Goal: Task Accomplishment & Management: Use online tool/utility

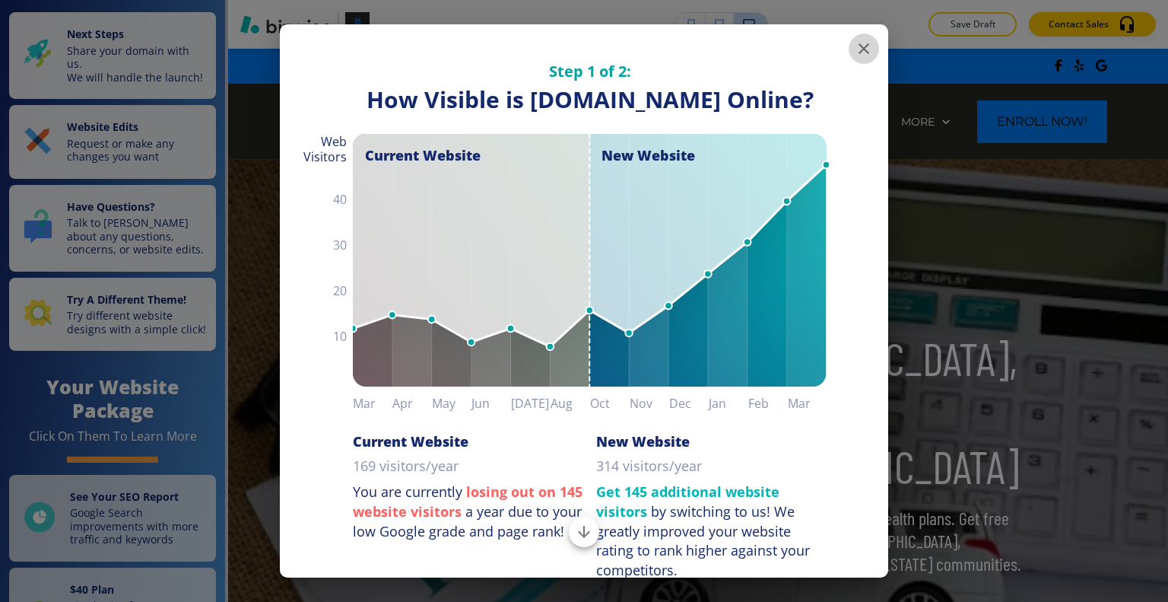
click at [855, 52] on icon "button" at bounding box center [864, 49] width 18 height 18
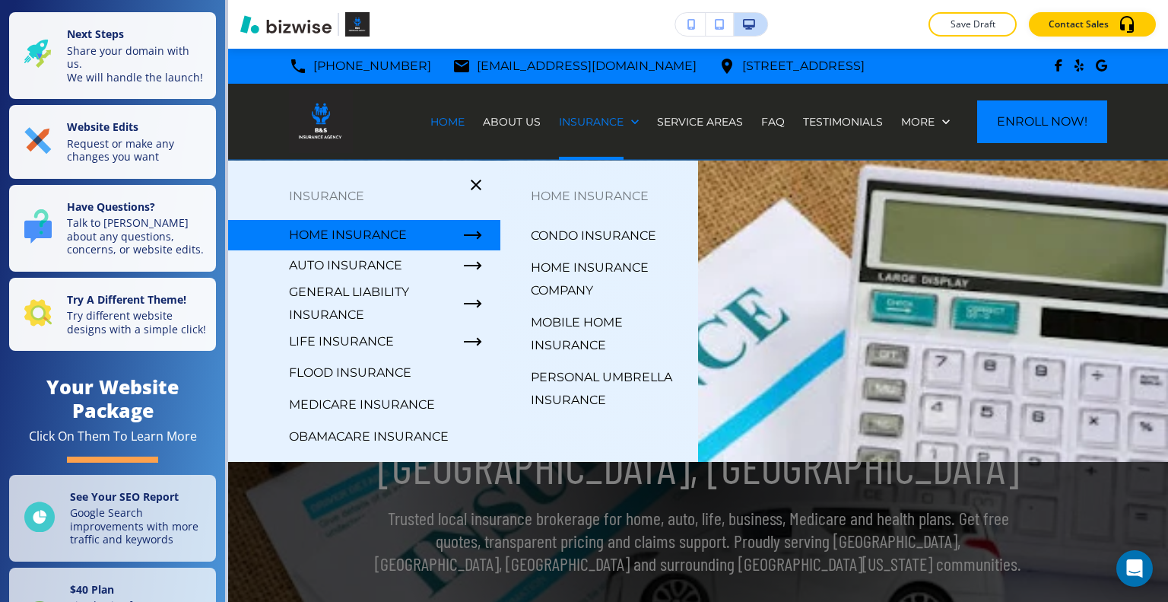
click at [615, 234] on p "Condo Insurance" at bounding box center [594, 235] width 126 height 23
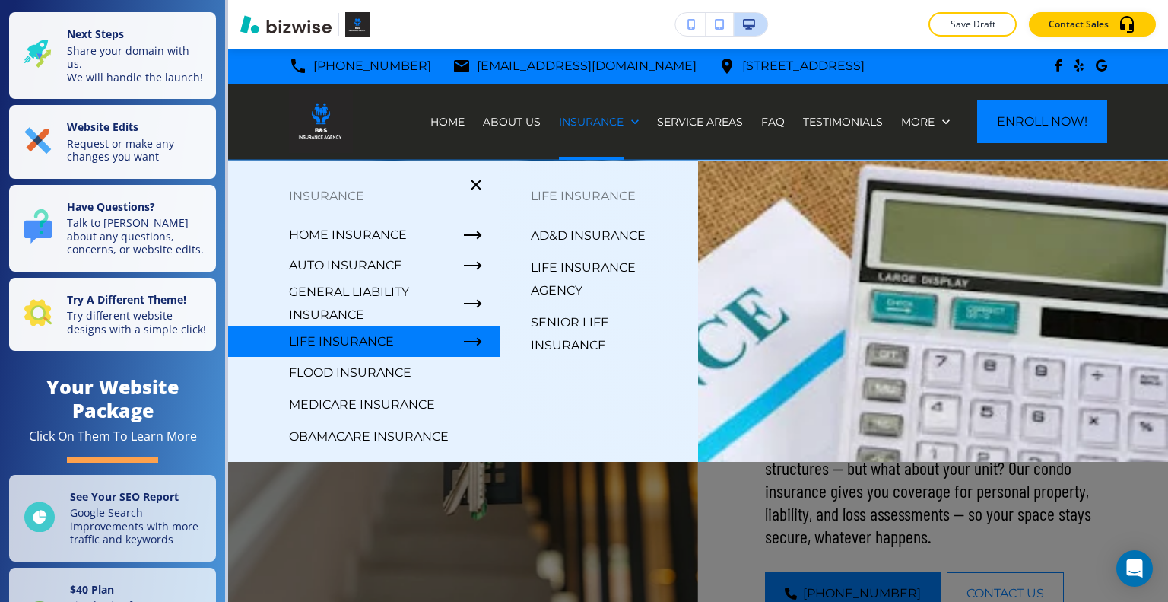
click at [568, 319] on p "Senior Life Insurance" at bounding box center [608, 334] width 155 height 46
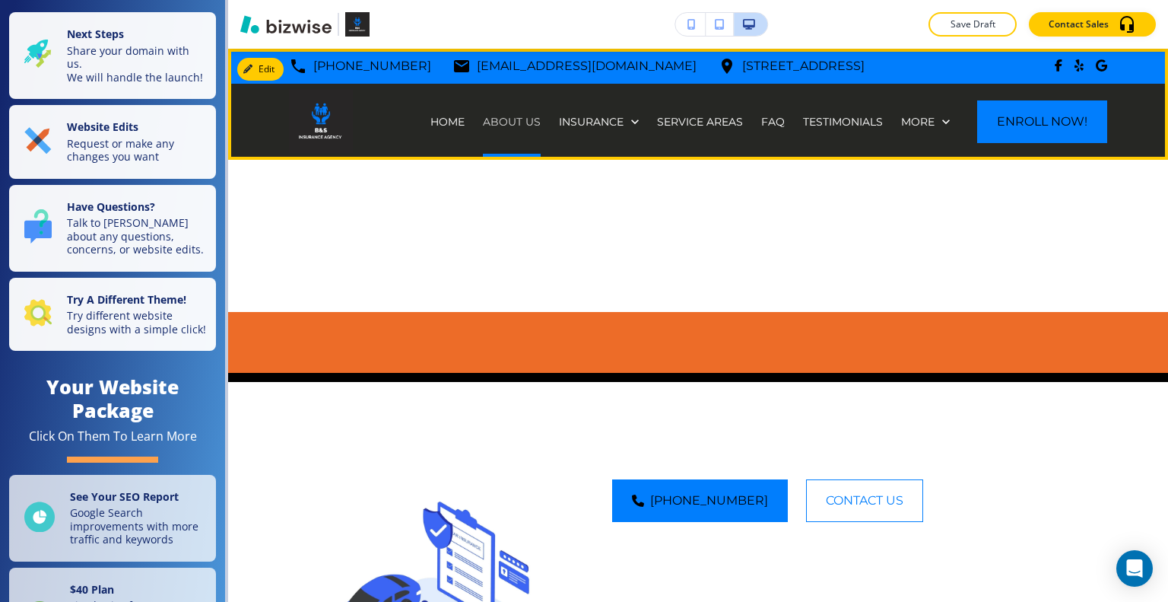
click at [520, 124] on p "ABOUT US" at bounding box center [512, 121] width 58 height 15
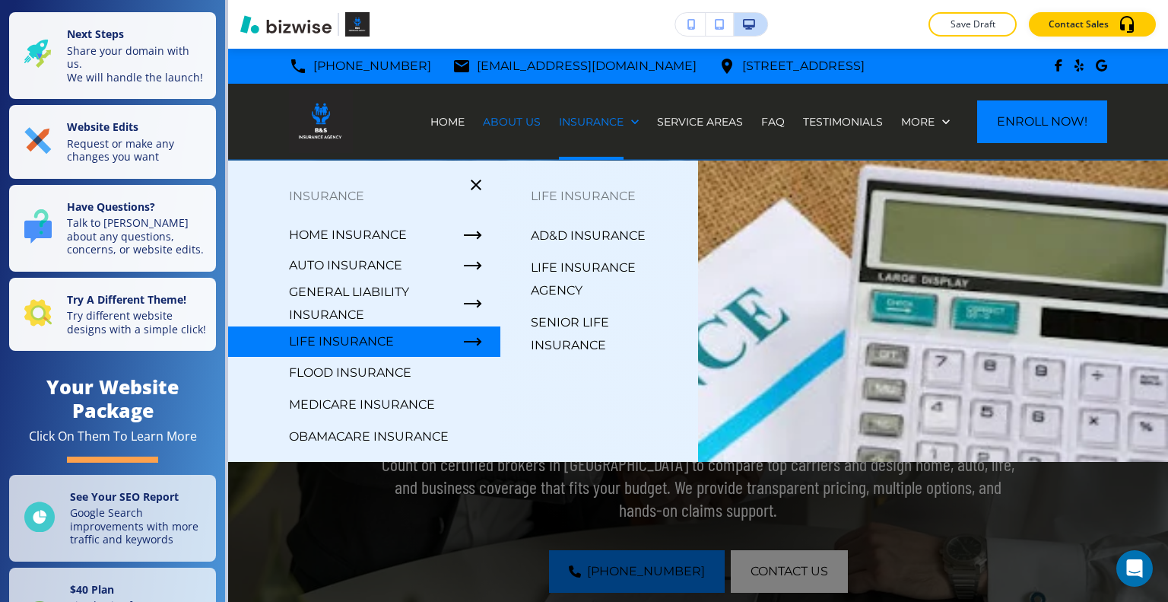
scroll to position [76, 0]
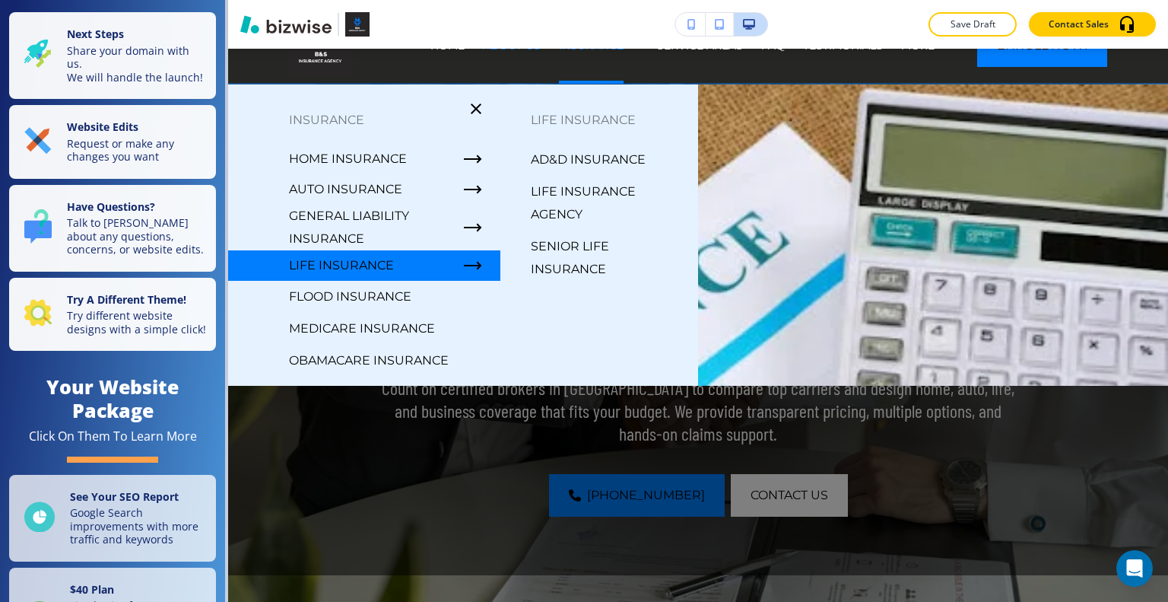
click at [573, 267] on p "Senior Life Insurance" at bounding box center [608, 258] width 155 height 46
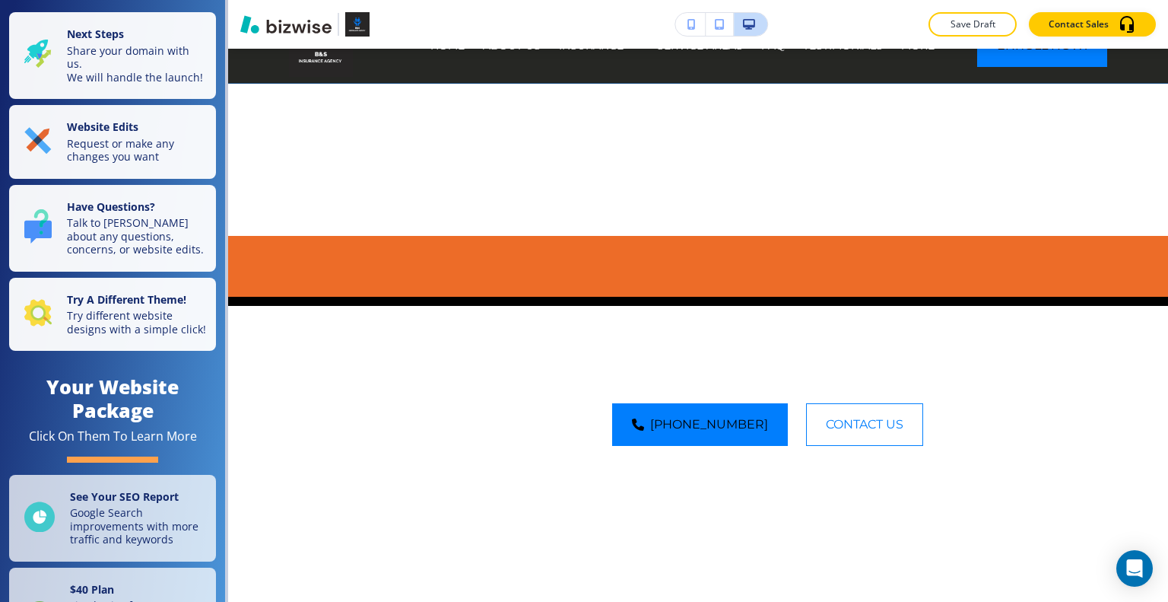
scroll to position [0, 0]
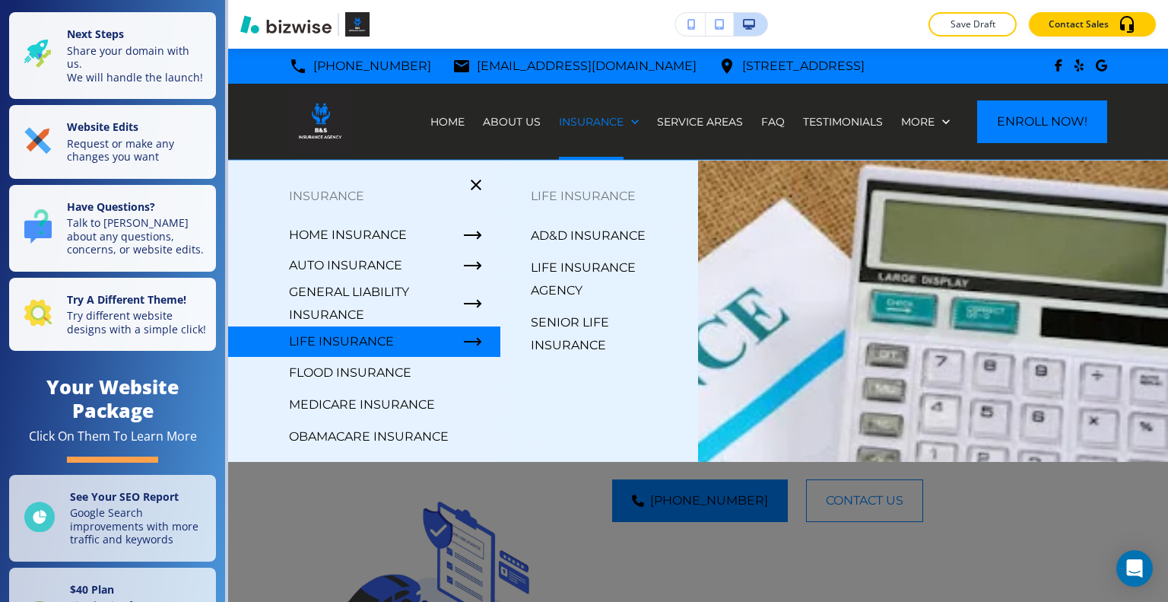
click at [573, 234] on p "AD&D Insurance" at bounding box center [588, 235] width 115 height 23
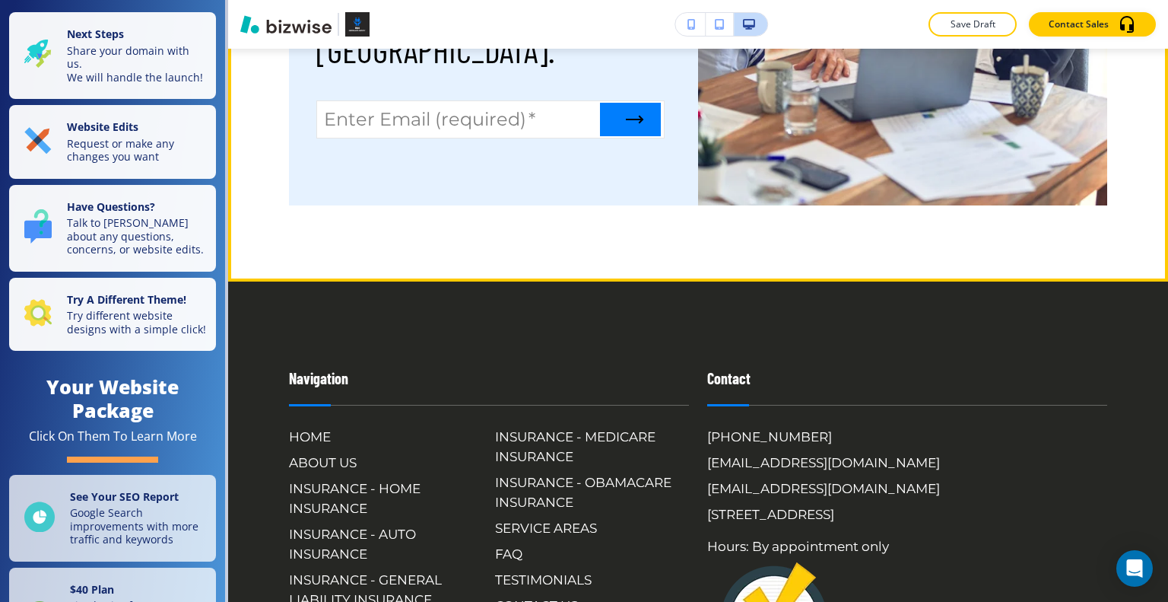
scroll to position [2054, 0]
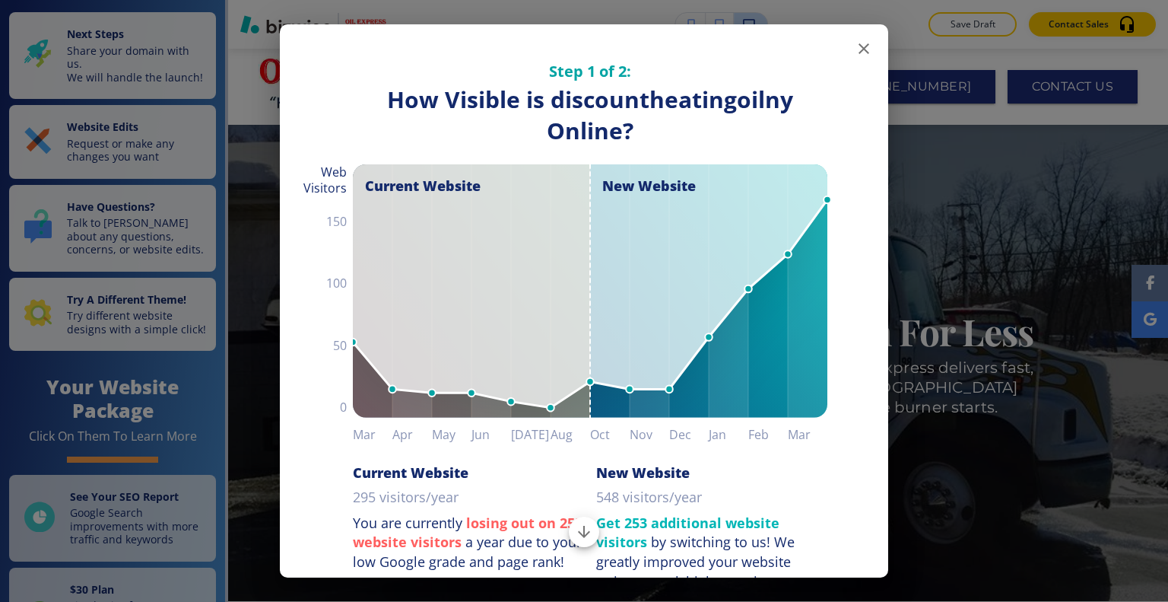
click at [859, 51] on icon "button" at bounding box center [864, 48] width 11 height 11
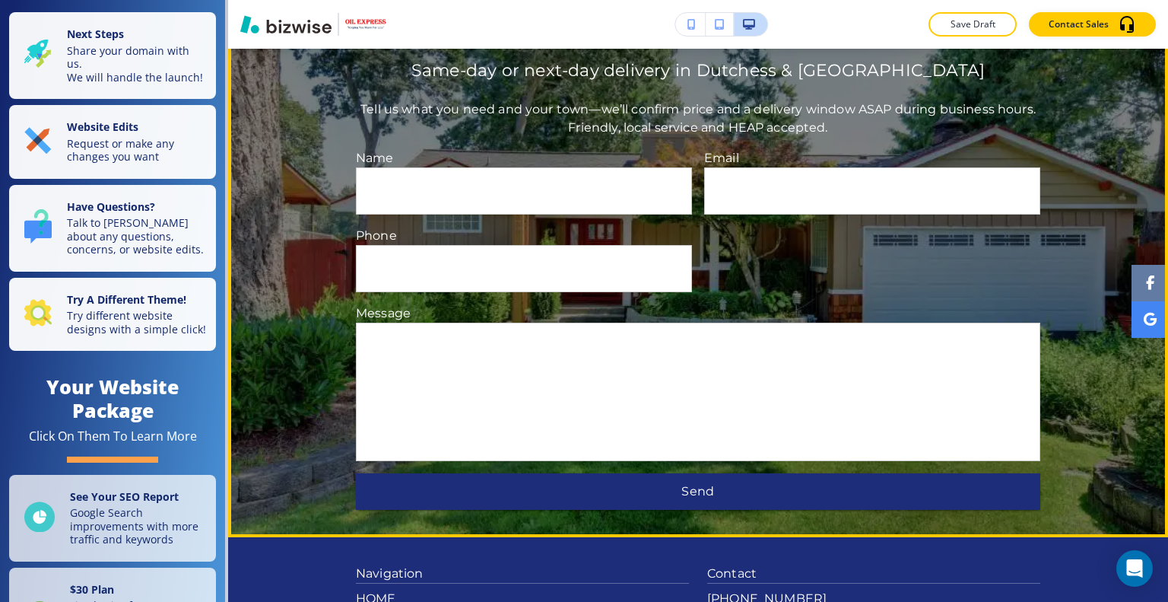
scroll to position [3530, 0]
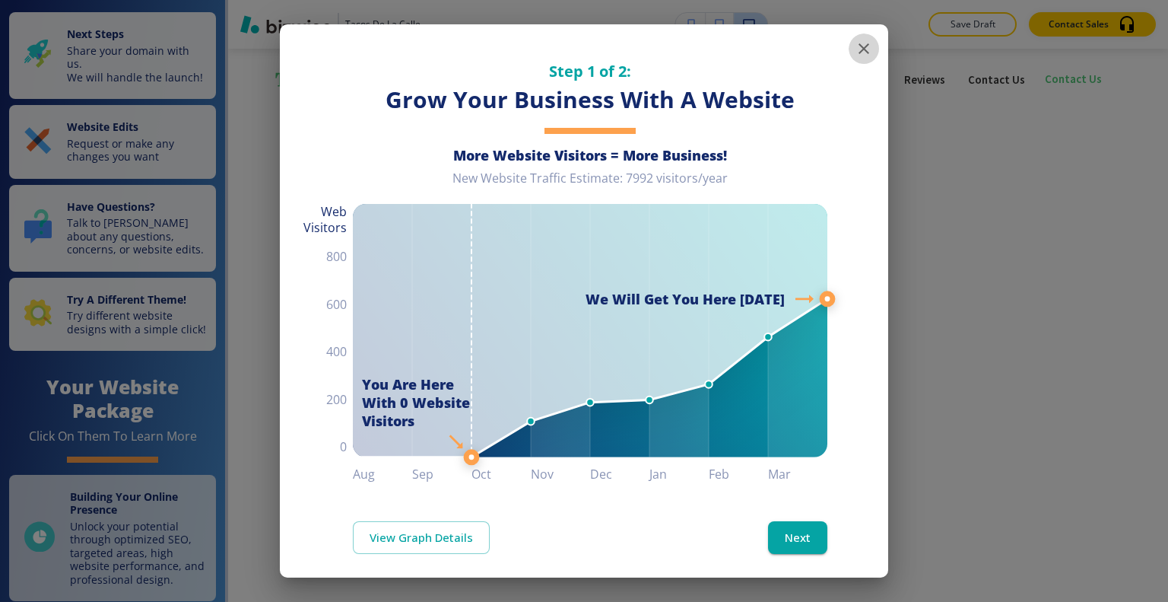
click at [859, 49] on icon "button" at bounding box center [864, 48] width 11 height 11
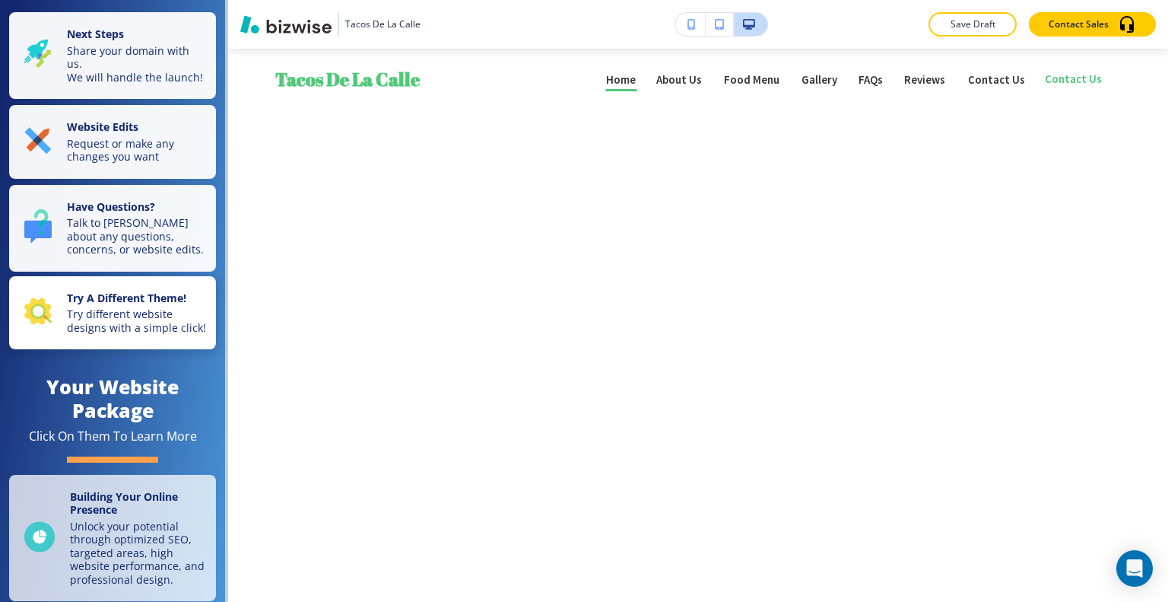
click at [123, 329] on p "Try different website designs with a simple click!" at bounding box center [137, 320] width 140 height 27
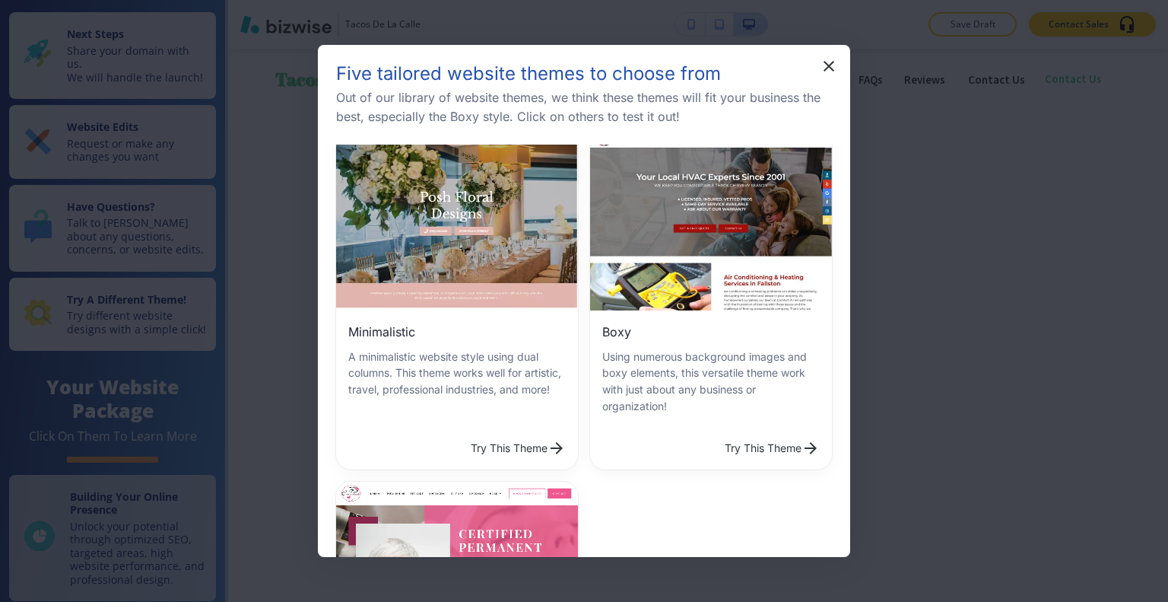
scroll to position [609, 0]
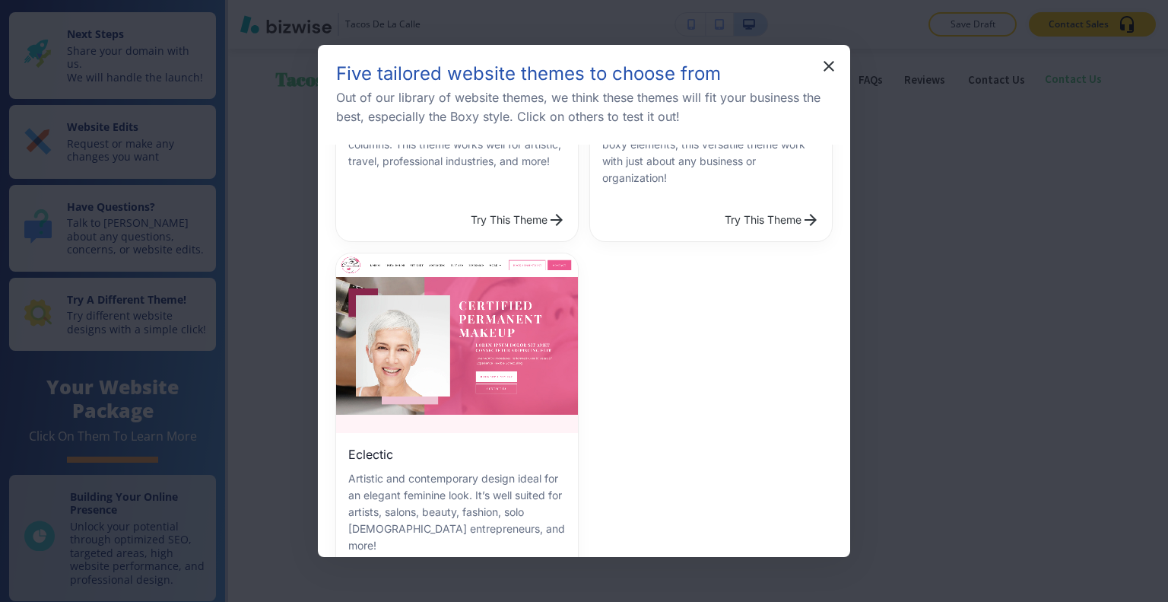
click at [489, 572] on button "Try This Theme" at bounding box center [518, 587] width 107 height 30
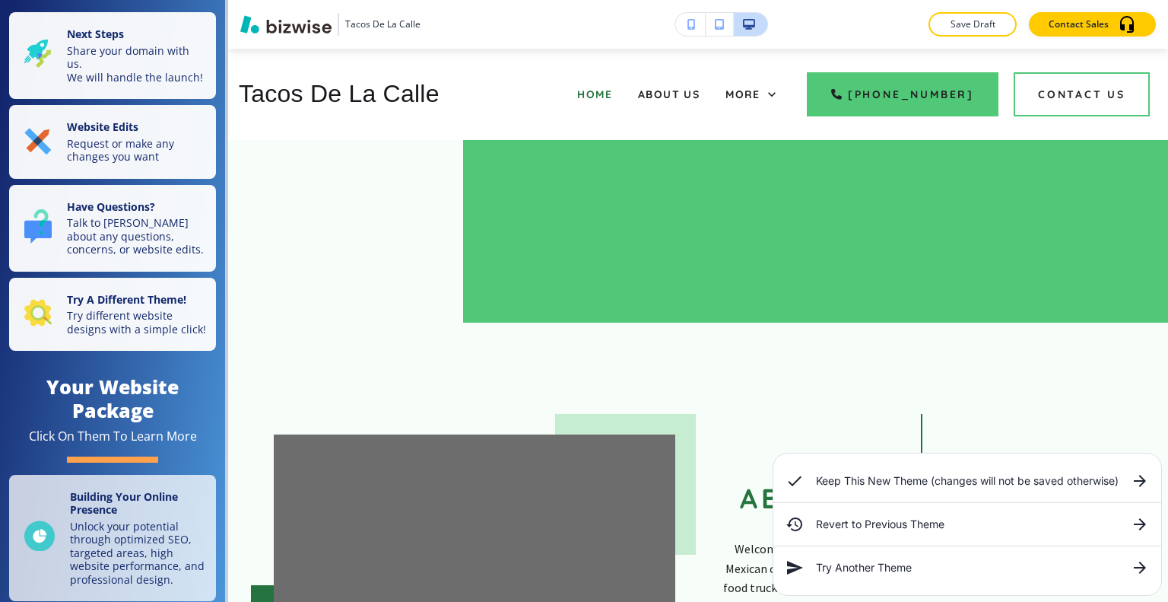
click at [981, 497] on li "Keep This New Theme (changes will not be saved otherwise)" at bounding box center [968, 480] width 388 height 43
click at [963, 498] on li "Keep This New Theme (changes will not be saved otherwise)" at bounding box center [968, 480] width 388 height 43
click at [992, 26] on p "Save Draft" at bounding box center [973, 24] width 49 height 14
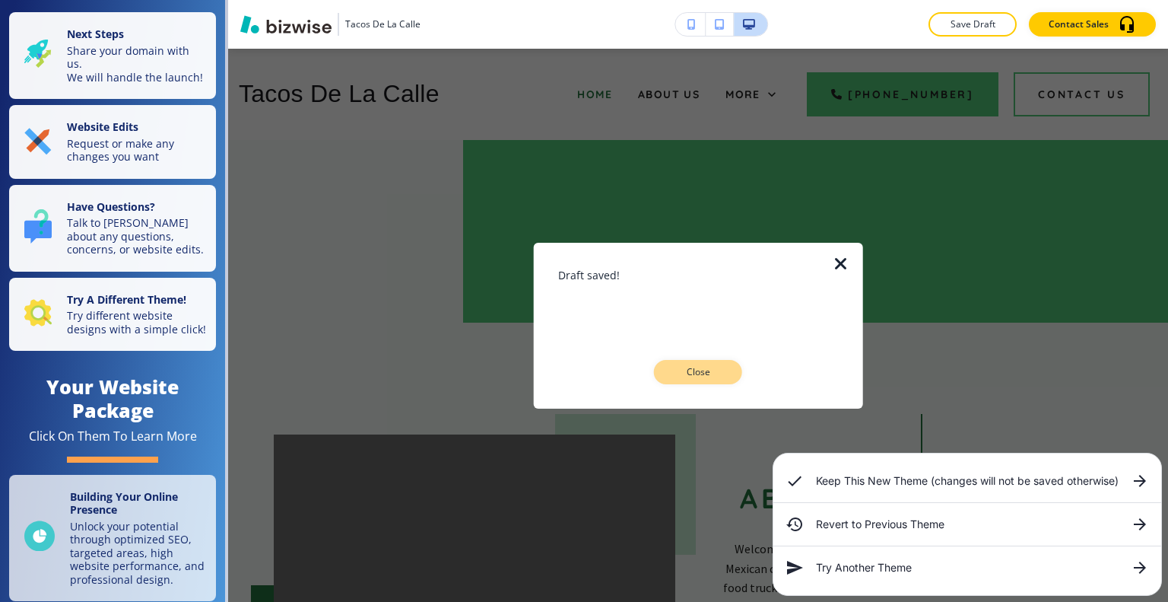
click at [714, 370] on p "Close" at bounding box center [698, 372] width 49 height 14
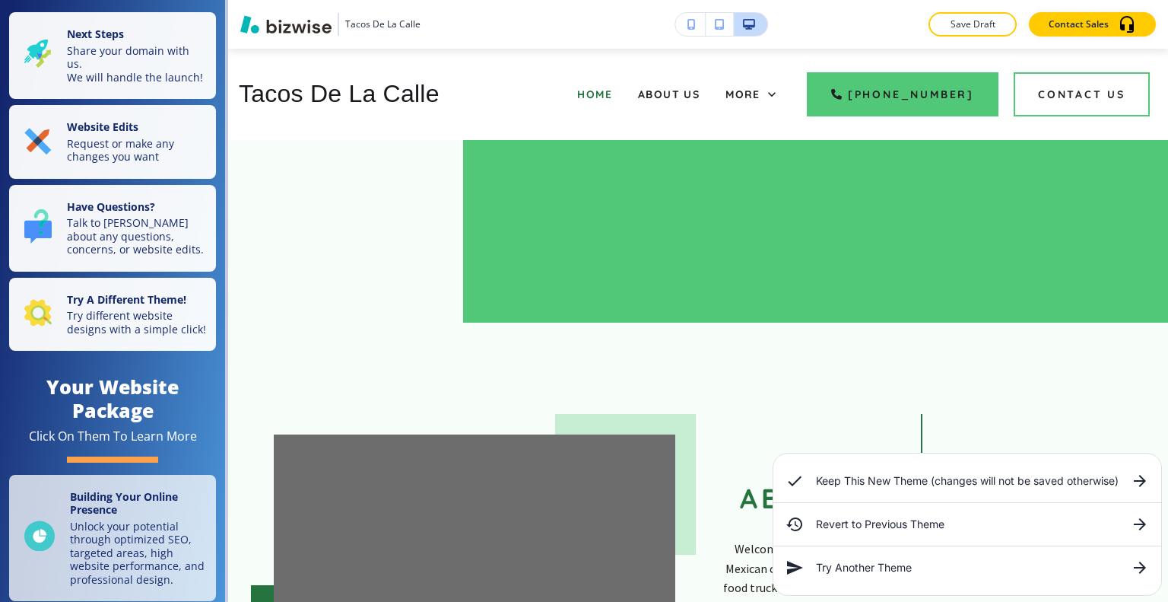
click at [843, 481] on h6 "Keep This New Theme (changes will not be saved otherwise)" at bounding box center [967, 480] width 303 height 17
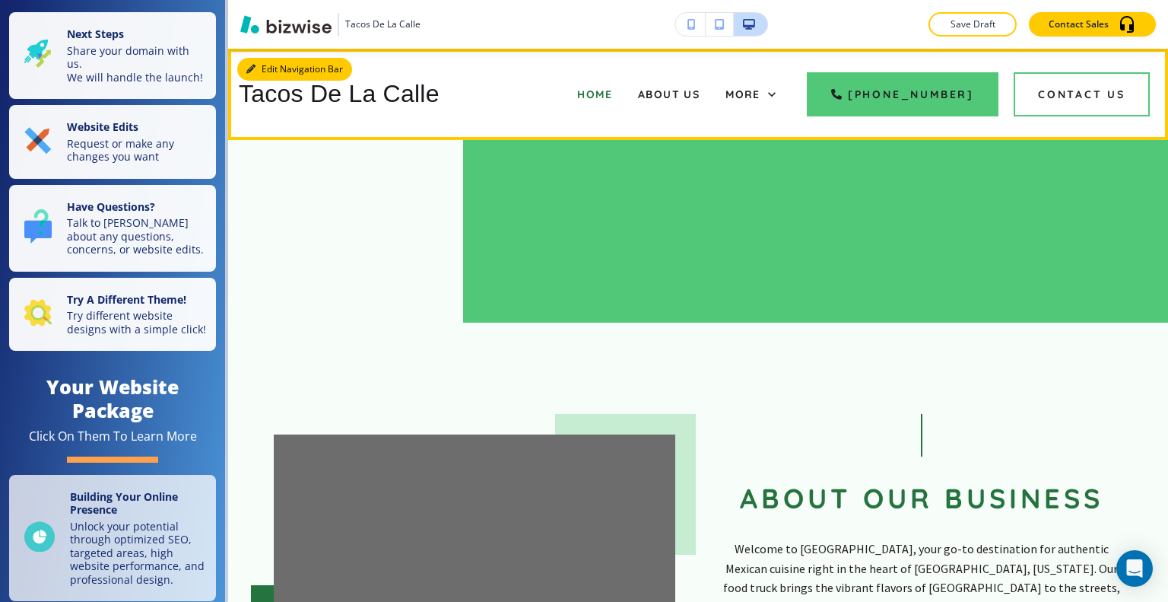
click at [281, 71] on button "Edit Navigation Bar" at bounding box center [294, 69] width 115 height 23
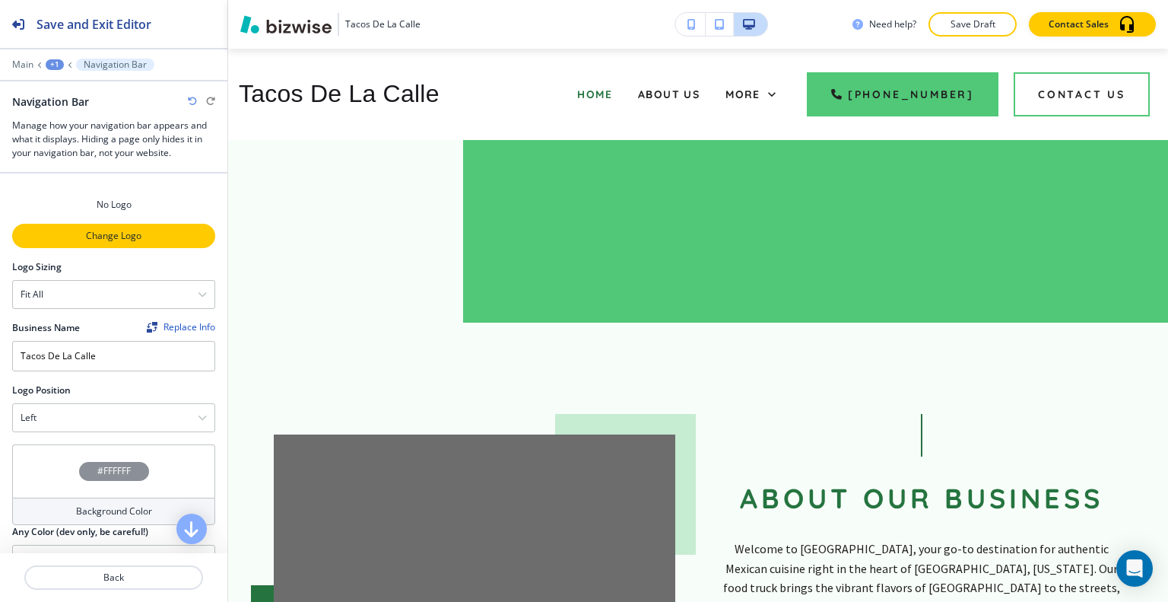
click at [62, 237] on p "Change Logo" at bounding box center [114, 236] width 200 height 14
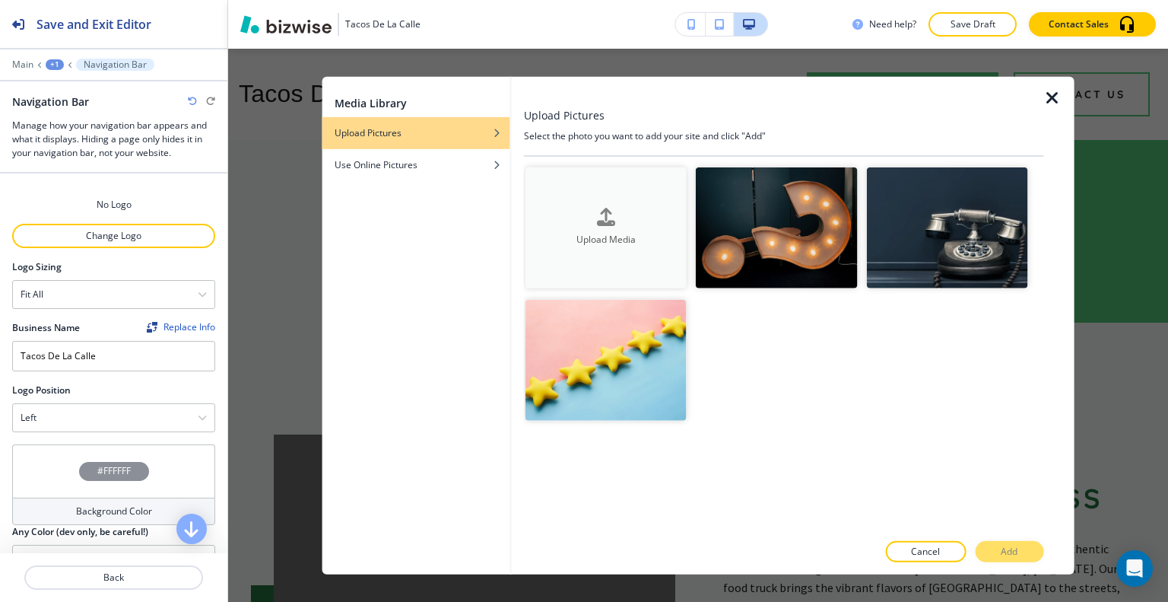
drag, startPoint x: 563, startPoint y: 241, endPoint x: 562, endPoint y: 252, distance: 10.7
click at [562, 252] on button "Upload Media" at bounding box center [606, 227] width 161 height 121
click at [699, 180] on img "button" at bounding box center [776, 227] width 161 height 121
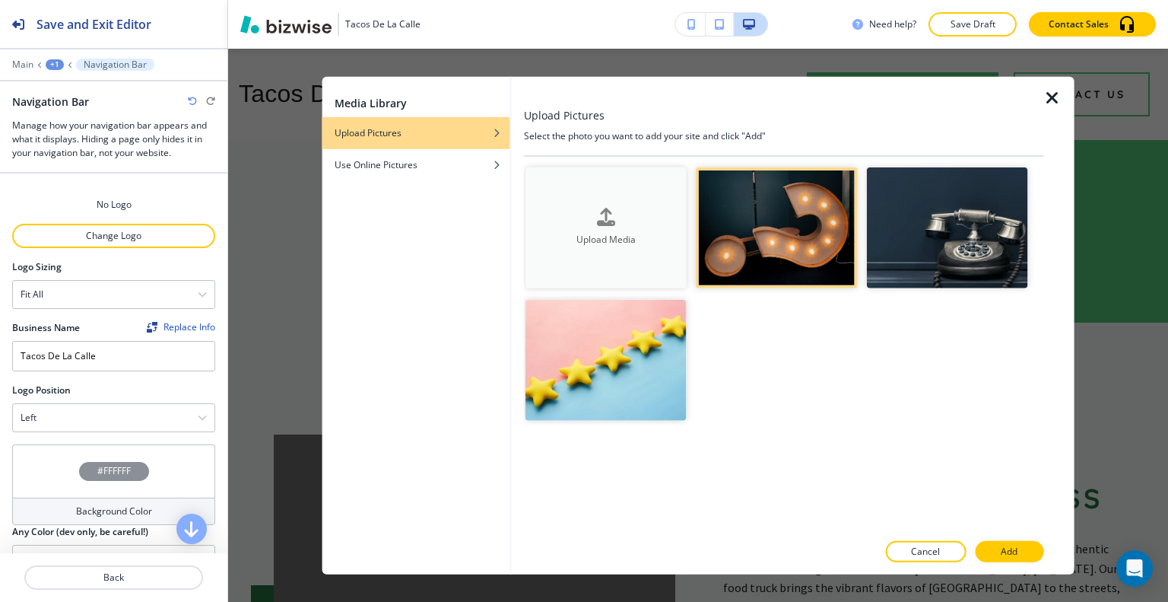
click at [673, 199] on button "Upload Media" at bounding box center [606, 227] width 161 height 121
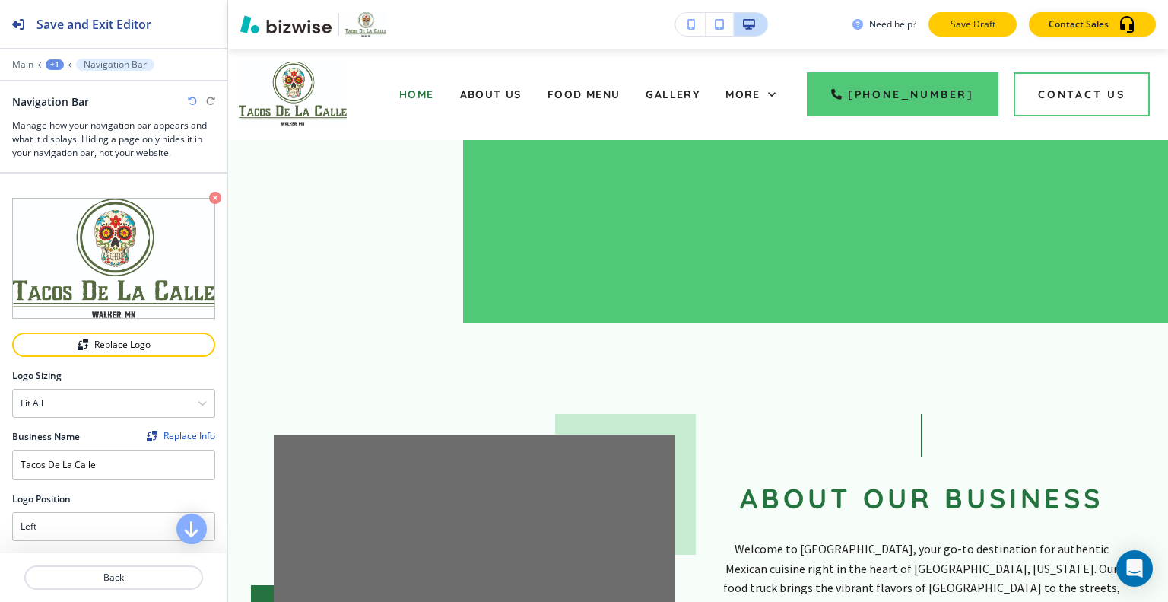
click at [958, 25] on p "Save Draft" at bounding box center [973, 24] width 49 height 14
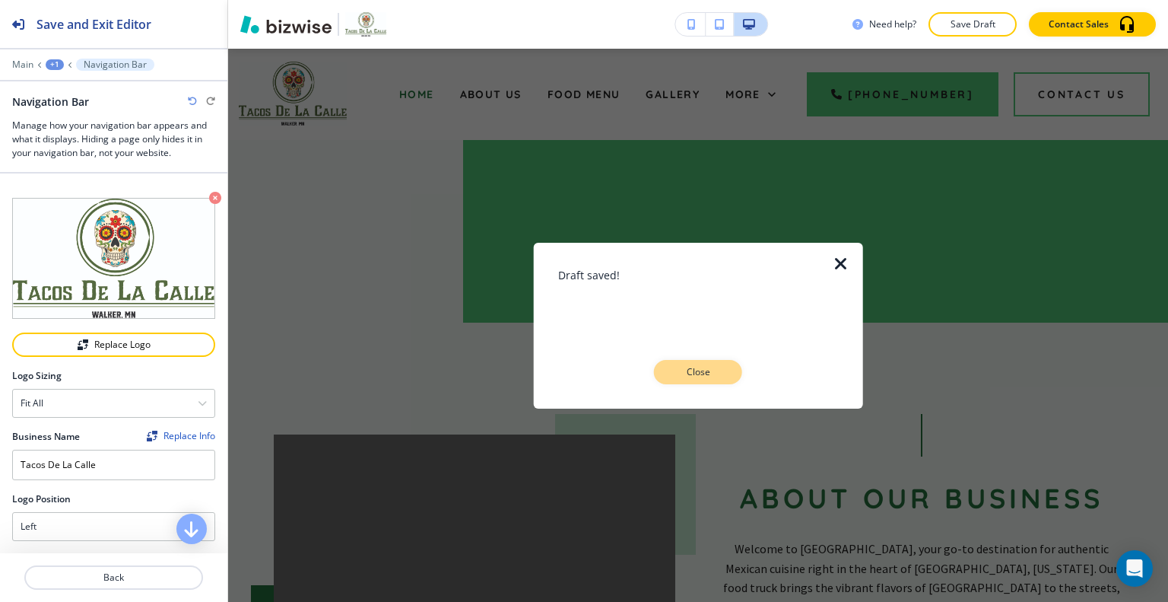
click at [682, 380] on button "Close" at bounding box center [698, 372] width 88 height 24
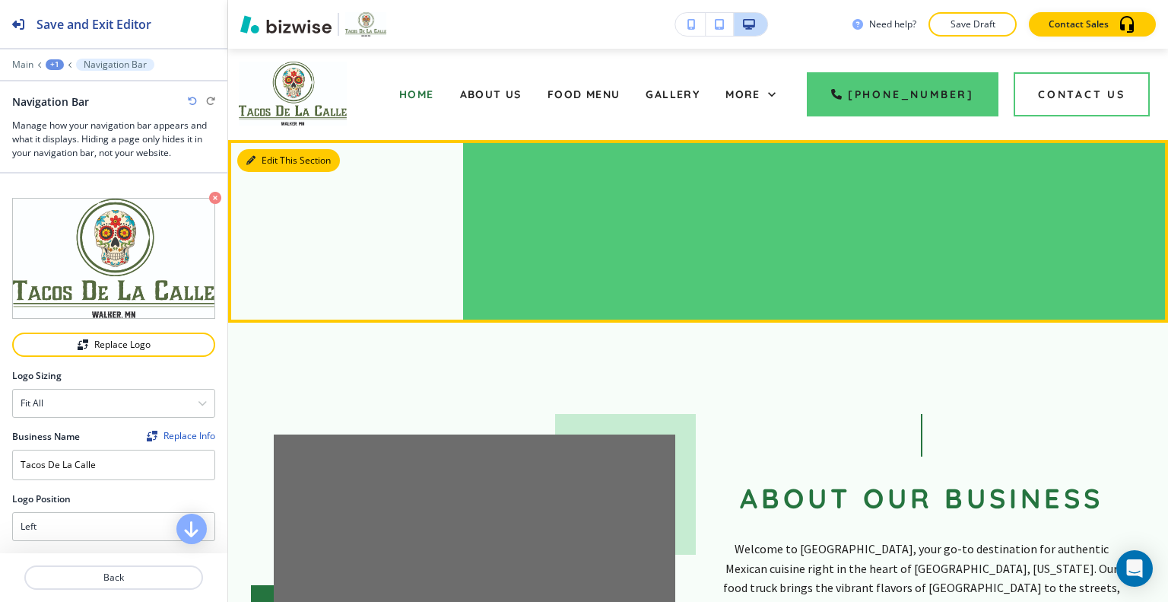
click at [268, 164] on button "Edit This Section" at bounding box center [288, 160] width 103 height 23
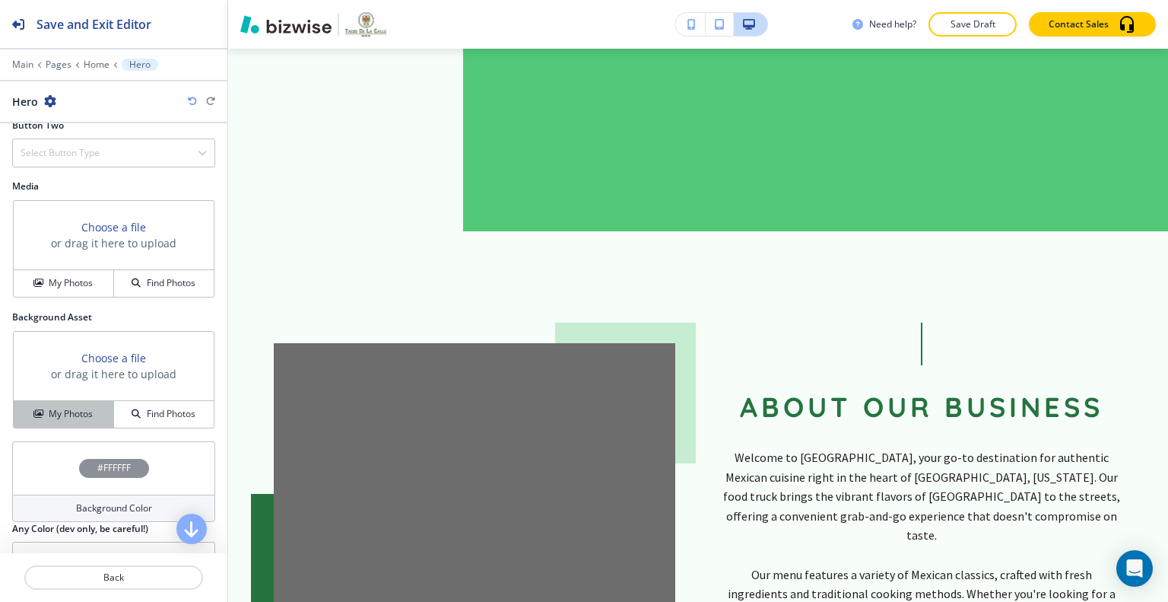
click at [75, 415] on h4 "My Photos" at bounding box center [71, 414] width 44 height 14
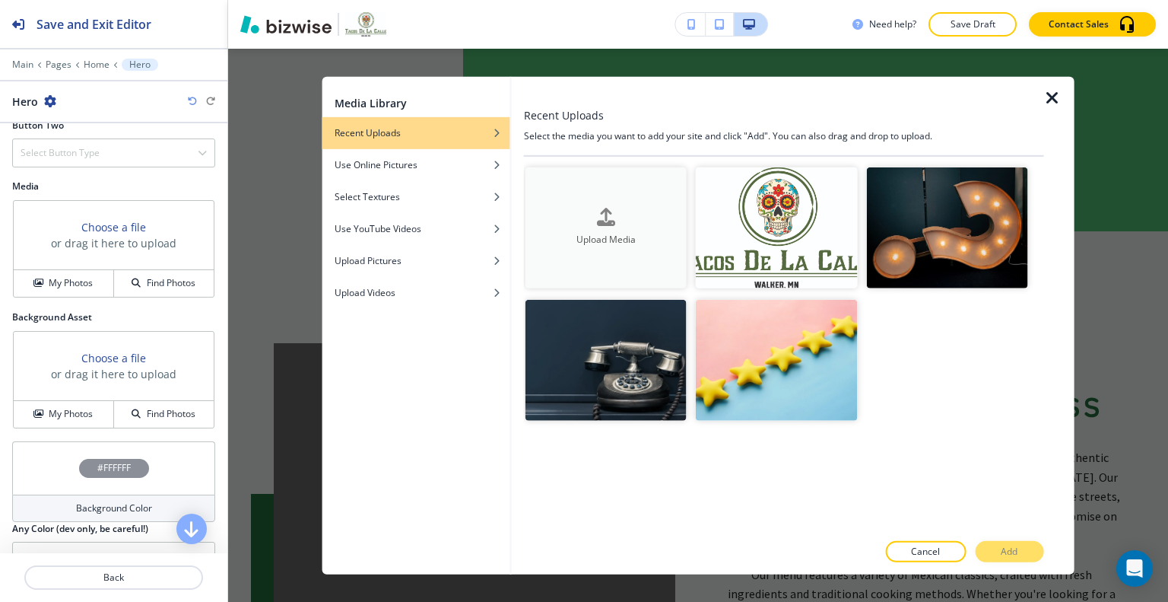
click at [652, 222] on div "Upload Media" at bounding box center [606, 227] width 161 height 39
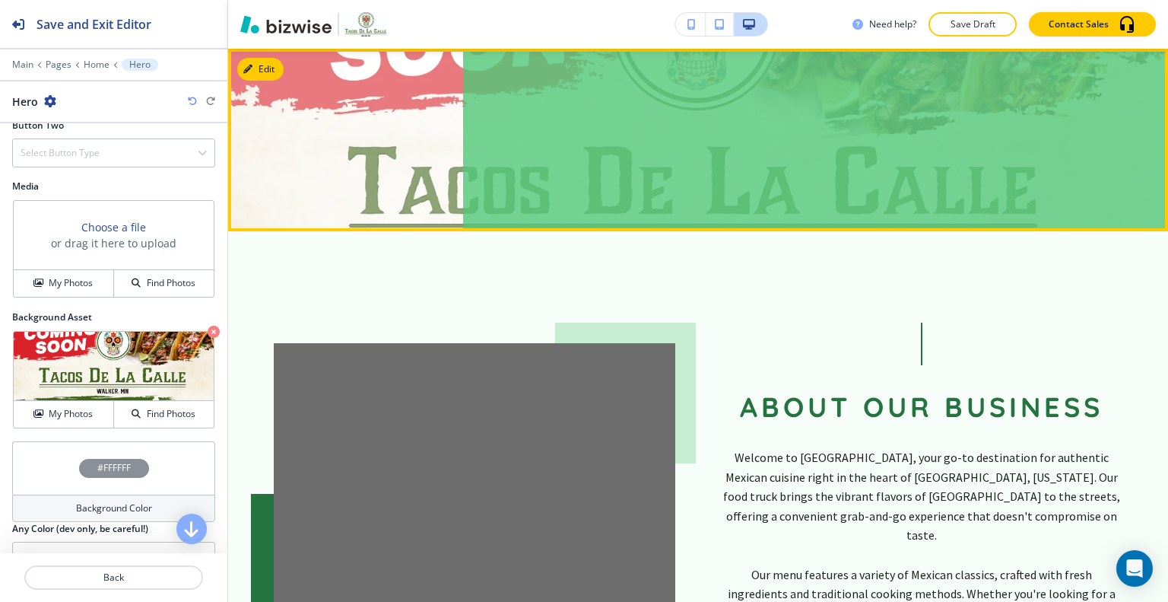
scroll to position [0, 0]
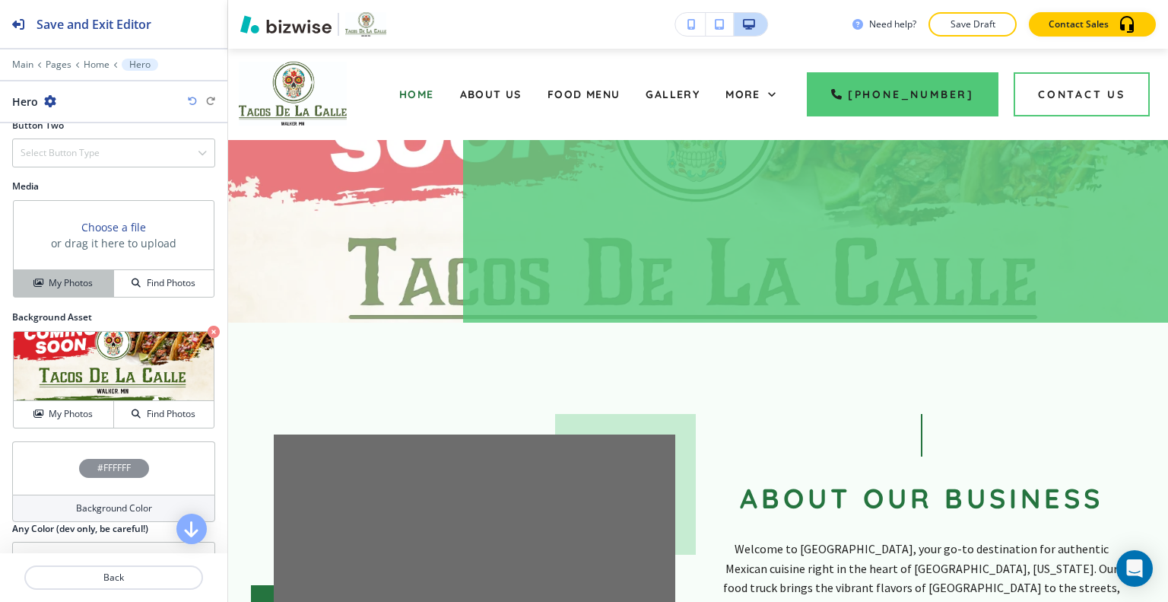
click at [59, 280] on h4 "My Photos" at bounding box center [71, 283] width 44 height 14
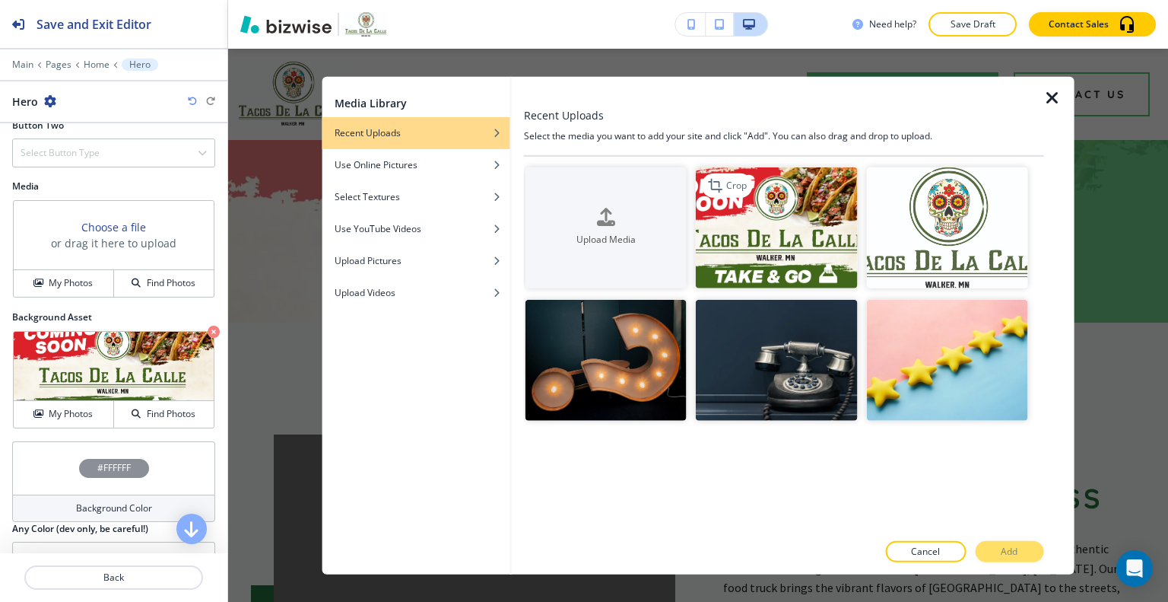
click at [803, 230] on img "button" at bounding box center [776, 227] width 161 height 121
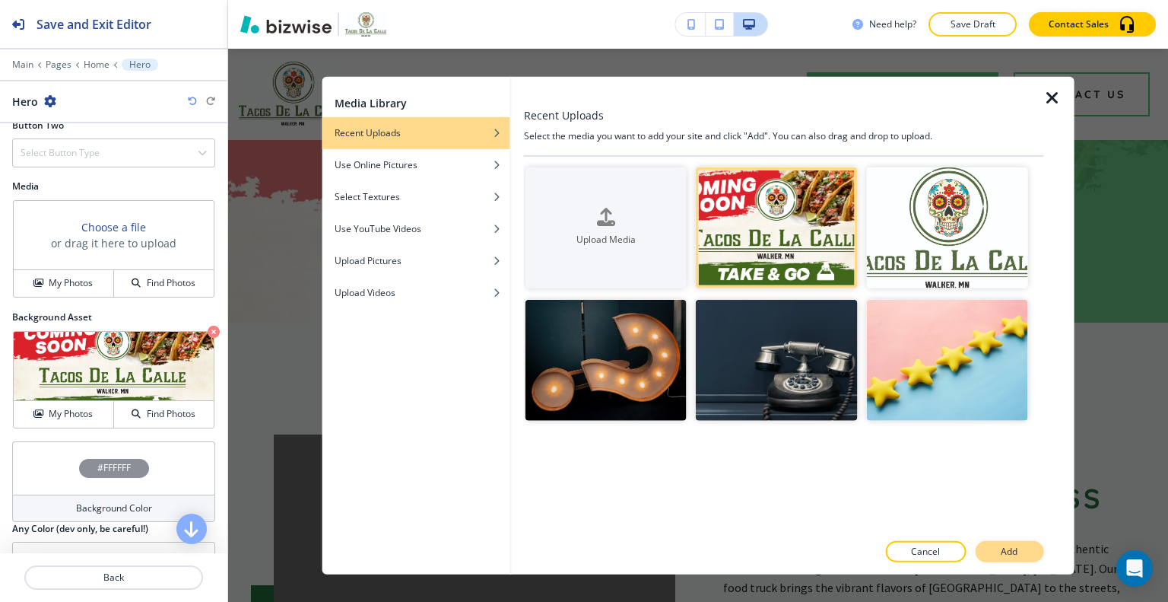
click at [992, 544] on button "Add" at bounding box center [1009, 551] width 68 height 21
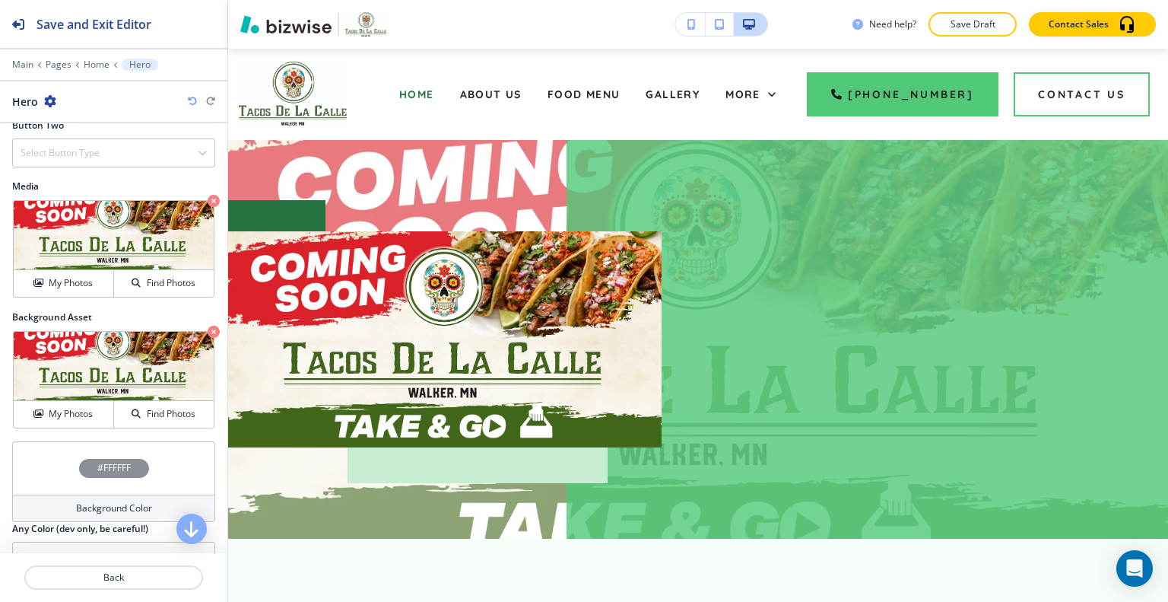
scroll to position [456, 0]
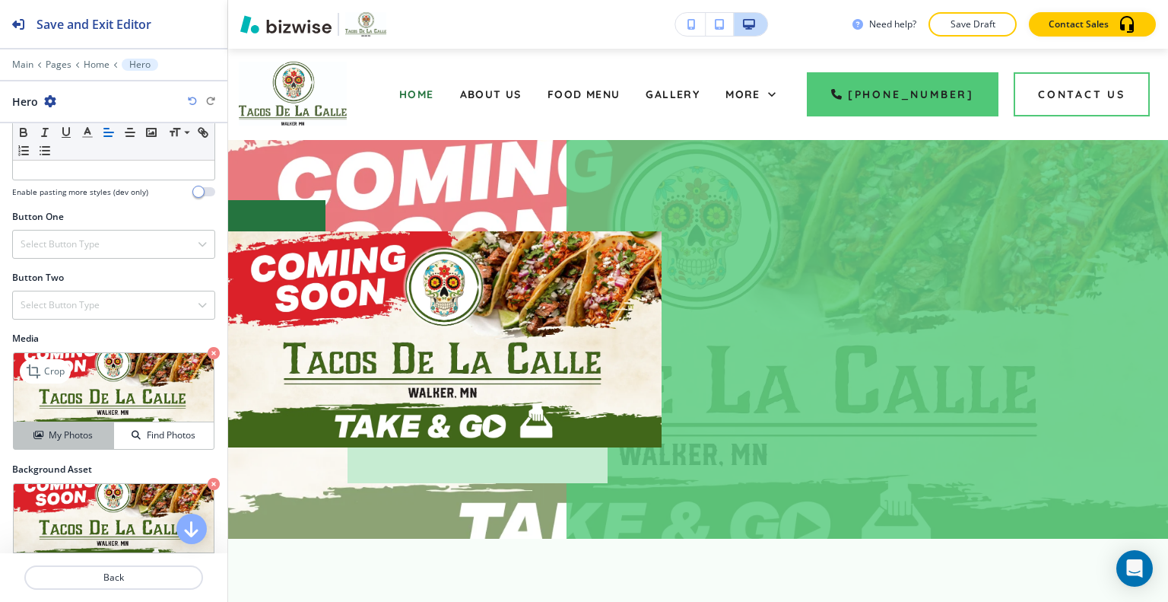
click at [55, 428] on button "My Photos" at bounding box center [64, 435] width 100 height 27
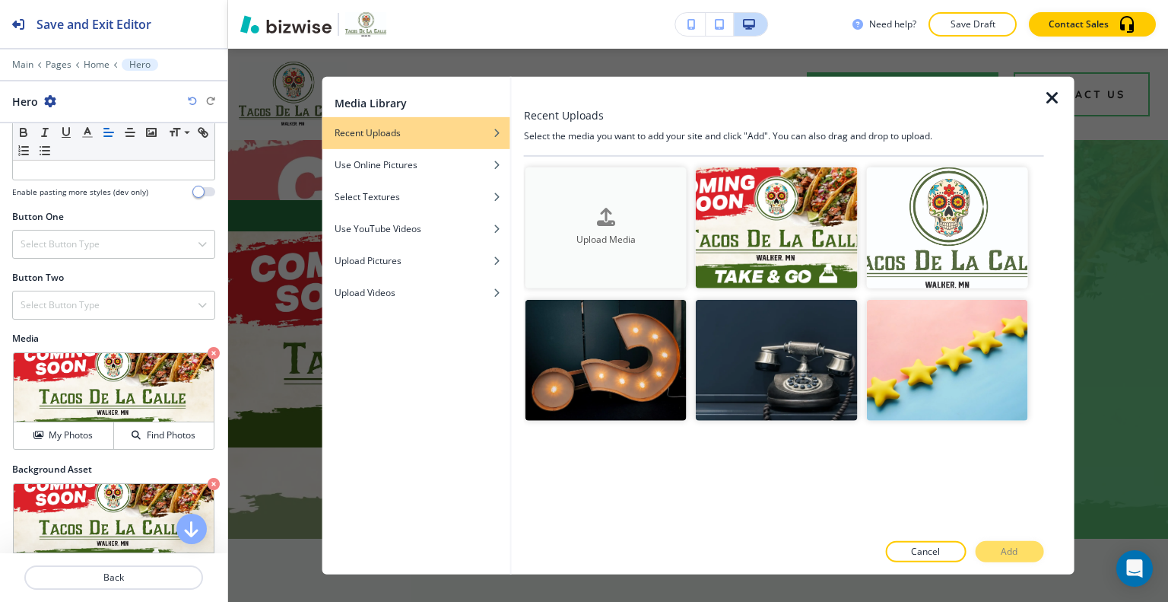
click at [633, 214] on div "Upload Media" at bounding box center [606, 227] width 161 height 39
click at [606, 243] on h4 "Upload Media" at bounding box center [606, 240] width 161 height 14
click at [598, 191] on button "Upload Media" at bounding box center [606, 227] width 161 height 121
click at [581, 215] on div "Upload Media" at bounding box center [606, 227] width 161 height 39
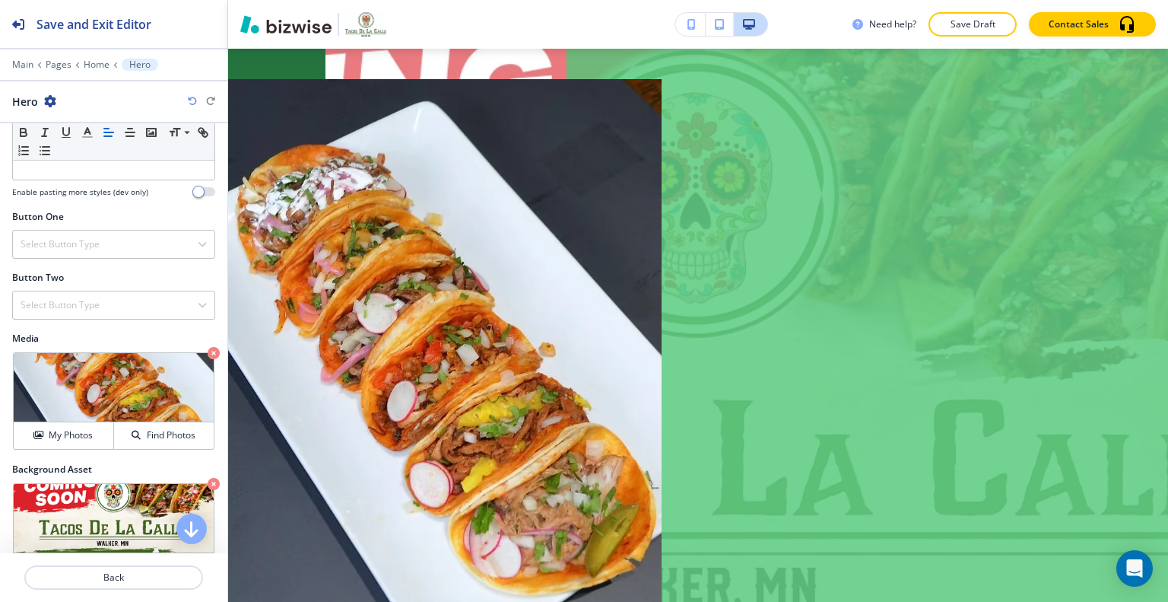
scroll to position [228, 0]
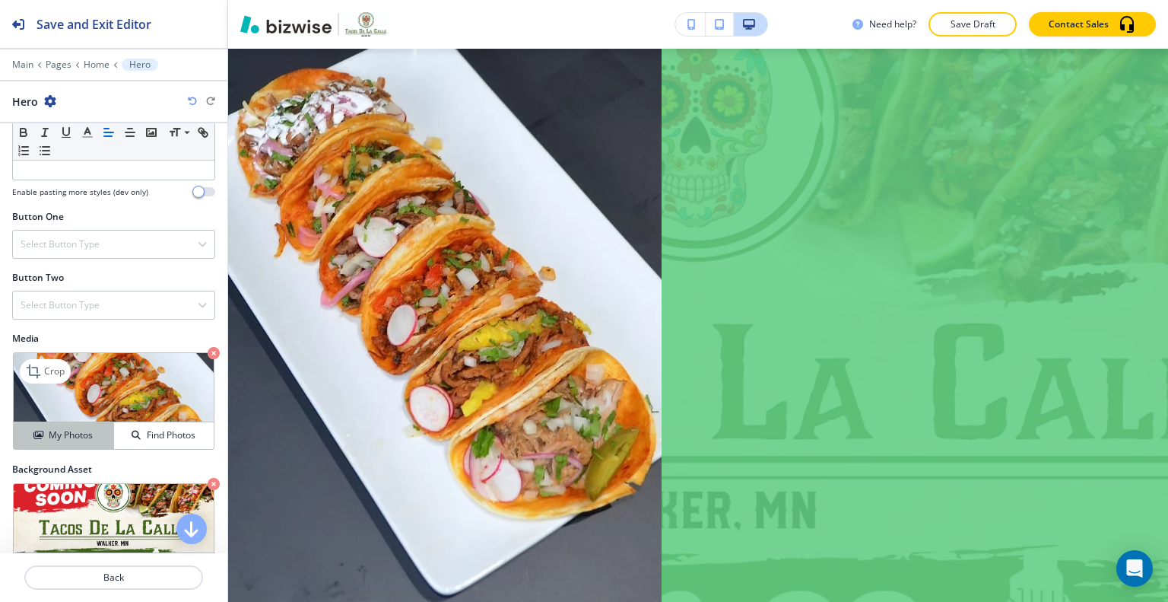
click at [91, 428] on div "My Photos" at bounding box center [64, 435] width 100 height 14
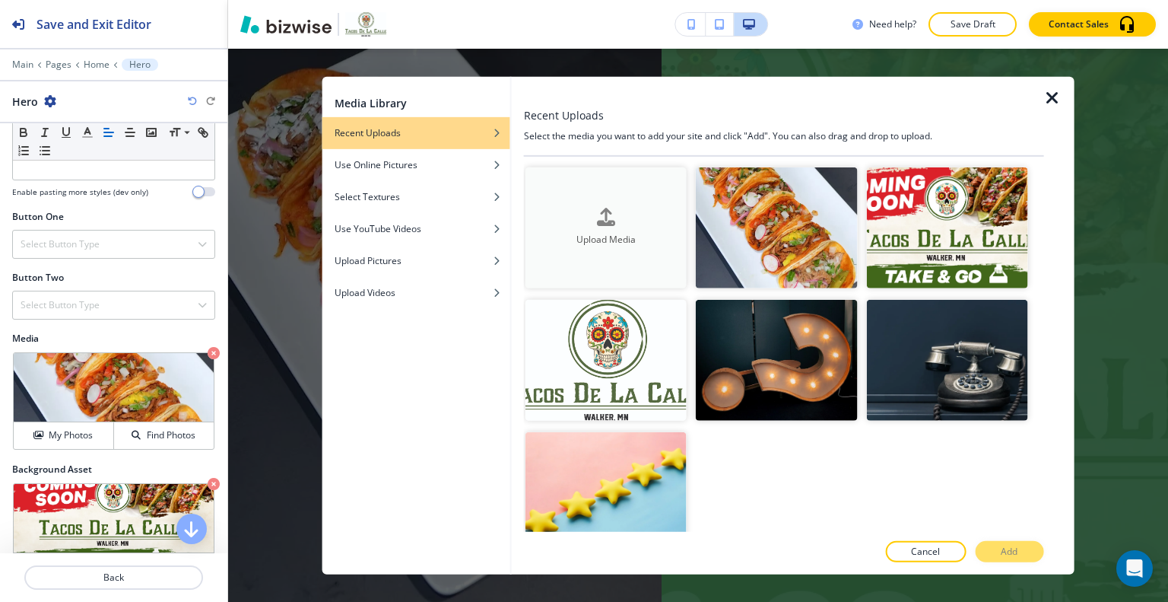
click at [654, 203] on button "Upload Media" at bounding box center [606, 227] width 161 height 121
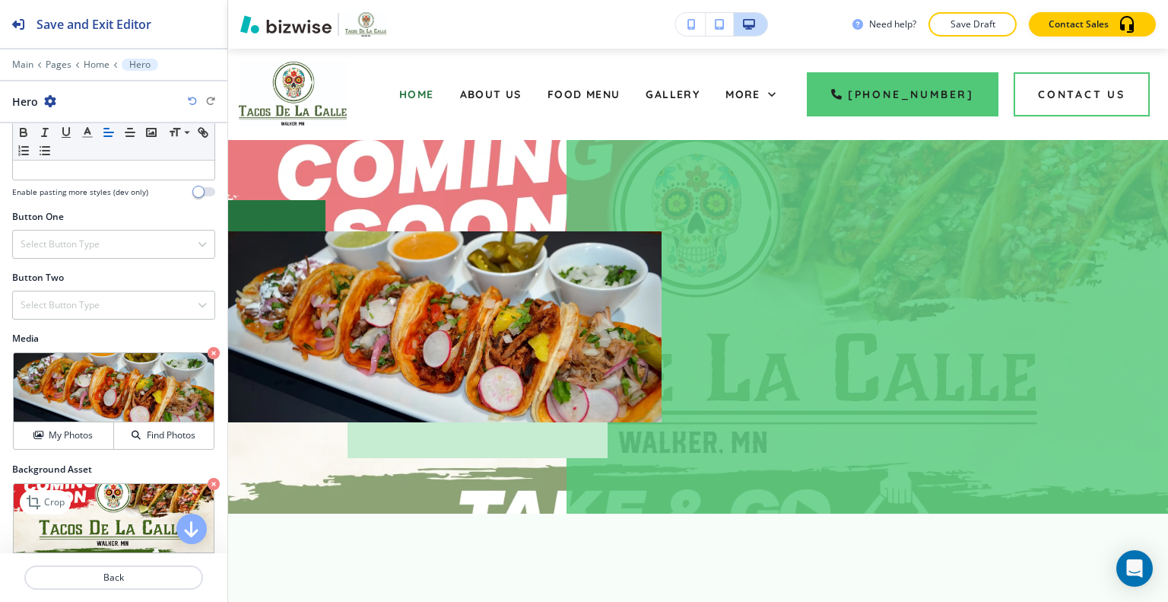
scroll to position [532, 0]
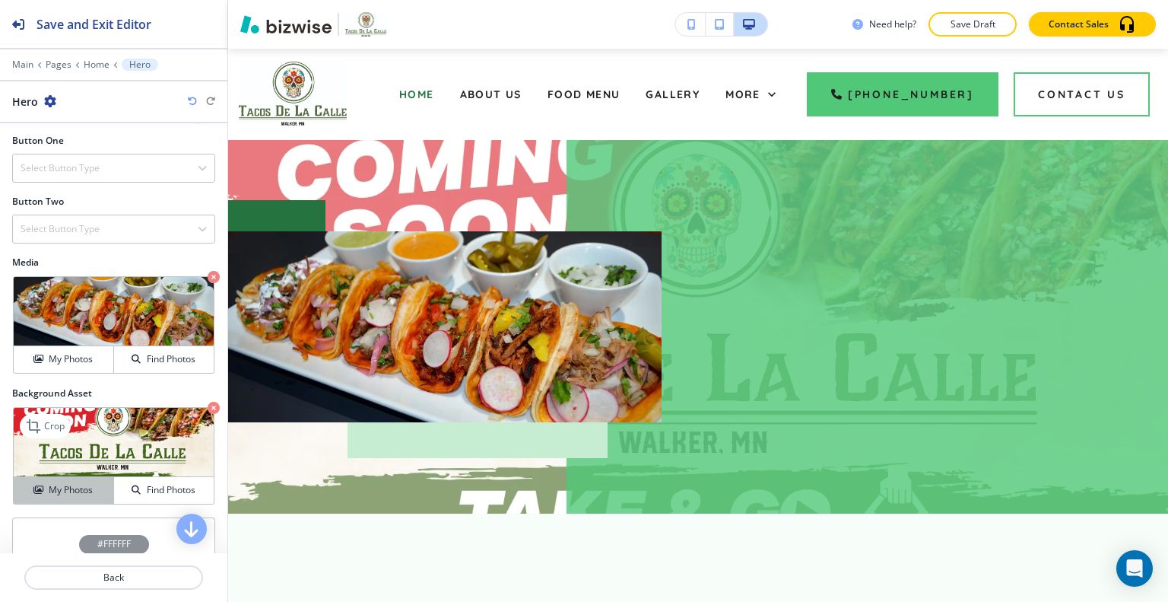
click at [97, 495] on button "My Photos" at bounding box center [64, 490] width 100 height 27
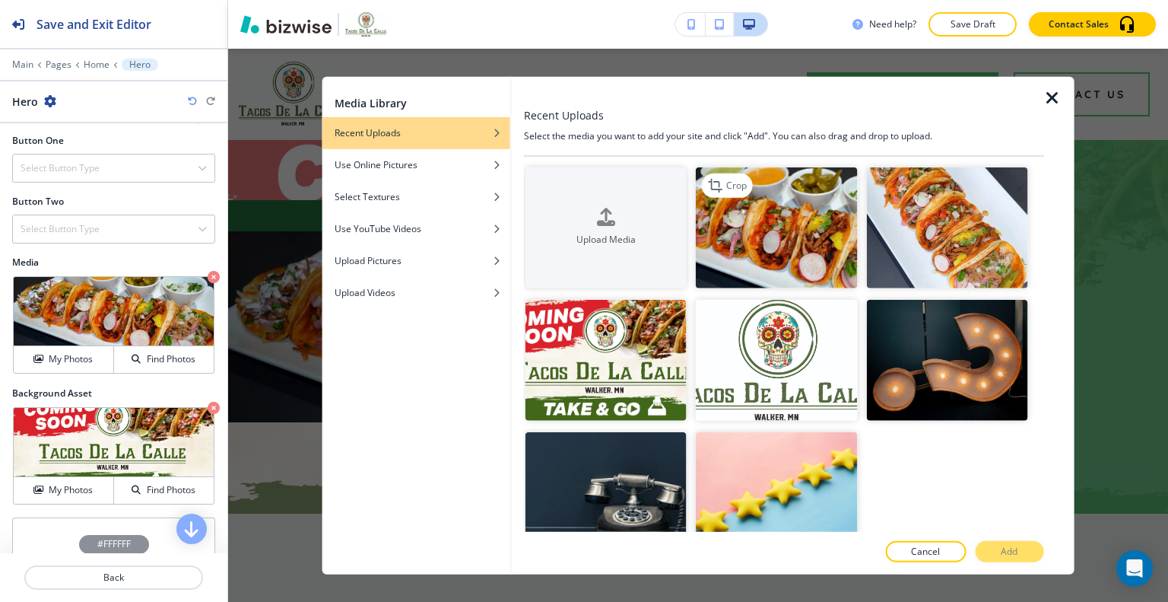
click at [774, 210] on img "button" at bounding box center [776, 227] width 161 height 121
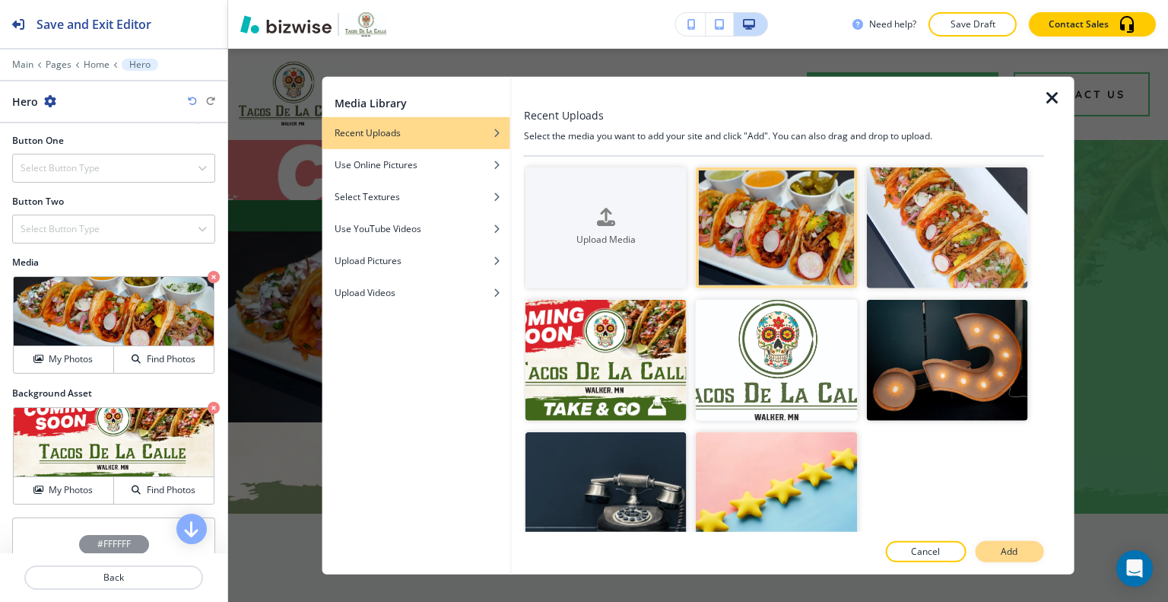
click at [1006, 545] on p "Add" at bounding box center [1009, 552] width 17 height 14
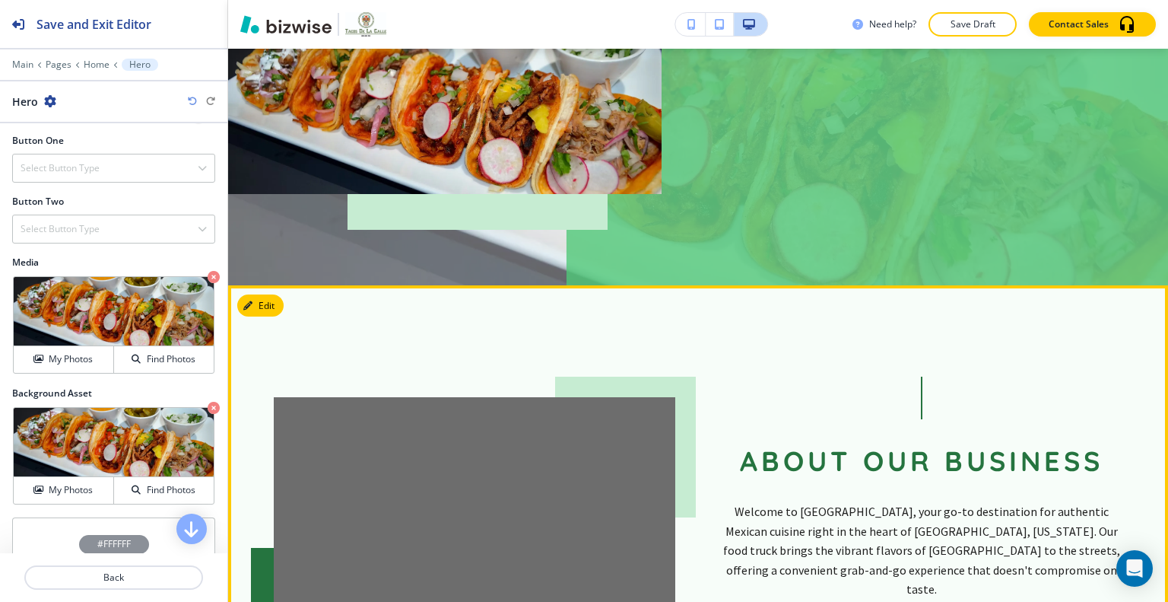
scroll to position [0, 0]
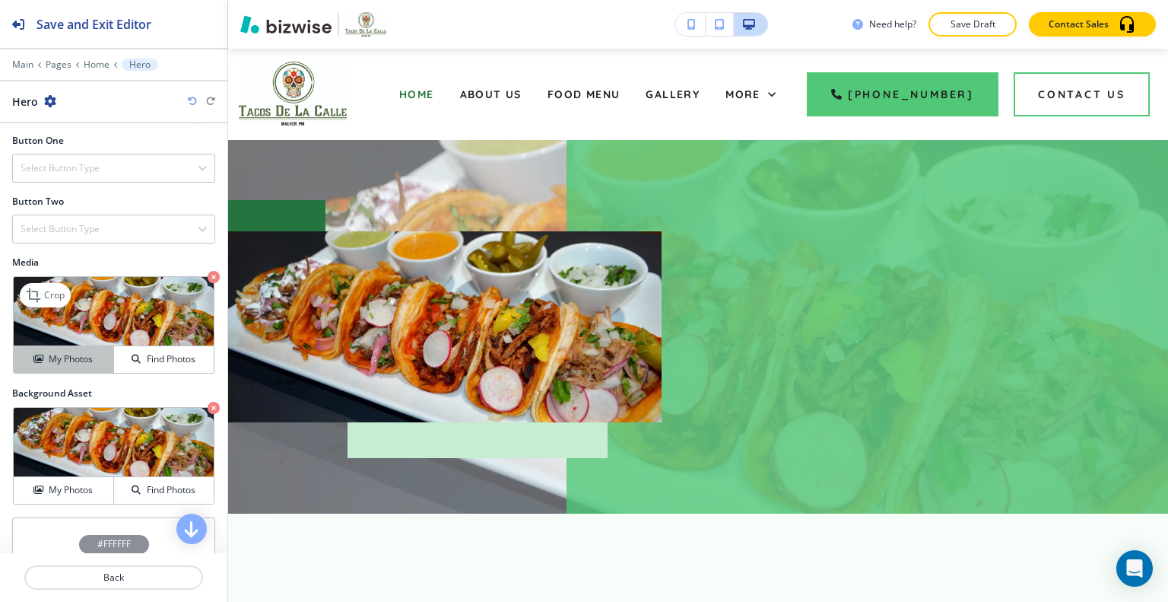
click at [94, 360] on div "My Photos" at bounding box center [64, 359] width 100 height 14
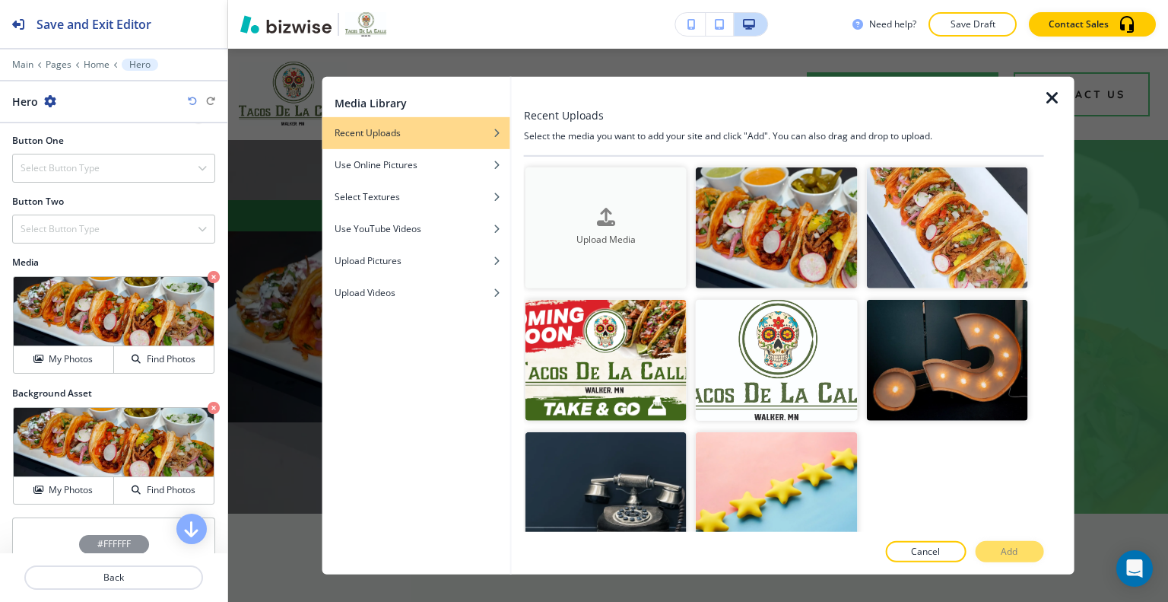
click at [625, 213] on div "Upload Media" at bounding box center [606, 227] width 161 height 39
click at [421, 161] on div "Use Online Pictures" at bounding box center [417, 164] width 188 height 14
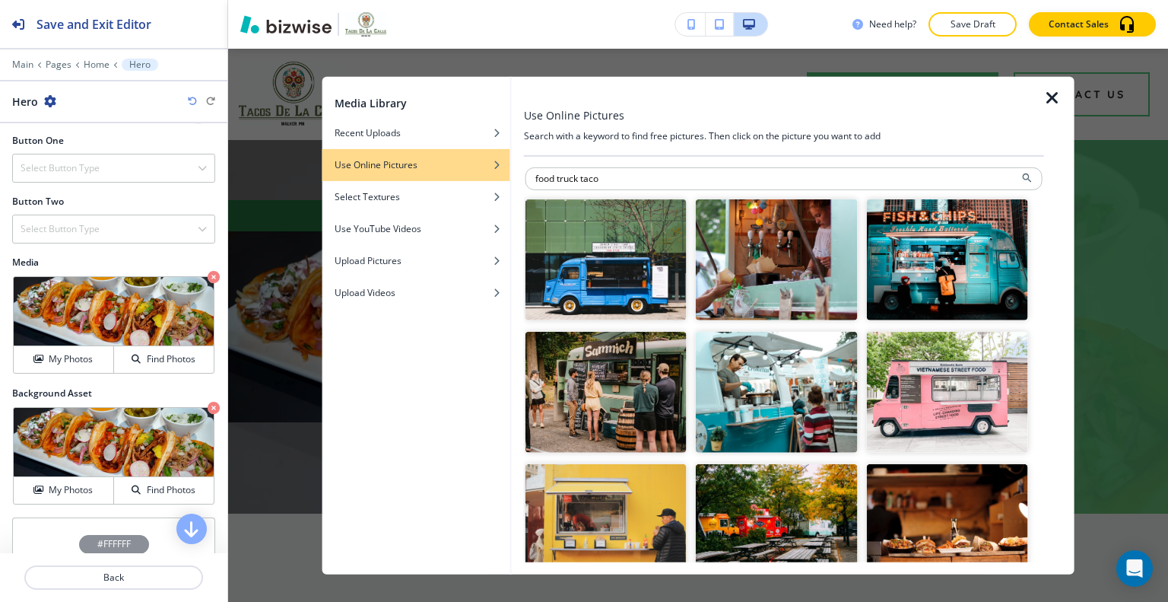
type input "food truck taco"
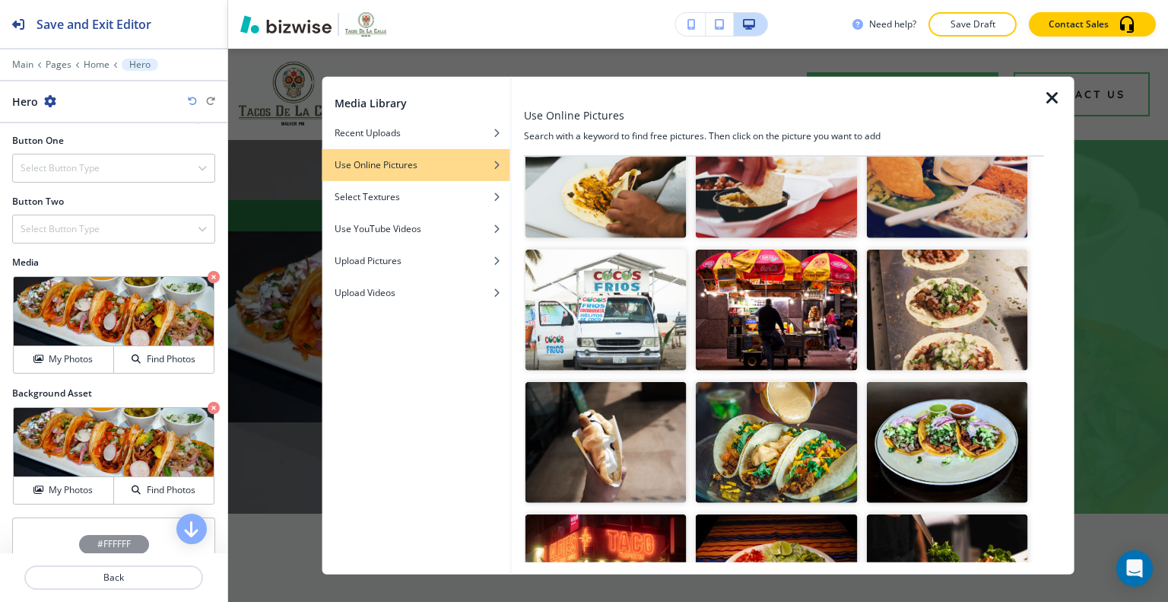
scroll to position [7598, 0]
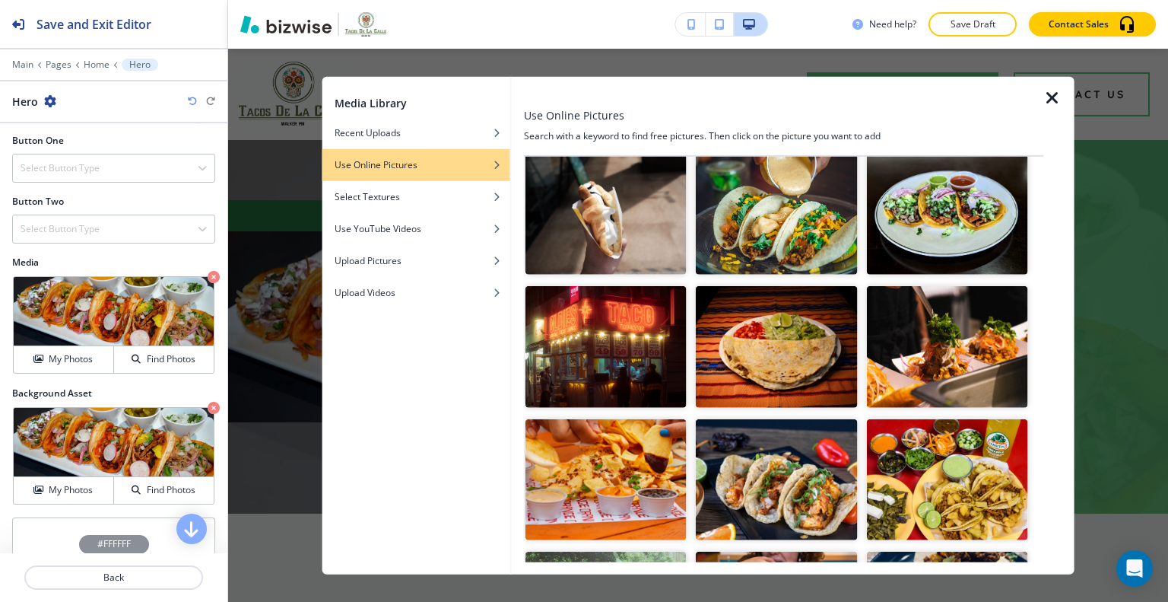
click at [811, 418] on img "button" at bounding box center [776, 478] width 161 height 121
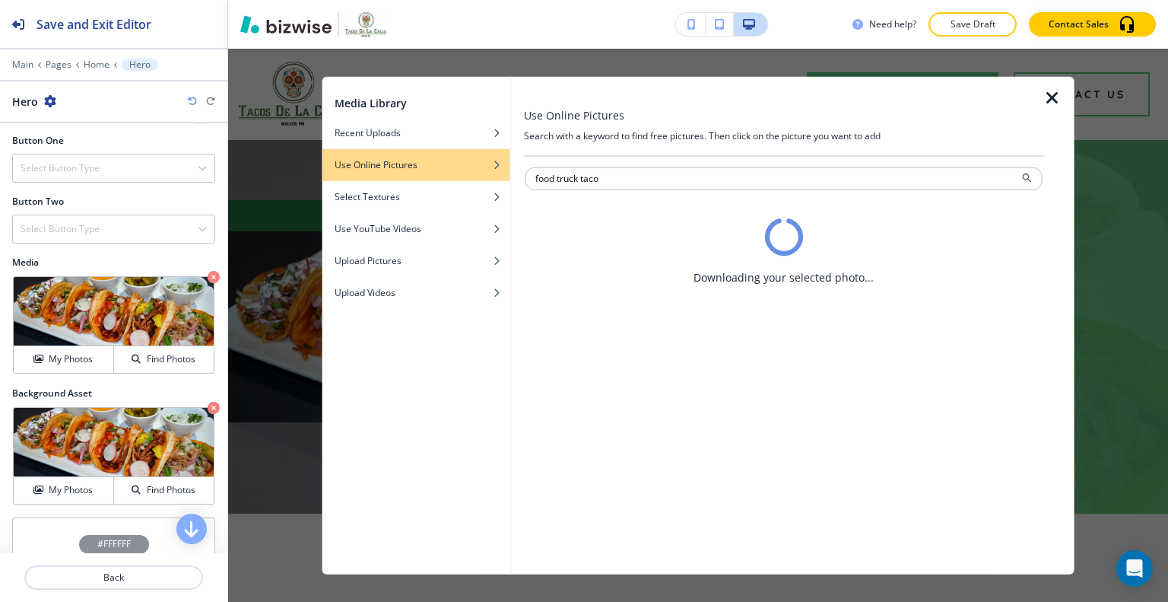
scroll to position [0, 0]
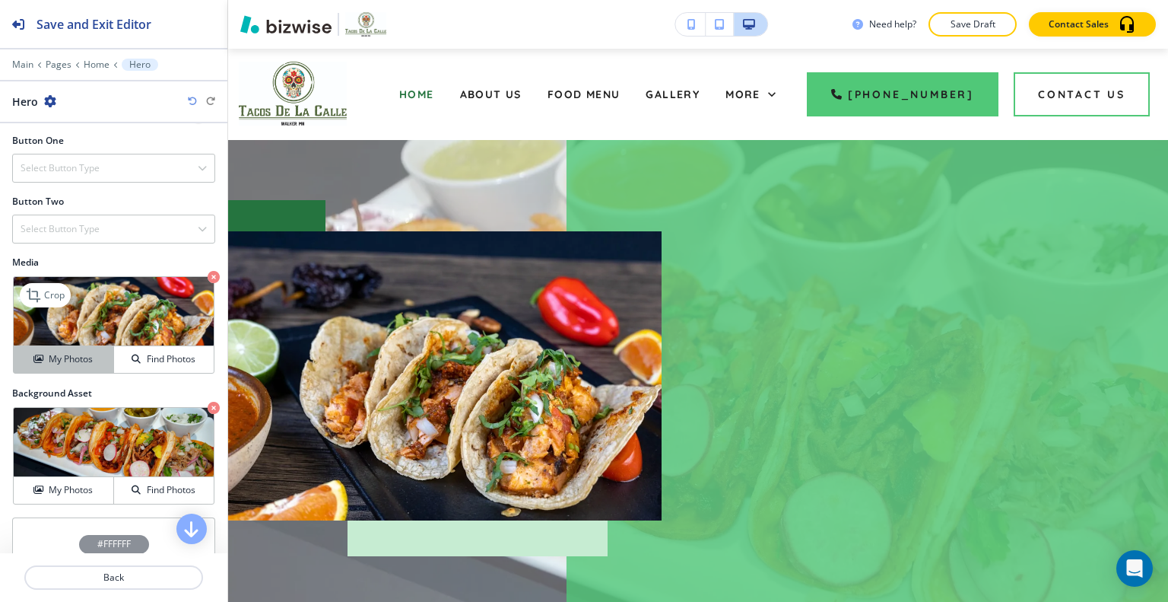
click at [70, 352] on h4 "My Photos" at bounding box center [71, 359] width 44 height 14
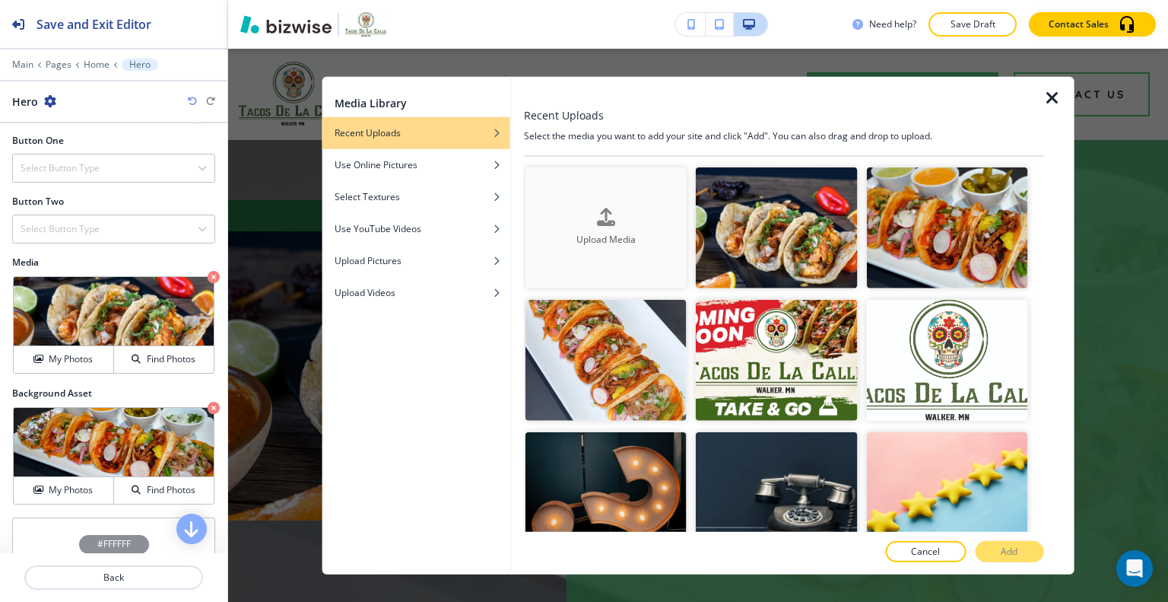
click at [545, 242] on h4 "Upload Media" at bounding box center [606, 240] width 161 height 14
click at [440, 155] on div "button" at bounding box center [417, 152] width 188 height 9
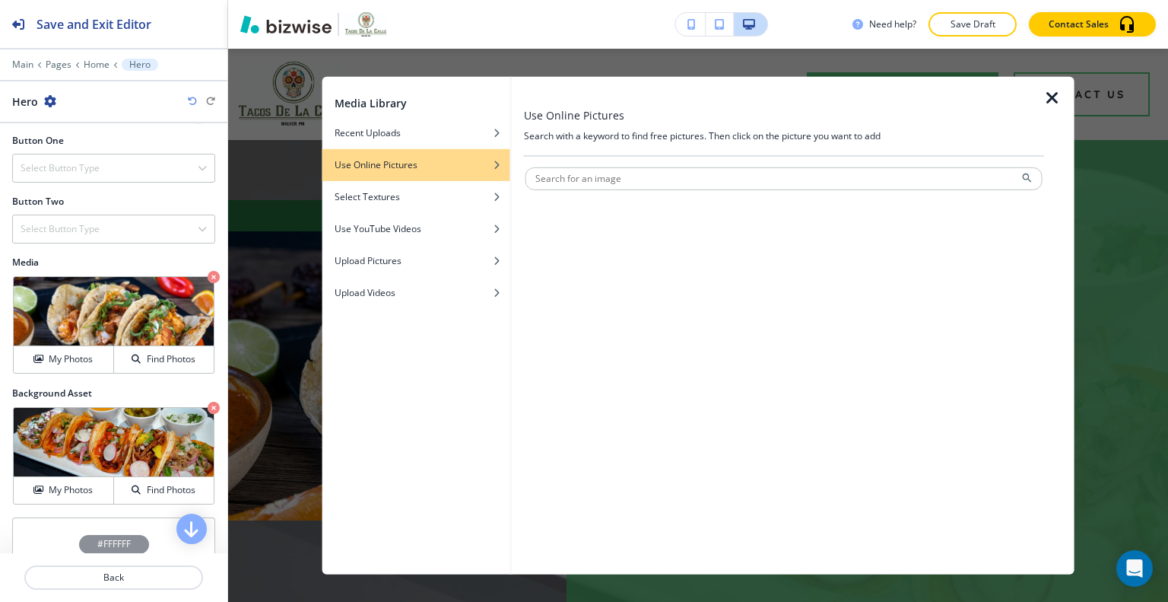
click at [510, 168] on div at bounding box center [511, 325] width 2 height 498
click at [552, 182] on input "text" at bounding box center [784, 178] width 517 height 23
type input "taco food truck"
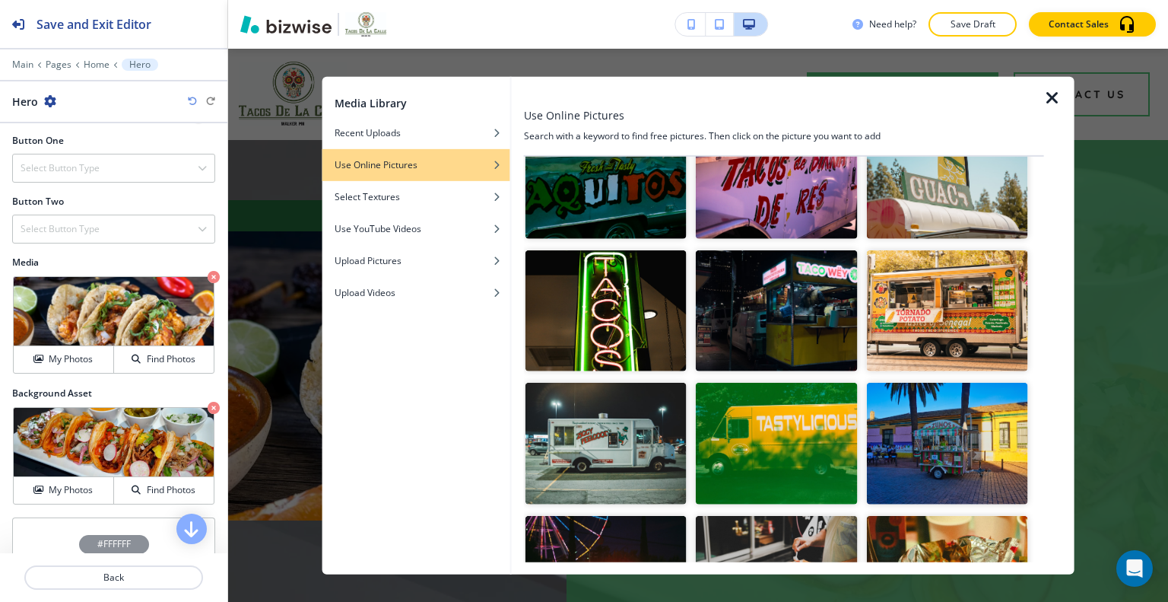
scroll to position [1369, 0]
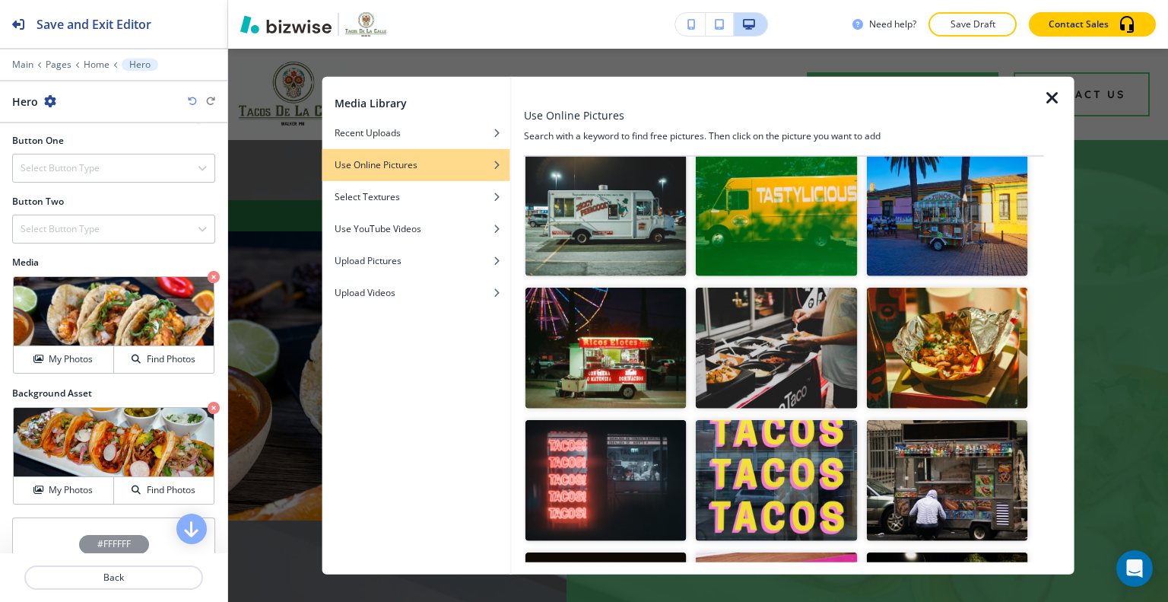
click at [815, 309] on img "button" at bounding box center [776, 347] width 161 height 121
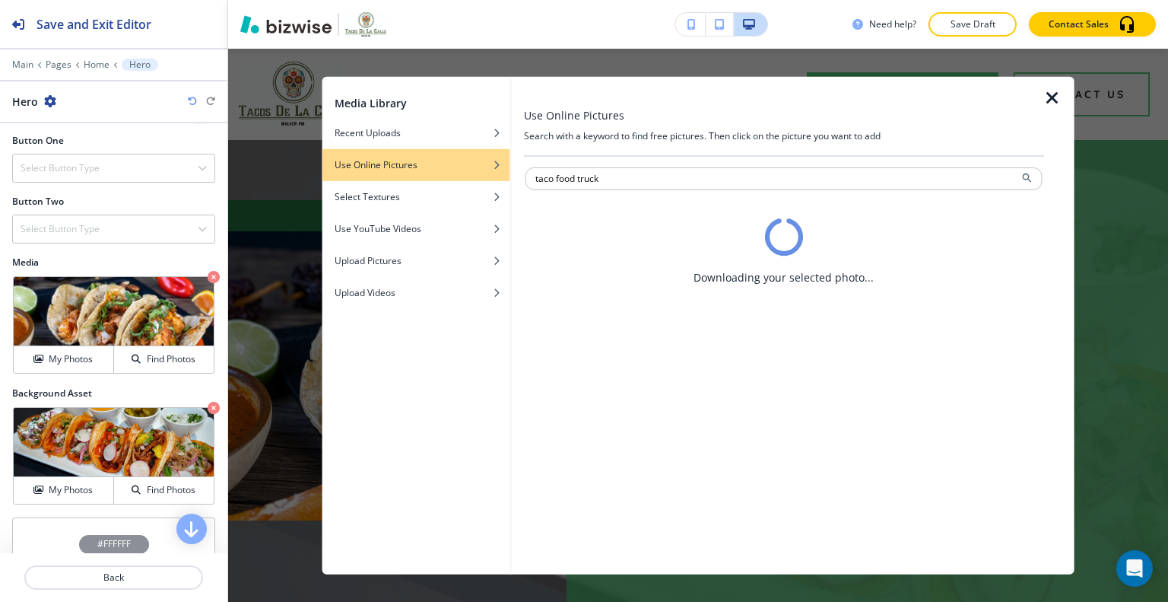
scroll to position [0, 0]
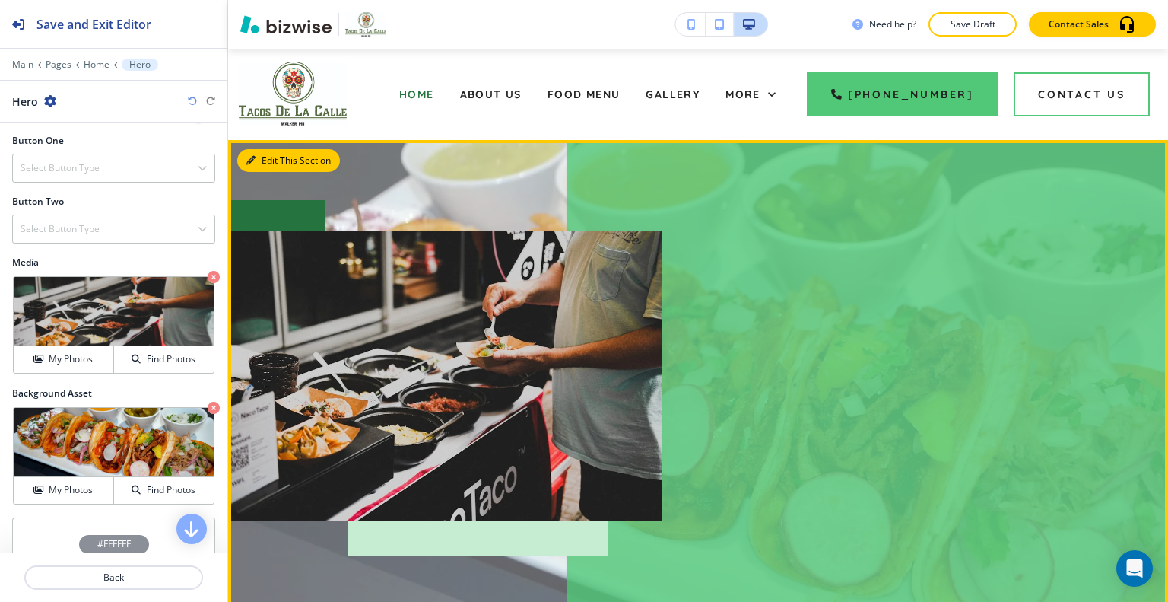
click at [270, 154] on button "Edit This Section" at bounding box center [288, 160] width 103 height 23
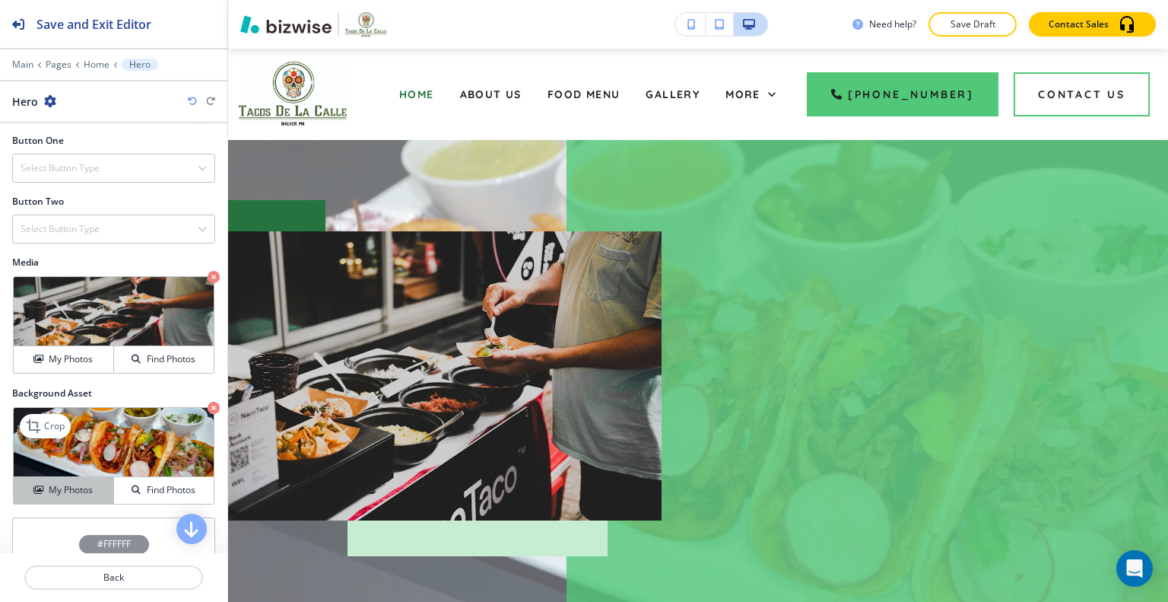
click at [76, 488] on h4 "My Photos" at bounding box center [71, 490] width 44 height 14
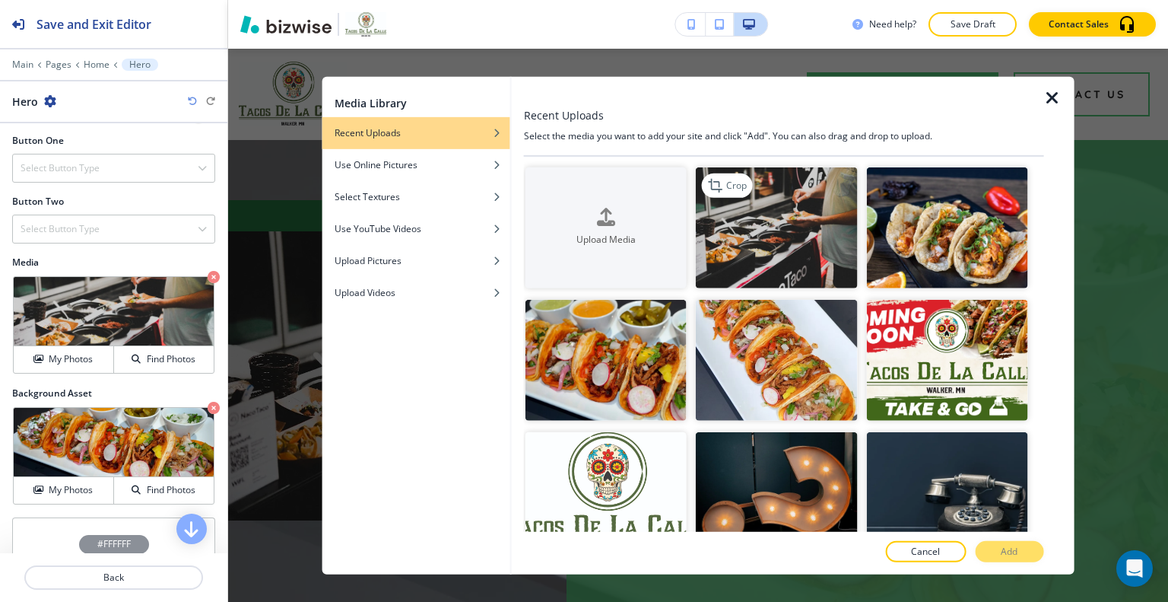
click at [803, 260] on img "button" at bounding box center [776, 227] width 161 height 121
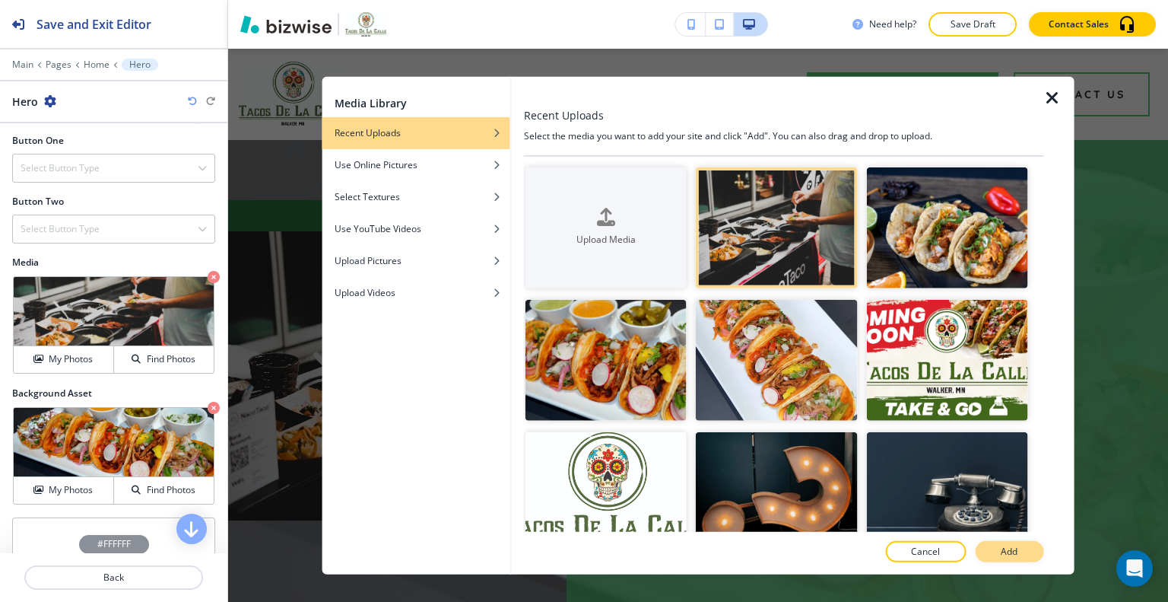
click at [992, 551] on button "Add" at bounding box center [1009, 551] width 68 height 21
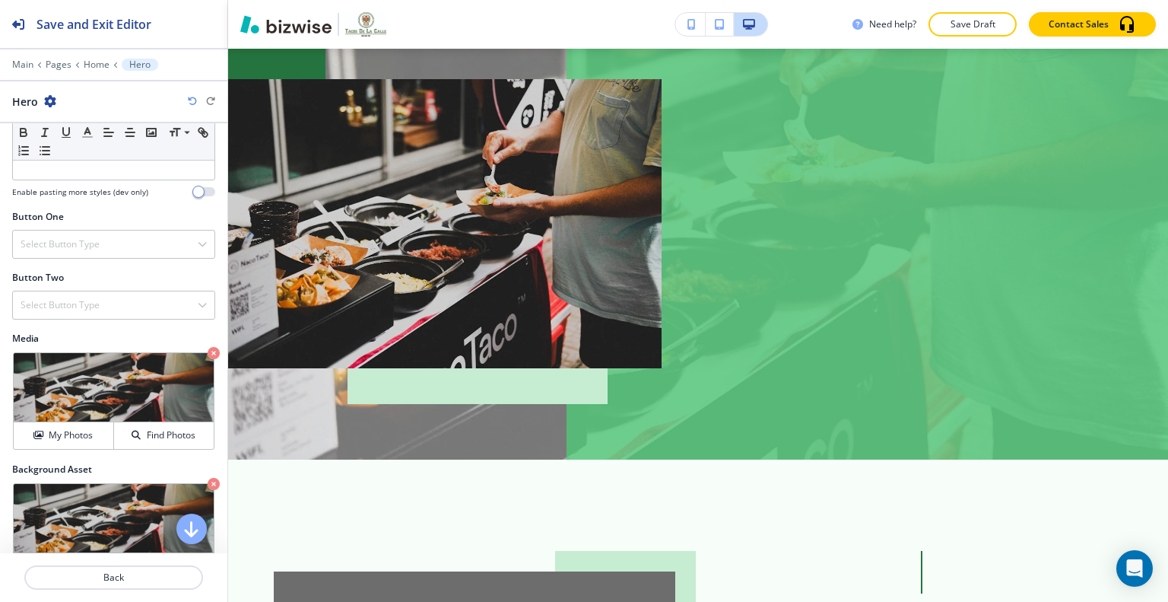
scroll to position [609, 0]
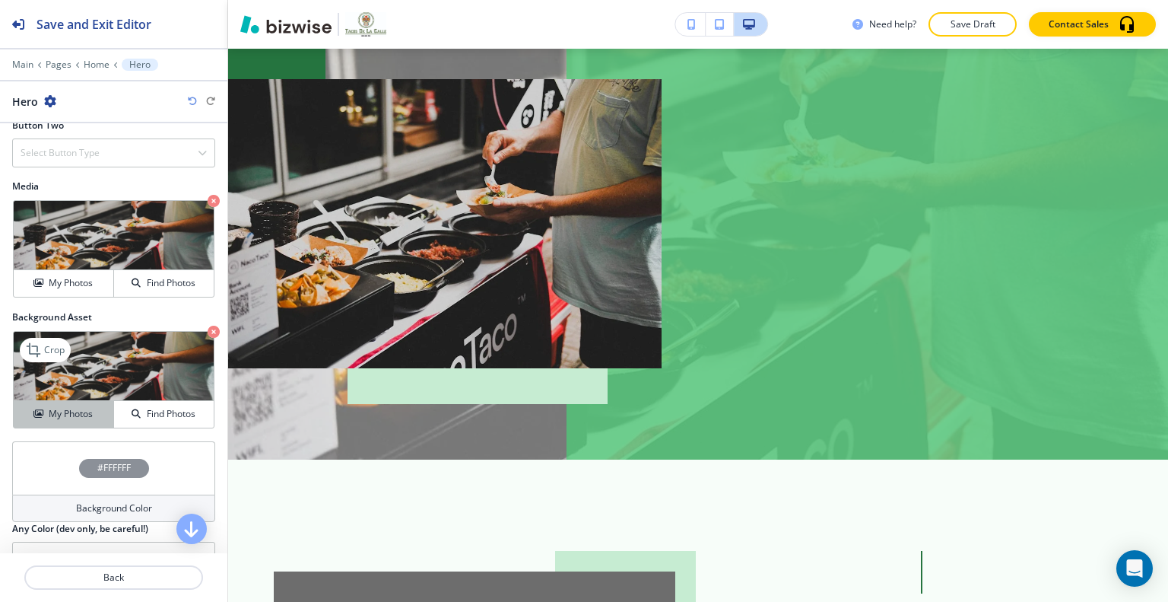
click at [83, 418] on button "My Photos" at bounding box center [64, 414] width 100 height 27
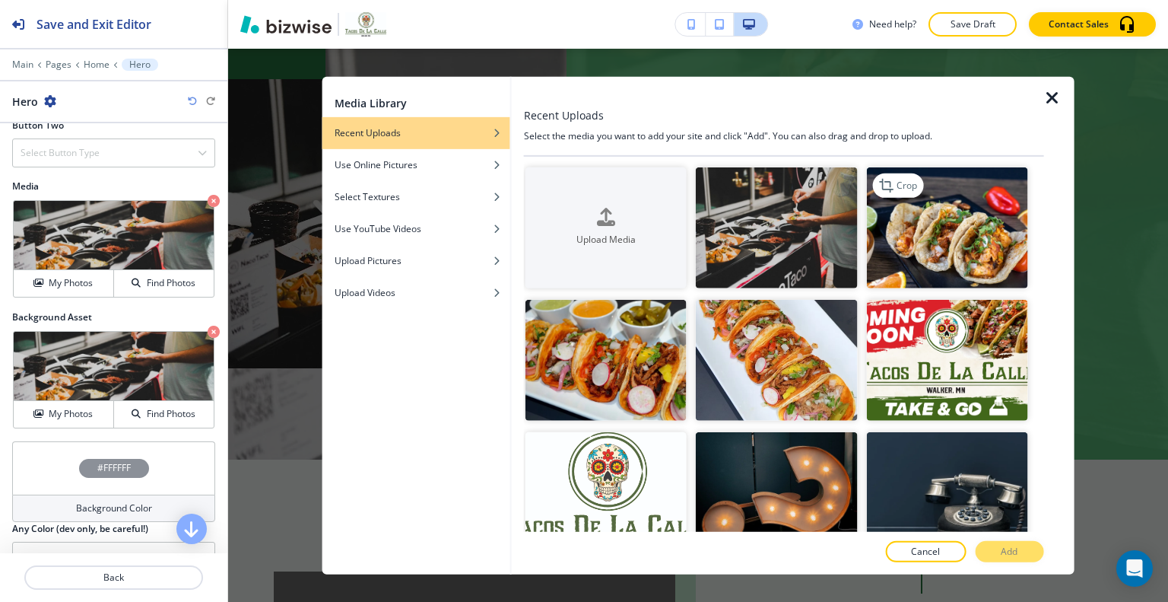
click at [933, 229] on img "button" at bounding box center [946, 227] width 161 height 121
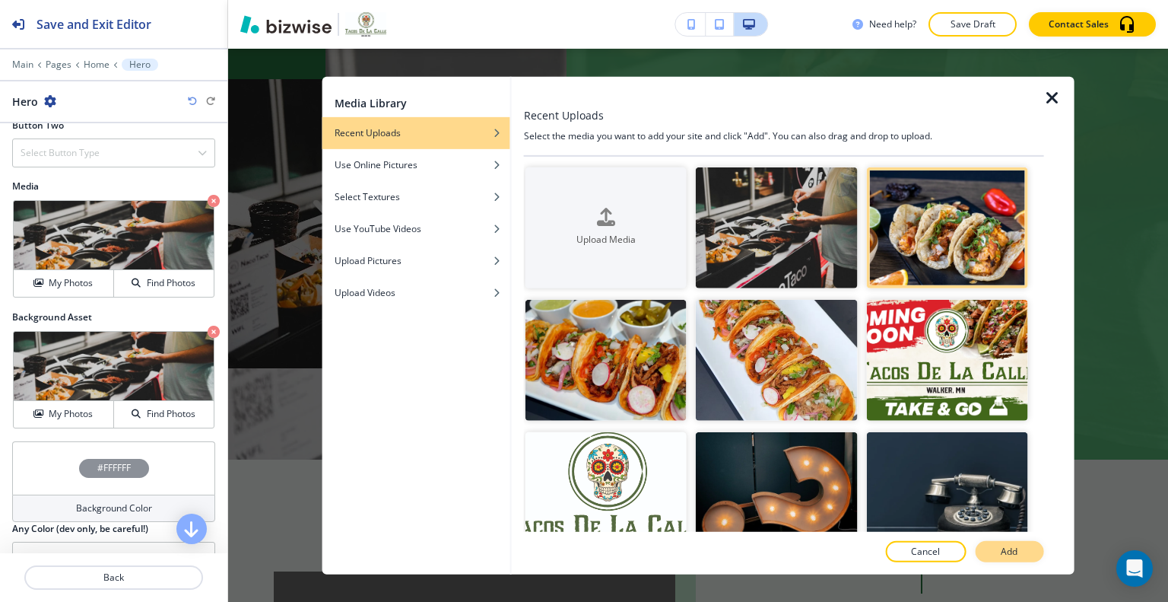
click at [1009, 552] on p "Add" at bounding box center [1009, 552] width 17 height 14
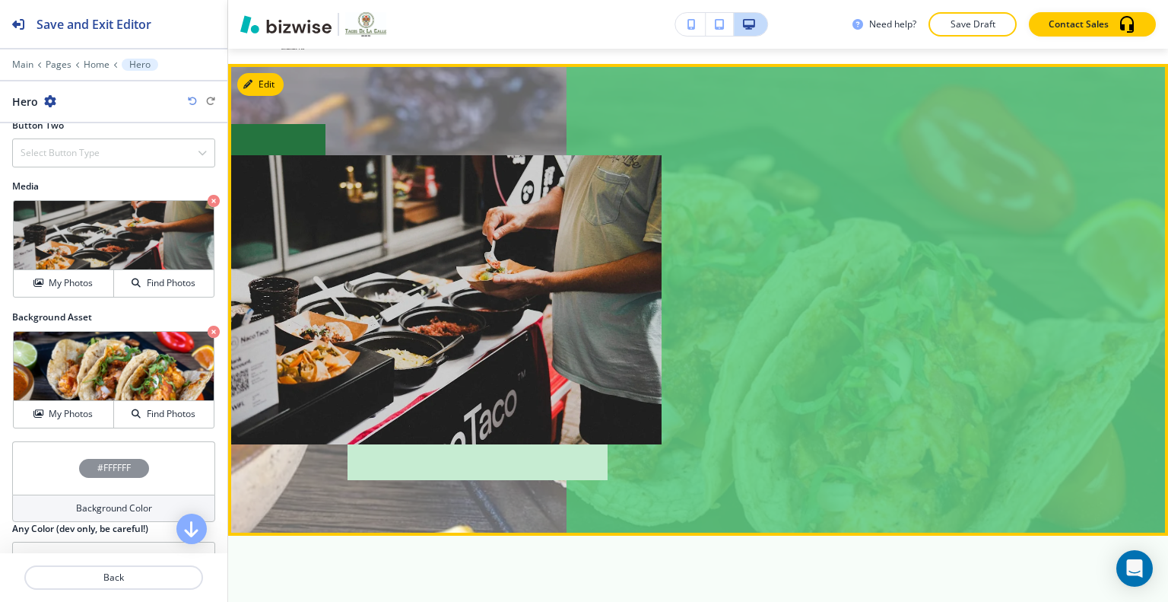
scroll to position [0, 0]
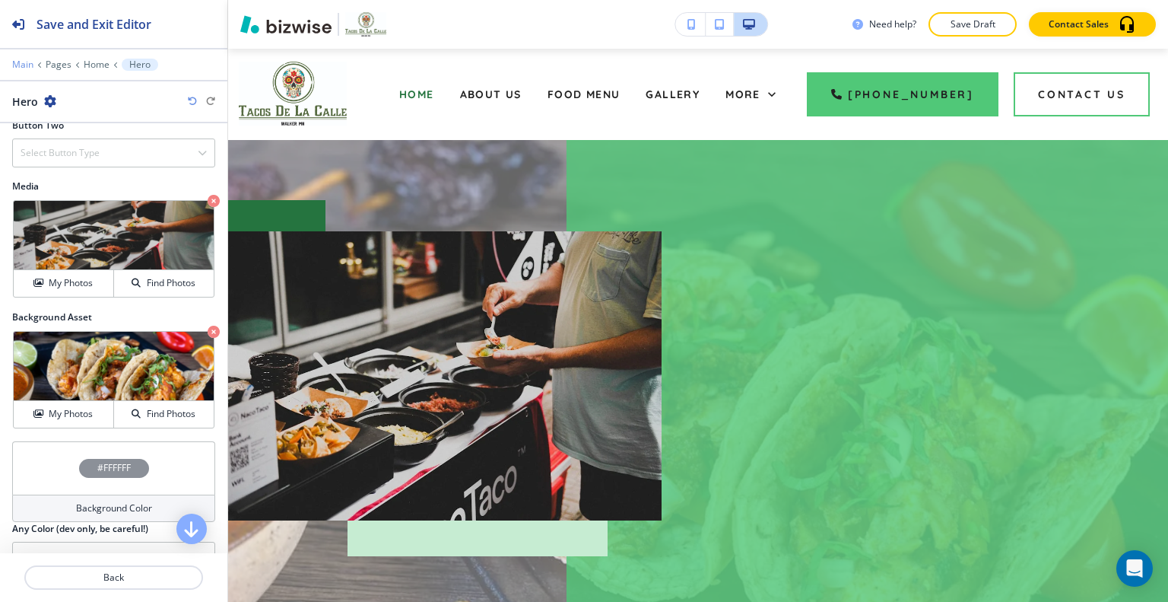
click at [24, 64] on p "Main" at bounding box center [22, 64] width 21 height 11
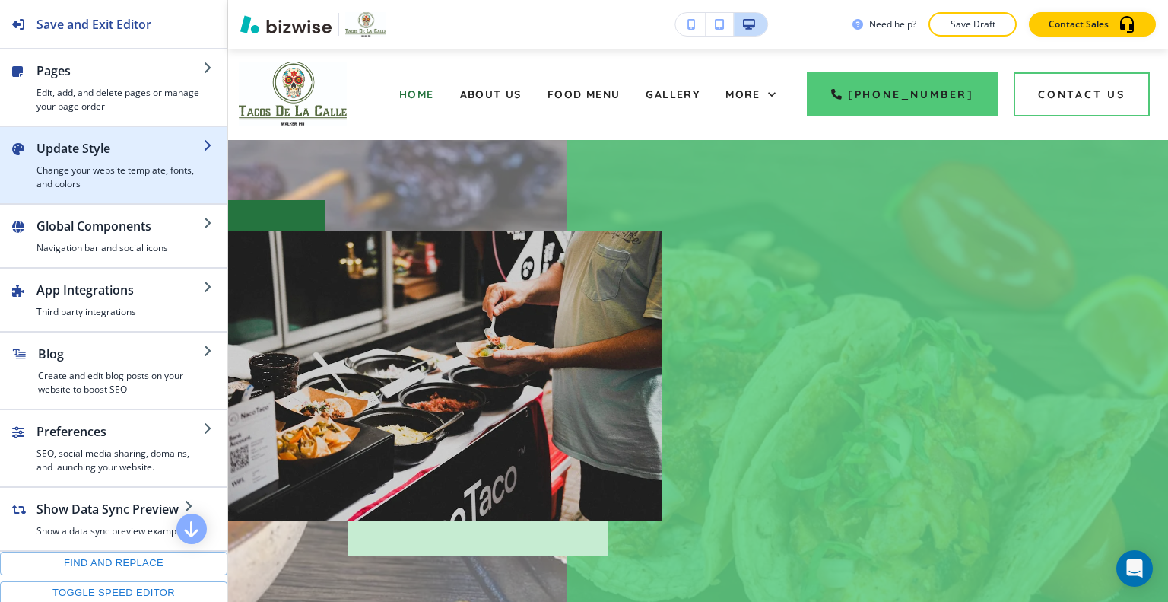
click at [69, 151] on h2 "Update Style" at bounding box center [120, 148] width 167 height 18
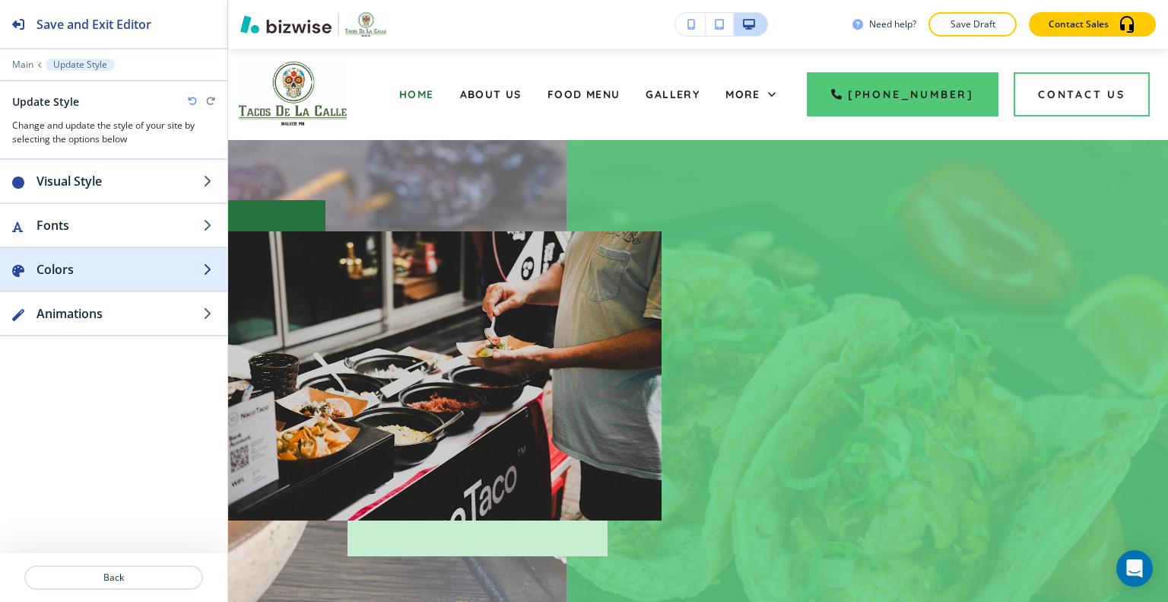
click at [84, 262] on h2 "Colors" at bounding box center [120, 269] width 167 height 18
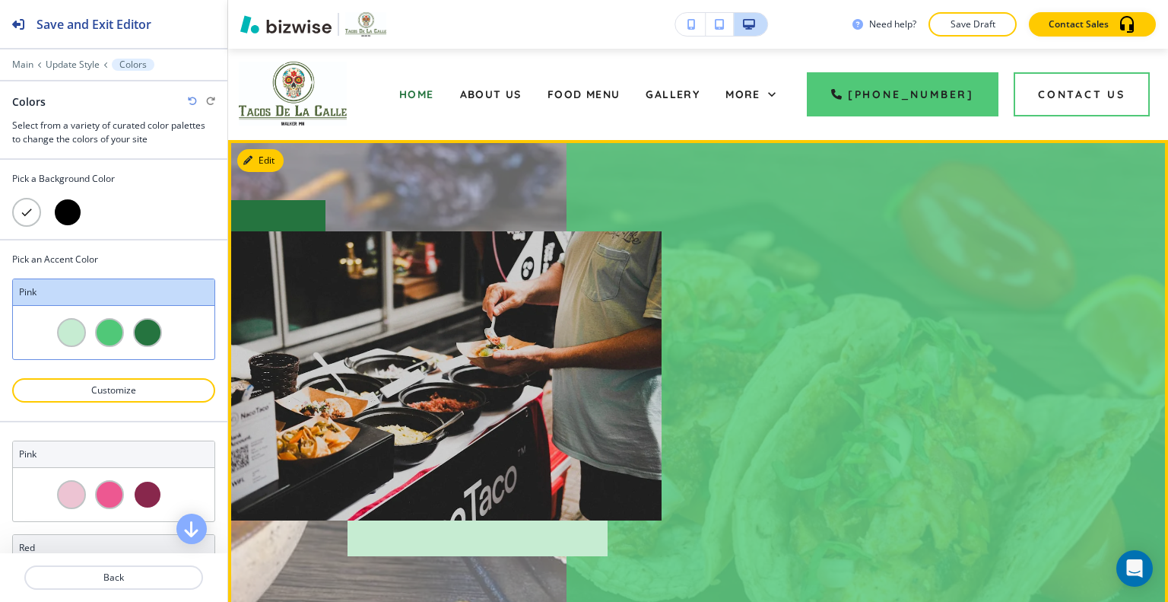
scroll to position [532, 0]
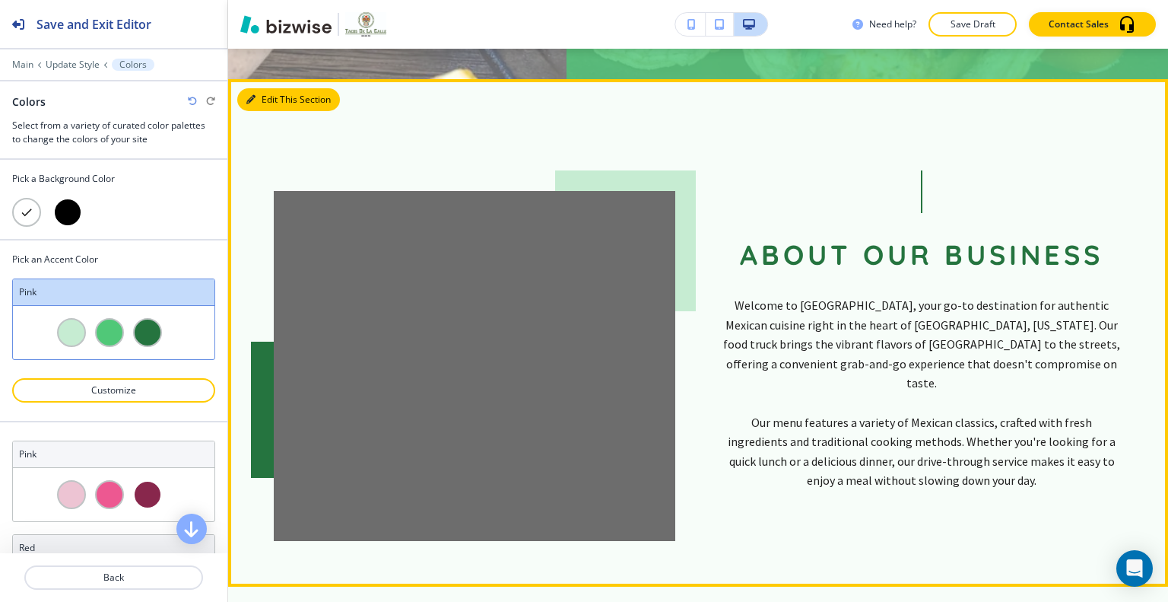
click at [262, 91] on button "Edit This Section" at bounding box center [288, 99] width 103 height 23
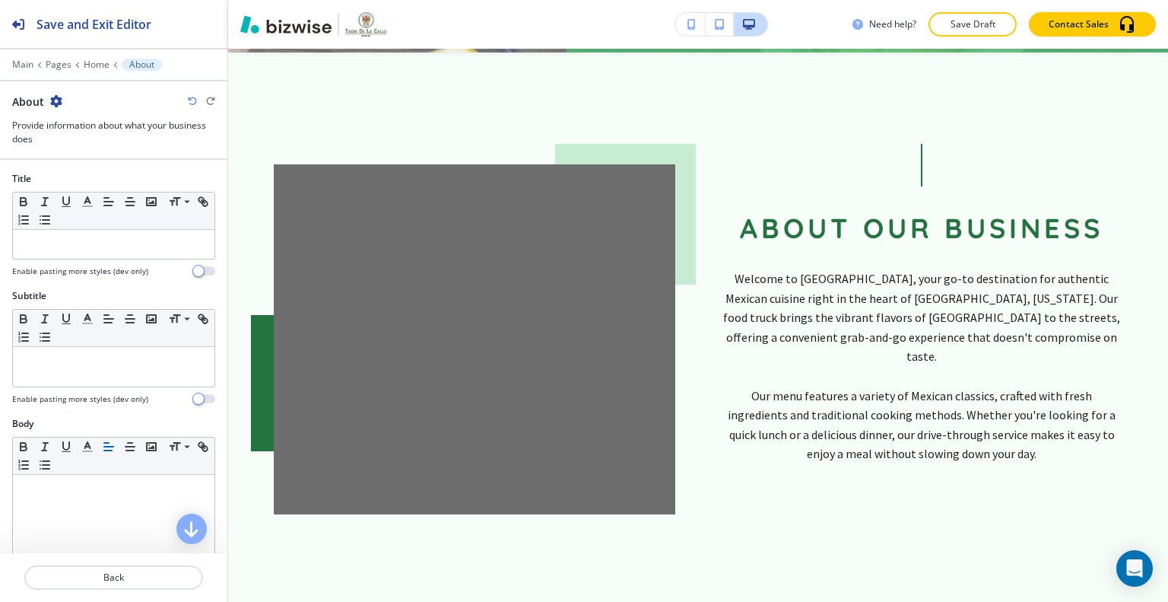
scroll to position [502, 0]
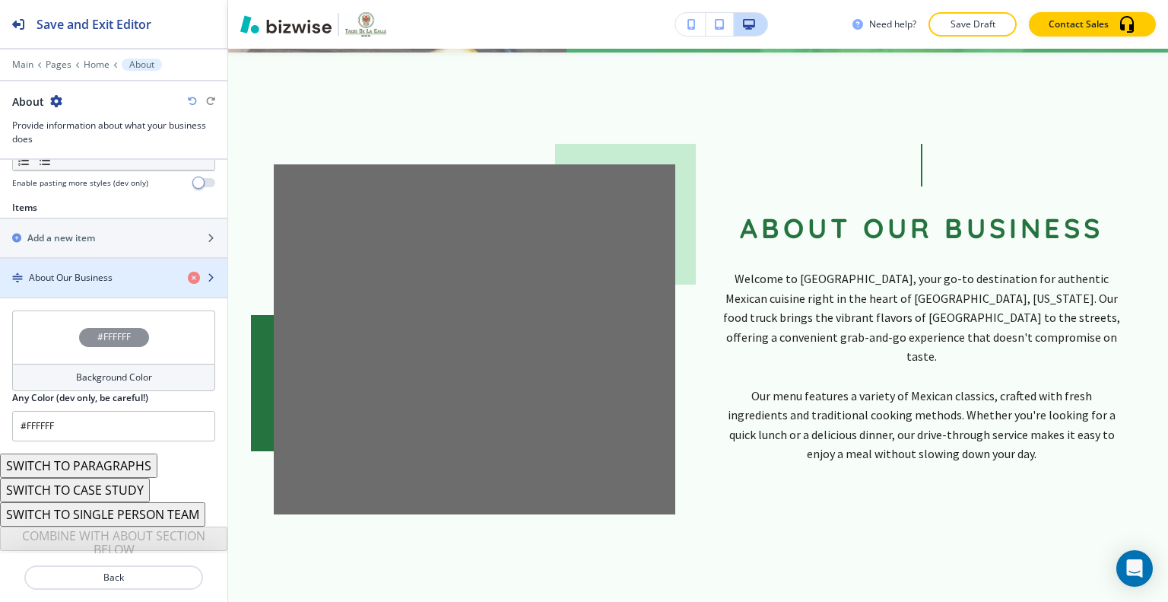
click at [102, 285] on div "button" at bounding box center [113, 291] width 227 height 12
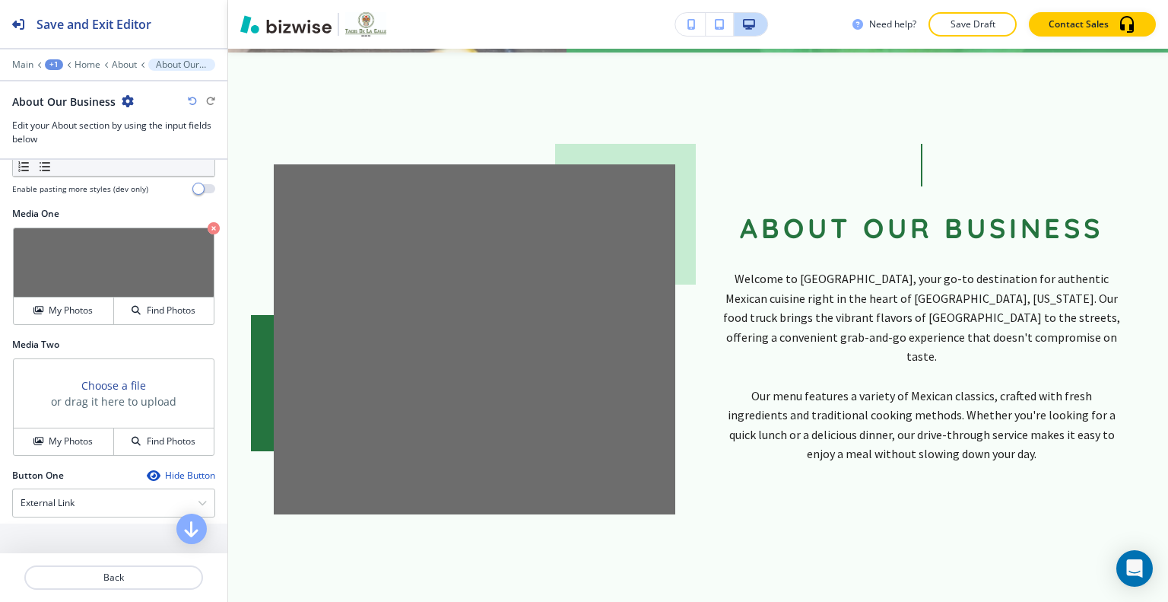
scroll to position [609, 0]
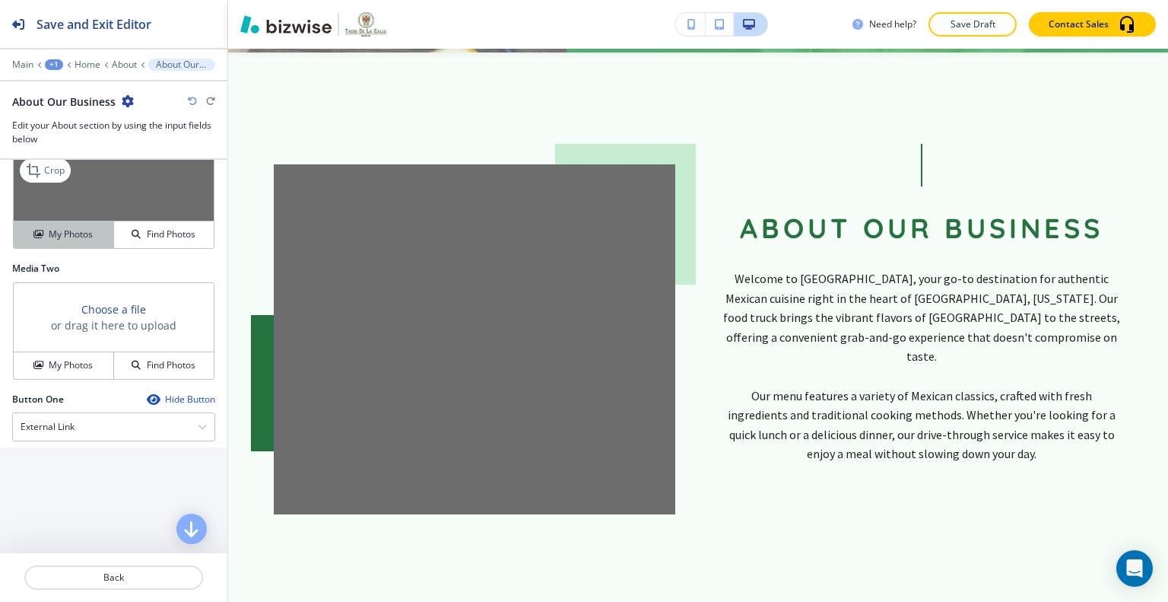
click at [91, 227] on div "My Photos" at bounding box center [64, 234] width 100 height 14
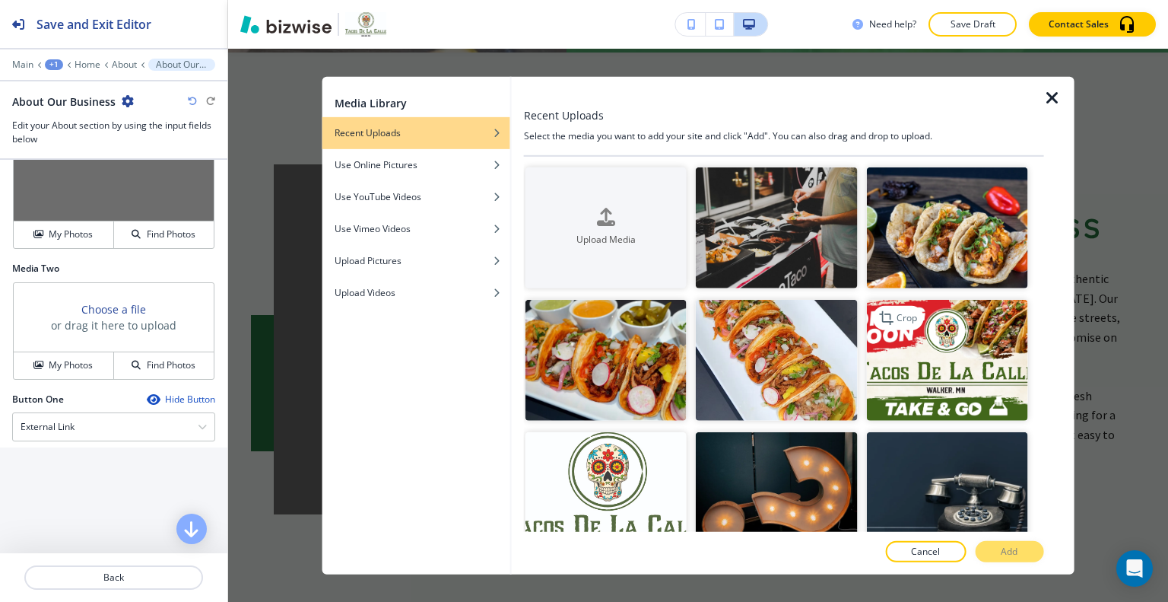
click at [926, 332] on img "button" at bounding box center [946, 360] width 161 height 121
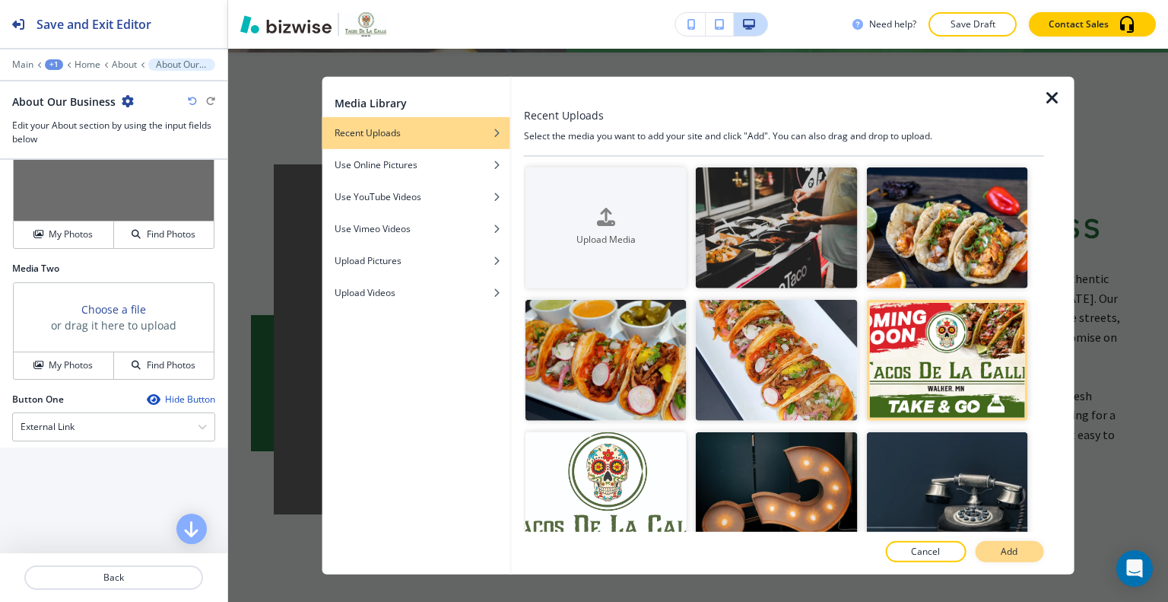
click at [1003, 545] on p "Add" at bounding box center [1009, 552] width 17 height 14
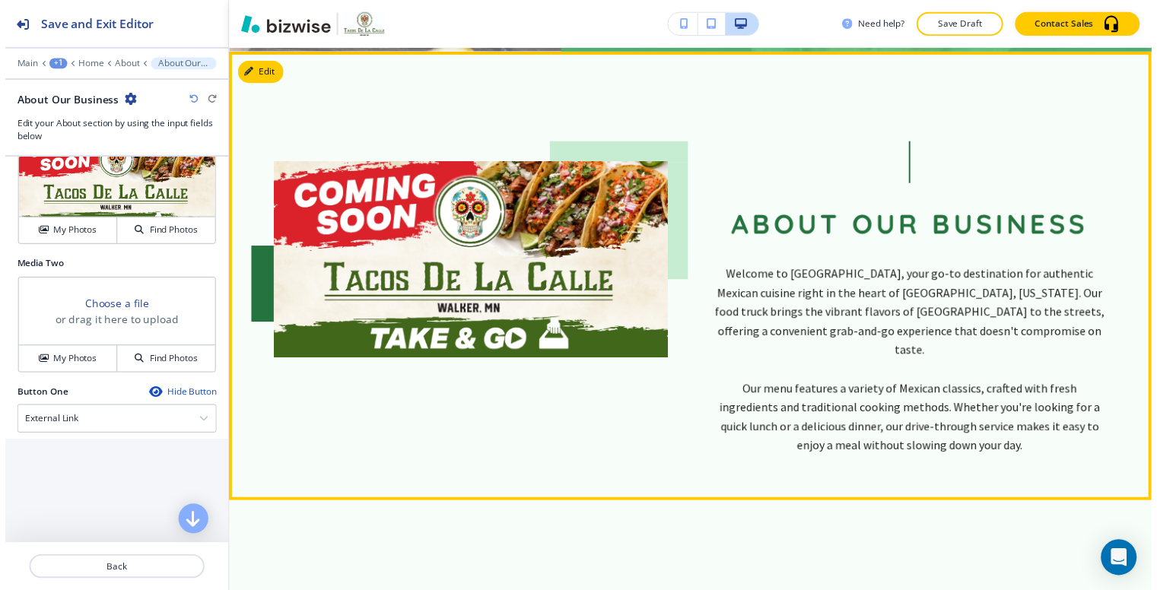
scroll to position [483, 0]
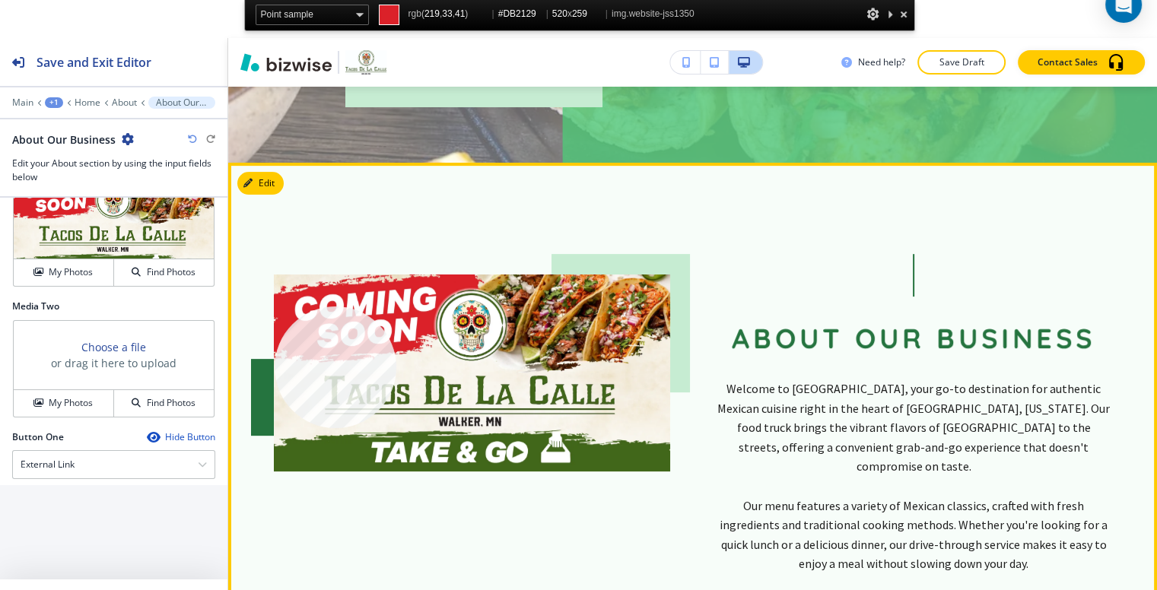
click at [275, 307] on img at bounding box center [472, 373] width 396 height 197
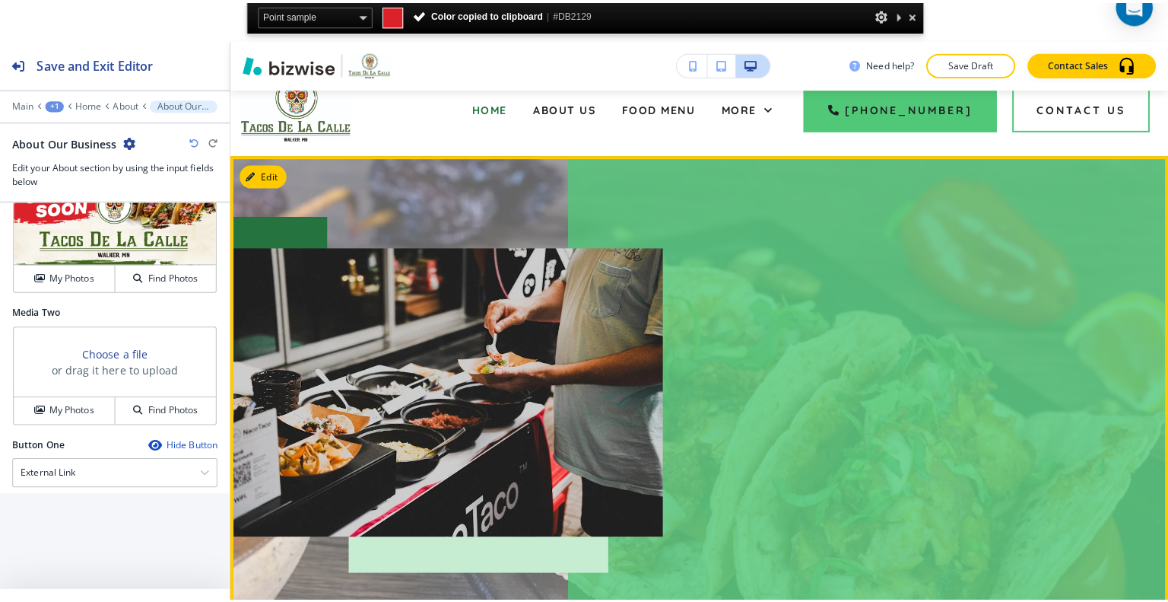
scroll to position [0, 0]
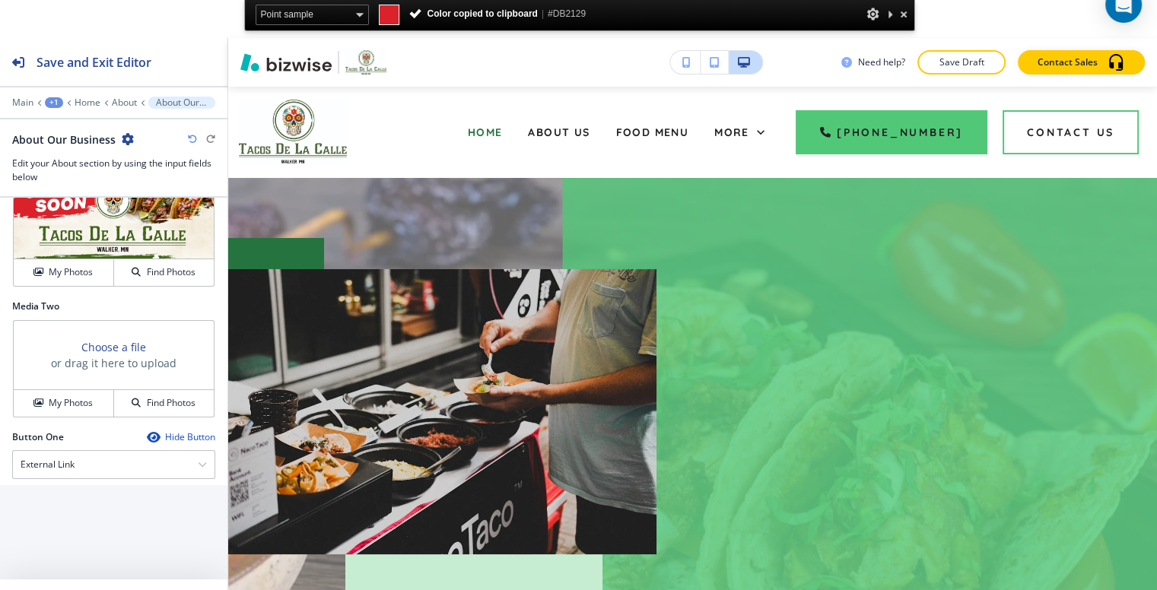
click at [27, 113] on div at bounding box center [113, 113] width 227 height 9
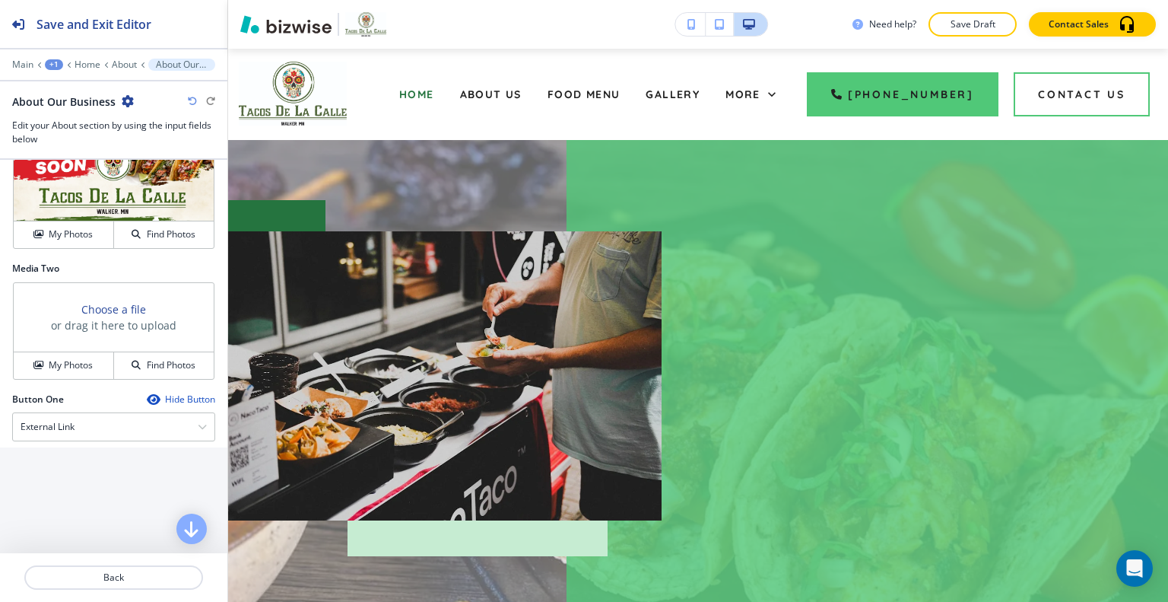
click at [27, 110] on div at bounding box center [113, 114] width 203 height 9
click at [32, 63] on p "Main" at bounding box center [22, 64] width 21 height 11
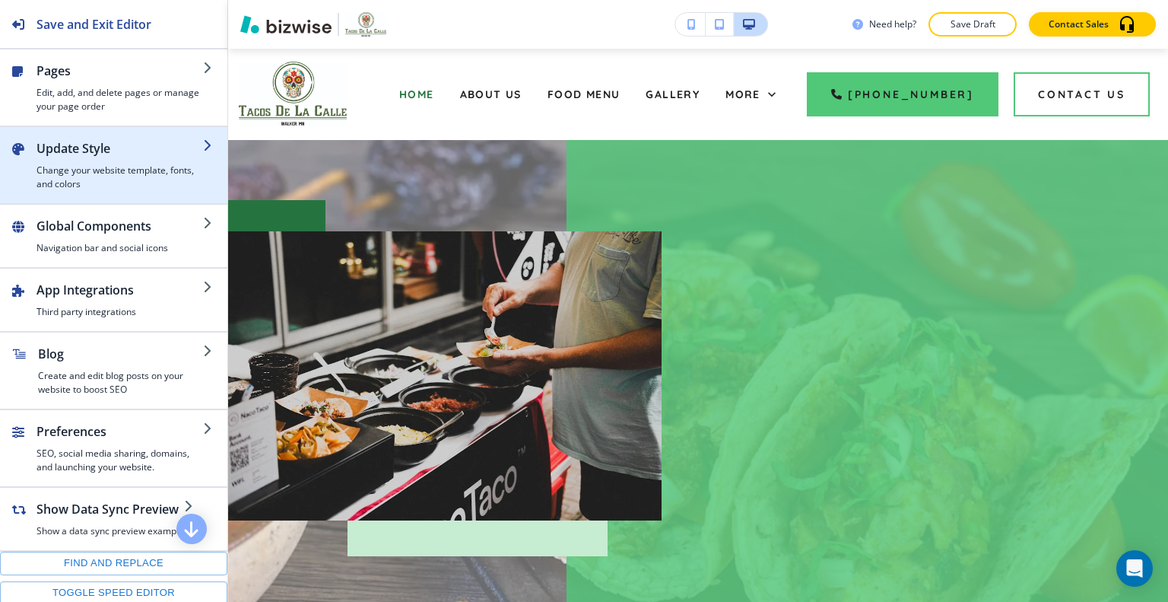
click at [97, 151] on h2 "Update Style" at bounding box center [120, 148] width 167 height 18
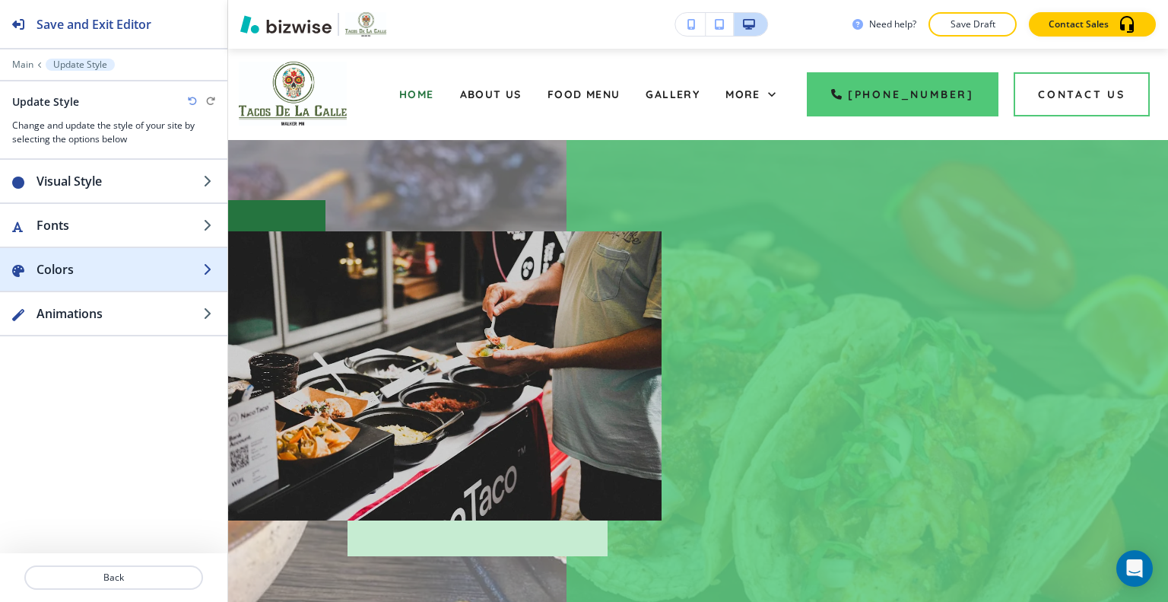
click at [106, 257] on div "button" at bounding box center [113, 254] width 227 height 12
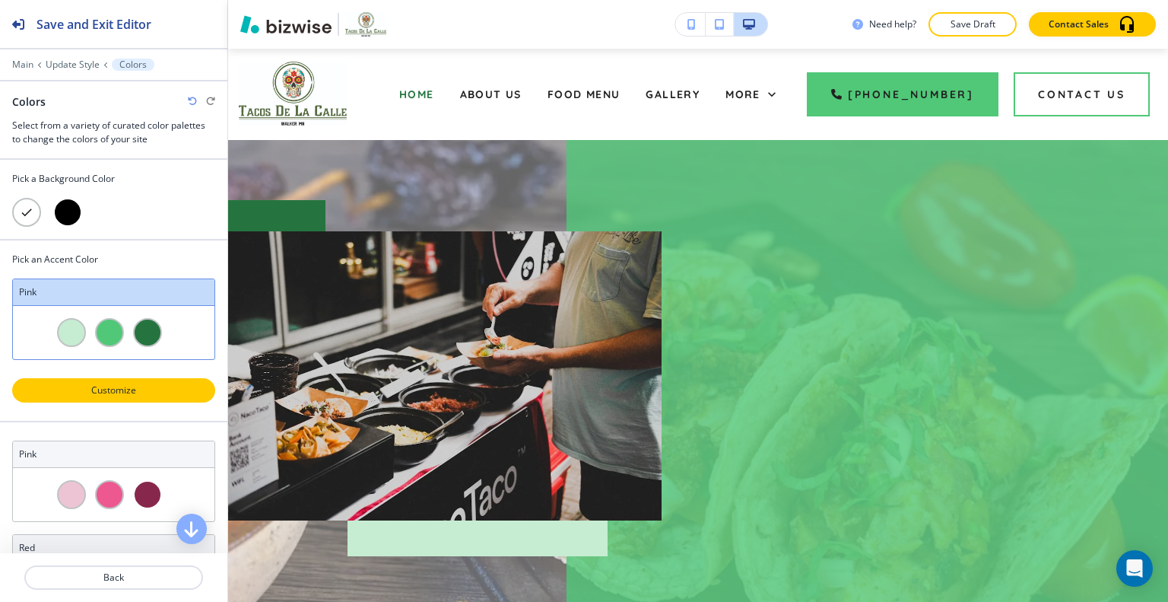
click at [125, 395] on p "Customize" at bounding box center [114, 390] width 164 height 14
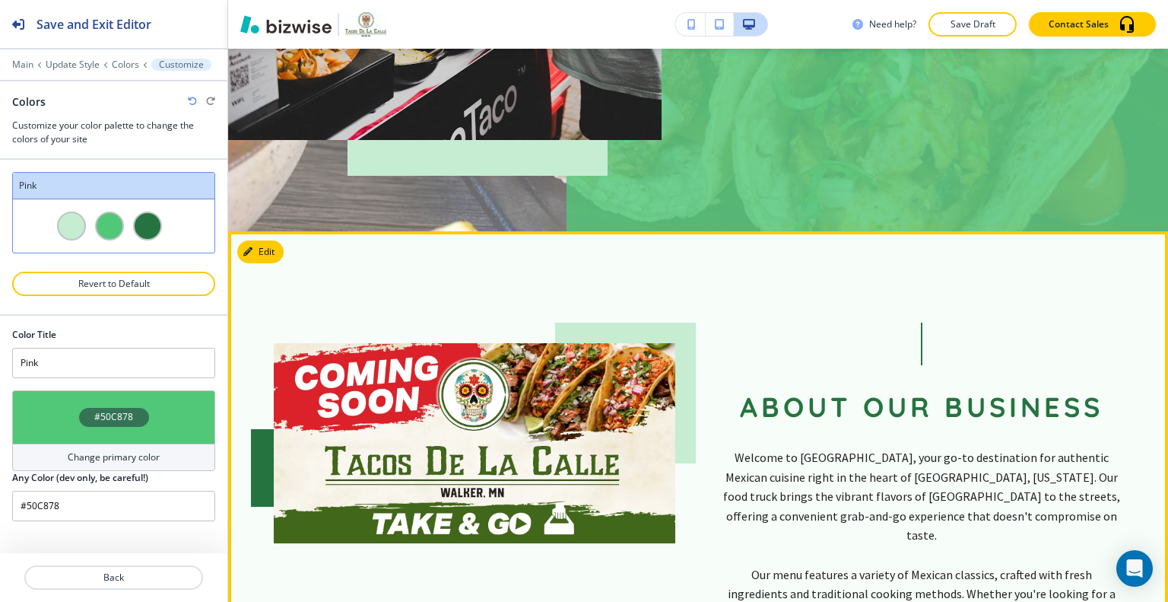
scroll to position [76, 0]
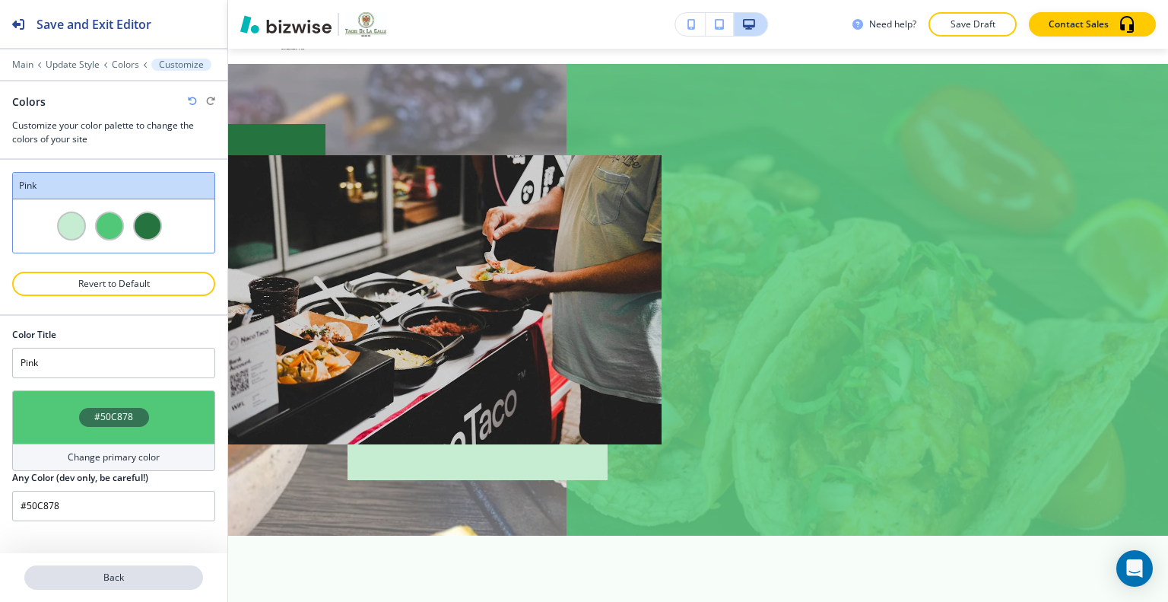
click at [130, 577] on p "Back" at bounding box center [114, 578] width 176 height 14
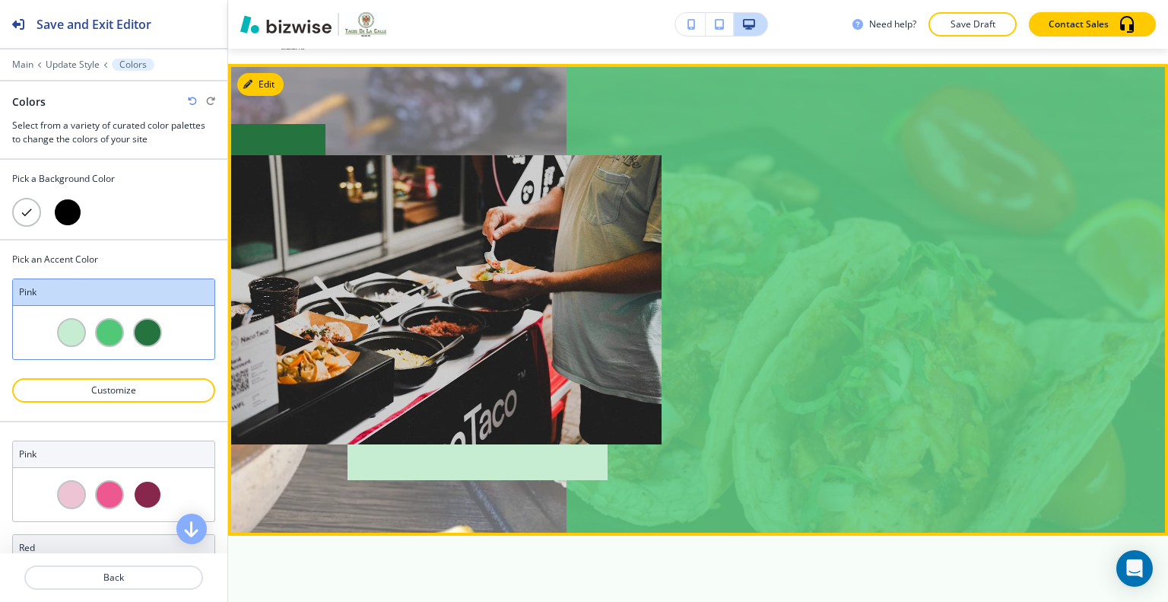
scroll to position [0, 0]
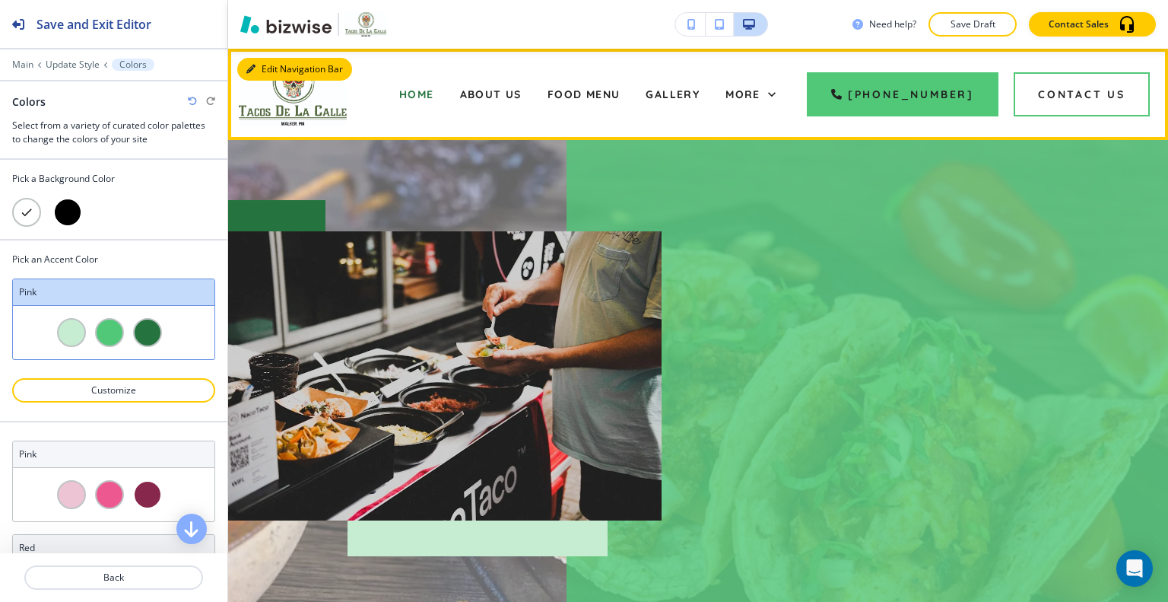
click at [259, 75] on button "Edit Navigation Bar" at bounding box center [294, 69] width 115 height 23
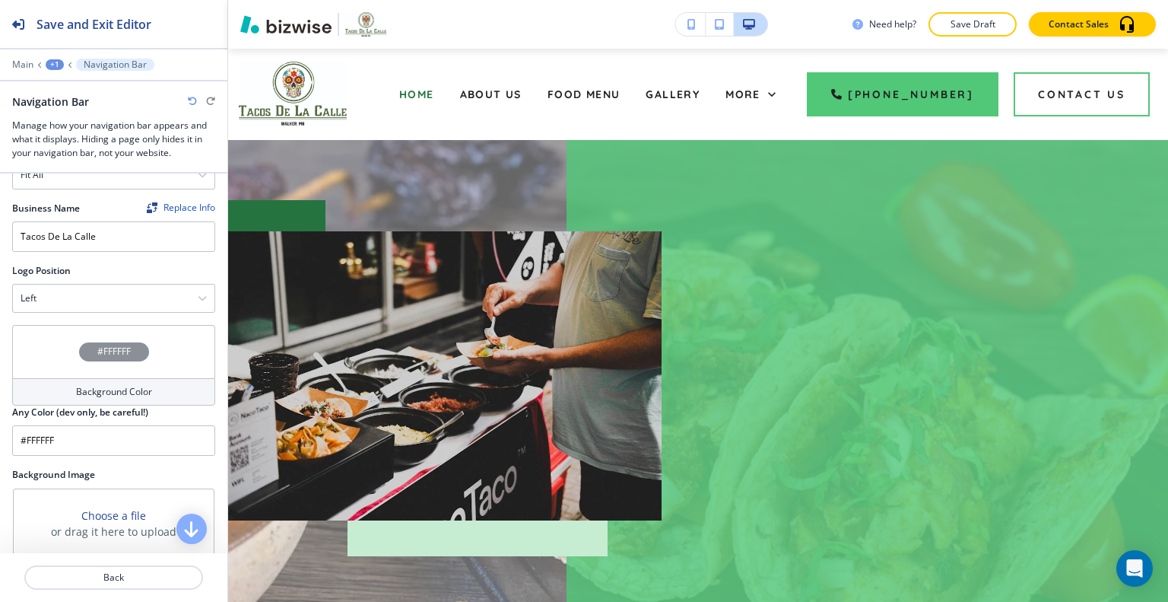
scroll to position [304, 0]
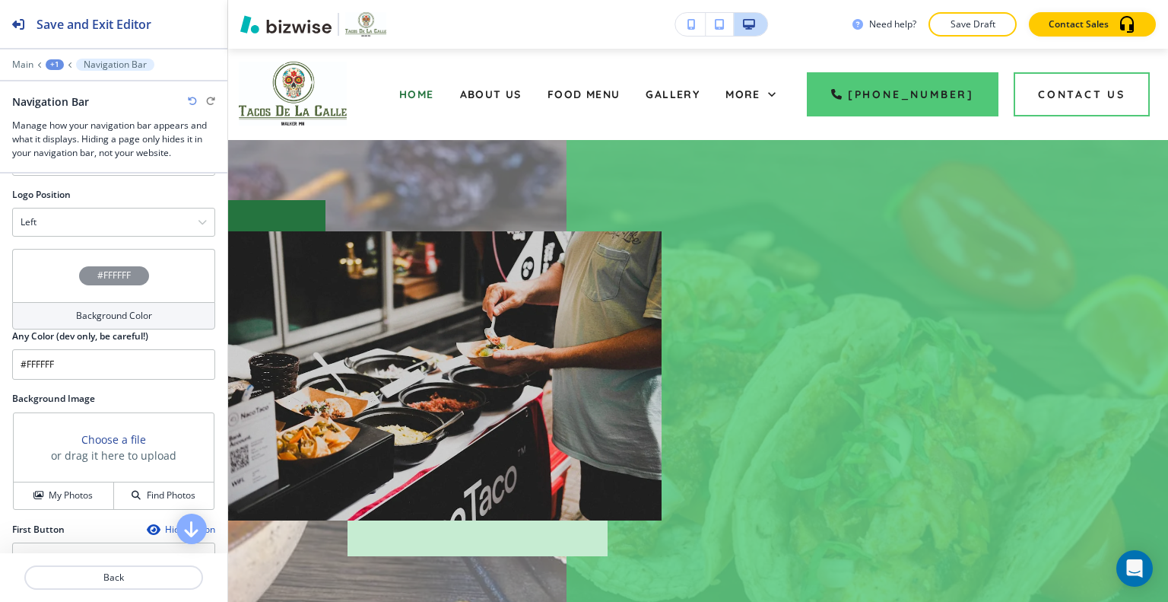
click at [43, 263] on div "#FFFFFF" at bounding box center [113, 275] width 203 height 53
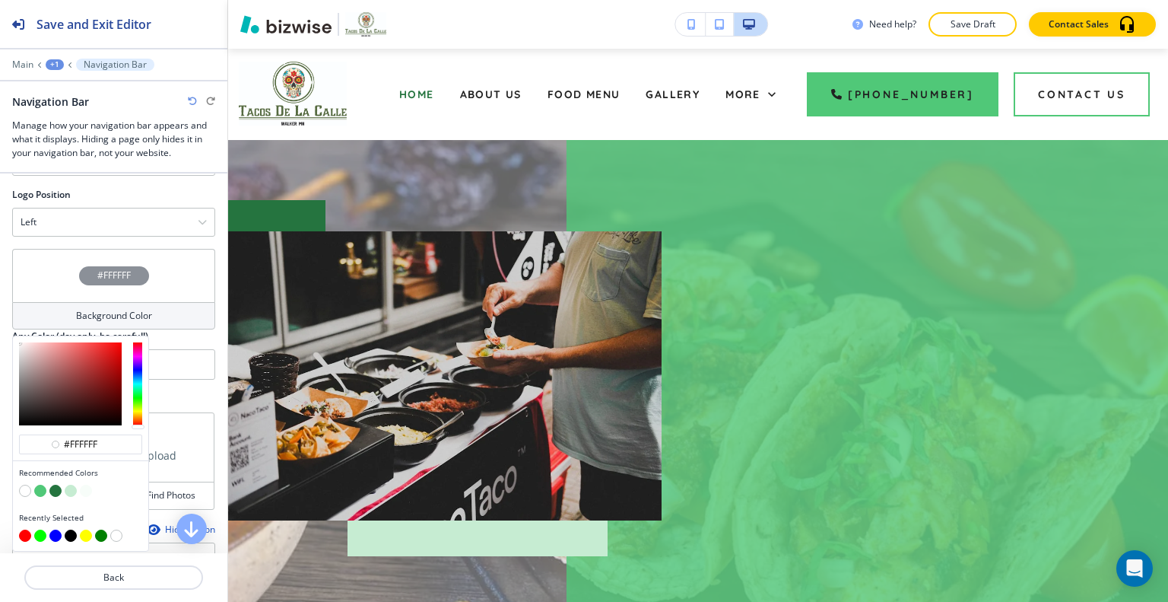
scroll to position [456, 0]
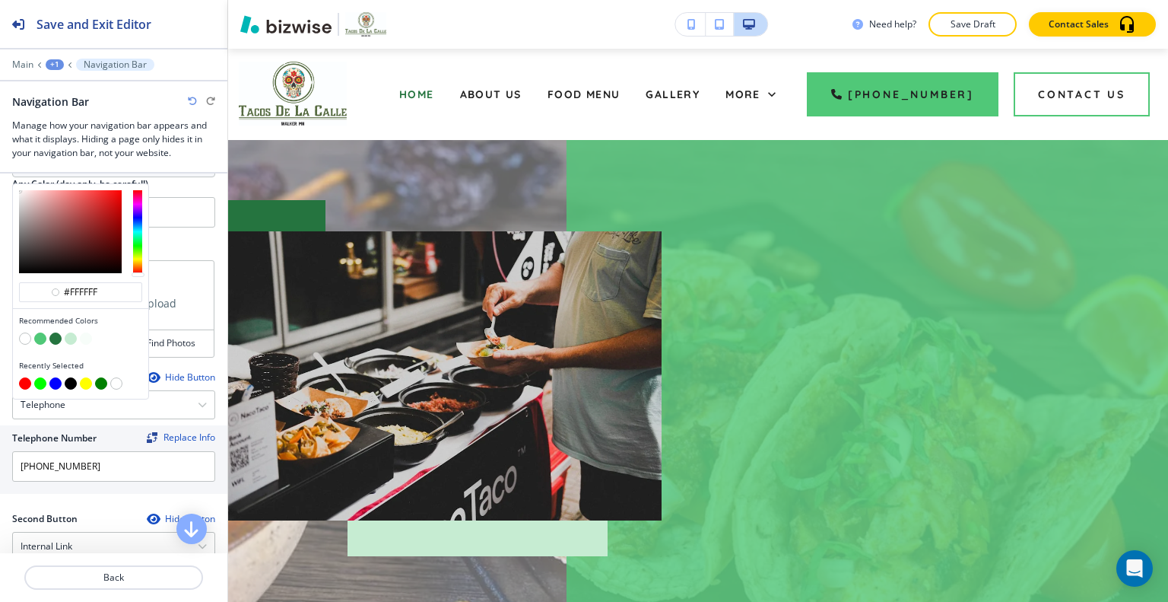
click at [21, 380] on button "button" at bounding box center [25, 383] width 12 height 12
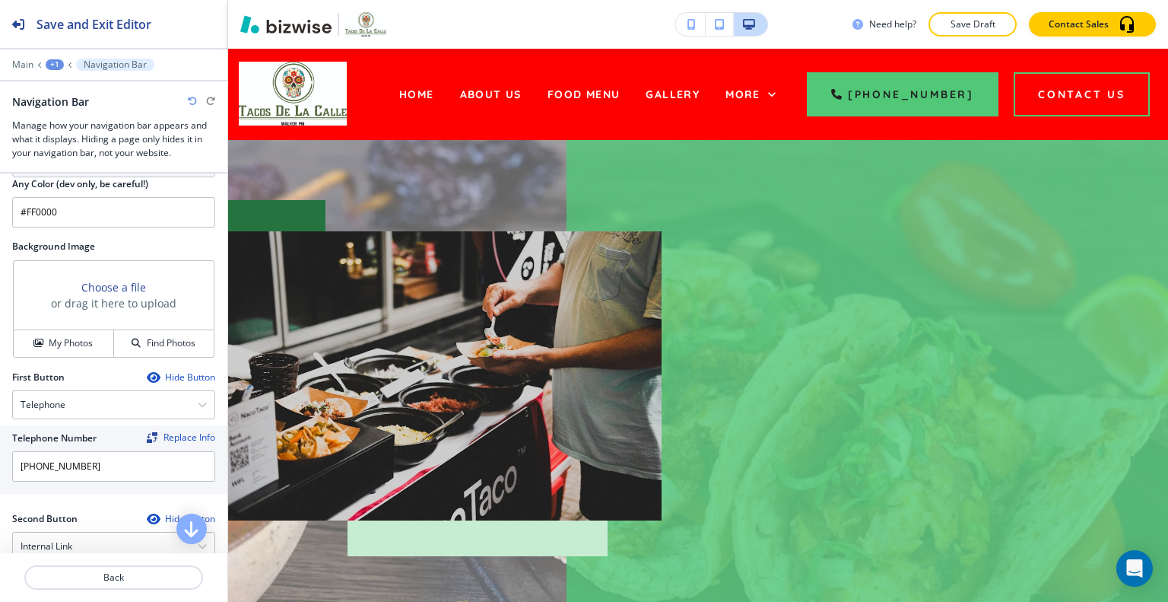
click at [191, 106] on div "Navigation Bar" at bounding box center [113, 102] width 203 height 16
click at [192, 99] on icon "button" at bounding box center [192, 101] width 9 height 9
type input "#FFFFFF"
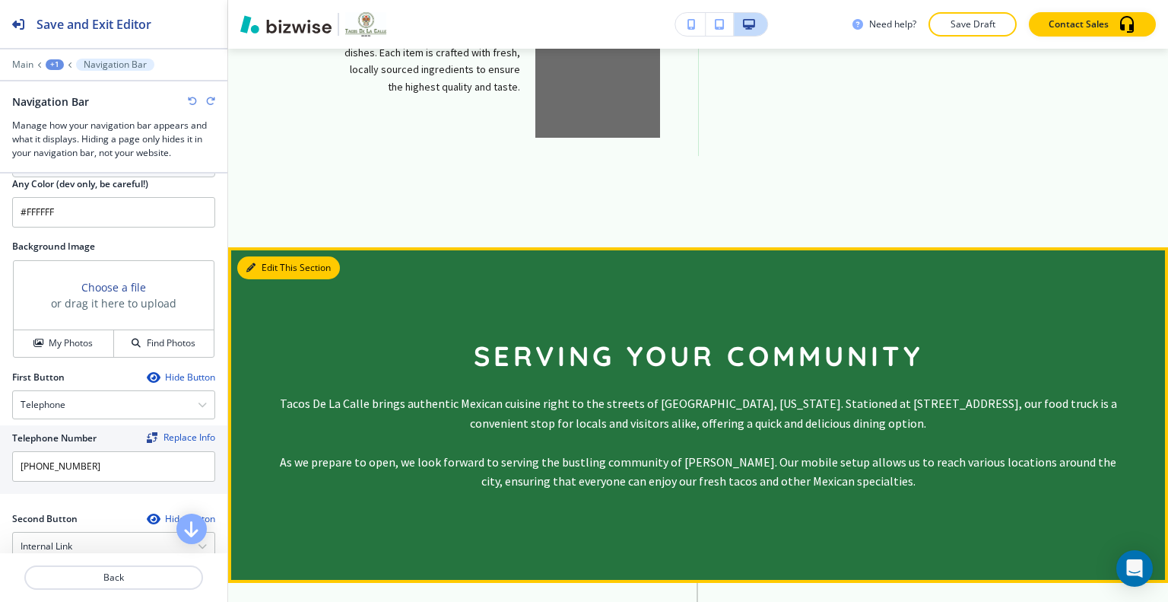
click at [271, 256] on button "Edit This Section" at bounding box center [288, 267] width 103 height 23
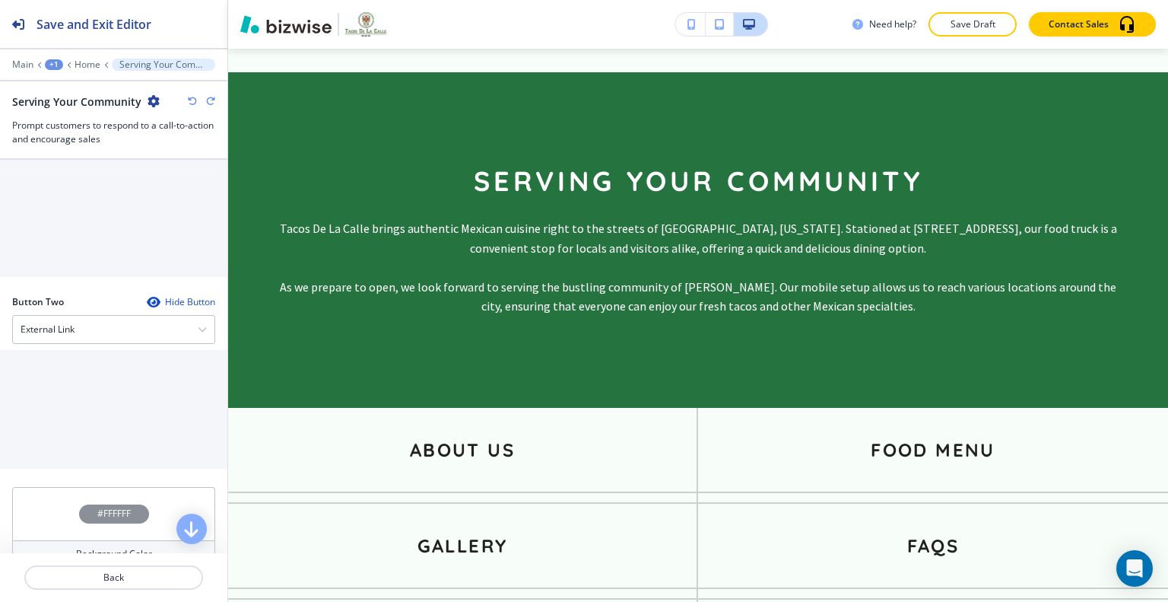
scroll to position [873, 0]
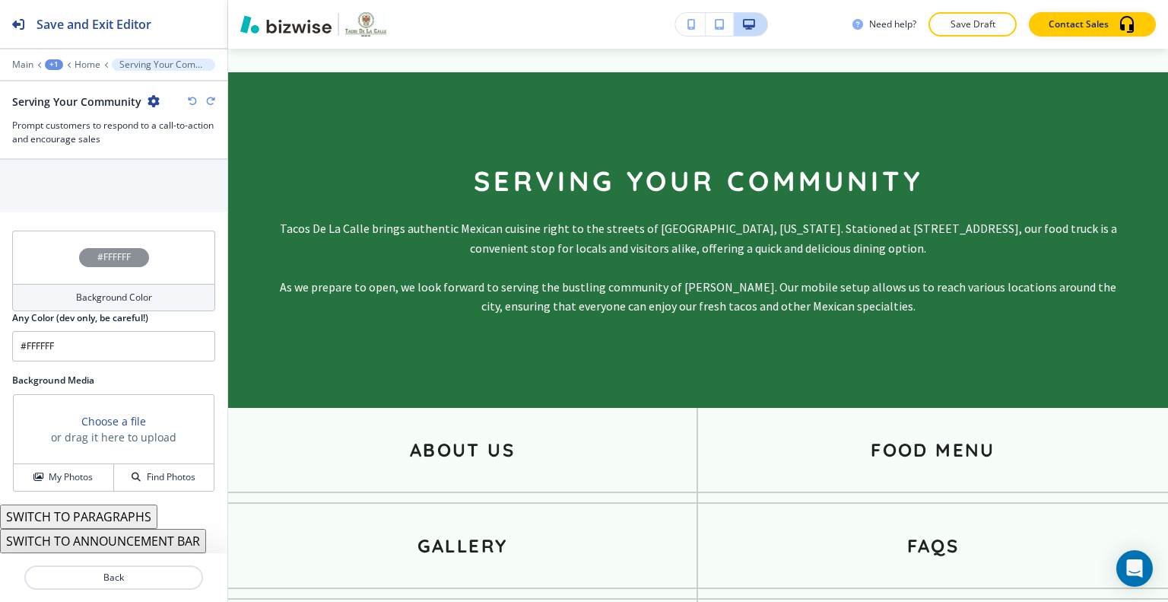
click at [55, 253] on div "#FFFFFF" at bounding box center [113, 256] width 203 height 53
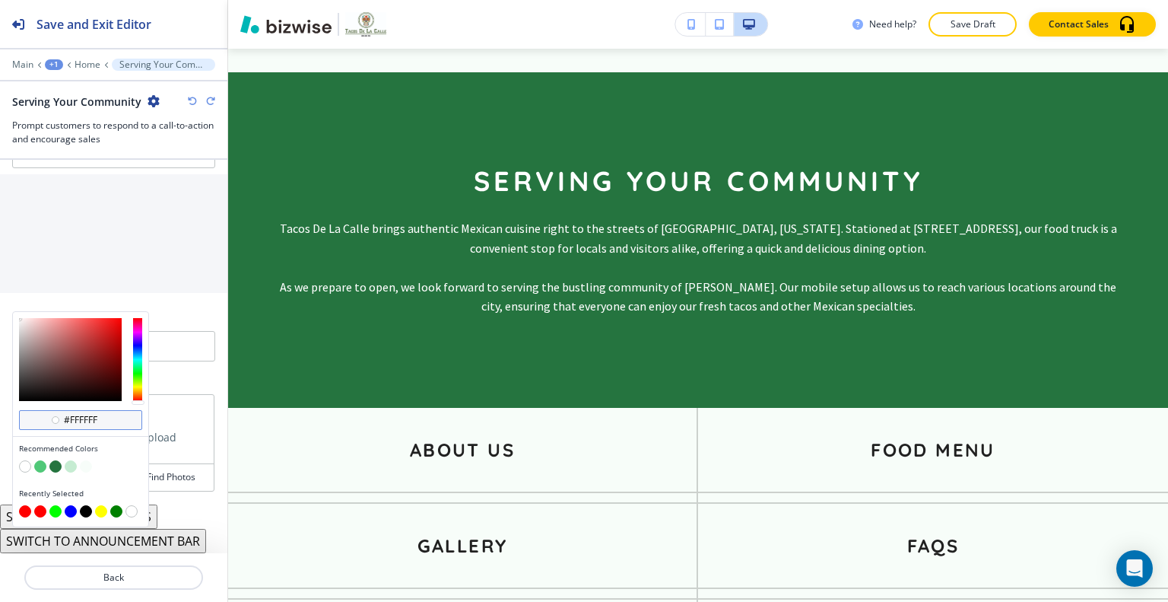
drag, startPoint x: 103, startPoint y: 423, endPoint x: 51, endPoint y: 423, distance: 52.5
click at [51, 423] on div "#ffffff" at bounding box center [80, 420] width 123 height 20
paste input "DB2129"
type input "#DB2129"
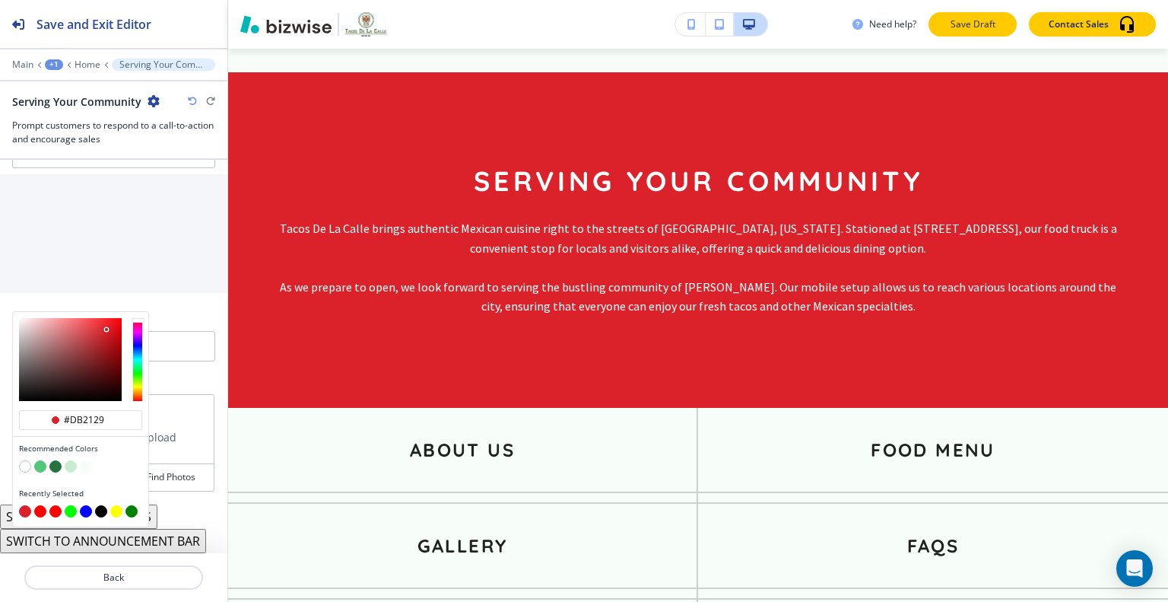
type input "#db2129"
click at [955, 14] on div "Need help? Save Draft Contact Sales" at bounding box center [698, 24] width 940 height 49
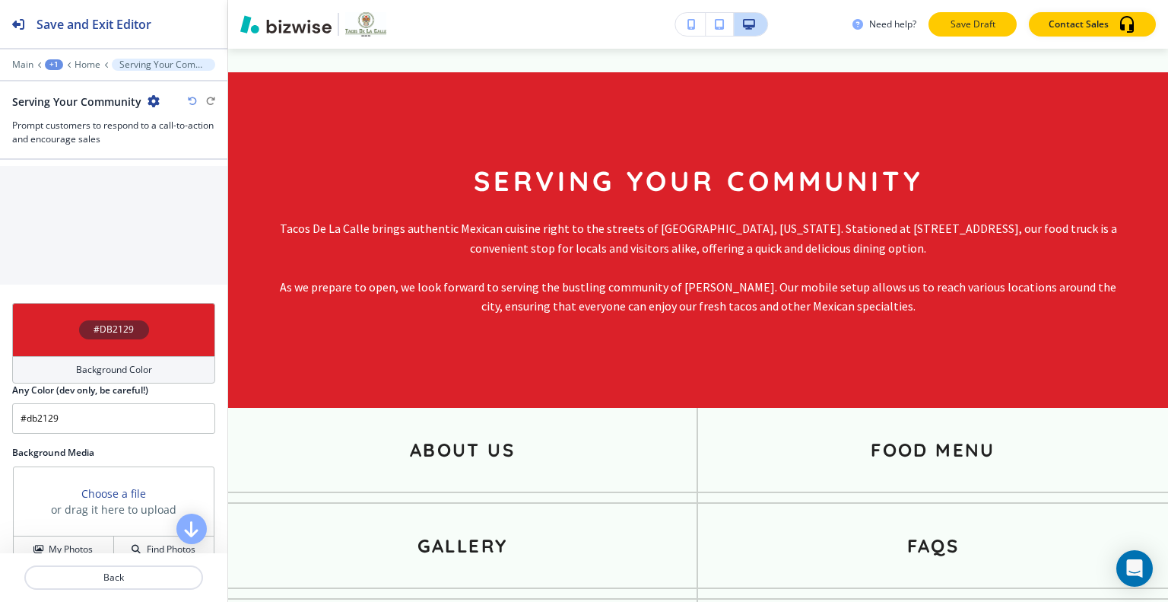
click at [955, 17] on p "Save Draft" at bounding box center [973, 24] width 49 height 14
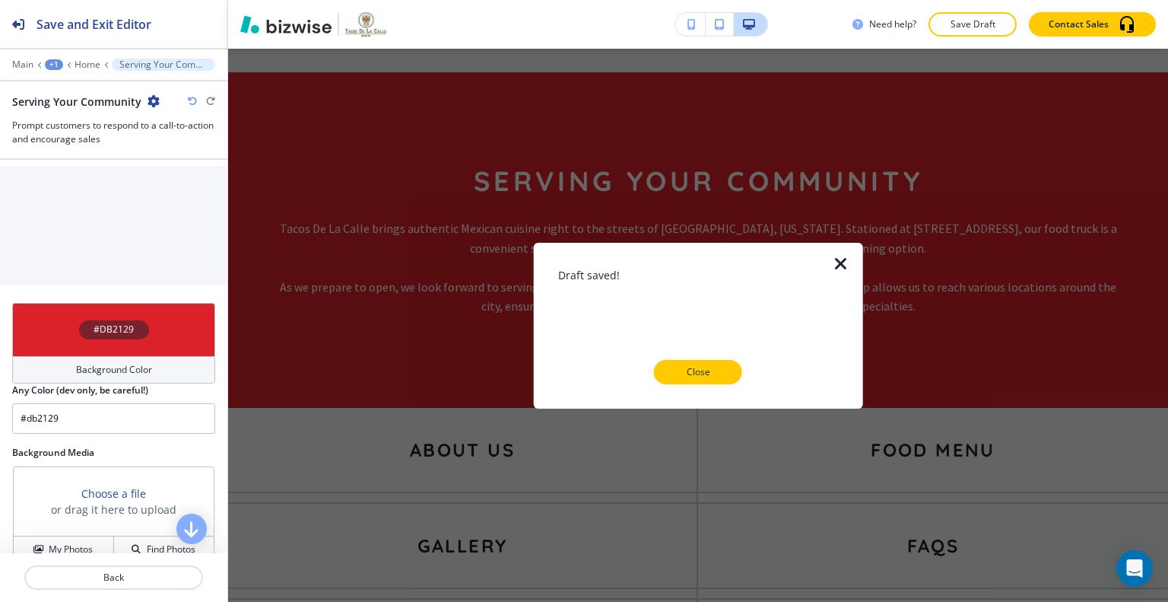
click at [704, 358] on div "Draft saved! Close" at bounding box center [698, 324] width 281 height 117
click at [706, 374] on p "Close" at bounding box center [698, 372] width 49 height 14
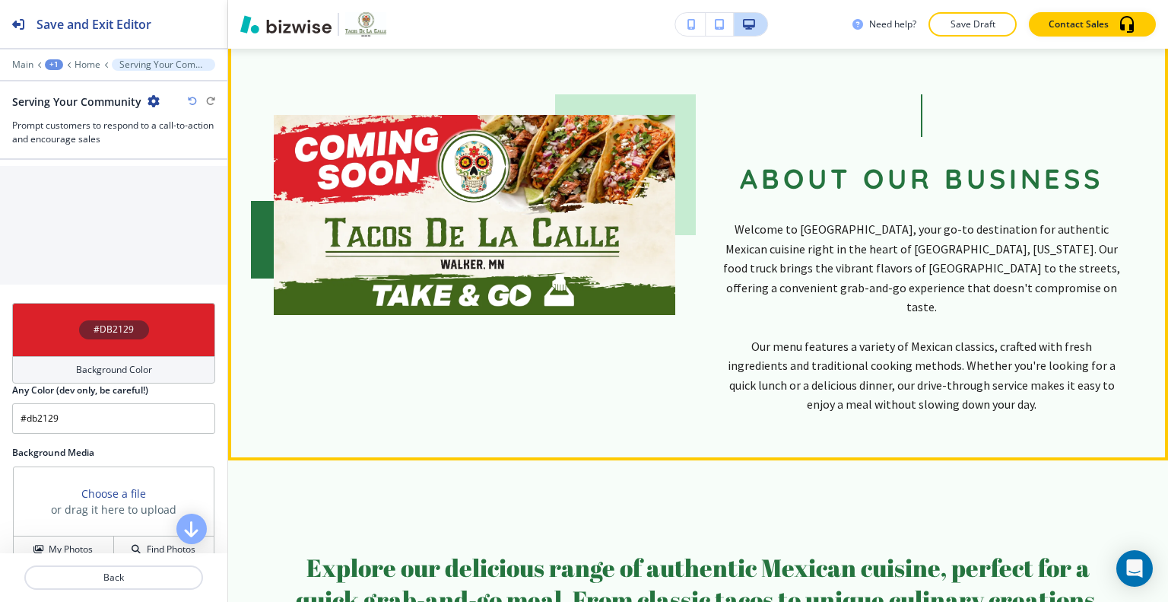
scroll to position [380, 0]
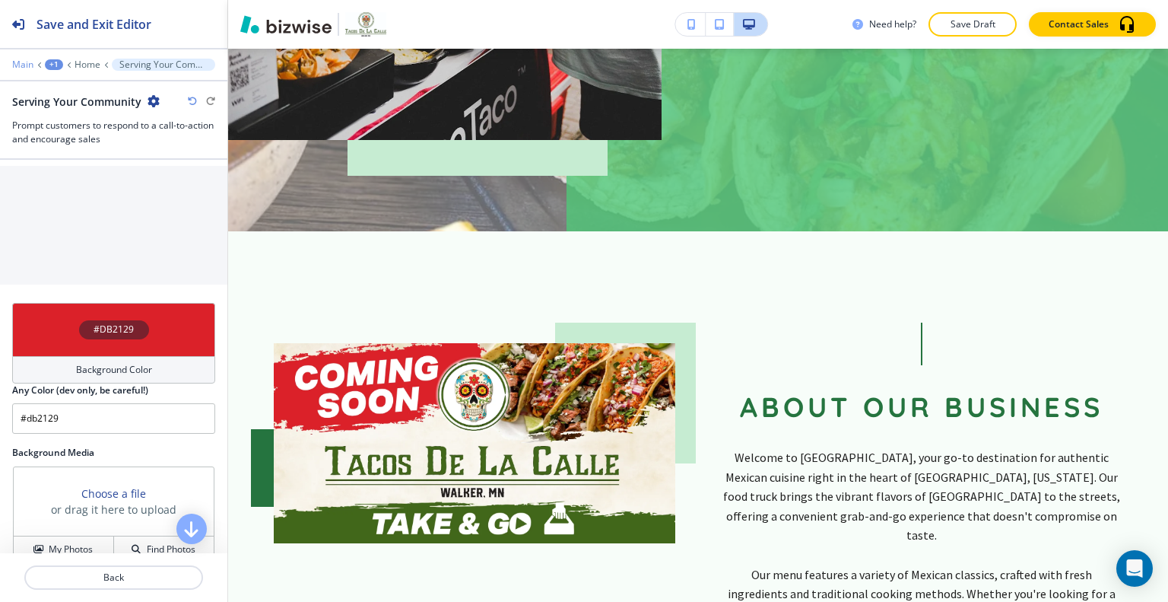
click at [27, 63] on p "Main" at bounding box center [22, 64] width 21 height 11
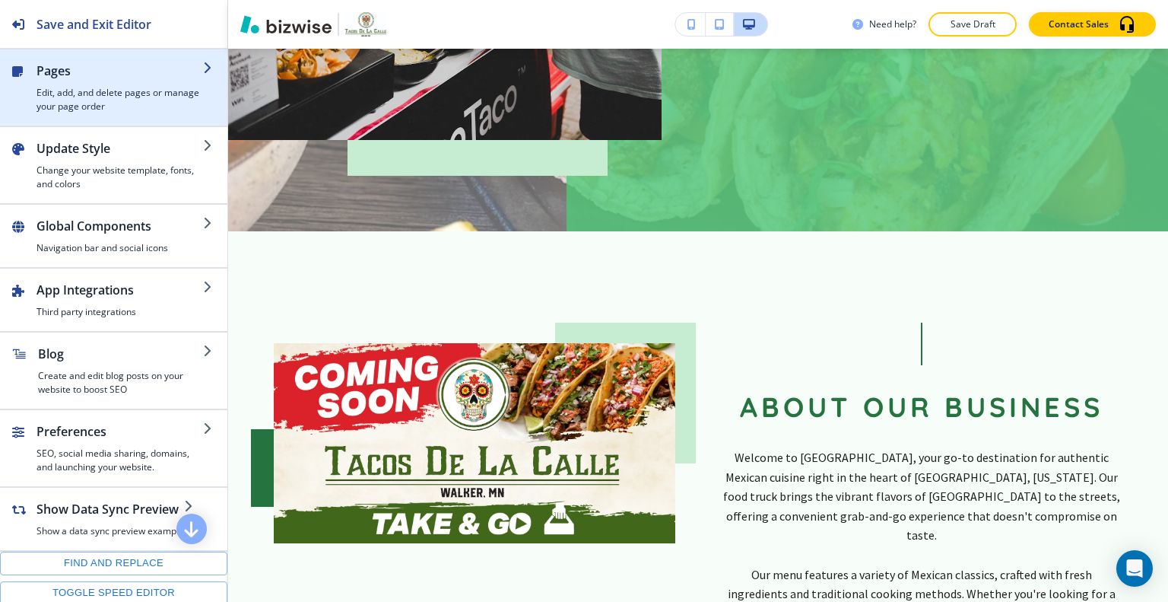
click at [97, 97] on h4 "Edit, add, and delete pages or manage your page order" at bounding box center [120, 99] width 167 height 27
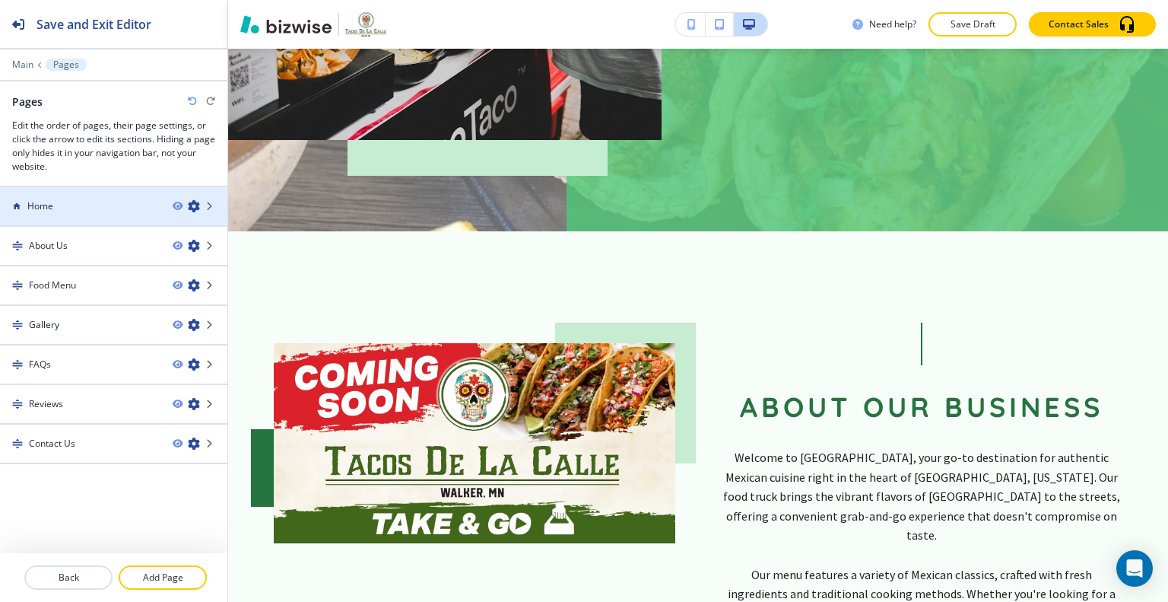
click at [63, 210] on div "Home" at bounding box center [80, 206] width 161 height 14
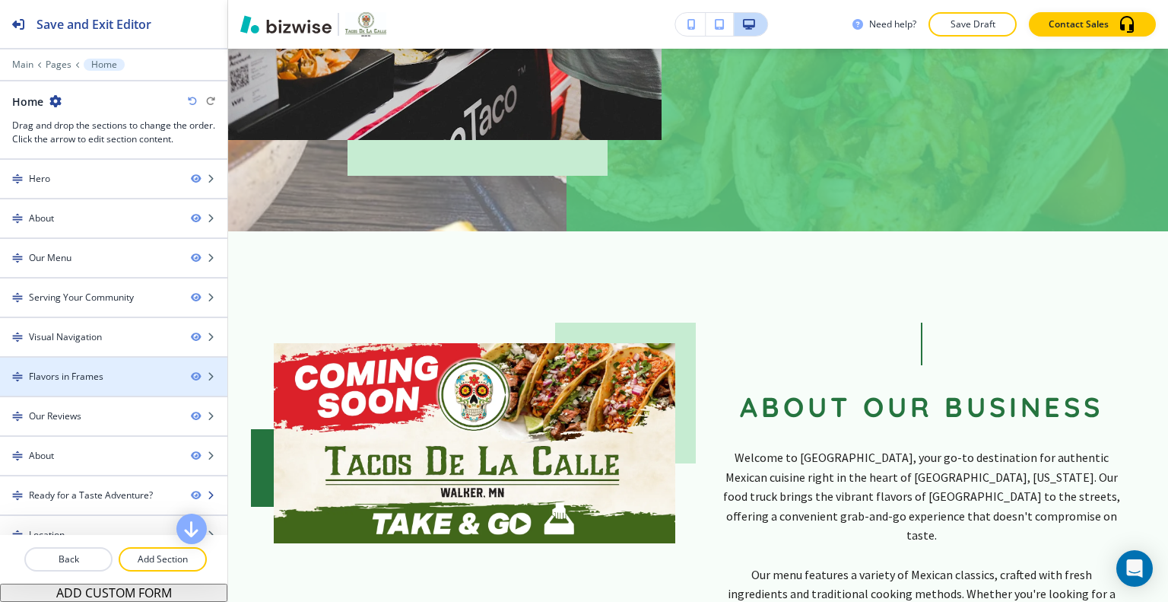
scroll to position [55, 0]
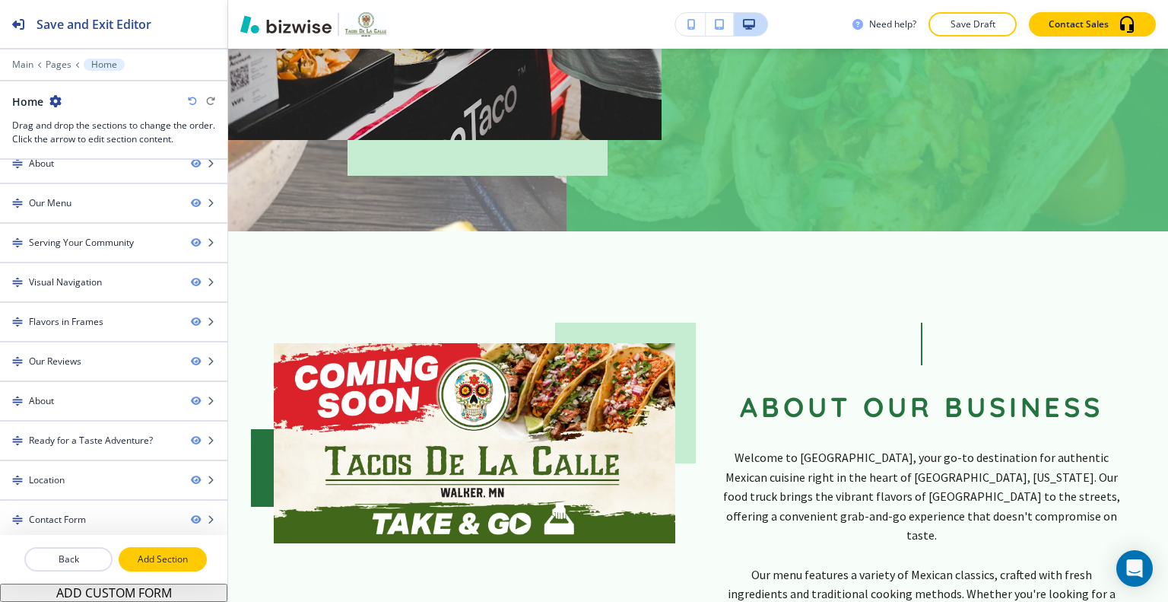
click at [159, 568] on button "Add Section" at bounding box center [163, 559] width 88 height 24
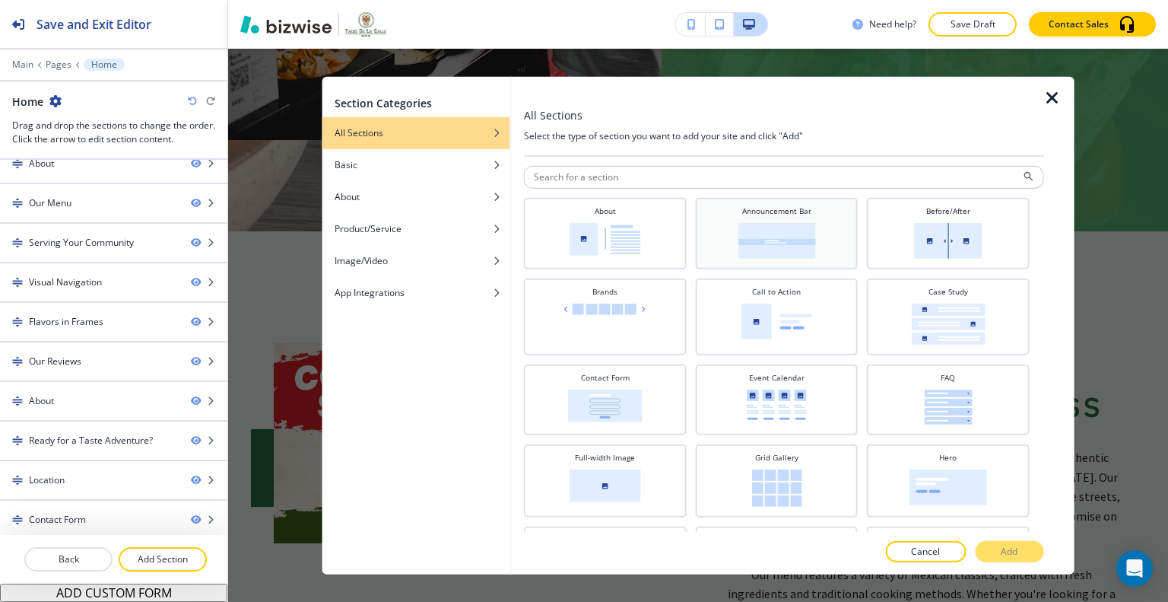
click at [815, 240] on div "Announcement Bar" at bounding box center [777, 231] width 148 height 53
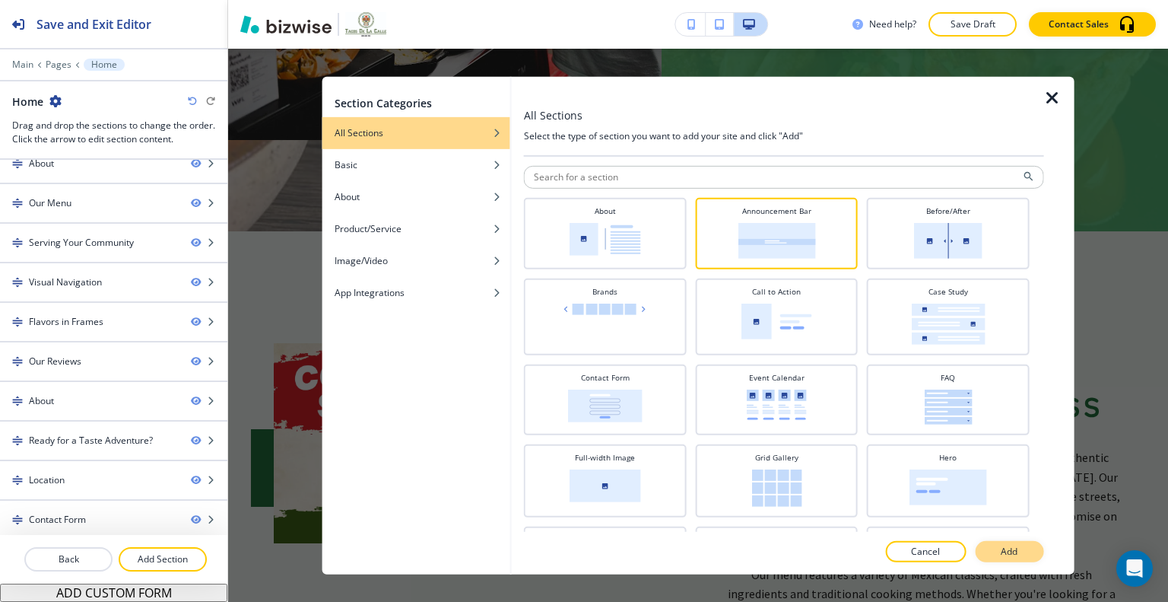
click at [1006, 556] on p "Add" at bounding box center [1009, 552] width 17 height 14
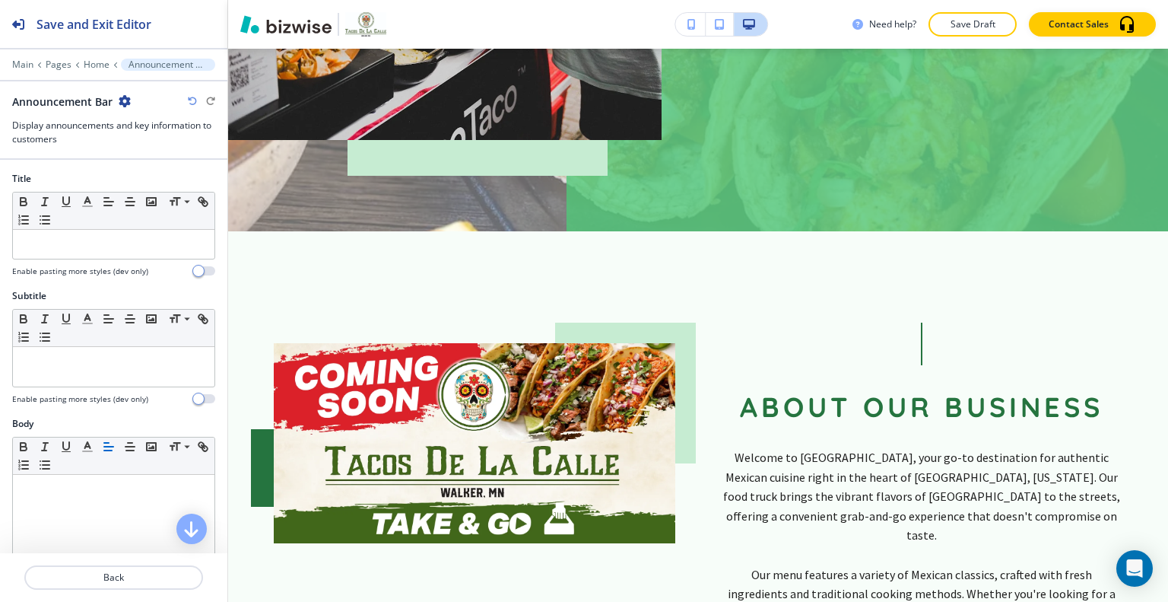
scroll to position [6286, 0]
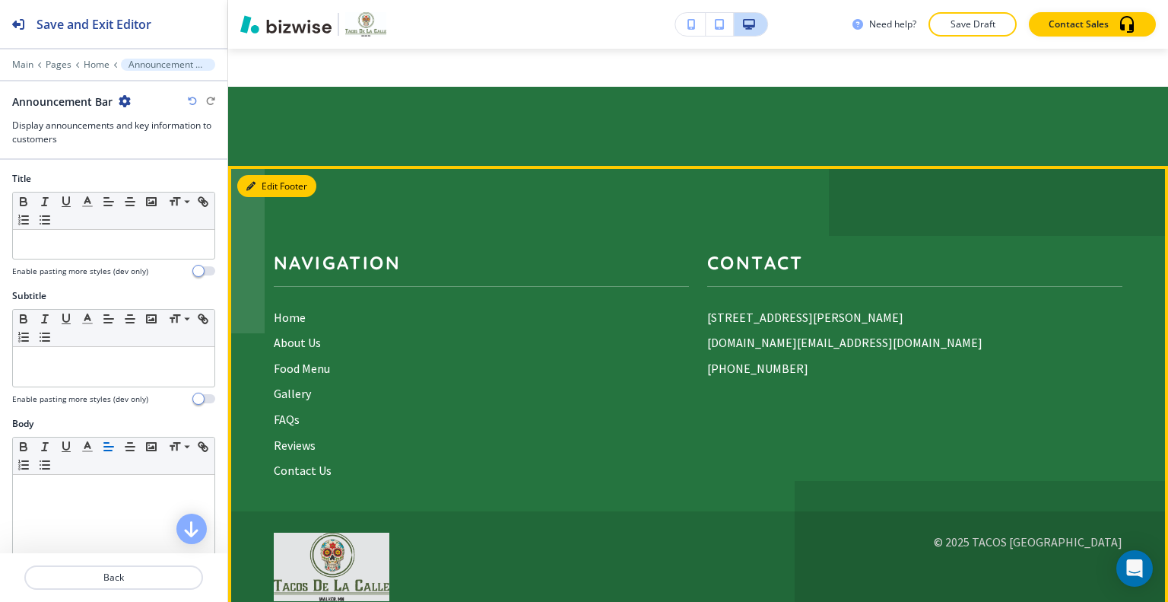
click at [277, 175] on button "Edit Footer" at bounding box center [276, 186] width 79 height 23
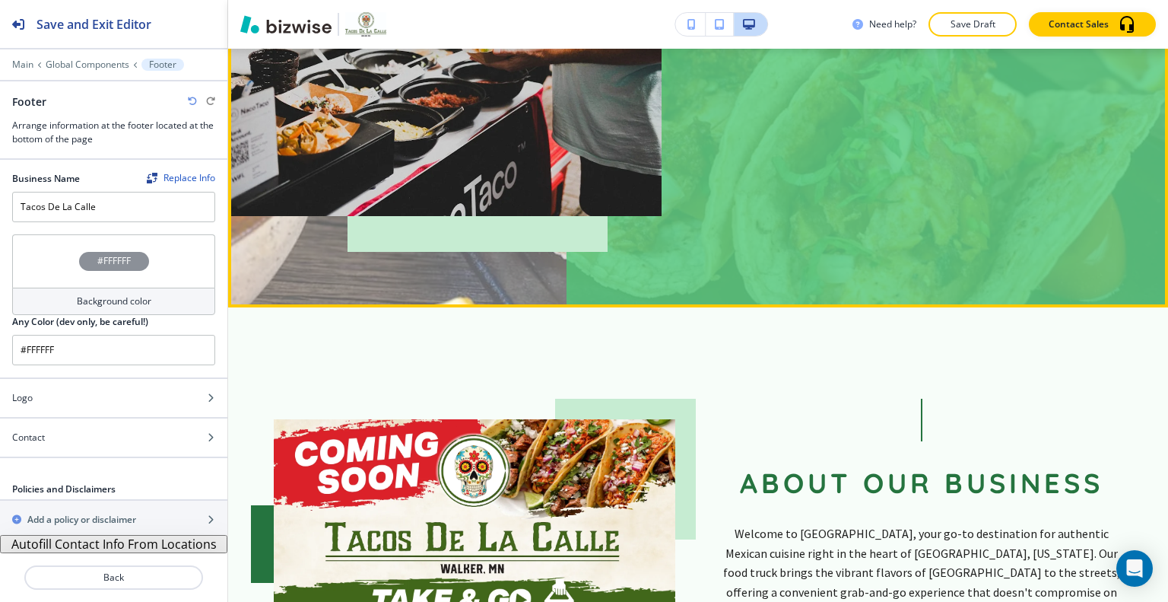
scroll to position [456, 0]
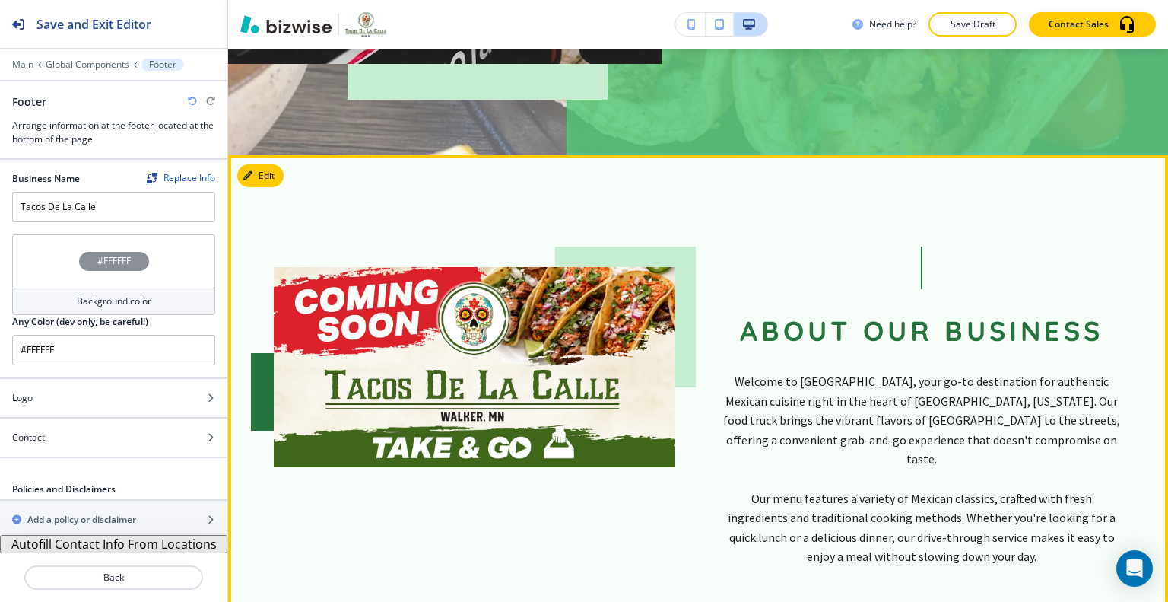
drag, startPoint x: 1085, startPoint y: 559, endPoint x: 771, endPoint y: 329, distance: 389.2
click at [730, 313] on section "About Our Business Welcome to Tacos De La Calle, your go-to destination for aut…" at bounding box center [698, 383] width 940 height 457
copy div "About Our Business Welcome to Tacos De La Calle, your go-to destination for aut…"
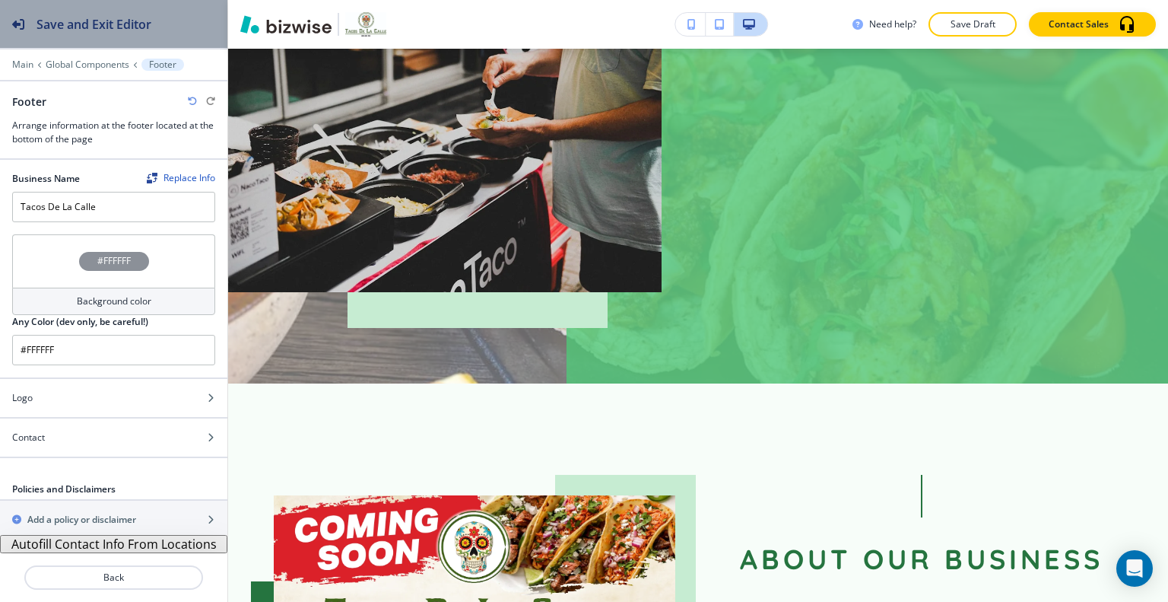
click at [54, 2] on div "Save and Exit Editor" at bounding box center [75, 24] width 151 height 48
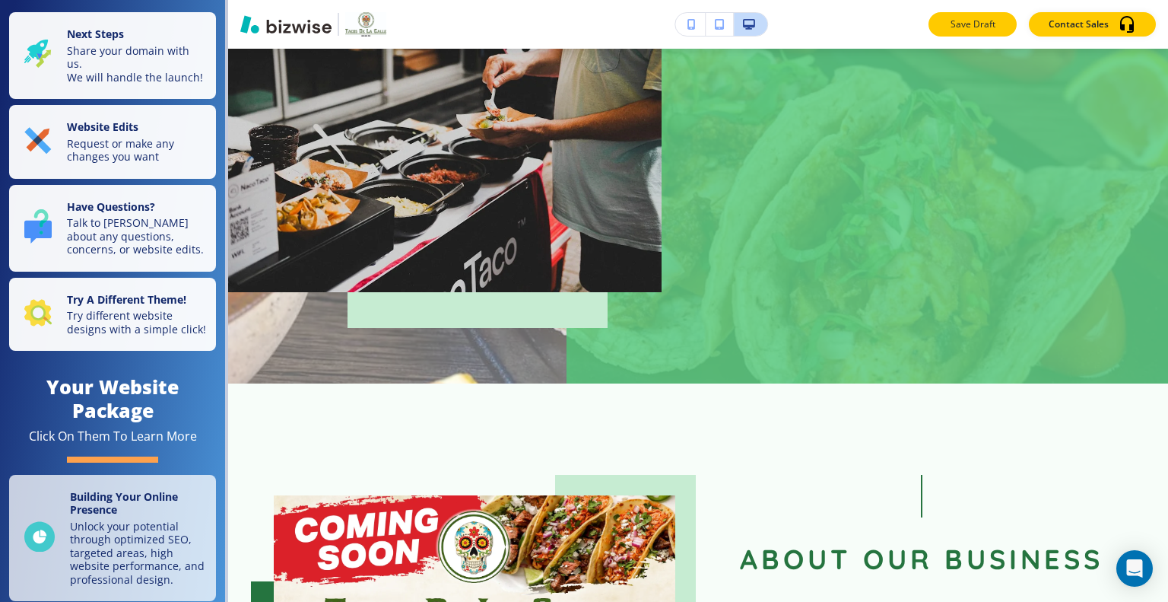
click at [965, 18] on p "Save Draft" at bounding box center [973, 24] width 49 height 14
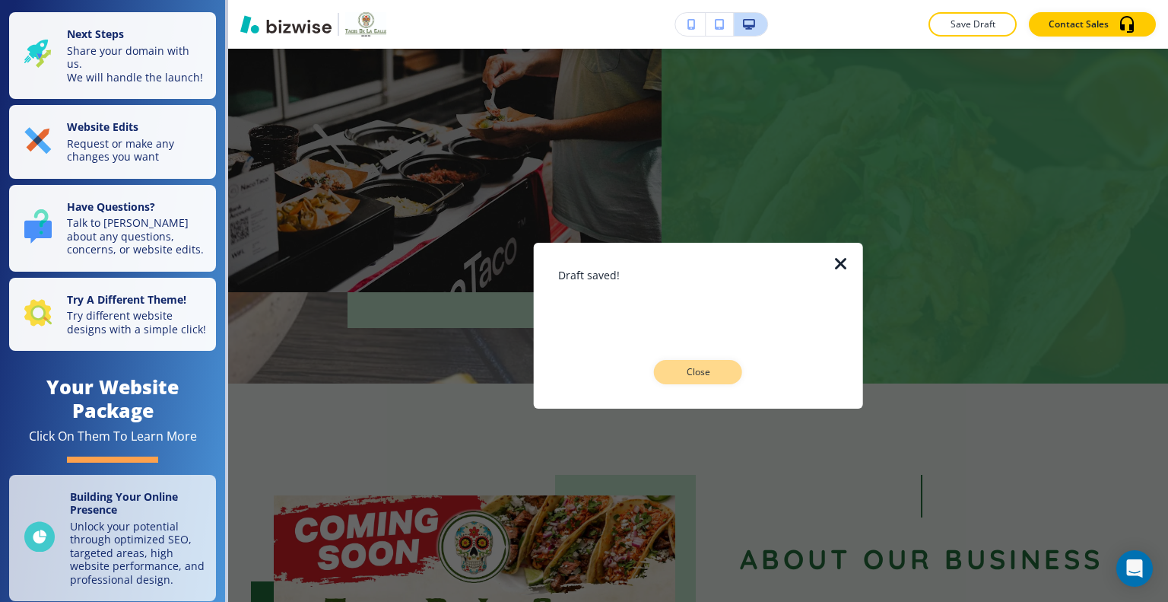
click at [688, 361] on button "Close" at bounding box center [698, 372] width 88 height 24
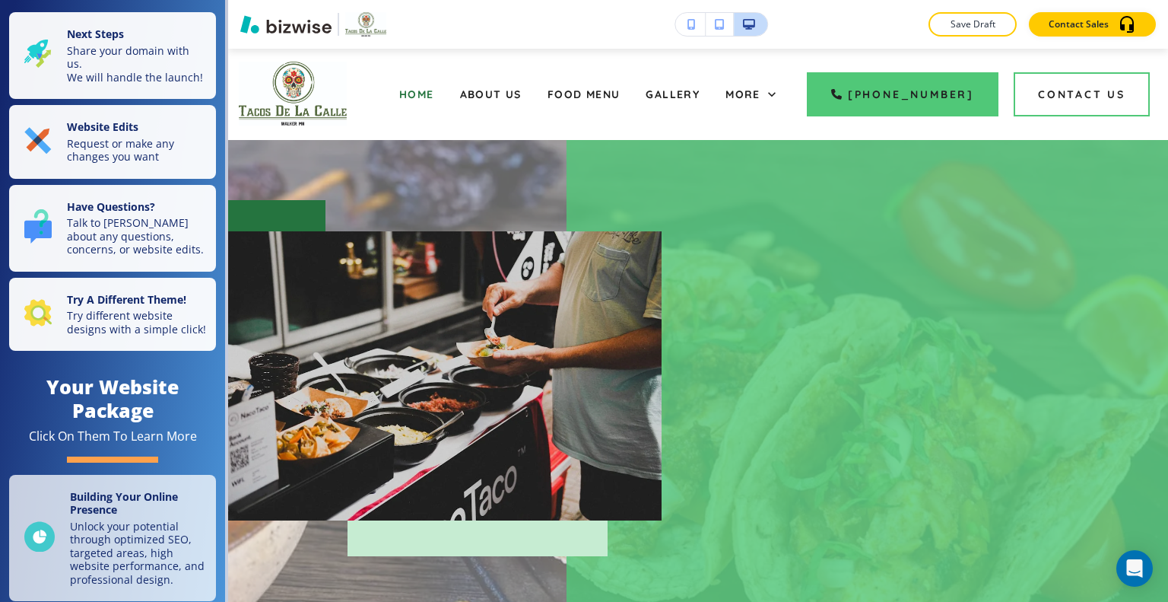
scroll to position [76, 0]
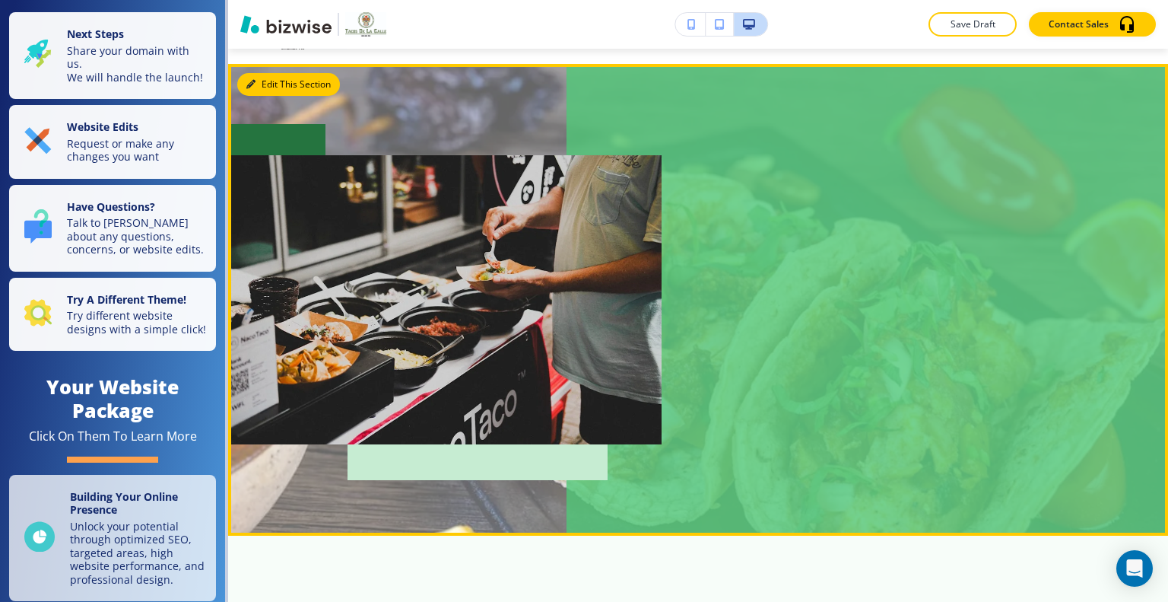
click at [253, 87] on icon "button" at bounding box center [250, 84] width 9 height 9
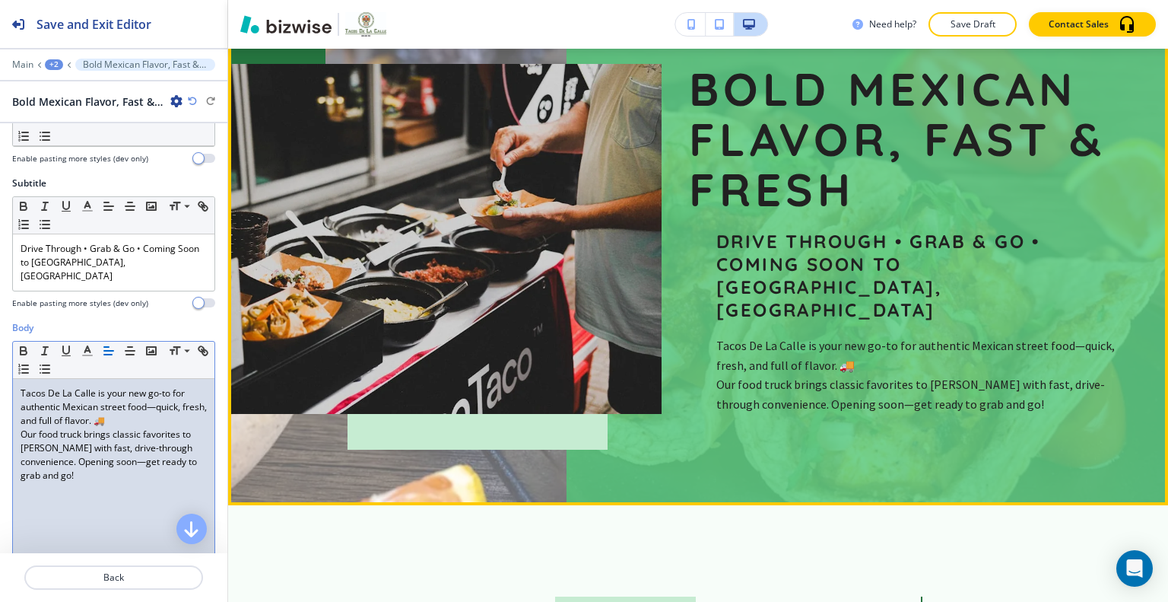
scroll to position [15, 0]
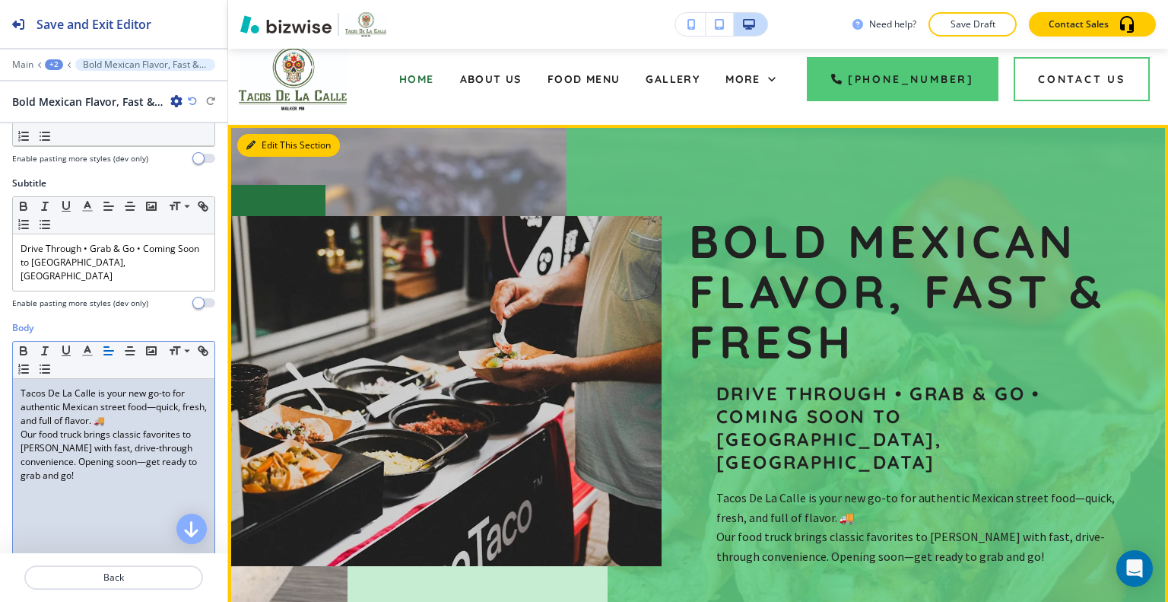
click at [267, 142] on button "Edit This Section" at bounding box center [288, 145] width 103 height 23
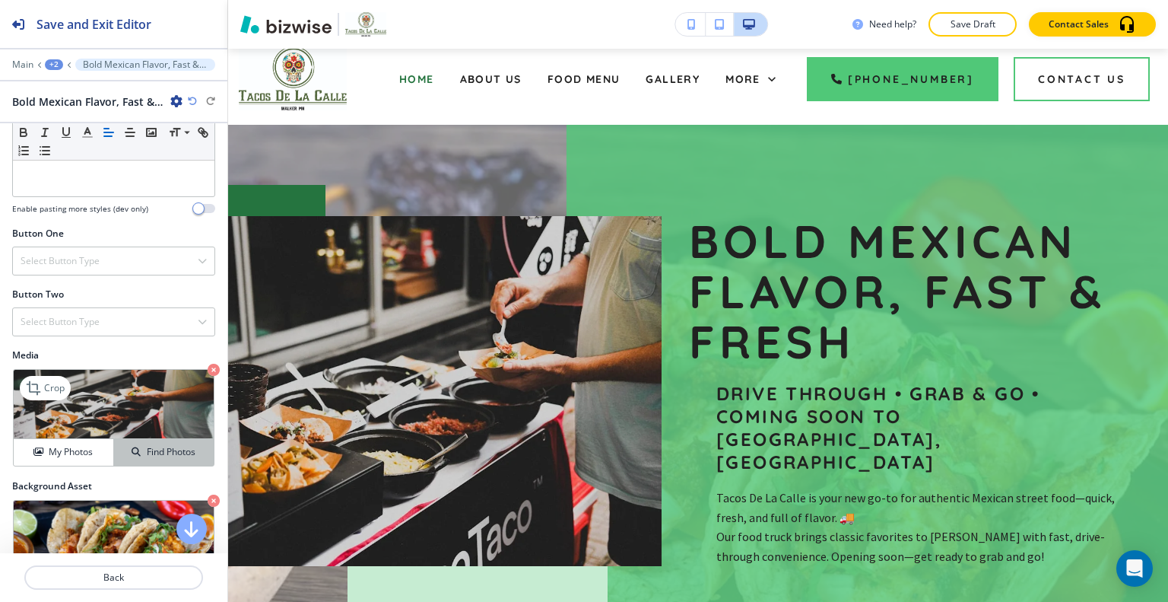
scroll to position [532, 0]
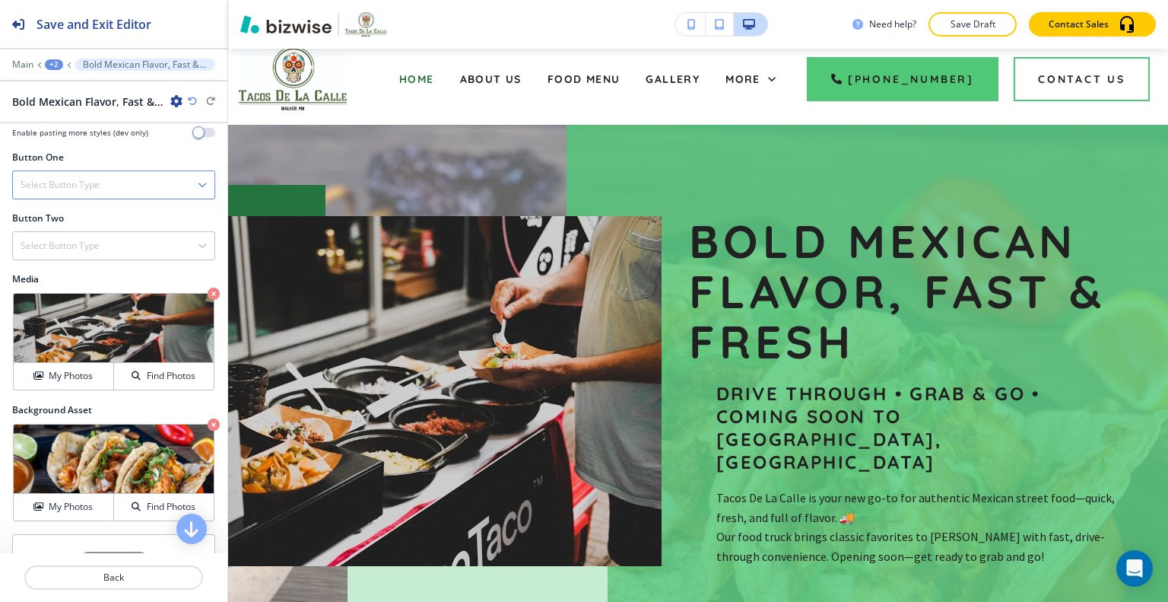
click at [101, 171] on div "Select Button Type" at bounding box center [114, 184] width 202 height 27
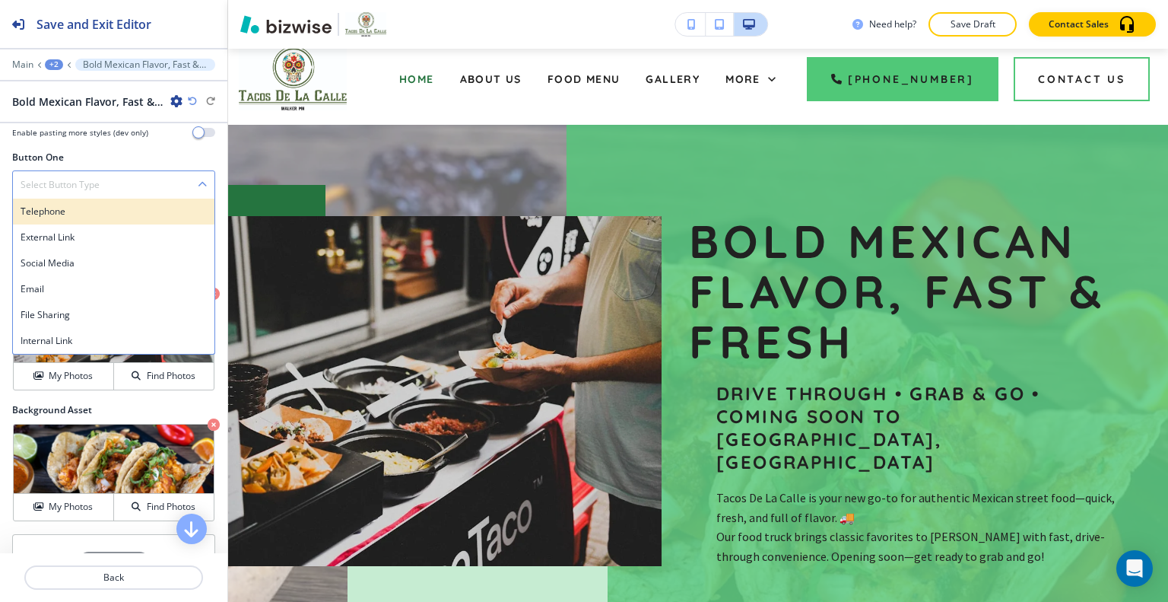
click at [105, 199] on div "Telephone" at bounding box center [114, 212] width 202 height 26
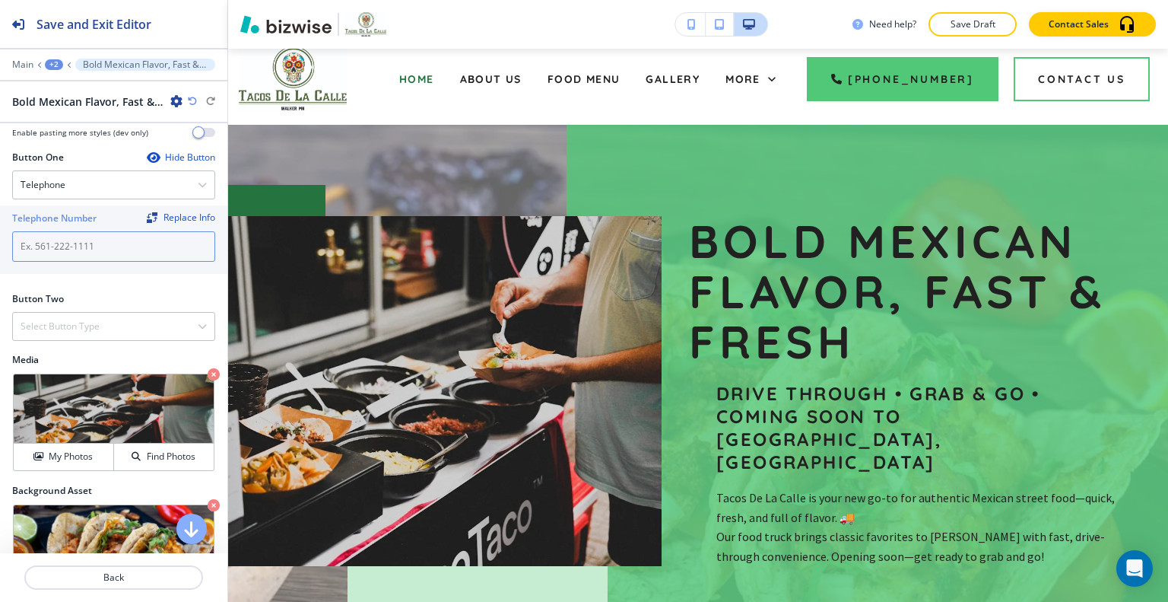
paste input "(218) 368-4062"
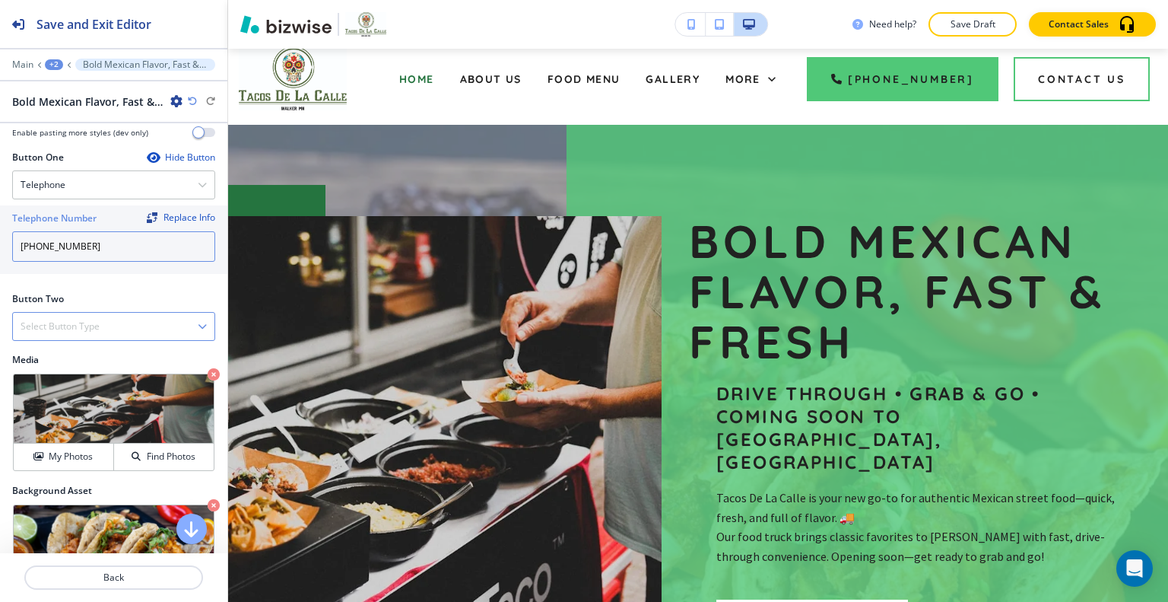
type input "(218) 368-4062"
click at [141, 313] on div "Select Button Type" at bounding box center [114, 326] width 202 height 27
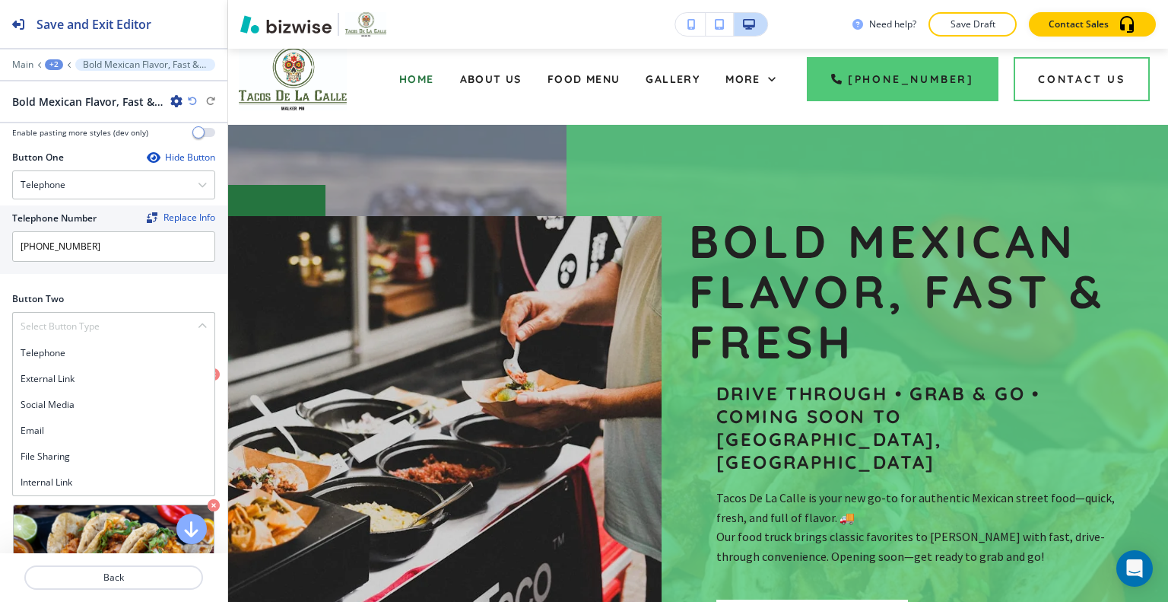
click at [103, 475] on h4 "Internal Link" at bounding box center [114, 482] width 186 height 14
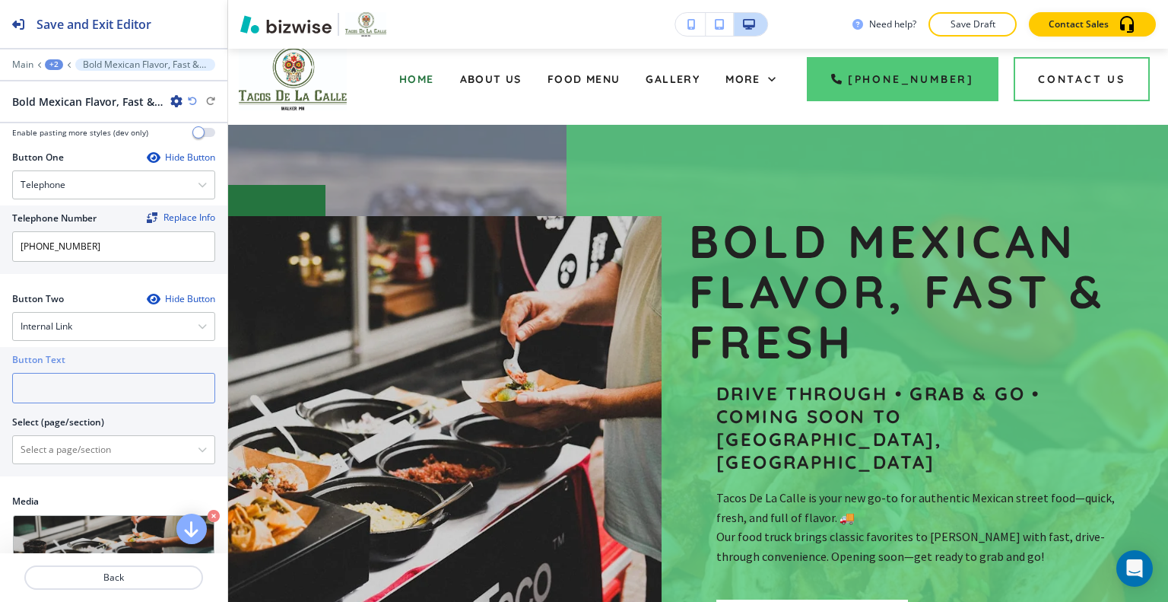
click at [98, 373] on input "text" at bounding box center [113, 388] width 203 height 30
drag, startPoint x: 99, startPoint y: 378, endPoint x: 94, endPoint y: 371, distance: 8.2
click at [94, 373] on input "text" at bounding box center [113, 388] width 203 height 30
type input "contact us"
click at [91, 449] on div "Button Text contact us Select (page/section) Home Home | Hero Home | About Home…" at bounding box center [113, 411] width 227 height 129
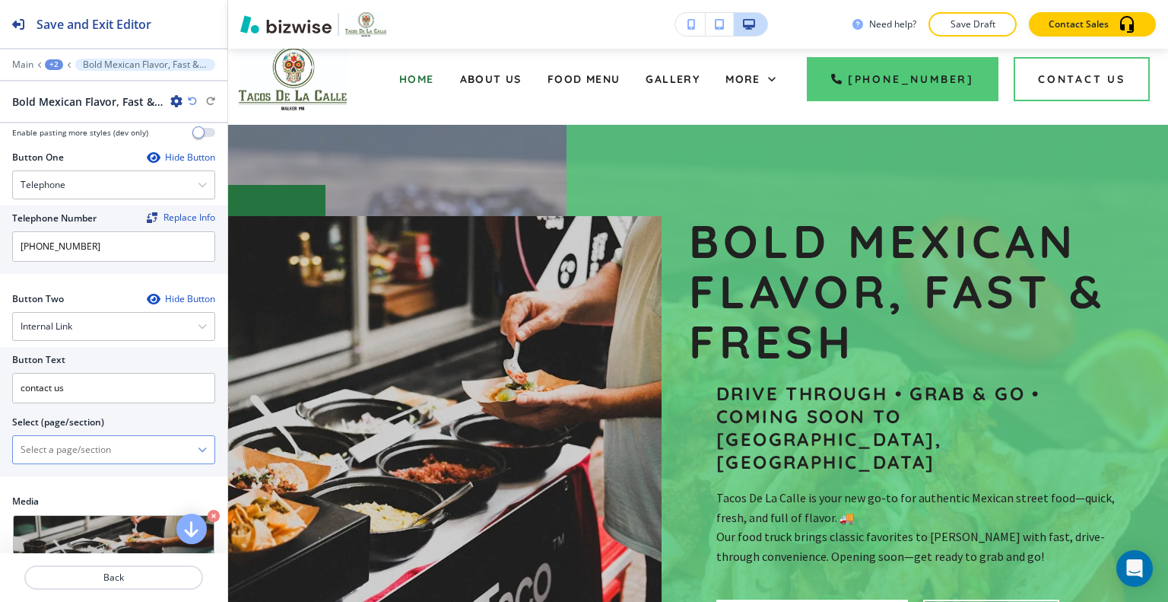
click at [90, 437] on \(page\/section\) "Manual Input" at bounding box center [105, 450] width 185 height 26
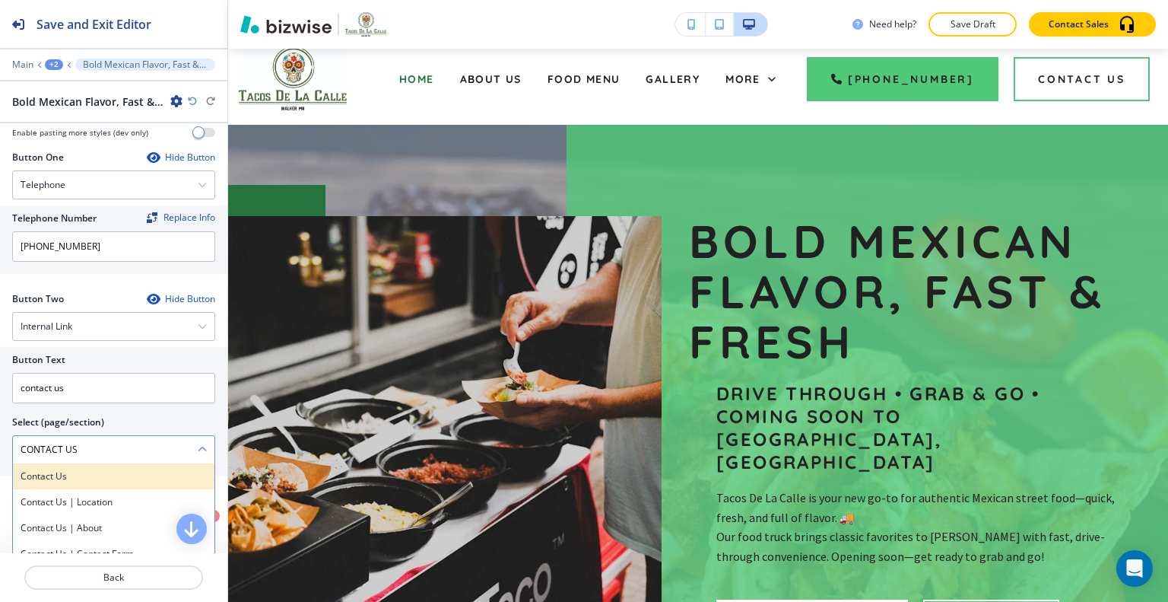
click at [91, 467] on div "Contact Us" at bounding box center [114, 476] width 202 height 26
type \(page\/section\) "Contact Us"
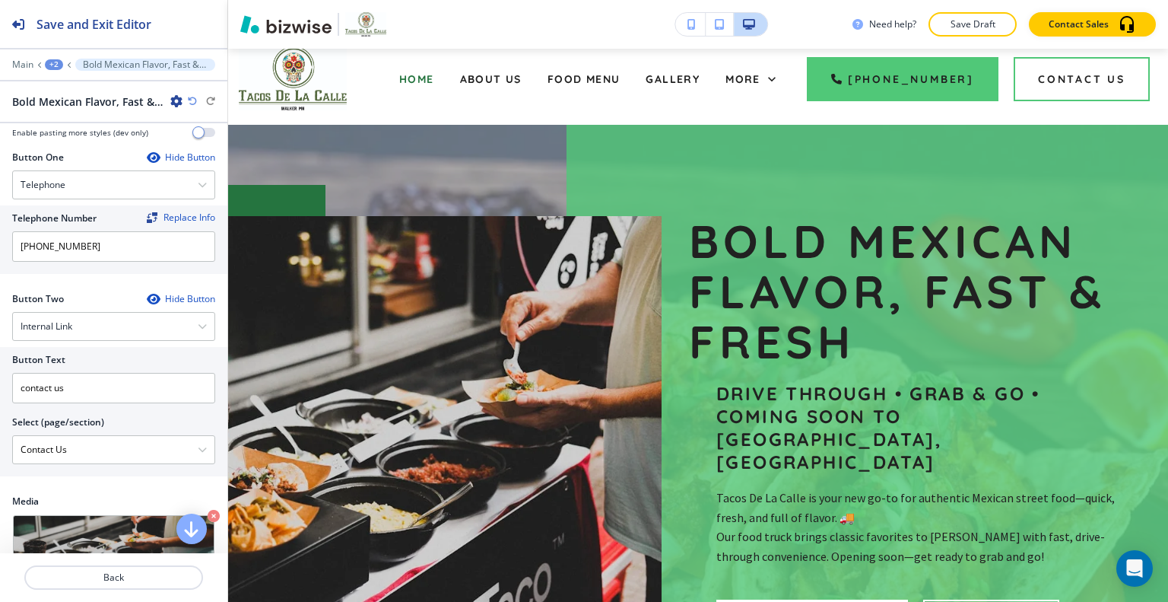
click at [997, 41] on div "Need help? Save Draft Contact Sales" at bounding box center [698, 24] width 940 height 49
click at [985, 31] on button "Save Draft" at bounding box center [973, 24] width 88 height 24
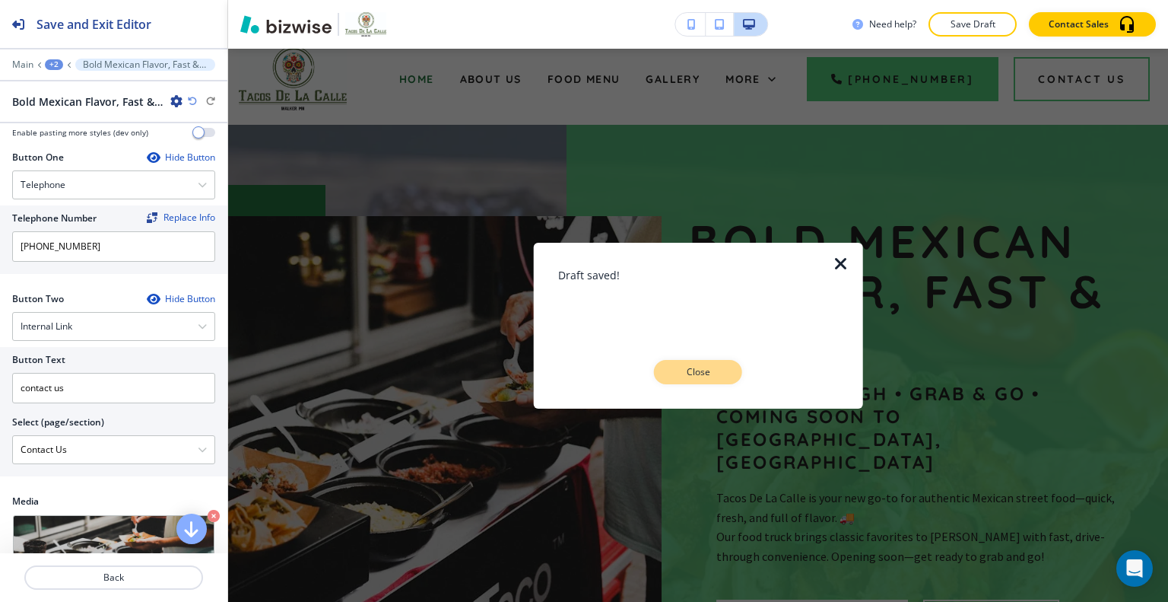
click at [713, 383] on button "Close" at bounding box center [698, 372] width 88 height 24
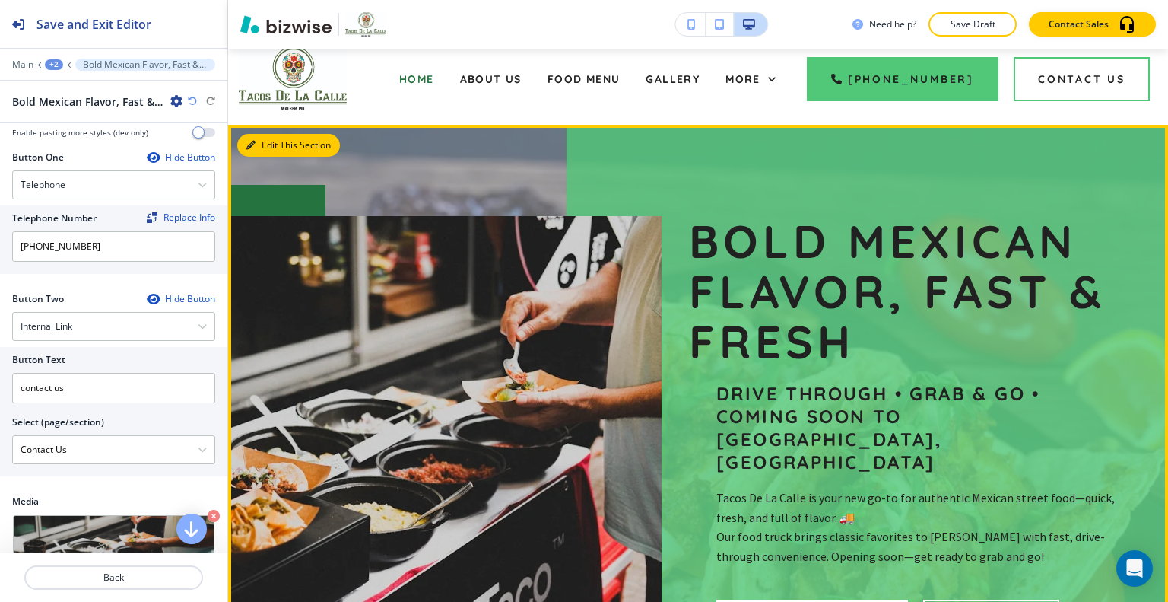
click at [253, 141] on icon "button" at bounding box center [250, 145] width 9 height 9
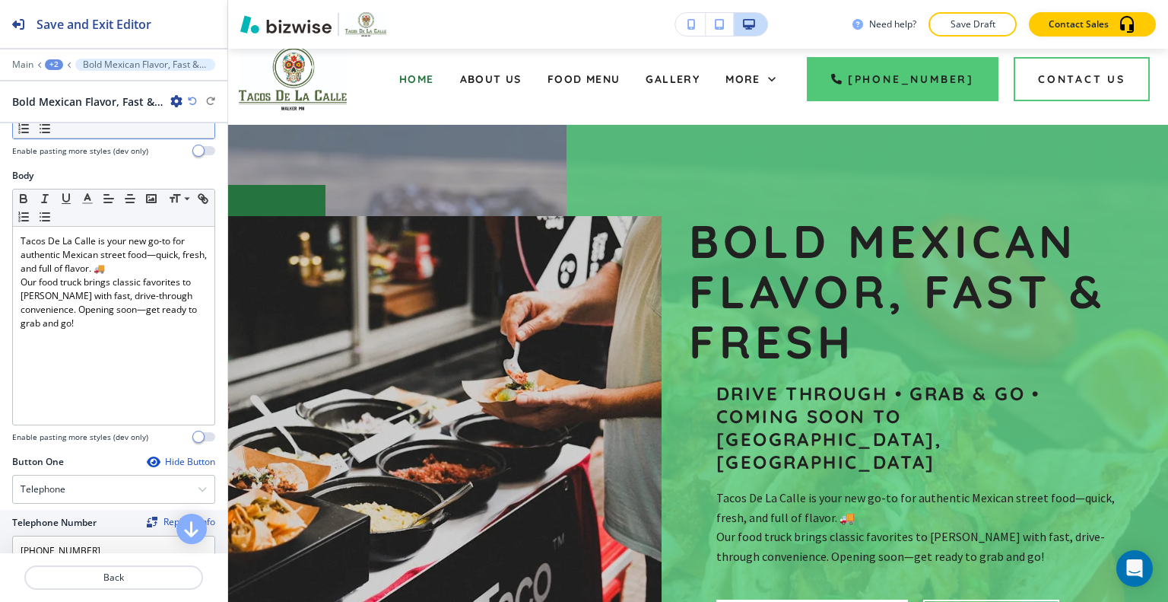
scroll to position [0, 0]
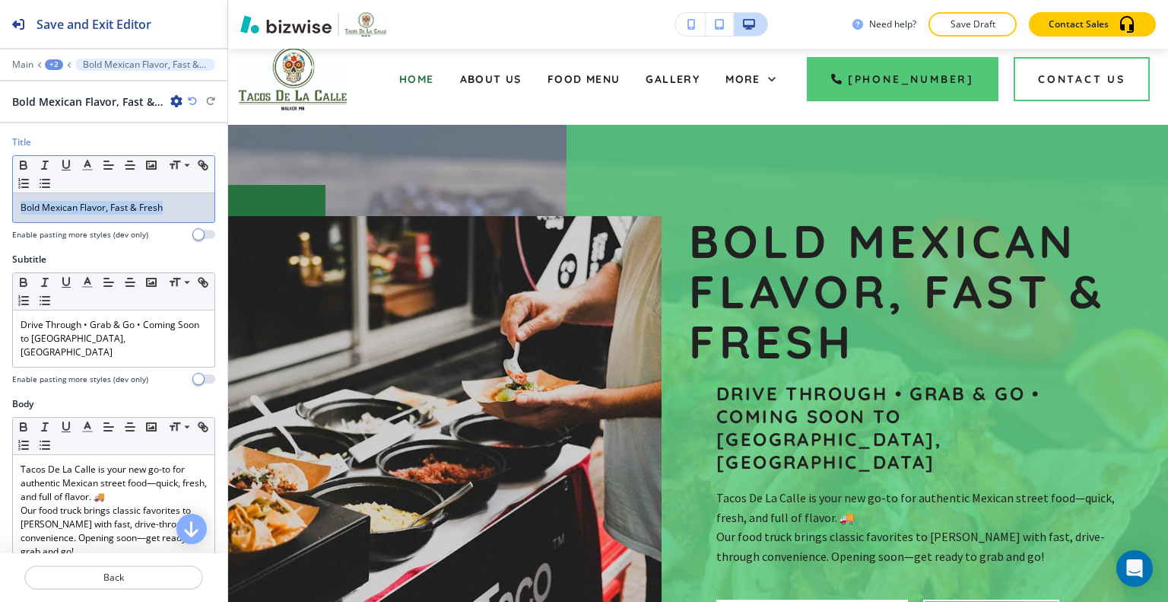
drag, startPoint x: 165, startPoint y: 200, endPoint x: 0, endPoint y: 184, distance: 165.8
click at [0, 184] on div "Title Small Normal Large Huge Bold Mexican Flavor, Fast & Fresh Enable pasting …" at bounding box center [113, 193] width 227 height 117
click at [85, 165] on line "button" at bounding box center [87, 165] width 4 height 0
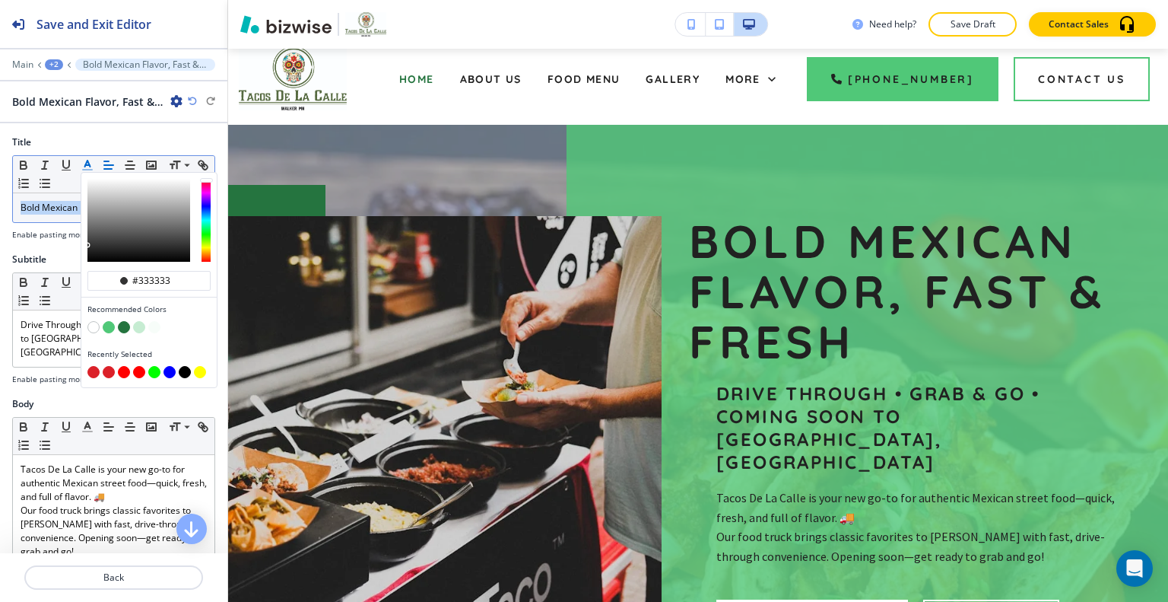
click at [91, 371] on button "button" at bounding box center [93, 372] width 12 height 12
type input "#db2129"
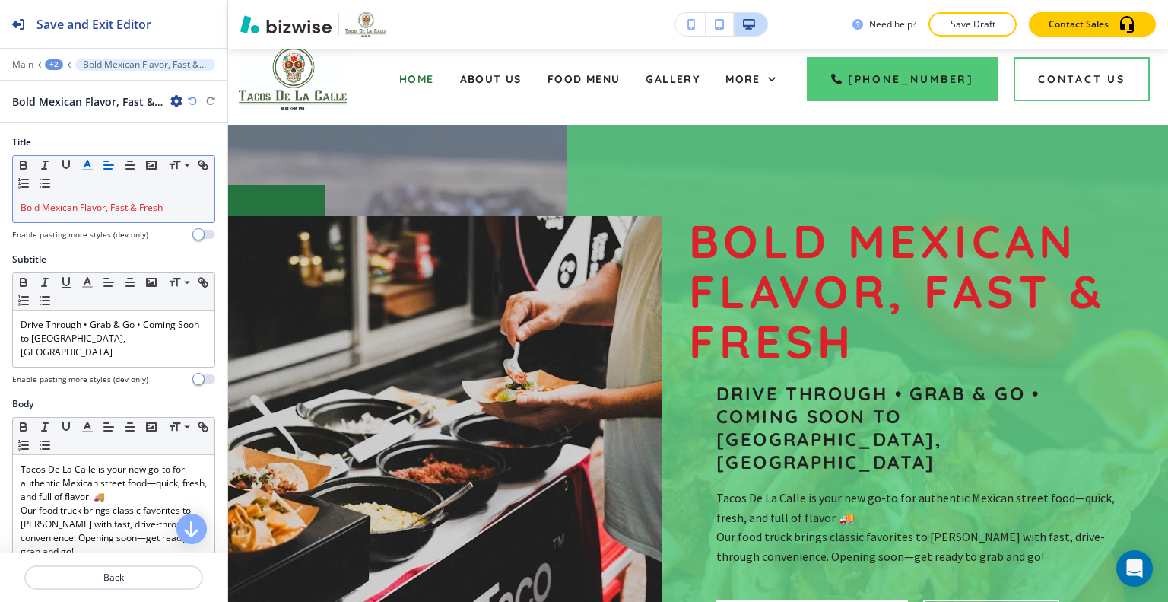
click at [197, 103] on div at bounding box center [201, 101] width 27 height 9
click at [192, 104] on icon "button" at bounding box center [192, 101] width 9 height 9
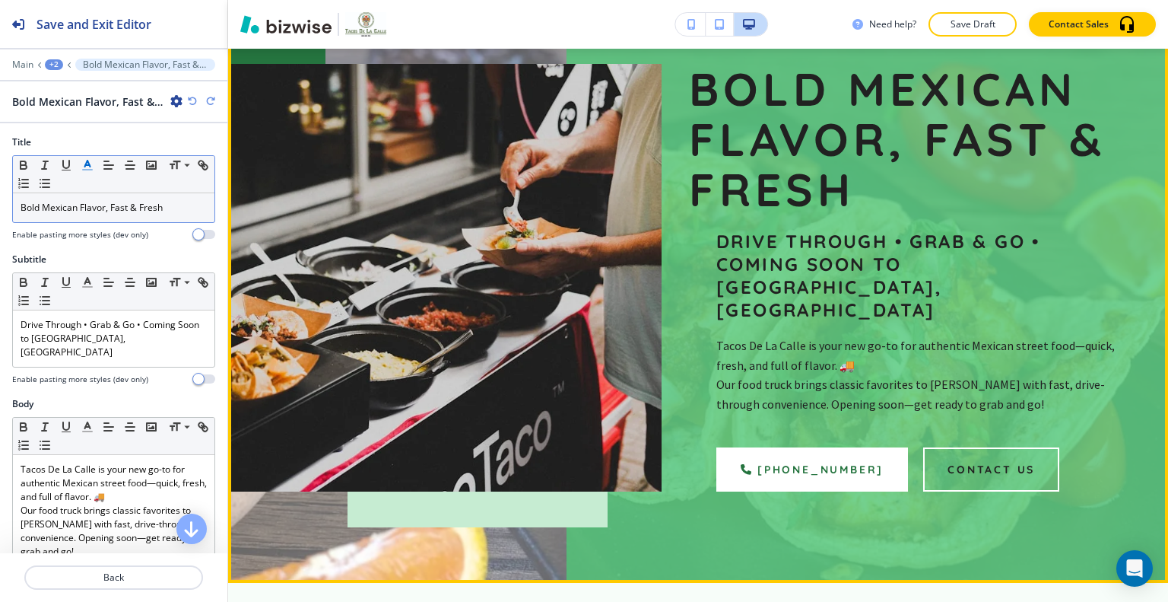
scroll to position [548, 0]
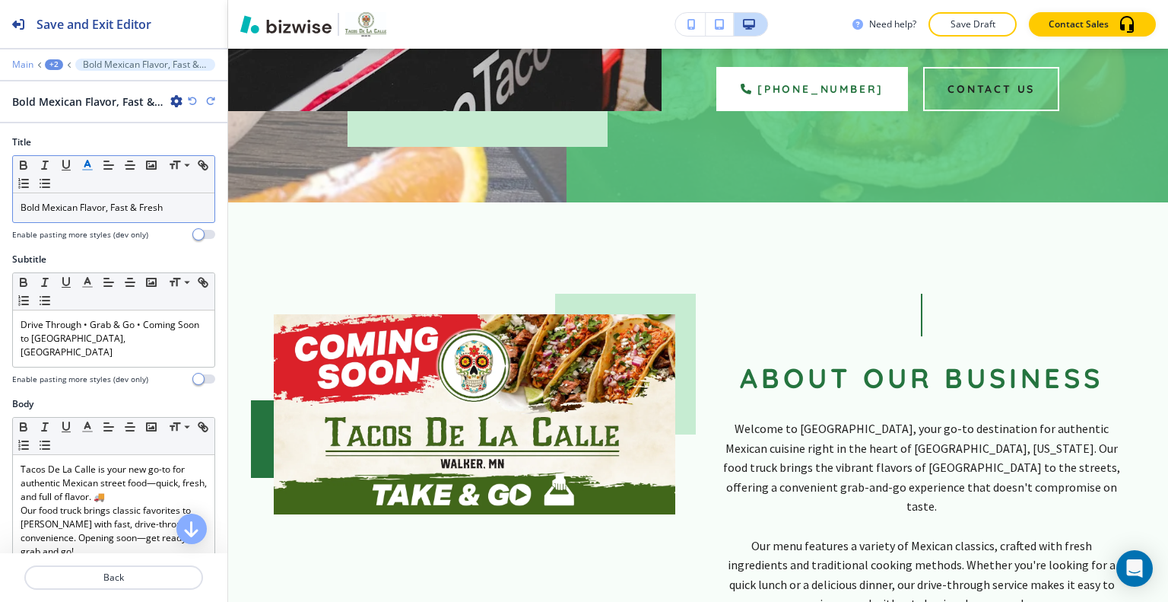
click at [30, 68] on p "Main" at bounding box center [22, 64] width 21 height 11
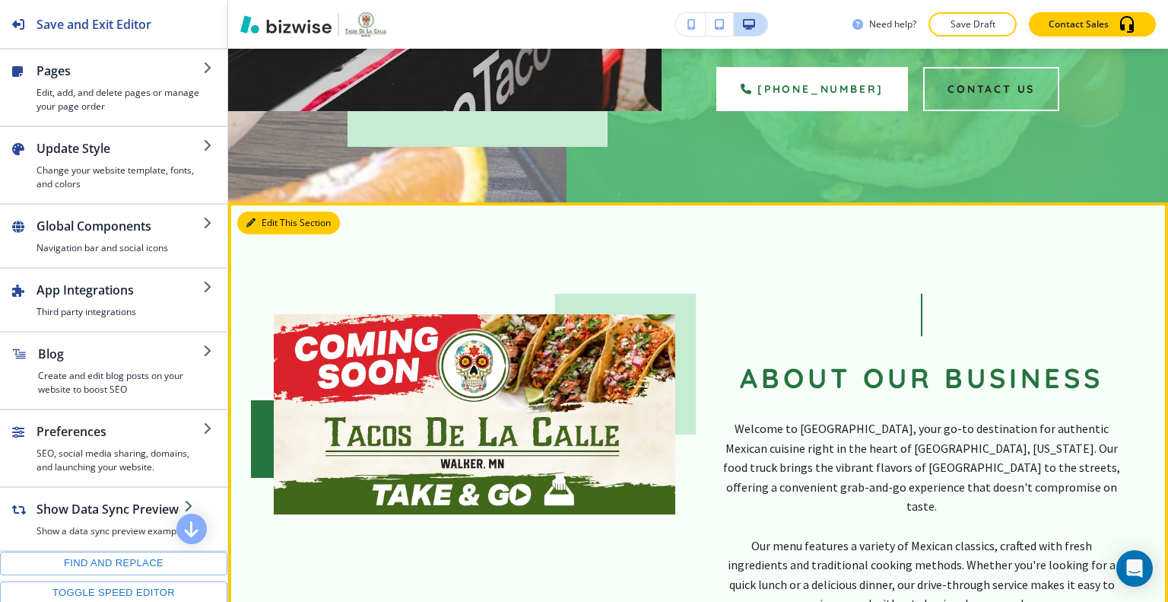
click at [258, 211] on button "Edit This Section" at bounding box center [288, 222] width 103 height 23
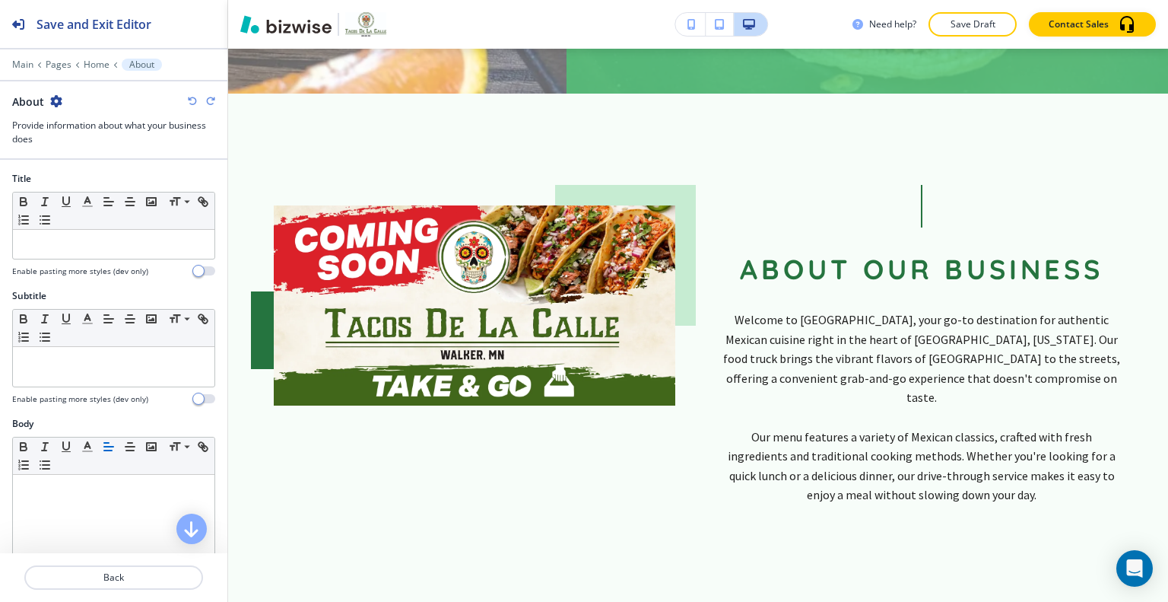
click at [94, 57] on div at bounding box center [113, 53] width 227 height 9
click at [95, 59] on div "Main Pages Home About" at bounding box center [113, 65] width 203 height 12
click at [94, 68] on p "Home" at bounding box center [97, 64] width 26 height 11
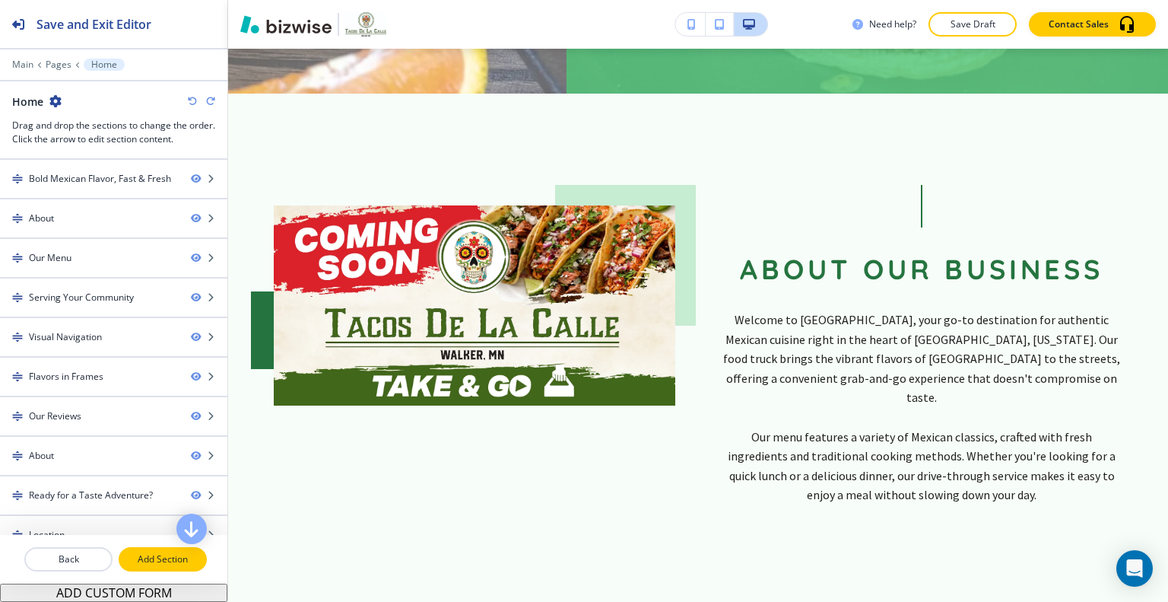
click at [147, 565] on p "Add Section" at bounding box center [162, 559] width 85 height 14
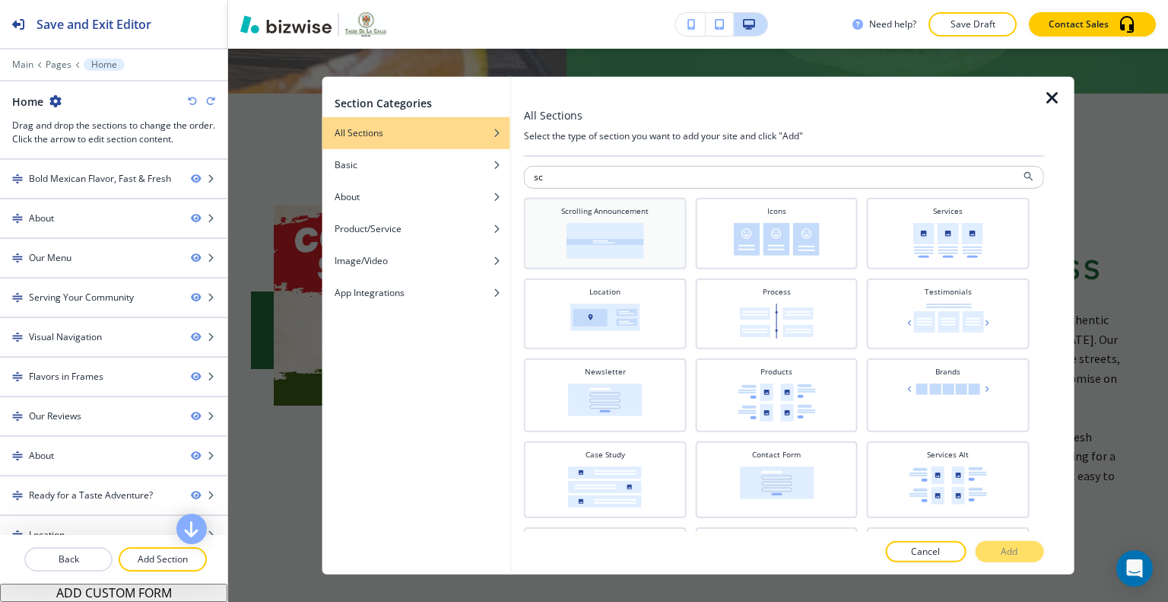
type input "sc"
click at [612, 227] on img at bounding box center [606, 240] width 78 height 36
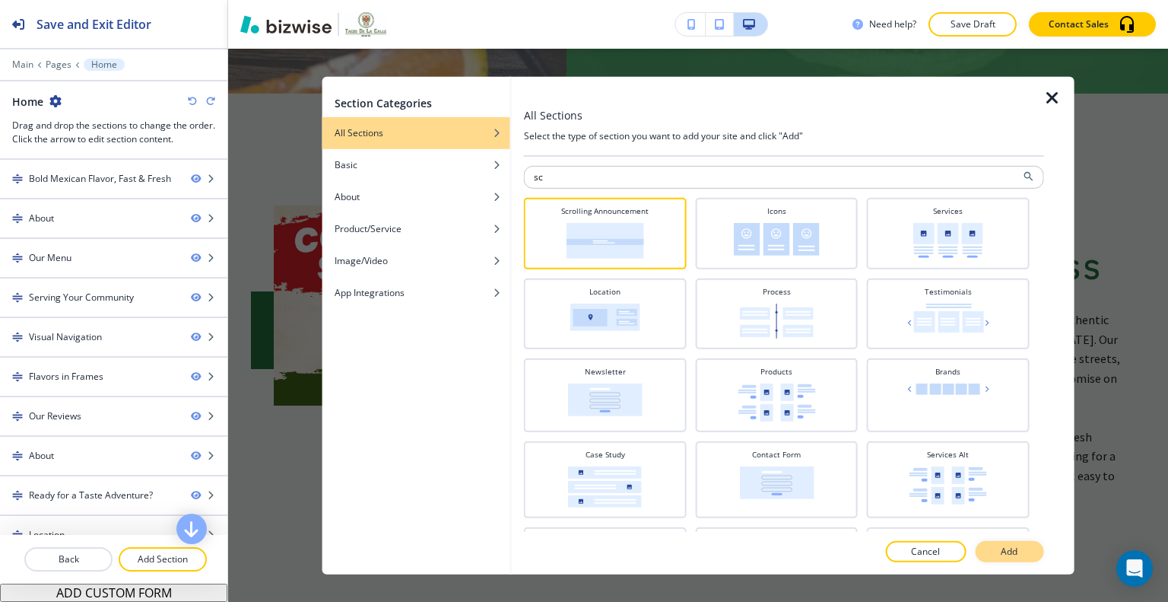
click at [1006, 559] on button "Add" at bounding box center [1009, 551] width 68 height 21
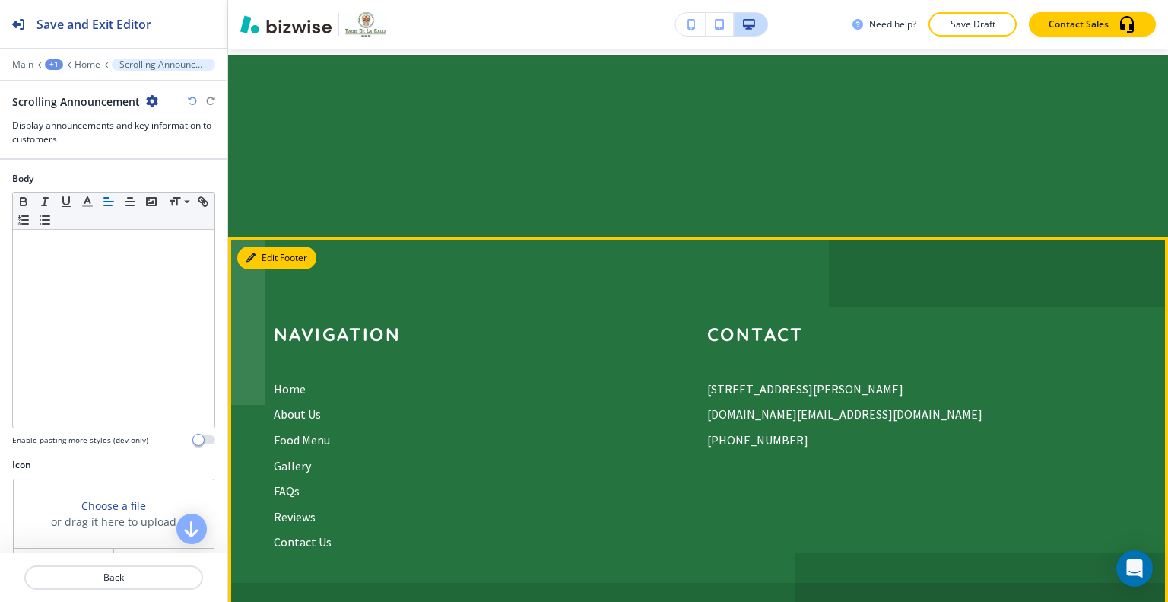
click at [268, 246] on button "Edit Footer" at bounding box center [276, 257] width 79 height 23
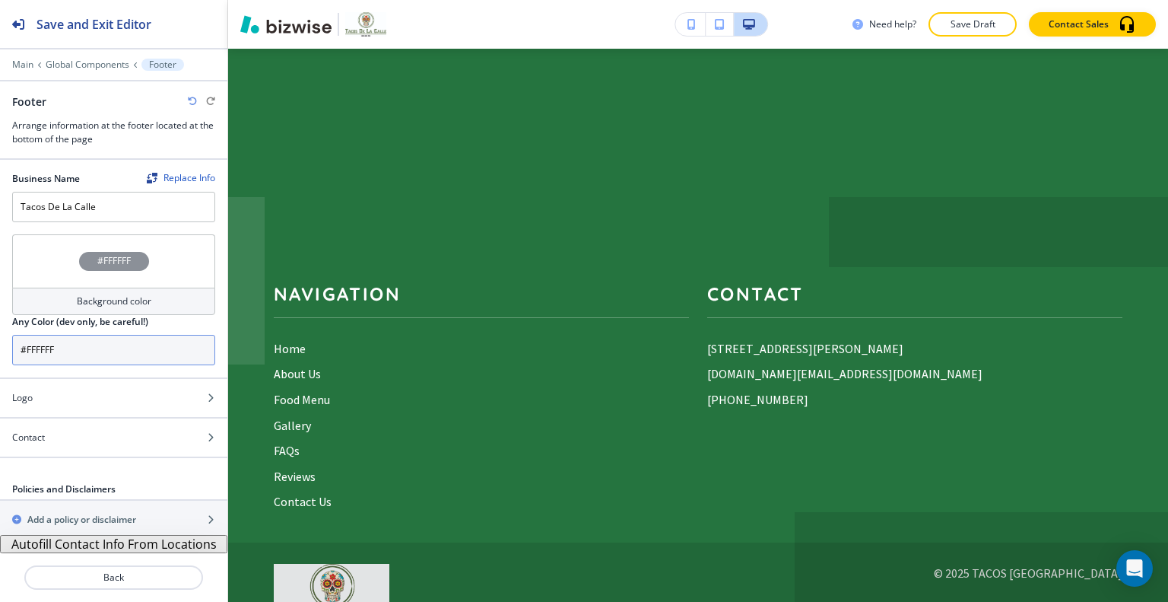
scroll to position [1, 0]
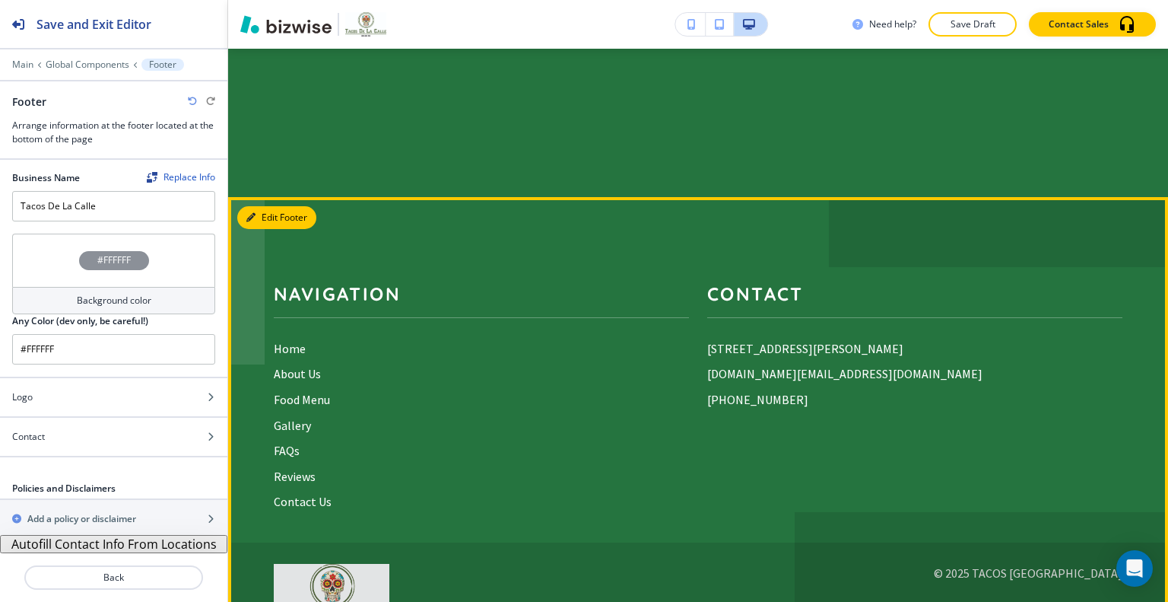
click at [274, 206] on button "Edit Footer" at bounding box center [276, 217] width 79 height 23
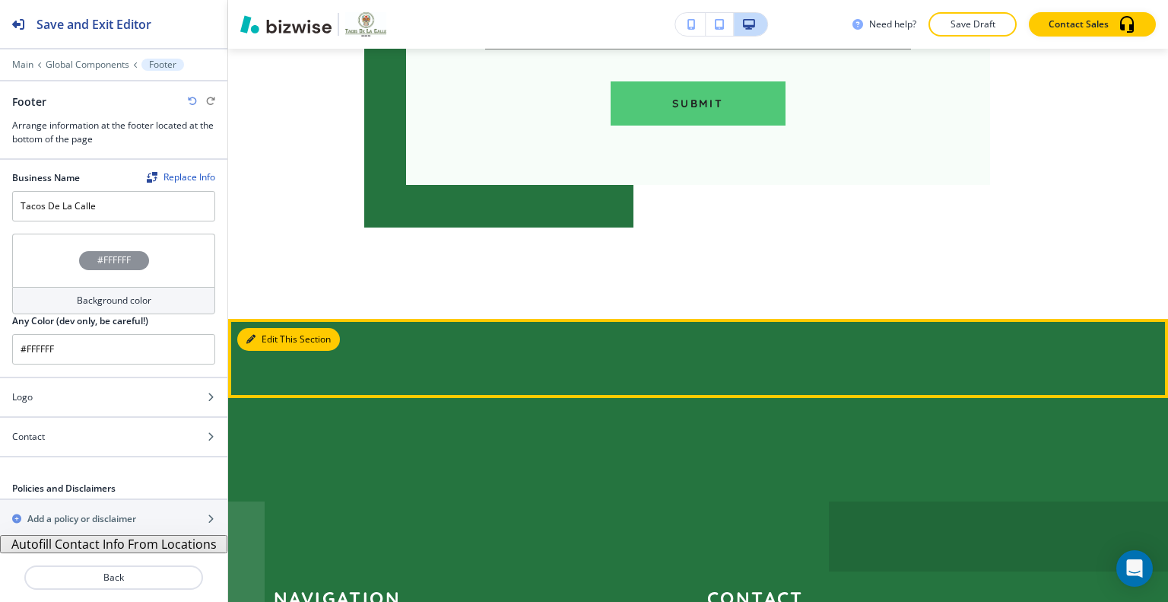
click at [277, 328] on button "Edit This Section" at bounding box center [288, 339] width 103 height 23
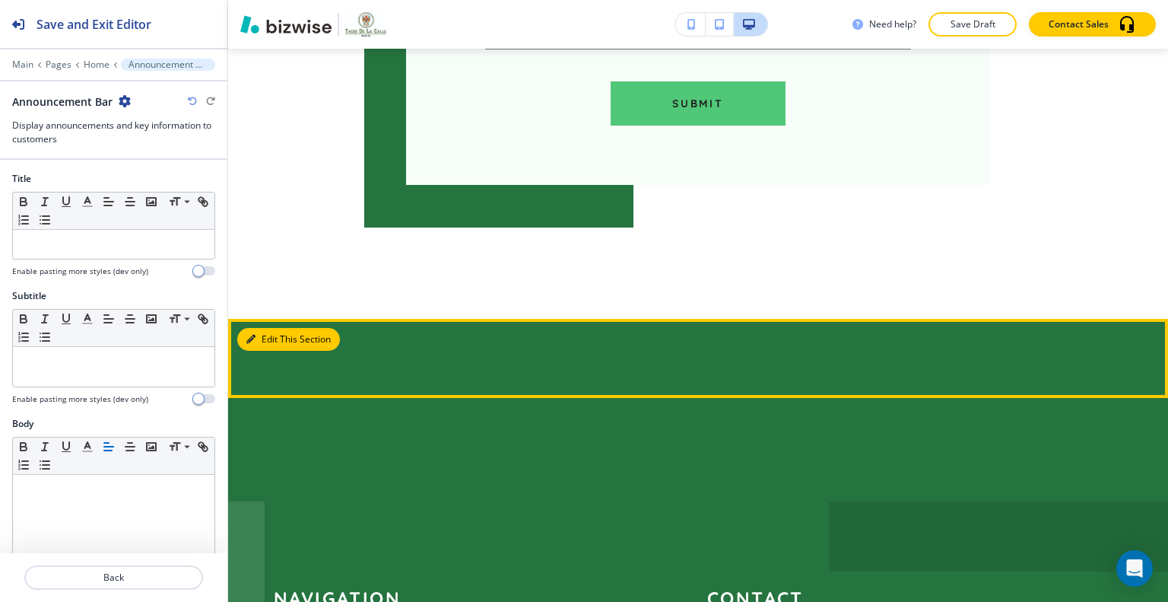
scroll to position [6530, 0]
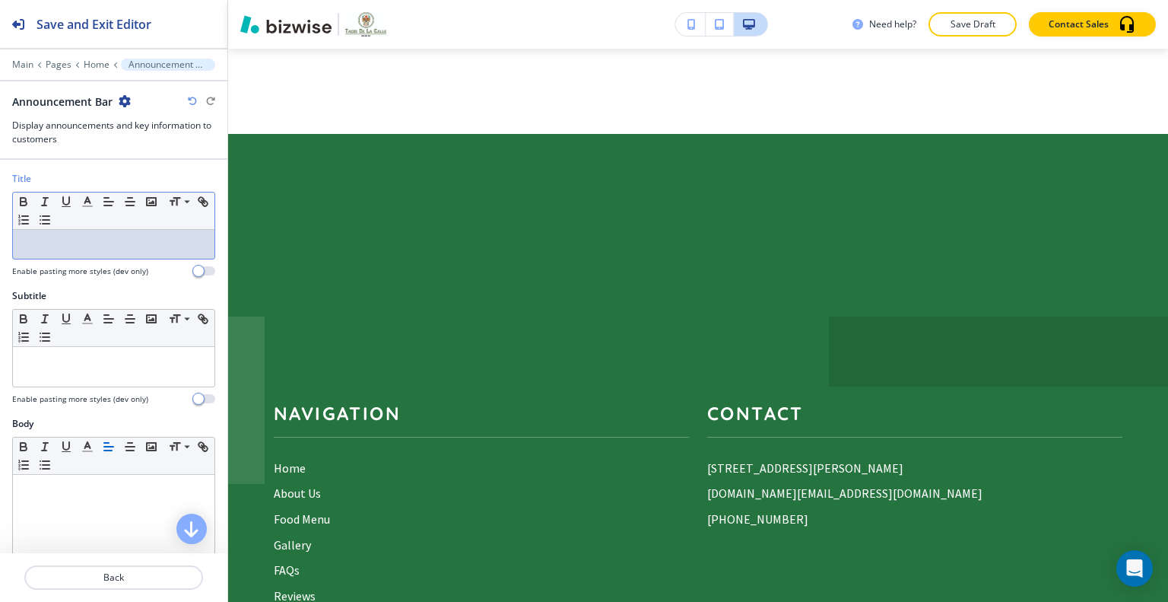
click at [73, 237] on p at bounding box center [114, 244] width 186 height 14
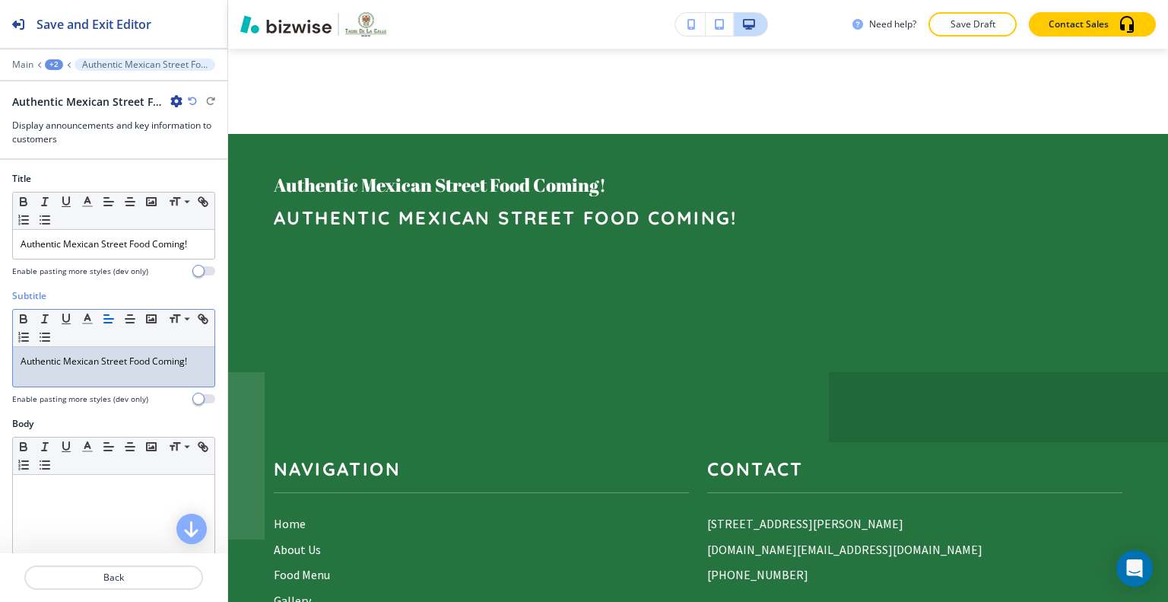
scroll to position [76, 0]
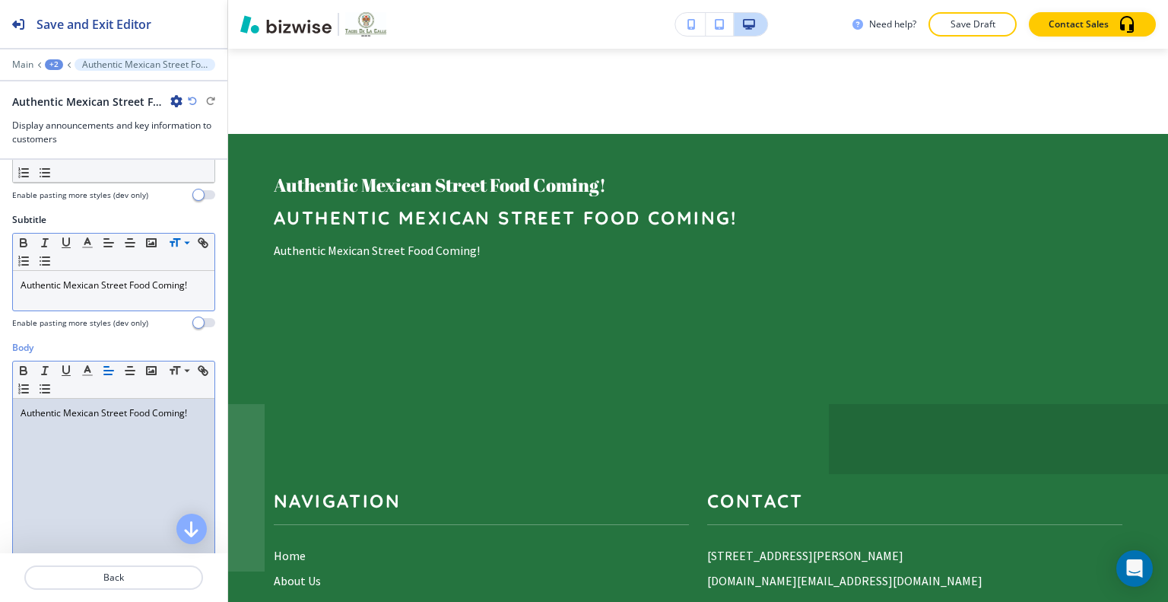
click at [186, 415] on p "Authentic Mexican Street Food Coming!" at bounding box center [114, 413] width 186 height 14
drag, startPoint x: 189, startPoint y: 416, endPoint x: 0, endPoint y: 374, distance: 193.2
click at [0, 374] on div "Body Small Normal Large Huge Authentic Mexican Street Food Coming! Enable pasti…" at bounding box center [113, 484] width 227 height 286
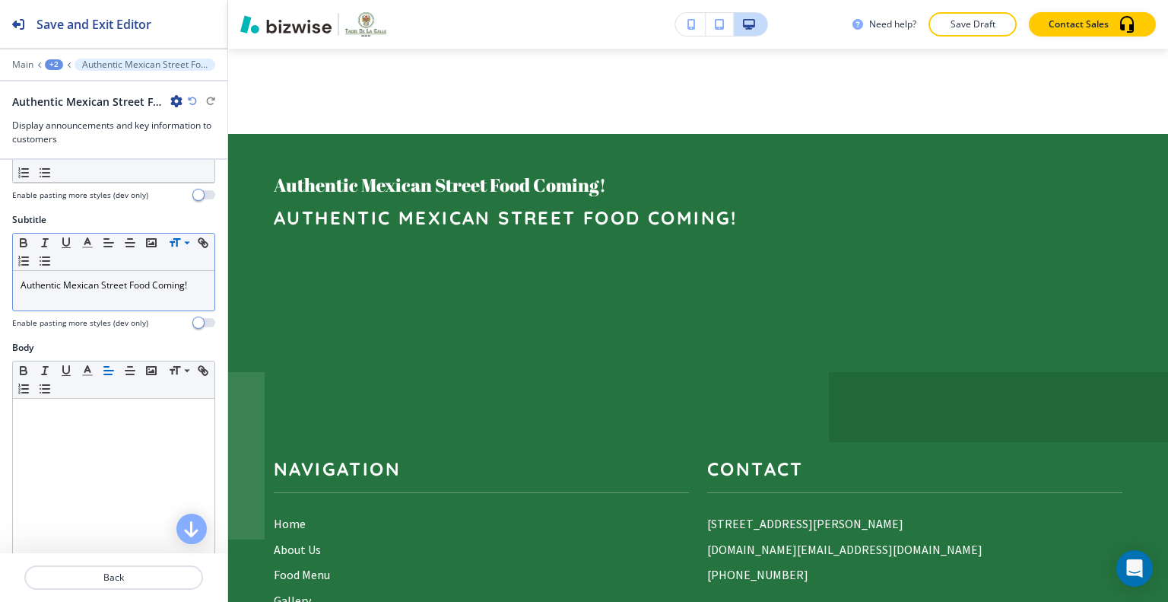
click at [55, 63] on div "+2" at bounding box center [54, 64] width 18 height 11
click at [73, 110] on p "Home" at bounding box center [94, 116] width 78 height 14
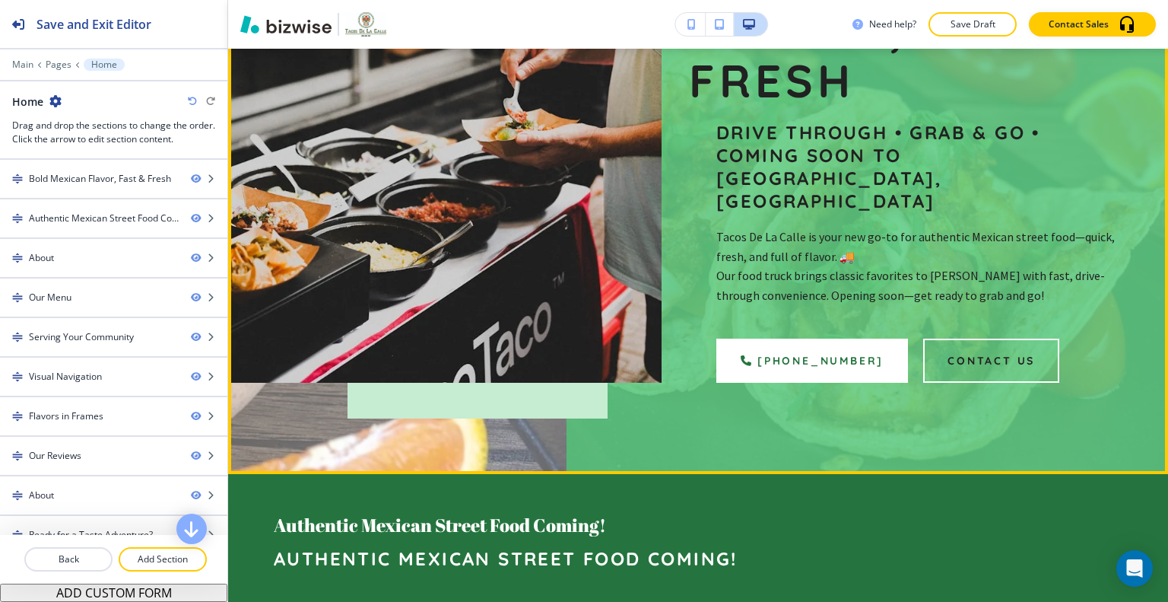
scroll to position [352, 0]
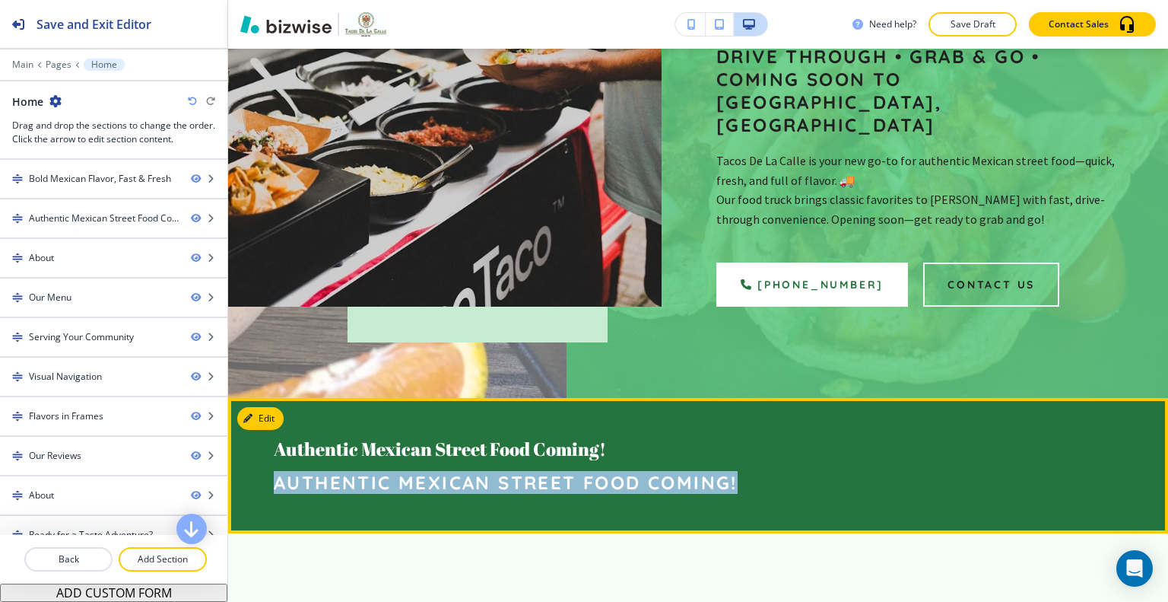
drag, startPoint x: 738, startPoint y: 431, endPoint x: 273, endPoint y: 440, distance: 464.9
click at [273, 440] on div "Authentic Mexican Street Food Coming! Authentic Mexican Street Food Coming!" at bounding box center [698, 465] width 940 height 135
copy p "Authentic Mexican Street Food Coming!"
click at [275, 407] on button "Edit This Section" at bounding box center [288, 418] width 103 height 23
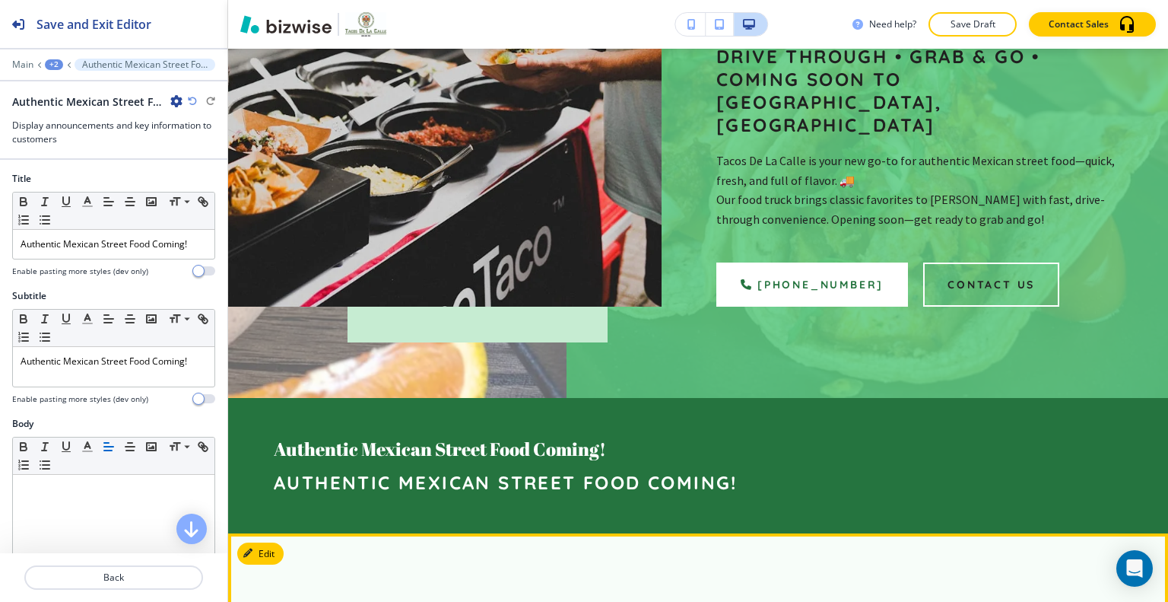
scroll to position [656, 0]
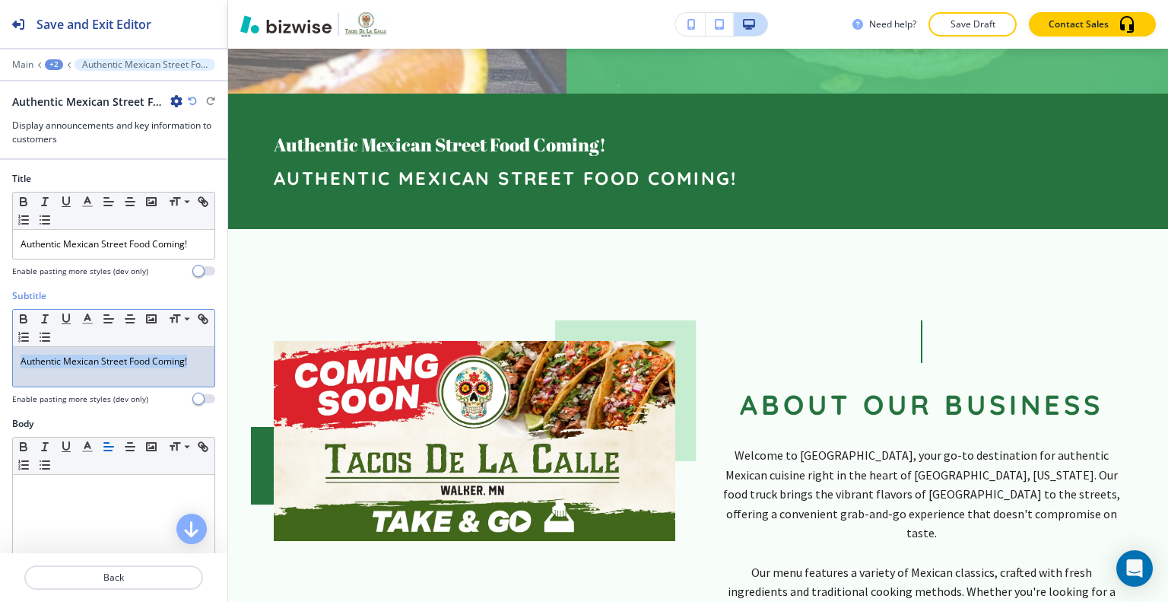
drag, startPoint x: 192, startPoint y: 354, endPoint x: 27, endPoint y: 384, distance: 167.0
click at [1, 377] on div "Subtitle Small Normal Large Huge Authentic Mexican Street Food Coming! Enable p…" at bounding box center [113, 353] width 227 height 128
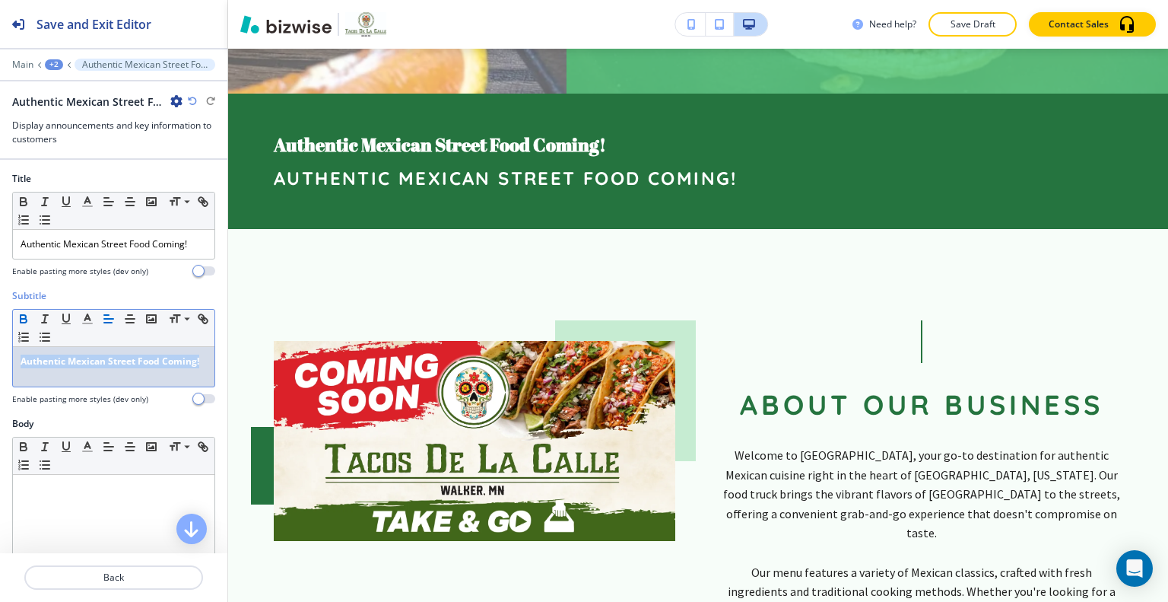
drag, startPoint x: 64, startPoint y: 380, endPoint x: 0, endPoint y: 332, distance: 80.3
click at [0, 332] on div "Subtitle Small Normal Large Huge Authentic Mexican Street Food Coming! Enable p…" at bounding box center [113, 353] width 227 height 128
click at [14, 319] on button "button" at bounding box center [23, 319] width 21 height 18
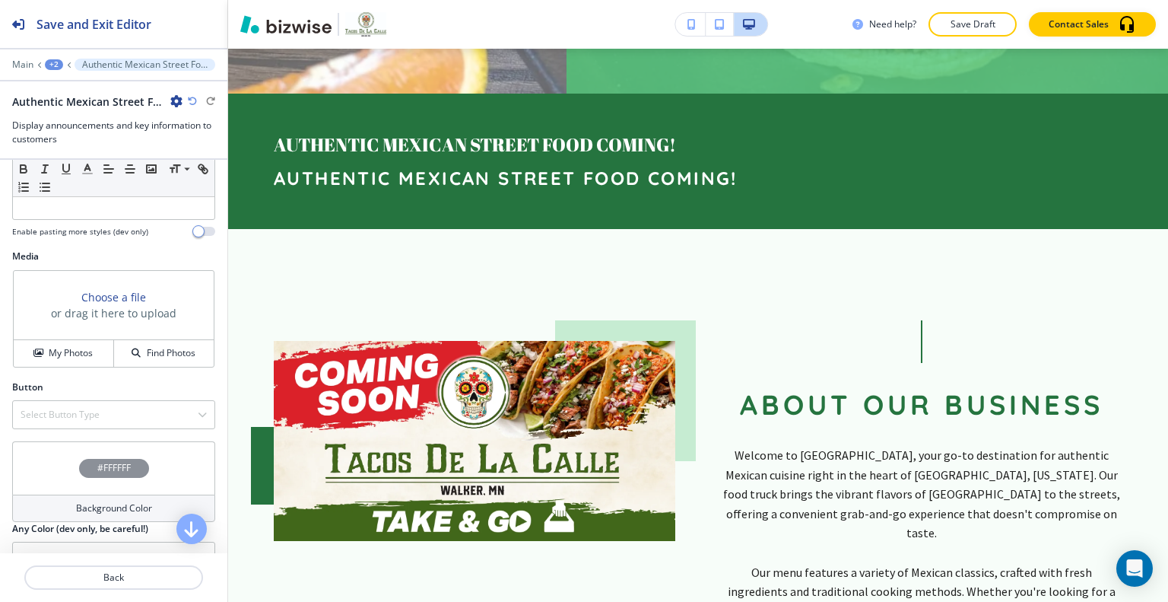
scroll to position [508, 0]
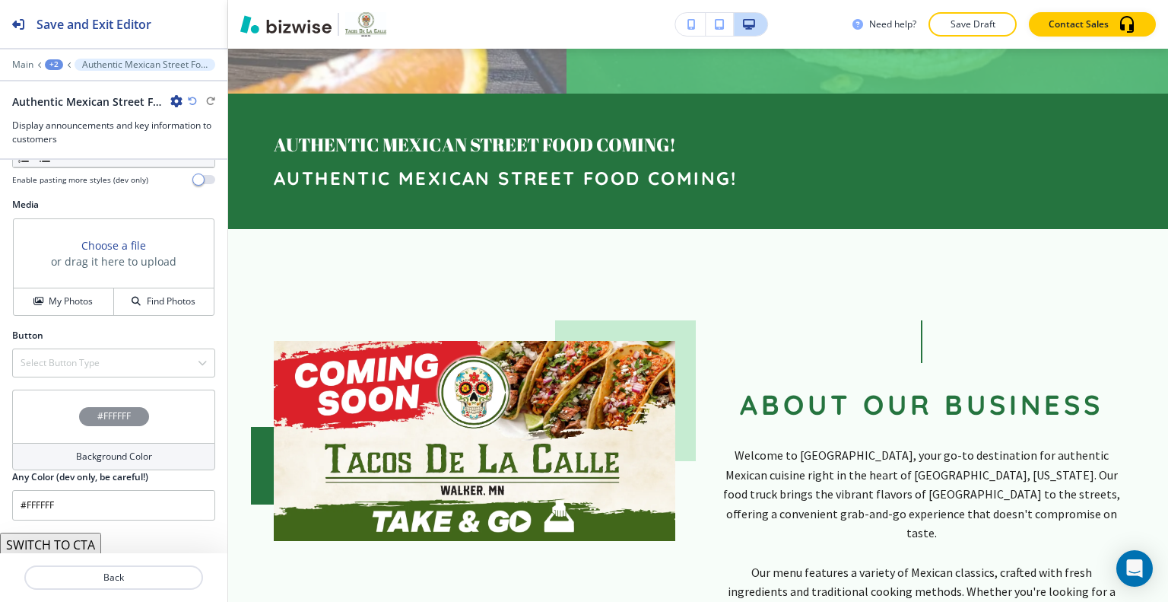
click at [52, 405] on div "#FFFFFF" at bounding box center [113, 415] width 203 height 53
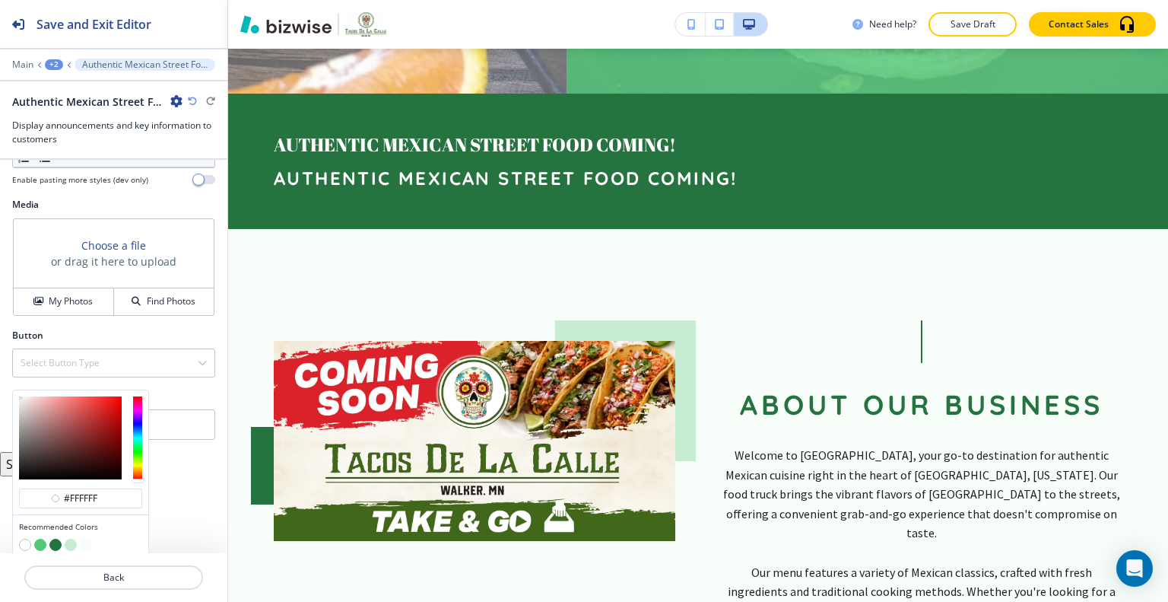
scroll to position [557, 0]
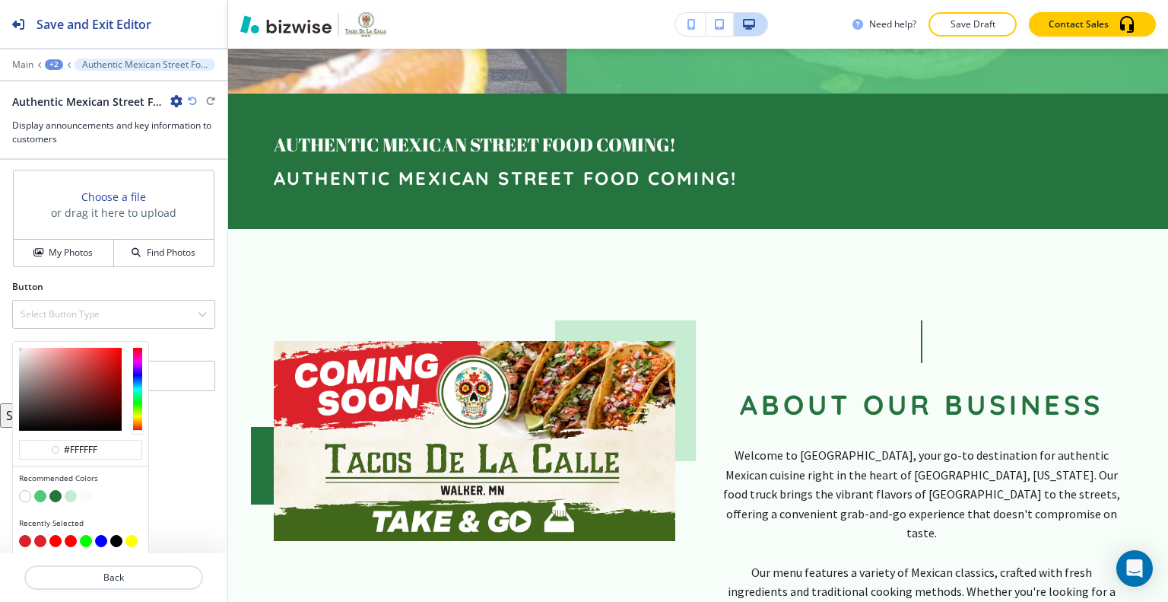
click at [27, 539] on button "button" at bounding box center [25, 541] width 12 height 12
type input "#db2129"
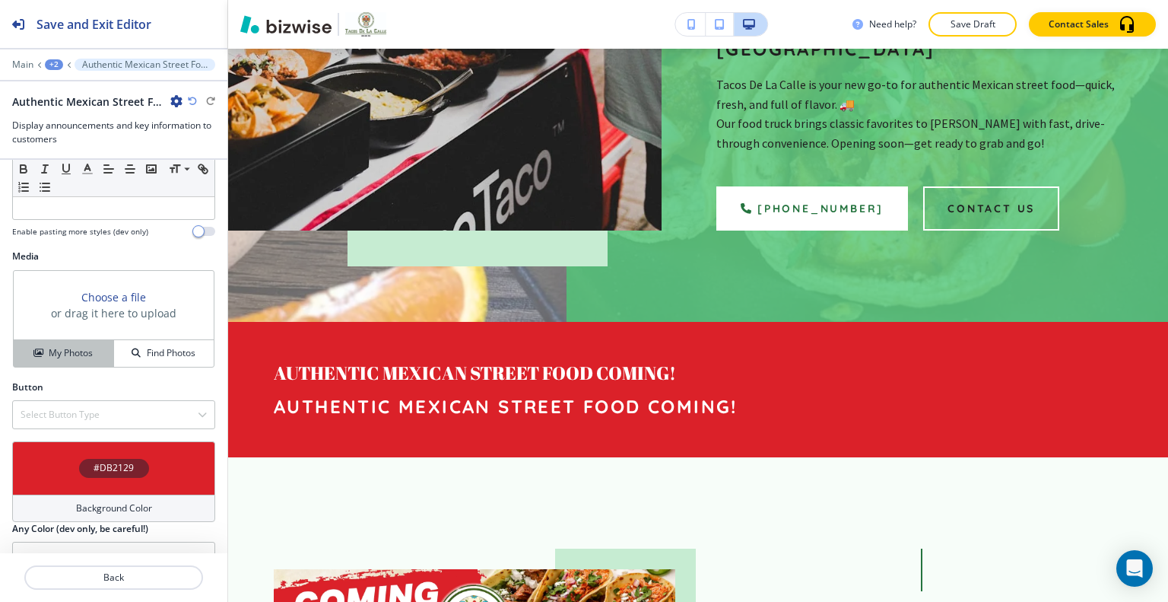
scroll to position [508, 0]
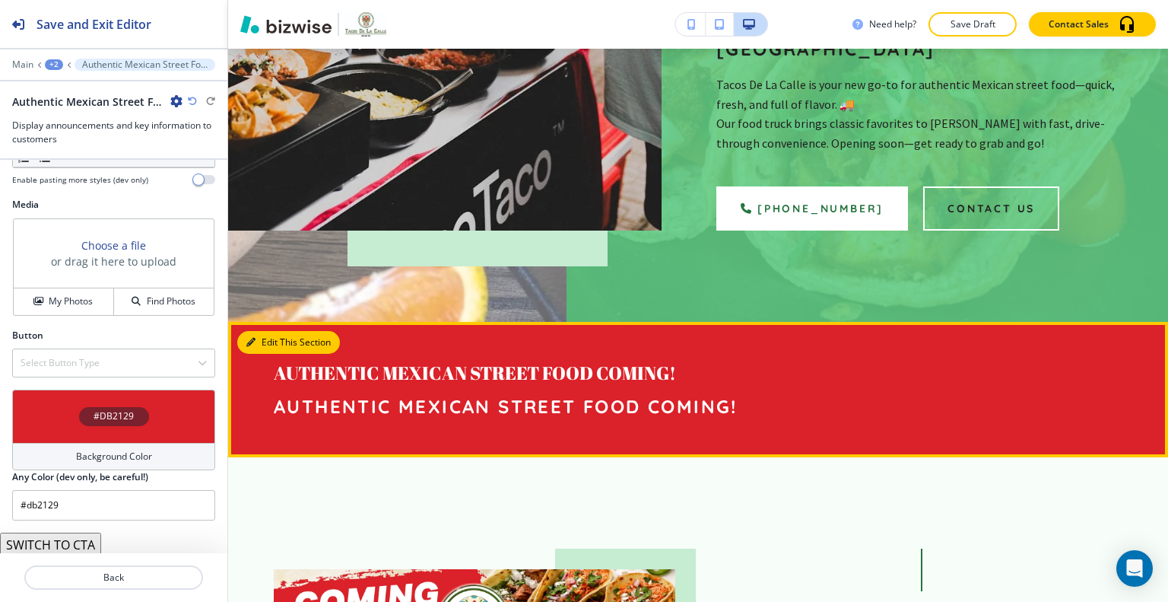
click at [265, 331] on button "Edit This Section" at bounding box center [288, 342] width 103 height 23
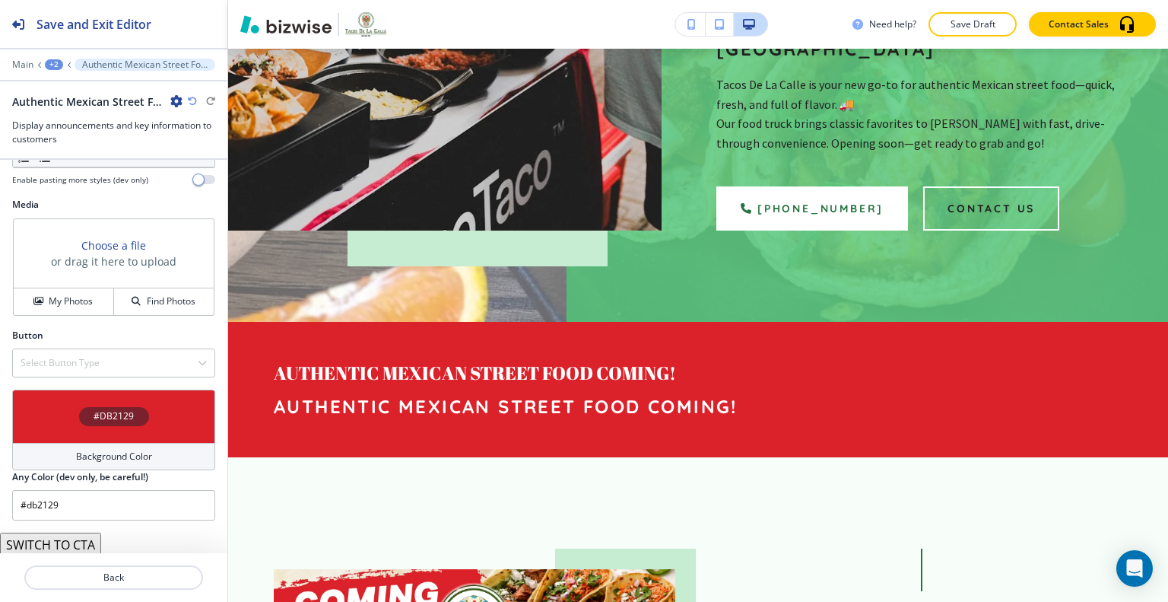
click at [68, 535] on button "SWITCH TO CTA" at bounding box center [50, 544] width 101 height 24
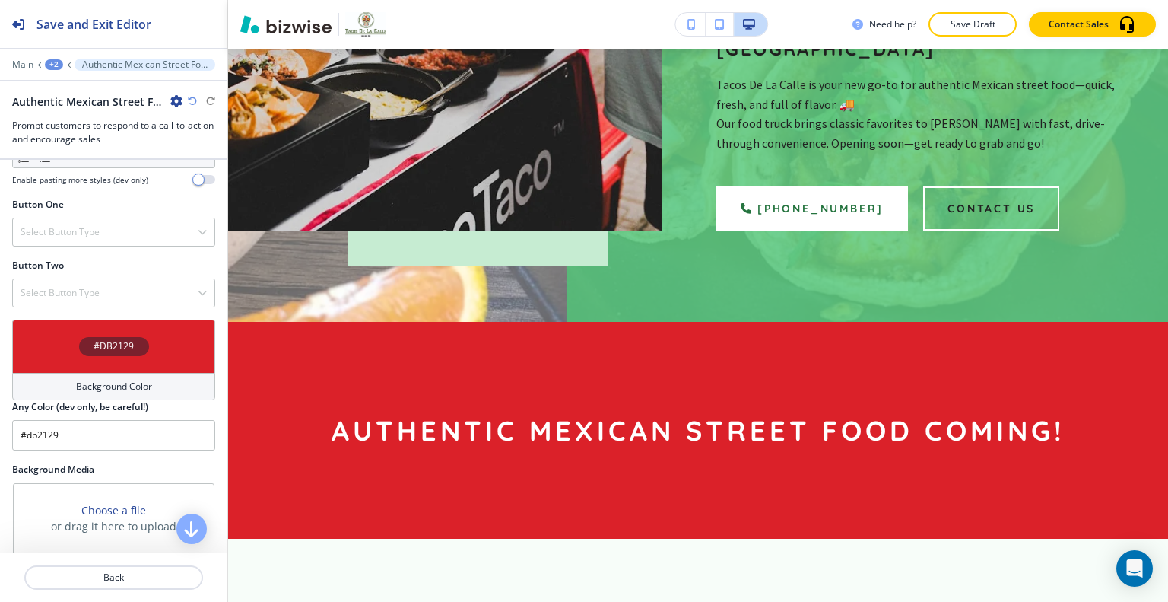
scroll to position [590, 0]
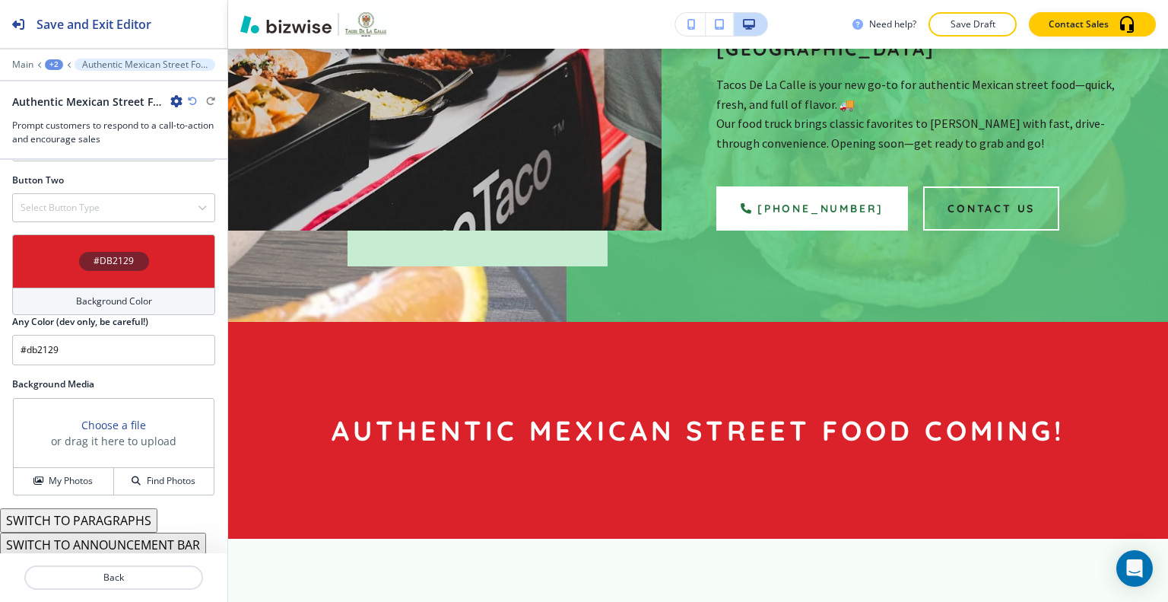
click at [81, 550] on button "SWITCH TO ANNOUNCEMENT BAR" at bounding box center [103, 544] width 206 height 24
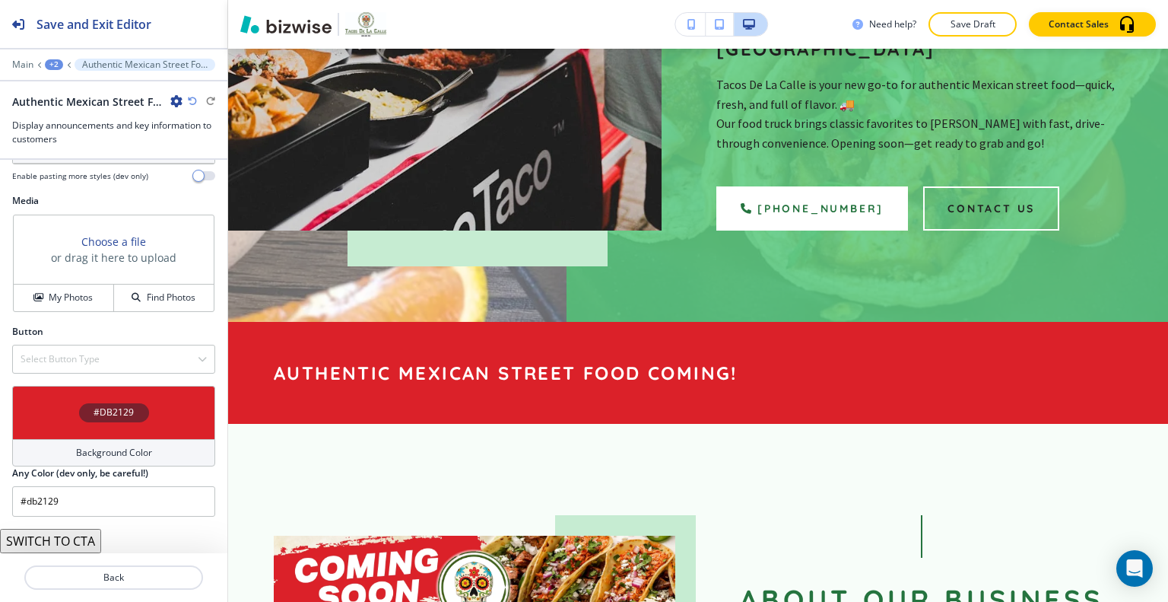
scroll to position [505, 0]
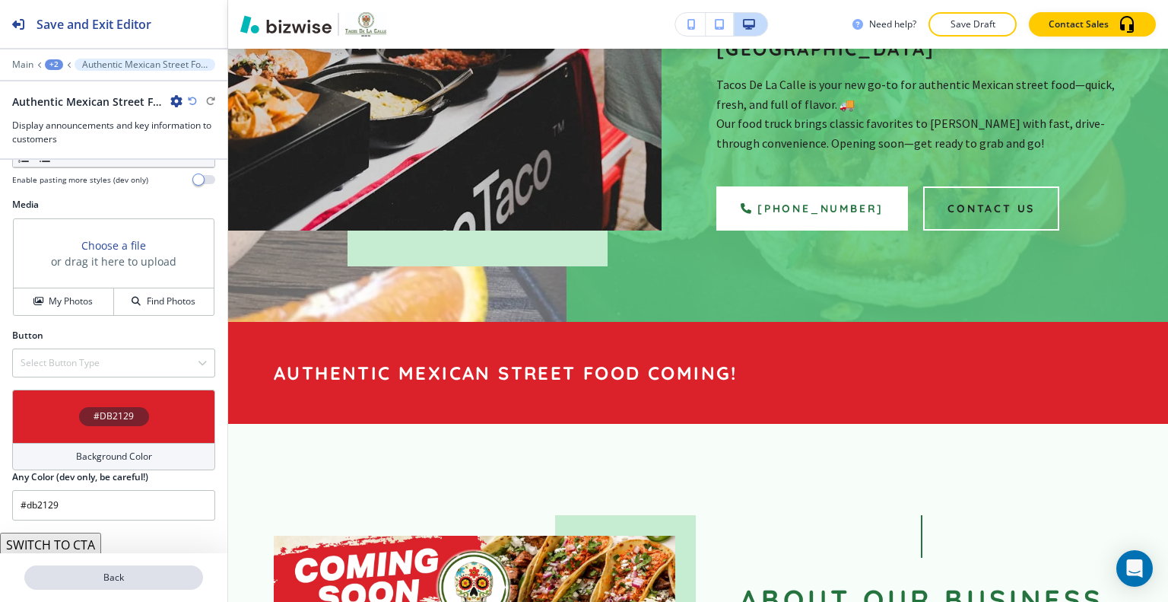
click at [161, 583] on p "Back" at bounding box center [114, 578] width 176 height 14
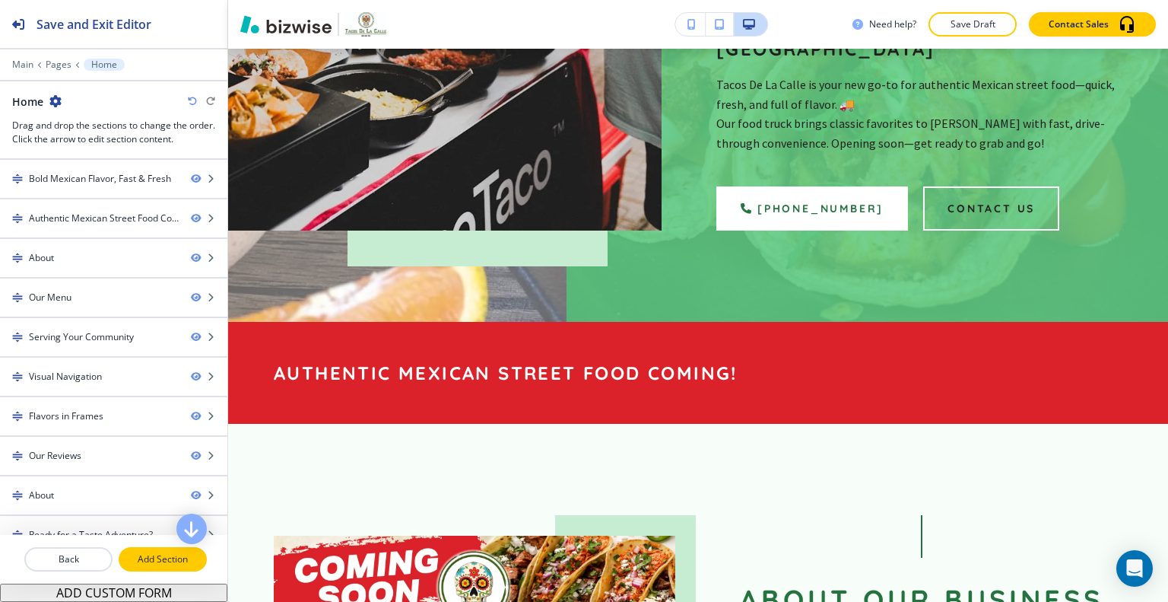
click at [154, 562] on p "Add Section" at bounding box center [162, 559] width 85 height 14
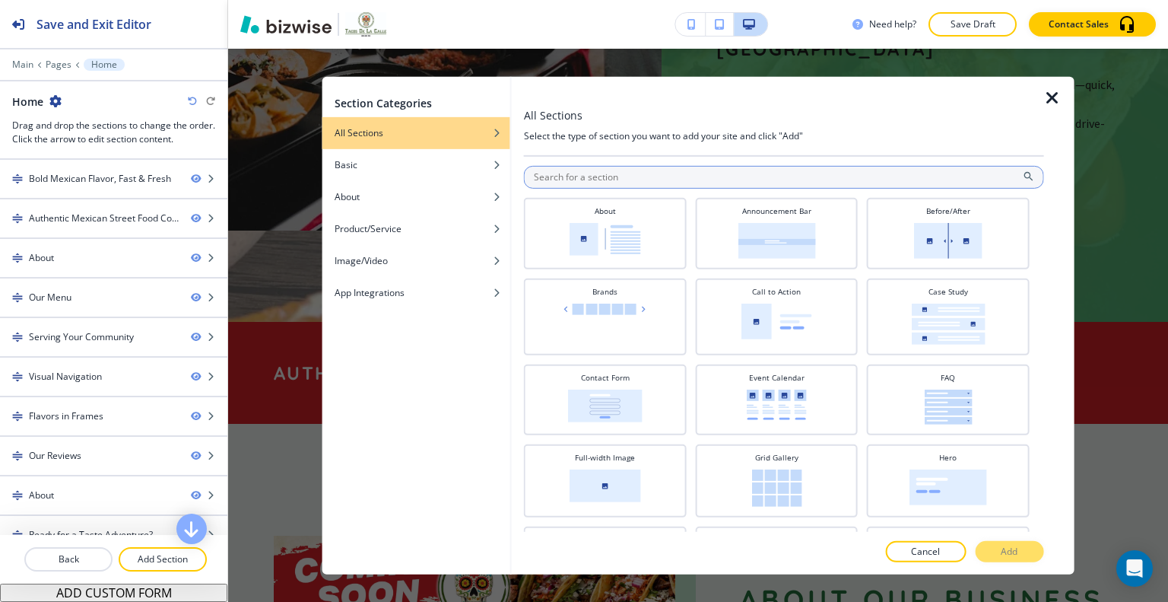
click at [615, 184] on input "text" at bounding box center [784, 176] width 520 height 23
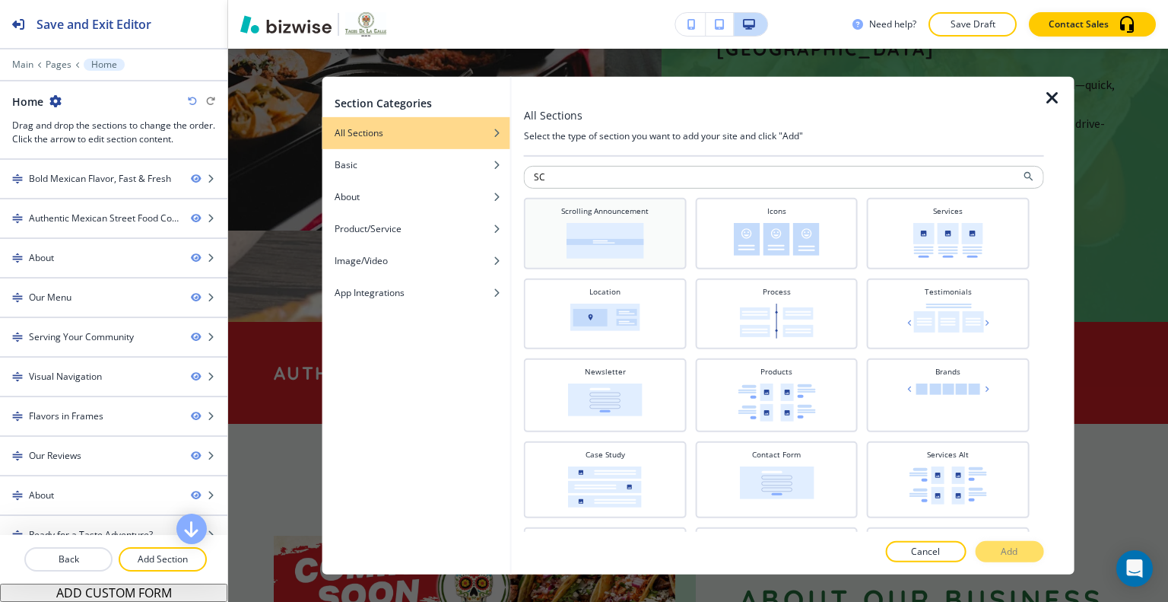
type input "SC"
click at [611, 218] on div "Scrolling Announcement" at bounding box center [606, 231] width 148 height 53
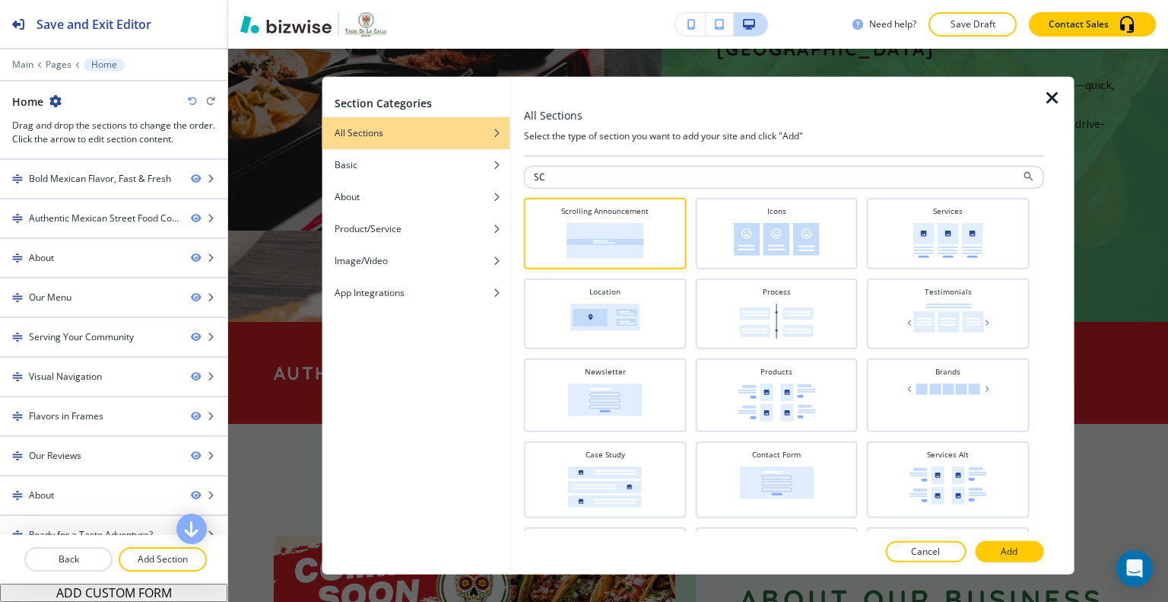
drag, startPoint x: 1007, startPoint y: 555, endPoint x: 1011, endPoint y: 542, distance: 12.8
click at [1007, 556] on p "Add" at bounding box center [1009, 552] width 17 height 14
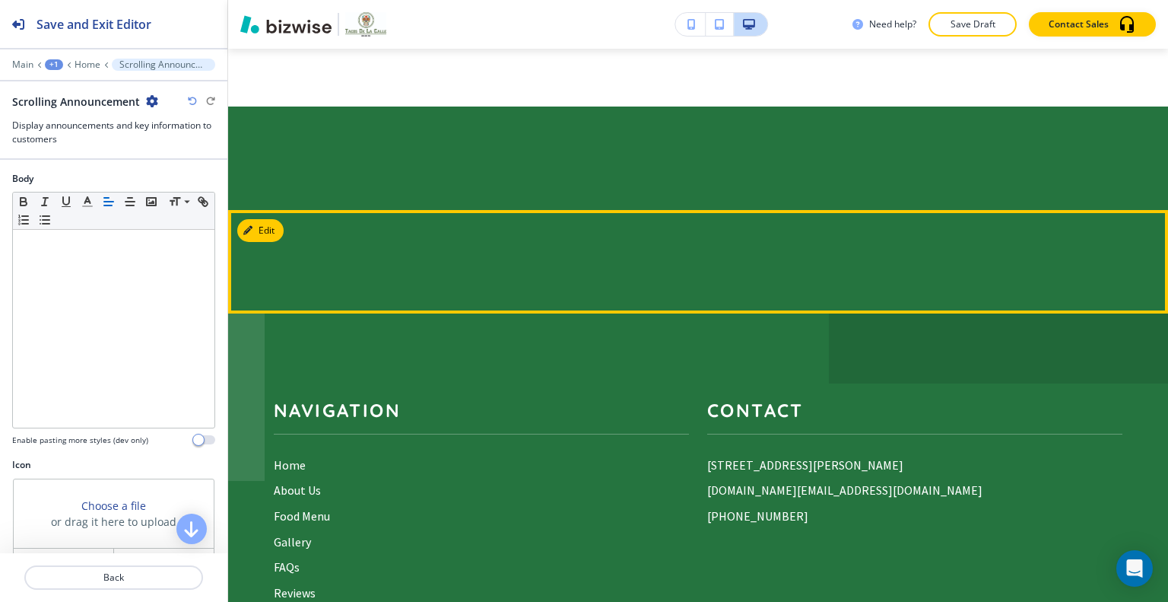
scroll to position [6507, 0]
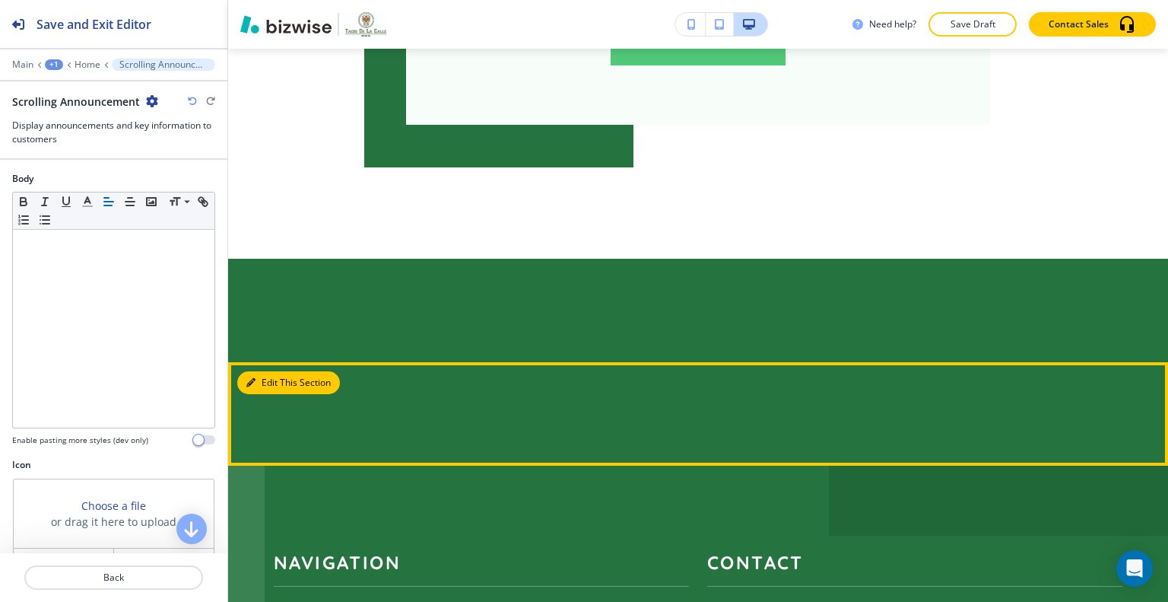
click at [262, 371] on button "Edit This Section" at bounding box center [288, 382] width 103 height 23
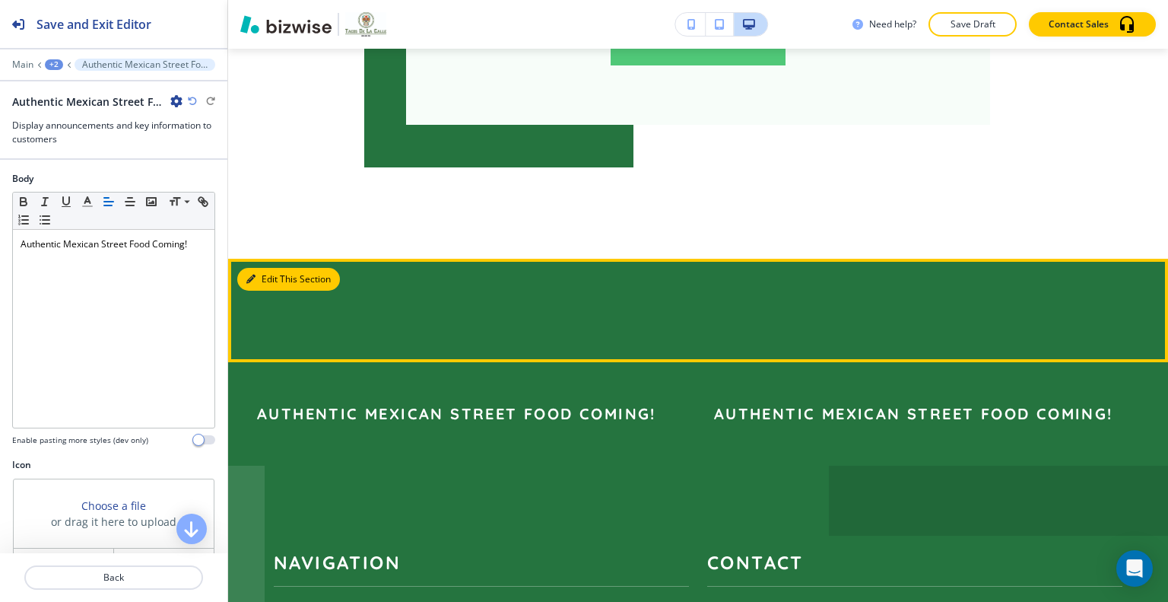
click at [259, 268] on button "Edit This Section" at bounding box center [288, 279] width 103 height 23
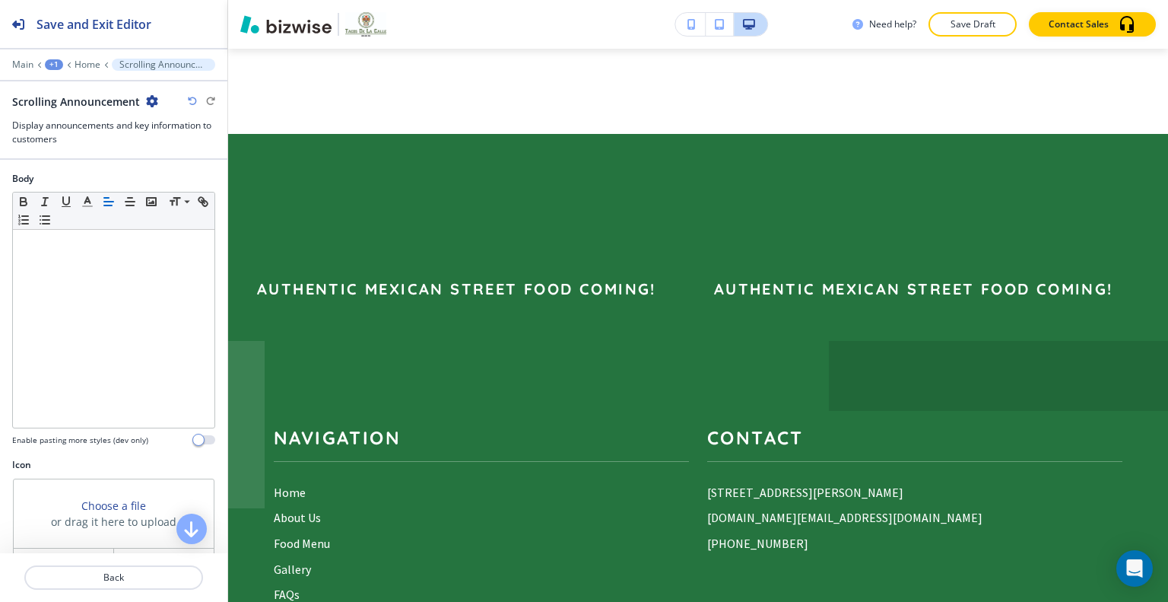
click at [148, 98] on icon "button" at bounding box center [152, 101] width 12 height 12
click at [187, 186] on p "Delete Section" at bounding box center [193, 180] width 78 height 14
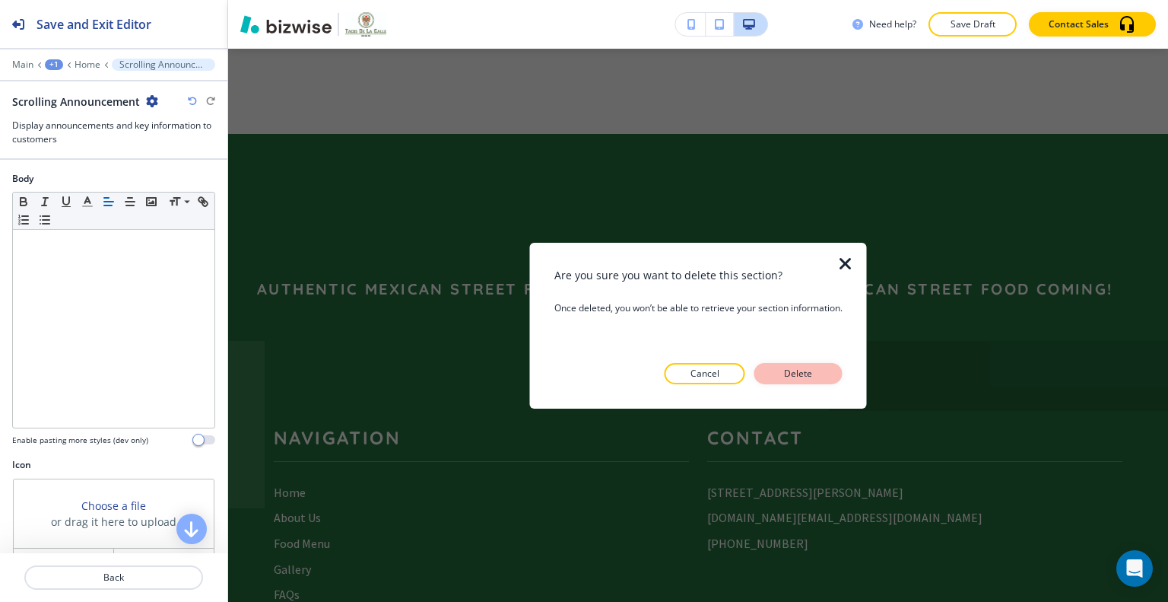
click at [791, 374] on p "Delete" at bounding box center [798, 374] width 37 height 14
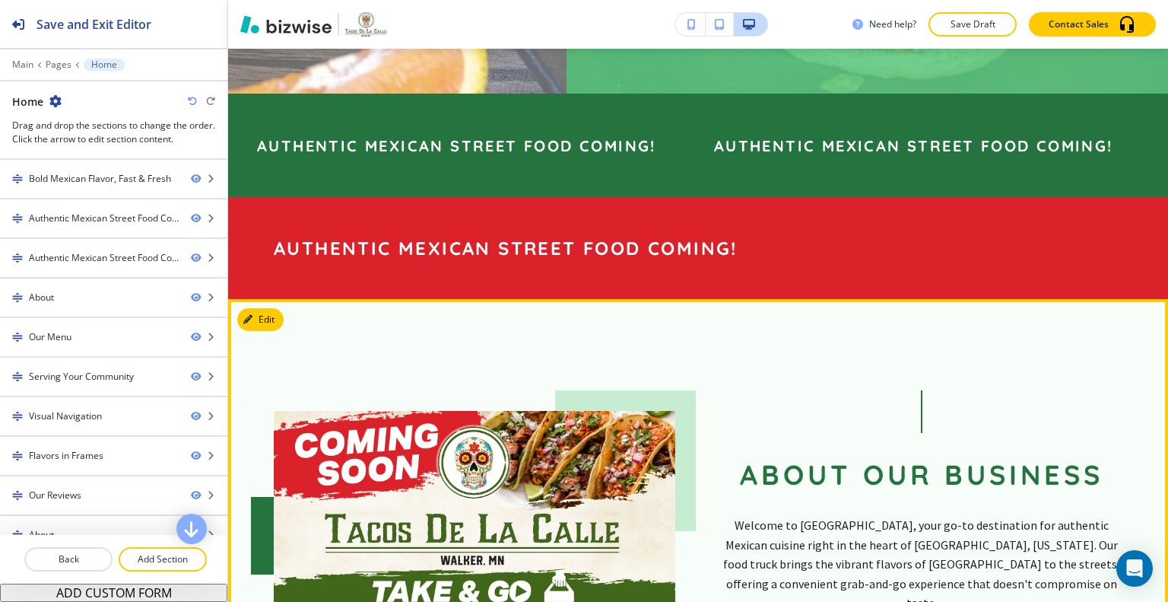
scroll to position [504, 0]
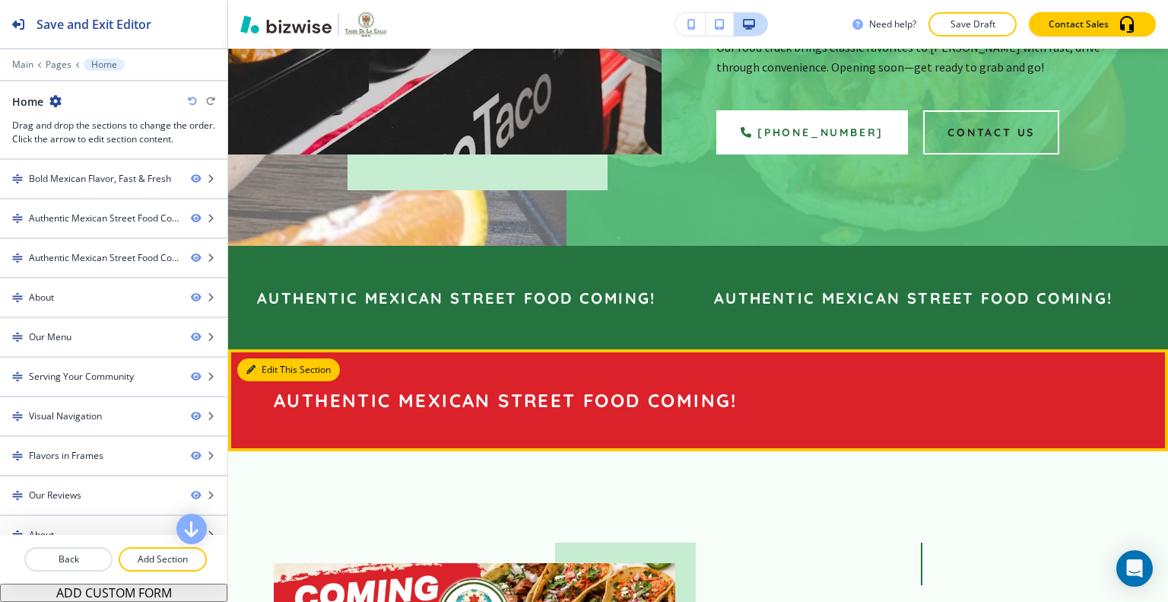
click at [255, 365] on icon "button" at bounding box center [250, 369] width 9 height 9
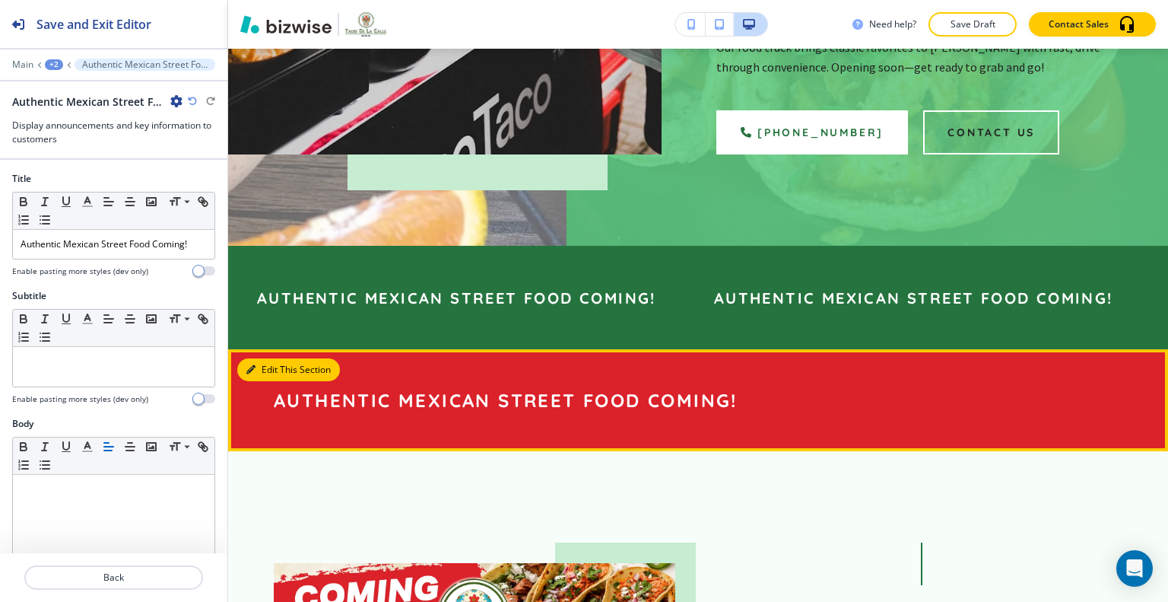
scroll to position [760, 0]
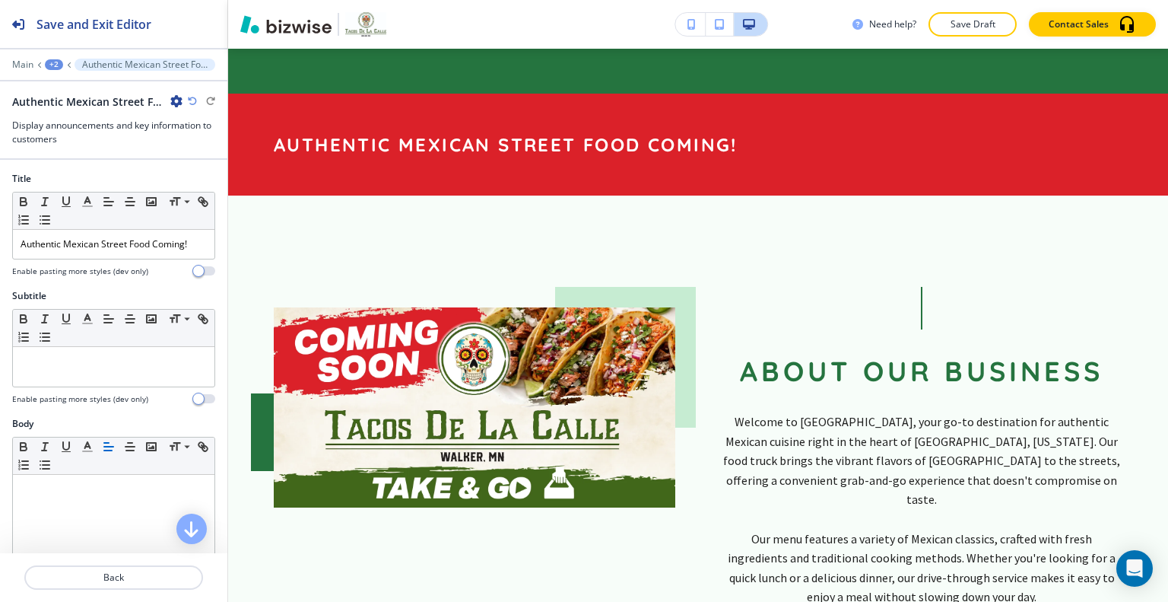
click at [180, 100] on icon "button" at bounding box center [176, 101] width 12 height 12
click at [213, 171] on button "Delete Section" at bounding box center [218, 180] width 97 height 27
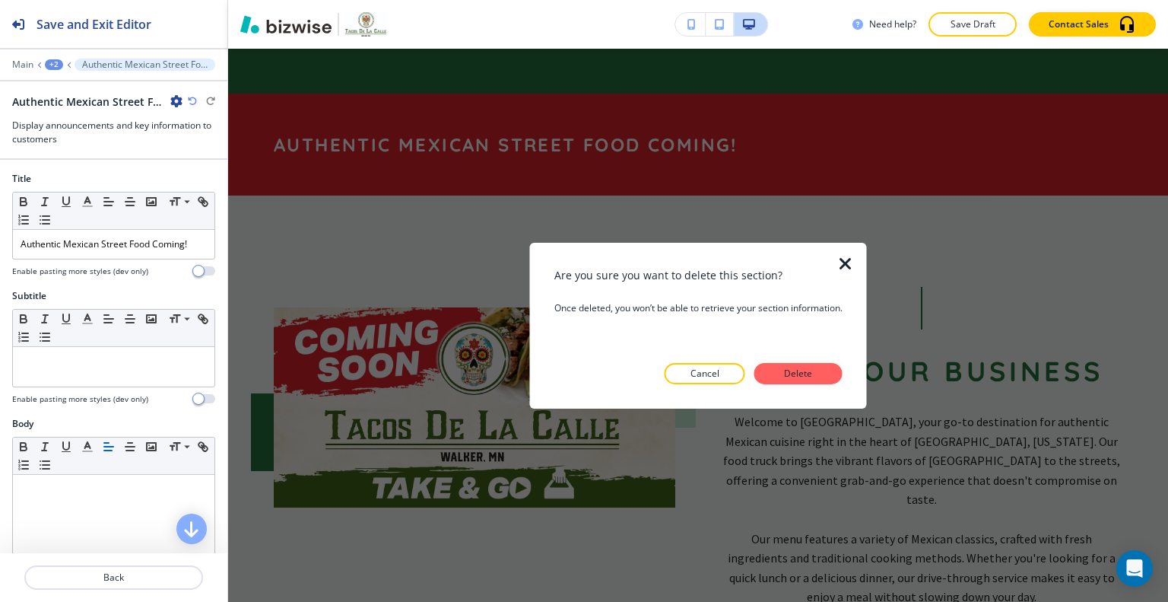
click at [815, 380] on button "Delete" at bounding box center [799, 373] width 88 height 21
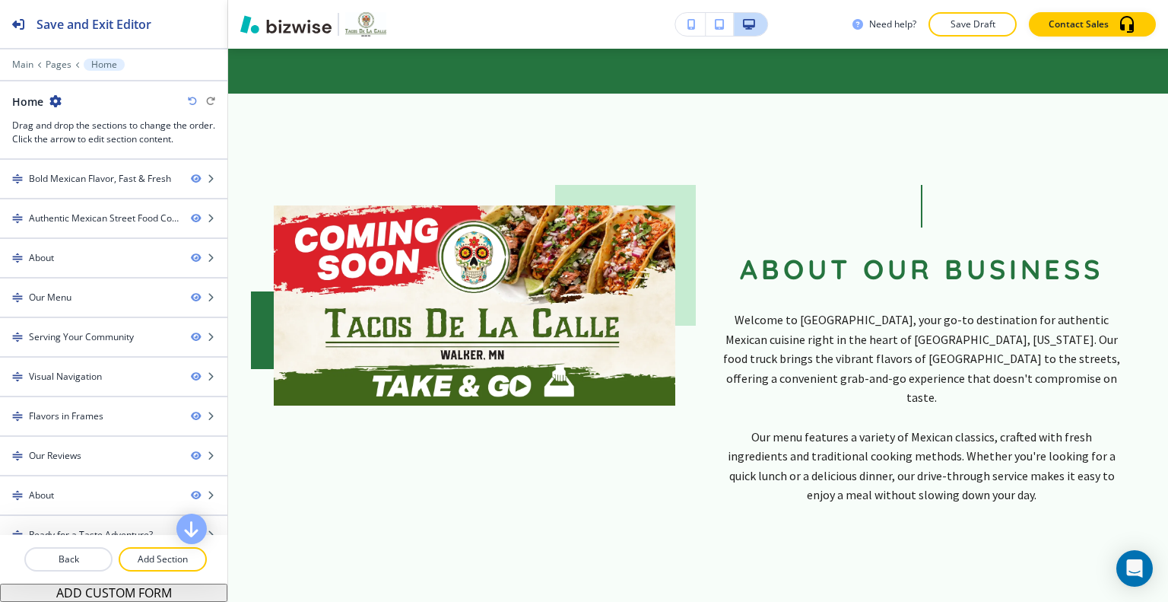
scroll to position [657, 0]
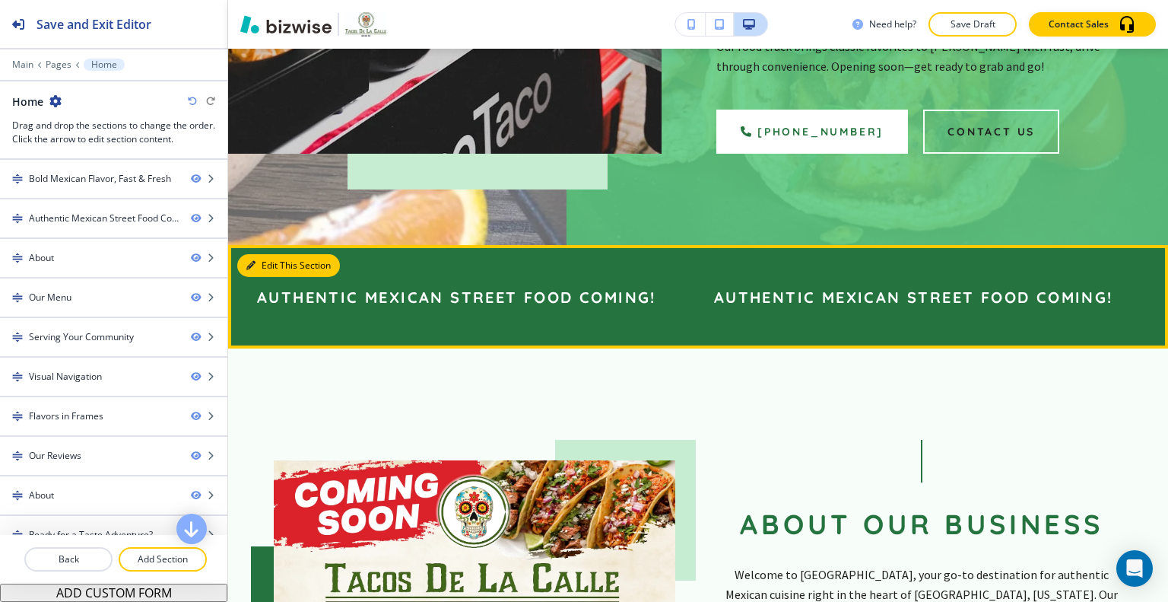
drag, startPoint x: 262, startPoint y: 213, endPoint x: 262, endPoint y: 221, distance: 8.4
click at [262, 254] on button "Edit This Section" at bounding box center [288, 265] width 103 height 23
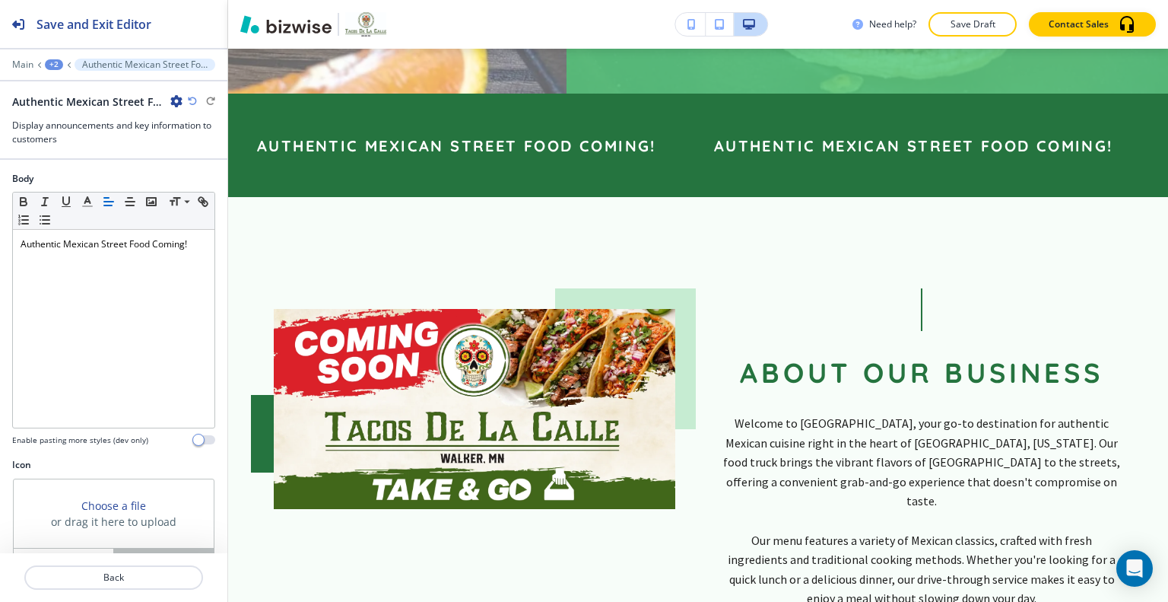
scroll to position [176, 0]
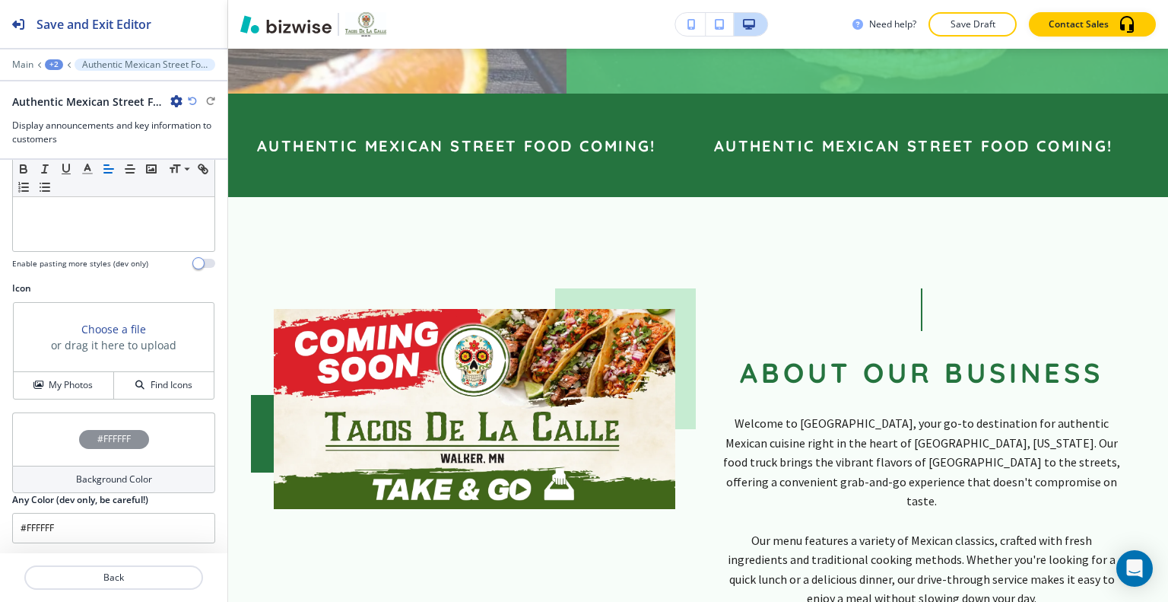
click at [65, 452] on div "#FFFFFF" at bounding box center [113, 438] width 203 height 53
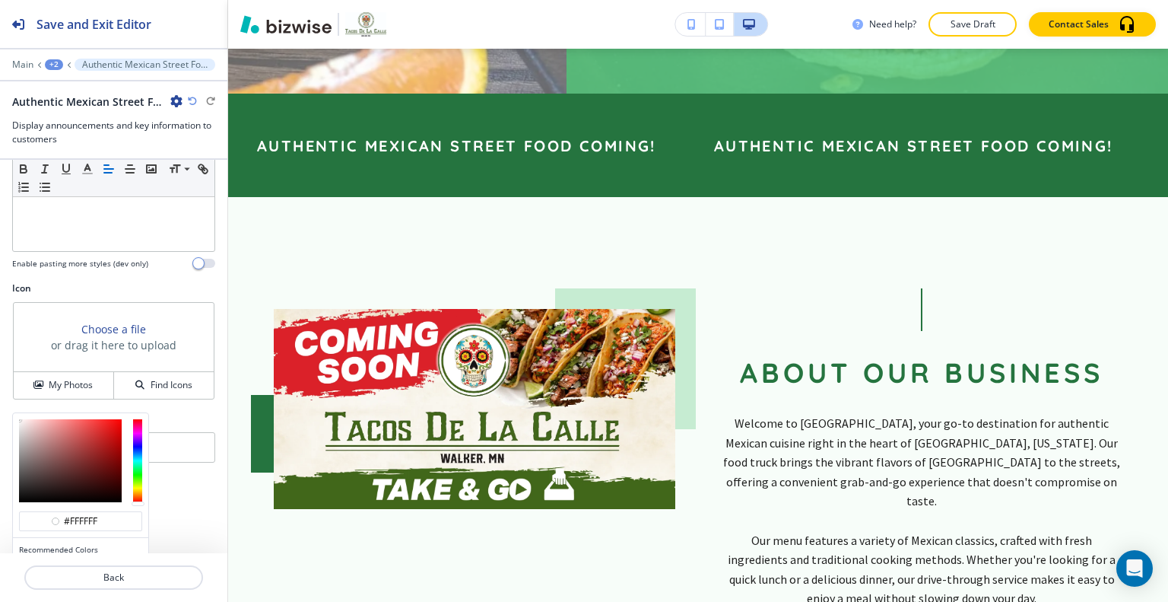
scroll to position [249, 0]
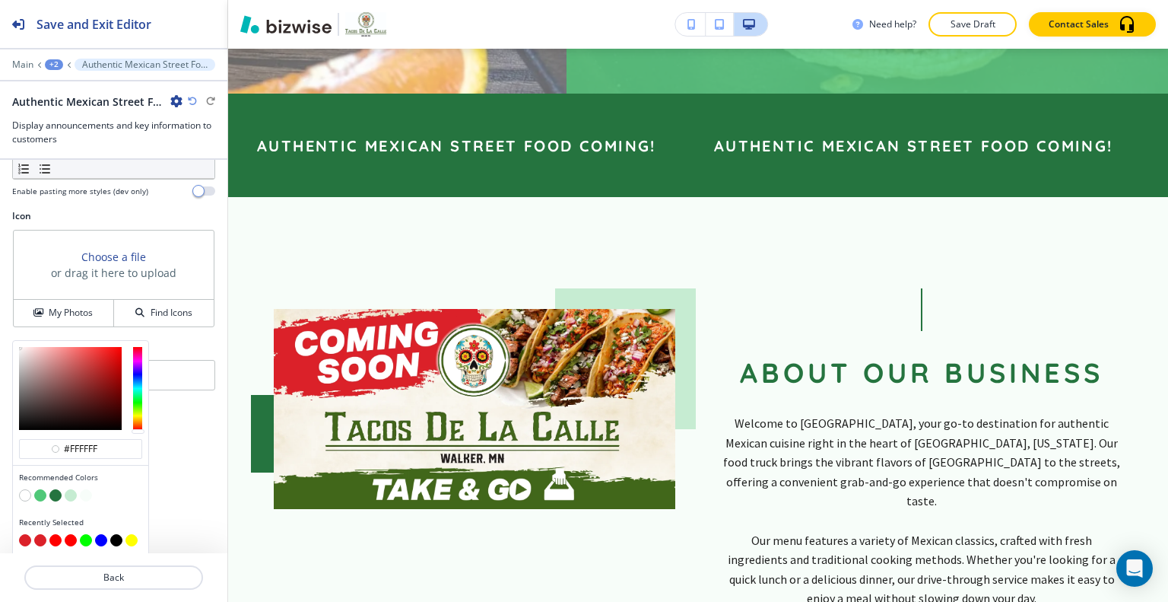
click at [23, 536] on button "button" at bounding box center [25, 540] width 12 height 12
type input "#db2129"
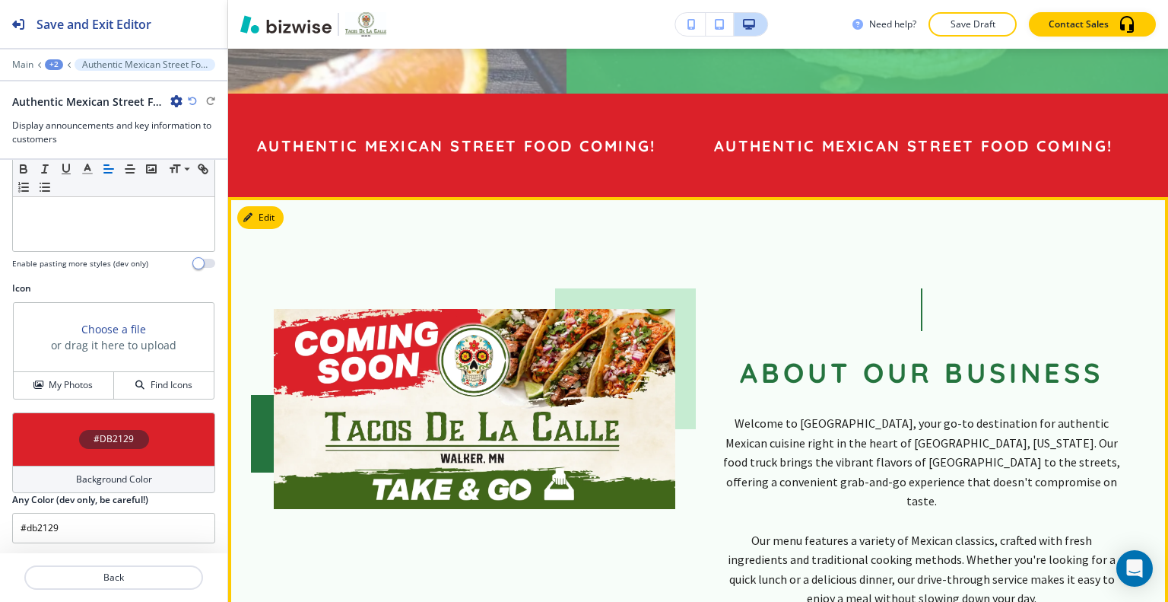
scroll to position [580, 0]
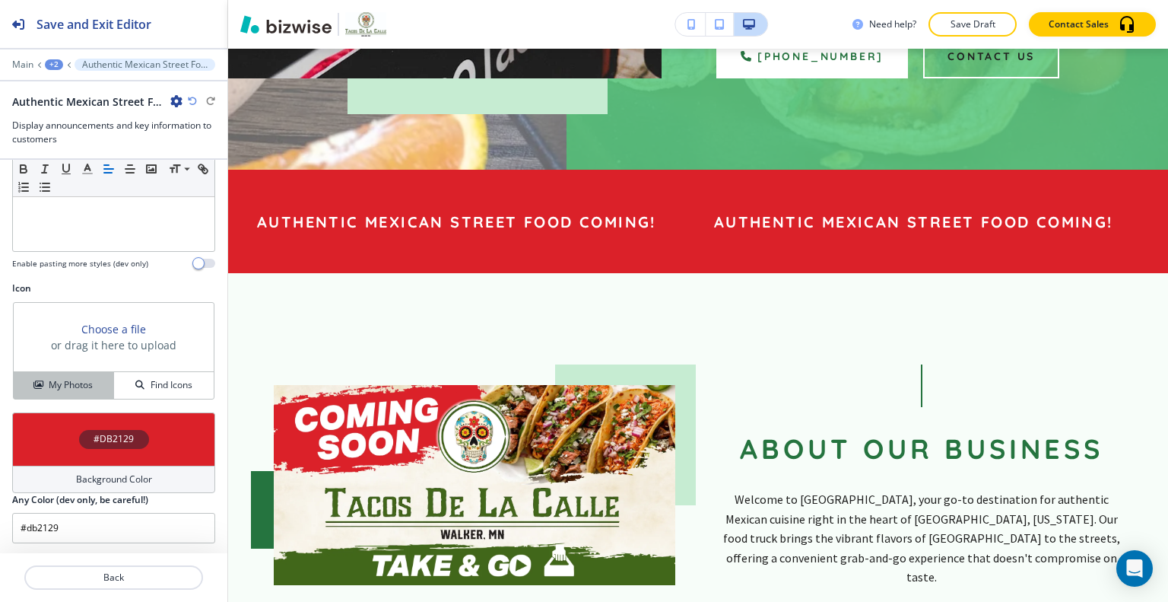
click at [79, 389] on h4 "My Photos" at bounding box center [71, 385] width 44 height 14
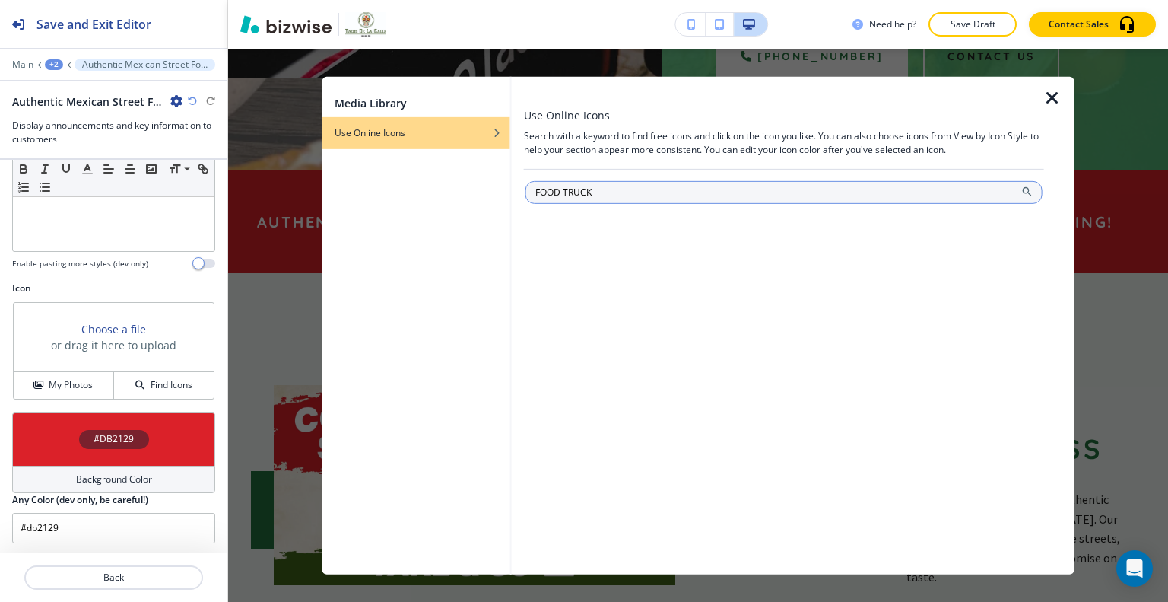
type input "FOOD TRUCK"
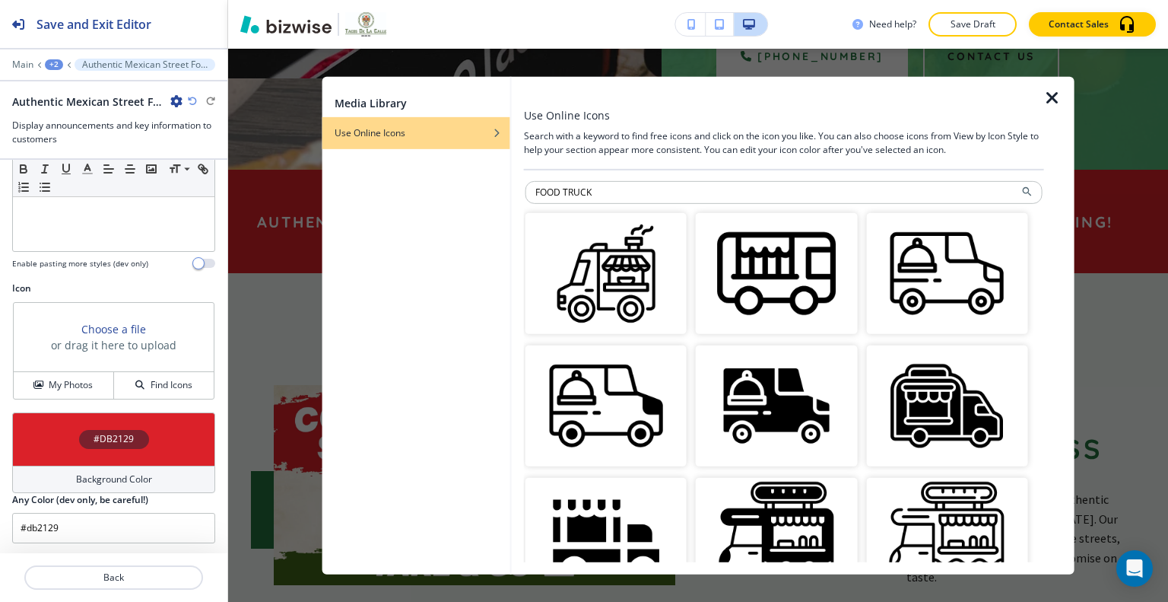
scroll to position [76, 0]
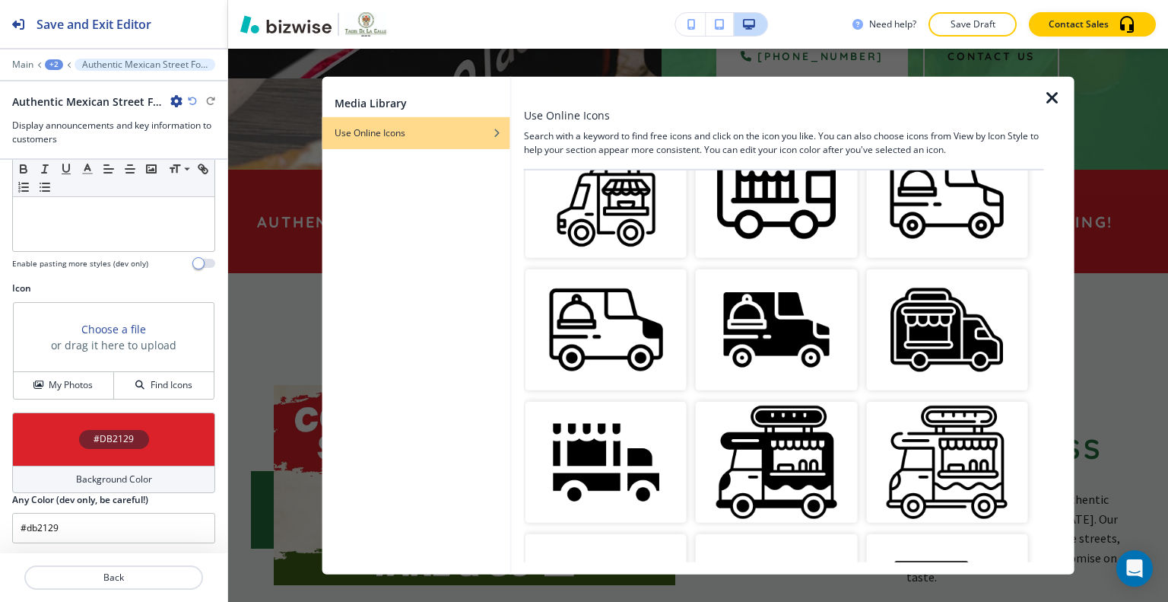
click at [767, 476] on img "button" at bounding box center [776, 462] width 161 height 121
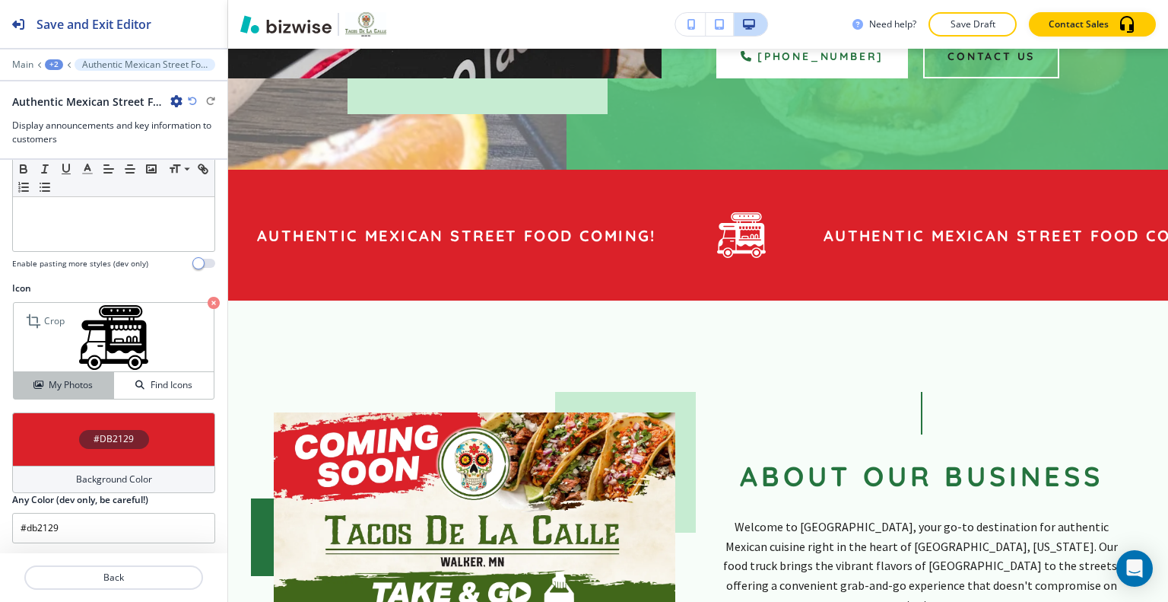
click at [60, 384] on h4 "My Photos" at bounding box center [71, 385] width 44 height 14
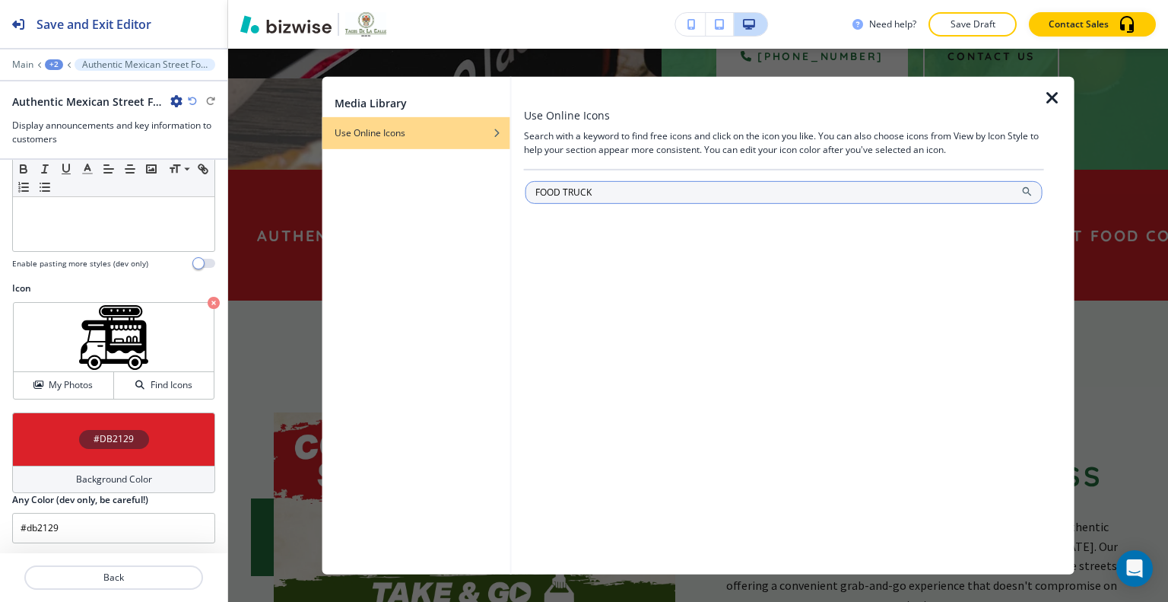
type input "FOOD TRUCK"
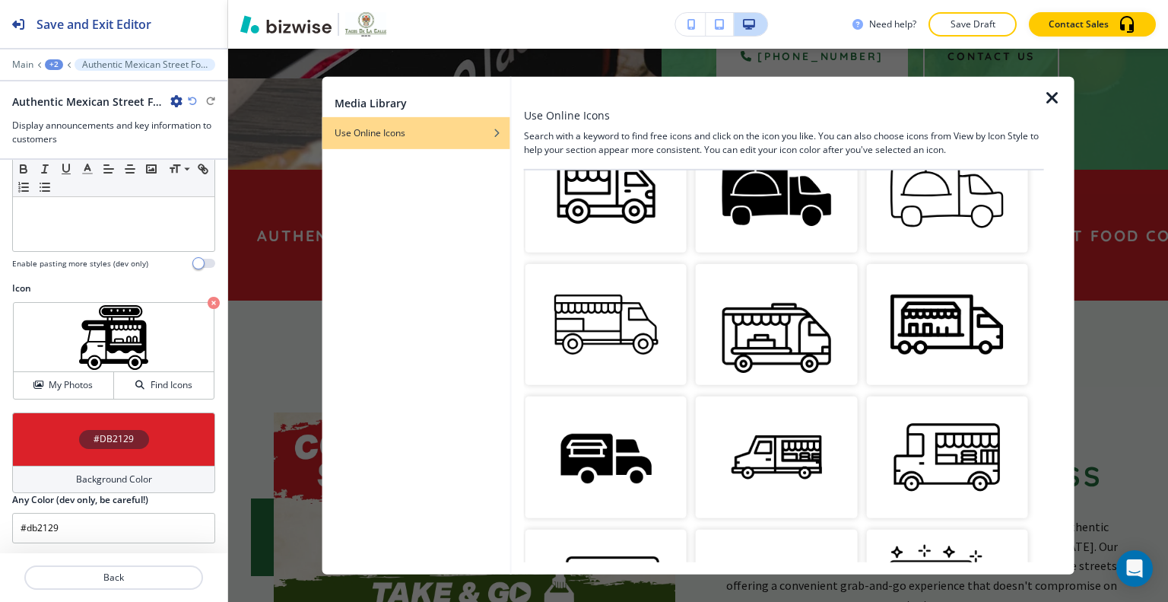
scroll to position [1217, 0]
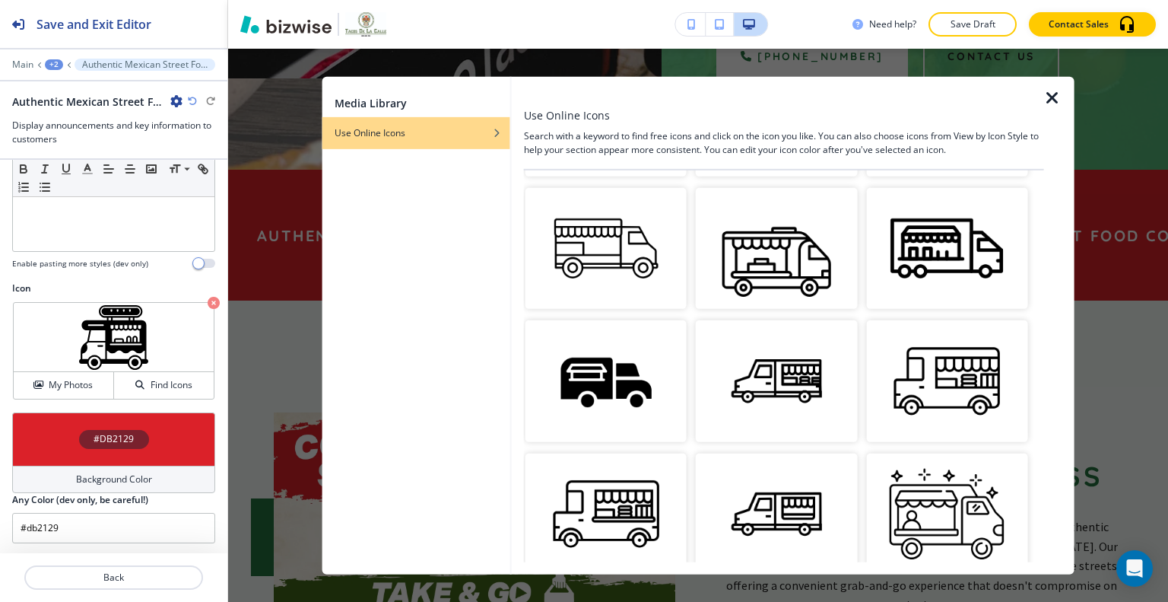
click at [906, 258] on img "button" at bounding box center [946, 248] width 161 height 121
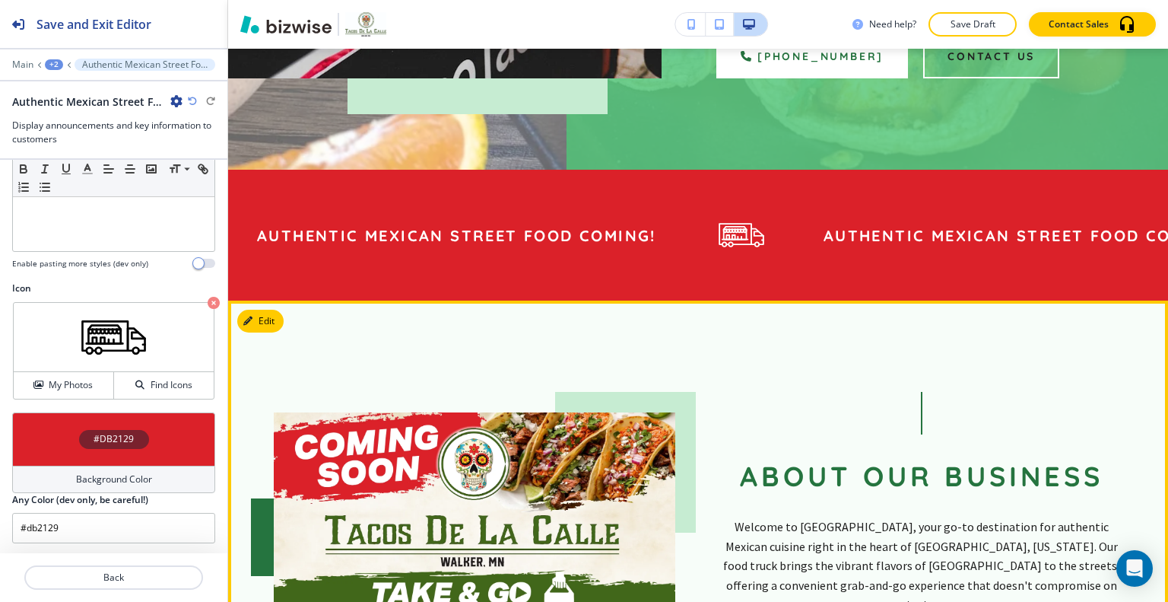
scroll to position [733, 0]
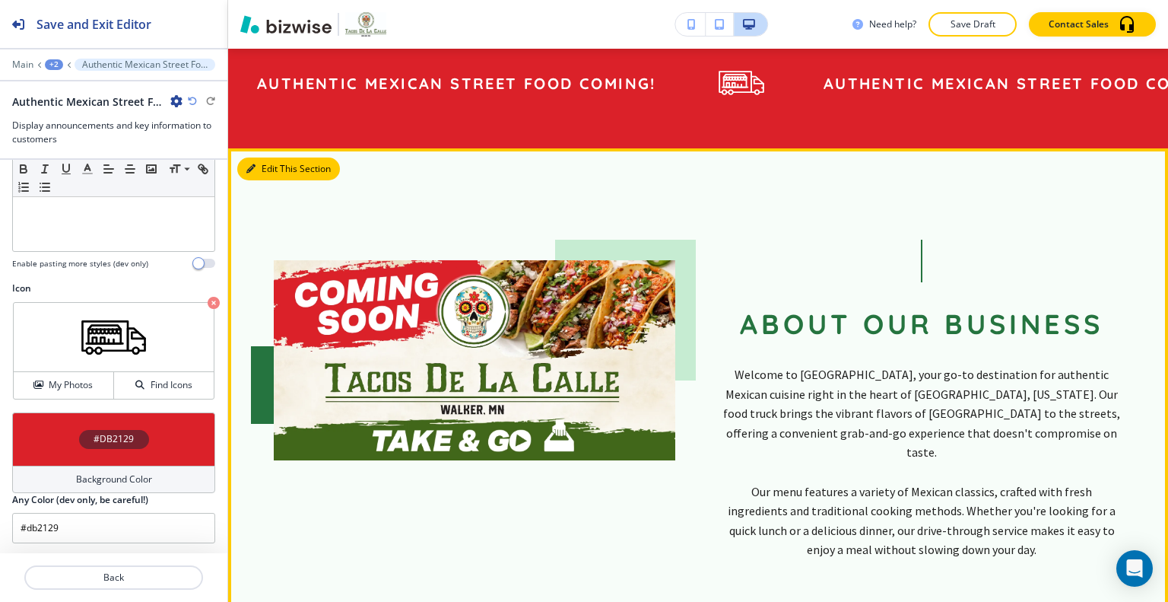
click at [262, 157] on button "Edit This Section" at bounding box center [288, 168] width 103 height 23
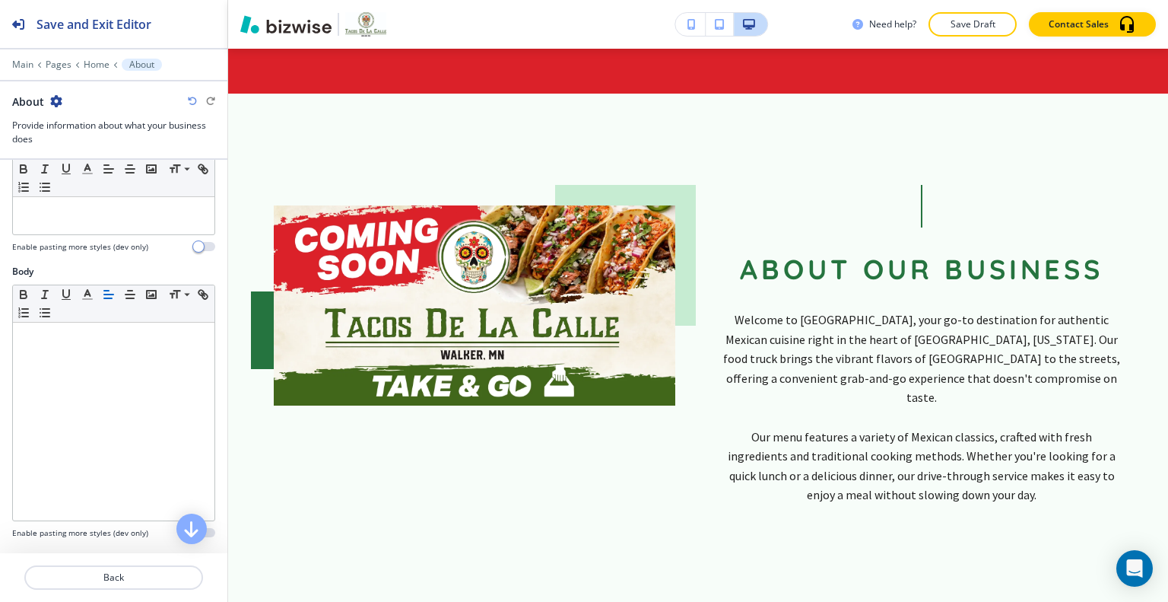
scroll to position [456, 0]
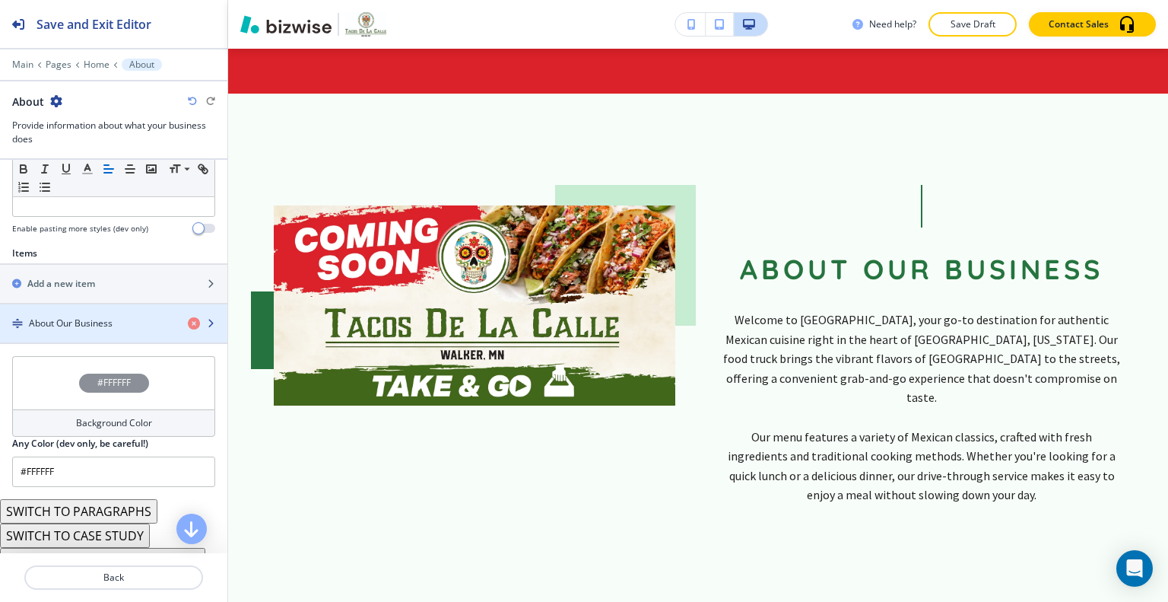
click at [97, 330] on div "button" at bounding box center [113, 336] width 227 height 12
click at [97, 319] on h4 "About Our Business" at bounding box center [71, 323] width 84 height 14
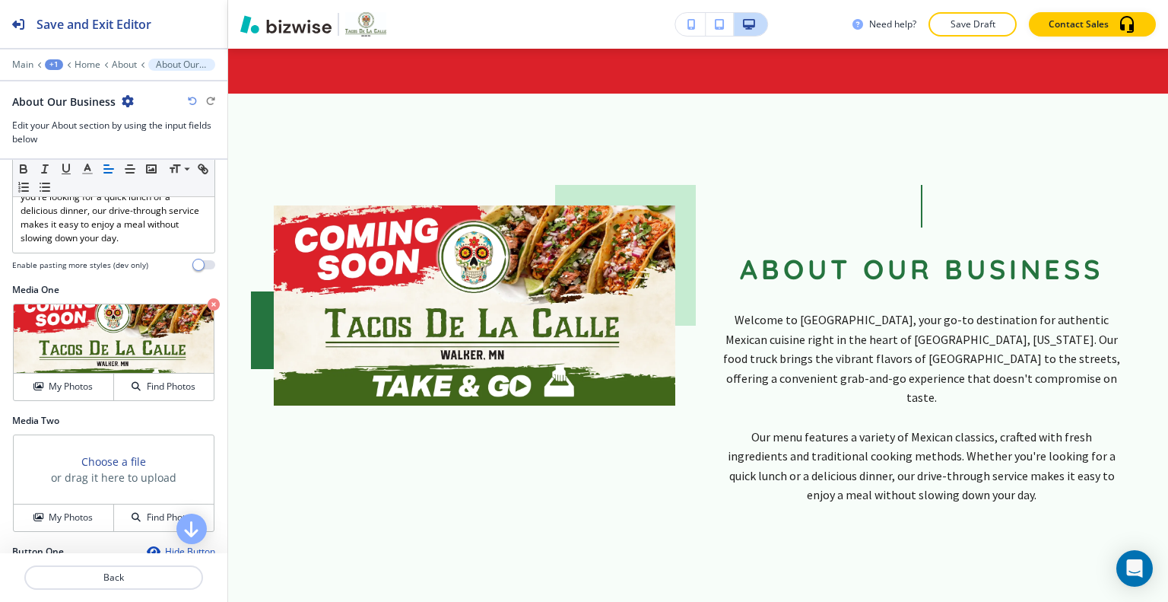
scroll to position [532, 0]
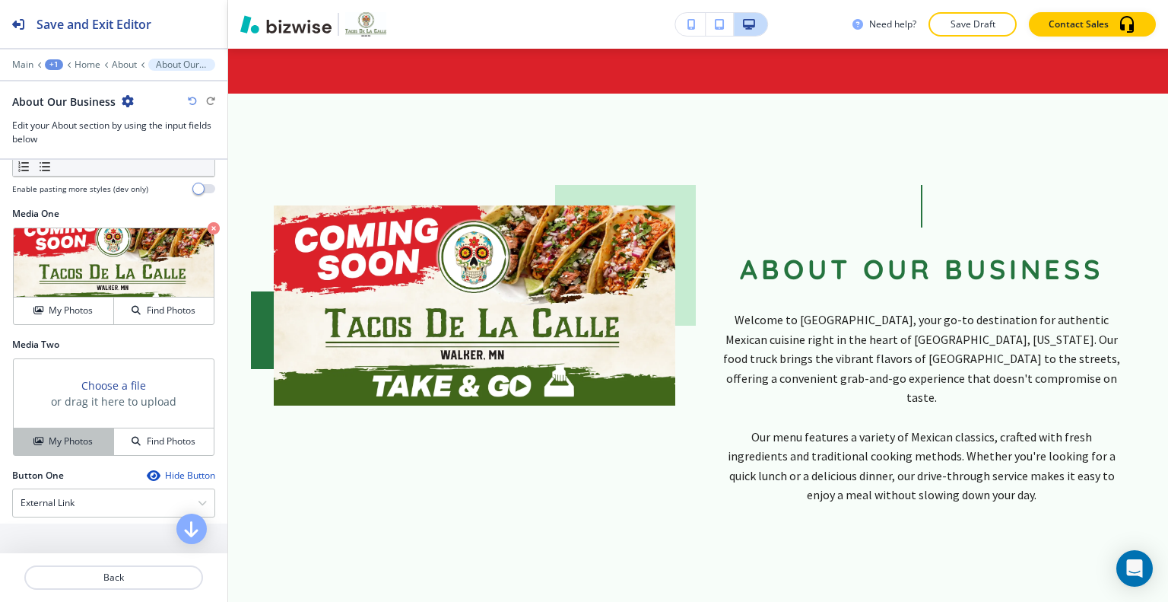
click at [59, 428] on button "My Photos" at bounding box center [64, 441] width 100 height 27
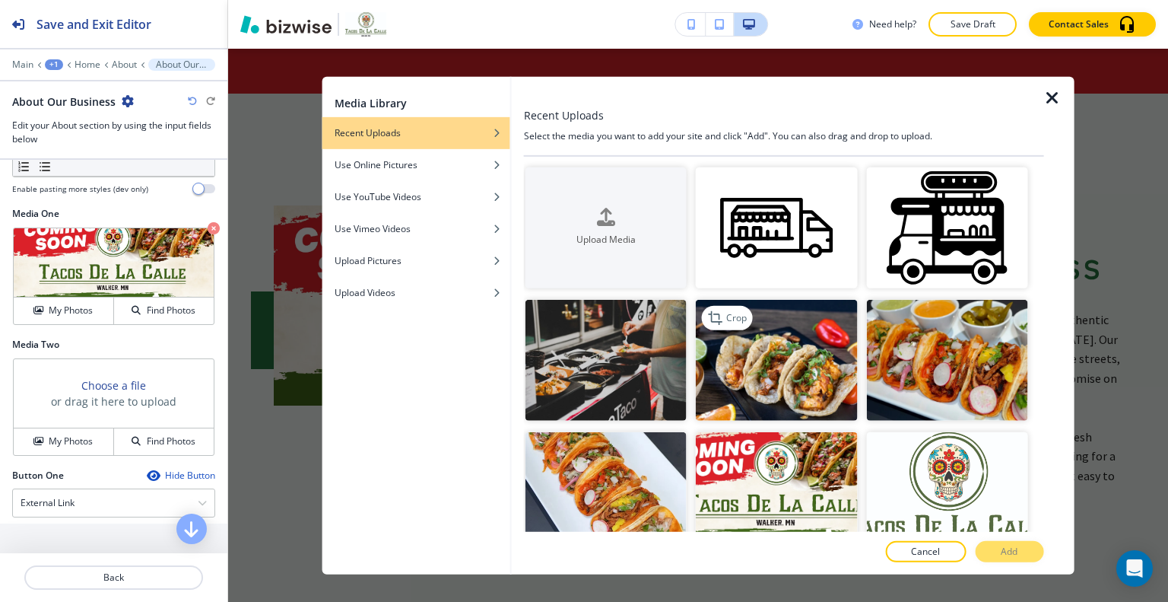
scroll to position [76, 0]
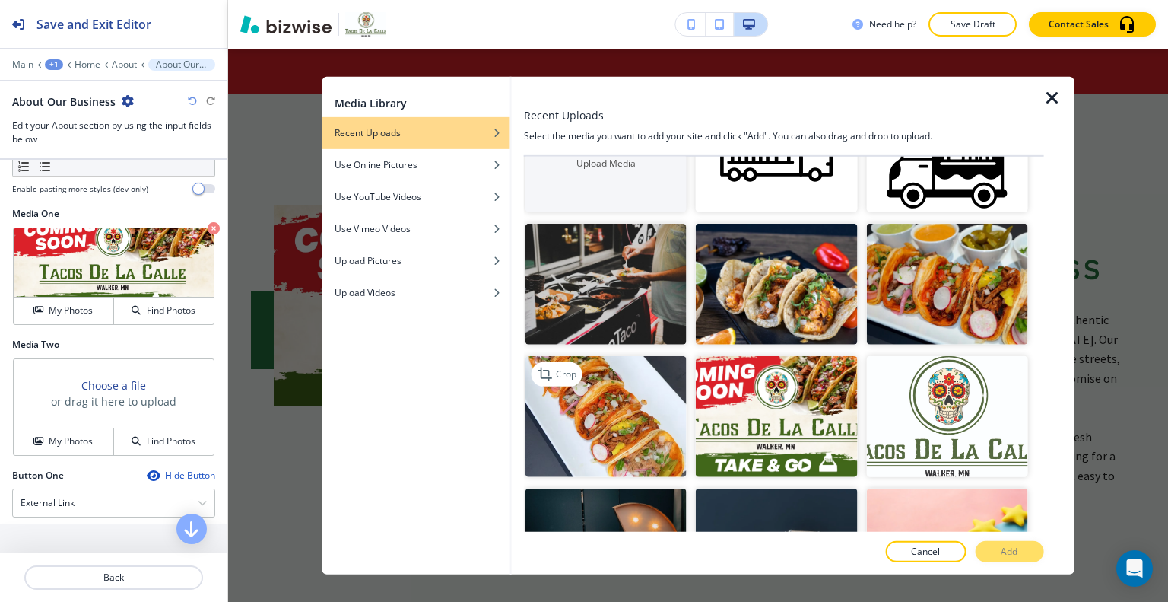
click at [608, 416] on img "button" at bounding box center [606, 416] width 161 height 121
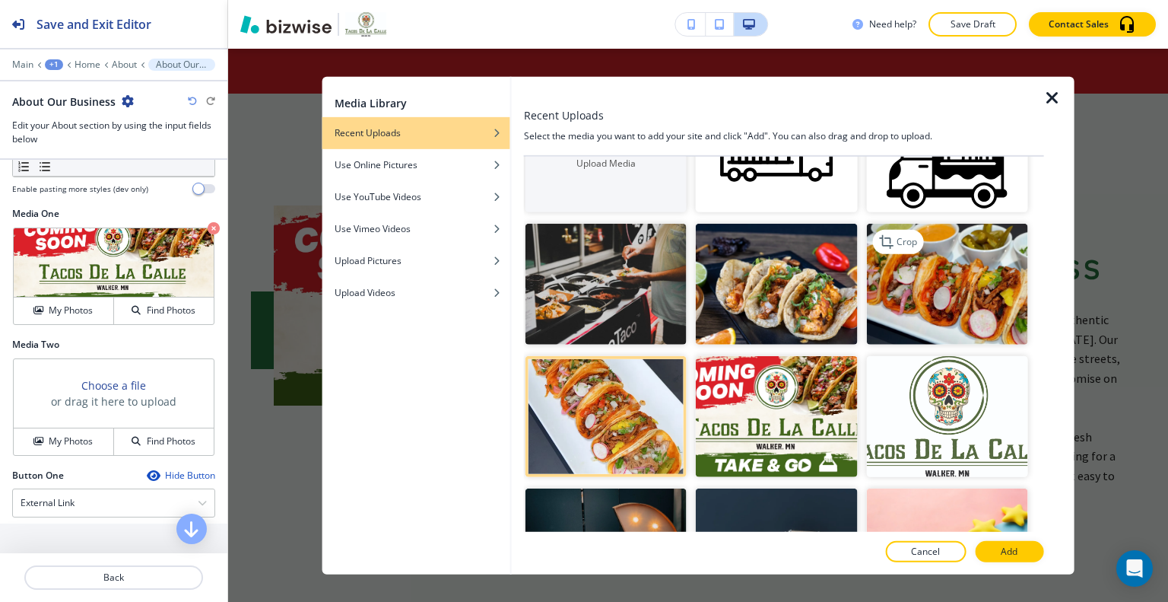
click at [922, 277] on img "button" at bounding box center [946, 284] width 161 height 121
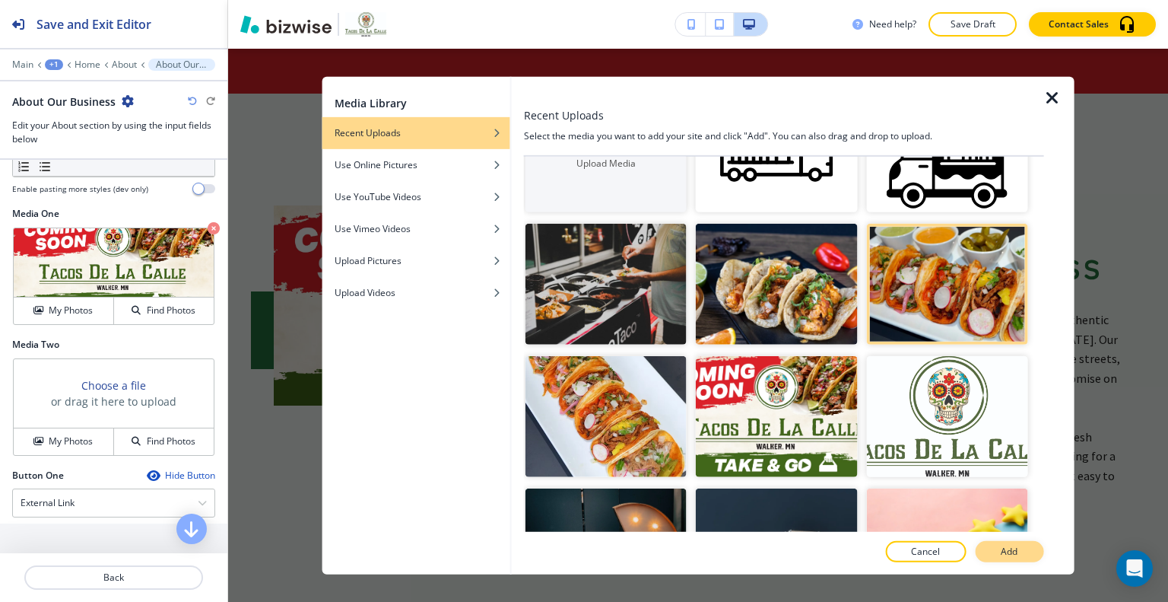
click at [1030, 549] on button "Add" at bounding box center [1009, 551] width 68 height 21
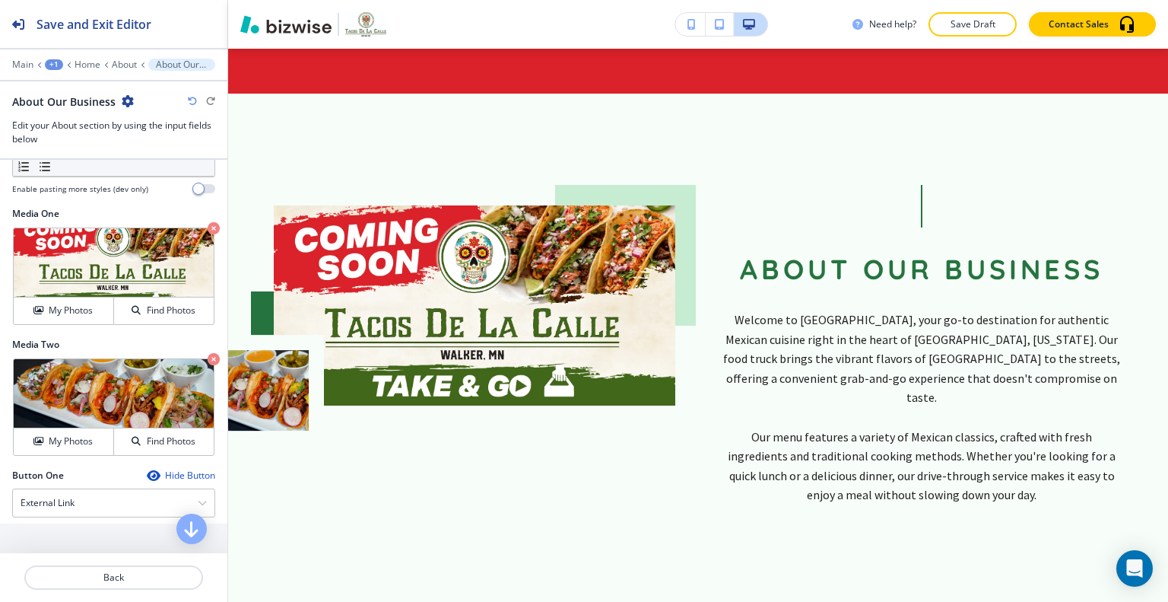
scroll to position [456, 0]
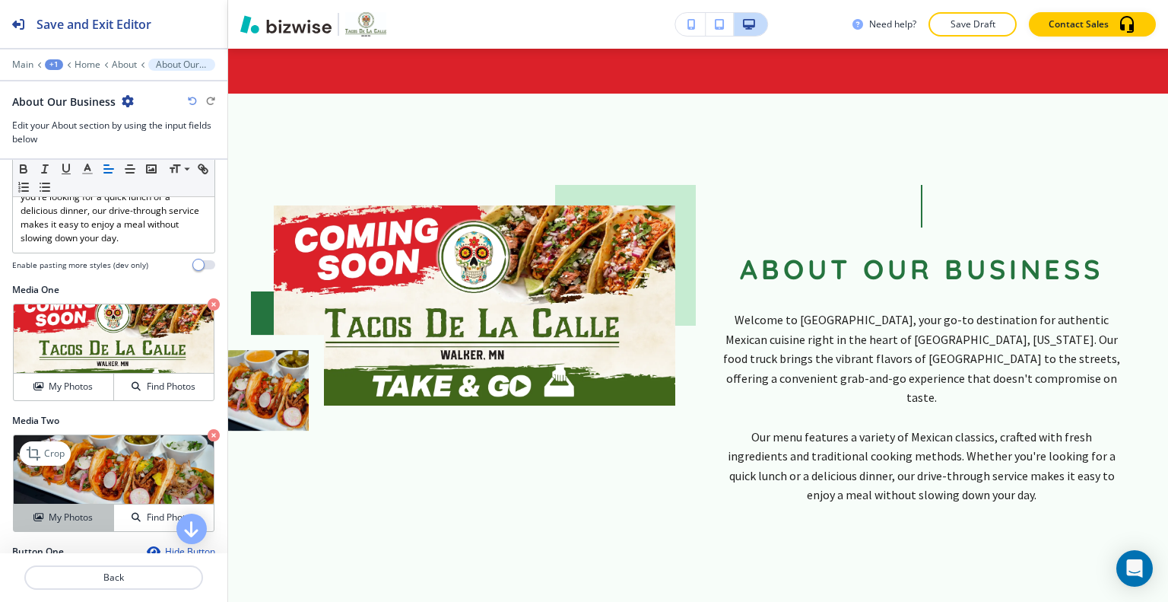
click at [17, 510] on div "My Photos" at bounding box center [64, 517] width 100 height 14
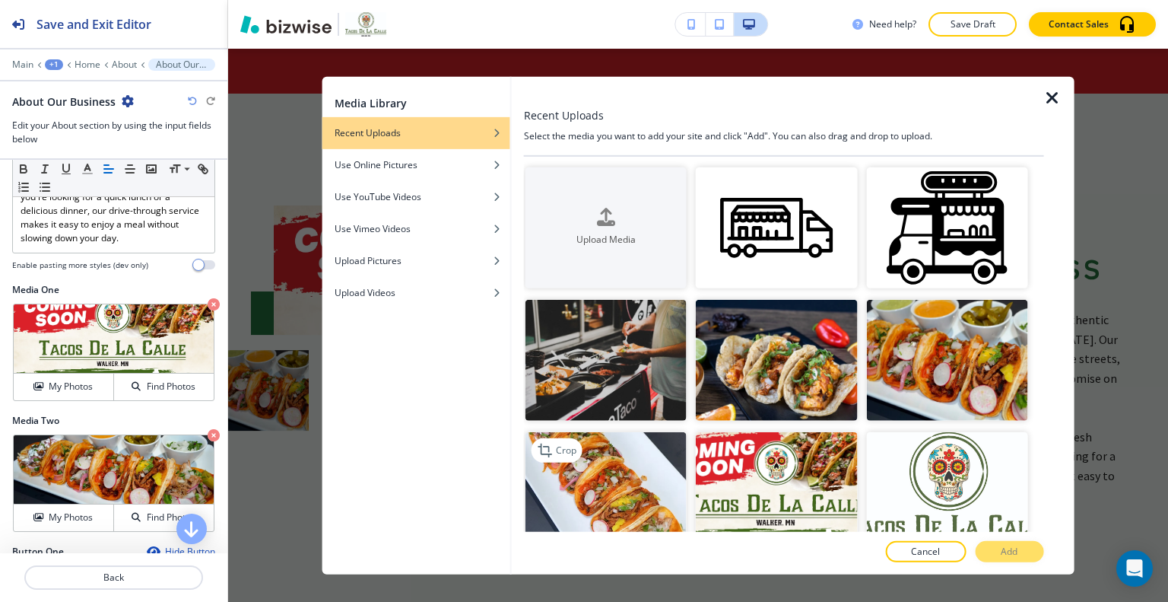
click at [625, 475] on img "button" at bounding box center [606, 492] width 161 height 121
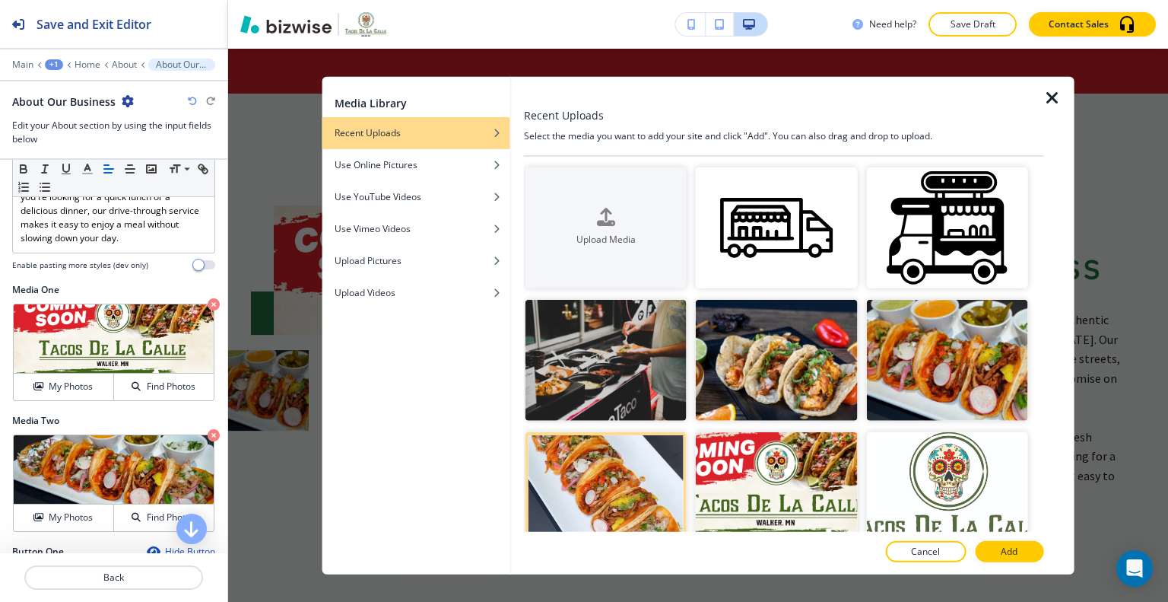
click at [1044, 554] on div at bounding box center [1059, 325] width 30 height 498
click at [1033, 545] on button "Add" at bounding box center [1009, 551] width 68 height 21
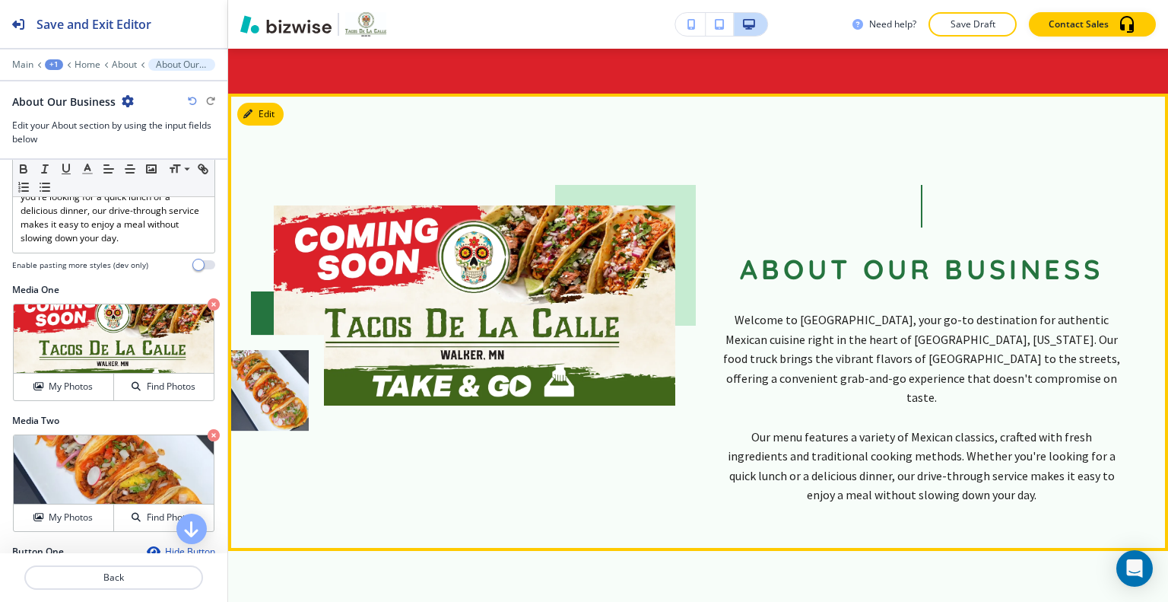
scroll to position [711, 0]
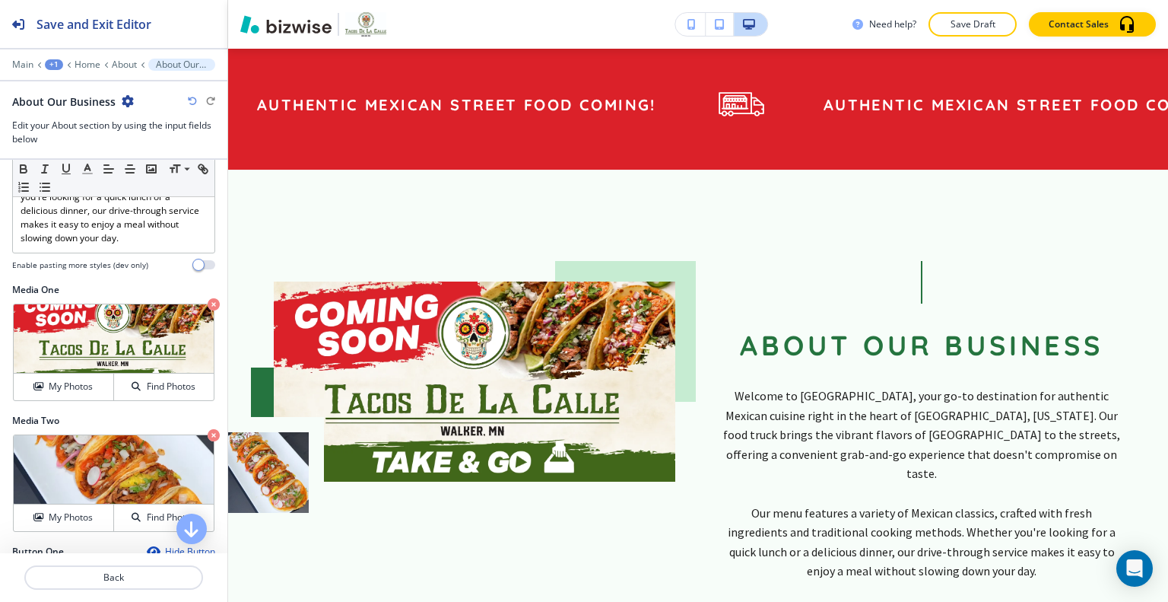
click at [945, 37] on div "Need help? Save Draft Contact Sales" at bounding box center [698, 24] width 940 height 49
click at [946, 30] on button "Save Draft" at bounding box center [973, 24] width 88 height 24
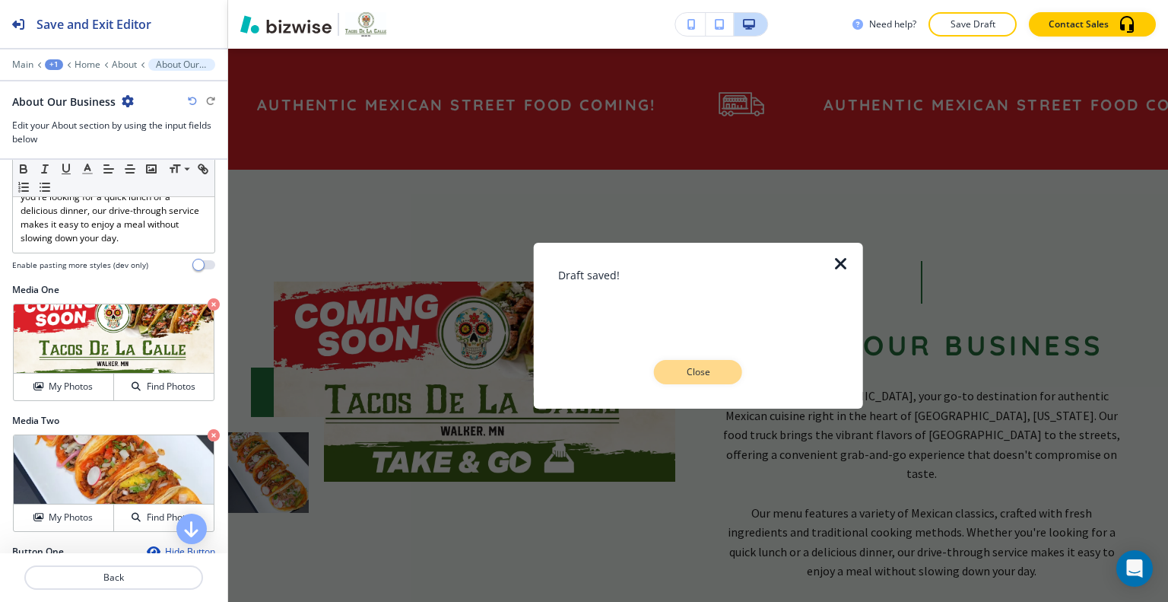
click at [737, 370] on button "Close" at bounding box center [698, 372] width 88 height 24
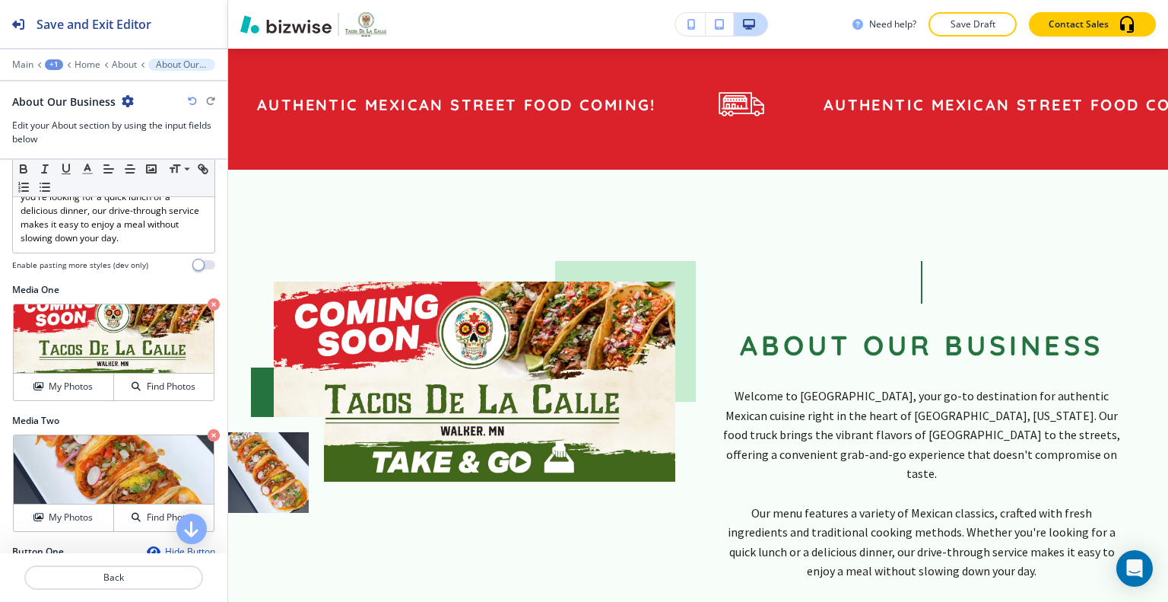
scroll to position [863, 0]
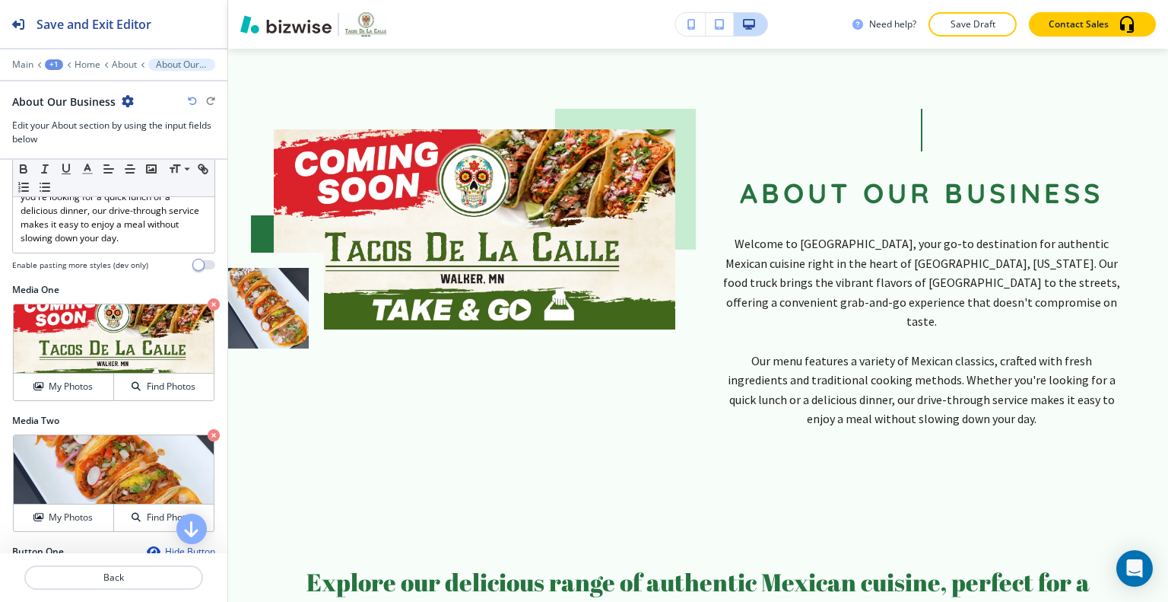
click at [192, 104] on icon "button" at bounding box center [192, 101] width 9 height 9
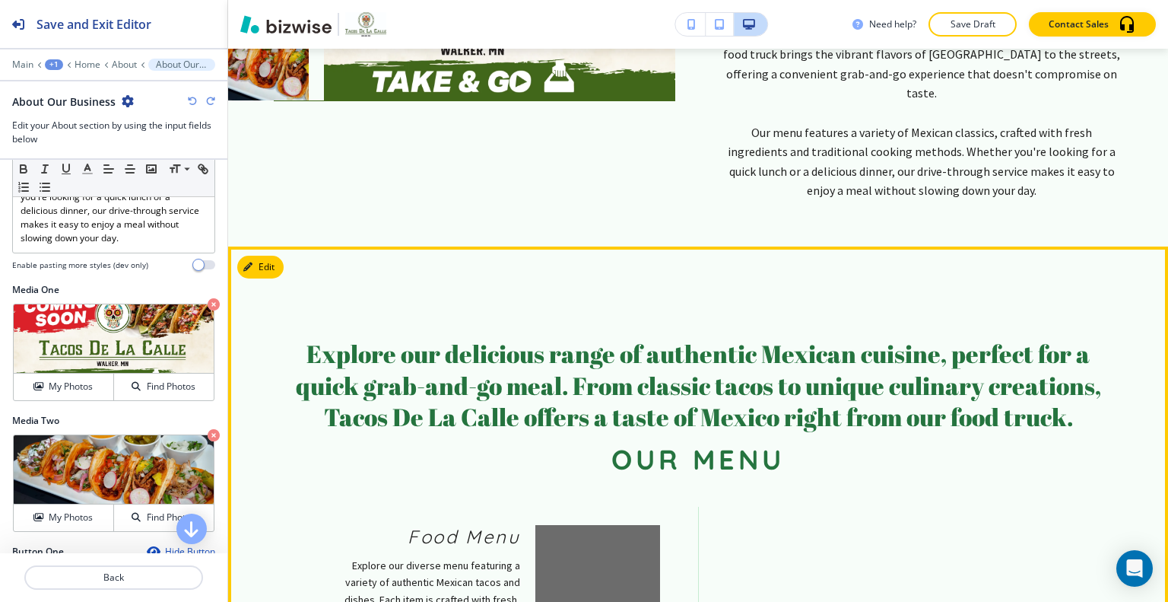
scroll to position [1168, 0]
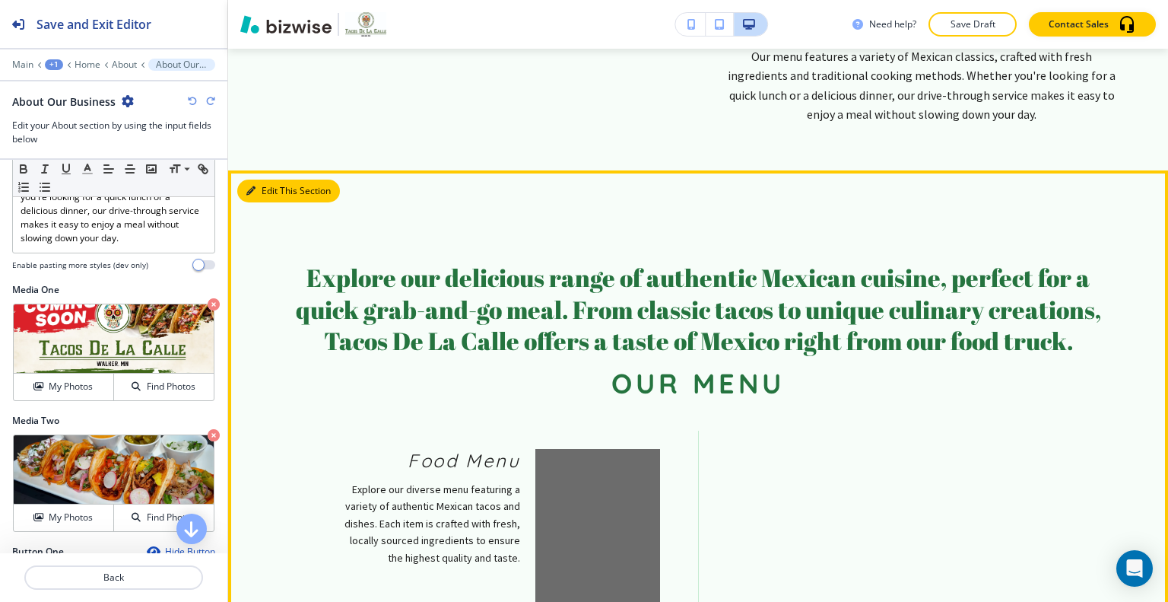
click at [266, 180] on button "Edit This Section" at bounding box center [288, 191] width 103 height 23
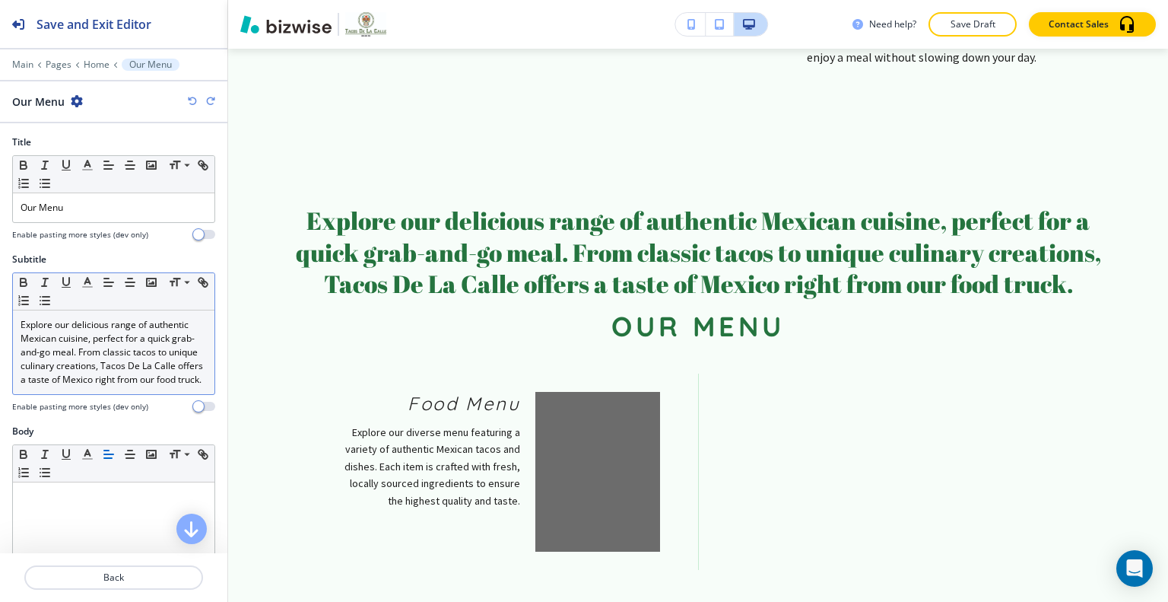
click at [91, 386] on p "Explore our delicious range of authentic Mexican cuisine, perfect for a quick g…" at bounding box center [114, 352] width 186 height 68
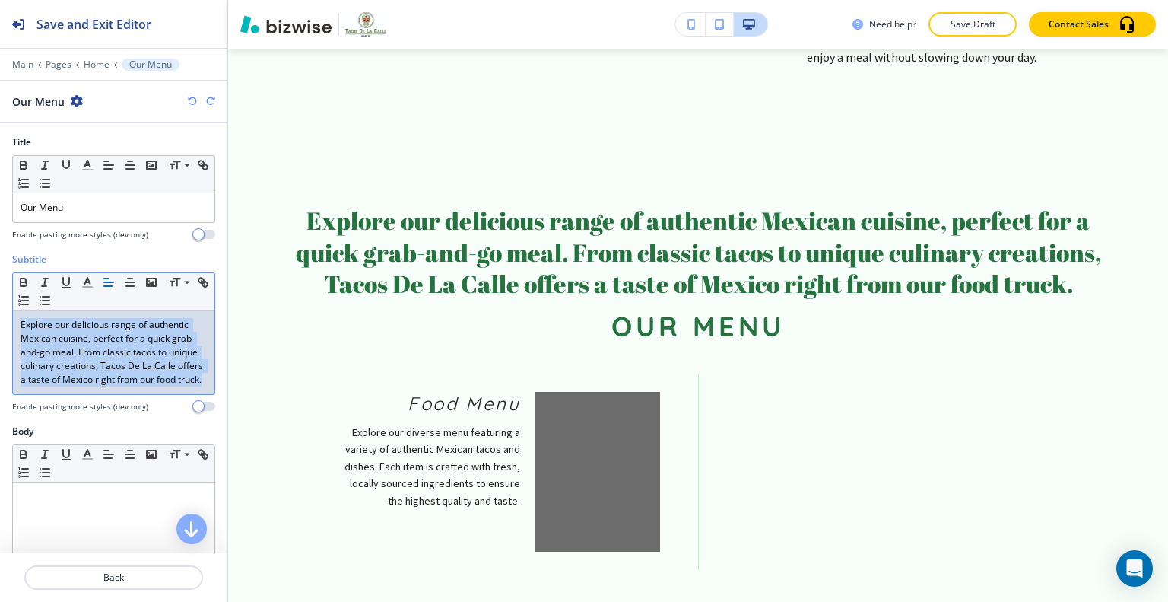
drag, startPoint x: 100, startPoint y: 394, endPoint x: 0, endPoint y: 309, distance: 131.7
click at [0, 309] on div "Subtitle Small Normal Large Huge Explore our delicious range of authentic Mexic…" at bounding box center [113, 339] width 227 height 172
click at [84, 280] on icon "button" at bounding box center [88, 282] width 14 height 14
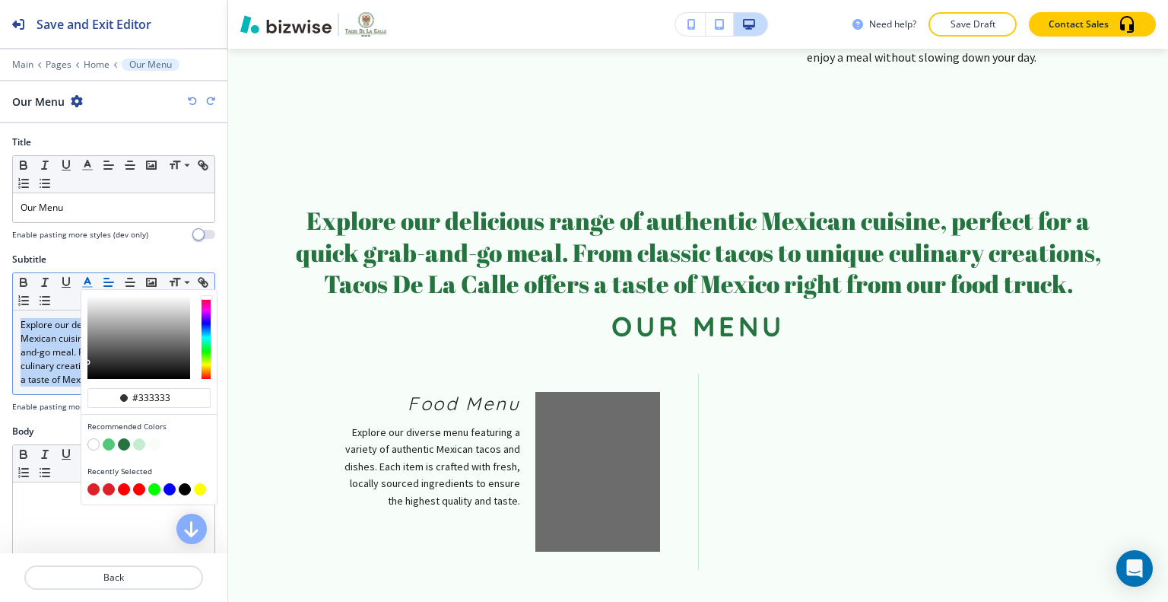
click at [95, 483] on button "button" at bounding box center [93, 489] width 12 height 12
type input "#db2129"
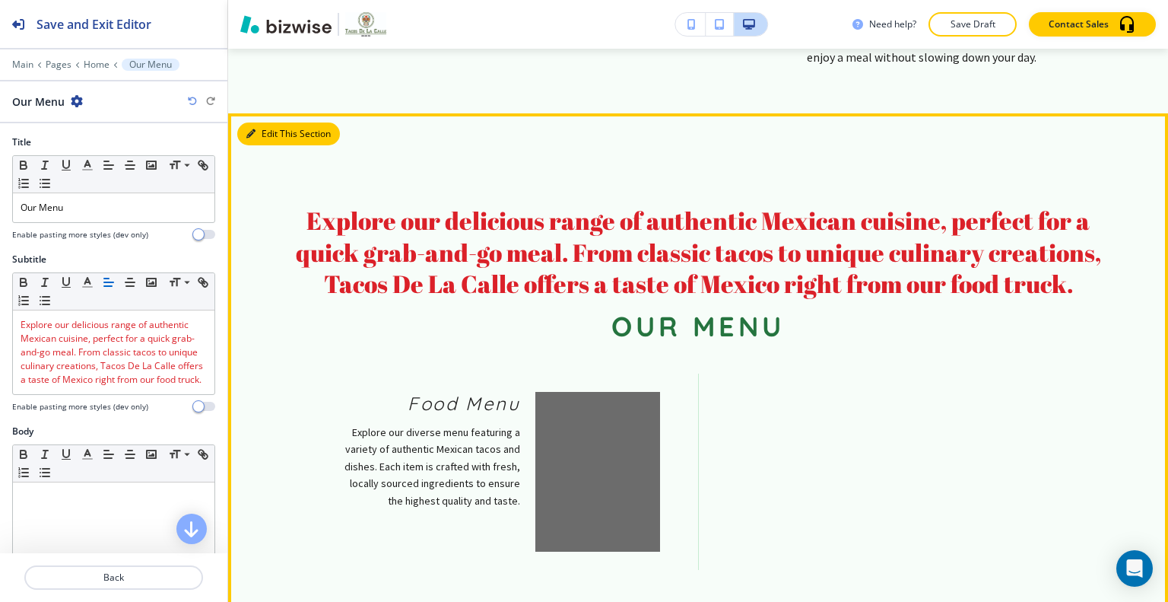
click at [263, 122] on button "Edit This Section" at bounding box center [288, 133] width 103 height 23
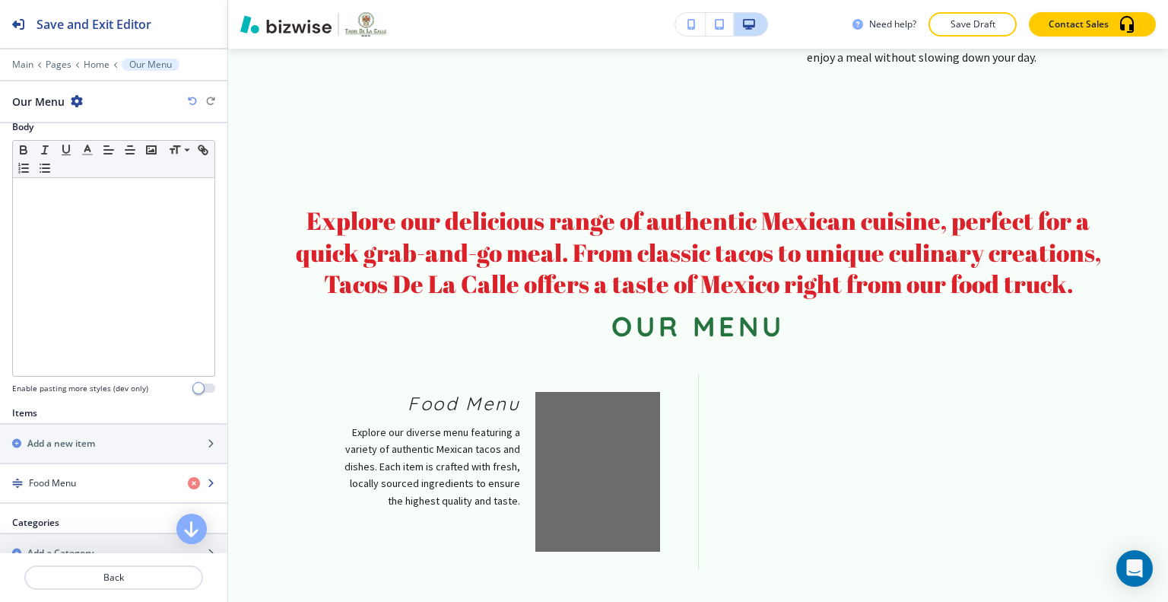
scroll to position [380, 0]
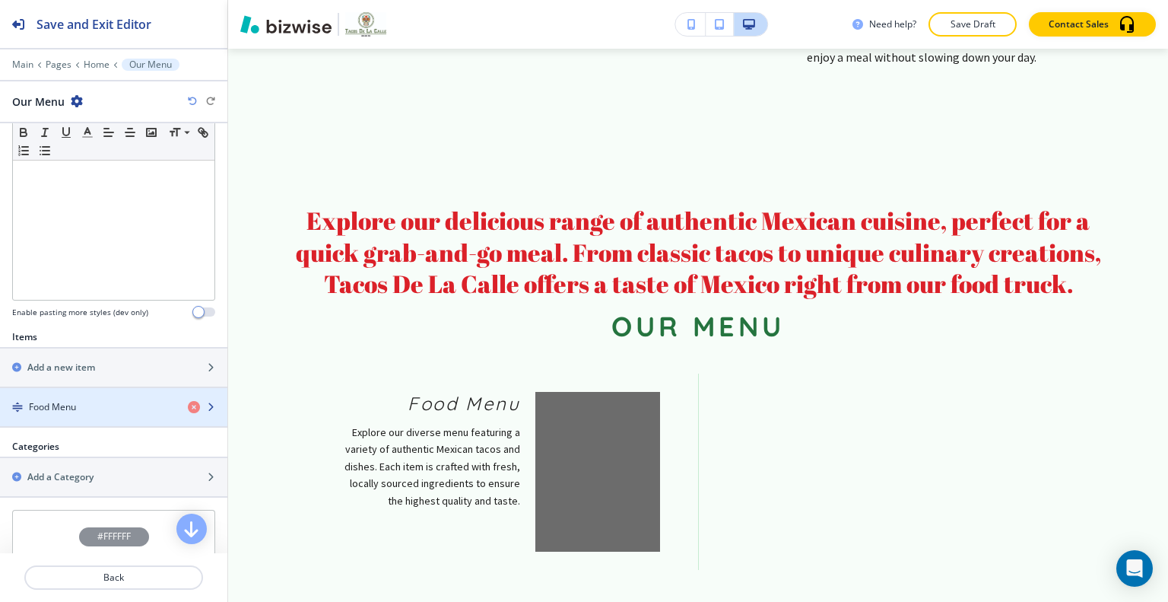
click at [91, 414] on div "Food Menu" at bounding box center [88, 407] width 176 height 14
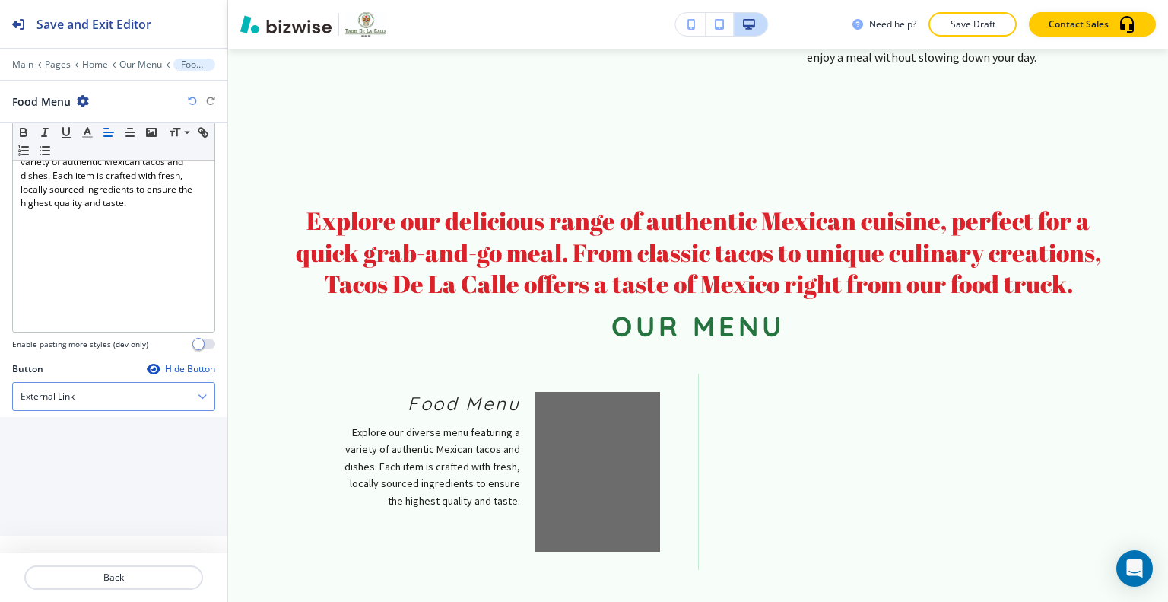
scroll to position [432, 0]
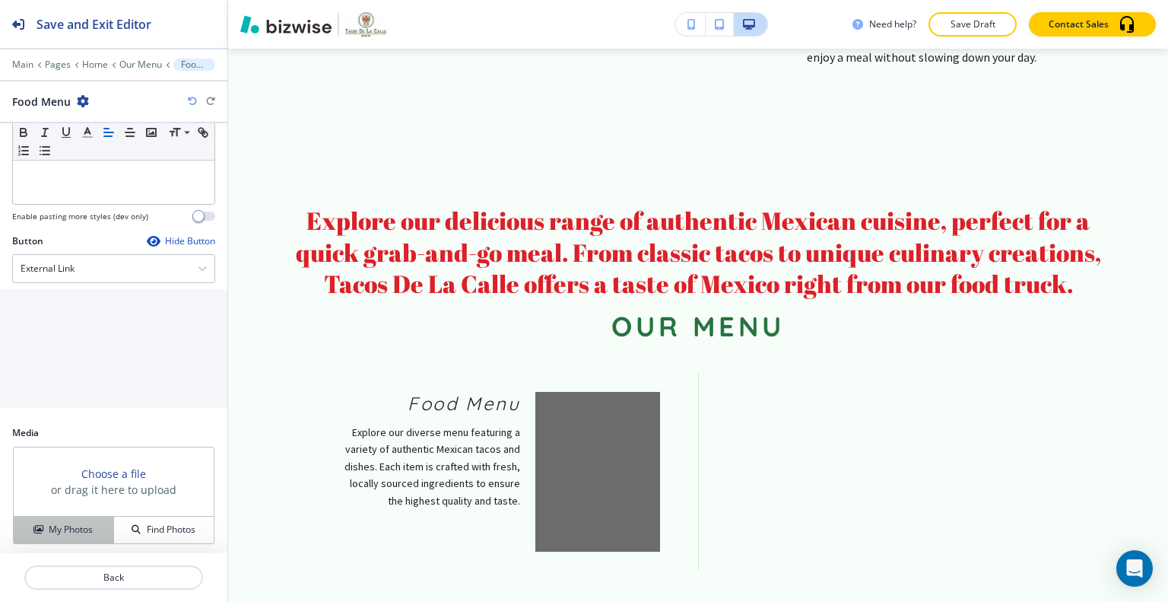
click at [55, 517] on button "My Photos" at bounding box center [64, 530] width 100 height 27
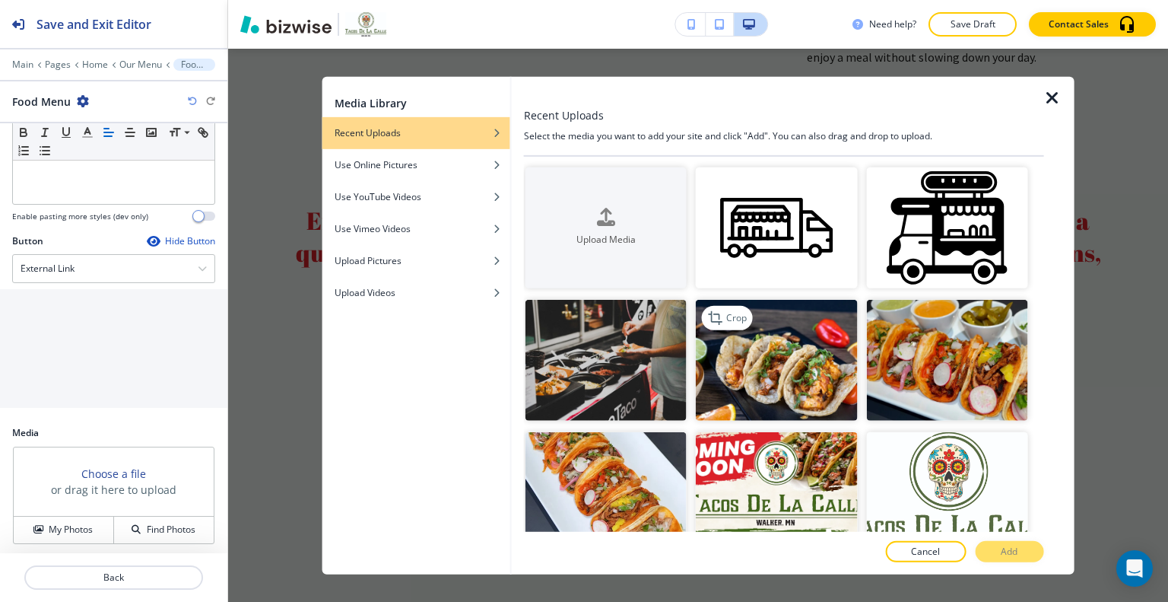
click at [799, 374] on img "button" at bounding box center [776, 360] width 161 height 121
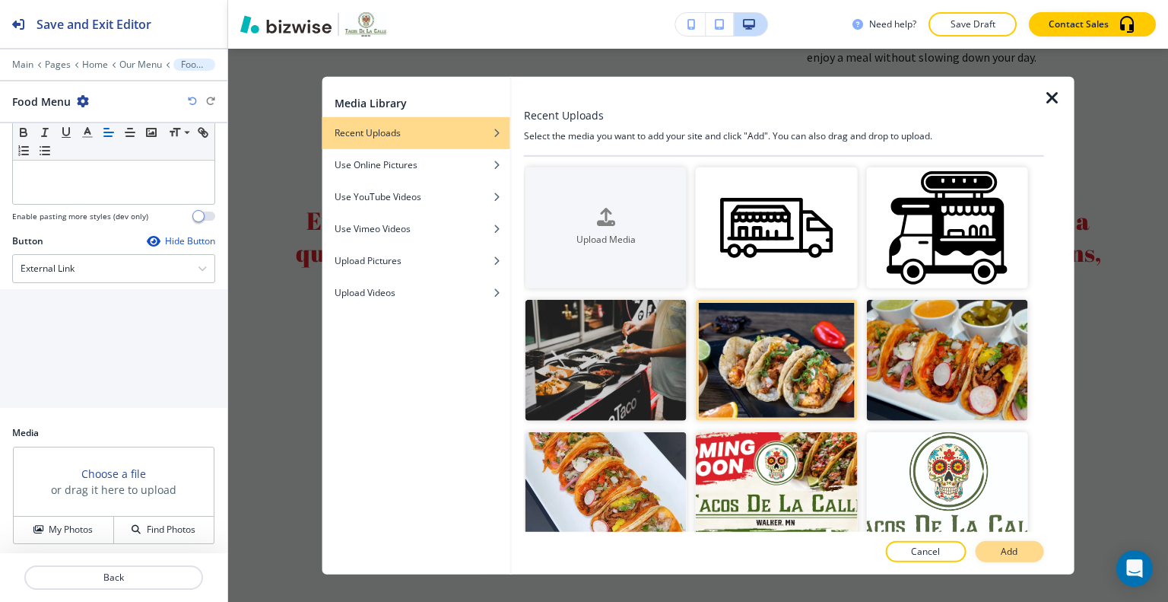
click at [1012, 552] on p "Add" at bounding box center [1009, 552] width 17 height 14
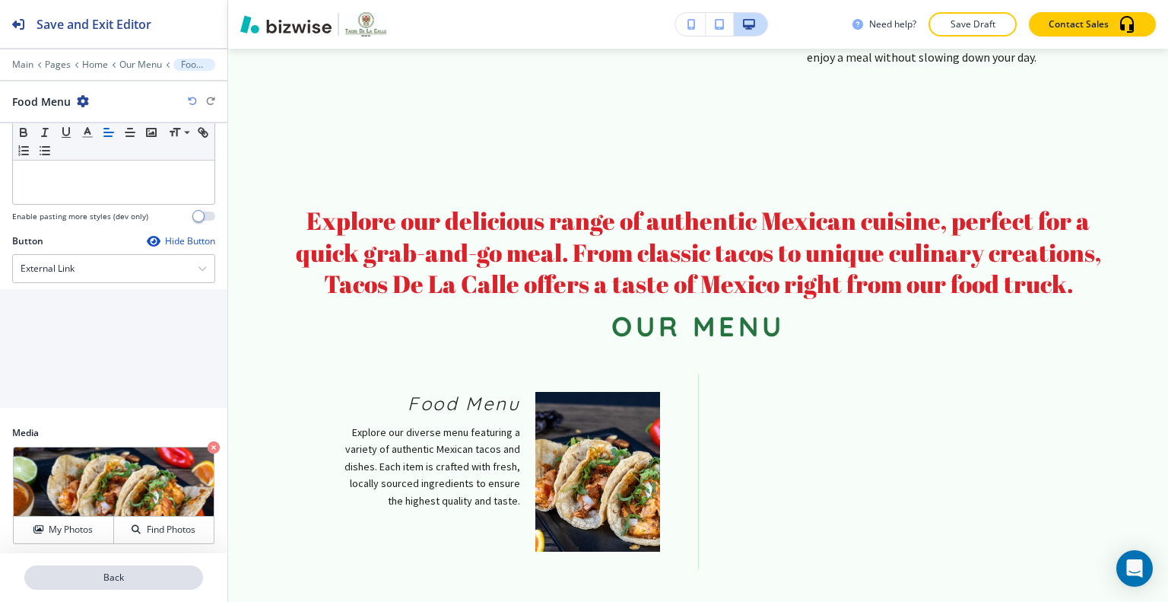
click at [121, 576] on p "Back" at bounding box center [114, 578] width 176 height 14
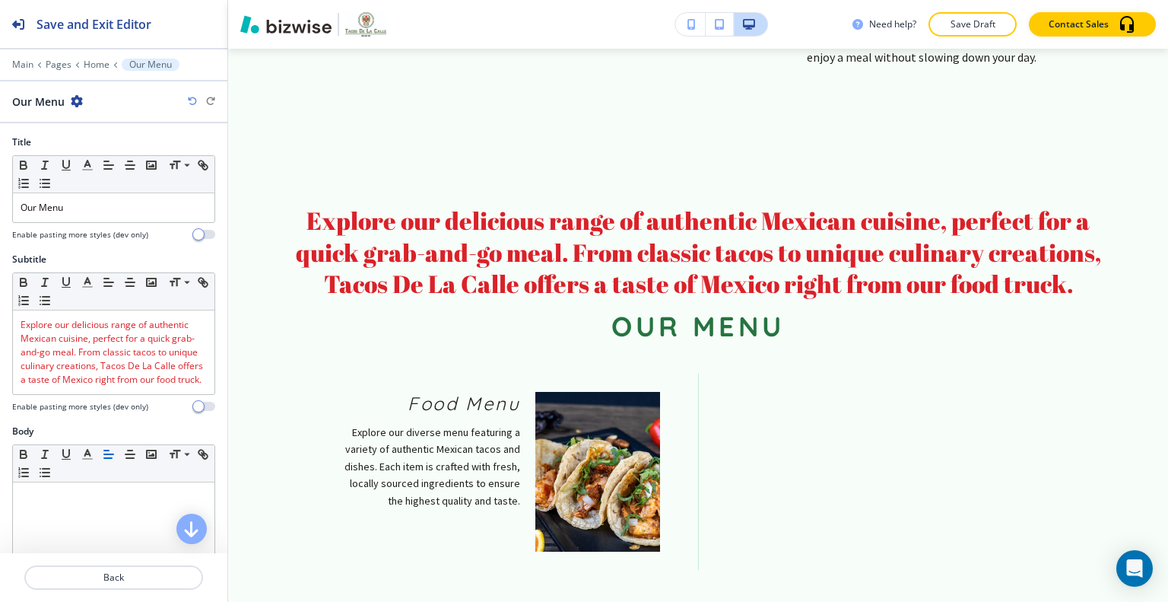
scroll to position [513, 0]
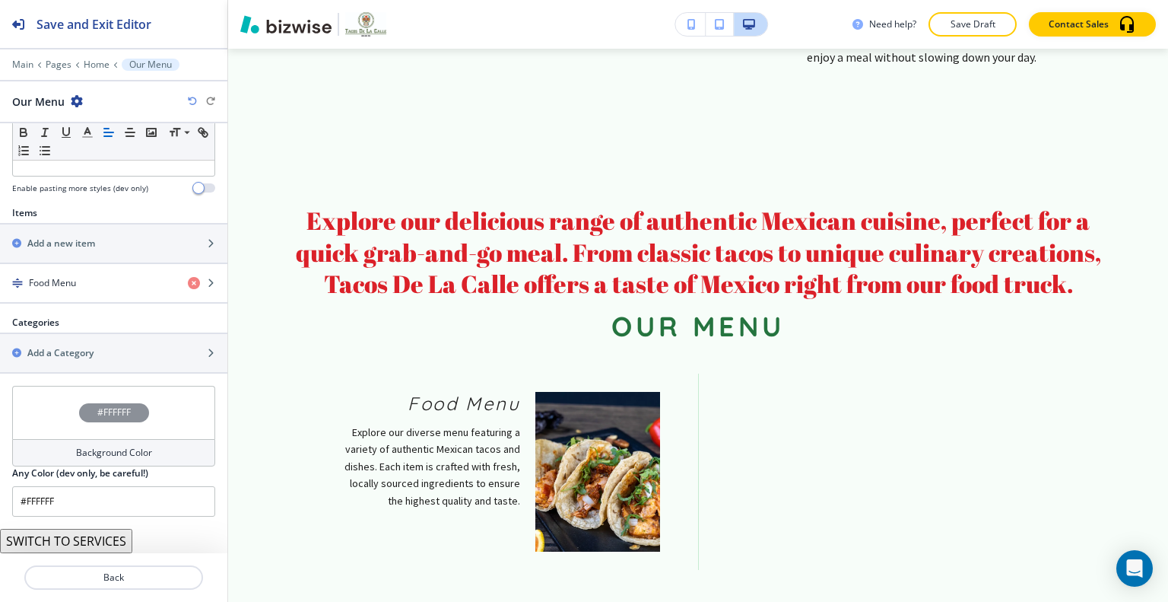
click at [103, 546] on button "SWITCH TO SERVICES" at bounding box center [66, 541] width 132 height 24
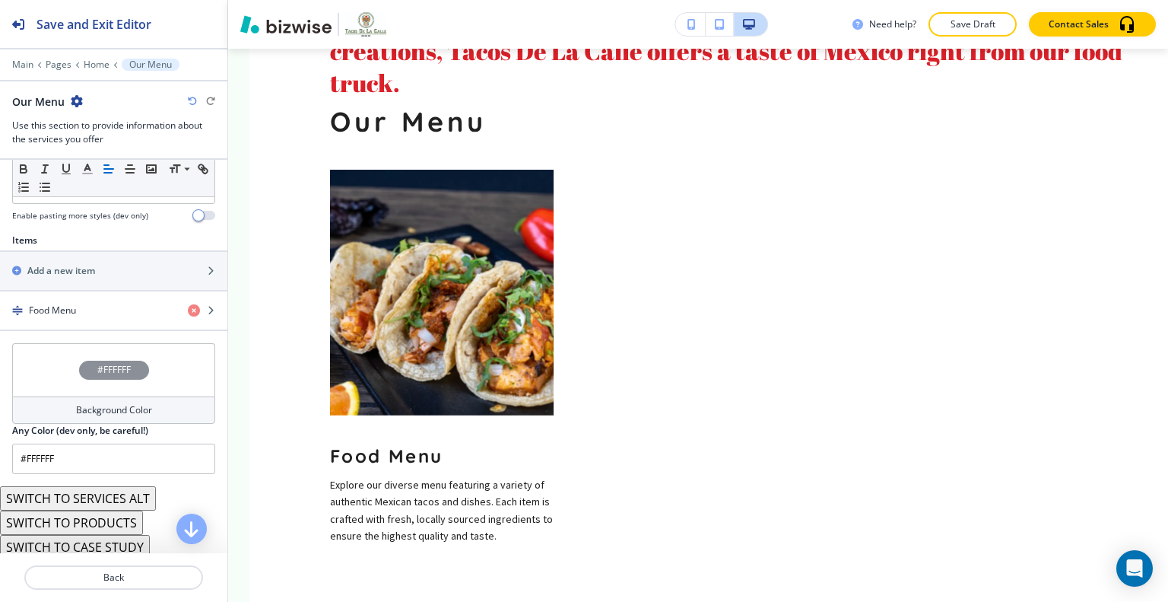
scroll to position [554, 0]
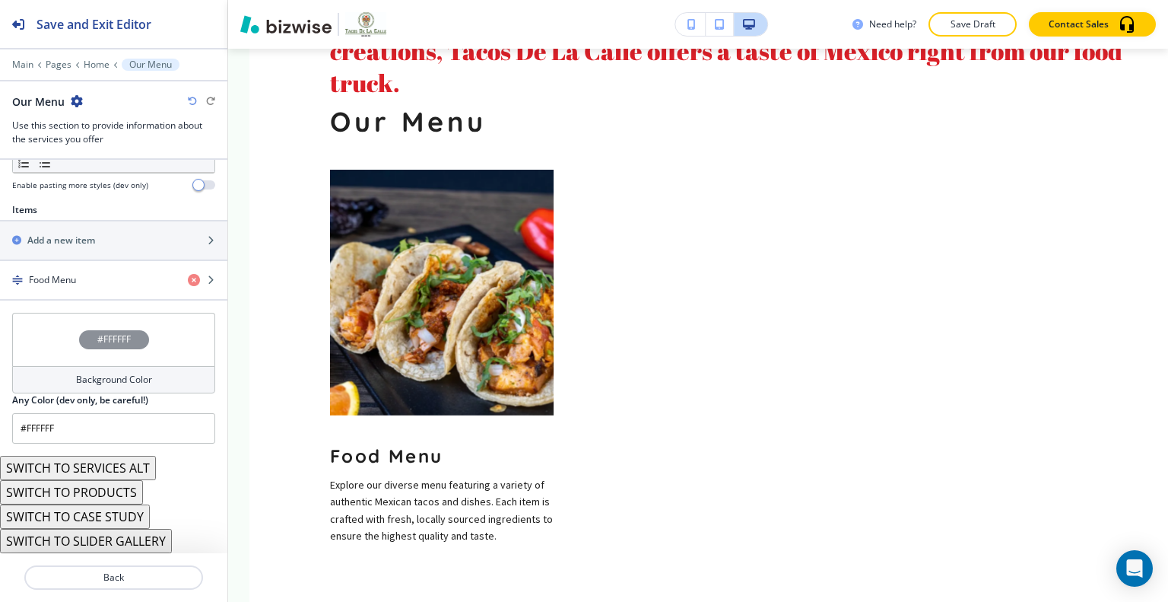
click at [116, 520] on button "SWITCH TO CASE STUDY" at bounding box center [75, 516] width 150 height 24
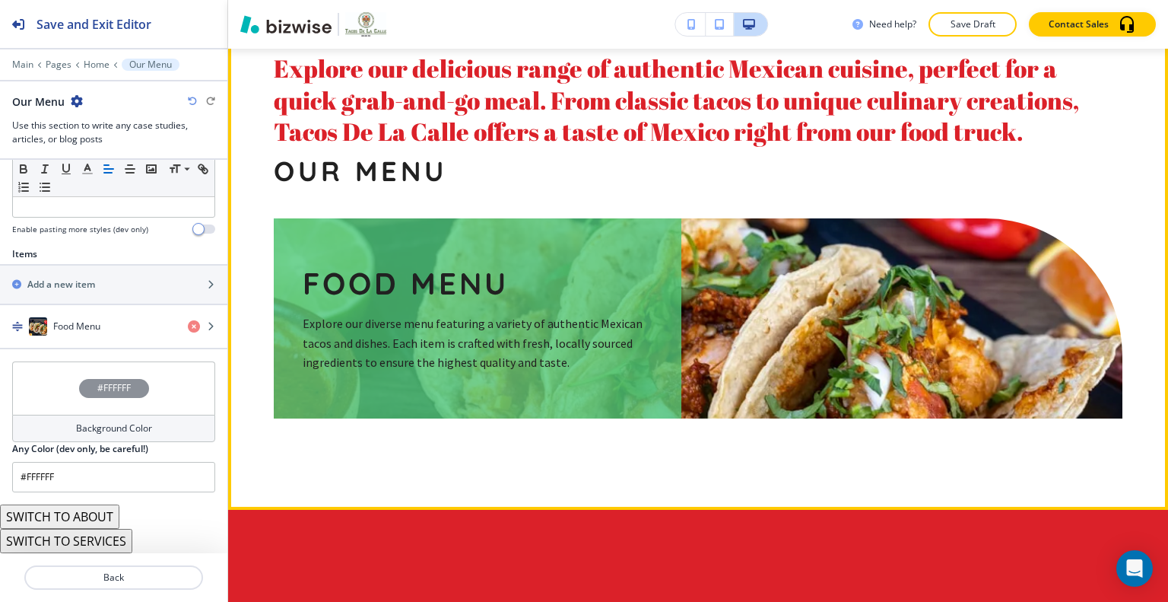
scroll to position [1346, 0]
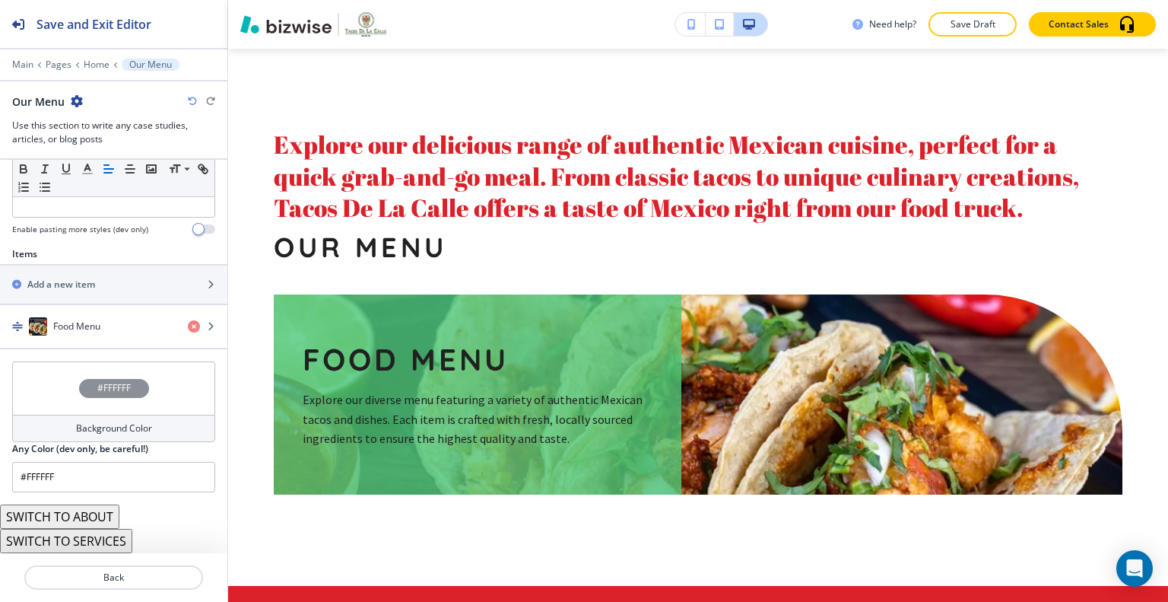
click at [100, 543] on button "SWITCH TO SERVICES" at bounding box center [66, 541] width 132 height 24
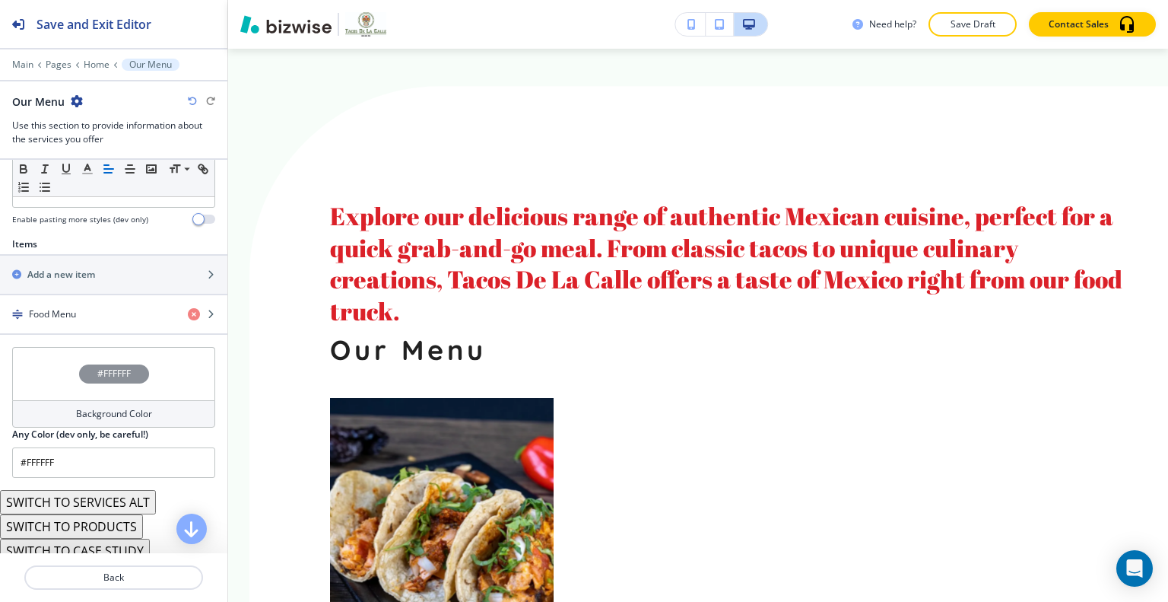
scroll to position [554, 0]
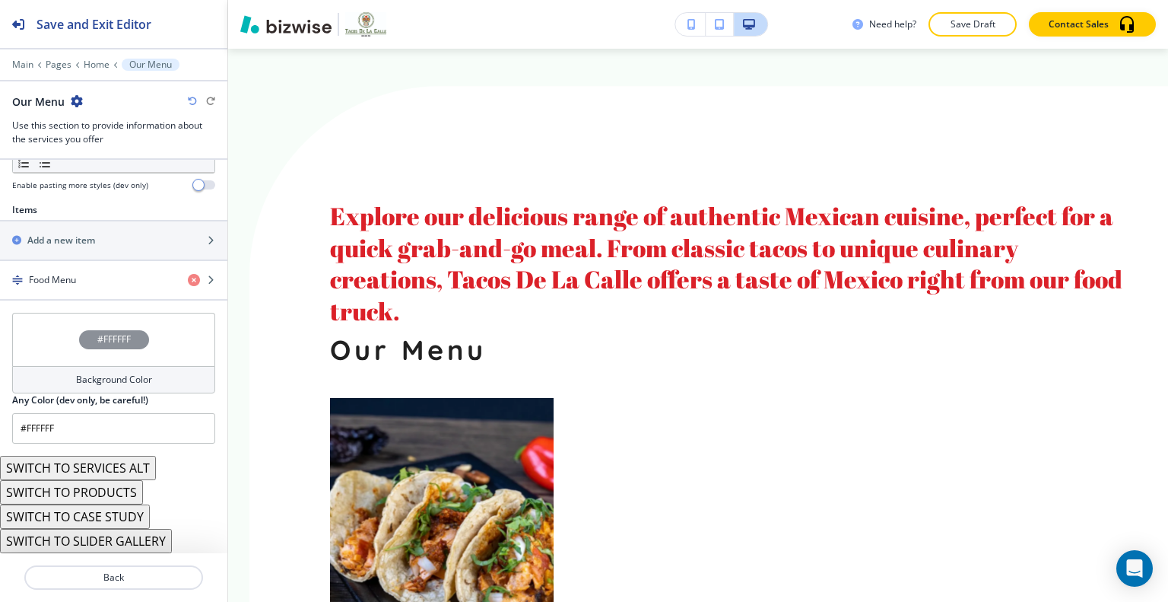
click at [119, 471] on button "SWITCH TO SERVICES ALT" at bounding box center [78, 468] width 156 height 24
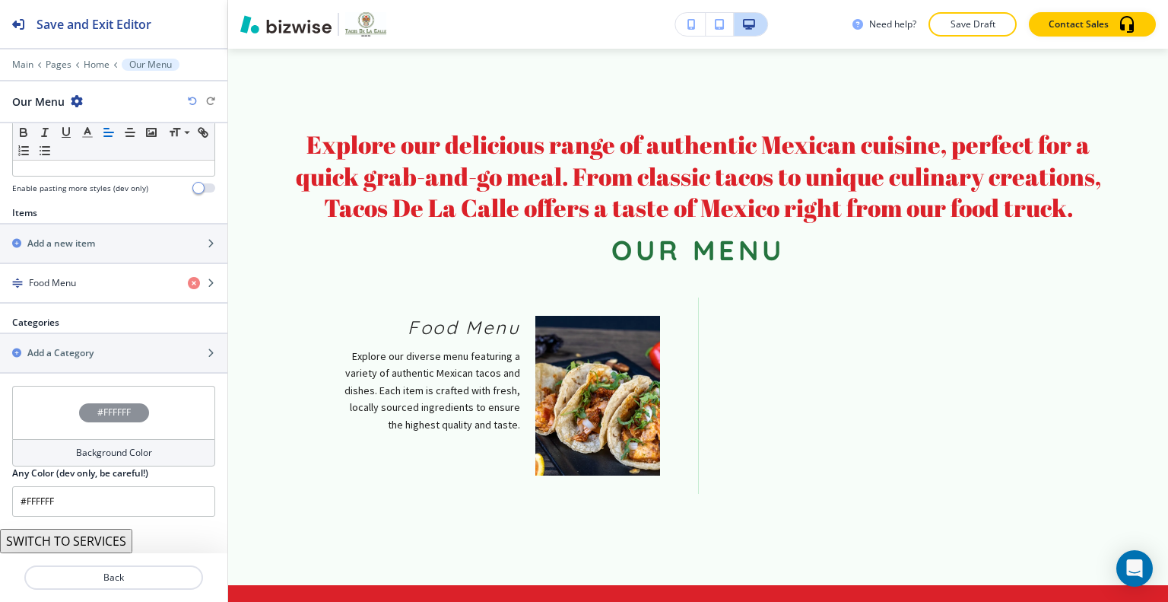
click at [100, 538] on button "SWITCH TO SERVICES" at bounding box center [66, 541] width 132 height 24
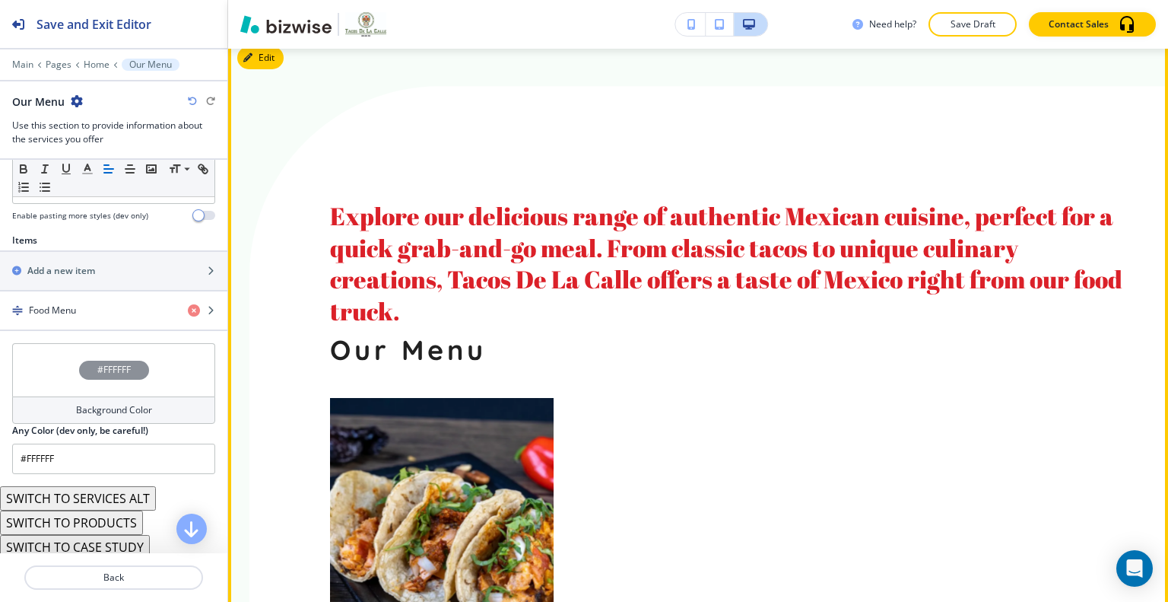
scroll to position [1194, 0]
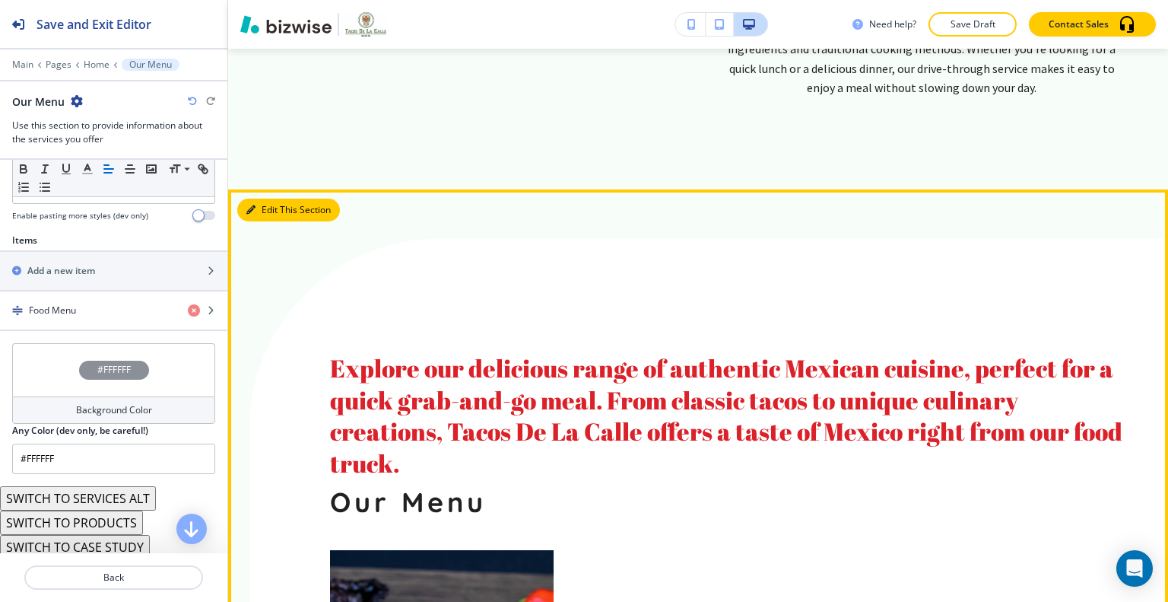
click at [271, 199] on button "Edit This Section" at bounding box center [288, 210] width 103 height 23
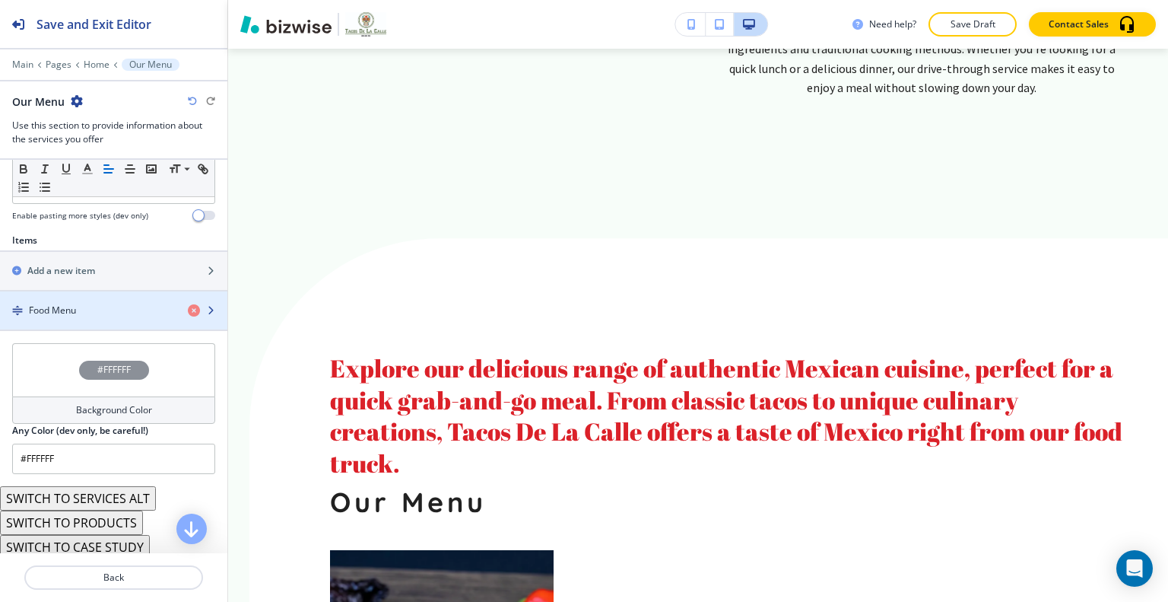
click at [112, 317] on div "Food Menu" at bounding box center [88, 311] width 176 height 14
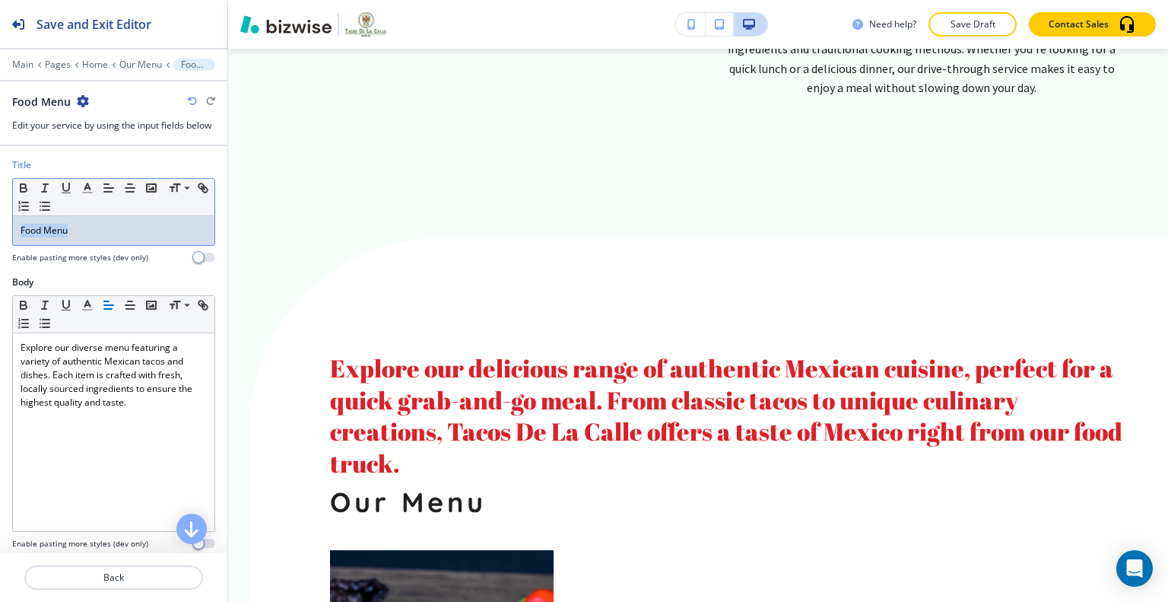
drag, startPoint x: 106, startPoint y: 227, endPoint x: 2, endPoint y: 212, distance: 106.0
click at [0, 212] on div "Title Small Normal Large Huge Food Menu Enable pasting more styles (dev only)" at bounding box center [113, 216] width 227 height 117
click at [30, 182] on icon "button" at bounding box center [24, 188] width 14 height 14
click at [24, 188] on icon "button" at bounding box center [24, 188] width 14 height 14
click at [83, 185] on icon "button" at bounding box center [88, 188] width 14 height 14
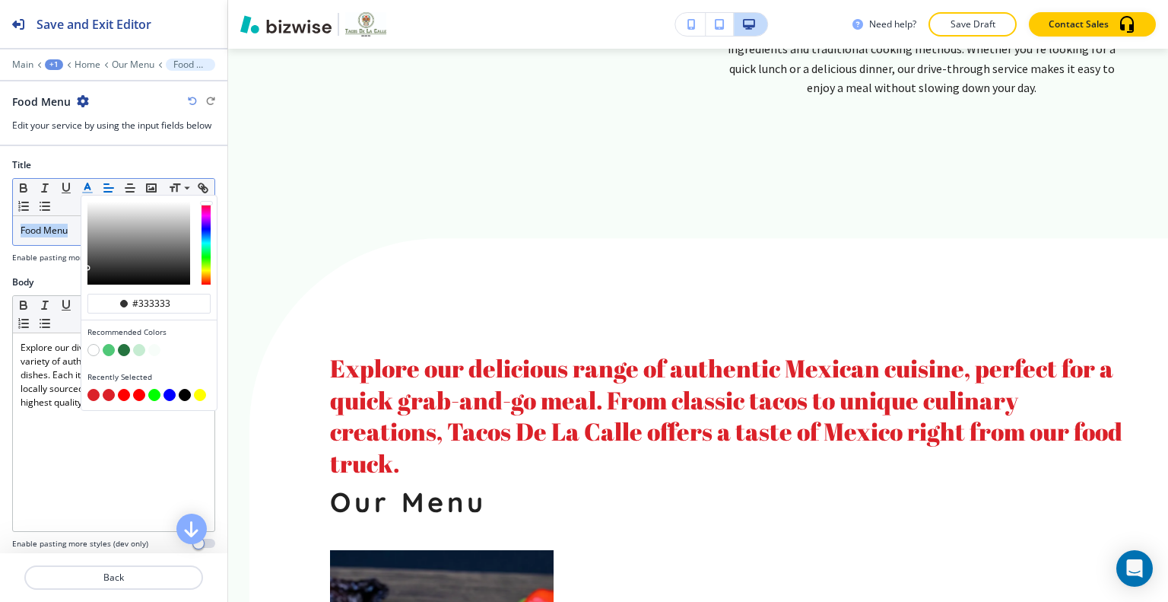
click at [94, 389] on button "button" at bounding box center [93, 395] width 12 height 12
type input "#db2129"
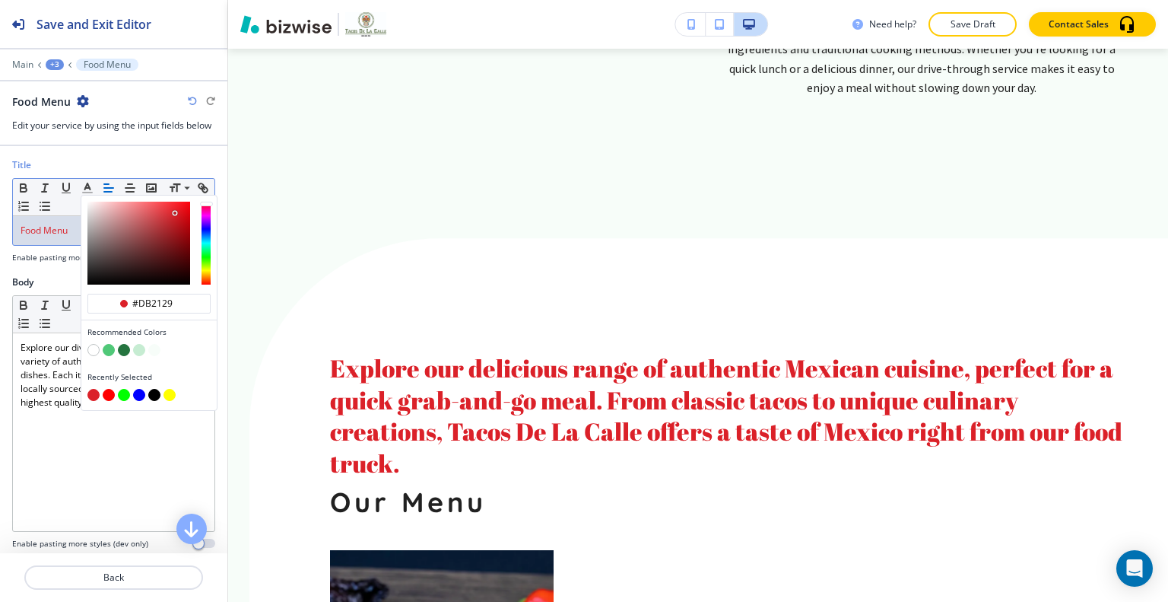
click at [196, 100] on icon "button" at bounding box center [192, 101] width 9 height 9
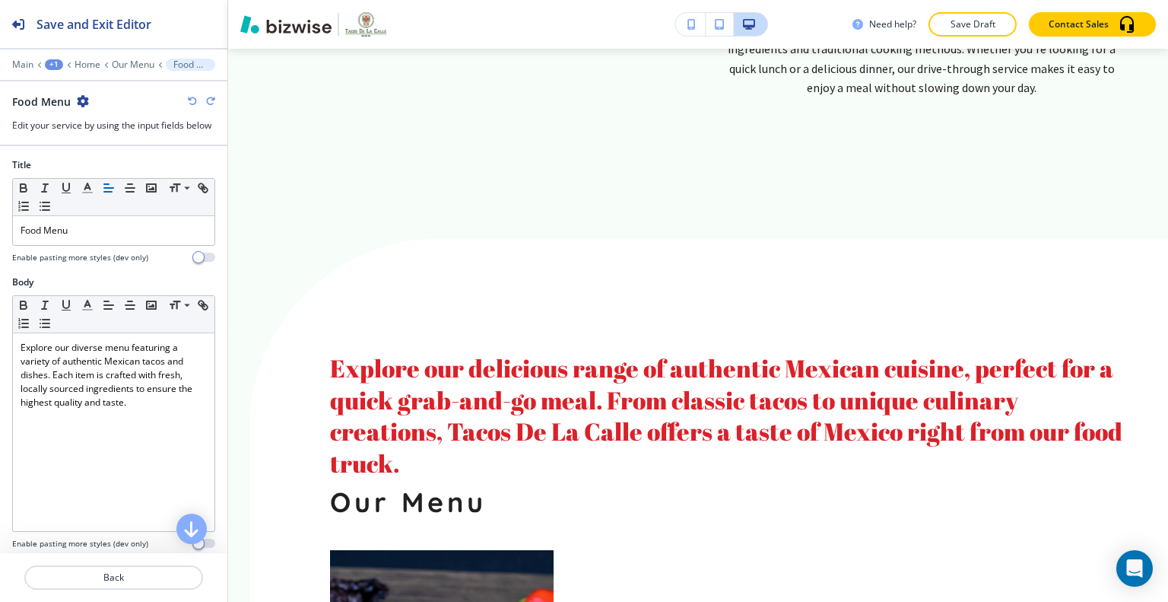
click at [196, 101] on icon "button" at bounding box center [192, 101] width 9 height 9
click at [196, 99] on icon "button" at bounding box center [192, 101] width 9 height 9
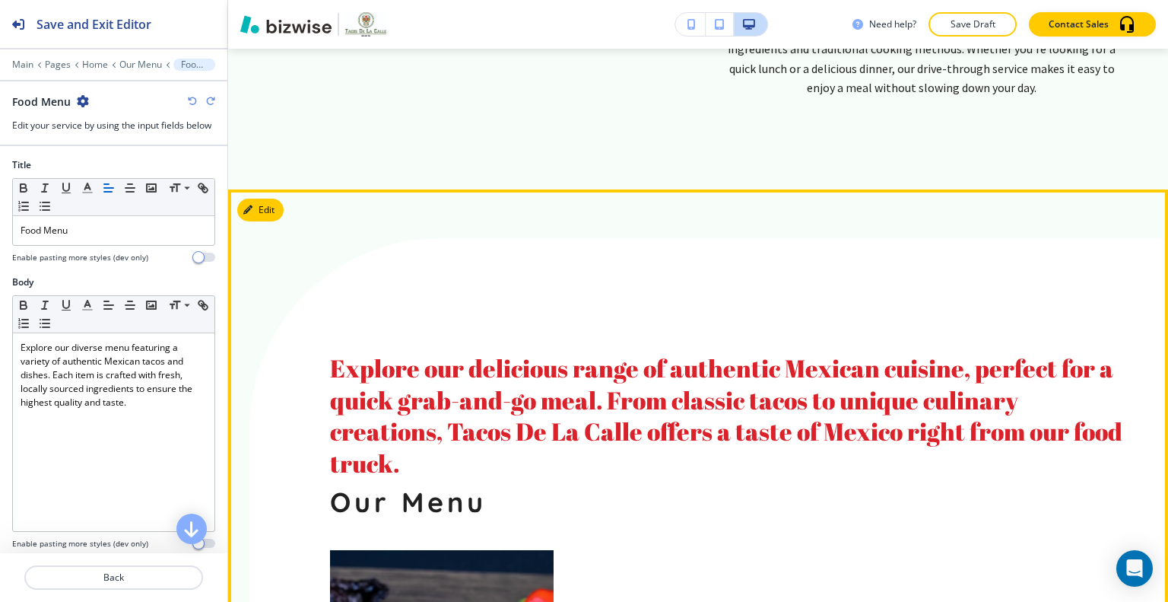
scroll to position [1499, 0]
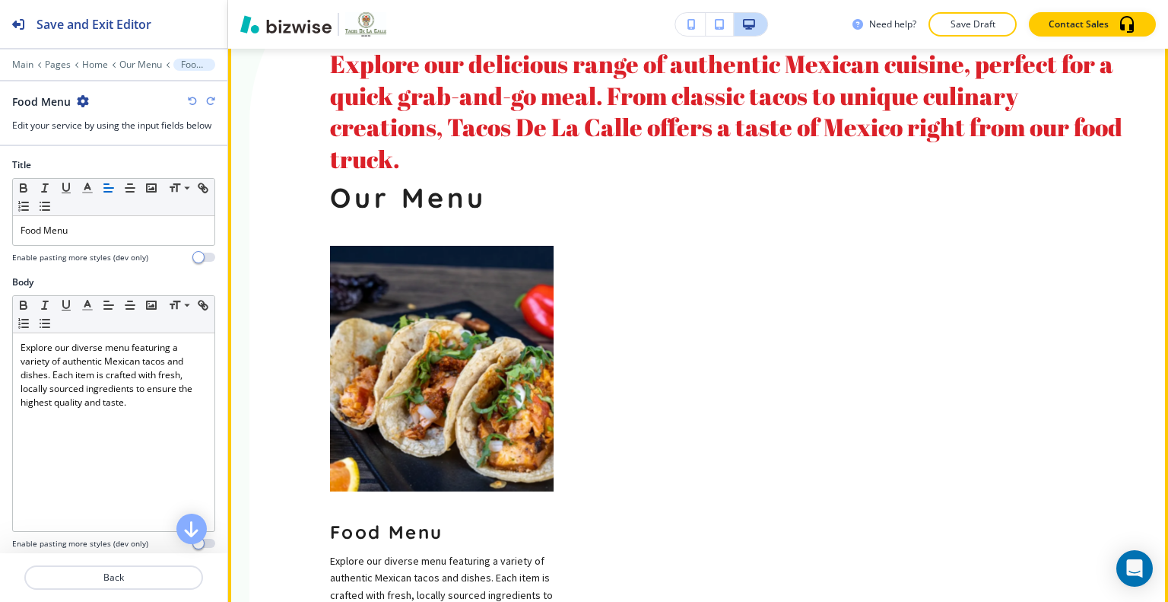
click at [487, 310] on img at bounding box center [442, 369] width 224 height 246
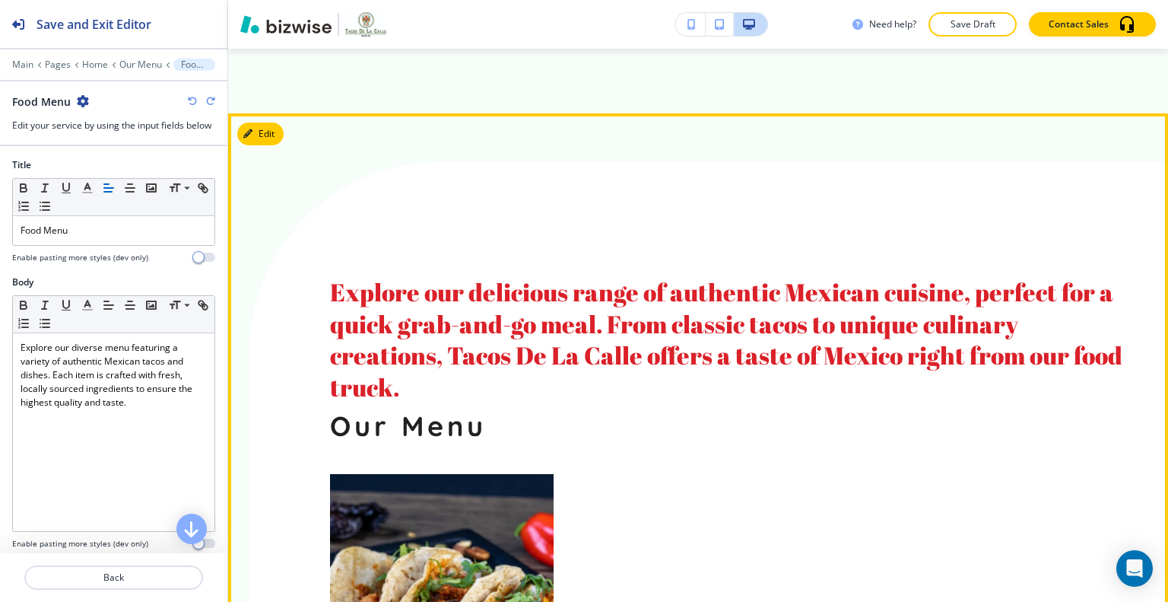
scroll to position [1042, 0]
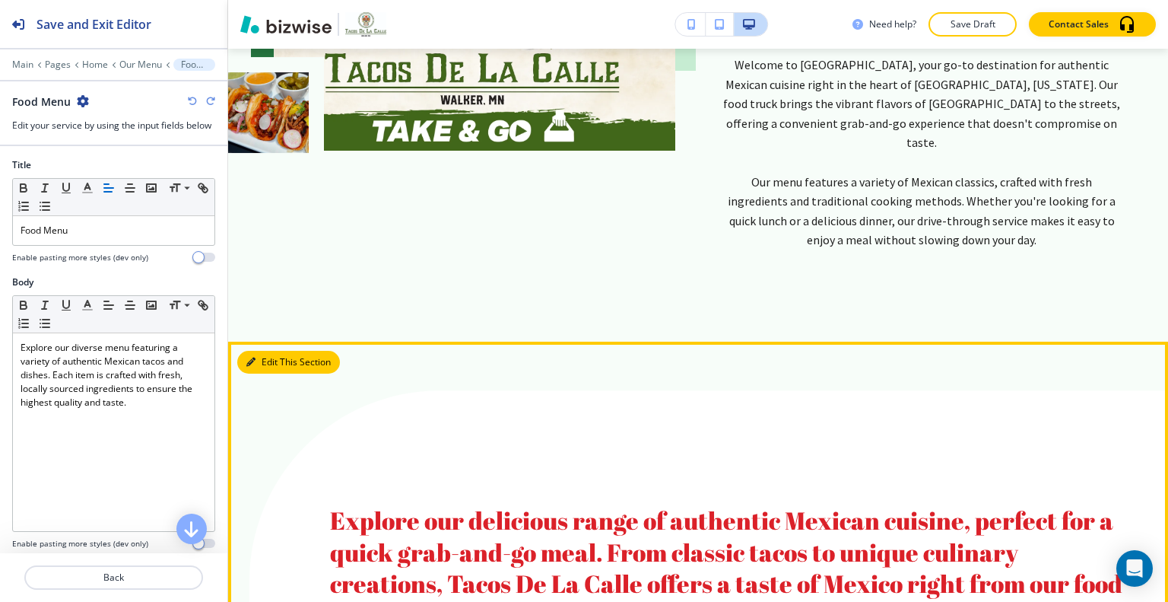
click at [266, 351] on button "Edit This Section" at bounding box center [288, 362] width 103 height 23
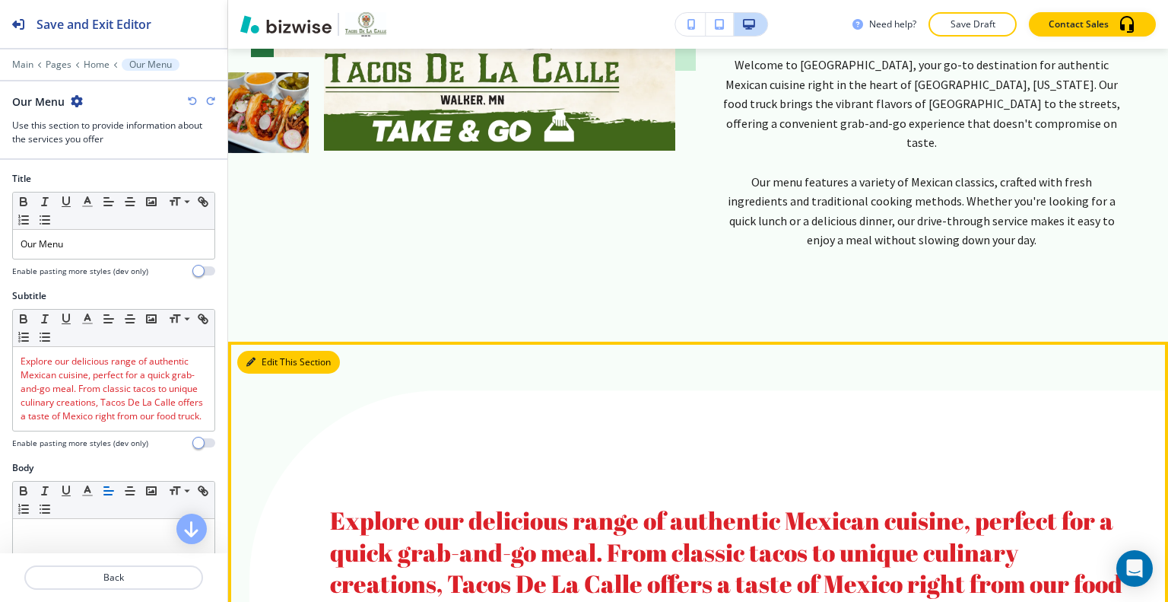
scroll to position [1270, 0]
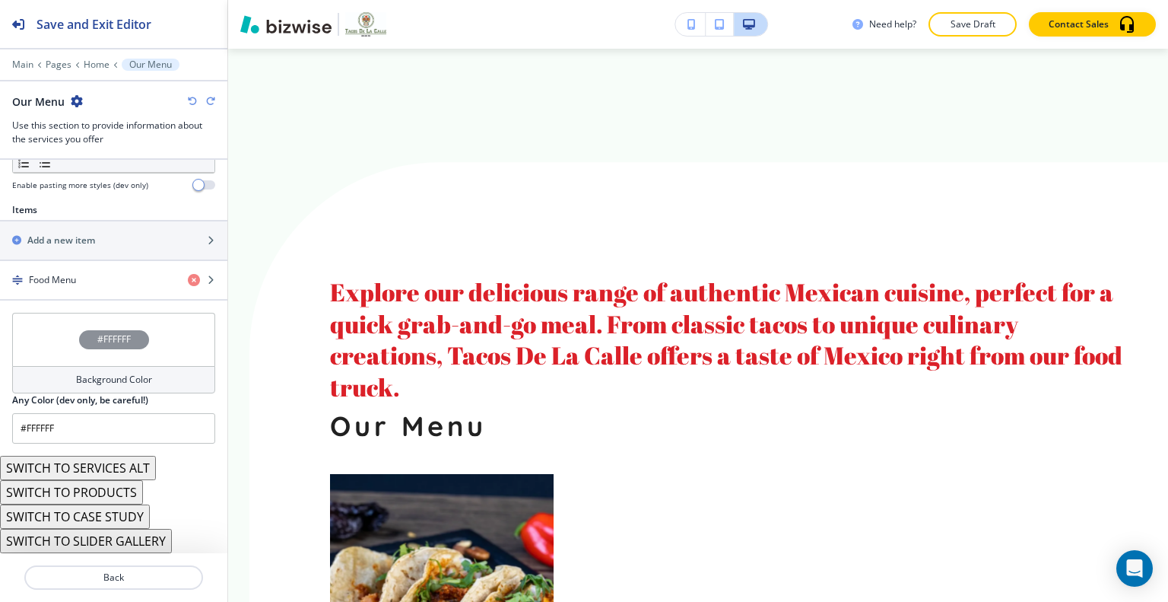
click at [42, 347] on div "#FFFFFF" at bounding box center [113, 339] width 203 height 53
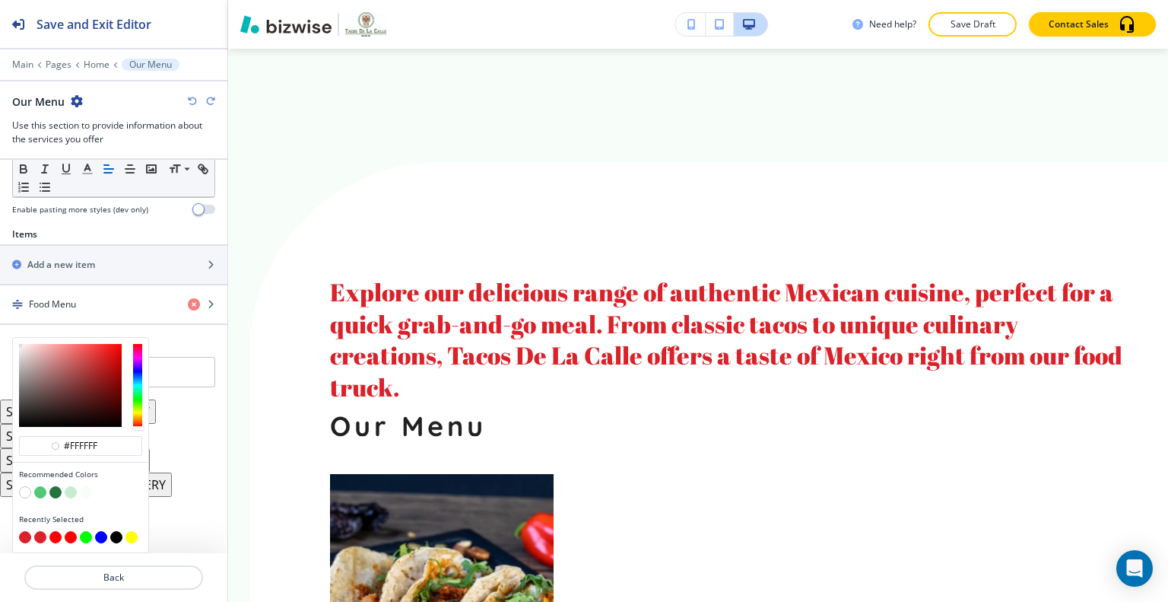
click at [40, 491] on button "button" at bounding box center [40, 492] width 12 height 12
type input "#50C878"
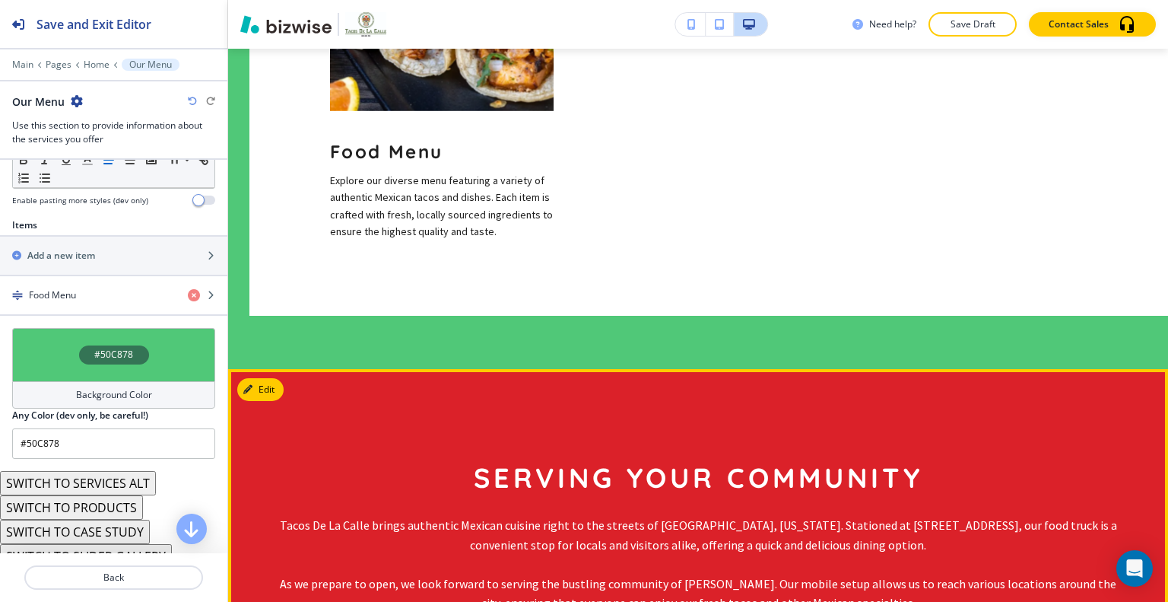
scroll to position [2031, 0]
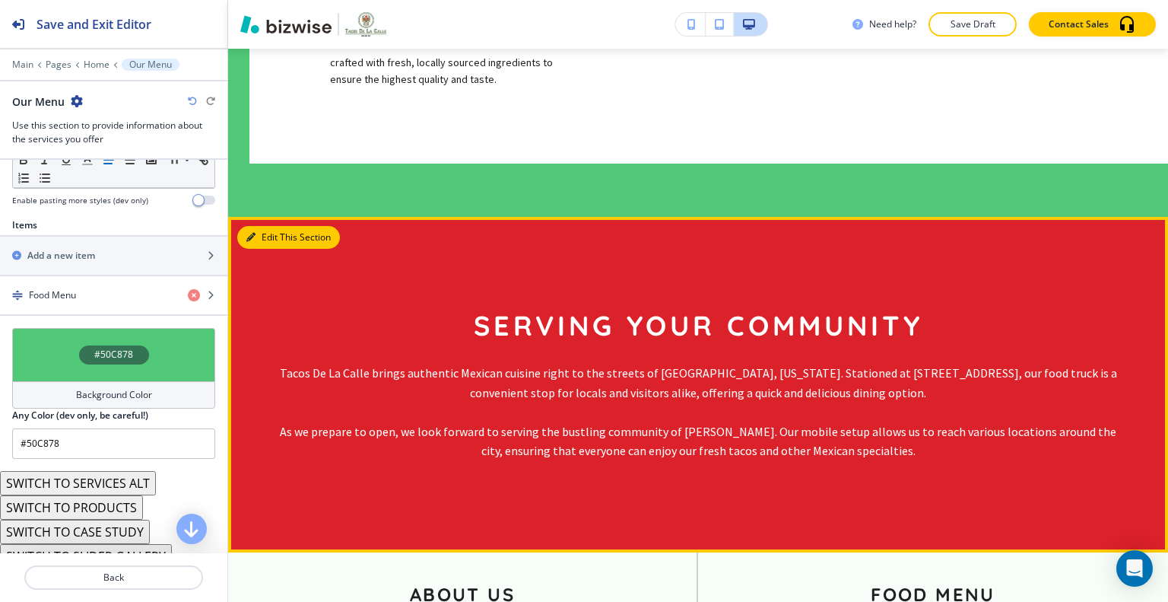
click at [271, 226] on button "Edit This Section" at bounding box center [288, 237] width 103 height 23
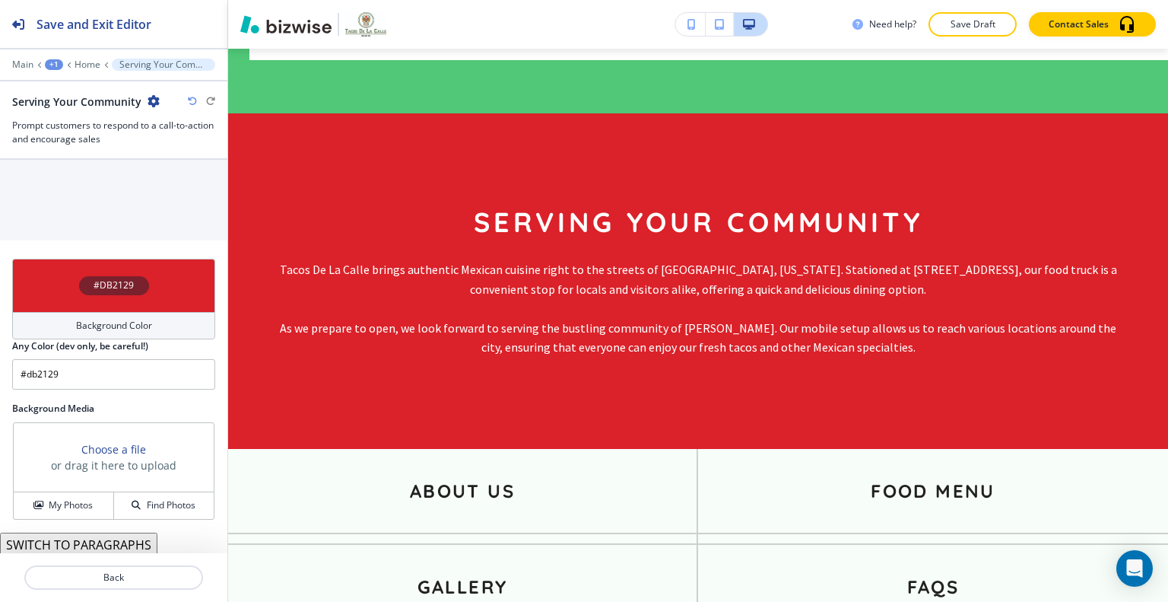
scroll to position [873, 0]
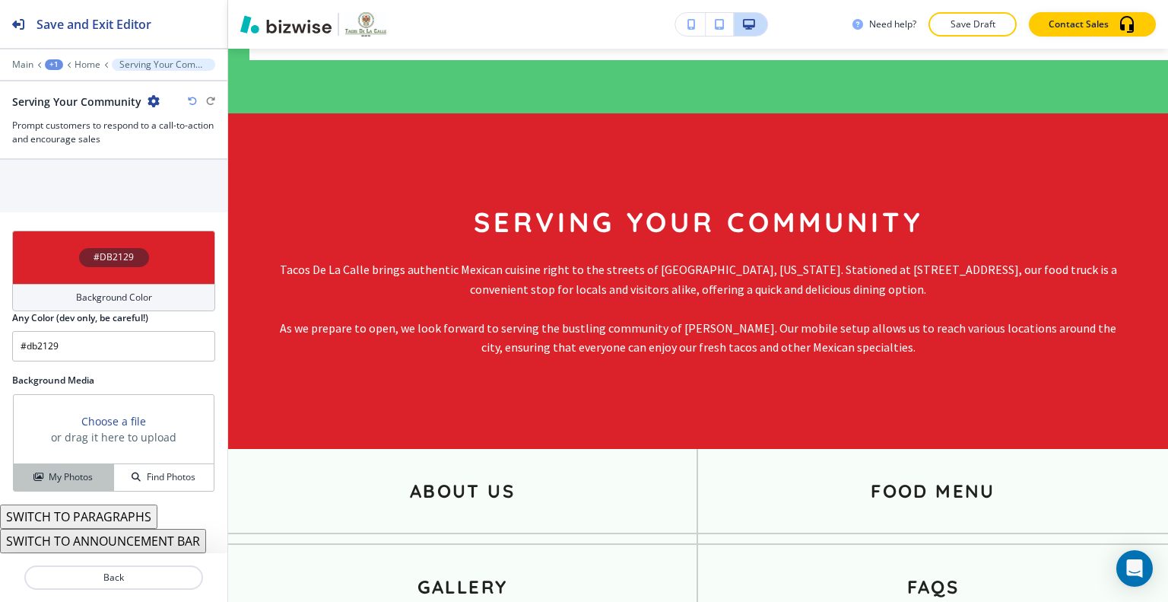
click at [72, 468] on button "My Photos" at bounding box center [64, 477] width 100 height 27
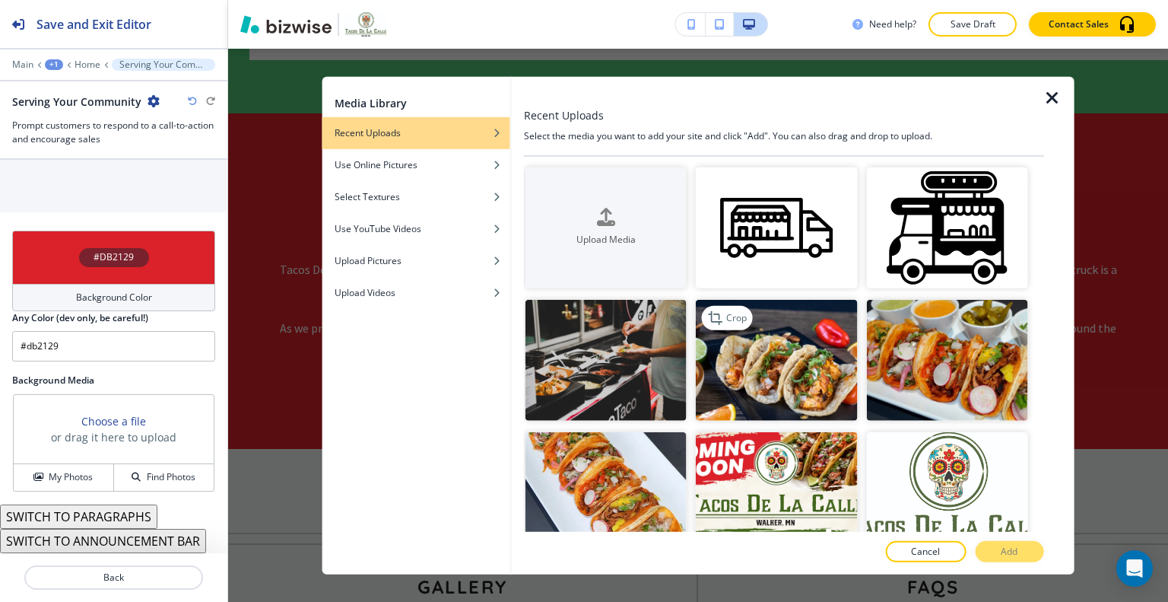
click at [811, 364] on img "button" at bounding box center [776, 360] width 161 height 121
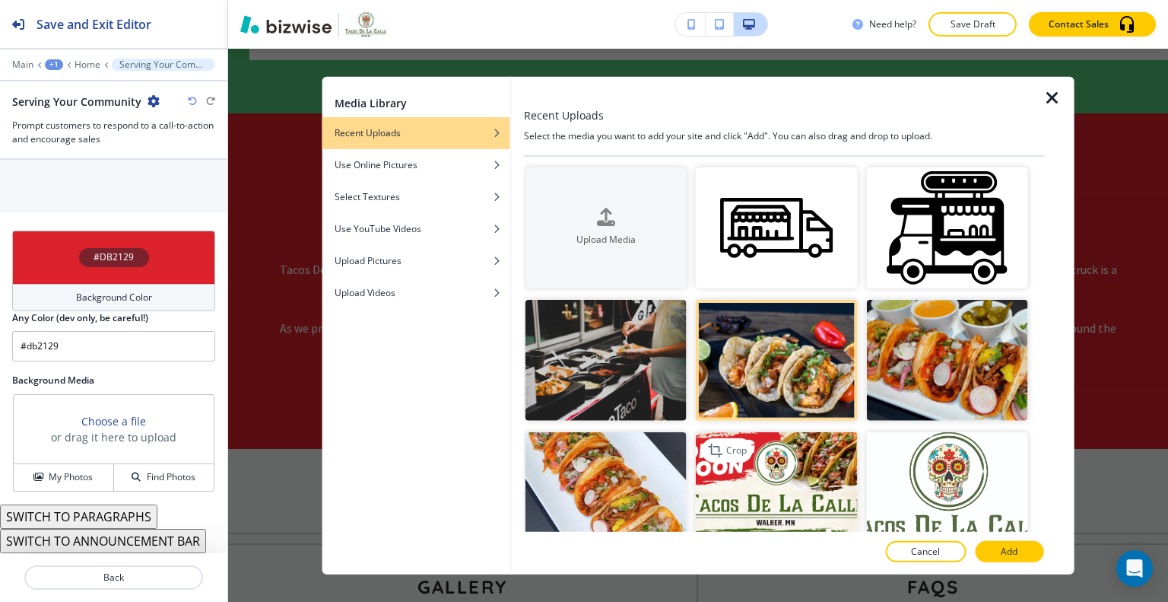
scroll to position [153, 0]
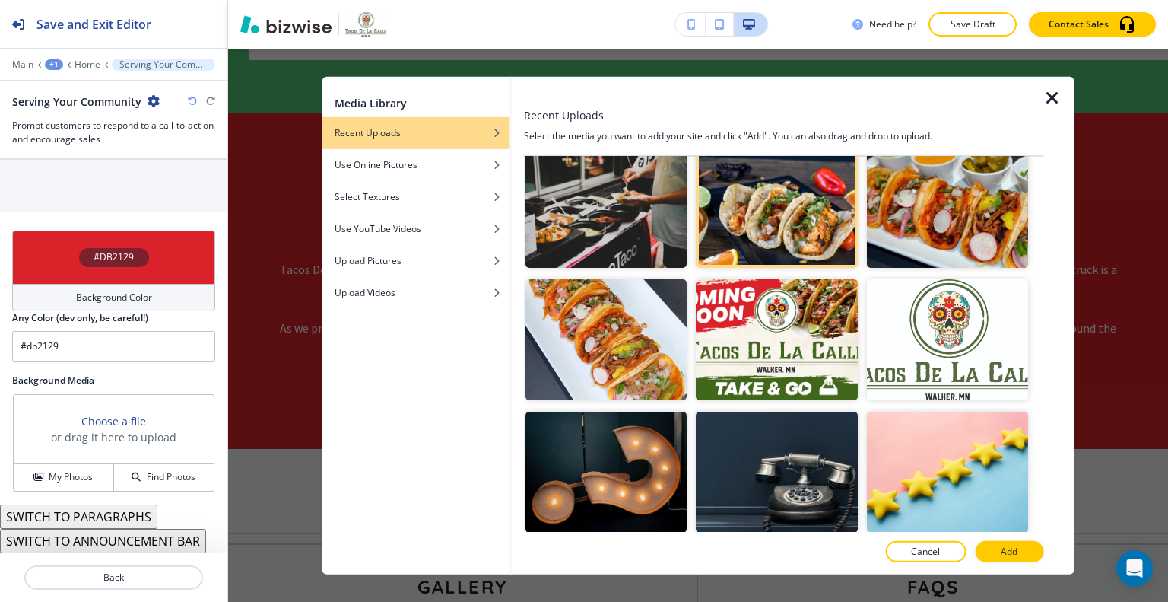
click at [971, 547] on div at bounding box center [970, 551] width 9 height 21
click at [996, 554] on button "Add" at bounding box center [1009, 551] width 68 height 21
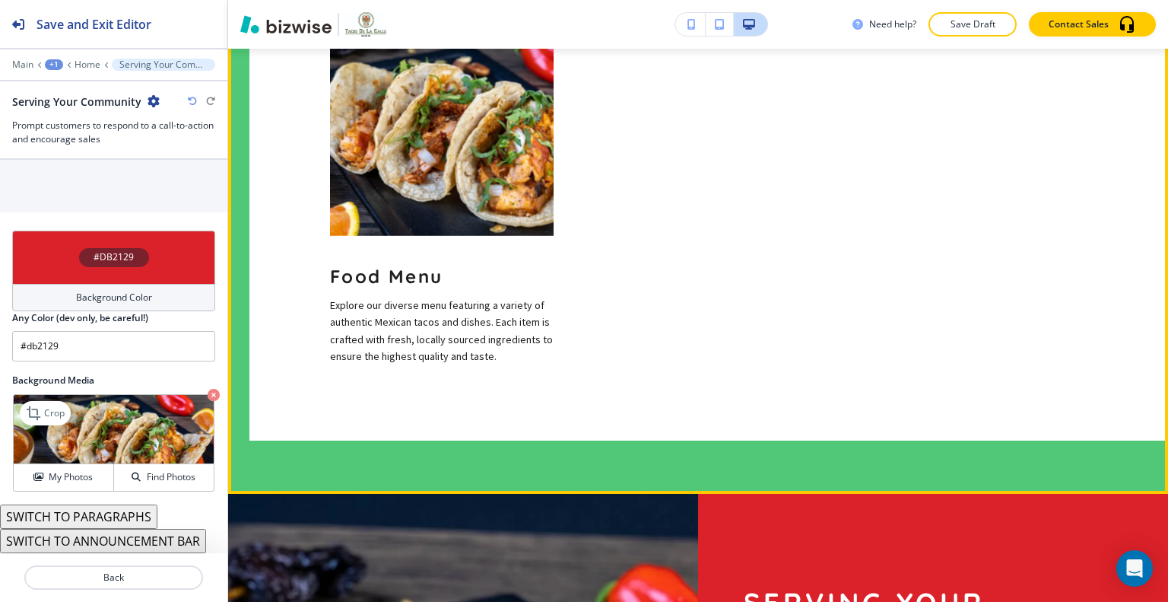
scroll to position [1906, 0]
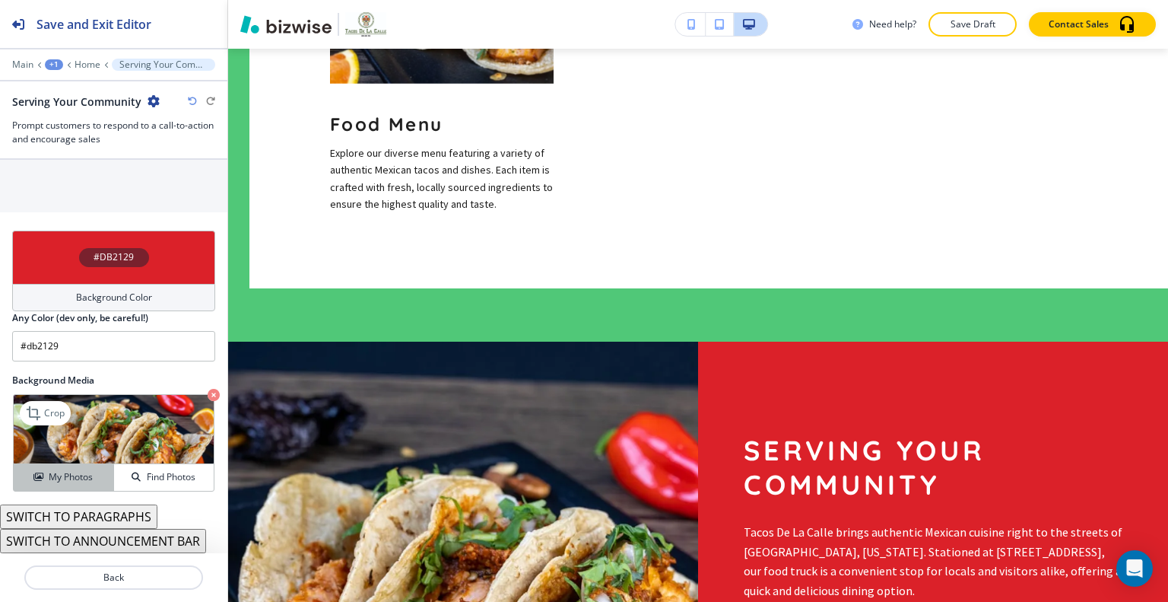
click at [40, 472] on div "My Photos" at bounding box center [64, 477] width 100 height 14
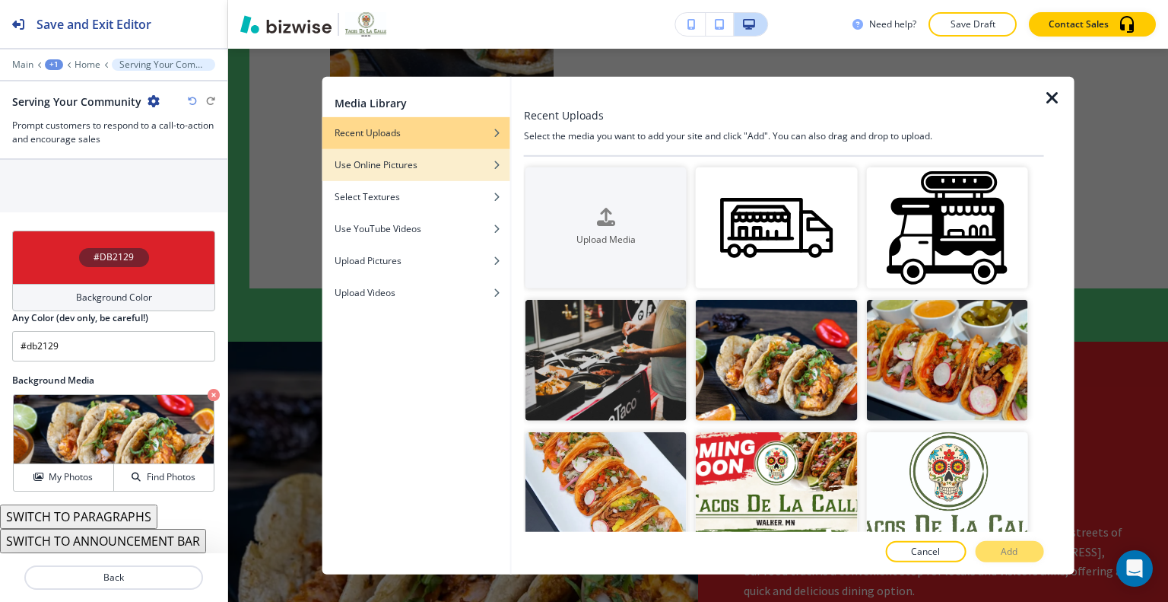
click at [423, 176] on div "button" at bounding box center [417, 175] width 188 height 9
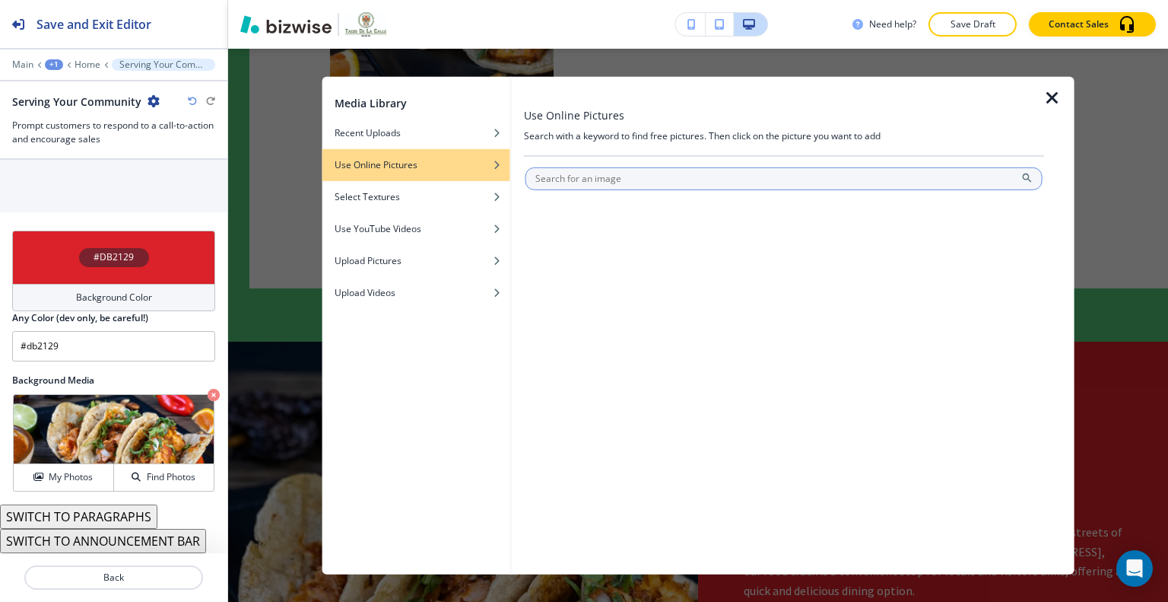
click at [568, 179] on input "text" at bounding box center [784, 178] width 517 height 23
type input "FOOD TACO TRUCK"
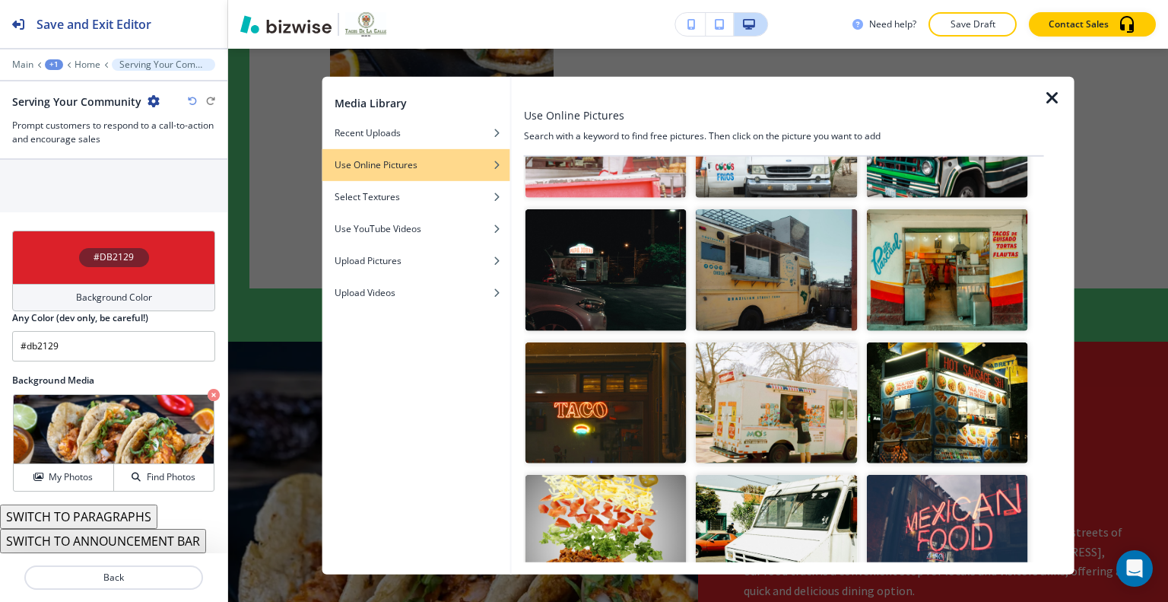
scroll to position [2848, 0]
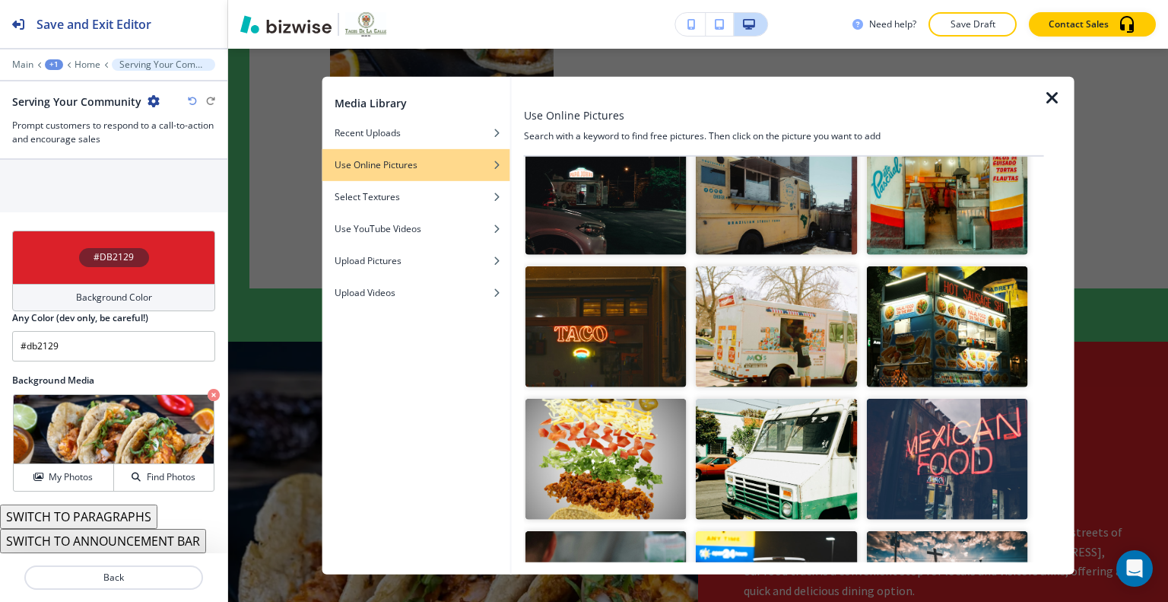
click at [914, 410] on img "button" at bounding box center [946, 459] width 161 height 121
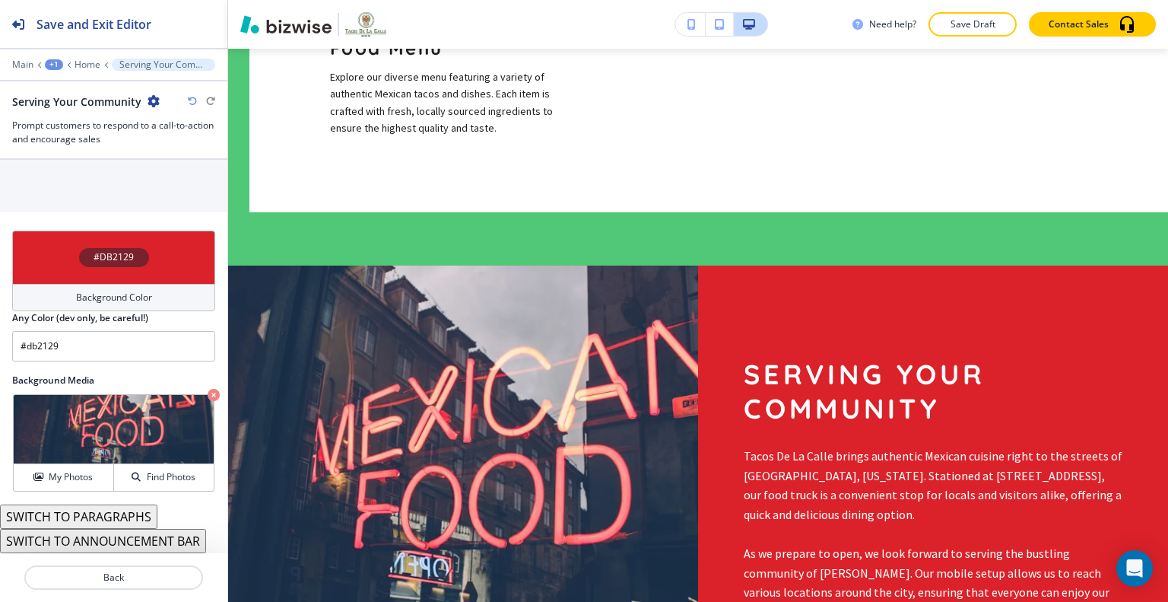
scroll to position [2058, 0]
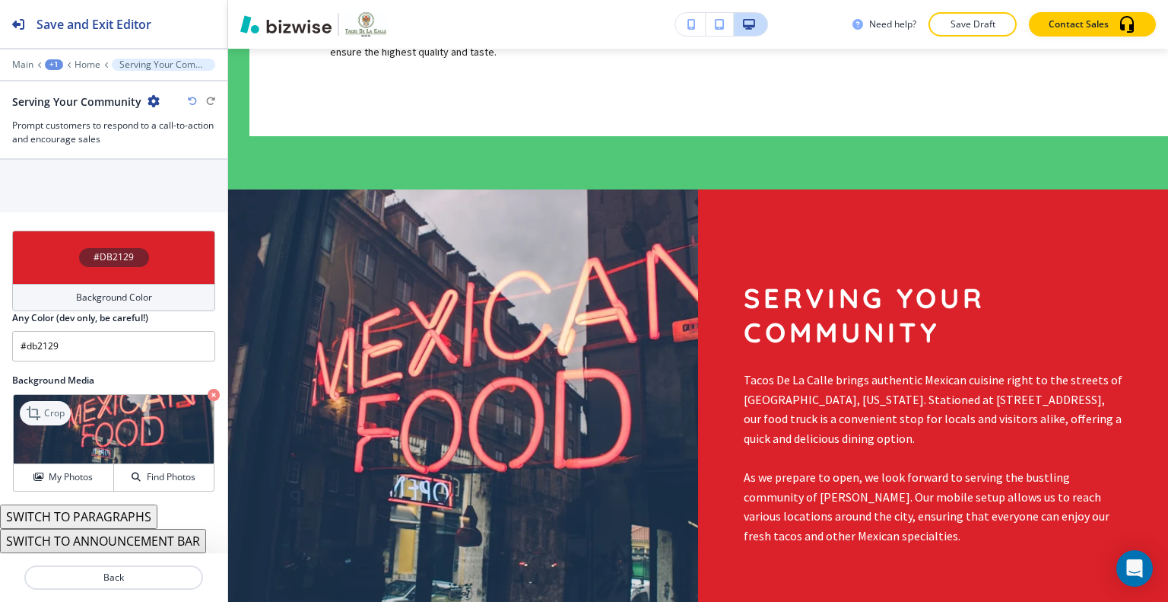
click at [34, 413] on icon at bounding box center [35, 413] width 18 height 18
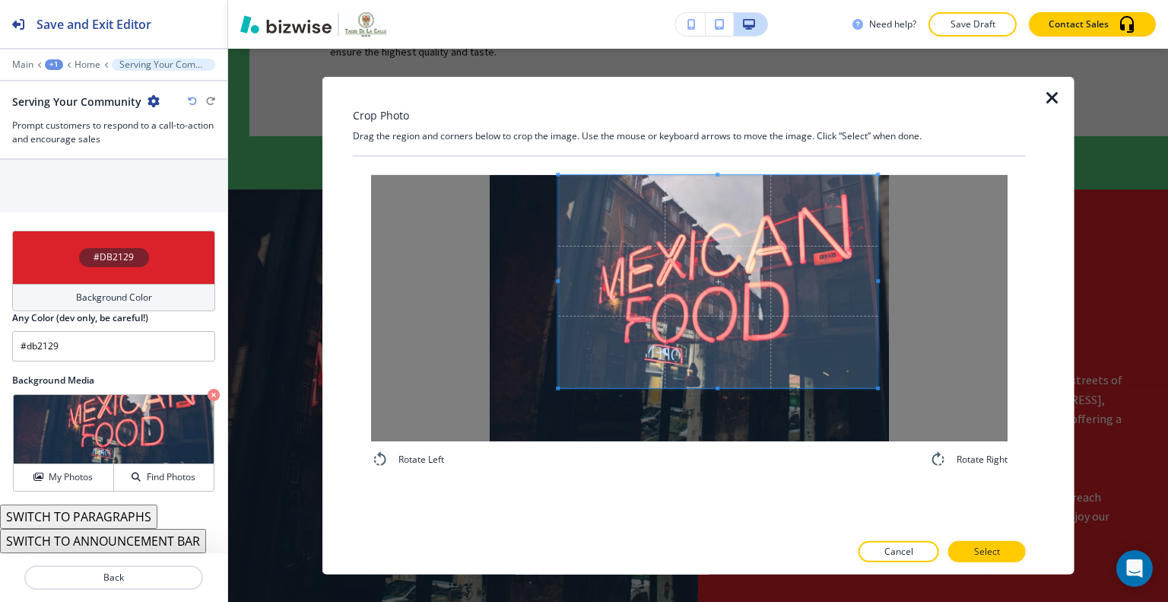
click at [685, 329] on span at bounding box center [717, 280] width 319 height 213
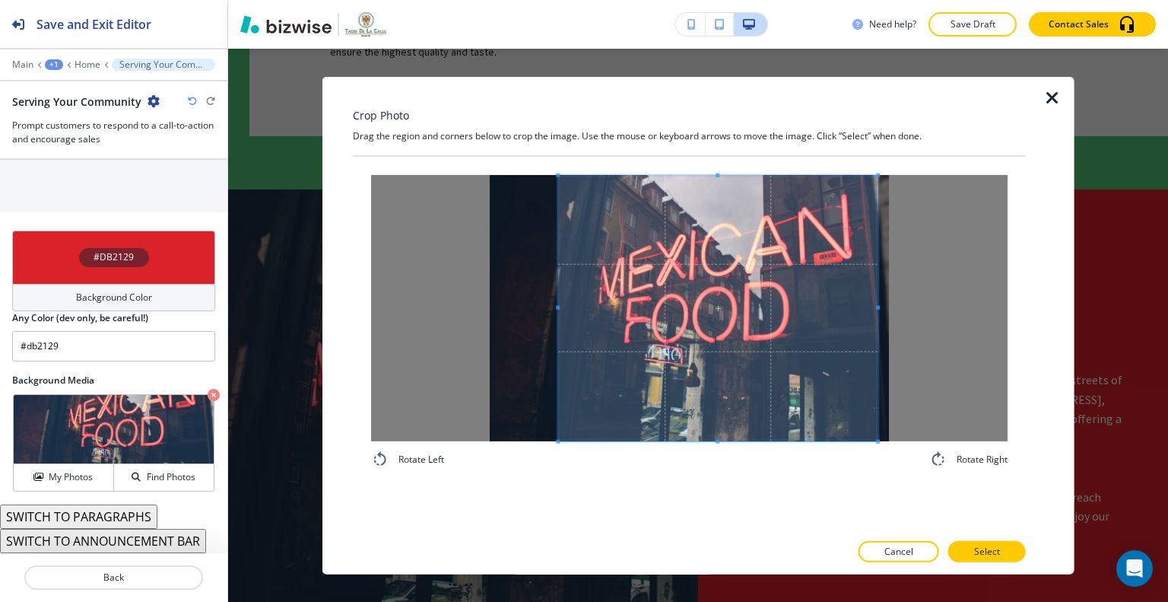
click at [729, 472] on div "Rotate Left Rotate Right" at bounding box center [689, 321] width 673 height 330
click at [1009, 548] on button "Select" at bounding box center [988, 551] width 78 height 21
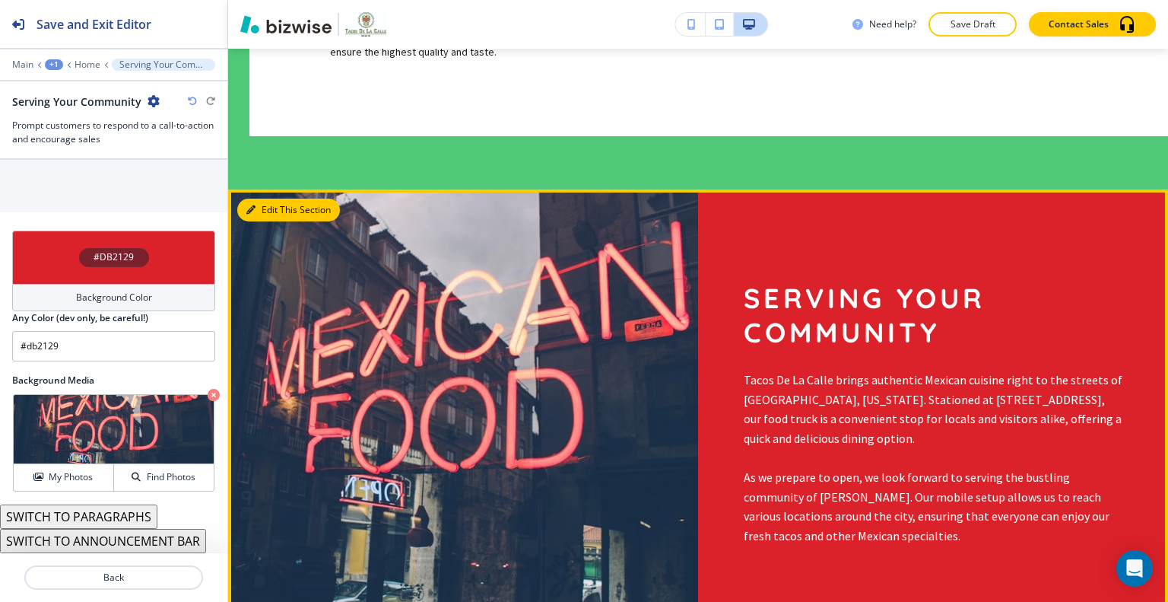
click at [254, 199] on button "Edit This Section" at bounding box center [288, 210] width 103 height 23
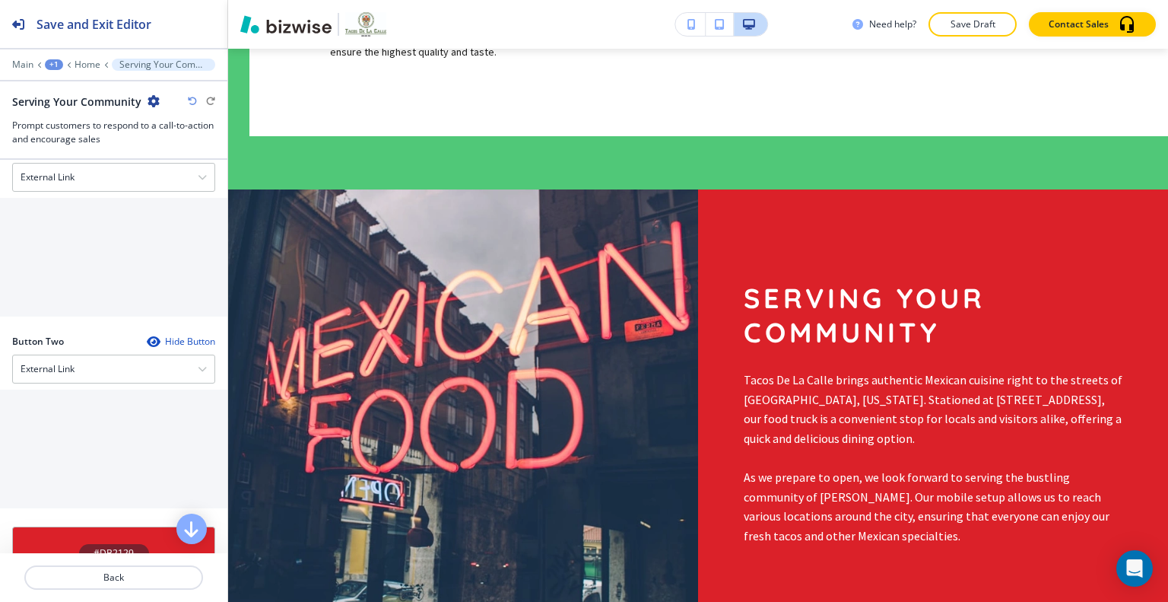
scroll to position [493, 0]
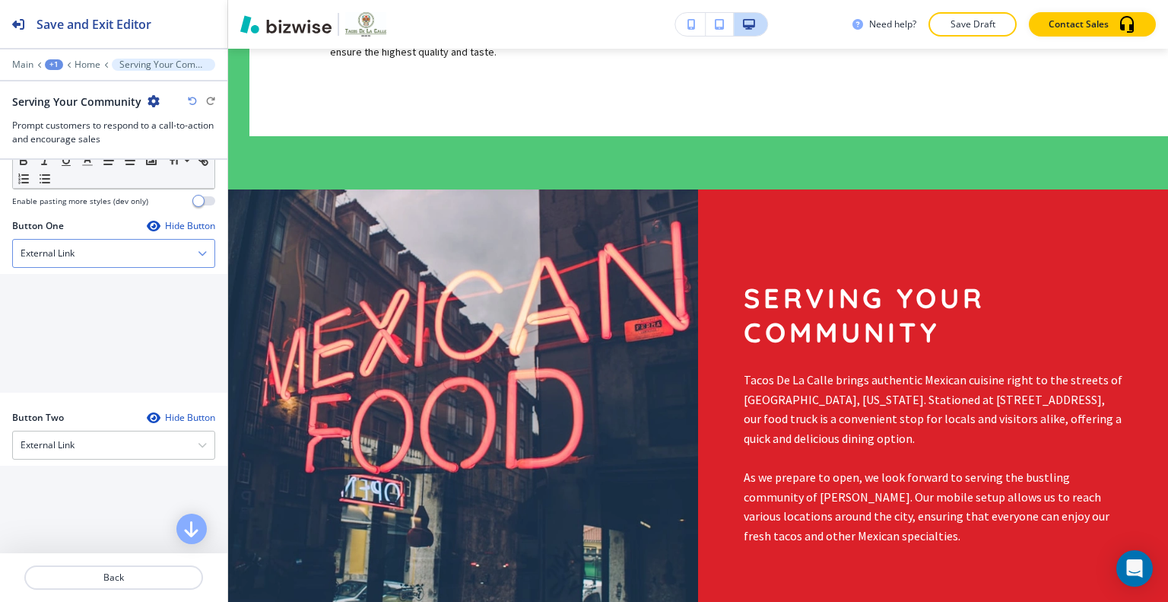
click at [91, 265] on div "External Link" at bounding box center [114, 253] width 202 height 27
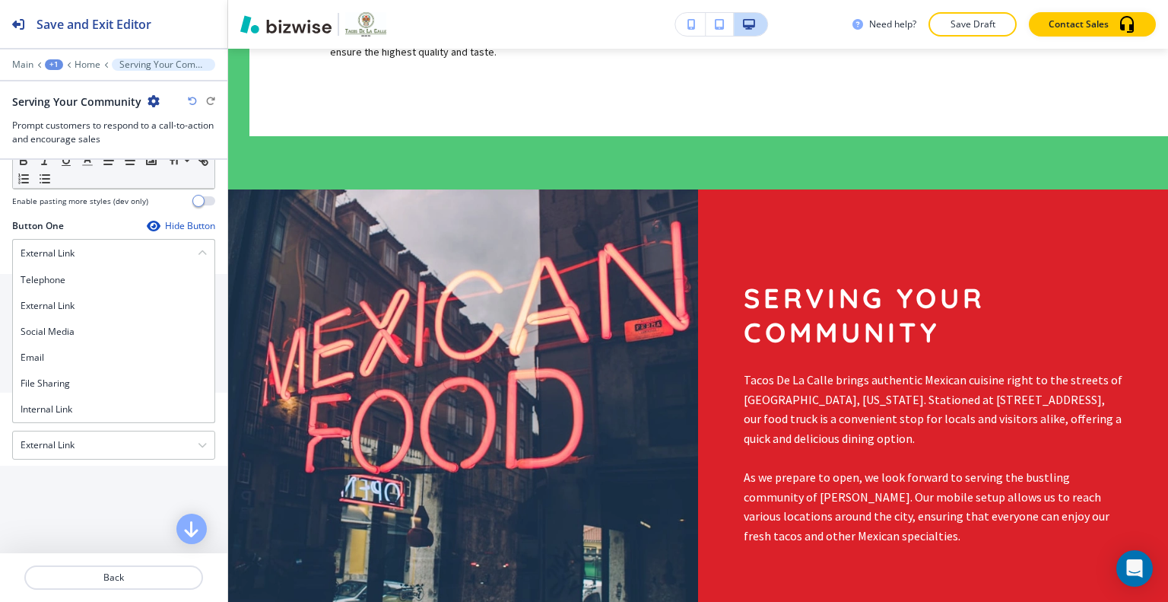
drag, startPoint x: 75, startPoint y: 421, endPoint x: 73, endPoint y: 412, distance: 8.5
click at [72, 416] on h4 "Internal Link" at bounding box center [114, 409] width 186 height 14
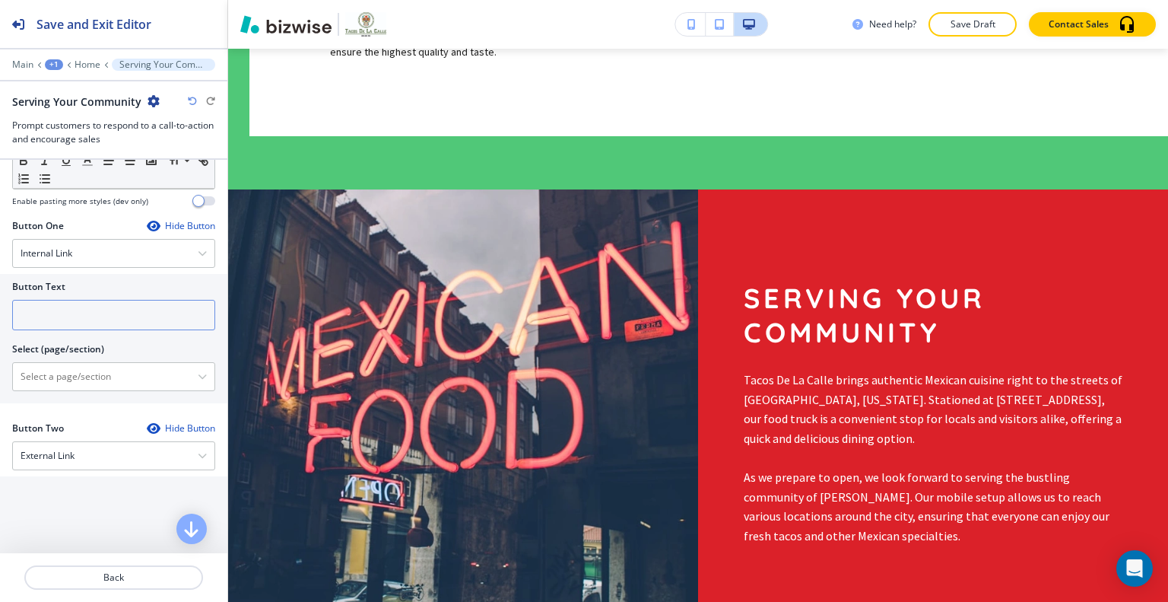
drag, startPoint x: 74, startPoint y: 341, endPoint x: 81, endPoint y: 332, distance: 11.3
click at [75, 340] on div at bounding box center [113, 336] width 203 height 12
click at [81, 330] on input "text" at bounding box center [113, 315] width 203 height 30
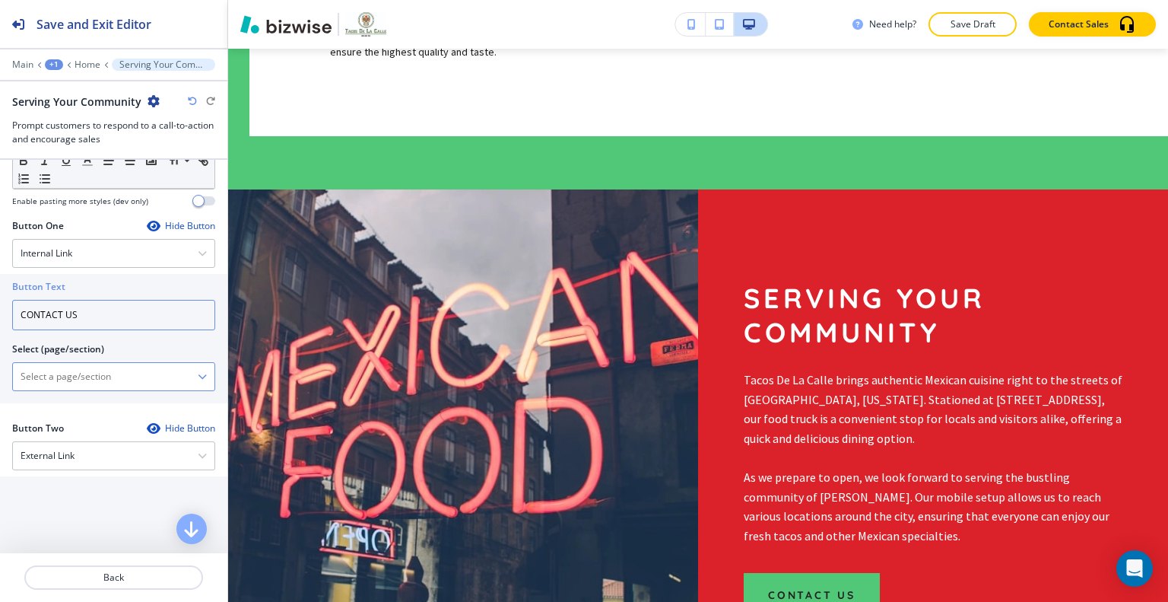
type input "CONTACT US"
click at [84, 389] on \(page\/section\) "Manual Input" at bounding box center [105, 377] width 185 height 26
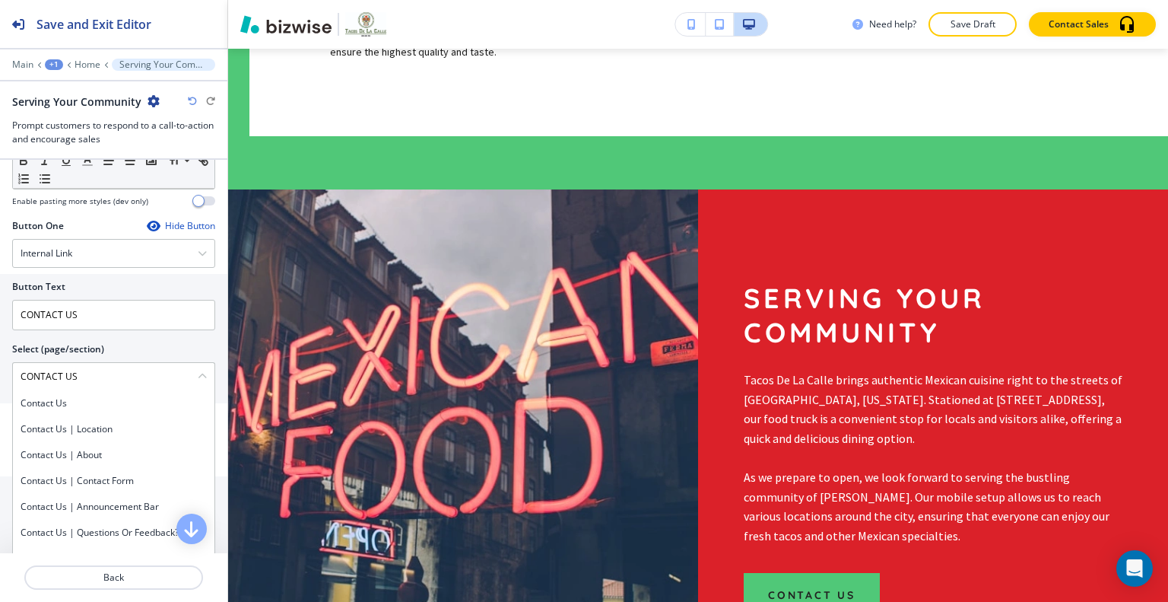
click at [67, 410] on h4 "Contact Us" at bounding box center [114, 403] width 186 height 14
type \(page\/section\) "Contact Us"
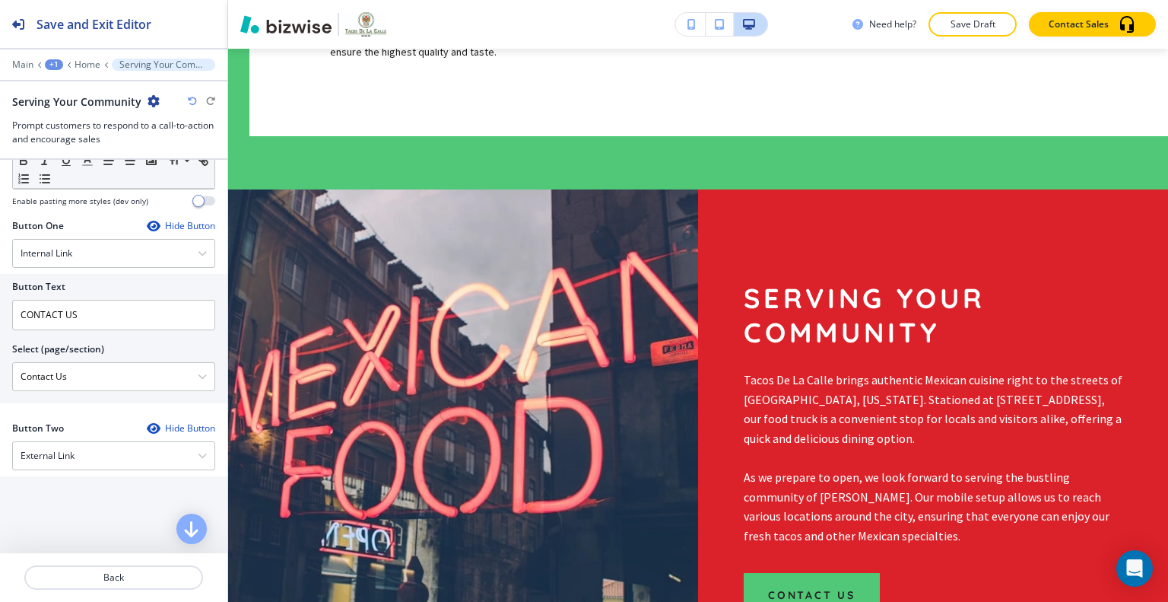
click at [970, 16] on button "Save Draft" at bounding box center [973, 24] width 88 height 24
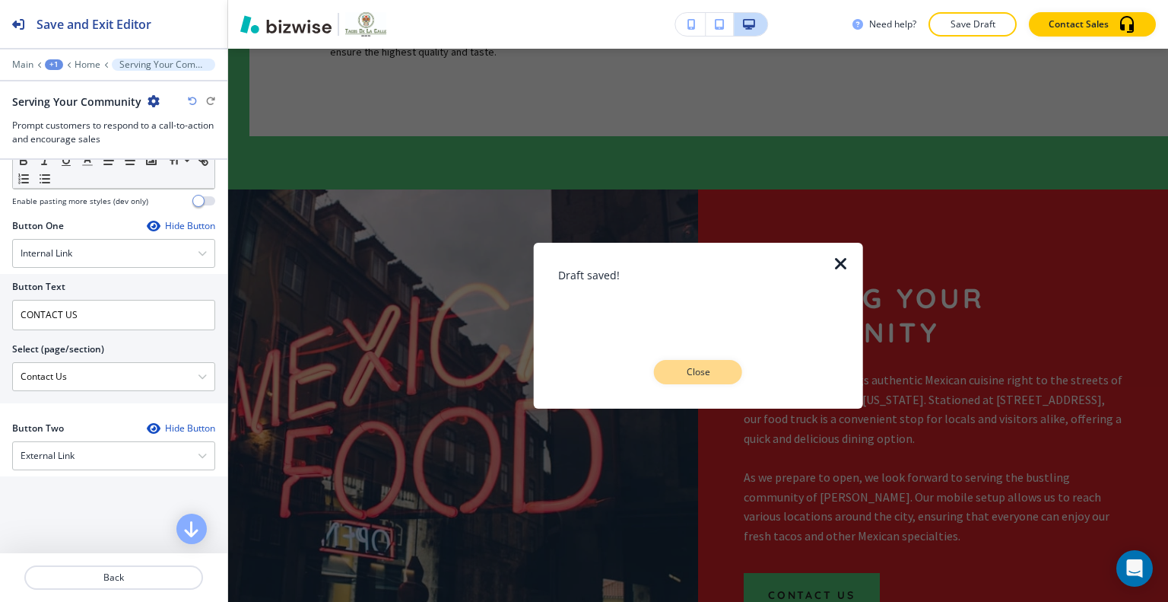
click at [722, 365] on p "Close" at bounding box center [698, 372] width 49 height 14
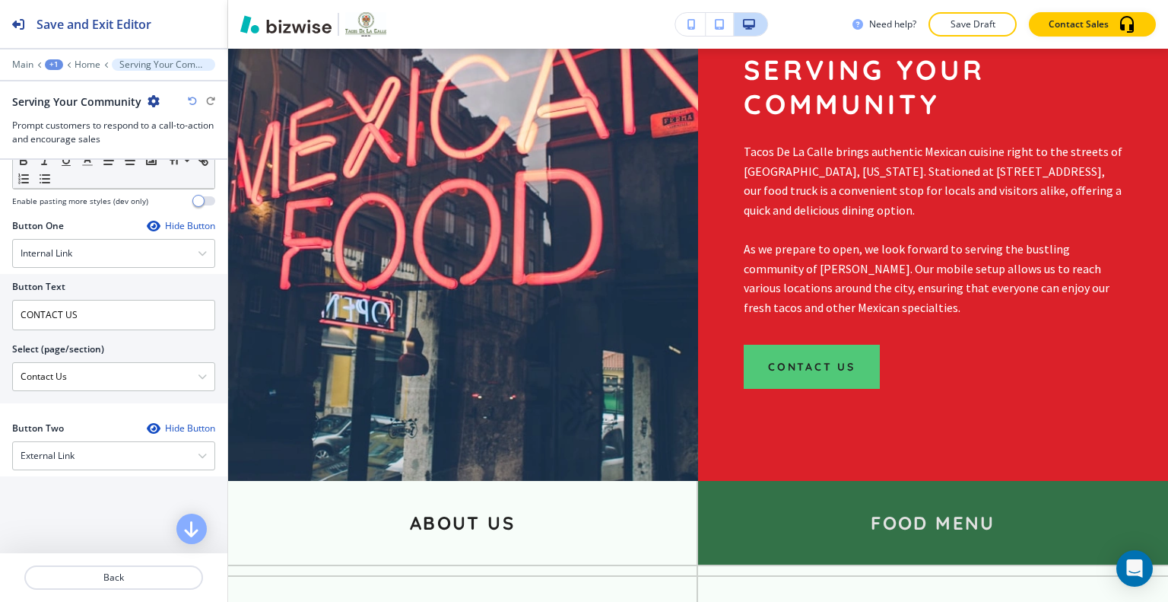
scroll to position [2591, 0]
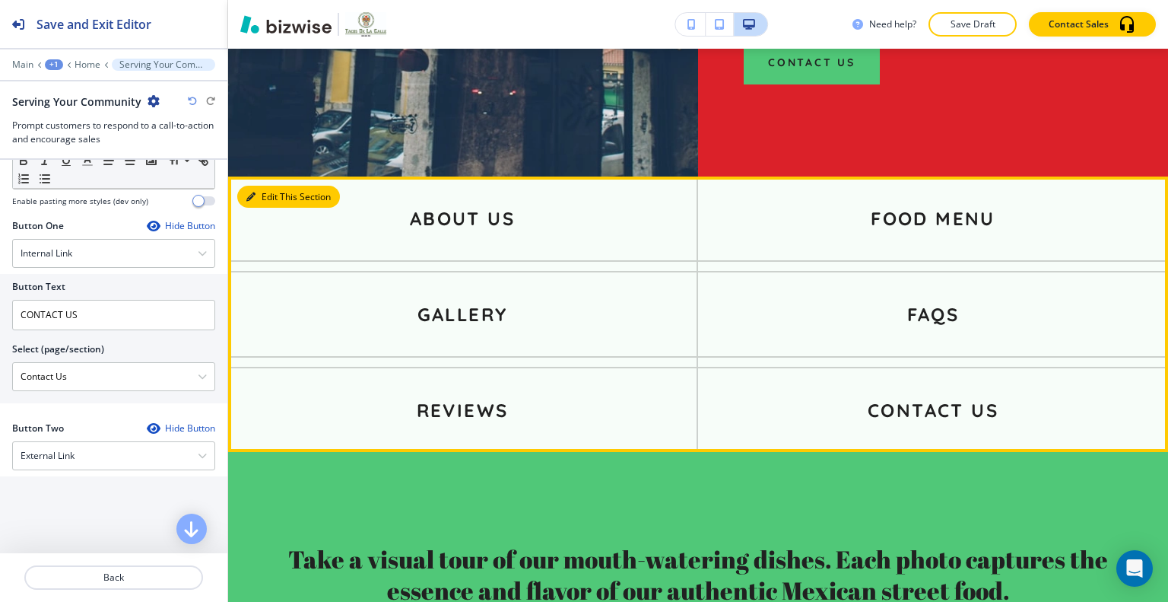
click at [255, 186] on button "Edit This Section" at bounding box center [288, 197] width 103 height 23
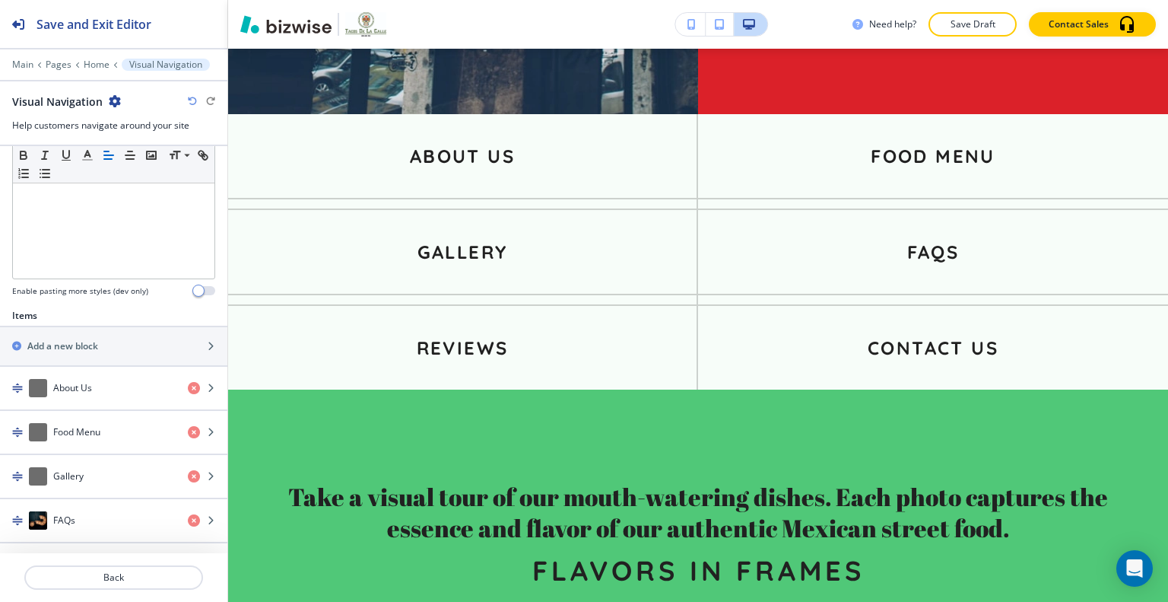
scroll to position [609, 0]
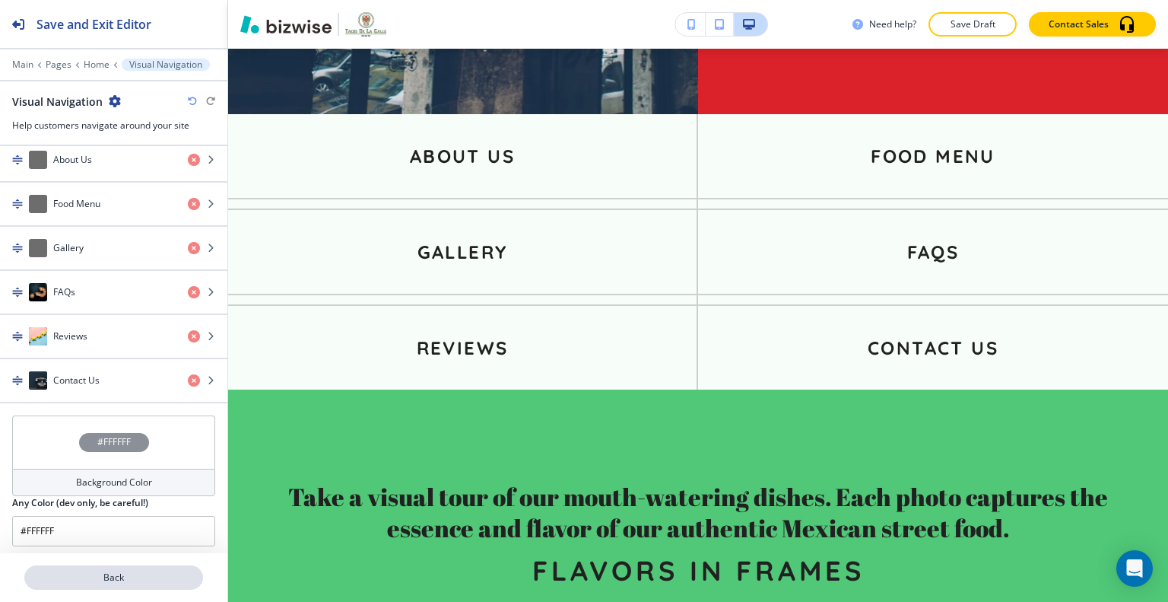
click at [103, 577] on p "Back" at bounding box center [114, 578] width 176 height 14
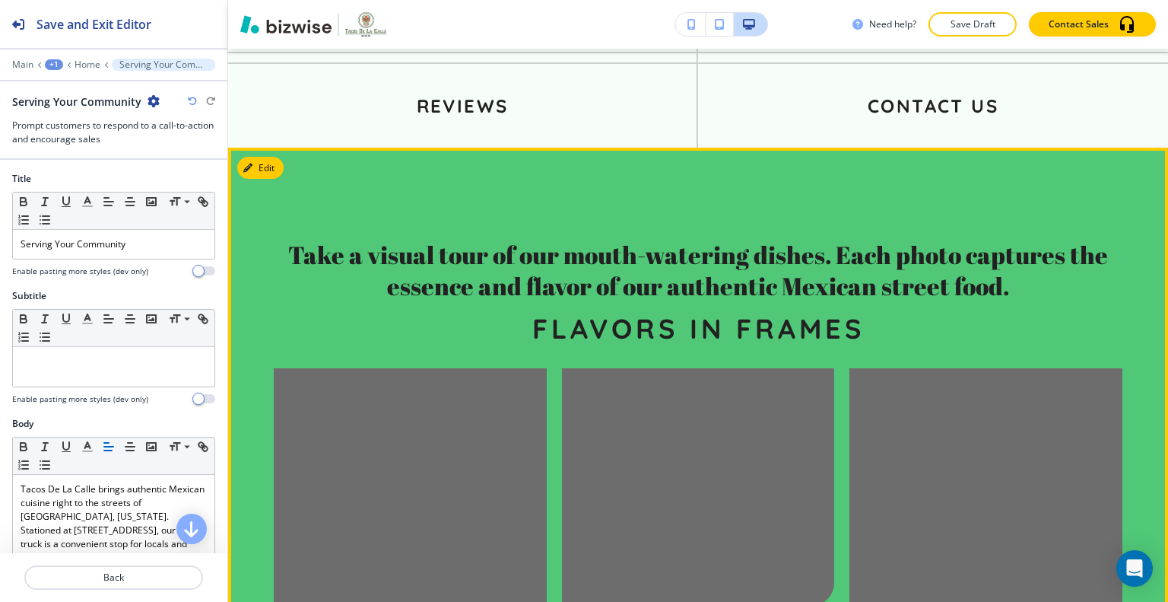
scroll to position [2819, 0]
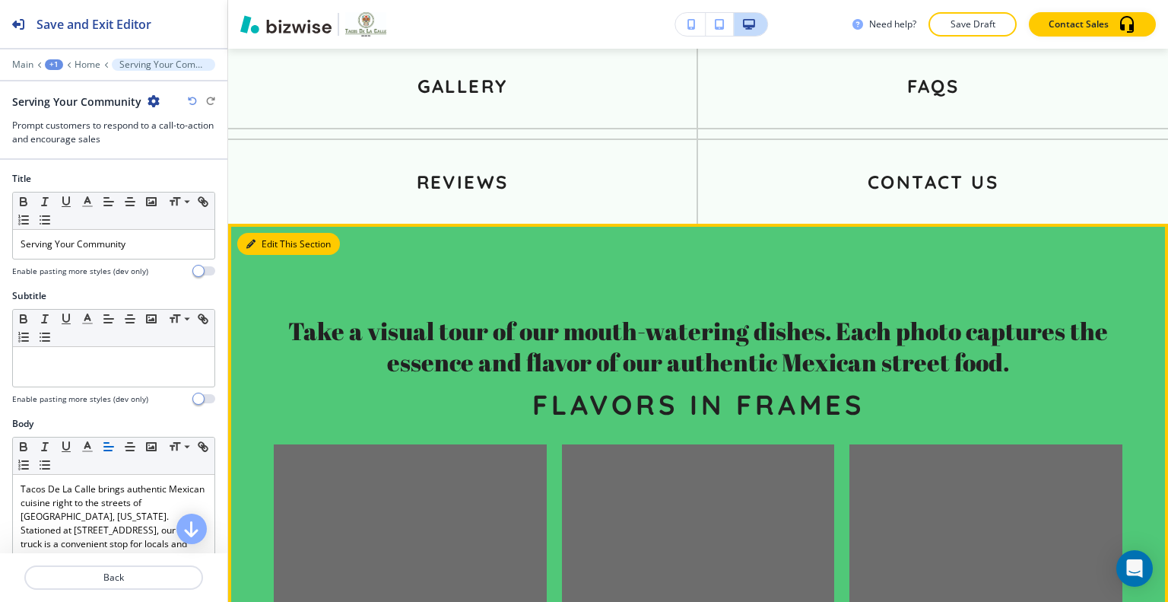
click at [278, 233] on button "Edit This Section" at bounding box center [288, 244] width 103 height 23
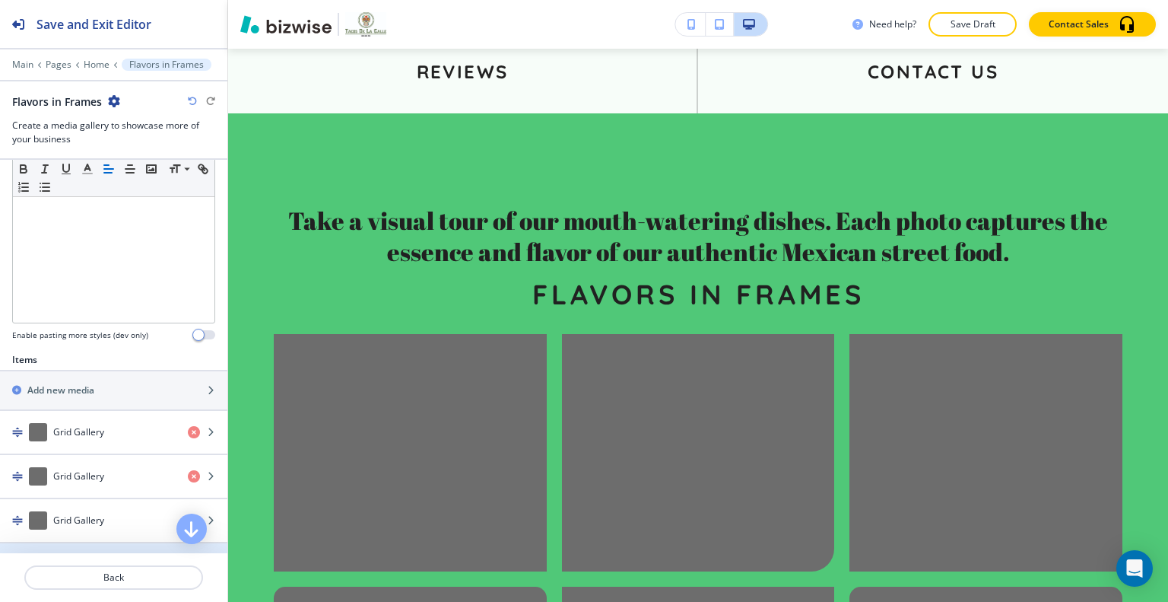
scroll to position [532, 0]
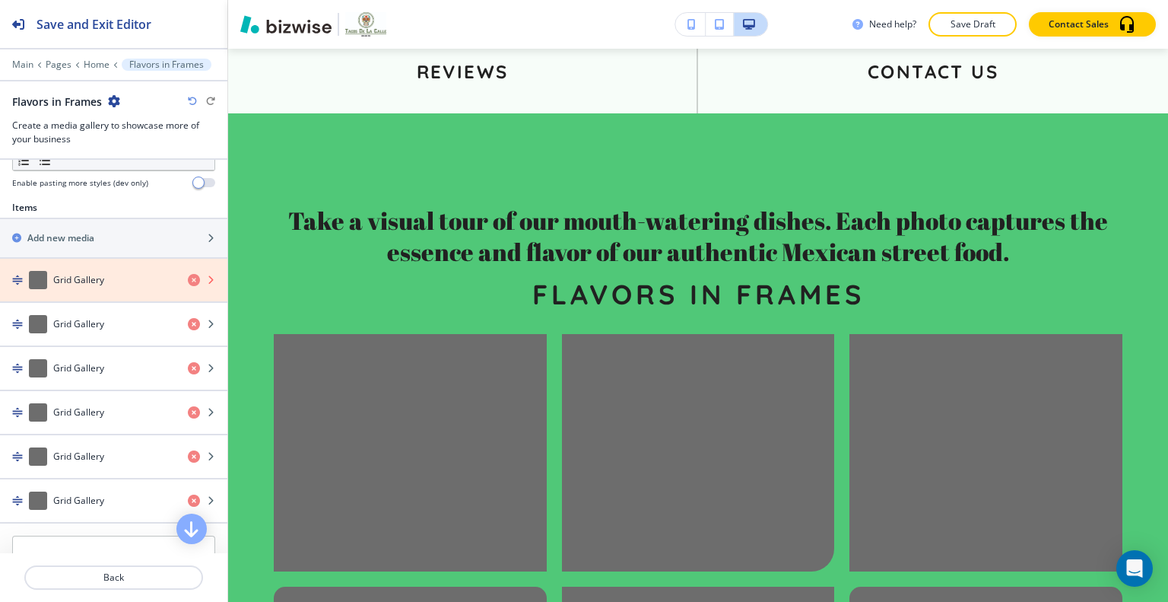
click at [188, 275] on icon "button" at bounding box center [194, 280] width 12 height 12
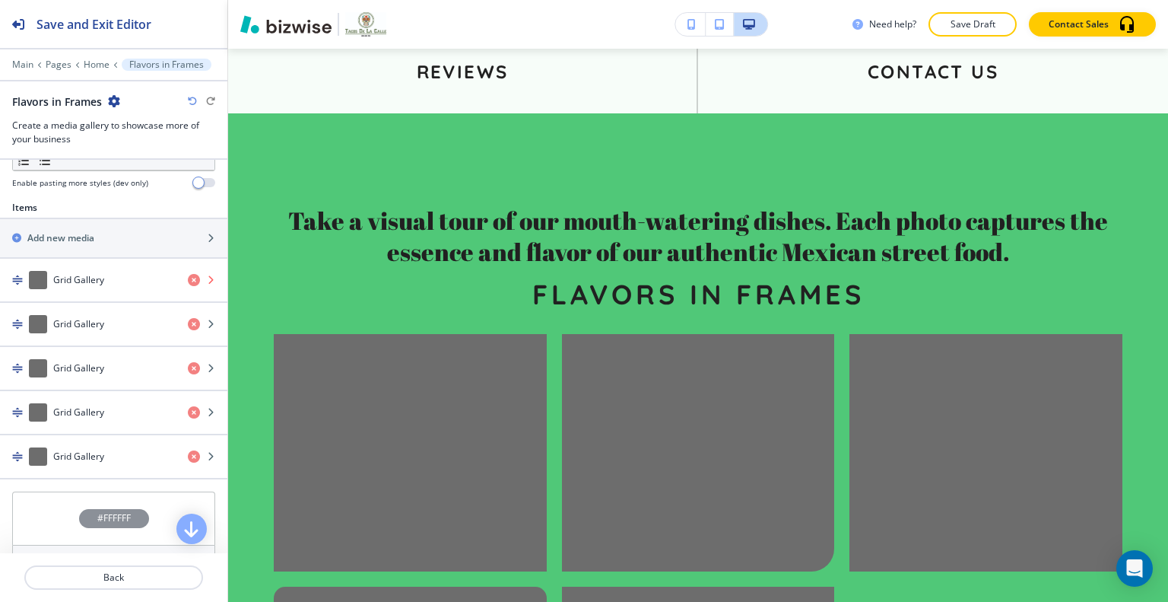
click at [188, 275] on icon "button" at bounding box center [194, 280] width 12 height 12
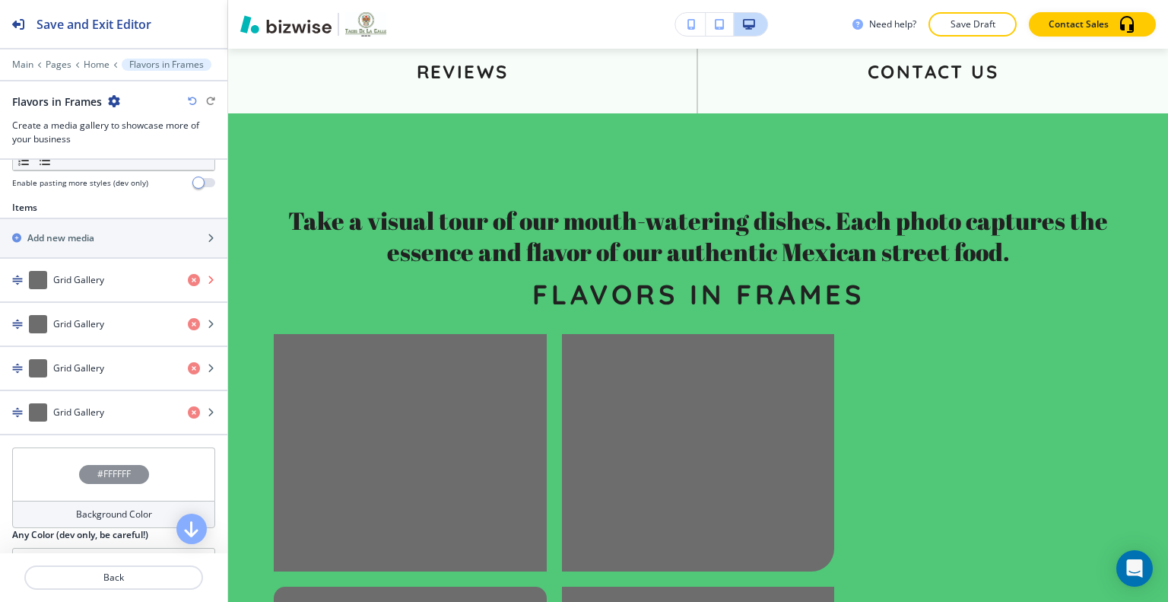
click at [188, 275] on icon "button" at bounding box center [194, 280] width 12 height 12
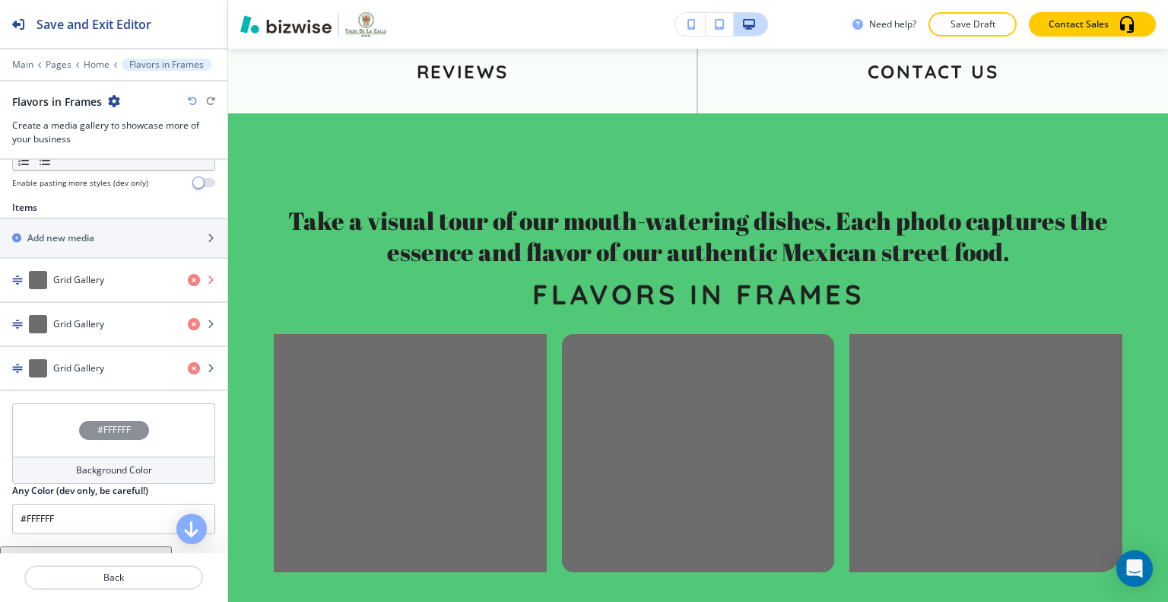
click at [188, 275] on icon "button" at bounding box center [194, 280] width 12 height 12
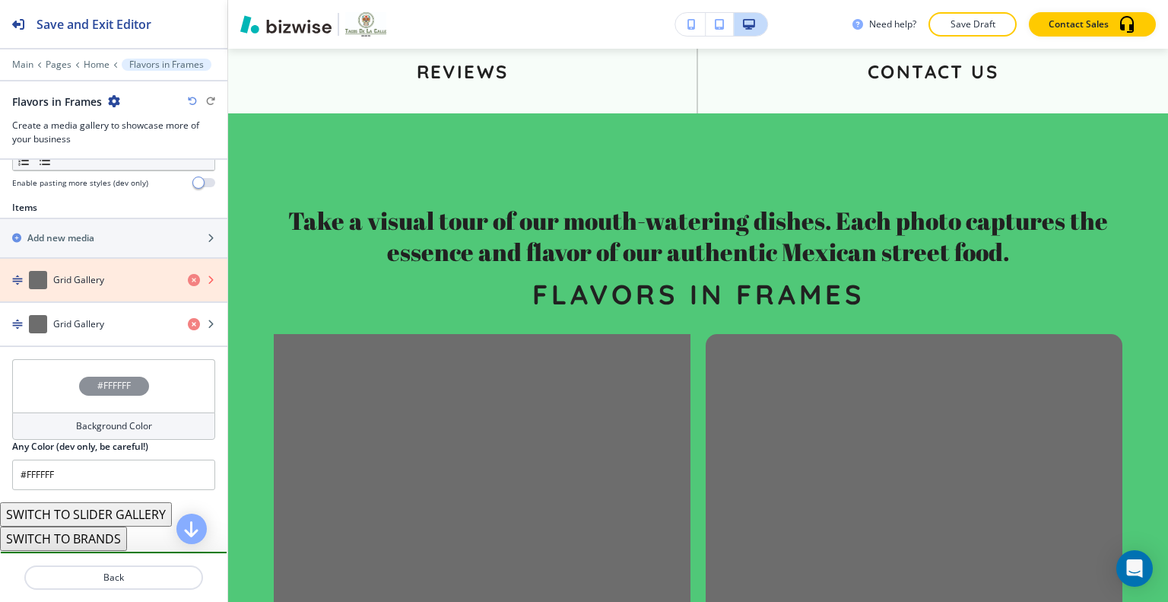
click at [188, 275] on icon "button" at bounding box center [194, 280] width 12 height 12
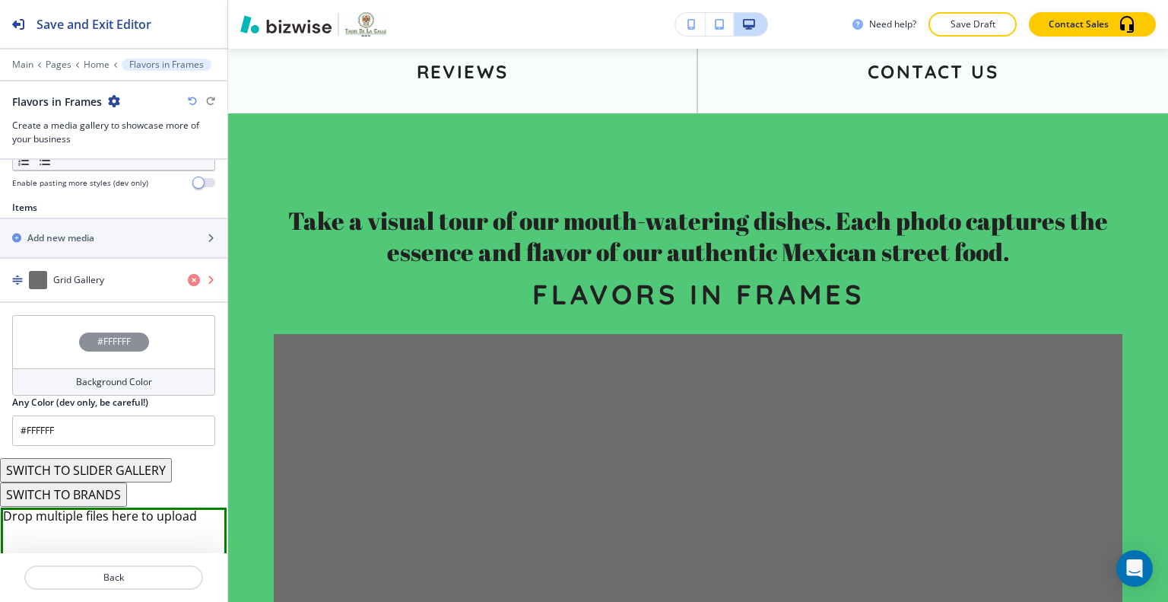
click at [188, 275] on icon "button" at bounding box center [194, 280] width 12 height 12
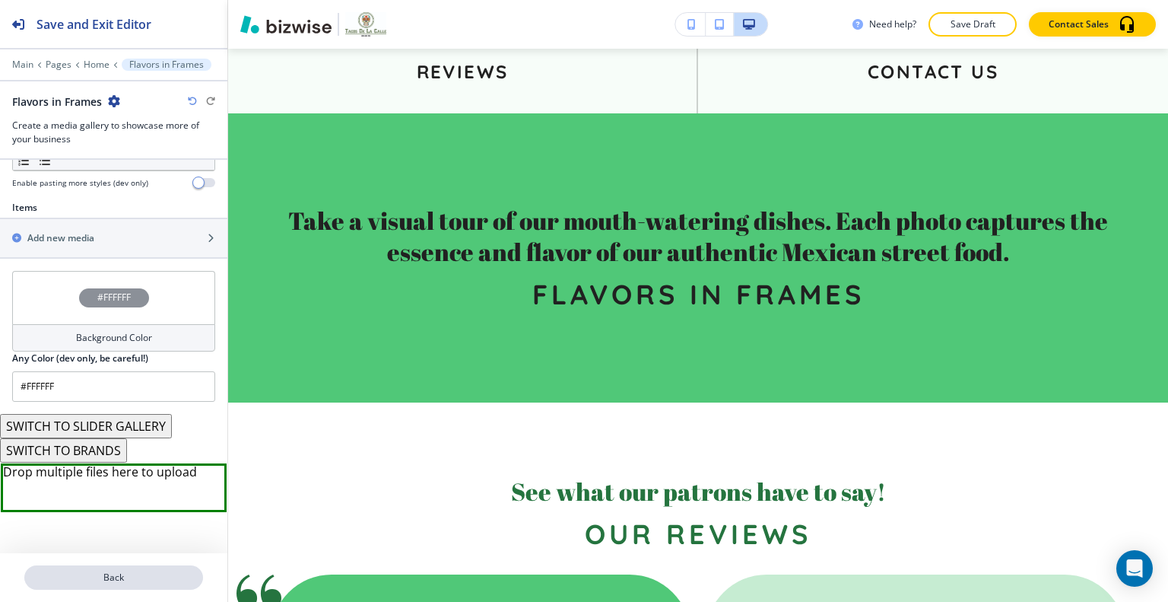
click at [125, 576] on p "Back" at bounding box center [114, 578] width 176 height 14
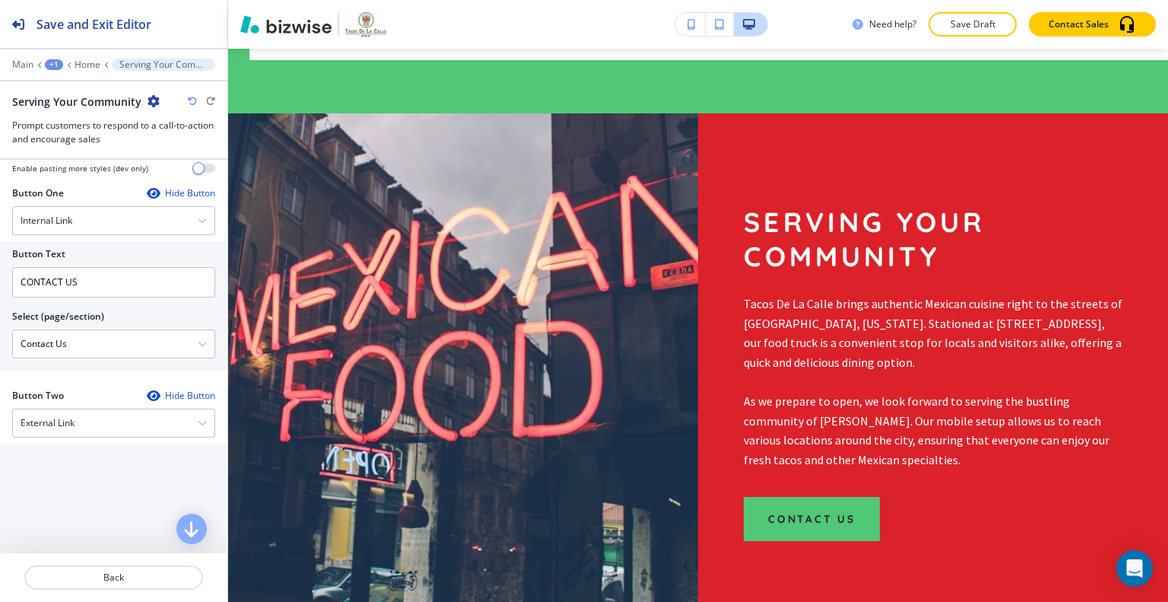
scroll to position [884, 0]
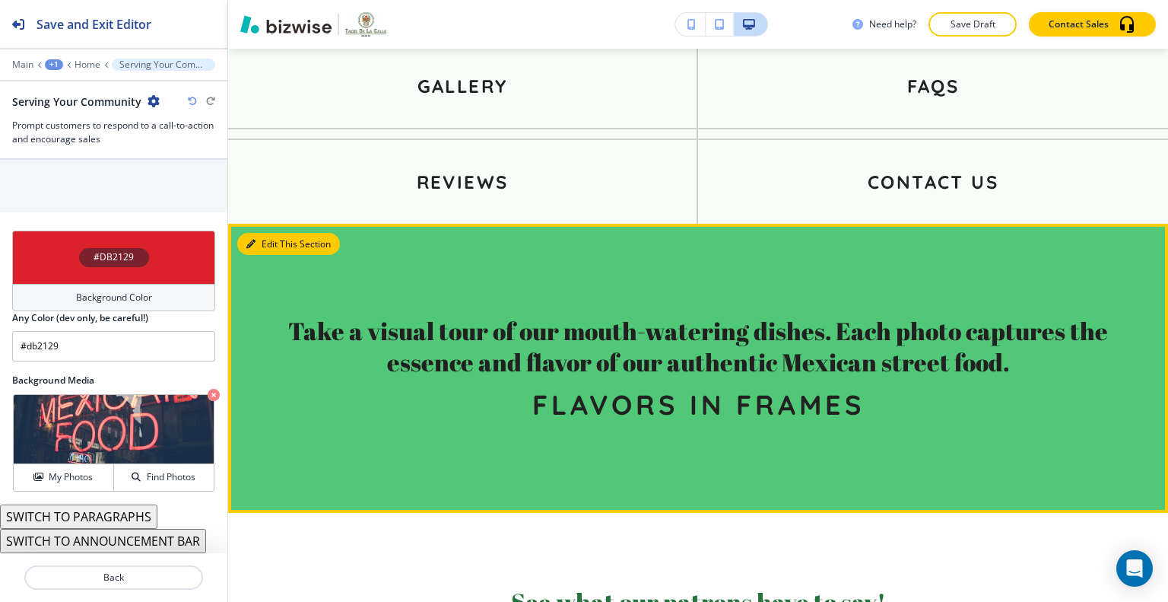
click at [264, 233] on button "Edit This Section" at bounding box center [288, 244] width 103 height 23
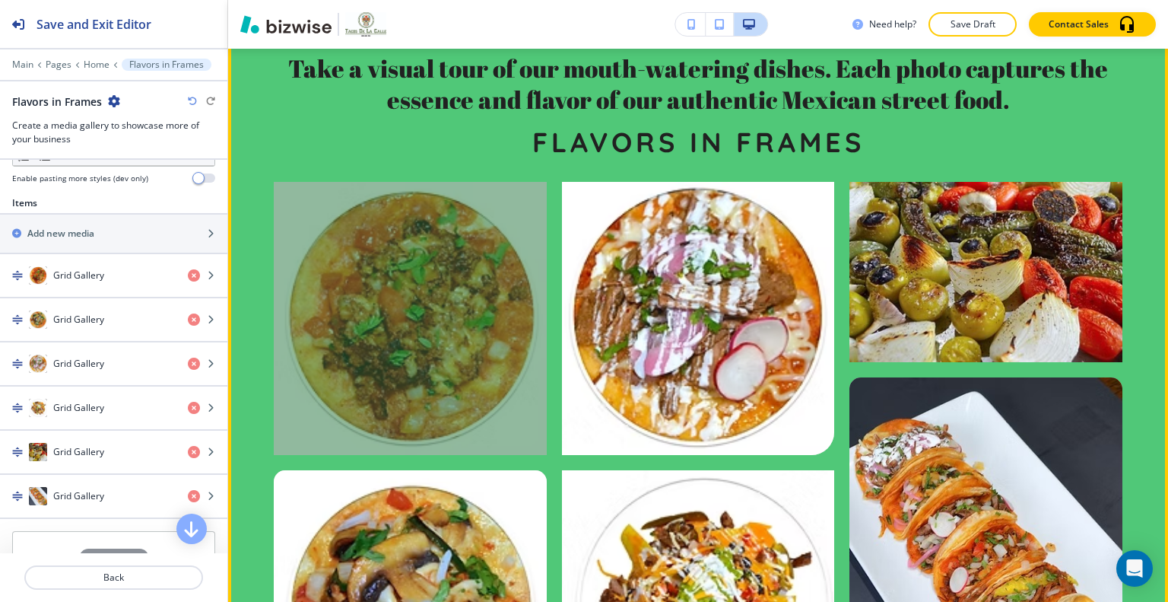
scroll to position [2929, 0]
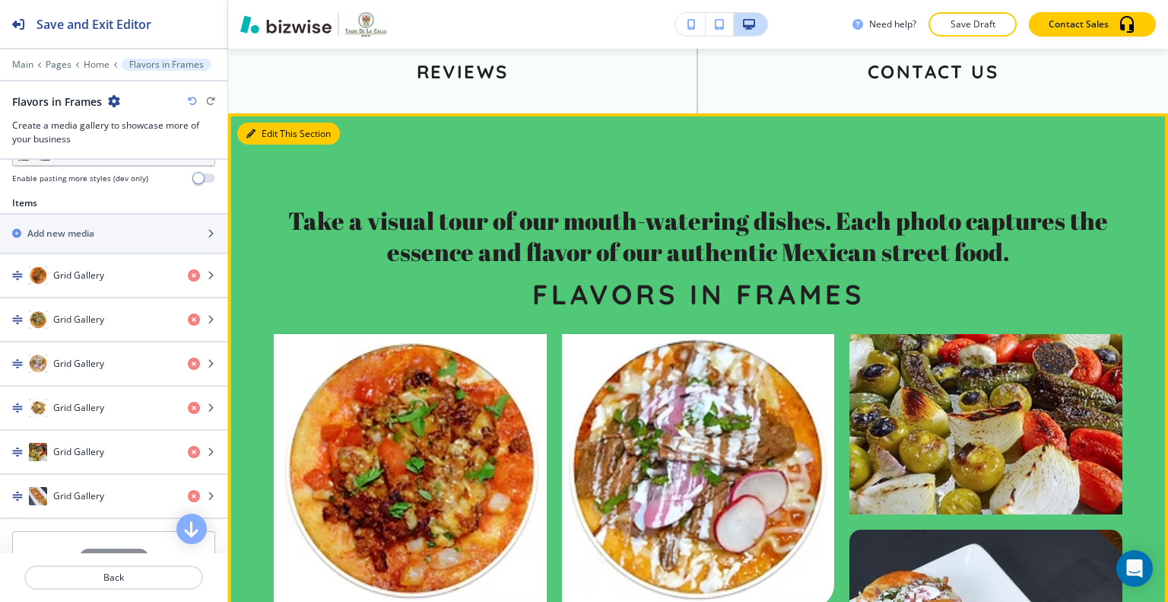
click at [269, 122] on button "Edit This Section" at bounding box center [288, 133] width 103 height 23
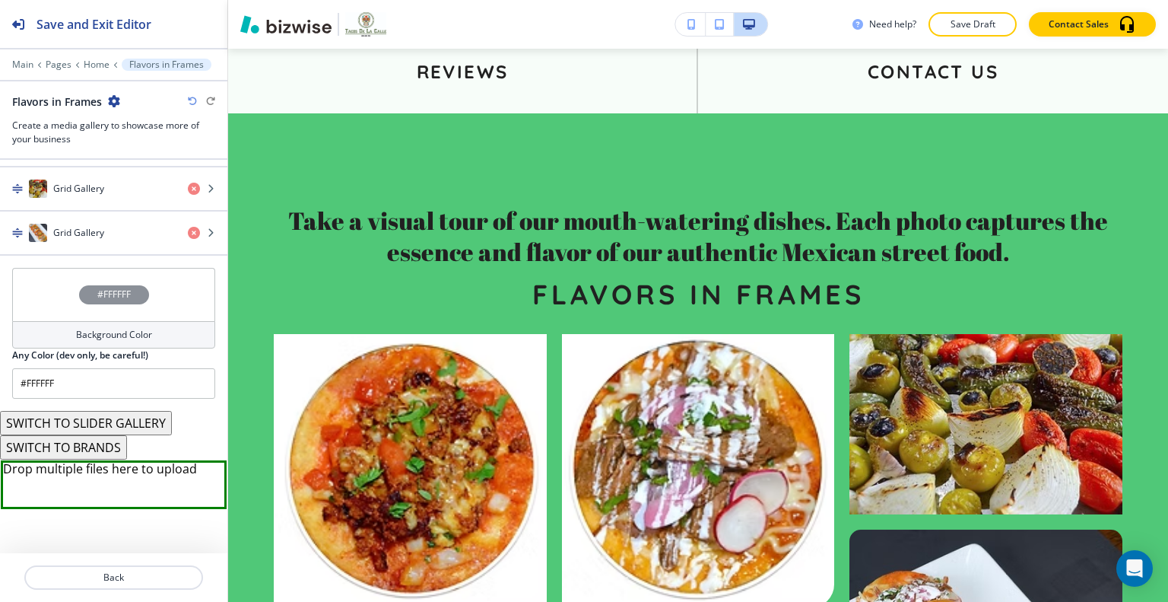
scroll to position [724, 0]
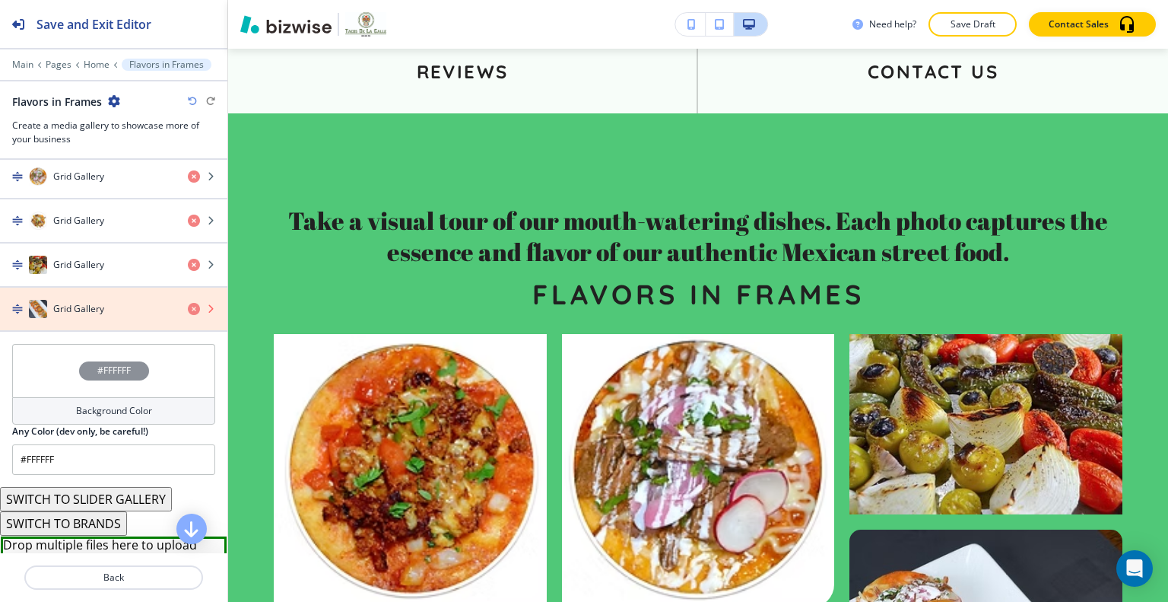
click at [188, 304] on icon "button" at bounding box center [194, 309] width 12 height 12
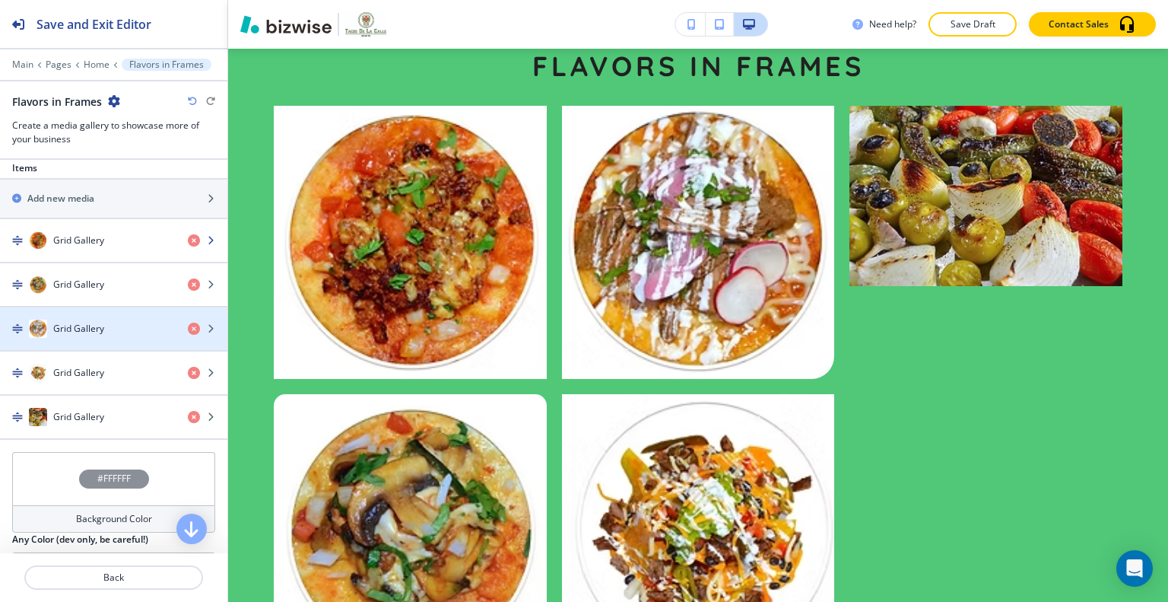
scroll to position [496, 0]
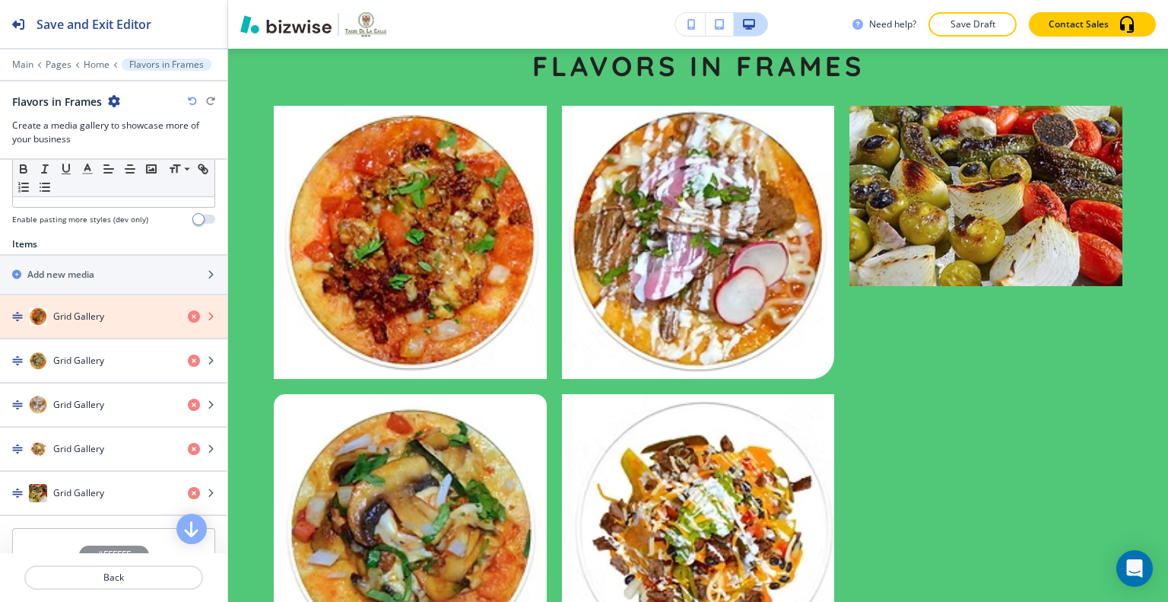
click at [188, 316] on icon "button" at bounding box center [194, 316] width 12 height 12
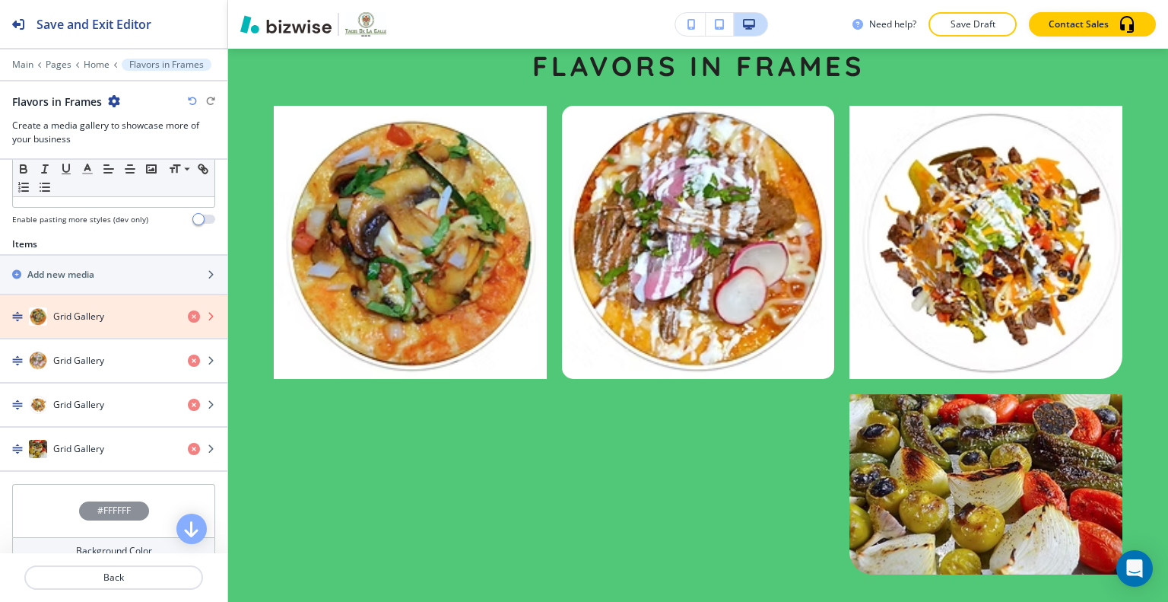
click at [188, 316] on icon "button" at bounding box center [194, 316] width 12 height 12
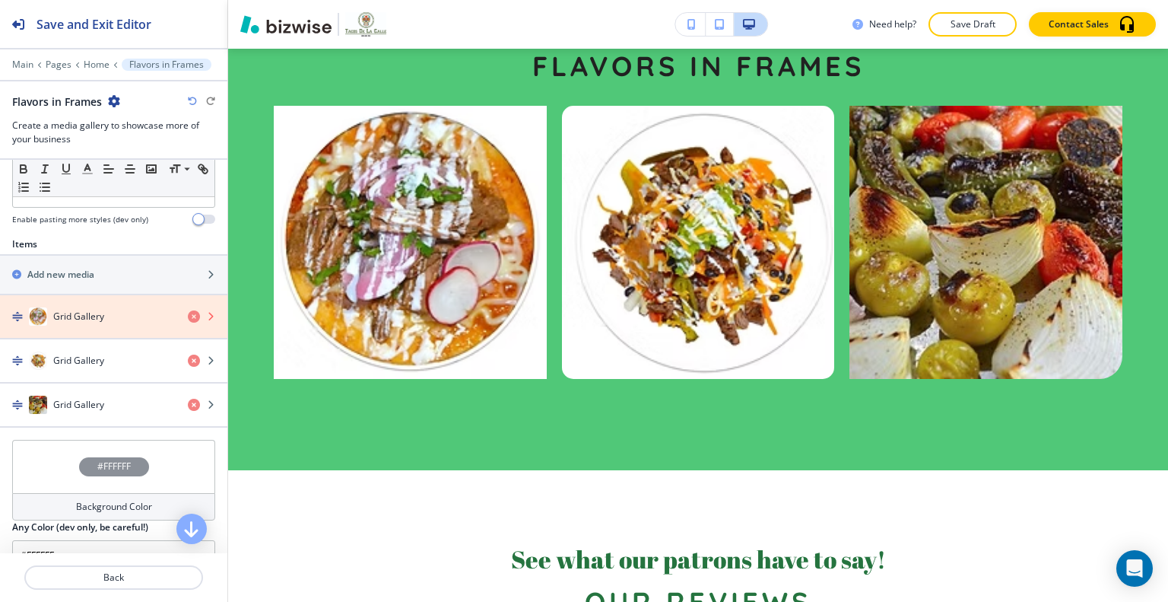
click at [188, 316] on icon "button" at bounding box center [194, 316] width 12 height 12
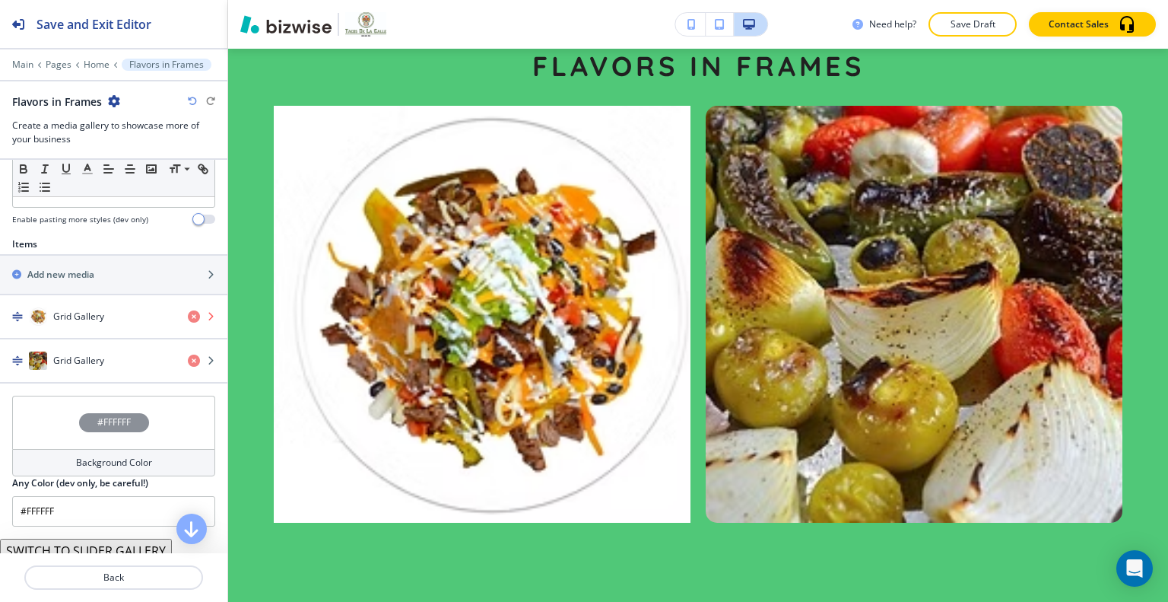
click at [188, 316] on icon "button" at bounding box center [194, 316] width 12 height 12
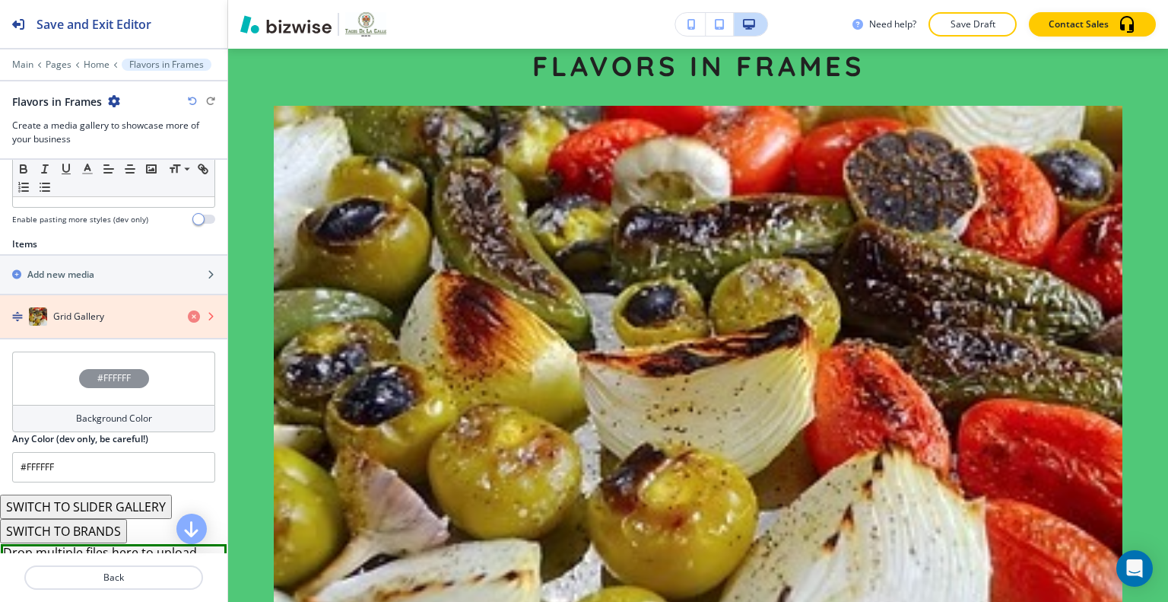
click at [188, 316] on icon "button" at bounding box center [194, 316] width 12 height 12
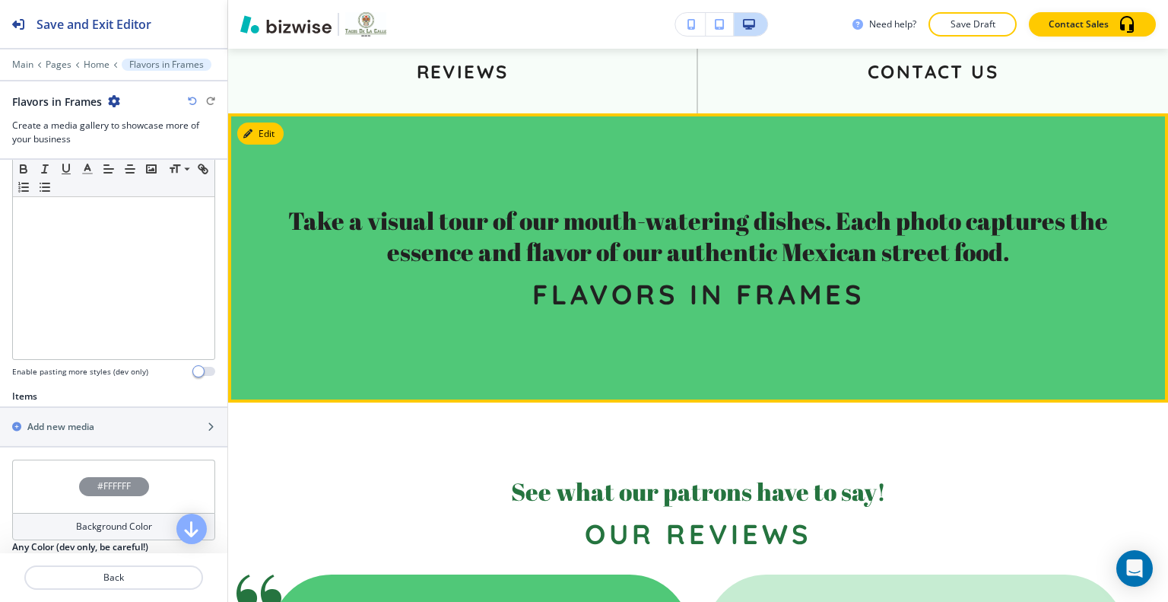
scroll to position [2853, 0]
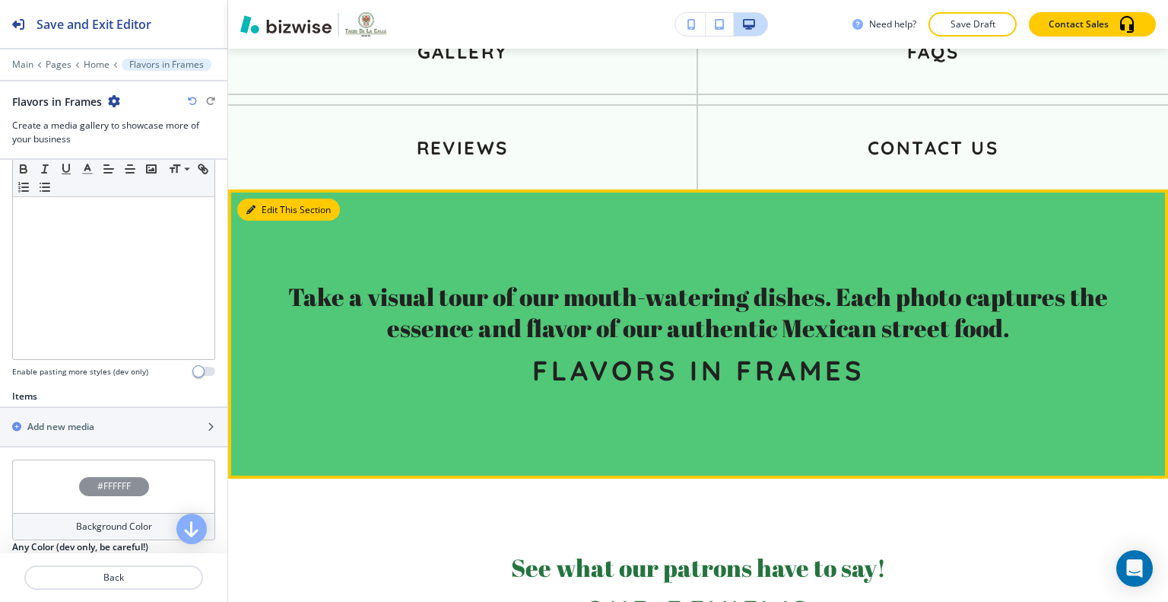
click at [262, 199] on button "Edit This Section" at bounding box center [288, 210] width 103 height 23
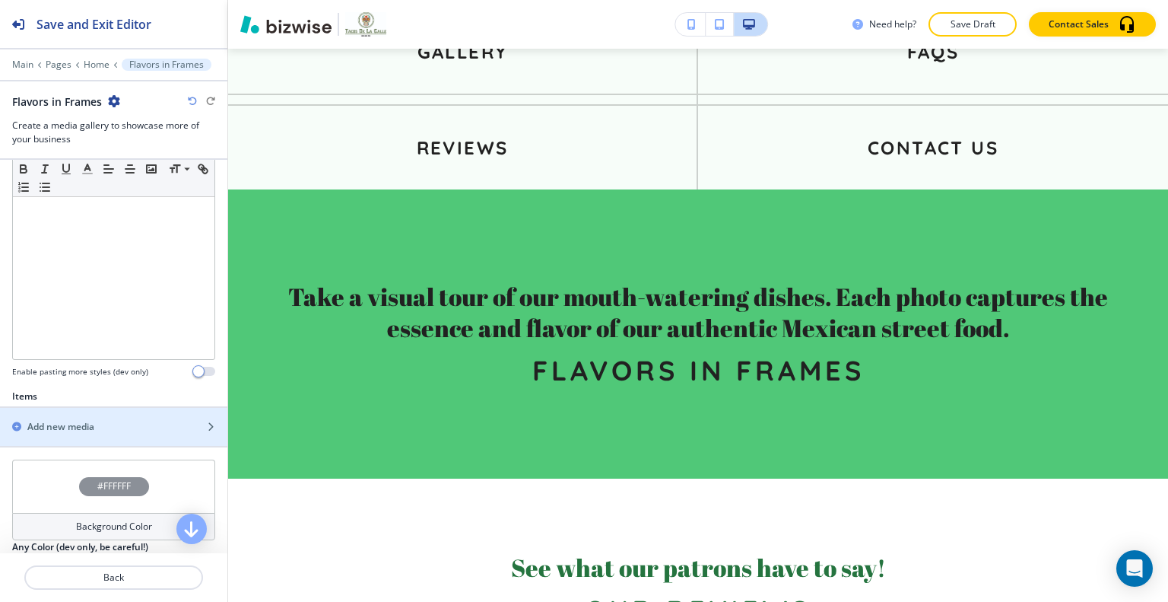
scroll to position [537, 0]
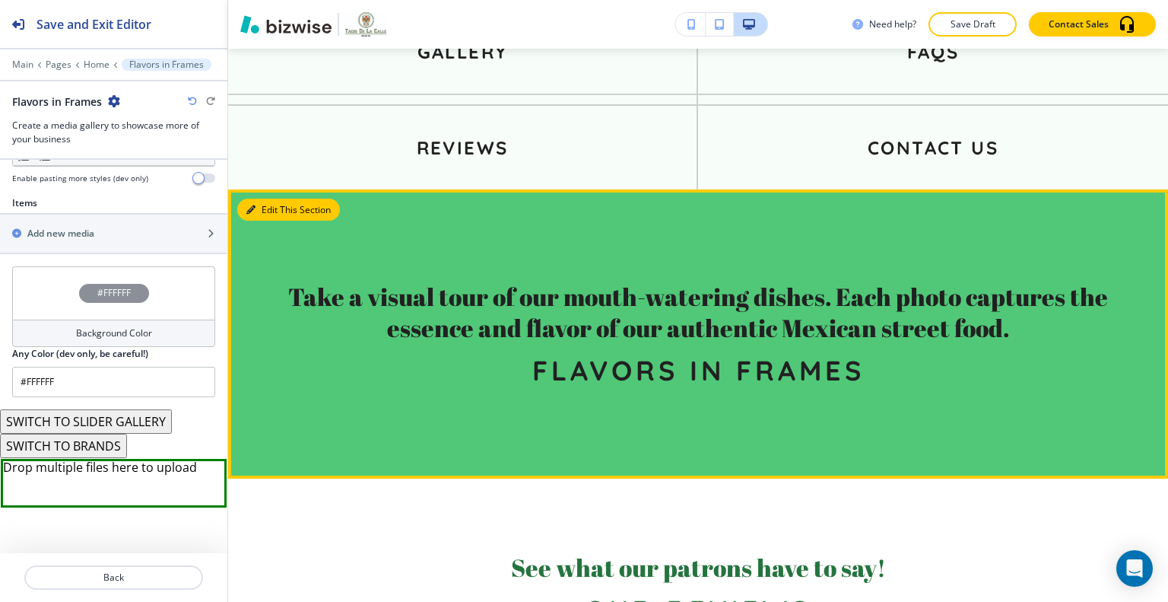
click at [261, 199] on button "Edit This Section" at bounding box center [288, 210] width 103 height 23
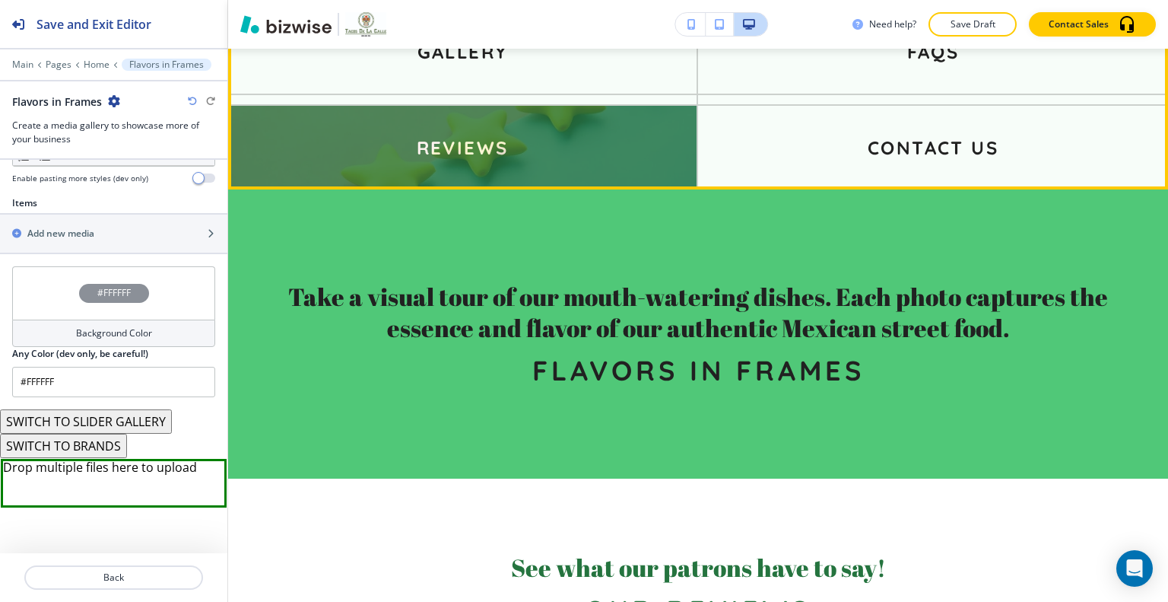
click at [374, 106] on img at bounding box center [462, 148] width 469 height 84
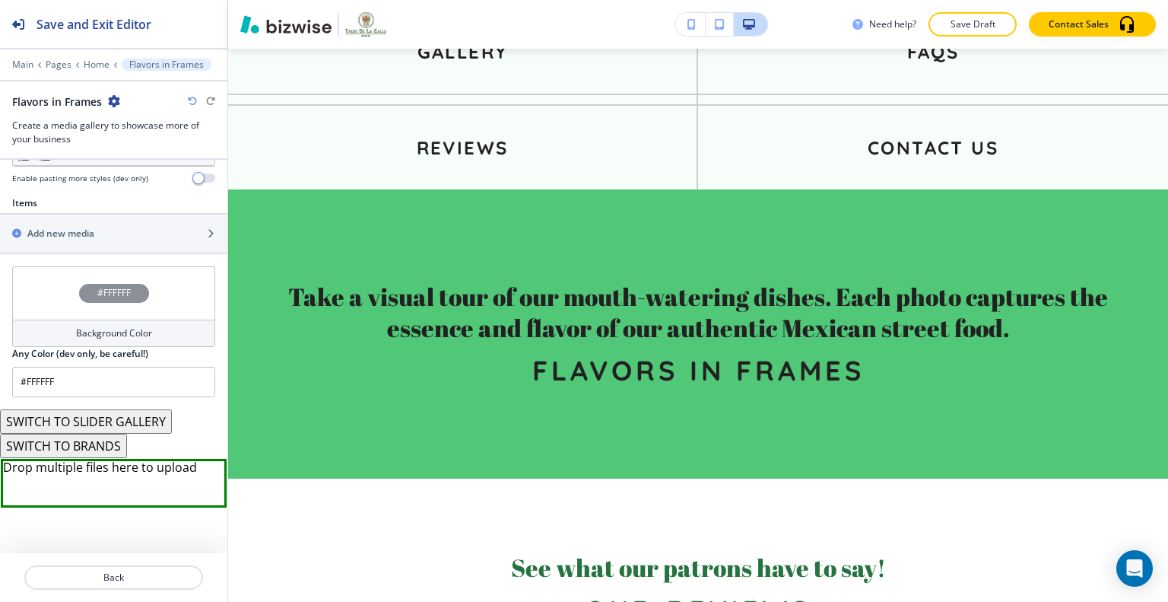
scroll to position [2853, 0]
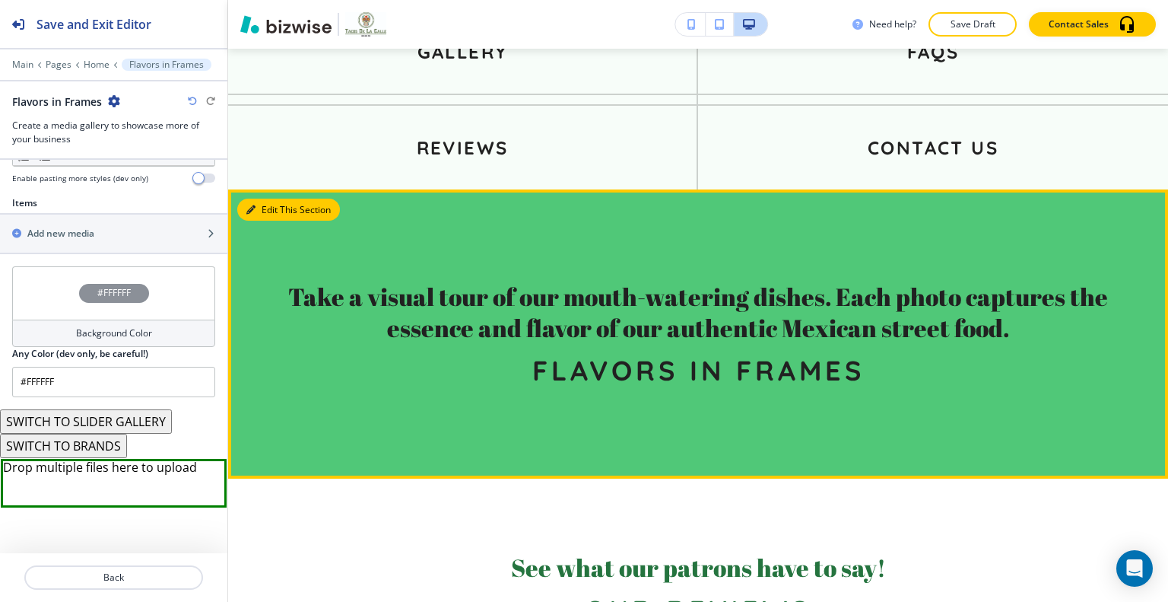
click at [265, 199] on button "Edit This Section" at bounding box center [288, 210] width 103 height 23
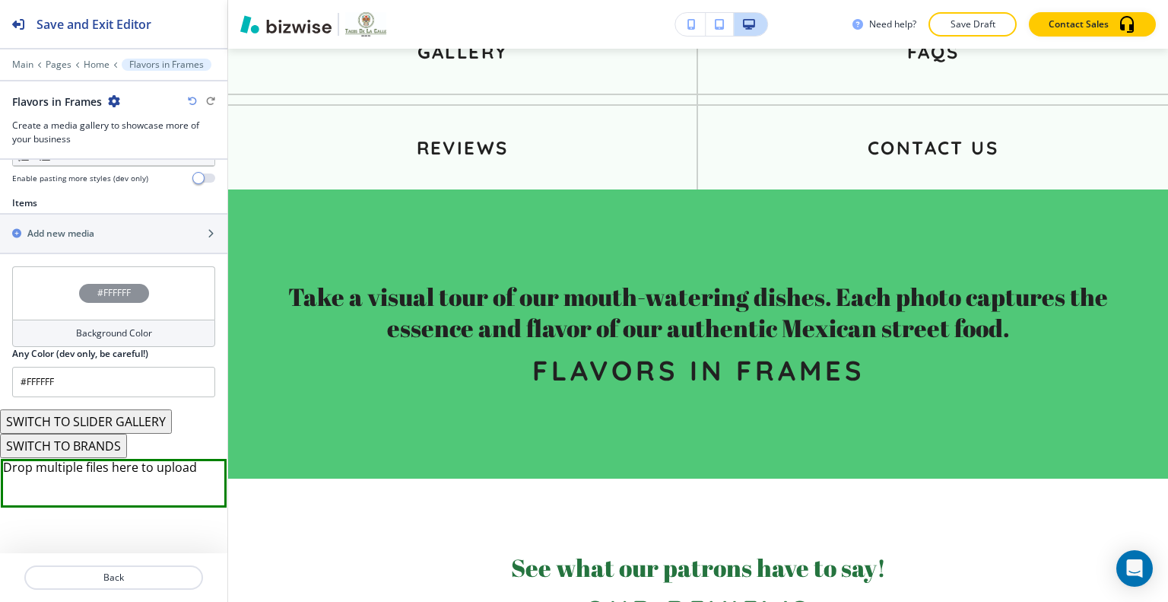
click at [976, 21] on p "Save Draft" at bounding box center [973, 24] width 49 height 14
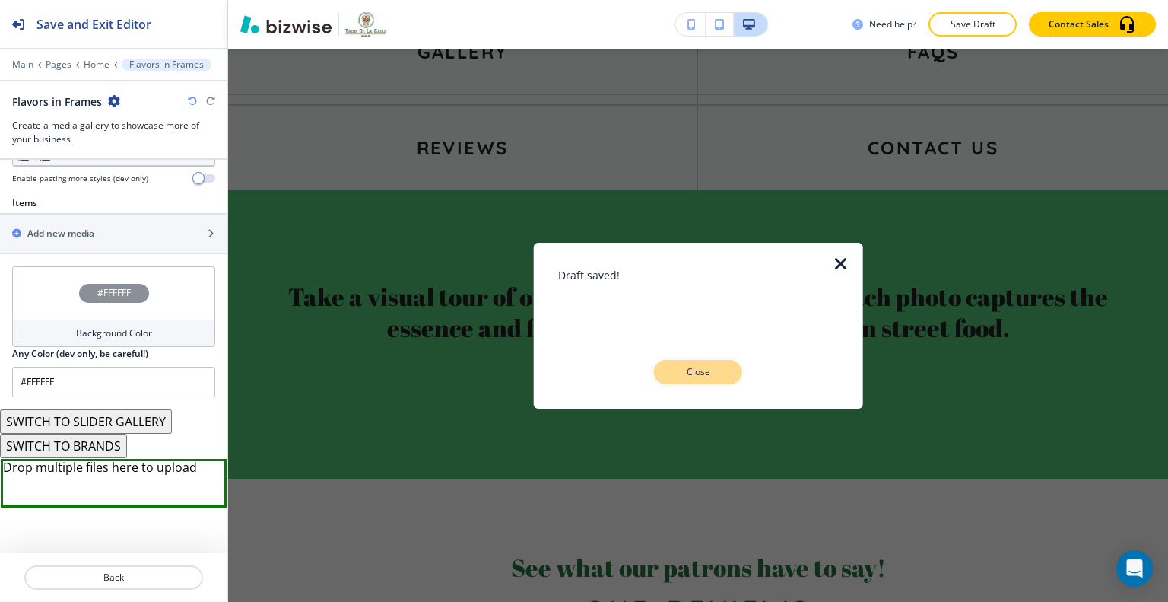
click at [691, 379] on button "Close" at bounding box center [698, 372] width 88 height 24
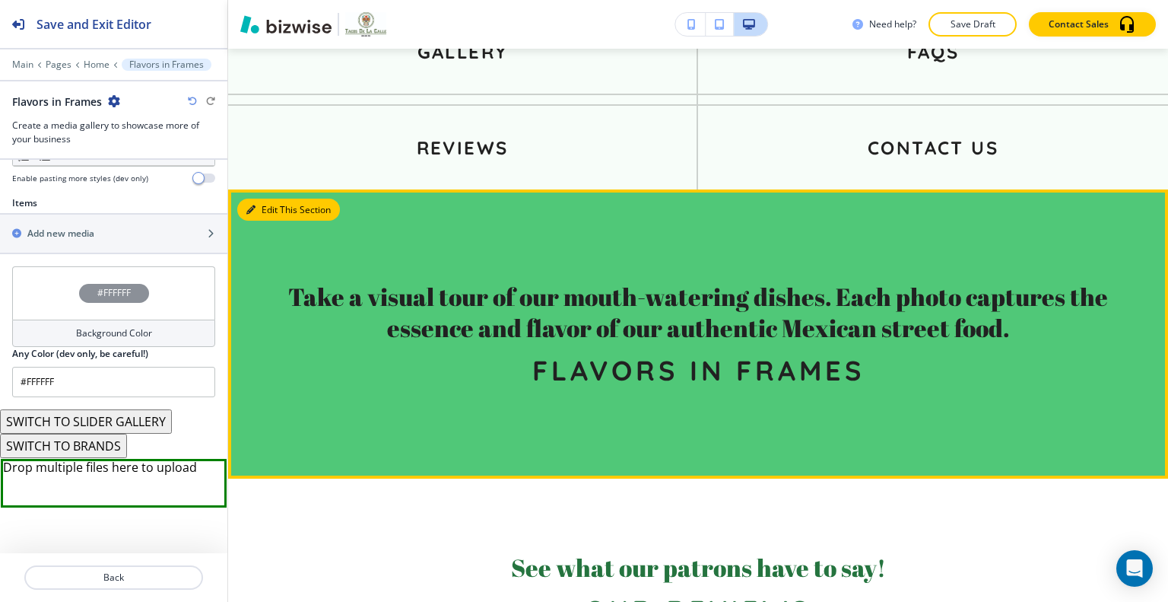
click at [270, 199] on button "Edit This Section" at bounding box center [288, 210] width 103 height 23
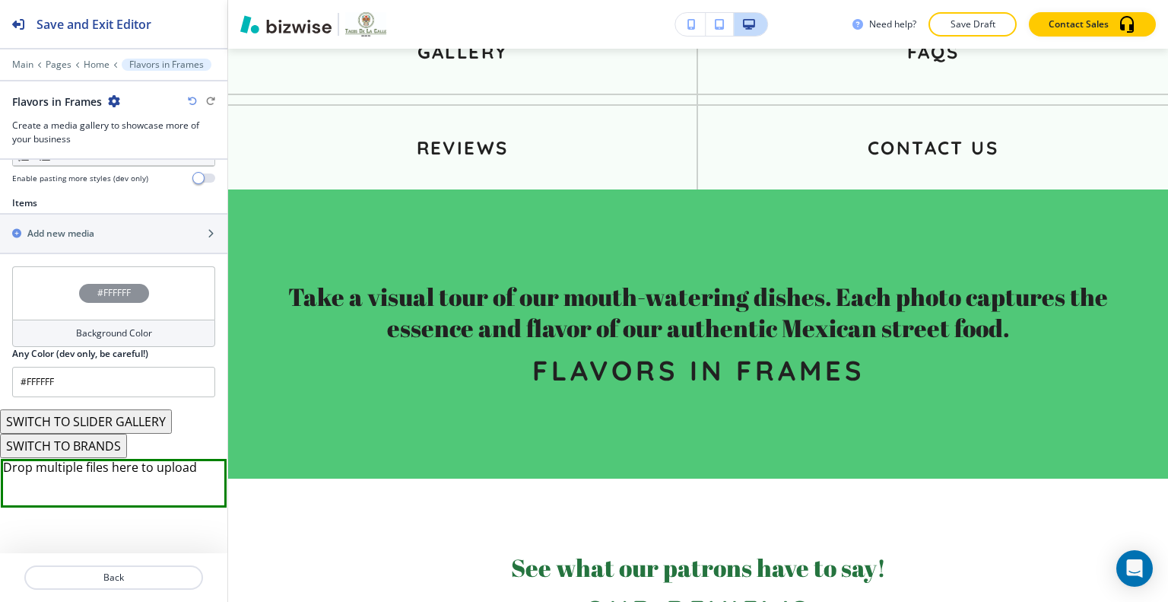
scroll to position [309, 0]
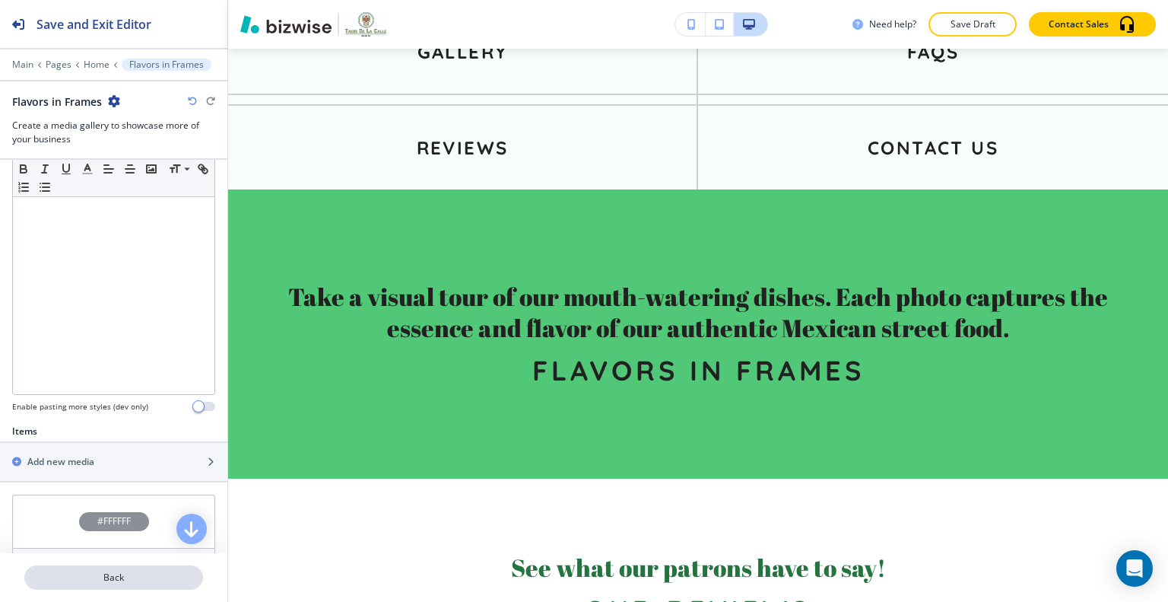
click at [174, 583] on p "Back" at bounding box center [114, 578] width 176 height 14
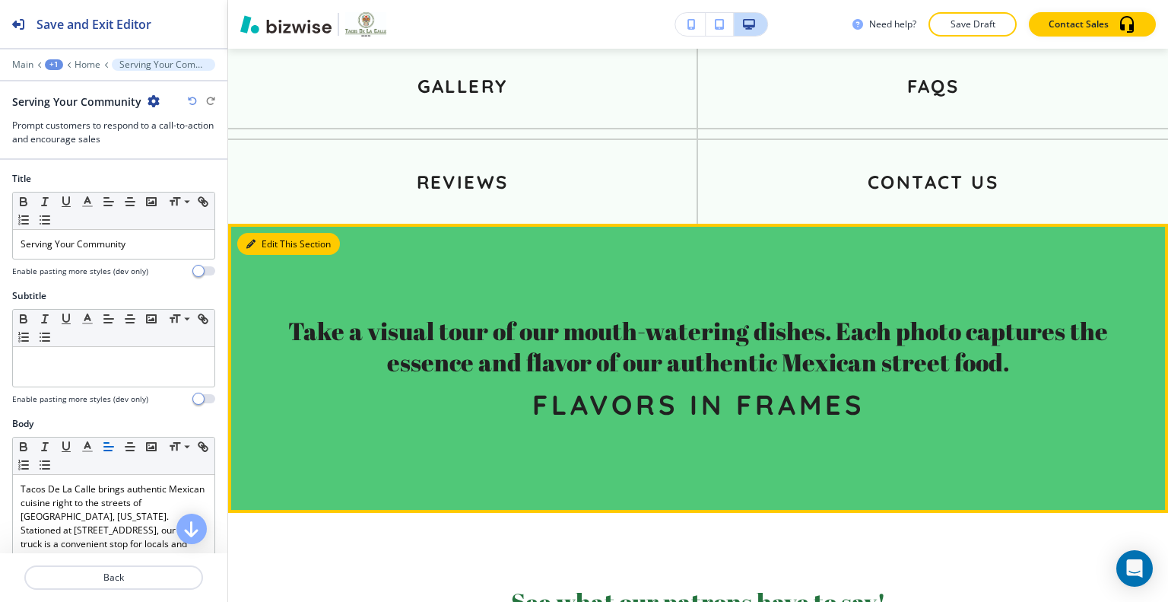
click at [267, 233] on button "Edit This Section" at bounding box center [288, 244] width 103 height 23
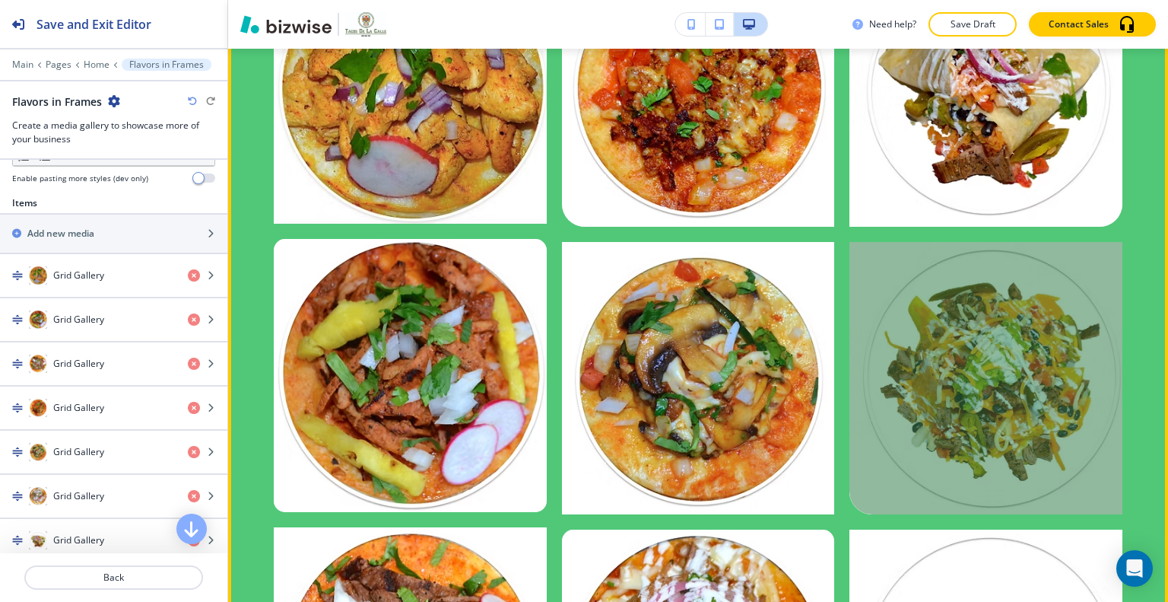
scroll to position [3614, 0]
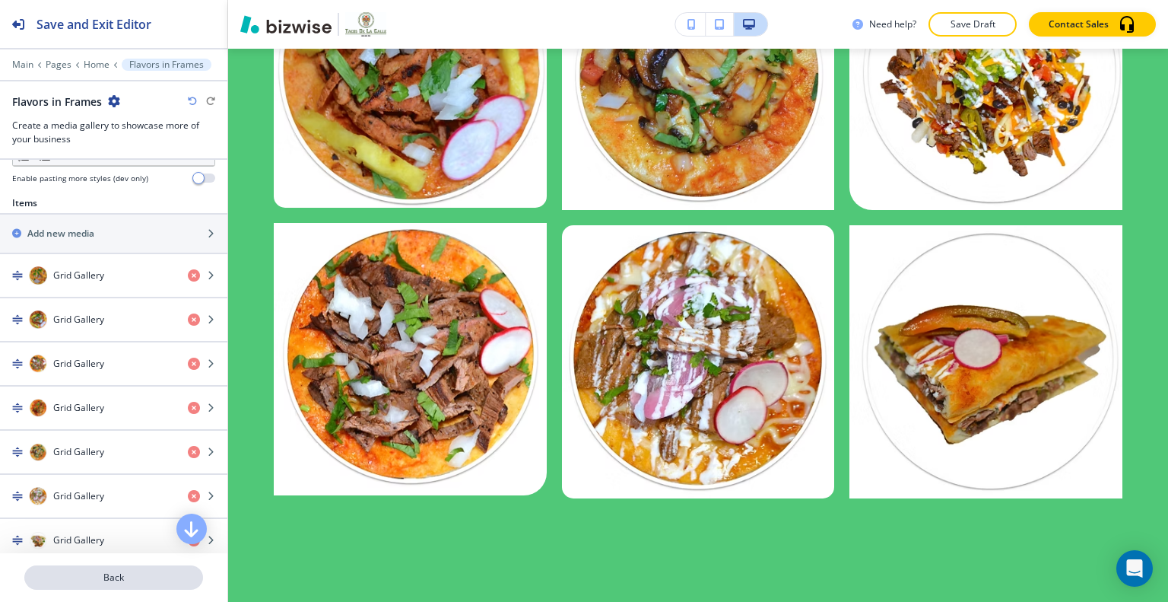
click at [139, 574] on p "Back" at bounding box center [114, 578] width 176 height 14
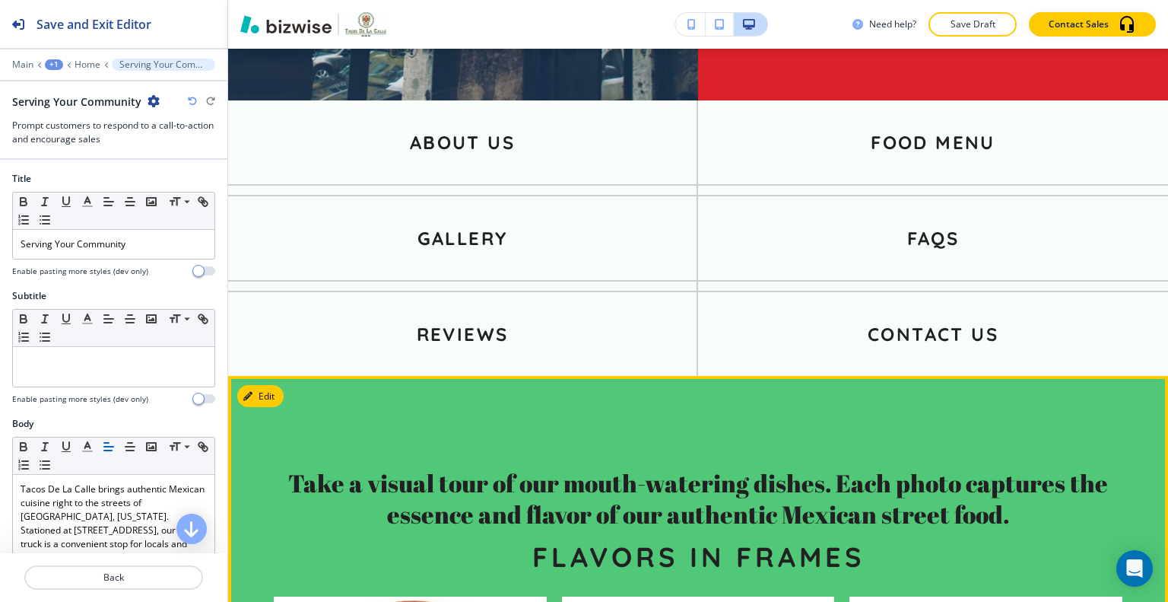
scroll to position [2743, 0]
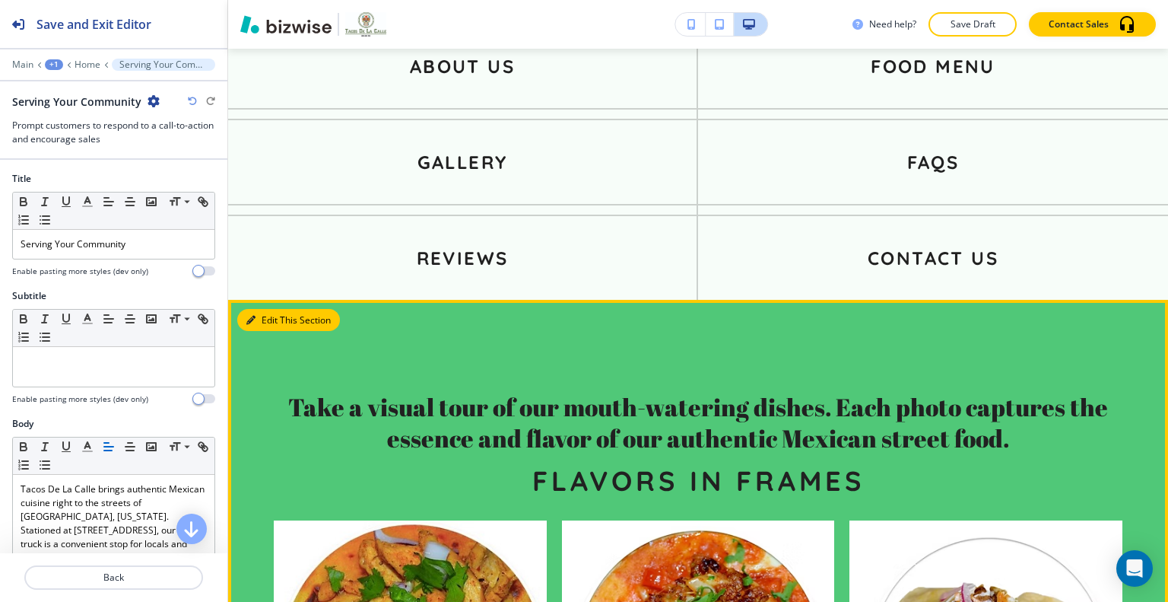
click at [278, 309] on button "Edit This Section" at bounding box center [288, 320] width 103 height 23
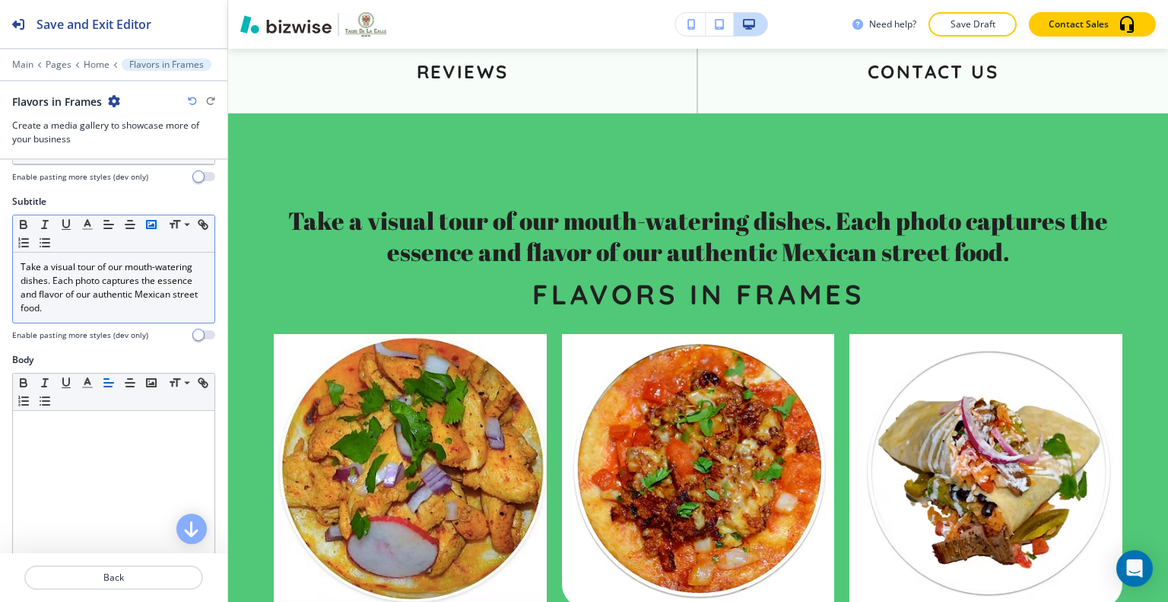
scroll to position [0, 0]
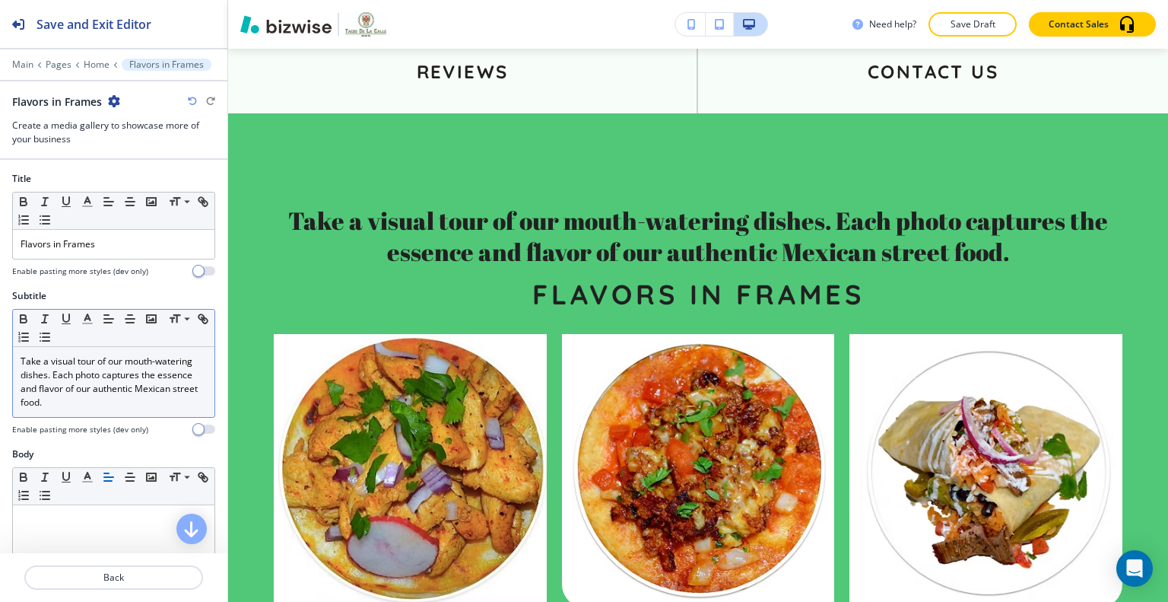
click at [84, 415] on div "Take a visual tour of our mouth-watering dishes. Each photo captures the essenc…" at bounding box center [114, 382] width 202 height 70
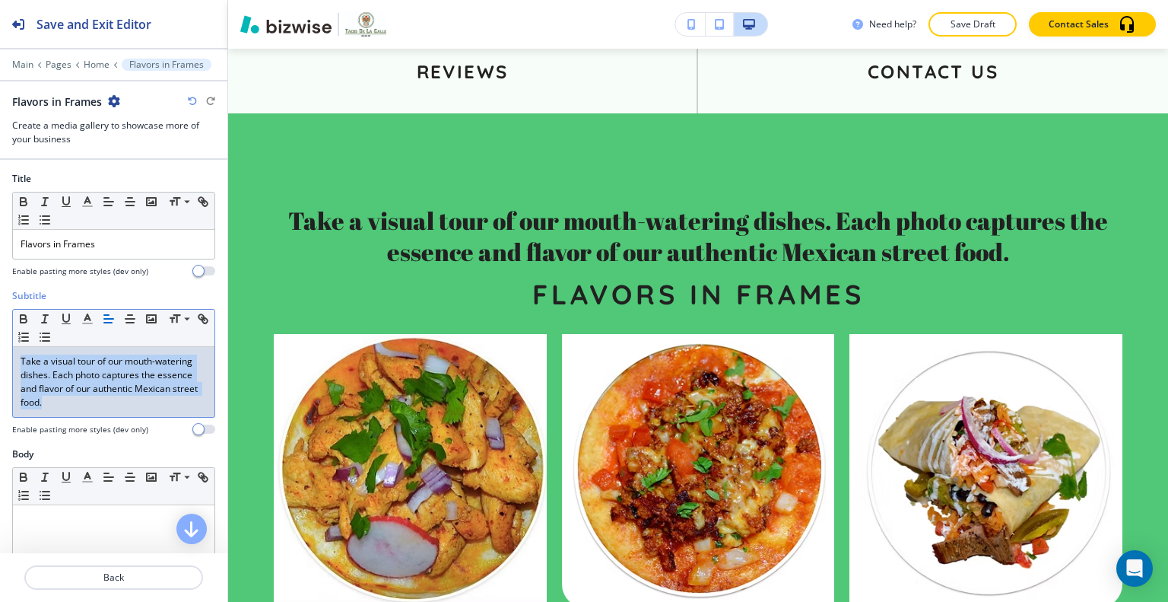
drag, startPoint x: 87, startPoint y: 410, endPoint x: 27, endPoint y: 376, distance: 69.2
click at [0, 343] on div "Subtitle Small Normal Large Huge Take a visual tour of our mouth-watering dishe…" at bounding box center [113, 368] width 227 height 158
copy p "Take a visual tour of our mouth-watering dishes. Each photo captures the essenc…"
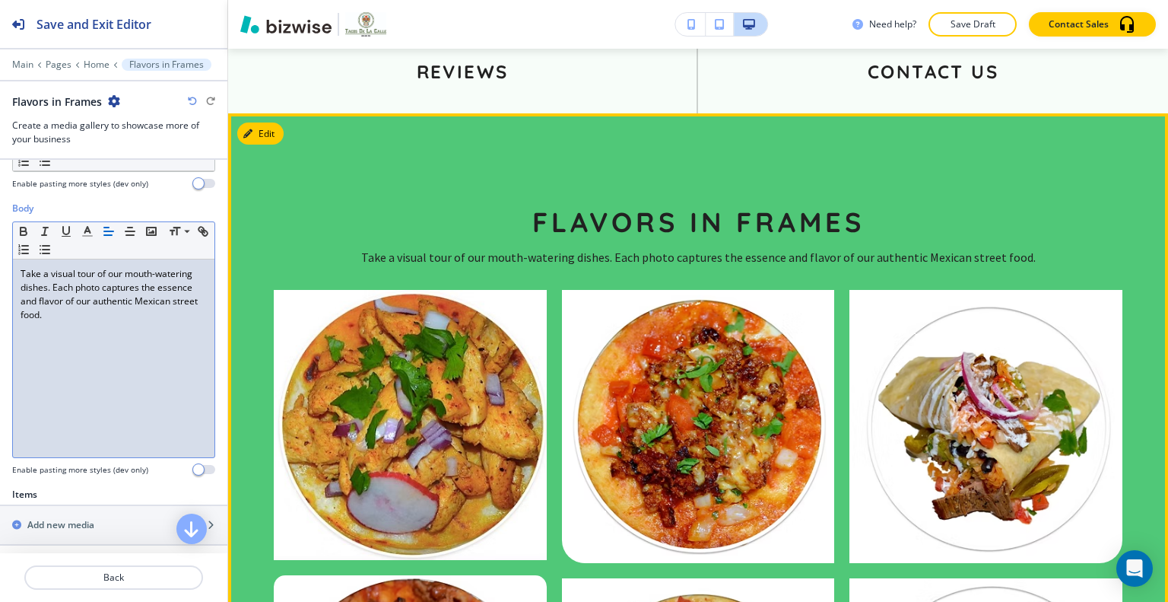
scroll to position [2853, 0]
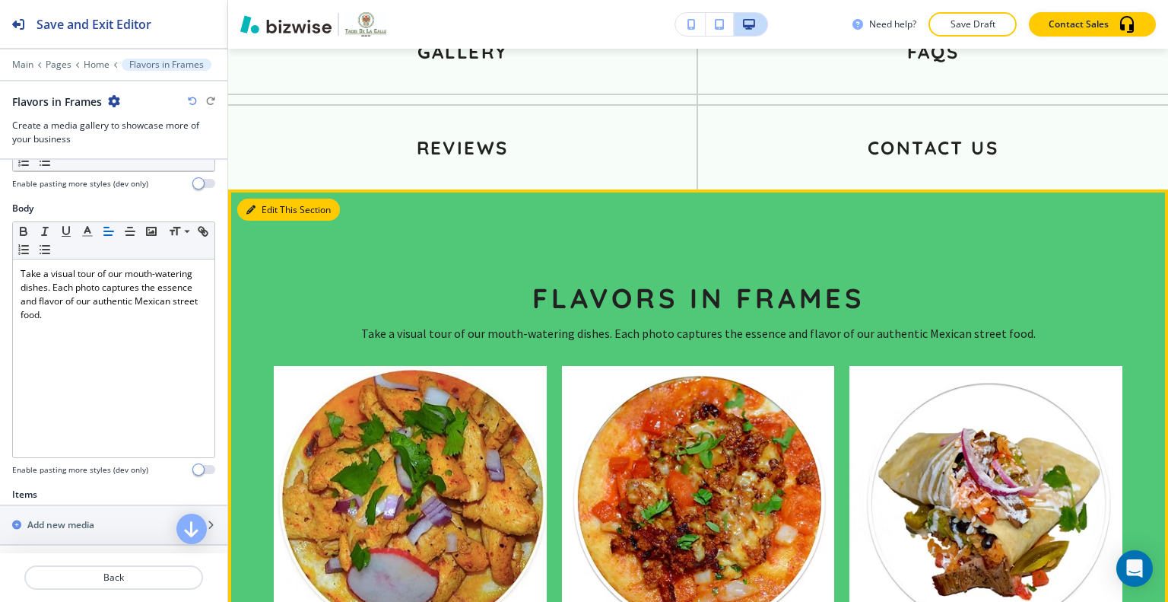
click at [261, 199] on button "Edit This Section" at bounding box center [288, 210] width 103 height 23
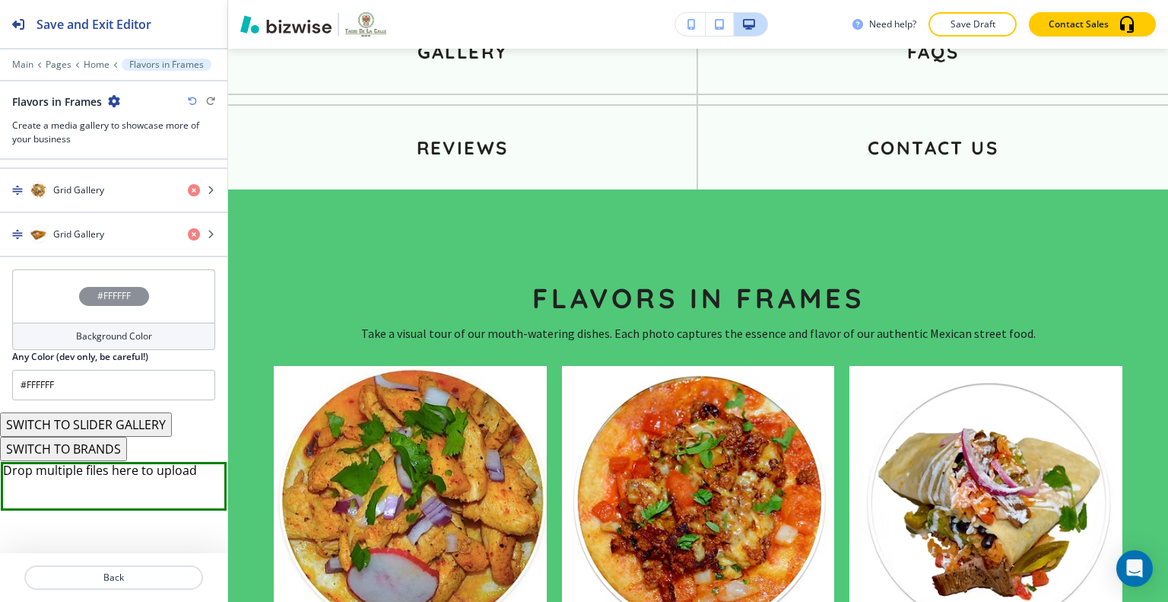
click at [51, 297] on div "#FFFFFF" at bounding box center [113, 295] width 203 height 53
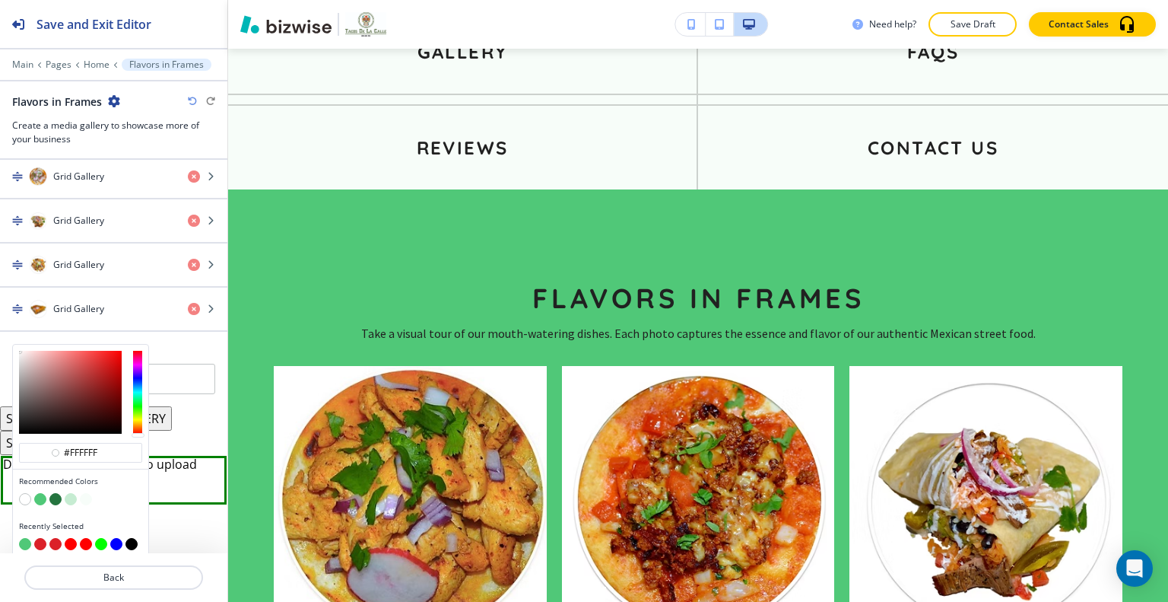
click at [38, 538] on button "button" at bounding box center [40, 544] width 12 height 12
type input "#db2129"
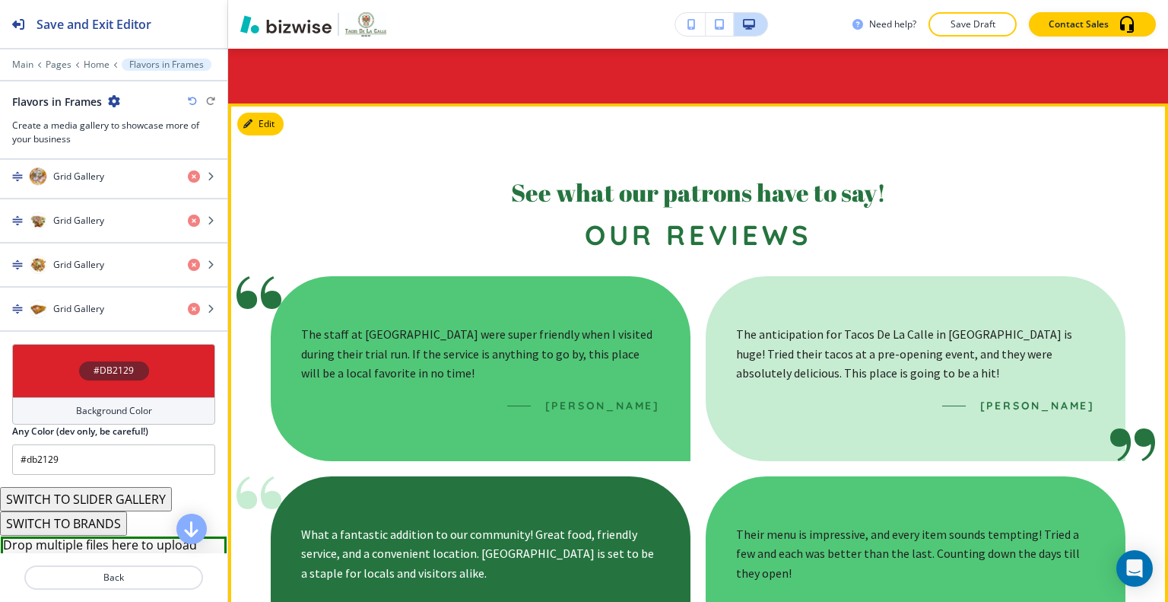
scroll to position [3918, 0]
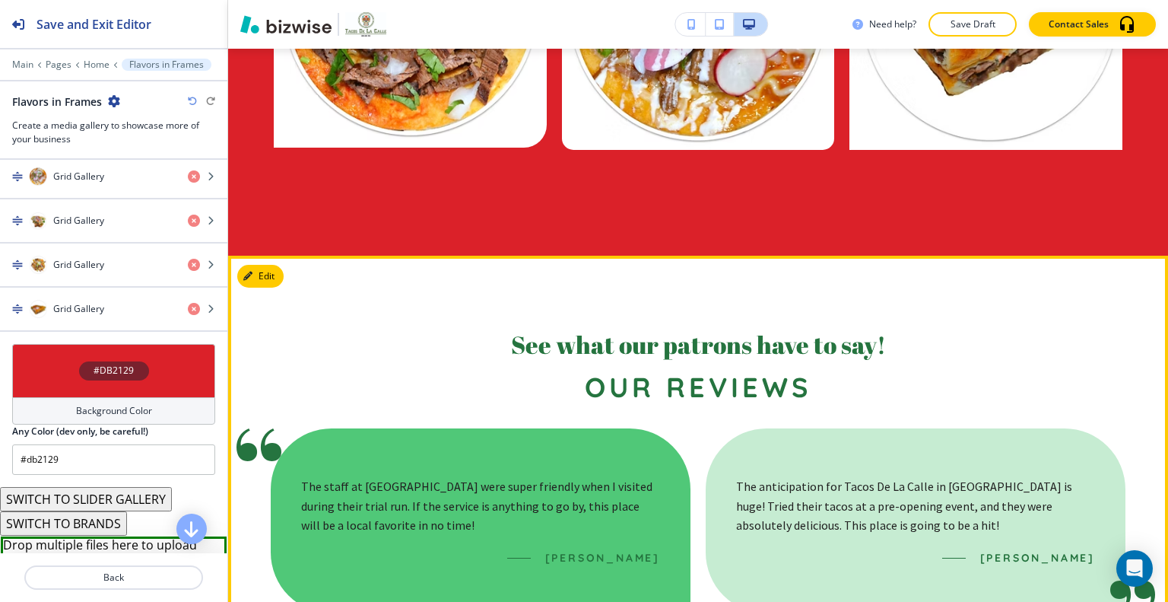
click at [265, 265] on button "Edit This Section" at bounding box center [288, 276] width 103 height 23
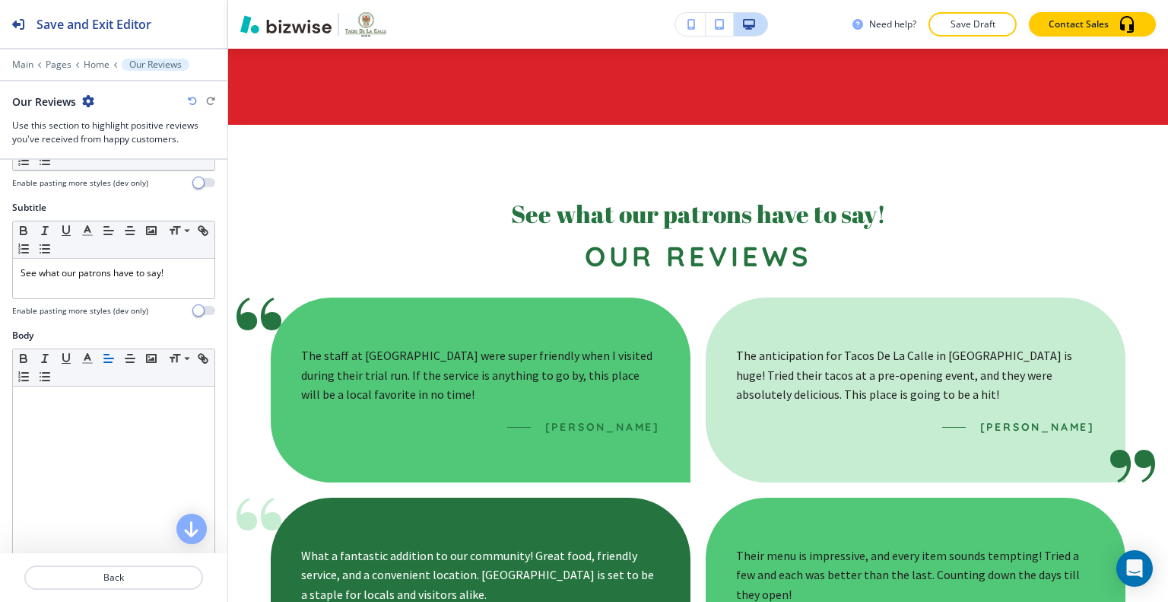
scroll to position [393, 0]
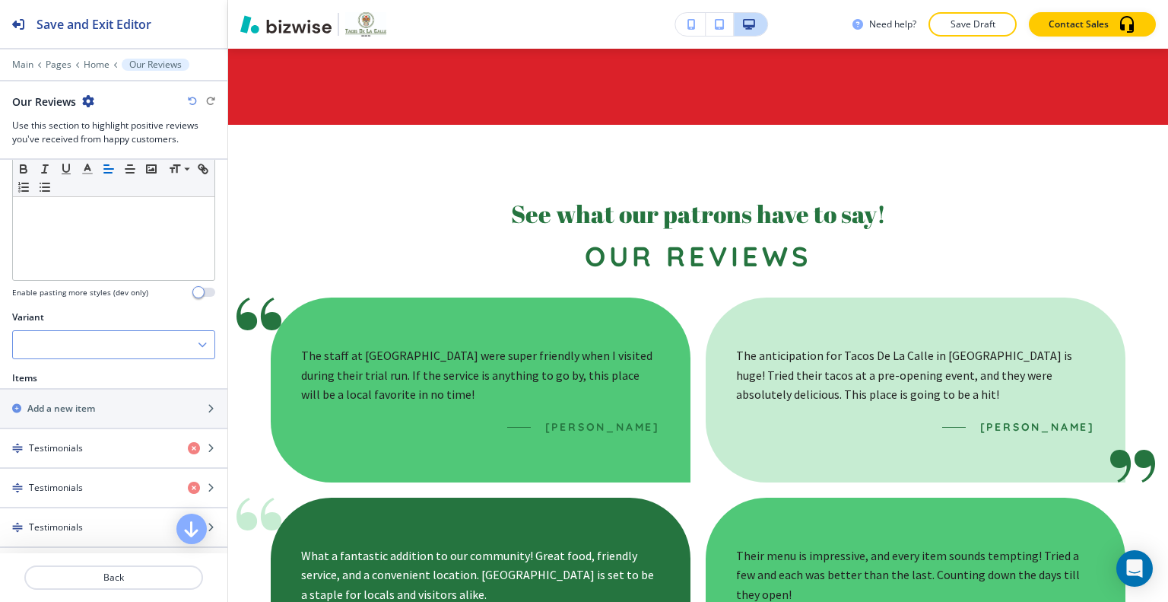
click at [134, 336] on div at bounding box center [114, 344] width 202 height 27
click at [97, 395] on h4 "Slider" at bounding box center [114, 397] width 186 height 14
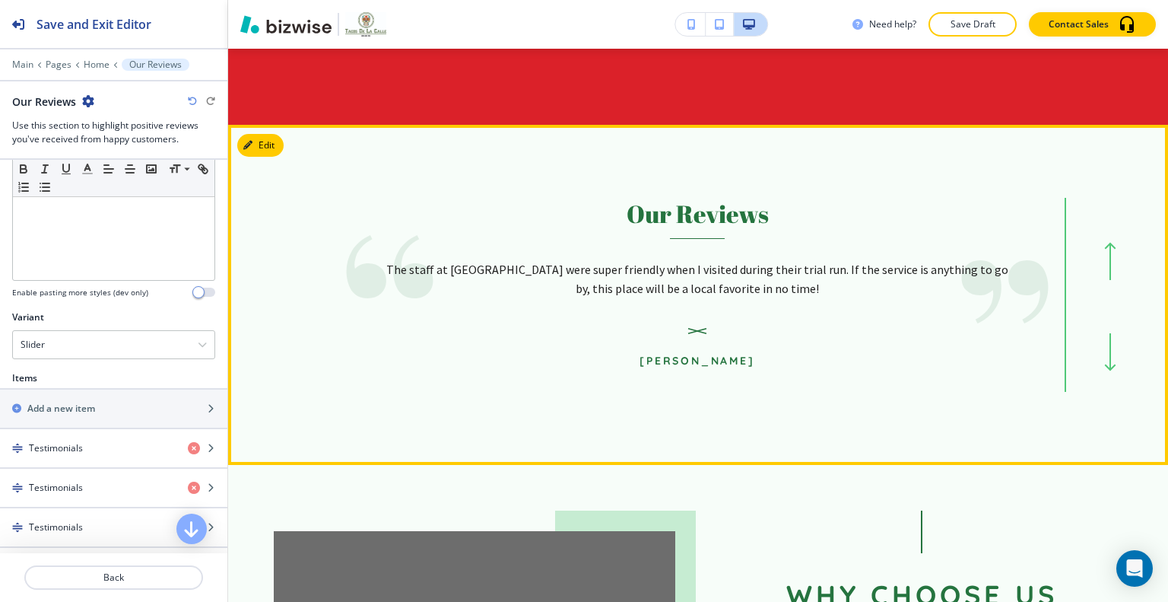
scroll to position [3973, 0]
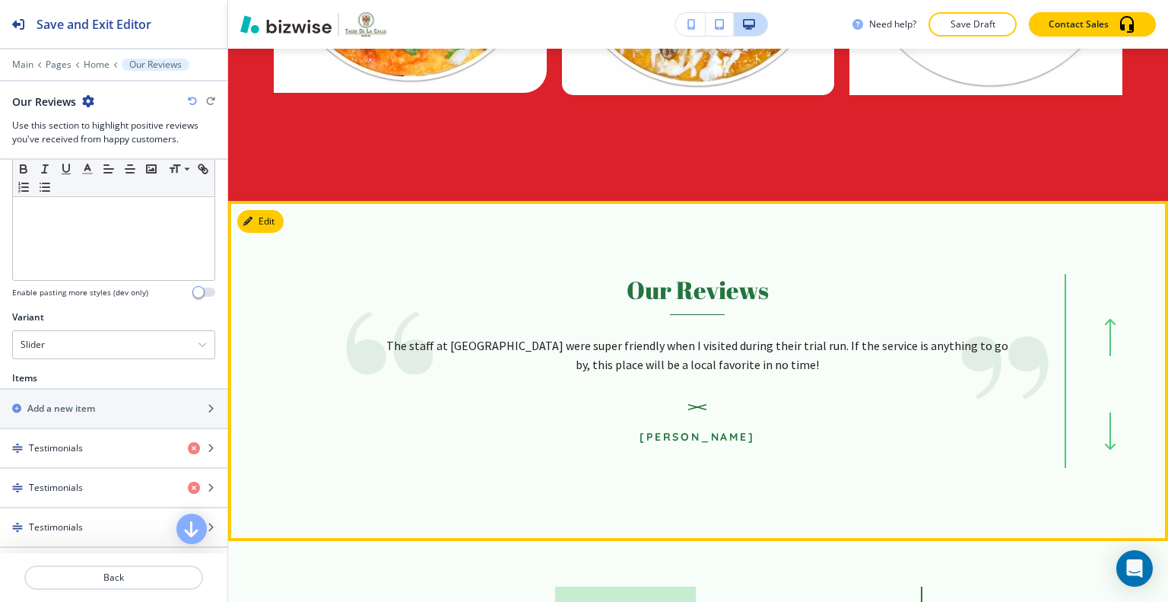
click at [1115, 419] on button "button" at bounding box center [1111, 431] width 50 height 24
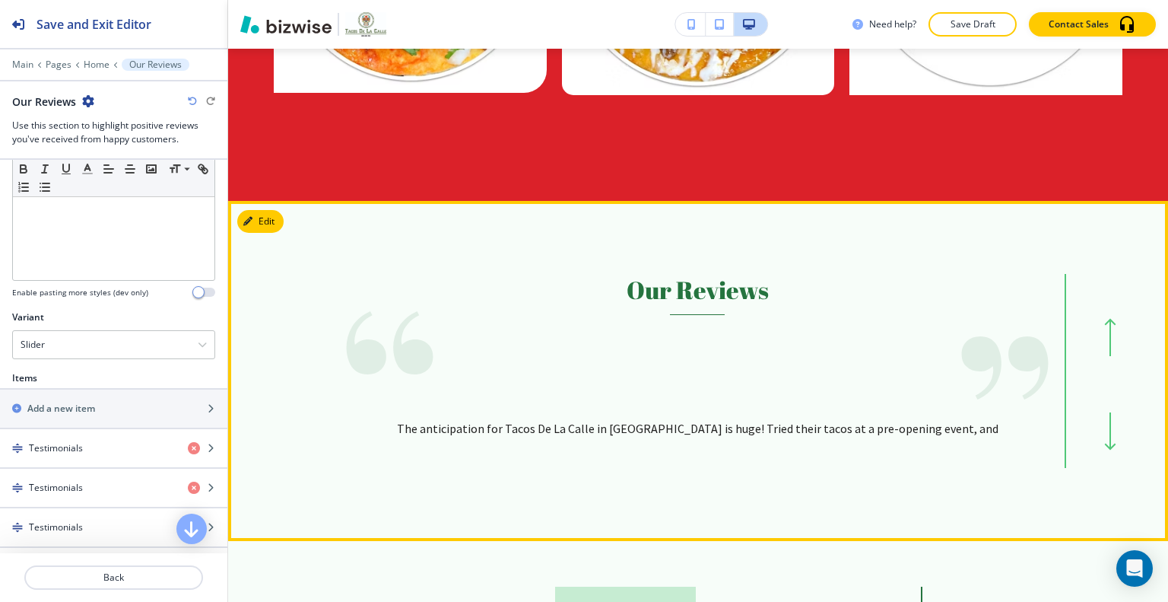
click at [1111, 419] on button "button" at bounding box center [1111, 431] width 50 height 24
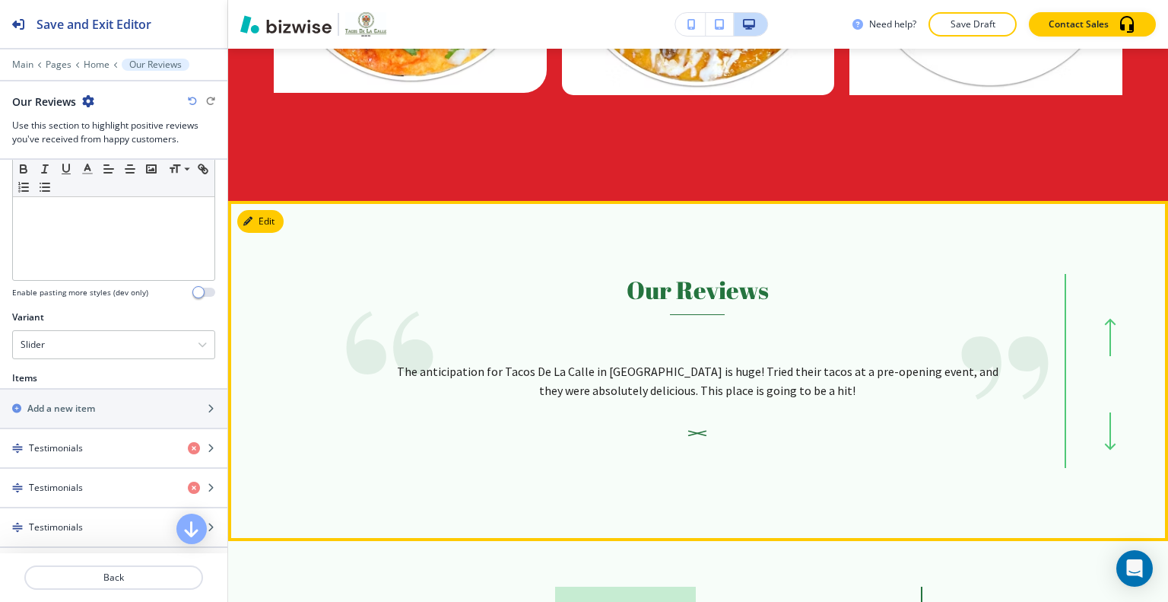
click at [1111, 419] on button "button" at bounding box center [1111, 431] width 50 height 24
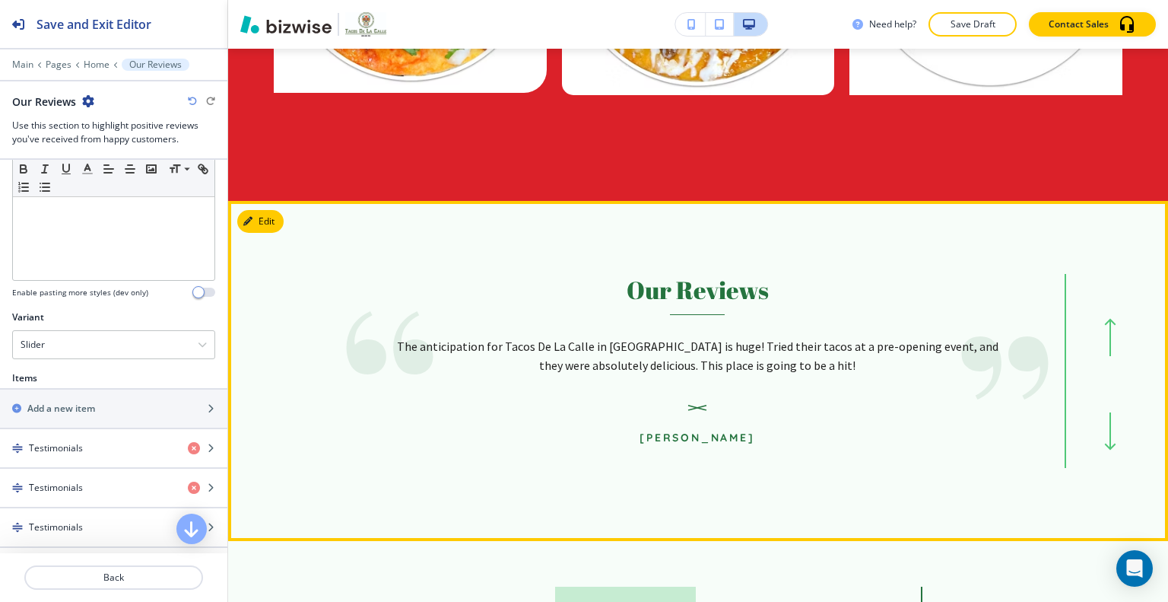
click at [1111, 419] on button "button" at bounding box center [1111, 431] width 50 height 24
click at [271, 201] on div "Edit This Section Our Reviews I had a sneak peek taste at Tacos De La Calle, an…" at bounding box center [698, 371] width 940 height 340
click at [265, 210] on button "Edit This Section" at bounding box center [288, 221] width 103 height 23
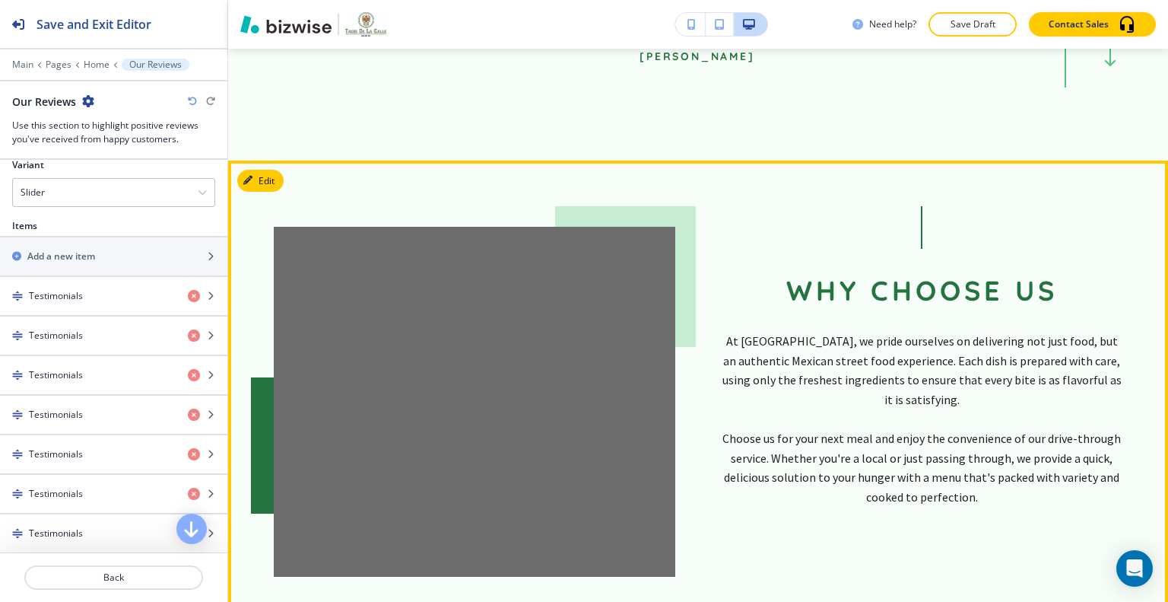
scroll to position [4201, 0]
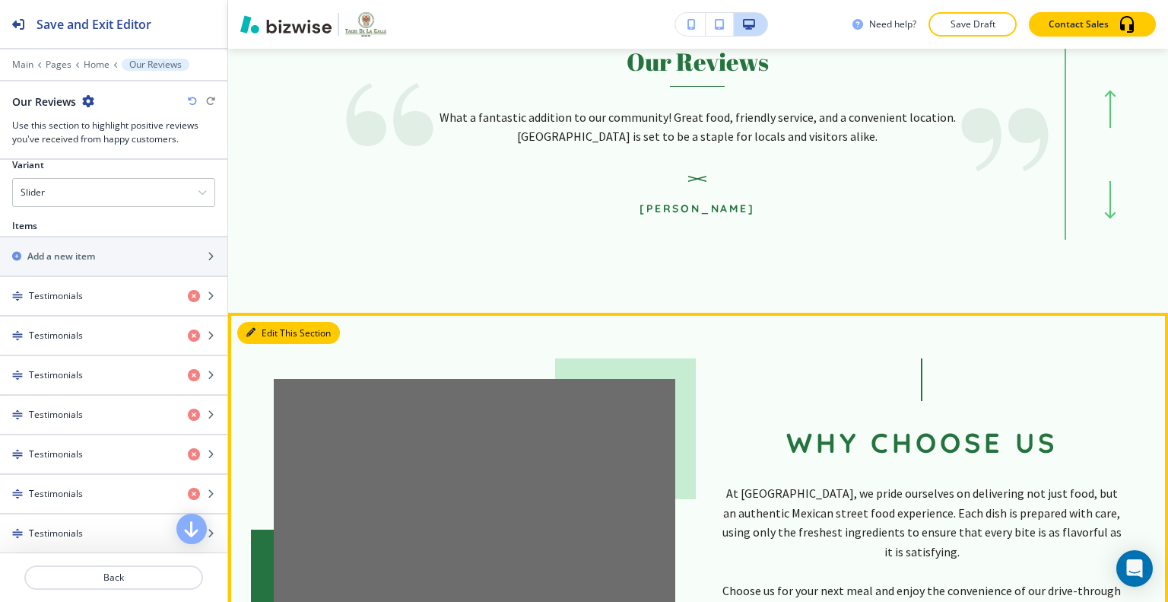
click at [255, 322] on button "Edit This Section" at bounding box center [288, 333] width 103 height 23
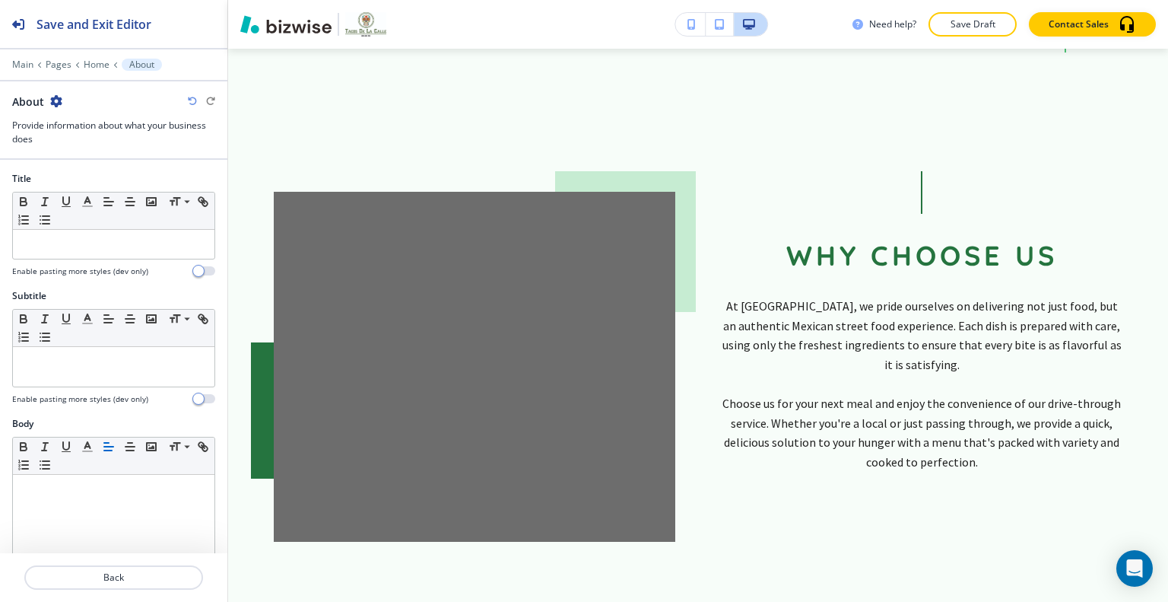
scroll to position [502, 0]
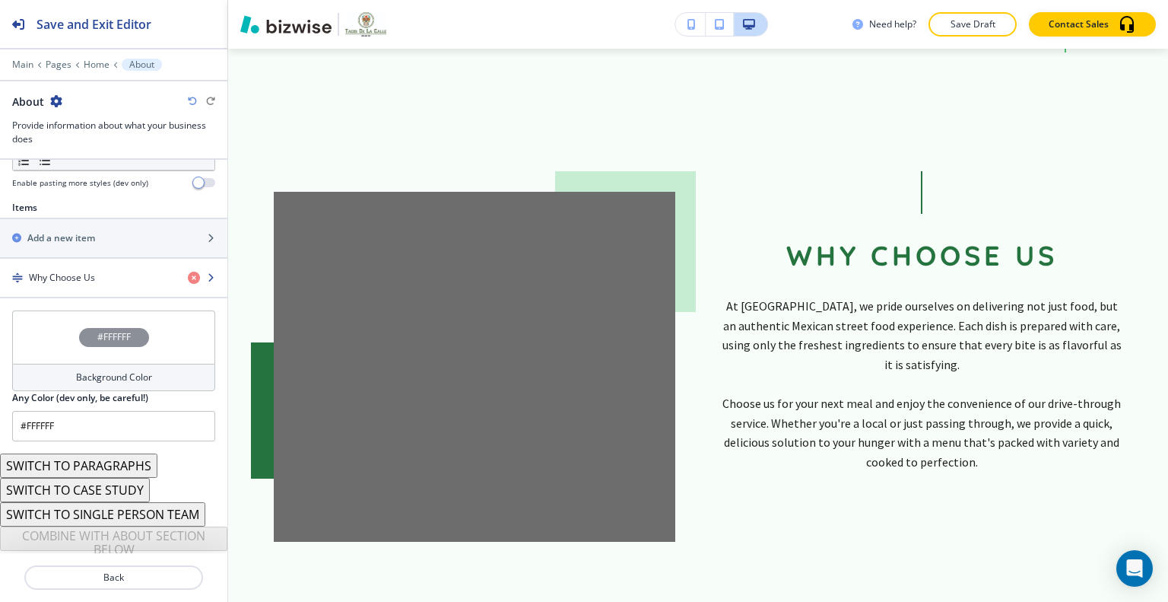
click at [104, 288] on div "button" at bounding box center [113, 291] width 227 height 12
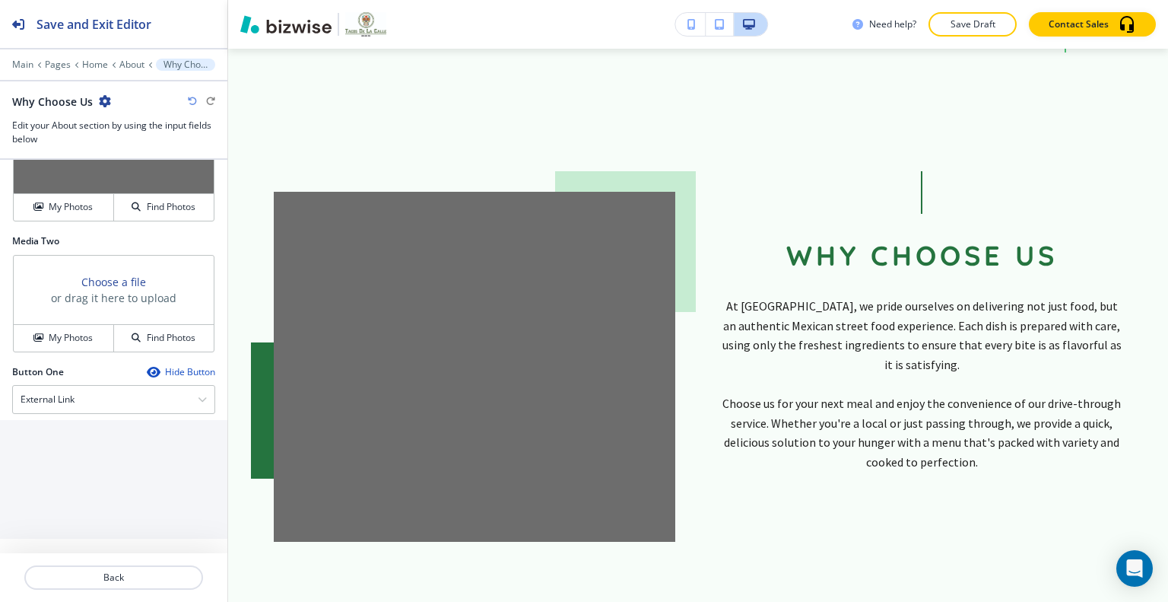
scroll to position [682, 0]
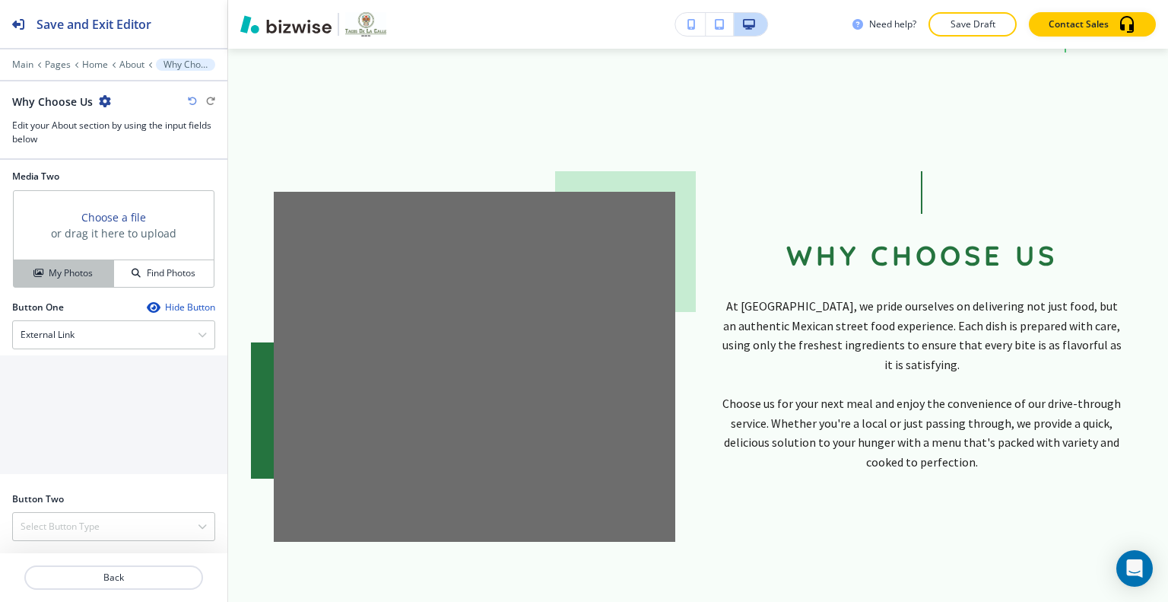
click at [87, 282] on button "My Photos" at bounding box center [64, 273] width 100 height 27
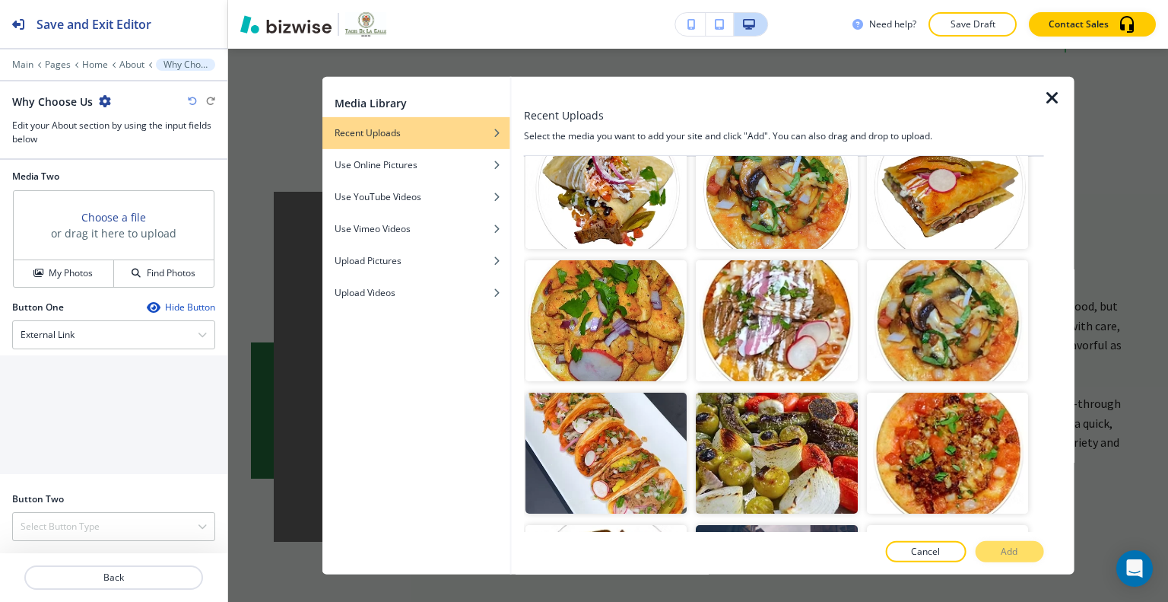
scroll to position [456, 0]
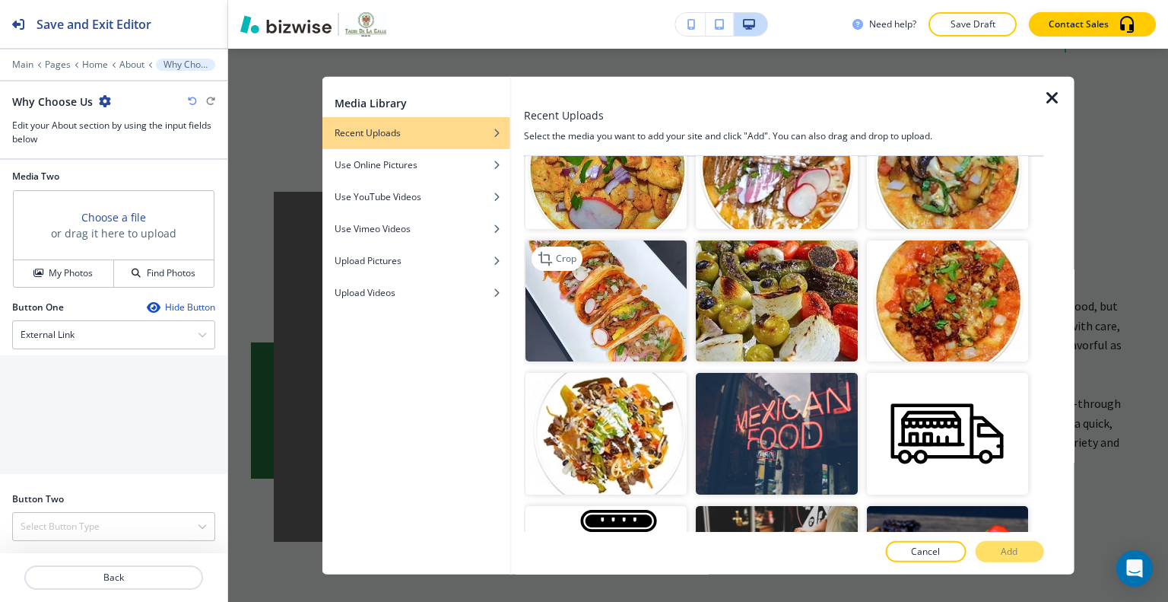
click at [642, 316] on img "button" at bounding box center [606, 300] width 161 height 121
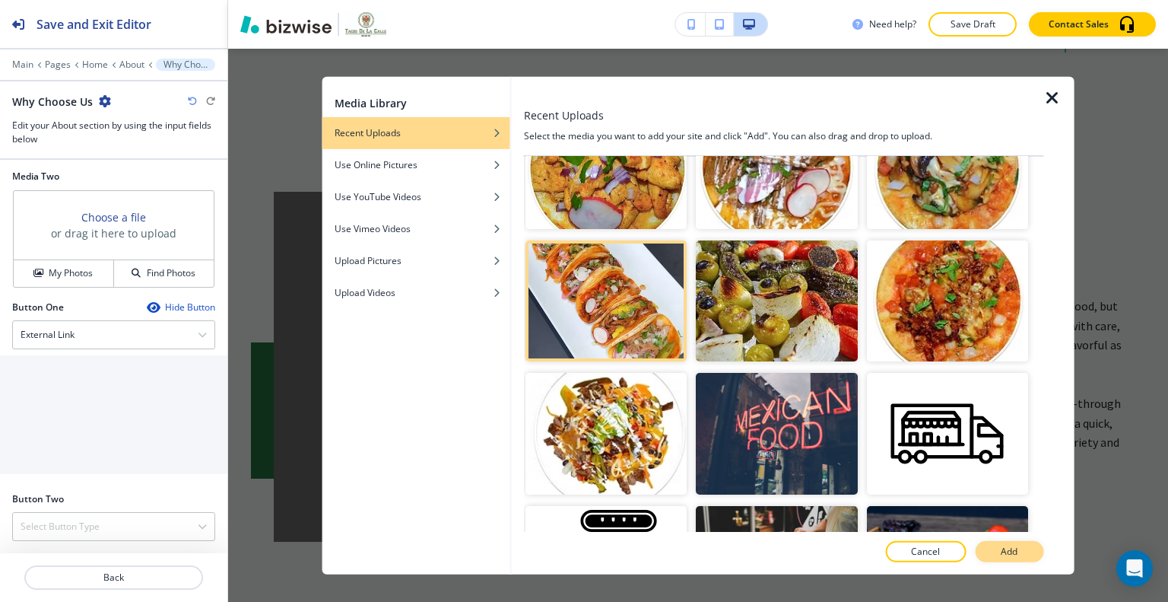
click at [1013, 549] on p "Add" at bounding box center [1009, 552] width 17 height 14
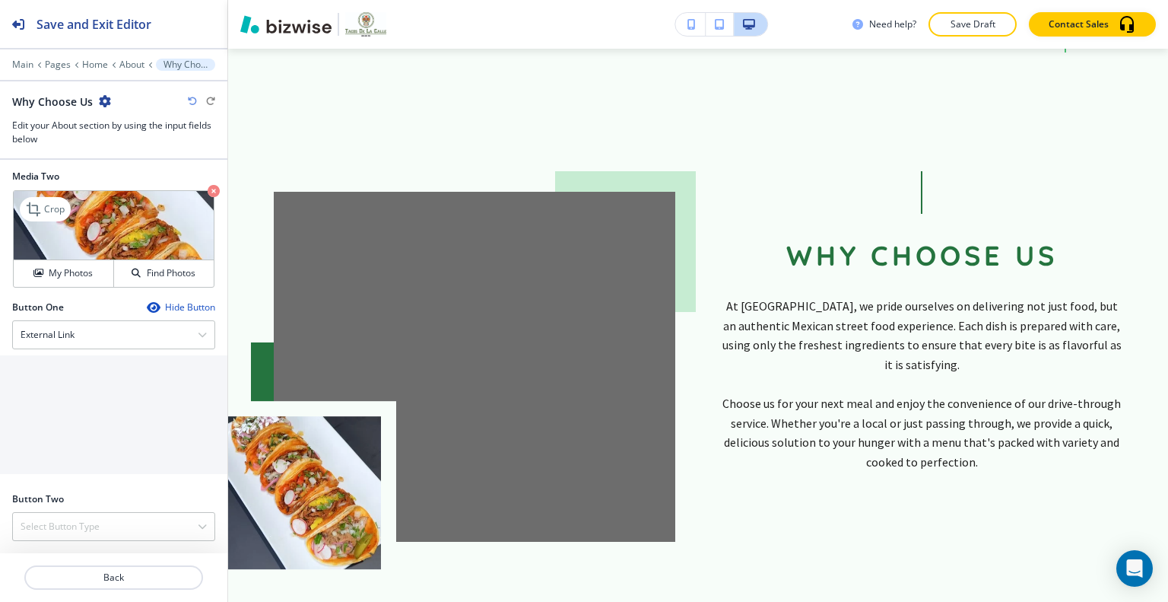
click at [208, 188] on icon "button" at bounding box center [214, 191] width 12 height 12
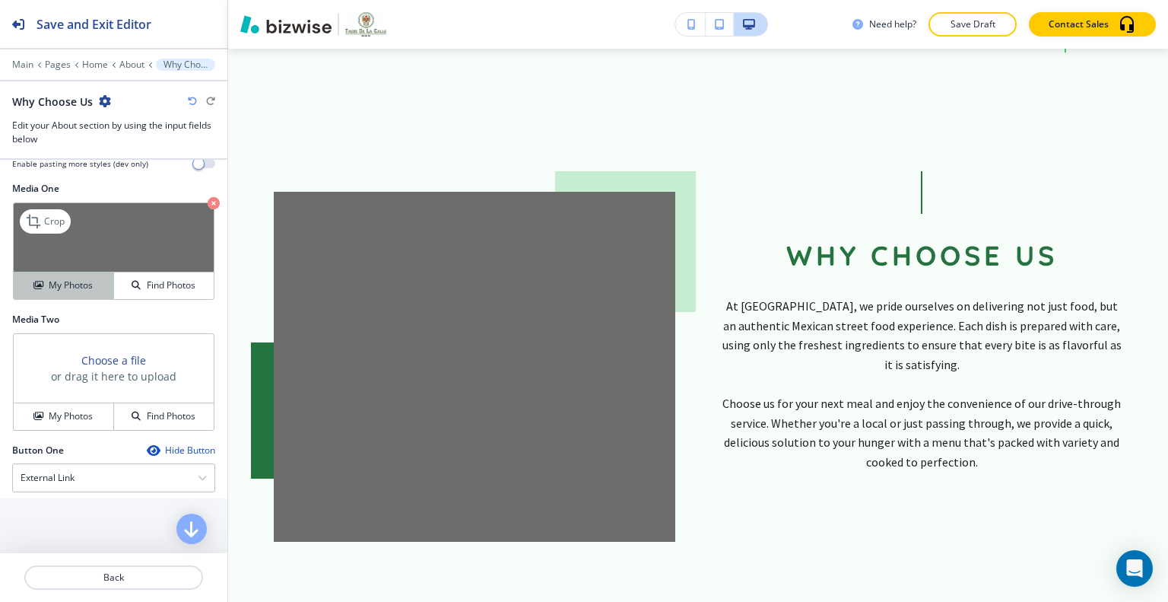
scroll to position [454, 0]
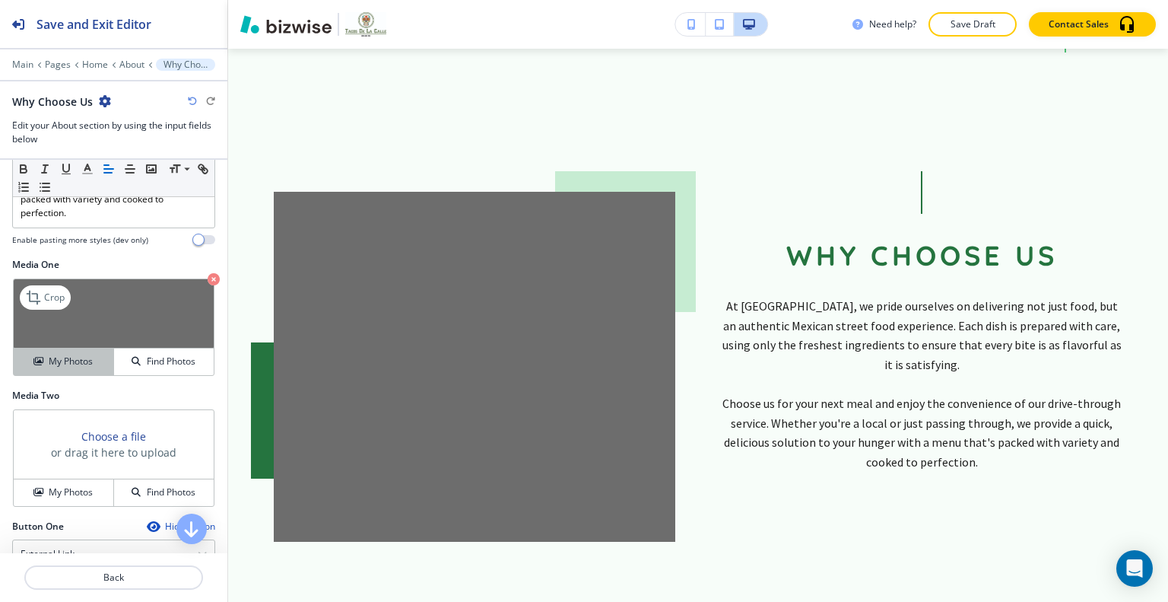
click at [56, 368] on h4 "My Photos" at bounding box center [71, 361] width 44 height 14
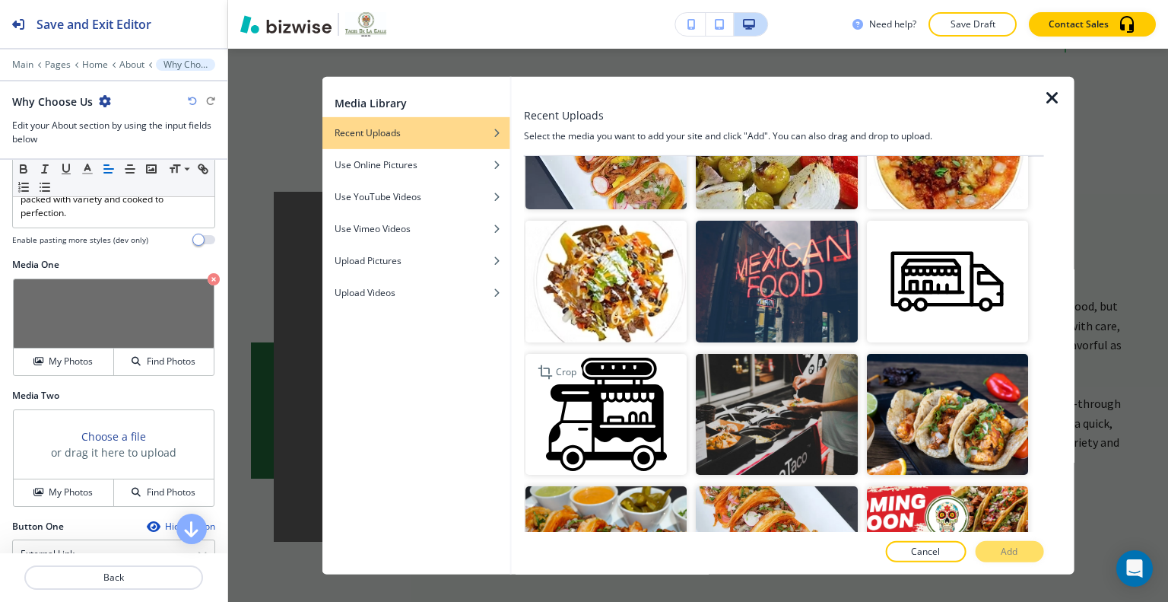
scroll to position [761, 0]
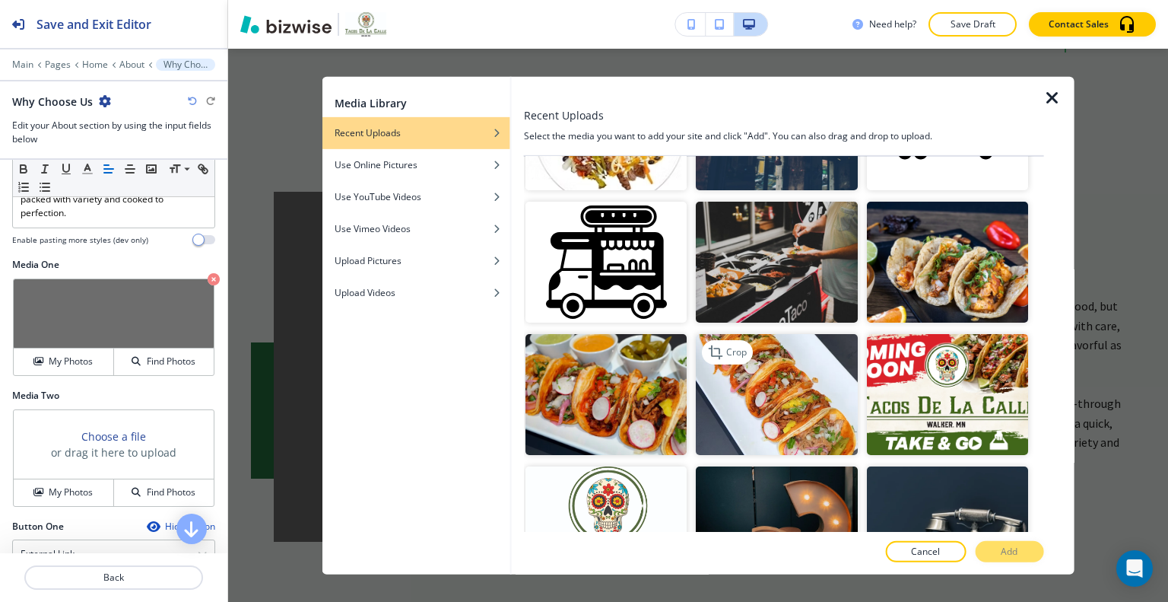
click at [793, 367] on img "button" at bounding box center [776, 394] width 161 height 121
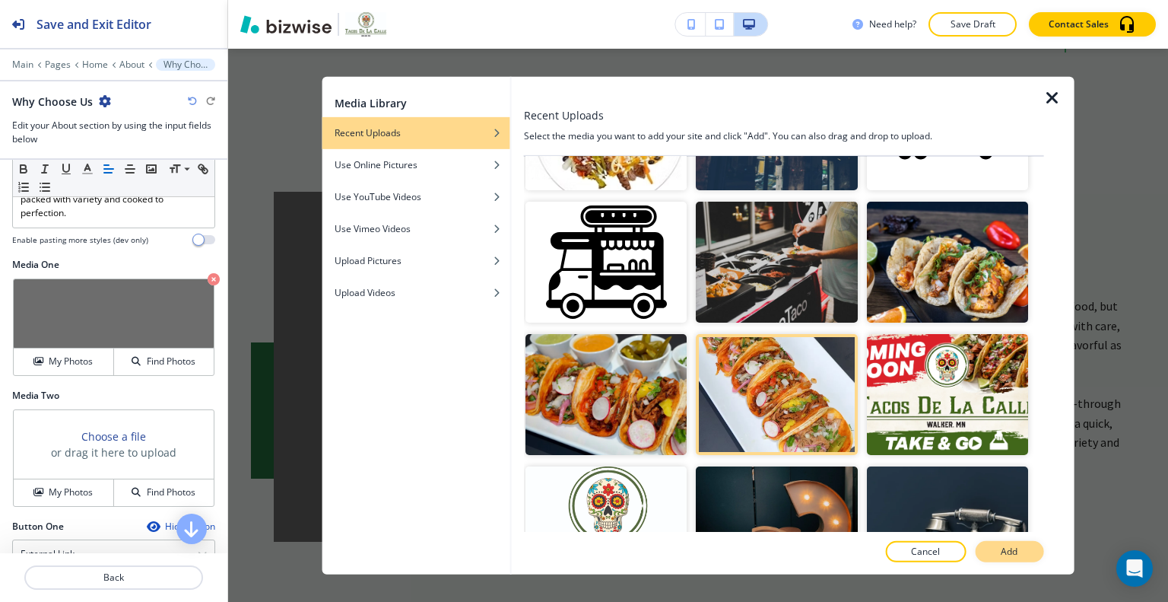
click at [1021, 544] on button "Add" at bounding box center [1009, 551] width 68 height 21
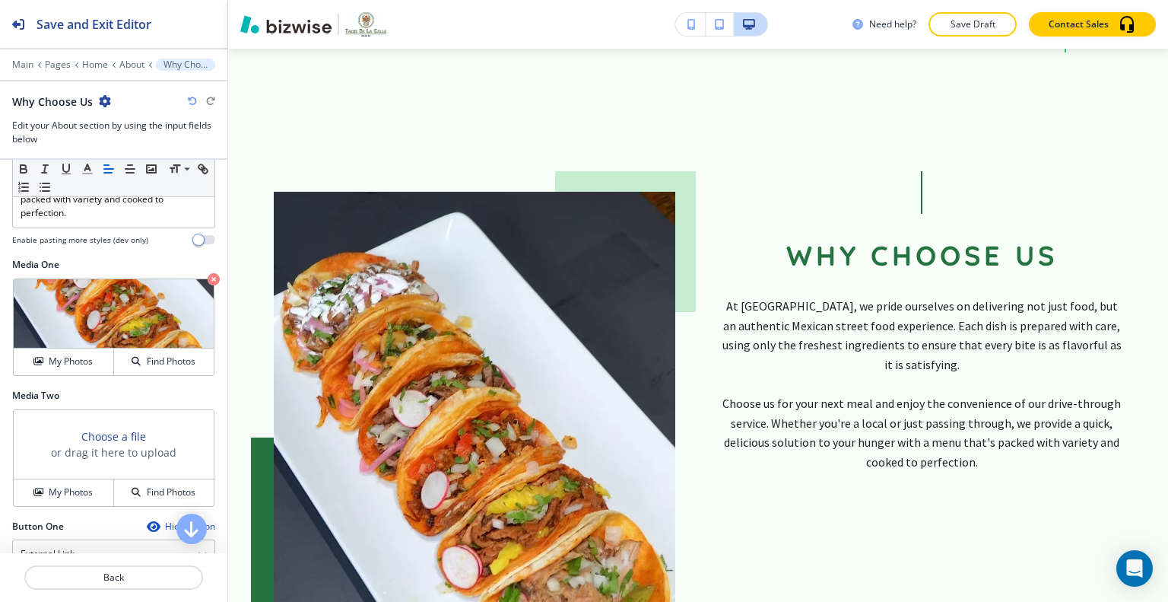
scroll to position [4465, 0]
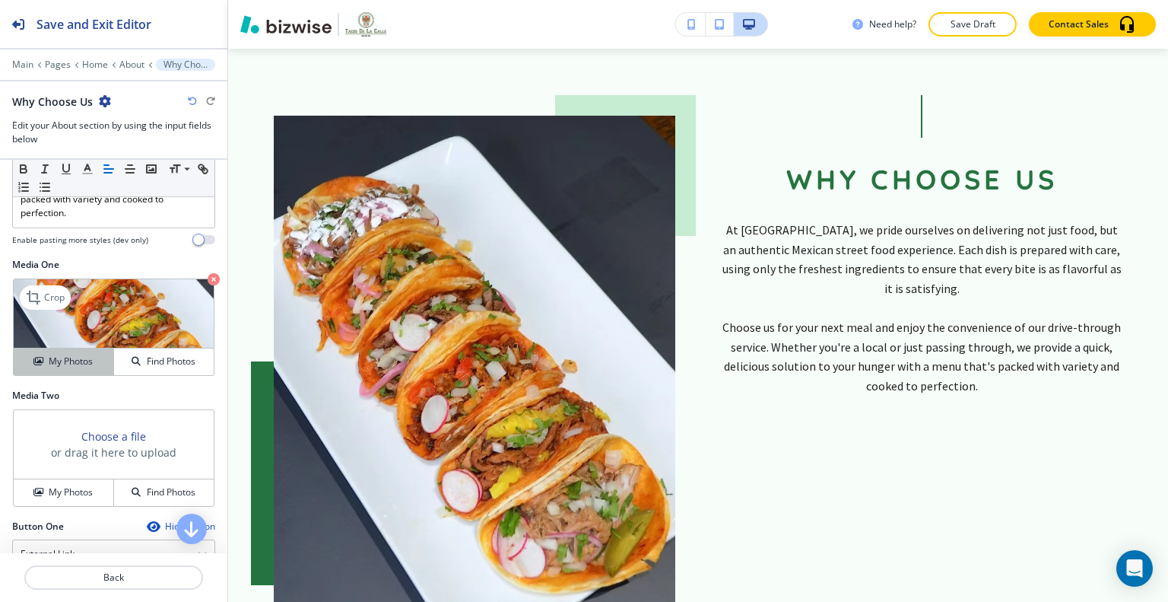
click at [78, 361] on button "My Photos" at bounding box center [64, 361] width 100 height 27
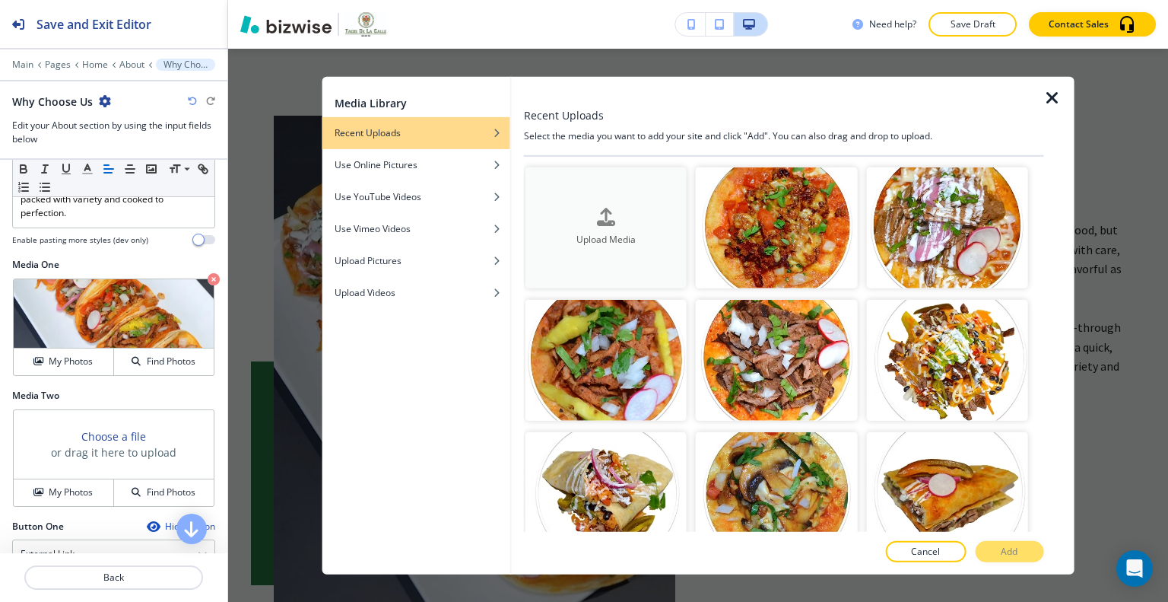
click at [609, 249] on button "Upload Media" at bounding box center [606, 227] width 161 height 121
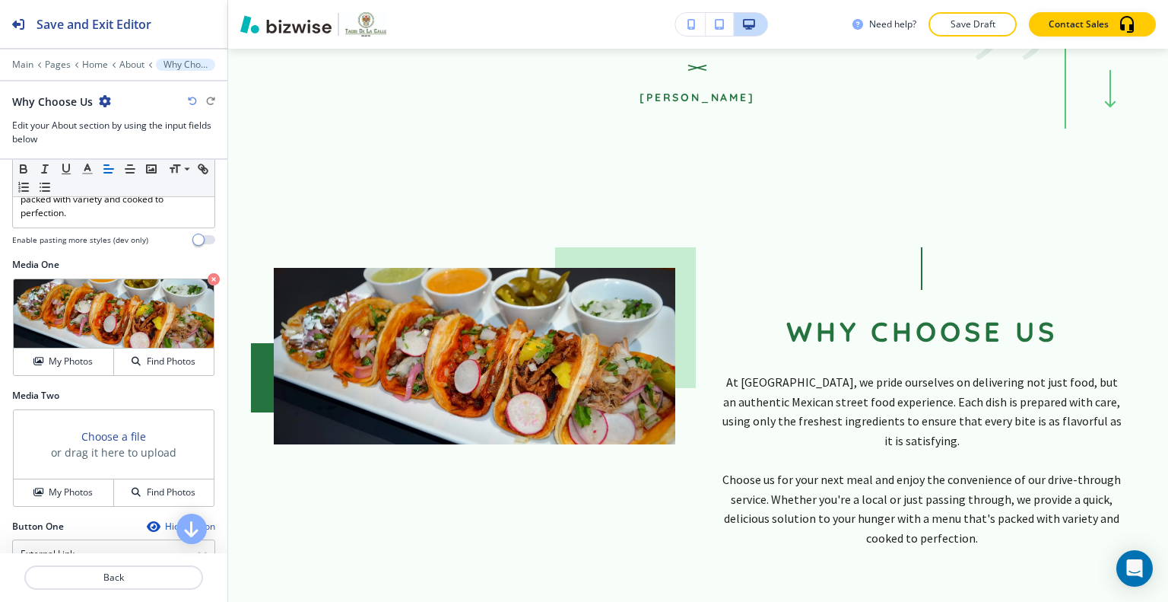
scroll to position [4160, 0]
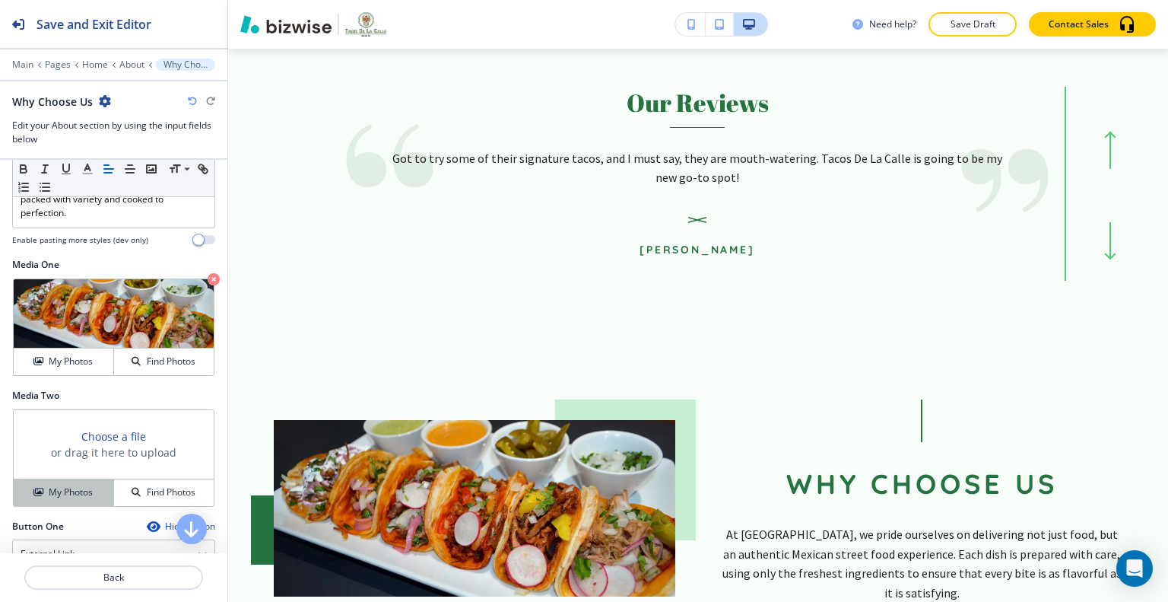
click at [74, 499] on h4 "My Photos" at bounding box center [71, 492] width 44 height 14
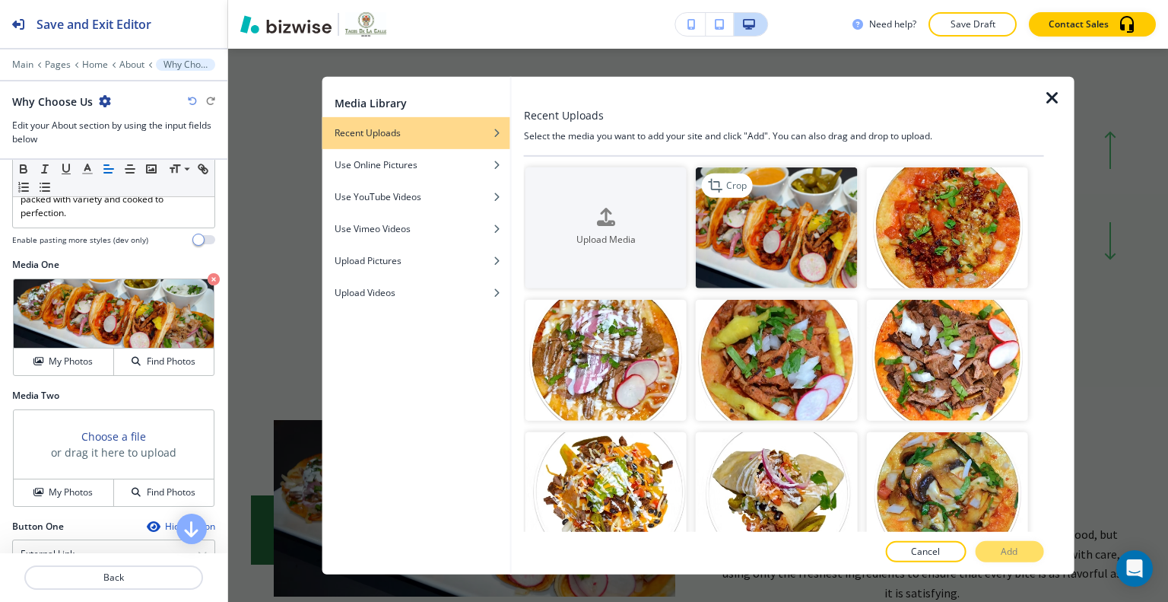
click at [782, 267] on img "button" at bounding box center [776, 227] width 161 height 121
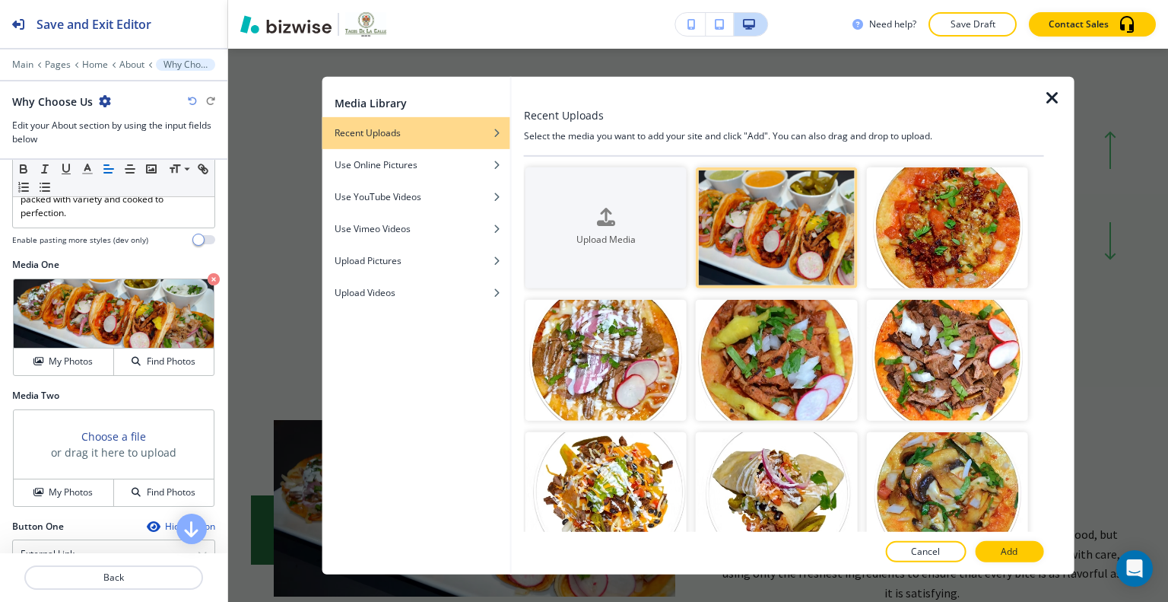
scroll to position [380, 0]
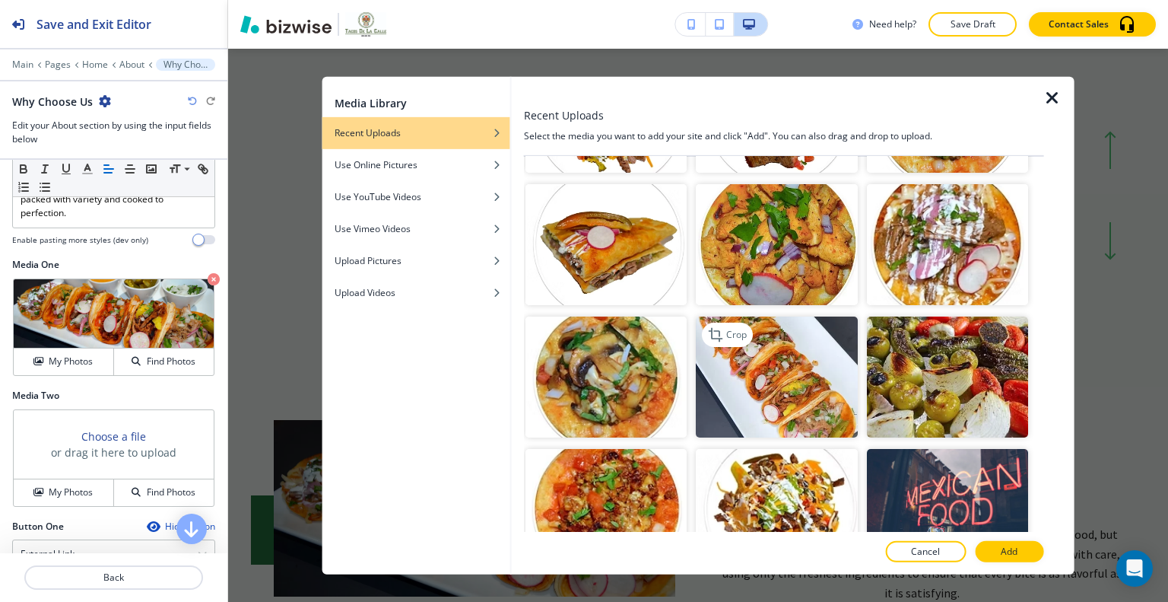
click at [742, 357] on img "button" at bounding box center [776, 376] width 161 height 121
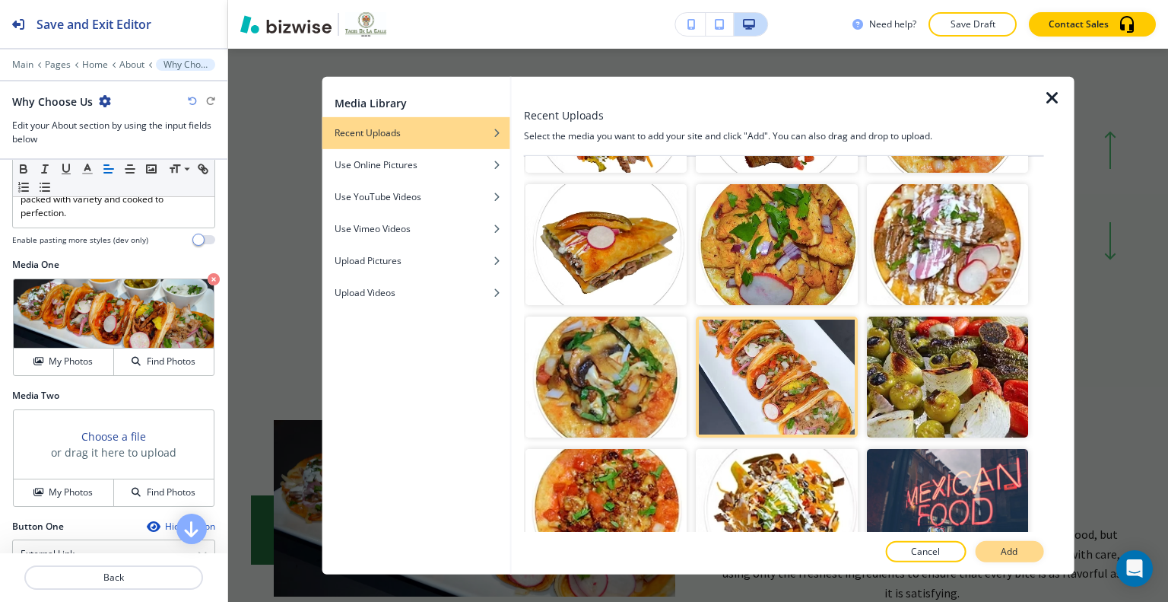
click at [1012, 550] on p "Add" at bounding box center [1009, 552] width 17 height 14
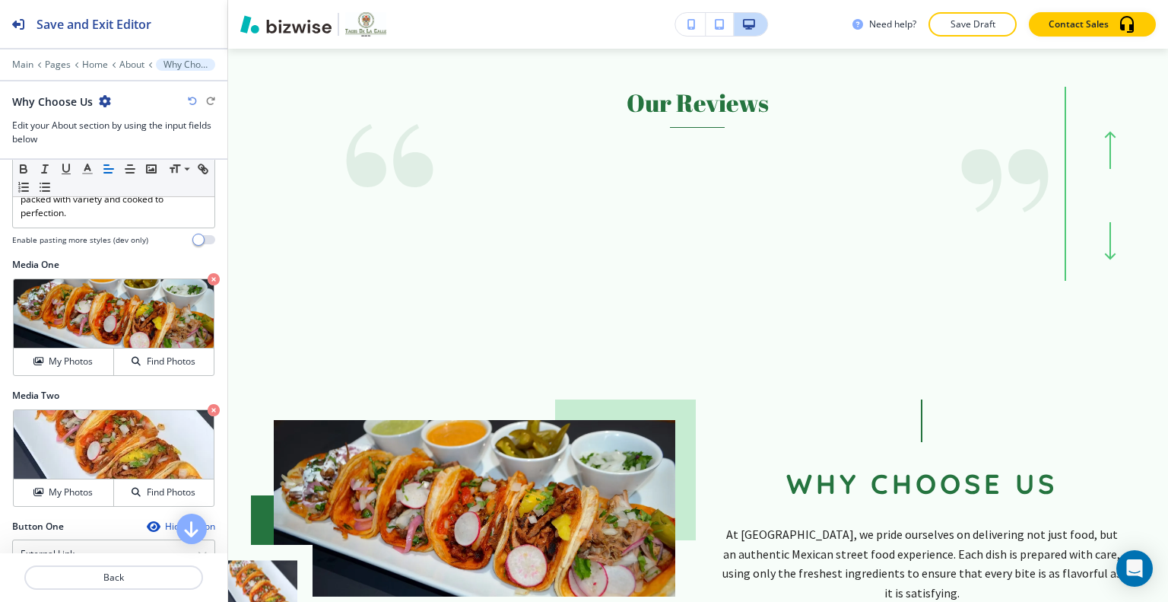
scroll to position [4236, 0]
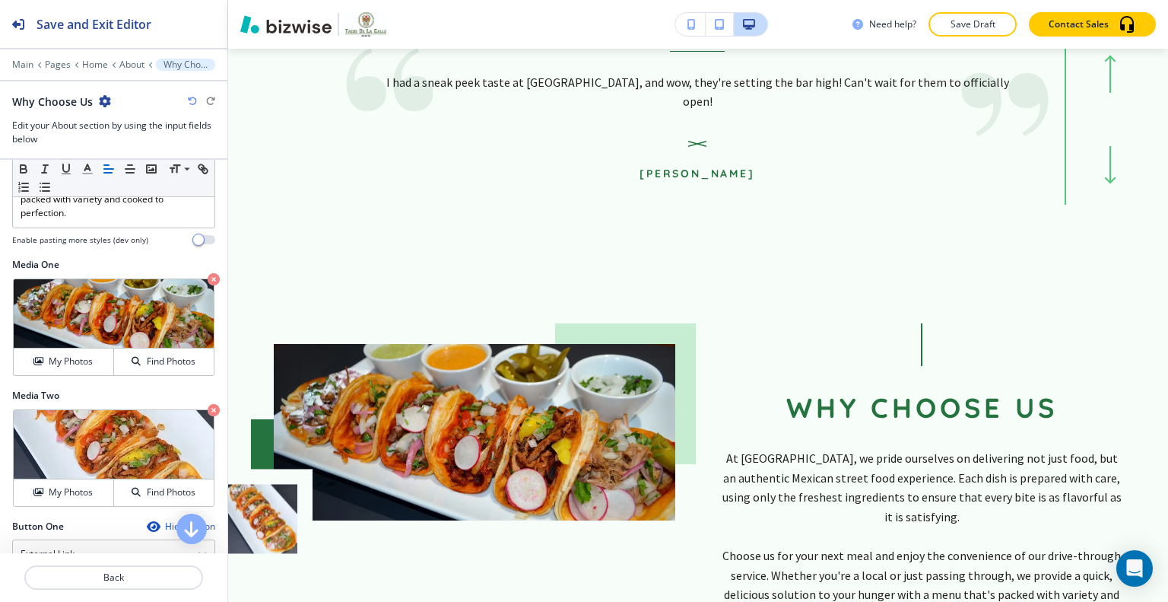
click at [208, 416] on icon "button" at bounding box center [214, 410] width 12 height 12
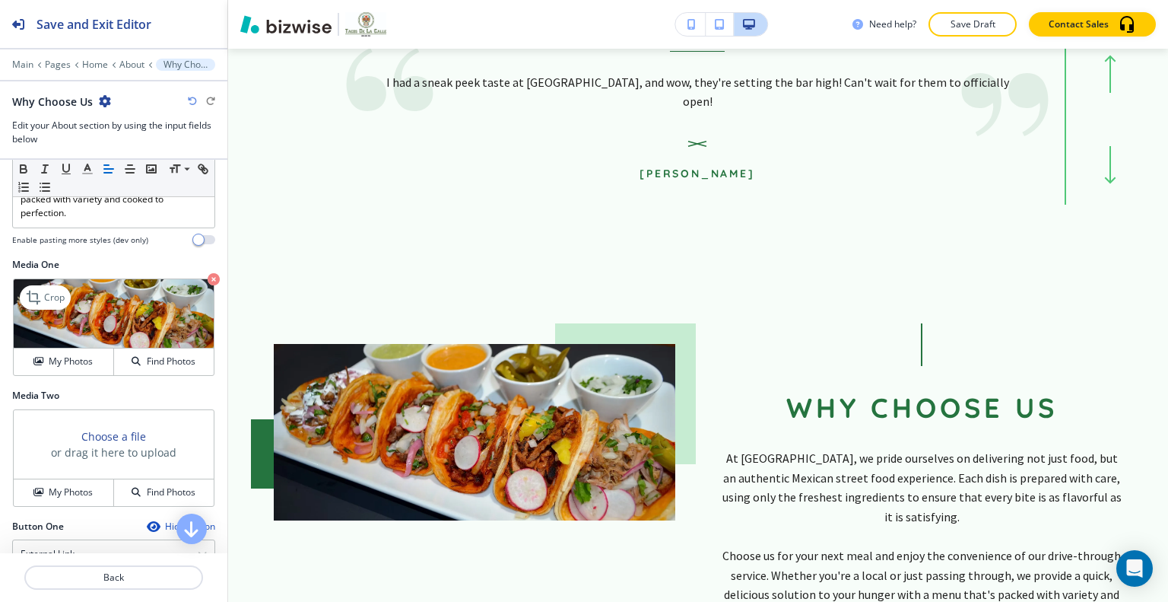
click at [208, 285] on icon "button" at bounding box center [214, 279] width 12 height 12
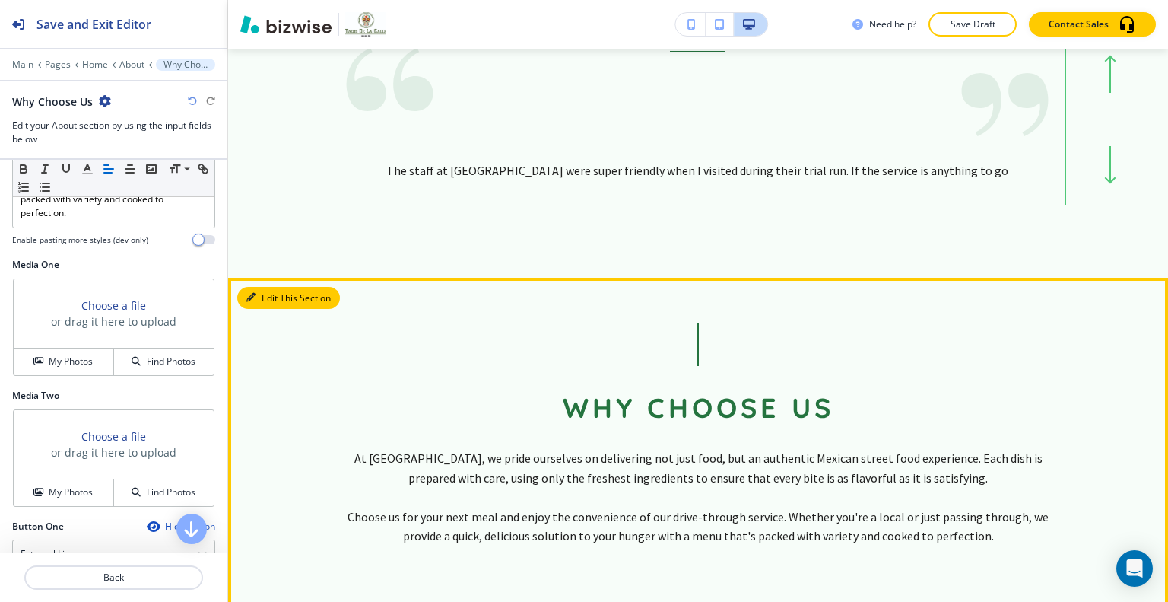
click at [275, 287] on button "Edit This Section" at bounding box center [288, 298] width 103 height 23
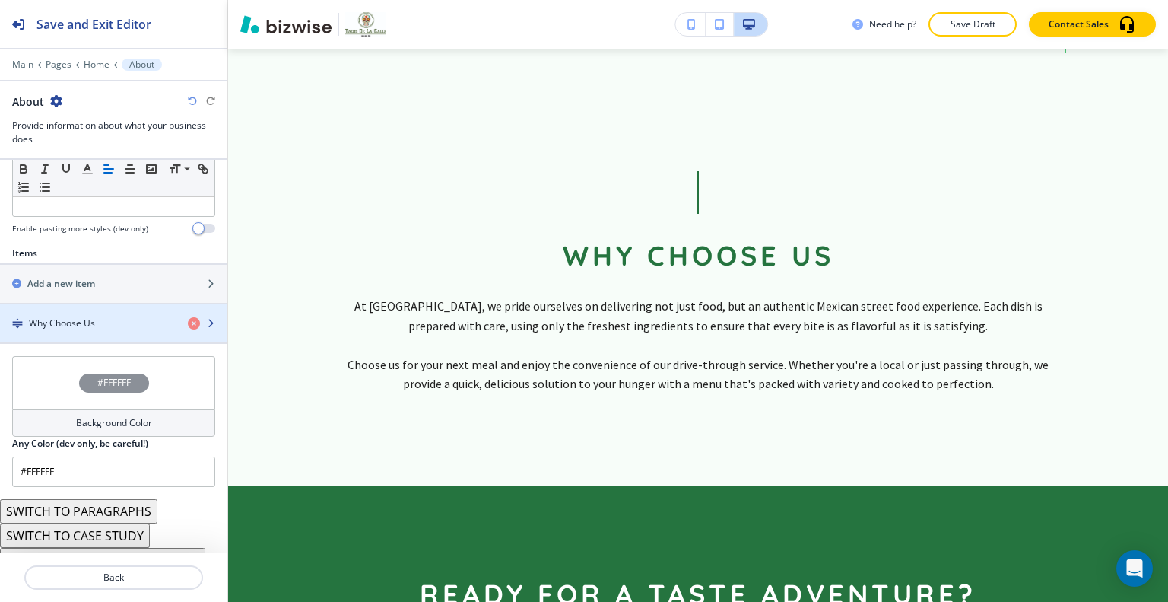
scroll to position [502, 0]
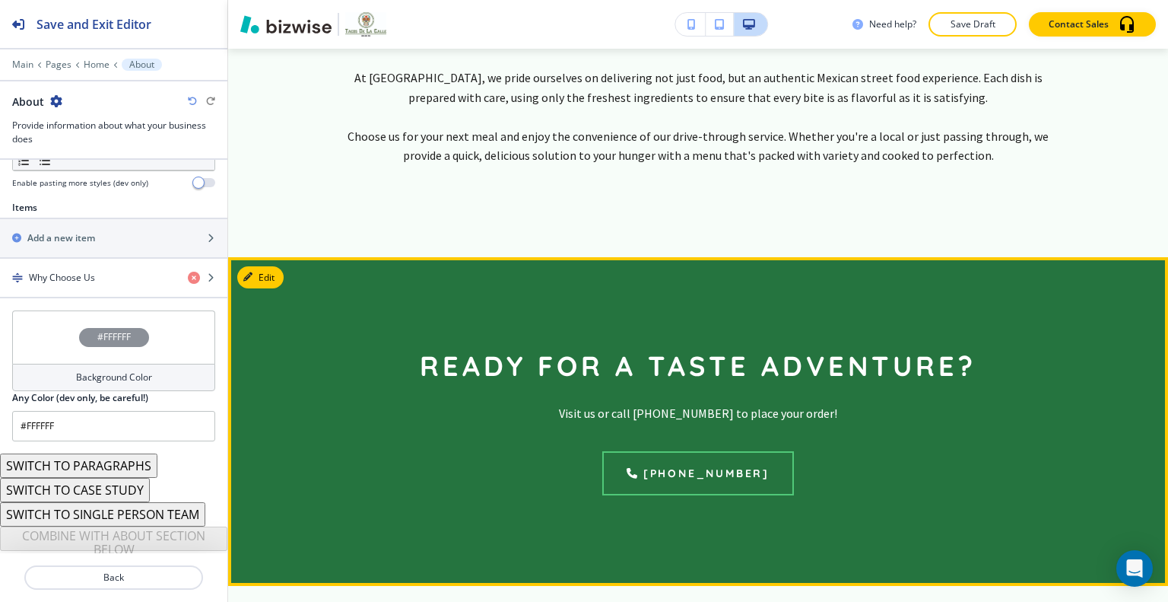
click at [273, 266] on button "Edit" at bounding box center [260, 277] width 46 height 23
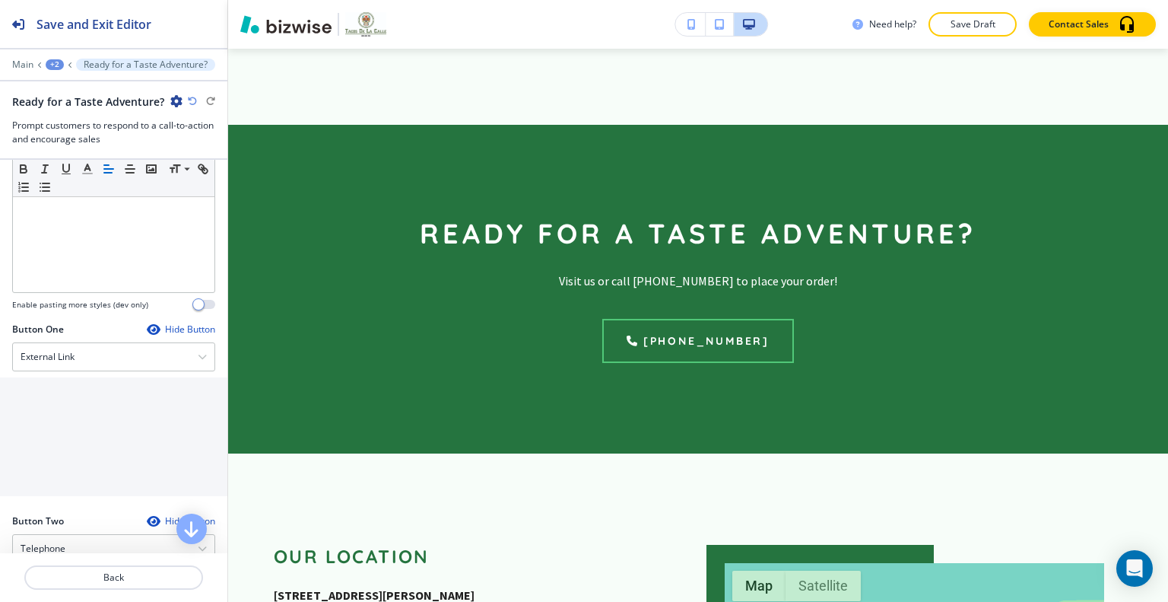
scroll to position [761, 0]
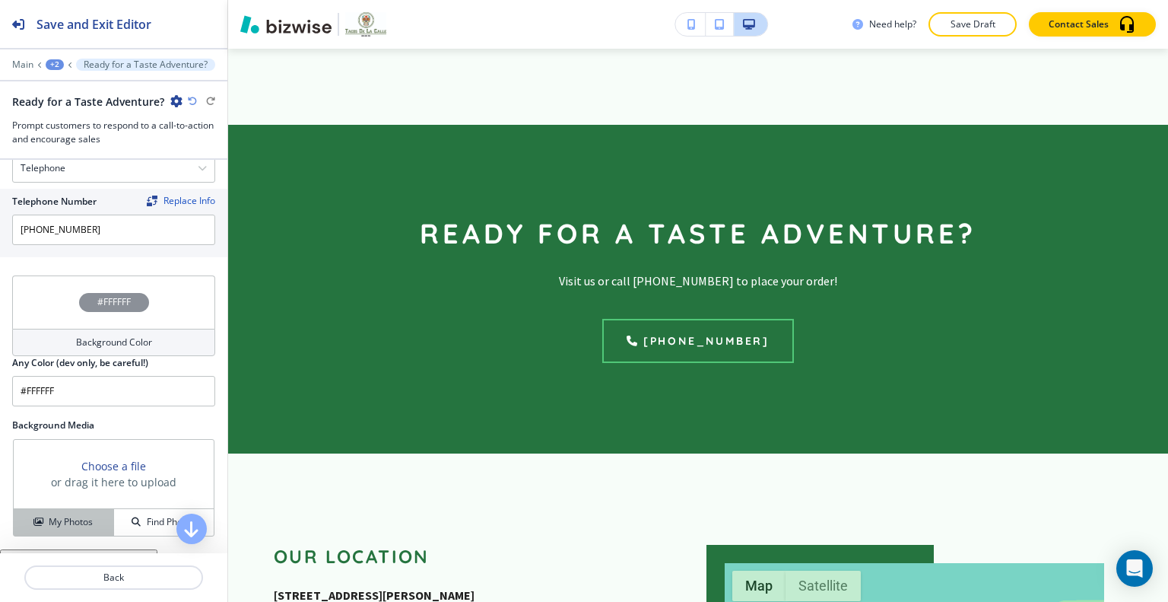
click at [84, 510] on button "My Photos" at bounding box center [64, 522] width 100 height 27
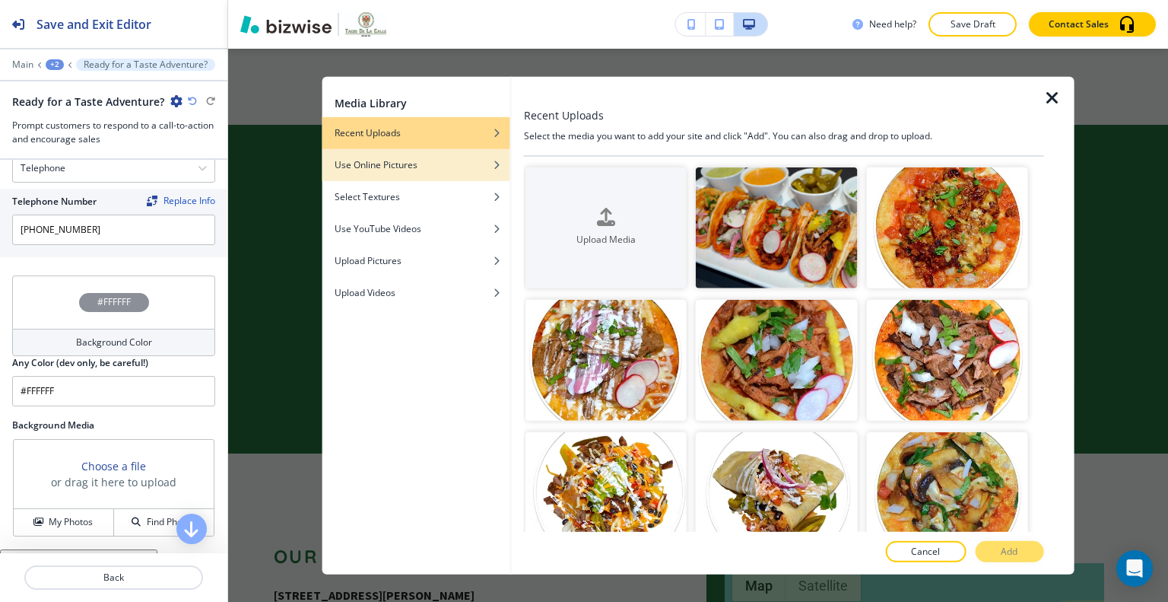
click at [396, 159] on h4 "Use Online Pictures" at bounding box center [376, 164] width 83 height 14
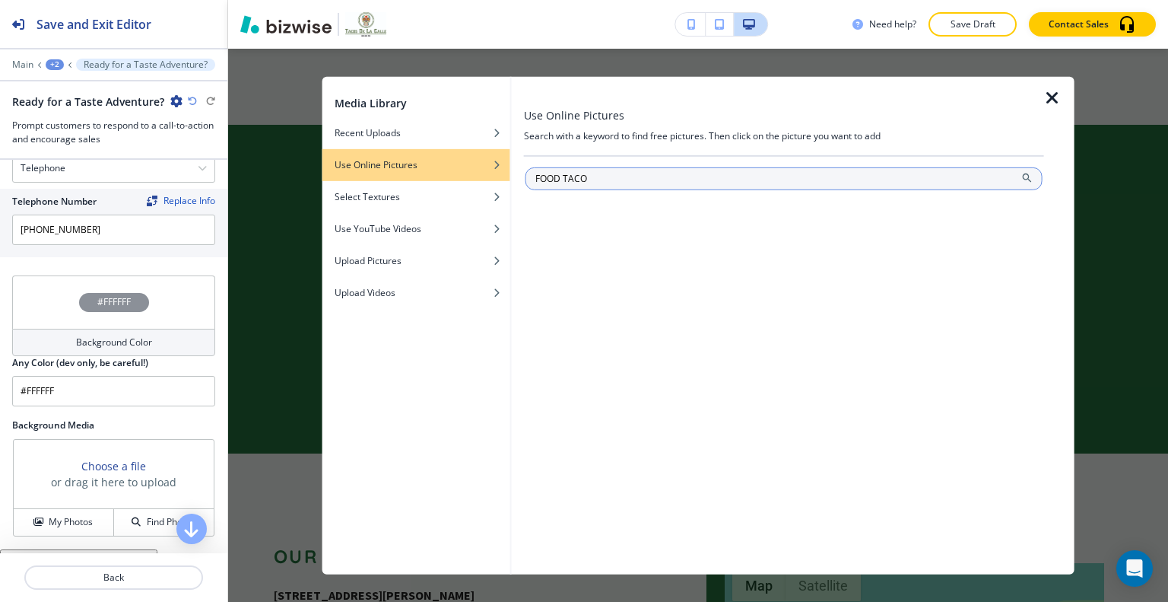
type input "FOOD TACO"
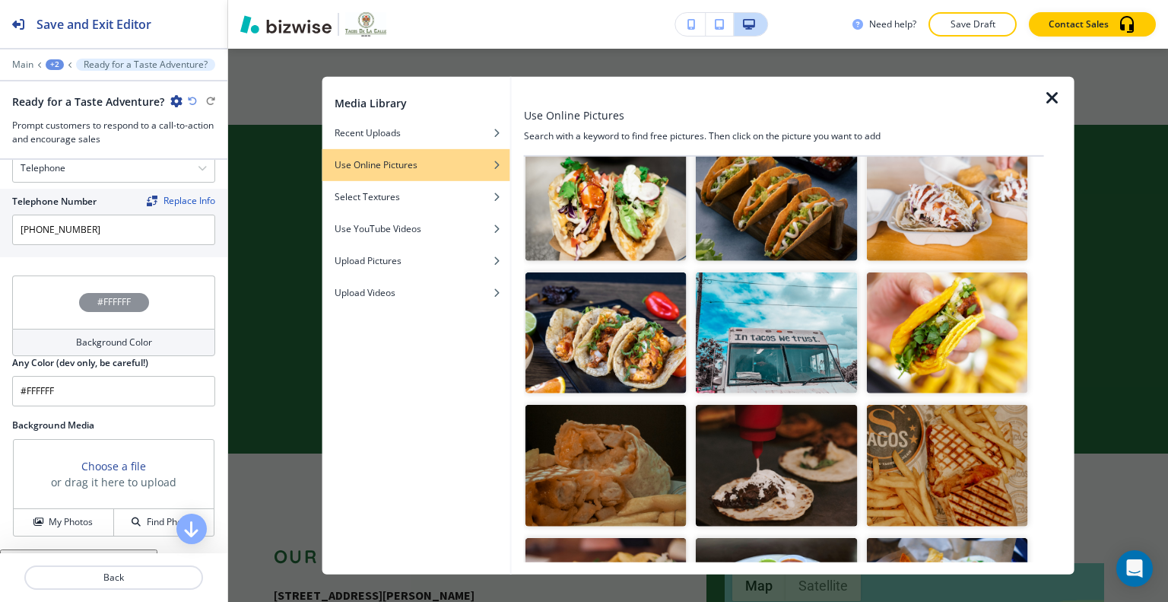
scroll to position [380, 0]
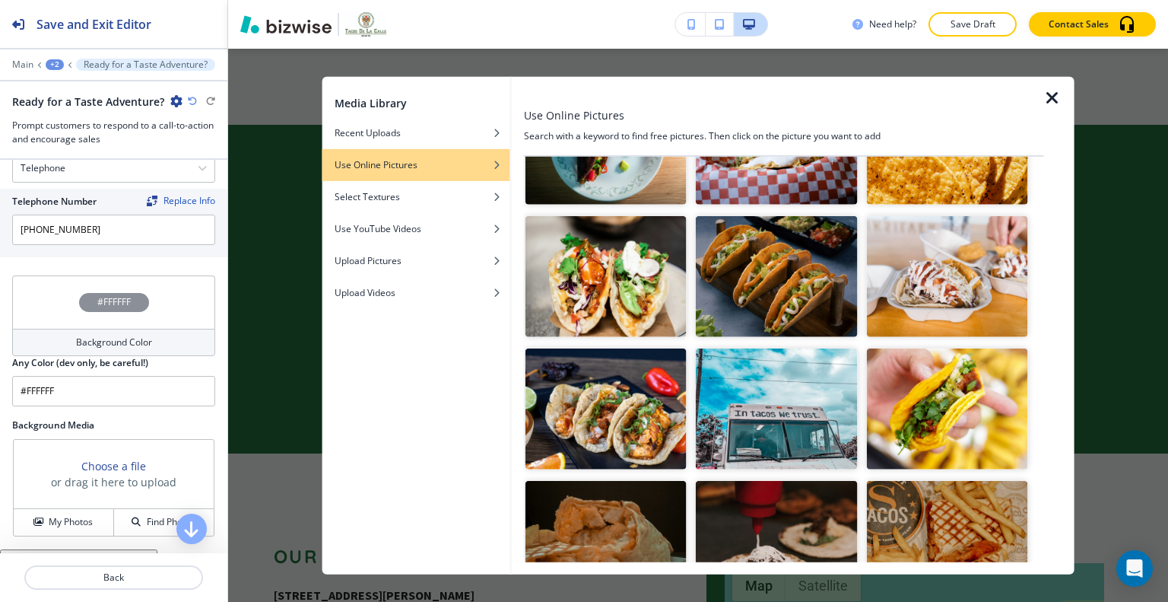
click at [742, 265] on img "button" at bounding box center [776, 276] width 161 height 121
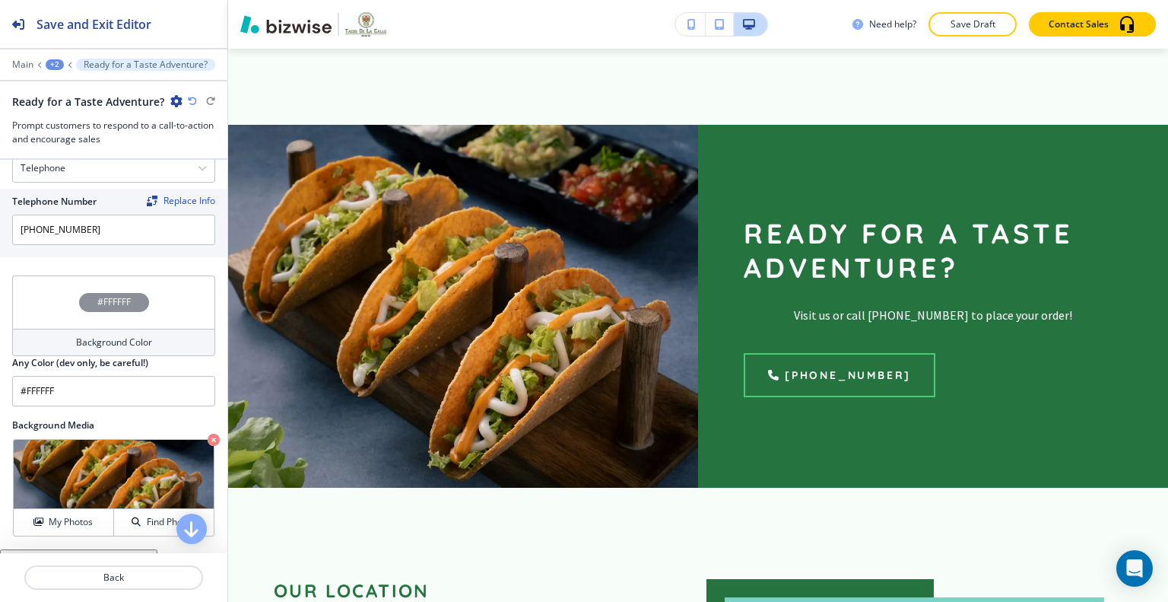
scroll to position [4673, 0]
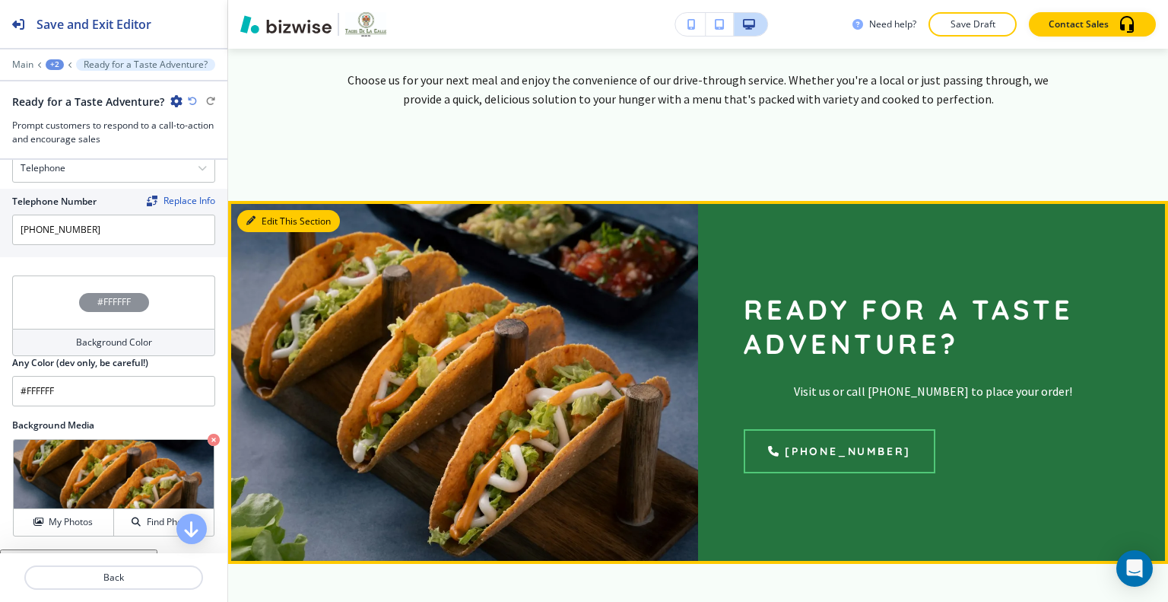
click at [259, 210] on button "Edit This Section" at bounding box center [288, 221] width 103 height 23
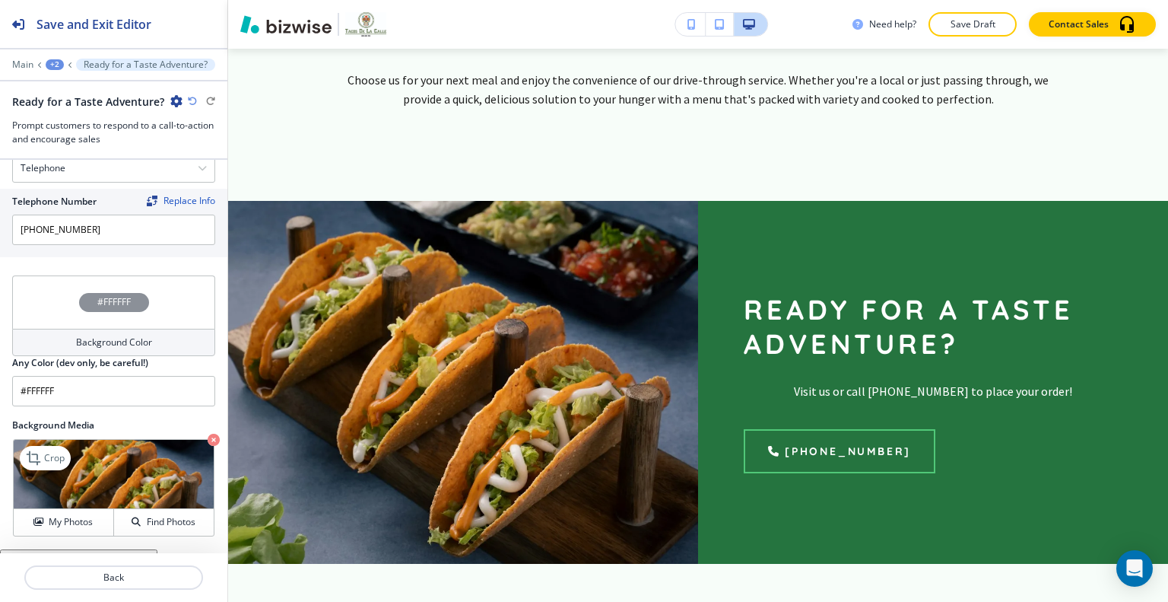
scroll to position [800, 0]
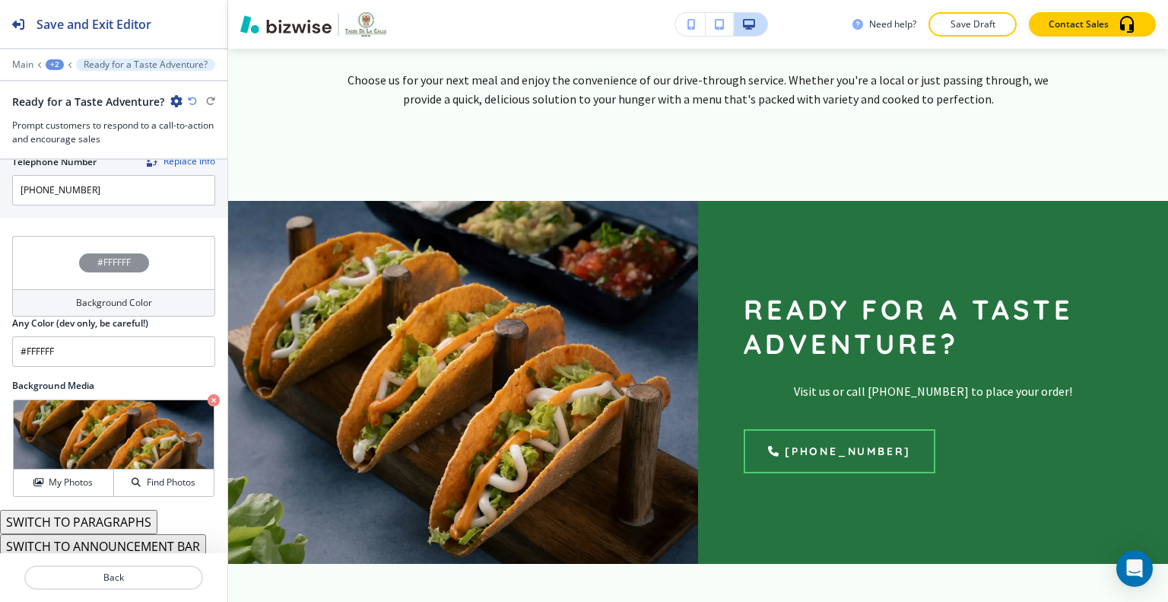
click at [40, 250] on div "#FFFFFF" at bounding box center [113, 262] width 203 height 53
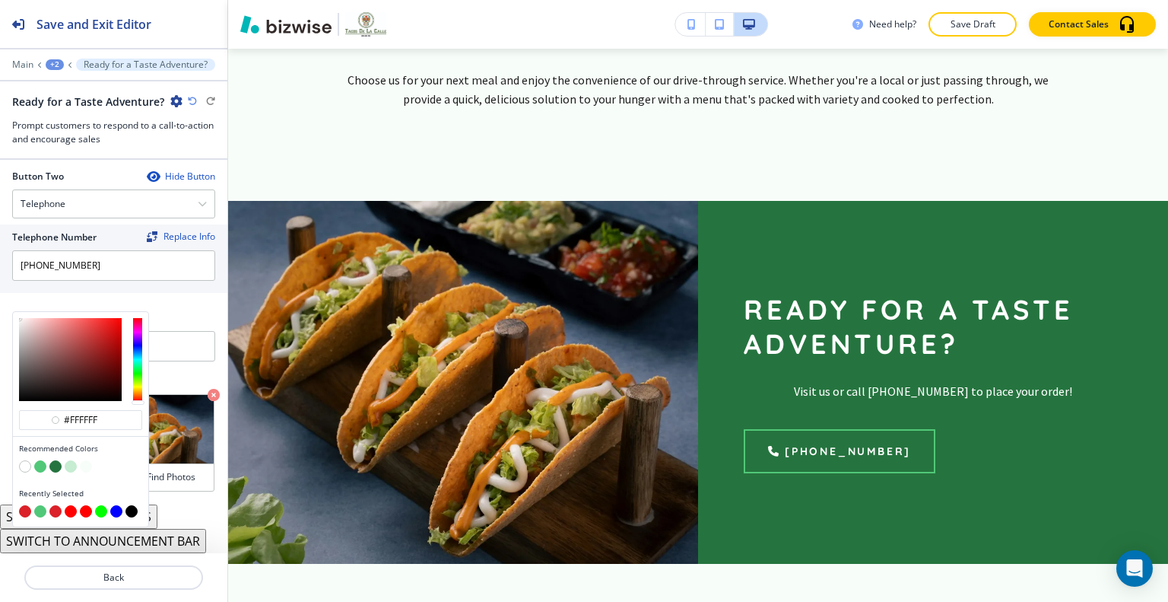
scroll to position [720, 0]
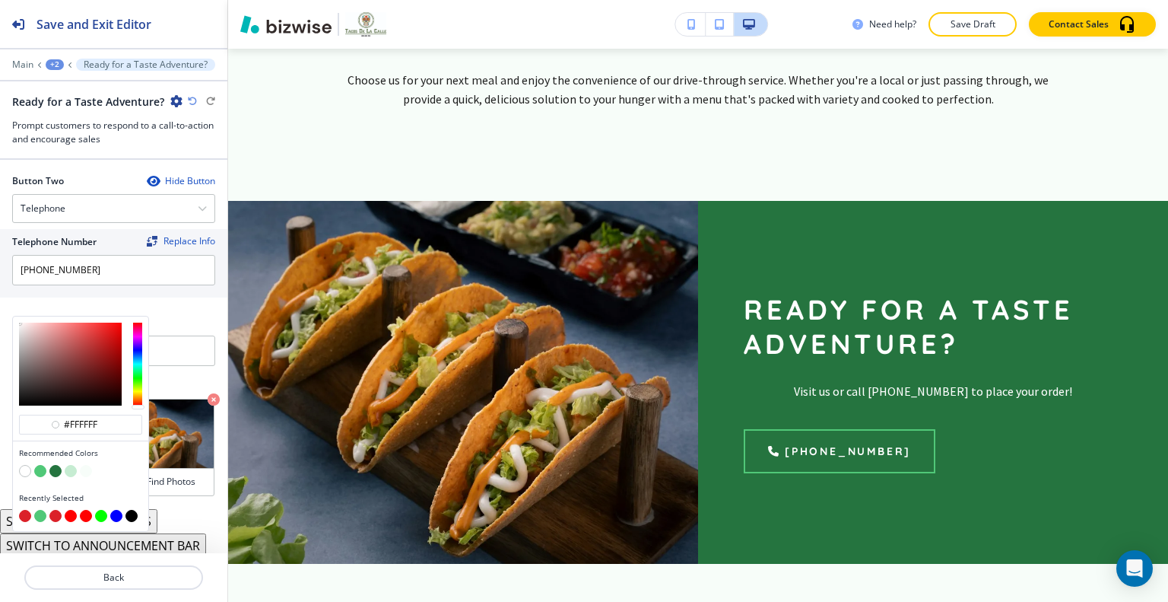
click at [23, 511] on button "button" at bounding box center [25, 516] width 12 height 12
type input "#db2129"
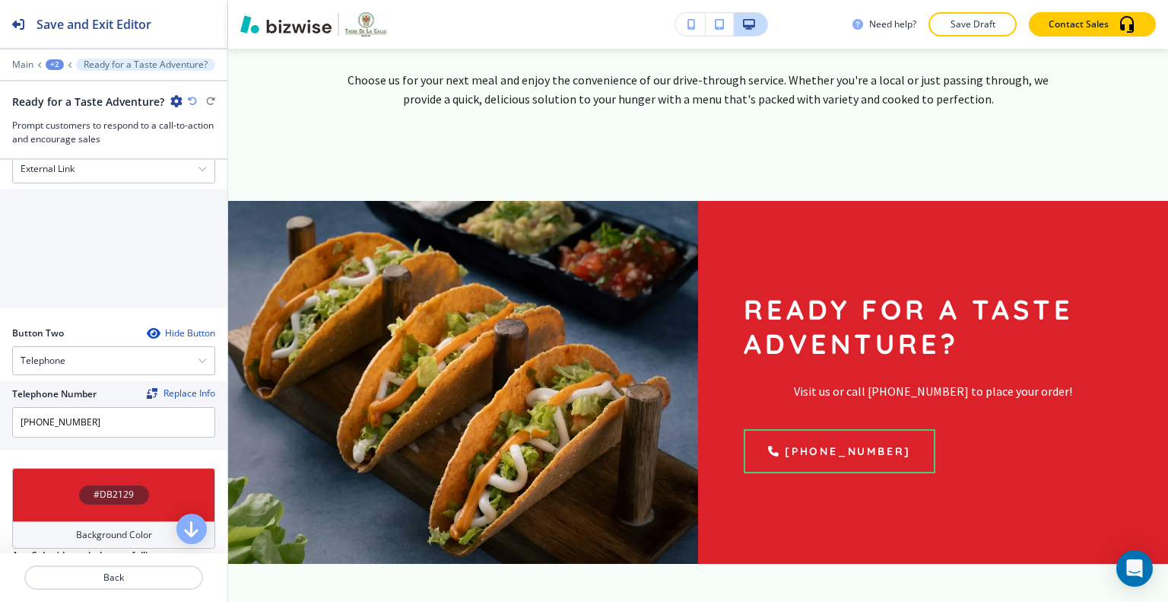
scroll to position [492, 0]
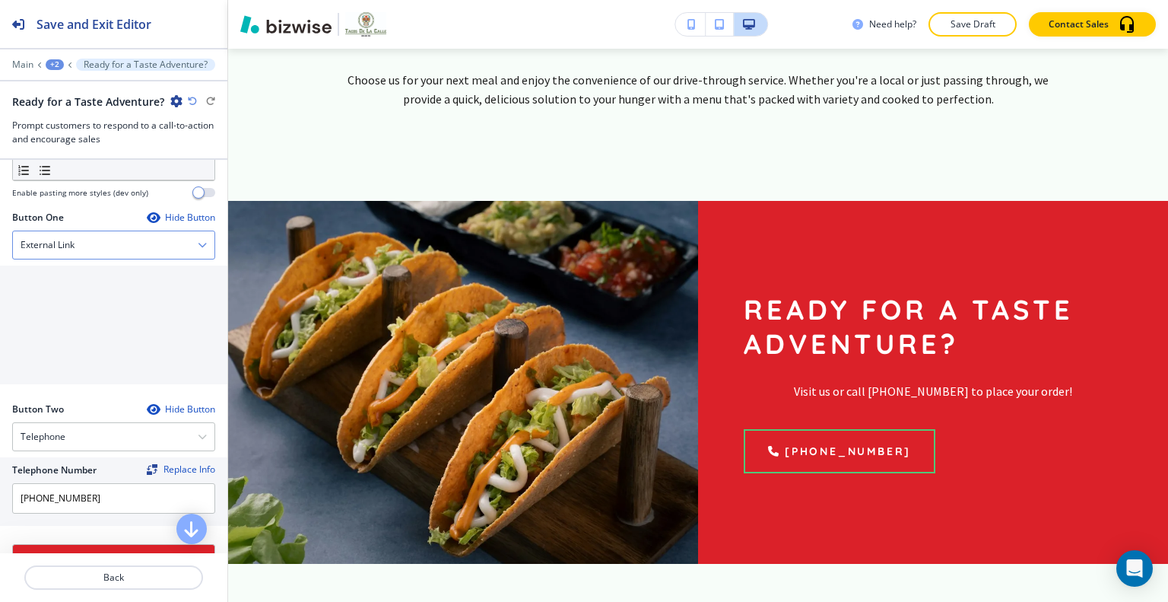
click at [103, 240] on div "External Link" at bounding box center [114, 244] width 202 height 27
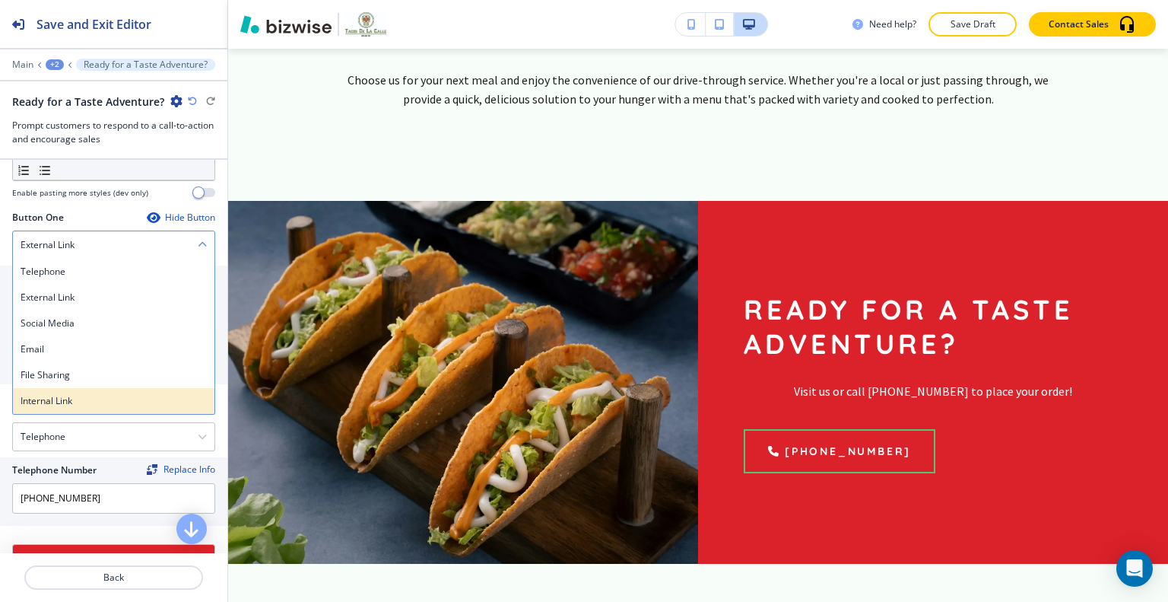
click at [96, 394] on h4 "Internal Link" at bounding box center [114, 401] width 186 height 14
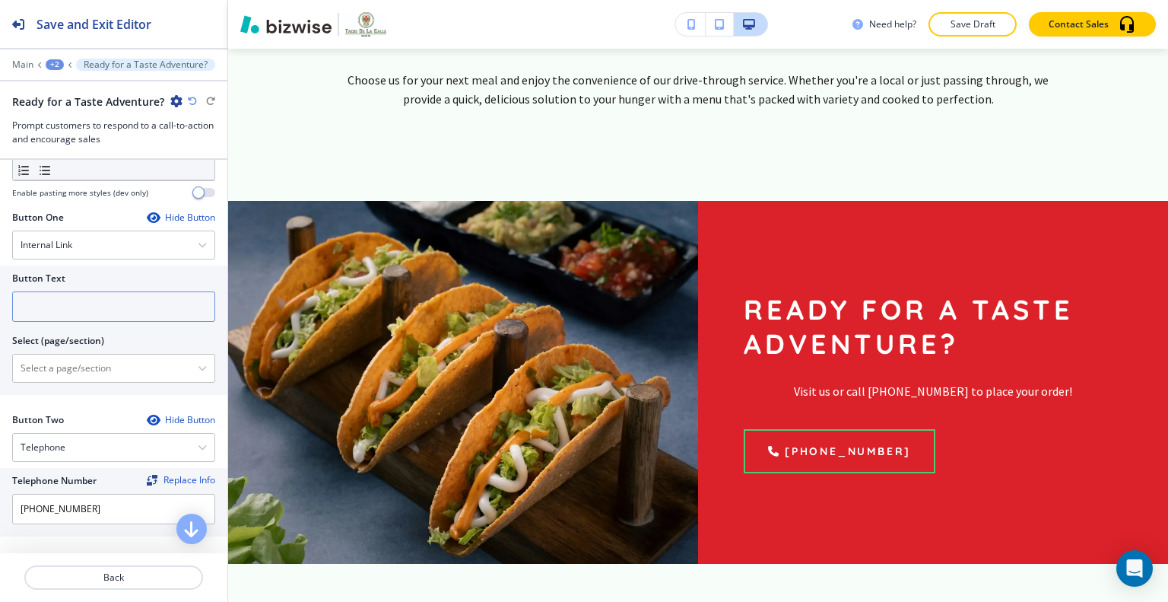
click at [64, 313] on input "text" at bounding box center [113, 306] width 203 height 30
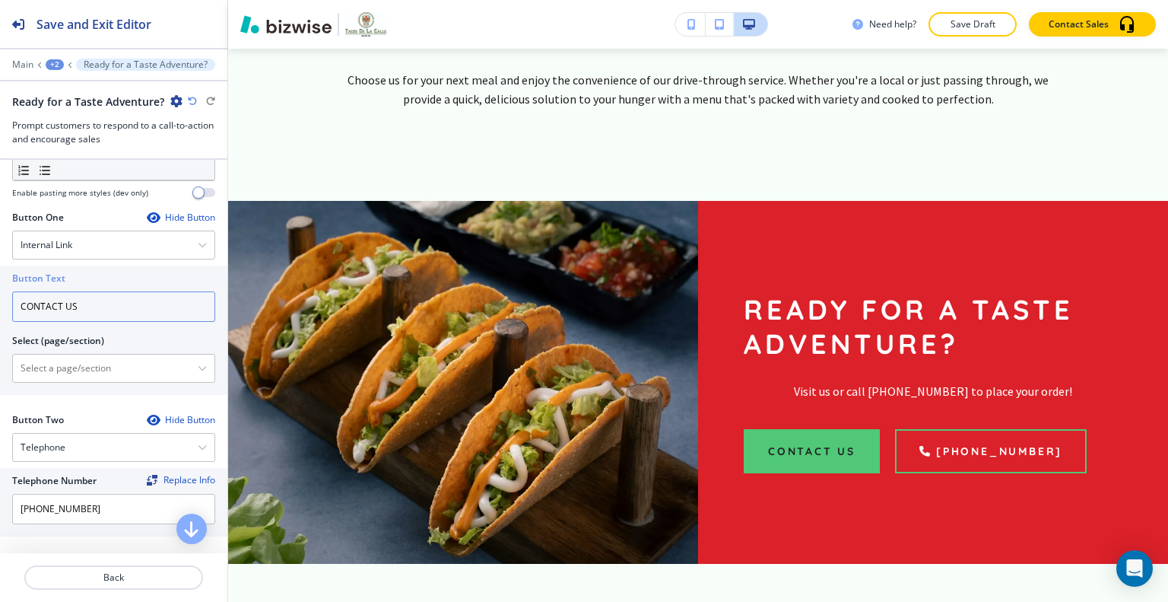
scroll to position [720, 0]
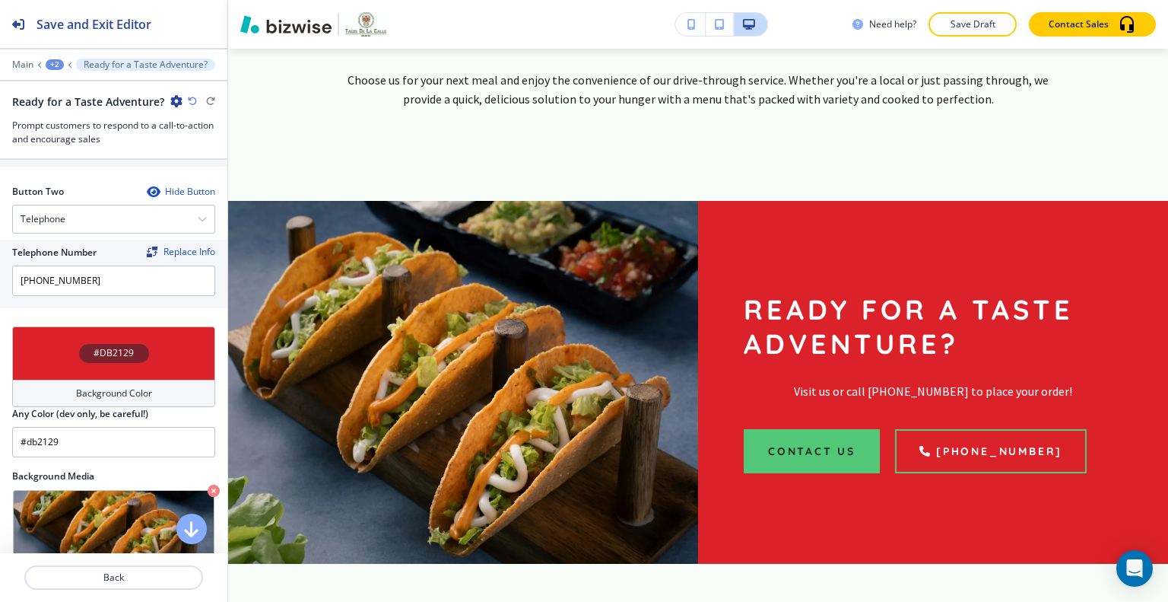
type input "CONTACT US"
click at [59, 353] on div "#DB2129" at bounding box center [113, 352] width 203 height 53
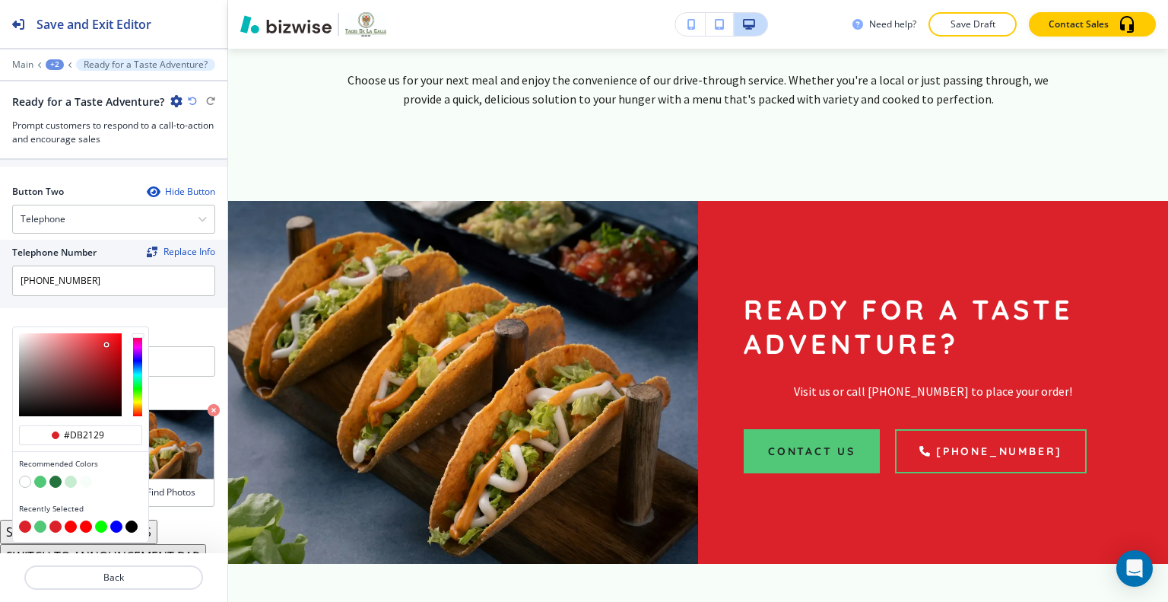
scroll to position [730, 0]
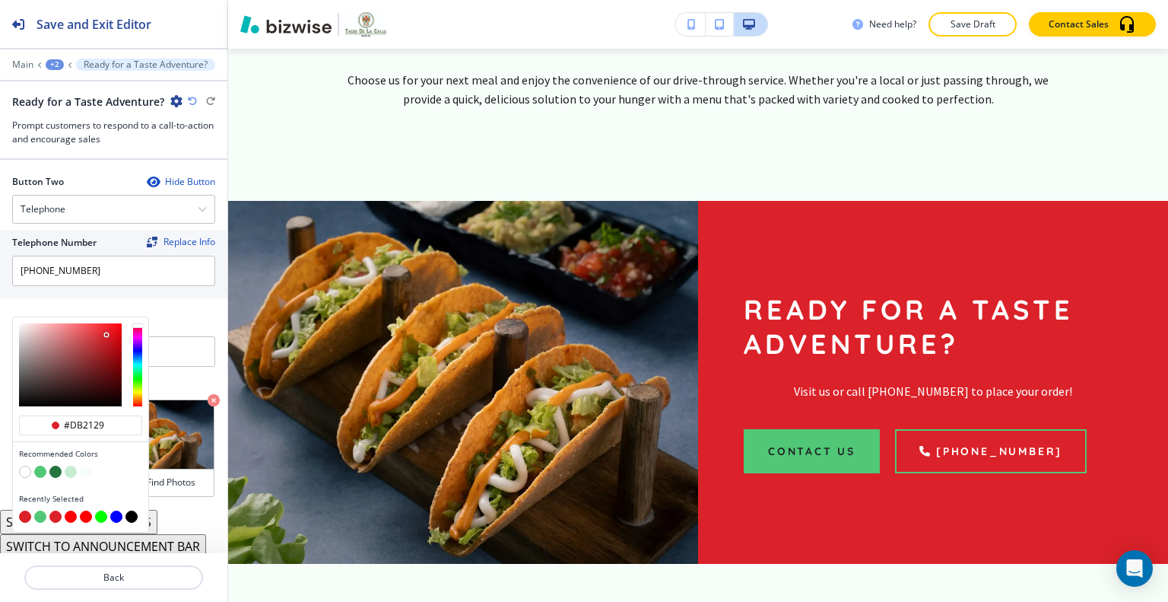
click at [40, 466] on button "button" at bounding box center [40, 472] width 12 height 12
type input "#50C878"
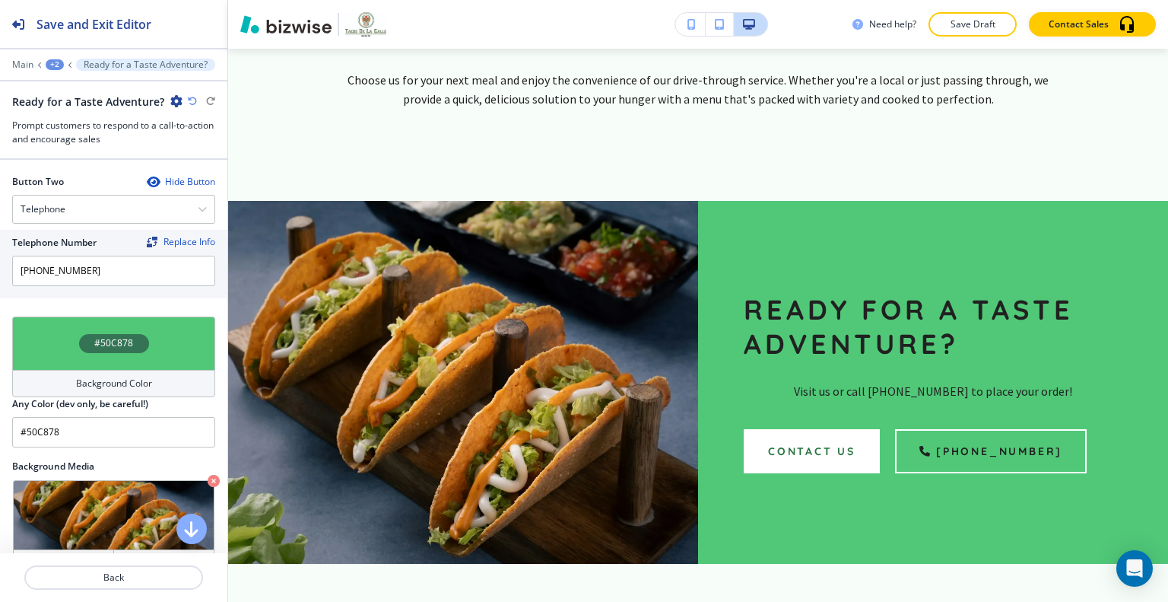
scroll to position [578, 0]
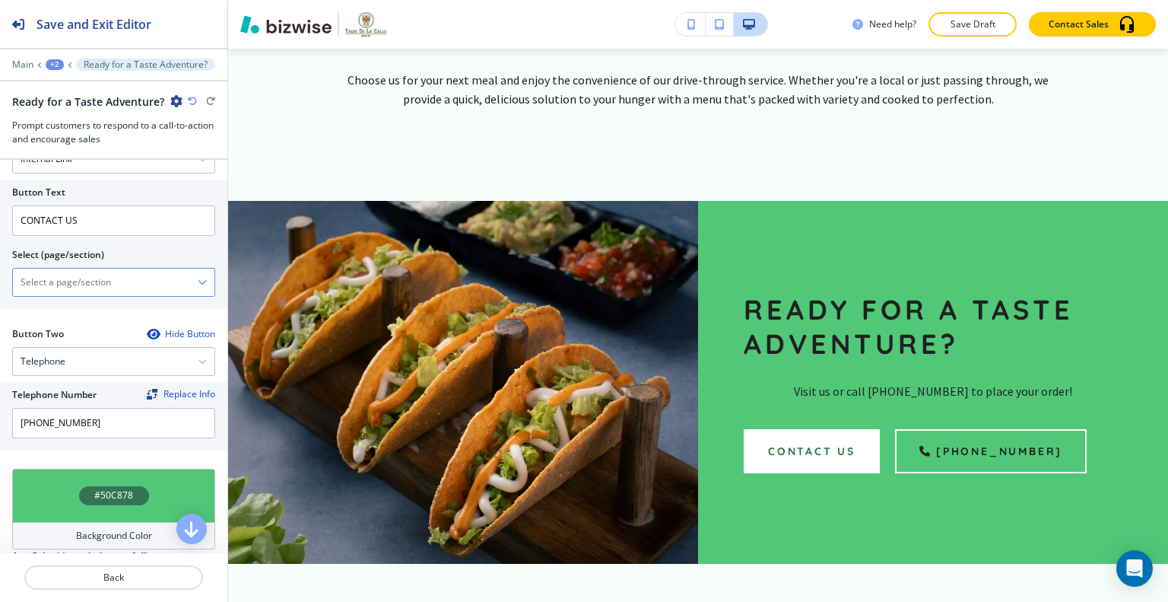
click at [59, 271] on \(page\/section\) "Manual Input" at bounding box center [105, 282] width 185 height 26
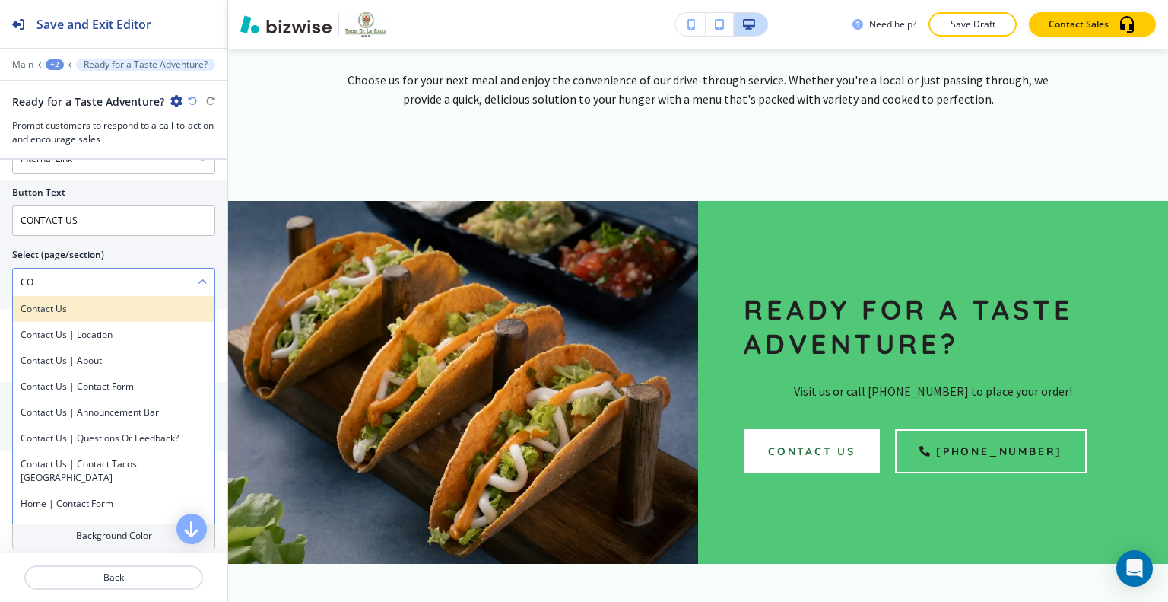
click at [59, 304] on h4 "Contact Us" at bounding box center [114, 309] width 186 height 14
type \(page\/section\) "Contact Us"
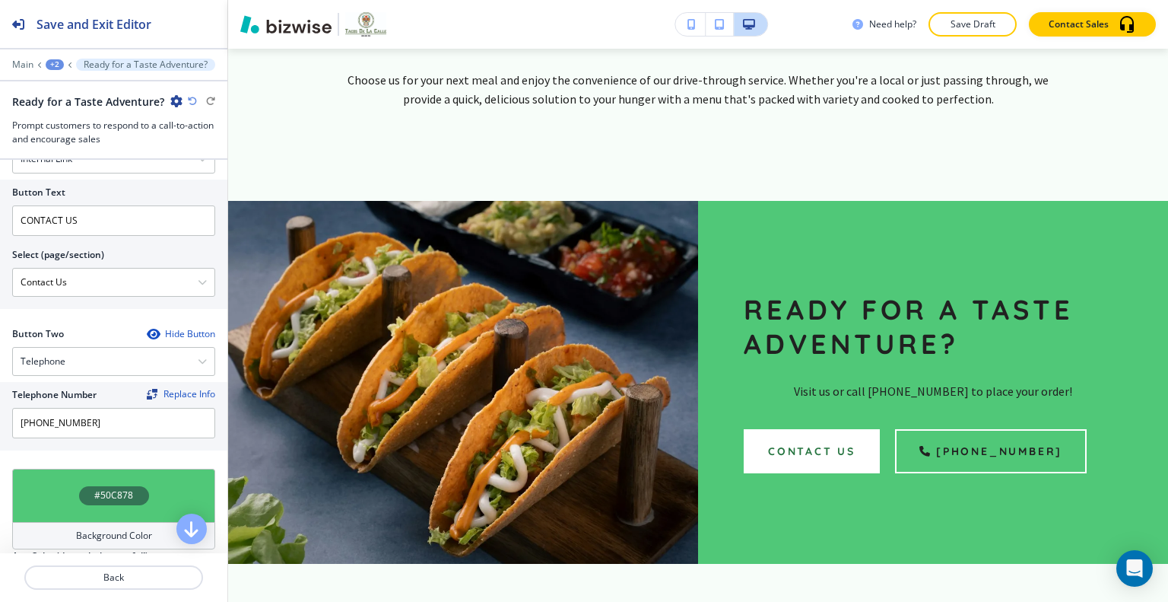
click at [1001, 21] on button "Save Draft" at bounding box center [973, 24] width 88 height 24
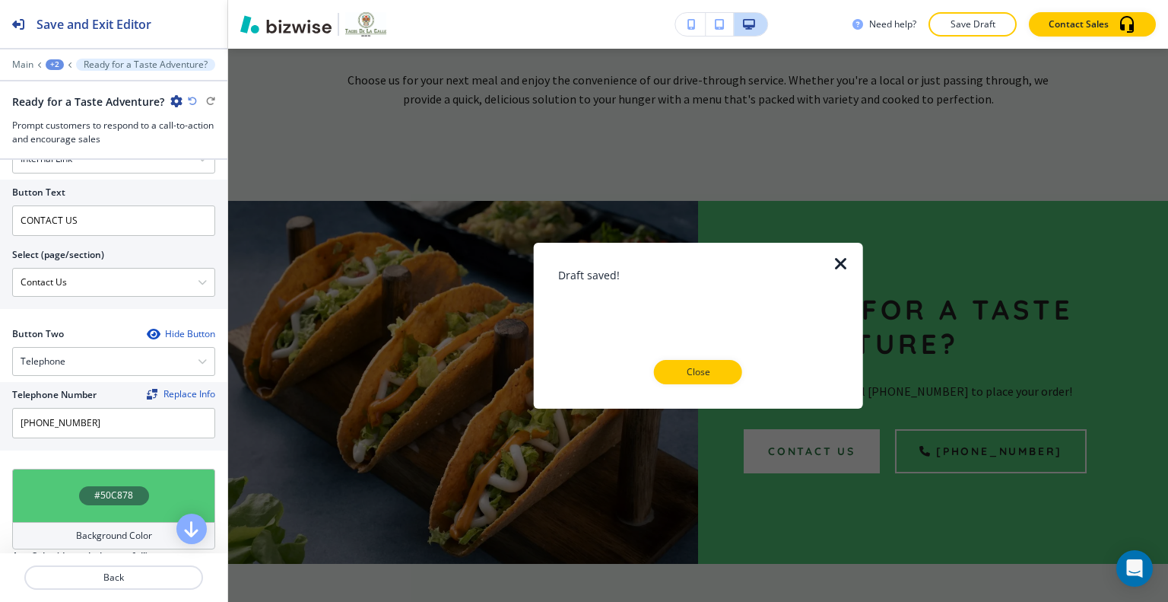
click at [852, 265] on div at bounding box center [850, 325] width 24 height 166
click at [844, 266] on icon "button" at bounding box center [841, 263] width 18 height 18
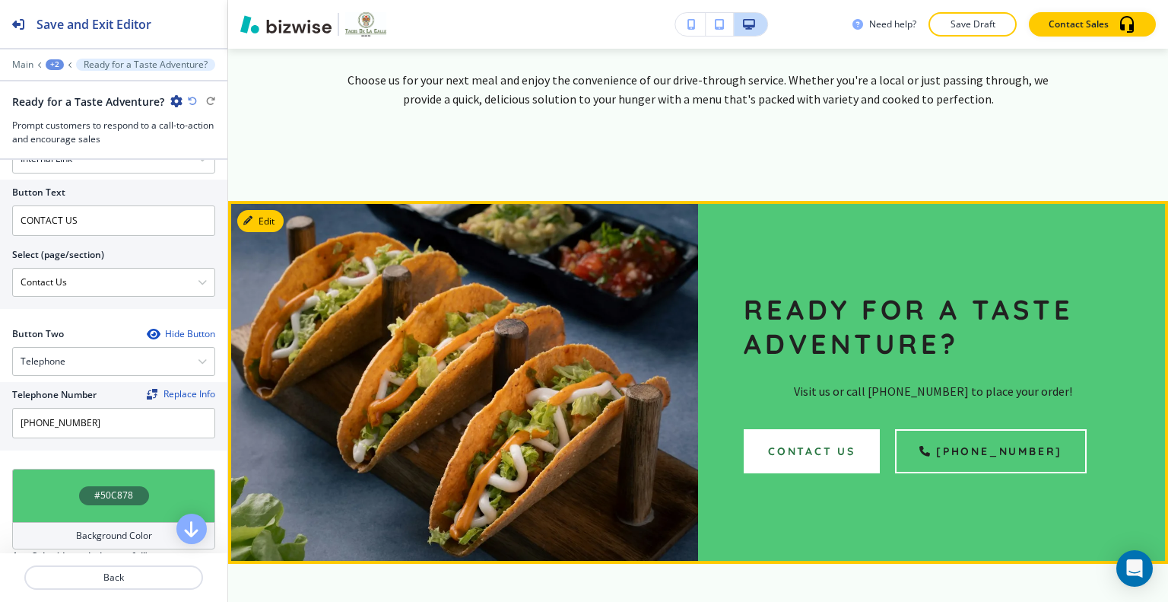
click at [285, 201] on div at bounding box center [463, 383] width 470 height 364
click at [277, 210] on button "Edit This Section" at bounding box center [288, 221] width 103 height 23
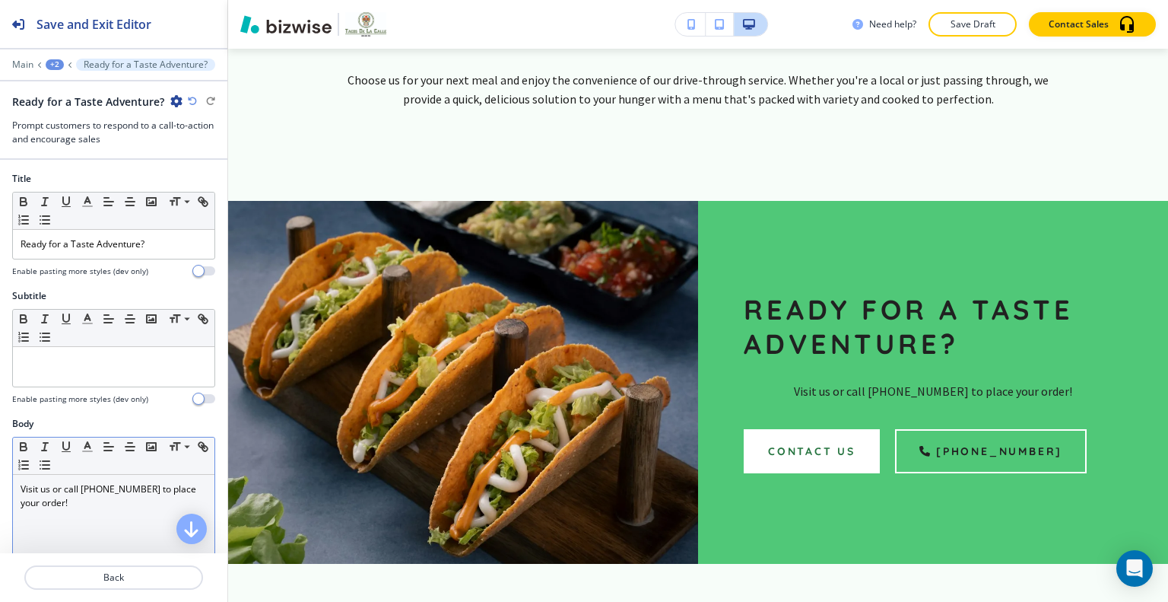
scroll to position [76, 0]
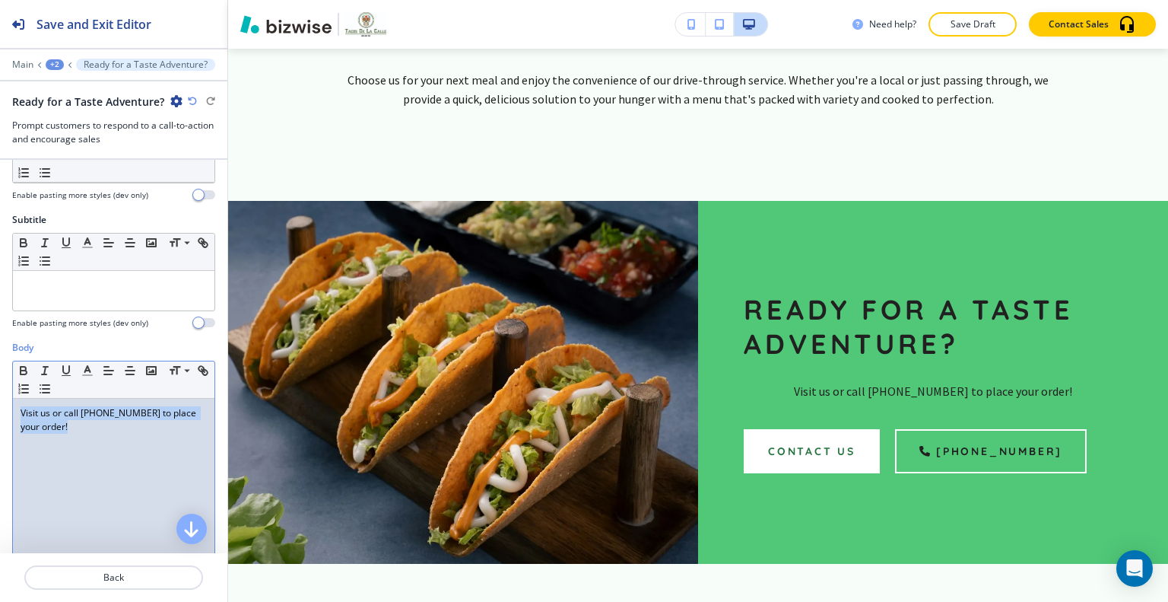
drag, startPoint x: 85, startPoint y: 443, endPoint x: 0, endPoint y: 361, distance: 118.4
click at [0, 361] on div "Body Small Normal Large Huge Visit us or call (218) 368-4062 to place your orde…" at bounding box center [113, 484] width 227 height 286
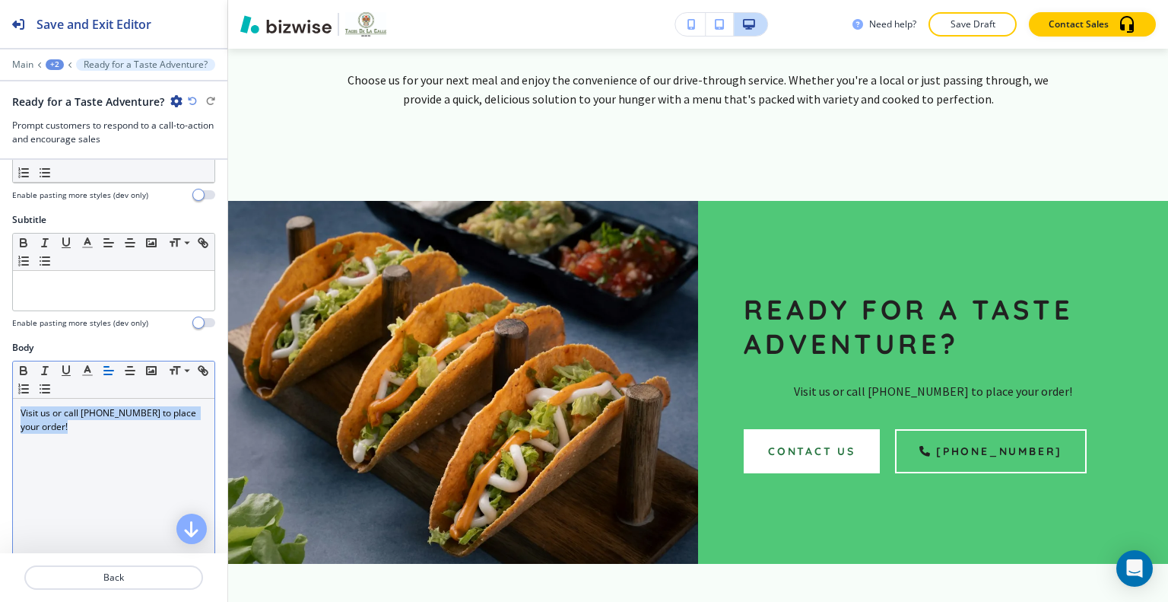
click at [103, 366] on icon "button" at bounding box center [109, 371] width 14 height 14
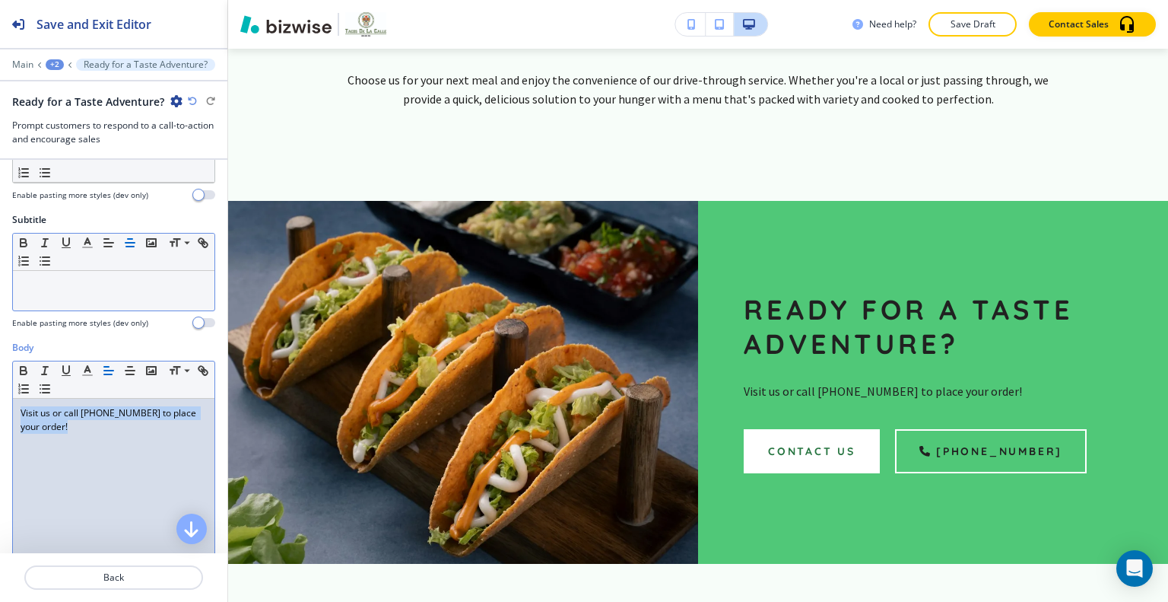
scroll to position [0, 0]
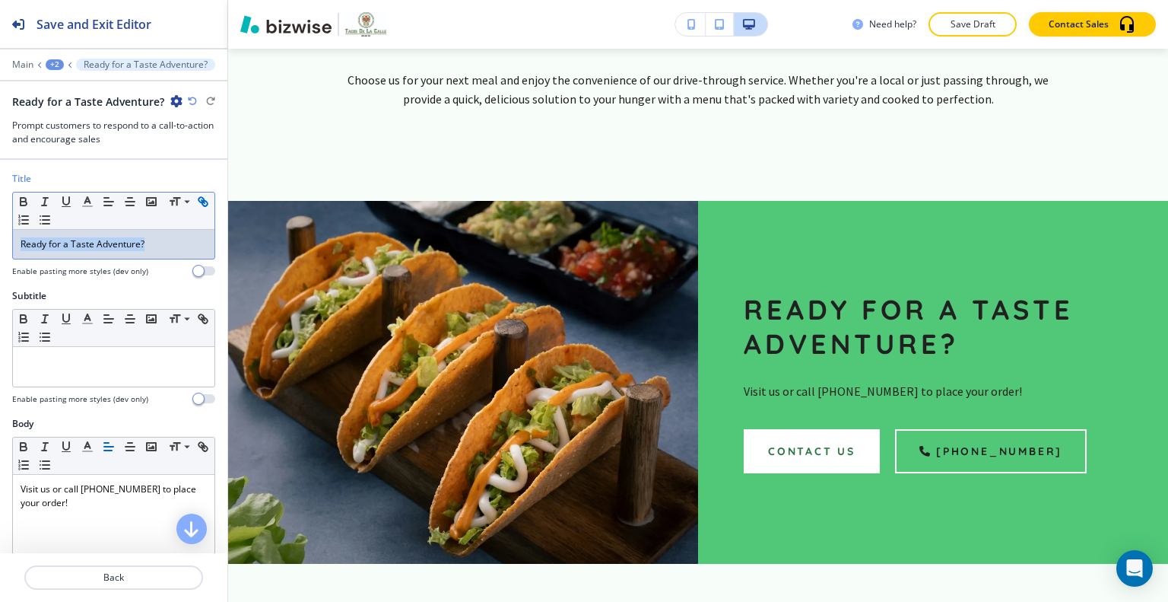
drag, startPoint x: 181, startPoint y: 242, endPoint x: 24, endPoint y: 223, distance: 157.9
click at [3, 223] on div "Title Small Normal Large Huge Ready for a Taste Adventure? Enable pasting more …" at bounding box center [113, 230] width 227 height 117
click at [87, 200] on icon "button" at bounding box center [88, 202] width 14 height 14
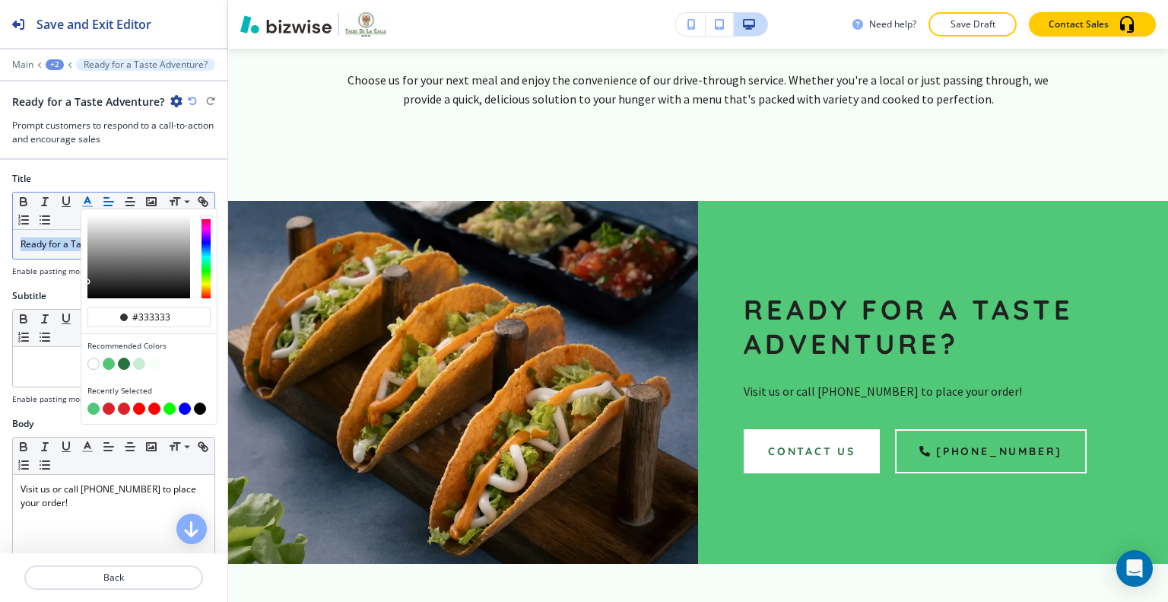
click at [105, 405] on button "button" at bounding box center [109, 408] width 12 height 12
type input "#db2129"
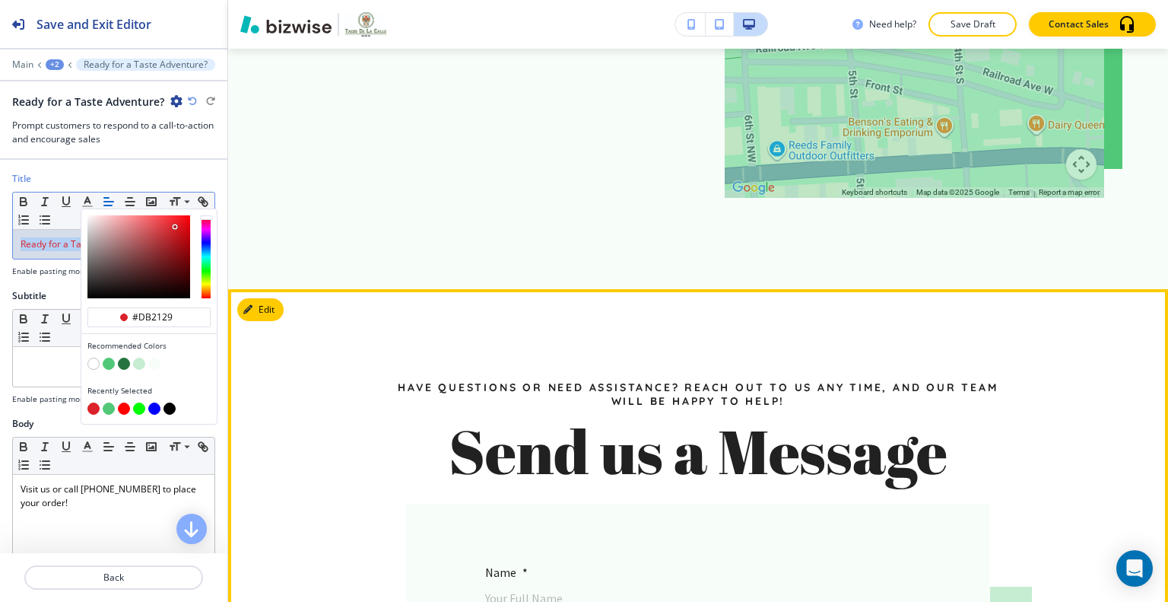
scroll to position [5662, 0]
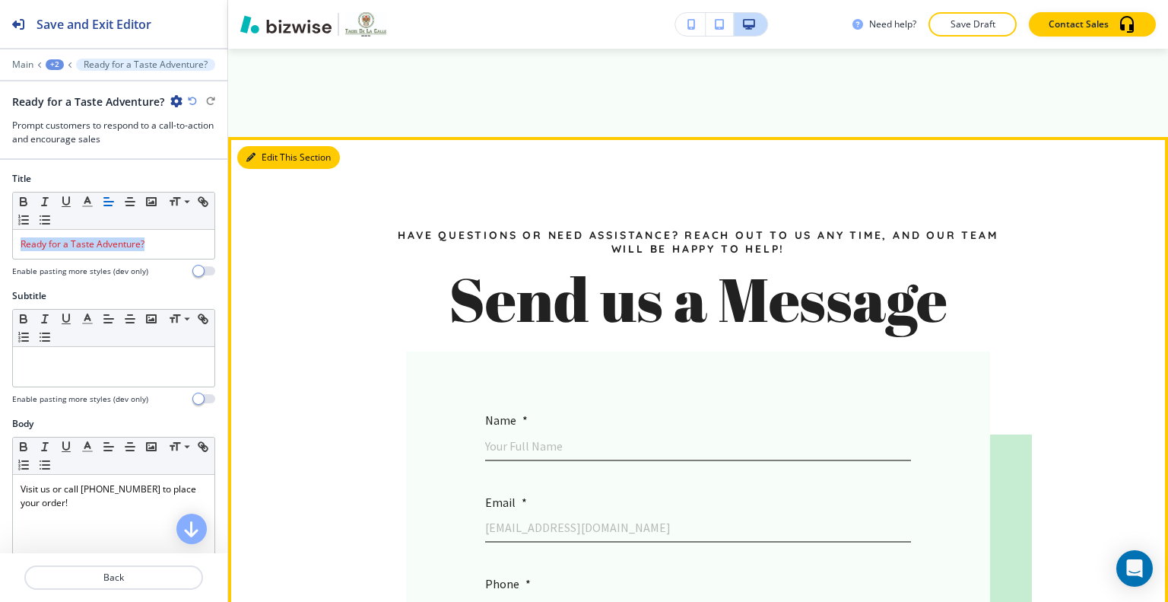
click at [274, 146] on button "Edit This Section" at bounding box center [288, 157] width 103 height 23
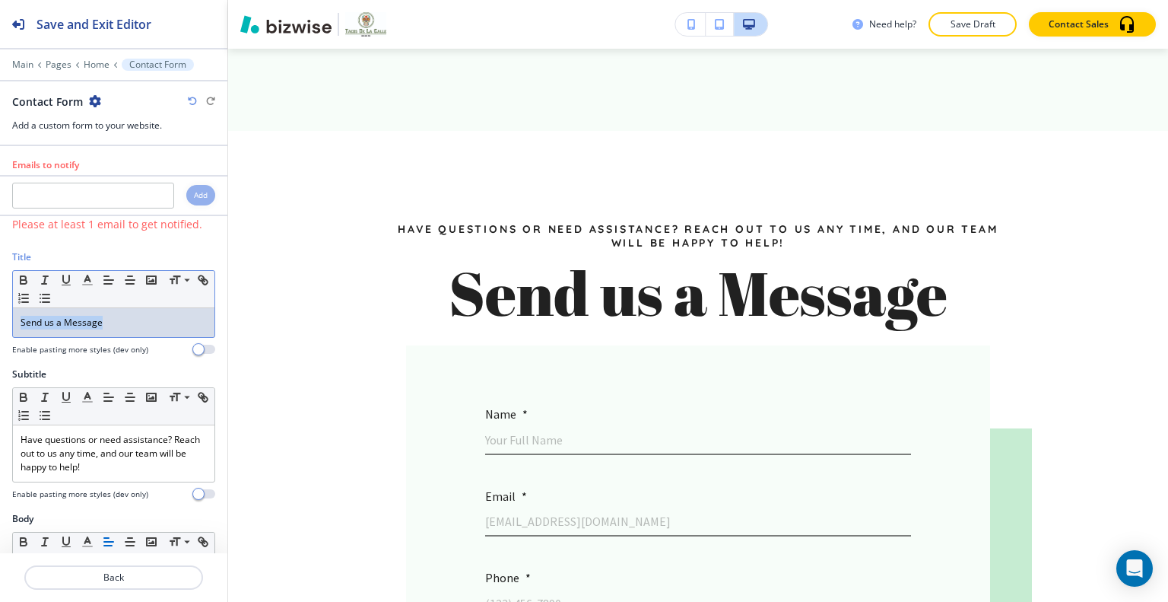
drag, startPoint x: 118, startPoint y: 318, endPoint x: 23, endPoint y: 312, distance: 95.3
click at [5, 304] on div "Title Small Normal Large Huge Send us a Message Enable pasting more styles (dev…" at bounding box center [113, 308] width 227 height 117
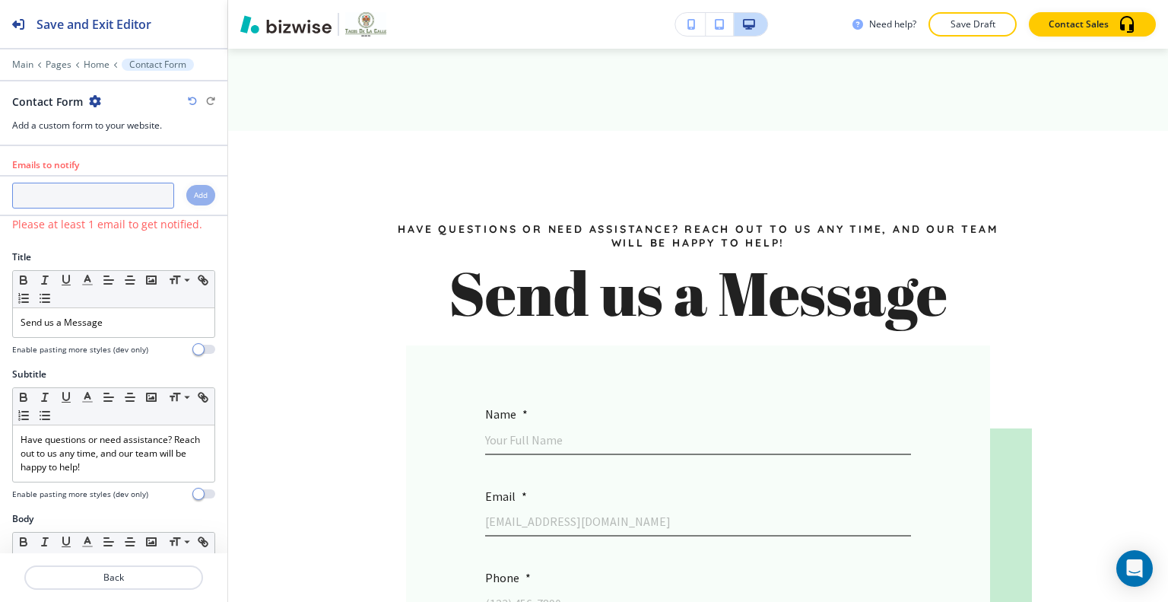
paste input "mirancho.mn@gmail.com"
type input "mirancho.mn@gmail.com"
click at [188, 202] on div "Add" at bounding box center [200, 195] width 29 height 21
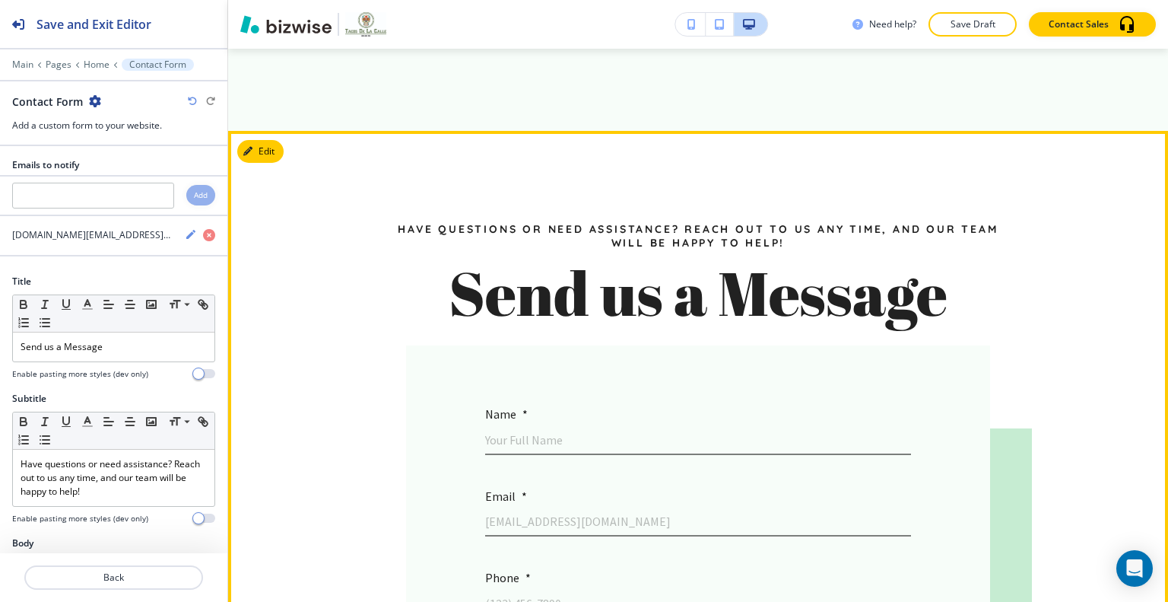
scroll to position [5592, 0]
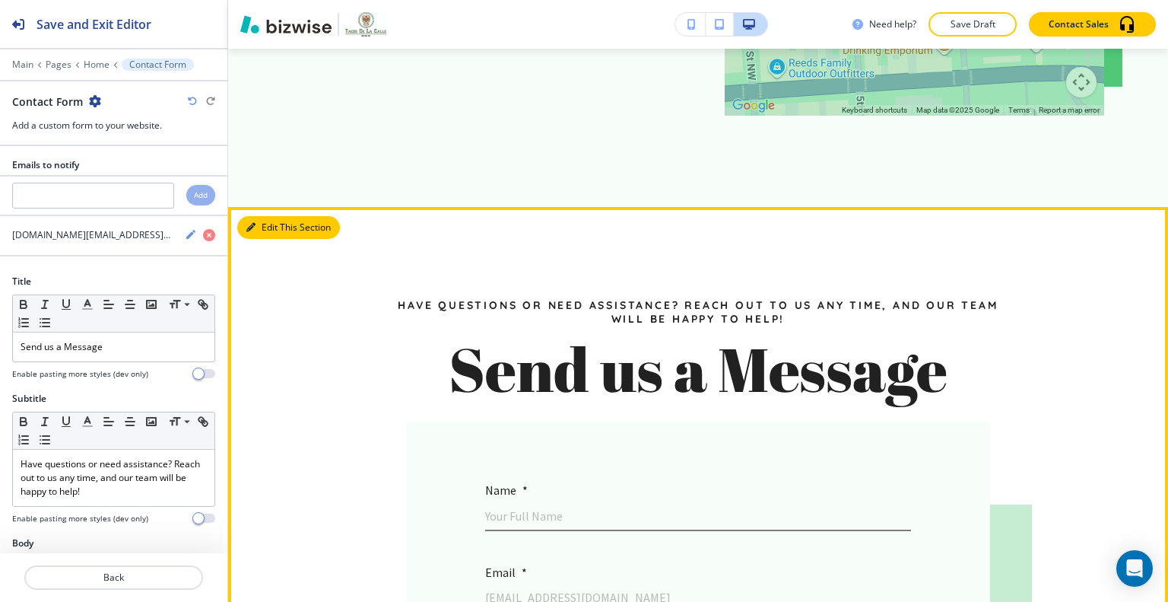
click at [267, 216] on button "Edit This Section" at bounding box center [288, 227] width 103 height 23
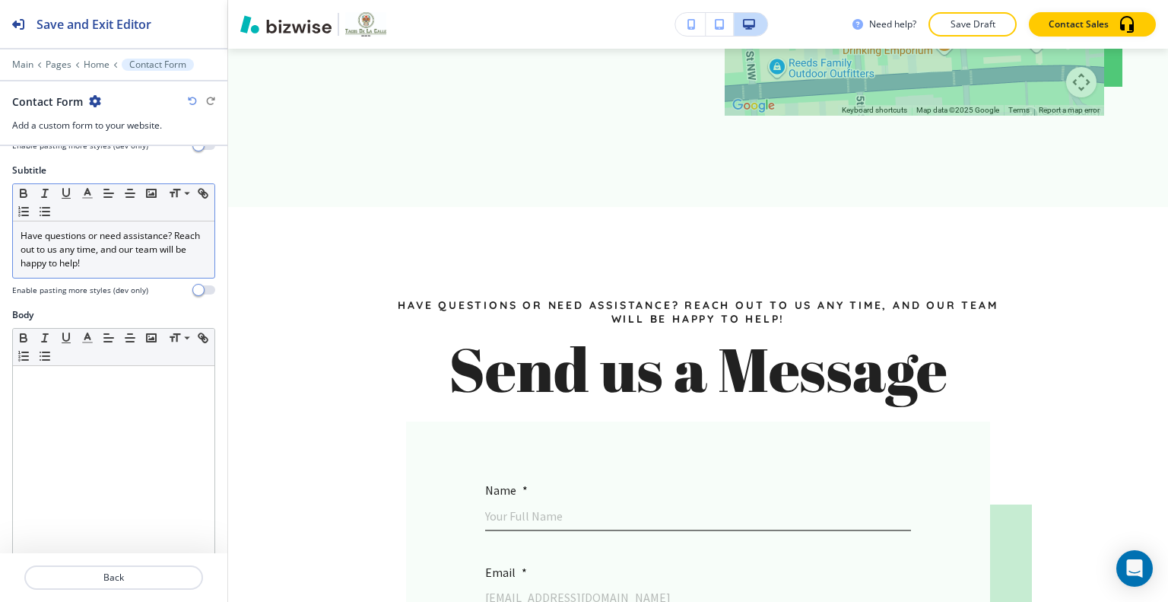
scroll to position [152, 0]
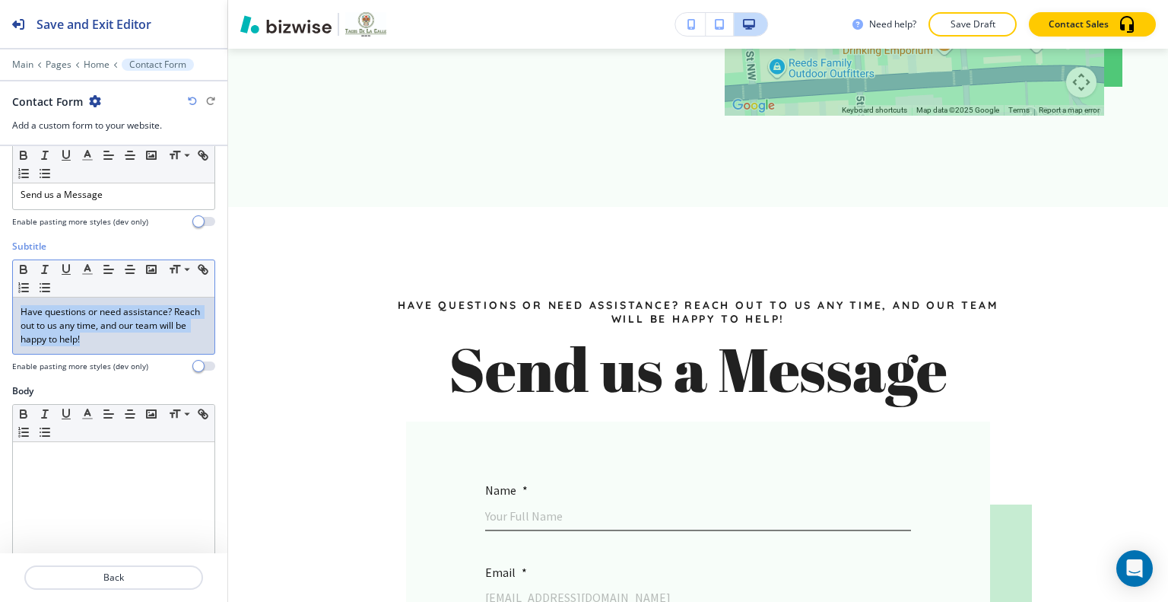
drag, startPoint x: 130, startPoint y: 348, endPoint x: 33, endPoint y: 299, distance: 108.9
click at [1, 287] on div "Subtitle Small Normal Large Huge Have questions or need assistance? Reach out t…" at bounding box center [113, 312] width 227 height 145
copy p "Have questions or need assistance? Reach out to us any time, and our team will …"
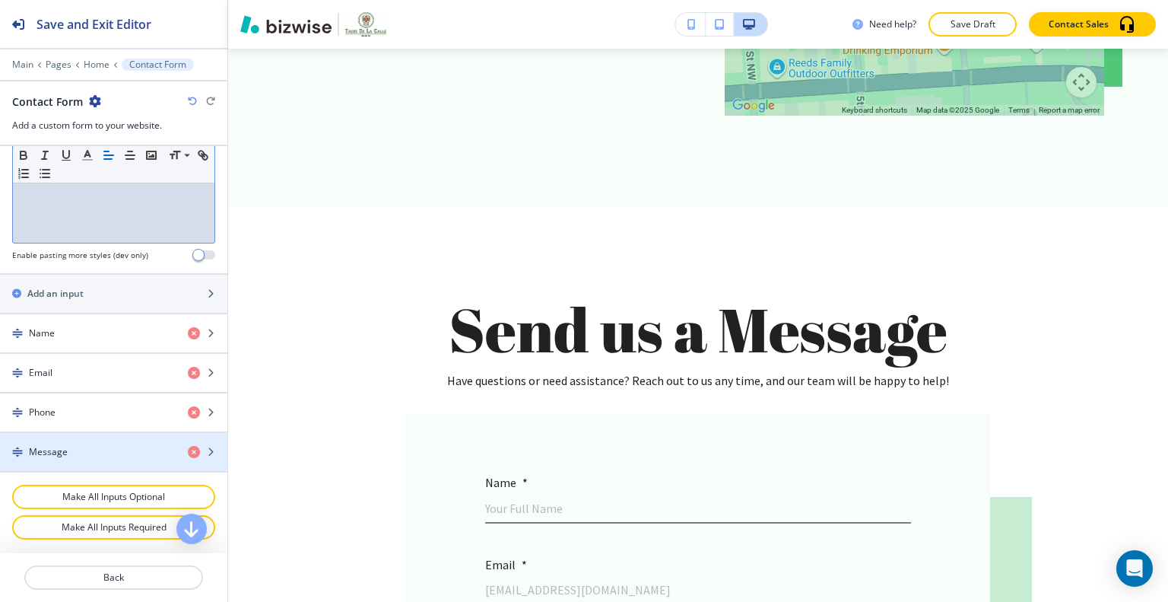
scroll to position [798, 0]
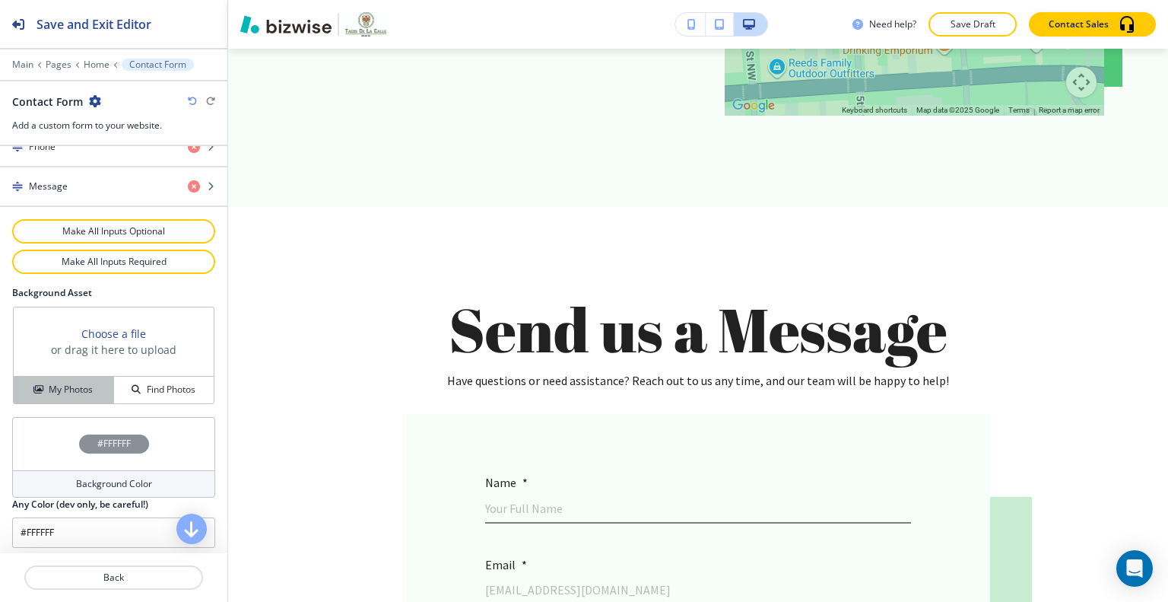
click at [60, 386] on h4 "My Photos" at bounding box center [71, 390] width 44 height 14
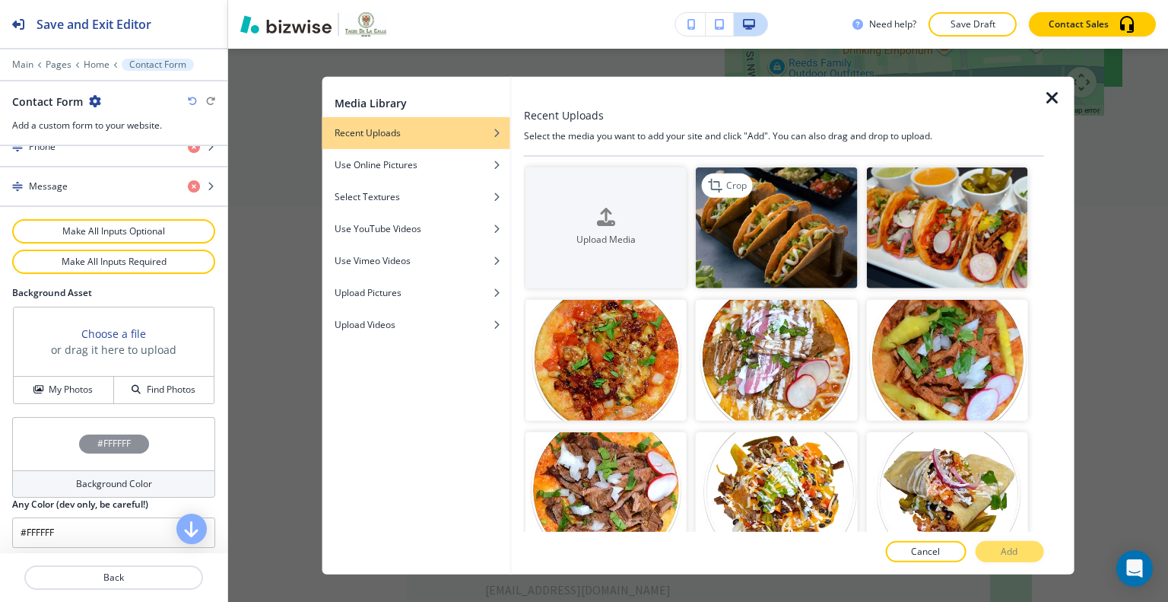
click at [808, 243] on img "button" at bounding box center [776, 227] width 161 height 121
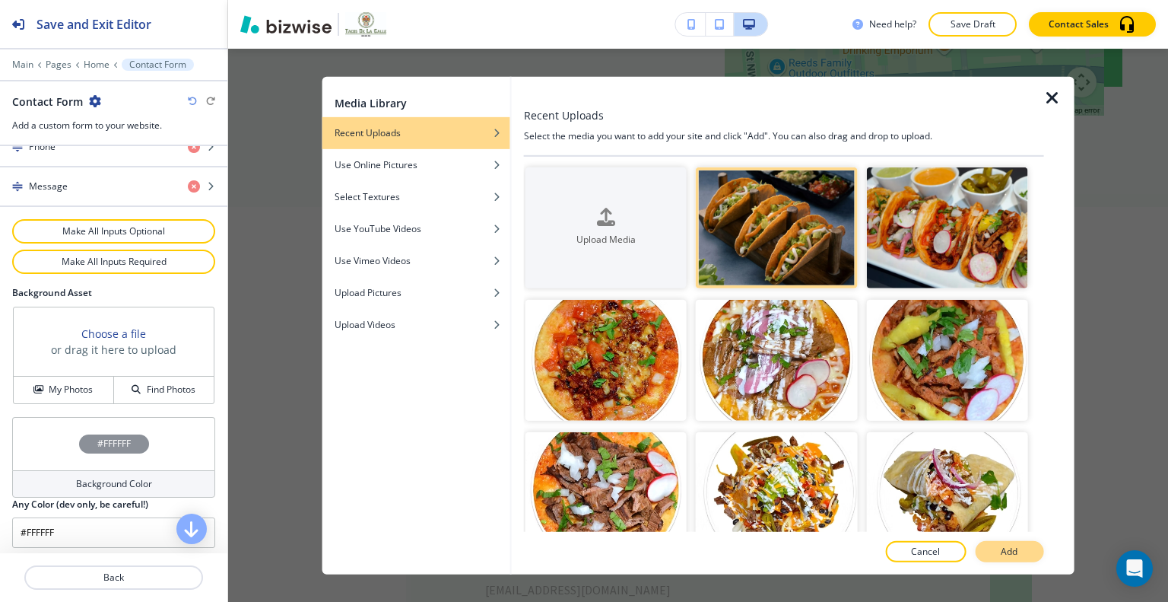
click at [1020, 547] on button "Add" at bounding box center [1009, 551] width 68 height 21
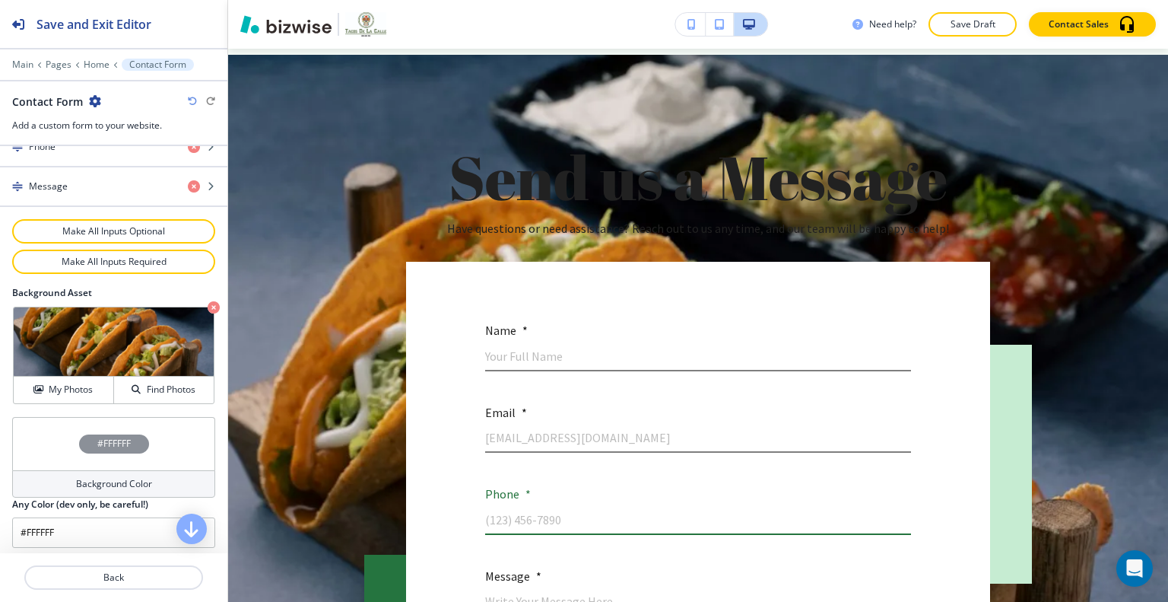
scroll to position [5668, 0]
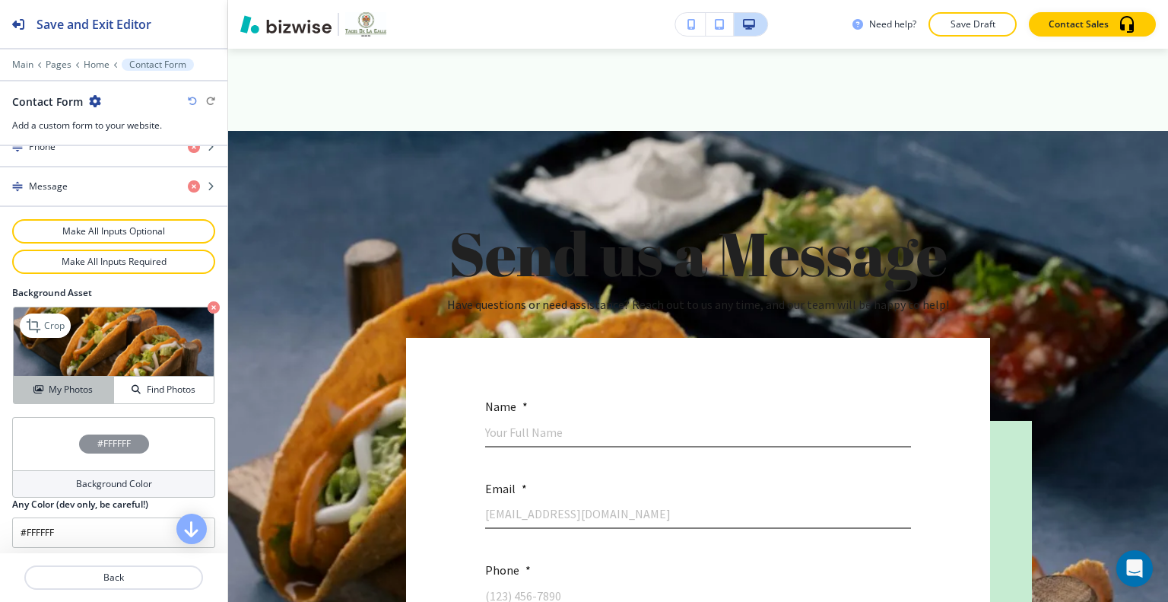
click at [47, 395] on button "My Photos" at bounding box center [64, 390] width 100 height 27
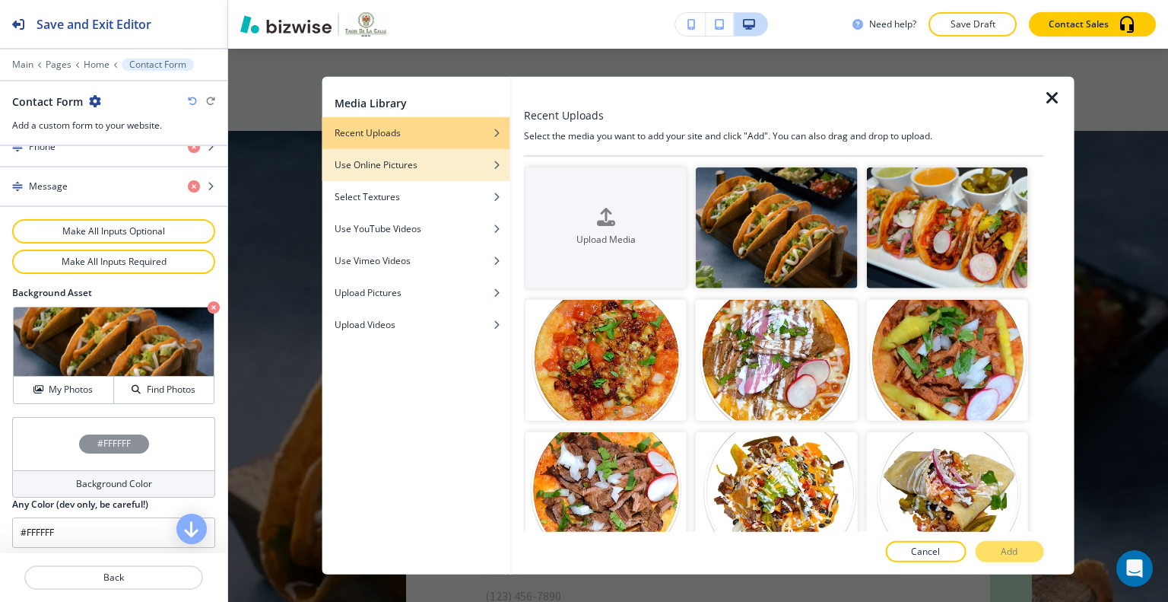
click at [386, 170] on h4 "Use Online Pictures" at bounding box center [376, 164] width 83 height 14
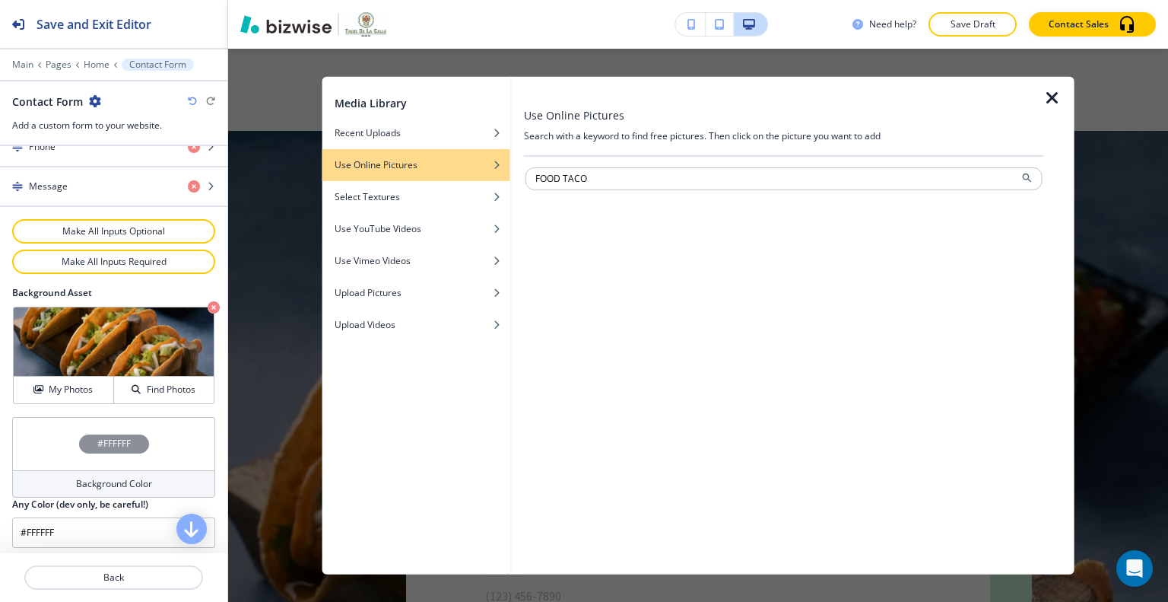
type input "FOOD TACO"
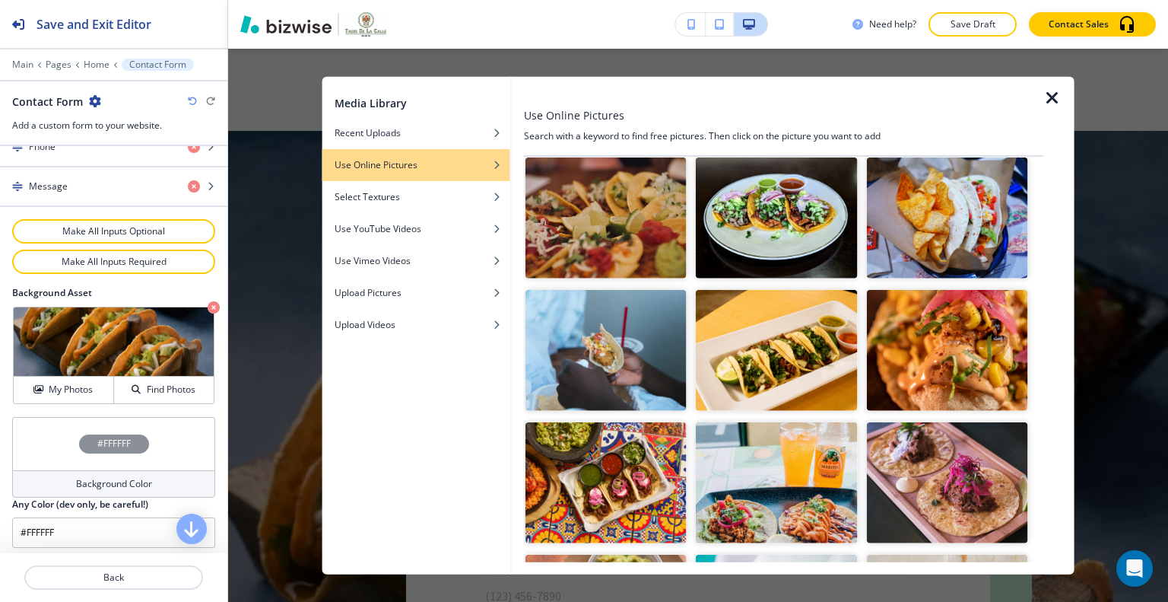
scroll to position [761, 0]
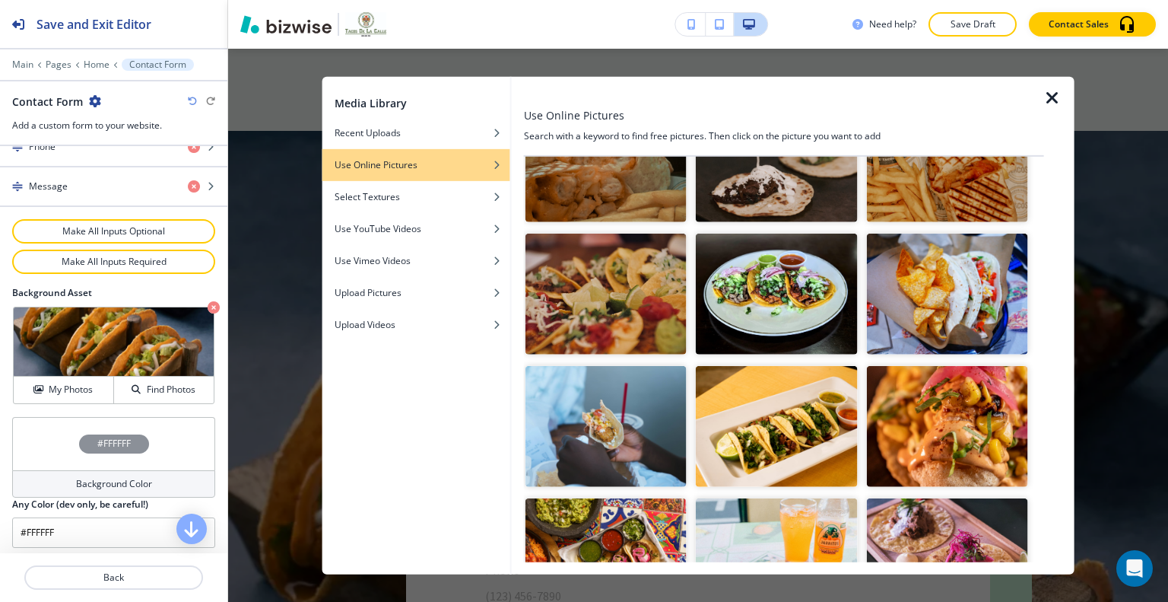
click at [984, 428] on img "button" at bounding box center [946, 426] width 161 height 121
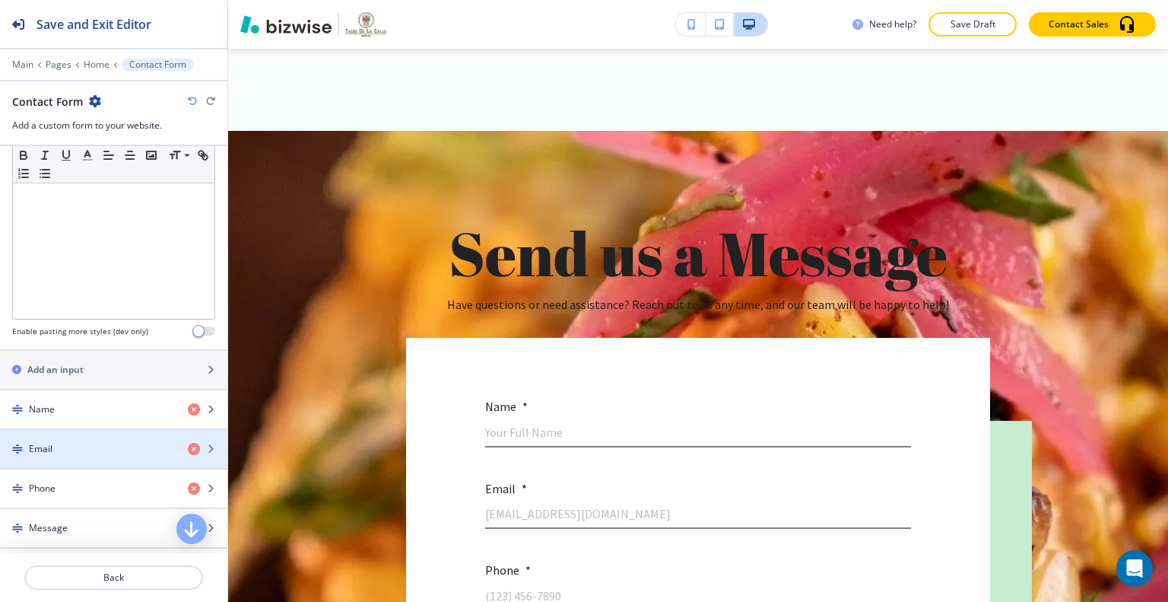
scroll to position [798, 0]
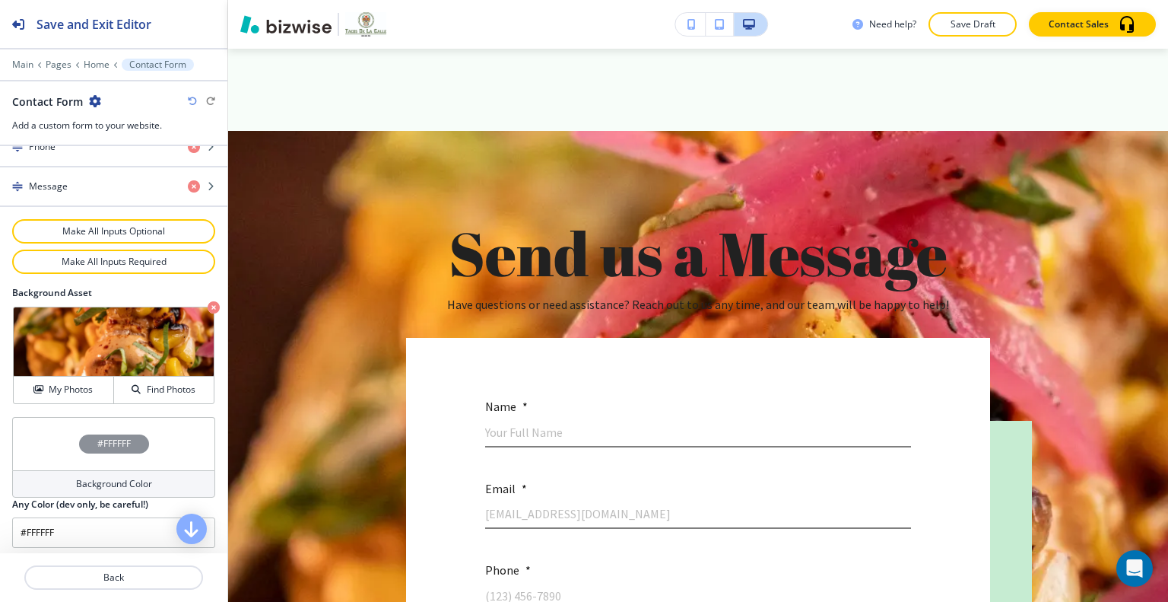
click at [52, 438] on div "#FFFFFF" at bounding box center [113, 443] width 203 height 53
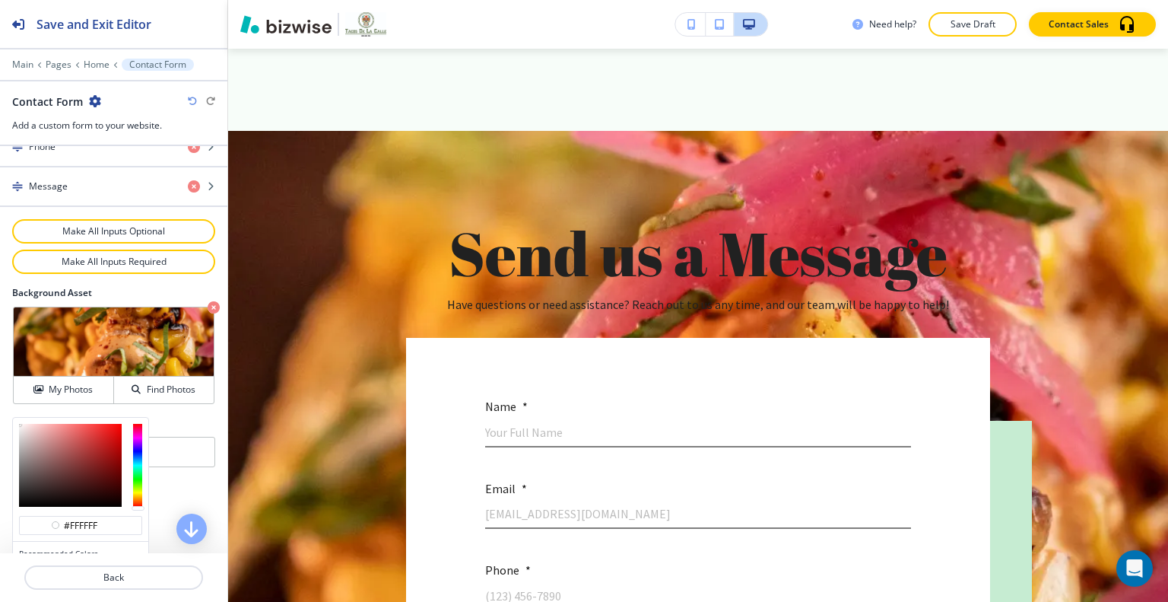
scroll to position [870, 0]
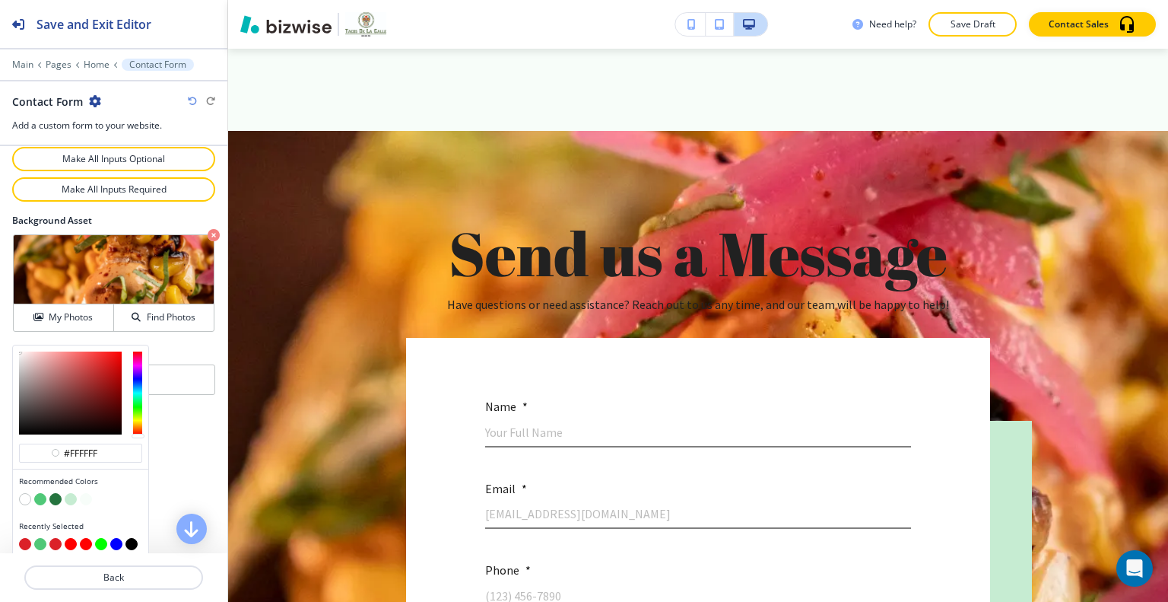
click at [76, 493] on div at bounding box center [80, 500] width 123 height 15
click at [70, 493] on button "button" at bounding box center [71, 499] width 12 height 12
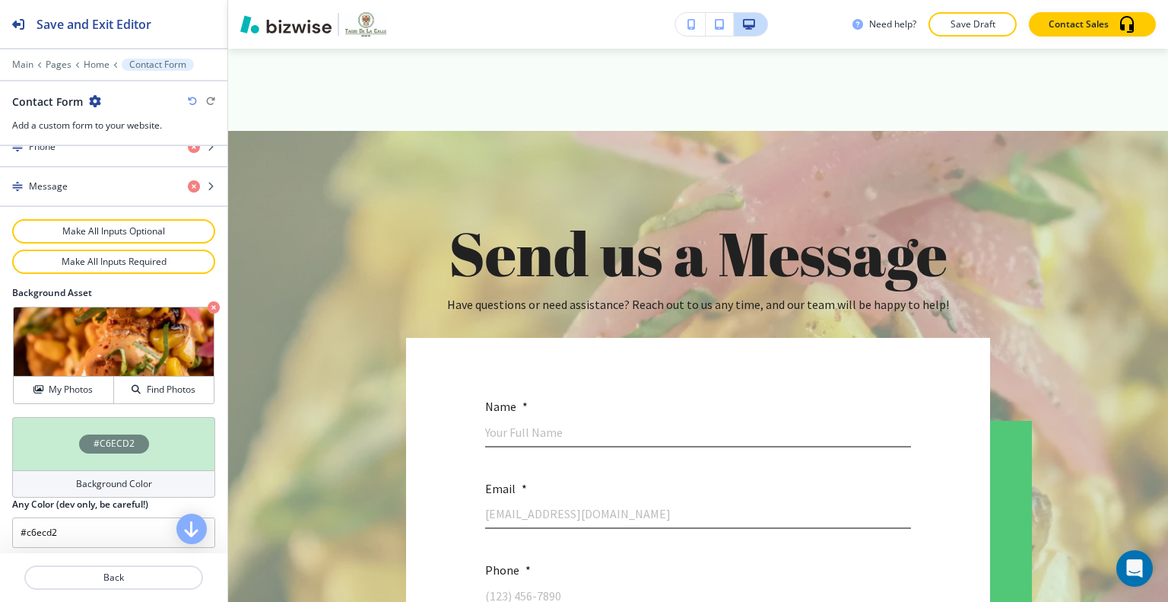
click at [42, 431] on div "#C6ECD2" at bounding box center [113, 443] width 203 height 53
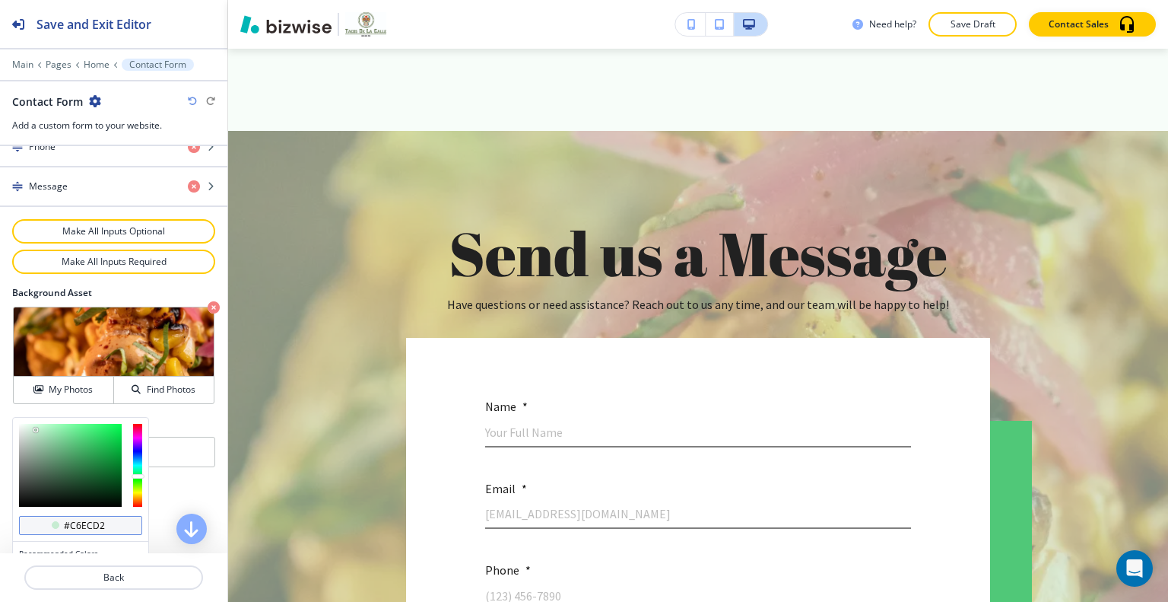
scroll to position [870, 0]
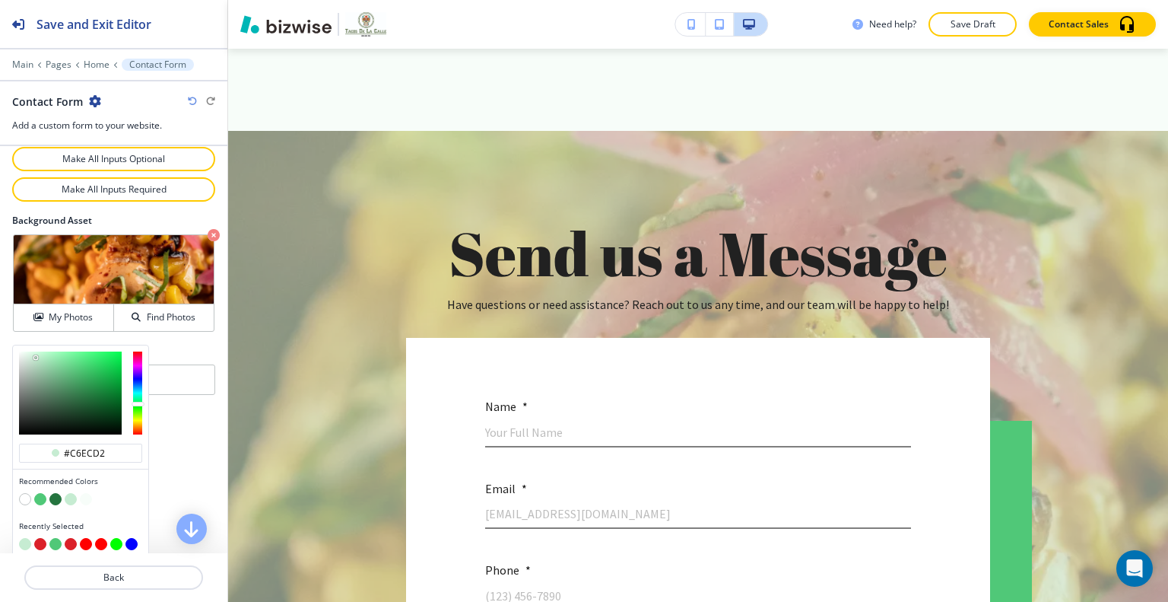
click at [40, 538] on button "button" at bounding box center [40, 544] width 12 height 12
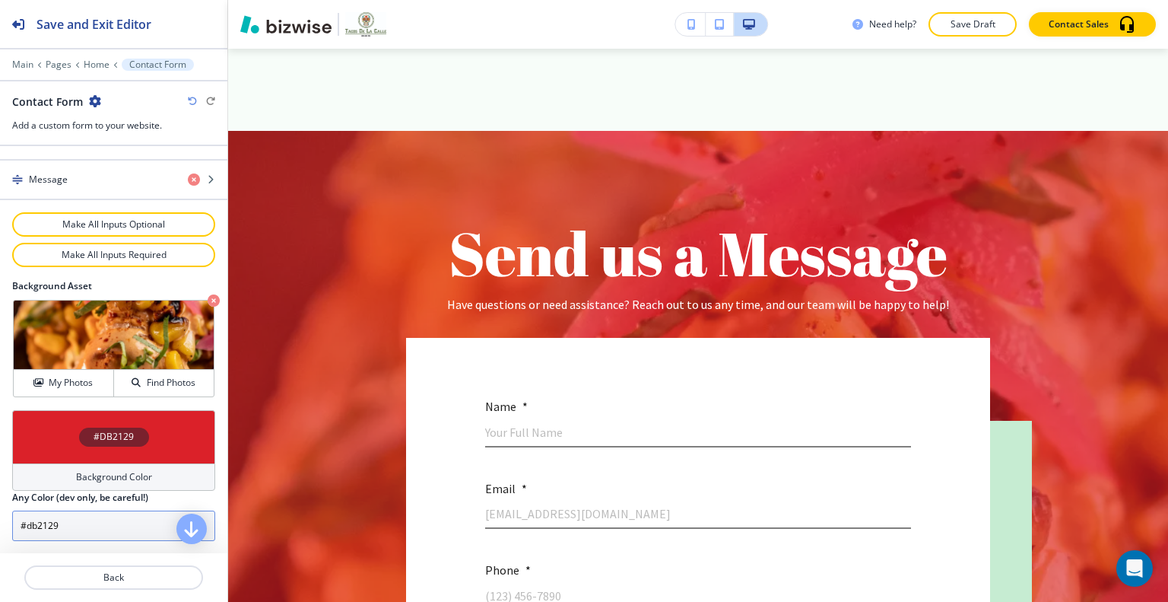
scroll to position [798, 0]
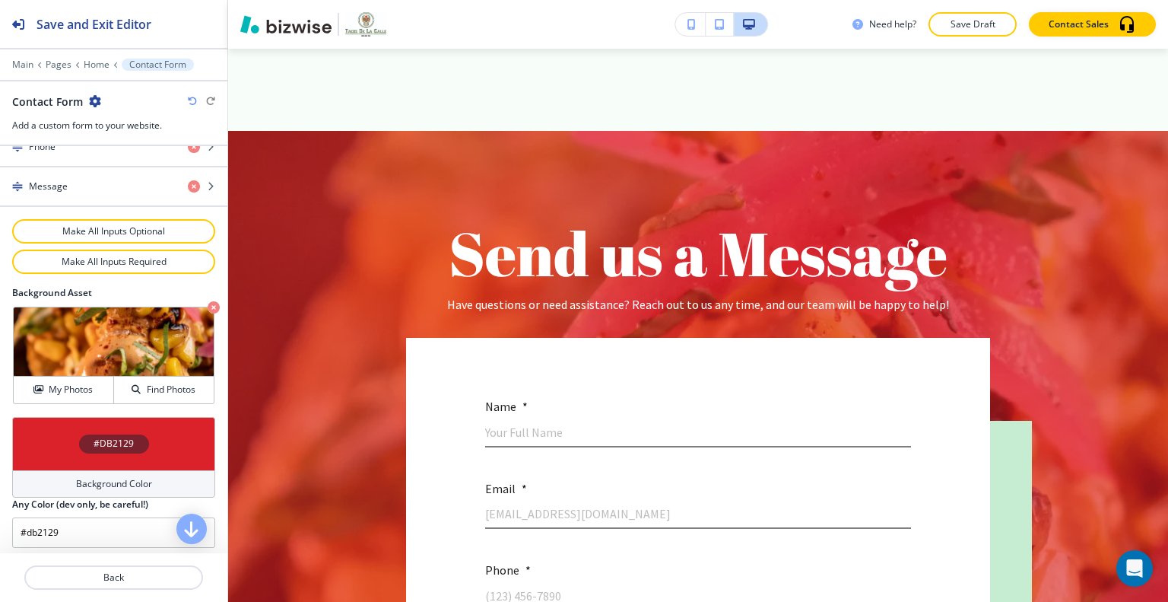
click at [68, 425] on div "#DB2129" at bounding box center [113, 443] width 203 height 53
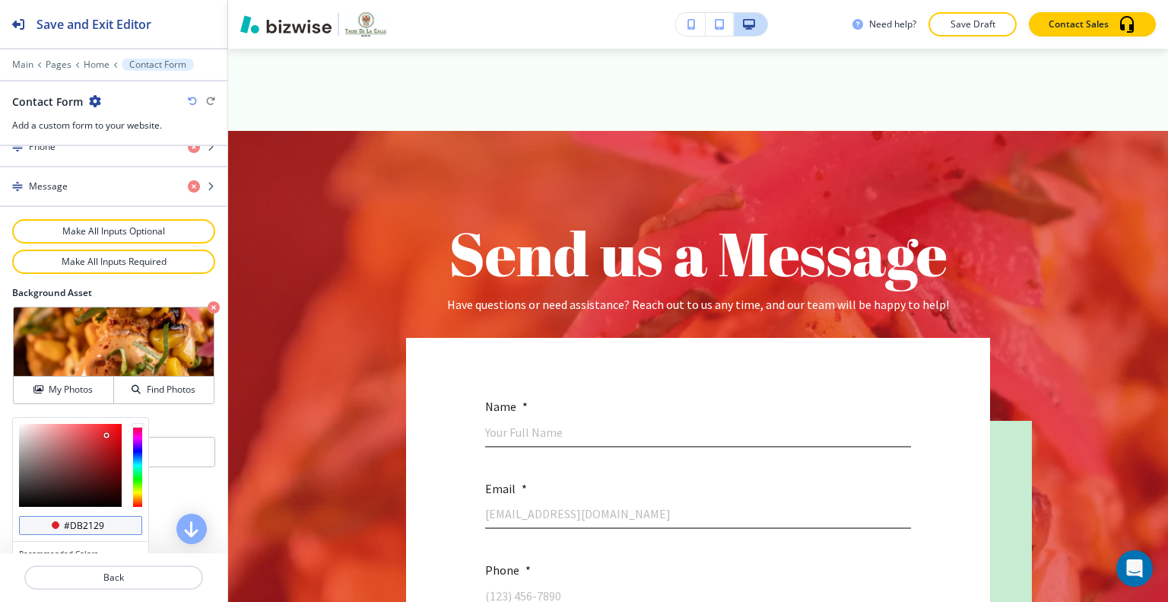
scroll to position [870, 0]
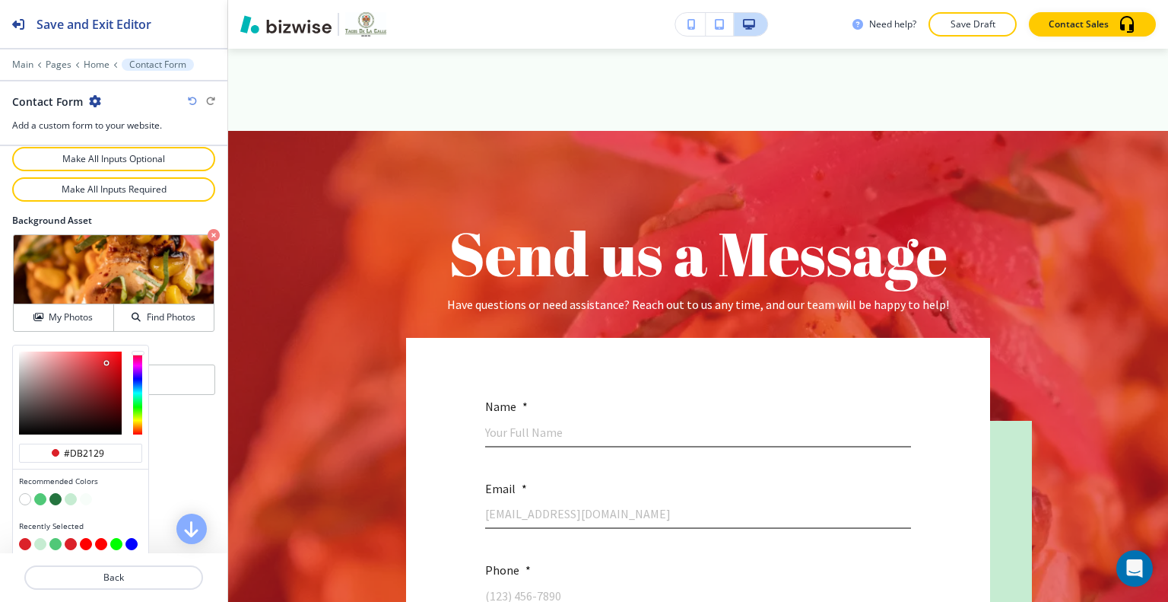
click at [69, 493] on button "button" at bounding box center [71, 499] width 12 height 12
type input "#c6ecd2"
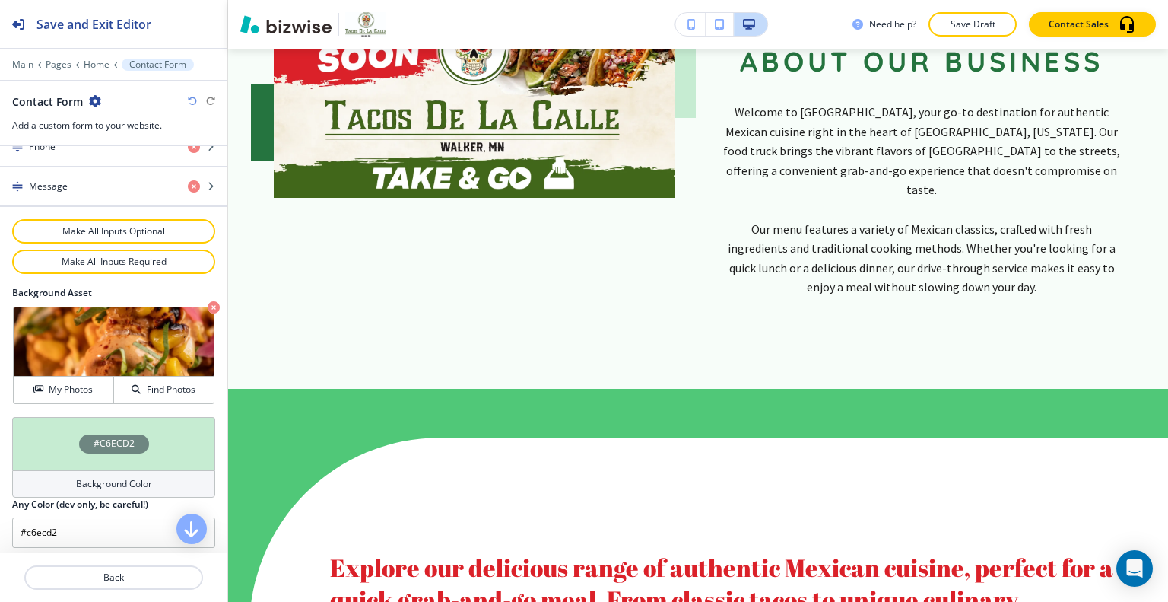
scroll to position [0, 0]
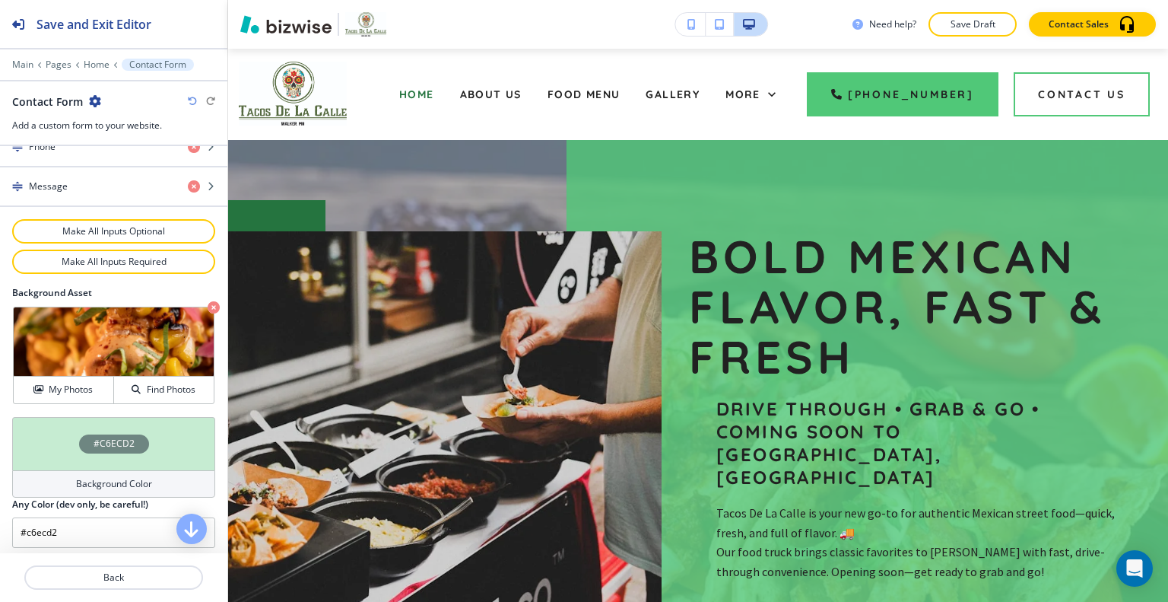
click at [983, 8] on div "Need help? Save Draft Contact Sales" at bounding box center [698, 24] width 940 height 49
click at [974, 30] on button "Save Draft" at bounding box center [973, 24] width 88 height 24
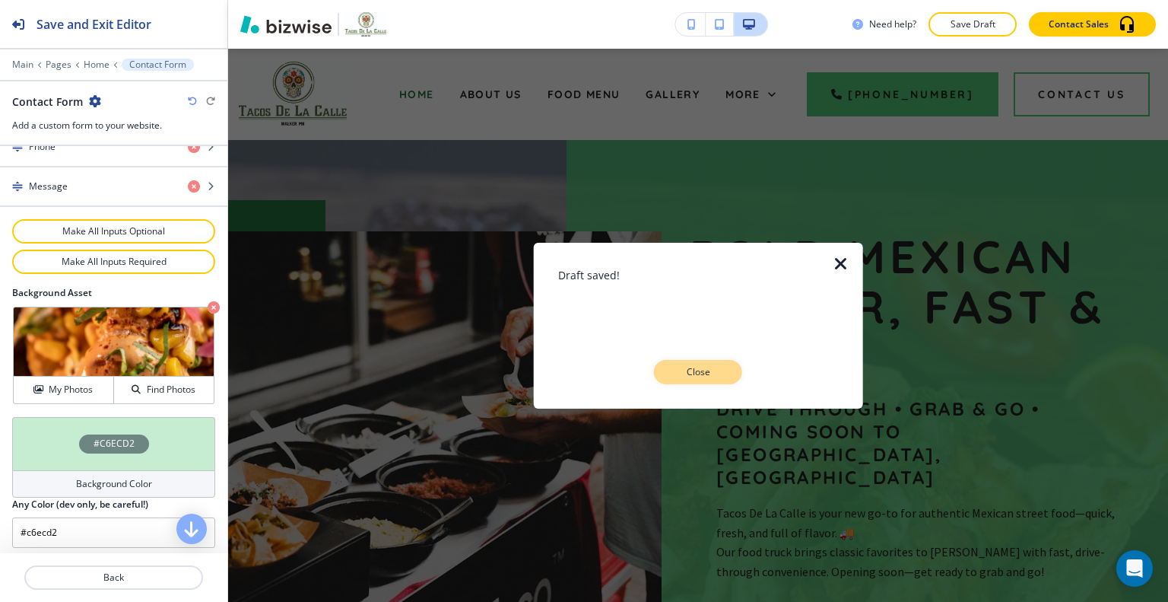
click at [712, 374] on p "Close" at bounding box center [698, 372] width 49 height 14
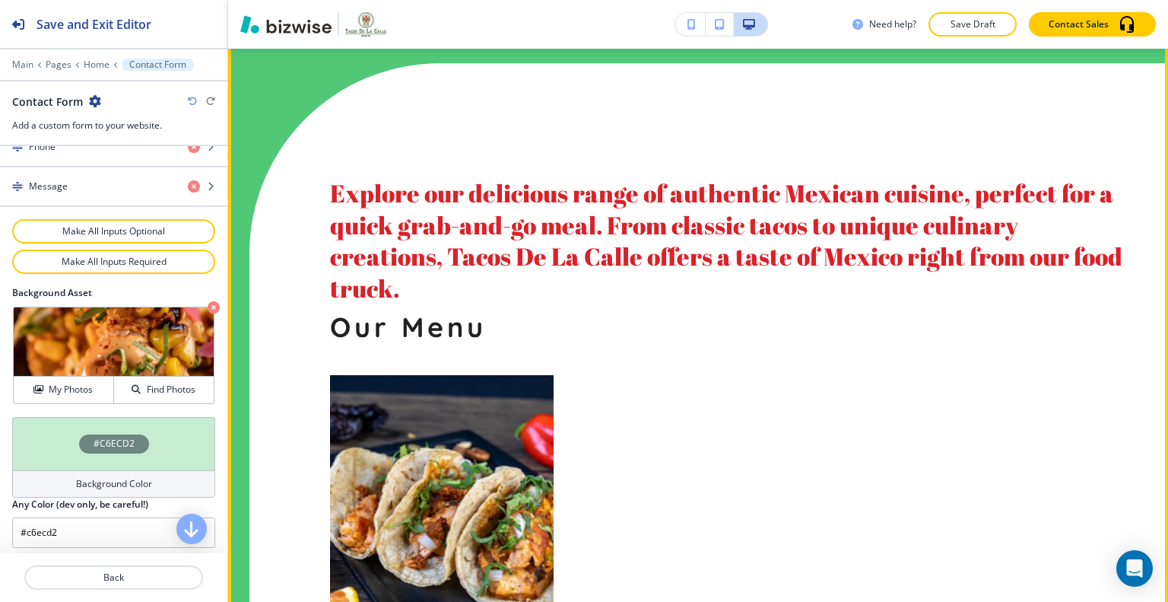
scroll to position [1521, 0]
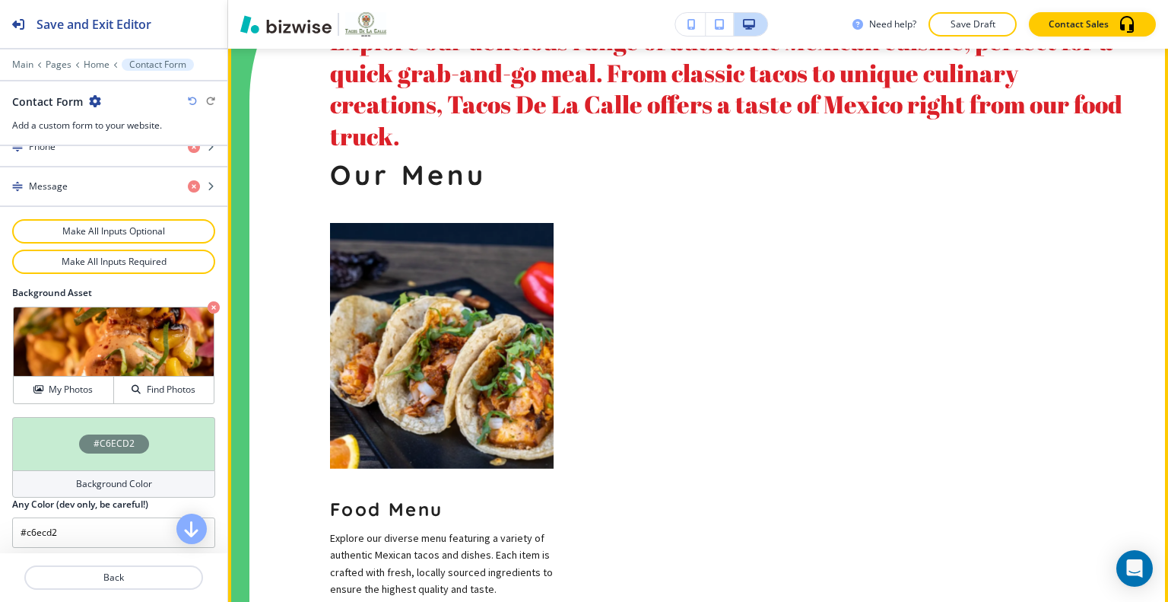
click at [478, 302] on img at bounding box center [442, 346] width 224 height 246
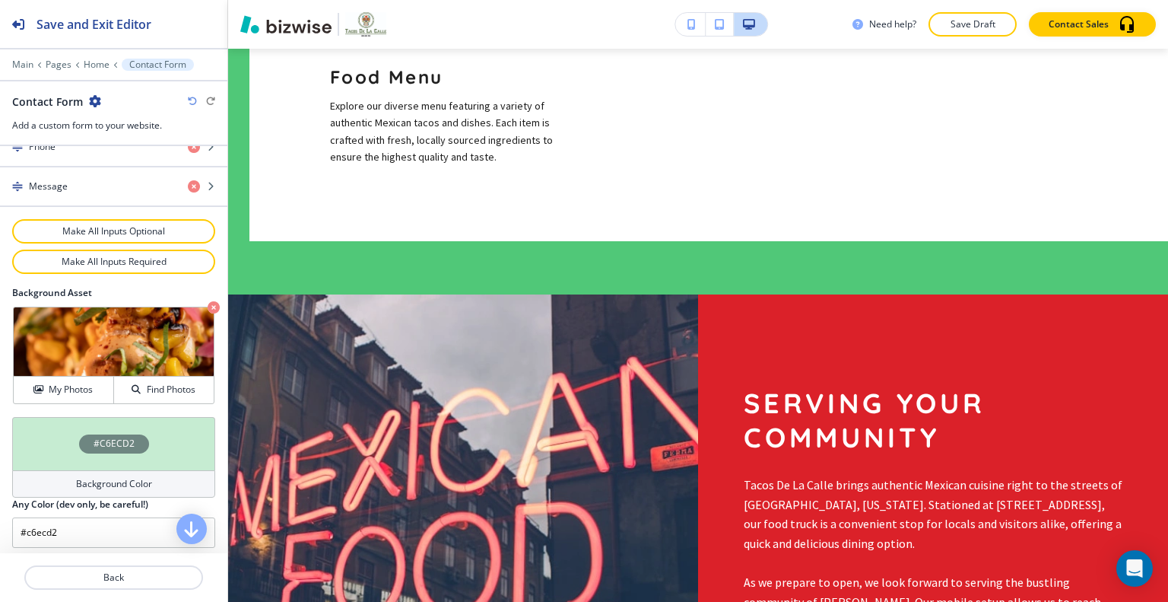
scroll to position [0, 0]
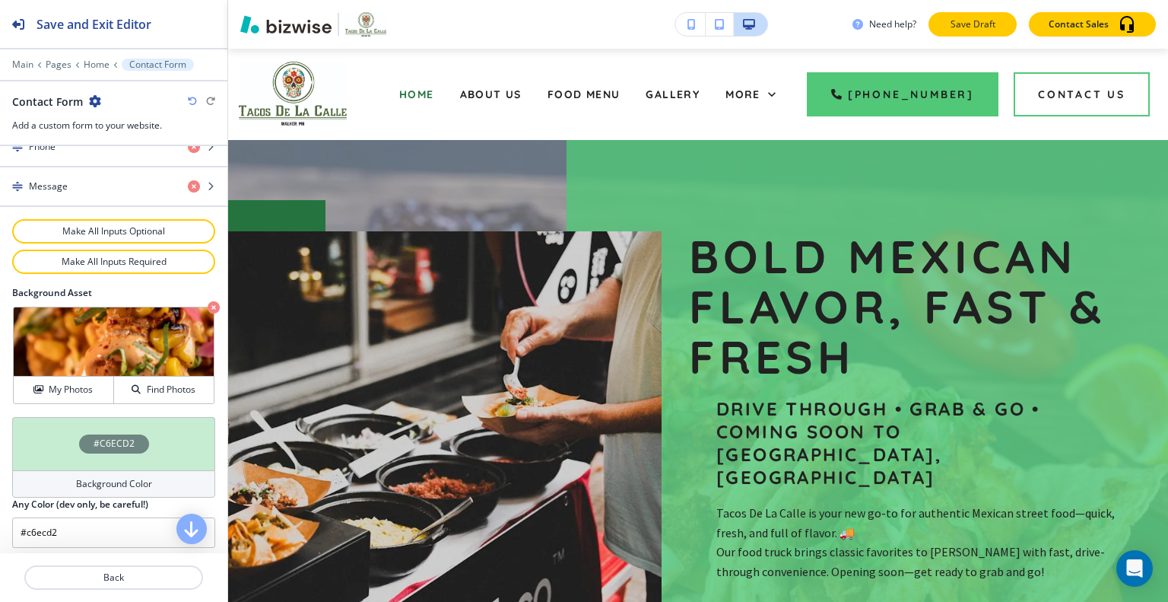
click at [970, 13] on button "Save Draft" at bounding box center [973, 24] width 88 height 24
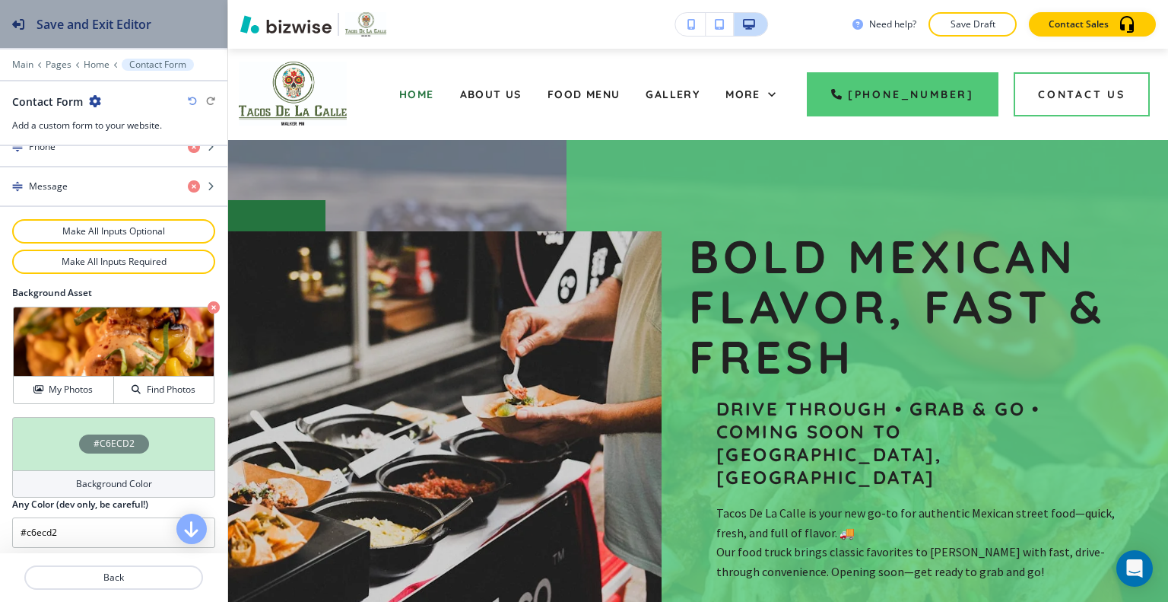
click at [52, 29] on h2 "Save and Exit Editor" at bounding box center [94, 24] width 115 height 18
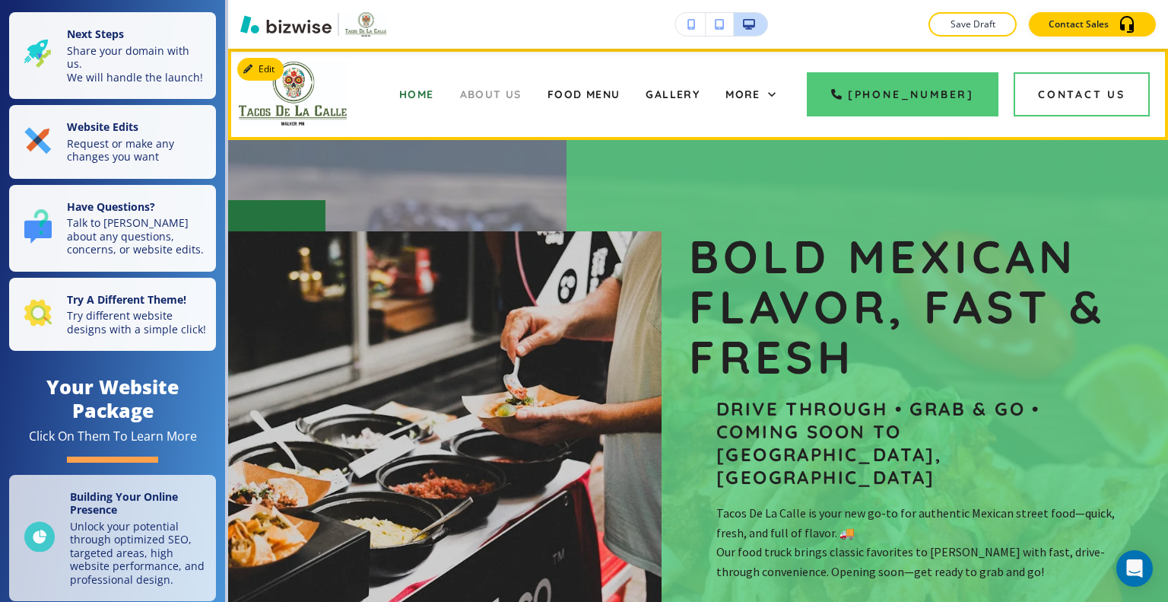
click at [487, 95] on span "About Us" at bounding box center [491, 94] width 62 height 14
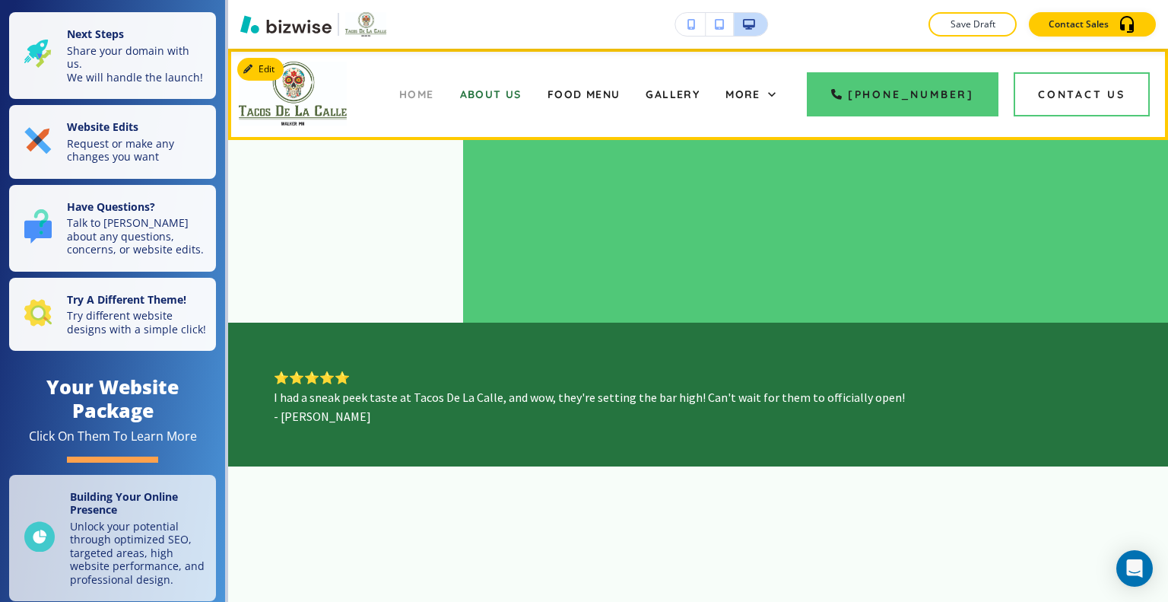
click at [429, 92] on span "Home" at bounding box center [416, 94] width 35 height 14
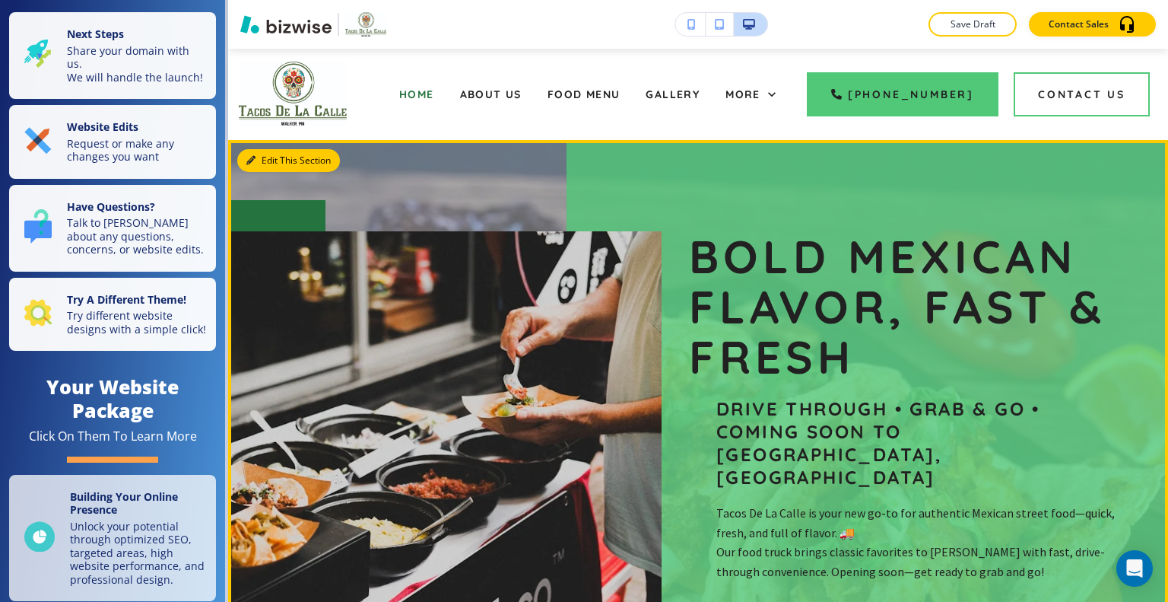
click at [262, 165] on button "Edit This Section" at bounding box center [288, 160] width 103 height 23
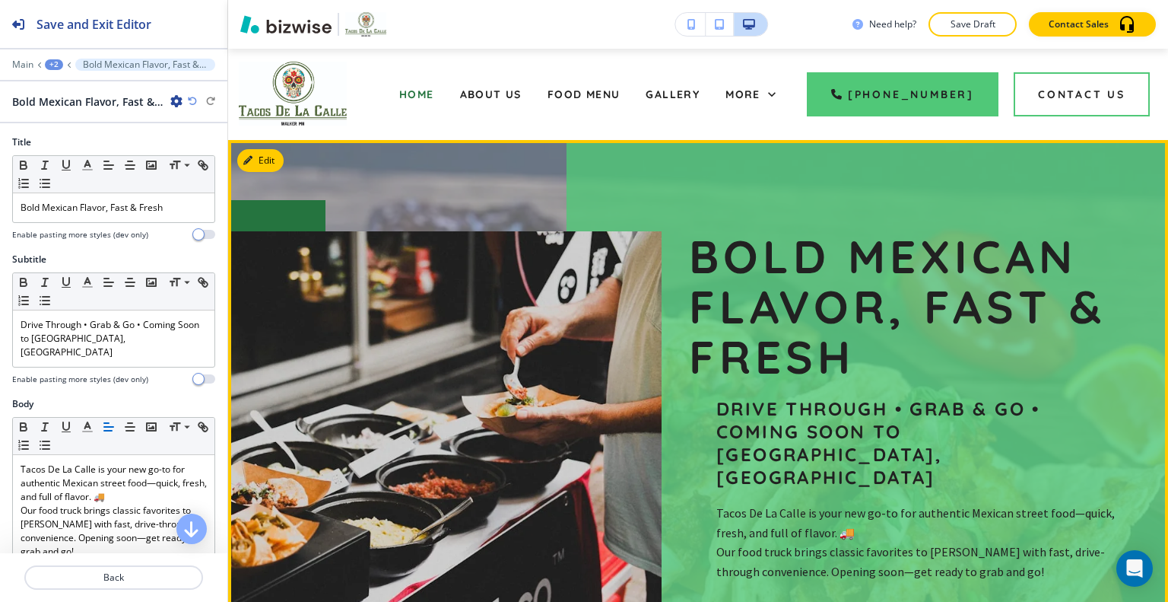
scroll to position [91, 0]
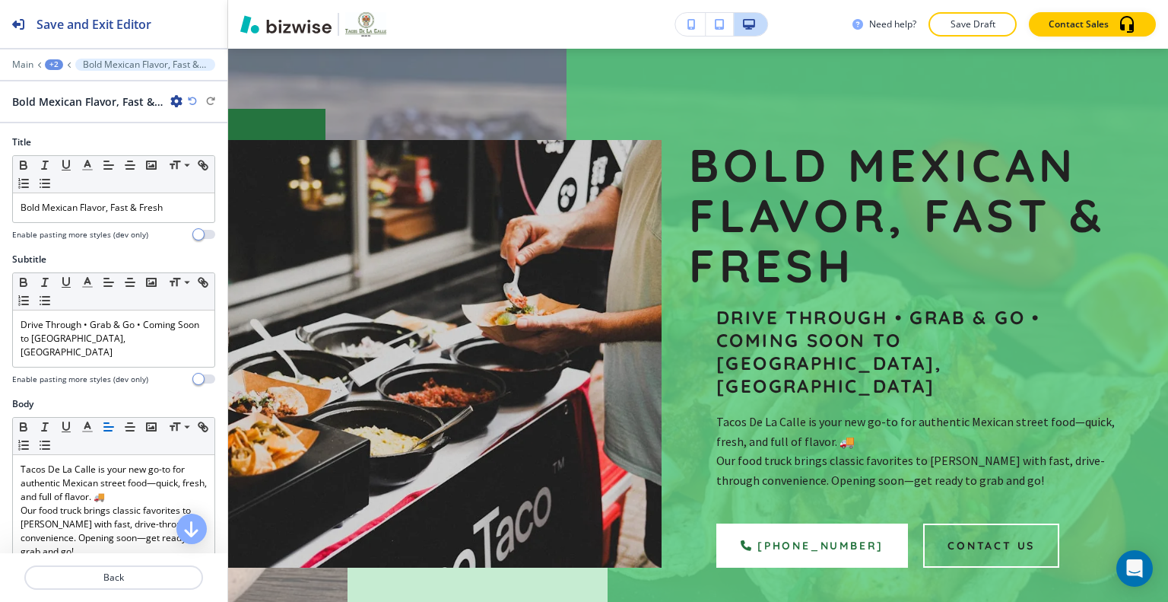
click at [176, 99] on icon "button" at bounding box center [176, 101] width 12 height 12
click at [217, 151] on p "Duplicate Section" at bounding box center [219, 154] width 78 height 14
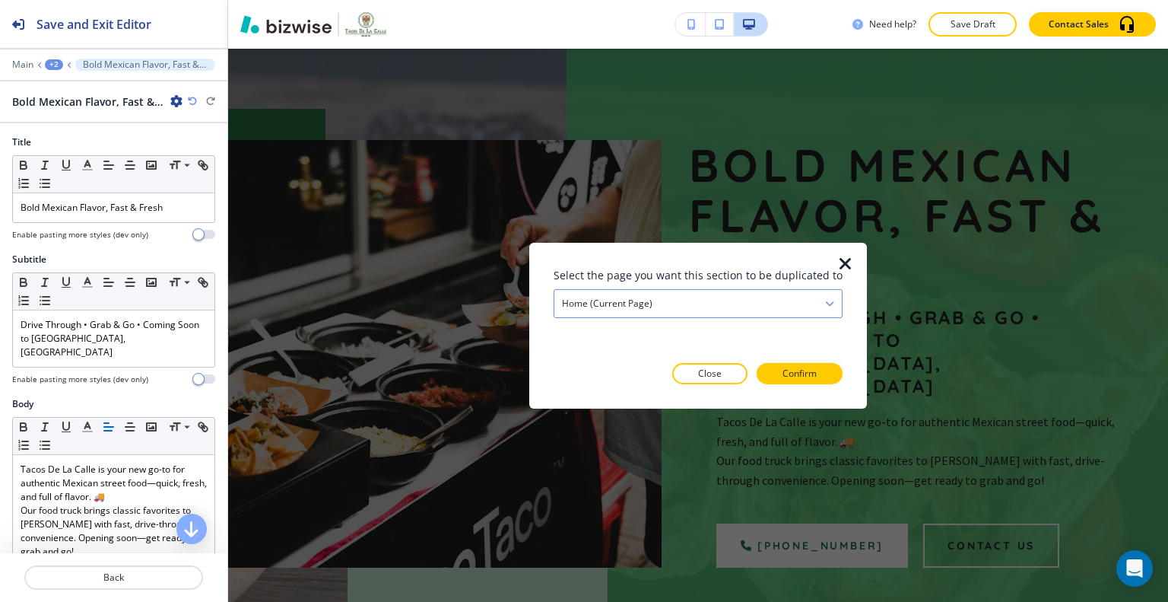
click at [806, 295] on div "Home (current page)" at bounding box center [699, 302] width 288 height 27
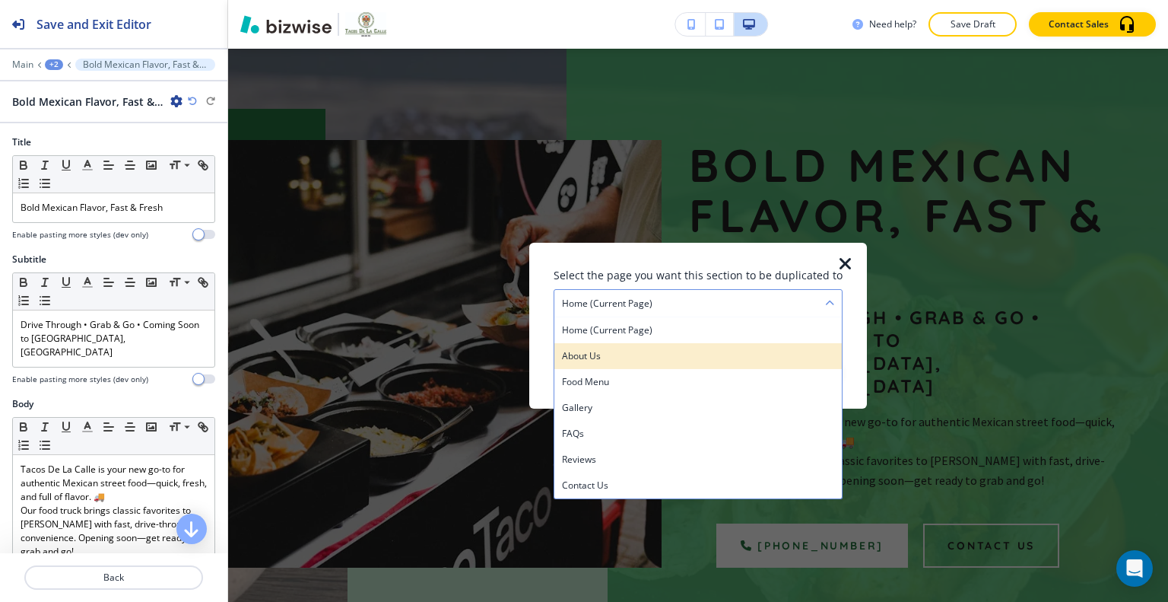
click at [769, 346] on div "About Us" at bounding box center [699, 355] width 288 height 26
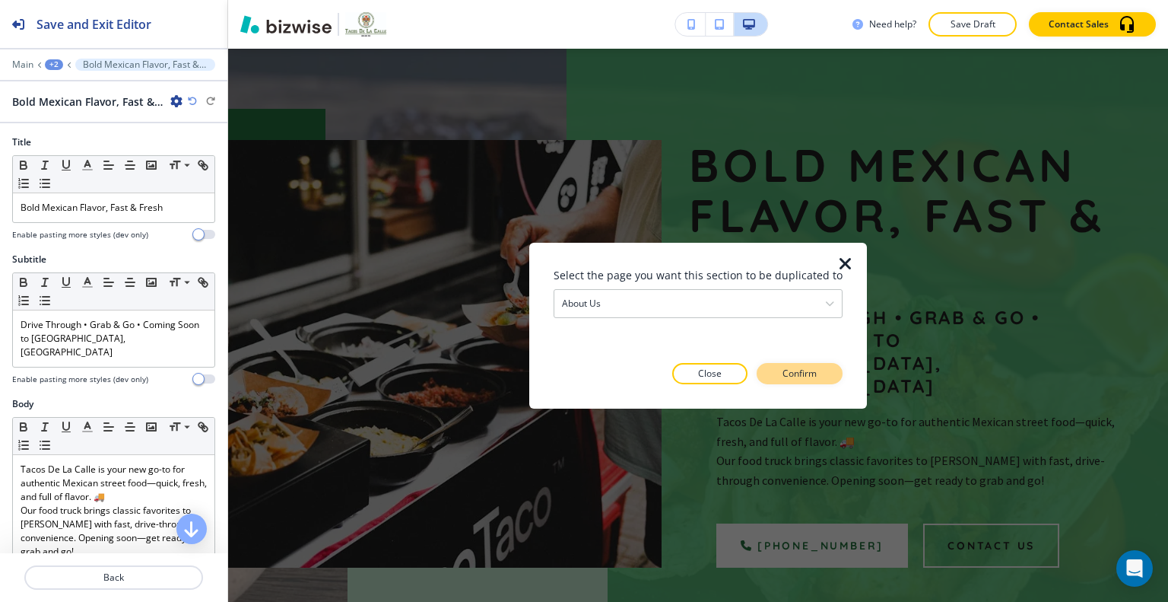
click at [796, 371] on p "Confirm" at bounding box center [800, 374] width 34 height 14
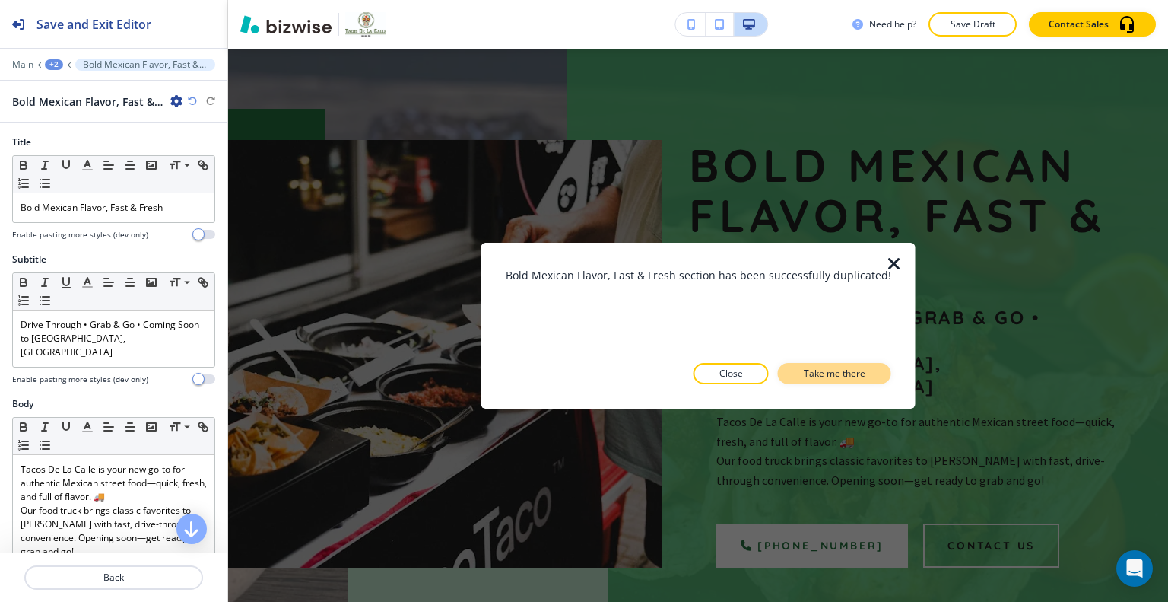
click at [804, 374] on p "Take me there" at bounding box center [835, 374] width 62 height 14
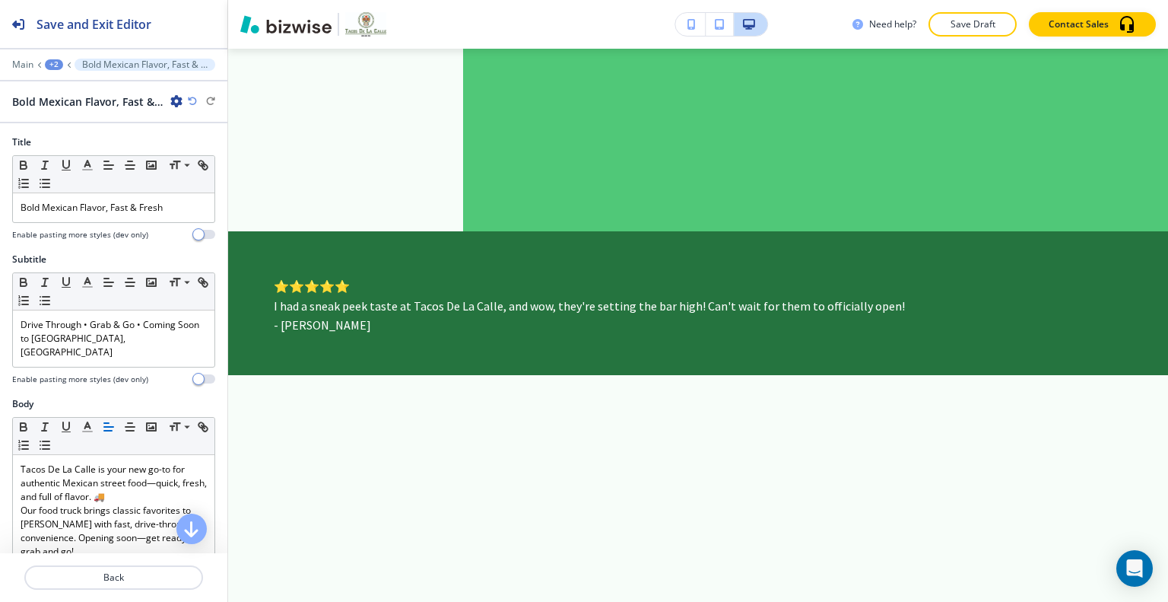
scroll to position [3526, 0]
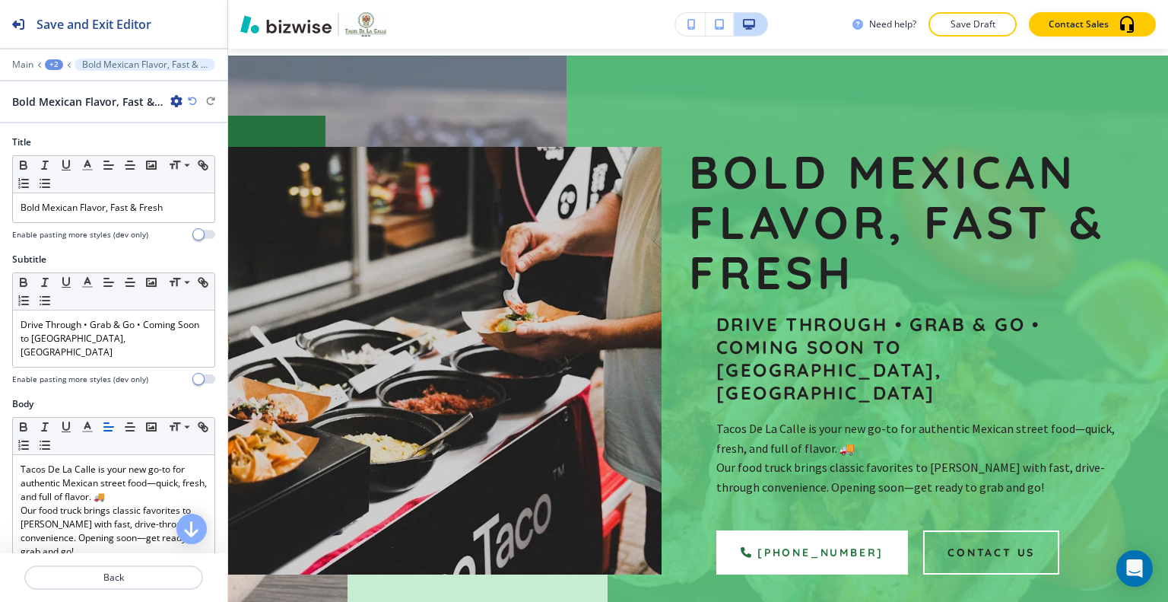
click at [53, 66] on div "+2" at bounding box center [54, 64] width 18 height 11
click at [69, 110] on p "About Us" at bounding box center [94, 116] width 78 height 14
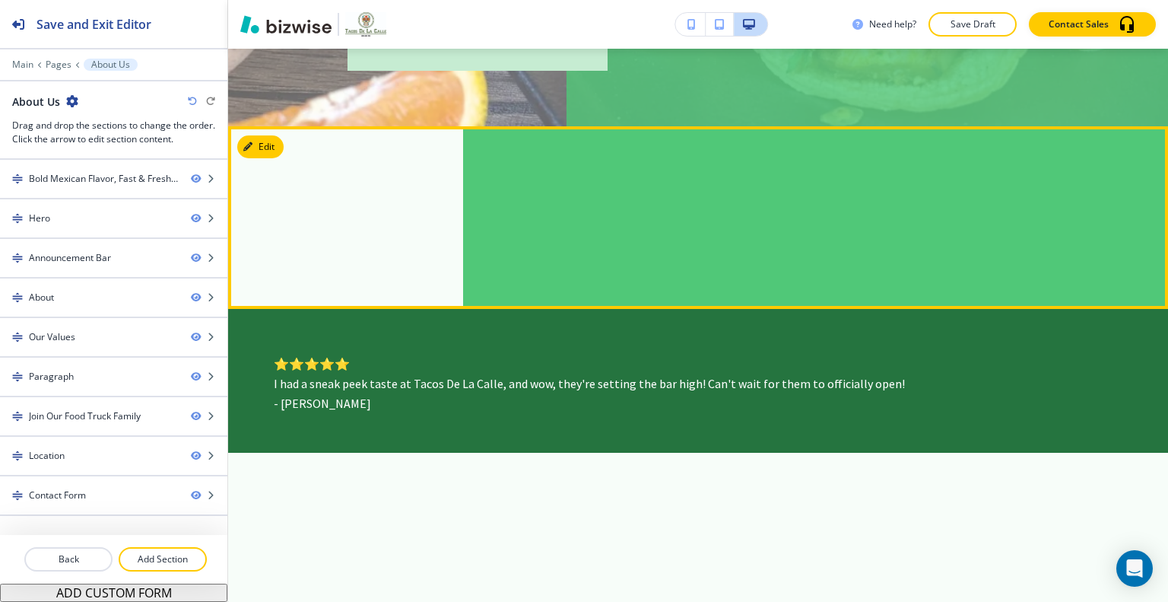
scroll to position [472, 0]
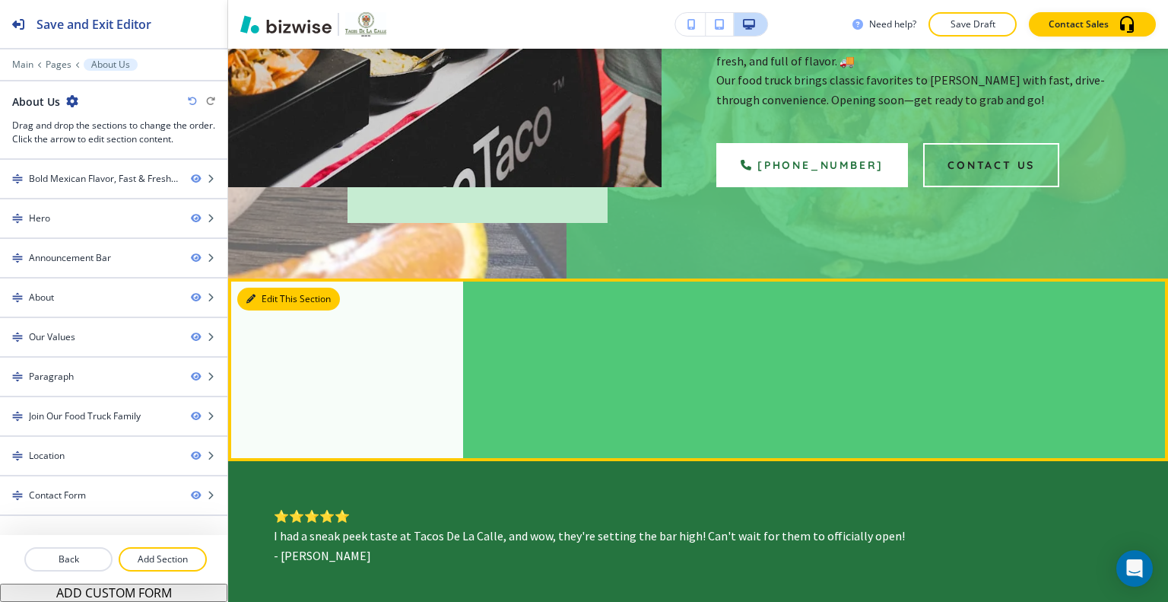
click at [271, 288] on button "Edit This Section" at bounding box center [288, 299] width 103 height 23
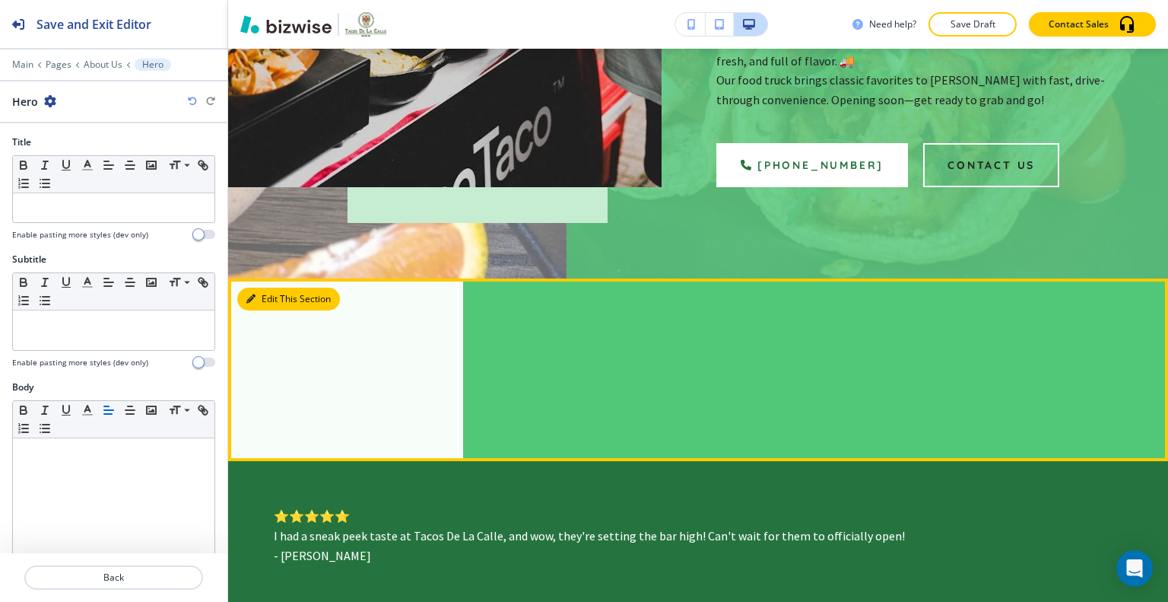
scroll to position [656, 0]
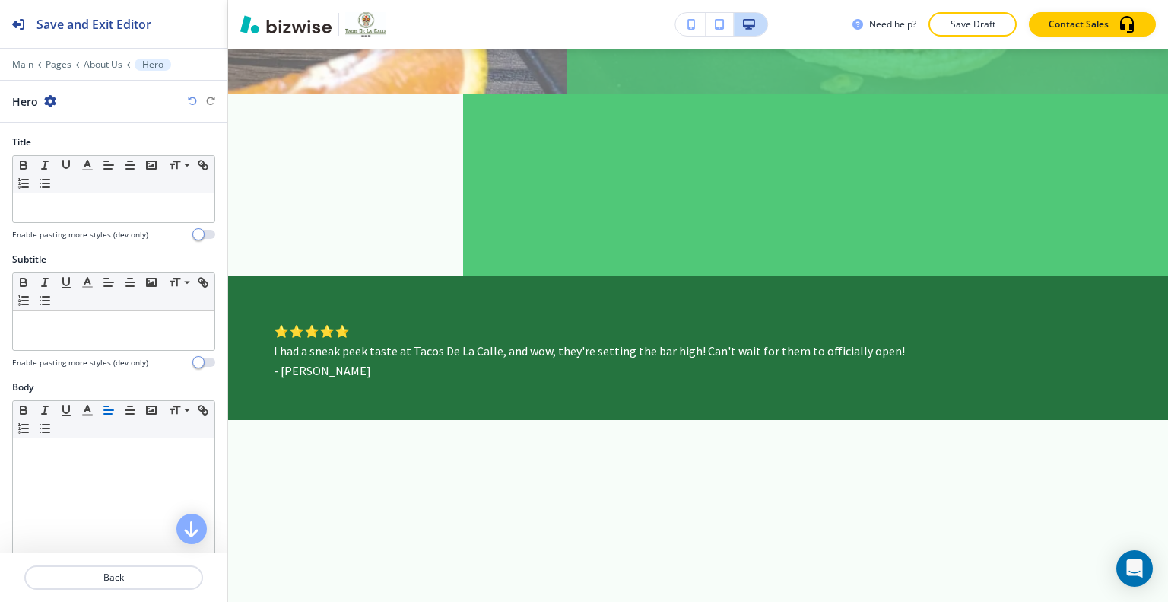
click at [58, 103] on div "Hero" at bounding box center [113, 102] width 203 height 16
click at [55, 101] on icon "button" at bounding box center [50, 101] width 12 height 12
click at [85, 182] on p "Delete Section" at bounding box center [92, 180] width 78 height 14
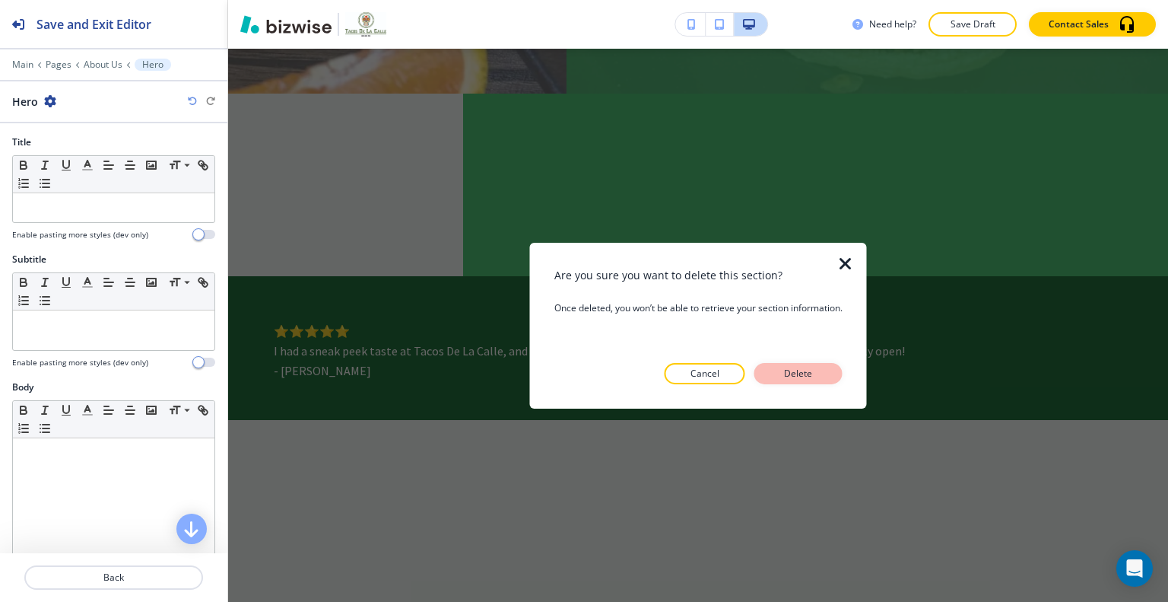
click at [825, 378] on button "Delete" at bounding box center [799, 373] width 88 height 21
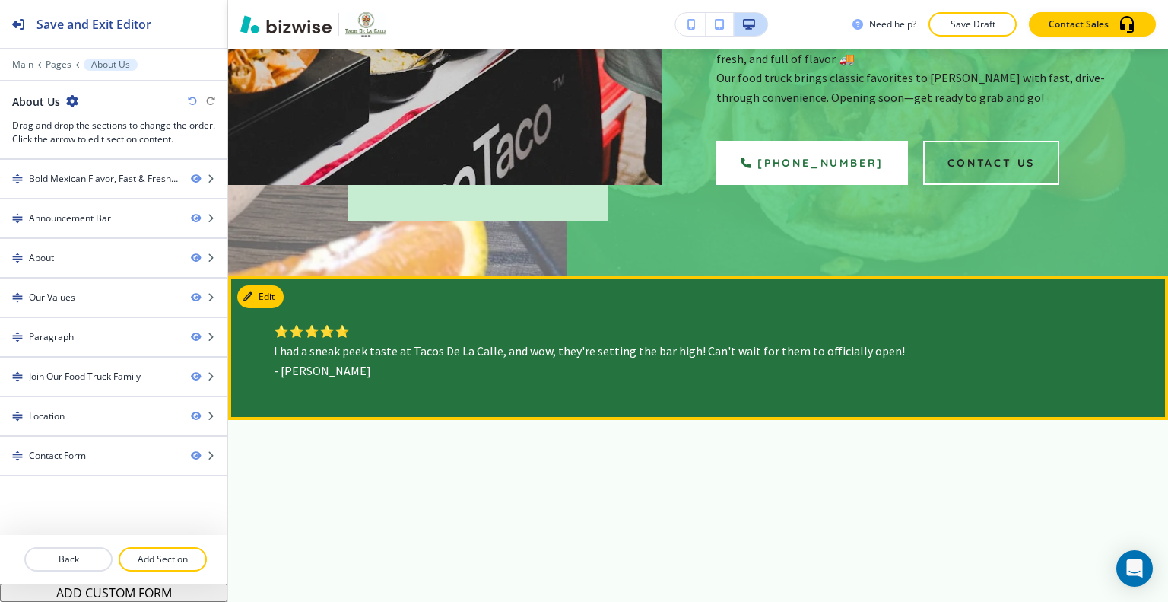
scroll to position [322, 0]
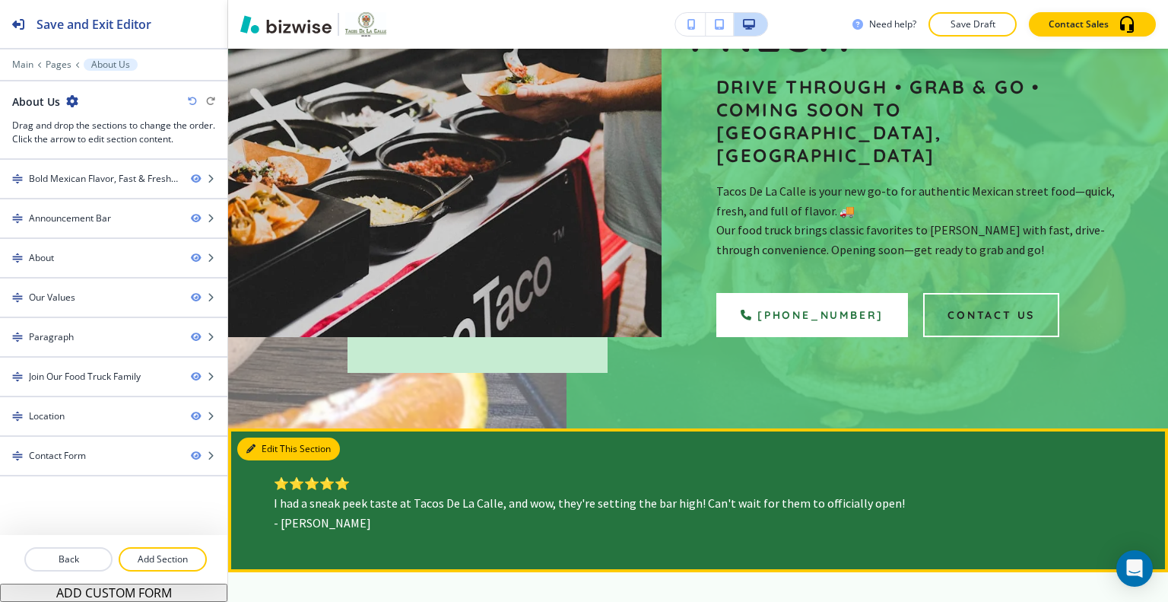
click at [272, 437] on button "Edit This Section" at bounding box center [288, 448] width 103 height 23
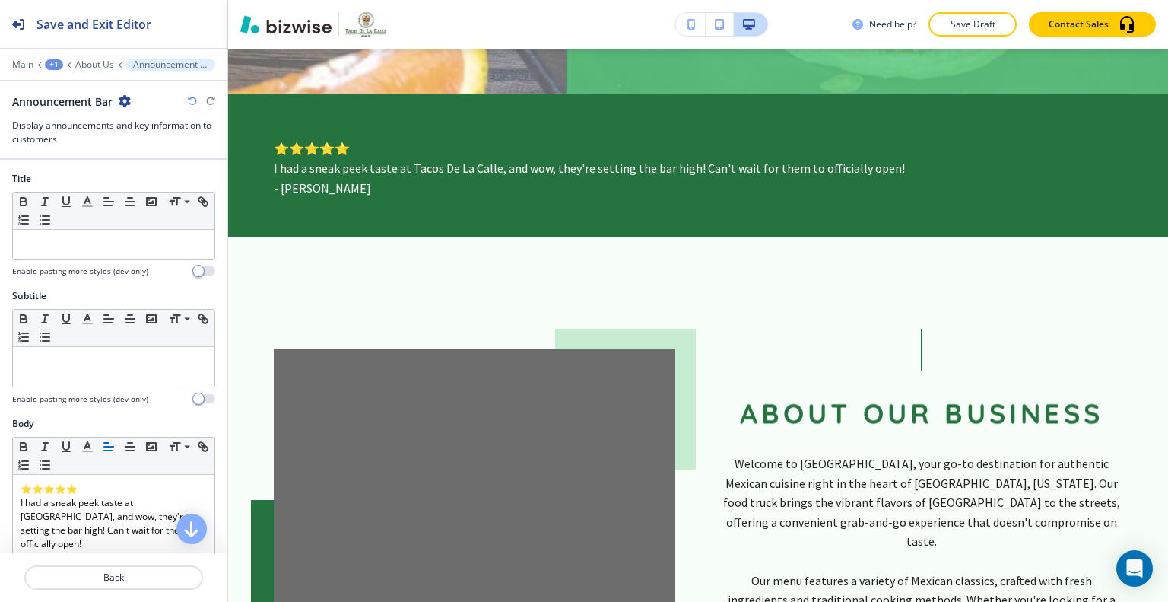
scroll to position [505, 0]
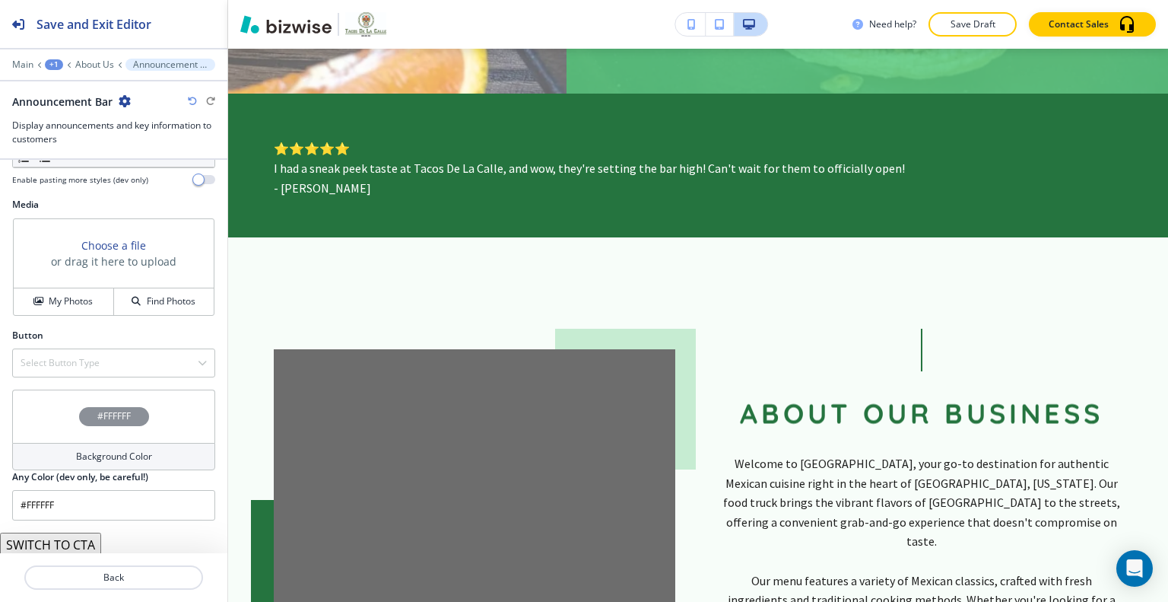
click at [40, 421] on div "#FFFFFF" at bounding box center [113, 415] width 203 height 53
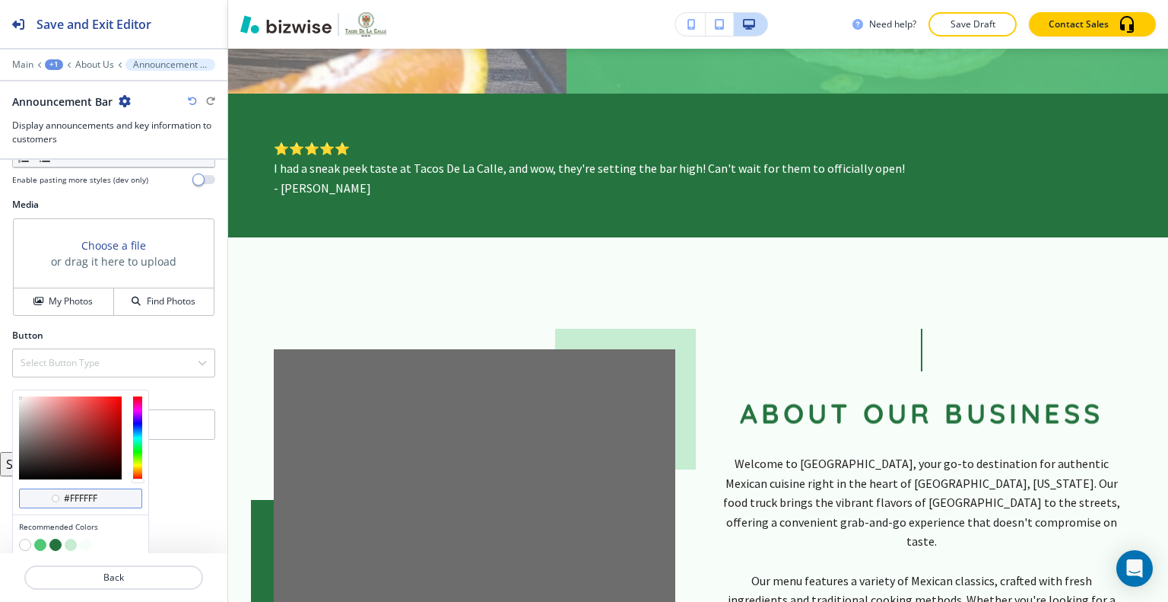
scroll to position [554, 0]
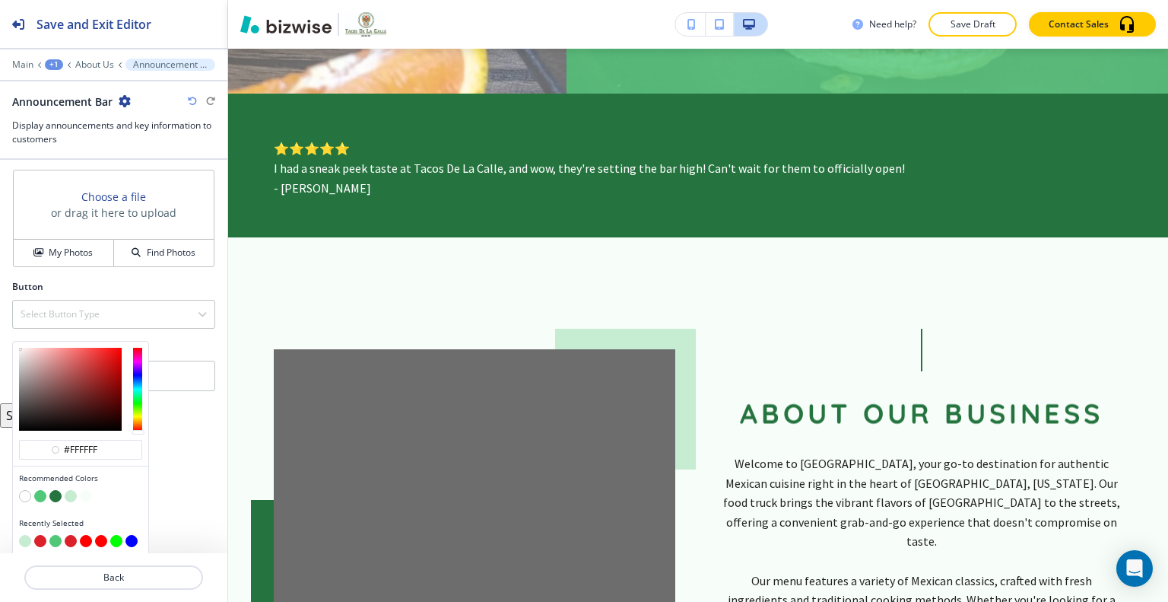
click at [40, 536] on button "button" at bounding box center [40, 541] width 12 height 12
type input "#db2129"
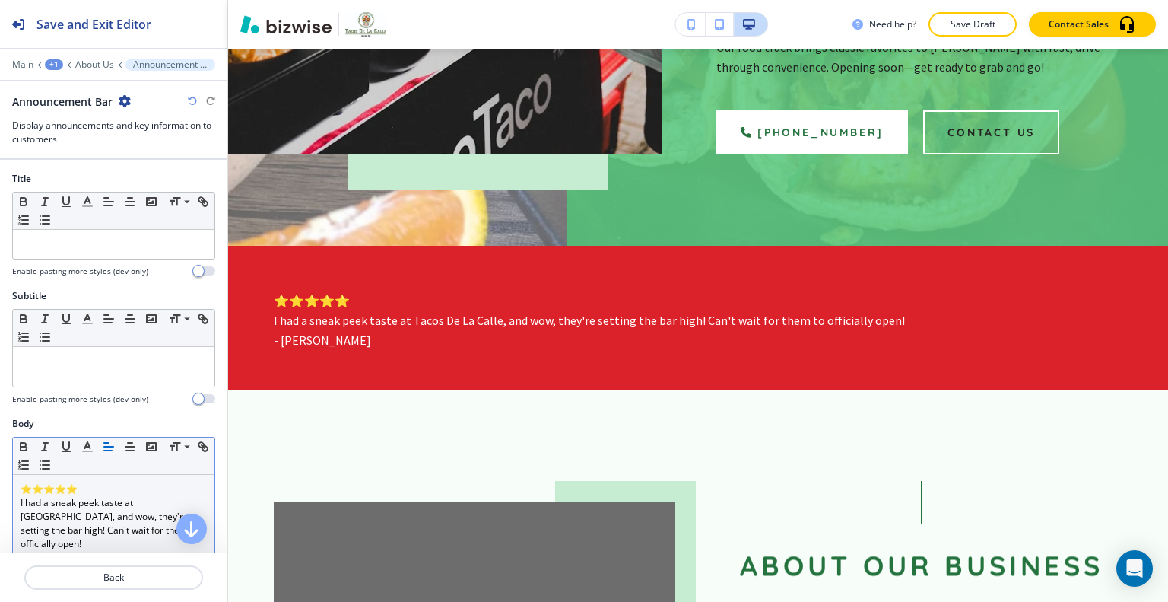
scroll to position [76, 0]
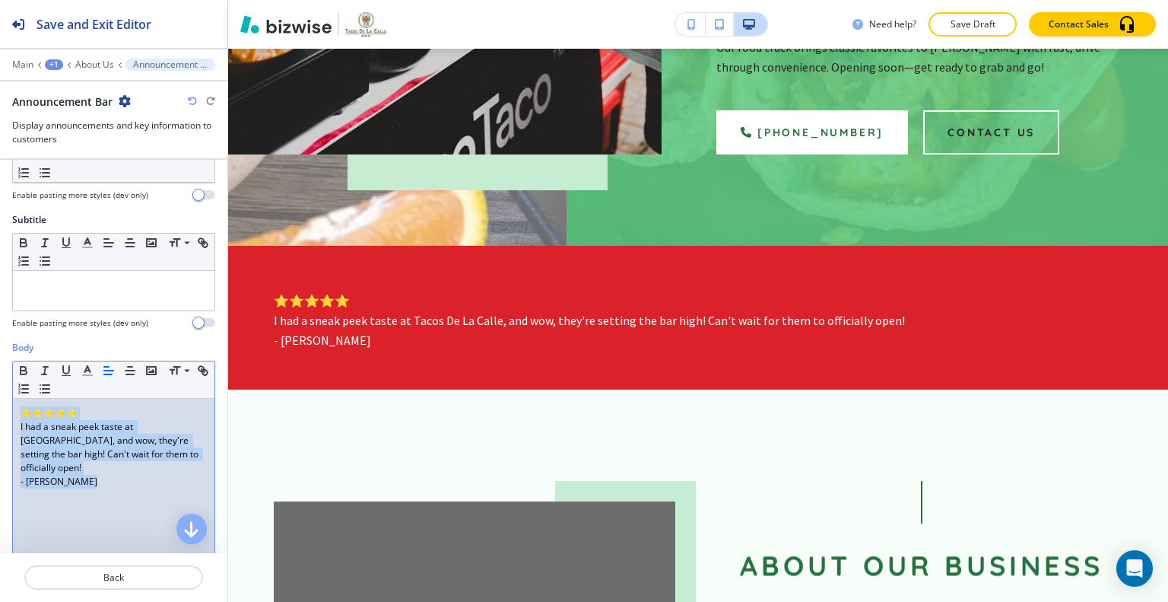
drag, startPoint x: 103, startPoint y: 510, endPoint x: 0, endPoint y: 372, distance: 172.8
click at [0, 372] on div "Body Small Normal Large Huge ⭐⭐⭐⭐⭐ I had a sneak peek taste at Tacos De La Call…" at bounding box center [113, 484] width 227 height 286
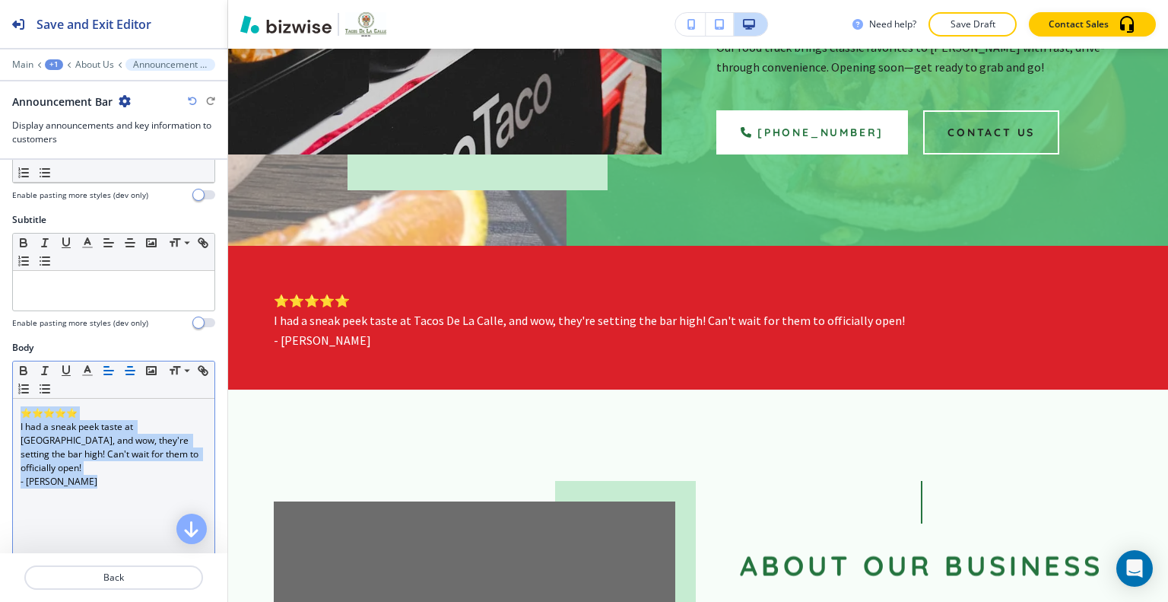
click at [135, 370] on icon "button" at bounding box center [130, 371] width 14 height 14
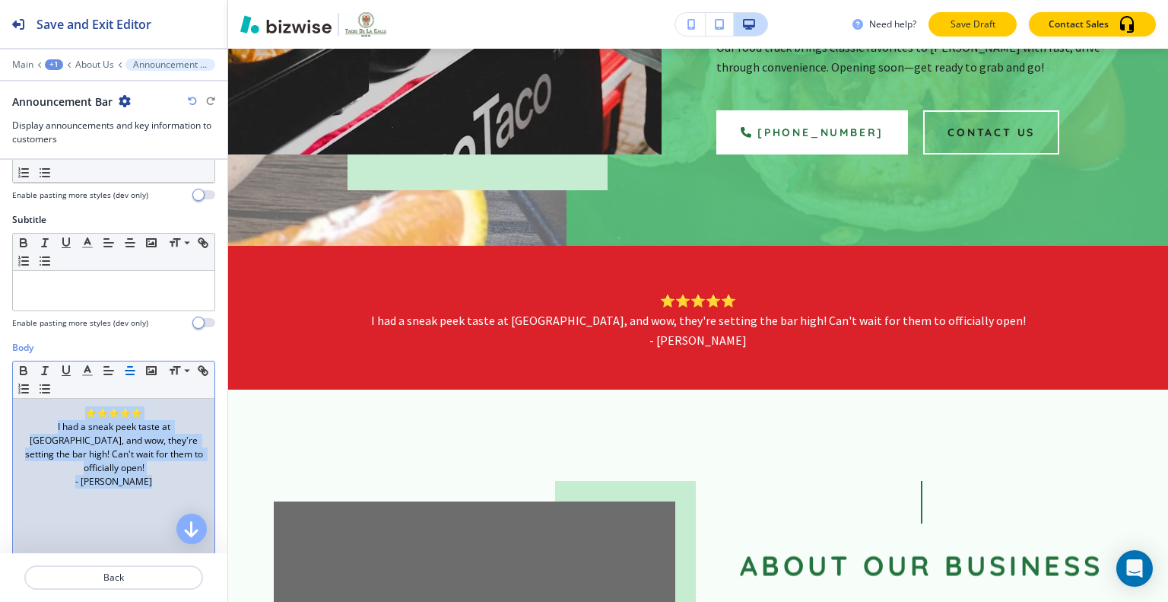
click at [984, 12] on button "Save Draft" at bounding box center [973, 24] width 88 height 24
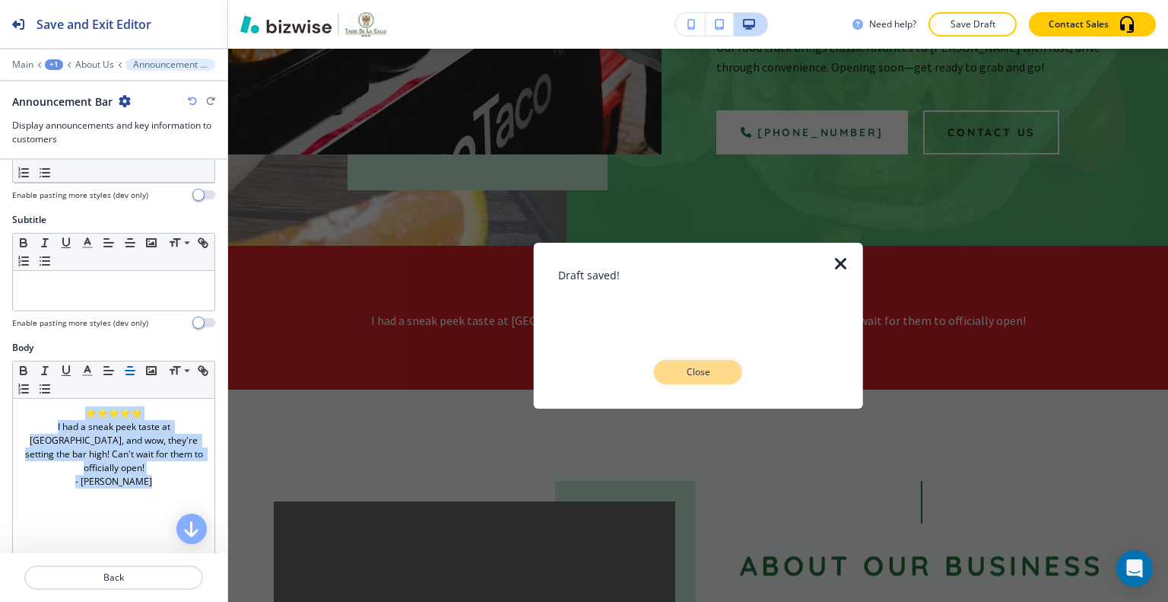
click at [720, 380] on button "Close" at bounding box center [698, 372] width 88 height 24
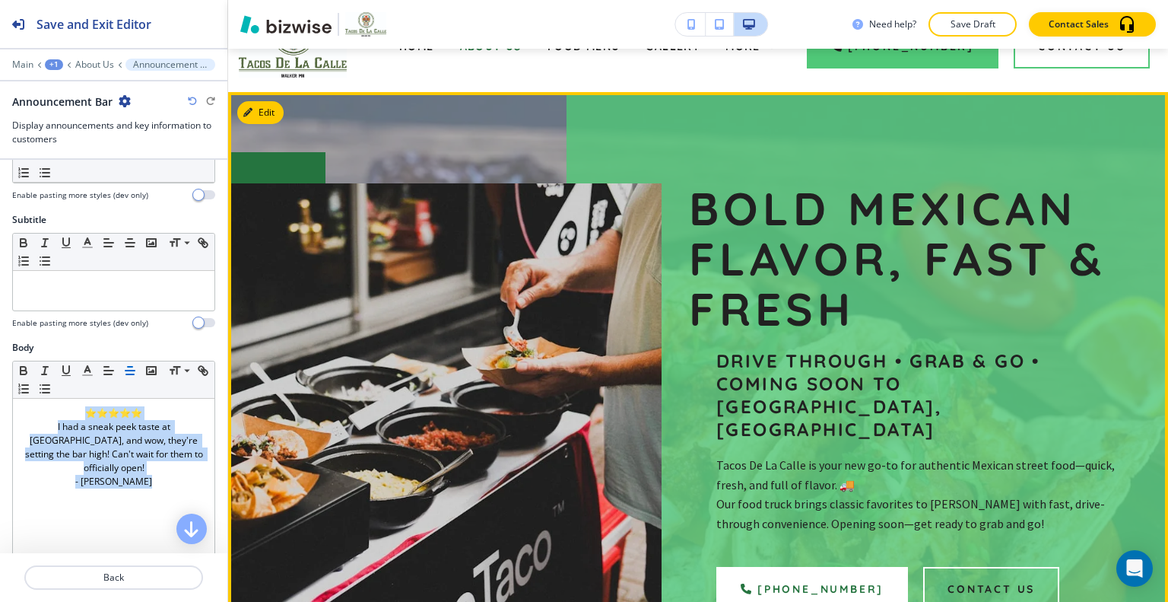
scroll to position [0, 0]
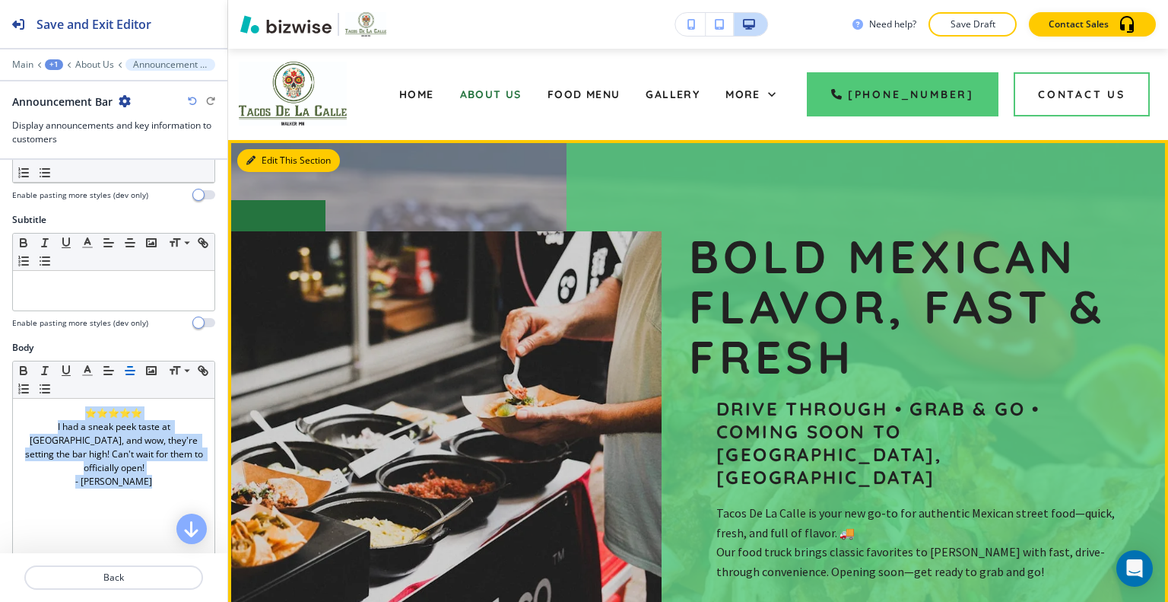
click at [266, 171] on button "Edit This Section" at bounding box center [288, 160] width 103 height 23
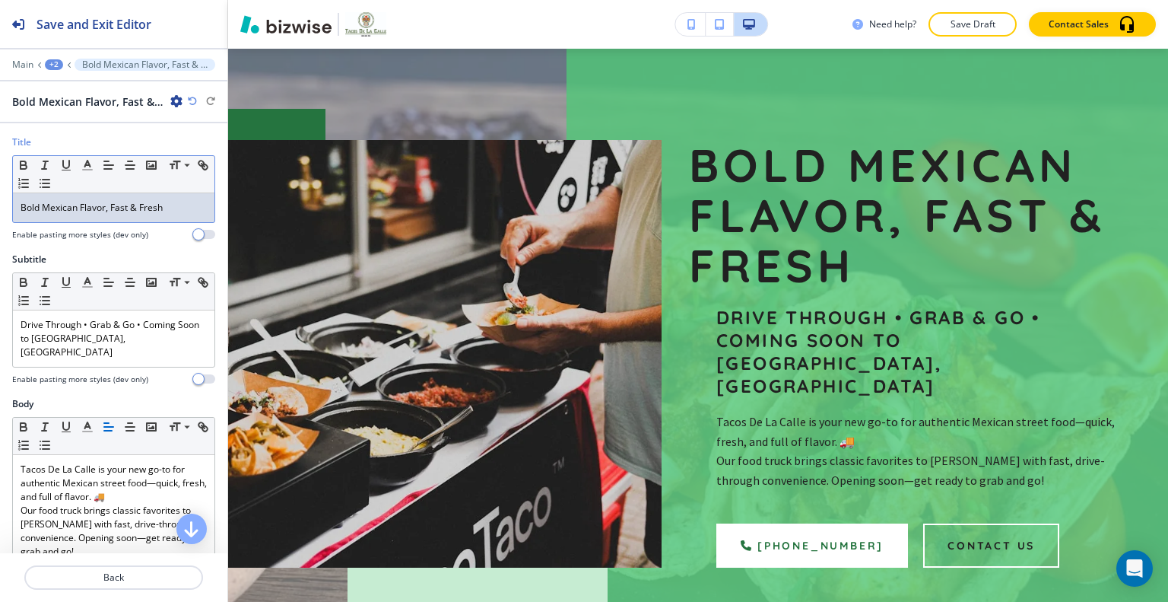
click at [149, 199] on div "Bold Mexican Flavor, Fast & Fresh" at bounding box center [114, 207] width 202 height 29
drag, startPoint x: 161, startPoint y: 201, endPoint x: 0, endPoint y: 203, distance: 160.5
click at [0, 203] on div "Title Small Normal Large Huge Bold Mexican Flavor, Fast & Fresh Enable pasting …" at bounding box center [113, 193] width 227 height 117
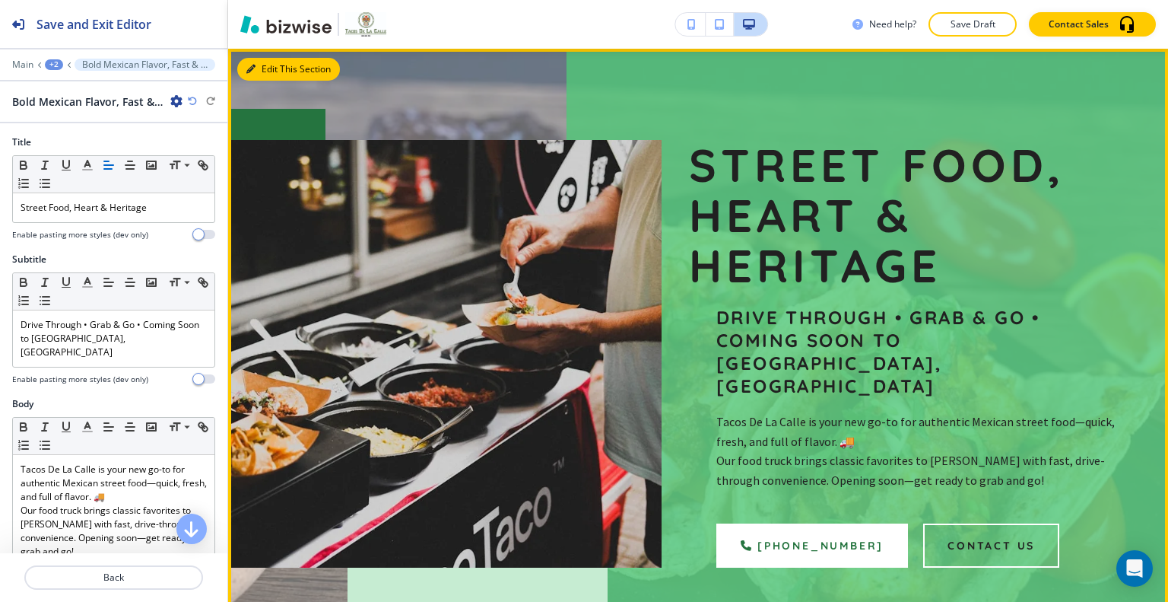
click at [282, 66] on button "Edit This Section" at bounding box center [288, 69] width 103 height 23
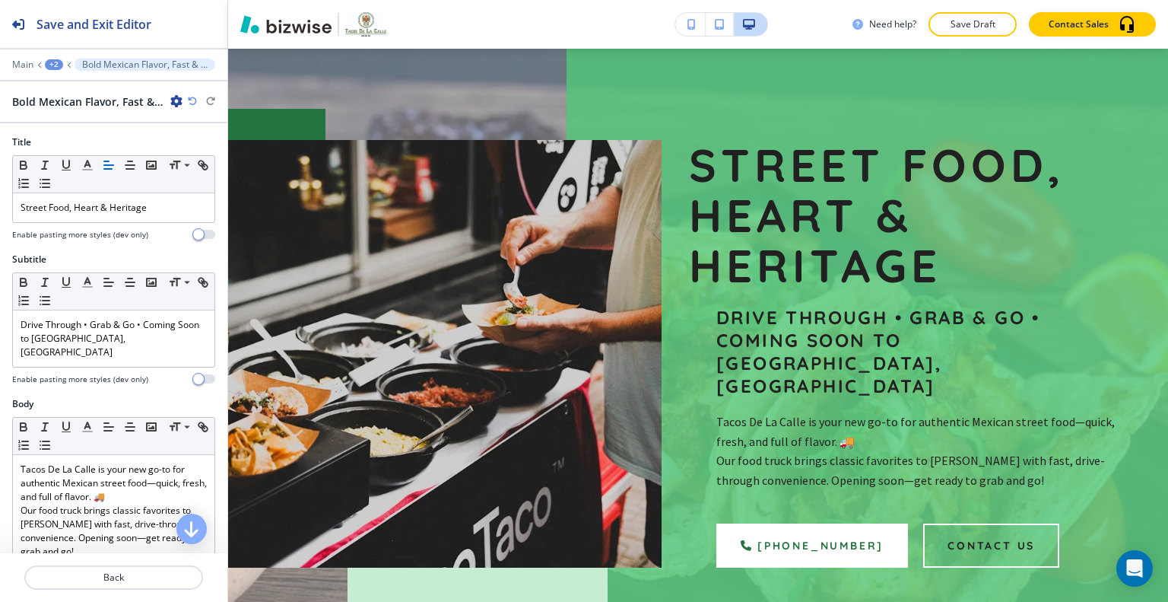
click at [125, 374] on h4 "Enable pasting more styles (dev only)" at bounding box center [80, 379] width 136 height 11
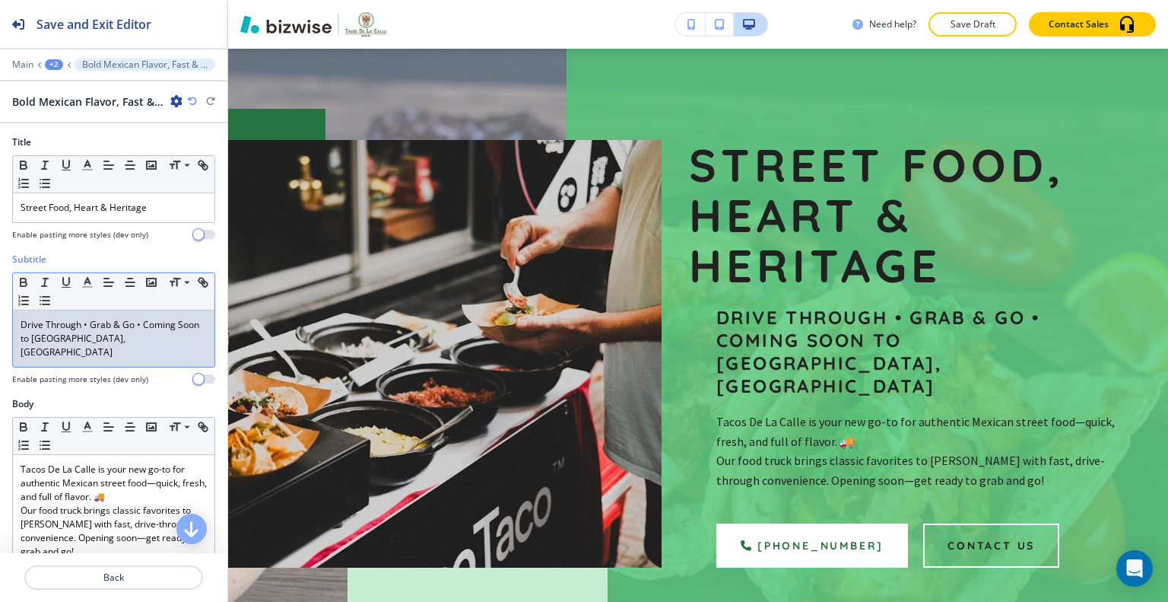
click at [127, 343] on p "Drive Through • Grab & Go • Coming Soon to Walker, MN" at bounding box center [114, 338] width 186 height 41
drag, startPoint x: 132, startPoint y: 344, endPoint x: 0, endPoint y: 310, distance: 135.8
click at [0, 310] on div "Subtitle Small Normal Large Huge Drive Through • Grab & Go • Coming Soon to Wal…" at bounding box center [113, 325] width 227 height 145
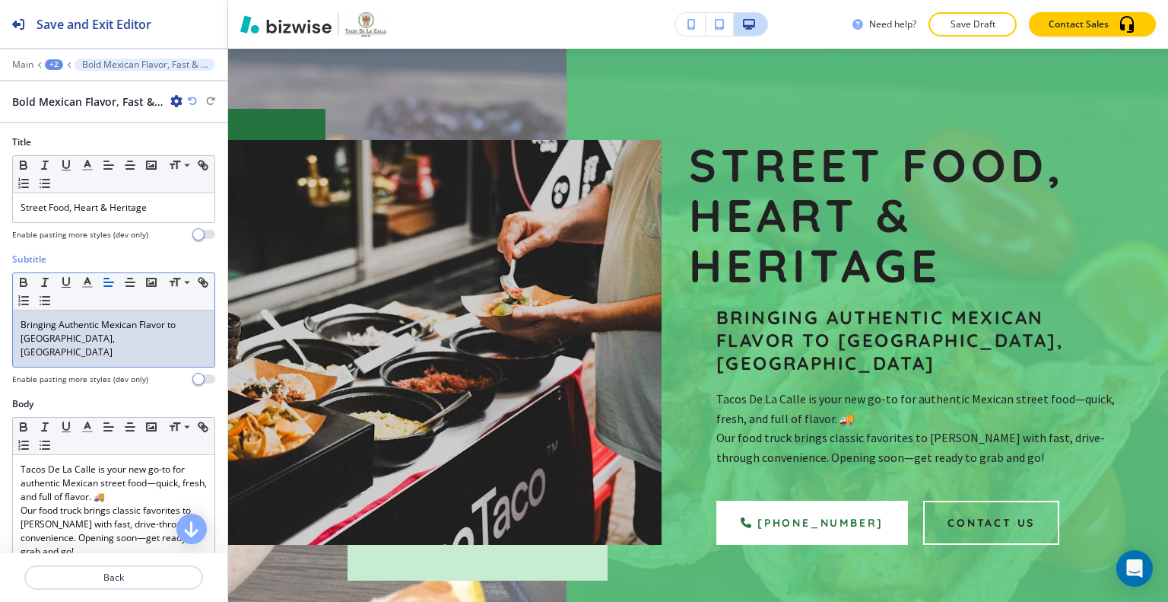
scroll to position [76, 0]
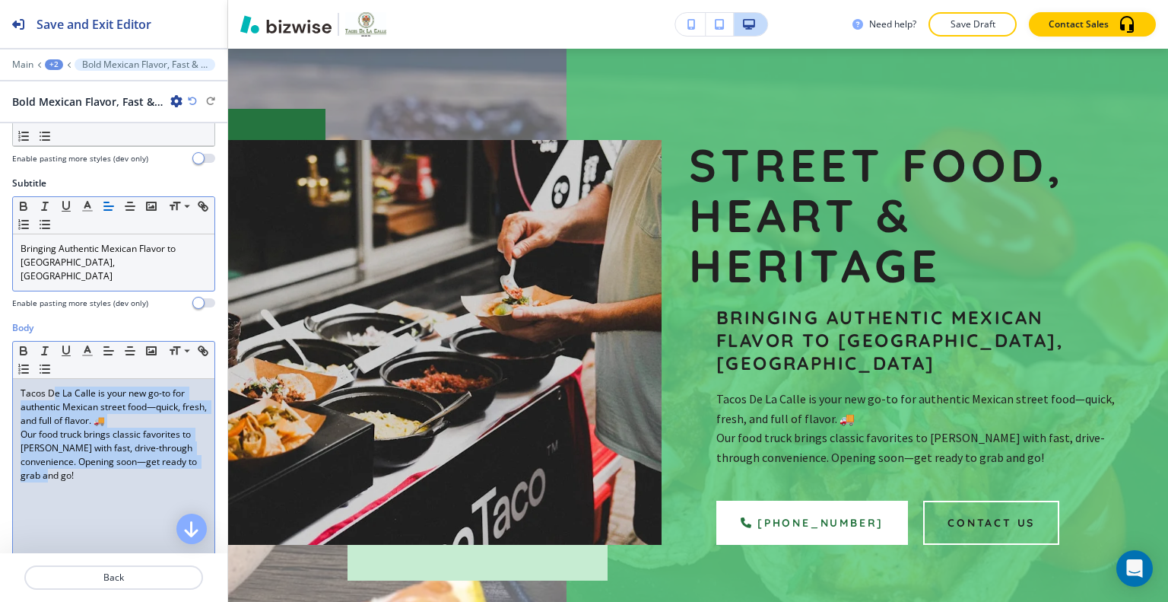
drag, startPoint x: 164, startPoint y: 465, endPoint x: 64, endPoint y: 384, distance: 128.8
click at [54, 356] on div "Small Normal Large Huge Tacos De La Calle is your new go-to for authentic Mexic…" at bounding box center [113, 459] width 203 height 237
click at [75, 428] on p "Our food truck brings classic favorites to Walker with fast, drive-through conv…" at bounding box center [114, 455] width 186 height 55
drag, startPoint x: 97, startPoint y: 479, endPoint x: 50, endPoint y: 392, distance: 99.0
click at [1, 343] on div "Body Small Normal Large Huge Tacos De La Calle is your new go-to for authentic …" at bounding box center [113, 464] width 227 height 286
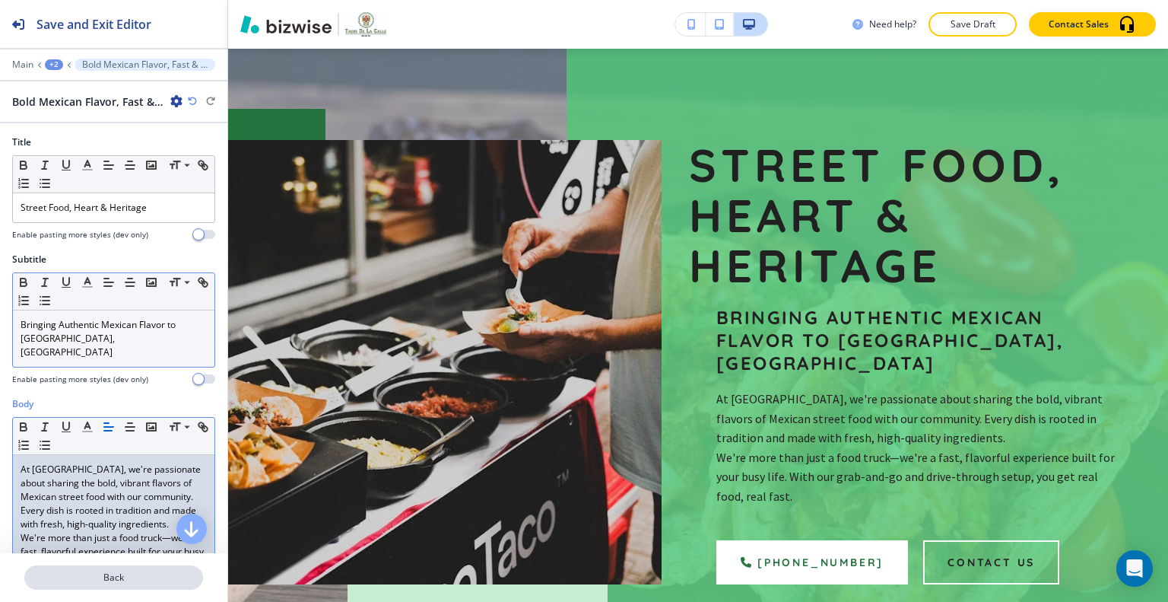
scroll to position [152, 0]
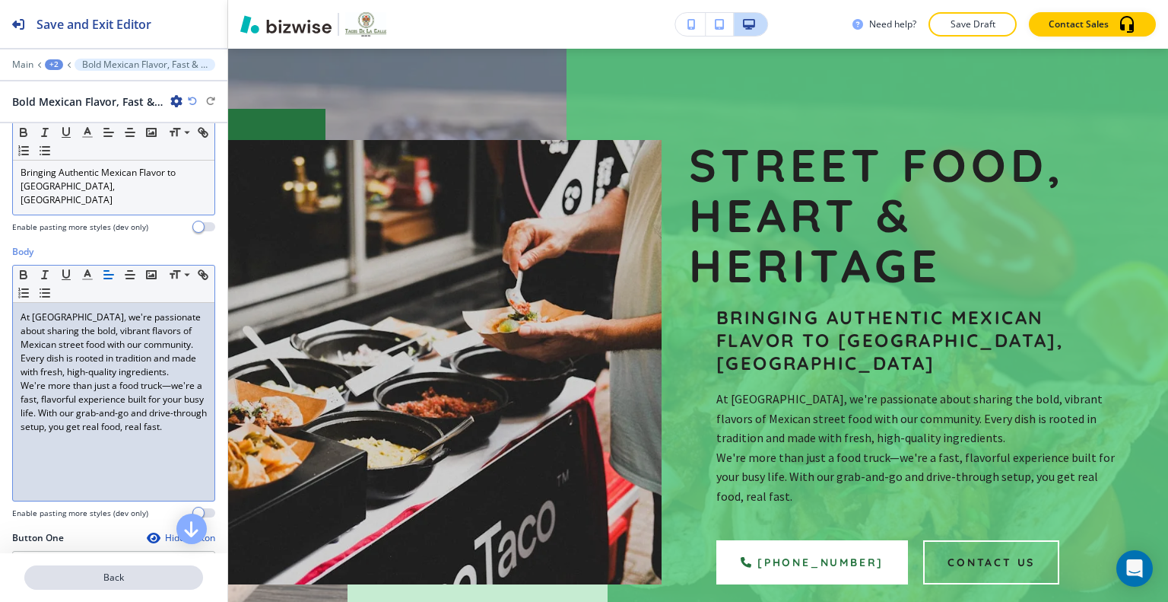
click at [143, 569] on button "Back" at bounding box center [113, 577] width 179 height 24
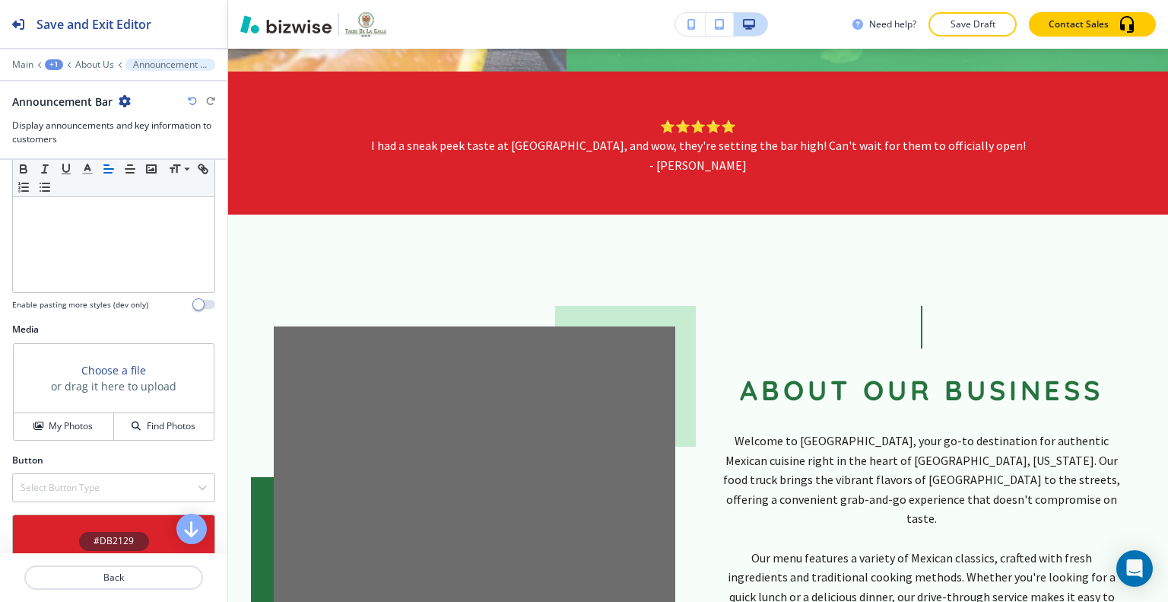
scroll to position [456, 0]
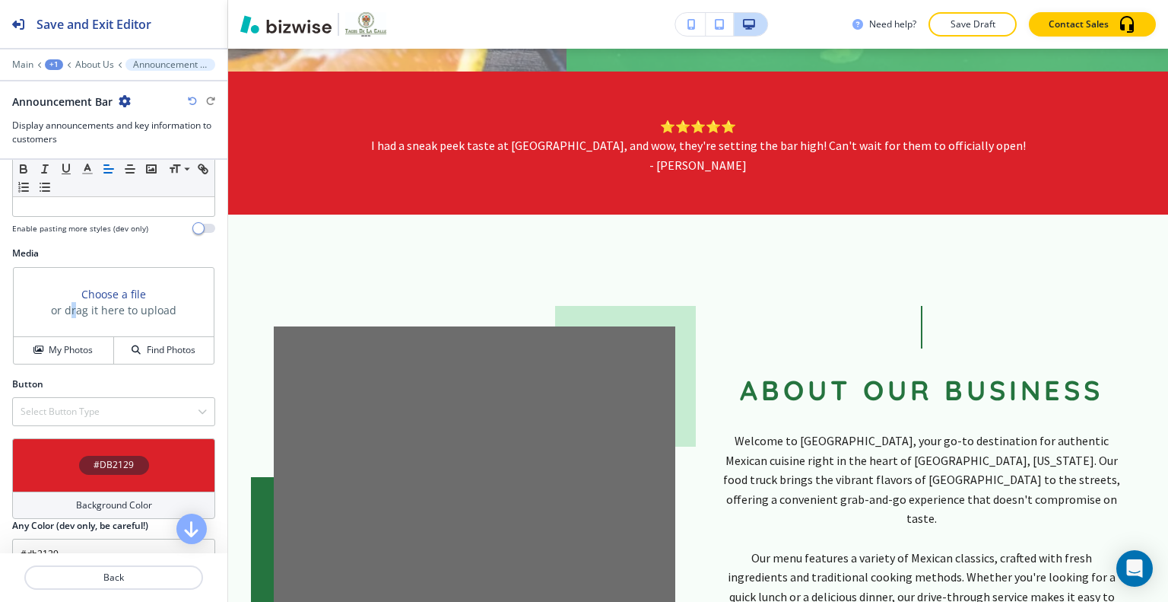
click at [69, 364] on div "Media Choose a file or drag it here to upload My Photos Find Photos" at bounding box center [113, 311] width 227 height 131
click at [64, 352] on h4 "My Photos" at bounding box center [71, 350] width 44 height 14
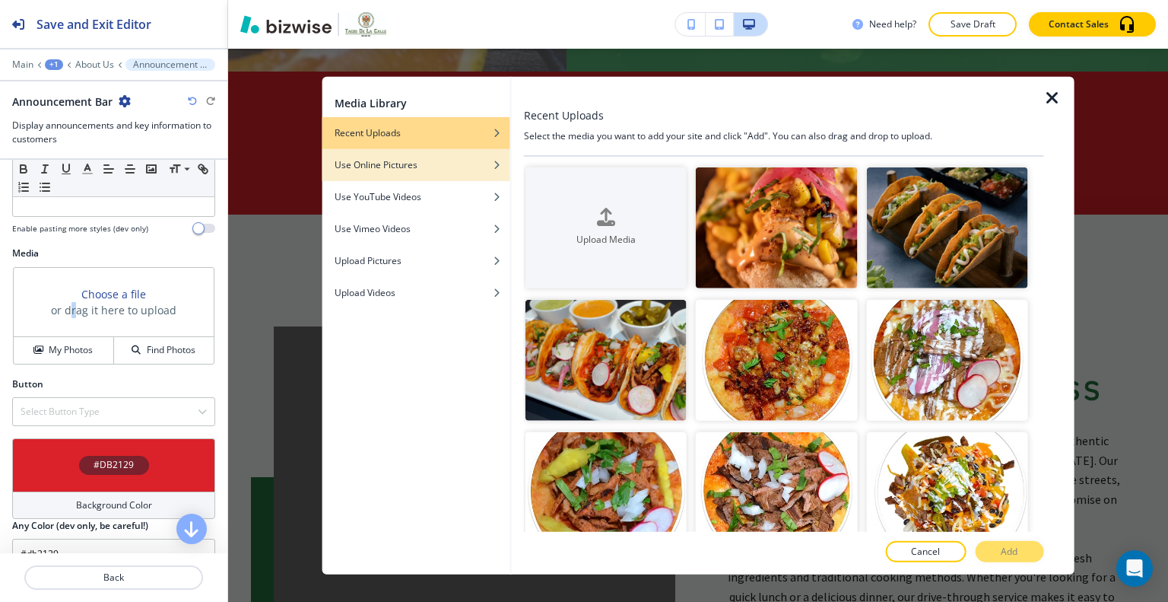
click at [431, 163] on div "Use Online Pictures" at bounding box center [417, 164] width 188 height 14
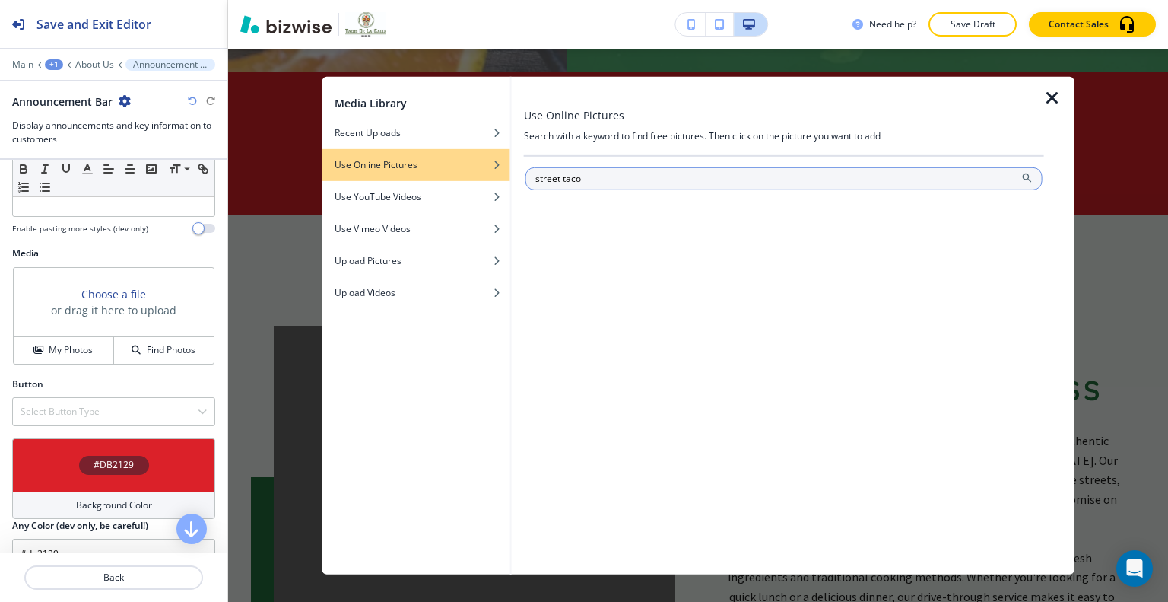
type input "street taco"
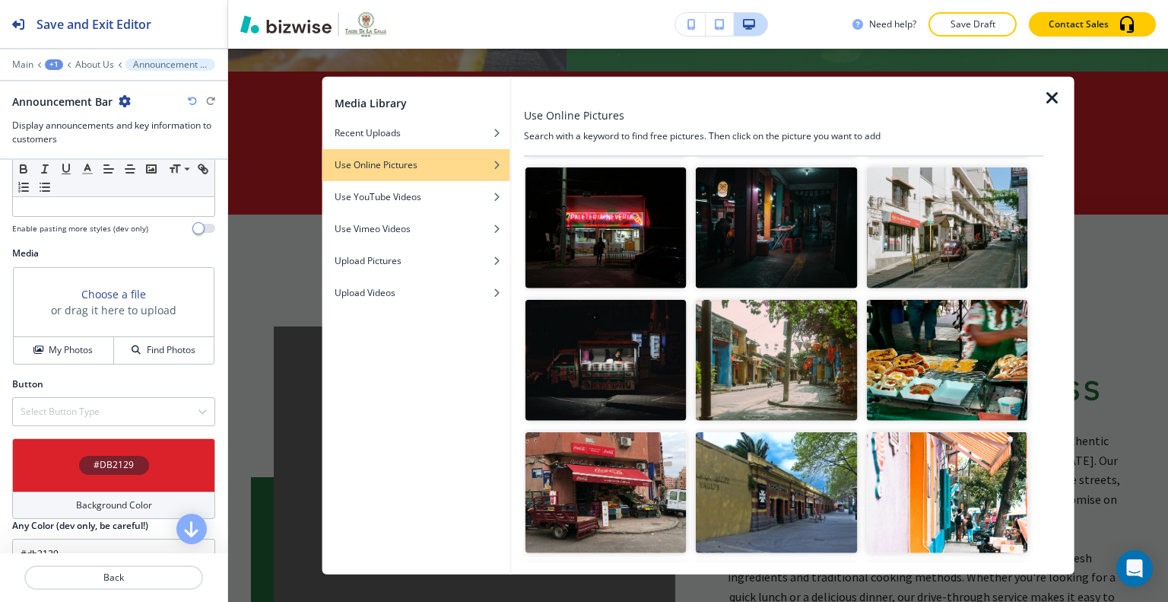
scroll to position [0, 0]
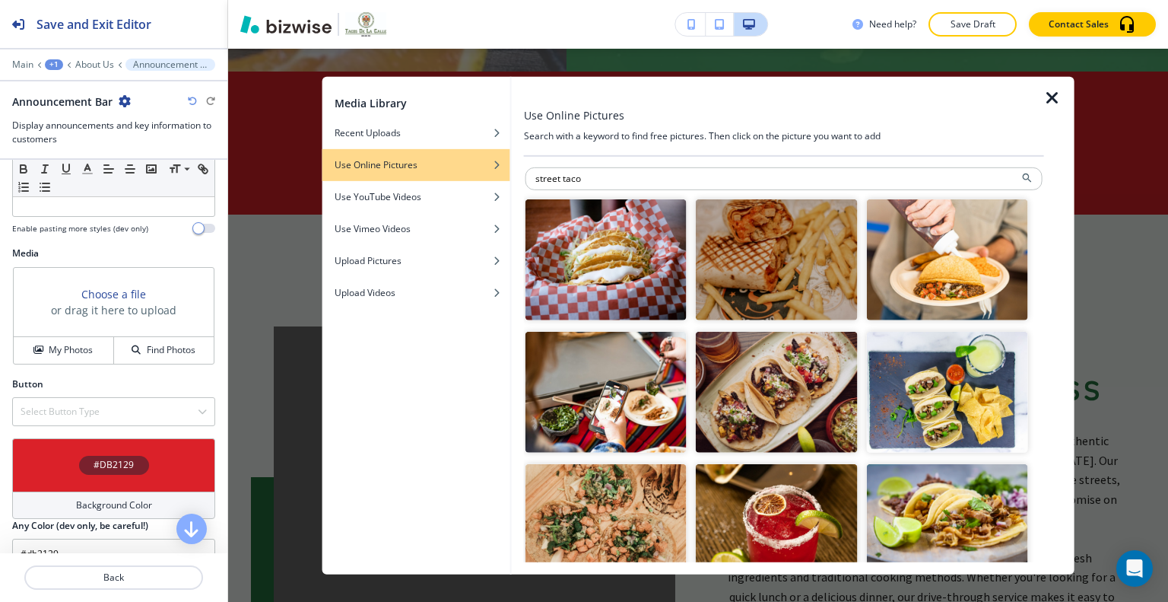
click at [910, 281] on img "button" at bounding box center [946, 259] width 161 height 121
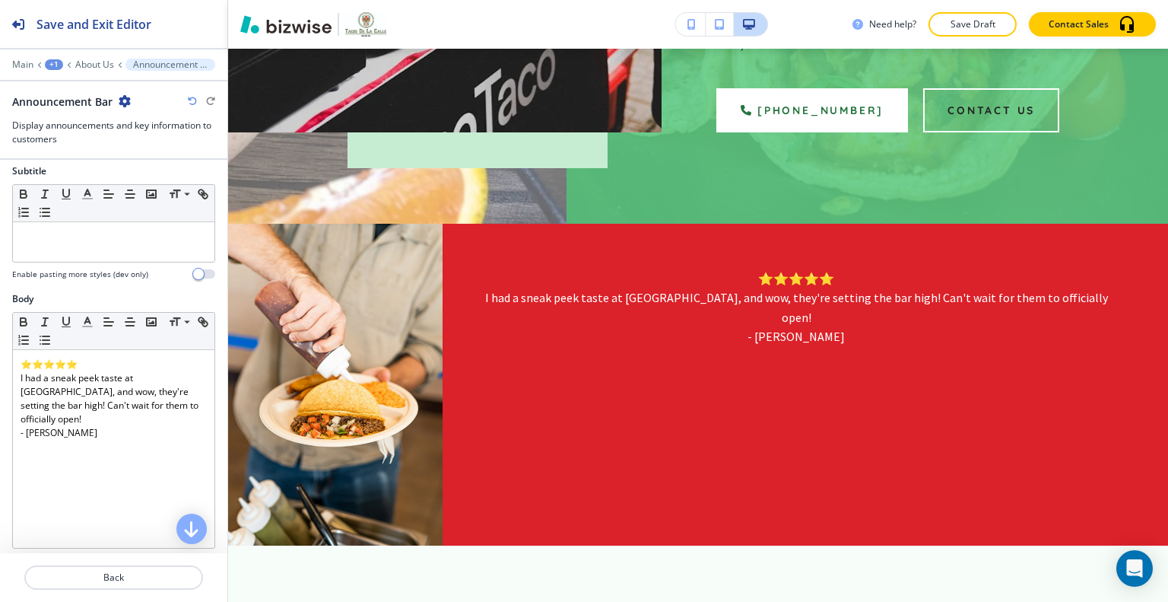
scroll to position [353, 0]
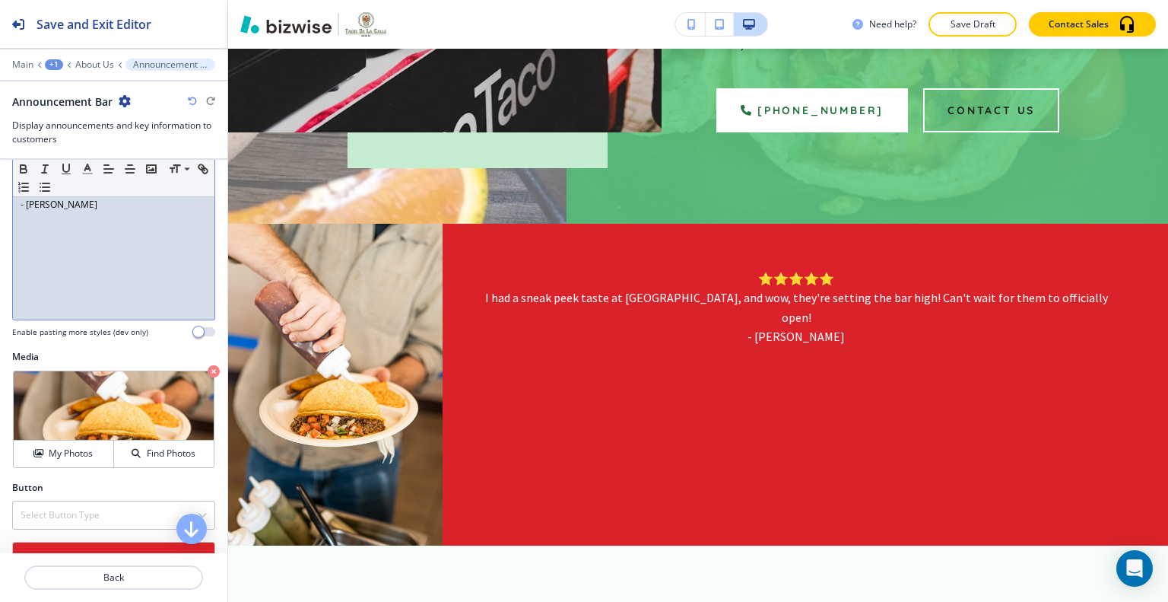
click at [138, 246] on div "⭐⭐⭐⭐⭐ I had a sneak peek taste at Tacos De La Calle, and wow, they're setting t…" at bounding box center [114, 221] width 202 height 198
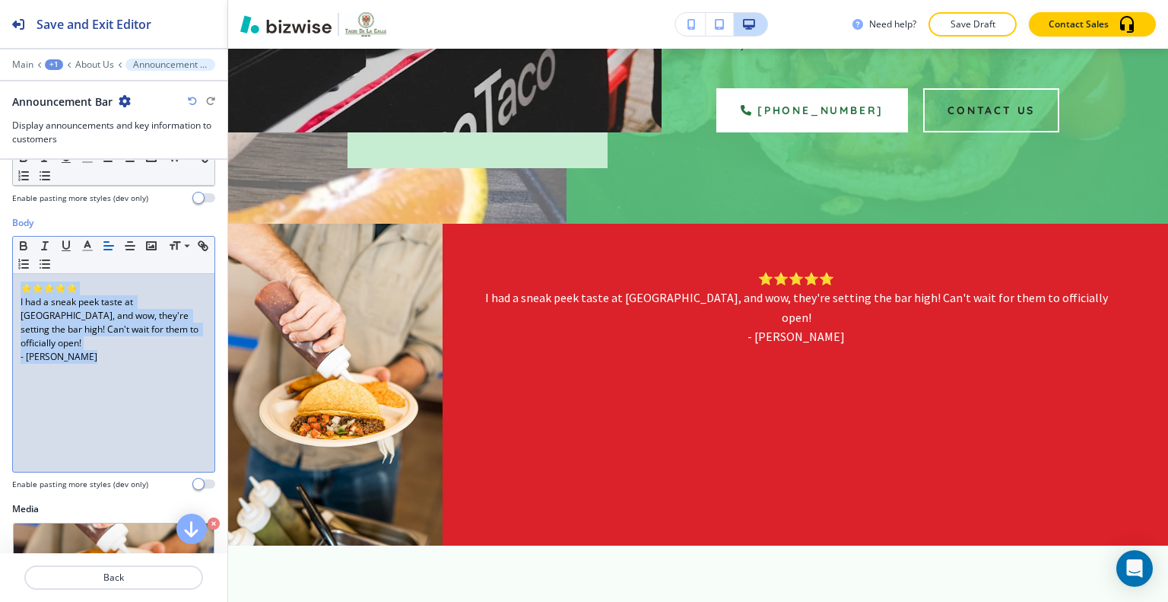
drag, startPoint x: 132, startPoint y: 372, endPoint x: 21, endPoint y: 291, distance: 137.2
click at [13, 288] on div "⭐⭐⭐⭐⭐ I had a sneak peek taste at Tacos De La Calle, and wow, they're setting t…" at bounding box center [114, 373] width 202 height 198
copy div "⭐⭐⭐⭐⭐ I had a sneak peek taste at Tacos De La Calle, and wow, they're setting t…"
click at [52, 422] on div "⭐⭐⭐⭐⭐ I had a sneak peek taste at Tacos De La Calle, and wow, they're setting t…" at bounding box center [114, 373] width 202 height 198
click at [46, 384] on div "⭐⭐⭐⭐⭐ I had a sneak peek taste at Tacos De La Calle, and wow, they're setting t…" at bounding box center [114, 373] width 202 height 198
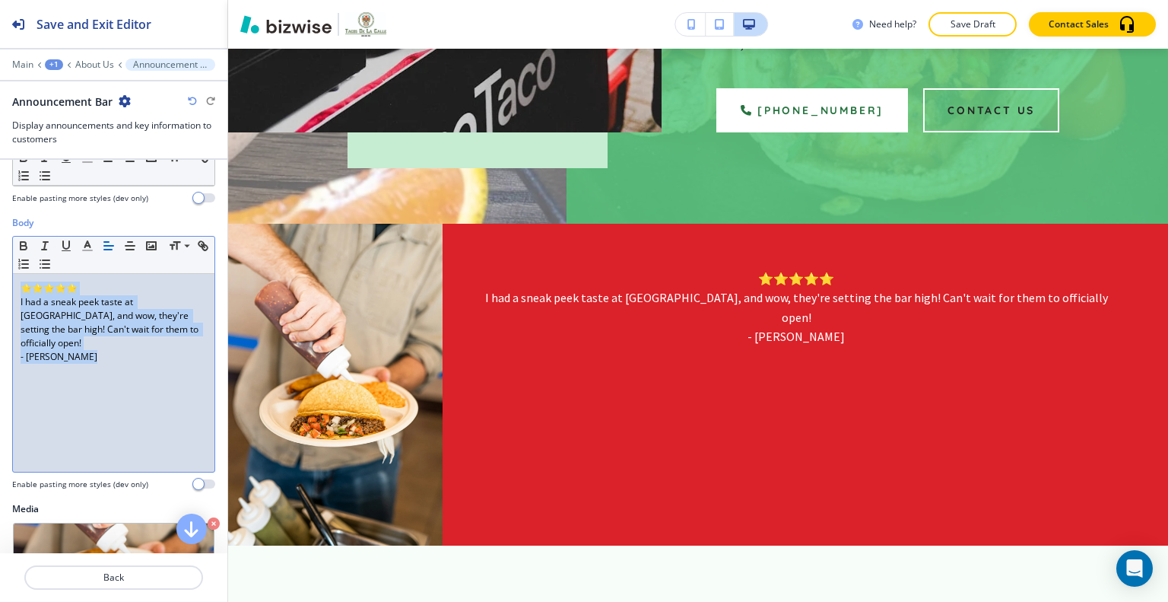
click at [46, 384] on div "⭐⭐⭐⭐⭐ I had a sneak peek taste at Tacos De La Calle, and wow, they're setting t…" at bounding box center [114, 373] width 202 height 198
click at [109, 358] on p "- Emily Johnson" at bounding box center [114, 357] width 186 height 14
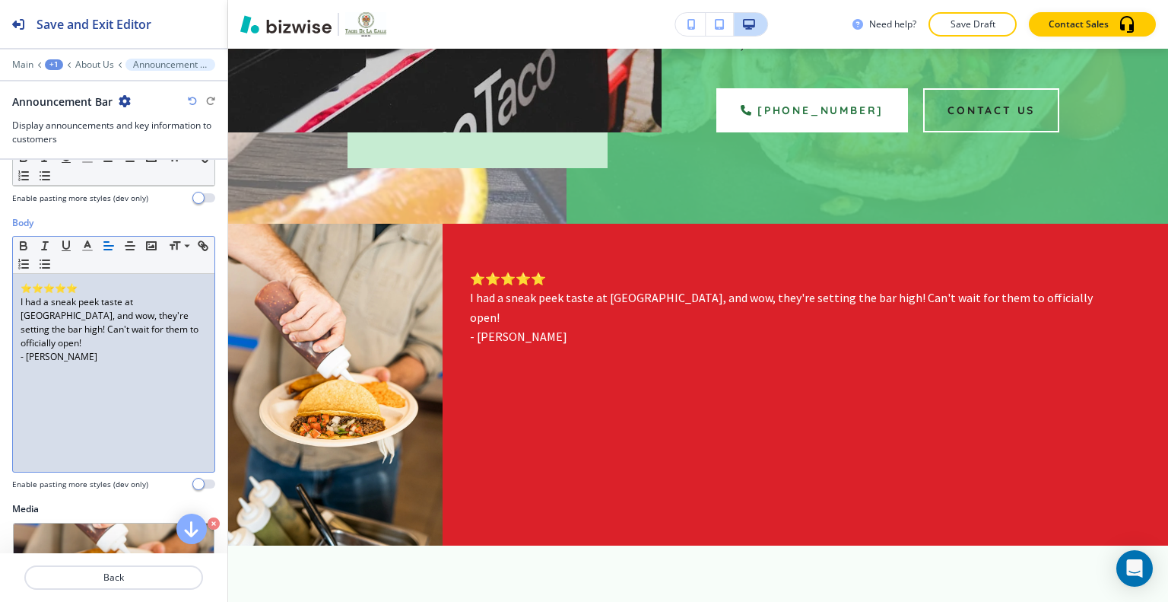
scroll to position [0, 0]
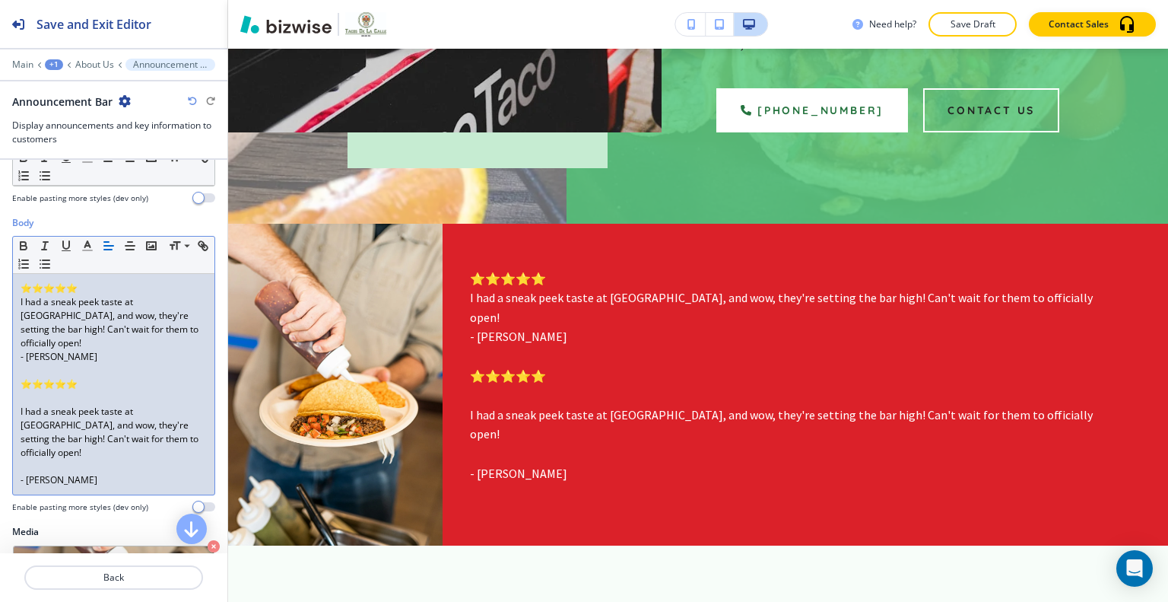
click at [189, 106] on div "Announcement Bar" at bounding box center [113, 102] width 203 height 16
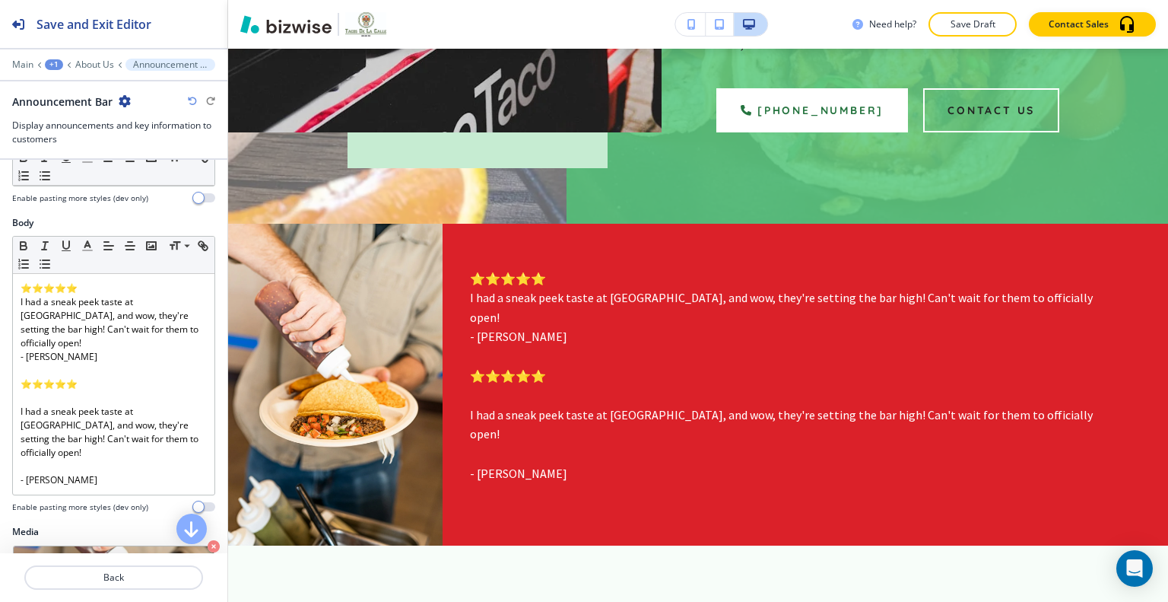
click at [190, 94] on div "Announcement Bar" at bounding box center [113, 102] width 203 height 16
click at [189, 102] on icon "button" at bounding box center [192, 101] width 9 height 9
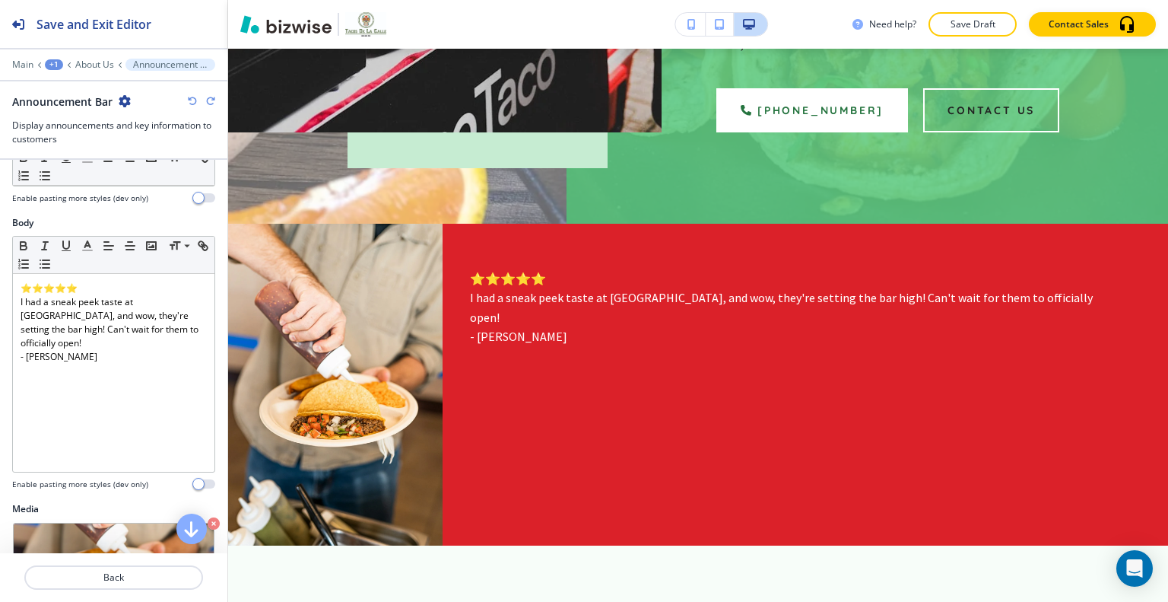
click at [189, 102] on icon "button" at bounding box center [192, 101] width 9 height 9
click at [189, 101] on icon "button" at bounding box center [192, 101] width 9 height 9
click at [191, 100] on icon "button" at bounding box center [192, 101] width 9 height 9
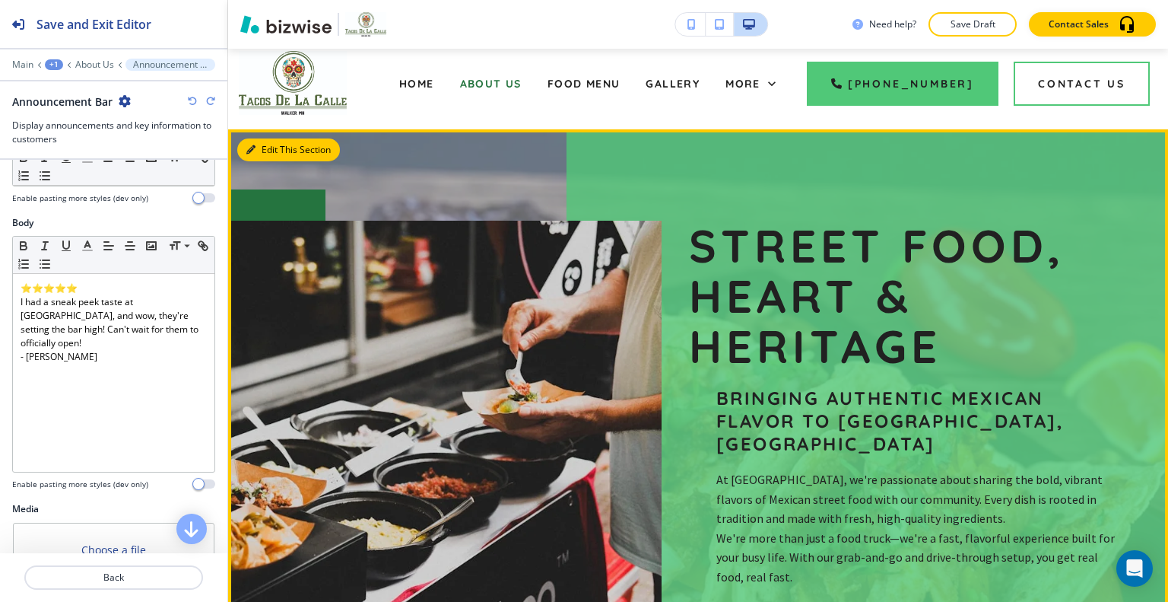
click at [265, 148] on button "Edit This Section" at bounding box center [288, 149] width 103 height 23
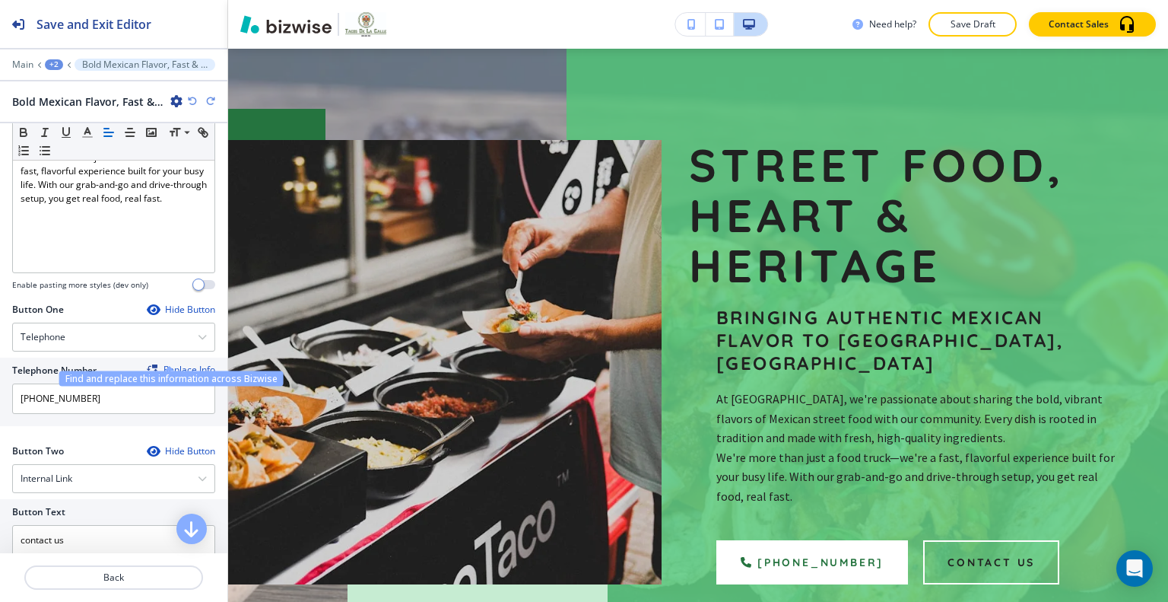
scroll to position [685, 0]
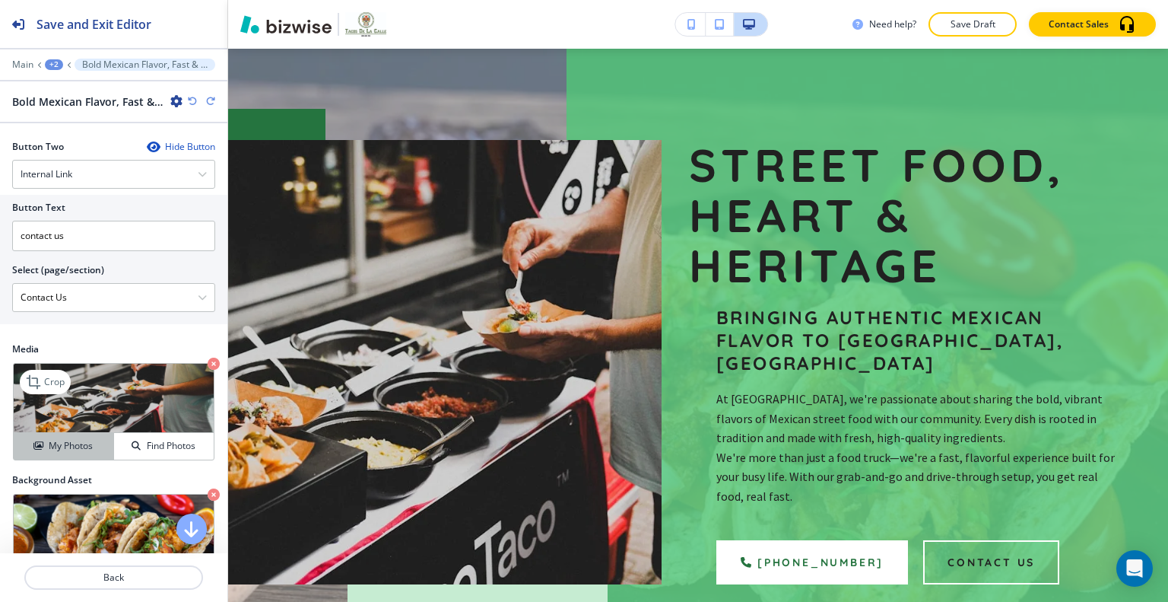
click at [70, 437] on button "My Photos" at bounding box center [64, 446] width 100 height 27
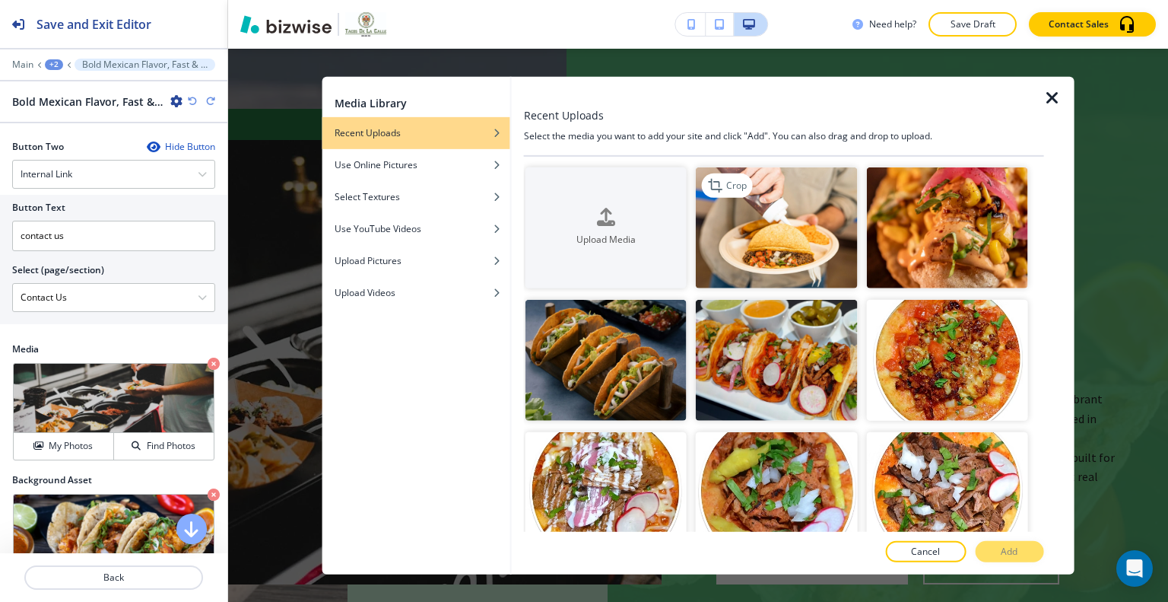
click at [784, 246] on img "button" at bounding box center [776, 227] width 161 height 121
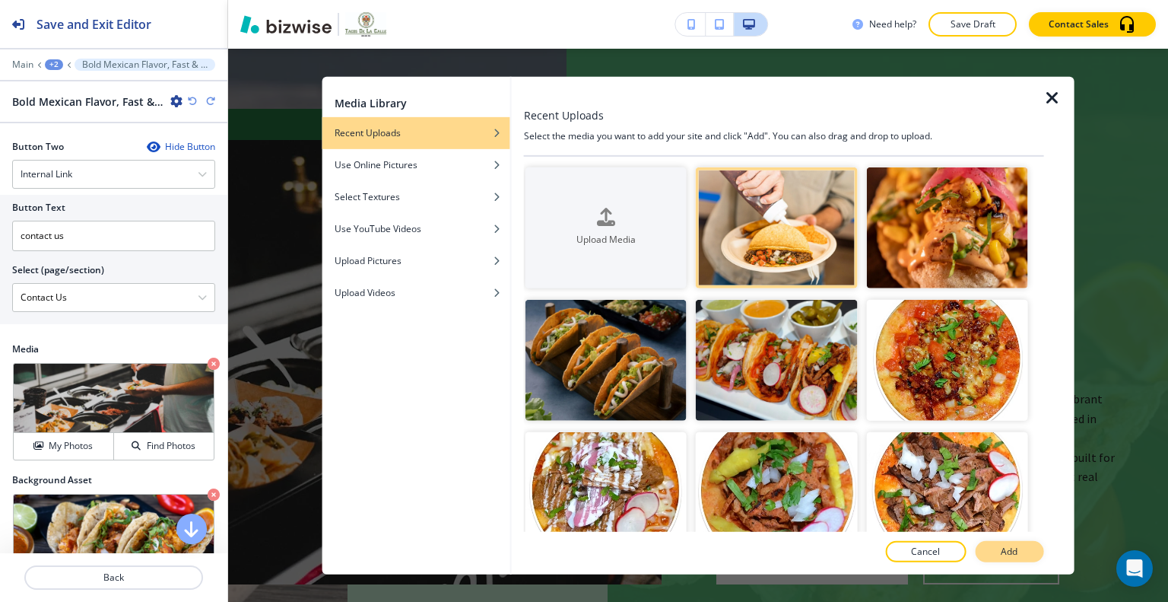
click at [1003, 543] on button "Add" at bounding box center [1009, 551] width 68 height 21
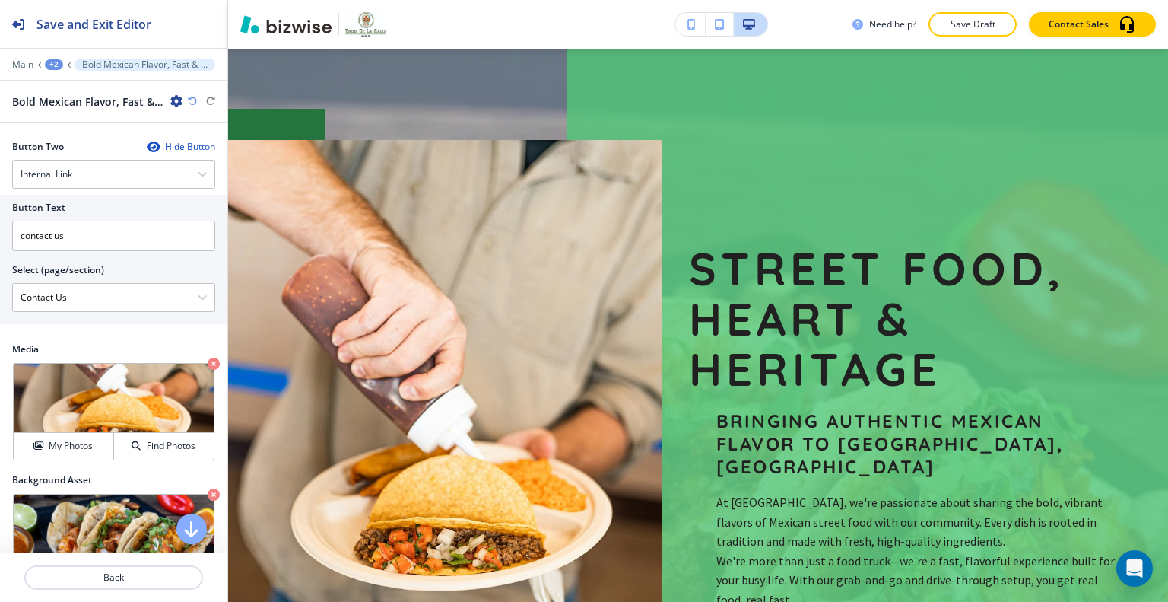
click at [1006, 556] on p "We're more than just a food truck—we're a fast, flavorful experience built for …" at bounding box center [920, 581] width 406 height 59
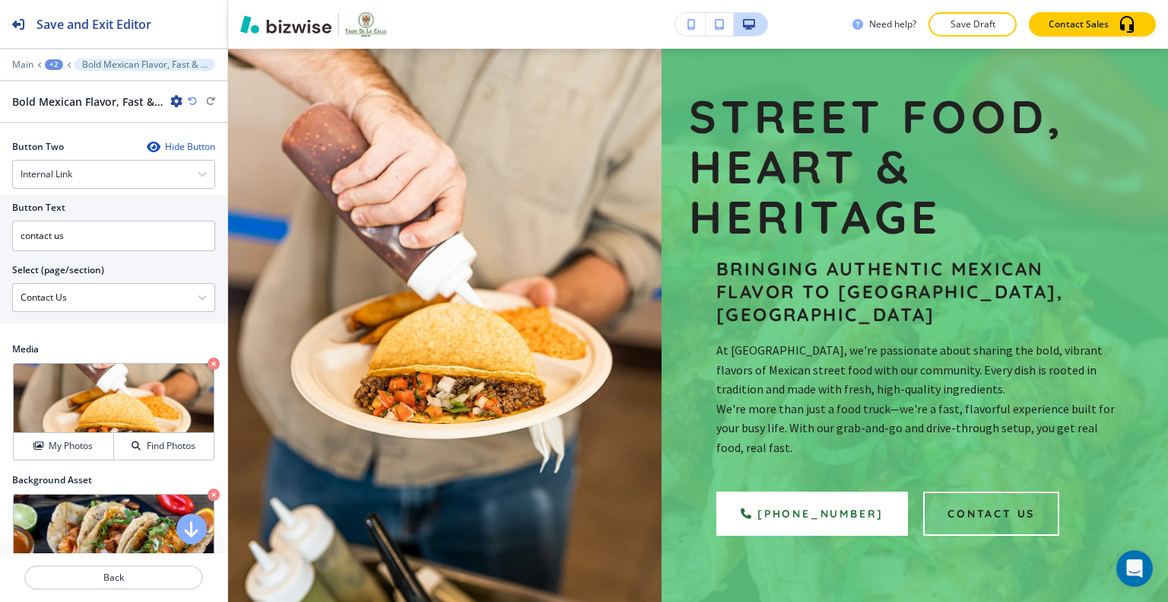
scroll to position [396, 0]
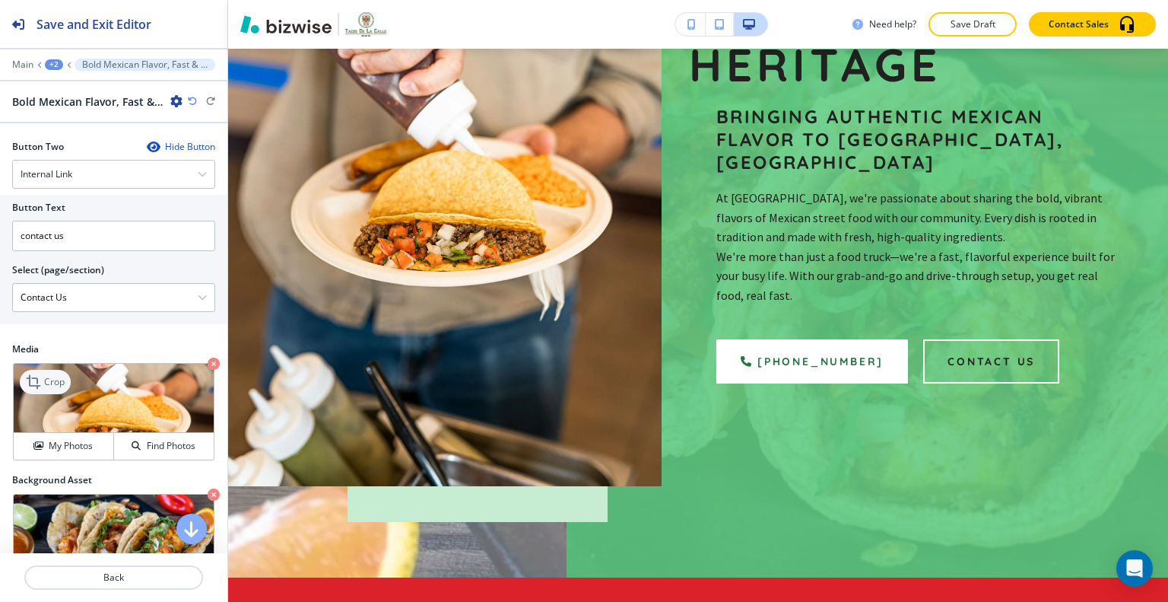
click at [42, 373] on icon at bounding box center [35, 382] width 18 height 18
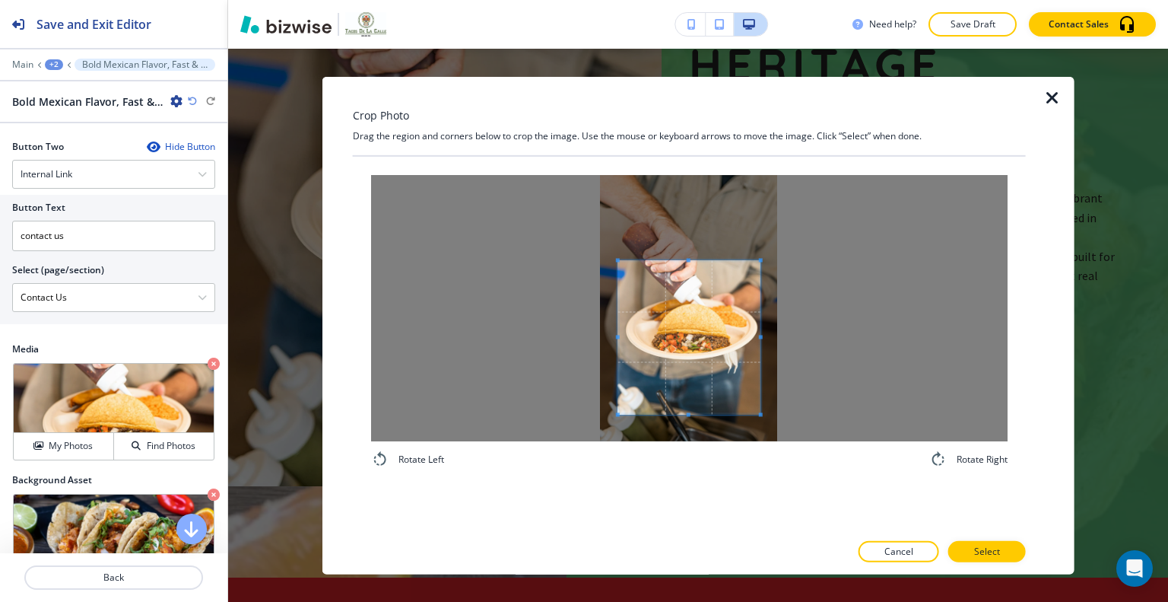
click at [677, 260] on div at bounding box center [689, 337] width 142 height 154
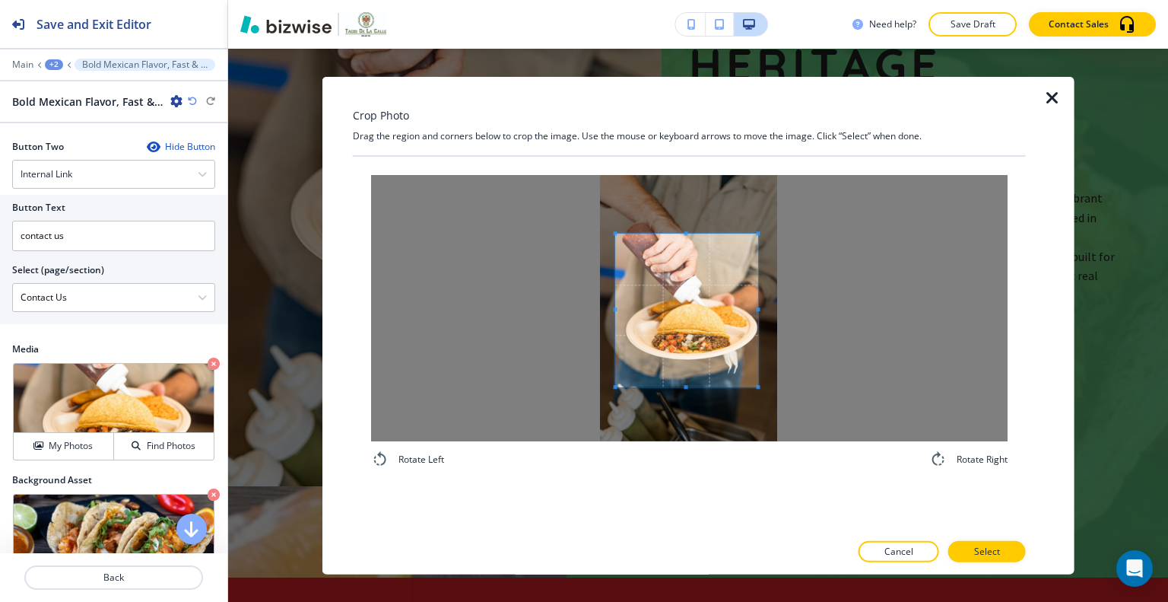
click at [687, 310] on span at bounding box center [687, 311] width 142 height 154
click at [768, 310] on div at bounding box center [691, 311] width 151 height 154
click at [736, 322] on span at bounding box center [691, 310] width 151 height 154
click at [986, 552] on p "Select" at bounding box center [987, 552] width 26 height 14
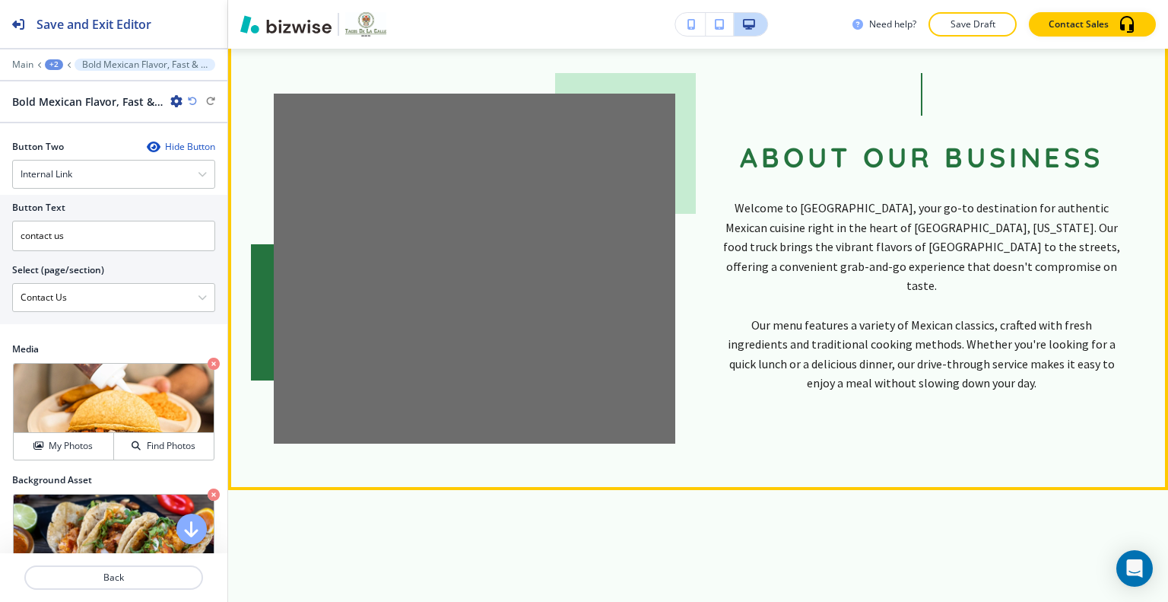
scroll to position [852, 0]
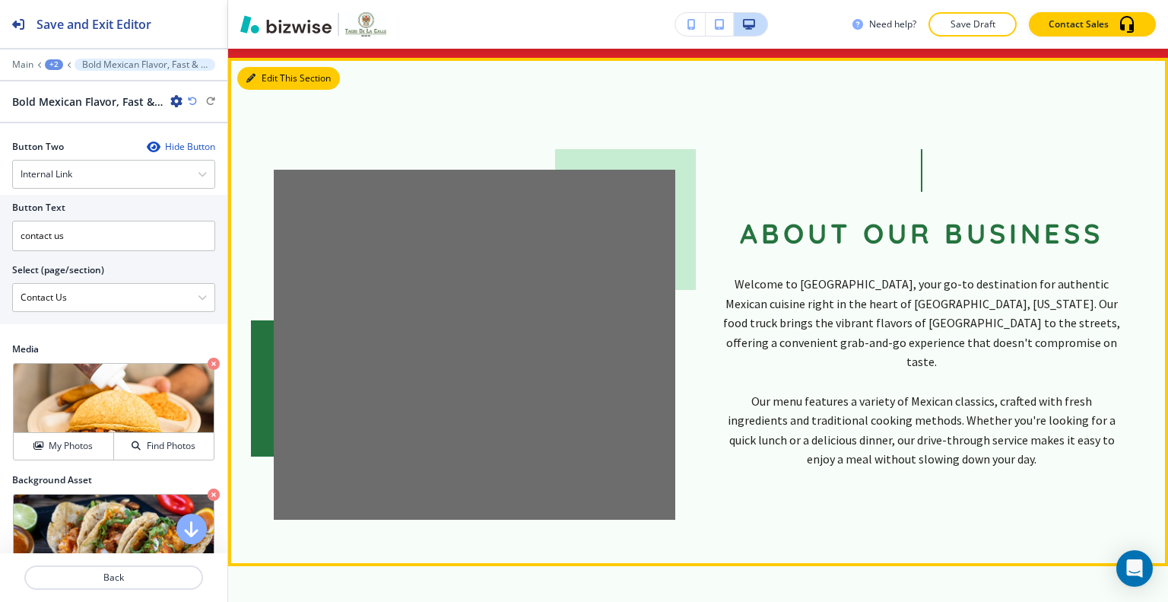
click at [266, 73] on button "Edit This Section" at bounding box center [288, 78] width 103 height 23
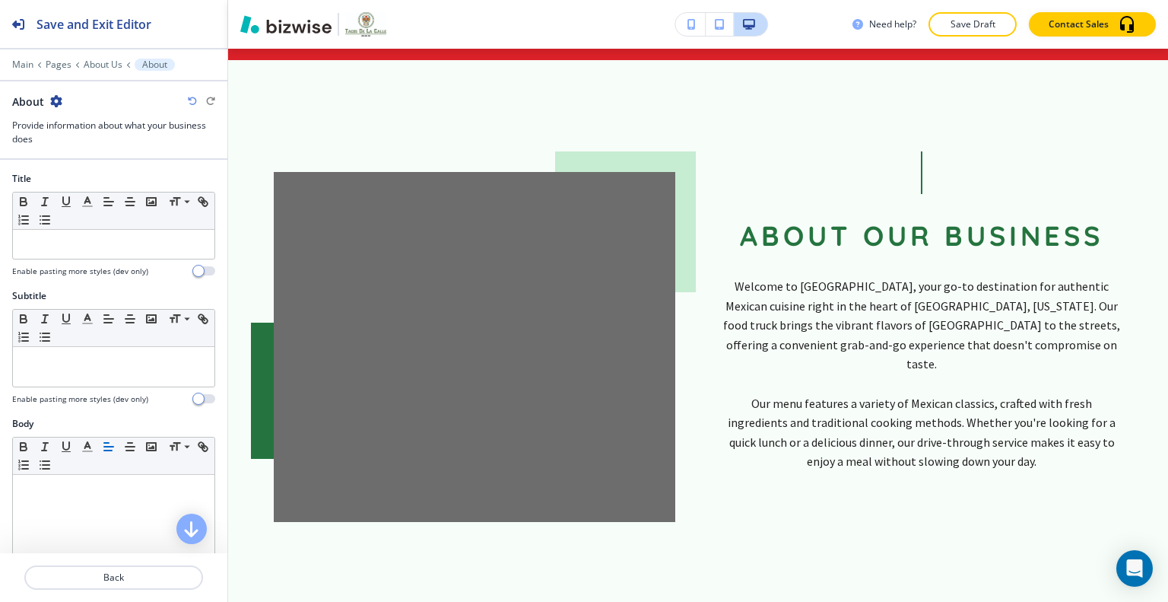
scroll to position [502, 0]
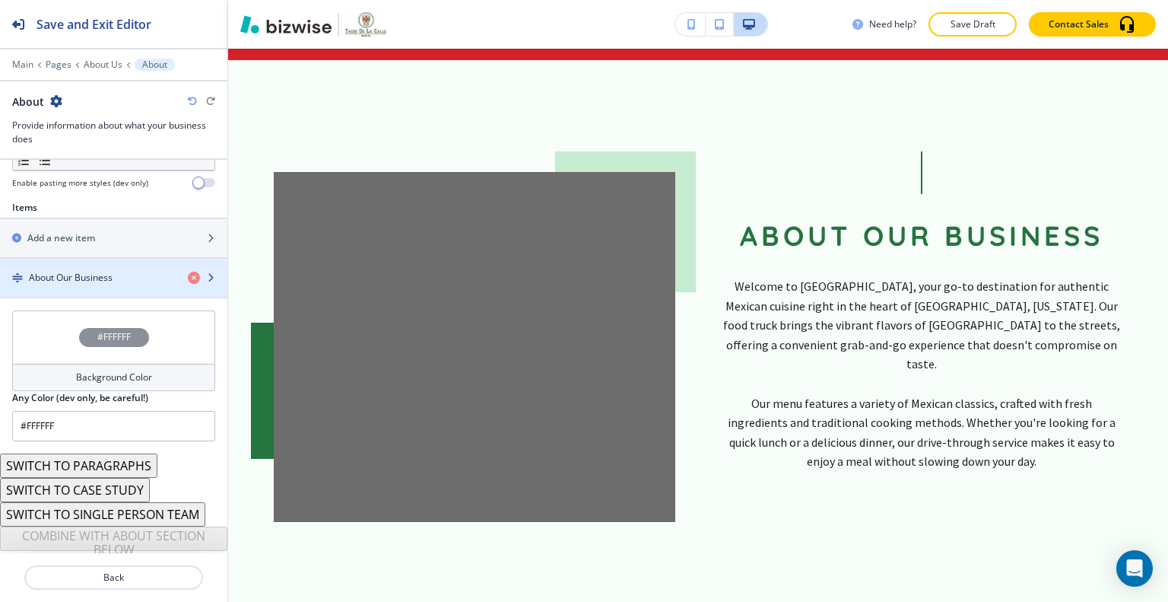
click at [79, 285] on div "button" at bounding box center [113, 291] width 227 height 12
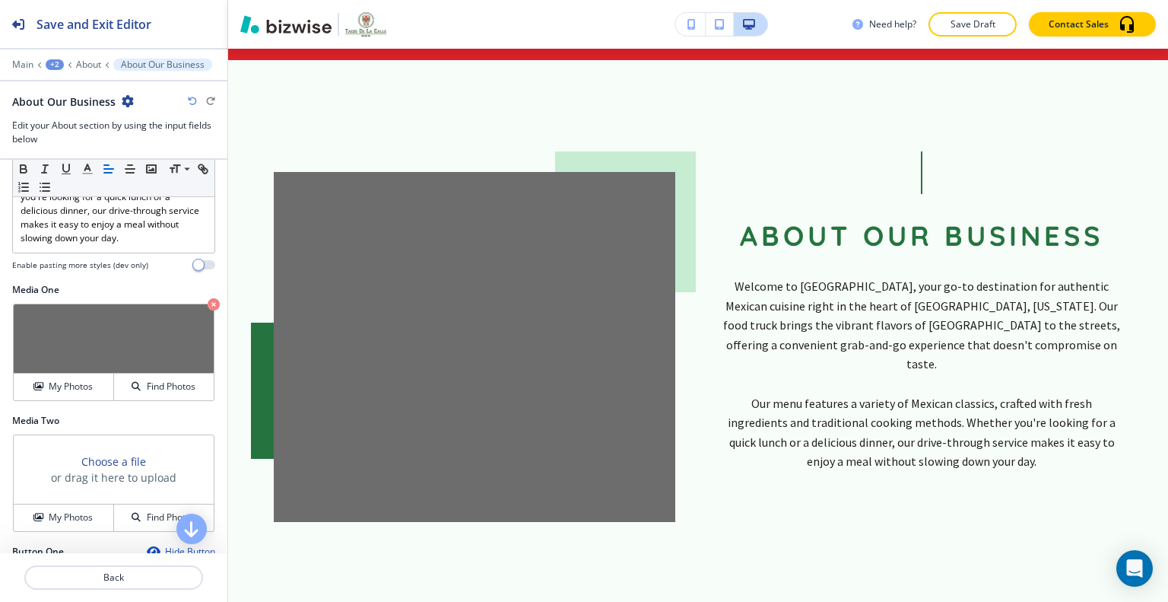
scroll to position [609, 0]
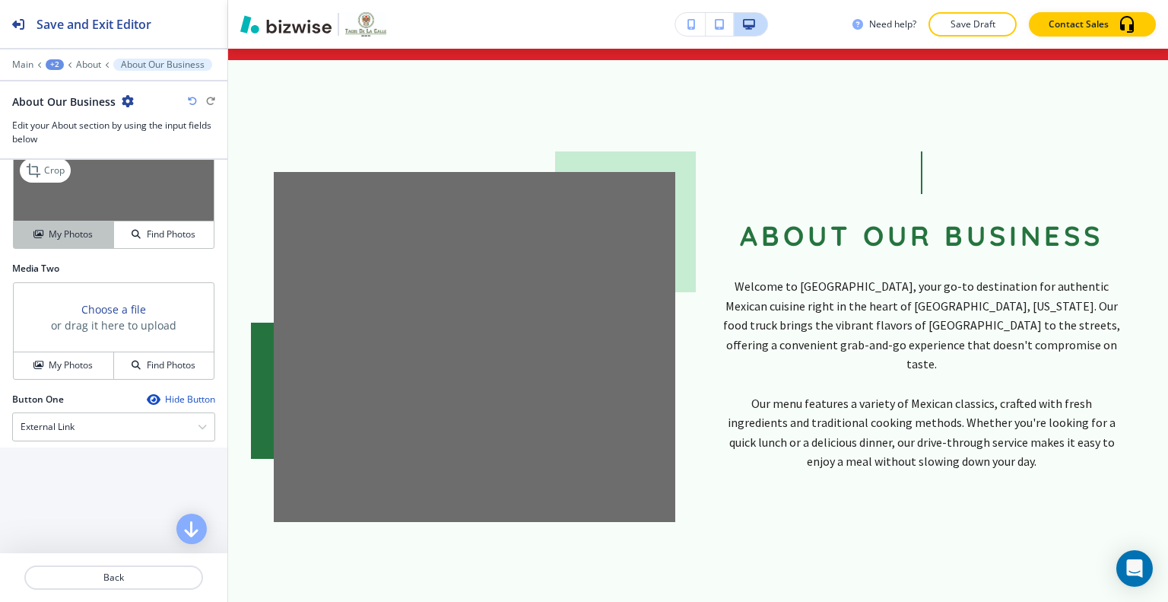
click at [65, 227] on button "My Photos" at bounding box center [64, 234] width 100 height 27
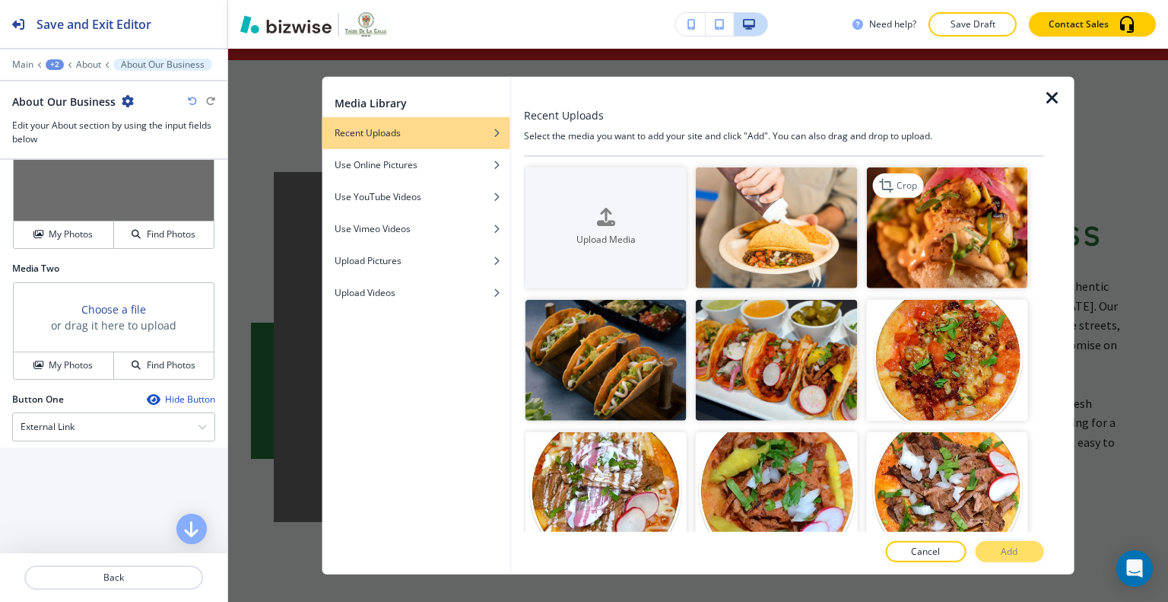
click at [974, 250] on img "button" at bounding box center [946, 227] width 161 height 121
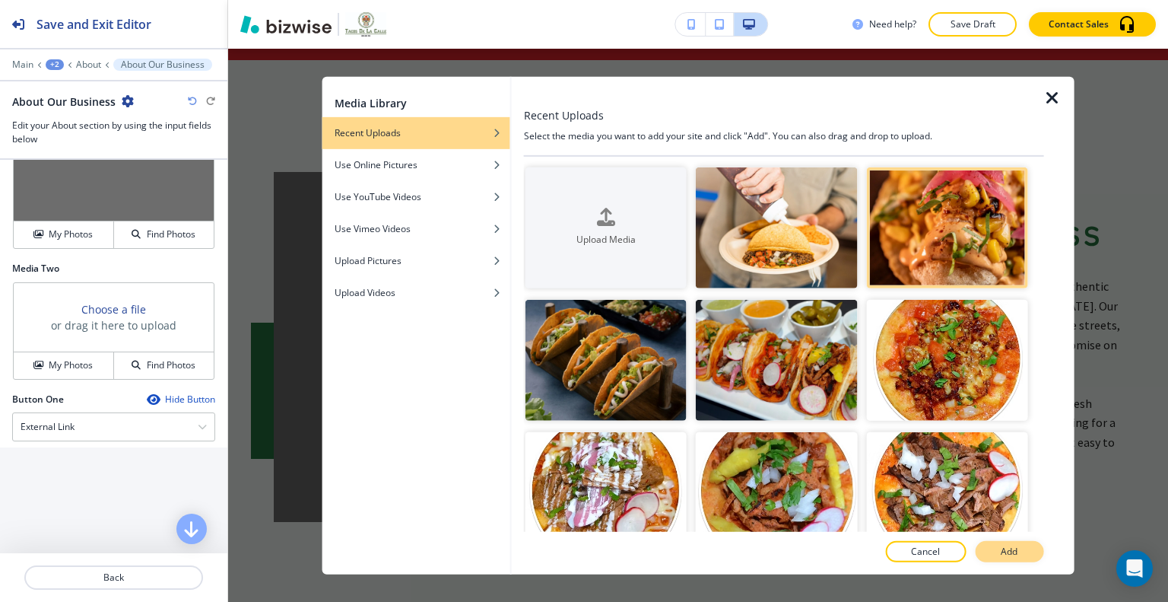
click at [1022, 556] on button "Add" at bounding box center [1009, 551] width 68 height 21
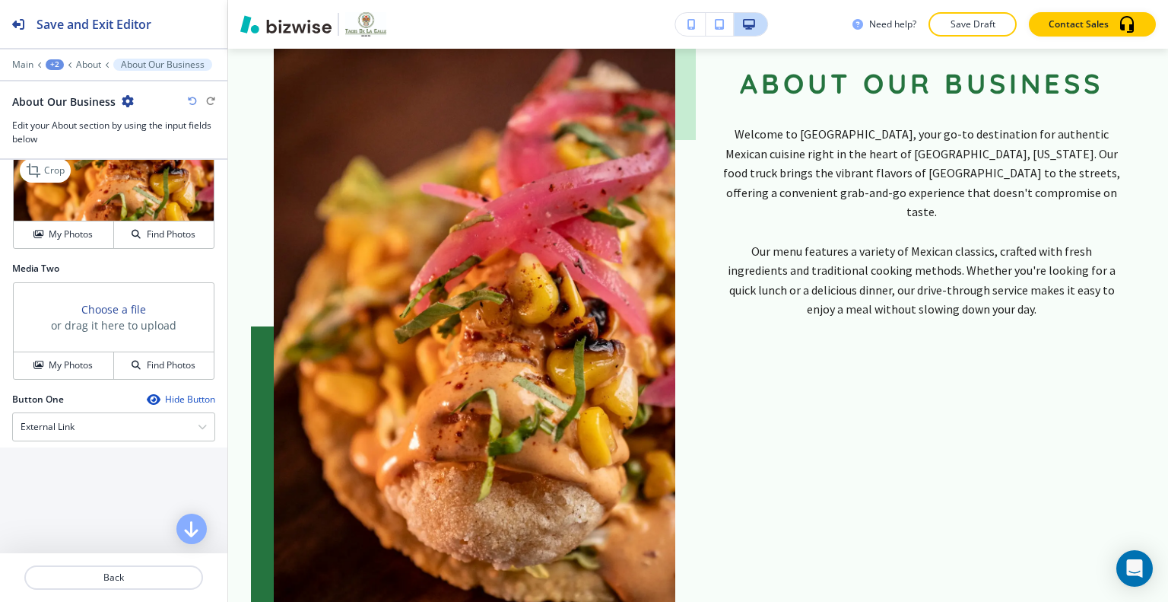
scroll to position [532, 0]
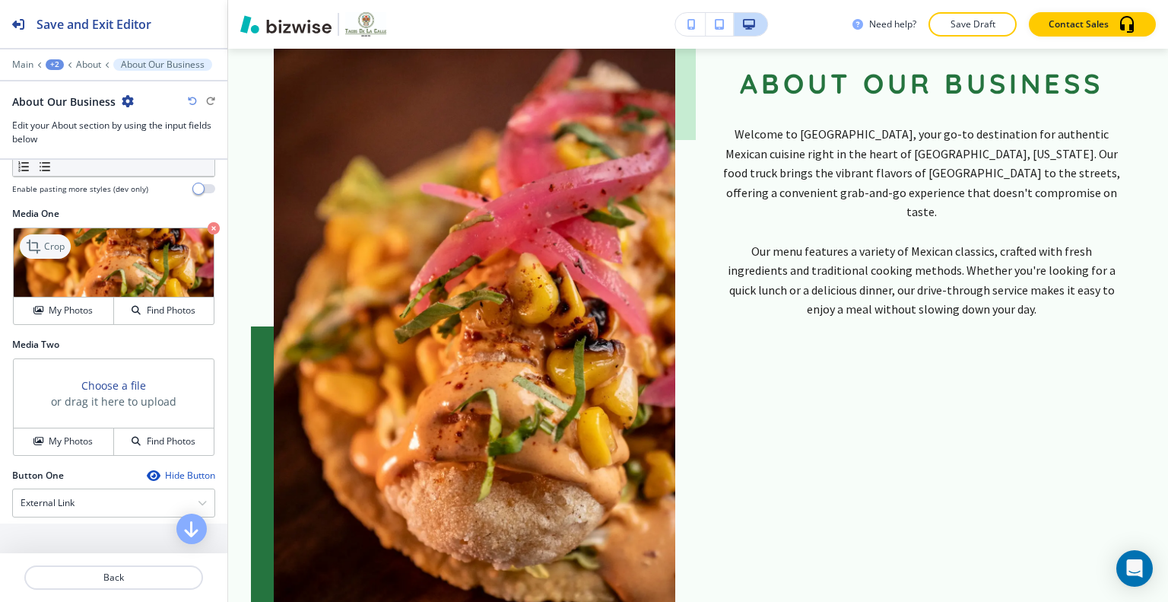
click at [52, 240] on div "Crop" at bounding box center [45, 246] width 51 height 24
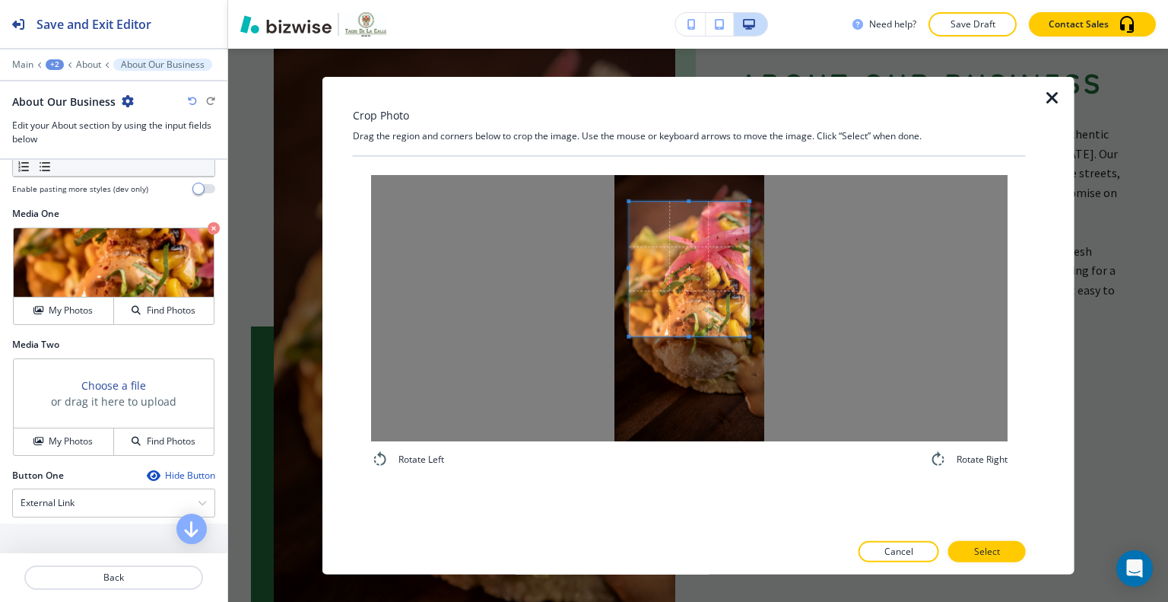
click at [688, 335] on span at bounding box center [689, 337] width 4 height 4
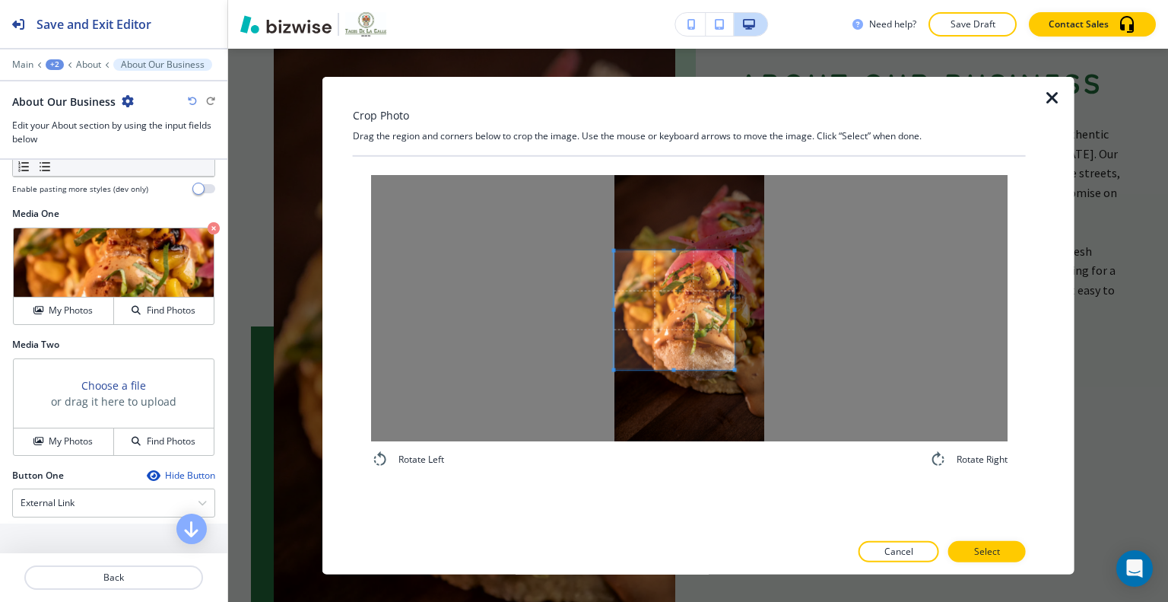
click at [668, 332] on span at bounding box center [675, 309] width 120 height 119
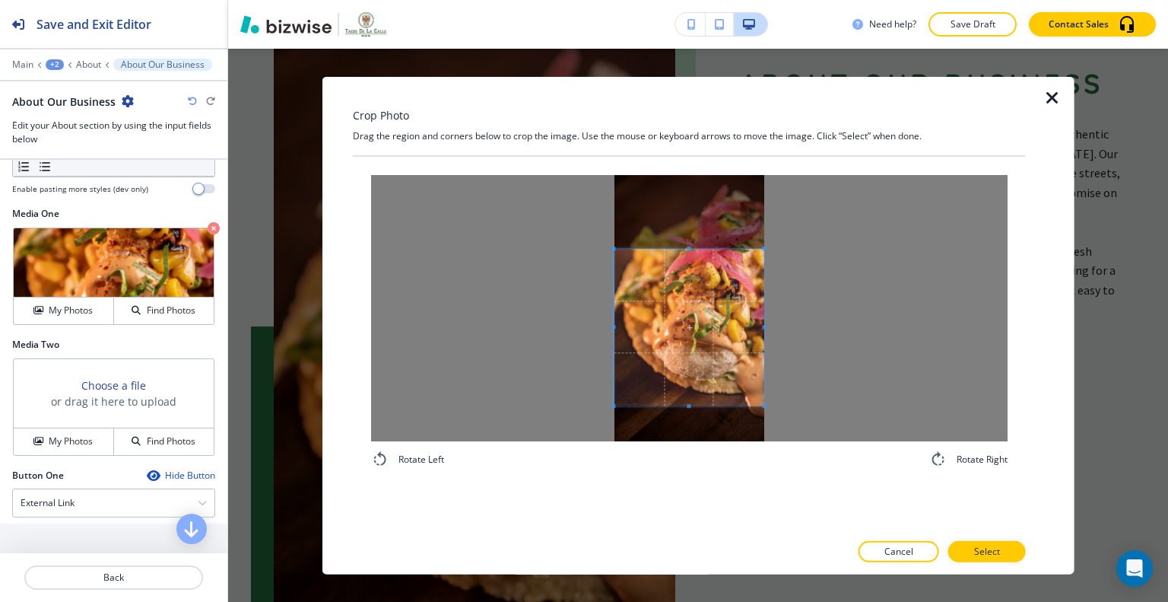
click at [767, 404] on span at bounding box center [765, 406] width 4 height 4
click at [998, 548] on p "Select" at bounding box center [987, 552] width 26 height 14
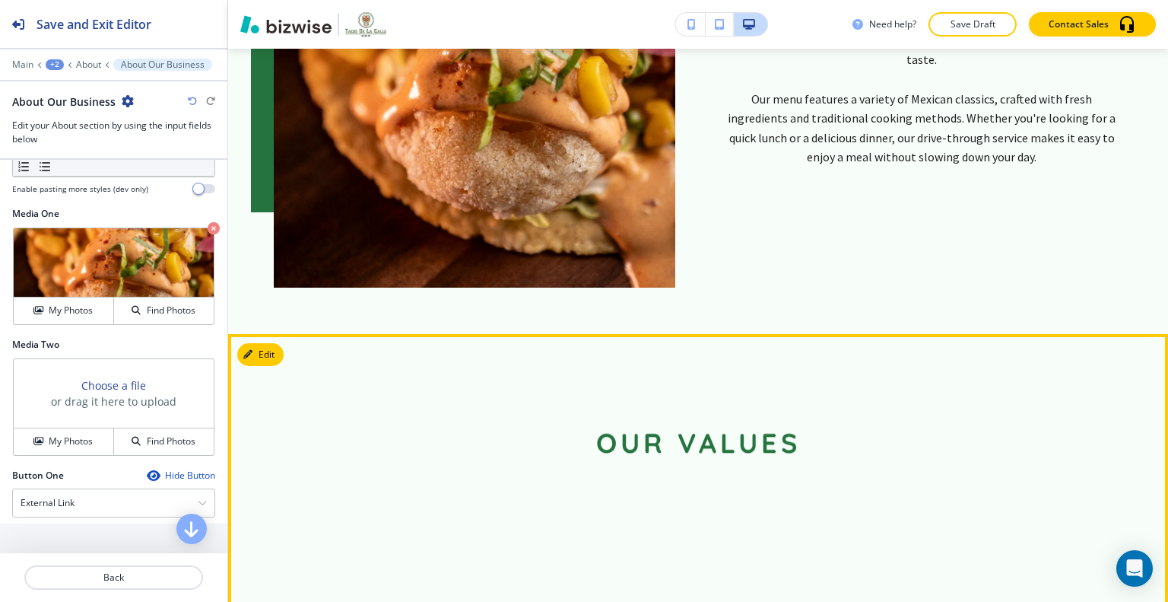
scroll to position [1306, 0]
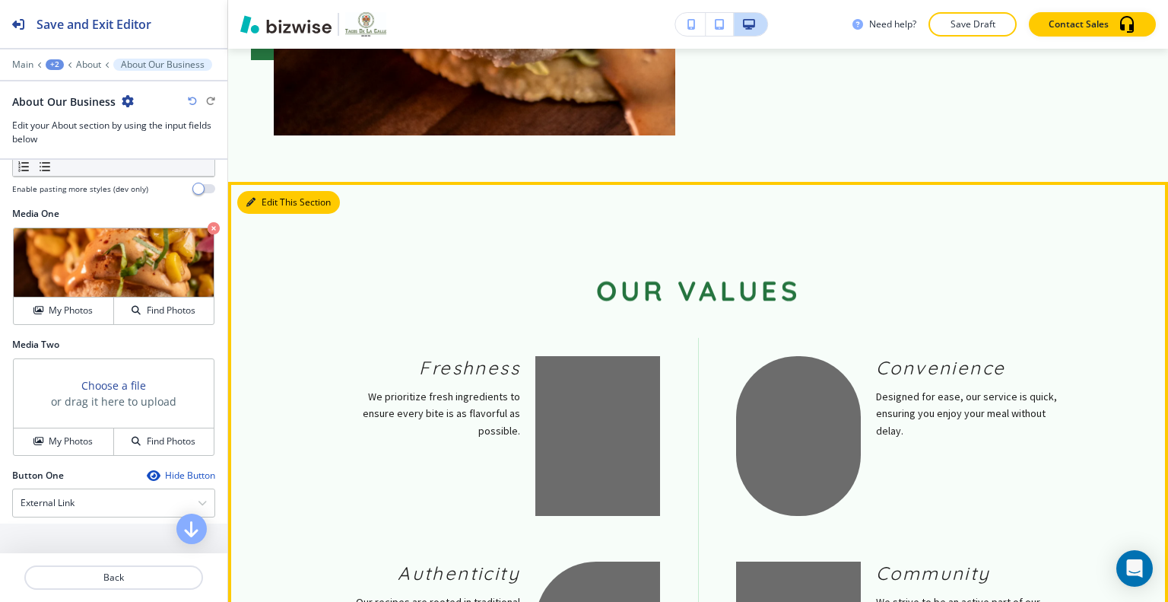
click at [271, 191] on button "Edit This Section" at bounding box center [288, 202] width 103 height 23
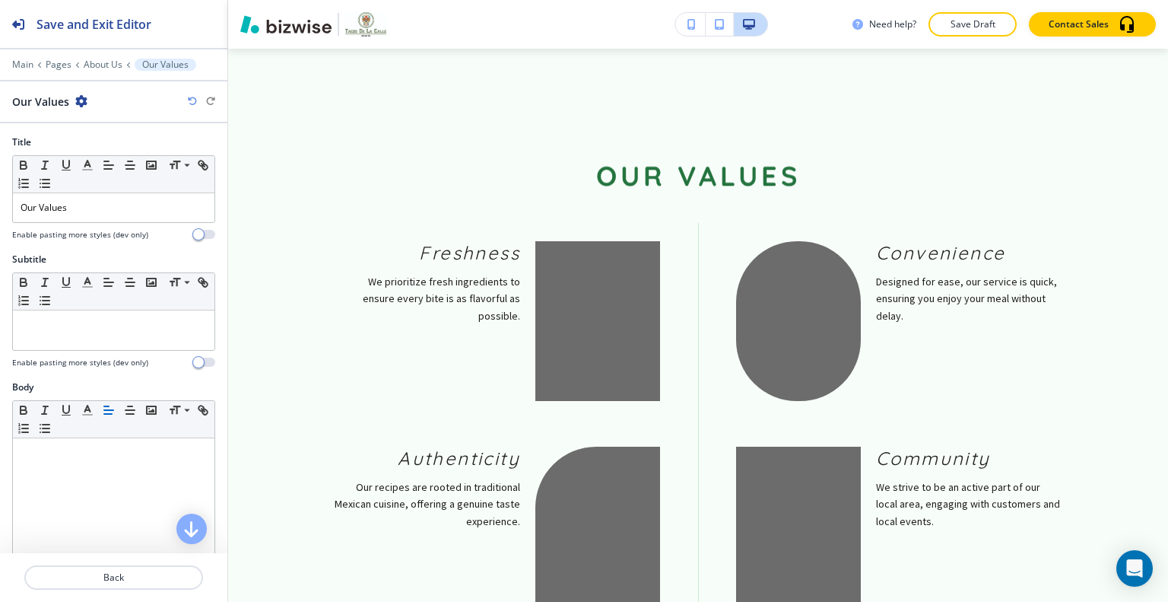
scroll to position [380, 0]
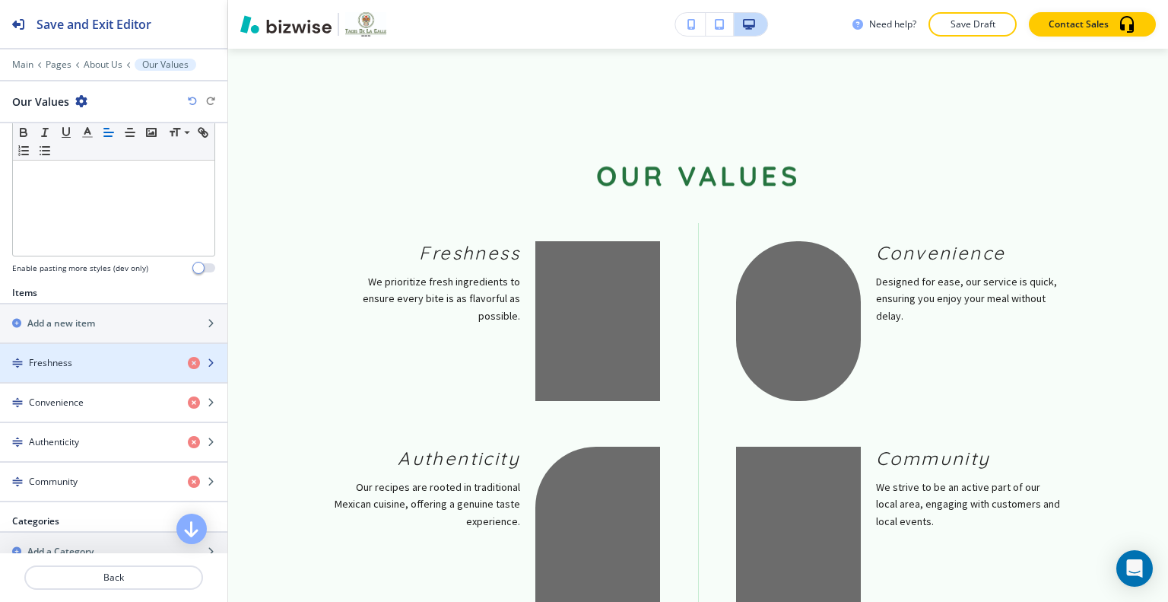
click at [84, 370] on div "button" at bounding box center [113, 376] width 227 height 12
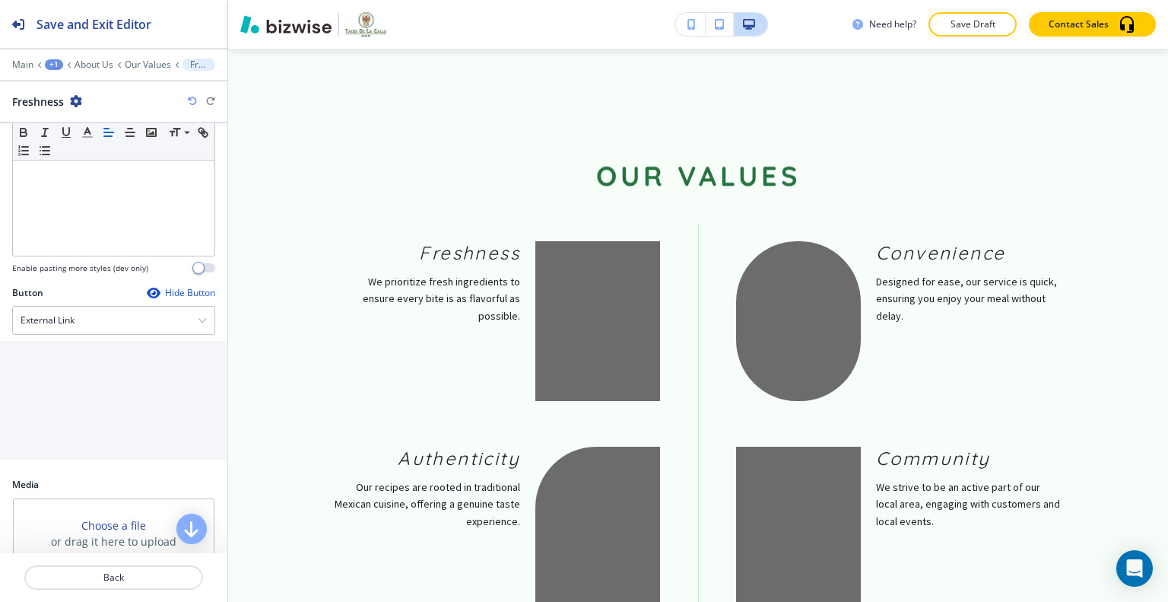
scroll to position [432, 0]
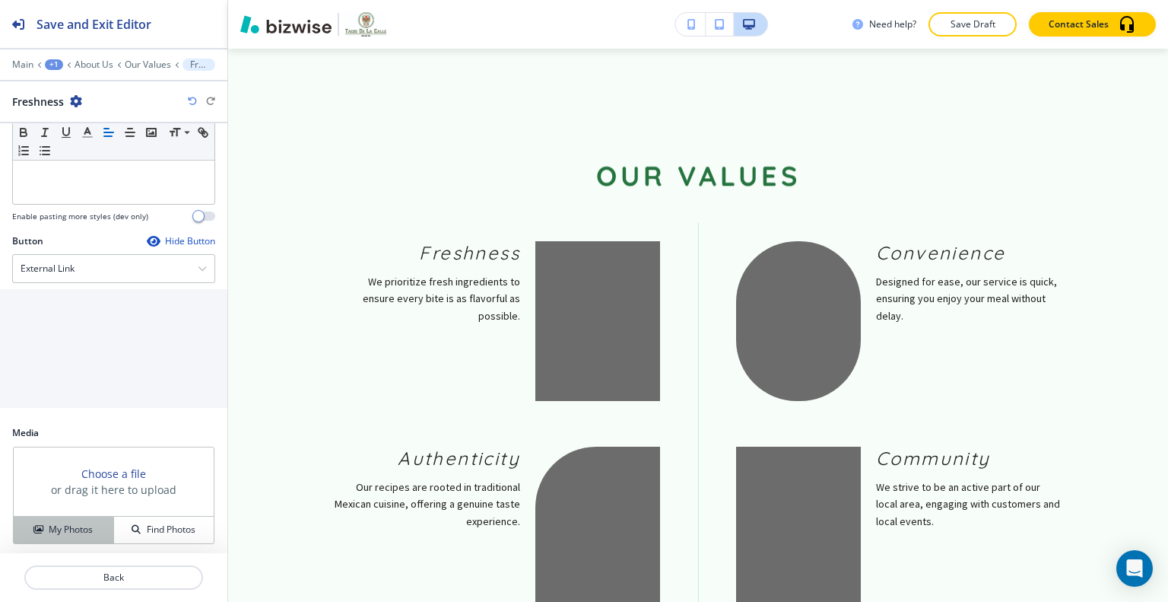
click at [65, 517] on button "My Photos" at bounding box center [64, 530] width 100 height 27
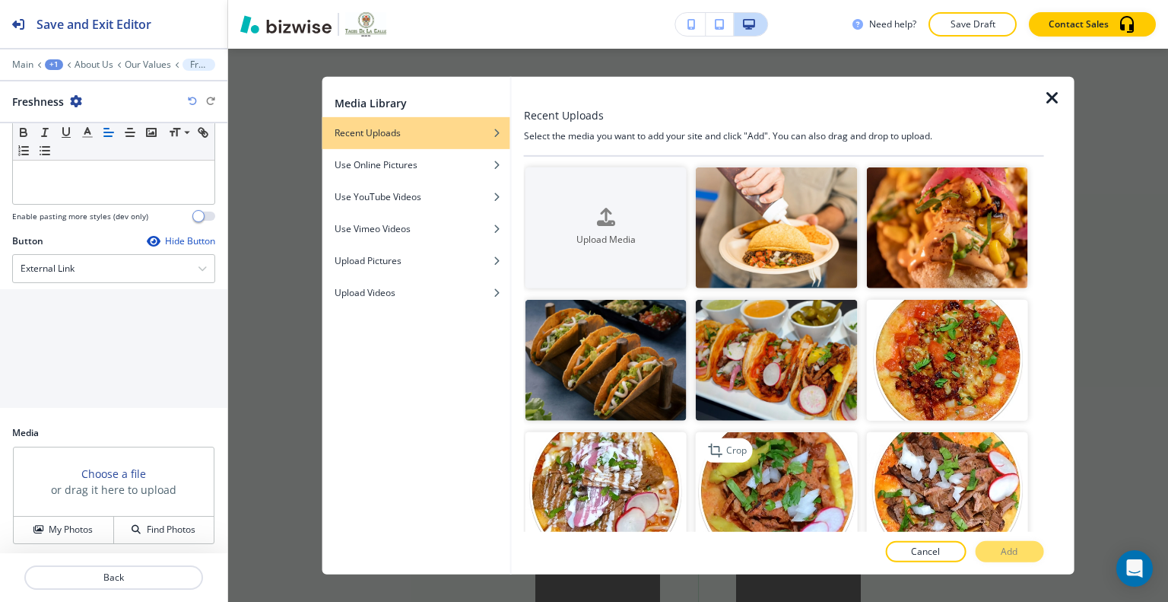
scroll to position [76, 0]
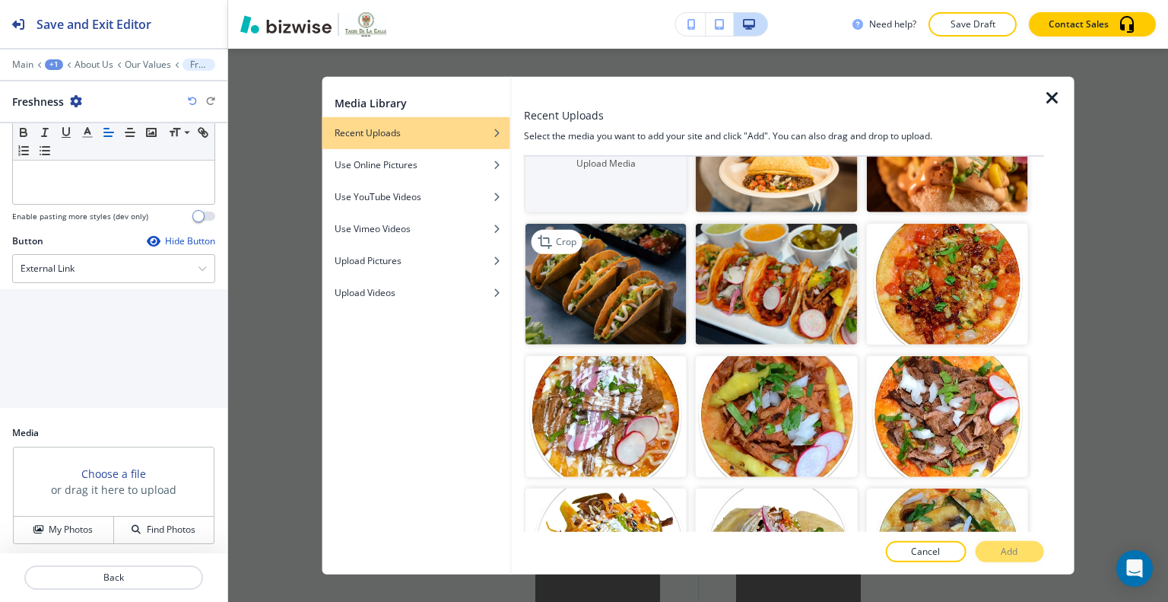
click at [648, 304] on img "button" at bounding box center [606, 284] width 161 height 121
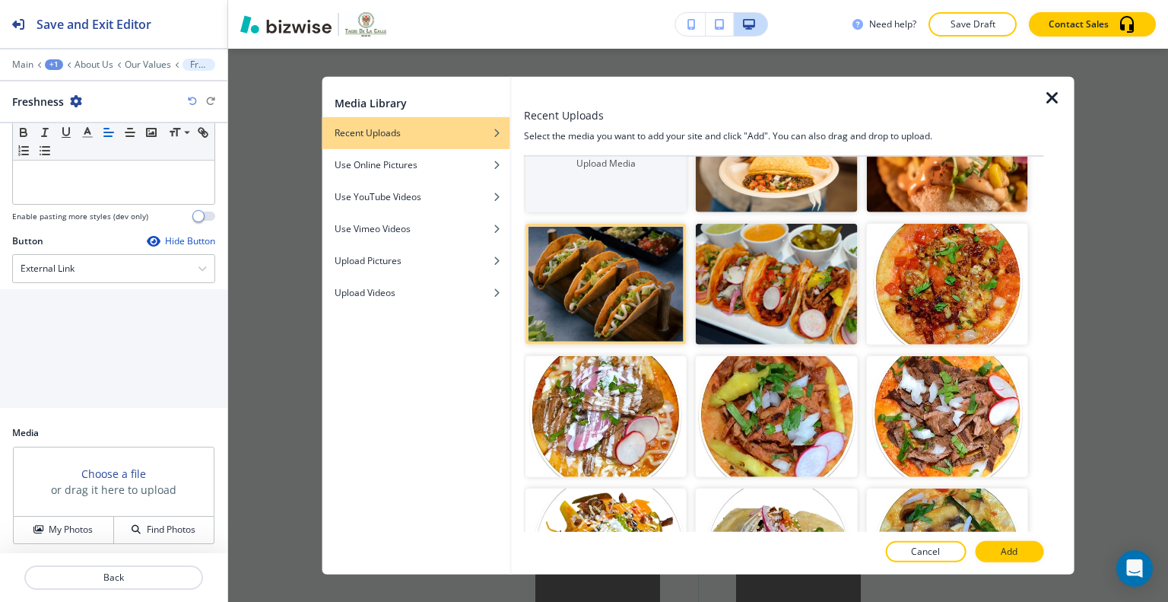
click at [1010, 564] on div at bounding box center [784, 568] width 520 height 12
click at [1009, 562] on div at bounding box center [784, 568] width 520 height 12
click at [1006, 547] on p "Add" at bounding box center [1009, 552] width 17 height 14
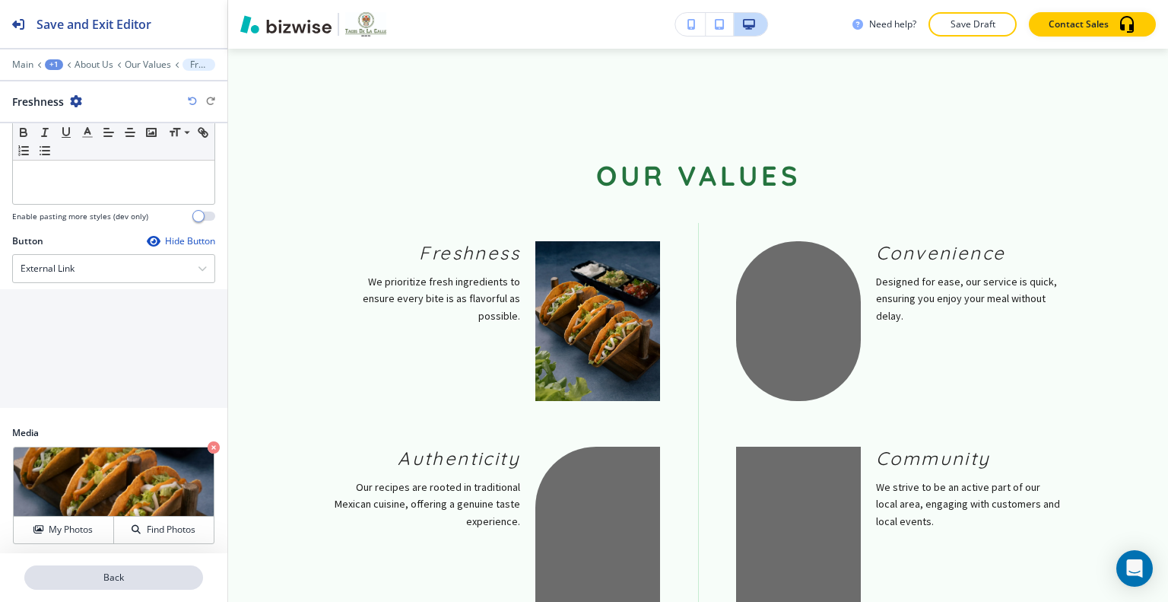
click at [96, 584] on button "Back" at bounding box center [113, 577] width 179 height 24
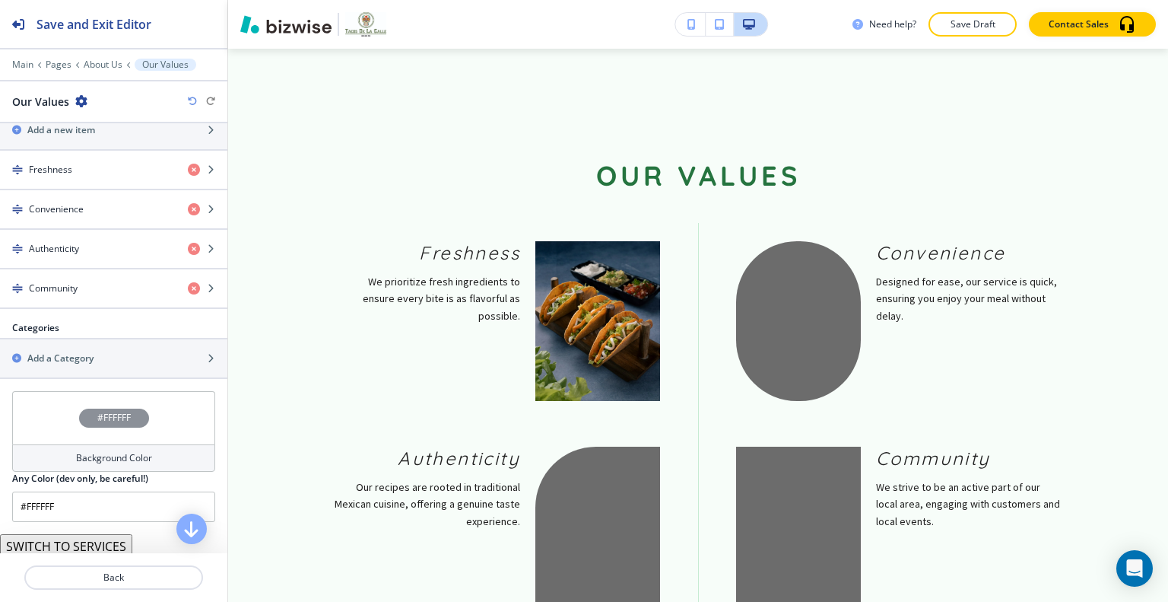
scroll to position [498, 0]
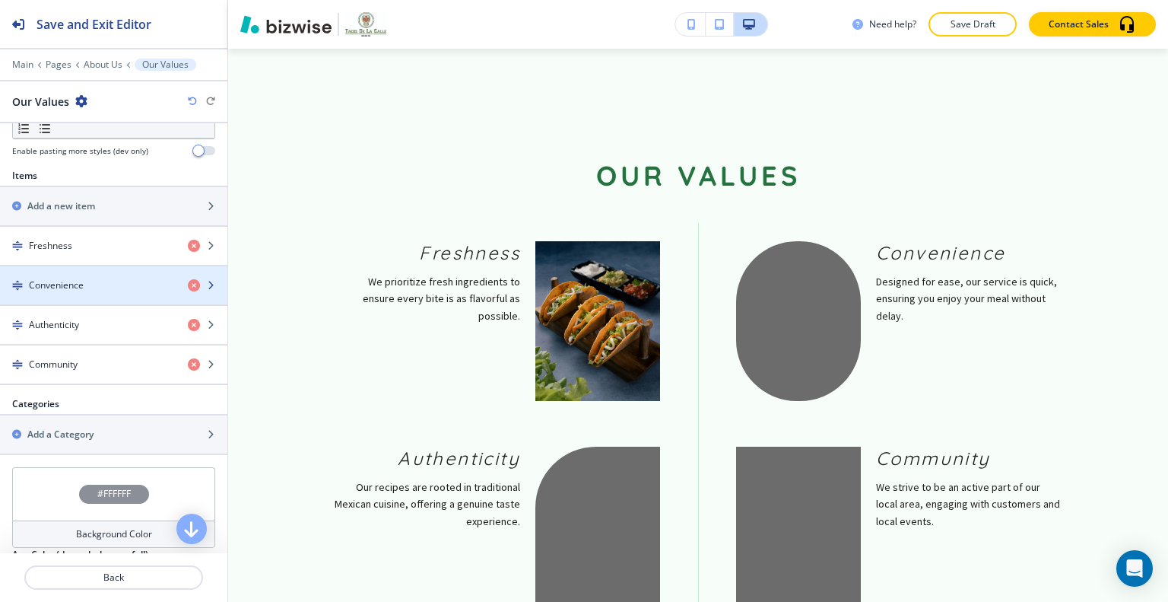
click at [130, 297] on div "button" at bounding box center [113, 298] width 227 height 12
click at [130, 294] on div "button" at bounding box center [113, 298] width 227 height 12
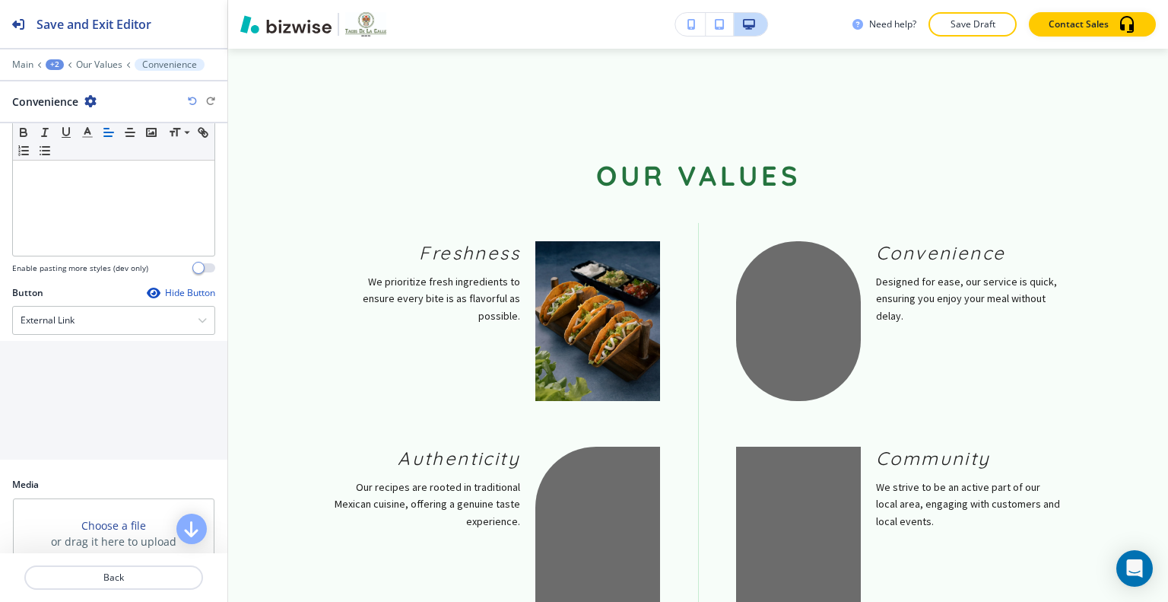
scroll to position [432, 0]
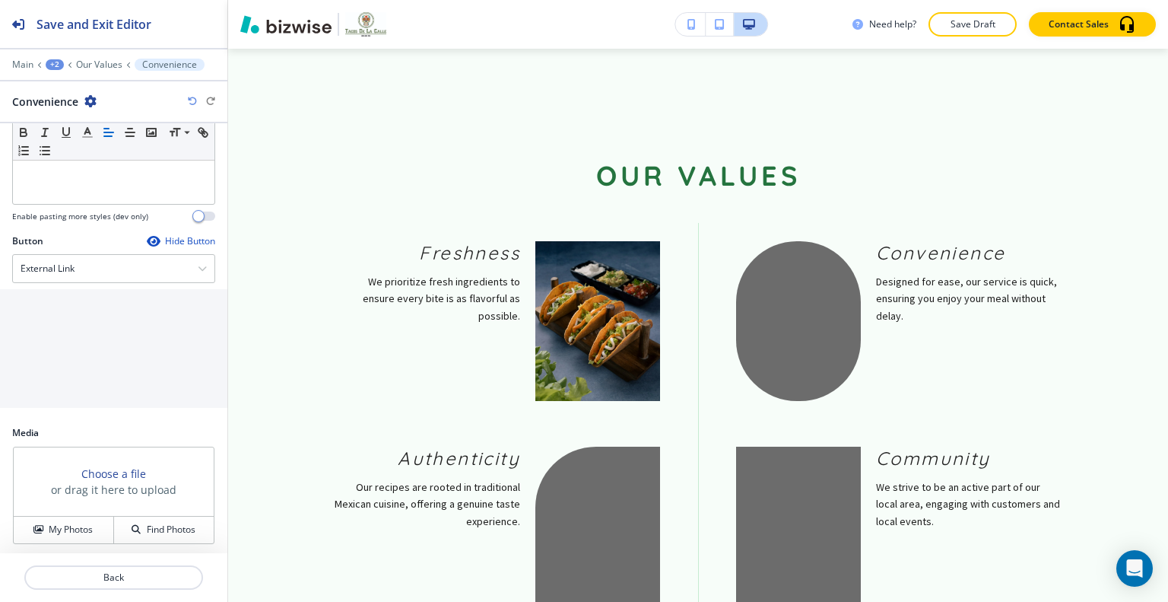
click at [70, 548] on div "Media Choose a file or drag it here to upload My Photos Find Photos" at bounding box center [113, 491] width 227 height 131
click at [67, 530] on h4 "My Photos" at bounding box center [71, 530] width 44 height 14
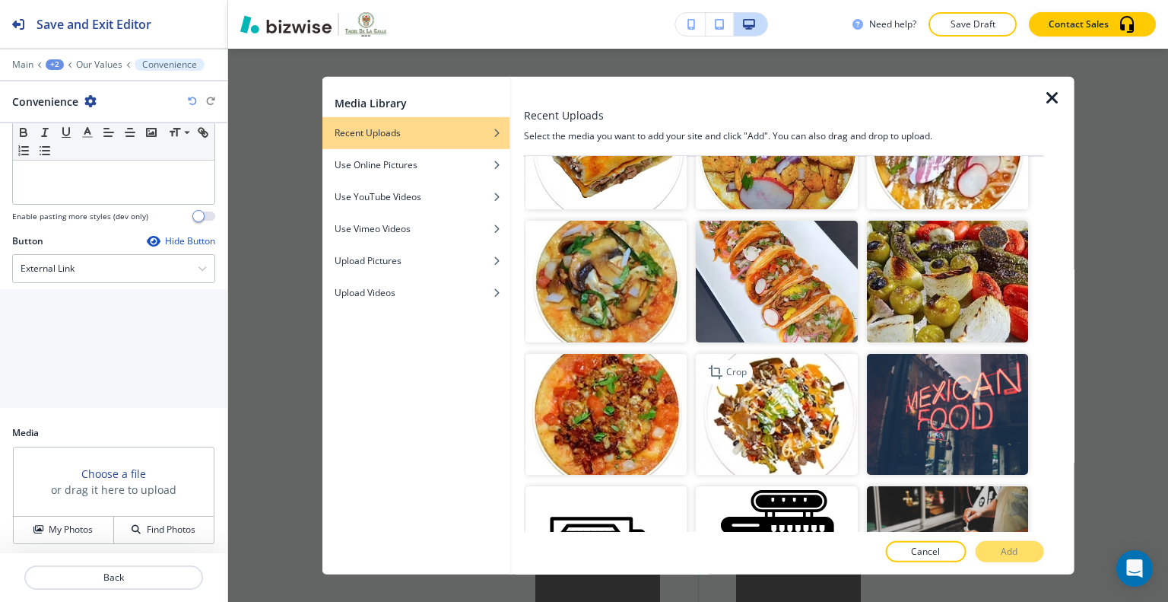
scroll to position [913, 0]
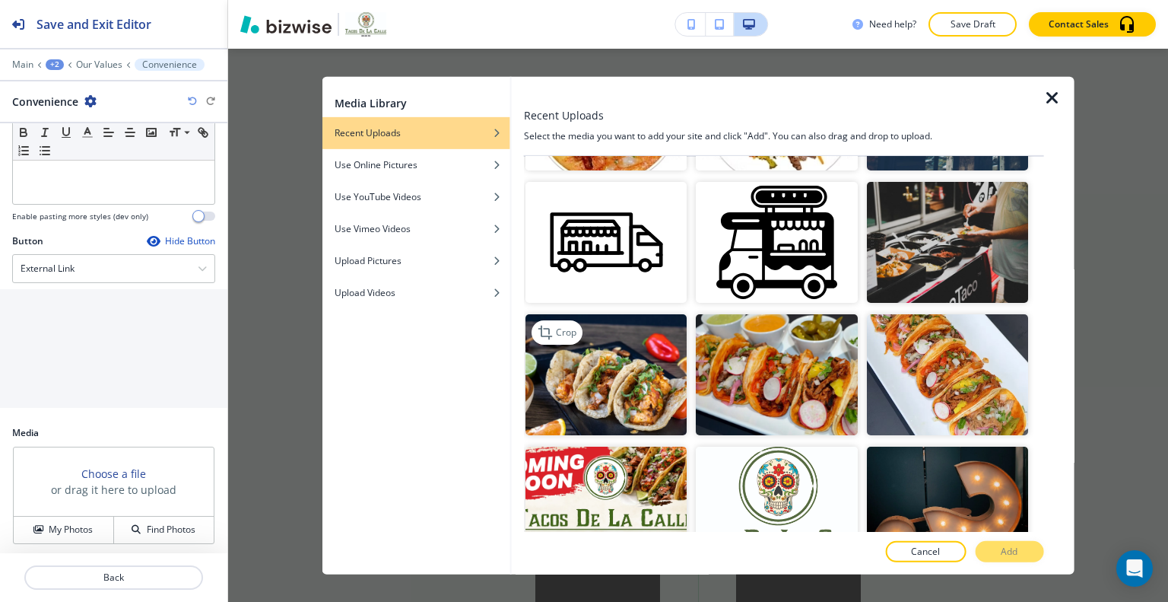
click at [629, 378] on img "button" at bounding box center [606, 374] width 161 height 121
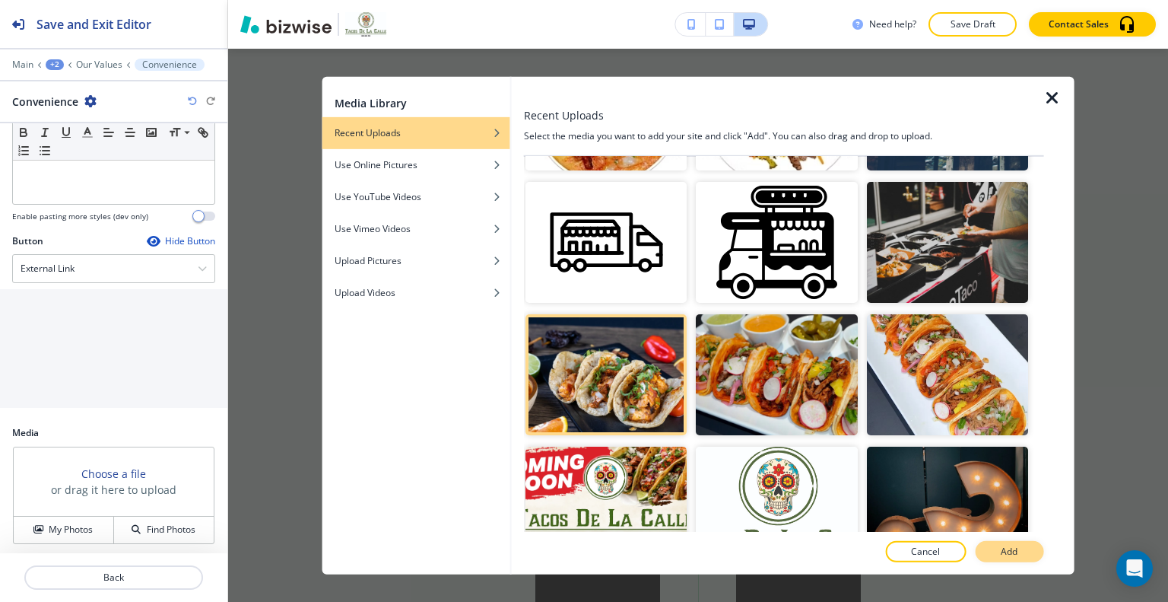
click at [1024, 543] on button "Add" at bounding box center [1009, 551] width 68 height 21
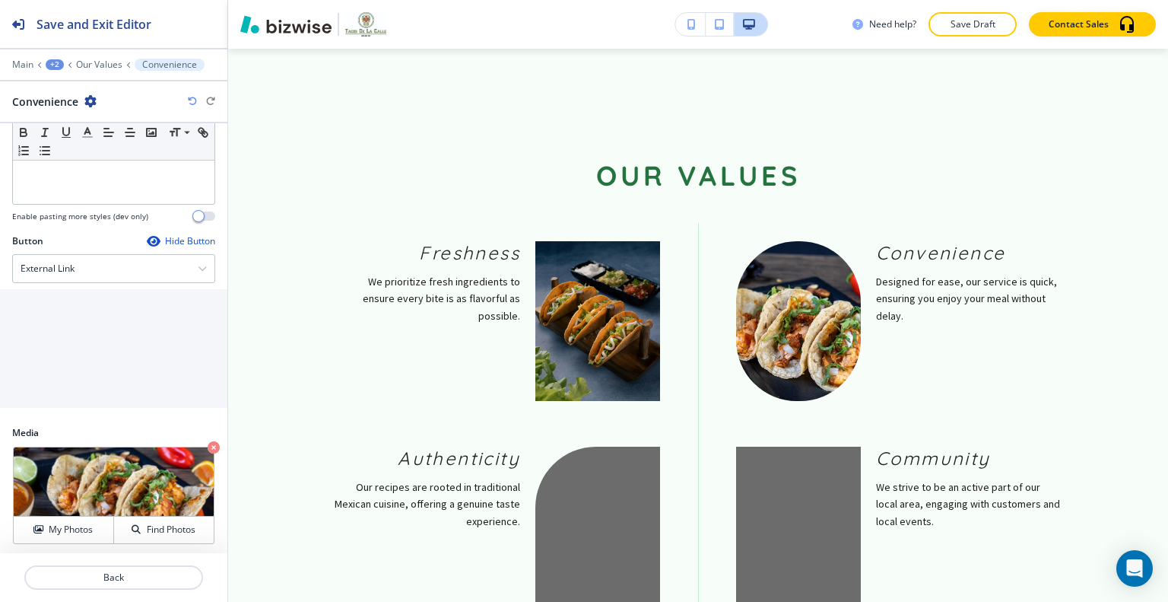
click at [164, 593] on div at bounding box center [113, 596] width 227 height 12
click at [165, 574] on p "Back" at bounding box center [114, 578] width 176 height 14
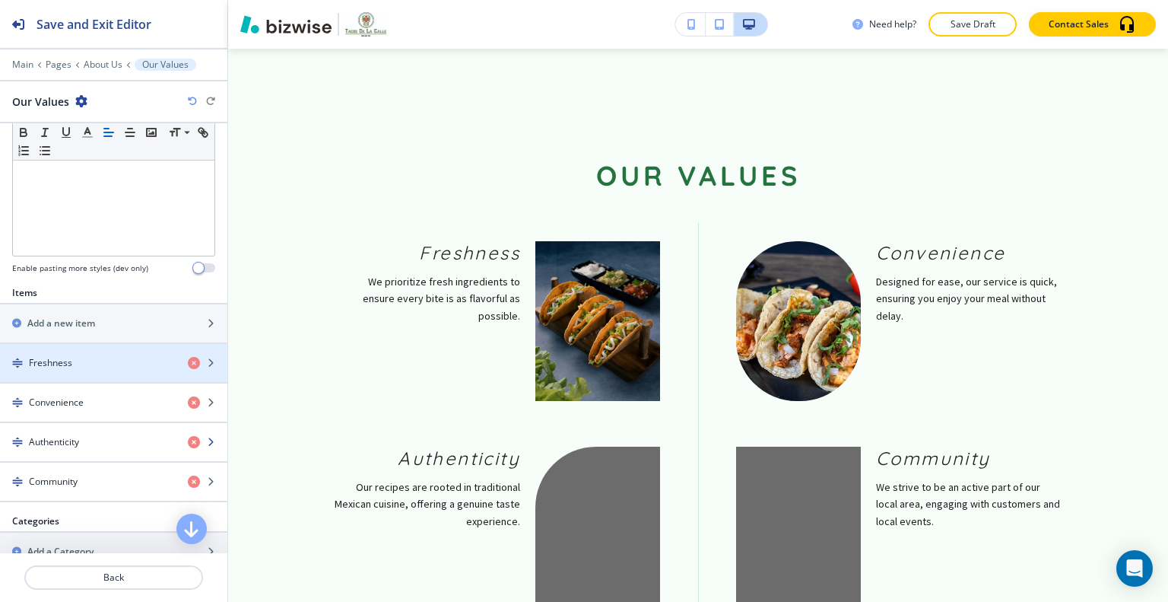
scroll to position [574, 0]
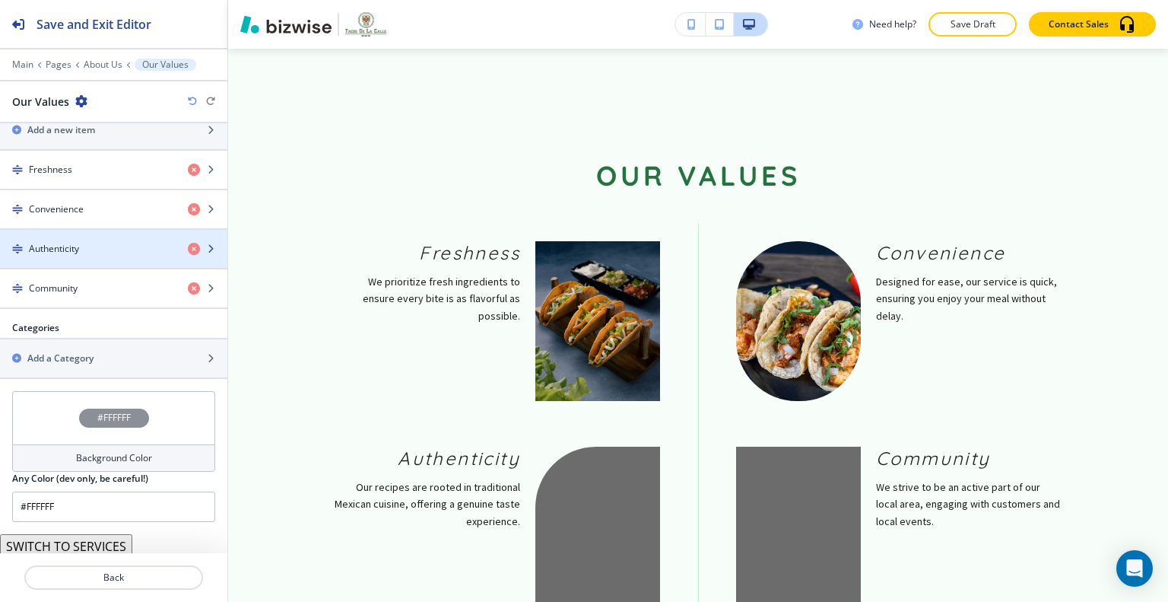
click at [110, 256] on div "button" at bounding box center [113, 262] width 227 height 12
click at [113, 243] on div "Authenticity" at bounding box center [88, 249] width 176 height 14
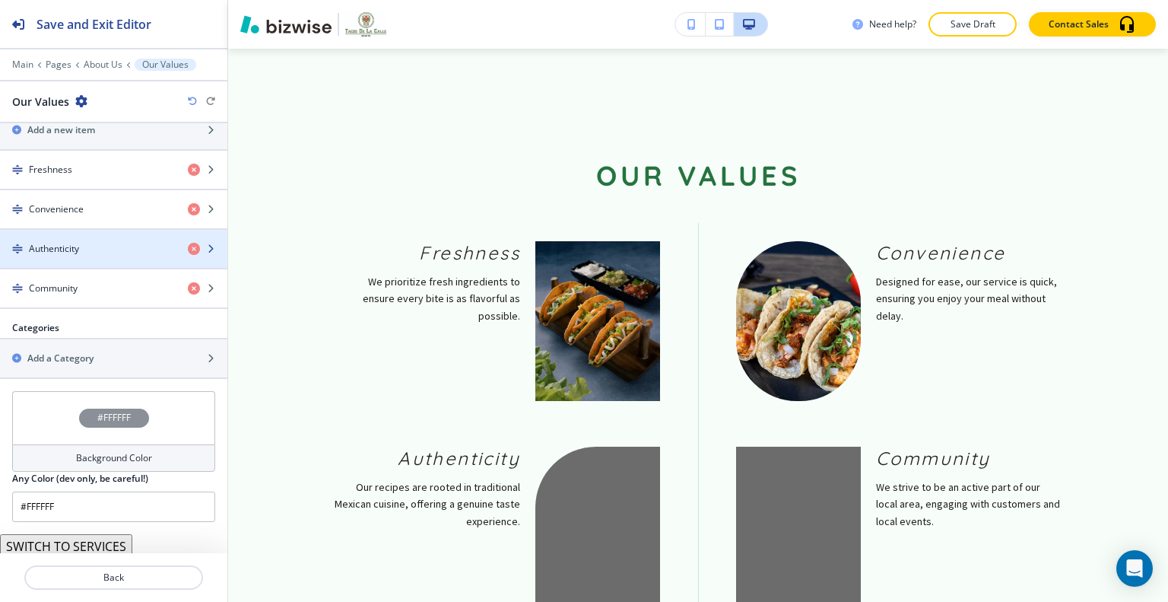
click at [113, 242] on div "Authenticity" at bounding box center [88, 249] width 176 height 14
click at [70, 246] on h4 "Authenticity" at bounding box center [54, 249] width 50 height 14
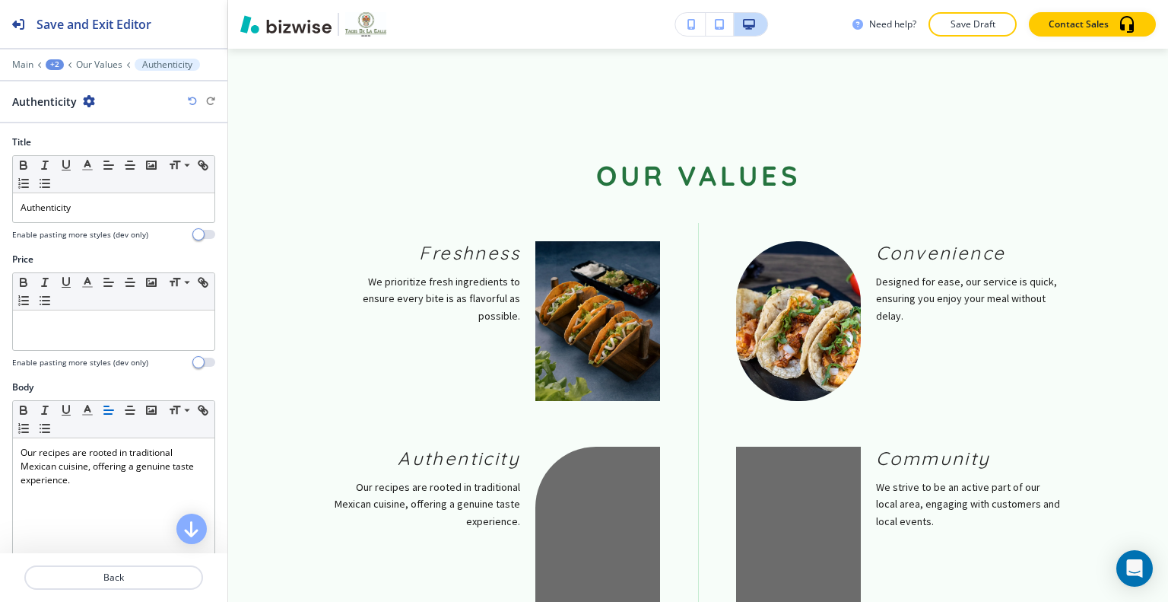
scroll to position [432, 0]
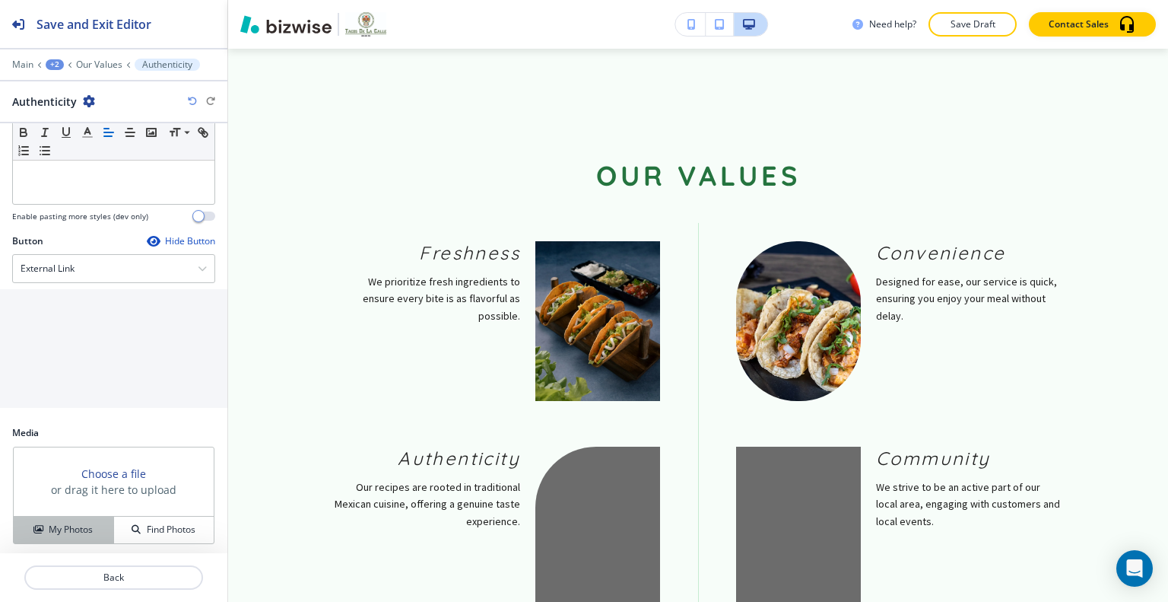
click at [64, 530] on h4 "My Photos" at bounding box center [71, 530] width 44 height 14
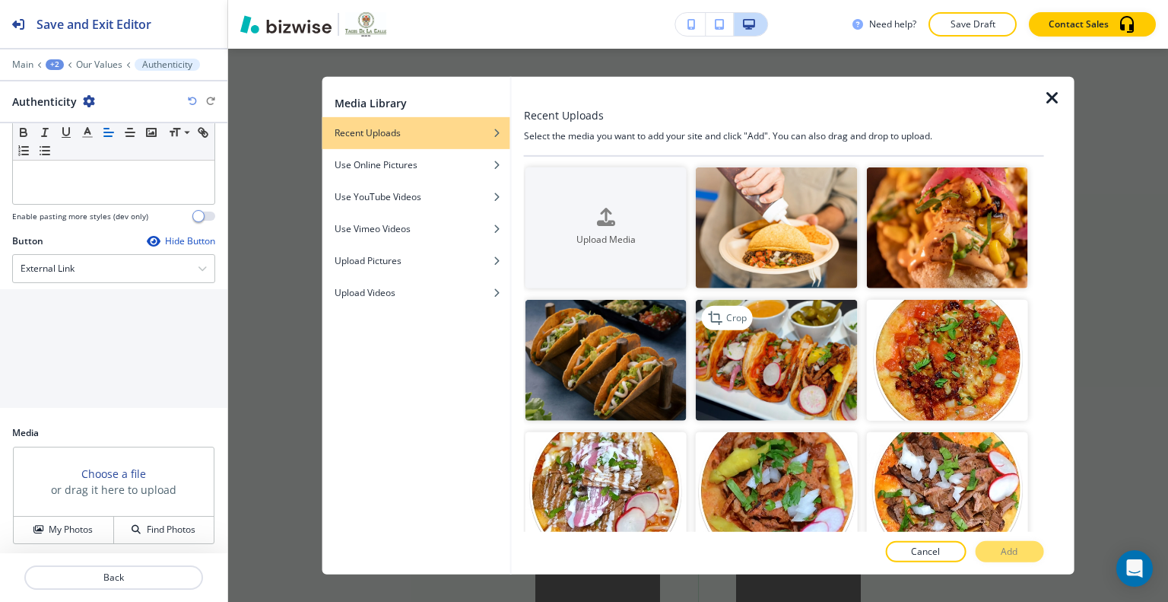
click at [800, 331] on img "button" at bounding box center [776, 360] width 161 height 121
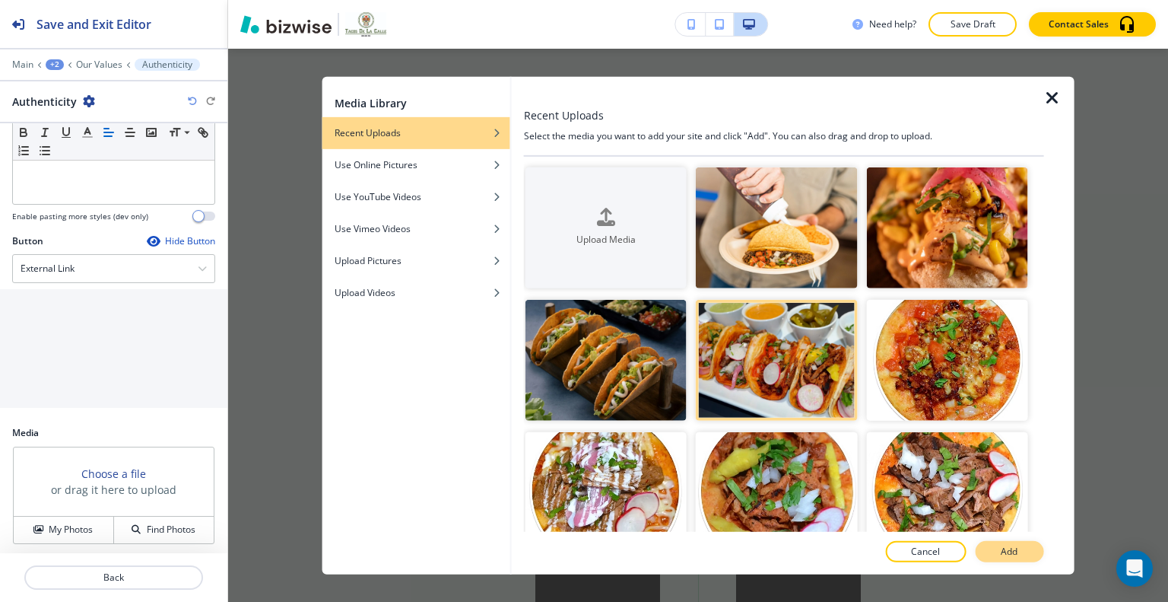
click at [989, 550] on button "Add" at bounding box center [1009, 551] width 68 height 21
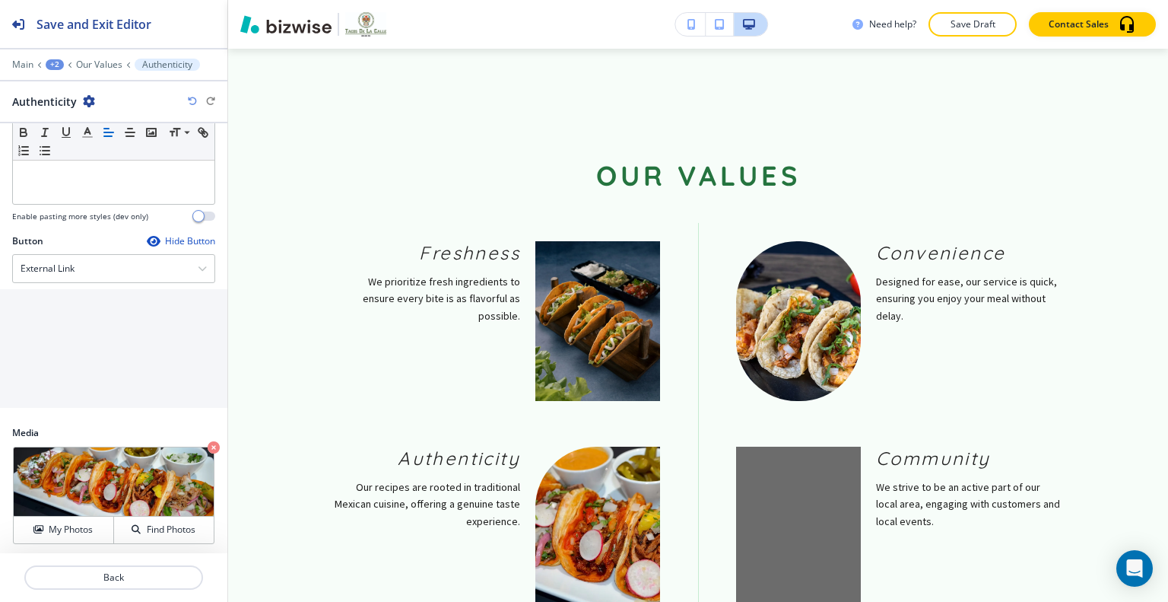
scroll to position [1497, 0]
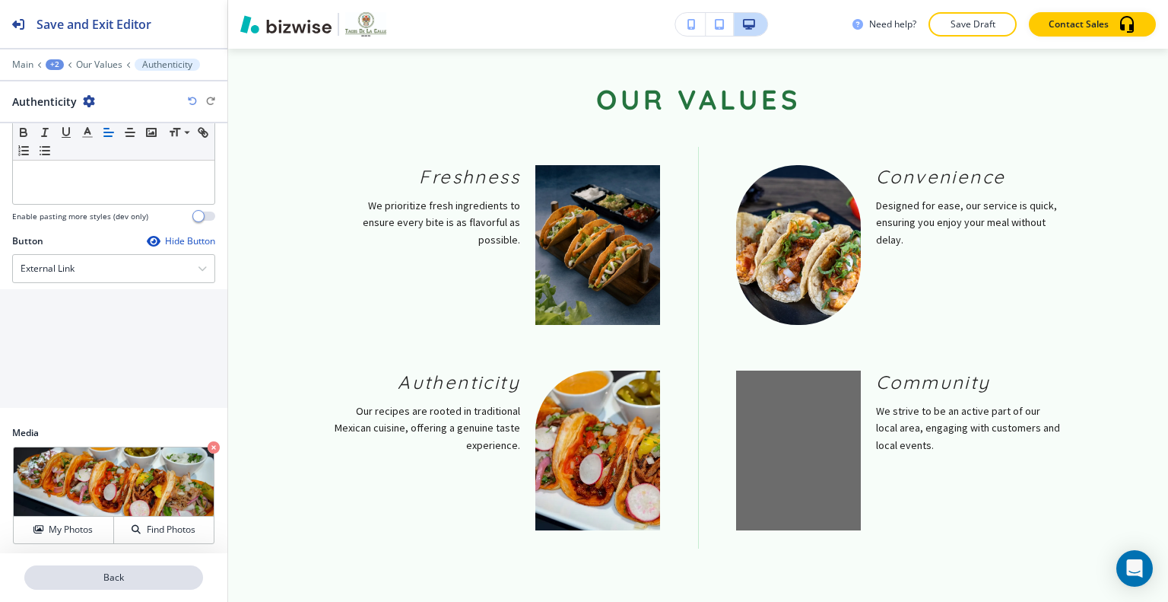
click at [107, 576] on p "Back" at bounding box center [114, 578] width 176 height 14
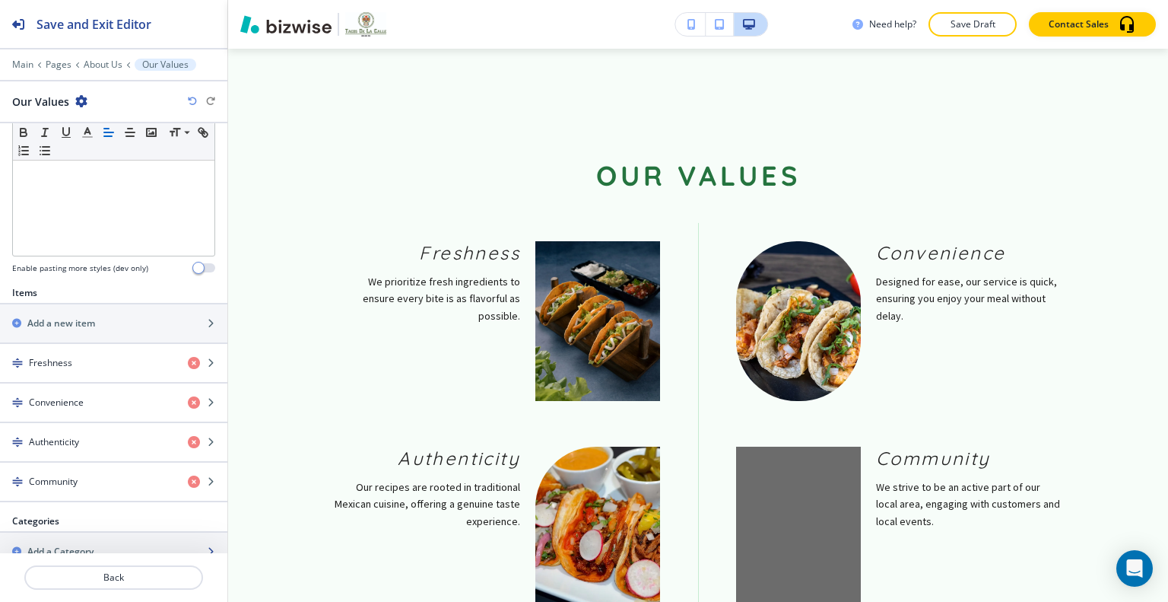
scroll to position [574, 0]
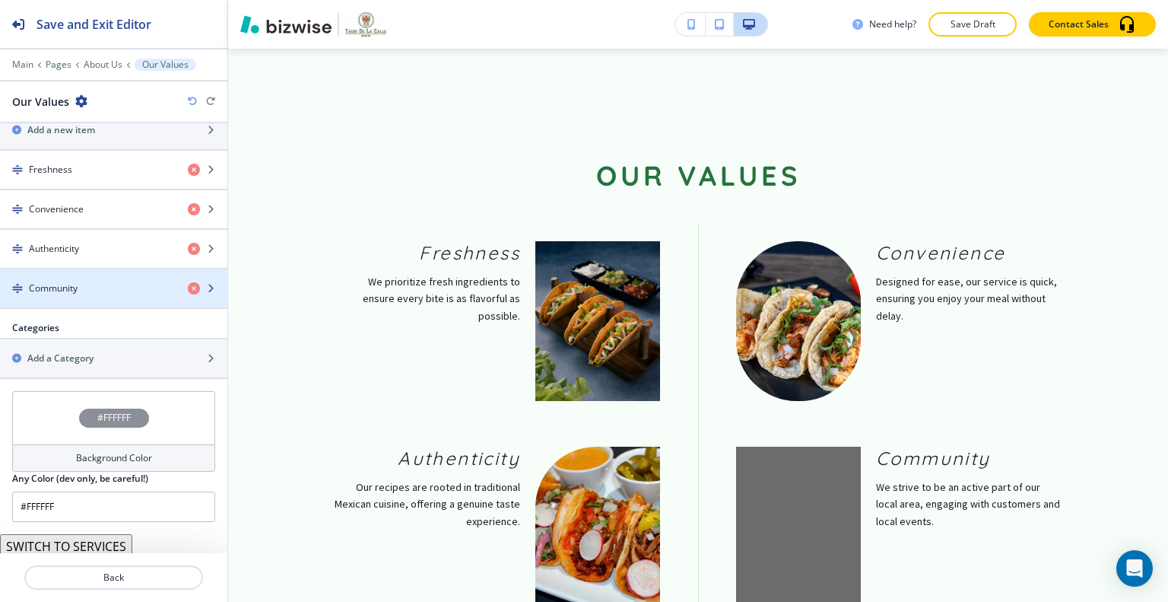
click at [113, 288] on div "Community" at bounding box center [88, 288] width 176 height 14
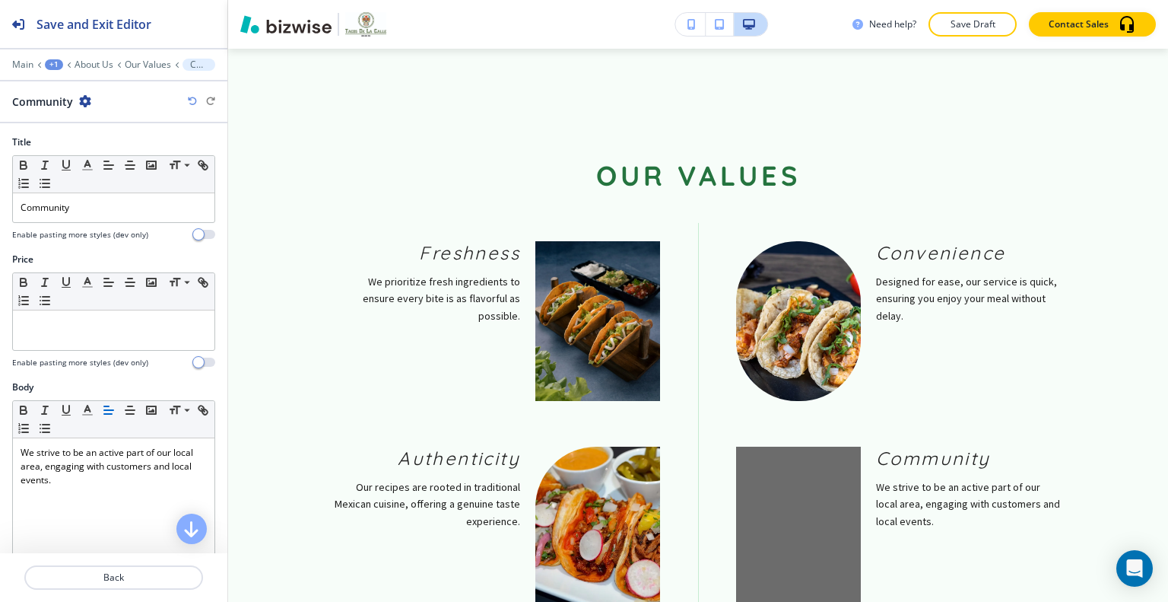
scroll to position [432, 0]
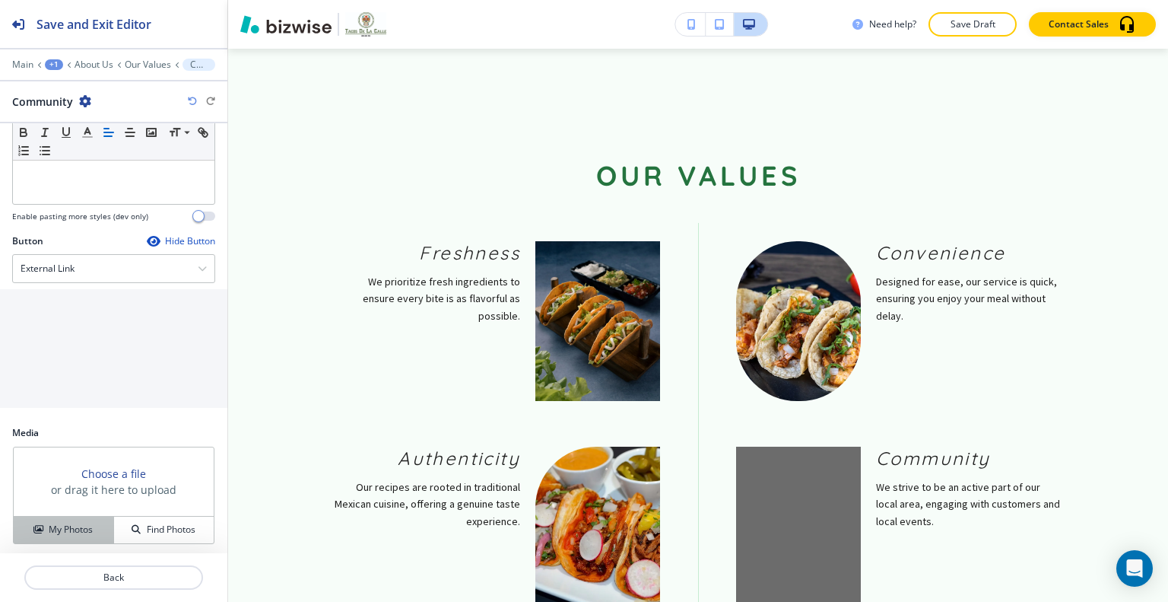
click at [102, 523] on div "My Photos" at bounding box center [64, 530] width 100 height 14
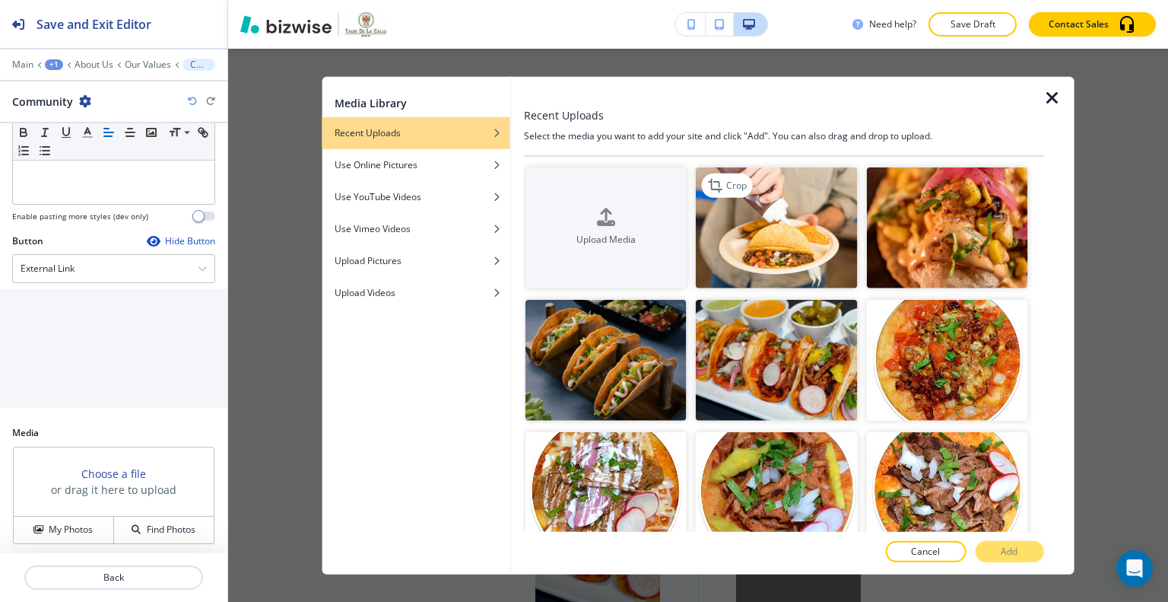
click at [806, 243] on img "button" at bounding box center [776, 227] width 161 height 121
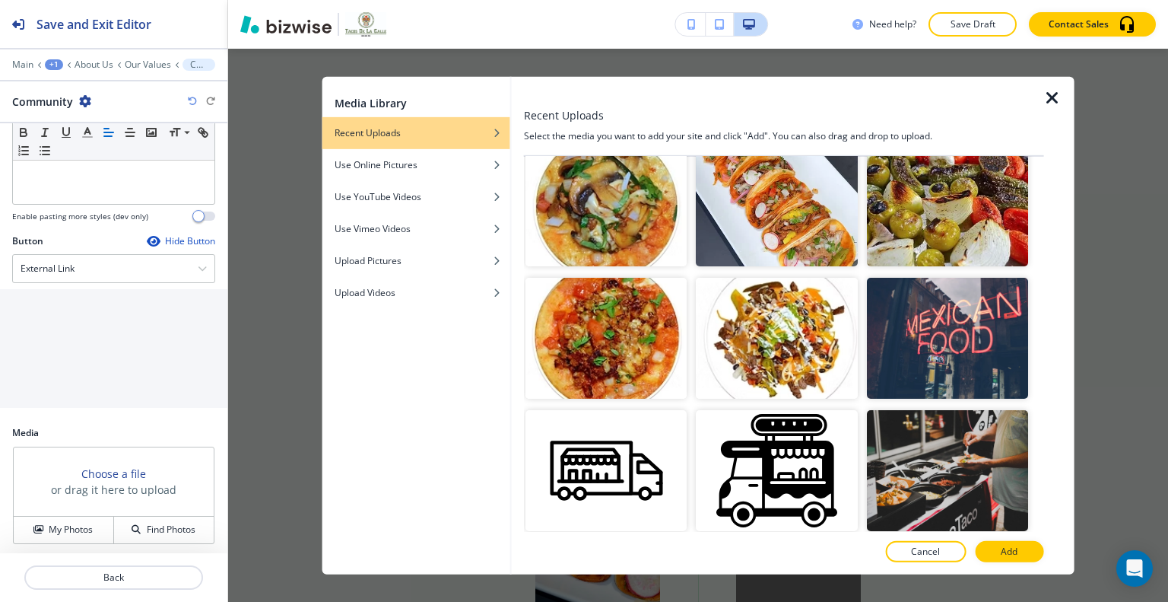
scroll to position [913, 0]
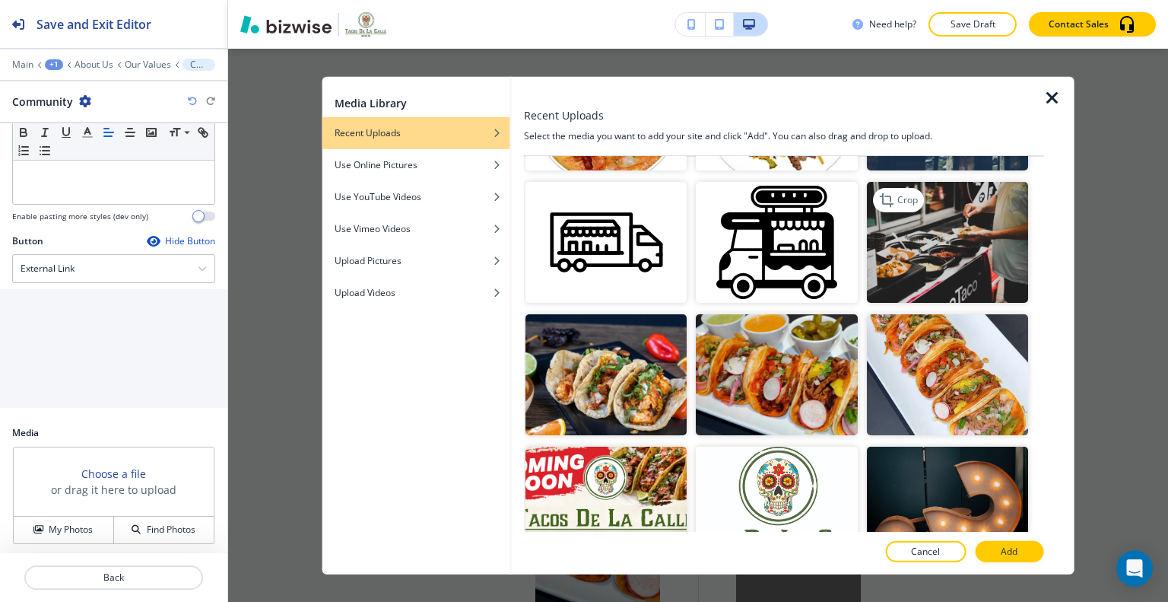
click at [935, 243] on img "button" at bounding box center [946, 242] width 161 height 121
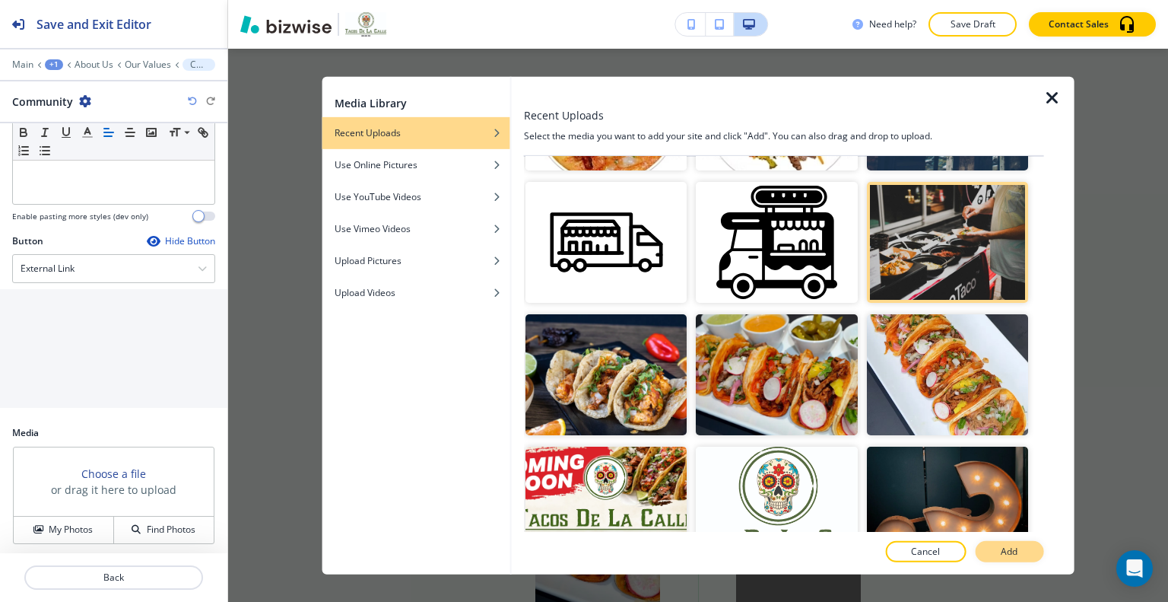
click at [1011, 550] on p "Add" at bounding box center [1009, 552] width 17 height 14
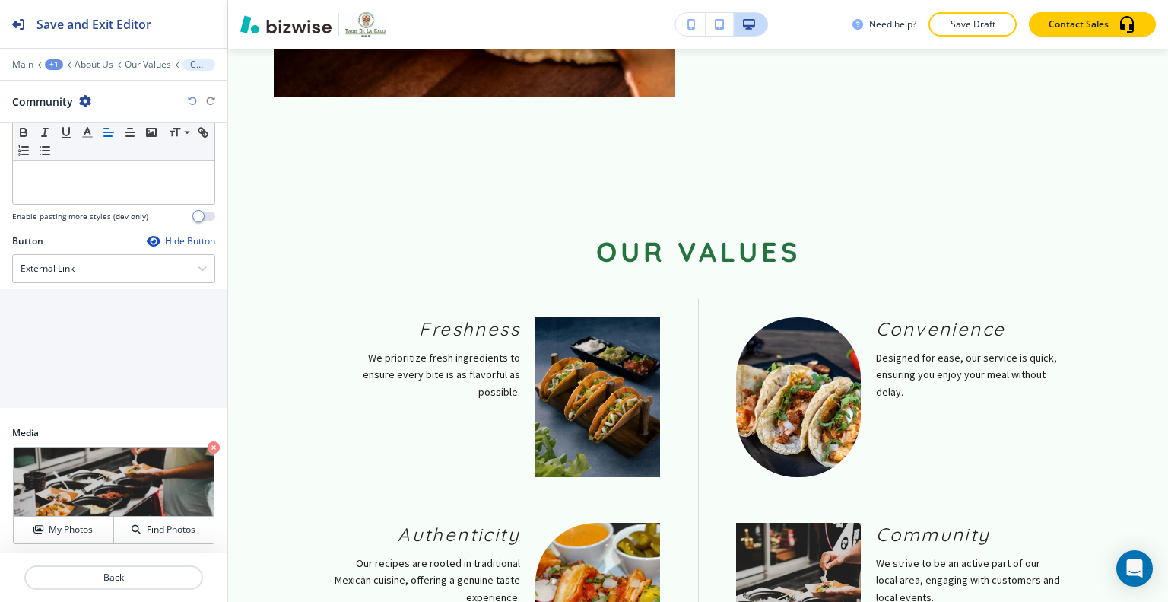
scroll to position [1193, 0]
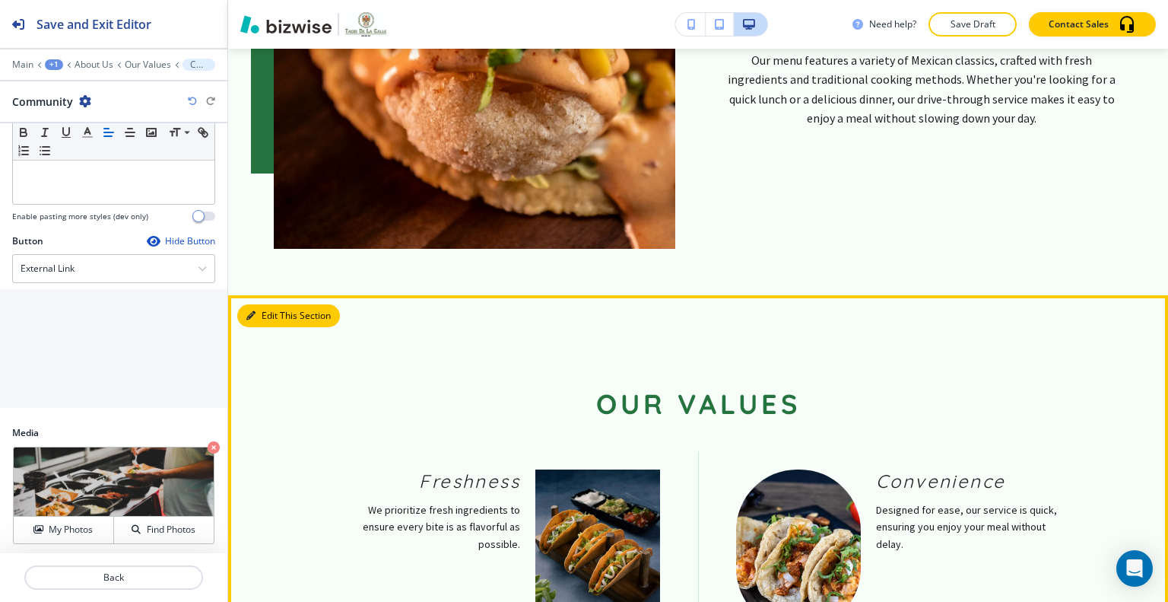
click at [269, 304] on button "Edit This Section" at bounding box center [288, 315] width 103 height 23
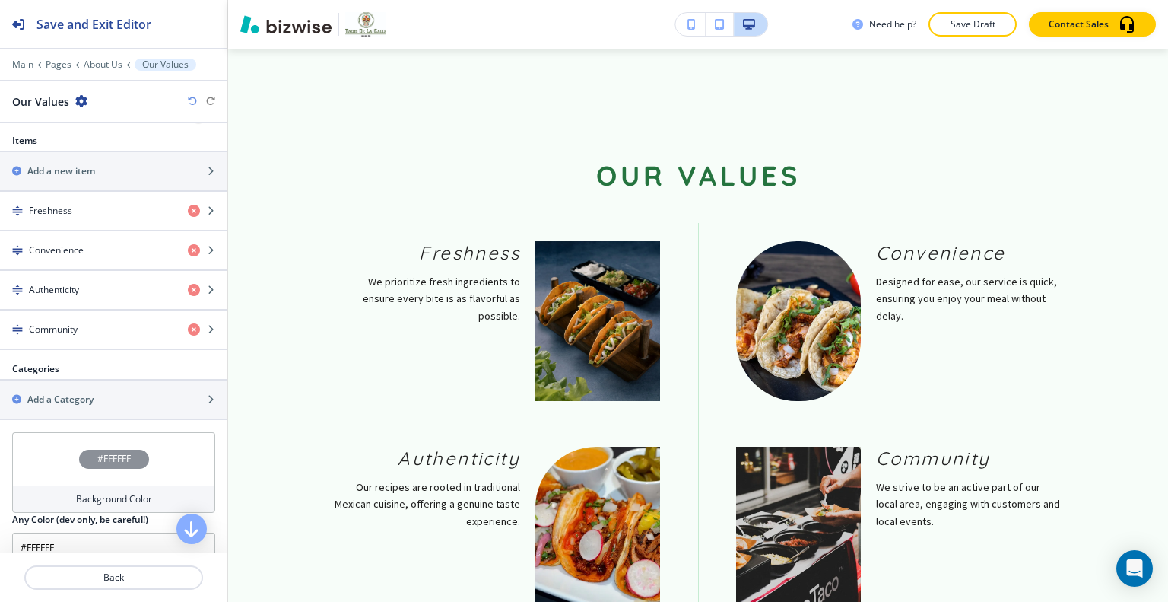
scroll to position [574, 0]
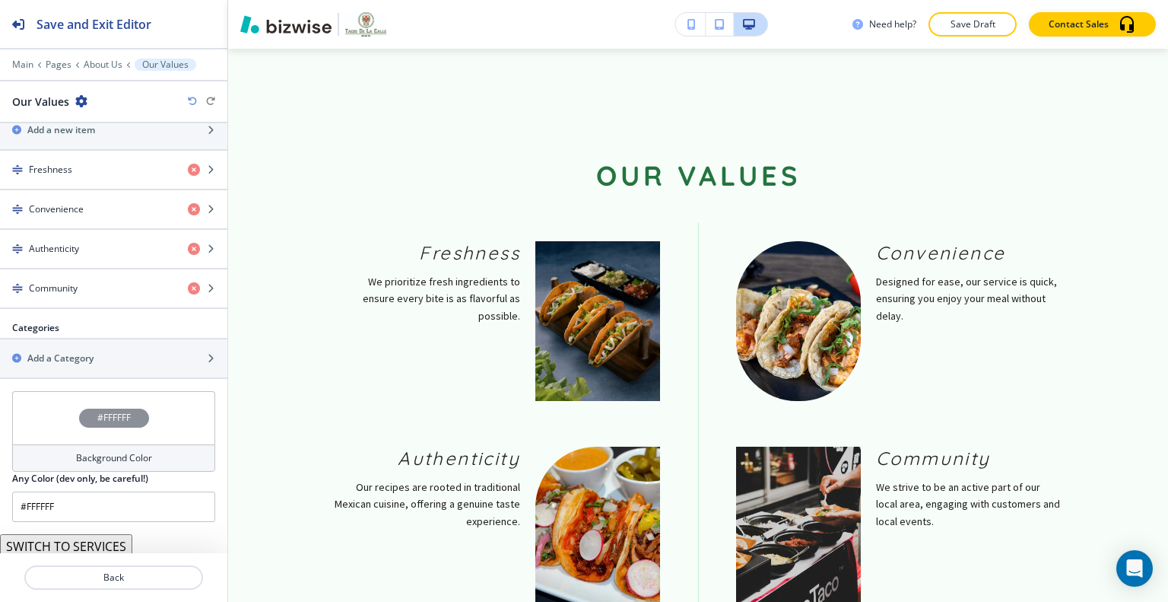
click at [39, 419] on div "#FFFFFF" at bounding box center [113, 417] width 203 height 53
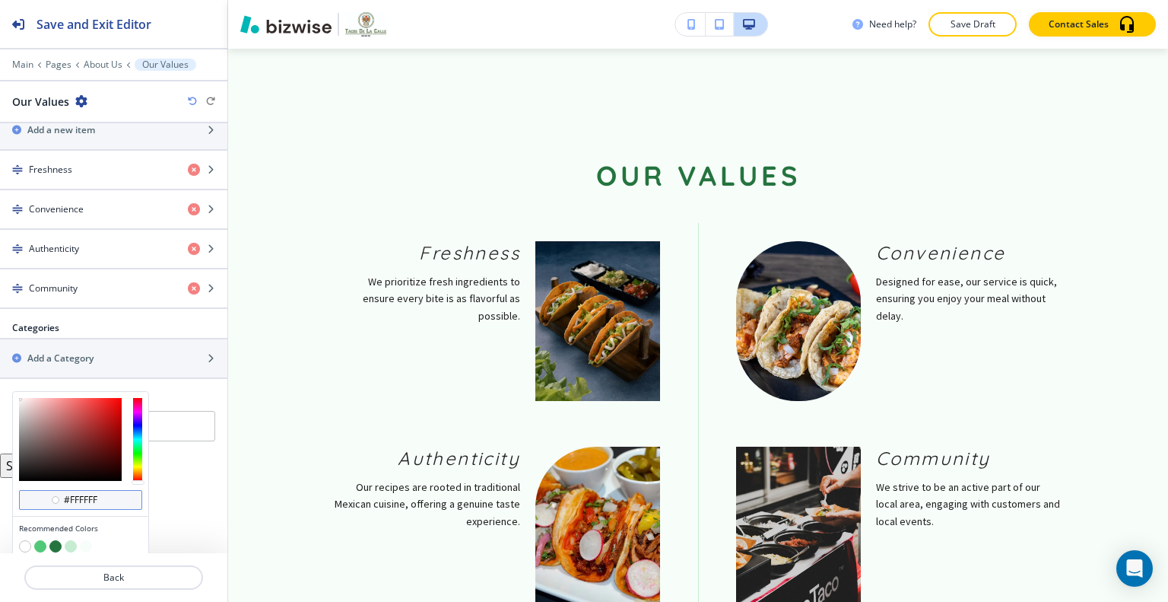
scroll to position [622, 0]
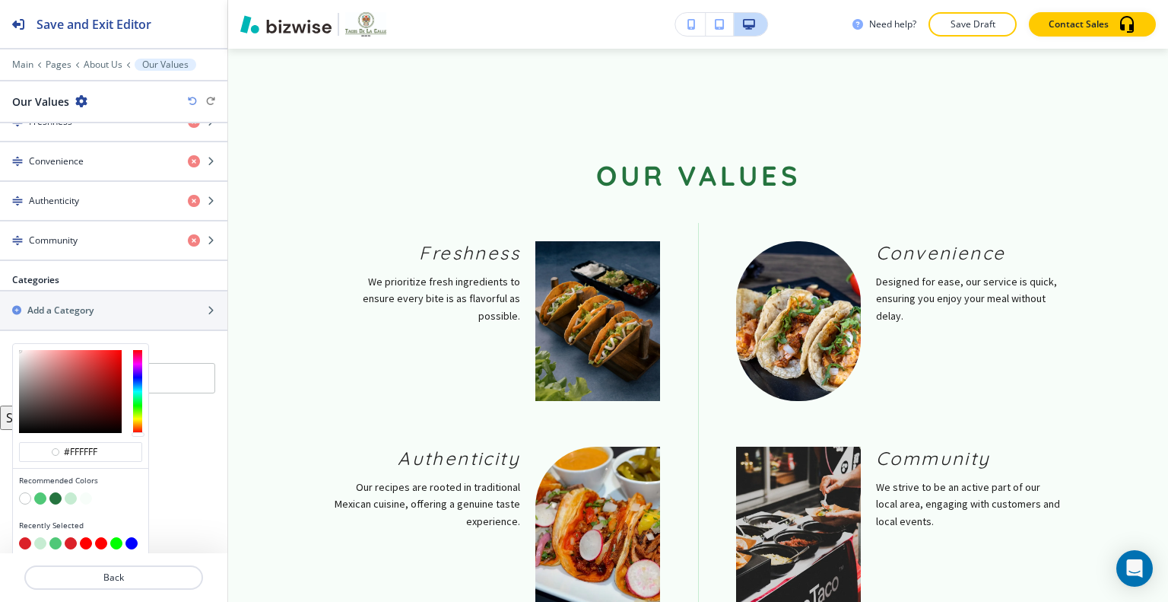
click at [22, 537] on button "button" at bounding box center [25, 543] width 12 height 12
type input "#db2129"
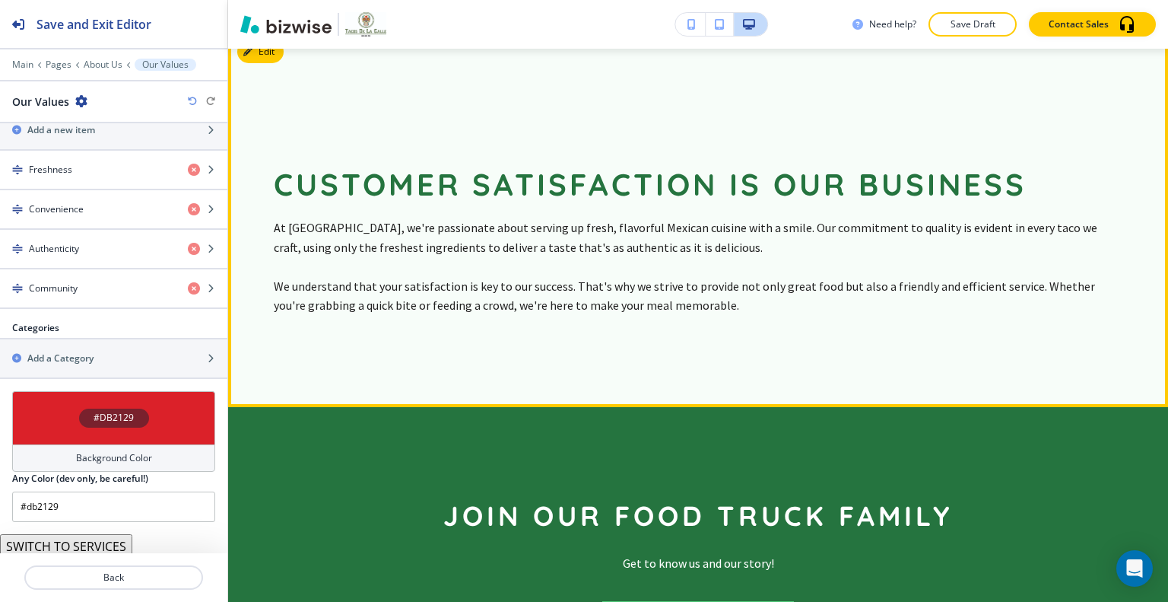
scroll to position [1999, 0]
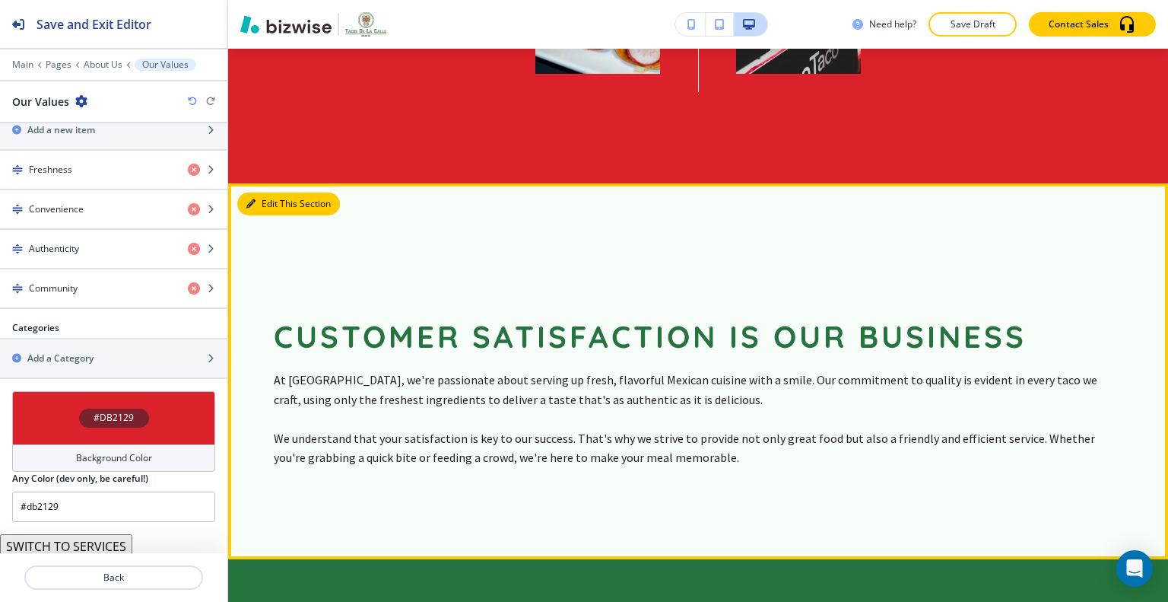
click at [272, 192] on button "Edit This Section" at bounding box center [288, 203] width 103 height 23
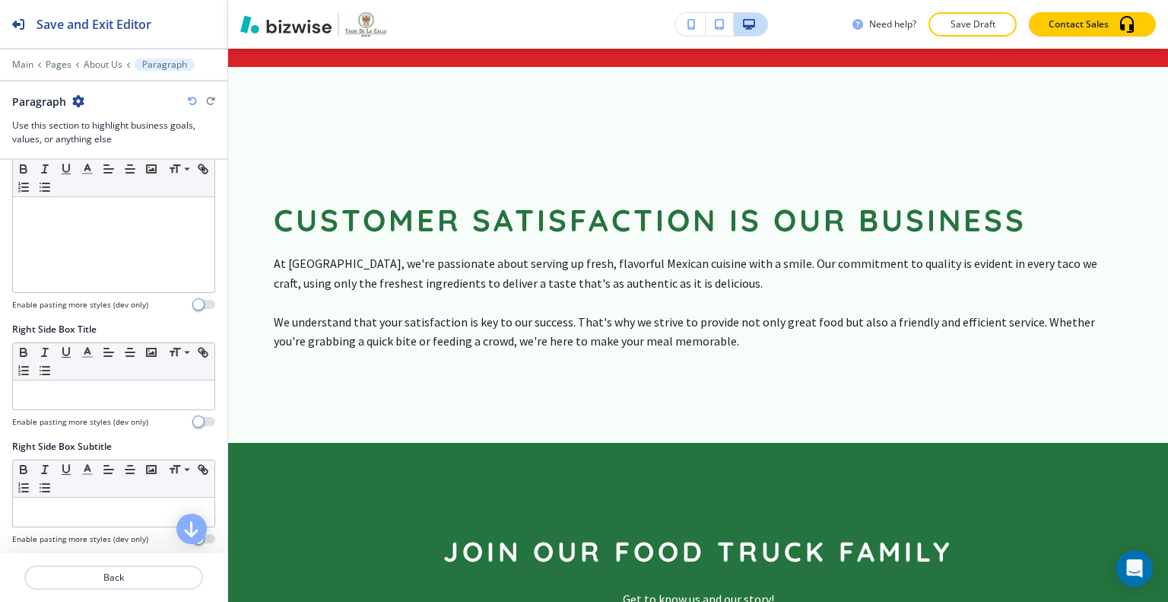
scroll to position [907, 0]
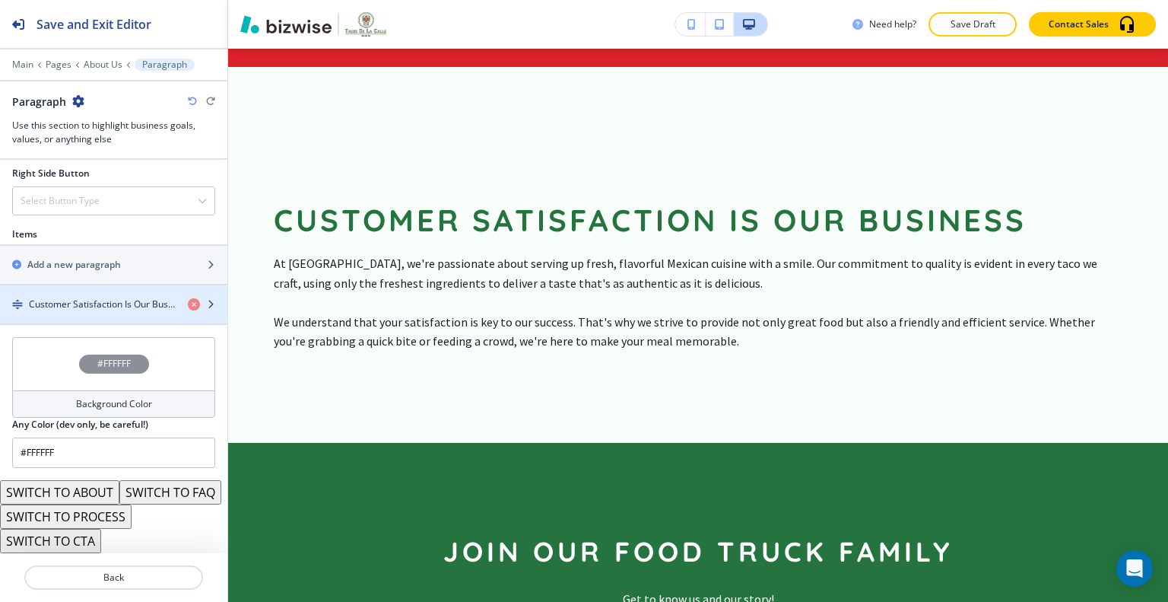
click at [91, 311] on div "button" at bounding box center [113, 317] width 227 height 12
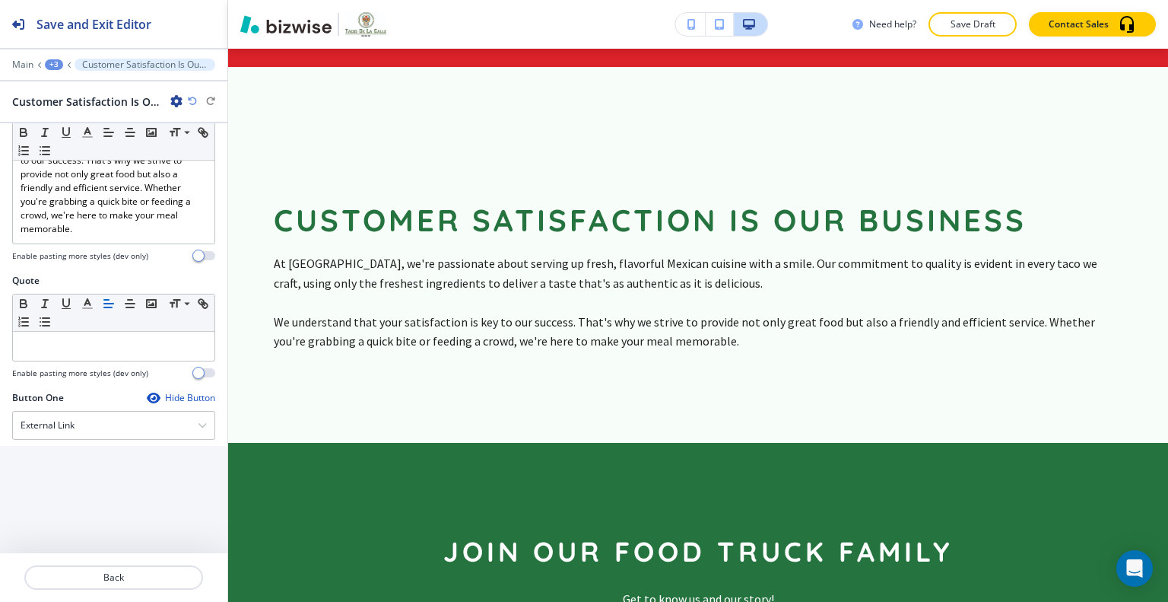
scroll to position [879, 0]
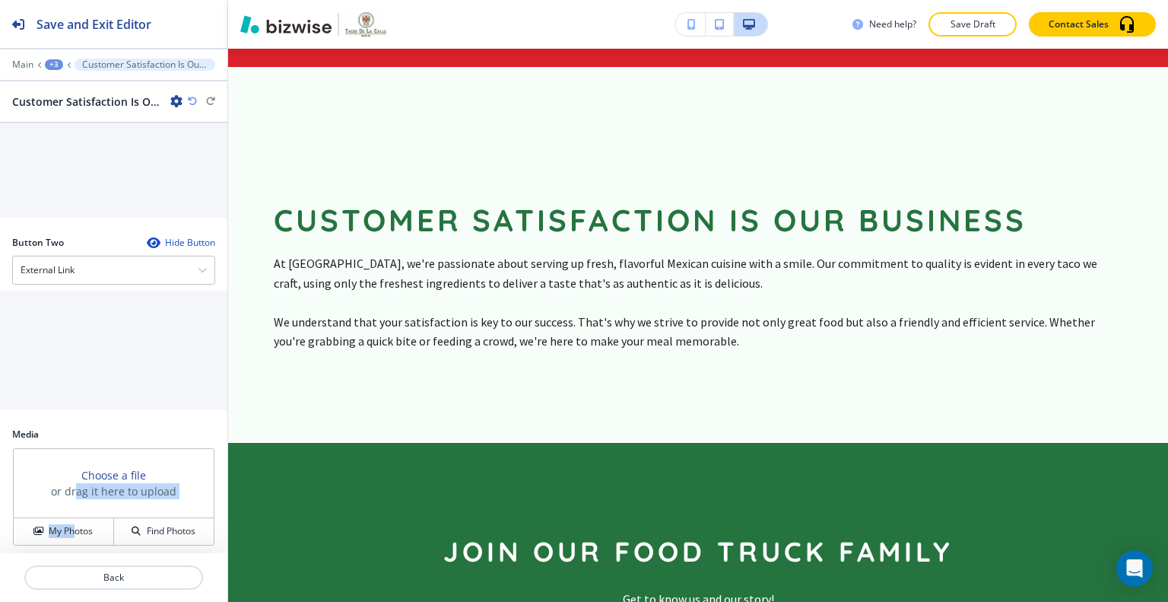
click at [72, 512] on div "Choose a file or drag it here to upload My Photos Find Photos" at bounding box center [114, 496] width 202 height 97
click at [71, 524] on h4 "My Photos" at bounding box center [71, 531] width 44 height 14
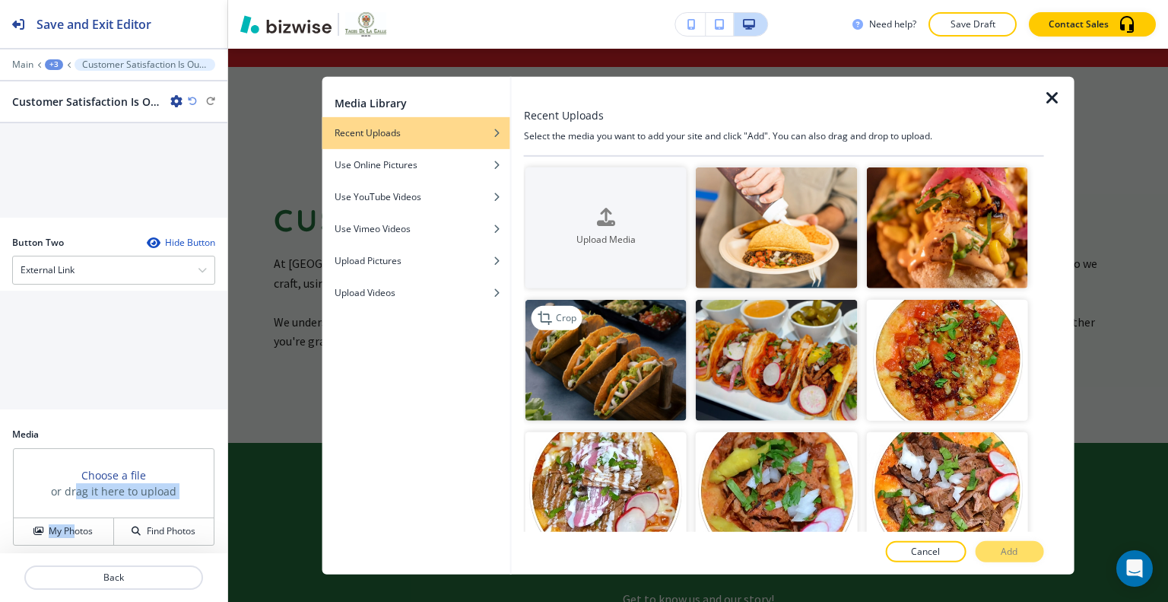
click at [619, 362] on img "button" at bounding box center [606, 360] width 161 height 121
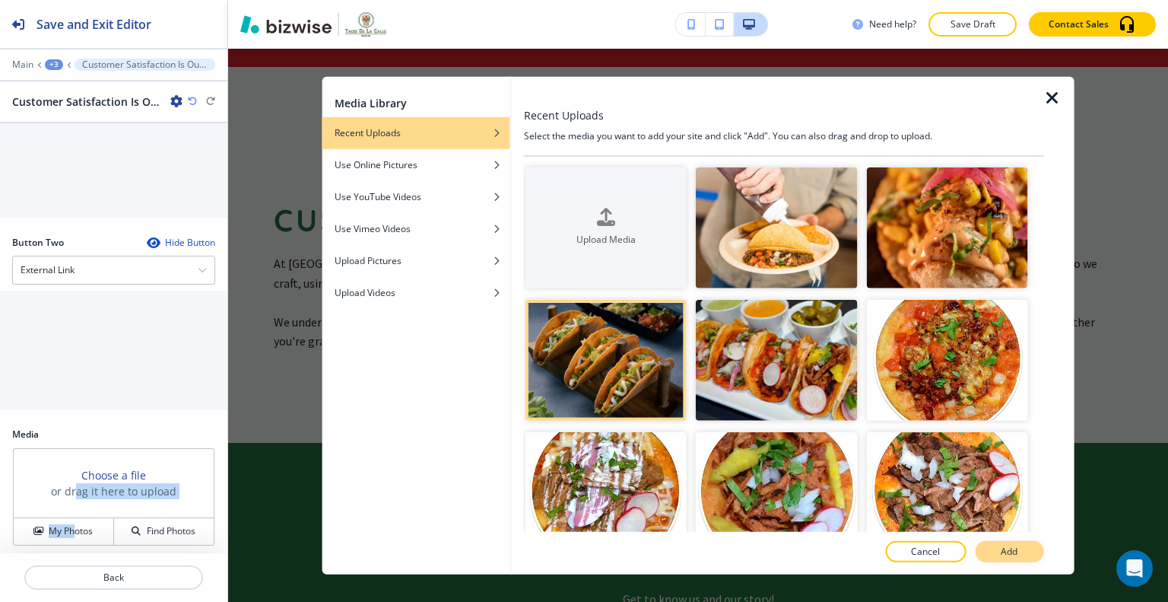
click at [1036, 549] on button "Add" at bounding box center [1009, 551] width 68 height 21
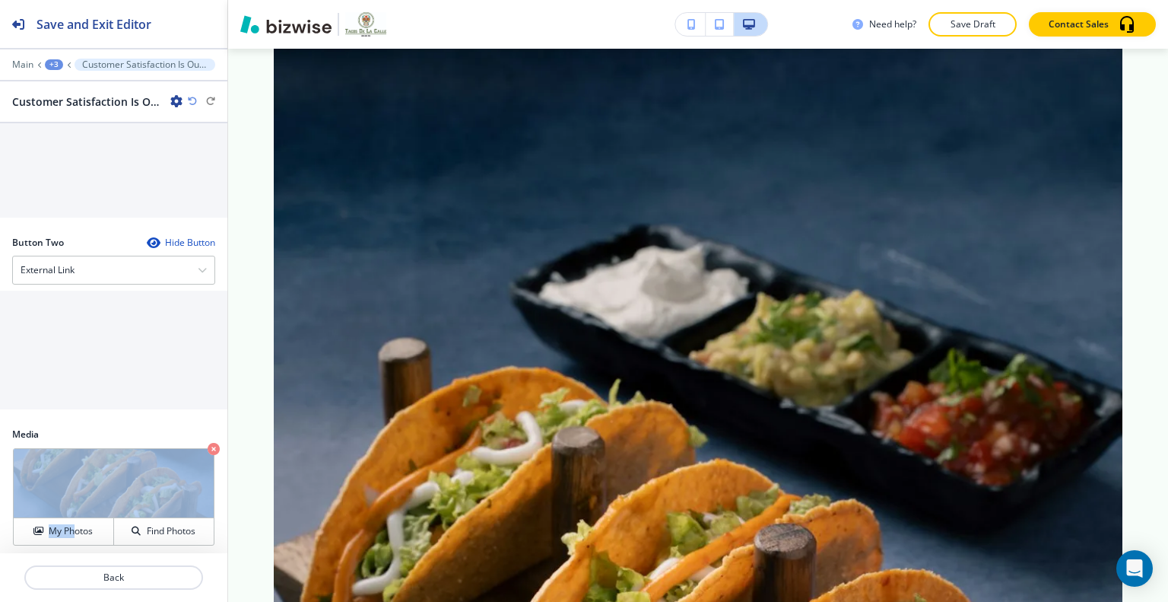
scroll to position [2344, 0]
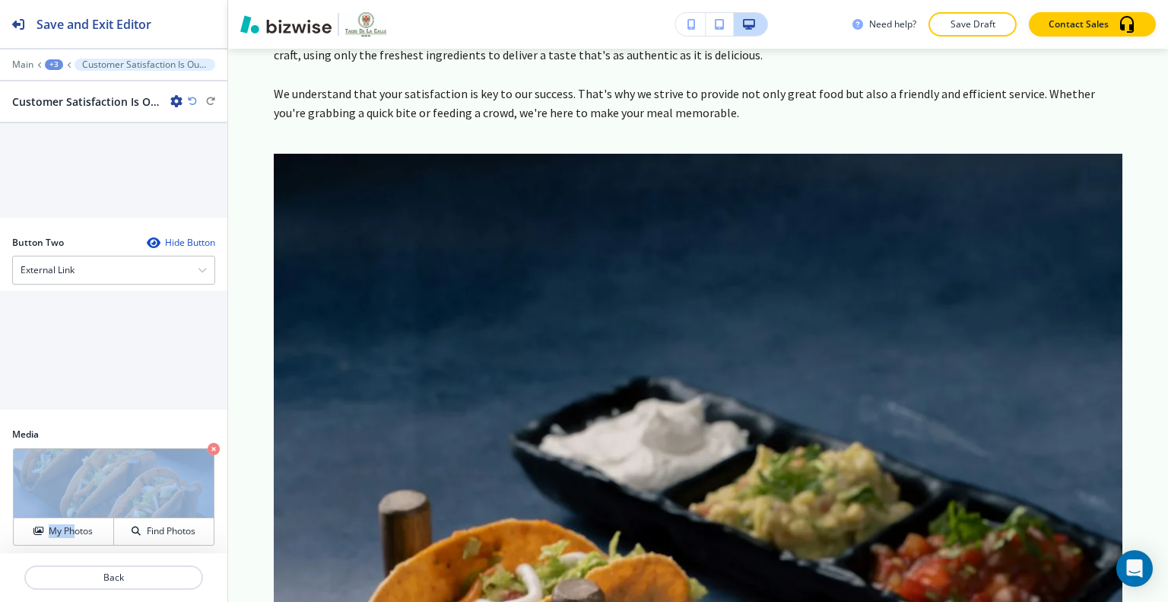
click at [196, 103] on icon "button" at bounding box center [192, 101] width 9 height 9
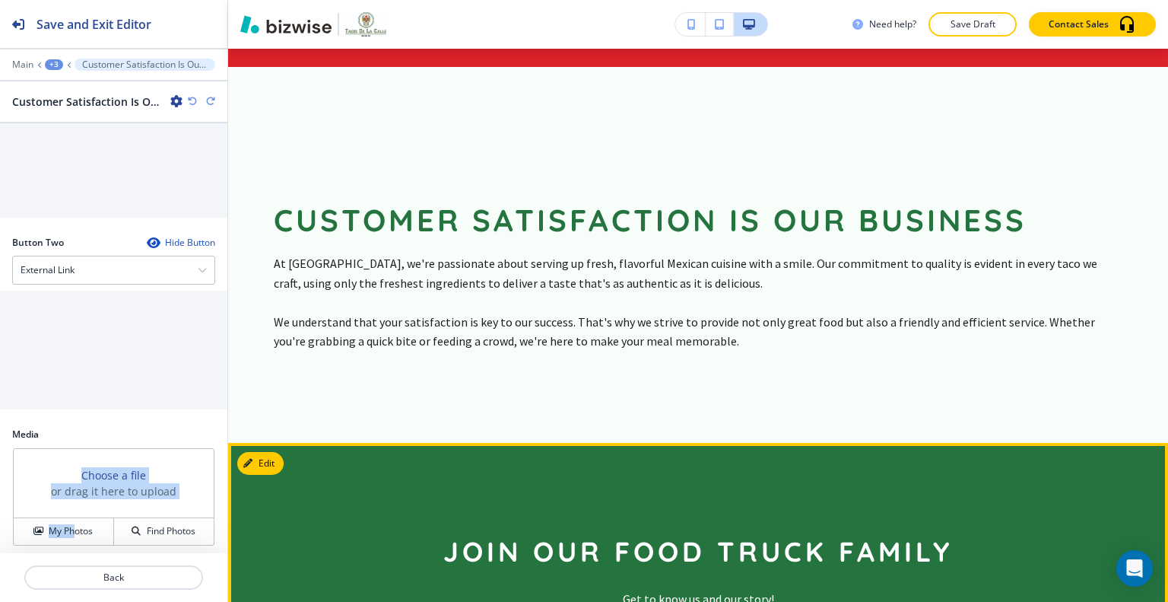
scroll to position [2268, 0]
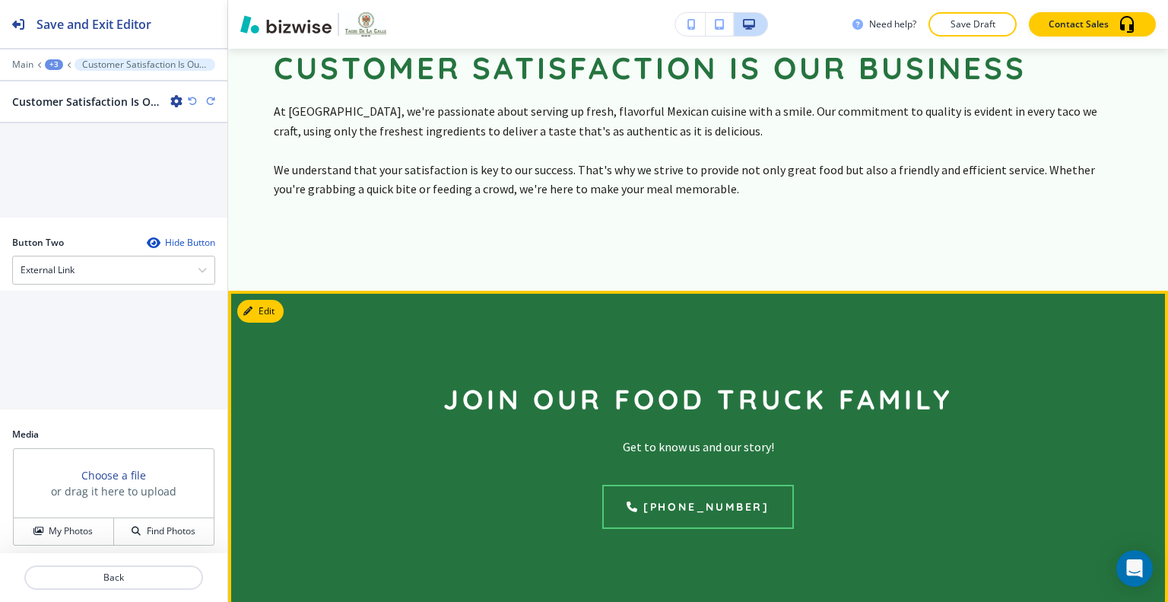
click at [269, 305] on div "Join Our Food Truck Family Get to know us and our story! (218) 368-4062" at bounding box center [698, 455] width 940 height 329
click at [269, 300] on button "Edit This Section" at bounding box center [288, 311] width 103 height 23
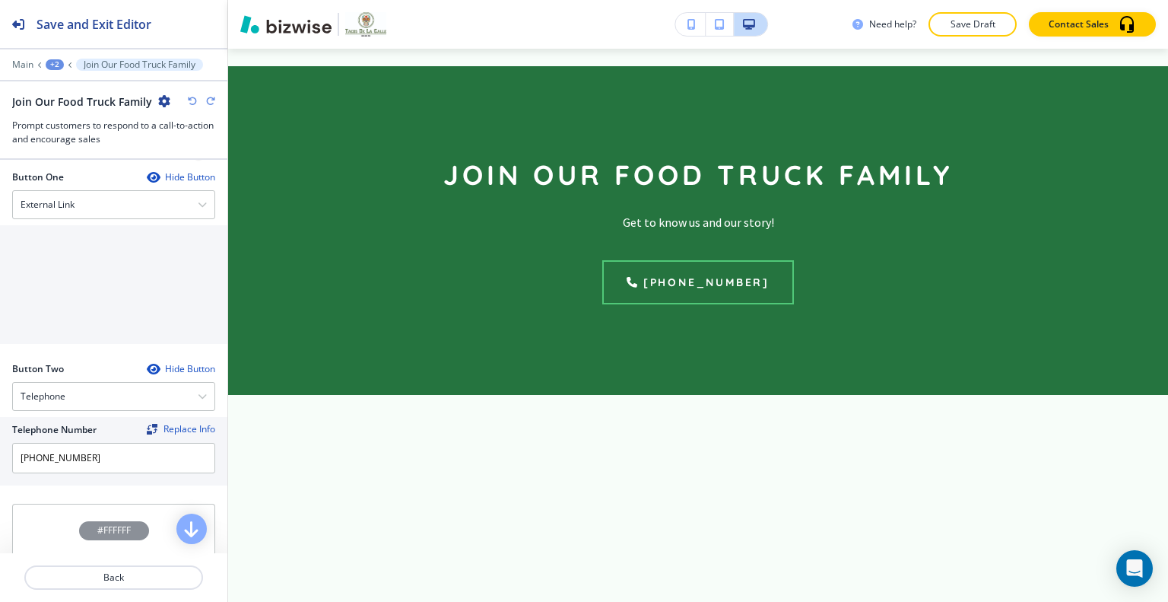
scroll to position [800, 0]
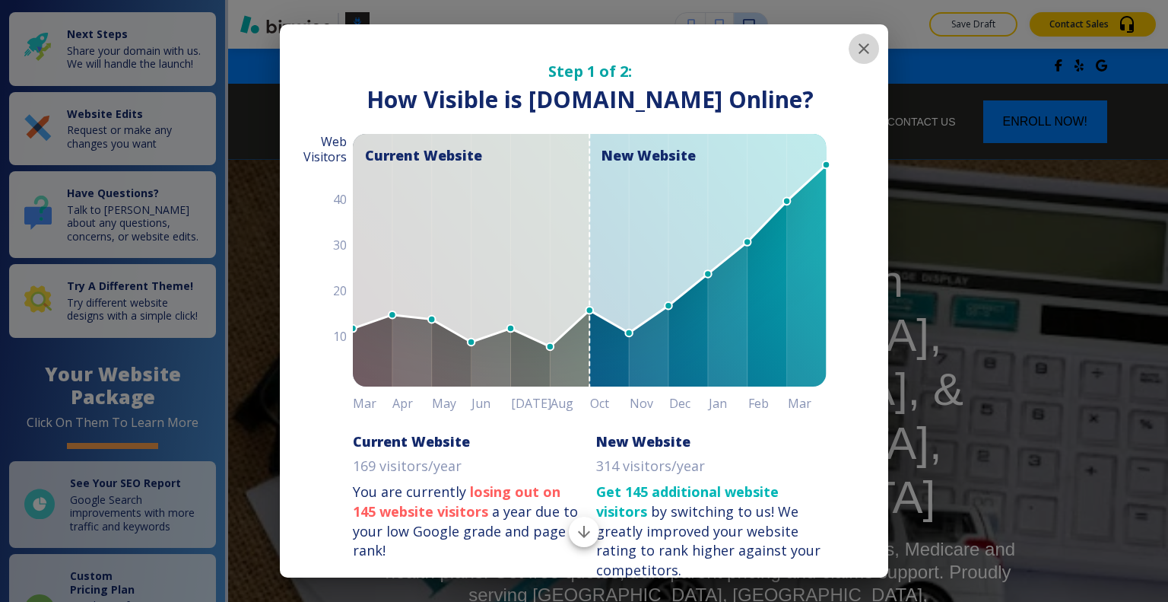
click at [855, 56] on icon "button" at bounding box center [864, 49] width 18 height 18
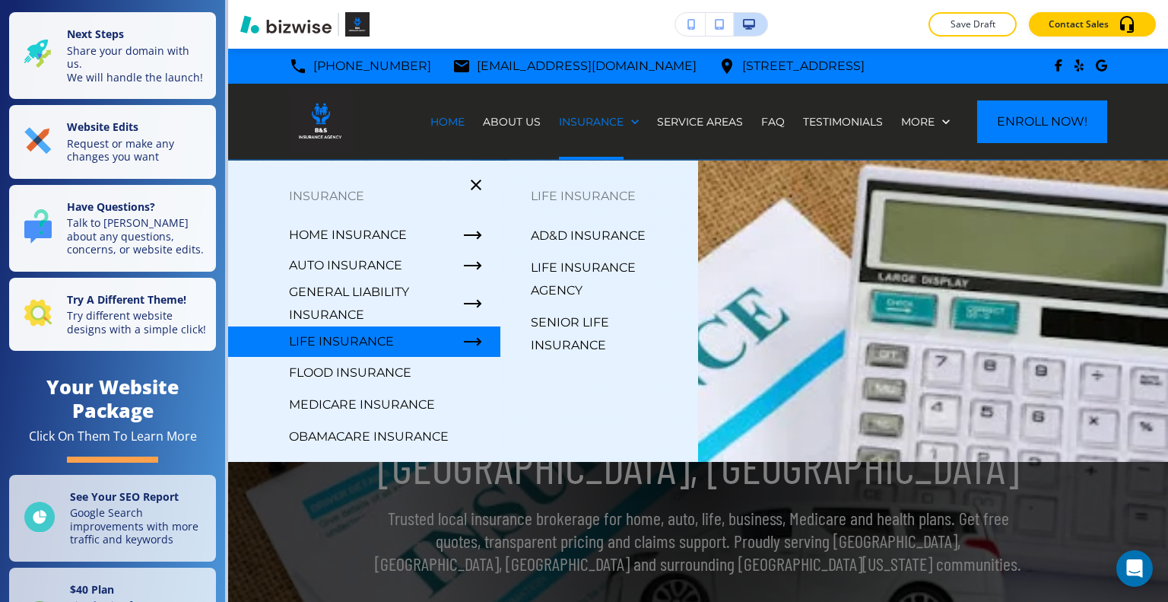
click at [572, 312] on p "Senior Life Insurance" at bounding box center [608, 334] width 155 height 46
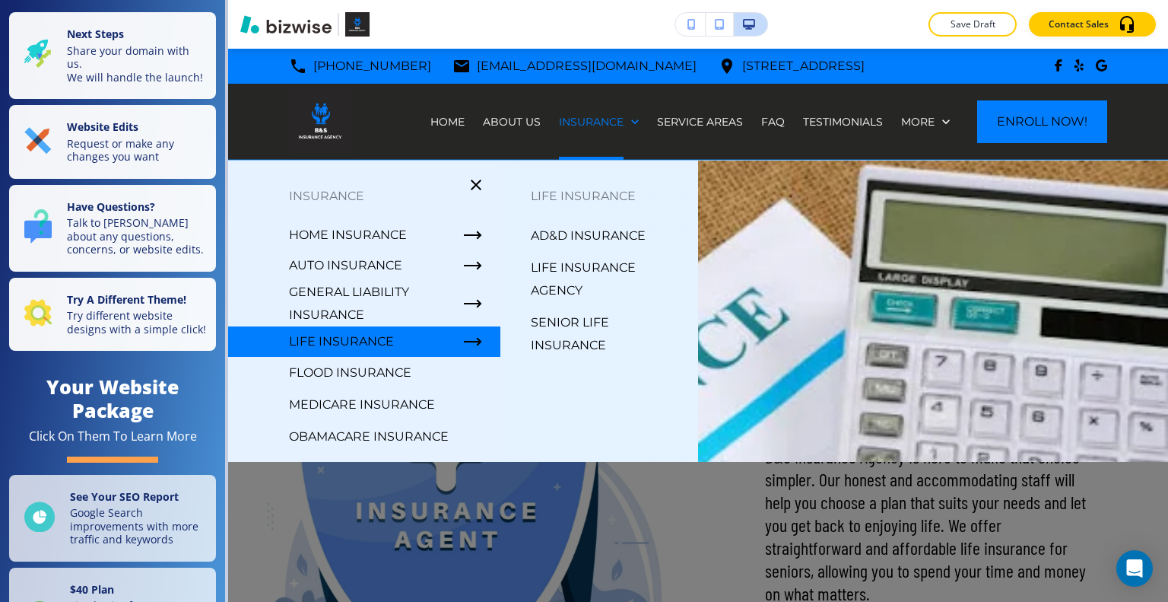
click at [393, 366] on p "FLOOD INSURANCE" at bounding box center [350, 372] width 122 height 23
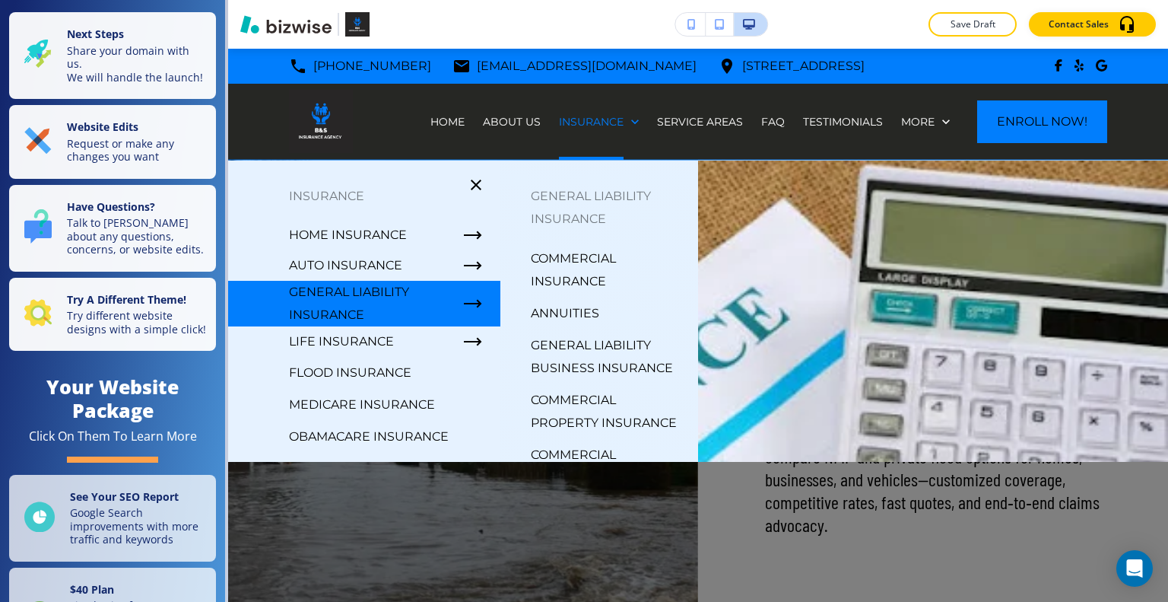
click at [564, 313] on p "Annuities" at bounding box center [565, 313] width 68 height 23
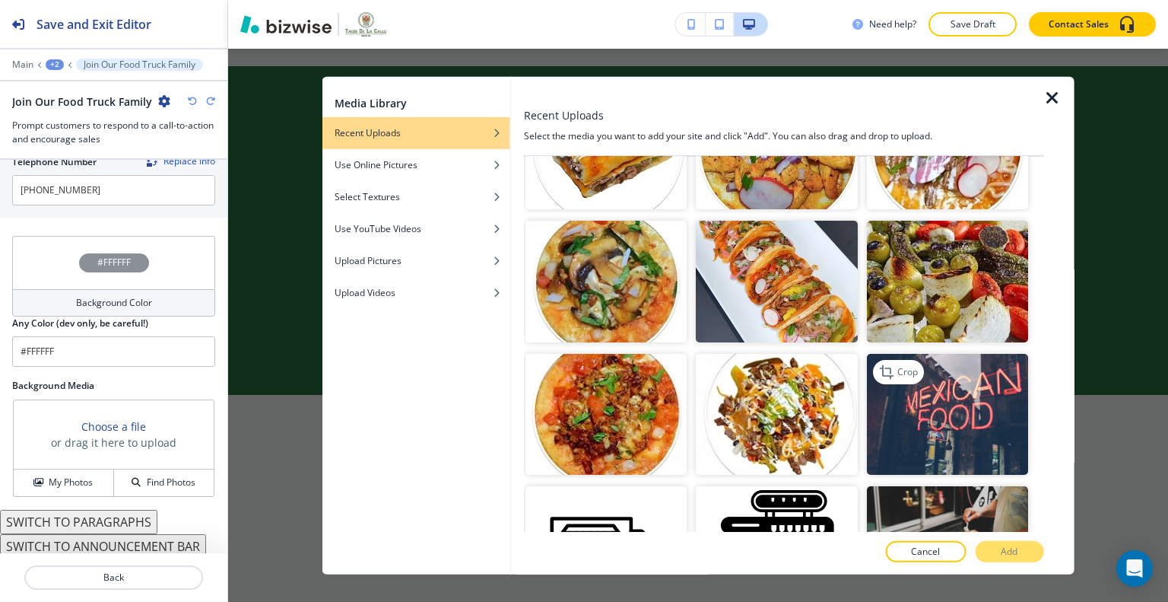
scroll to position [685, 0]
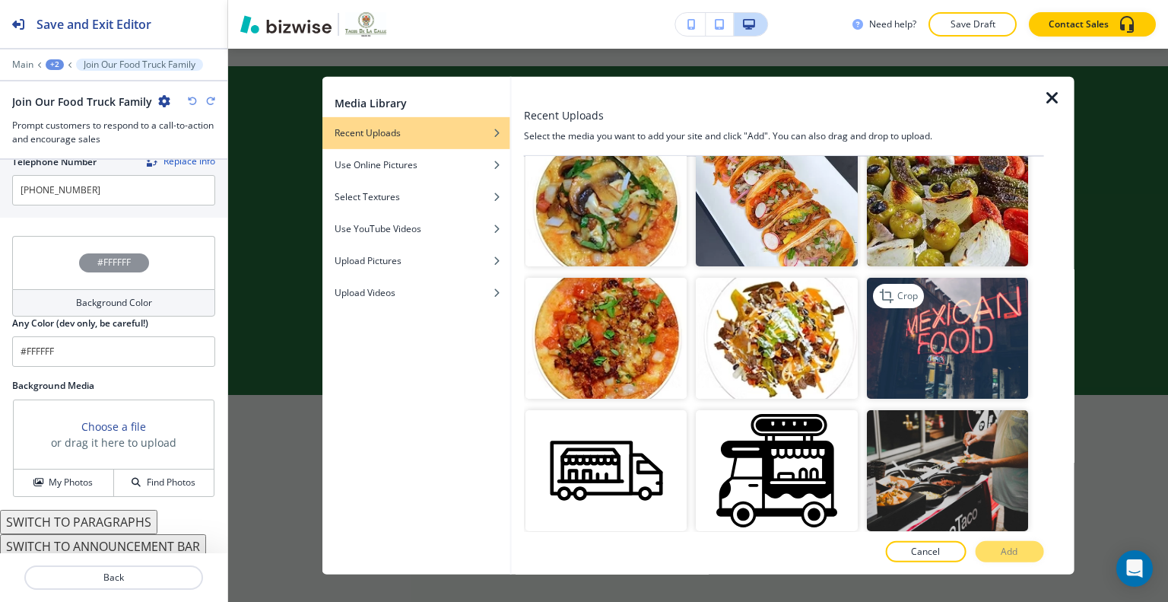
click at [957, 326] on img "button" at bounding box center [946, 337] width 161 height 121
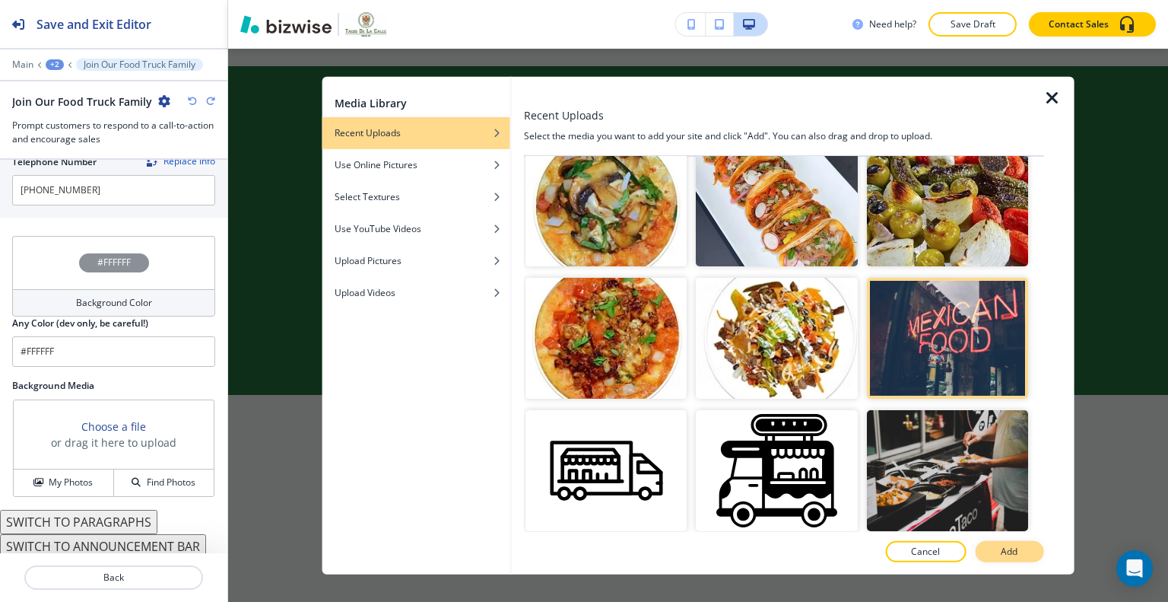
click at [1014, 560] on button "Add" at bounding box center [1009, 551] width 68 height 21
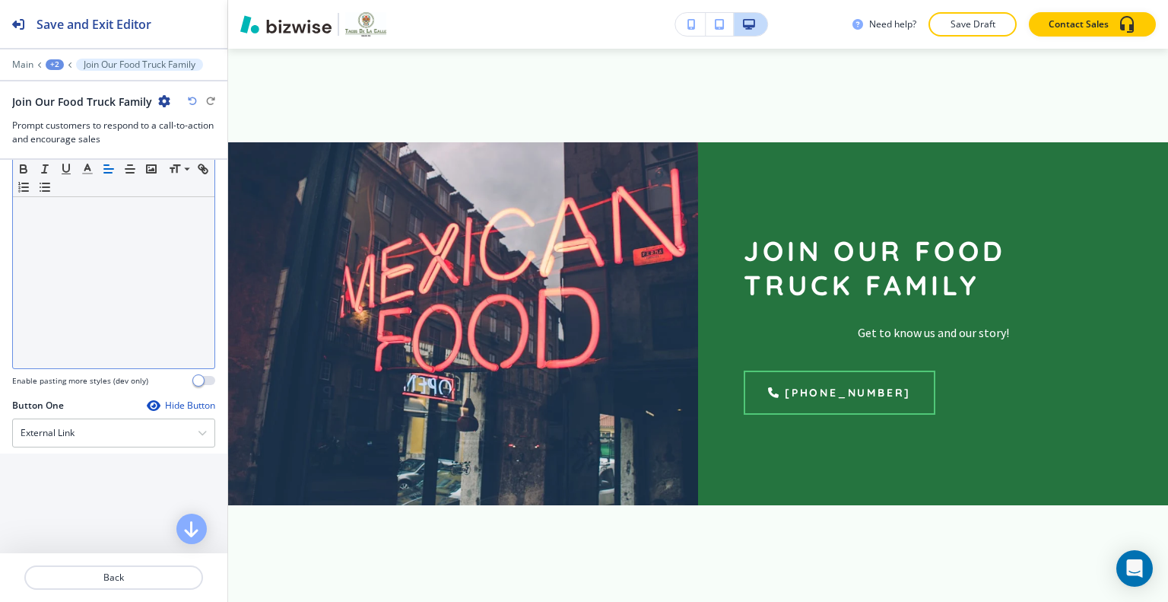
scroll to position [228, 0]
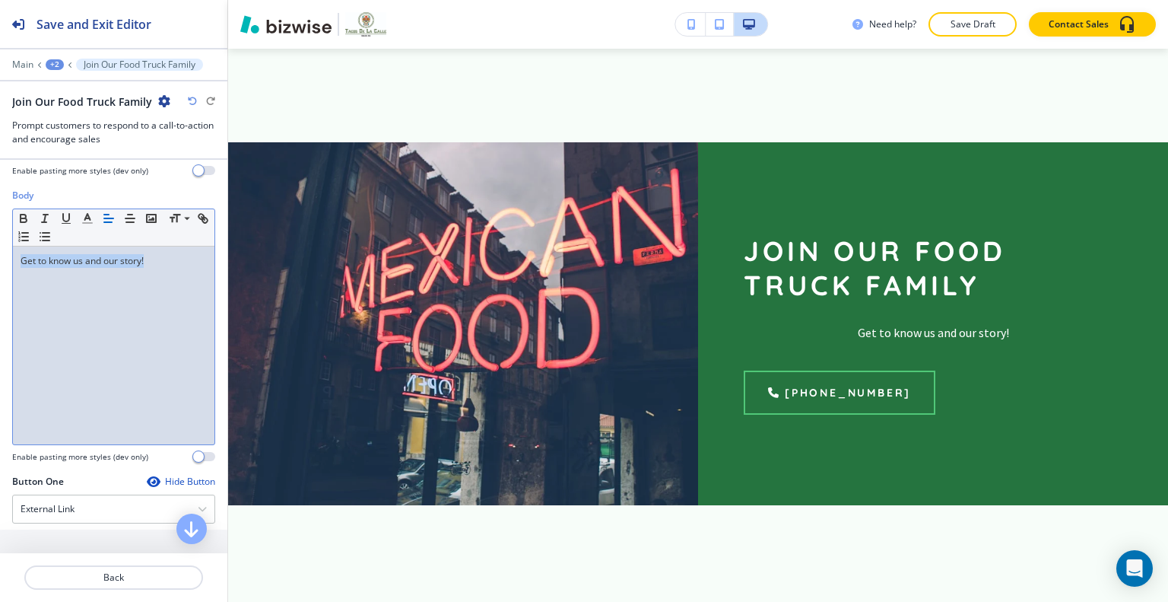
drag, startPoint x: 147, startPoint y: 264, endPoint x: 95, endPoint y: 230, distance: 61.6
click at [3, 230] on div "Body Small Normal Large Huge Get to know us and our story! Enable pasting more …" at bounding box center [113, 332] width 227 height 286
click at [115, 218] on icon "button" at bounding box center [109, 218] width 14 height 14
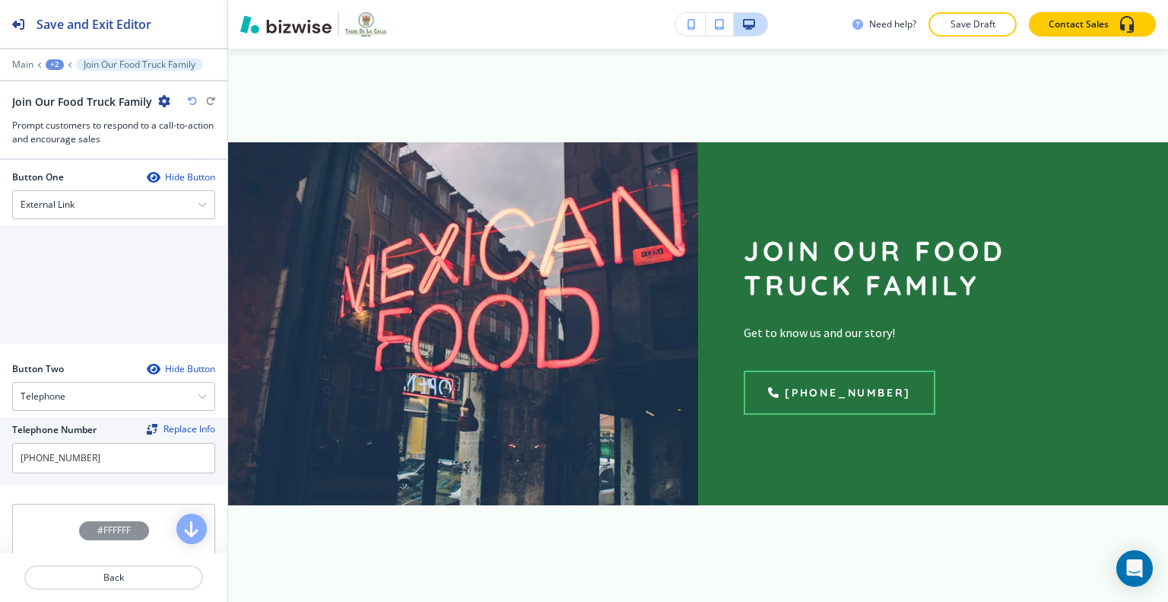
scroll to position [456, 0]
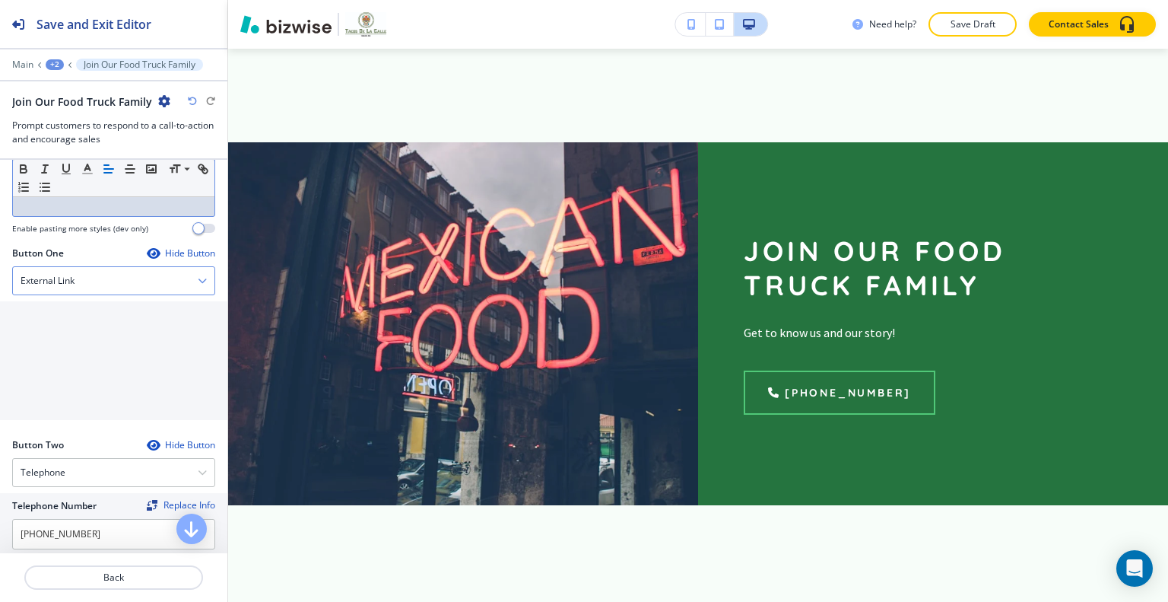
click at [124, 285] on div "External Link" at bounding box center [114, 280] width 202 height 27
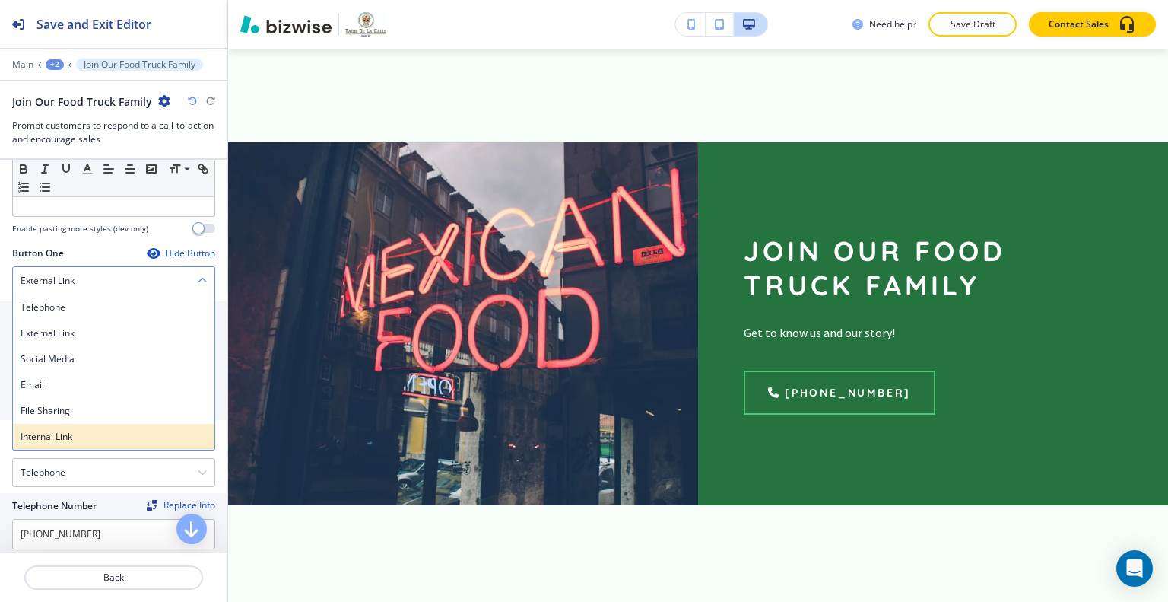
click at [100, 425] on div "Internal Link" at bounding box center [114, 437] width 202 height 26
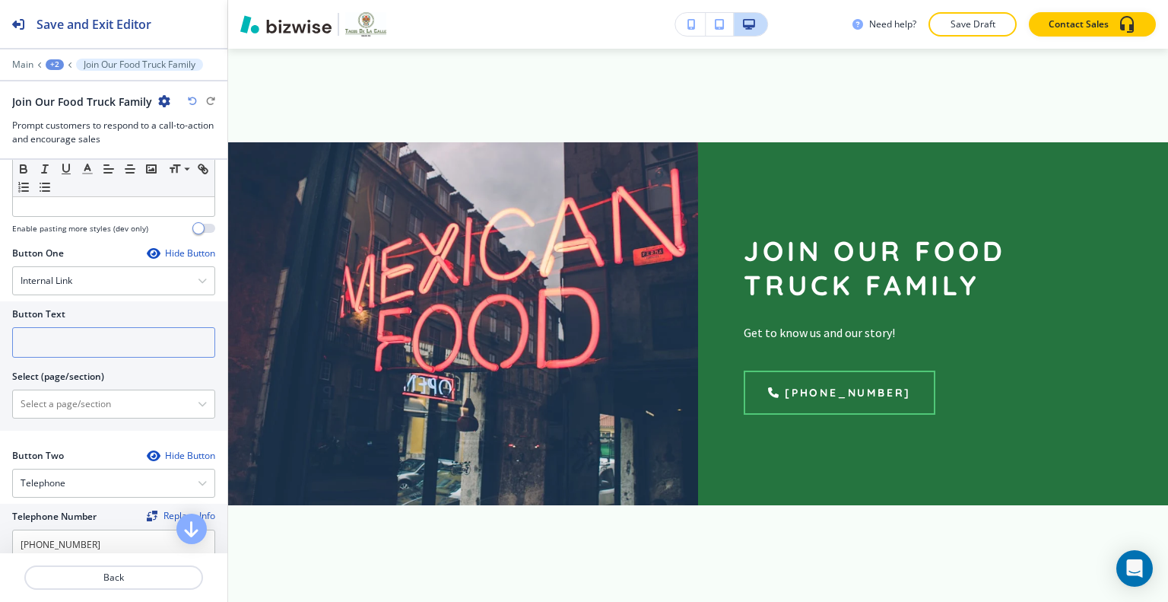
click at [79, 343] on input "text" at bounding box center [113, 342] width 203 height 30
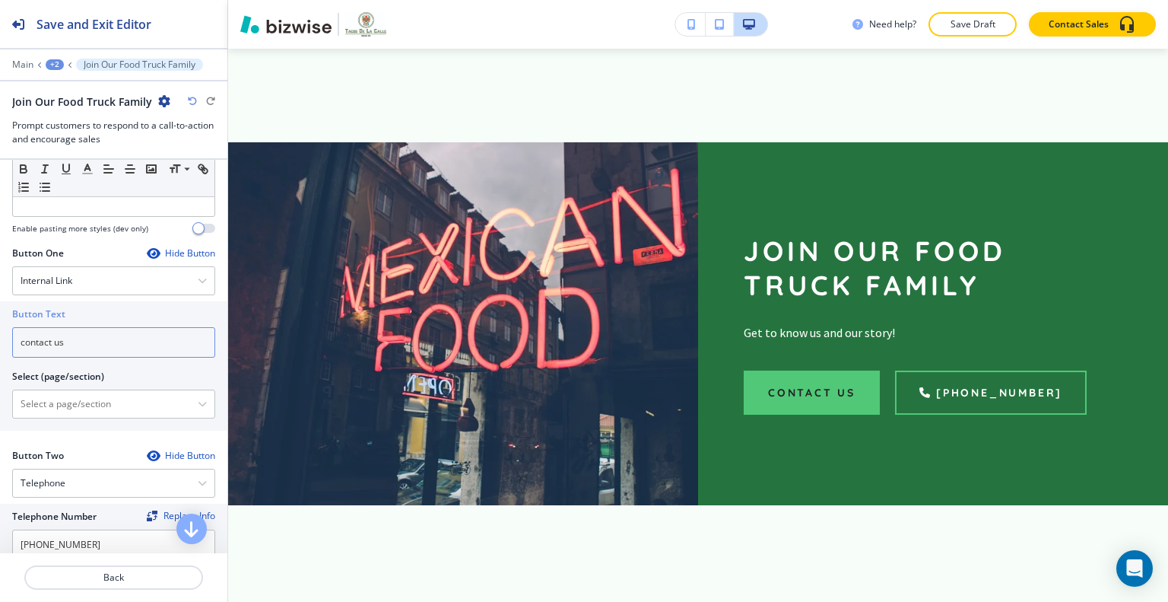
type input "contact us"
drag, startPoint x: 62, startPoint y: 419, endPoint x: 55, endPoint y: 401, distance: 19.5
click at [61, 419] on div "Button Text contact us Select (page/section) Home Home | Hero Home | About Home…" at bounding box center [113, 365] width 227 height 129
click at [55, 401] on \(page\/section\) "Manual Input" at bounding box center [105, 404] width 185 height 26
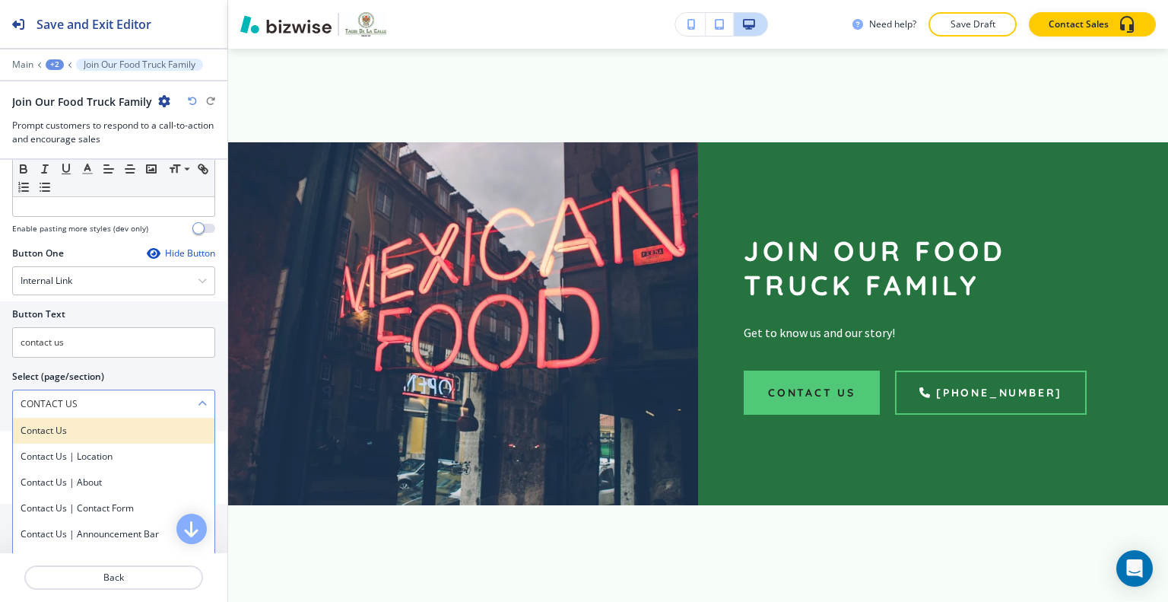
click at [82, 424] on h4 "Contact Us" at bounding box center [114, 431] width 186 height 14
type \(page\/section\) "Contact Us"
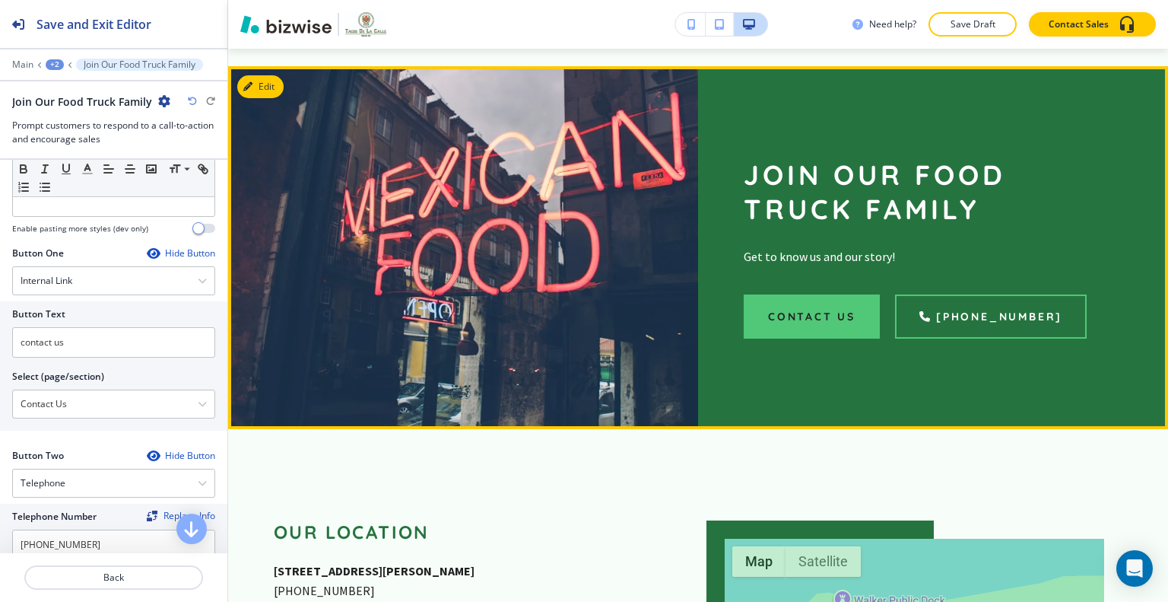
scroll to position [2416, 0]
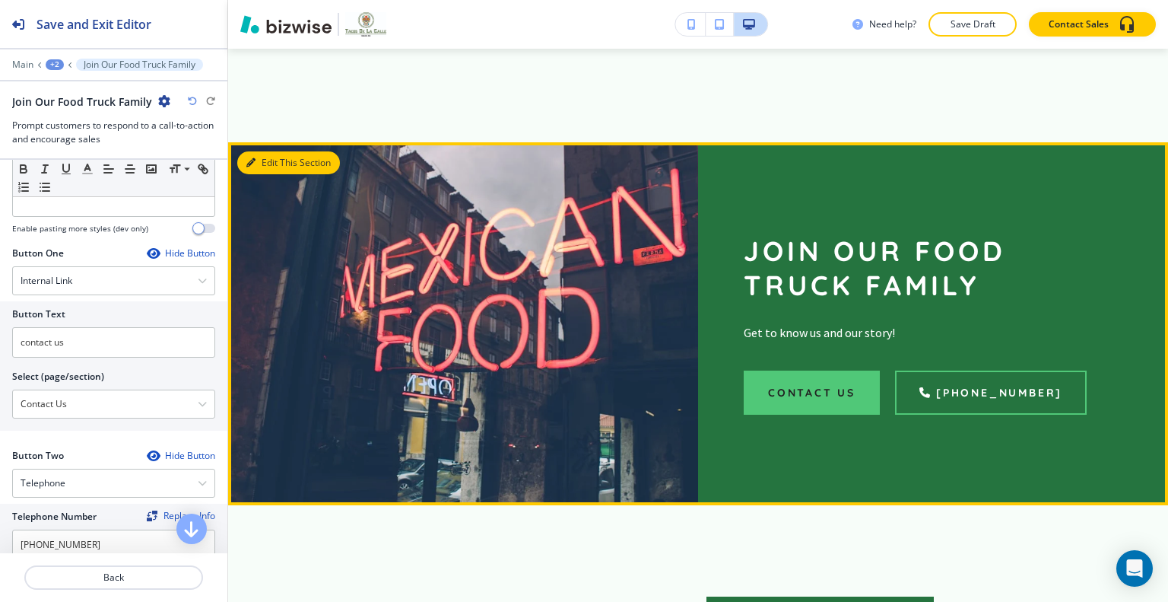
click at [262, 151] on button "Edit This Section" at bounding box center [288, 162] width 103 height 23
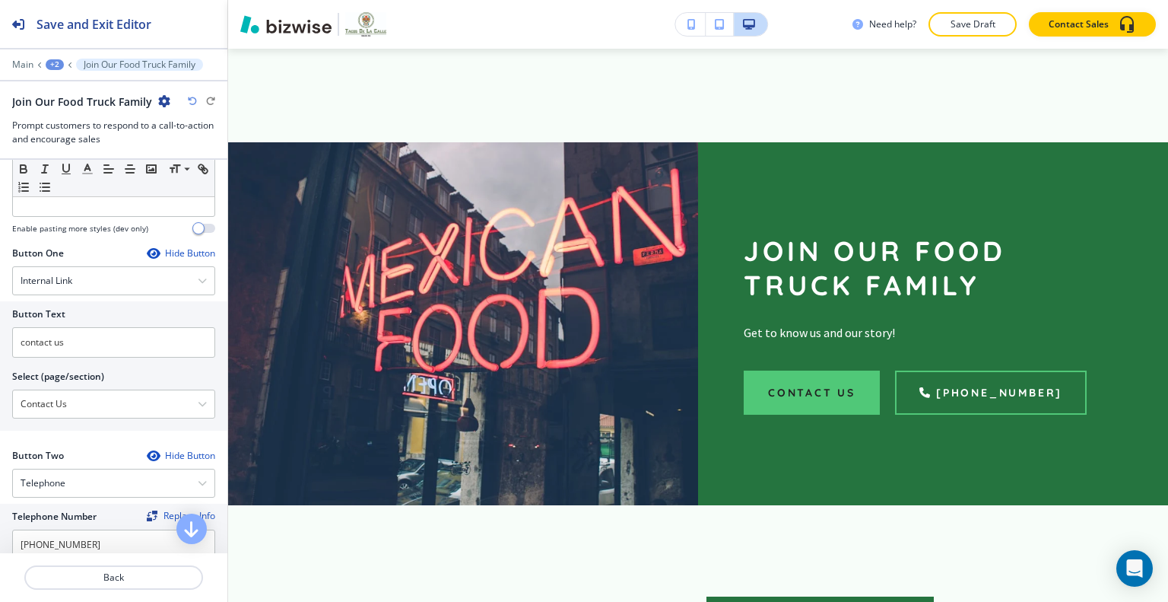
scroll to position [0, 0]
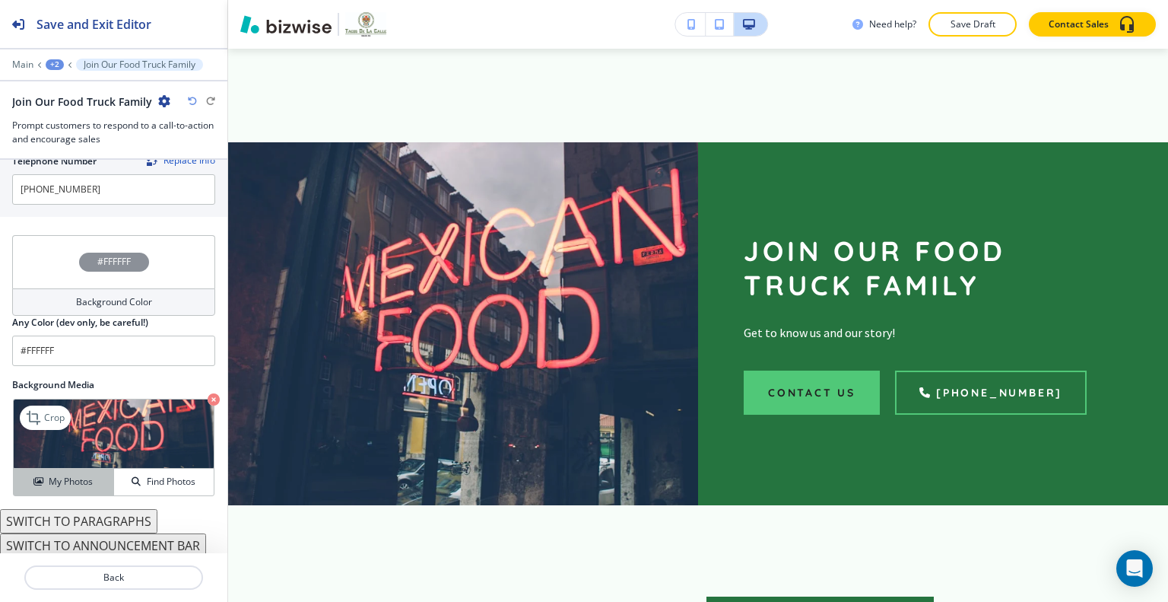
click at [92, 483] on div "My Photos" at bounding box center [64, 482] width 100 height 14
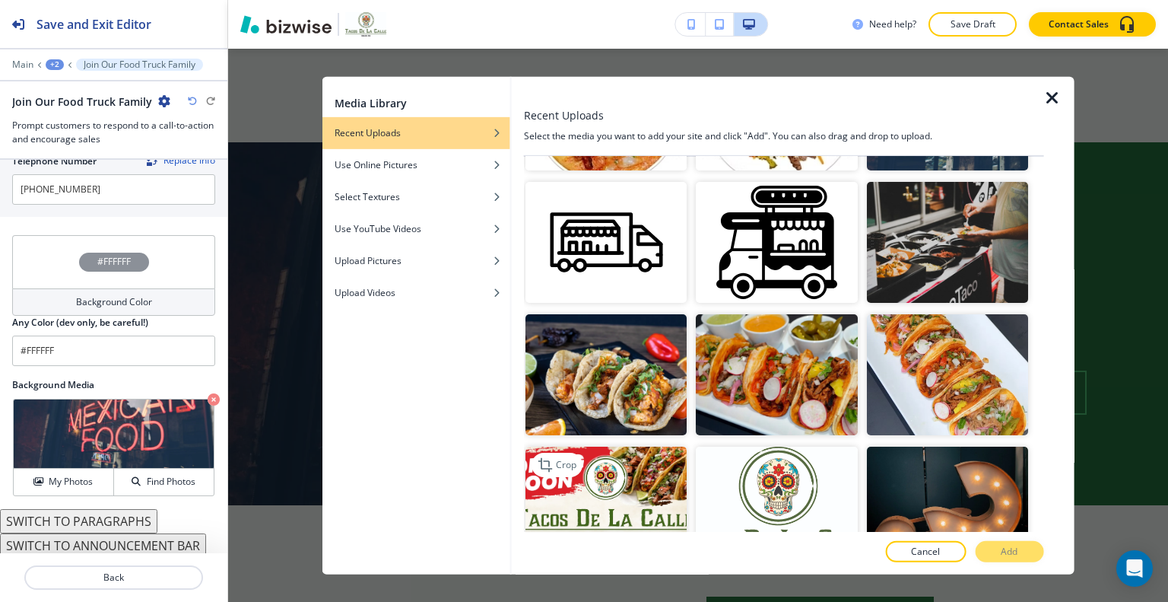
scroll to position [989, 0]
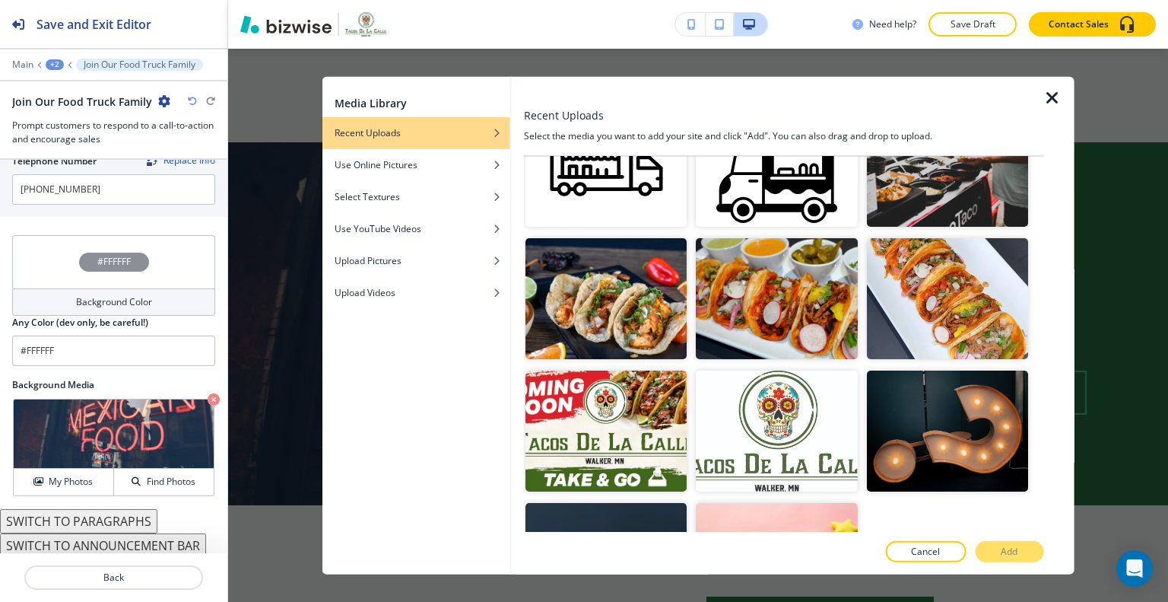
click at [613, 494] on div at bounding box center [606, 498] width 161 height 9
click at [618, 429] on img "button" at bounding box center [606, 430] width 161 height 121
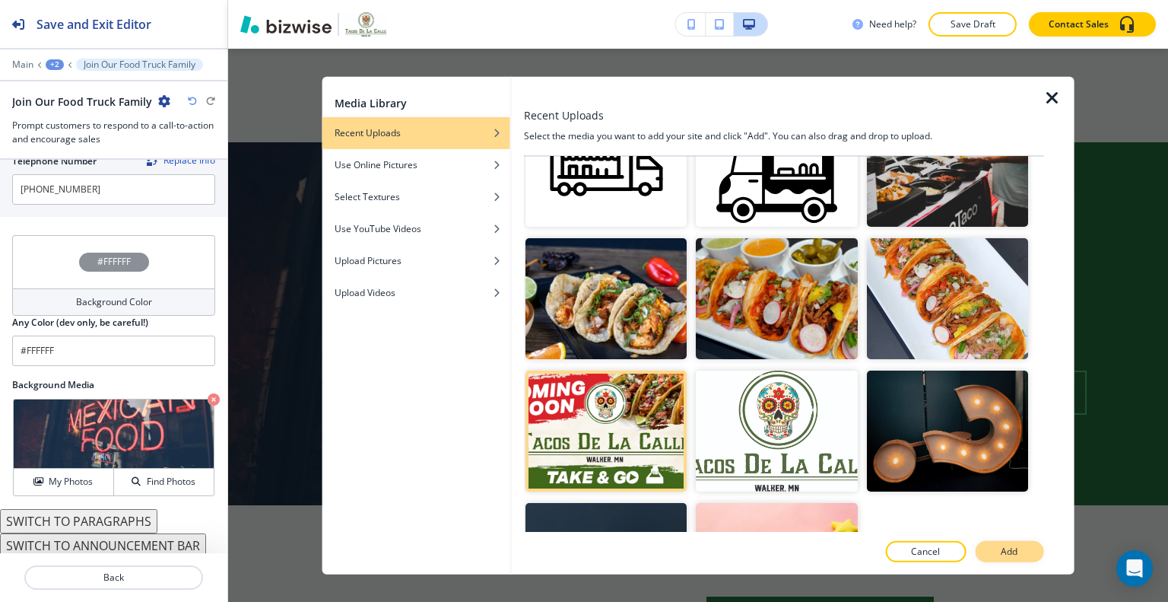
click at [1001, 559] on button "Add" at bounding box center [1009, 551] width 68 height 21
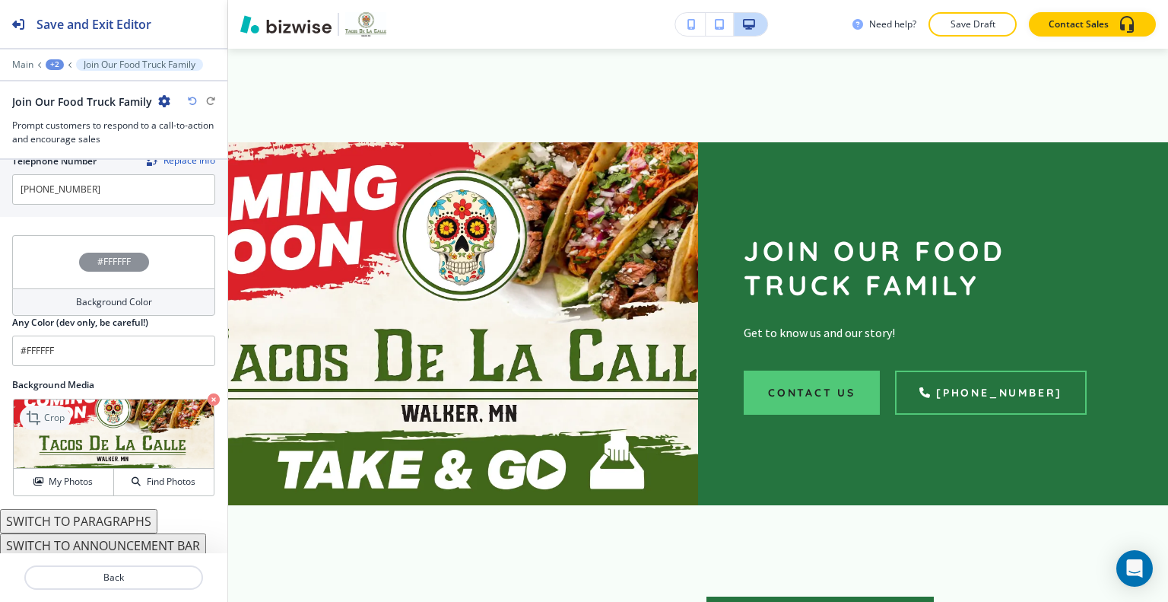
click at [40, 409] on icon at bounding box center [35, 418] width 18 height 18
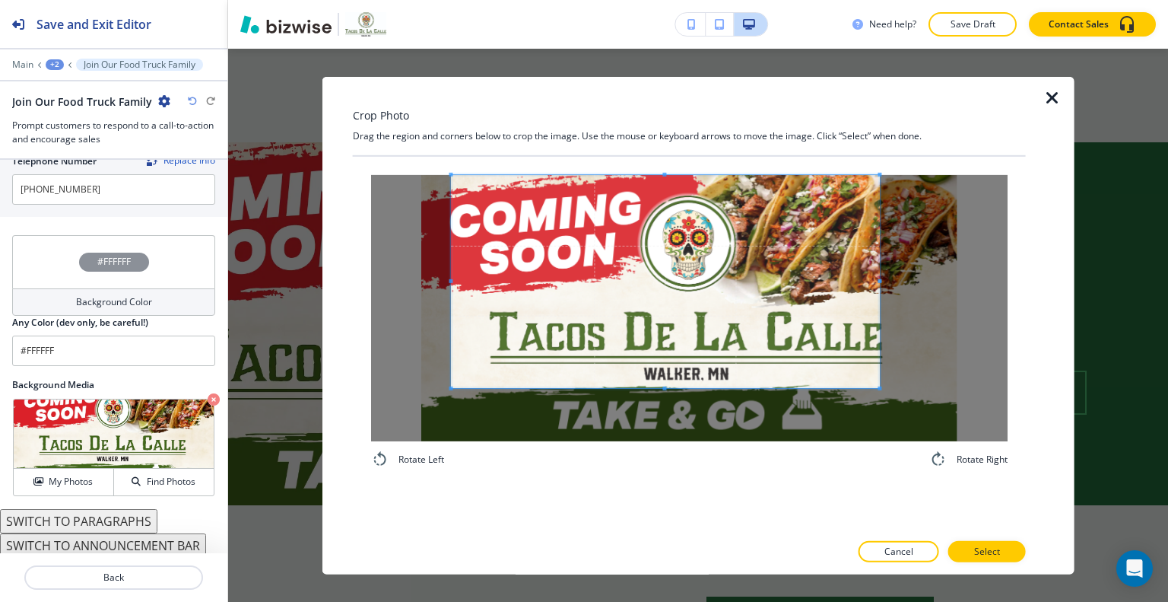
click at [660, 295] on span at bounding box center [665, 280] width 428 height 213
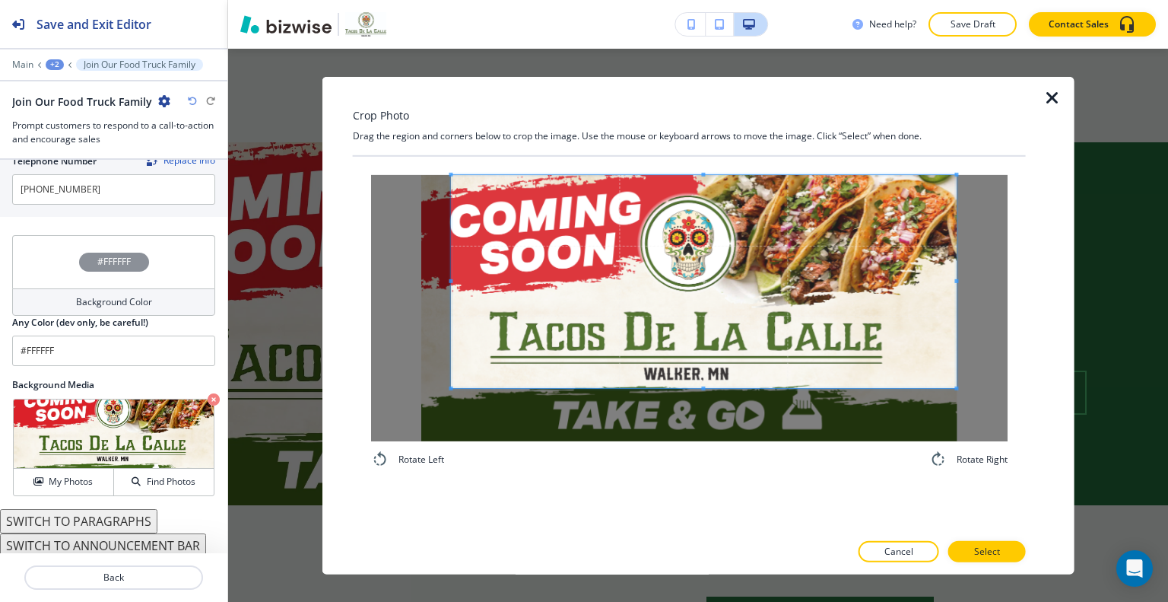
click at [1030, 285] on div "Crop Photo Drag the region and corners below to crop the image. Use the mouse o…" at bounding box center [699, 325] width 716 height 498
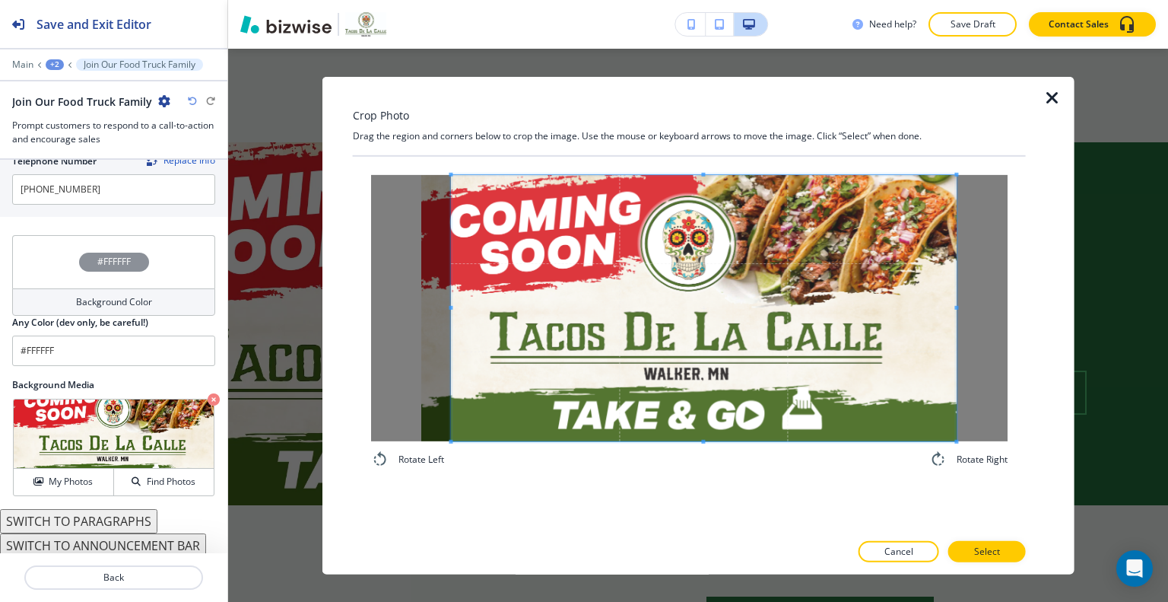
click at [687, 470] on div "Rotate Left Rotate Right" at bounding box center [689, 321] width 673 height 330
click at [990, 541] on button "Select" at bounding box center [988, 551] width 78 height 21
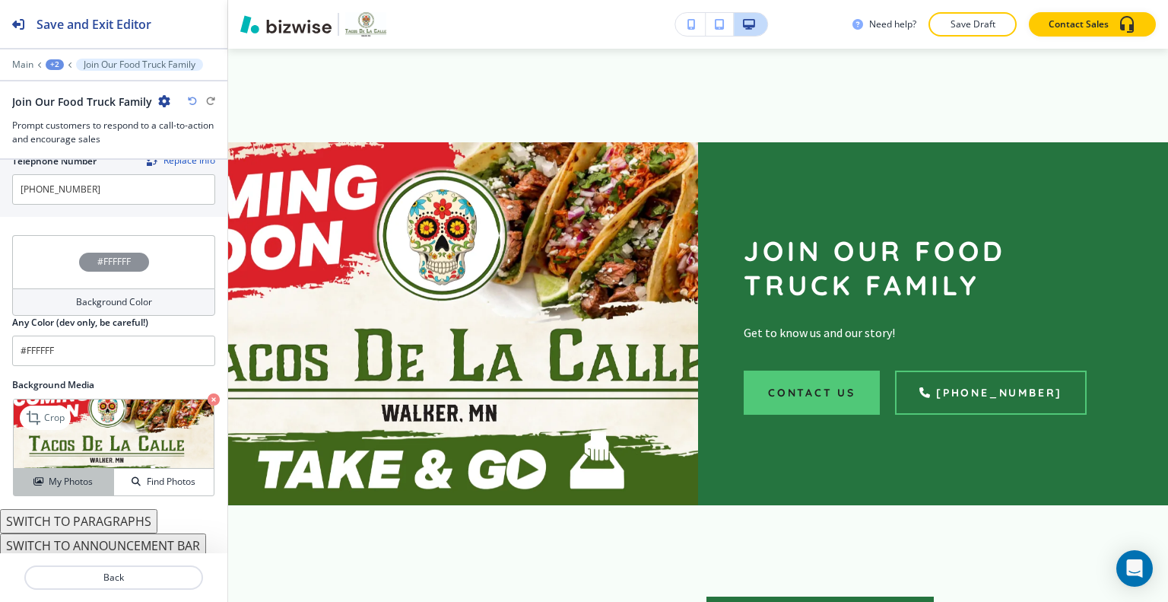
drag, startPoint x: 94, startPoint y: 477, endPoint x: 102, endPoint y: 474, distance: 8.2
click at [95, 477] on div "My Photos" at bounding box center [64, 482] width 100 height 14
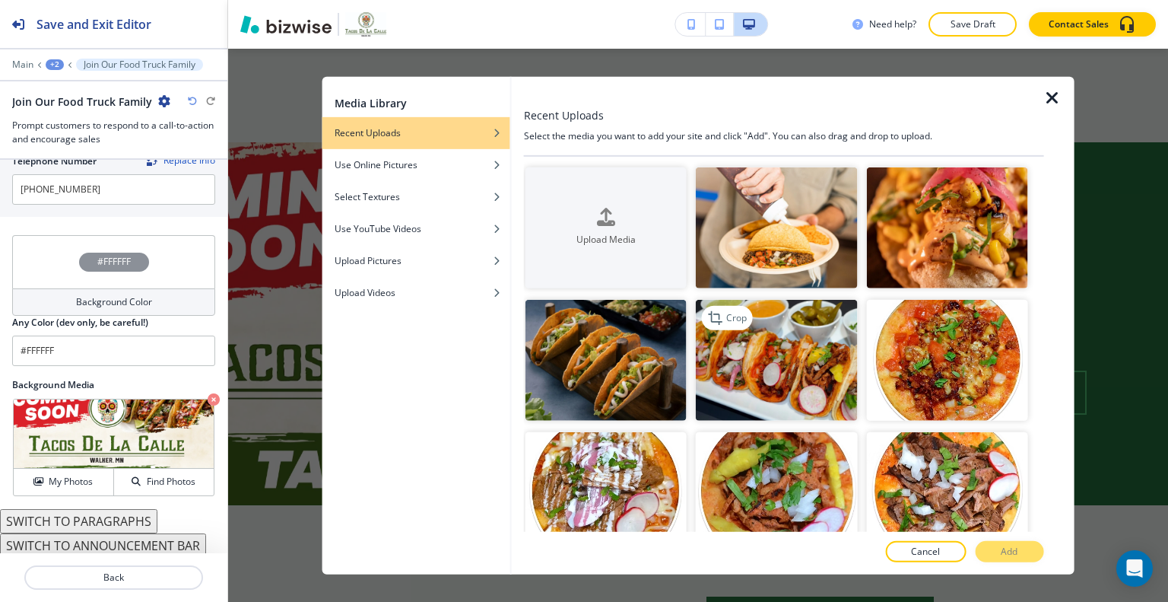
click at [796, 396] on img "button" at bounding box center [776, 360] width 161 height 121
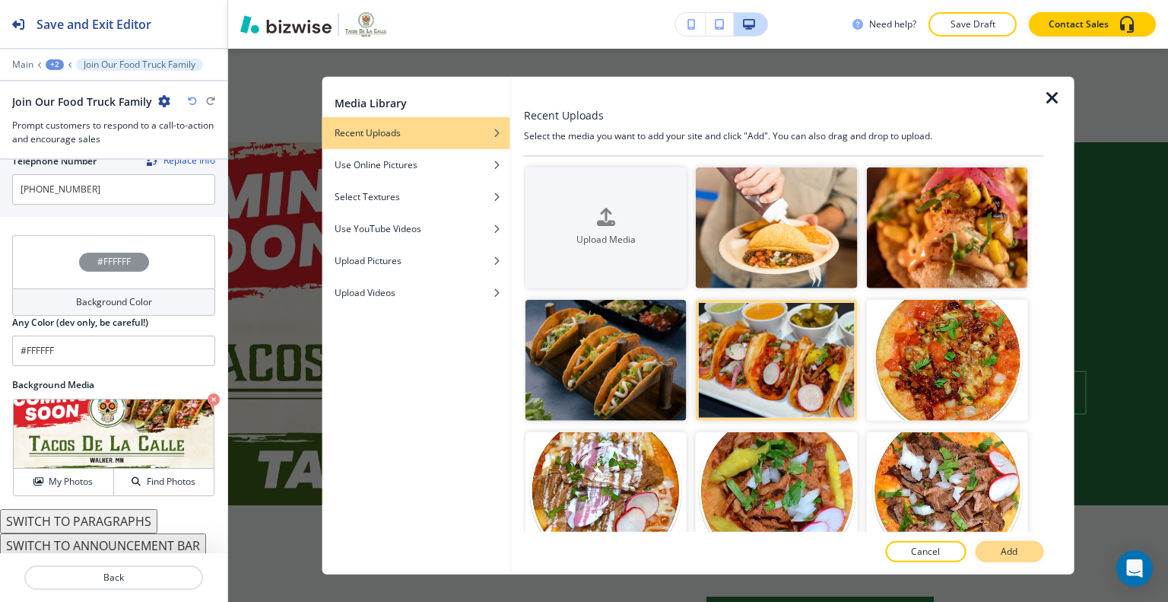
click at [1000, 555] on button "Add" at bounding box center [1009, 551] width 68 height 21
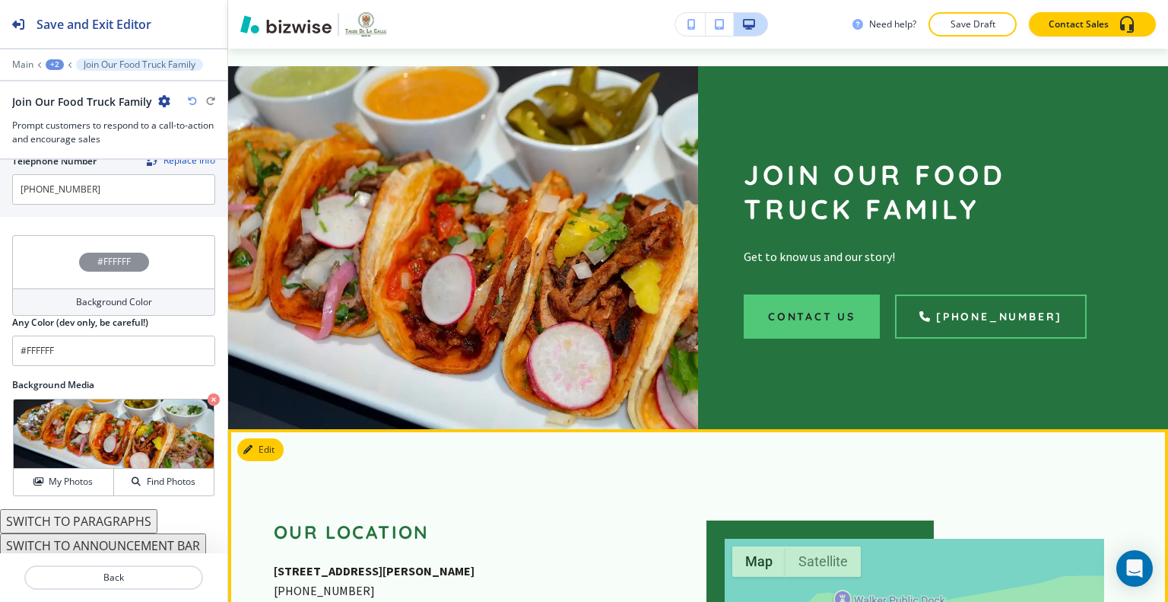
scroll to position [2796, 0]
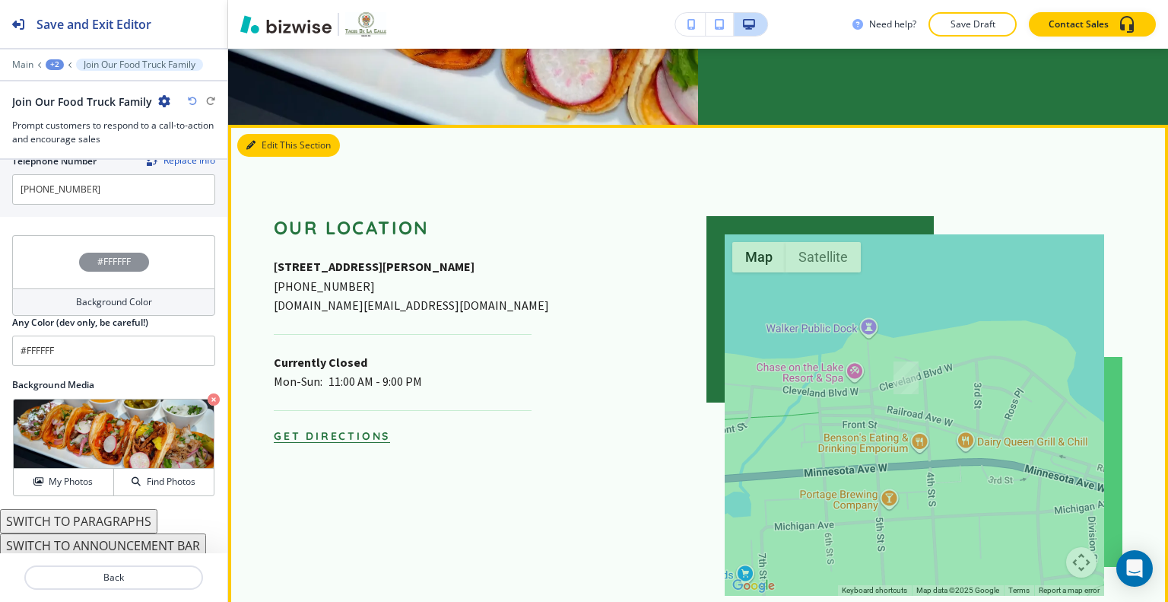
click at [272, 134] on button "Edit This Section" at bounding box center [288, 145] width 103 height 23
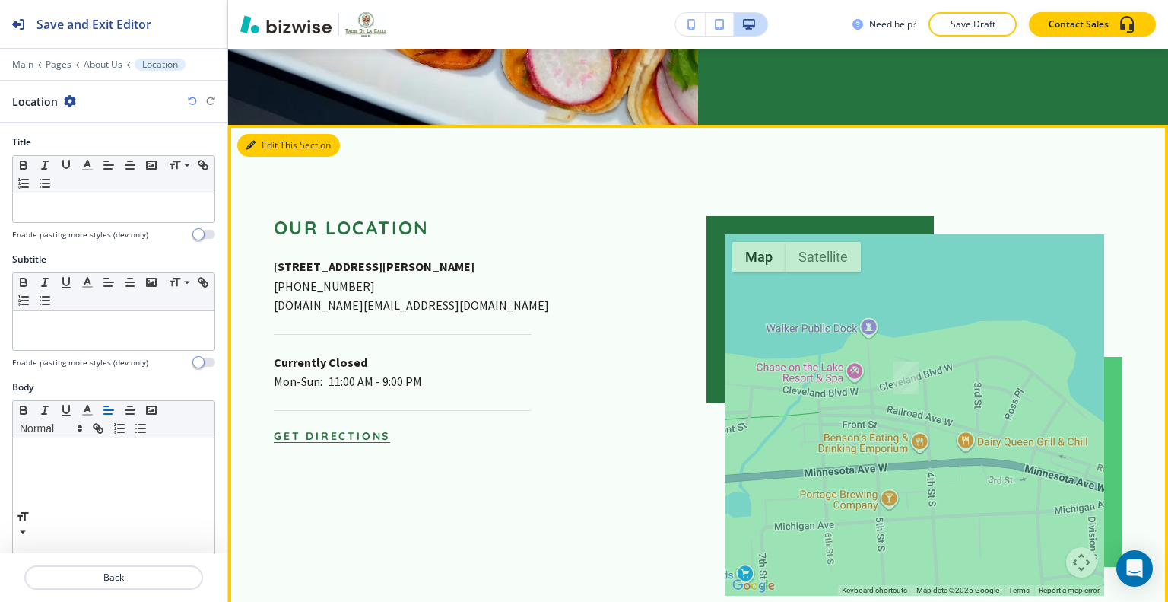
scroll to position [2854, 0]
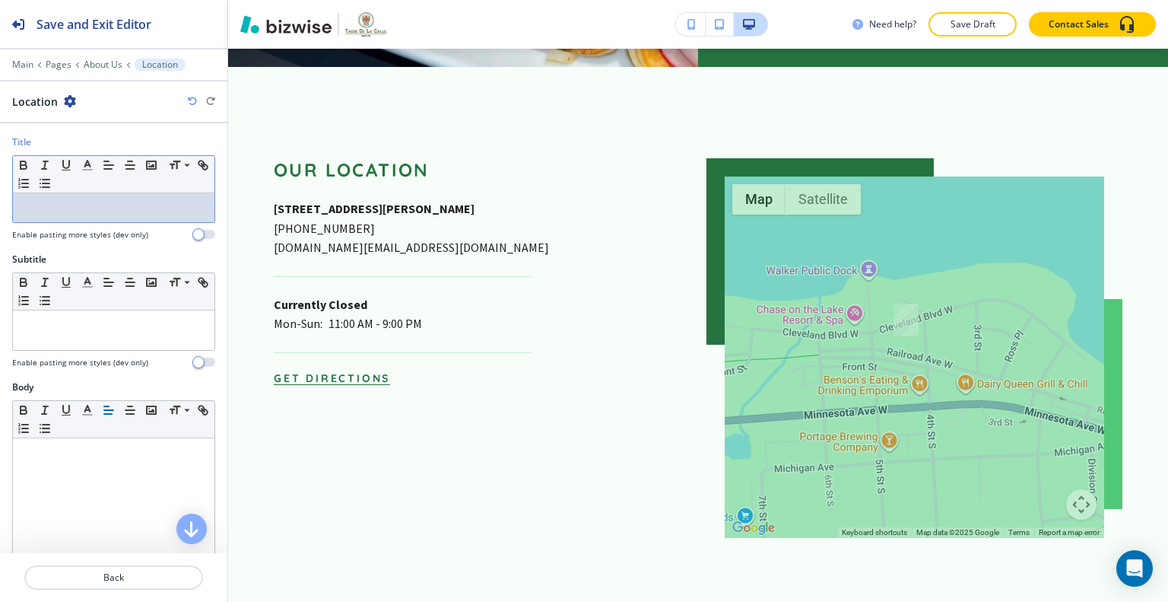
click at [98, 208] on p at bounding box center [114, 208] width 186 height 14
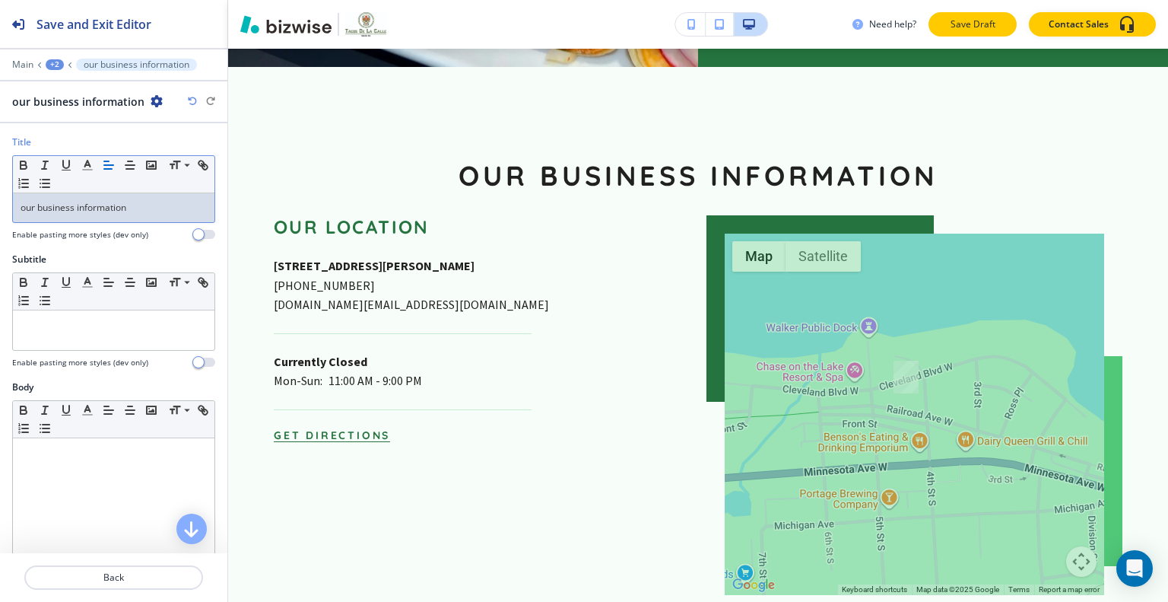
click at [990, 19] on p "Save Draft" at bounding box center [973, 24] width 49 height 14
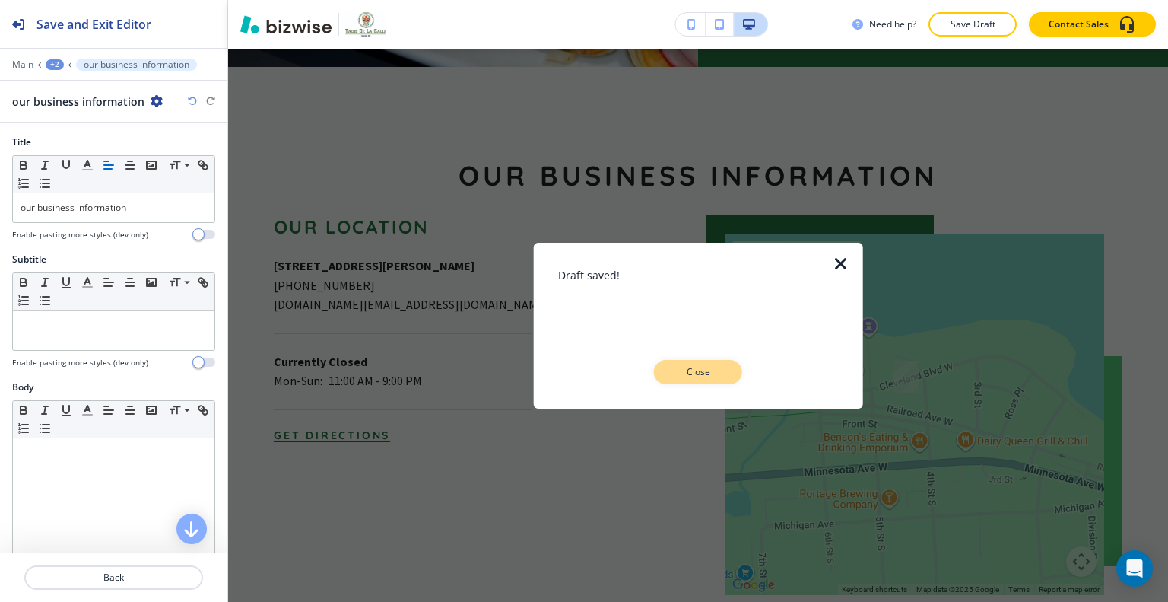
click at [709, 382] on button "Close" at bounding box center [698, 372] width 88 height 24
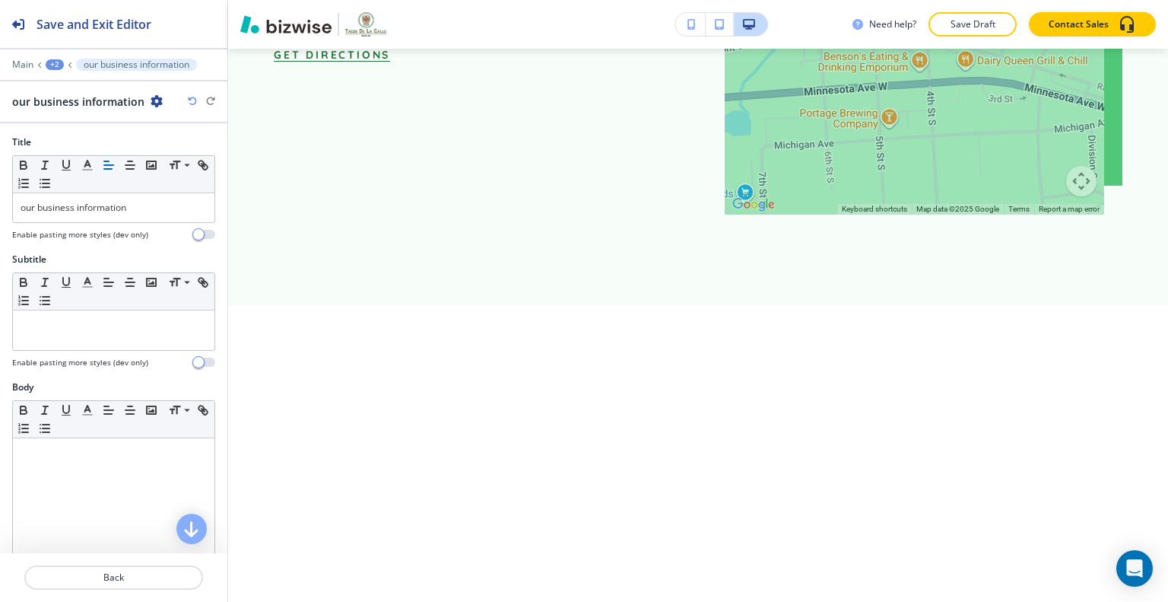
scroll to position [3311, 0]
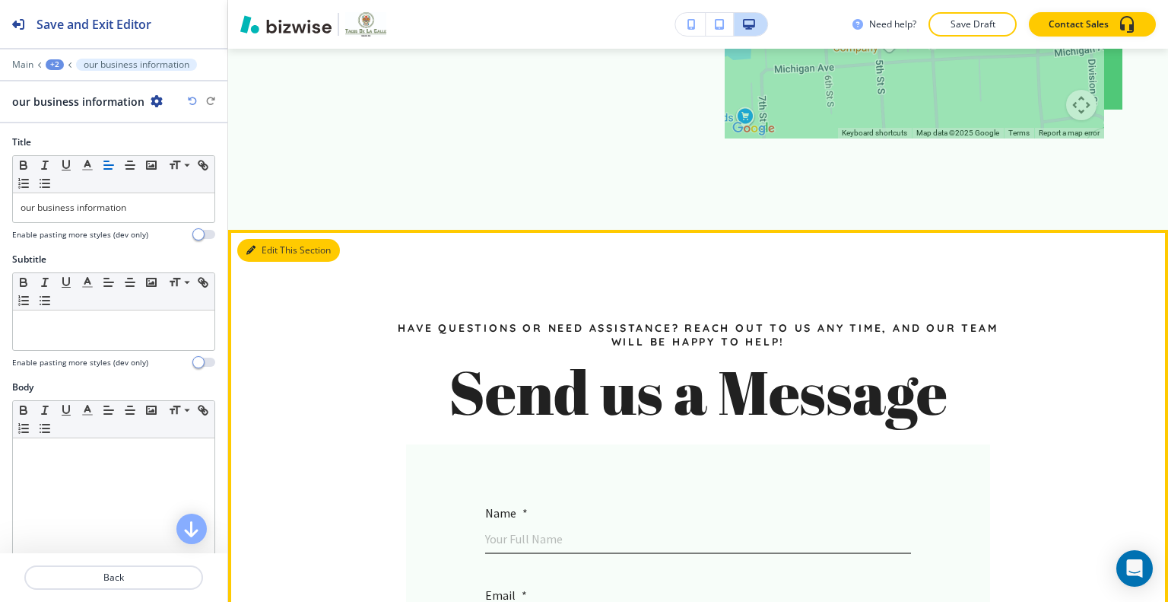
click at [258, 239] on button "Edit This Section" at bounding box center [288, 250] width 103 height 23
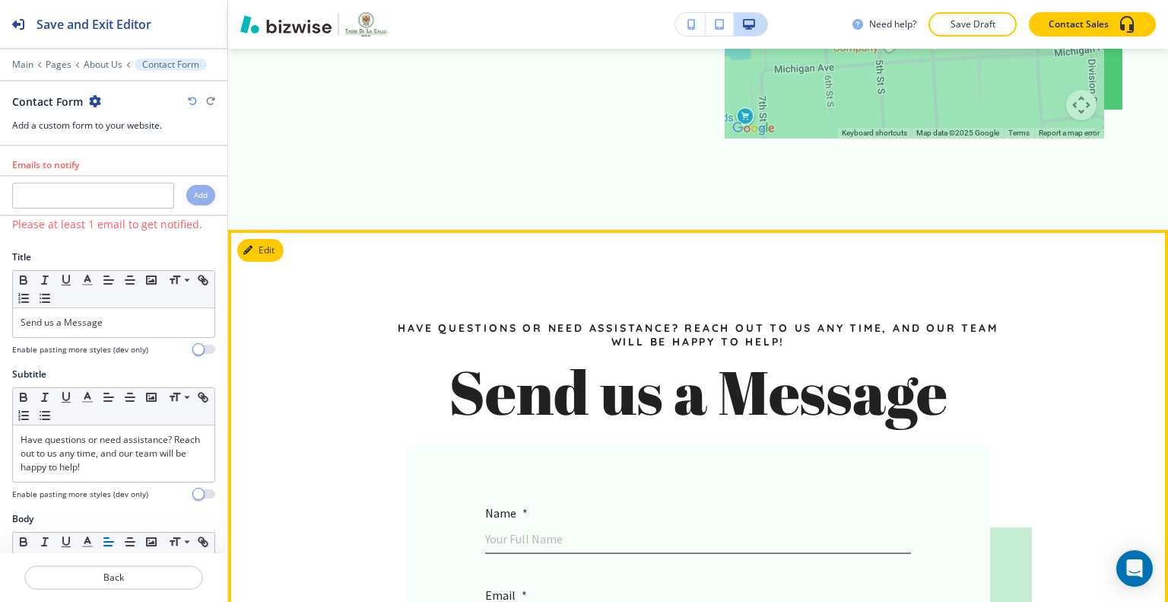
scroll to position [3468, 0]
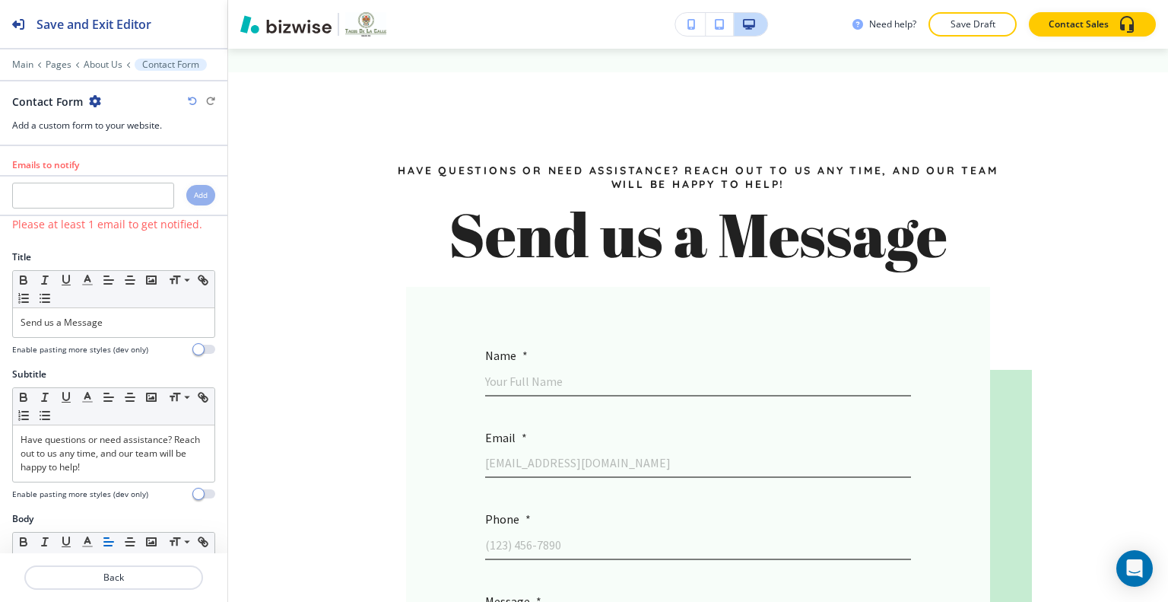
click at [95, 94] on div "Contact Form" at bounding box center [56, 102] width 89 height 16
click at [94, 104] on icon "button" at bounding box center [95, 101] width 12 height 12
click at [129, 167] on button "Delete Section" at bounding box center [135, 180] width 97 height 27
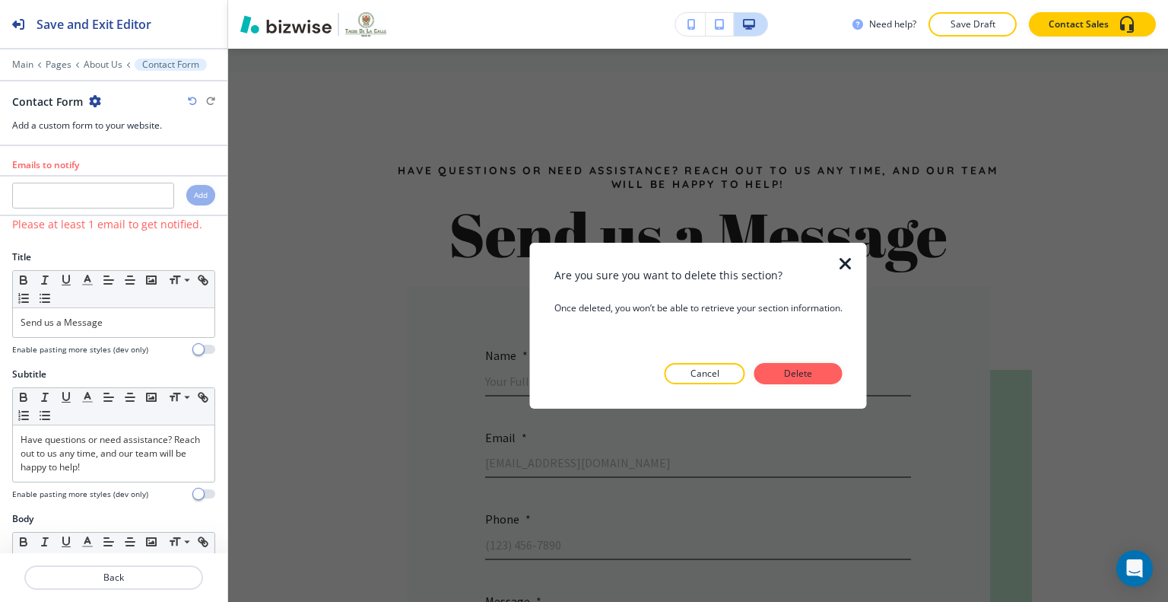
click at [831, 380] on button "Delete" at bounding box center [799, 373] width 88 height 21
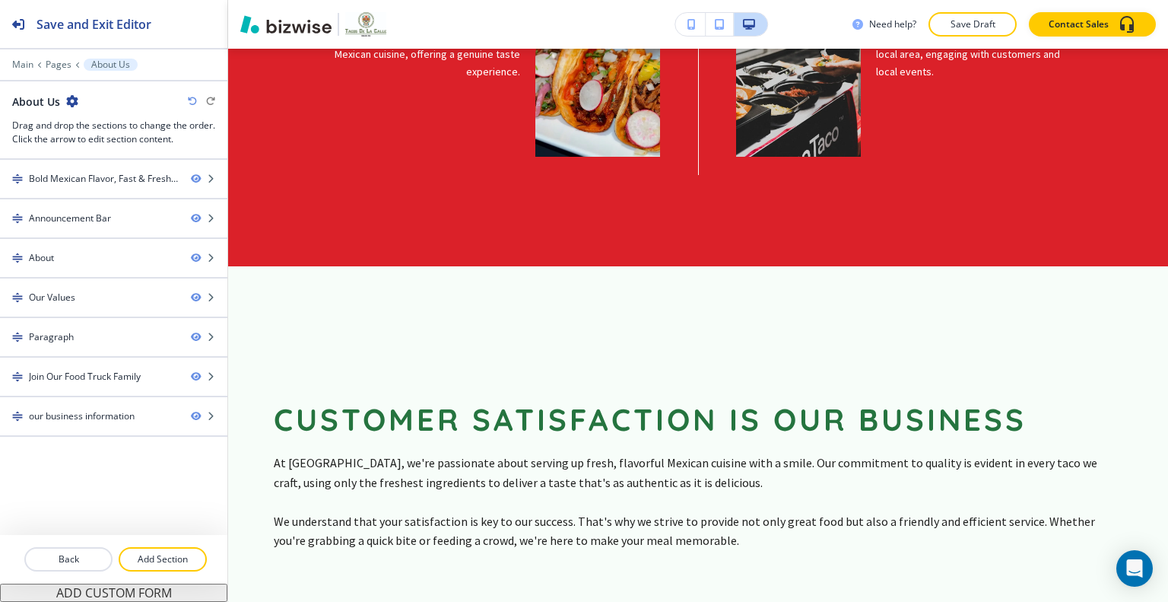
scroll to position [0, 0]
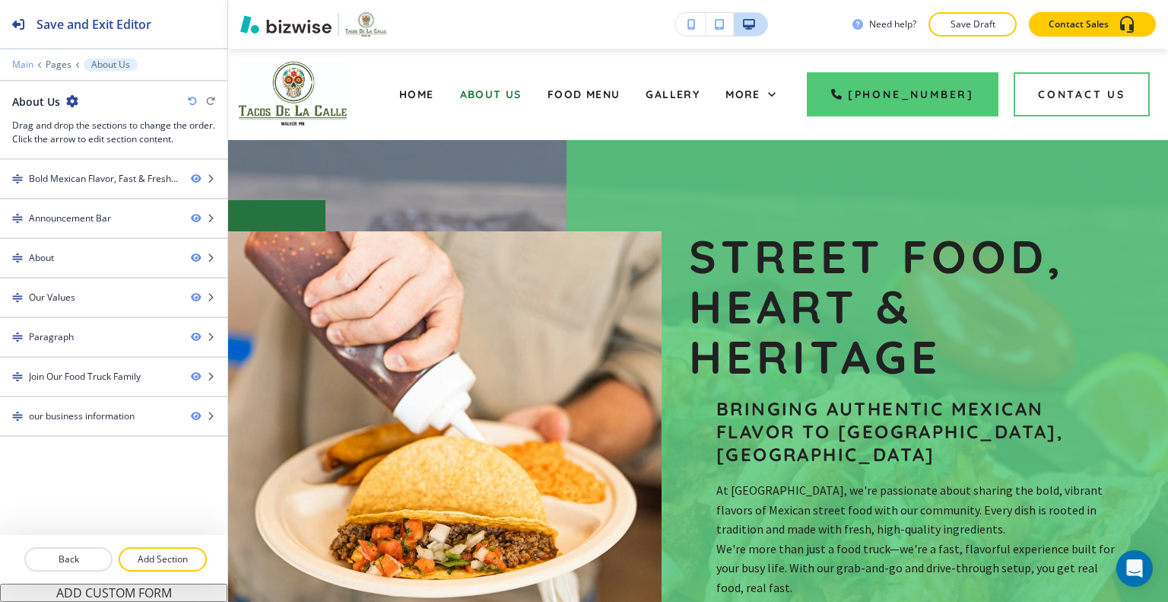
click at [27, 66] on p "Main" at bounding box center [22, 64] width 21 height 11
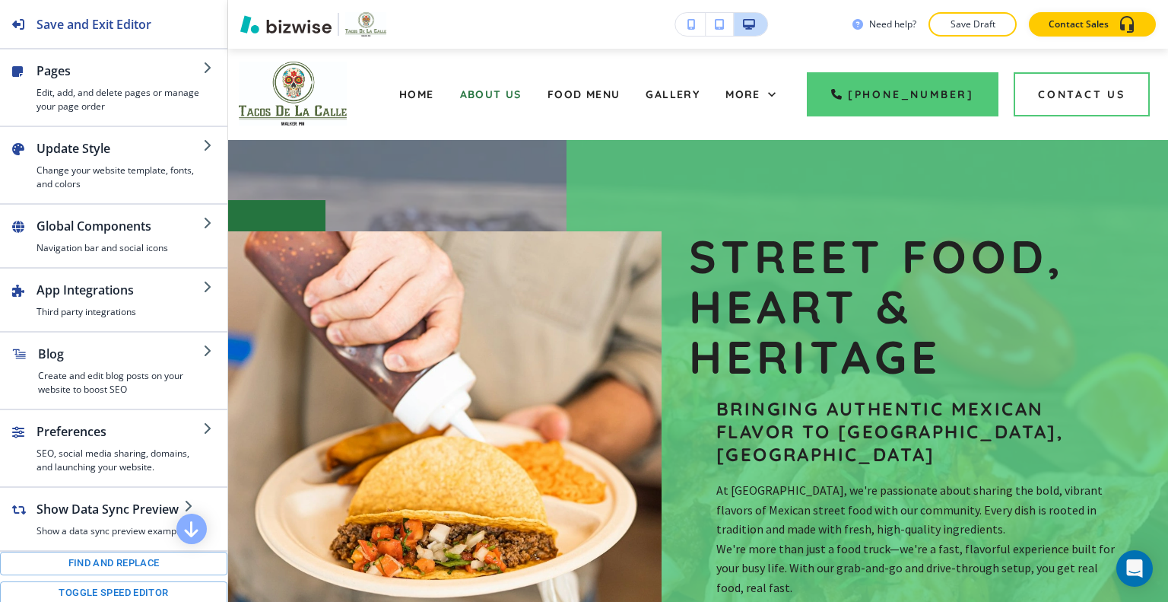
scroll to position [233, 0]
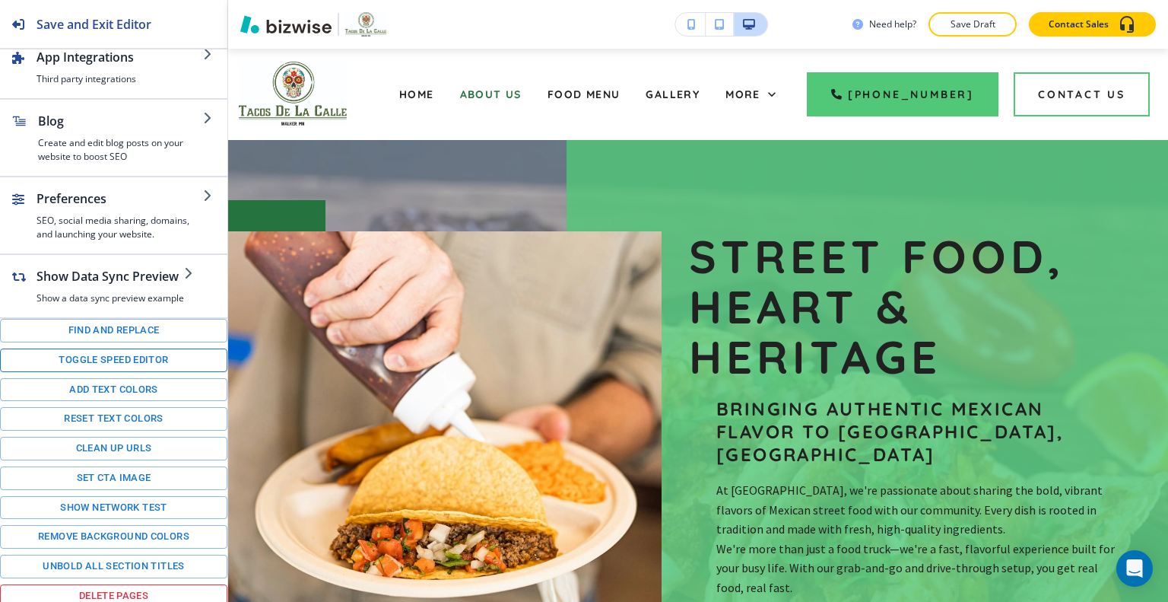
click at [103, 354] on button "Toggle speed editor" at bounding box center [113, 360] width 227 height 24
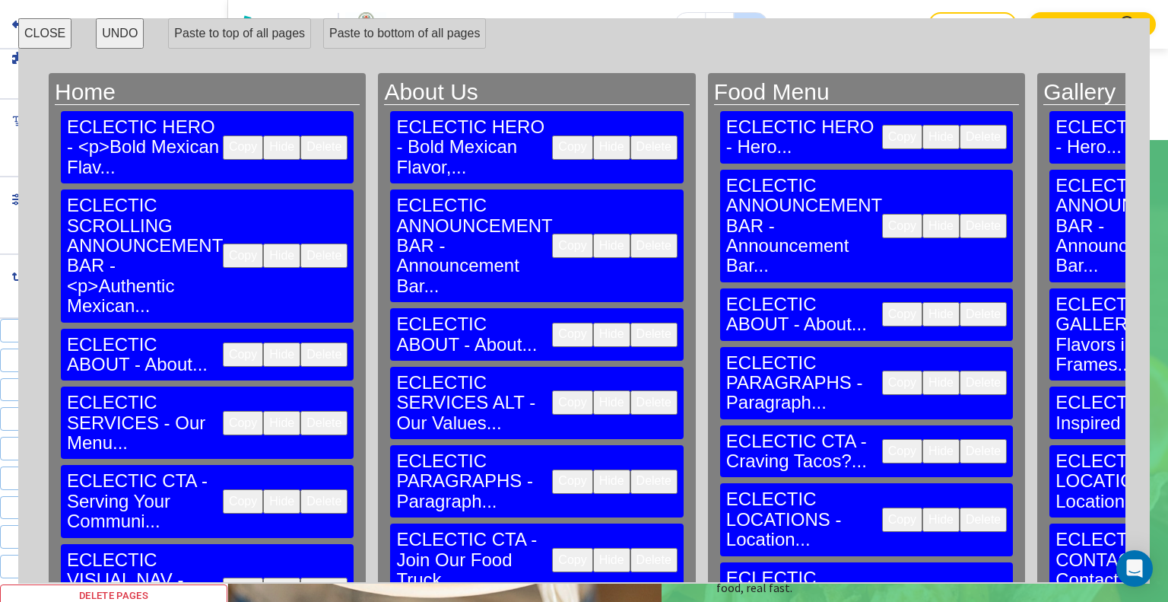
scroll to position [345, 0]
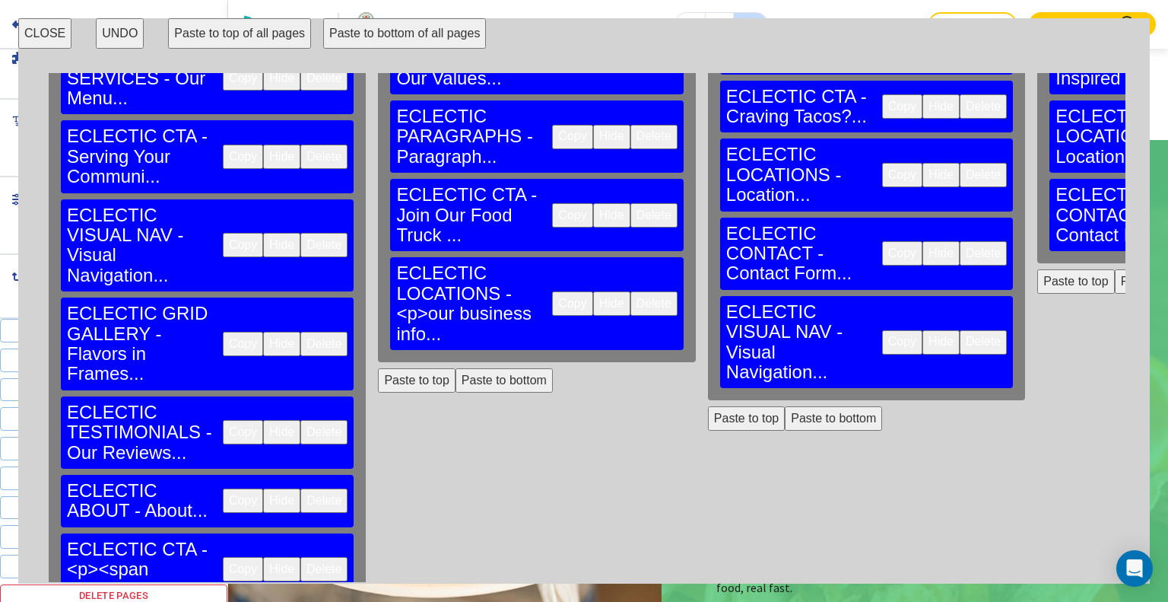
scroll to position [0, 0]
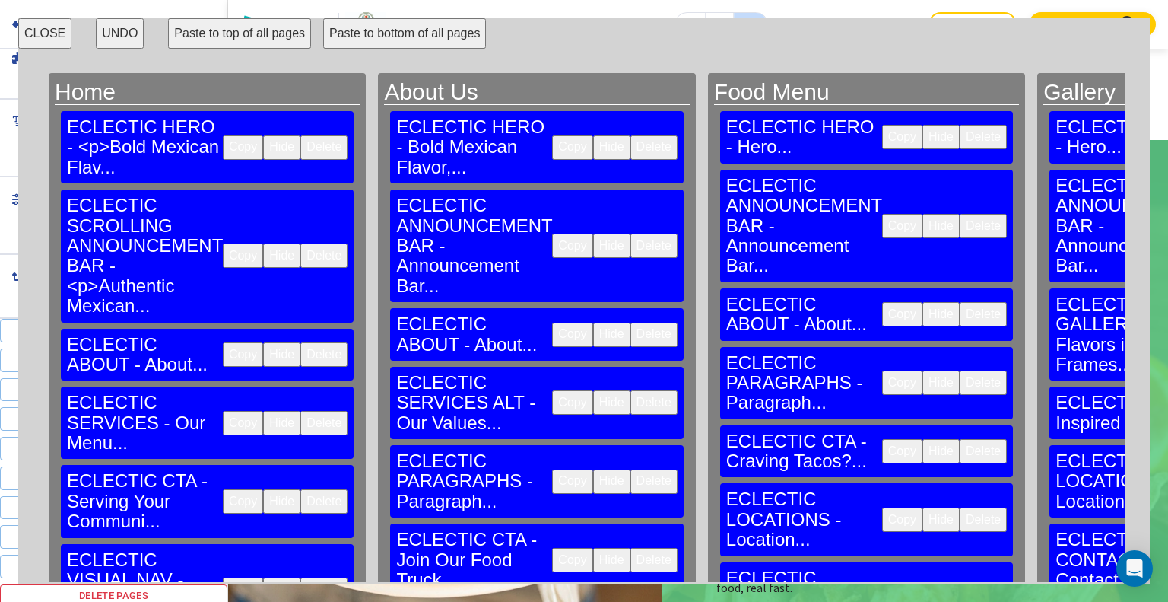
click at [405, 33] on button "Paste to bottom of all pages" at bounding box center [404, 33] width 163 height 30
click at [54, 37] on button "CLOSE" at bounding box center [44, 33] width 53 height 30
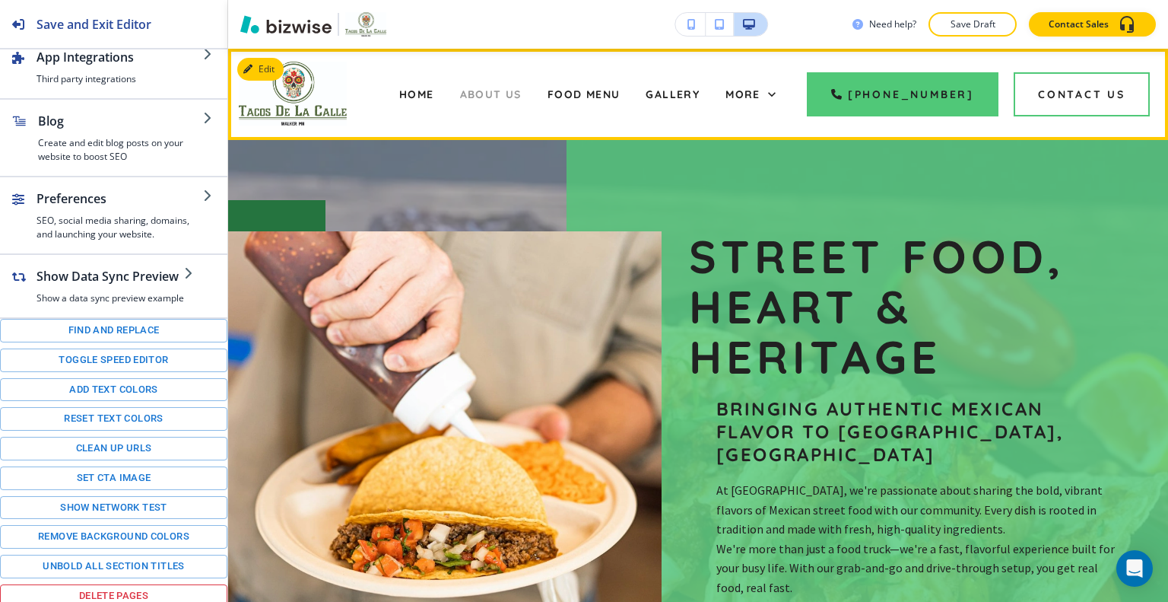
click at [478, 93] on span "About Us" at bounding box center [491, 94] width 62 height 14
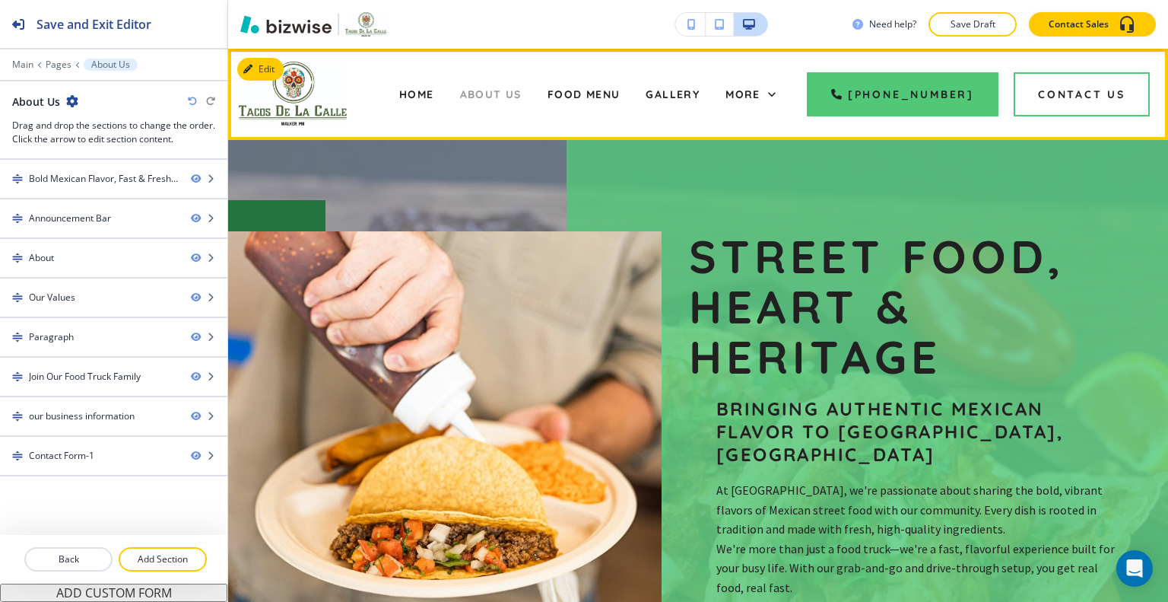
click at [500, 91] on span "About Us" at bounding box center [491, 94] width 62 height 14
click at [609, 97] on span "Food Menu" at bounding box center [584, 94] width 73 height 14
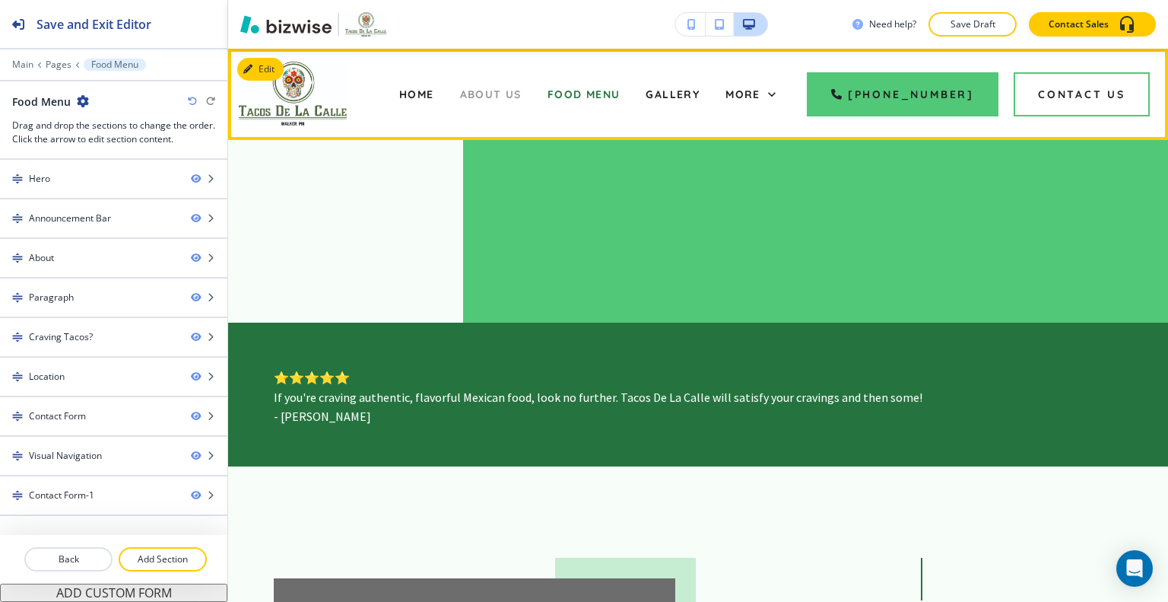
click at [503, 96] on span "About Us" at bounding box center [491, 94] width 62 height 14
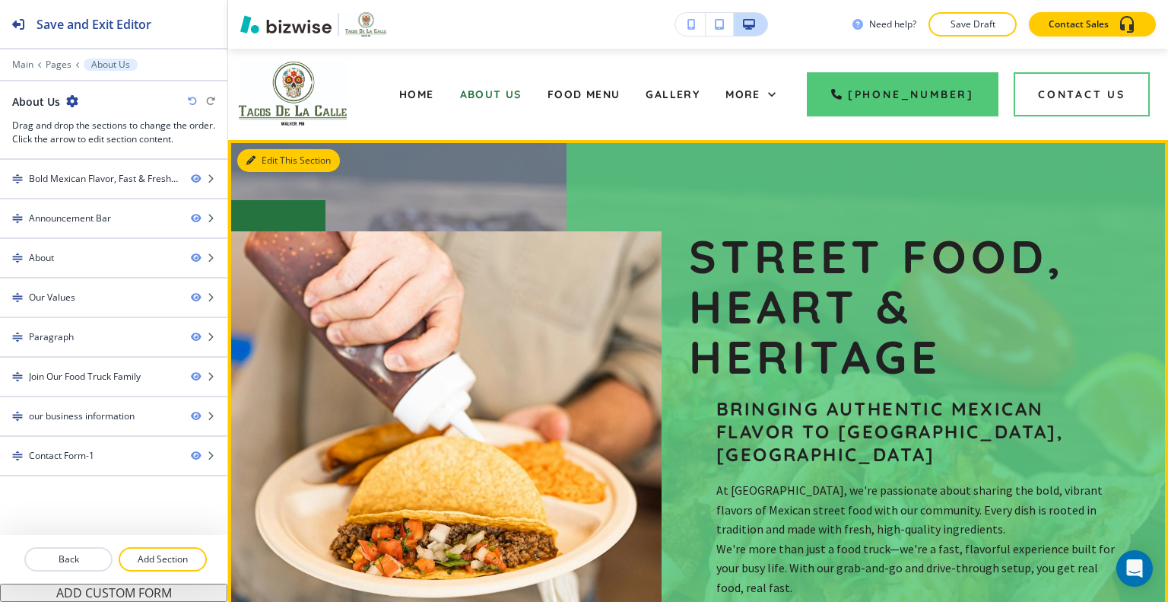
click at [275, 157] on button "Edit This Section" at bounding box center [288, 160] width 103 height 23
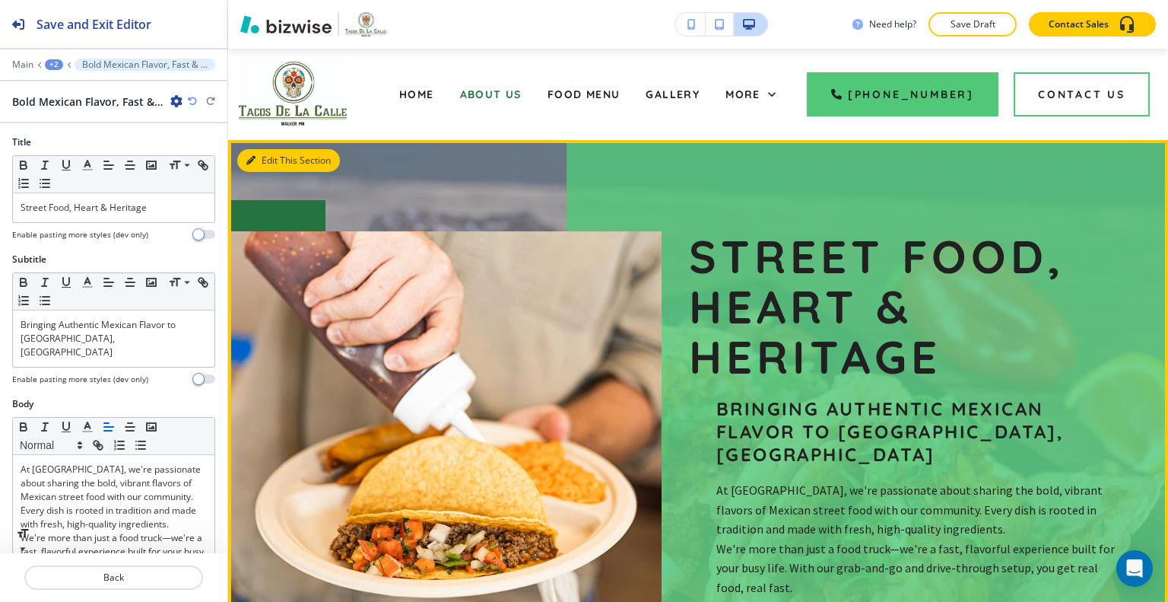
scroll to position [91, 0]
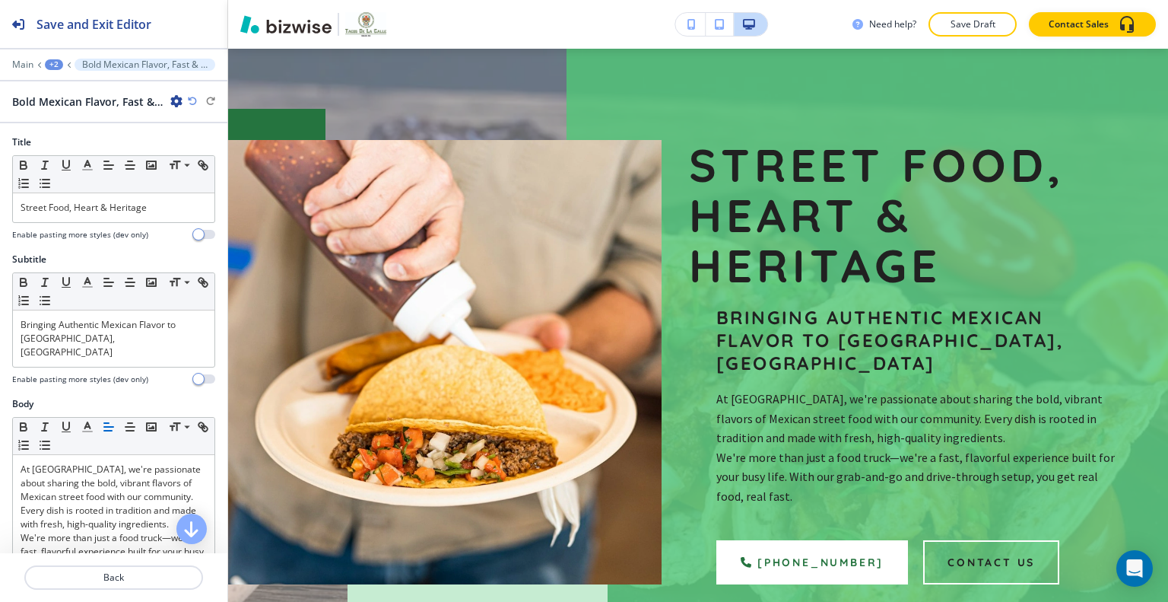
click at [180, 98] on icon "button" at bounding box center [176, 101] width 12 height 12
click at [201, 151] on p "Duplicate Section" at bounding box center [219, 154] width 78 height 14
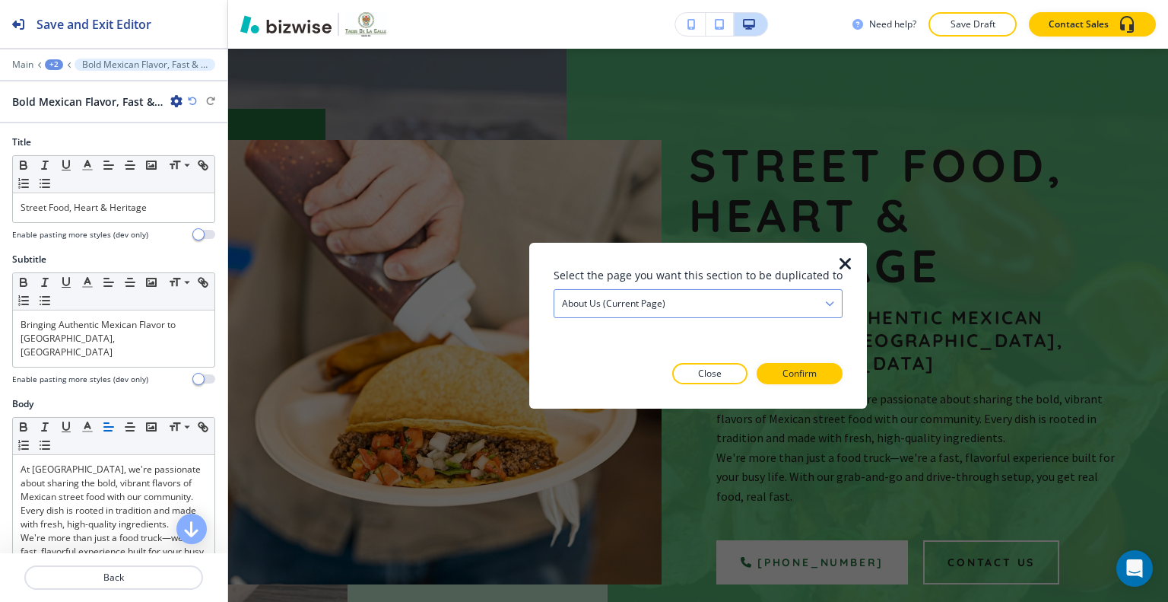
click at [763, 310] on div "About Us (current page)" at bounding box center [699, 302] width 288 height 27
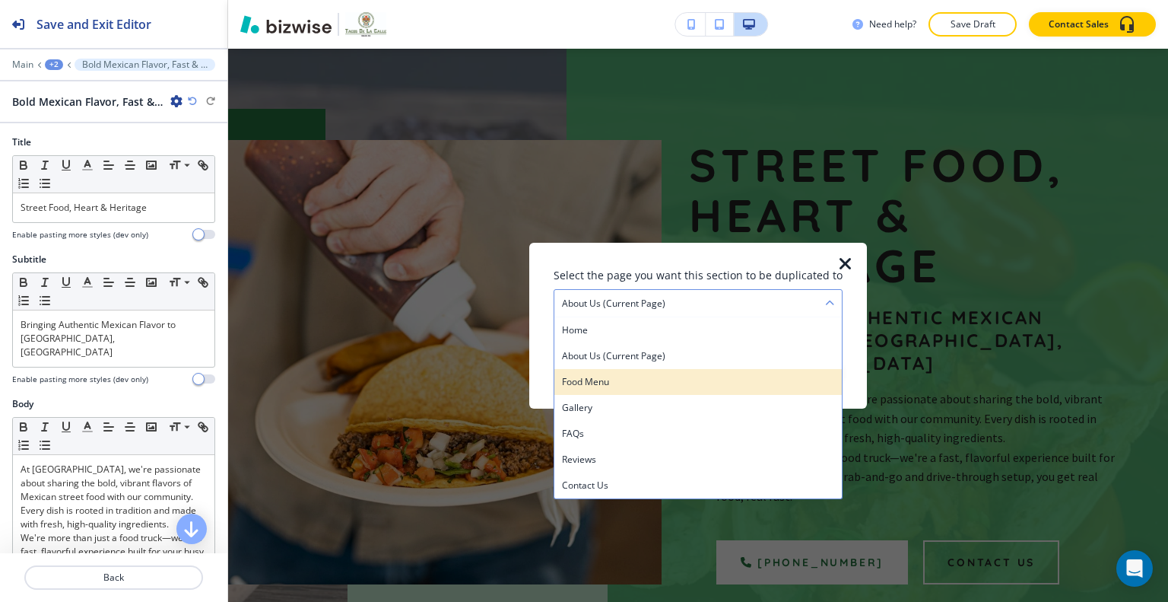
click at [730, 368] on div "Food Menu" at bounding box center [699, 381] width 288 height 26
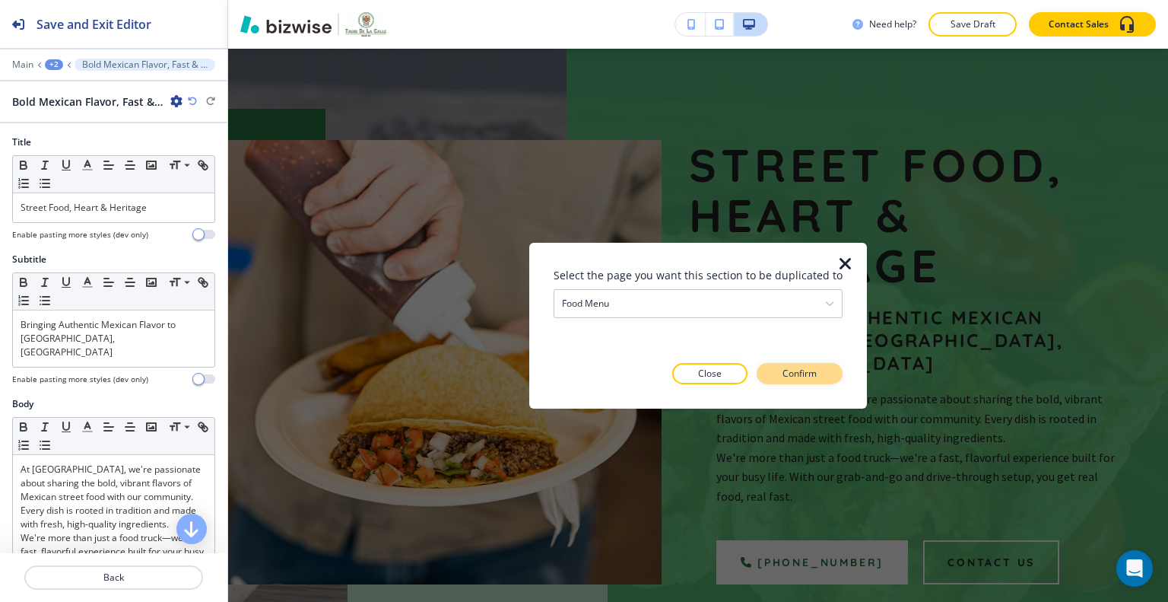
click at [787, 383] on button "Confirm" at bounding box center [800, 373] width 86 height 21
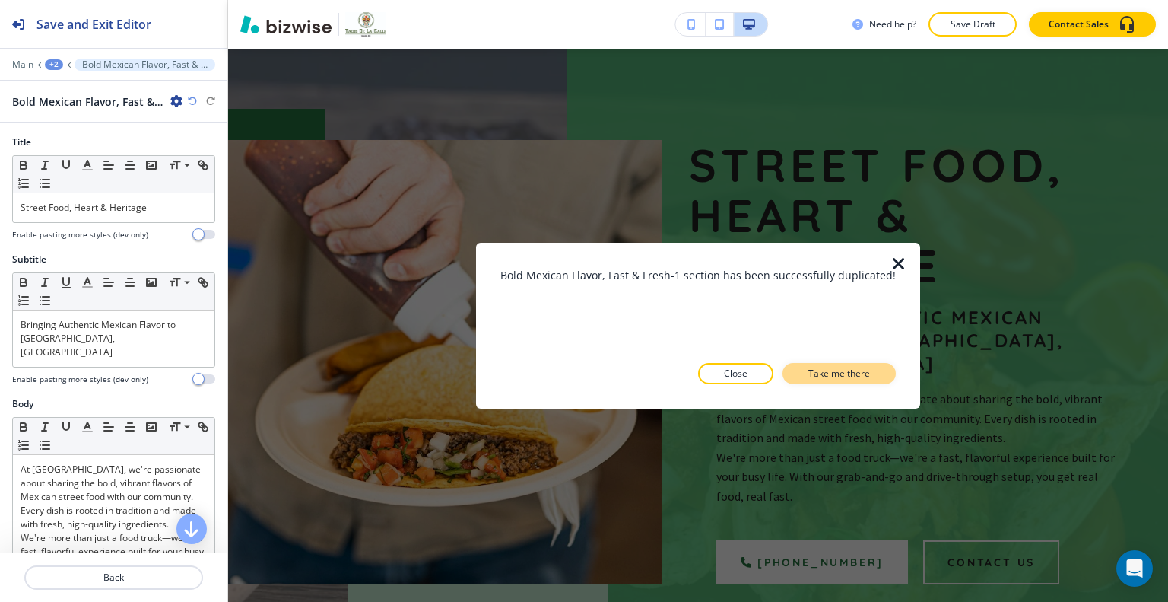
click at [801, 375] on button "Take me there" at bounding box center [839, 373] width 113 height 21
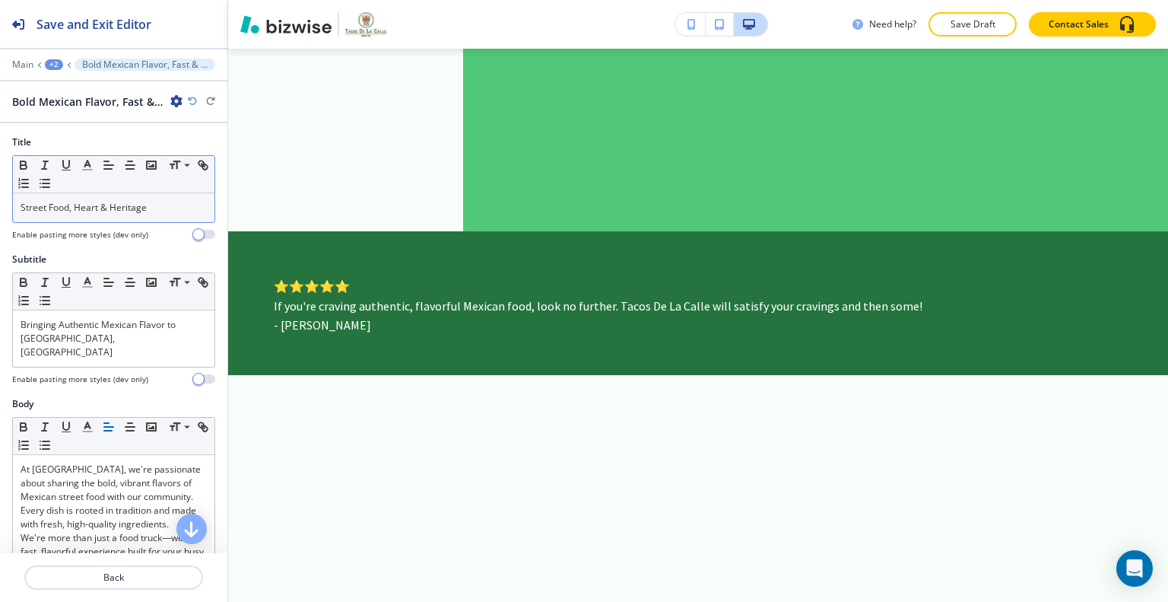
scroll to position [4439, 0]
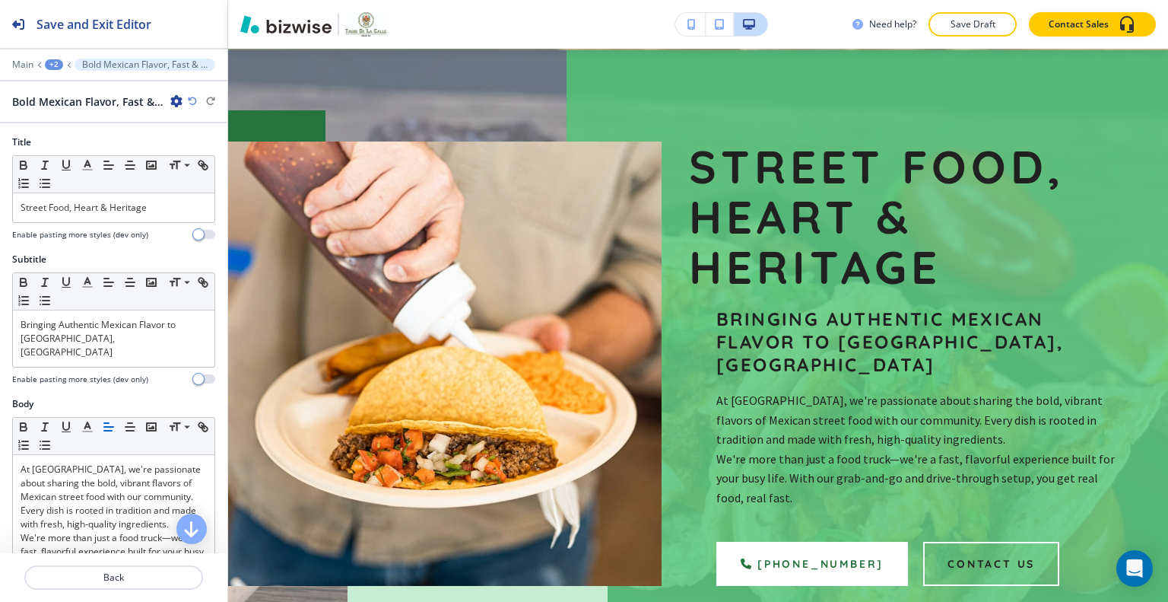
click at [62, 69] on div "Main +2 Bold Mexican Flavor, Fast & Fresh-2" at bounding box center [113, 65] width 203 height 12
click at [55, 62] on div "+2" at bounding box center [54, 64] width 18 height 11
click at [61, 114] on p "Food Menu" at bounding box center [94, 116] width 78 height 14
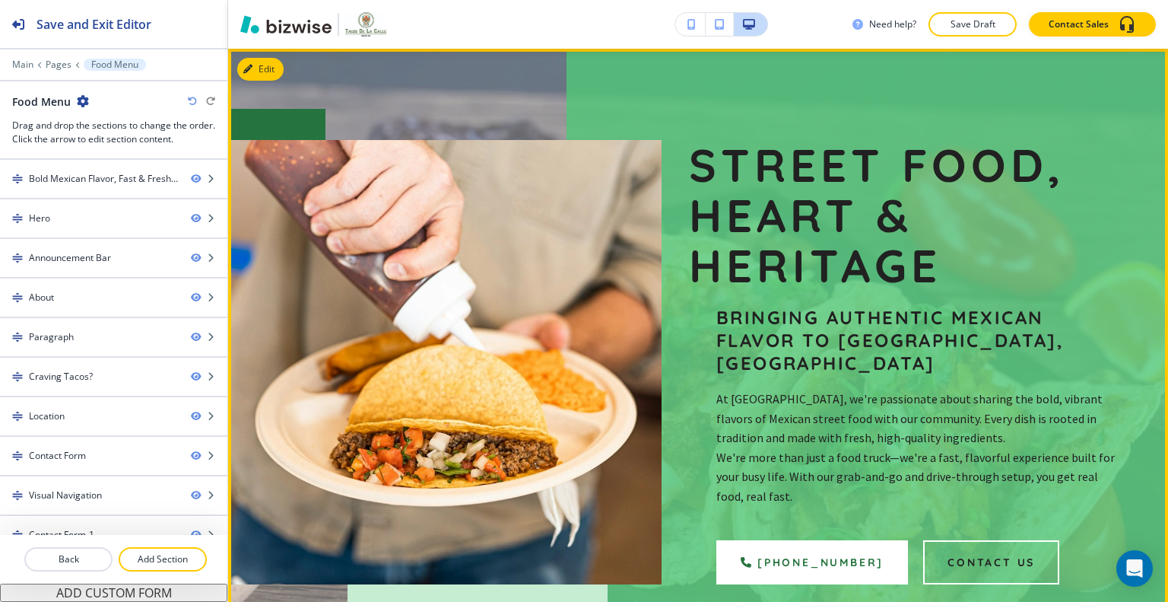
scroll to position [472, 0]
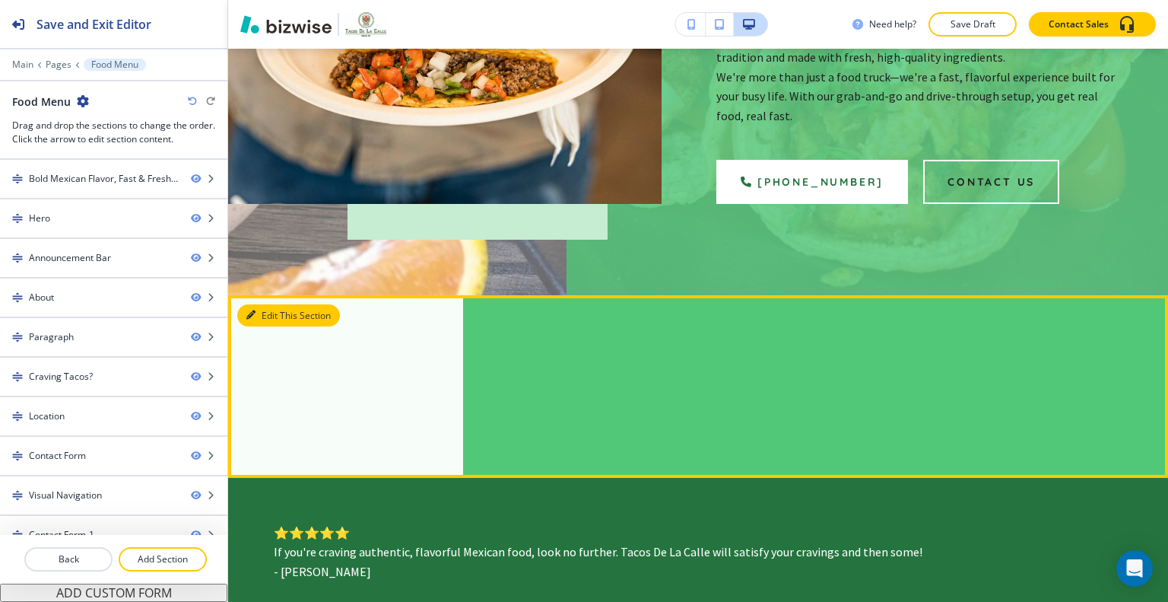
click at [282, 304] on button "Edit This Section" at bounding box center [288, 315] width 103 height 23
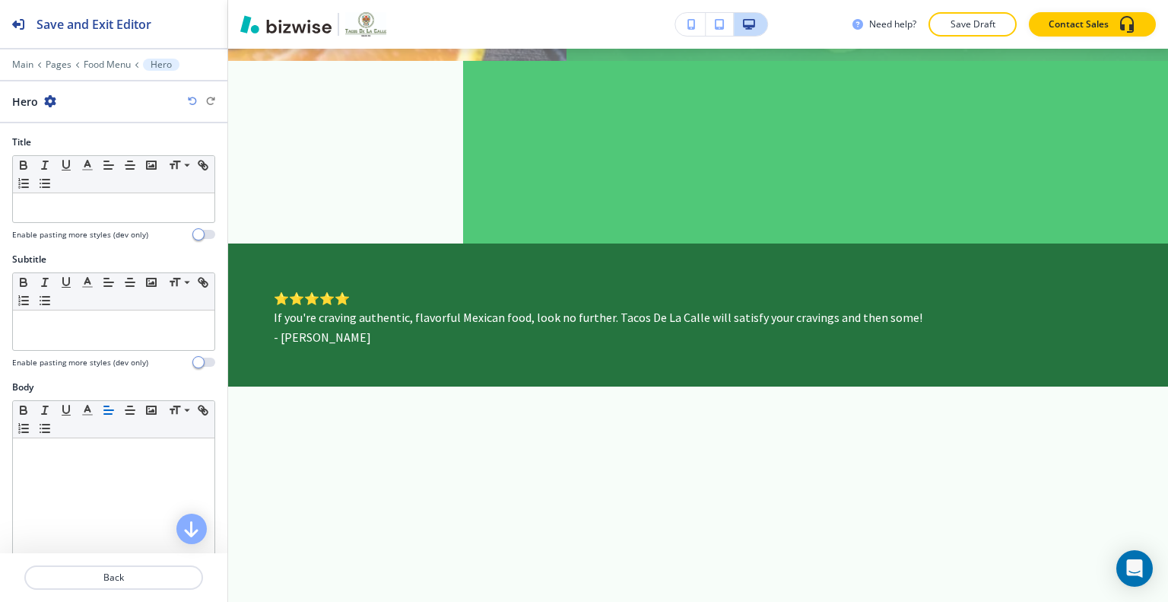
click at [52, 103] on icon "button" at bounding box center [50, 101] width 12 height 12
click at [96, 173] on p "Delete Section" at bounding box center [92, 180] width 78 height 14
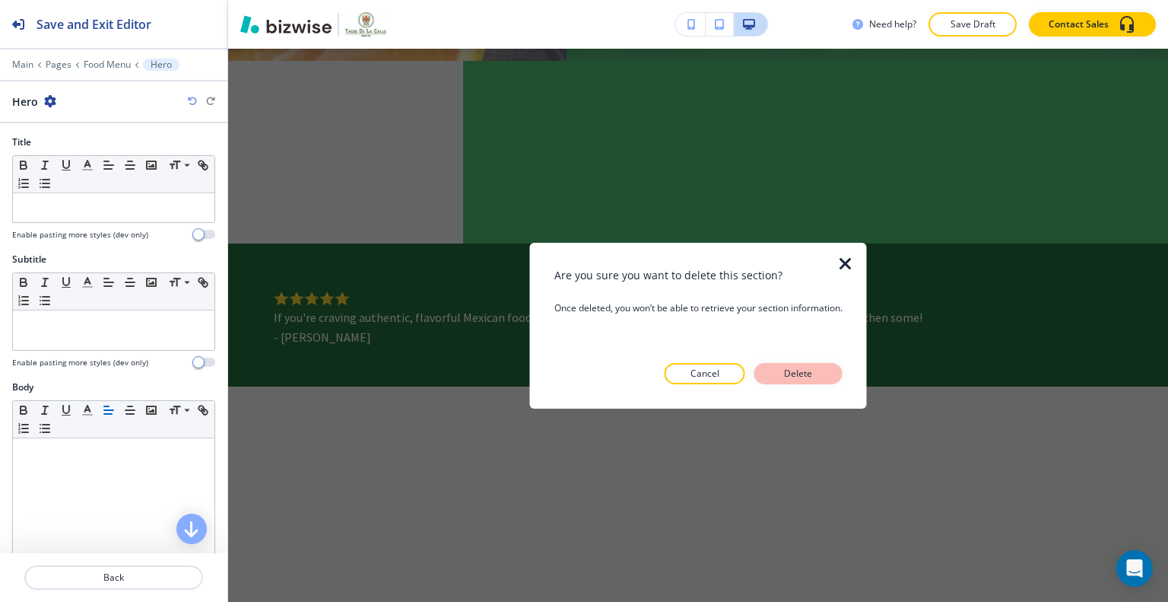
click at [806, 384] on div at bounding box center [699, 396] width 288 height 24
click at [805, 374] on p "Delete" at bounding box center [798, 374] width 37 height 14
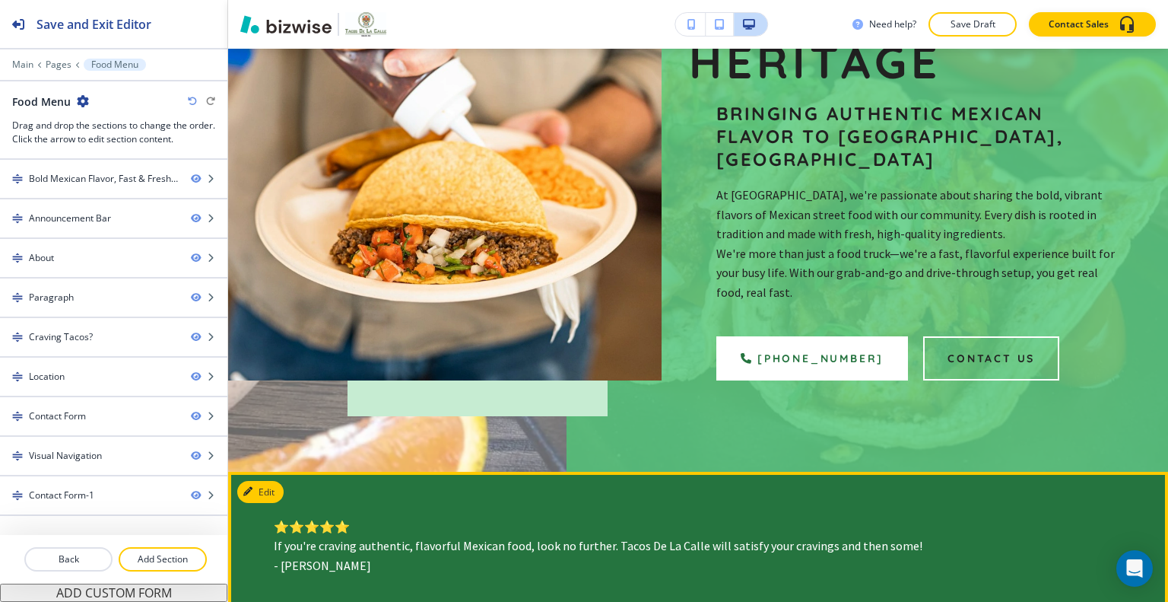
scroll to position [447, 0]
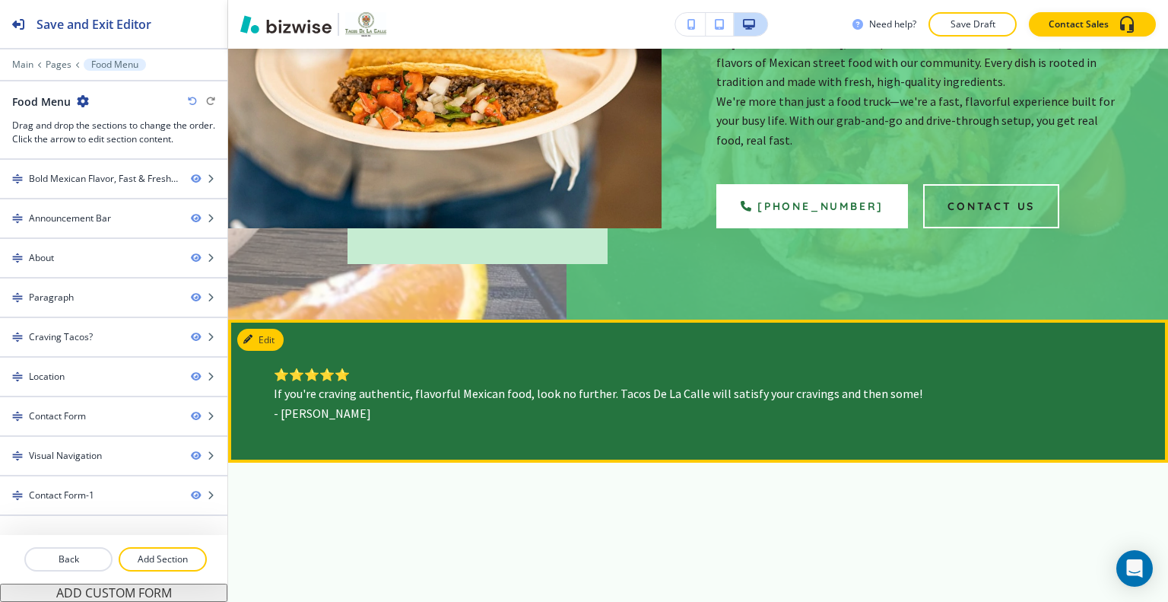
click at [246, 319] on div "⭐⭐⭐⭐⭐ If you're craving authentic, flavorful Mexican food, look no further. Tac…" at bounding box center [698, 391] width 940 height 144
click at [261, 329] on button "Edit This Section" at bounding box center [288, 340] width 103 height 23
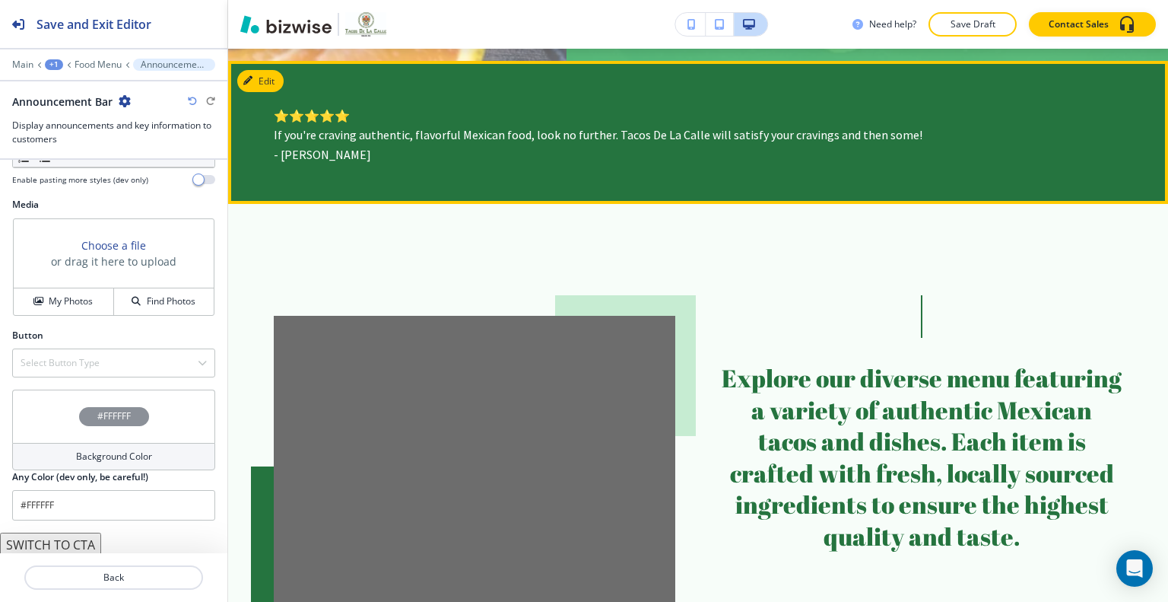
scroll to position [478, 0]
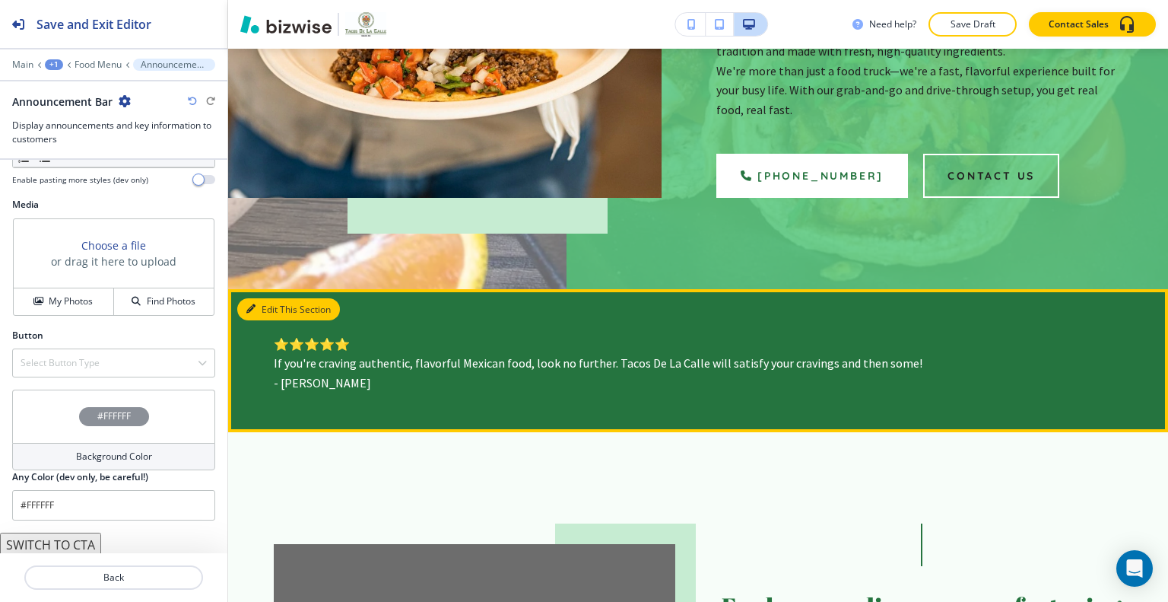
click at [246, 298] on button "Edit This Section" at bounding box center [288, 309] width 103 height 23
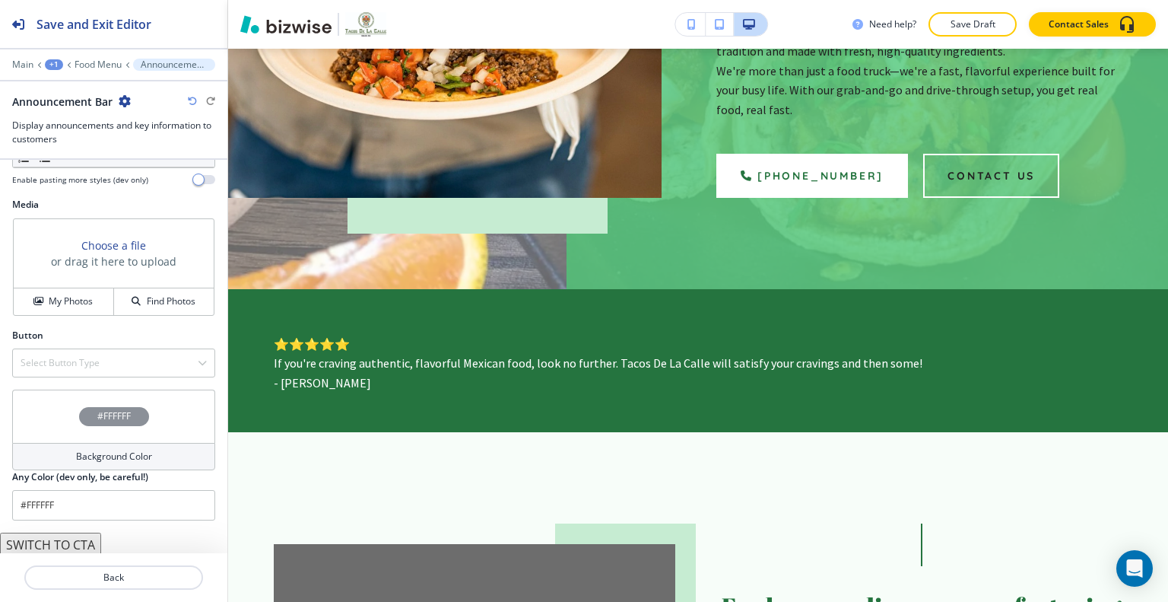
click at [65, 409] on div "#FFFFFF" at bounding box center [113, 415] width 203 height 53
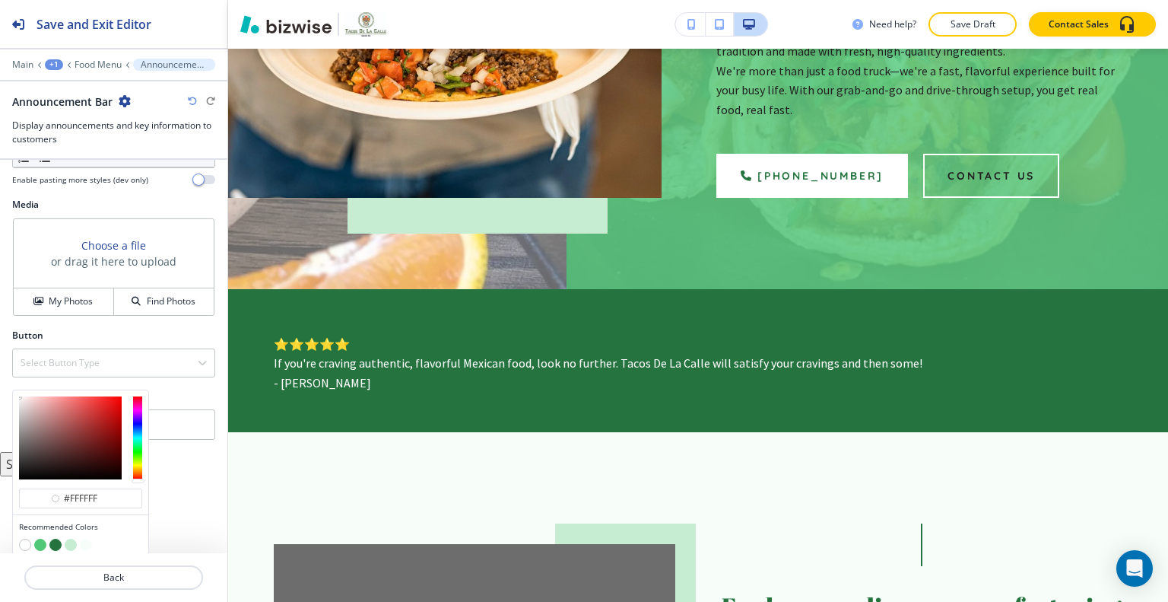
scroll to position [554, 0]
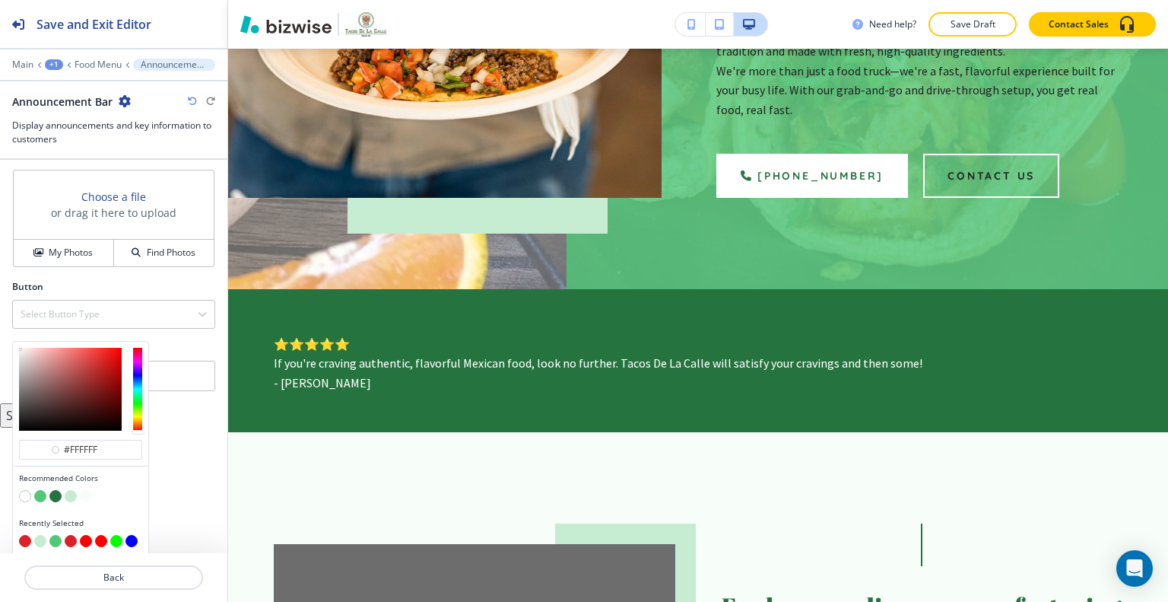
click at [24, 540] on button "button" at bounding box center [25, 541] width 12 height 12
type input "#db2129"
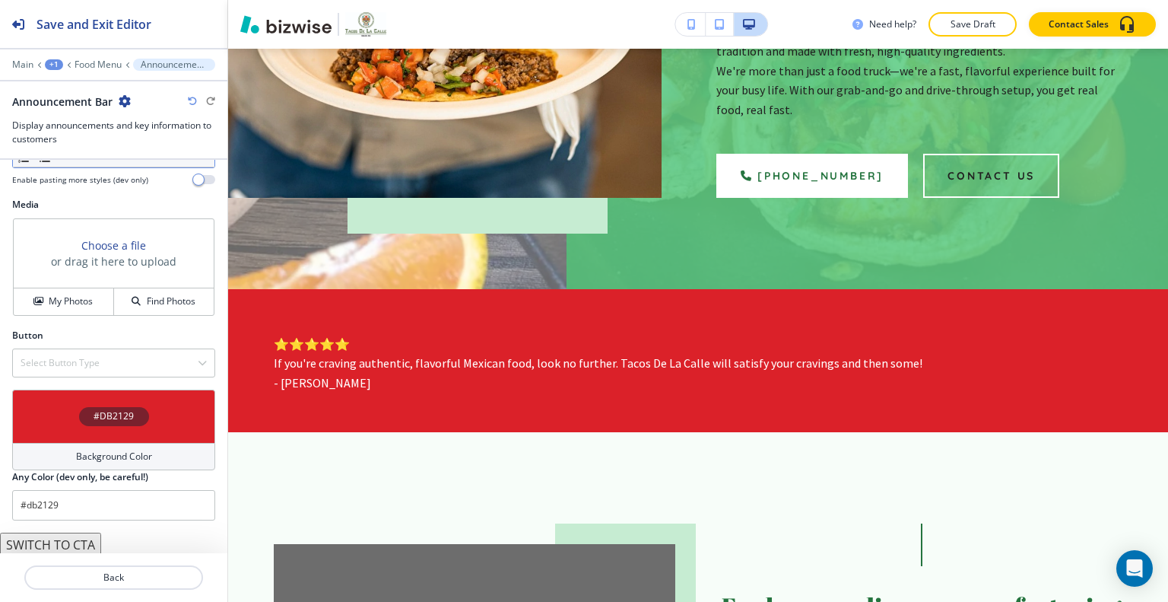
scroll to position [201, 0]
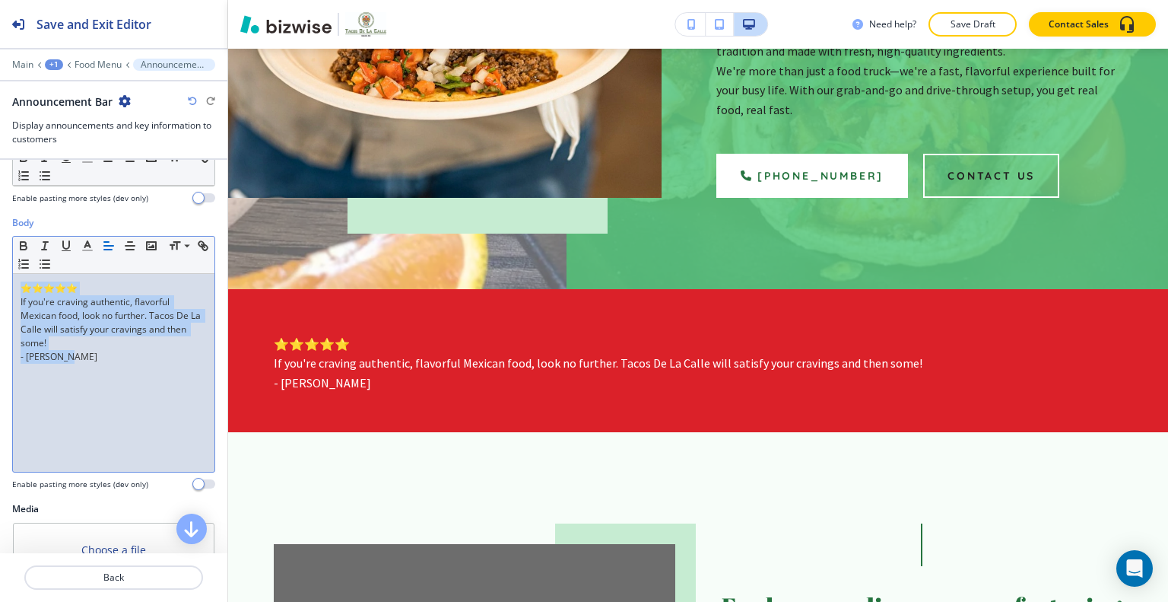
drag, startPoint x: 119, startPoint y: 352, endPoint x: 2, endPoint y: 179, distance: 209.3
click at [0, 179] on div "Title Small Normal Large Huge Enable pasting more styles (dev only) Subtitle Sm…" at bounding box center [113, 356] width 227 height 393
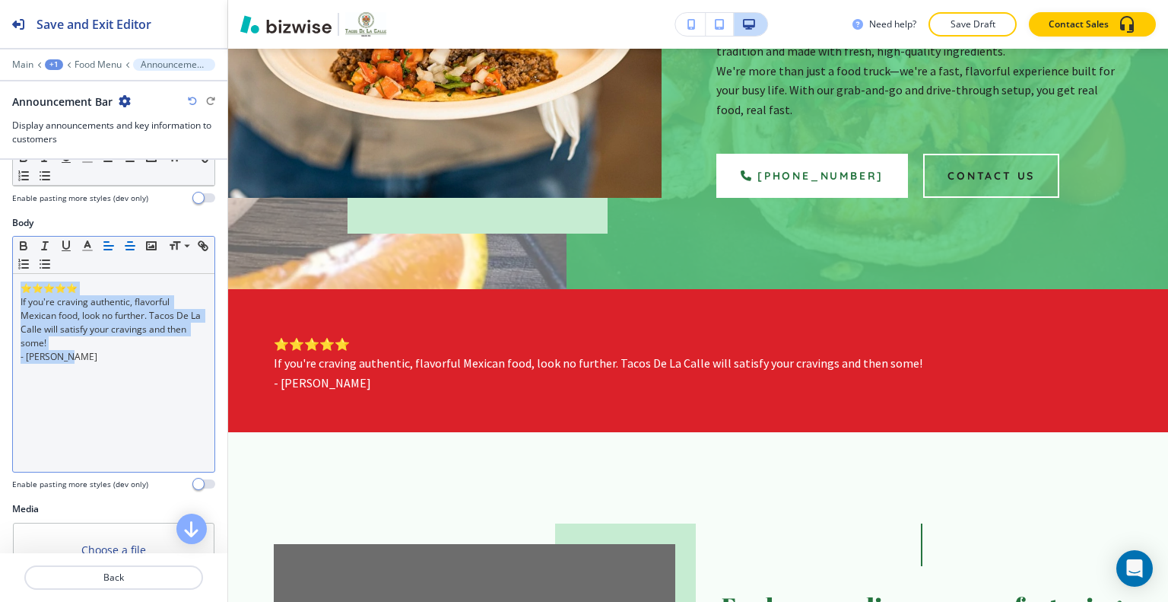
click at [126, 245] on icon "button" at bounding box center [130, 246] width 14 height 14
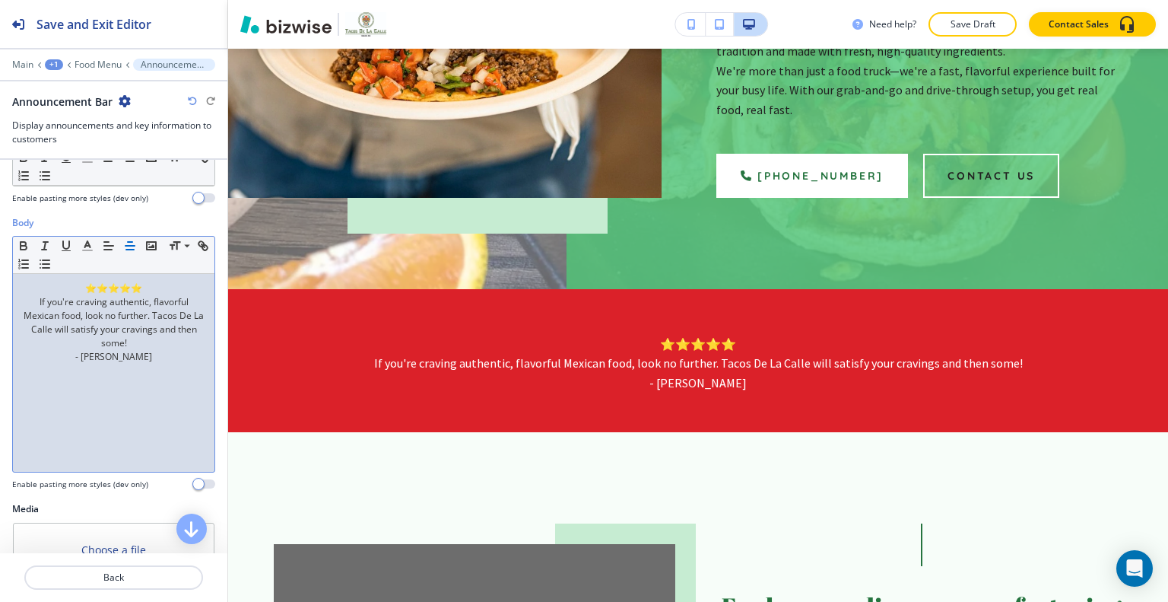
click at [926, 24] on div "Need help? Save Draft Contact Sales" at bounding box center [1011, 24] width 316 height 24
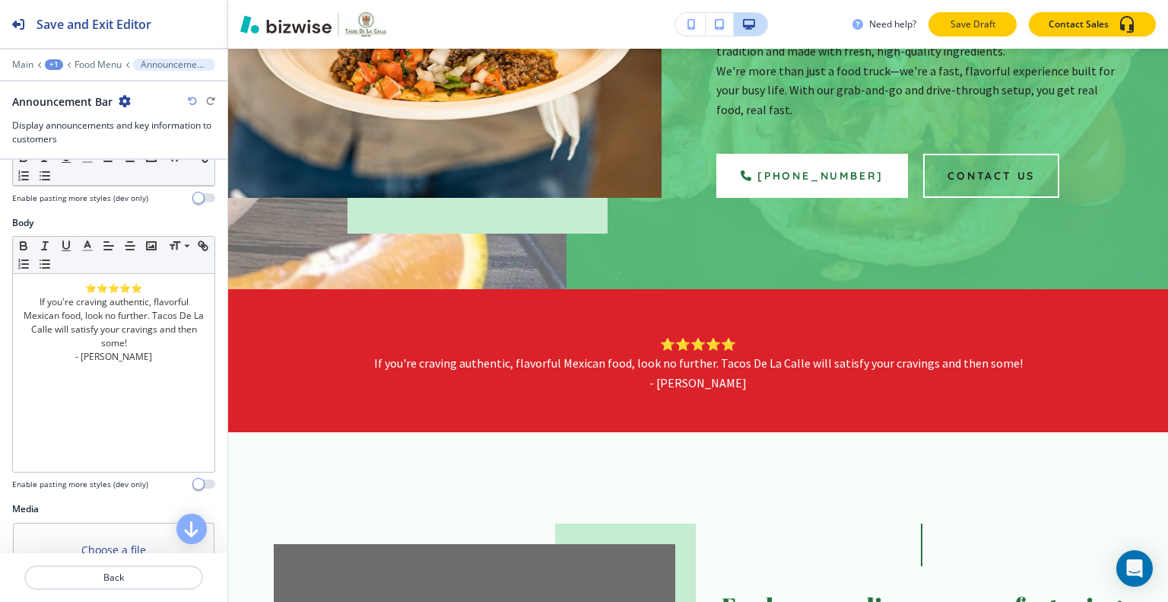
click at [941, 27] on button "Save Draft" at bounding box center [973, 24] width 88 height 24
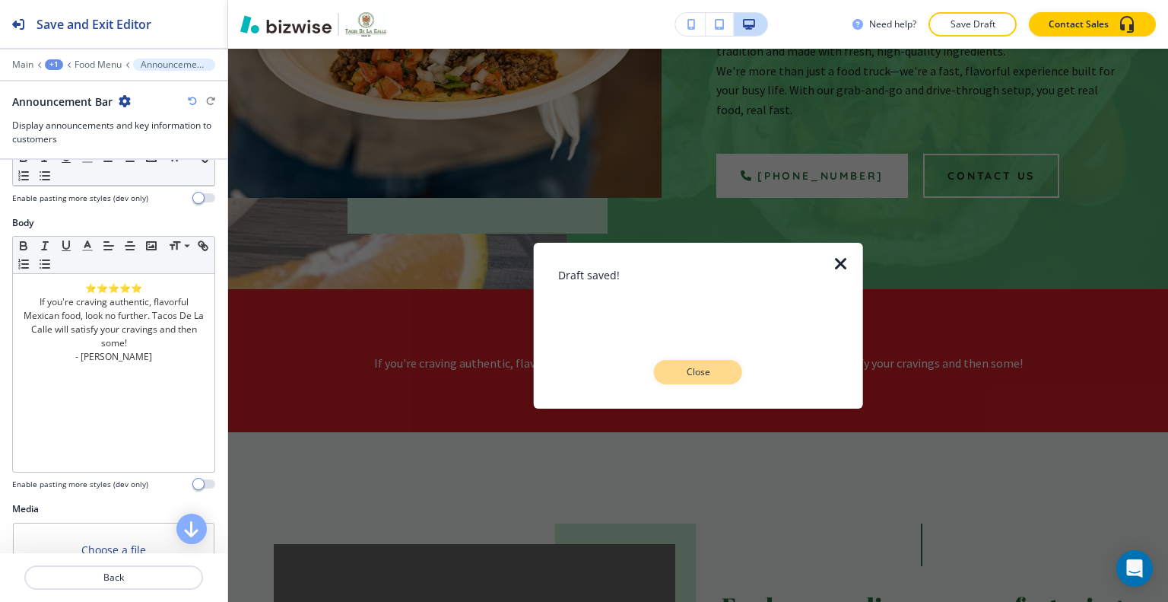
click at [731, 370] on button "Close" at bounding box center [698, 372] width 88 height 24
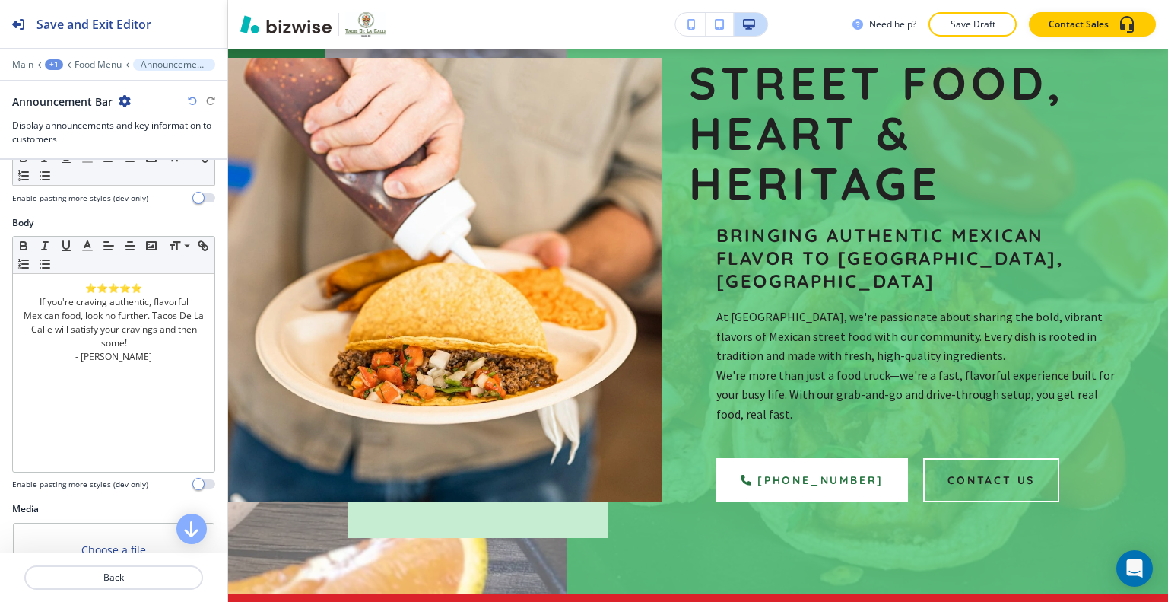
scroll to position [97, 0]
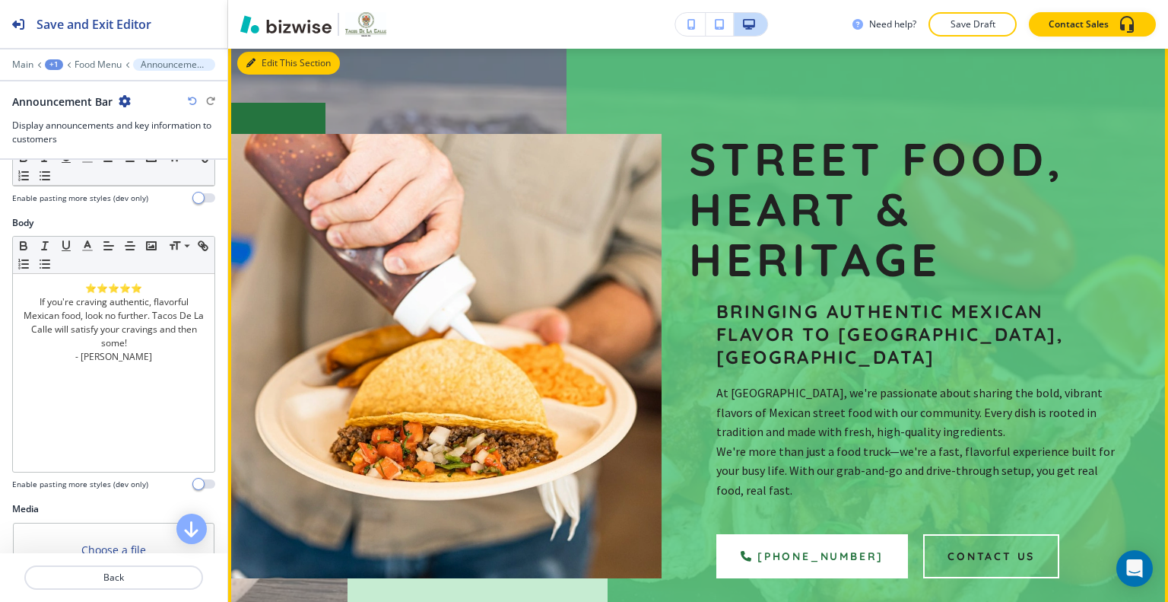
click at [262, 58] on button "Edit This Section" at bounding box center [288, 63] width 103 height 23
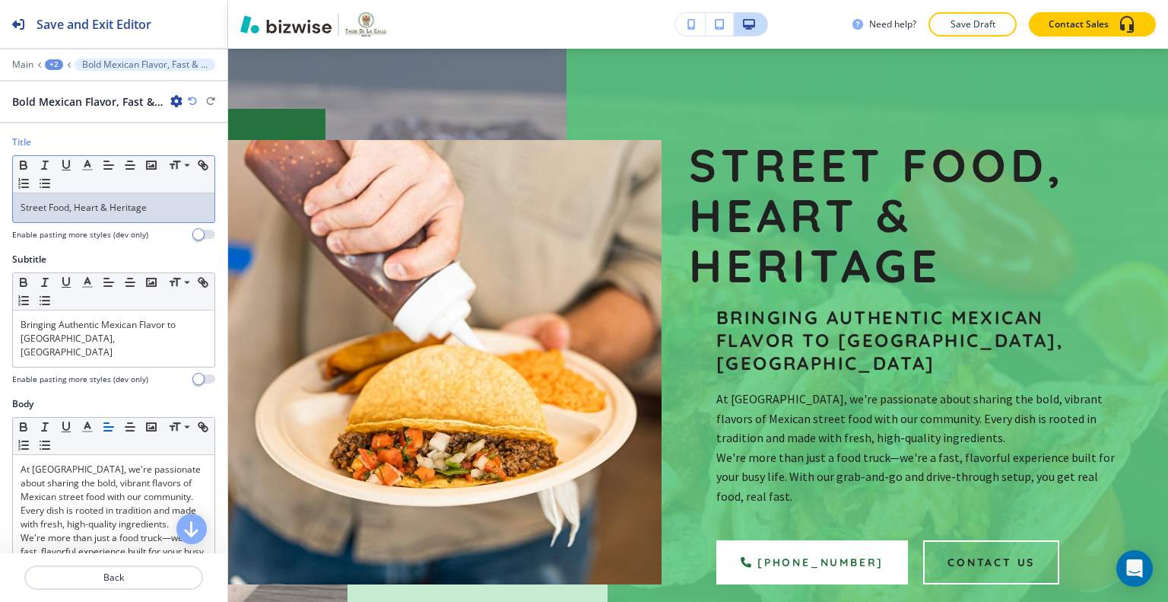
click at [182, 194] on div "Street Food, Heart & Heritage" at bounding box center [114, 207] width 202 height 29
drag, startPoint x: 182, startPoint y: 194, endPoint x: 155, endPoint y: 194, distance: 26.6
click at [155, 194] on div "Street Food, Heart & Heritage" at bounding box center [114, 207] width 202 height 29
drag, startPoint x: 155, startPoint y: 200, endPoint x: 0, endPoint y: 211, distance: 155.6
click at [0, 211] on div "Title Small Normal Large Huge Street Food, Heart & Heritage Enable pasting more…" at bounding box center [113, 193] width 227 height 117
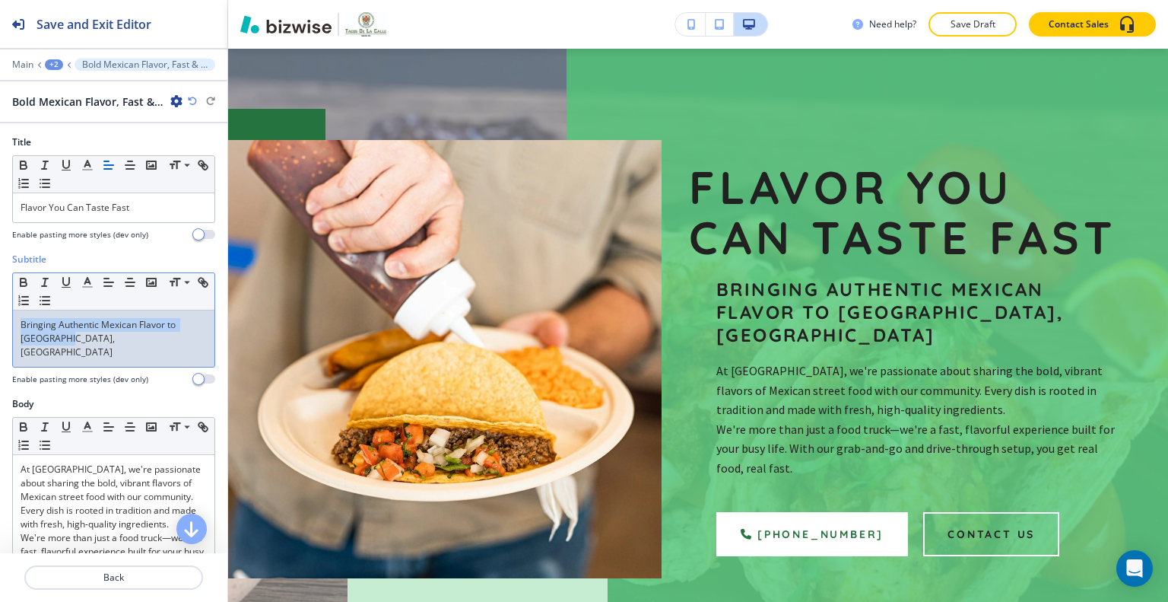
drag, startPoint x: 167, startPoint y: 334, endPoint x: 32, endPoint y: 328, distance: 134.8
click at [12, 310] on div "Small Normal Large Huge Bringing Authentic Mexican Flavor to Walker, MN" at bounding box center [113, 319] width 203 height 95
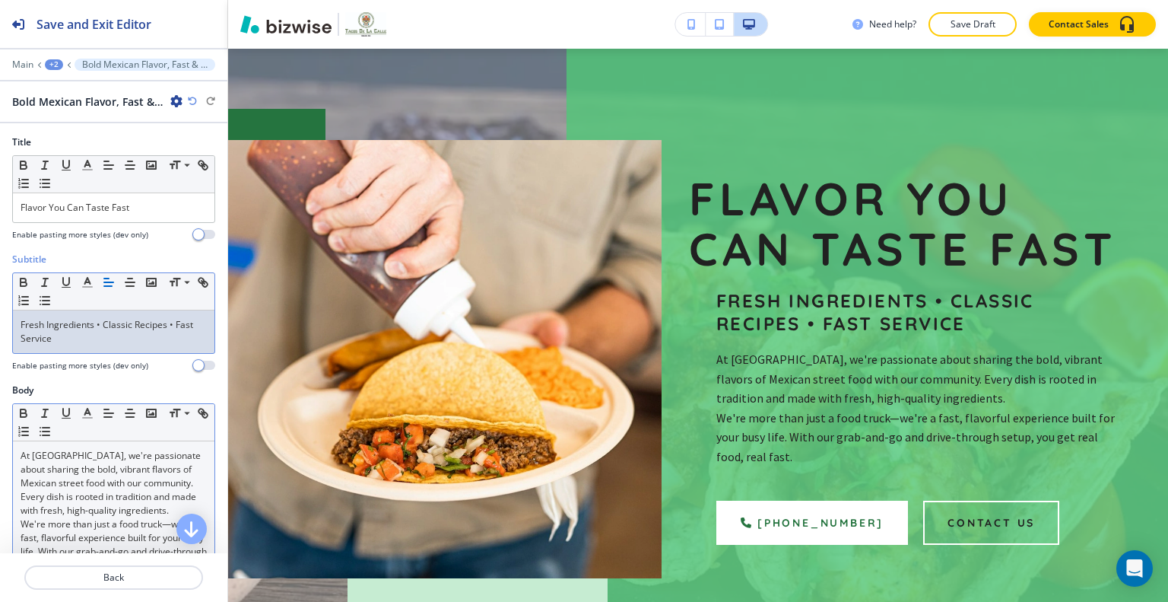
scroll to position [76, 0]
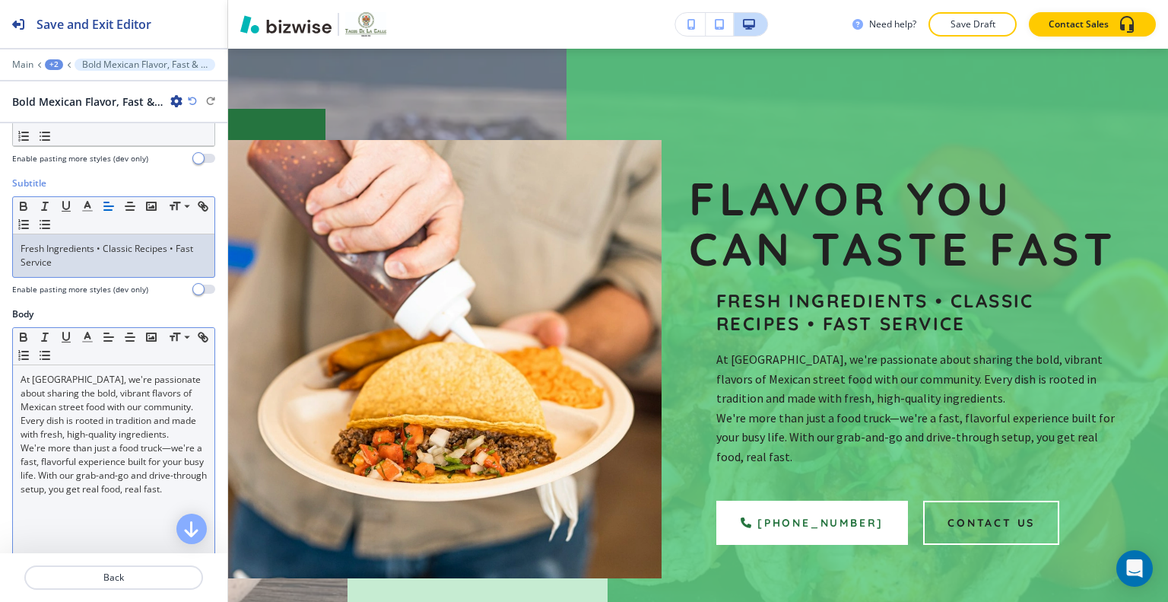
click at [118, 530] on div "At Tacos De La Calle, we're passionate about sharing the bold, vibrant flavors …" at bounding box center [114, 464] width 202 height 198
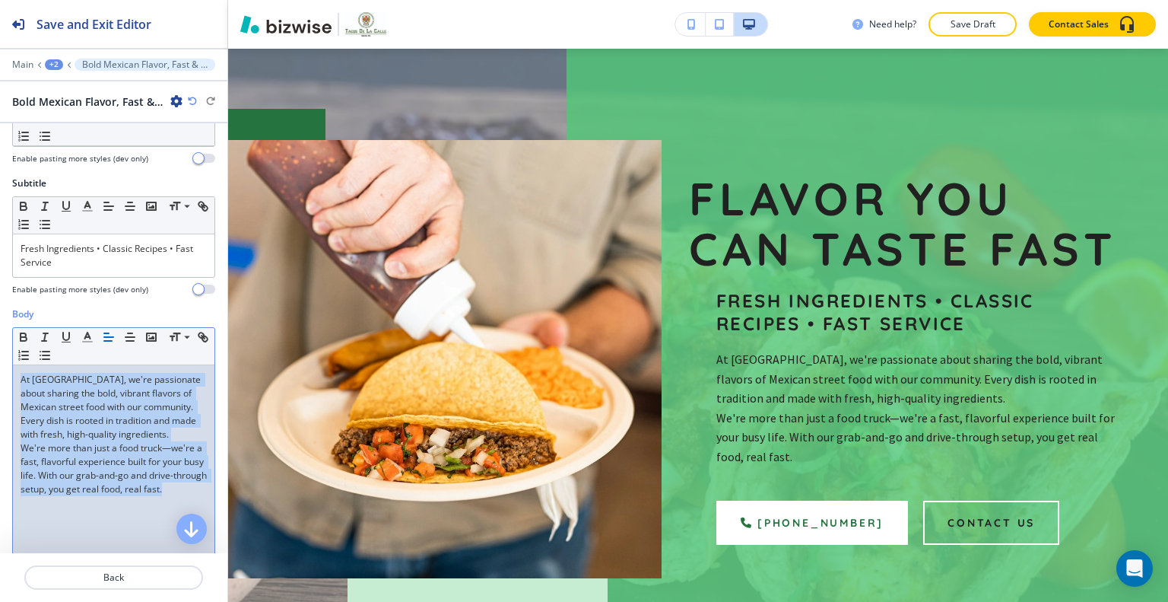
drag, startPoint x: 82, startPoint y: 529, endPoint x: 3, endPoint y: 372, distance: 175.5
click at [0, 370] on div "Body Small Normal Large Huge At Tacos De La Calle, we're passionate about shari…" at bounding box center [113, 450] width 227 height 286
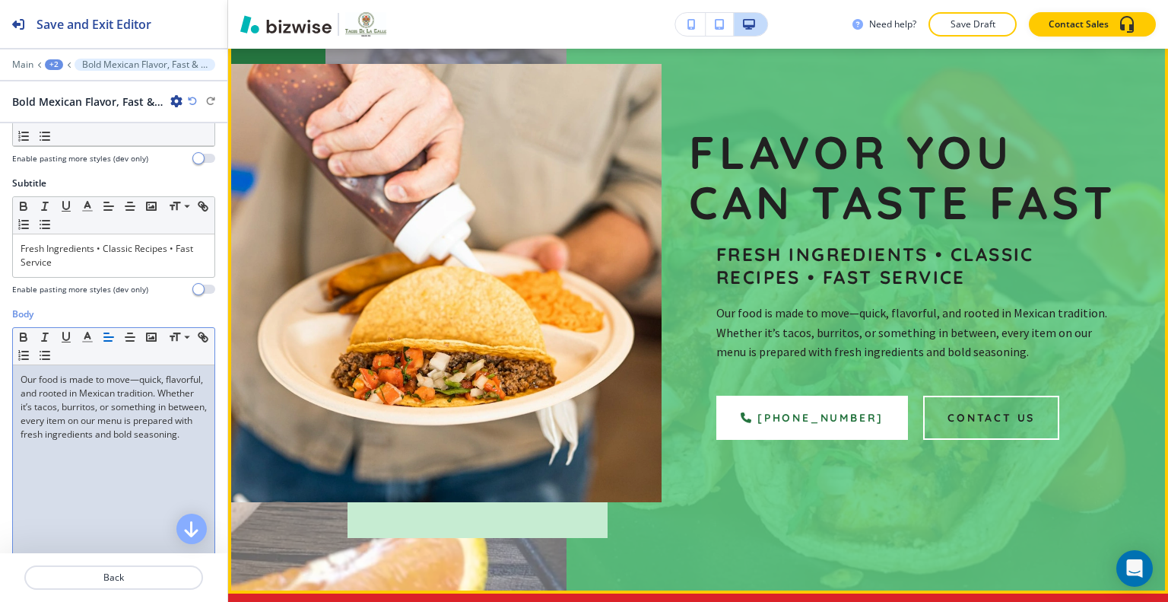
scroll to position [15, 0]
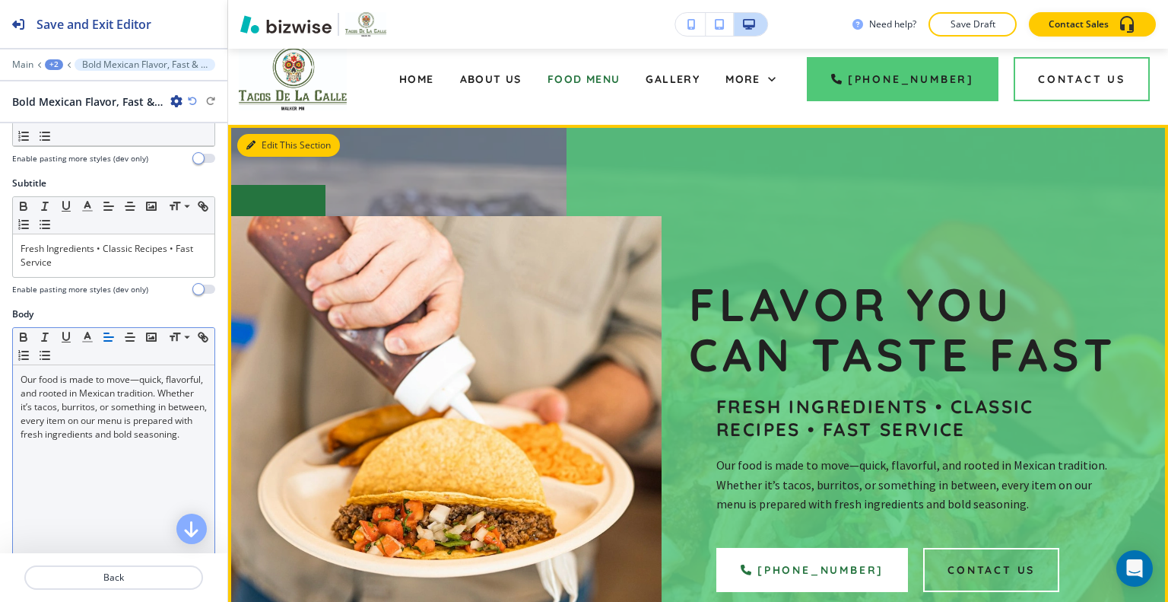
click at [269, 142] on button "Edit This Section" at bounding box center [288, 145] width 103 height 23
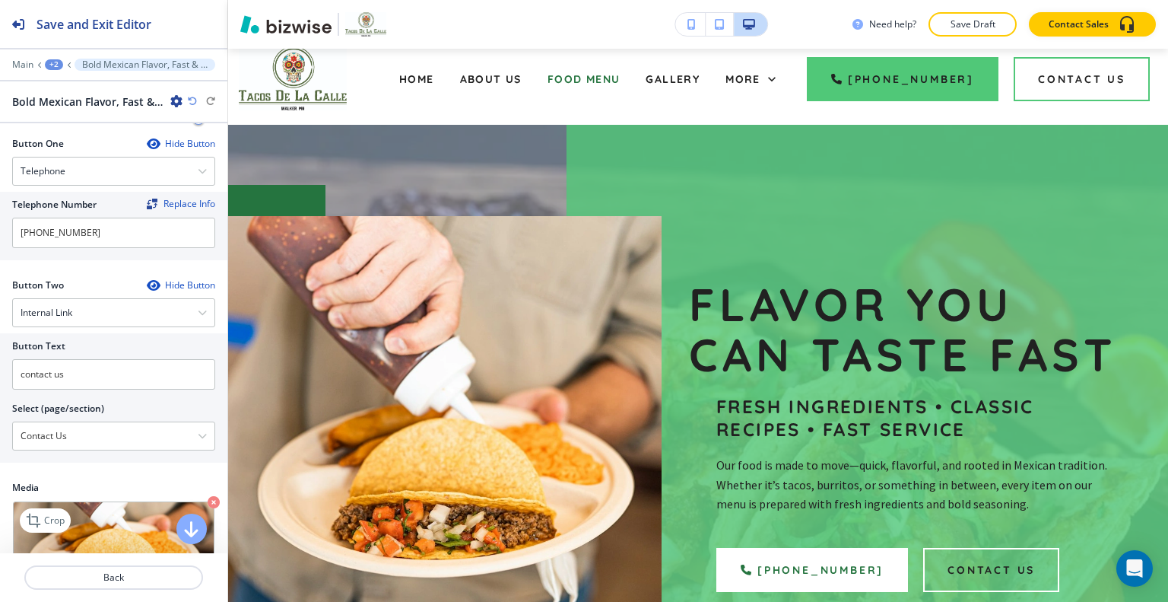
scroll to position [609, 0]
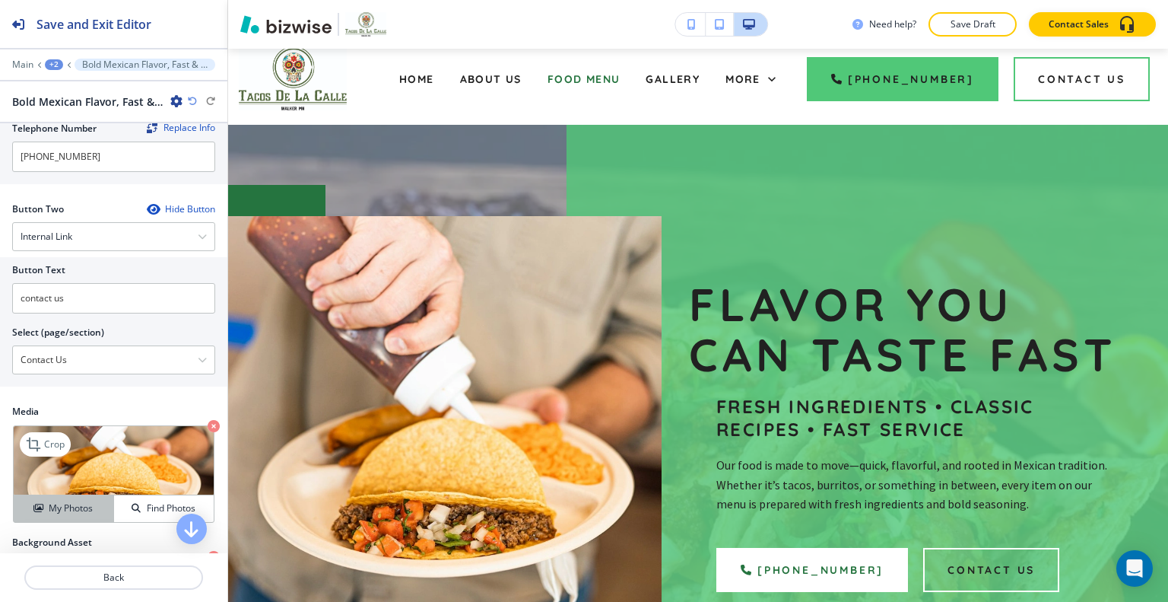
click at [81, 505] on h4 "My Photos" at bounding box center [71, 508] width 44 height 14
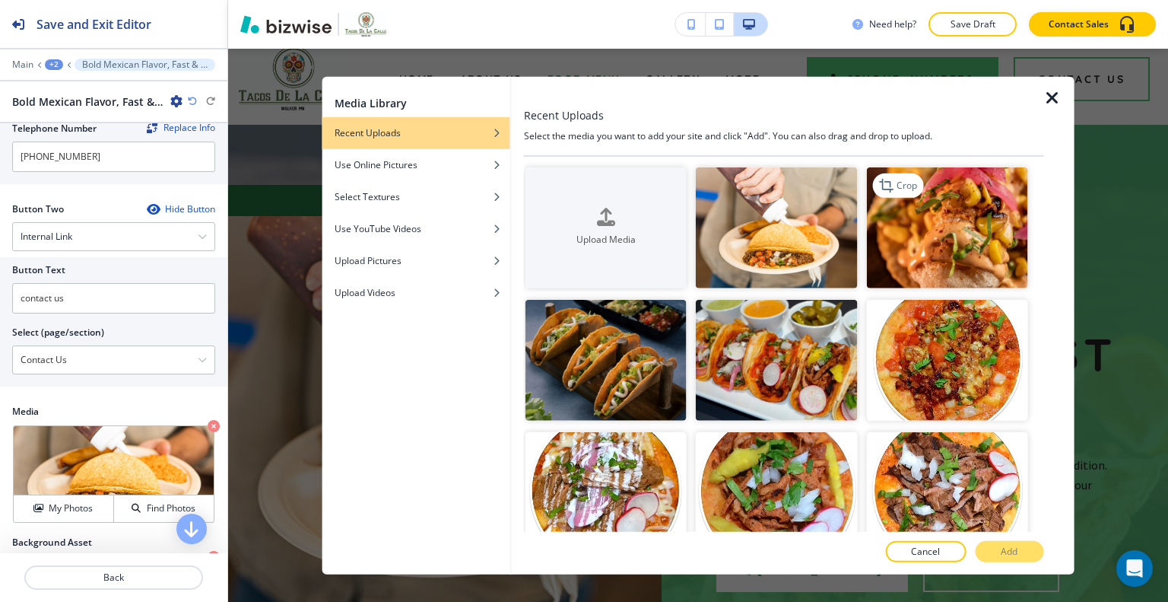
click at [940, 258] on img "button" at bounding box center [946, 227] width 161 height 121
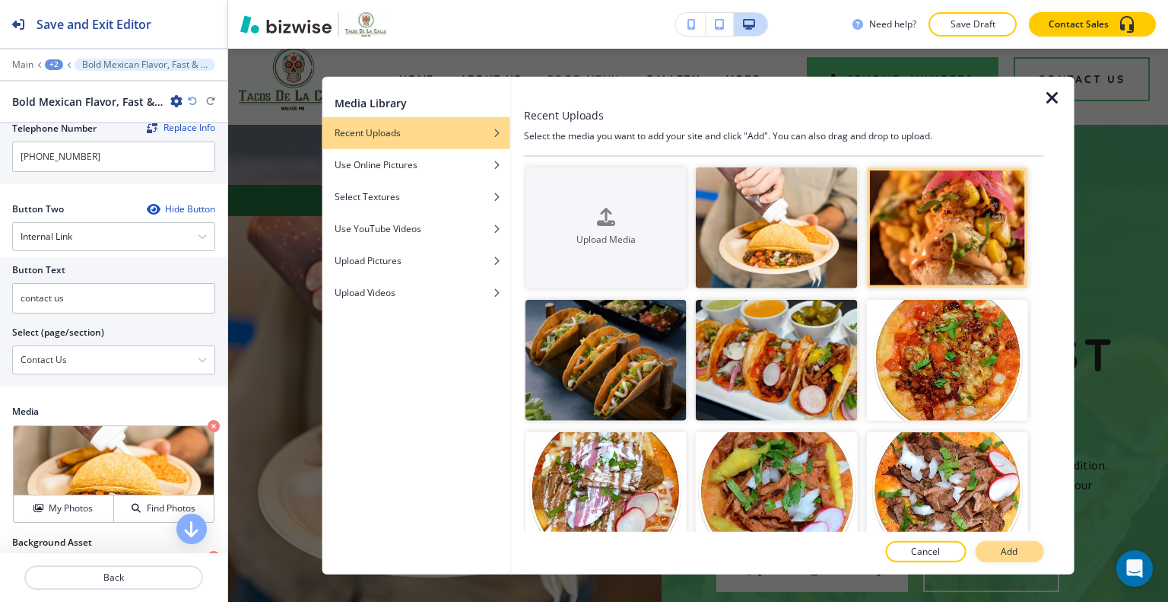
click at [1016, 556] on p "Add" at bounding box center [1009, 552] width 17 height 14
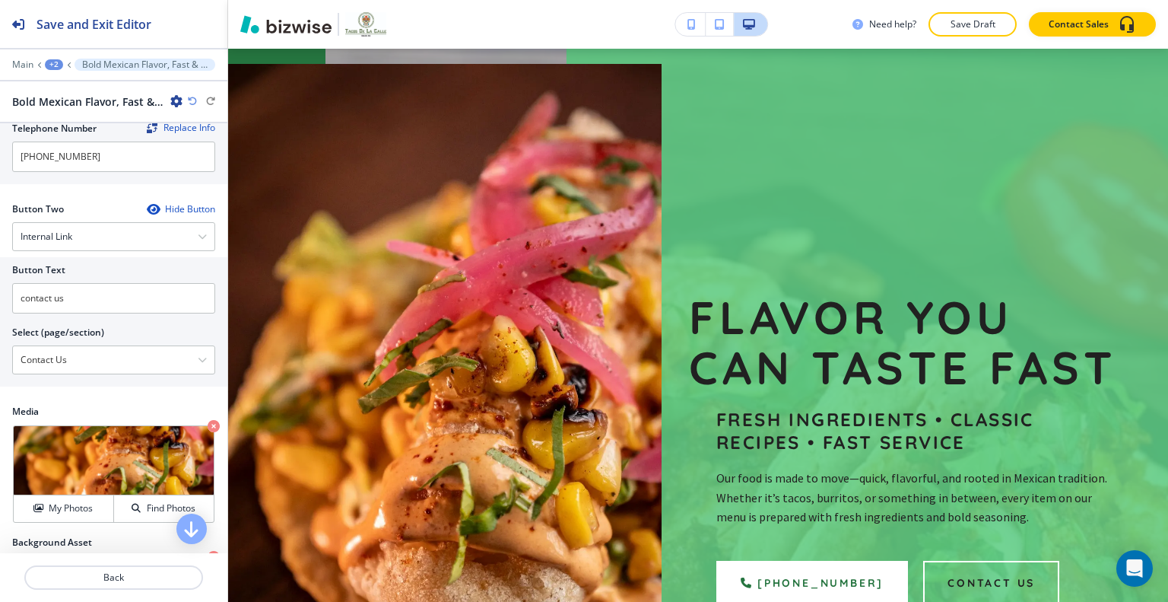
scroll to position [319, 0]
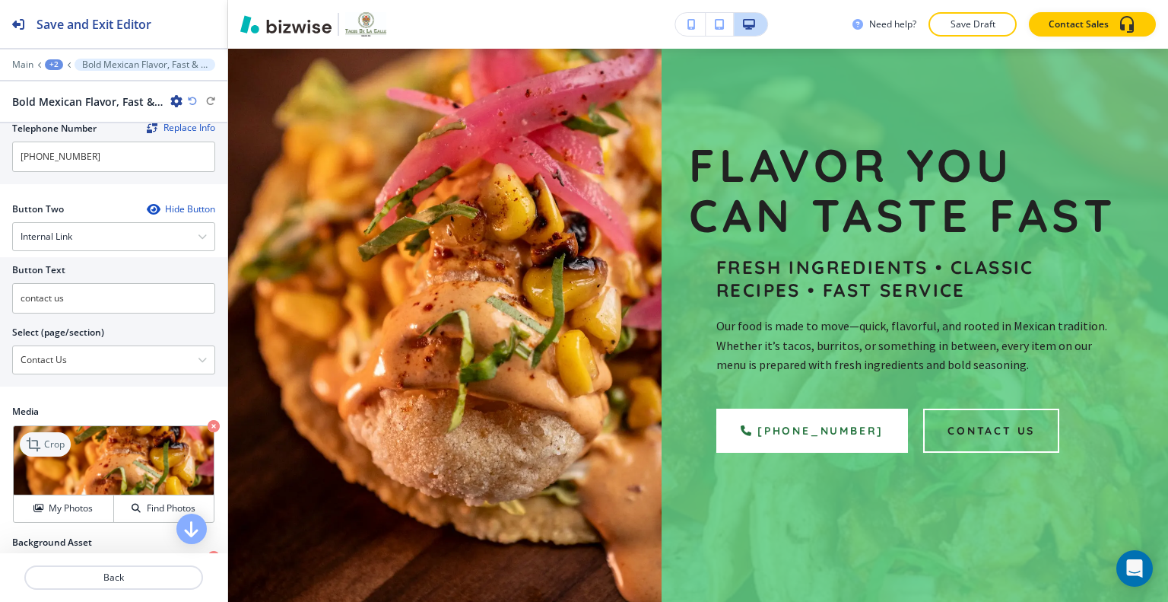
click at [55, 442] on p "Crop" at bounding box center [54, 444] width 21 height 14
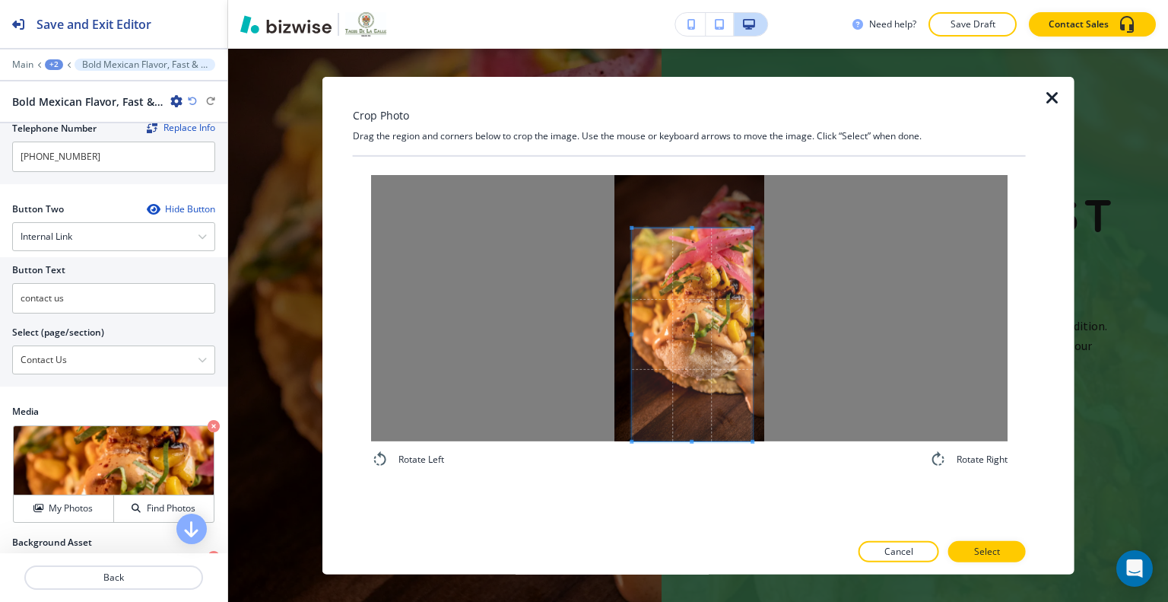
click at [679, 350] on span at bounding box center [692, 333] width 120 height 213
drag, startPoint x: 1056, startPoint y: 97, endPoint x: 880, endPoint y: 141, distance: 181.4
click at [1056, 97] on icon "button" at bounding box center [1053, 97] width 18 height 18
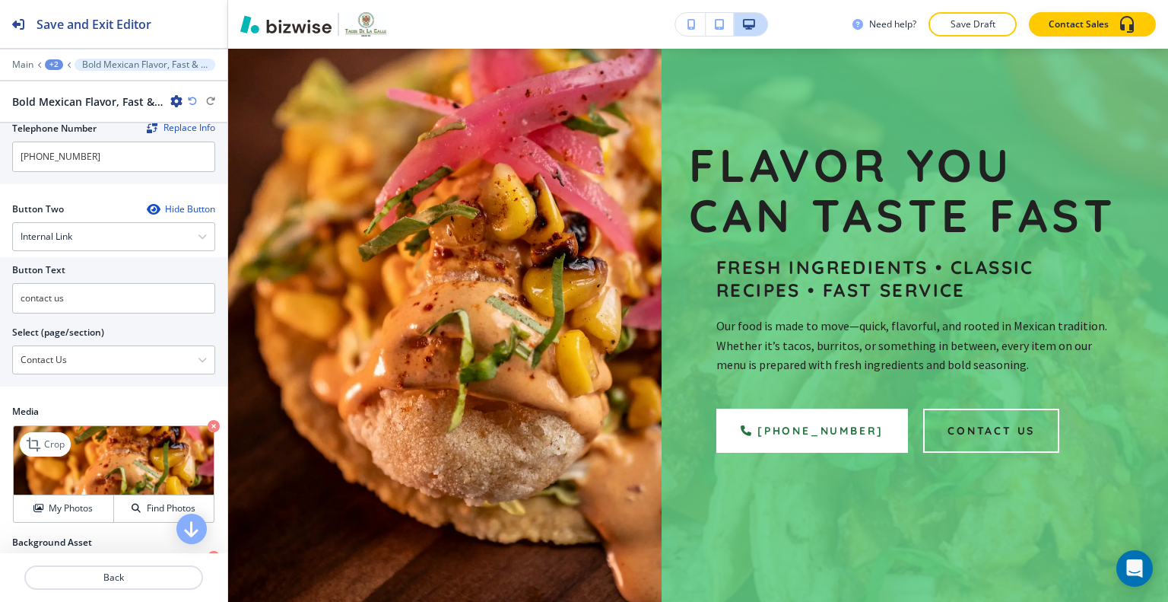
click at [63, 494] on div "My Photos Find Photos" at bounding box center [114, 507] width 200 height 27
click at [59, 508] on h4 "My Photos" at bounding box center [71, 508] width 44 height 14
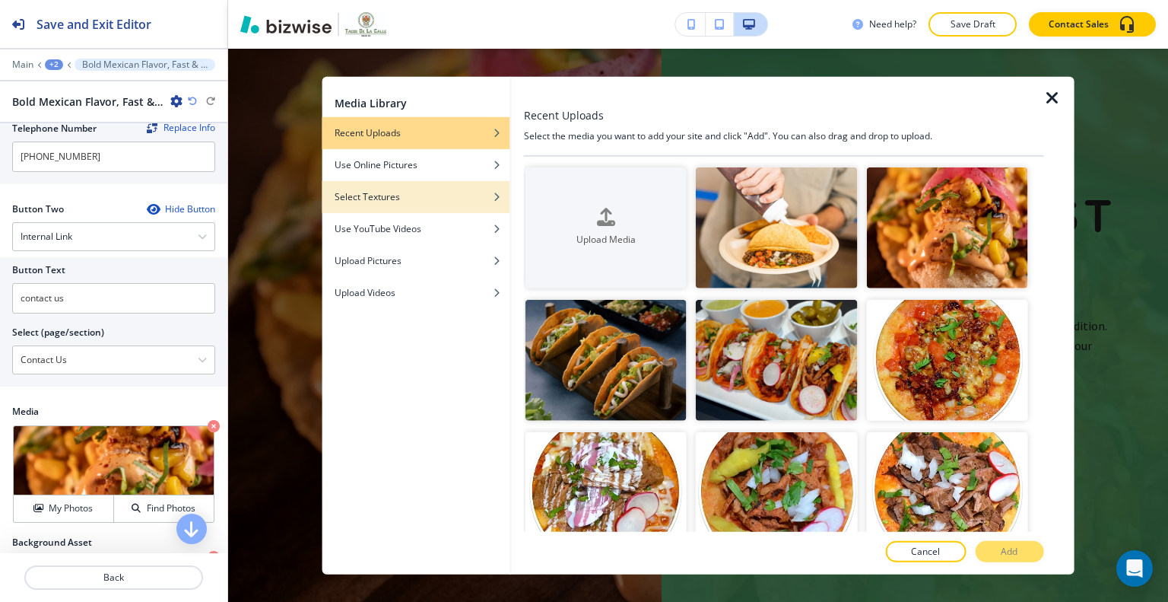
click at [407, 202] on div "Select Textures" at bounding box center [417, 196] width 188 height 14
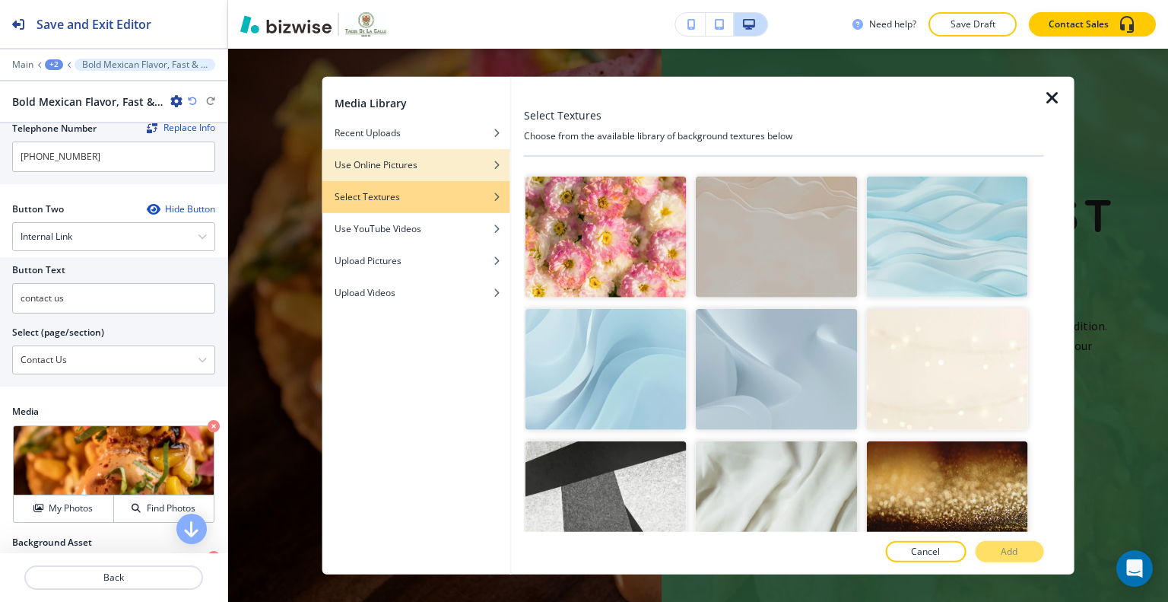
drag, startPoint x: 420, startPoint y: 157, endPoint x: 431, endPoint y: 162, distance: 12.6
click at [420, 157] on button "Use Online Pictures" at bounding box center [417, 164] width 188 height 32
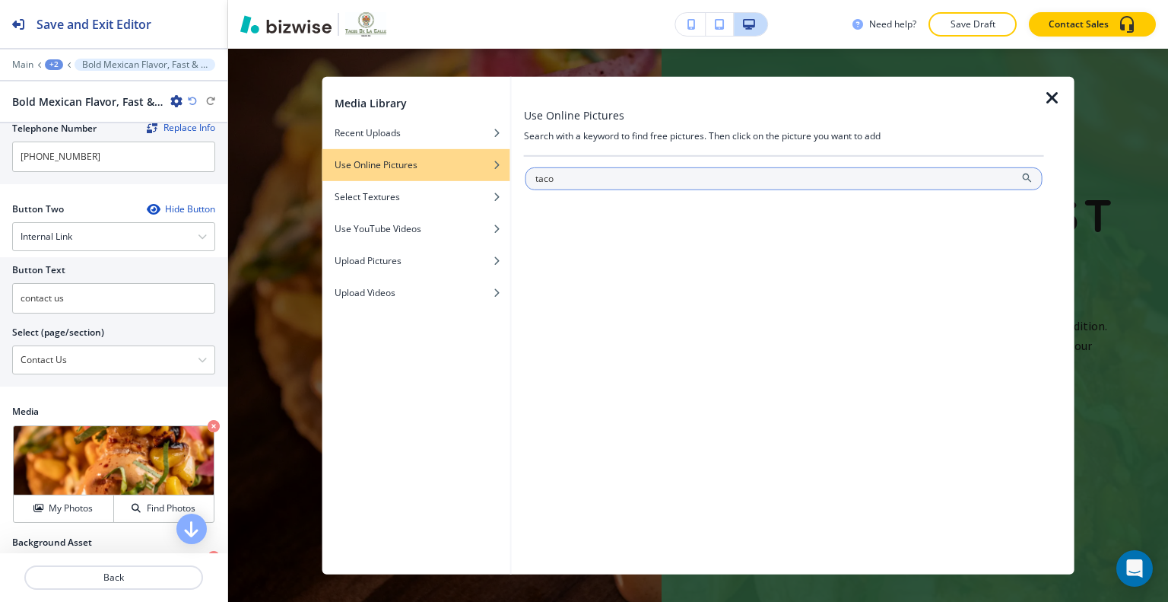
type input "taco"
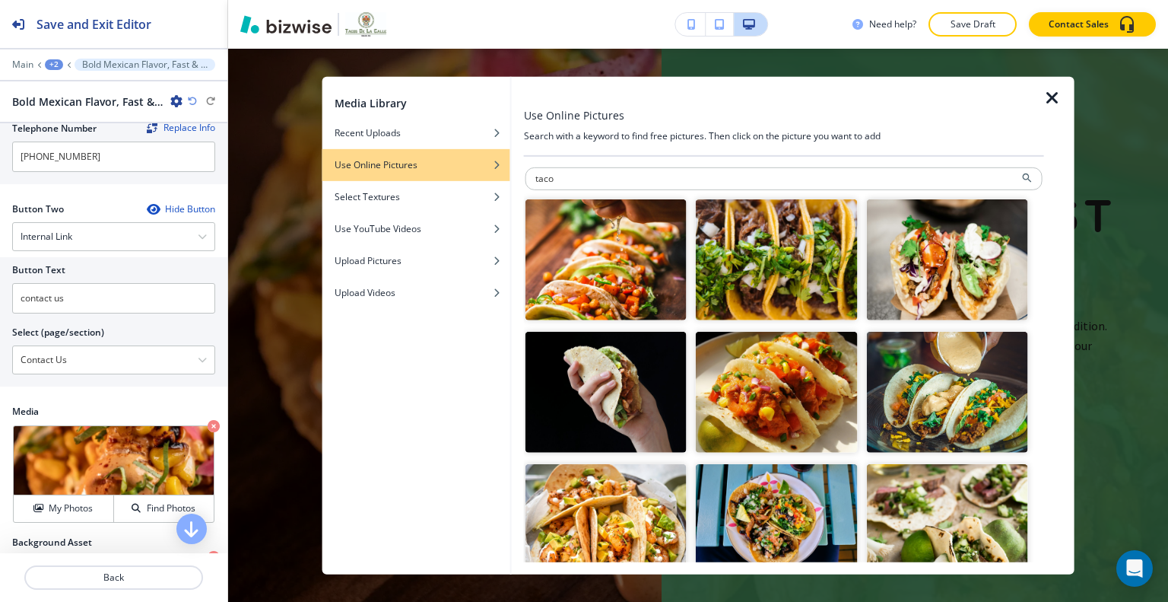
click at [622, 258] on img "button" at bounding box center [606, 259] width 161 height 121
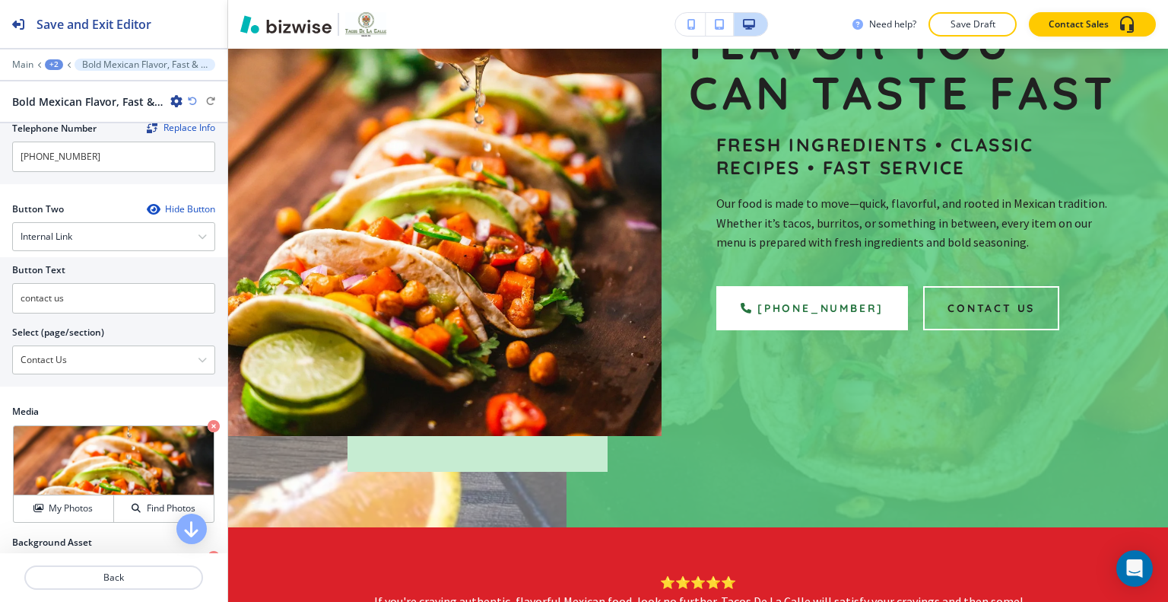
scroll to position [243, 0]
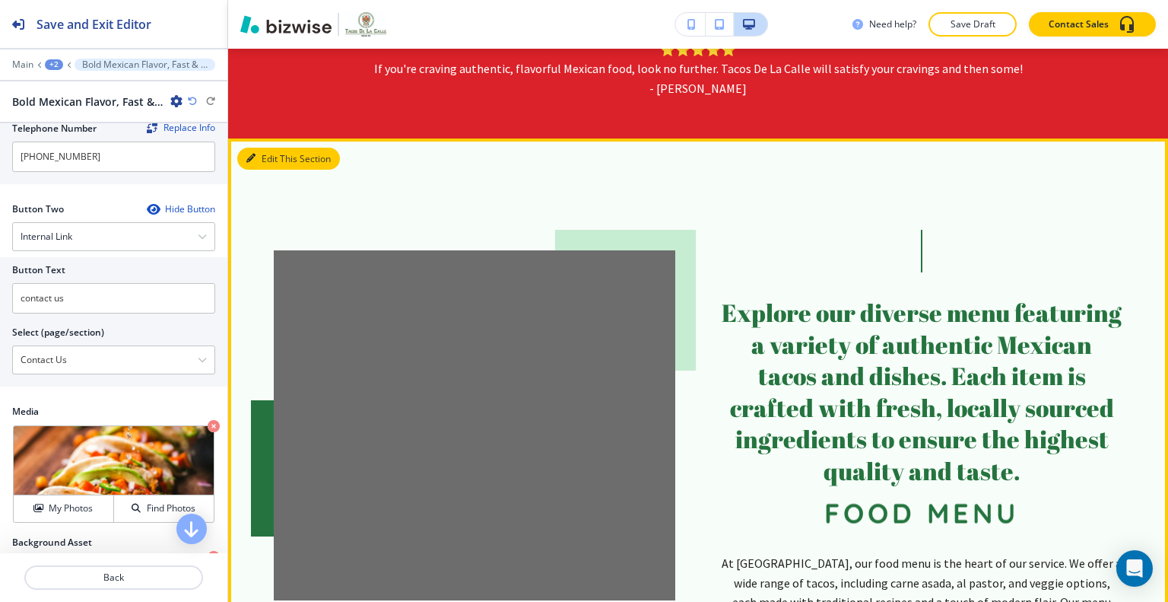
click at [267, 152] on button "Edit This Section" at bounding box center [288, 159] width 103 height 23
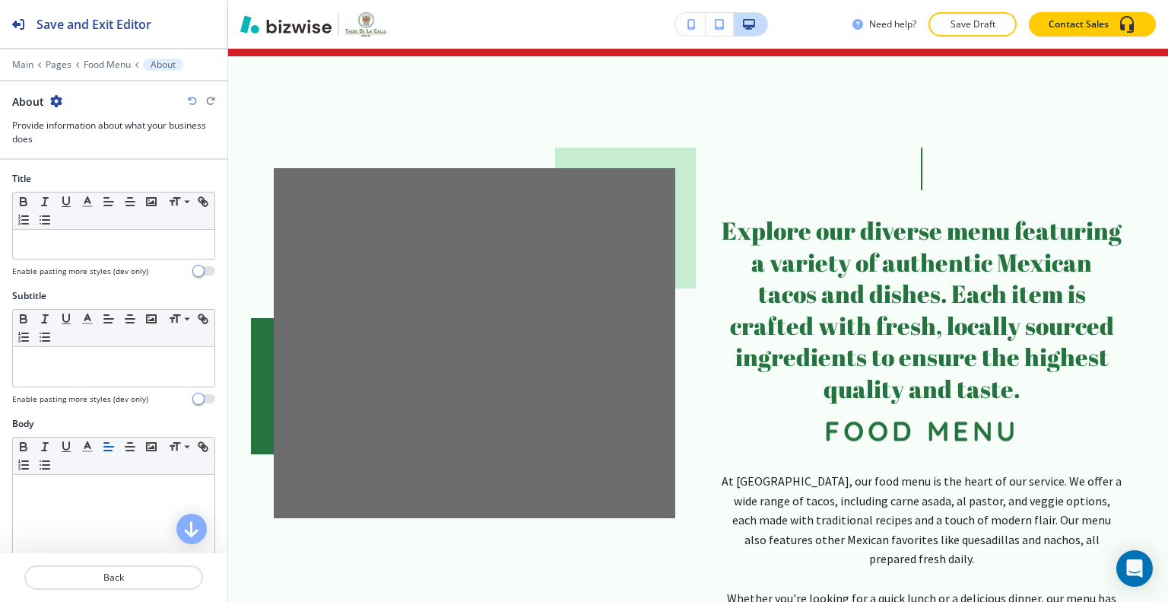
scroll to position [304, 0]
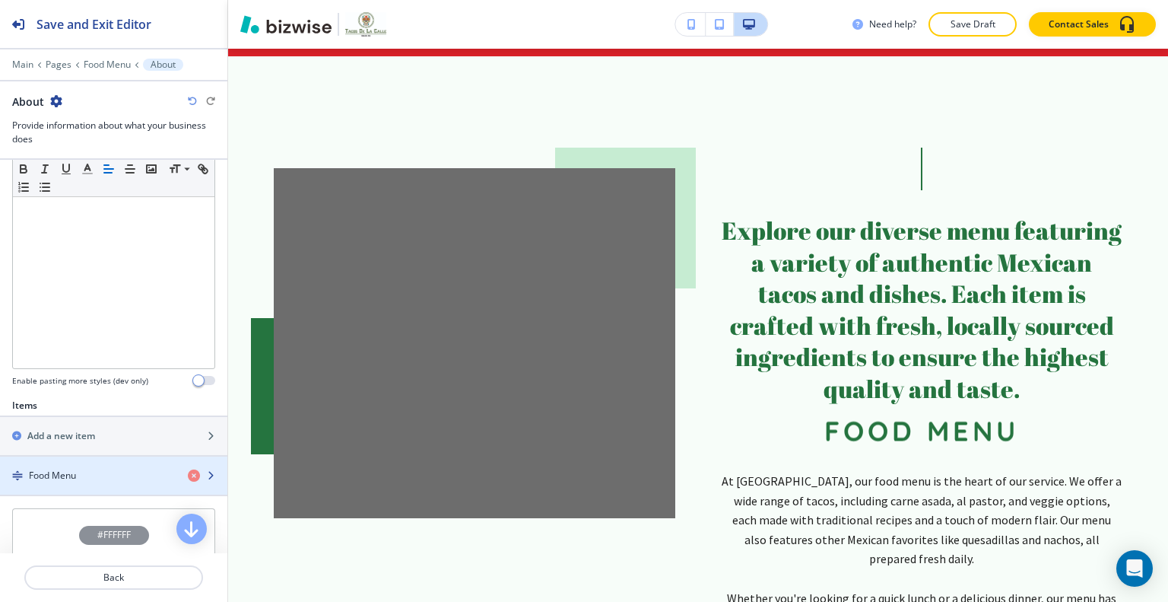
click at [81, 475] on div "Food Menu" at bounding box center [88, 476] width 176 height 14
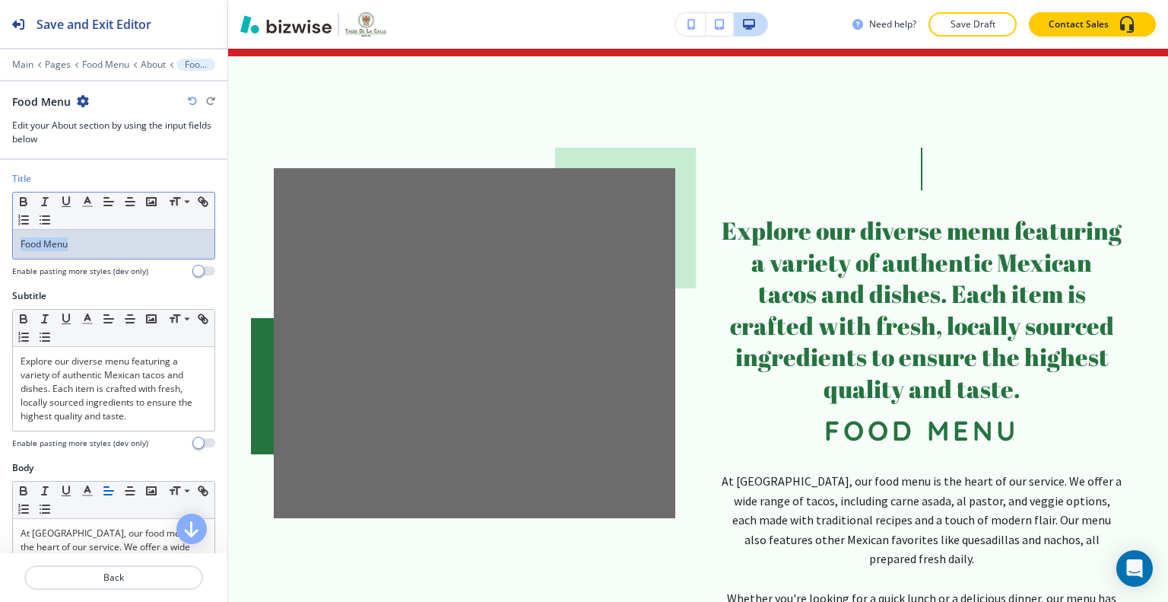
drag, startPoint x: 98, startPoint y: 249, endPoint x: 0, endPoint y: 232, distance: 99.5
click at [0, 232] on div "Title Small Normal Large Huge Food Menu Enable pasting more styles (dev only)" at bounding box center [113, 230] width 227 height 117
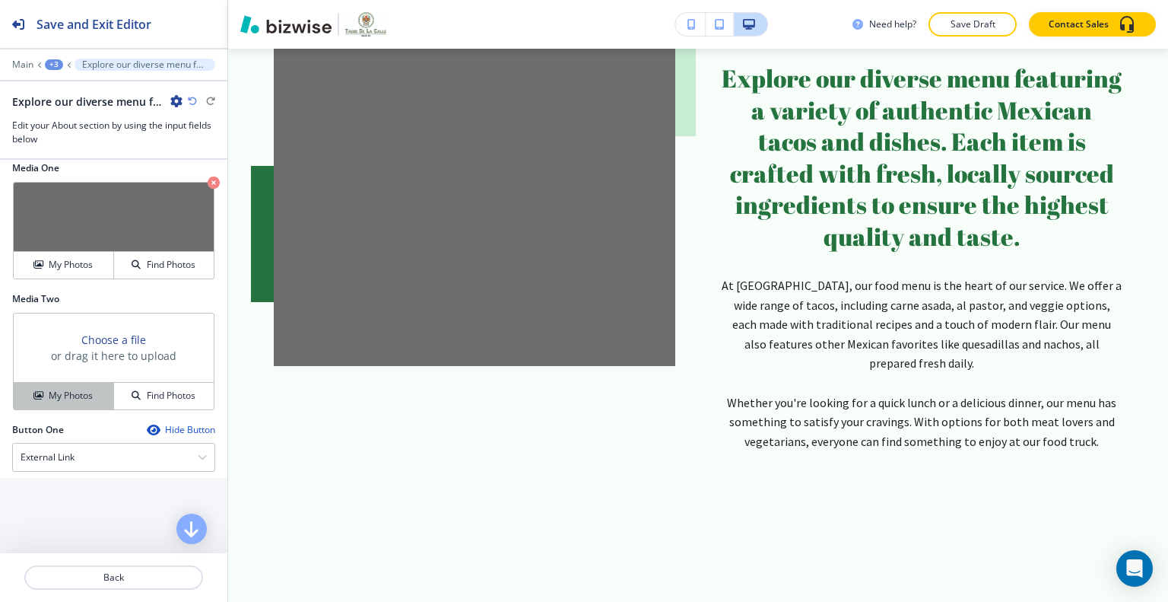
scroll to position [726, 0]
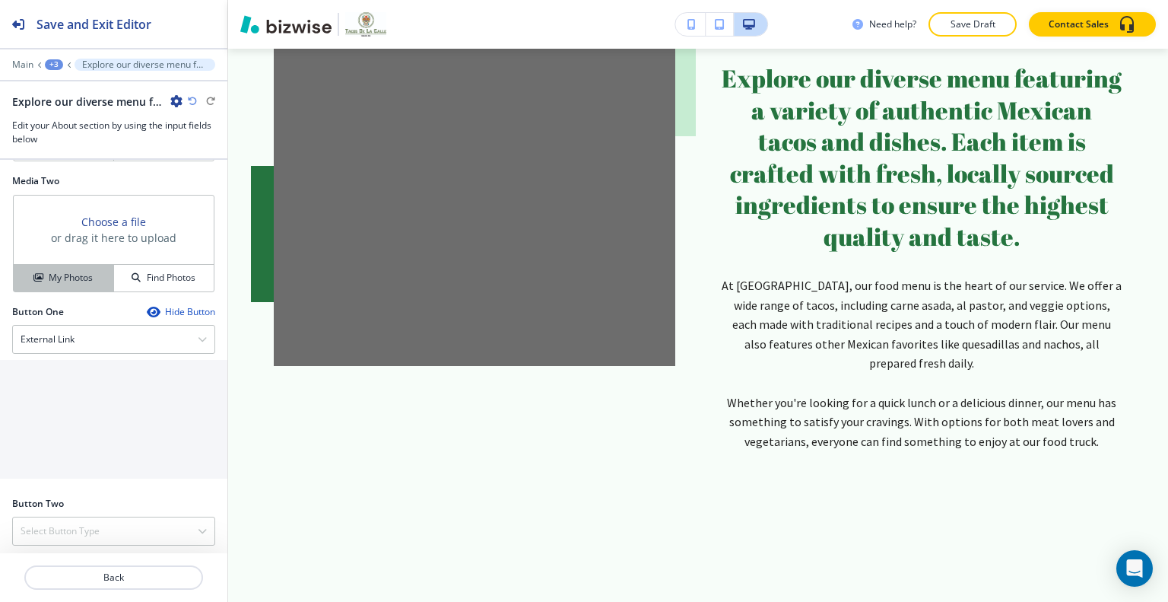
click at [76, 271] on h4 "My Photos" at bounding box center [71, 278] width 44 height 14
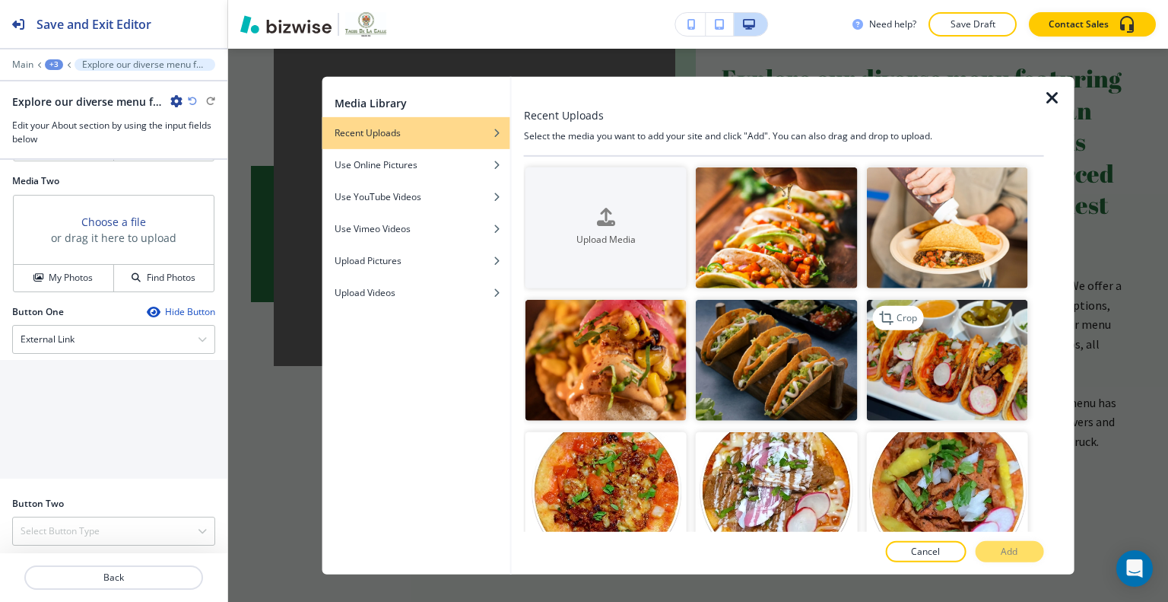
click at [879, 351] on img "button" at bounding box center [946, 360] width 161 height 121
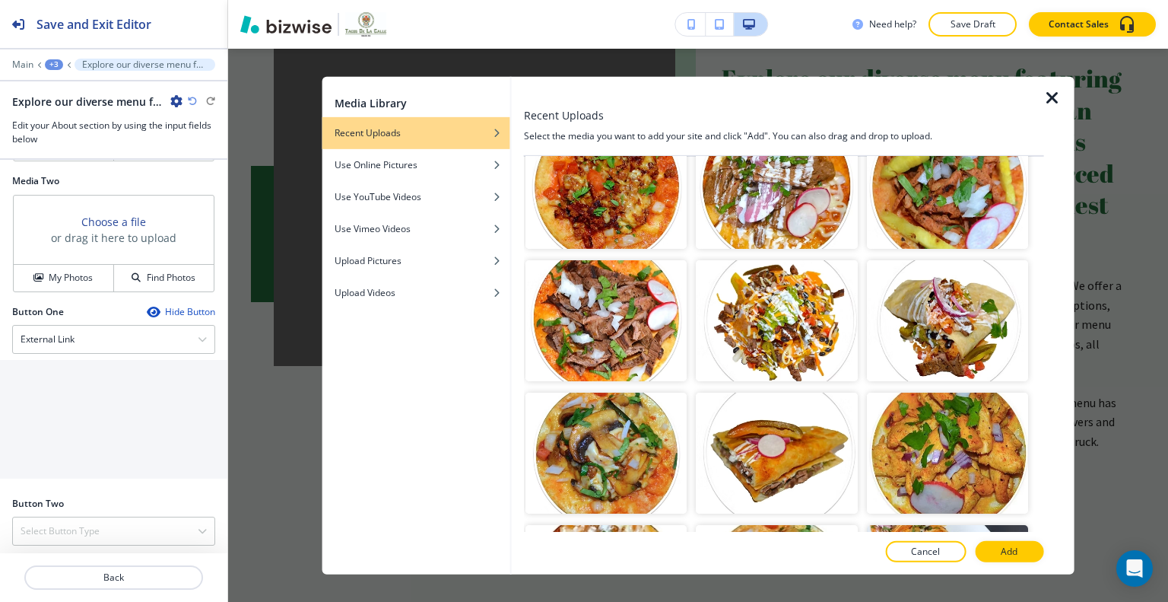
scroll to position [532, 0]
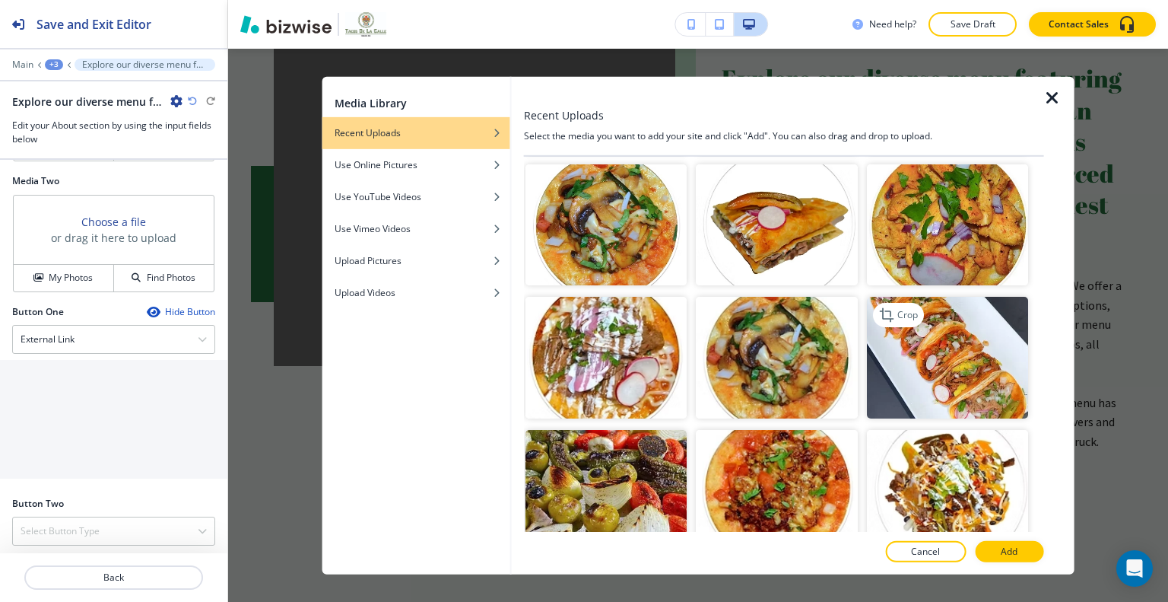
click at [936, 348] on img "button" at bounding box center [946, 357] width 161 height 121
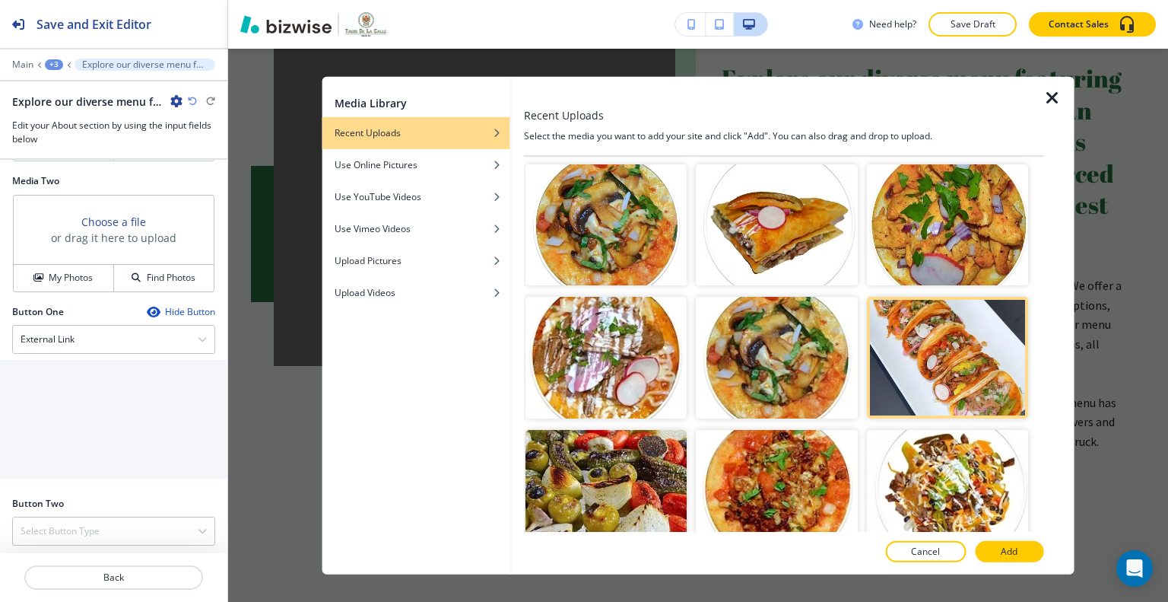
drag, startPoint x: 1035, startPoint y: 541, endPoint x: 1035, endPoint y: 551, distance: 9.9
click at [1035, 542] on button "Add" at bounding box center [1009, 551] width 68 height 21
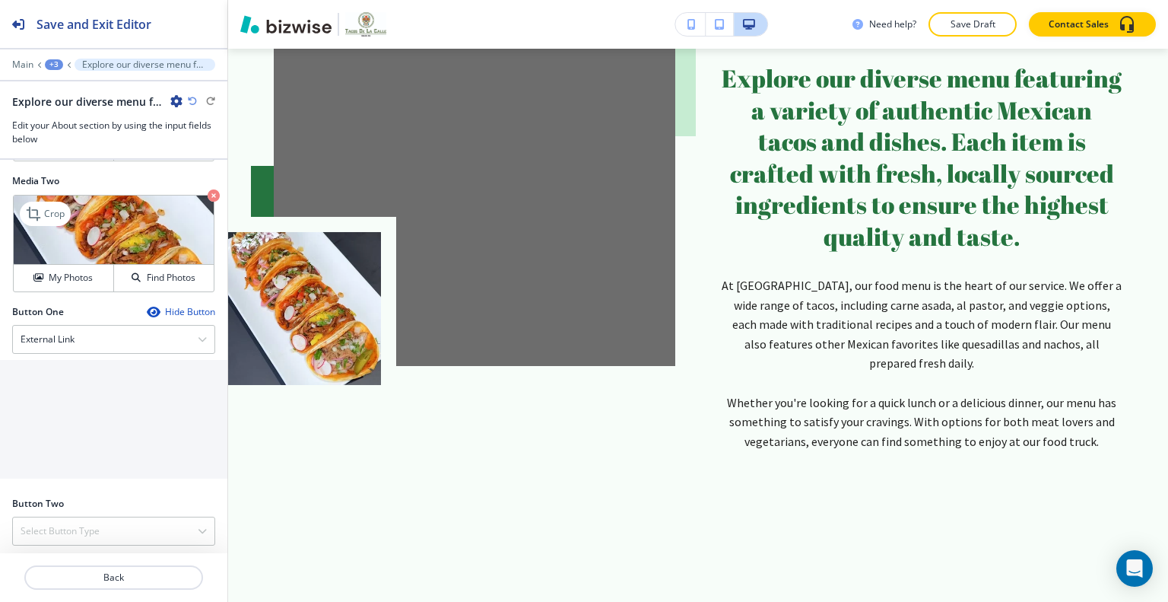
click at [208, 190] on icon "button" at bounding box center [214, 195] width 12 height 12
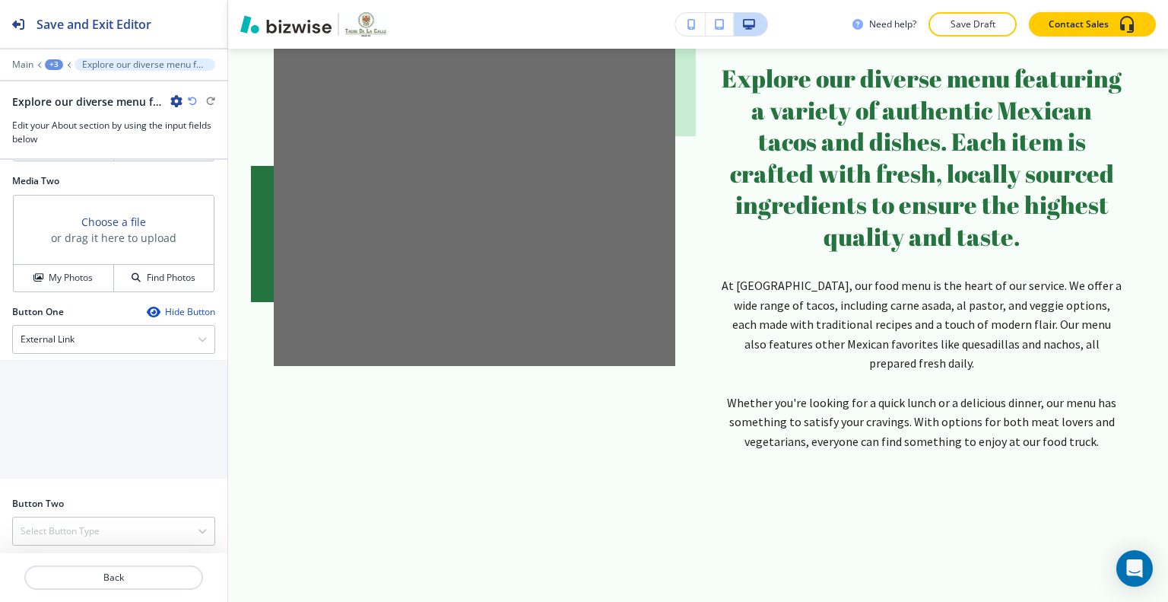
scroll to position [650, 0]
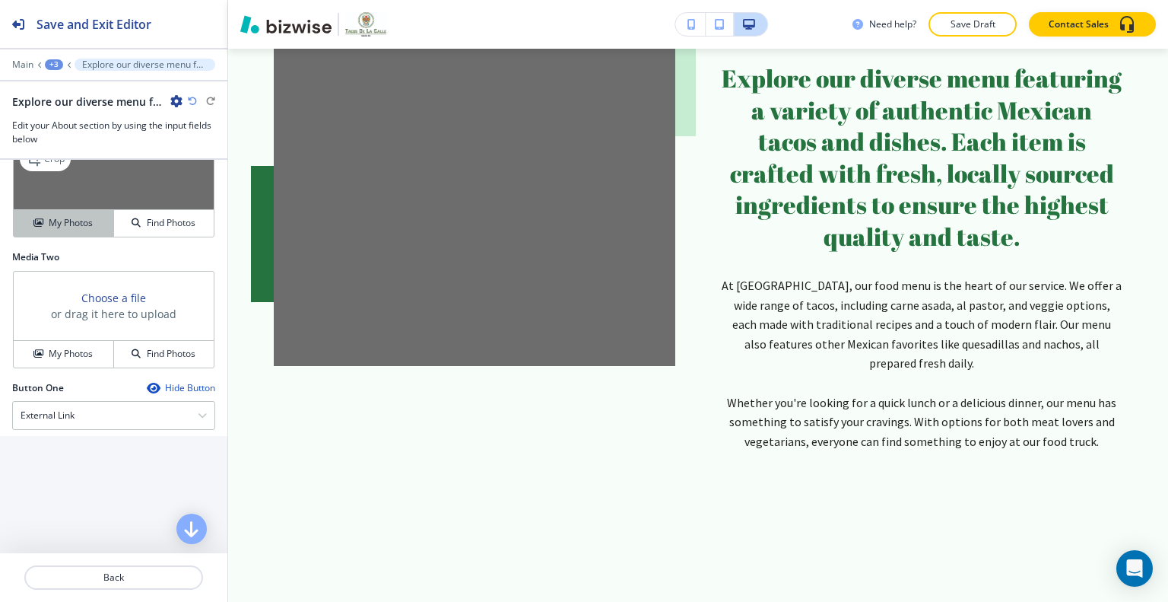
click at [76, 210] on button "My Photos" at bounding box center [64, 223] width 100 height 27
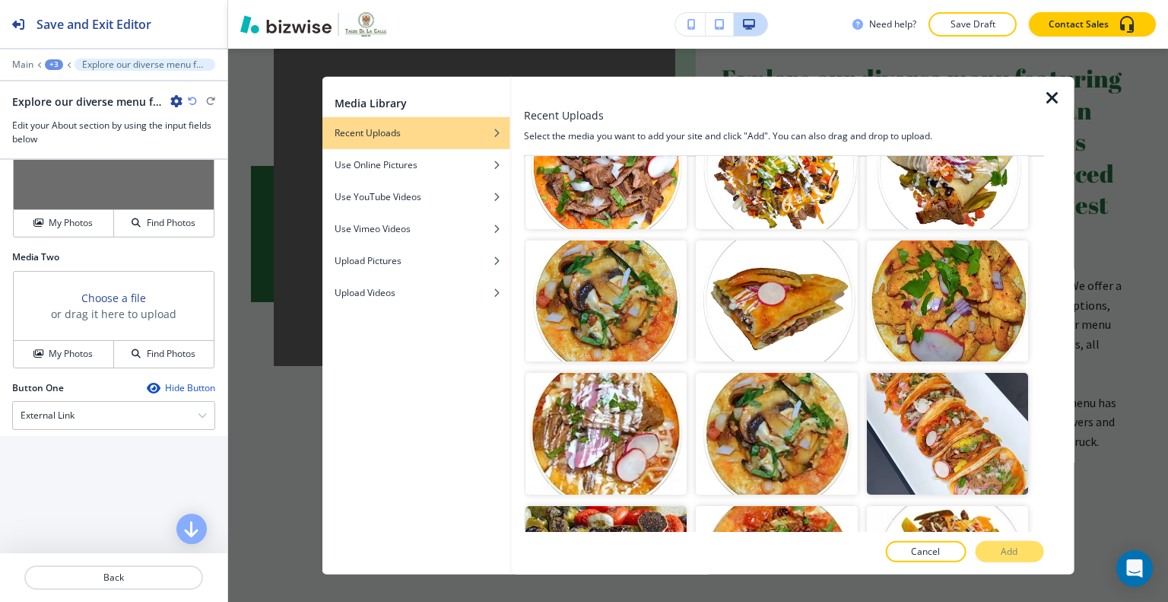
scroll to position [989, 0]
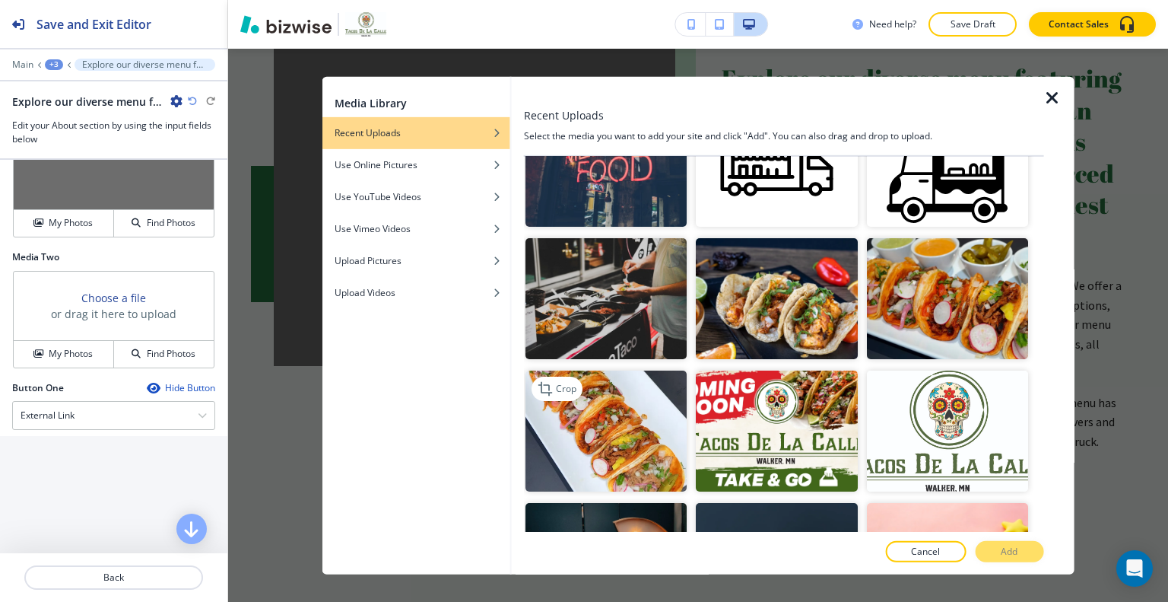
click at [642, 442] on img "button" at bounding box center [606, 430] width 161 height 121
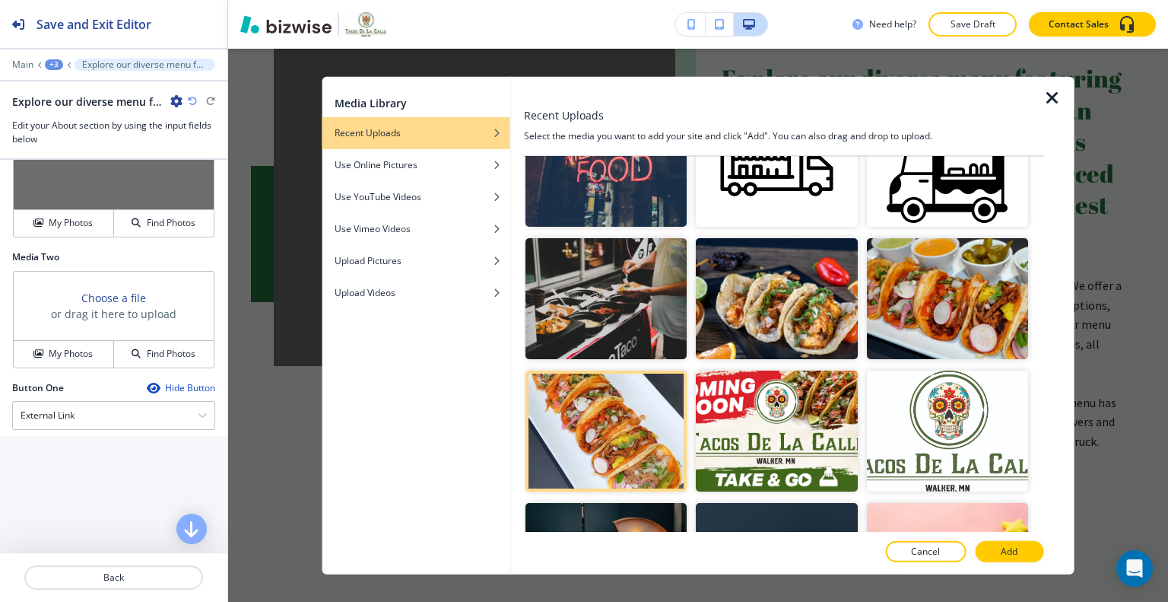
click at [1012, 547] on p "Add" at bounding box center [1009, 552] width 17 height 14
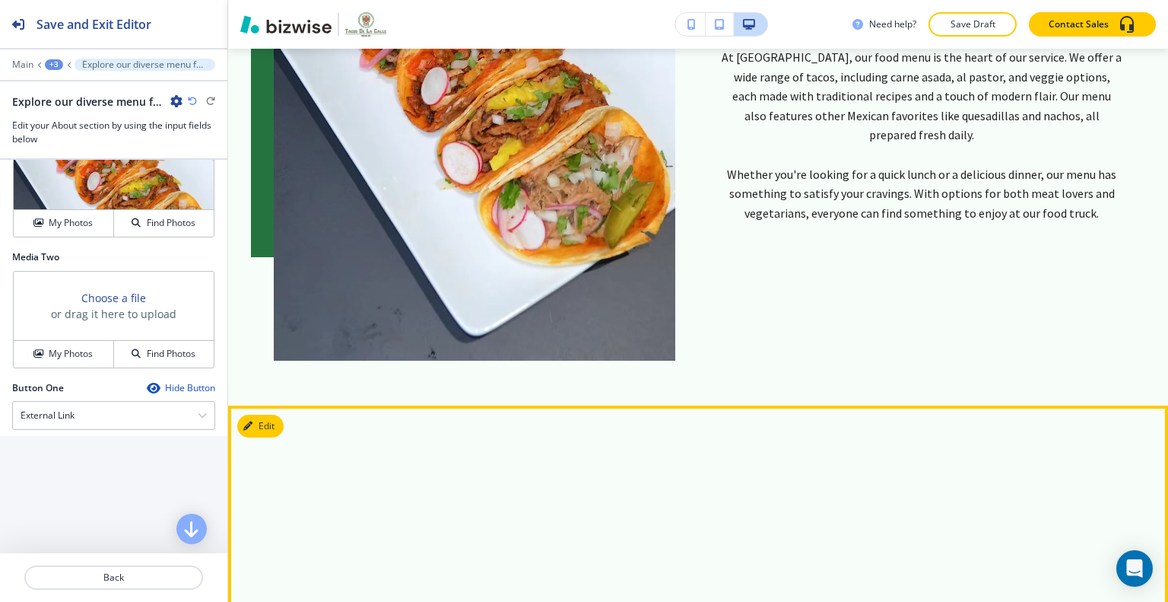
scroll to position [1619, 0]
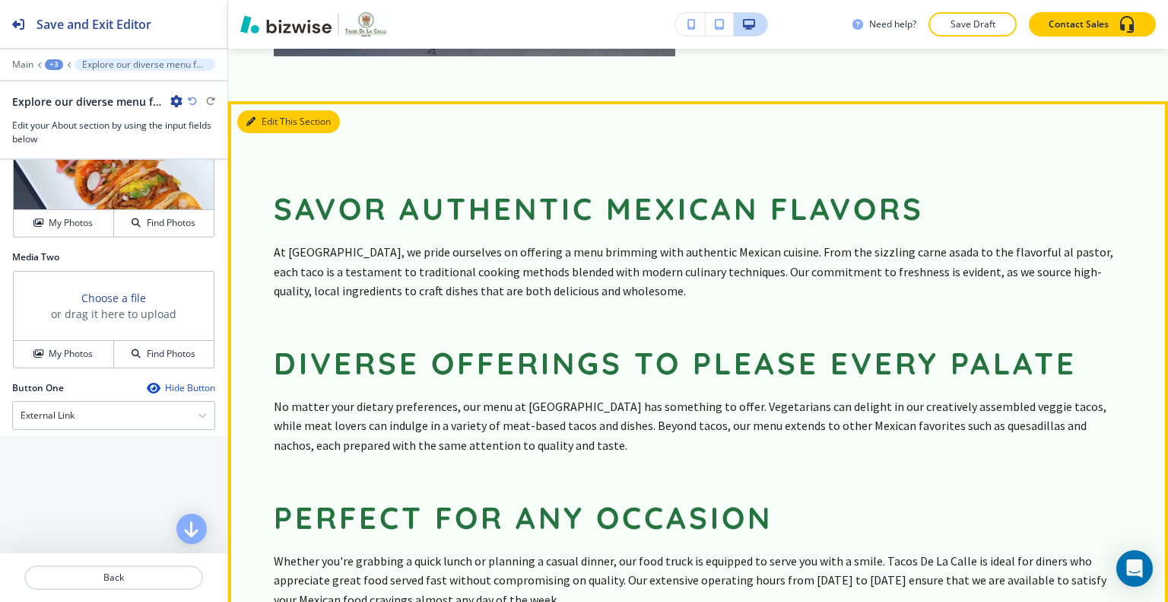
click at [266, 110] on button "Edit This Section" at bounding box center [288, 121] width 103 height 23
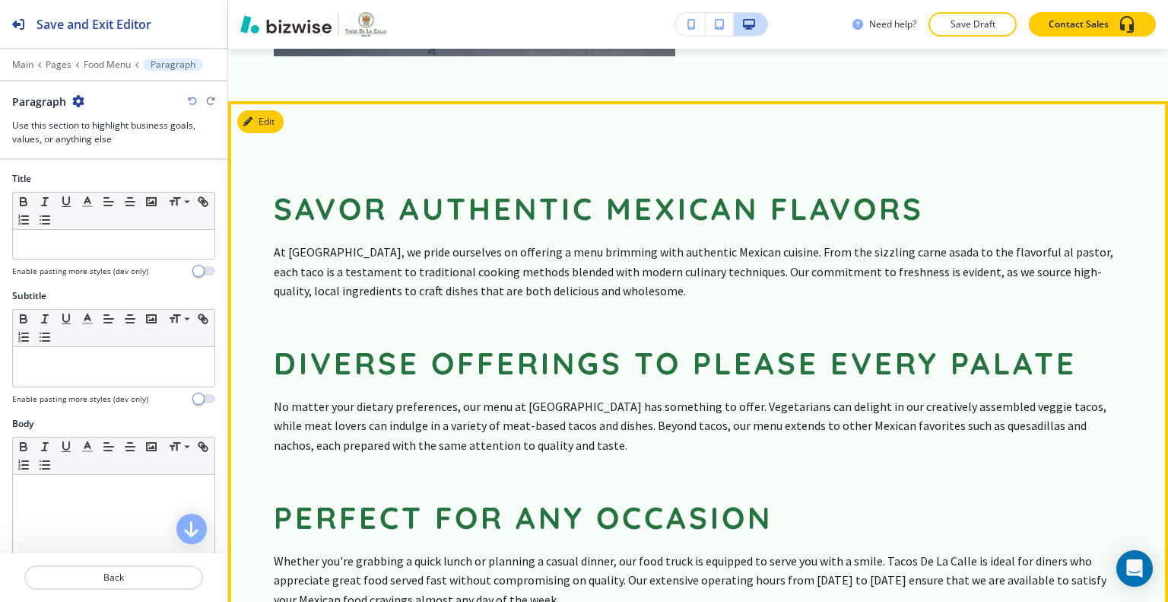
scroll to position [1656, 0]
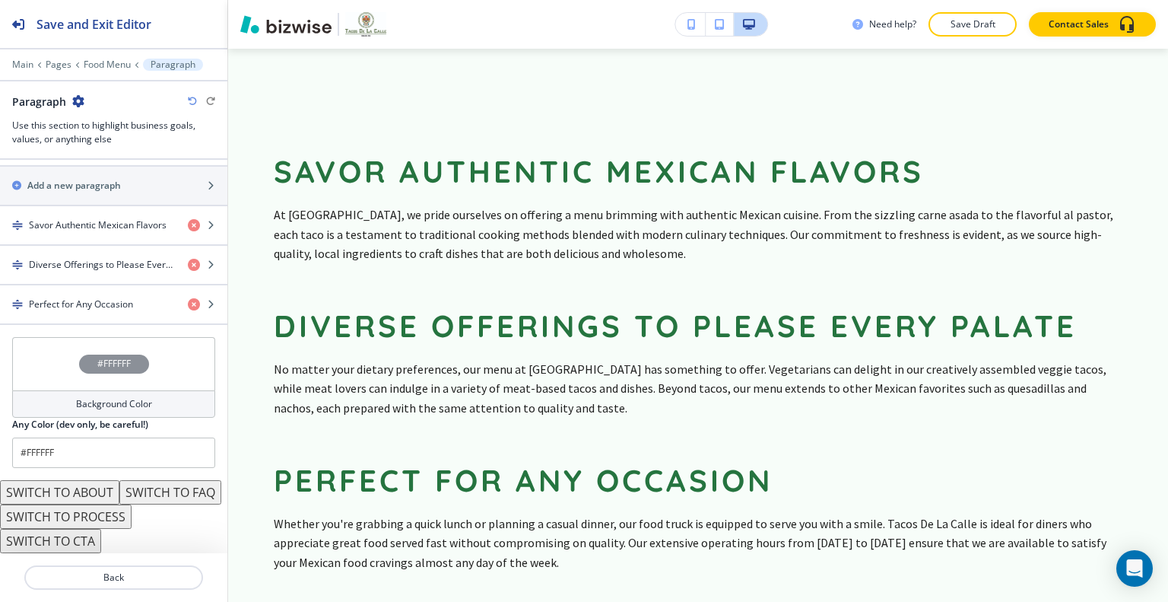
click at [48, 361] on div "#FFFFFF" at bounding box center [113, 363] width 203 height 53
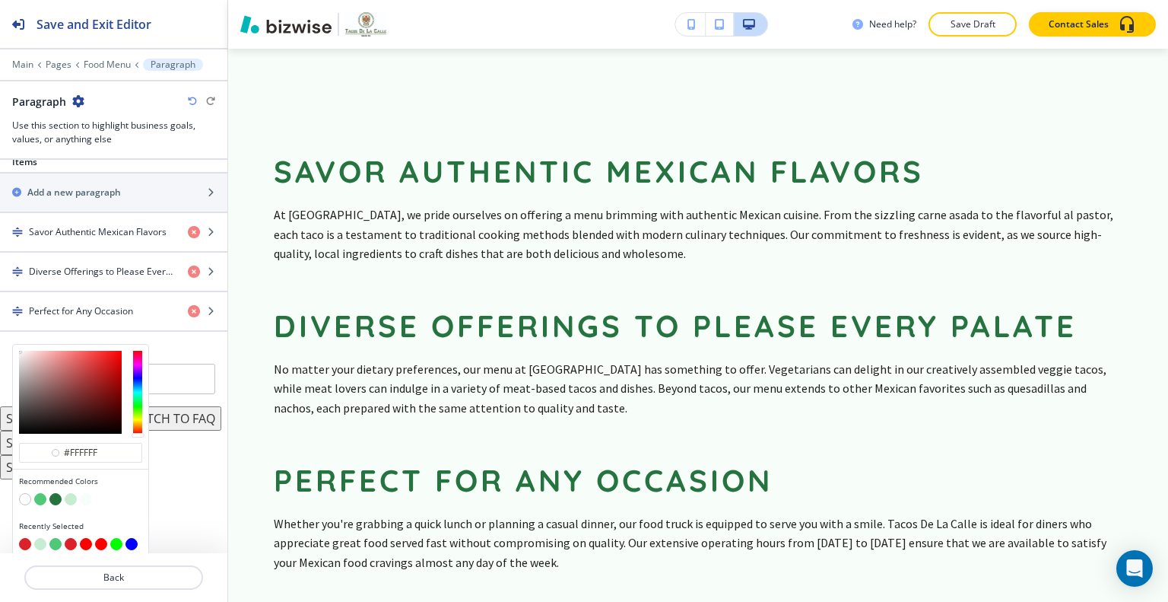
click at [24, 538] on button "button" at bounding box center [25, 544] width 12 height 12
type input "#db2129"
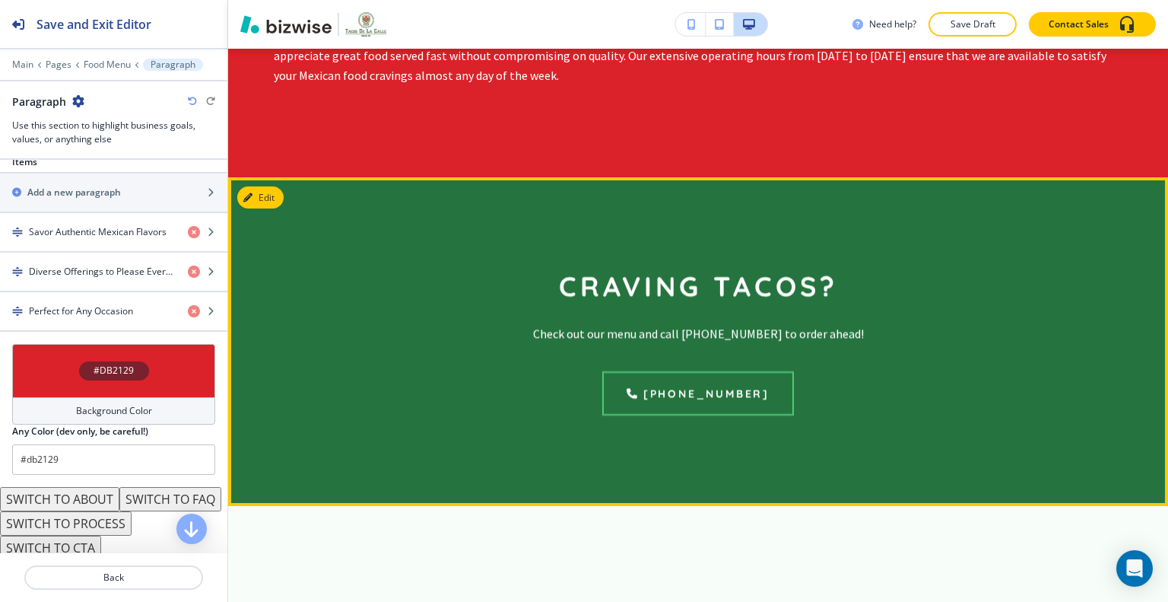
scroll to position [2310, 0]
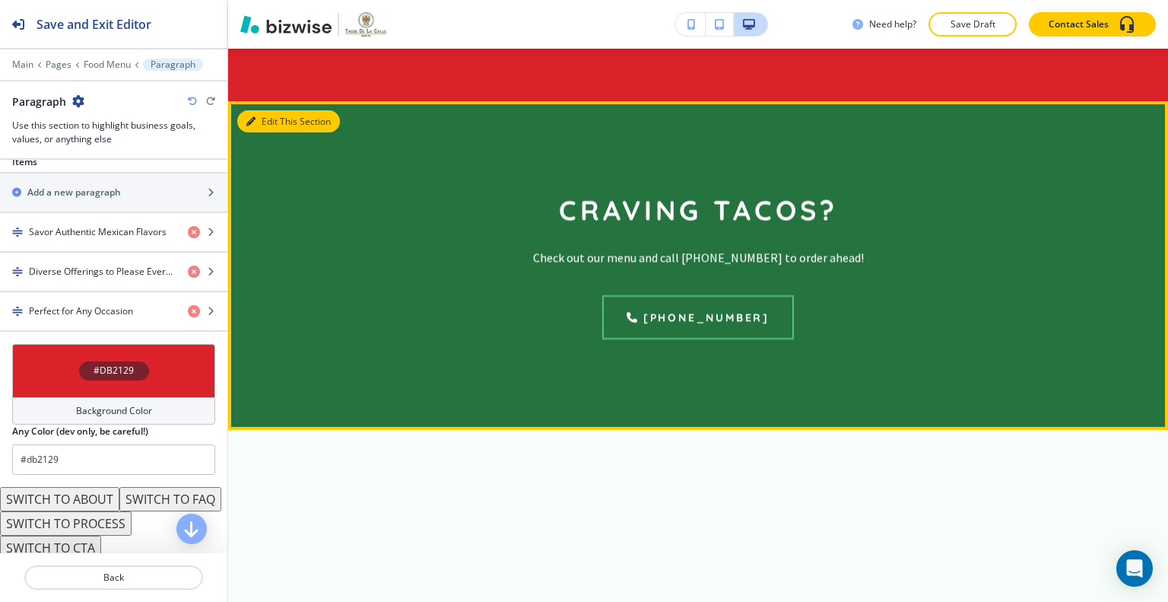
click at [270, 110] on button "Edit This Section" at bounding box center [288, 121] width 103 height 23
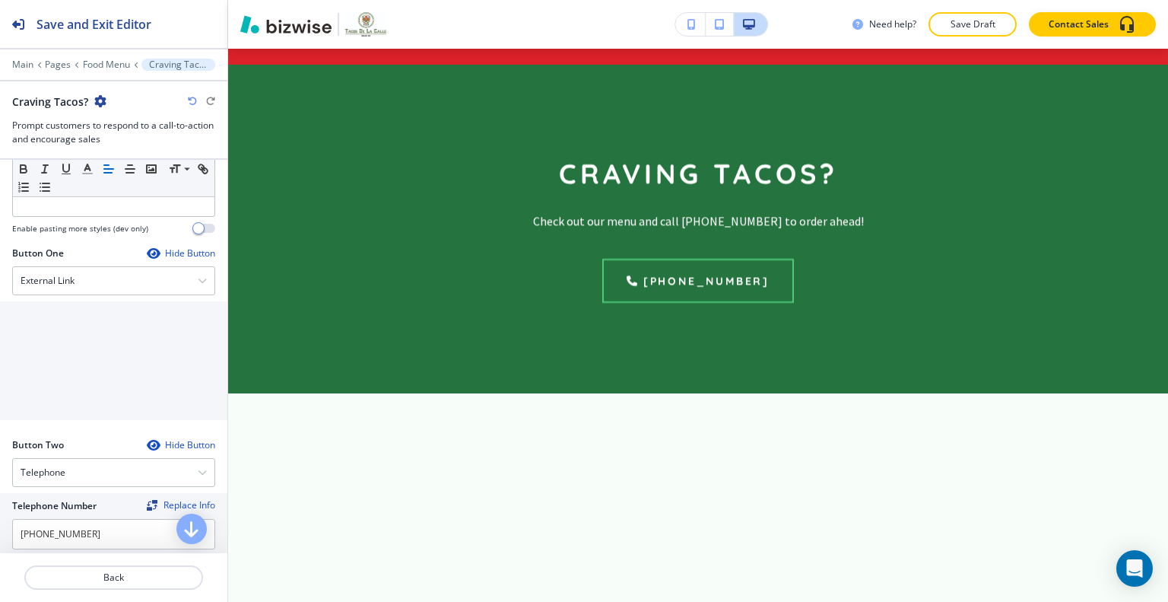
scroll to position [800, 0]
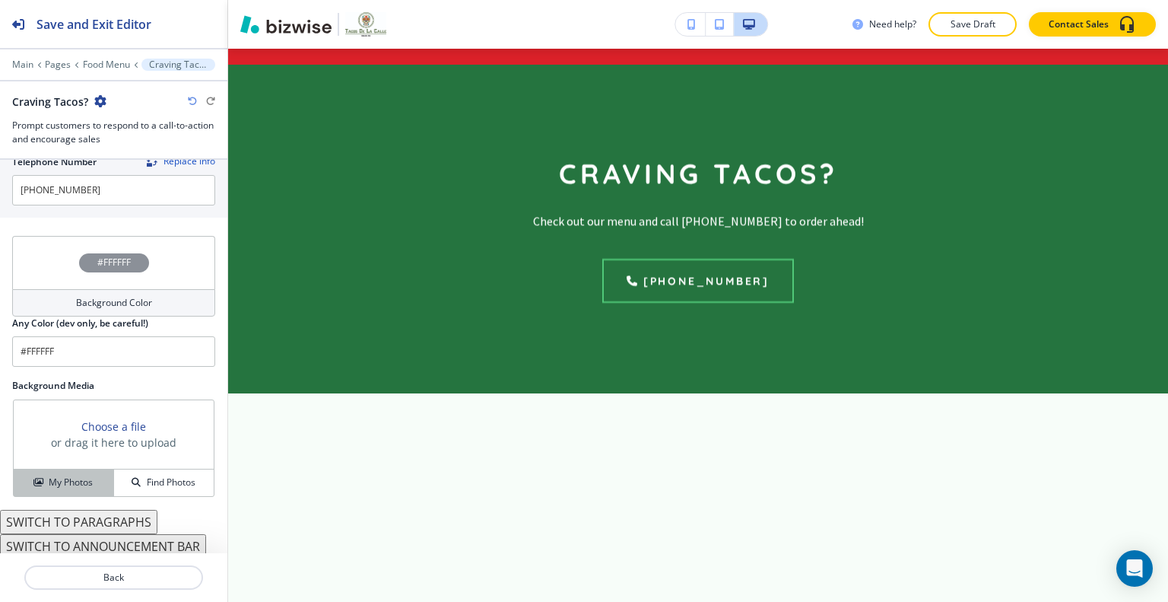
click at [76, 469] on button "My Photos" at bounding box center [64, 482] width 100 height 27
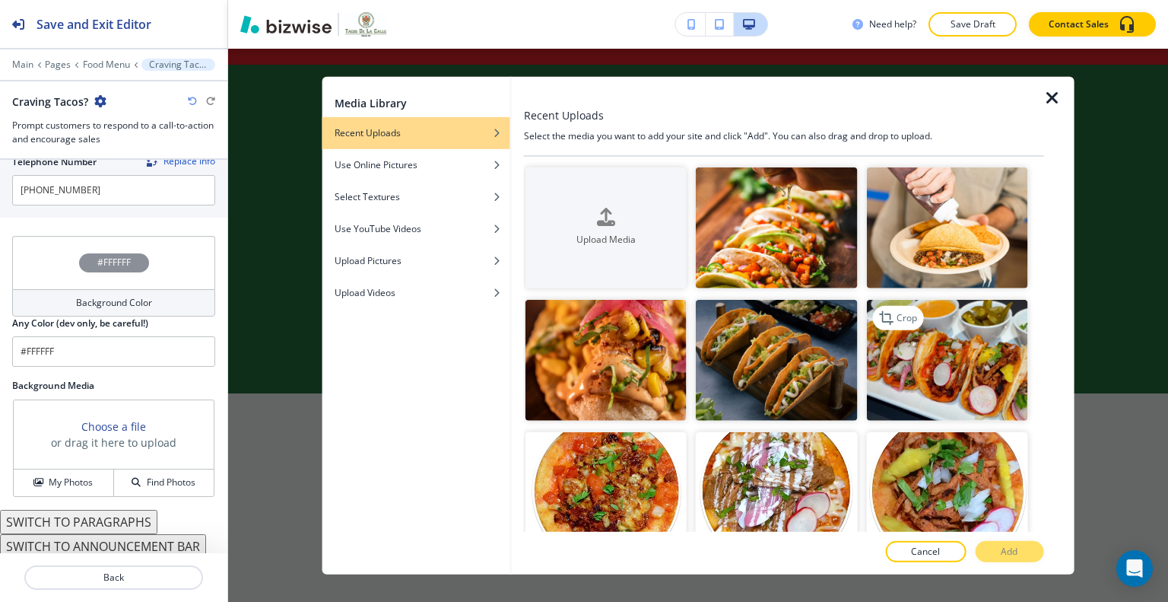
click at [962, 360] on img "button" at bounding box center [946, 360] width 161 height 121
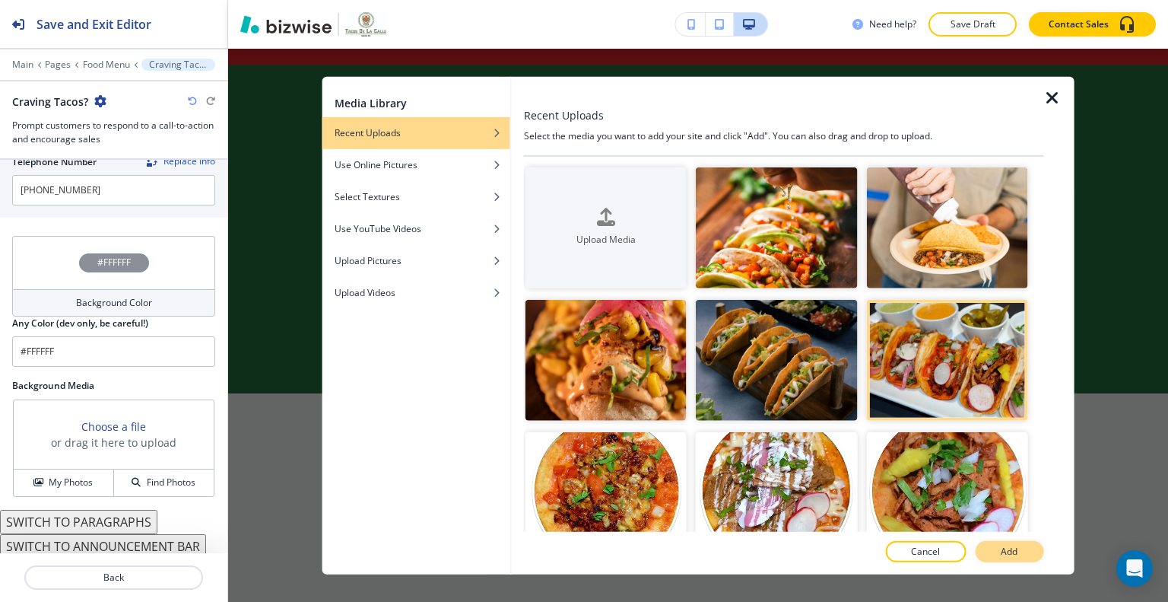
click at [1007, 545] on p "Add" at bounding box center [1009, 552] width 17 height 14
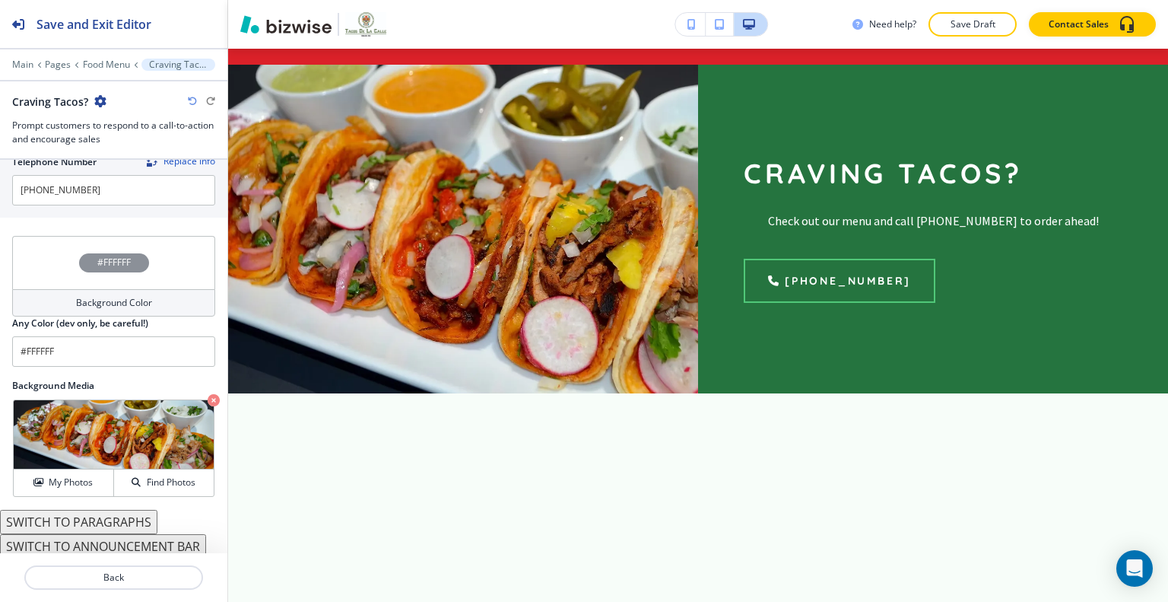
scroll to position [2271, 0]
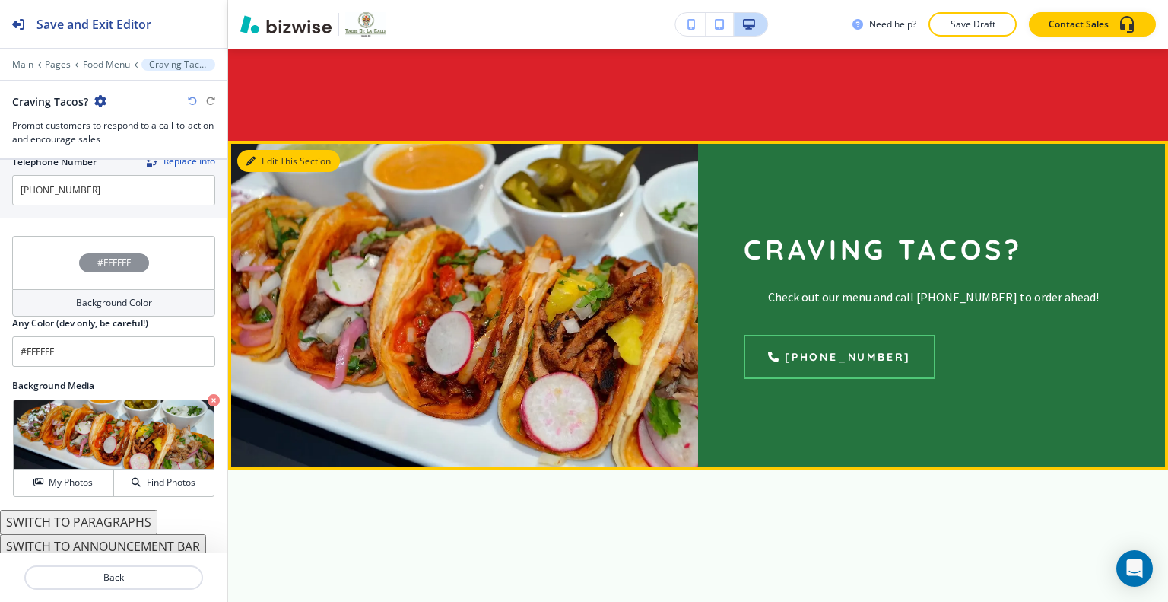
click at [264, 150] on button "Edit This Section" at bounding box center [288, 161] width 103 height 23
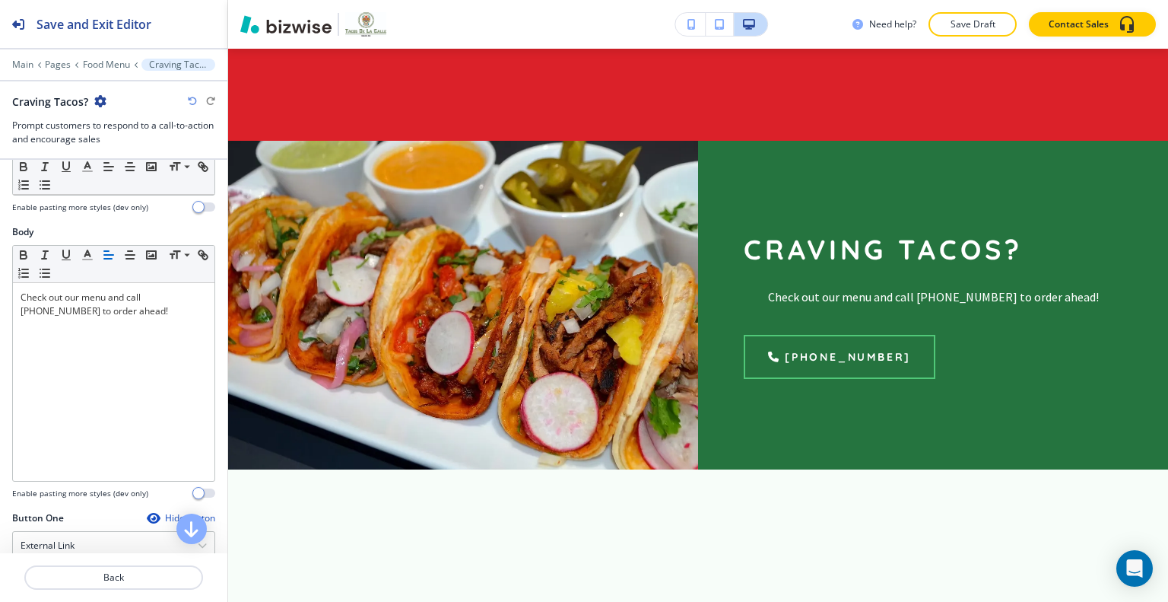
scroll to position [0, 0]
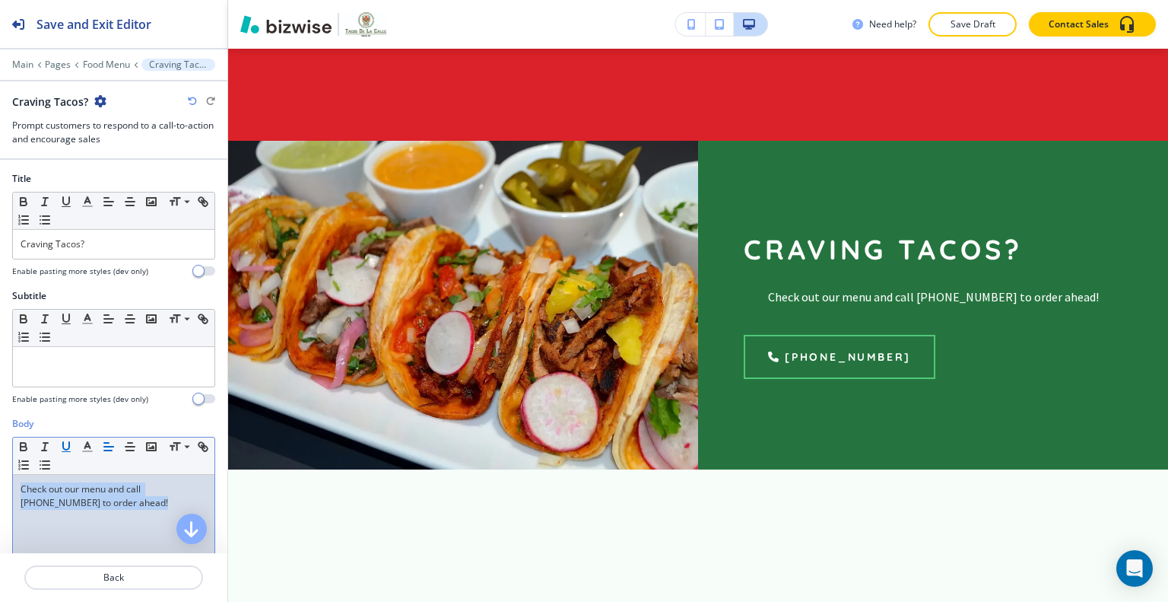
drag, startPoint x: 119, startPoint y: 521, endPoint x: 68, endPoint y: 434, distance: 100.6
click at [3, 439] on div "Body Small Normal Large Huge Check out our menu and call (218) 368-4062 to orde…" at bounding box center [113, 560] width 227 height 286
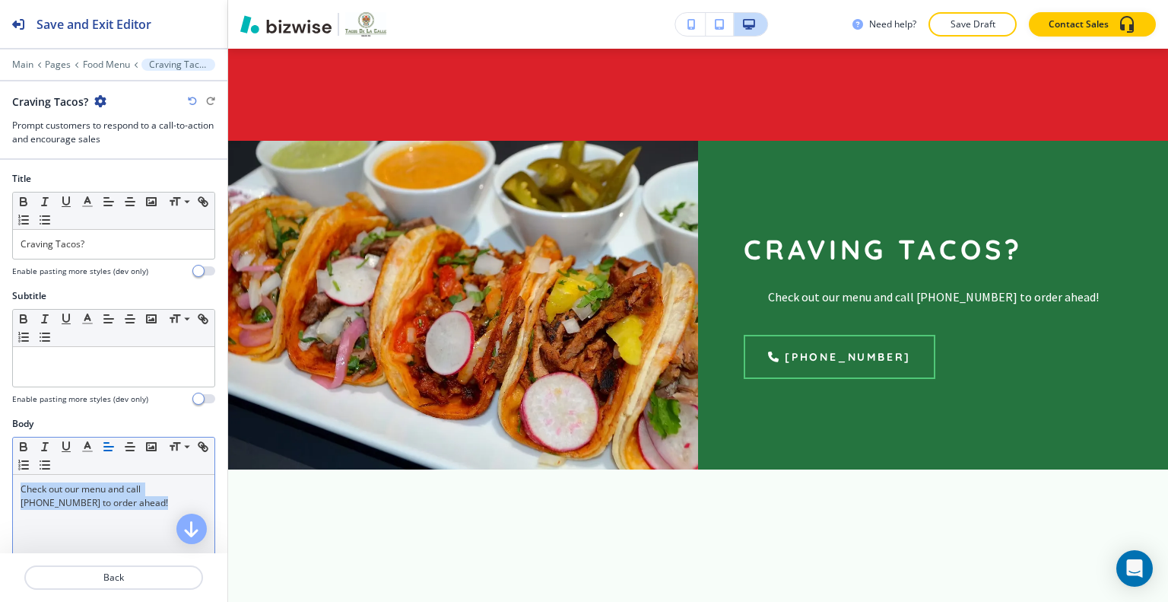
click at [106, 440] on icon "button" at bounding box center [109, 447] width 14 height 14
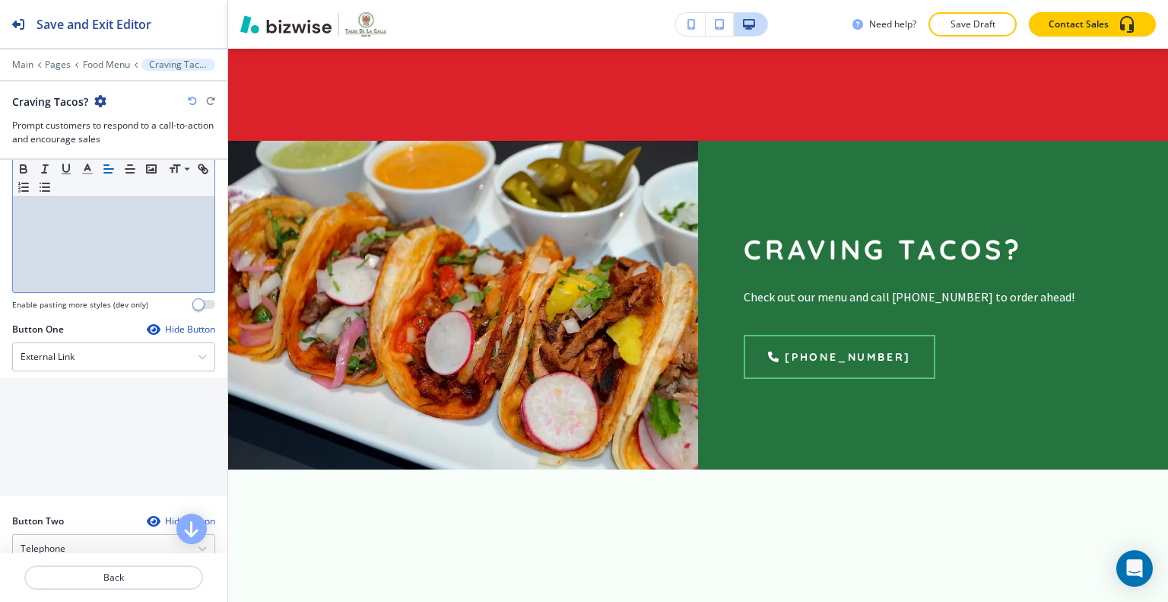
scroll to position [456, 0]
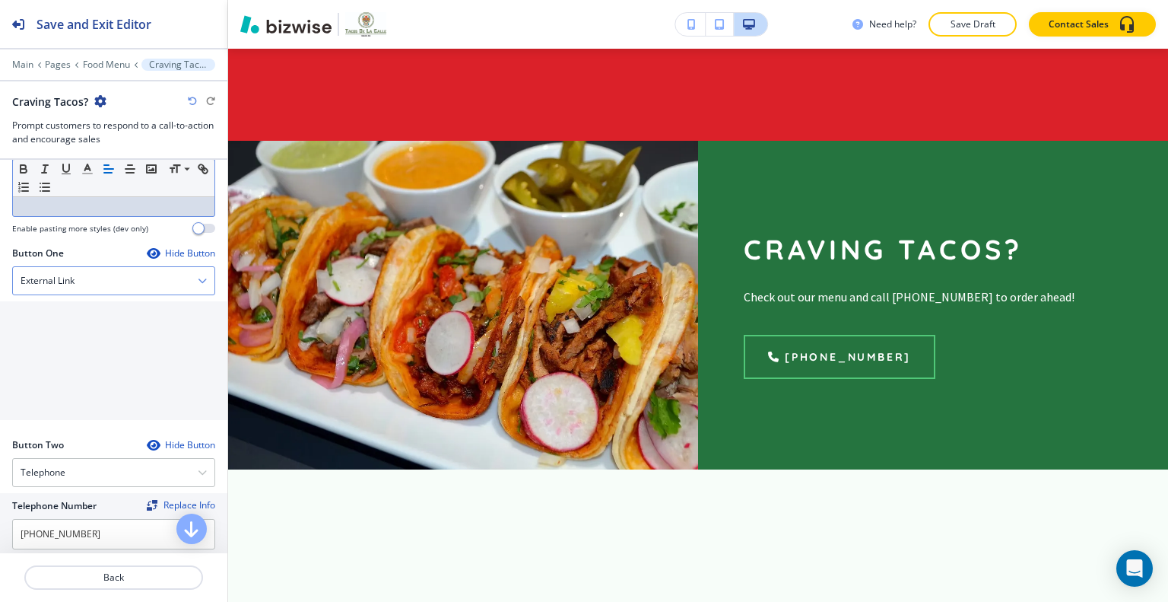
click at [126, 279] on div "External Link" at bounding box center [114, 280] width 202 height 27
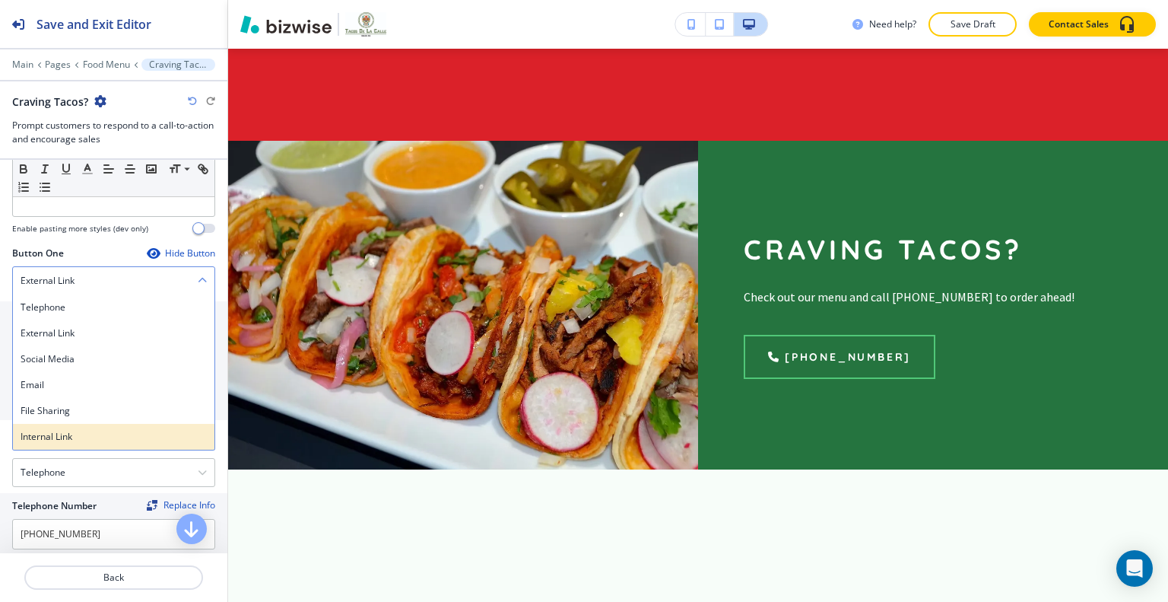
click at [88, 437] on h4 "Internal Link" at bounding box center [114, 437] width 186 height 14
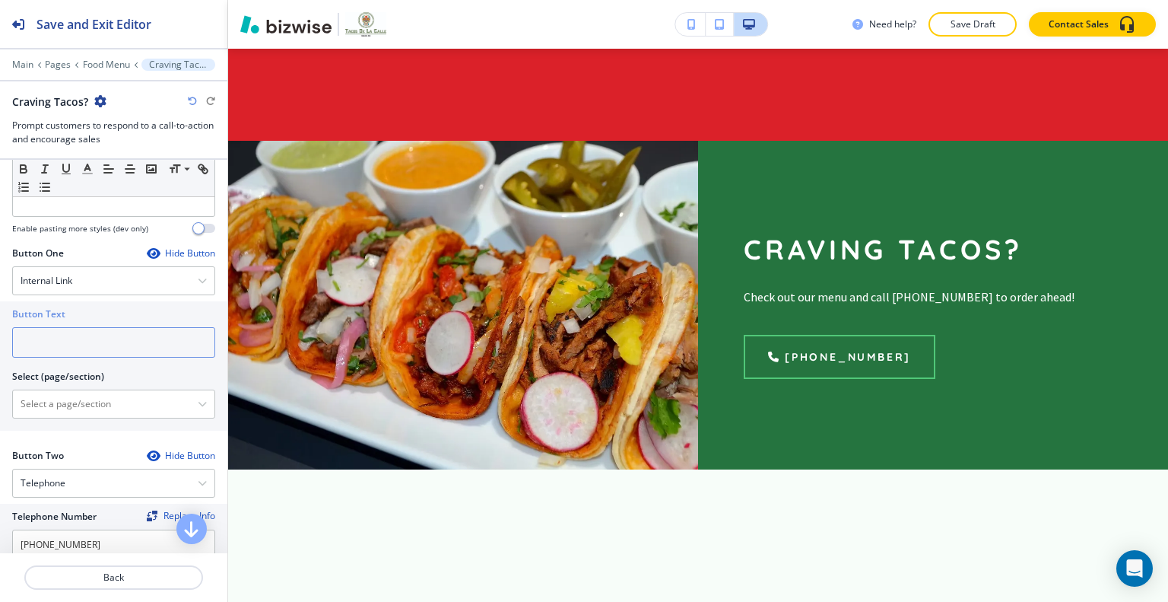
click at [84, 328] on input "text" at bounding box center [113, 342] width 203 height 30
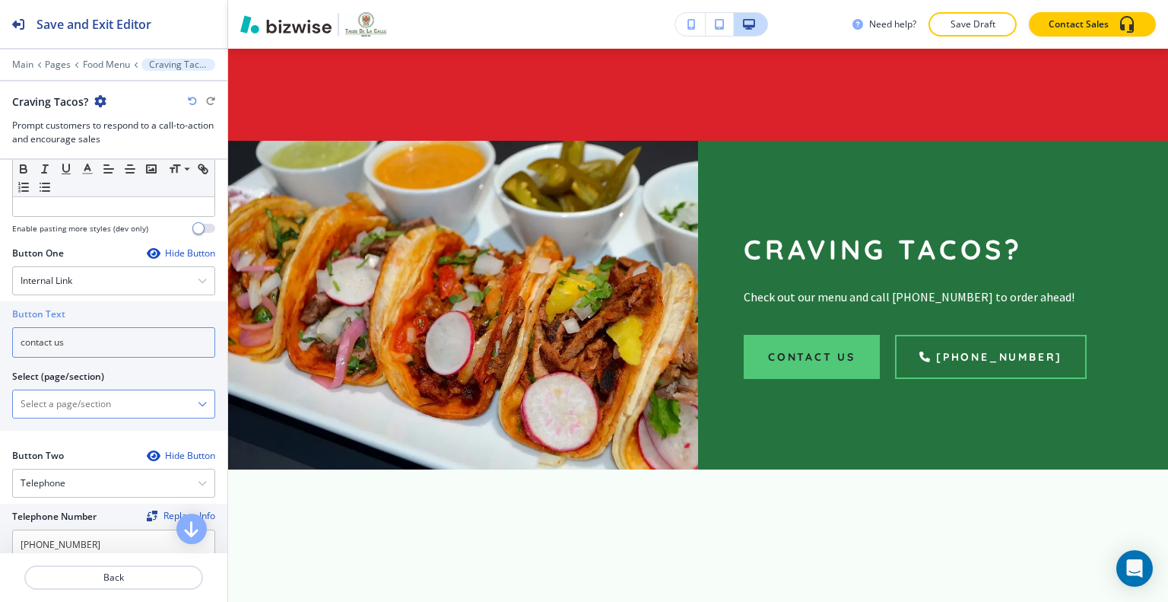
type input "contact us"
click at [60, 396] on \(page\/section\) "Manual Input" at bounding box center [105, 404] width 185 height 26
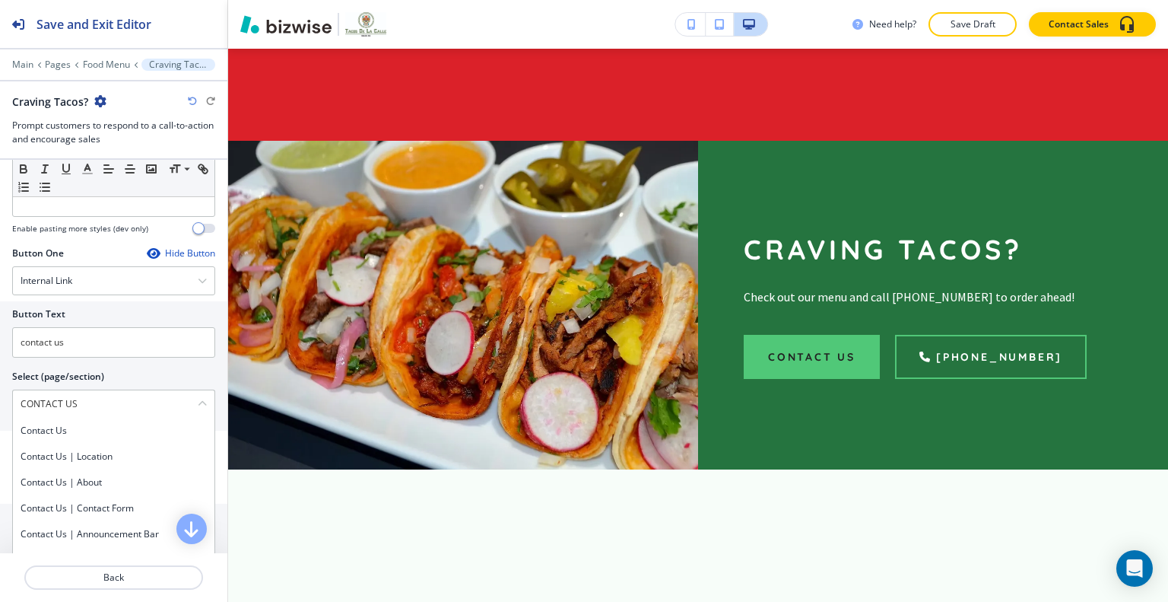
click at [75, 434] on div "Contact Us" at bounding box center [114, 431] width 202 height 26
type \(page\/section\) "Contact Us"
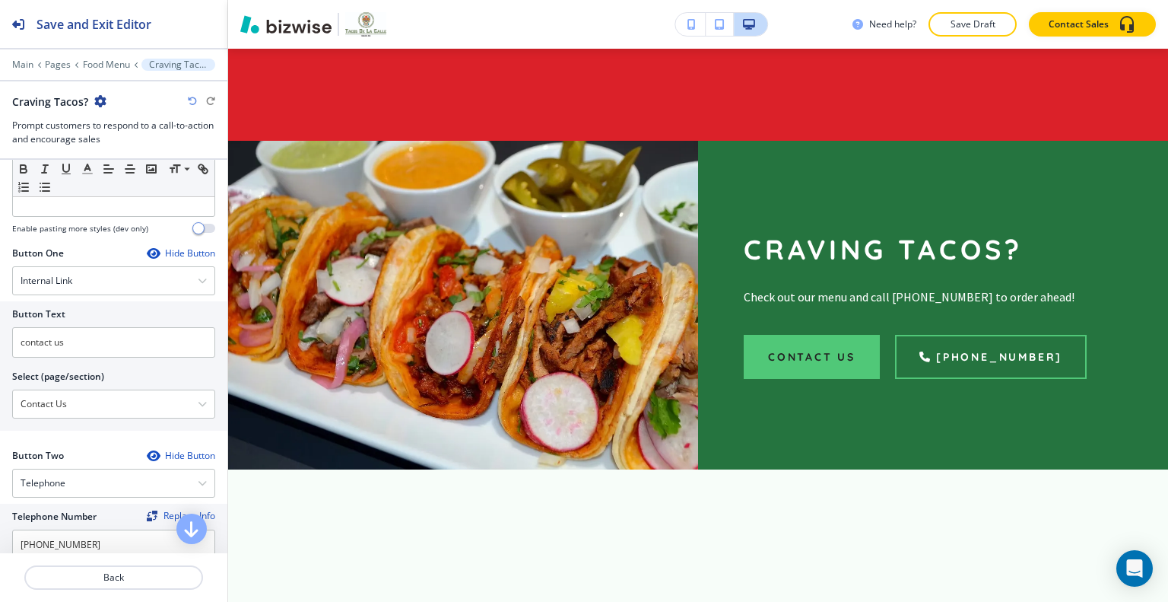
scroll to position [761, 0]
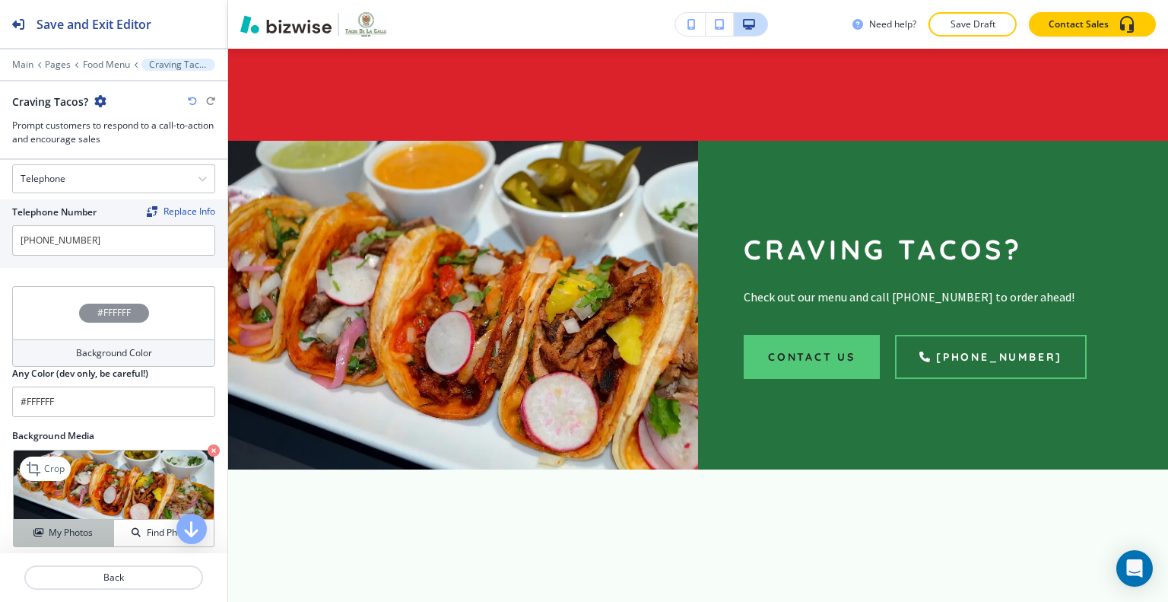
click at [93, 529] on div "My Photos" at bounding box center [64, 533] width 100 height 14
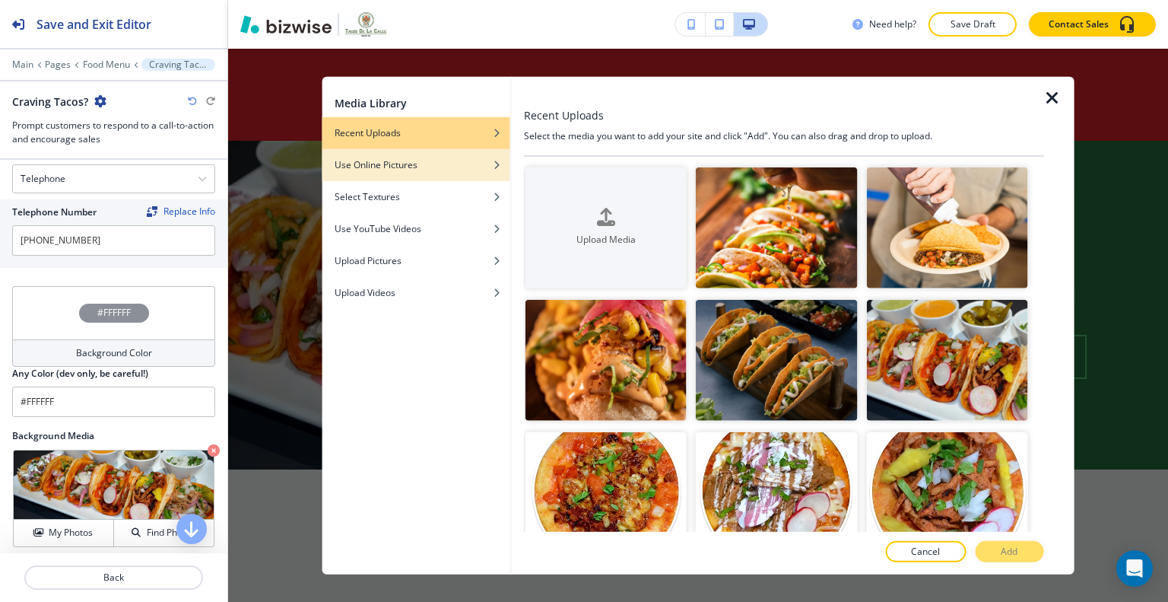
click at [411, 166] on h4 "Use Online Pictures" at bounding box center [376, 164] width 83 height 14
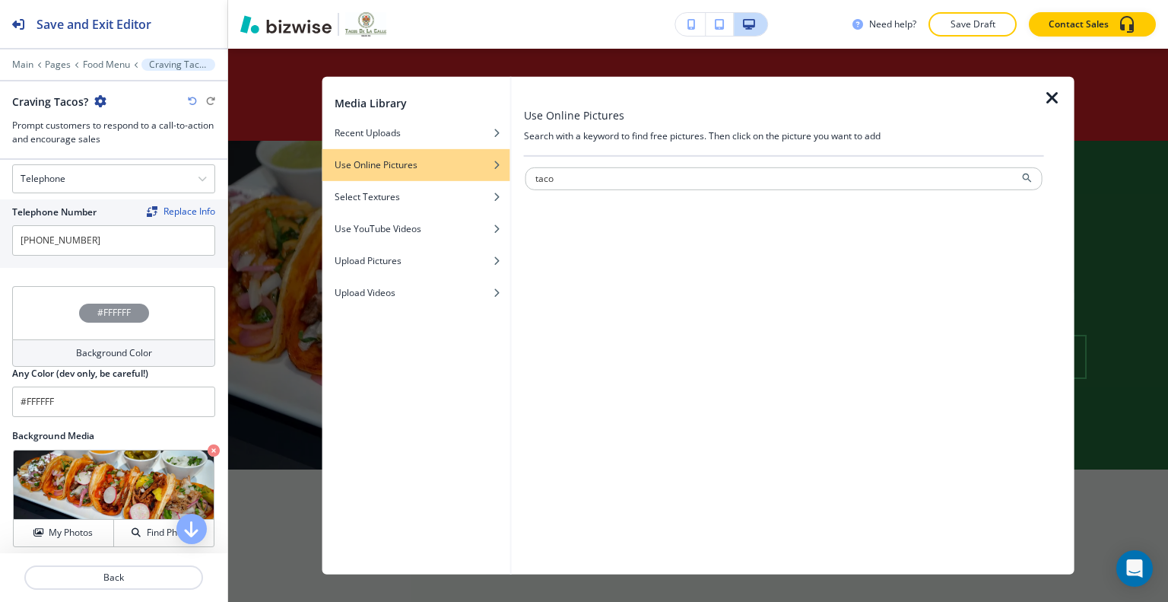
type input "taco"
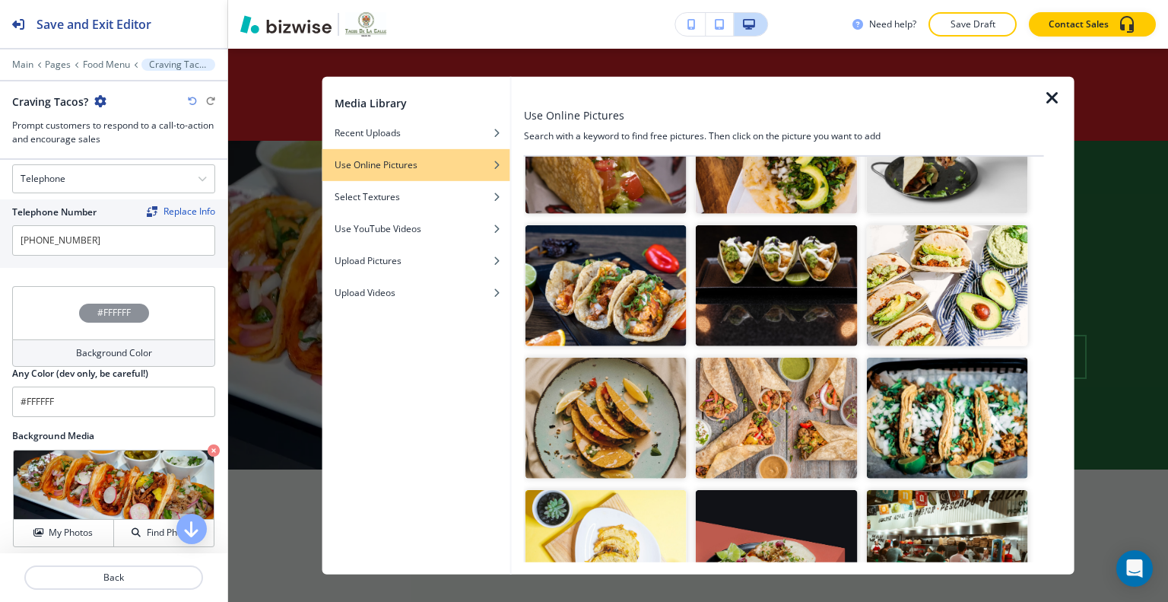
scroll to position [1412, 0]
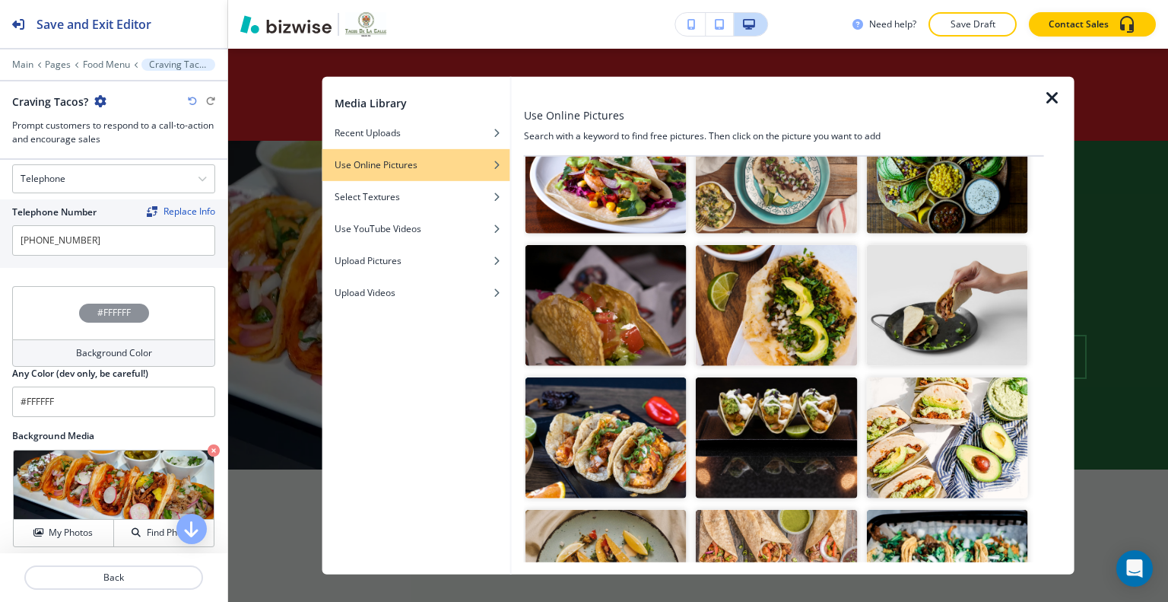
click at [787, 517] on img "button" at bounding box center [776, 570] width 161 height 121
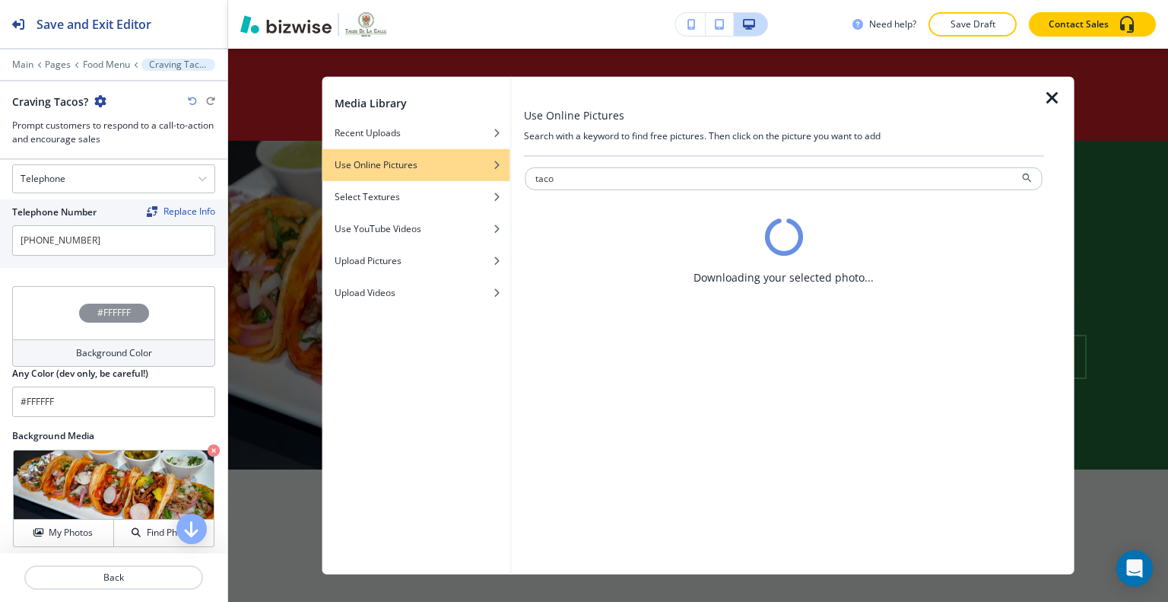
scroll to position [0, 0]
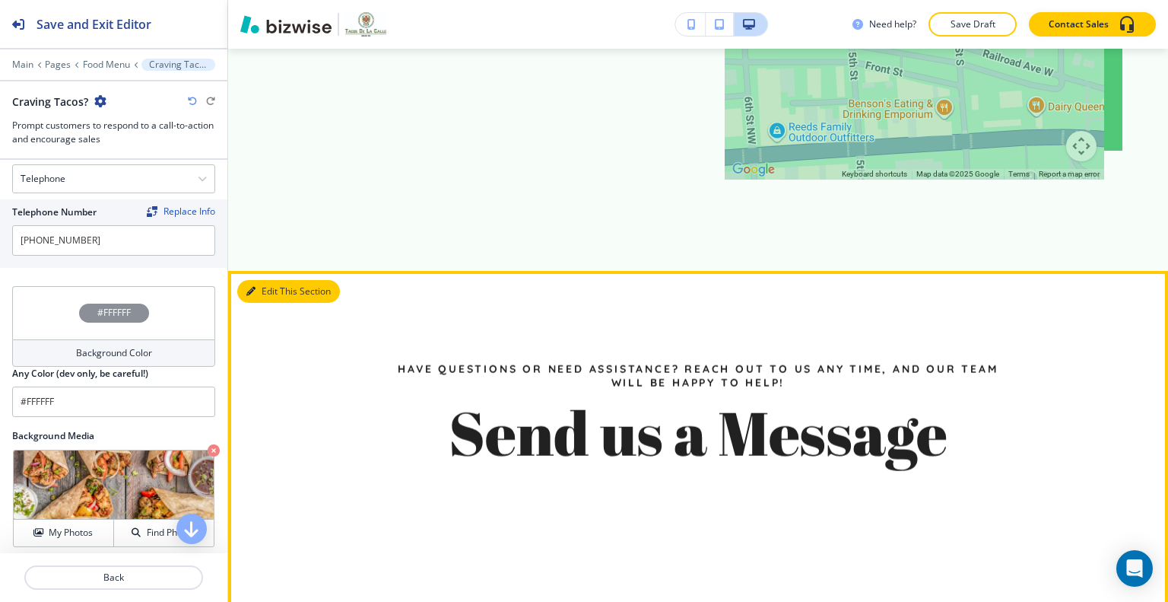
click at [272, 280] on button "Edit This Section" at bounding box center [288, 291] width 103 height 23
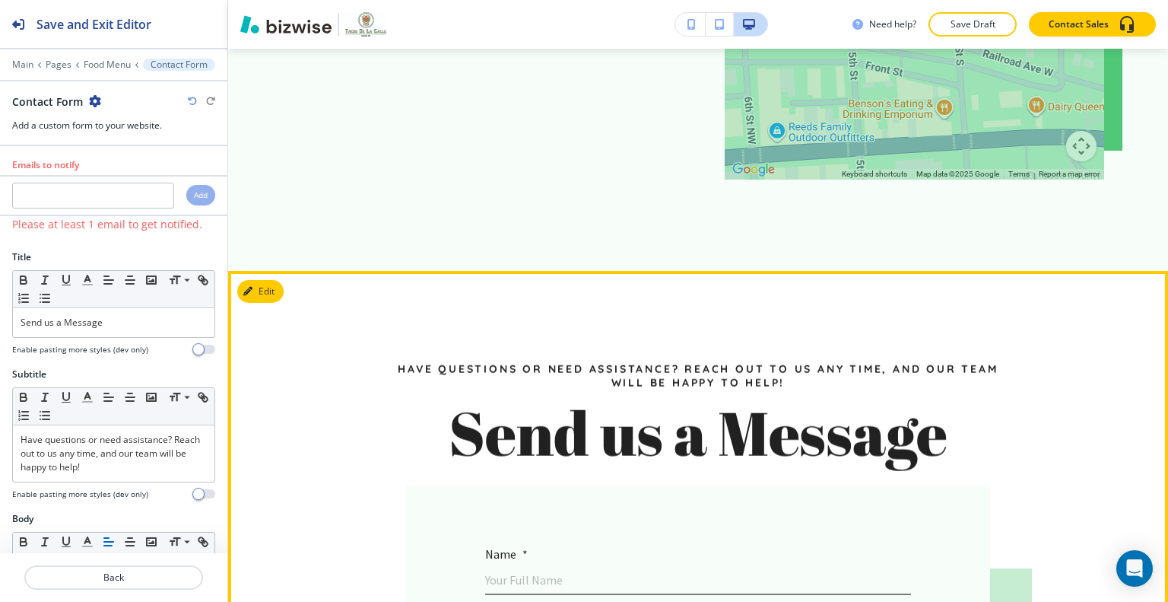
scroll to position [3232, 0]
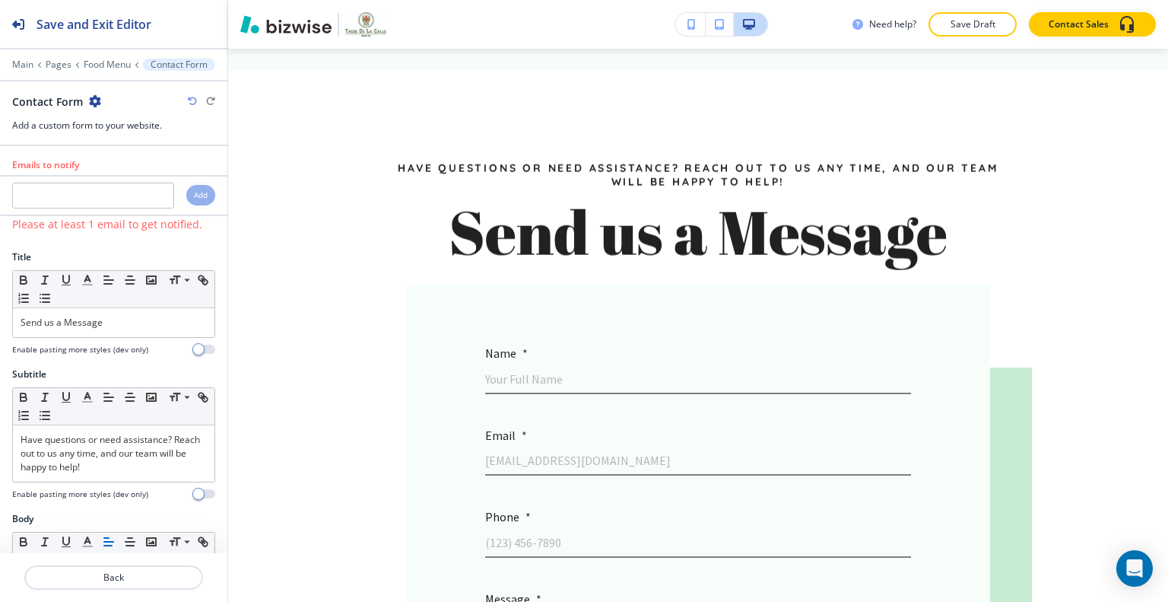
click at [91, 100] on icon "button" at bounding box center [95, 101] width 12 height 12
drag, startPoint x: 155, startPoint y: 171, endPoint x: 224, endPoint y: 216, distance: 82.5
click at [155, 173] on button "Delete Section" at bounding box center [135, 180] width 97 height 27
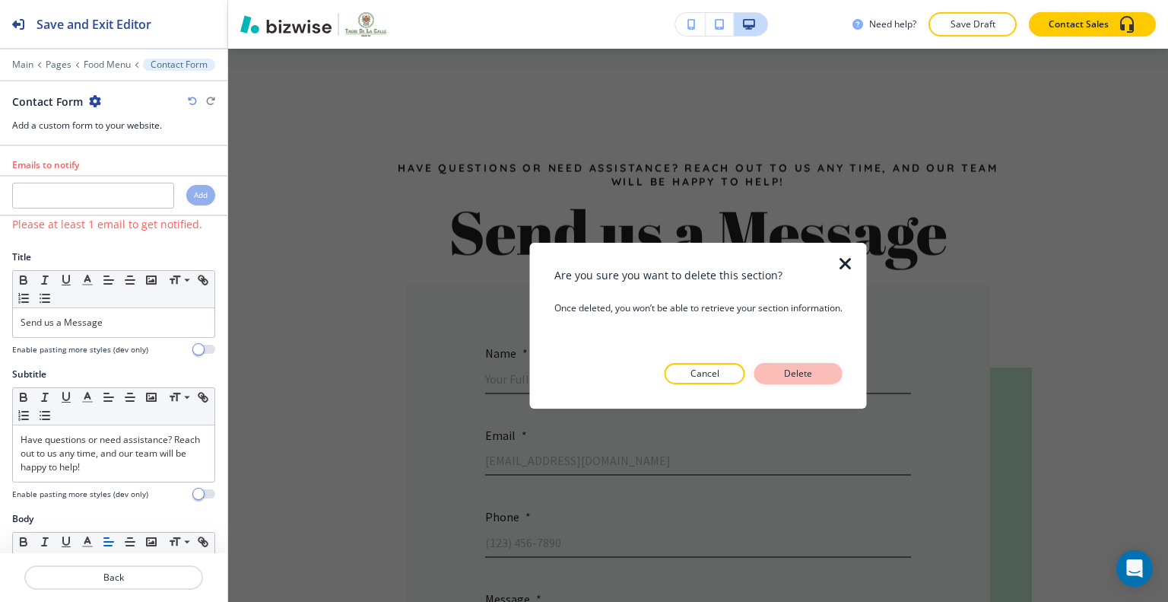
click at [779, 371] on button "Delete" at bounding box center [799, 373] width 88 height 21
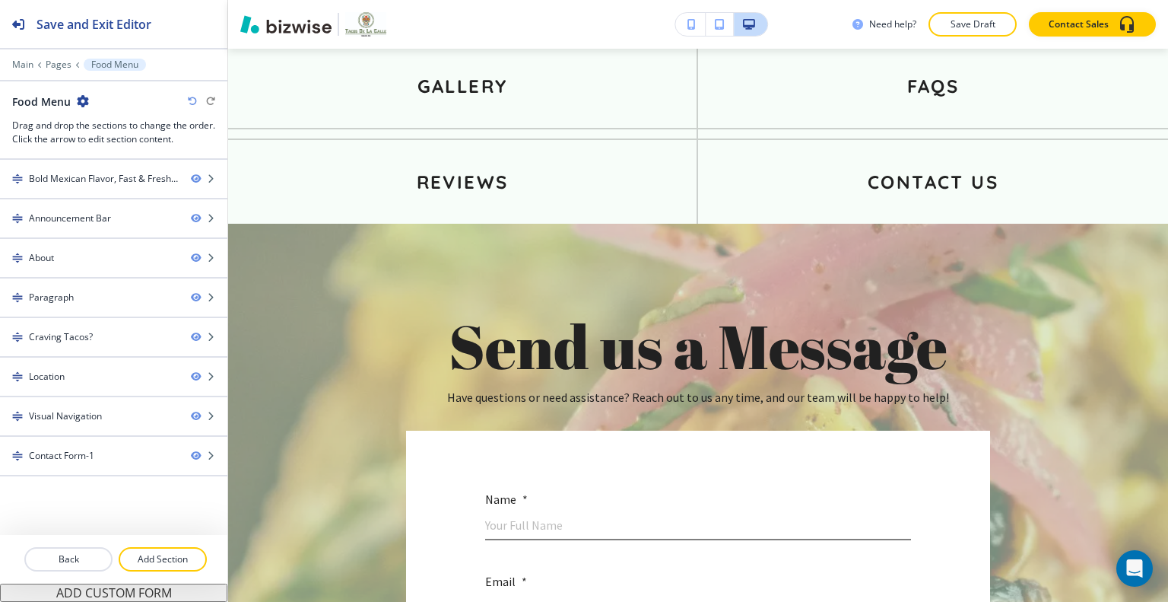
scroll to position [3384, 0]
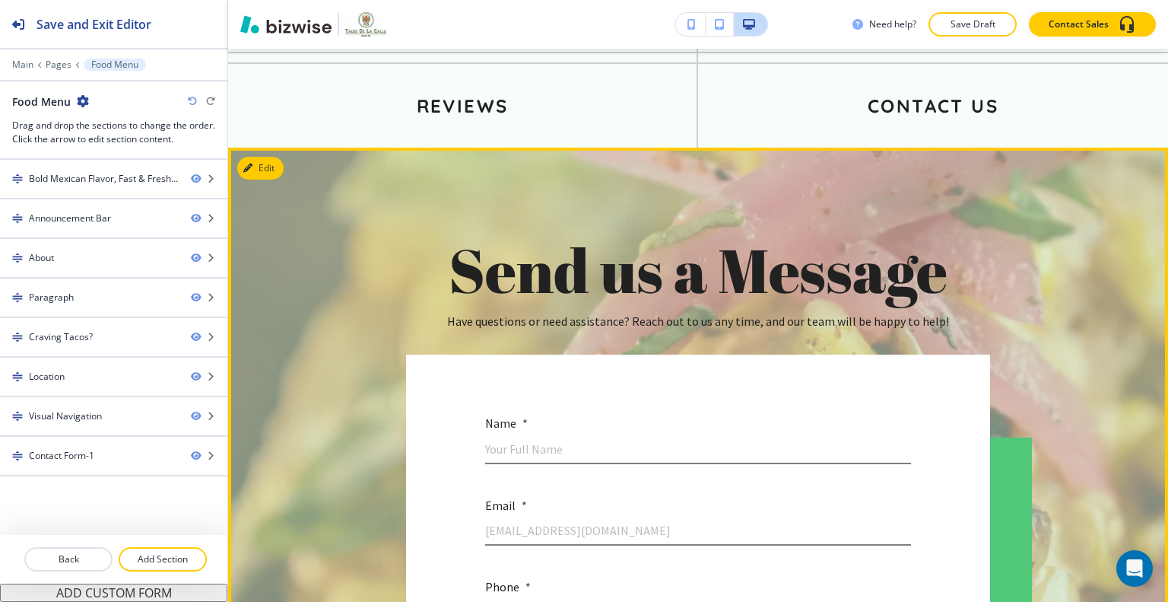
click at [262, 148] on div "Send us a Message Have questions or need assistance? Reach out to us any time, …" at bounding box center [698, 589] width 940 height 882
click at [263, 157] on button "Edit This Section" at bounding box center [288, 168] width 103 height 23
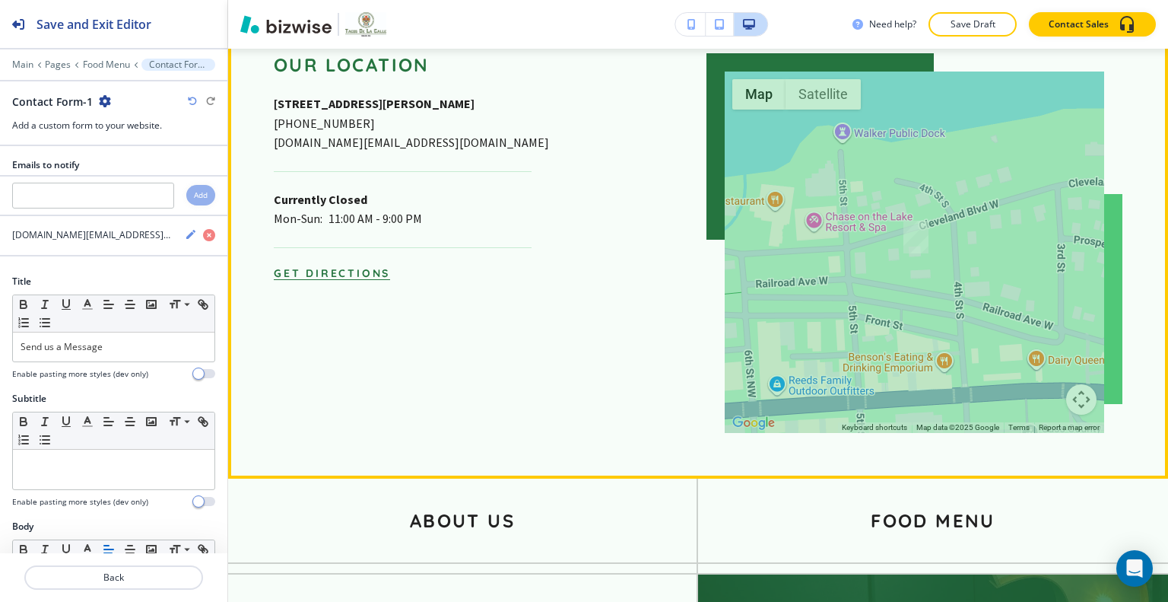
scroll to position [3082, 0]
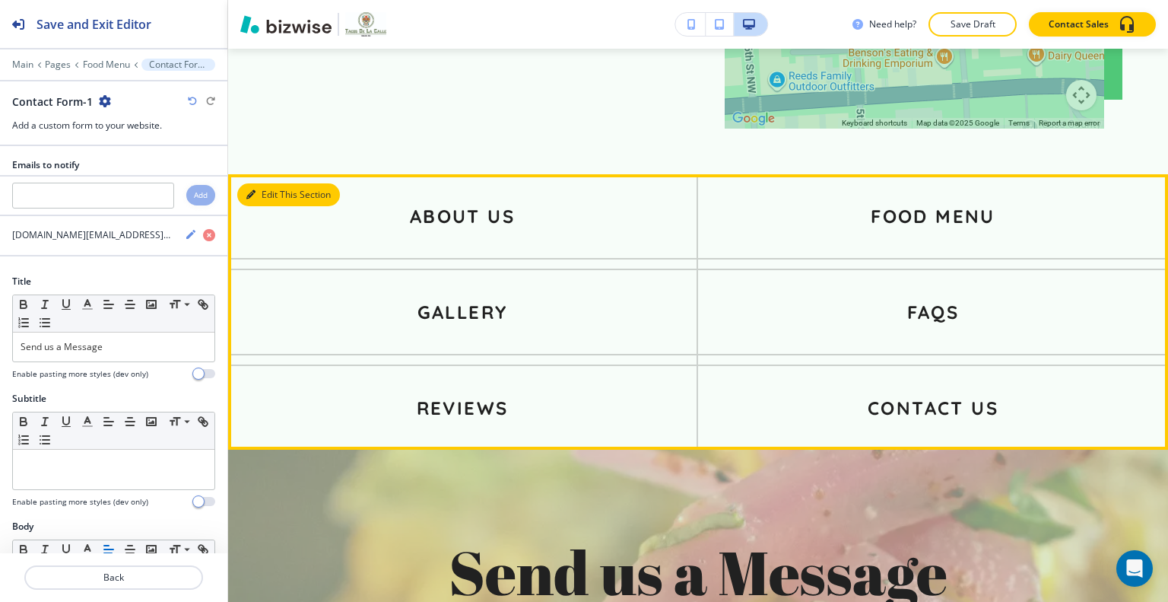
click at [264, 183] on button "Edit This Section" at bounding box center [288, 194] width 103 height 23
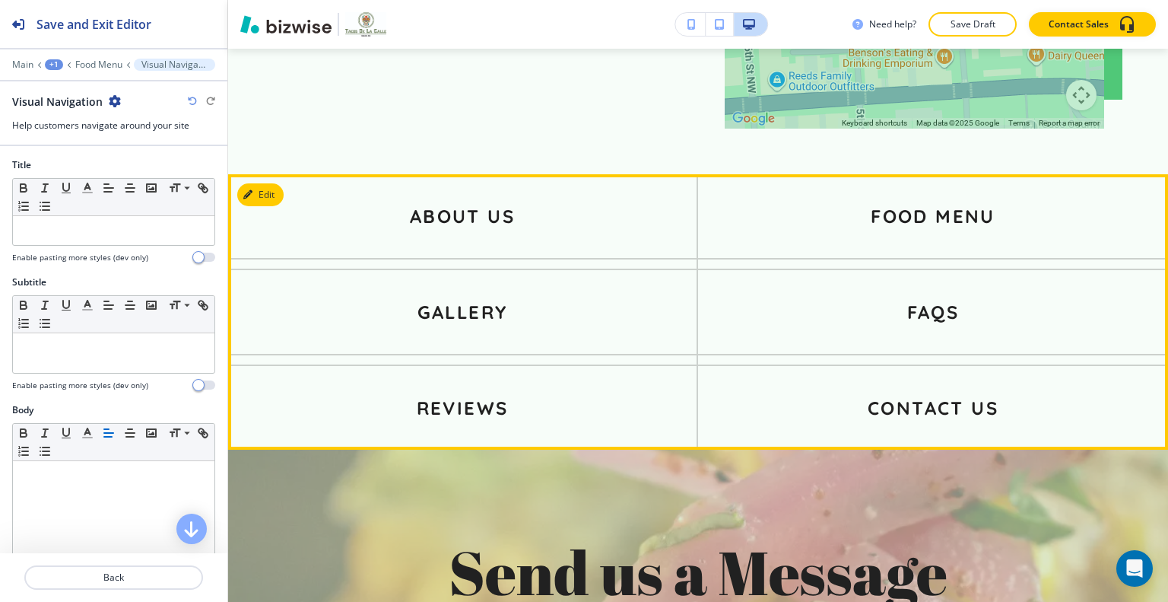
scroll to position [3187, 0]
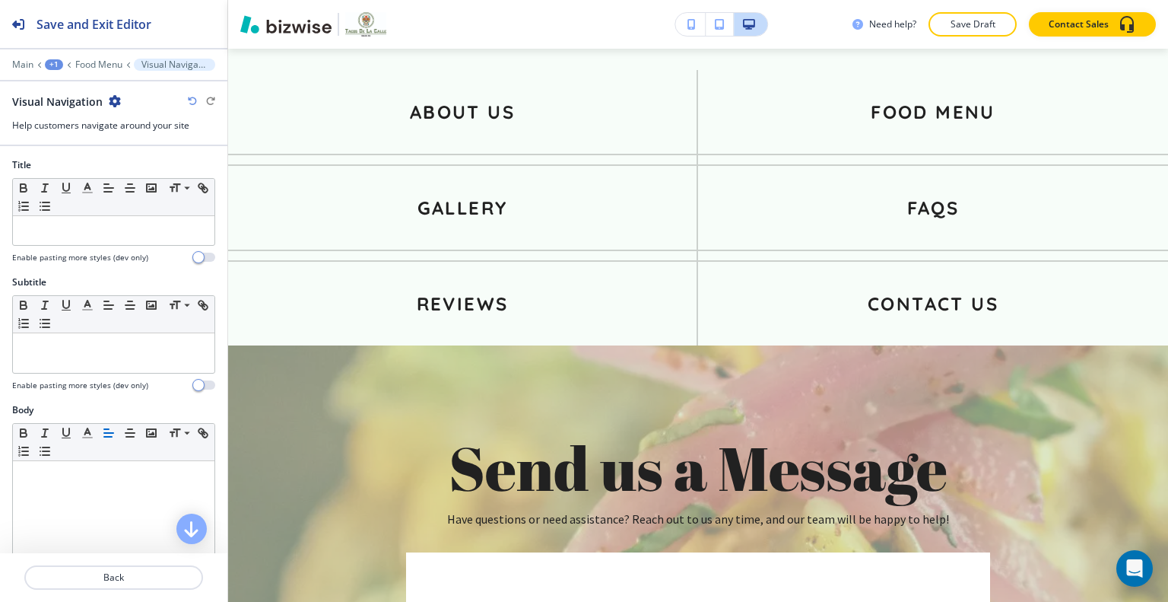
click at [116, 97] on icon "button" at bounding box center [115, 101] width 12 height 12
click at [140, 177] on p "Delete Section" at bounding box center [157, 180] width 78 height 14
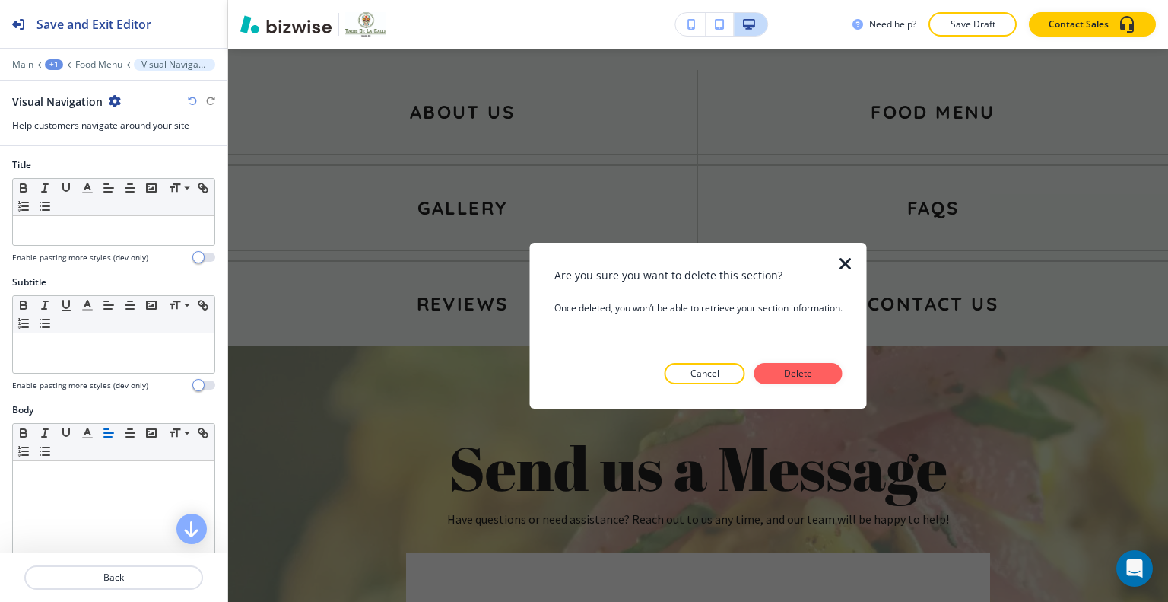
click at [806, 374] on p "Delete" at bounding box center [798, 374] width 37 height 14
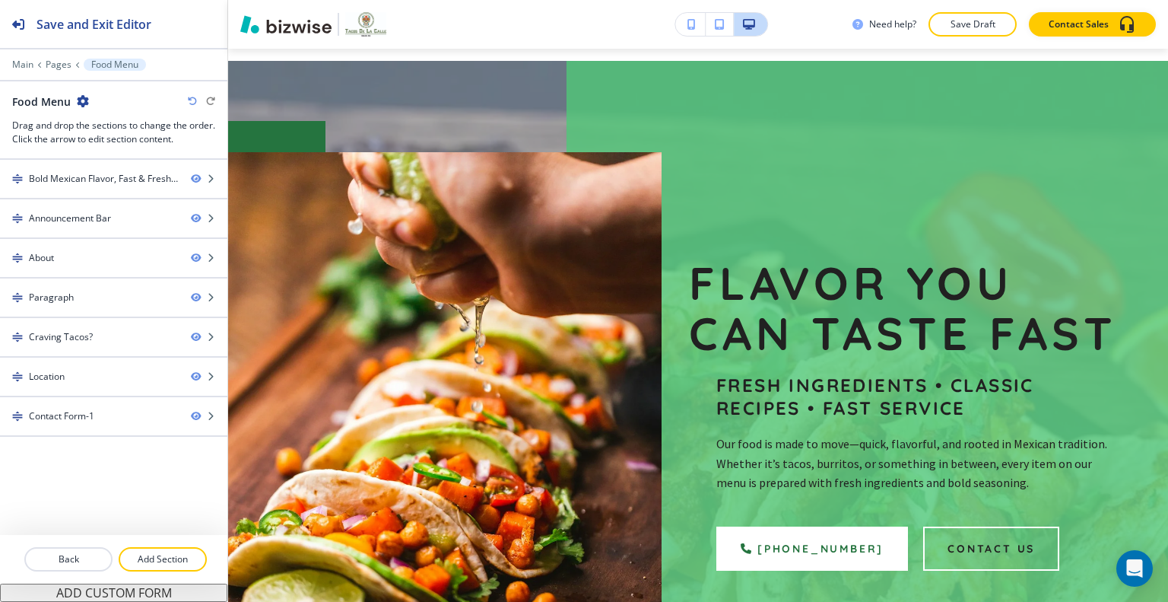
scroll to position [0, 0]
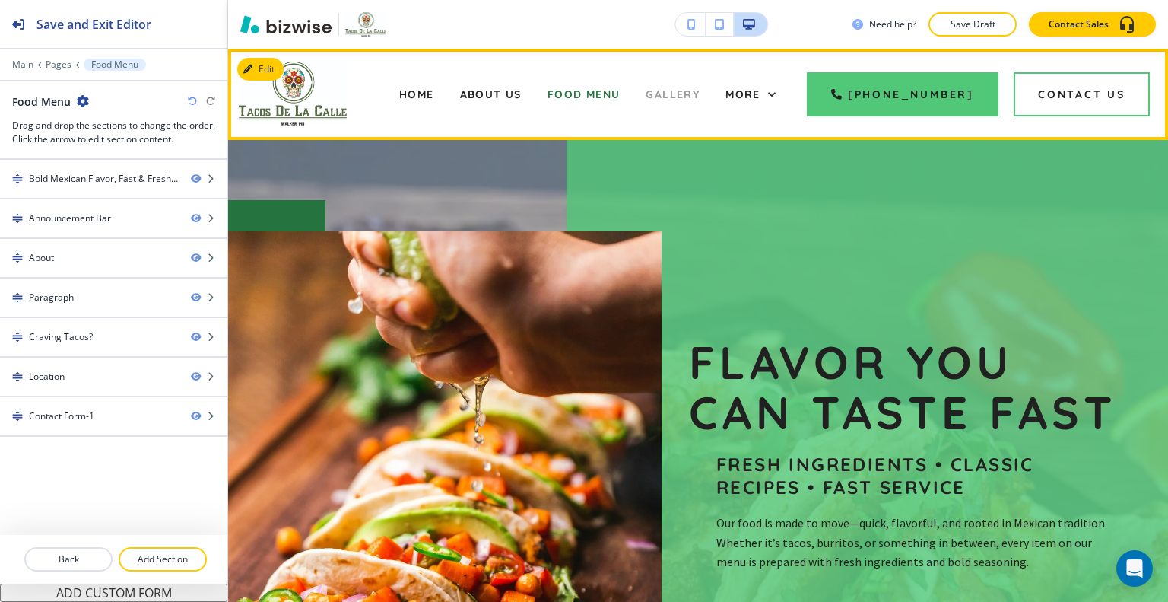
click at [700, 87] on span "Gallery" at bounding box center [673, 94] width 54 height 14
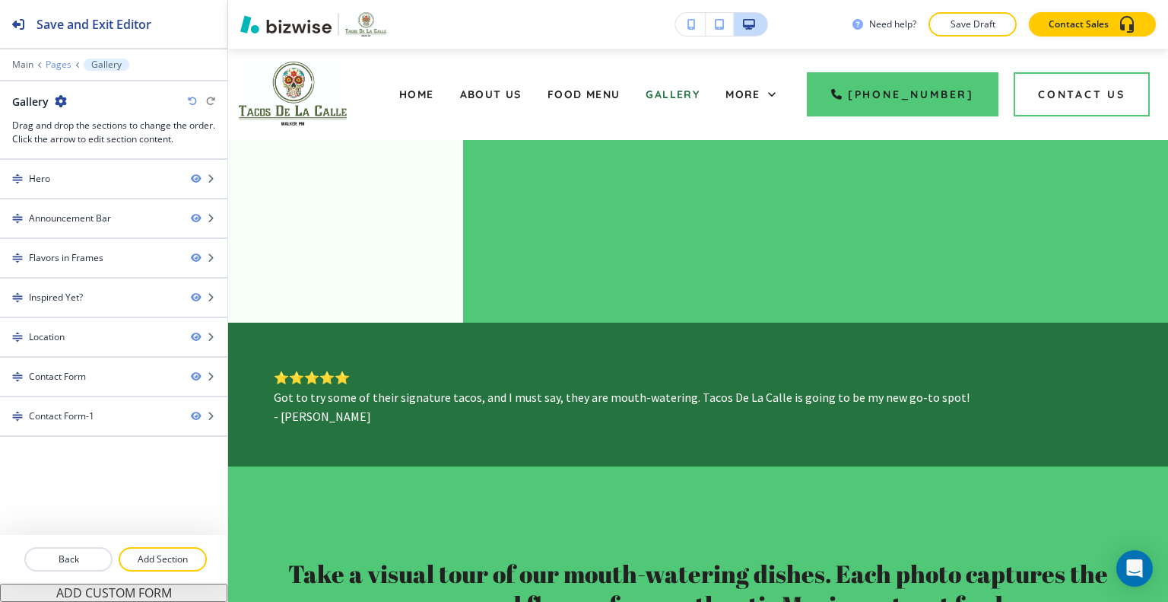
click at [61, 66] on p "Pages" at bounding box center [59, 64] width 26 height 11
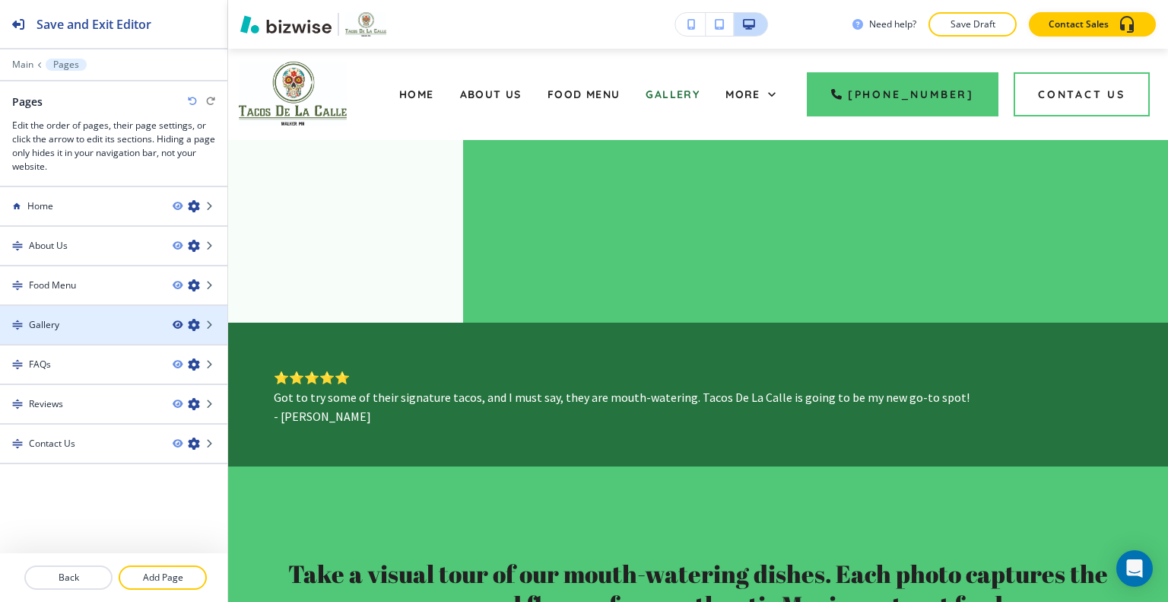
click at [180, 320] on icon "button" at bounding box center [177, 324] width 9 height 9
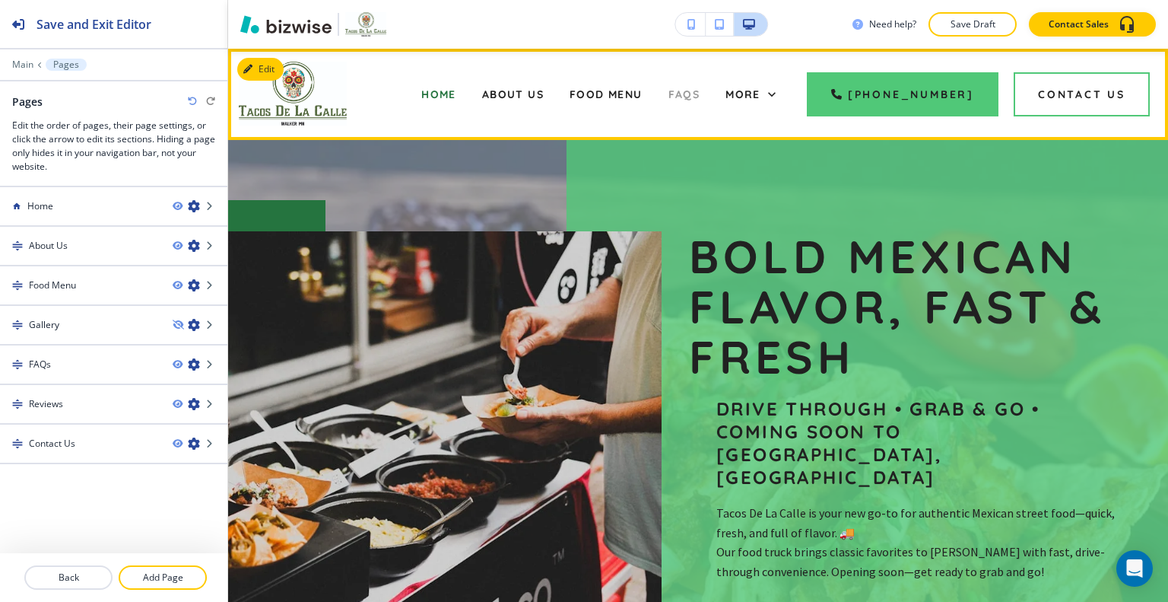
click at [697, 91] on span "FAQs" at bounding box center [685, 94] width 32 height 14
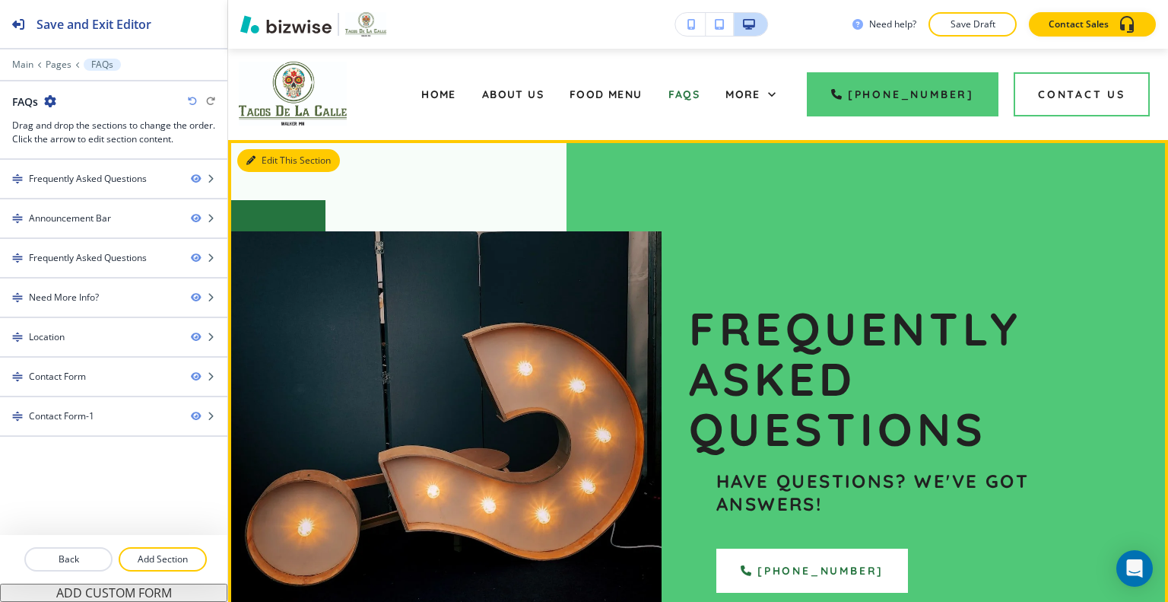
click at [264, 159] on button "Edit This Section" at bounding box center [288, 160] width 103 height 23
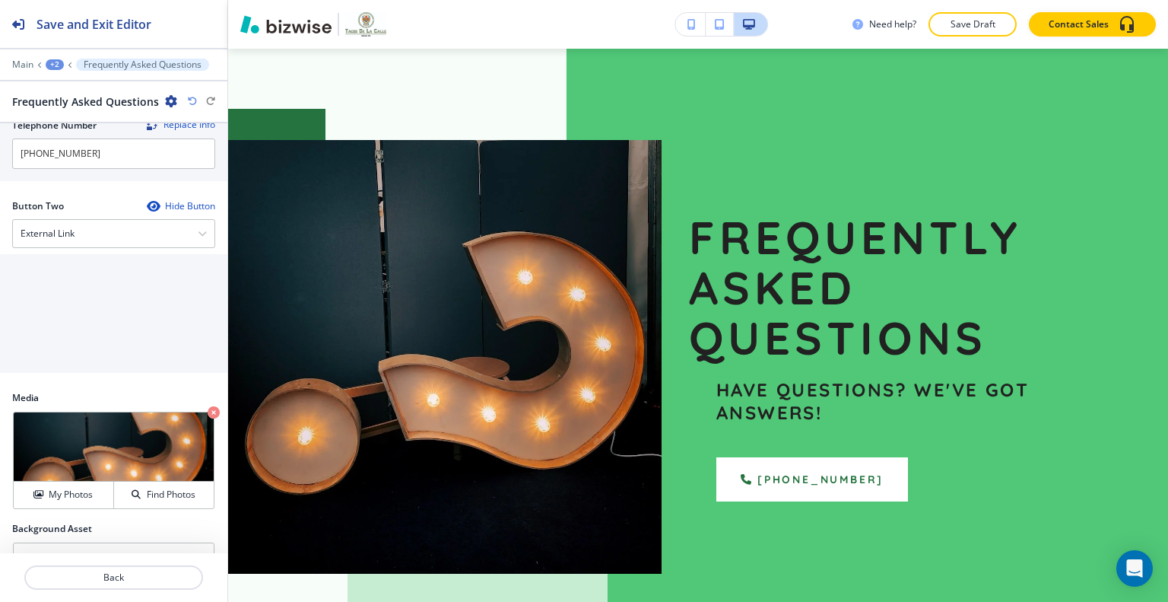
scroll to position [846, 0]
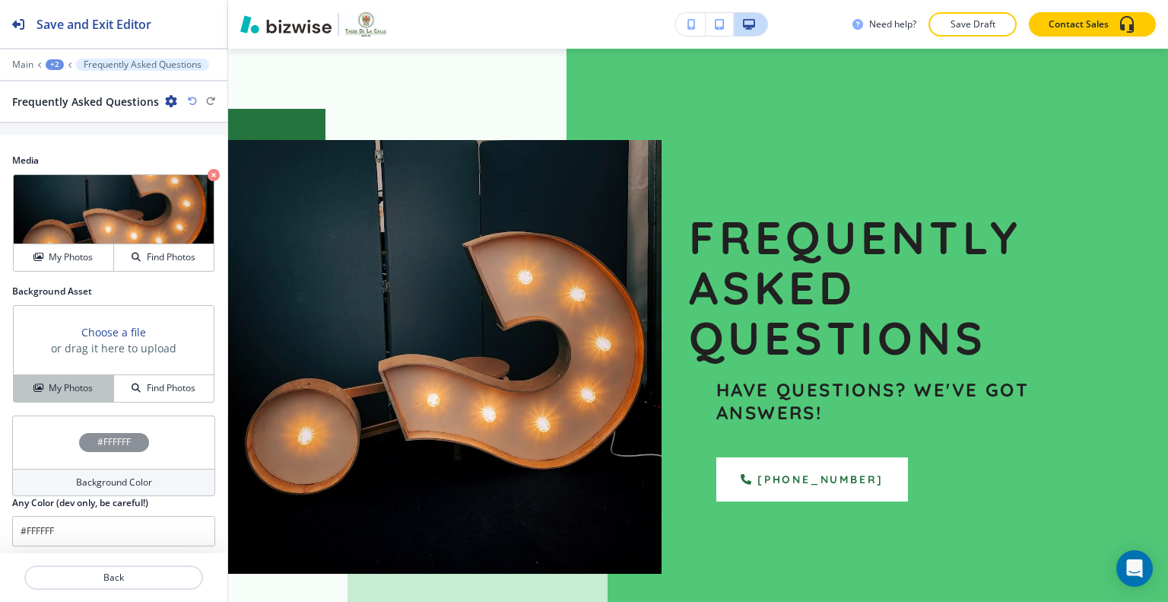
click at [94, 381] on div "My Photos" at bounding box center [64, 388] width 100 height 14
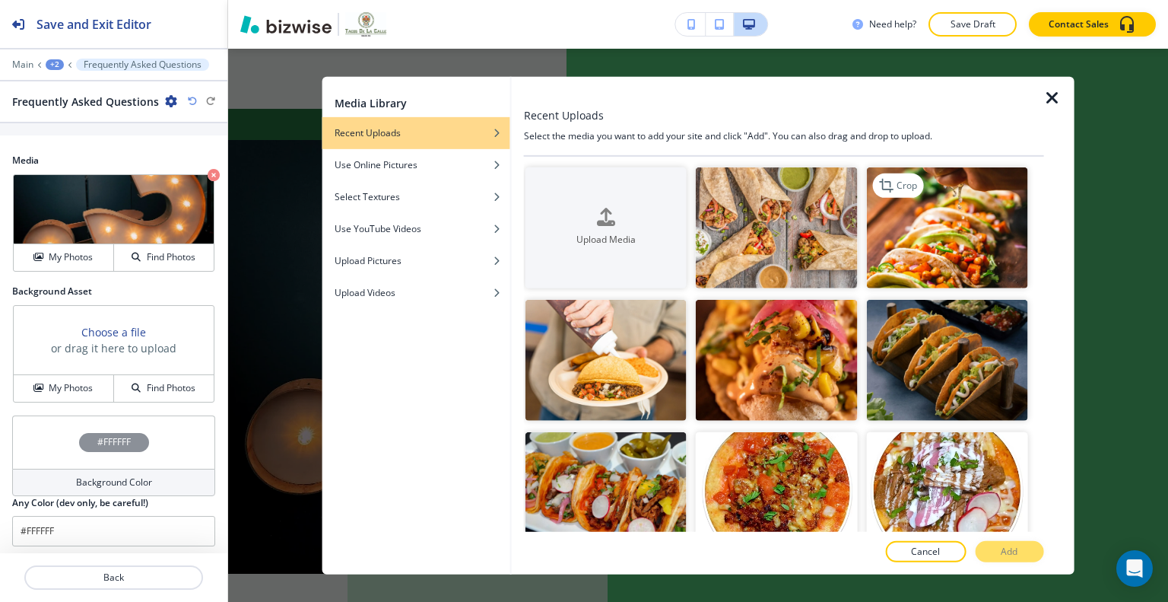
click at [912, 238] on img "button" at bounding box center [946, 227] width 161 height 121
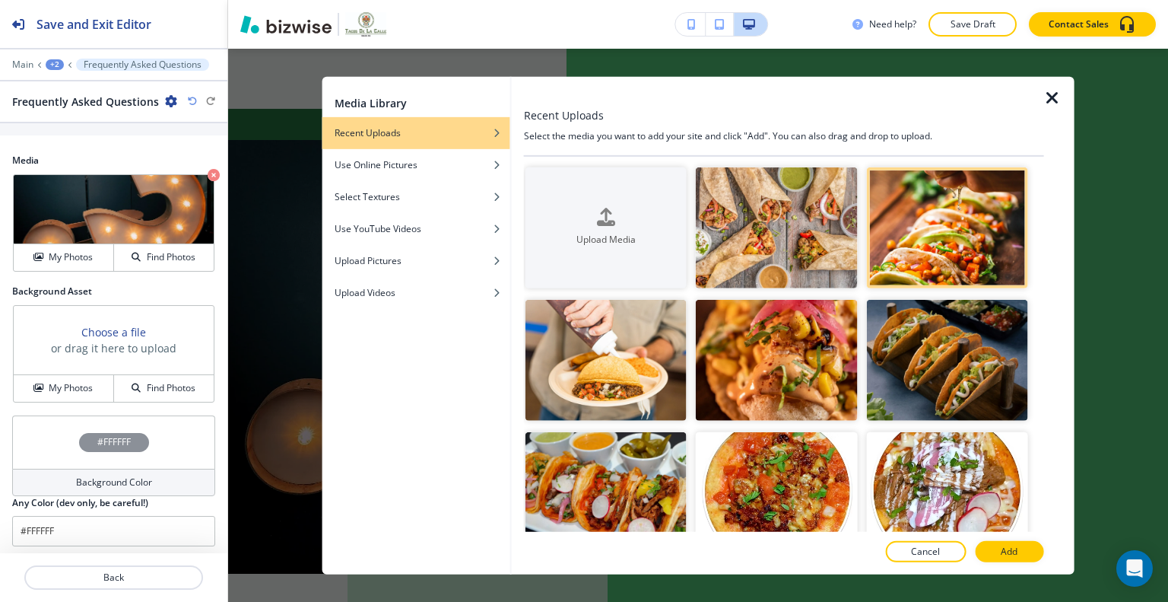
click at [1016, 557] on p "Add" at bounding box center [1009, 552] width 17 height 14
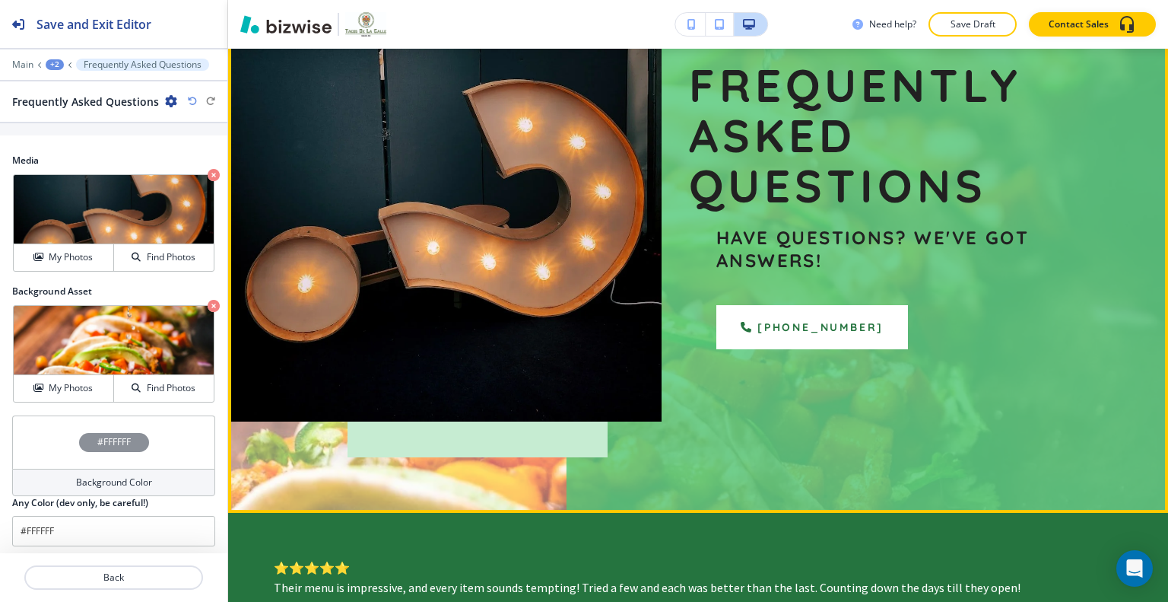
scroll to position [91, 0]
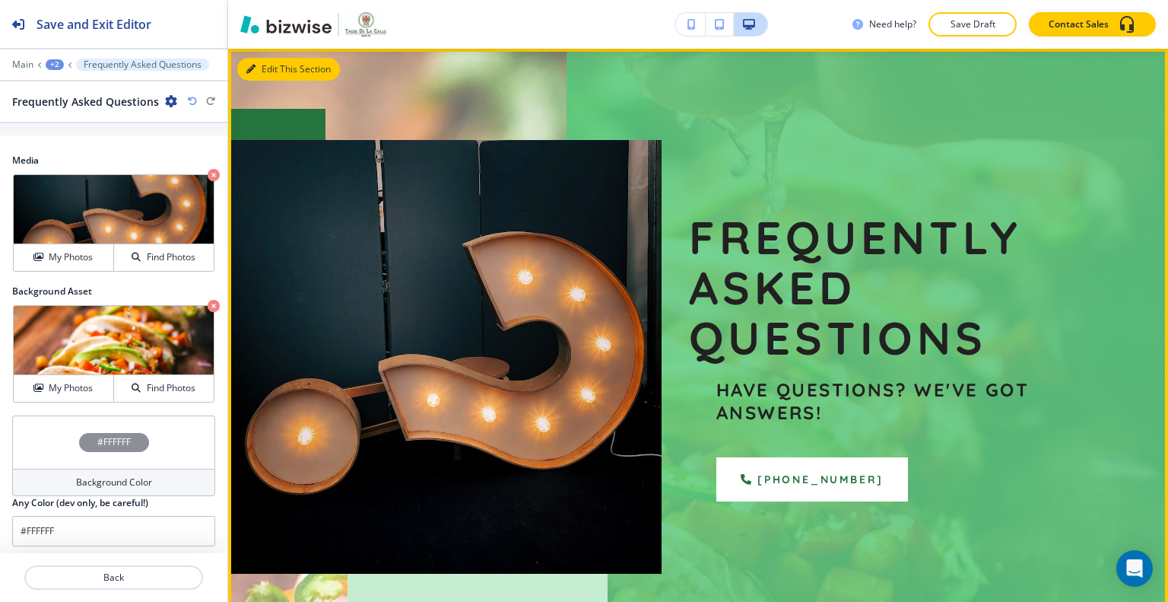
click at [271, 61] on button "Edit This Section" at bounding box center [288, 69] width 103 height 23
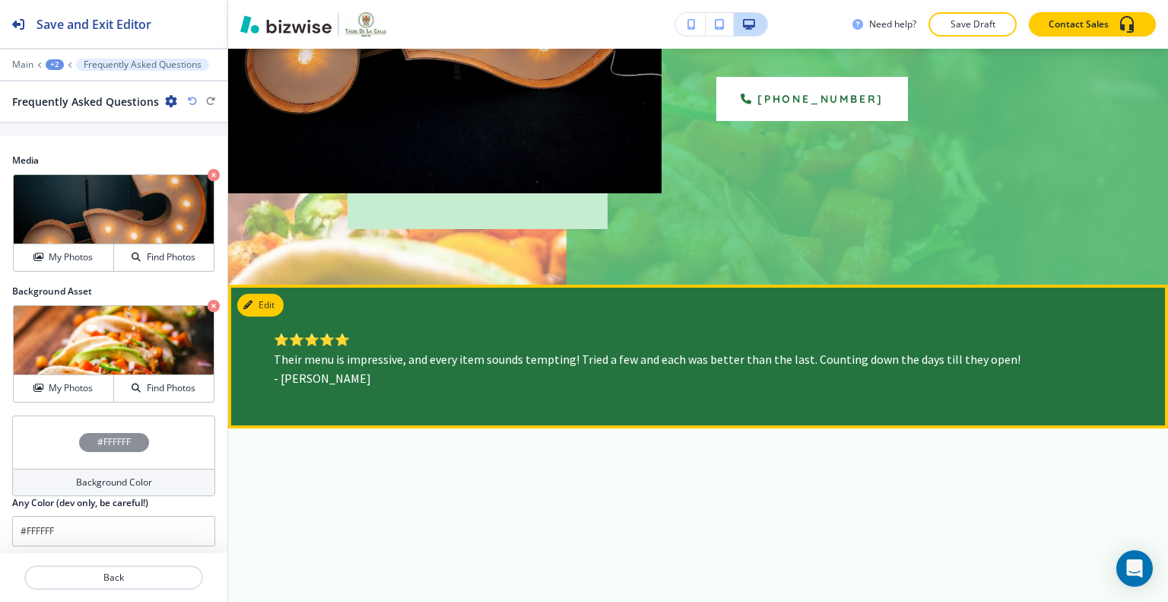
scroll to position [548, 0]
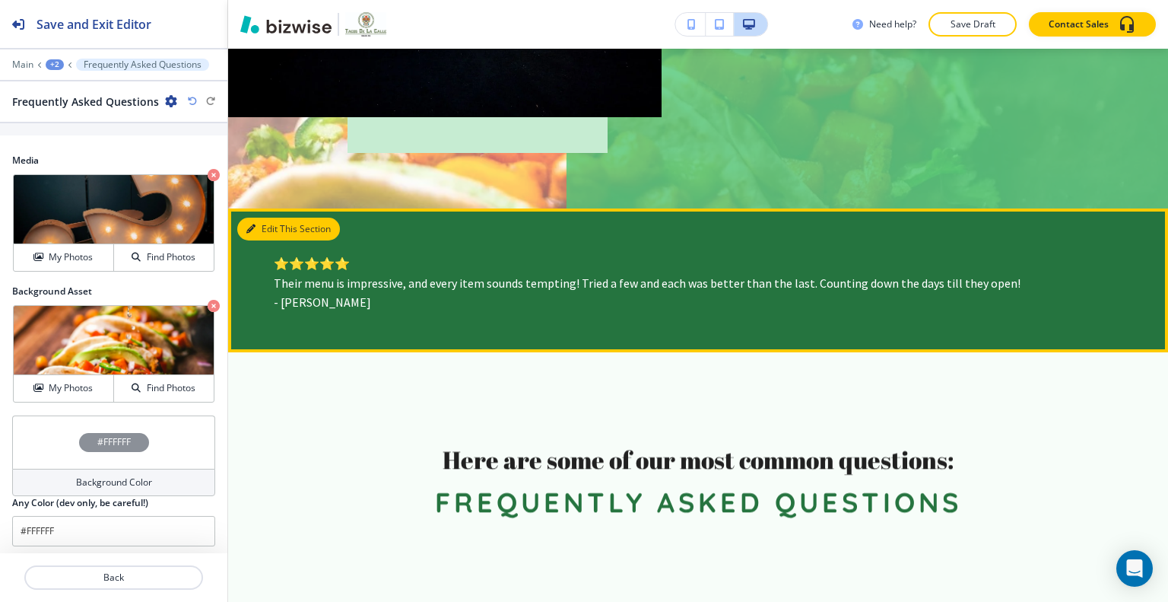
click at [265, 226] on button "Edit This Section" at bounding box center [288, 229] width 103 height 23
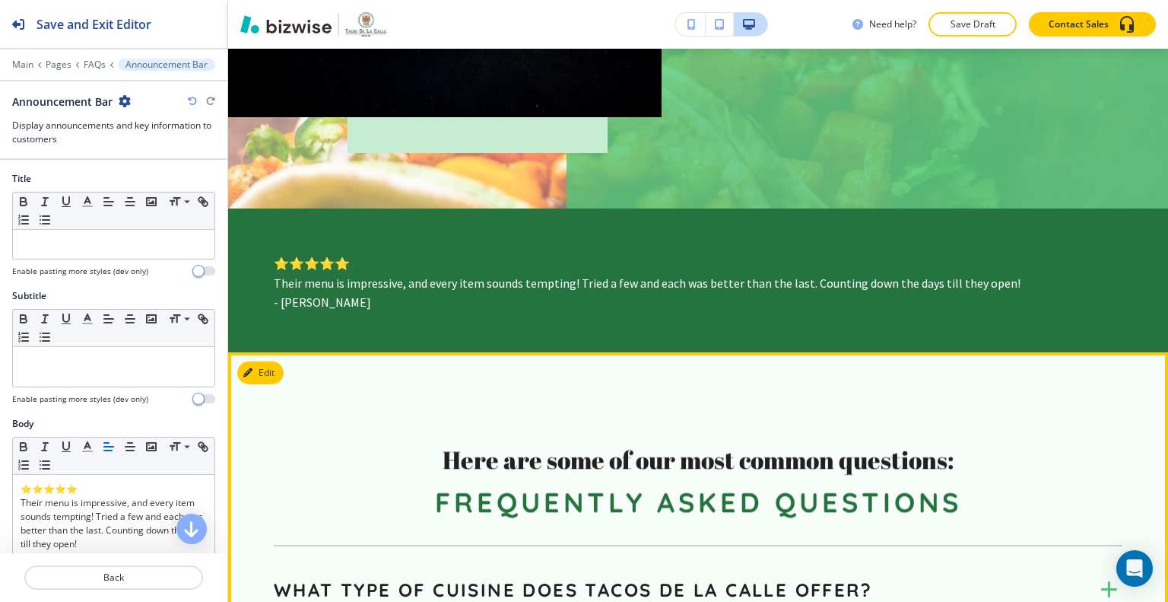
scroll to position [701, 0]
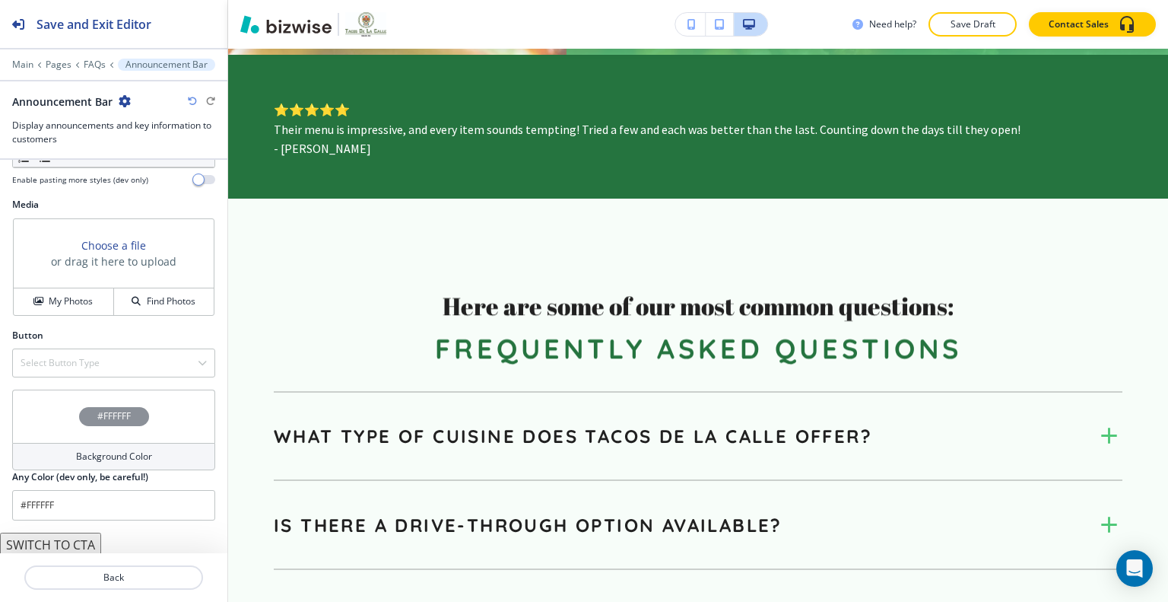
click at [58, 418] on div "#FFFFFF" at bounding box center [113, 415] width 203 height 53
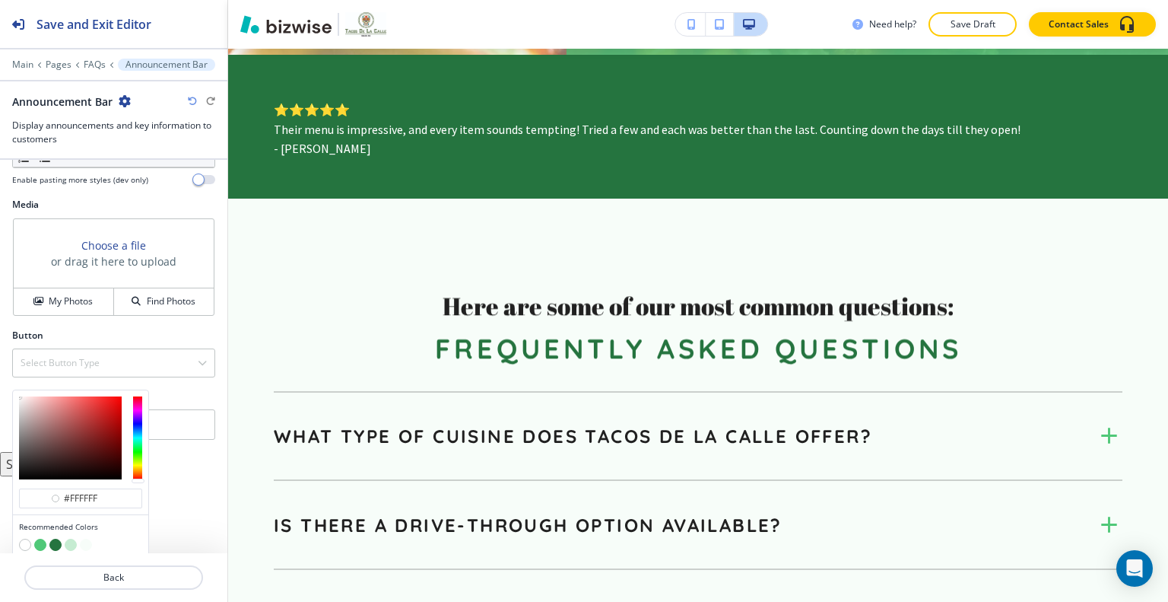
scroll to position [554, 0]
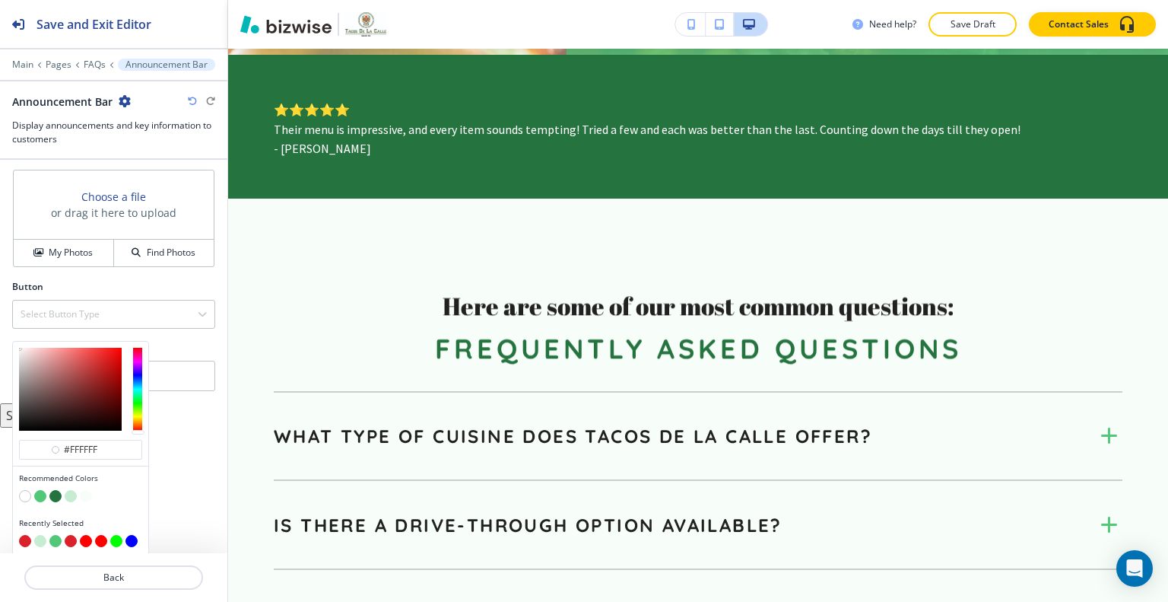
click at [25, 536] on button "button" at bounding box center [25, 541] width 12 height 12
type input "#db2129"
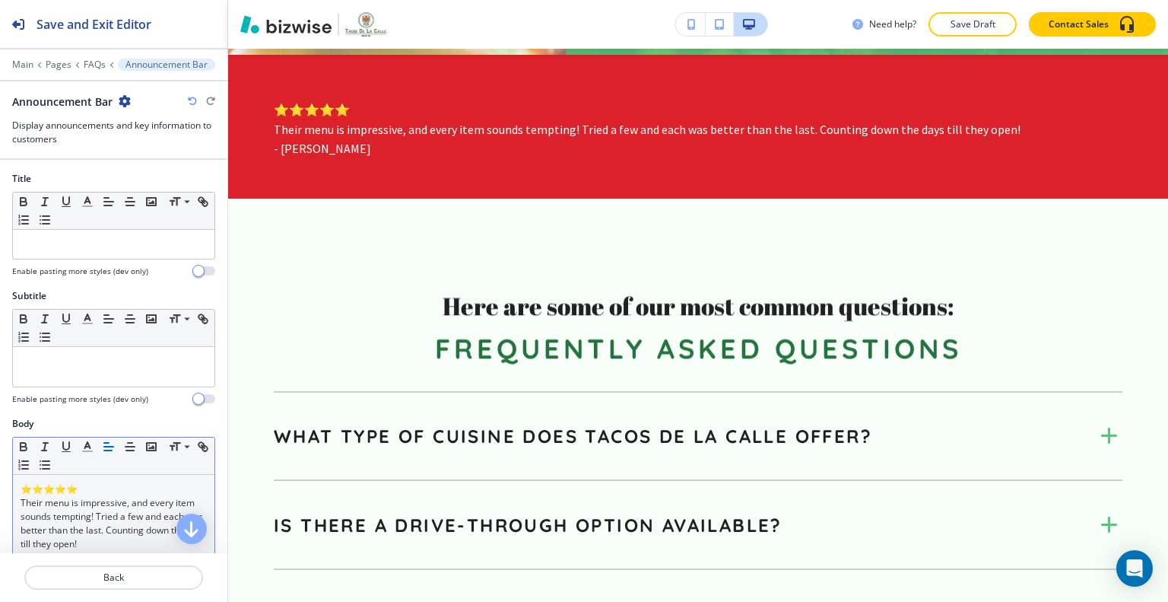
scroll to position [76, 0]
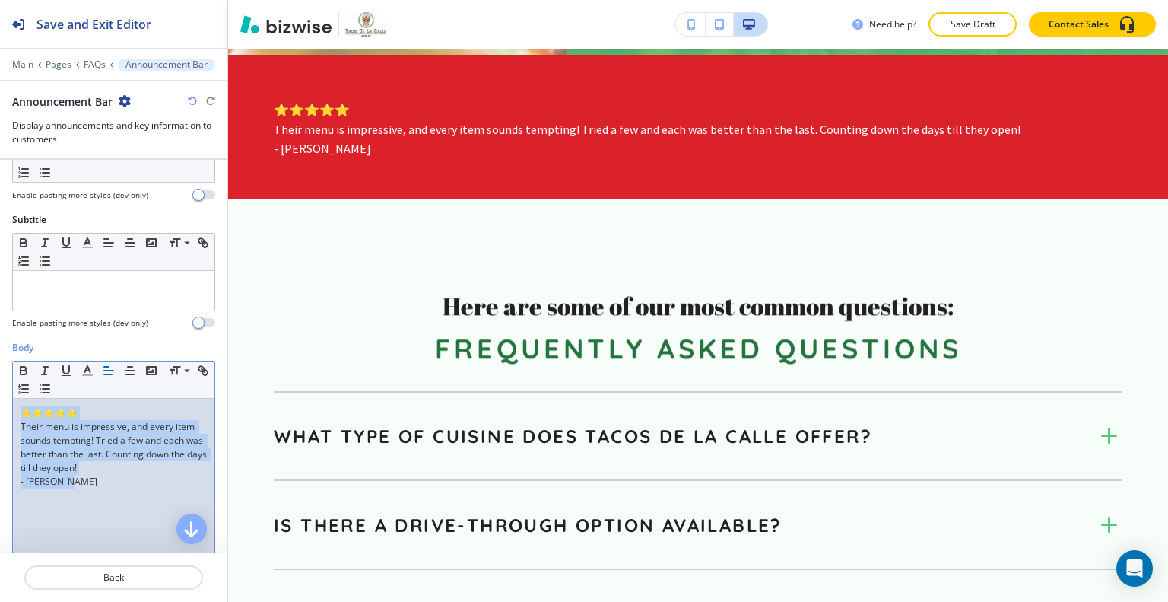
drag, startPoint x: 119, startPoint y: 477, endPoint x: 106, endPoint y: 361, distance: 116.3
click at [0, 347] on div "Body Small Normal Large Huge ⭐⭐⭐⭐⭐ Their menu is impressive, and every item sou…" at bounding box center [113, 484] width 227 height 286
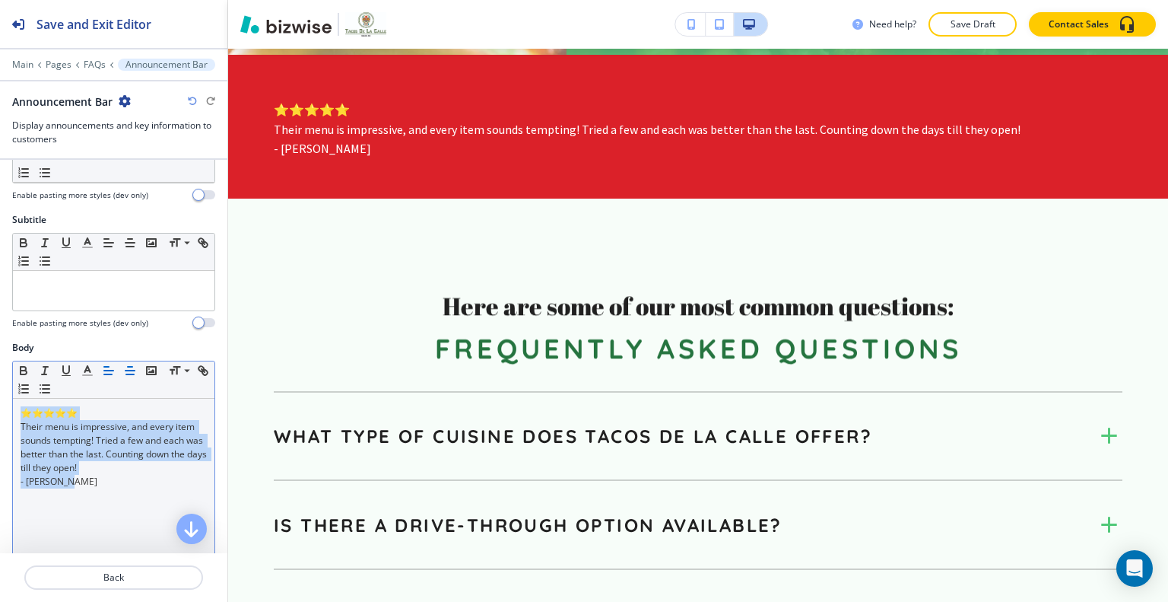
click at [130, 374] on line "button" at bounding box center [130, 374] width 8 height 0
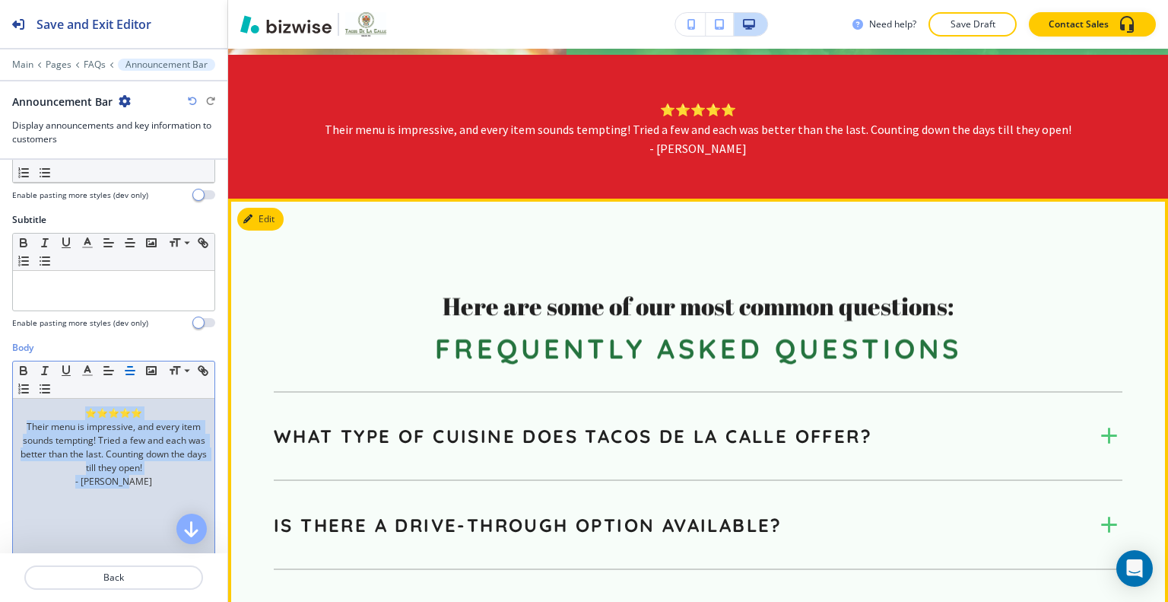
scroll to position [777, 0]
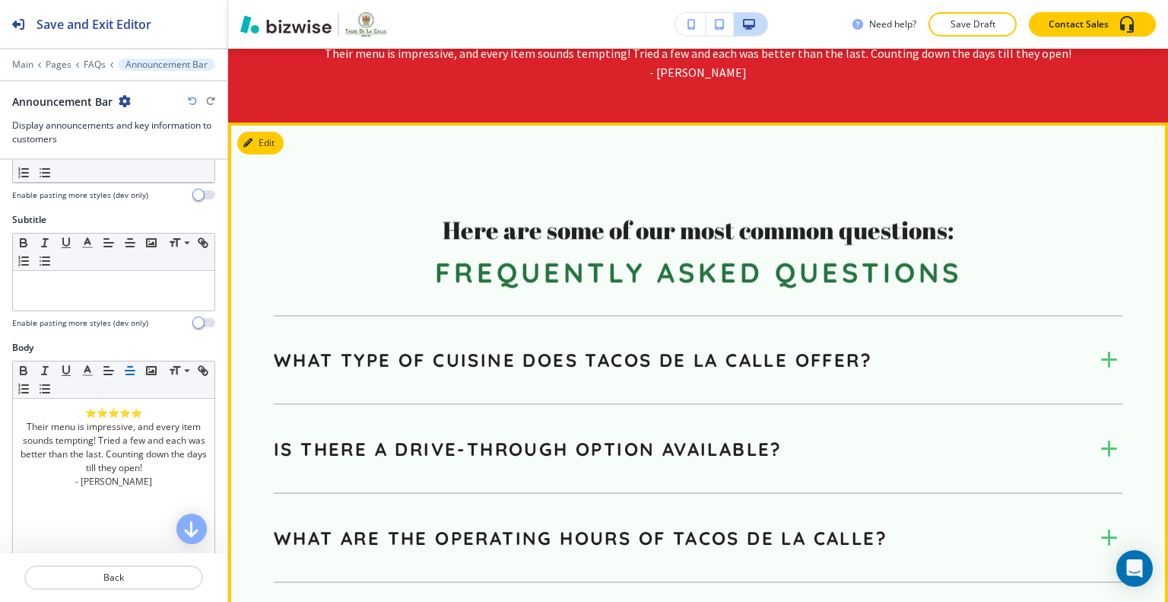
click at [361, 219] on h6 "Here are some of our most common questions:" at bounding box center [698, 230] width 849 height 32
click at [271, 136] on button "Edit This Section" at bounding box center [288, 143] width 103 height 23
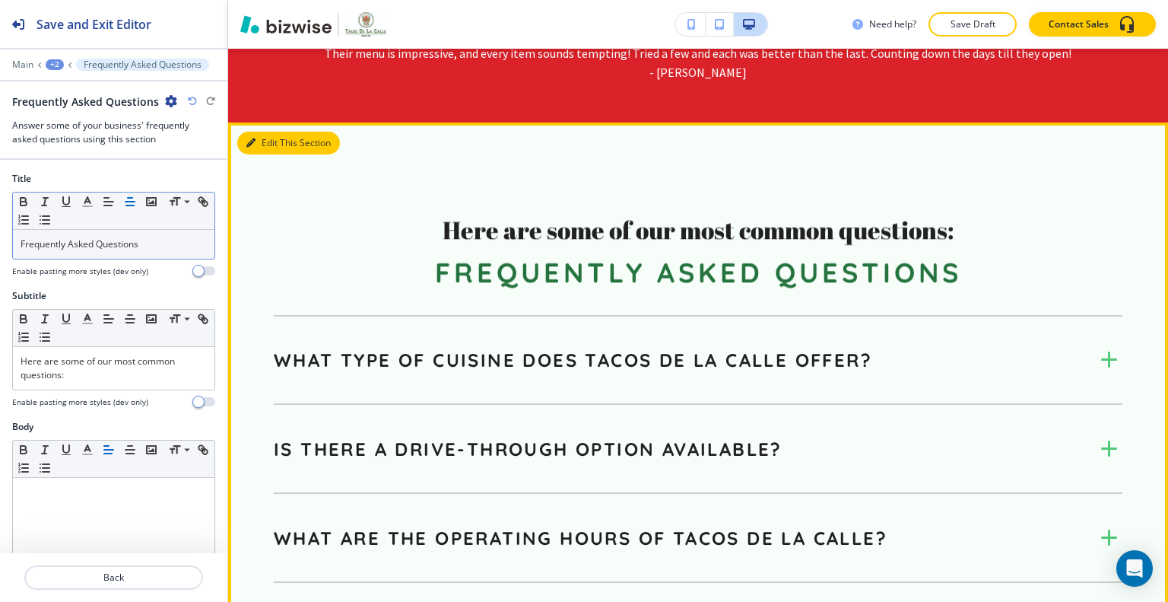
scroll to position [845, 0]
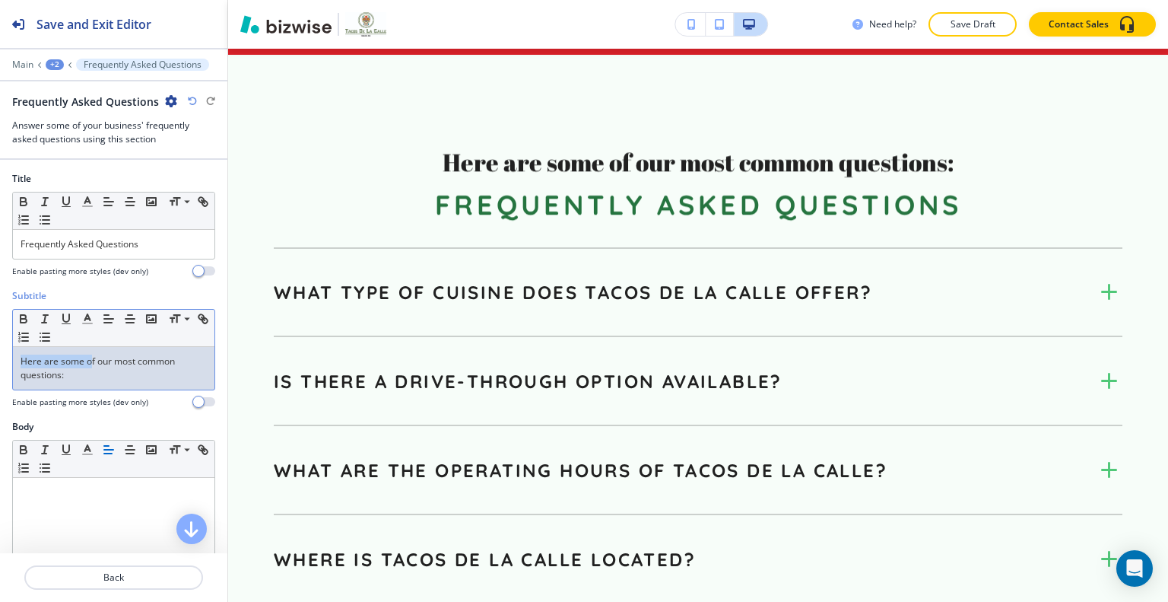
drag, startPoint x: 90, startPoint y: 364, endPoint x: 0, endPoint y: 335, distance: 94.5
click at [0, 335] on div "Subtitle Small Normal Large Huge Here are some of our most common questions: En…" at bounding box center [113, 354] width 227 height 131
click at [49, 361] on p "Here are some of our most common questions:" at bounding box center [114, 367] width 186 height 27
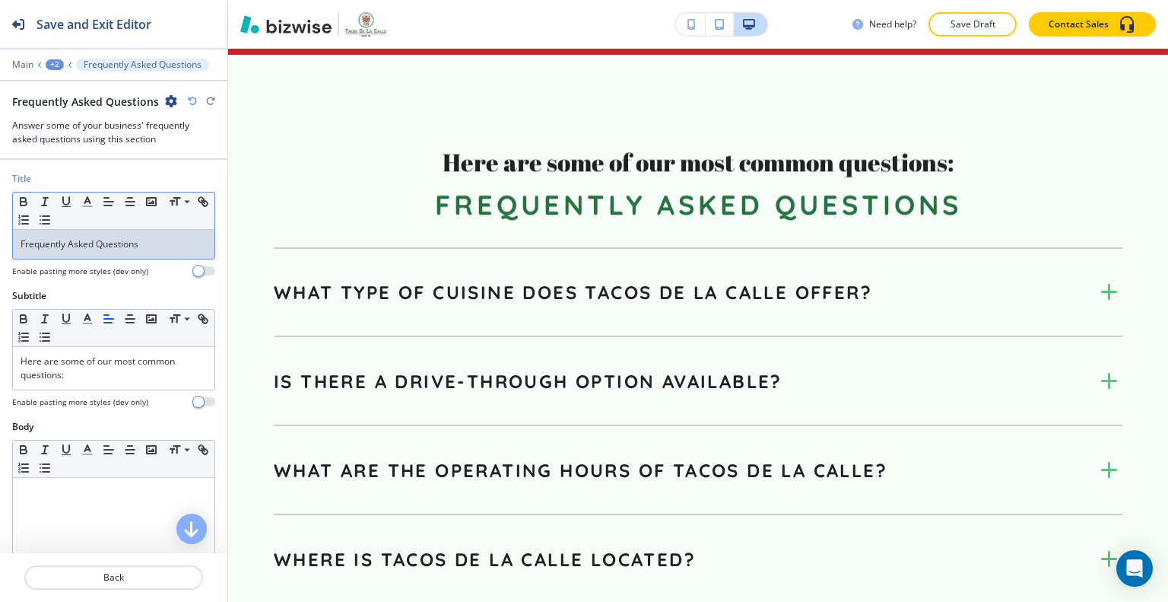
drag, startPoint x: 164, startPoint y: 244, endPoint x: 141, endPoint y: 241, distance: 23.0
click at [141, 241] on p "Frequently Asked Questions" at bounding box center [114, 244] width 186 height 14
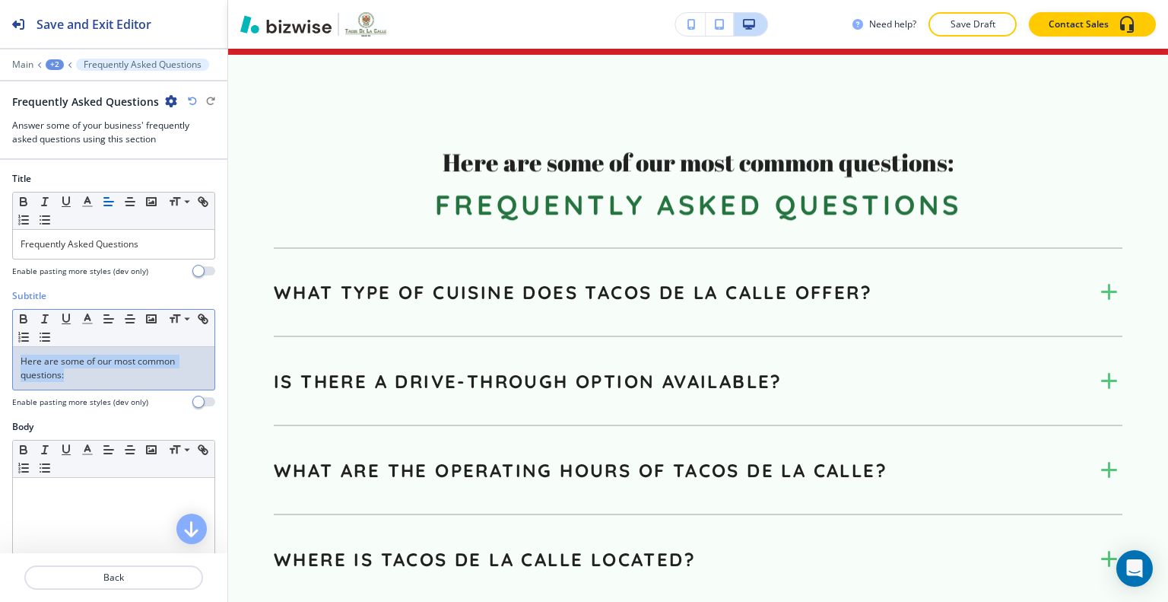
drag, startPoint x: 68, startPoint y: 372, endPoint x: 12, endPoint y: 334, distance: 67.9
click at [1, 334] on div "Subtitle Small Normal Large Huge Here are some of our most common questions: En…" at bounding box center [113, 354] width 227 height 131
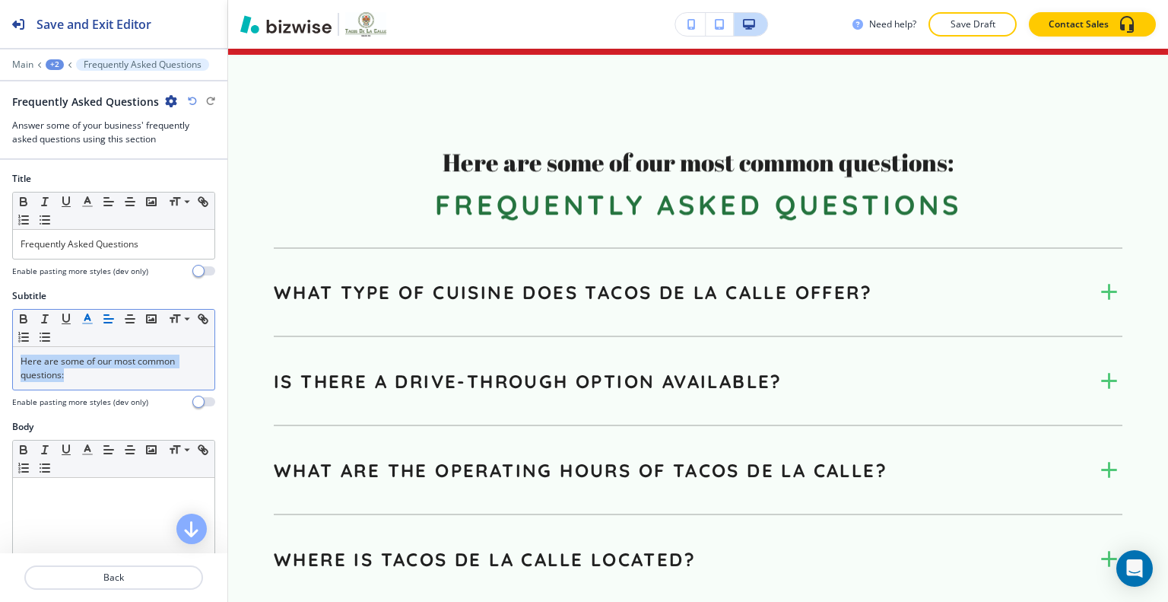
click at [85, 315] on icon "button" at bounding box center [88, 319] width 14 height 14
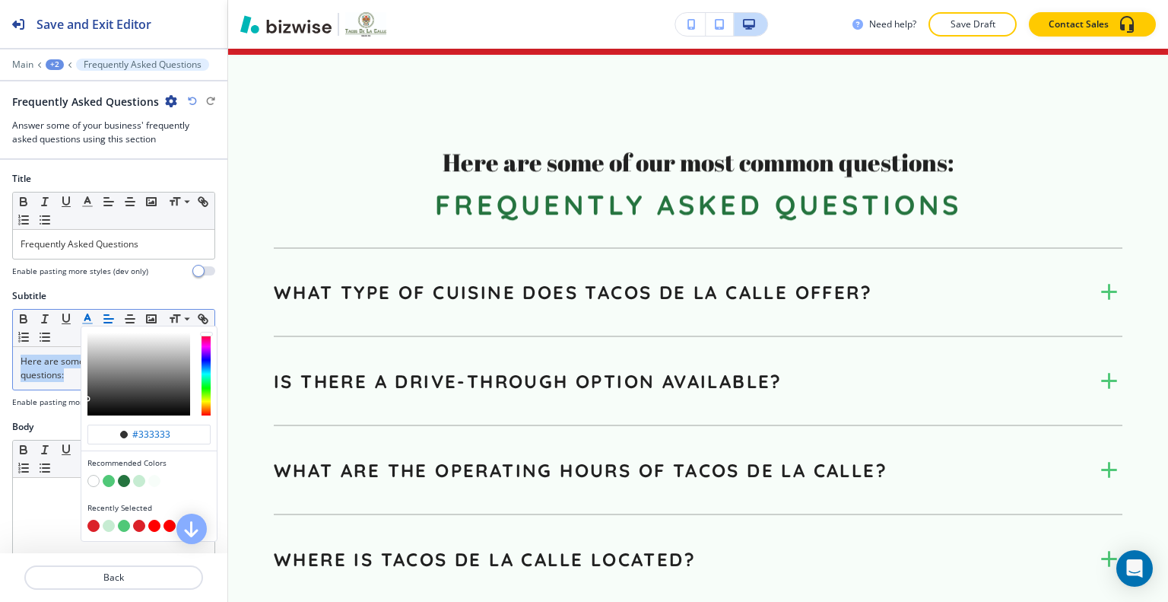
click at [91, 522] on button "button" at bounding box center [93, 526] width 12 height 12
type input "#db2129"
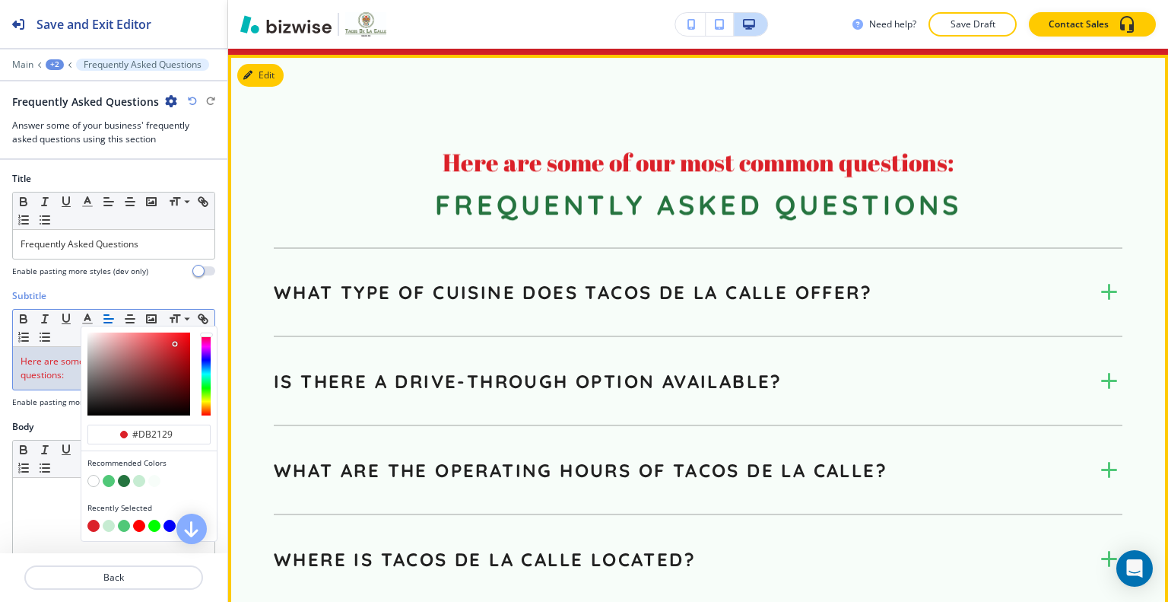
click at [601, 307] on div "What type of cuisine does Tacos De La Calle offer? Tacos De La Calle specialize…" at bounding box center [698, 292] width 849 height 89
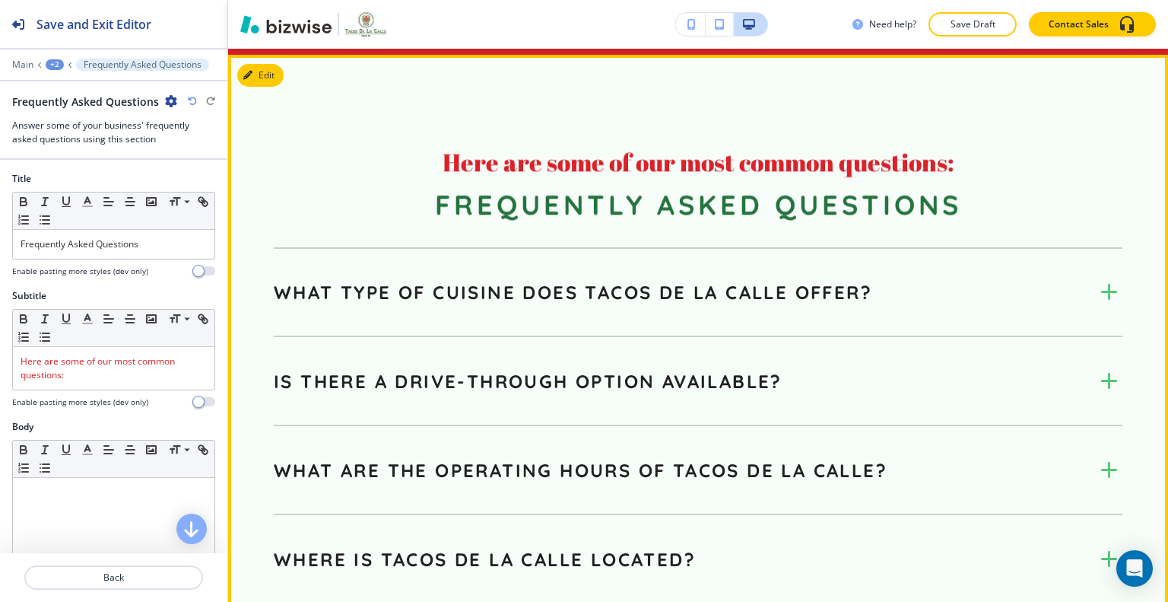
click at [624, 288] on h5 "What type of cuisine does Tacos De La Calle offer?" at bounding box center [573, 292] width 599 height 23
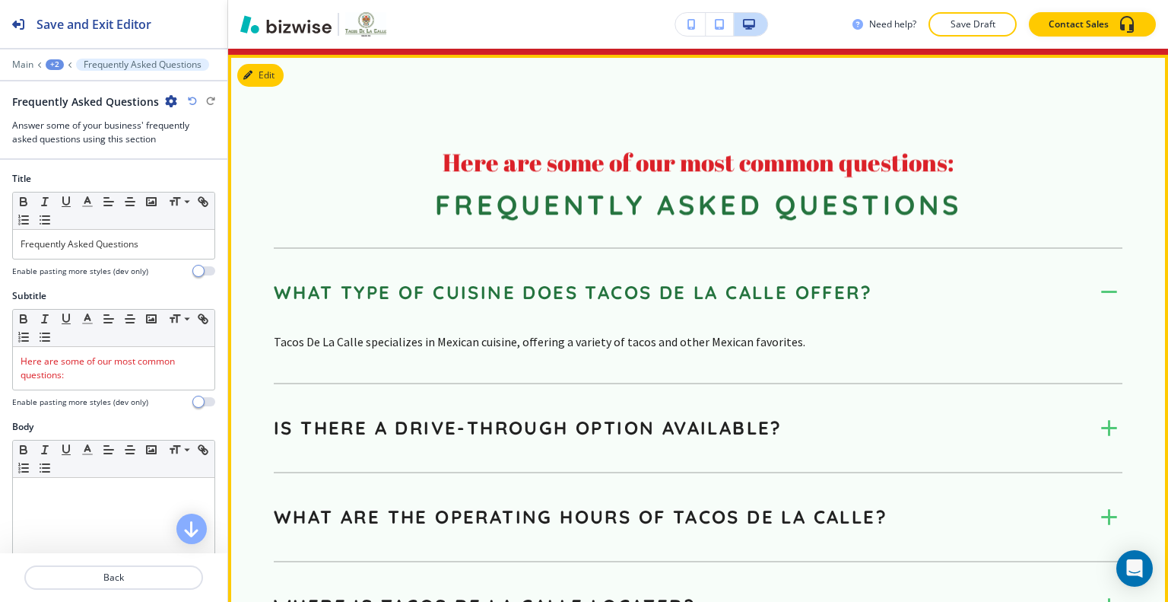
click at [624, 288] on h5 "What type of cuisine does Tacos De La Calle offer?" at bounding box center [573, 292] width 599 height 23
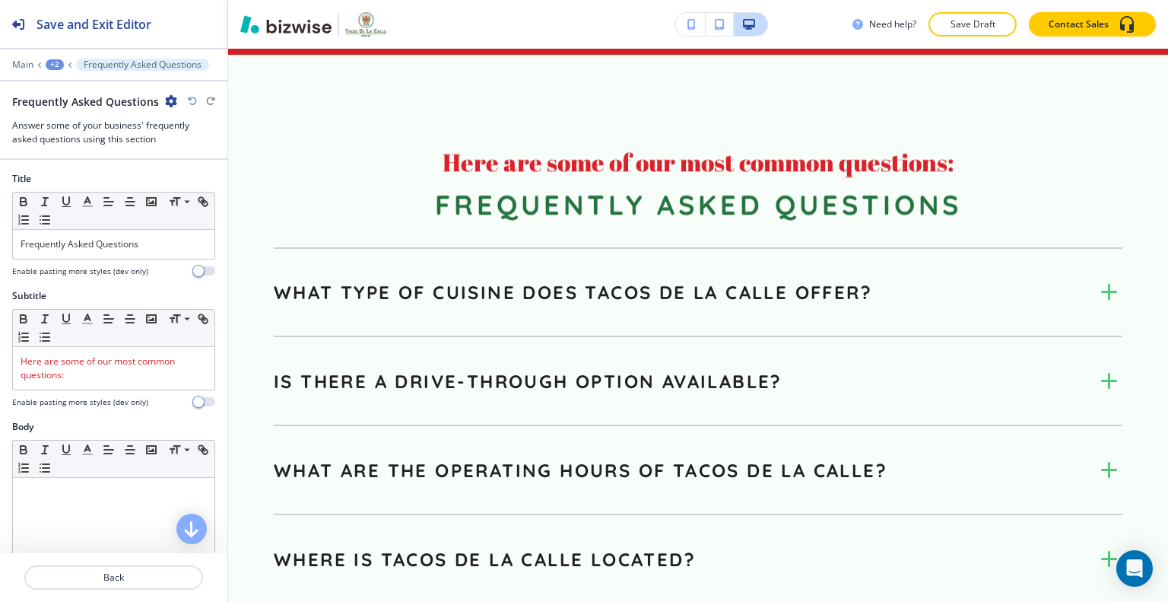
click at [264, 63] on div "Edit Here are some of our most common questions: Frequently Asked Questions Wha…" at bounding box center [698, 509] width 940 height 908
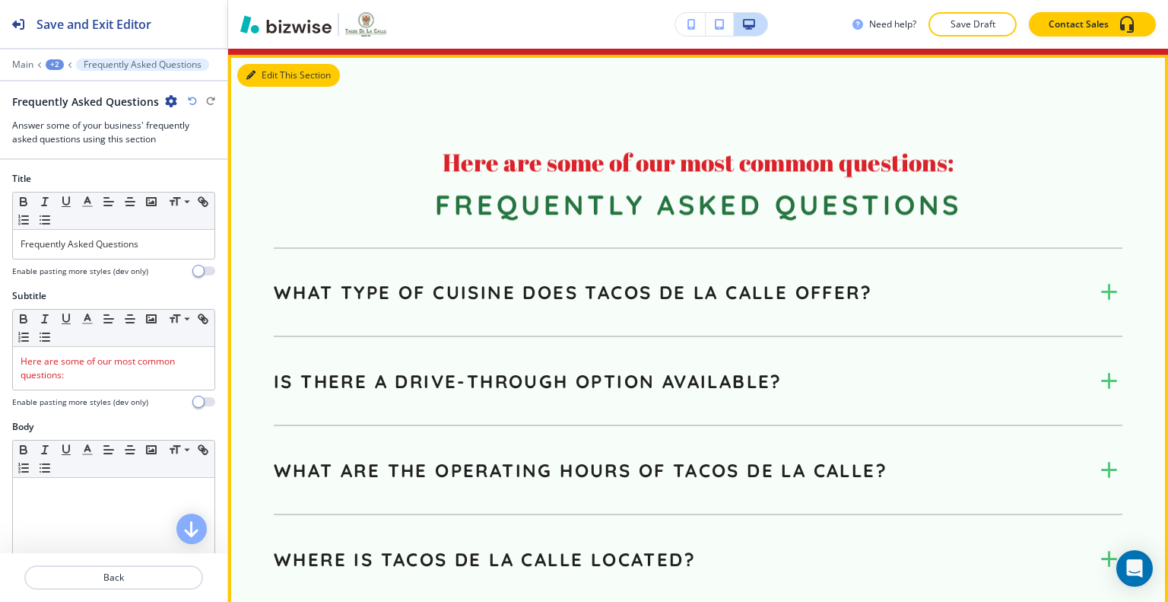
click at [275, 69] on button "Edit This Section" at bounding box center [288, 75] width 103 height 23
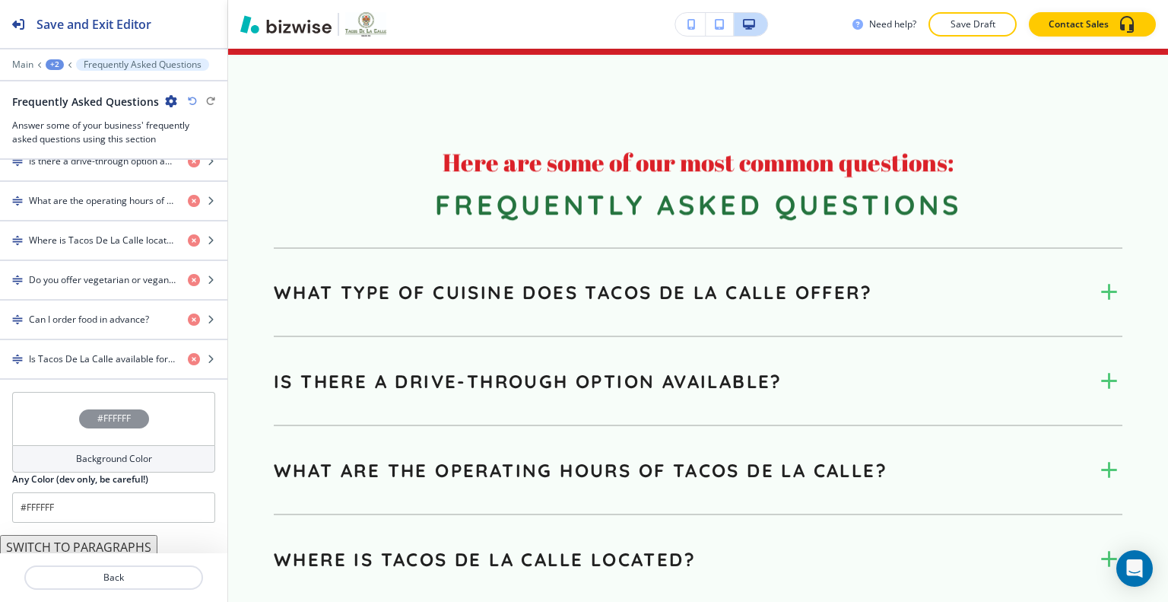
click at [30, 401] on div "#FFFFFF" at bounding box center [113, 418] width 203 height 53
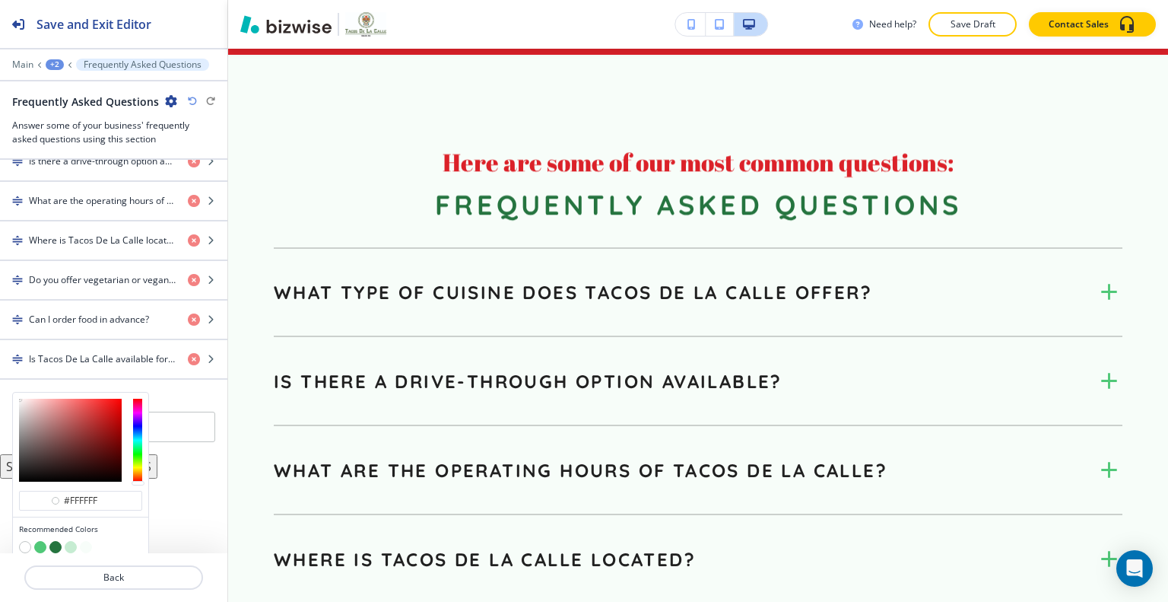
scroll to position [709, 0]
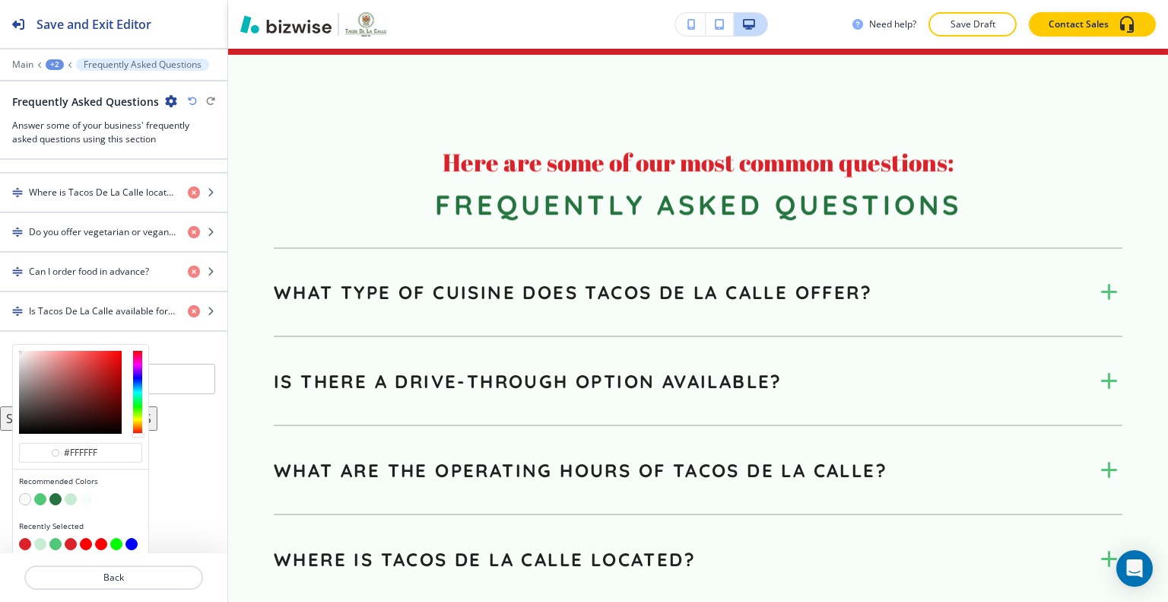
click at [70, 493] on button "button" at bounding box center [71, 499] width 12 height 12
type input "#c6ecd2"
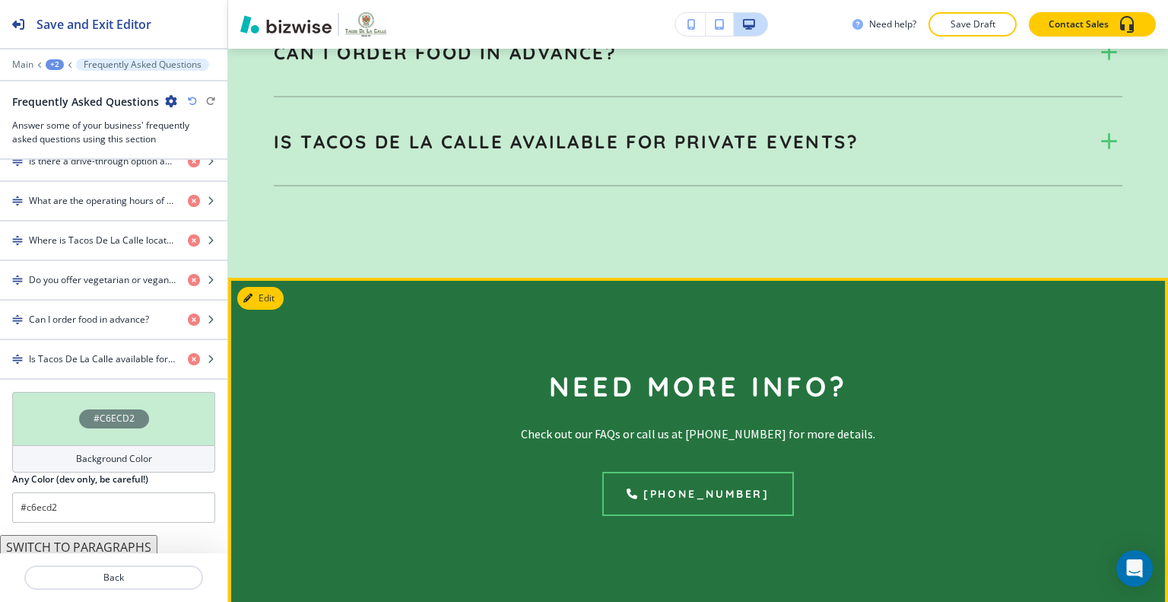
scroll to position [1682, 0]
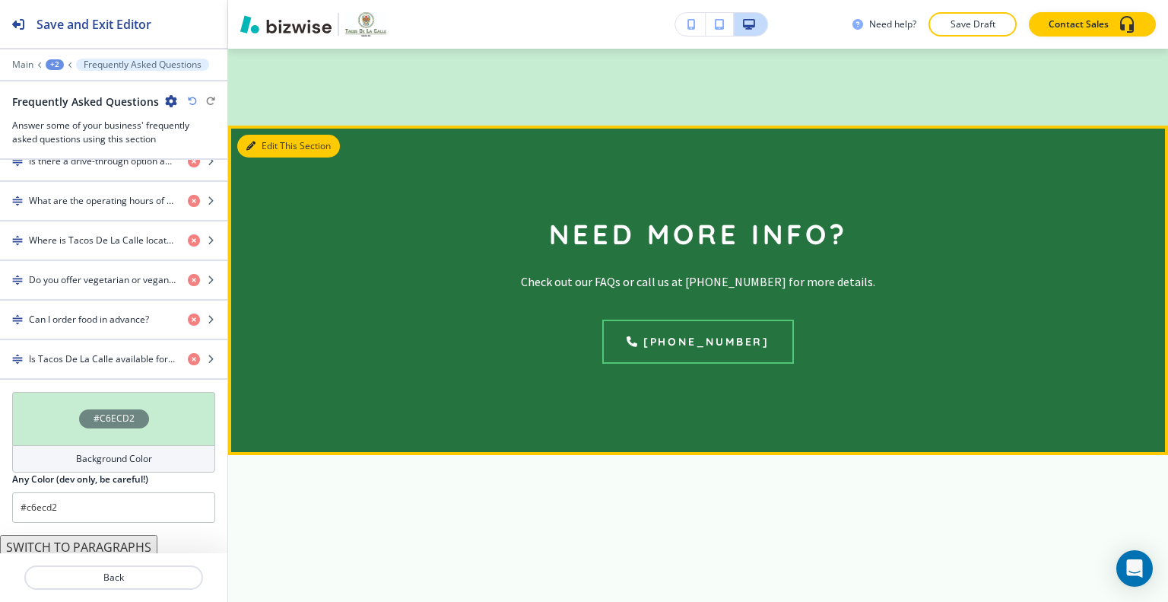
click at [284, 143] on button "Edit This Section" at bounding box center [288, 146] width 103 height 23
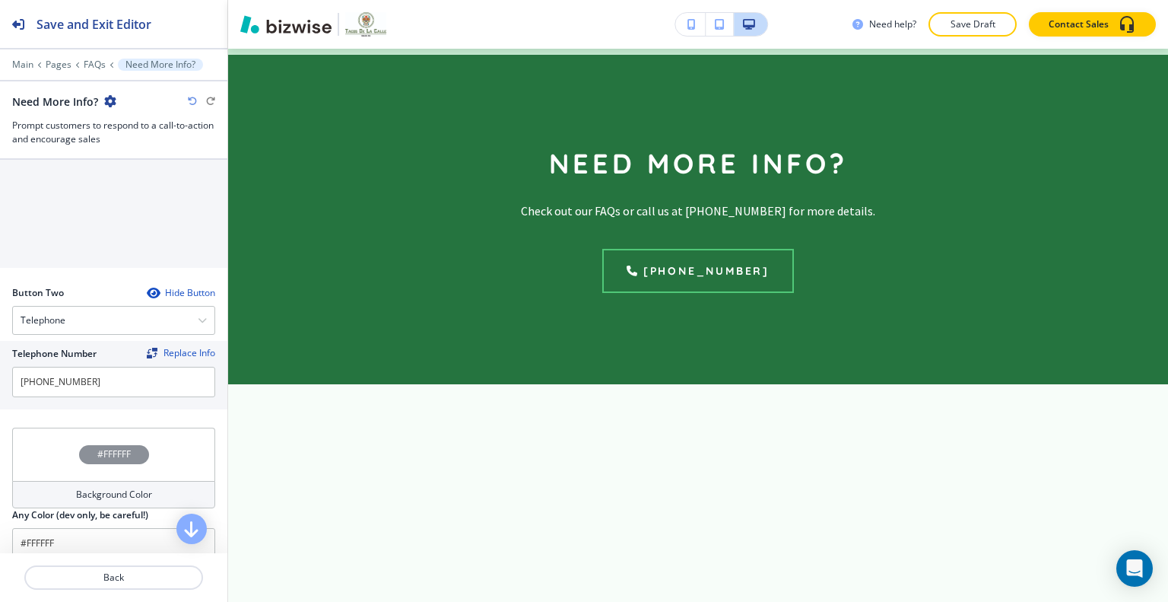
scroll to position [800, 0]
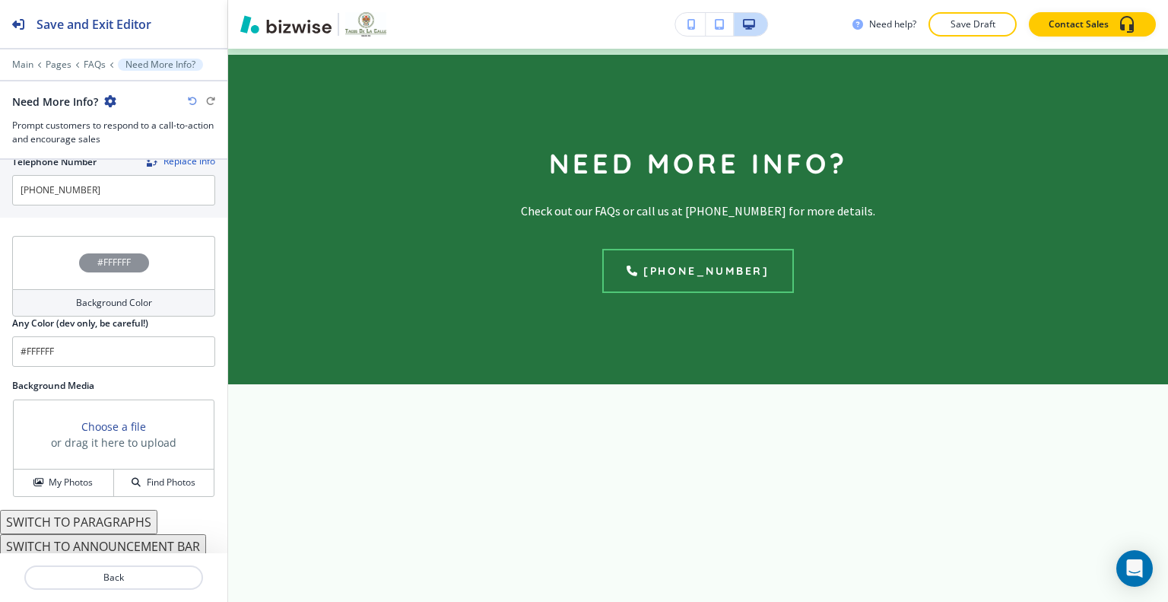
click at [75, 469] on div "My Photos Find Photos" at bounding box center [114, 482] width 200 height 27
click at [73, 475] on h4 "My Photos" at bounding box center [71, 482] width 44 height 14
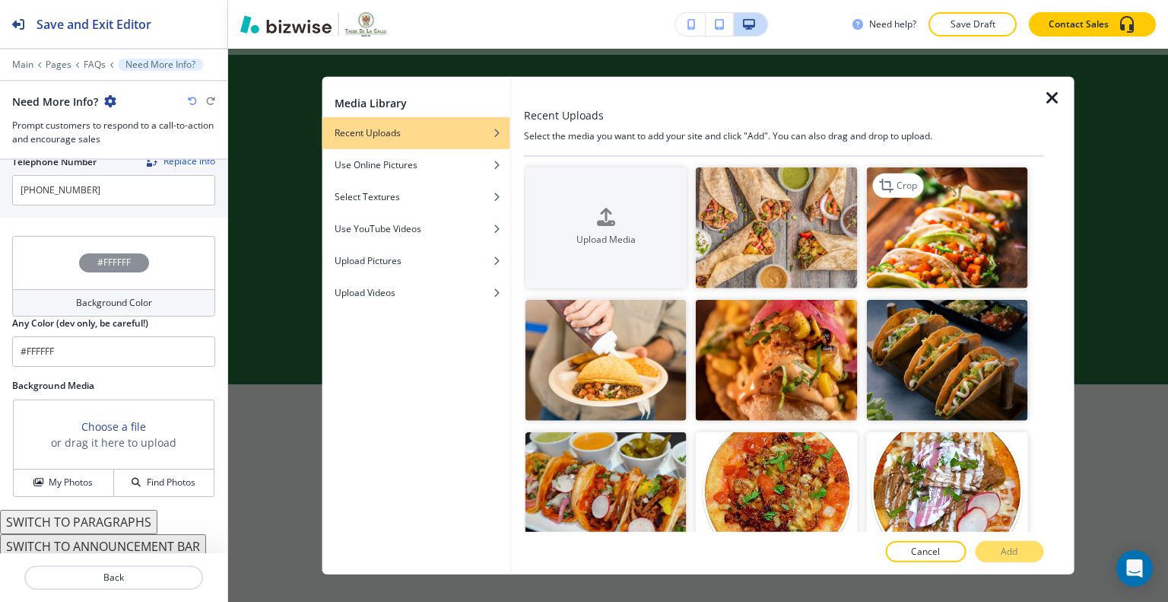
click at [955, 236] on img "button" at bounding box center [946, 227] width 161 height 121
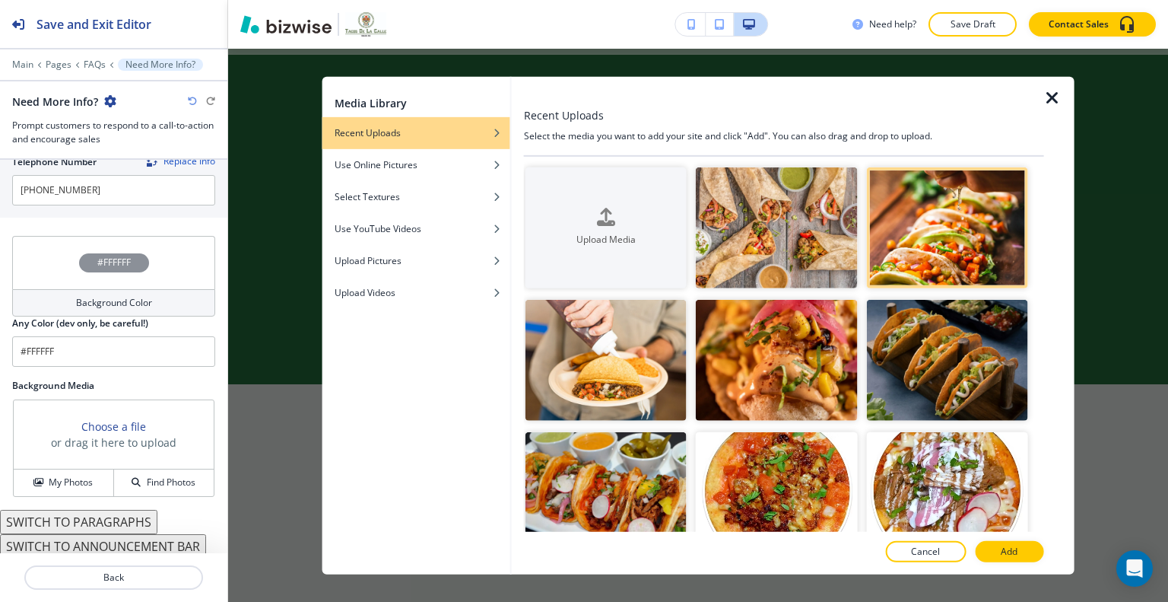
click at [1007, 565] on div at bounding box center [784, 568] width 520 height 12
click at [1009, 548] on p "Add" at bounding box center [1009, 552] width 17 height 14
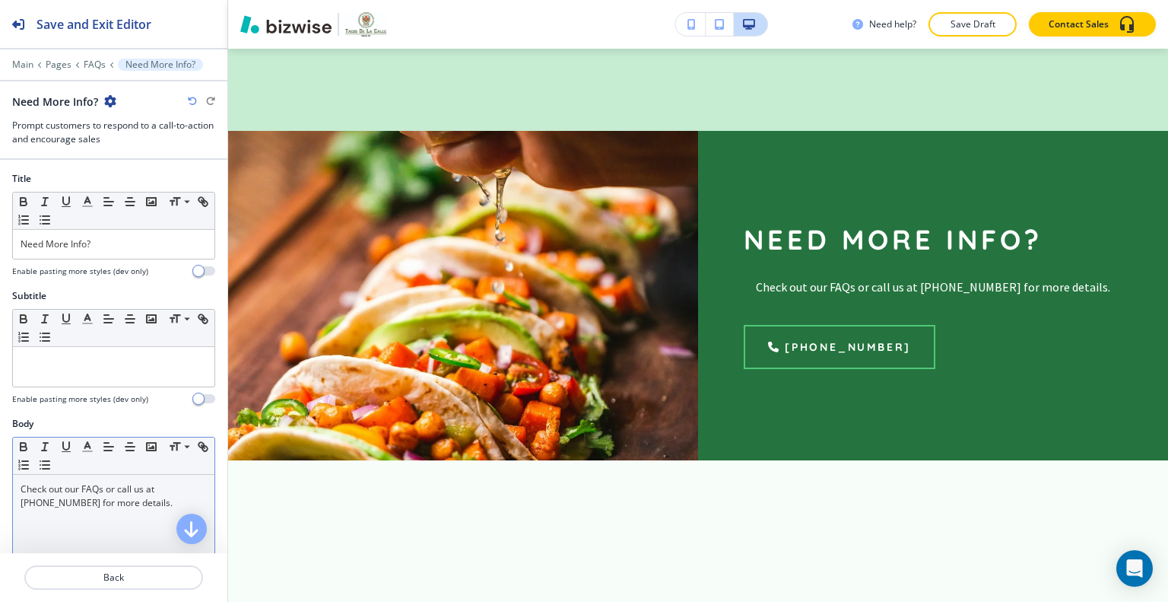
scroll to position [152, 0]
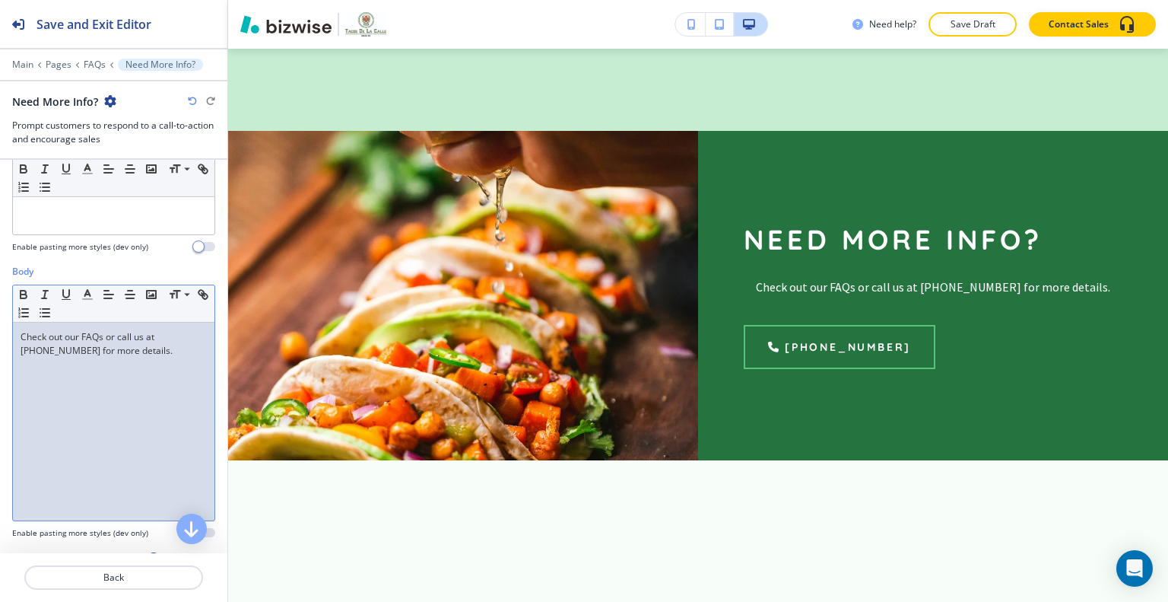
click at [155, 370] on div "Check out our FAQs or call us at (218) 368-4062 for more details." at bounding box center [114, 422] width 202 height 198
drag, startPoint x: 166, startPoint y: 370, endPoint x: 43, endPoint y: 274, distance: 156.1
click at [2, 276] on div "Body Small Normal Large Huge Check out our FAQs or call us at (218) 368-4062 fo…" at bounding box center [113, 408] width 227 height 286
click at [108, 290] on icon "button" at bounding box center [109, 295] width 14 height 14
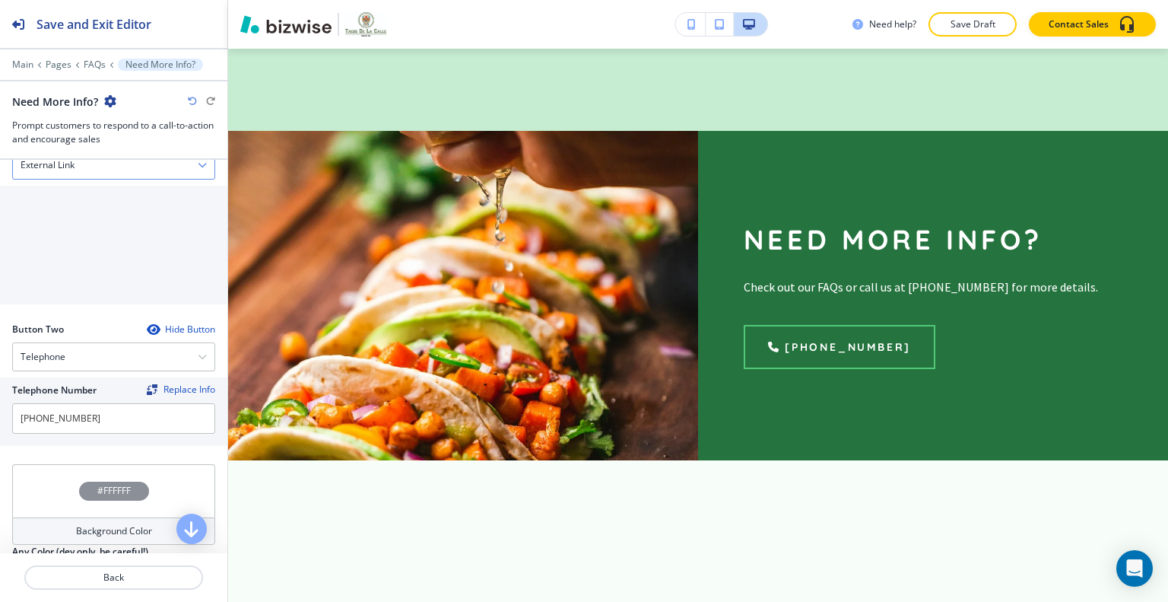
scroll to position [496, 0]
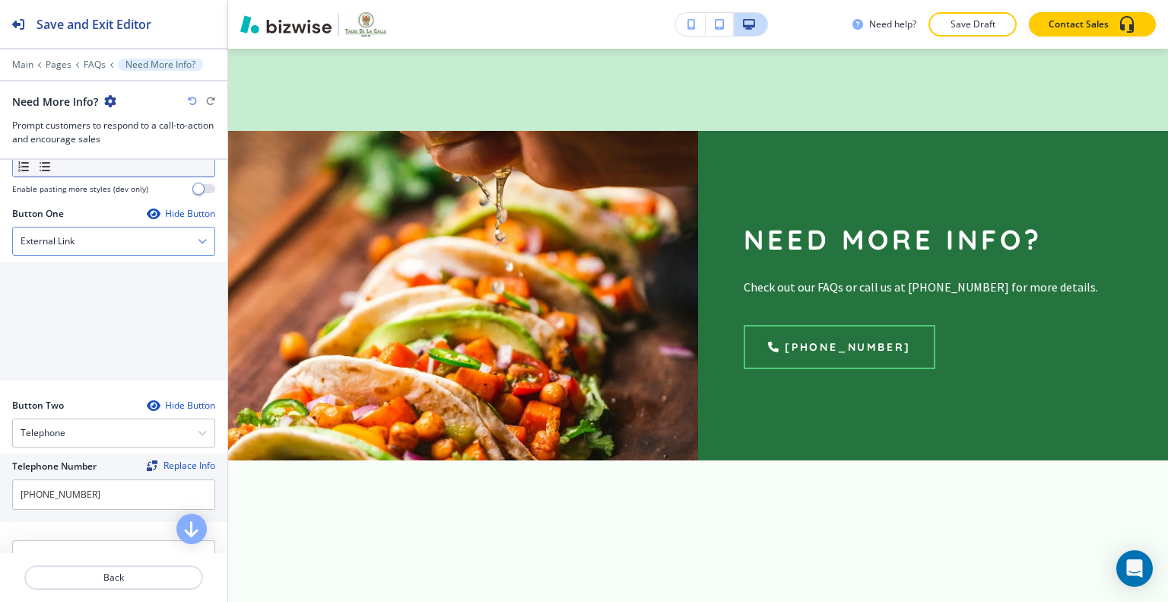
click at [106, 235] on div "External Link" at bounding box center [114, 240] width 202 height 27
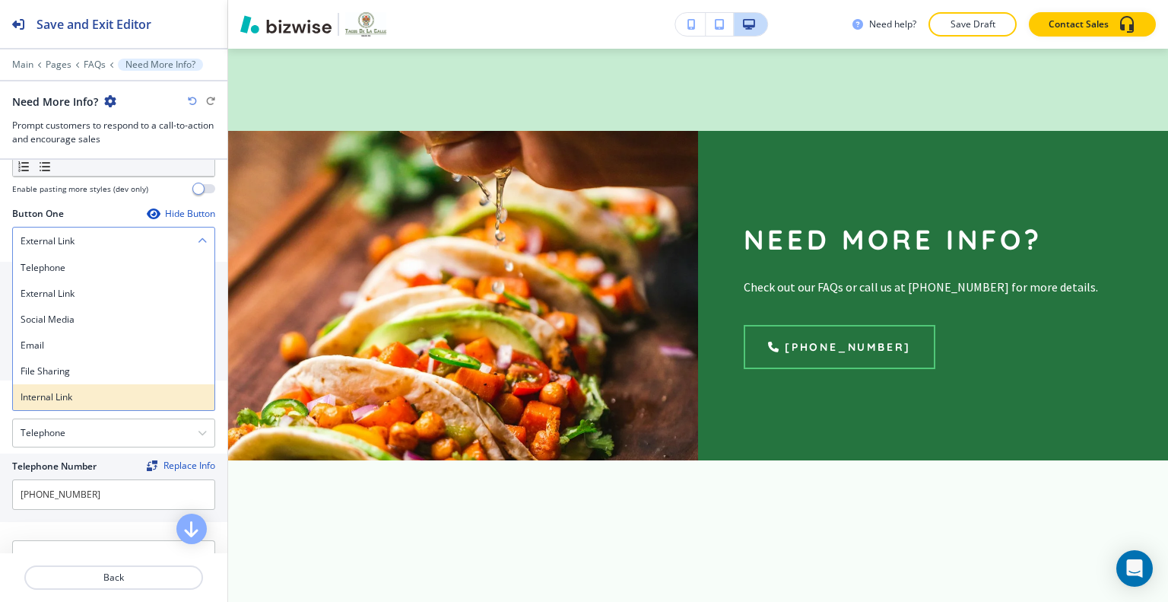
click at [95, 390] on h4 "Internal Link" at bounding box center [114, 397] width 186 height 14
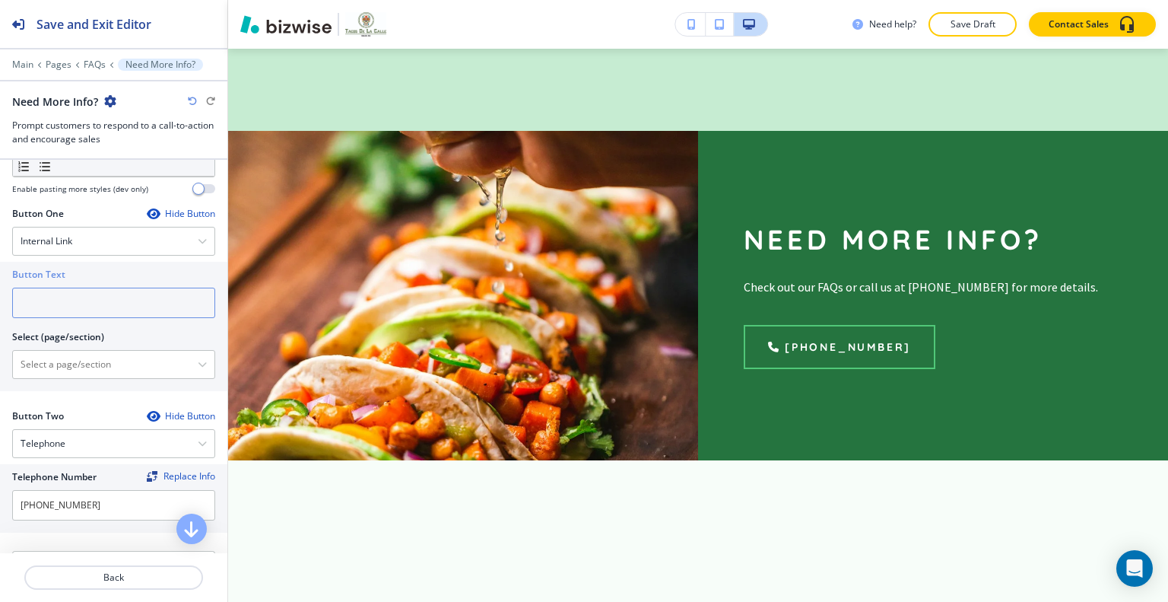
click at [88, 301] on input "text" at bounding box center [113, 303] width 203 height 30
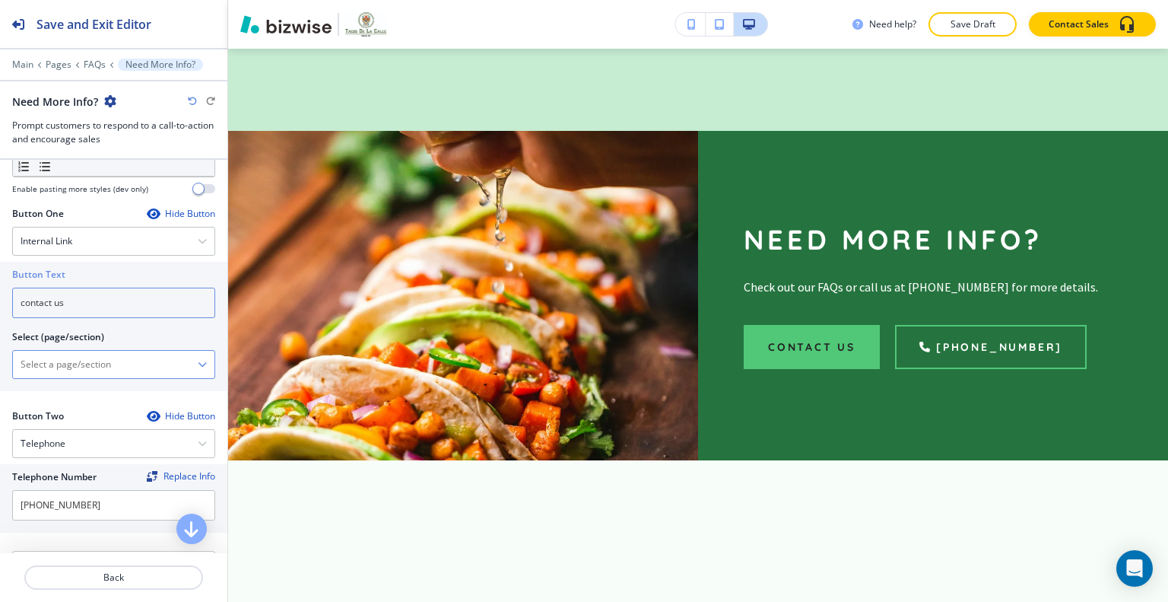
type input "contact us"
click at [94, 351] on \(page\/section\) "Manual Input" at bounding box center [105, 364] width 185 height 26
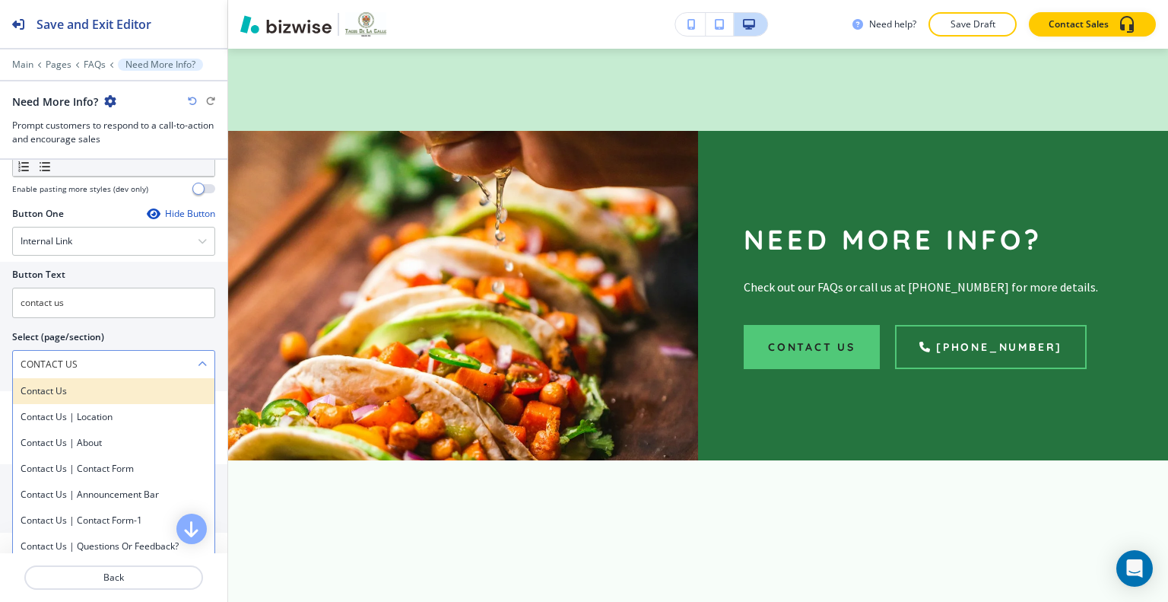
click at [107, 393] on h4 "Contact Us" at bounding box center [114, 391] width 186 height 14
type \(page\/section\) "Contact Us"
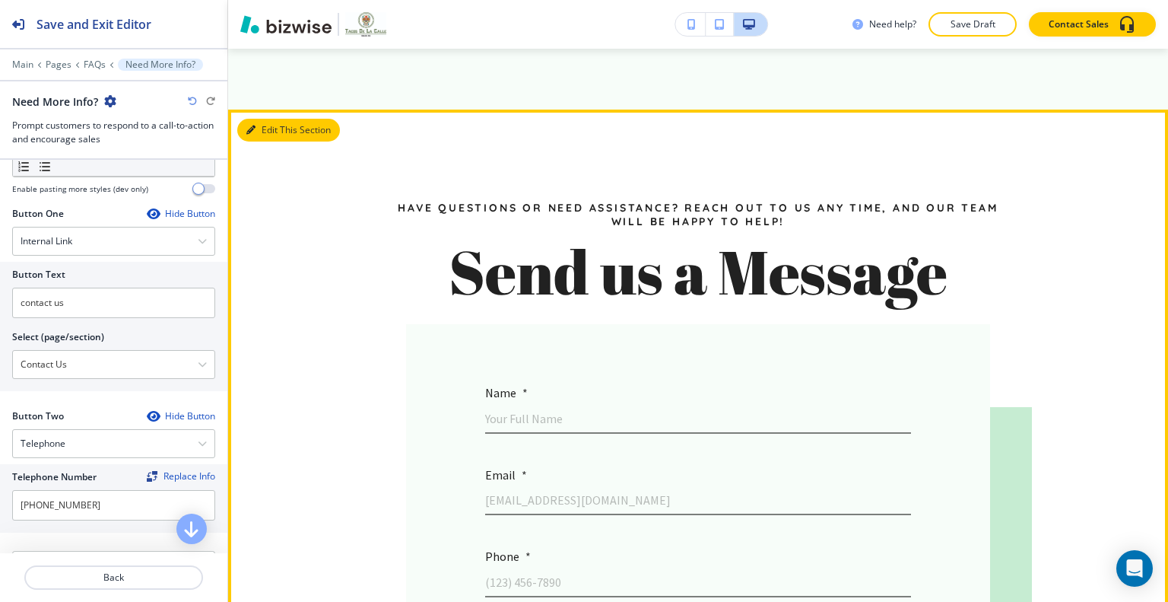
click at [269, 124] on button "Edit This Section" at bounding box center [288, 130] width 103 height 23
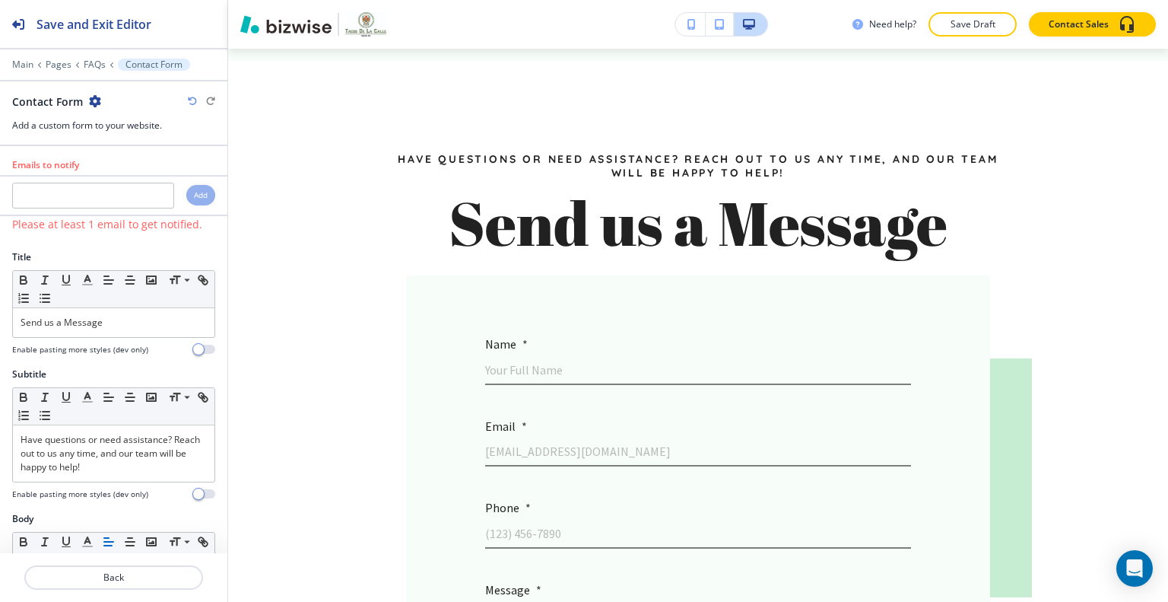
click at [91, 95] on icon "button" at bounding box center [95, 101] width 12 height 12
click at [131, 174] on p "Delete Section" at bounding box center [136, 180] width 78 height 14
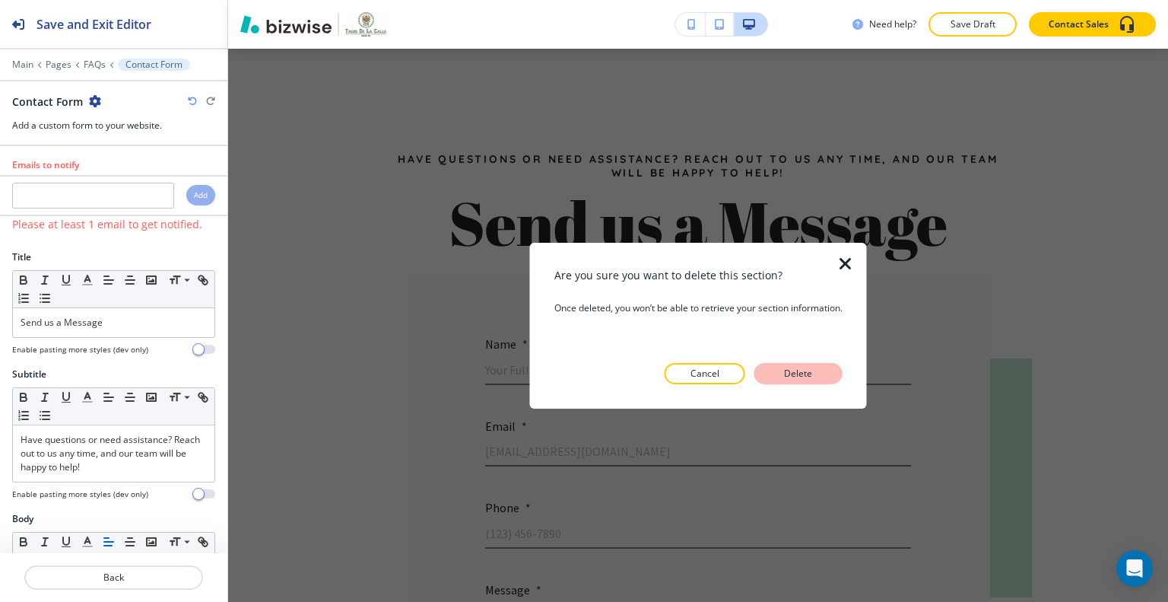
drag, startPoint x: 829, startPoint y: 349, endPoint x: 815, endPoint y: 367, distance: 22.8
click at [828, 352] on div "Are you sure you want to delete this section? Once deleted, you won’t be able t…" at bounding box center [699, 324] width 288 height 117
drag, startPoint x: 815, startPoint y: 367, endPoint x: 843, endPoint y: 373, distance: 27.9
click at [815, 368] on p "Delete" at bounding box center [798, 374] width 37 height 14
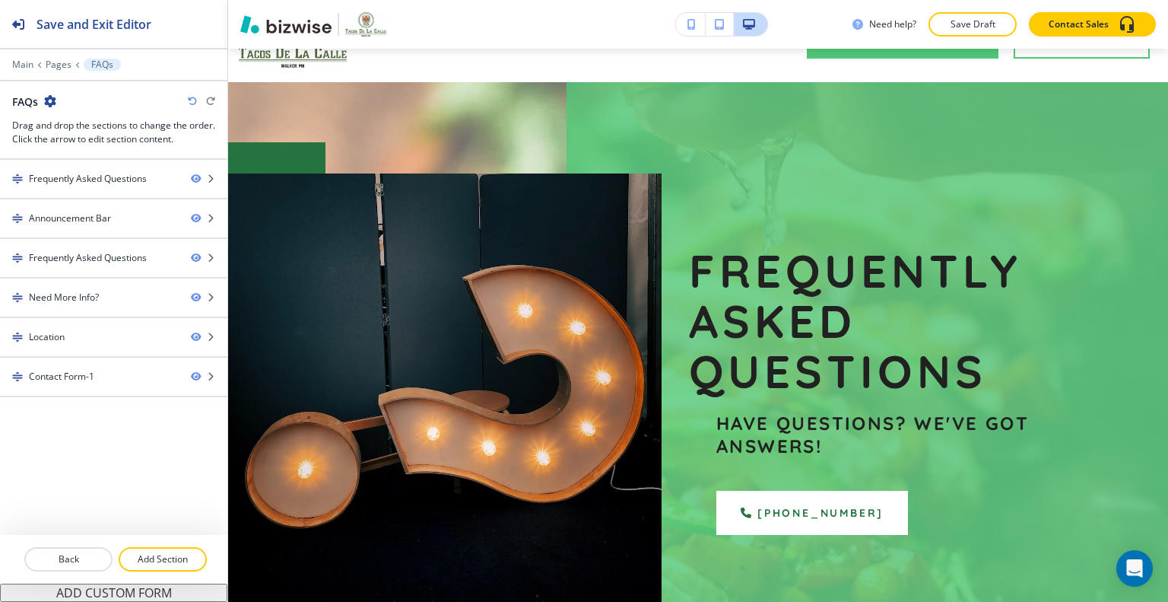
scroll to position [0, 0]
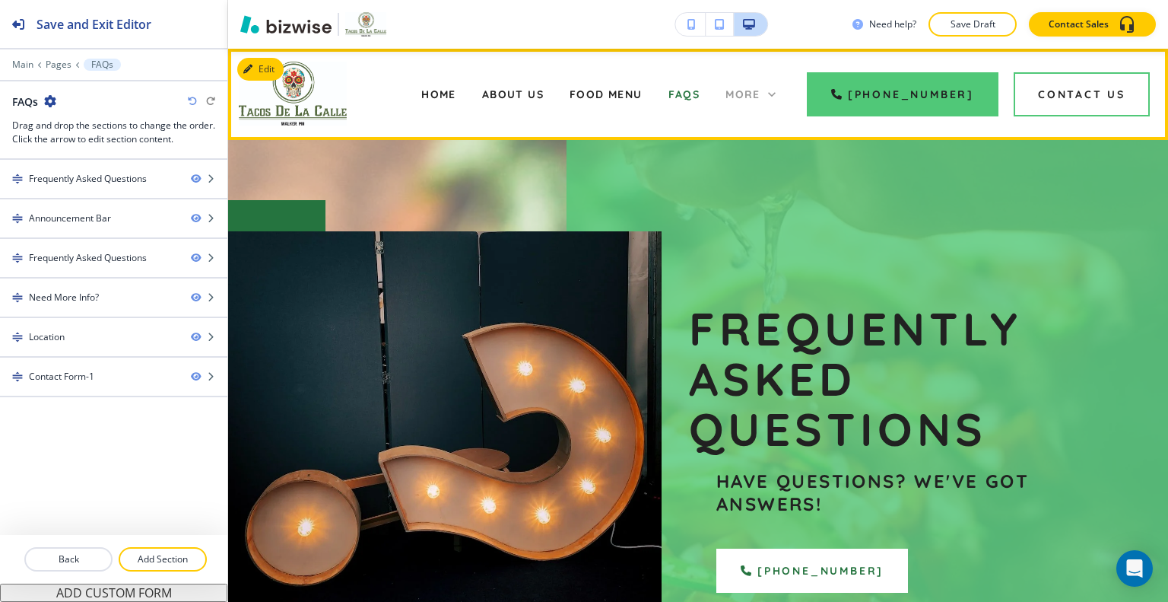
click at [761, 91] on span "More" at bounding box center [743, 94] width 35 height 14
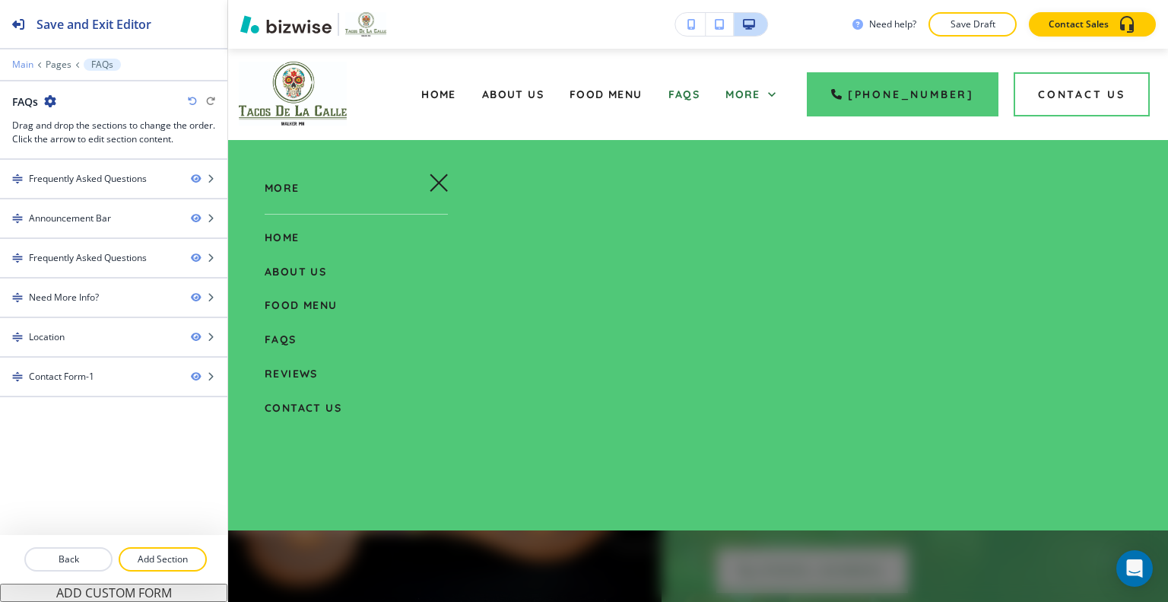
click at [19, 65] on p "Main" at bounding box center [22, 64] width 21 height 11
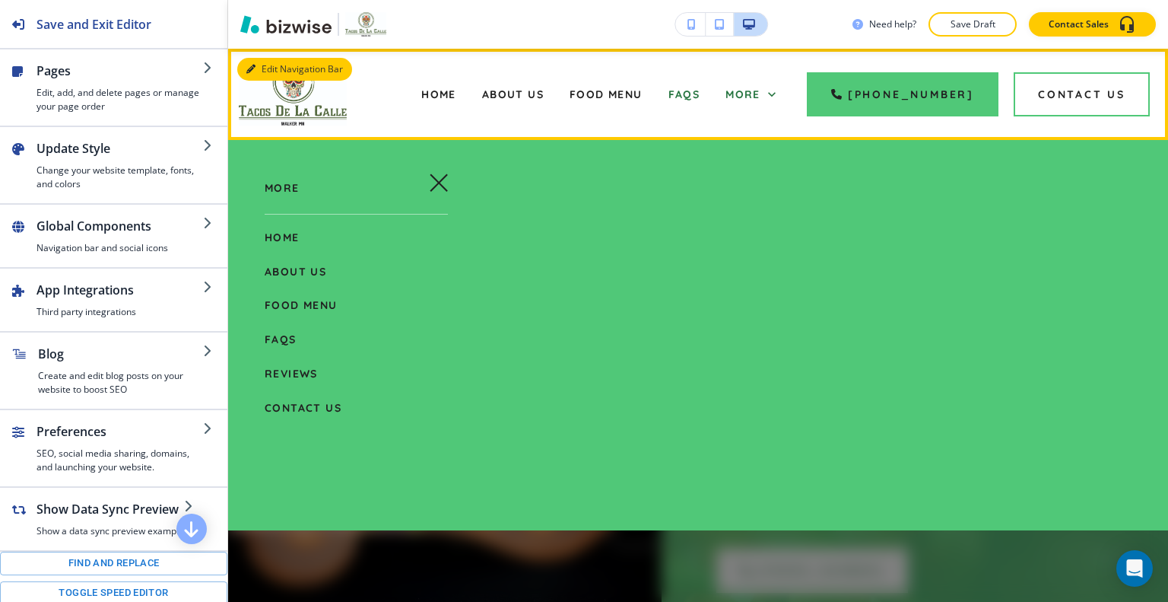
click at [259, 72] on div "Edit Navigation Bar Home About Us Food Menu FAQs Reviews Contact Us More (218) …" at bounding box center [698, 94] width 940 height 91
click at [260, 63] on div "Edit Navigation Bar Home About Us Food Menu FAQs Reviews Contact Us More (218) …" at bounding box center [698, 94] width 940 height 91
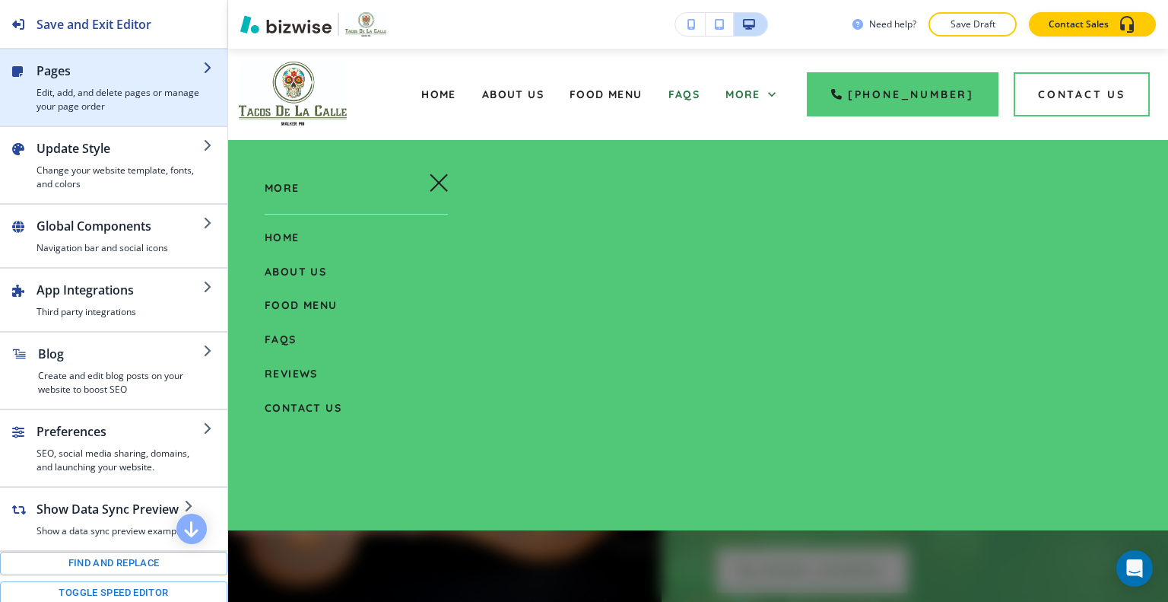
click at [125, 68] on h2 "Pages" at bounding box center [120, 71] width 167 height 18
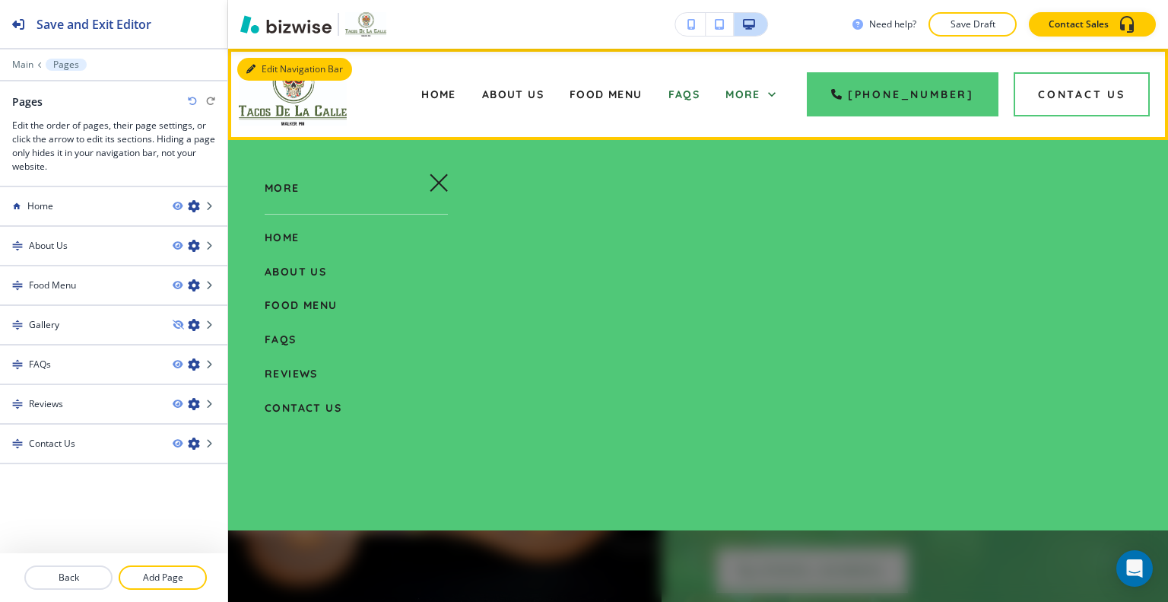
click at [279, 63] on div "Edit Navigation Bar Home About Us Food Menu FAQs Reviews Contact Us More (218) …" at bounding box center [698, 94] width 940 height 91
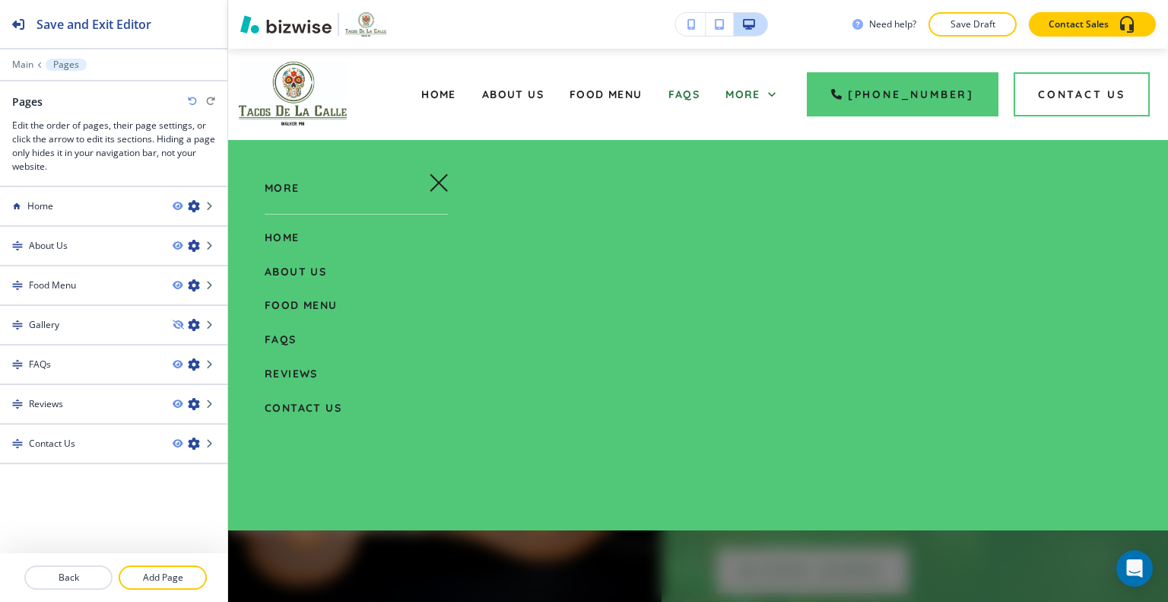
click at [275, 65] on div "Edit Home About Us Food Menu FAQs Reviews Contact Us More (218) 368-4062 Contac…" at bounding box center [698, 94] width 940 height 91
click at [262, 72] on div "Edit Home About Us Food Menu FAQs Reviews Contact Us More (218) 368-4062 Contac…" at bounding box center [698, 94] width 940 height 91
click at [417, 181] on div "More" at bounding box center [345, 187] width 235 height 41
click at [431, 183] on icon "button" at bounding box center [439, 182] width 18 height 18
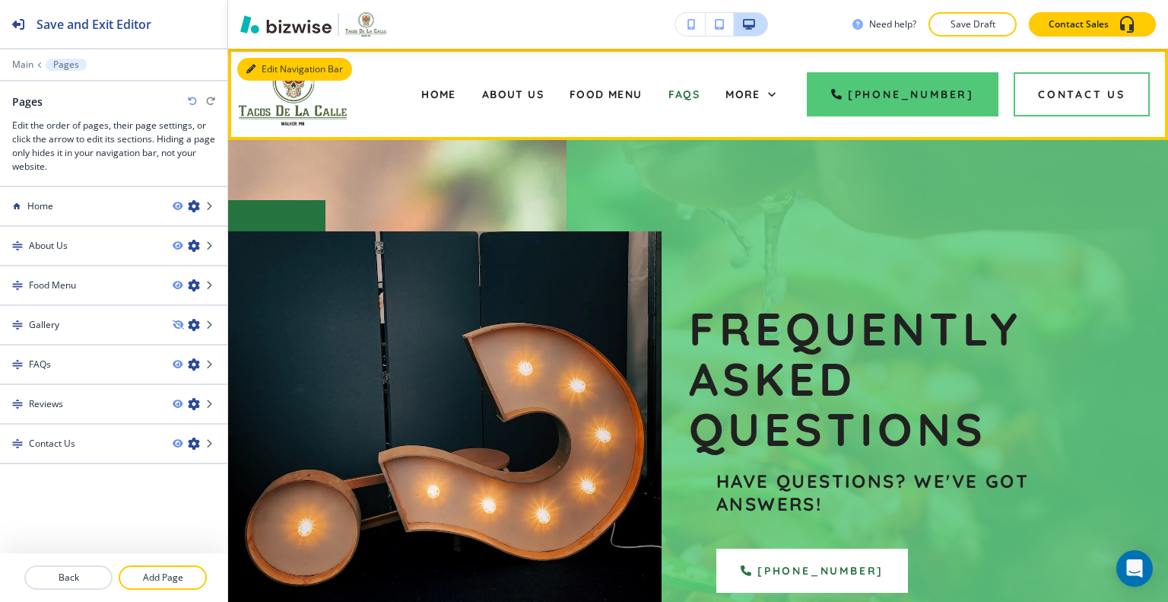
click at [278, 66] on button "Edit Navigation Bar" at bounding box center [294, 69] width 115 height 23
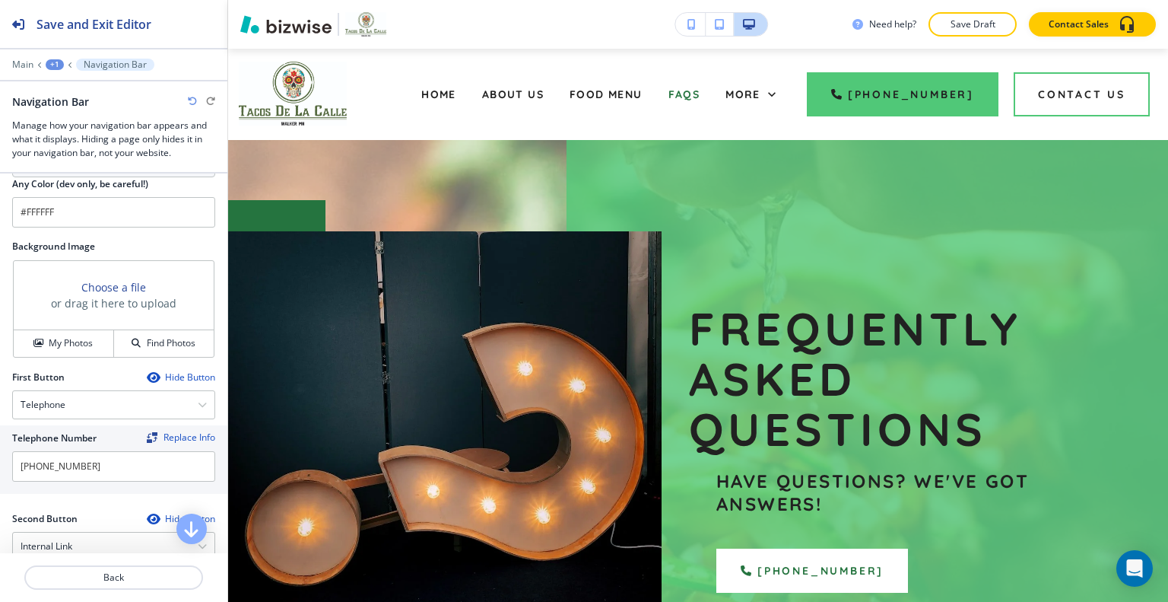
scroll to position [380, 0]
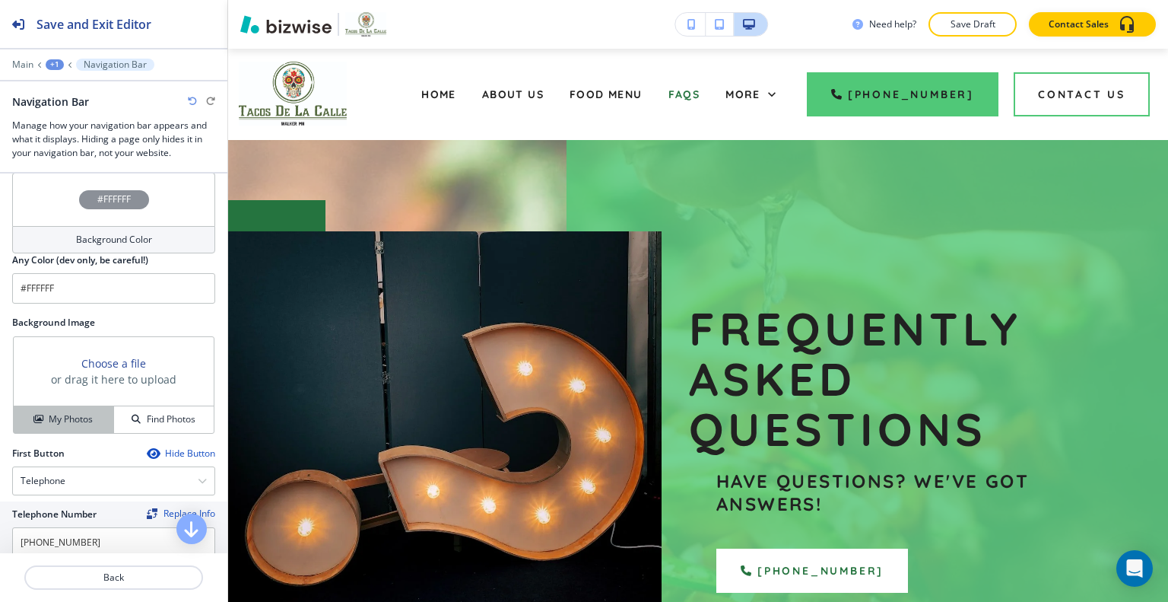
click at [61, 420] on button "My Photos" at bounding box center [64, 419] width 100 height 27
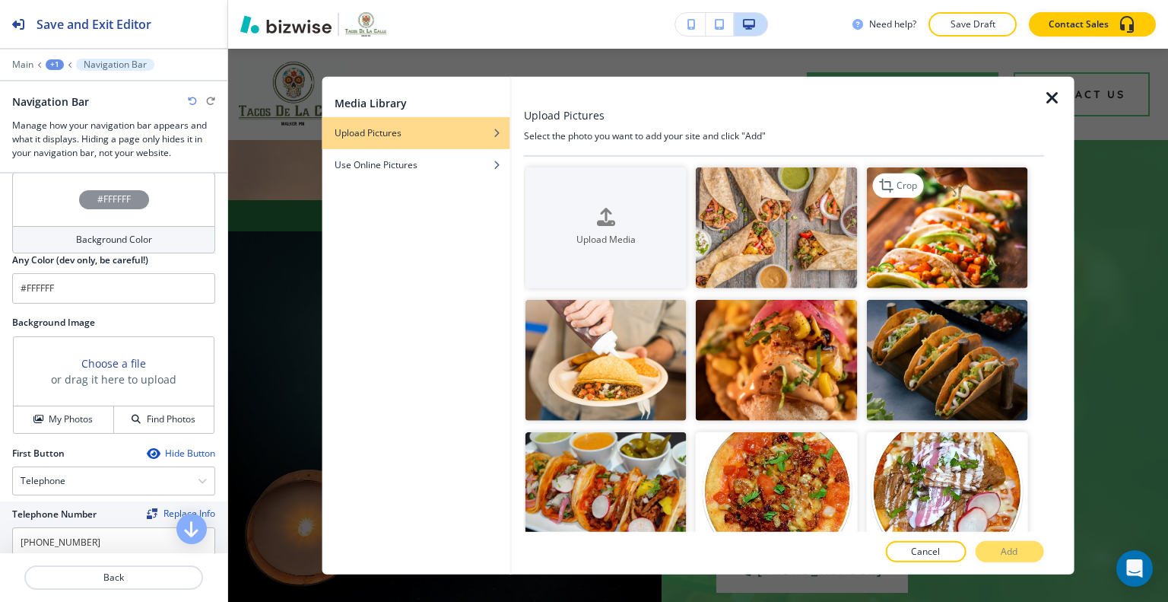
click at [927, 255] on img "button" at bounding box center [946, 227] width 161 height 121
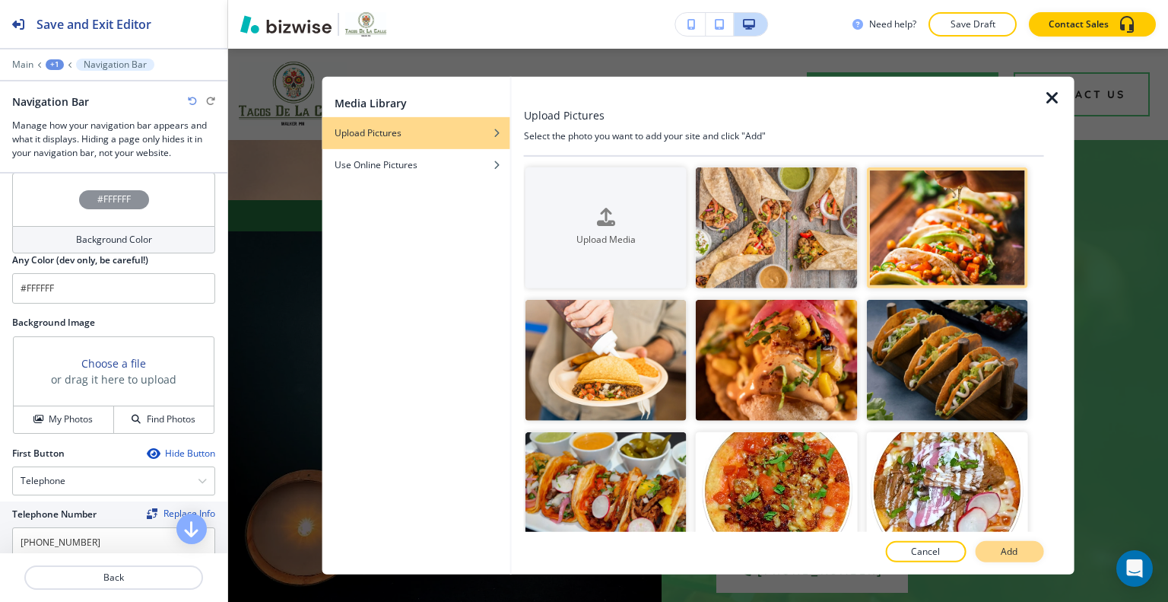
click at [1007, 558] on button "Add" at bounding box center [1009, 551] width 68 height 21
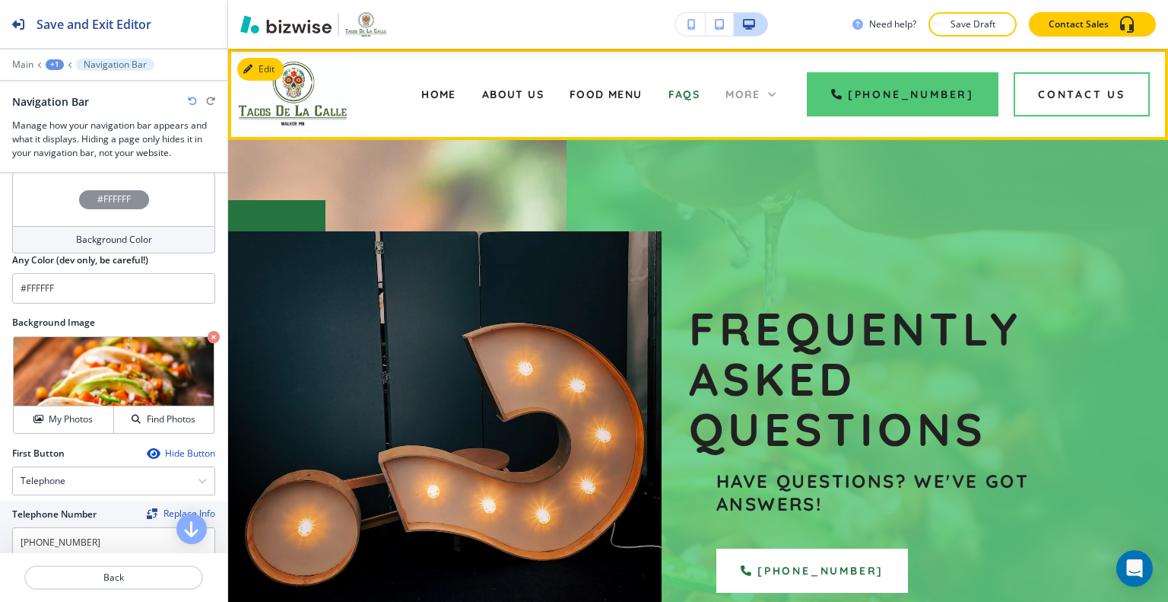
click at [775, 92] on div "More" at bounding box center [751, 94] width 50 height 15
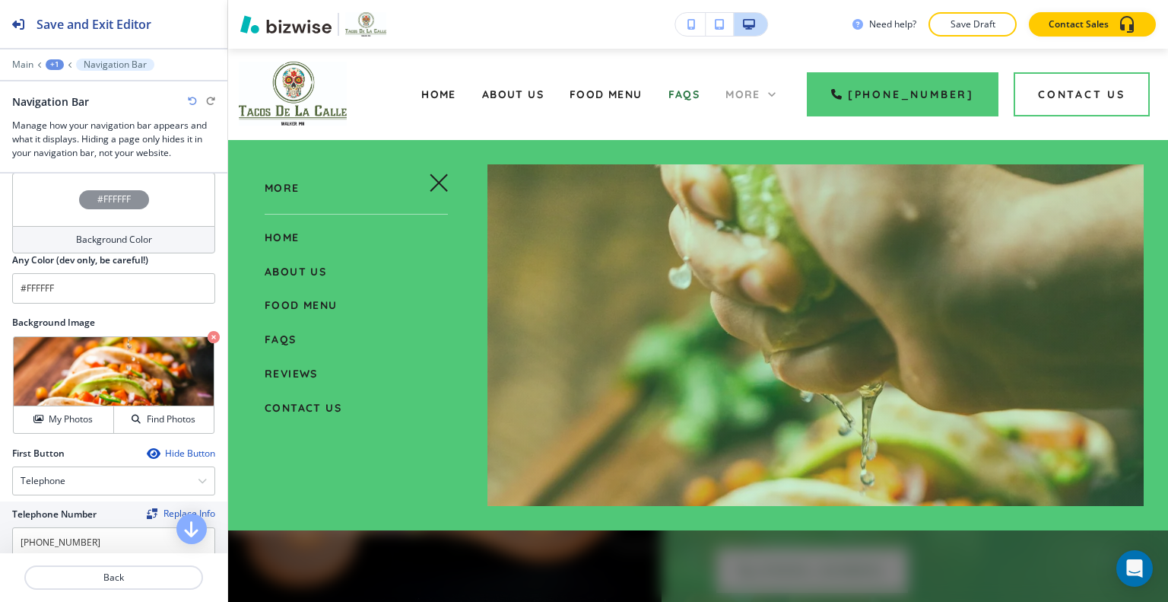
click at [776, 93] on icon at bounding box center [772, 94] width 8 height 5
click at [79, 418] on button "My Photos" at bounding box center [64, 419] width 100 height 27
click at [45, 348] on p "Crop" at bounding box center [54, 355] width 21 height 14
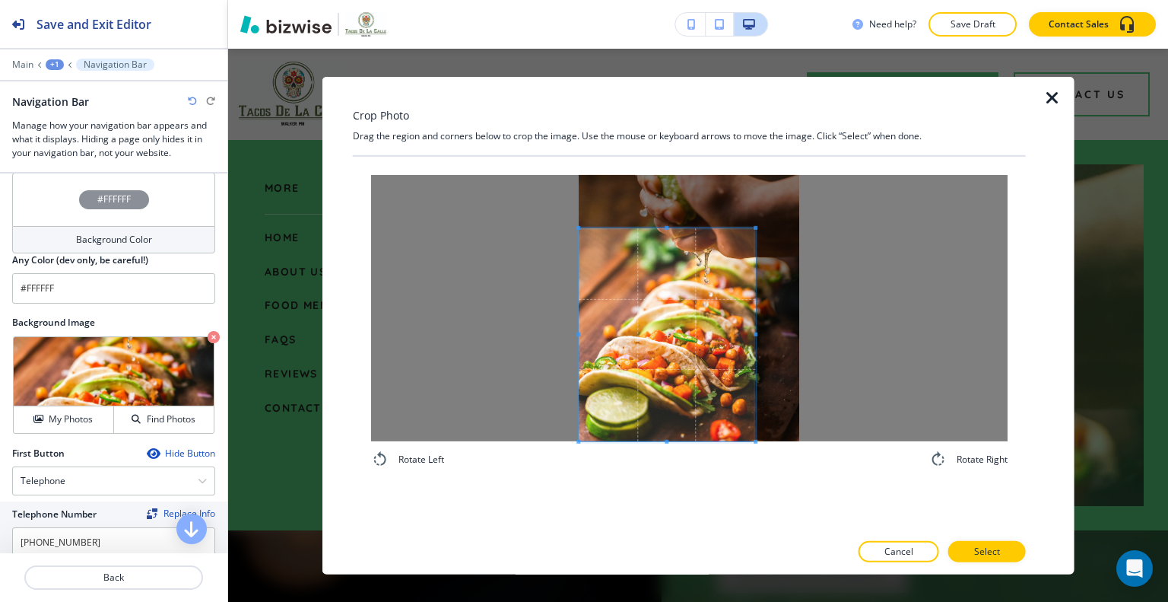
click at [665, 426] on span at bounding box center [667, 333] width 176 height 213
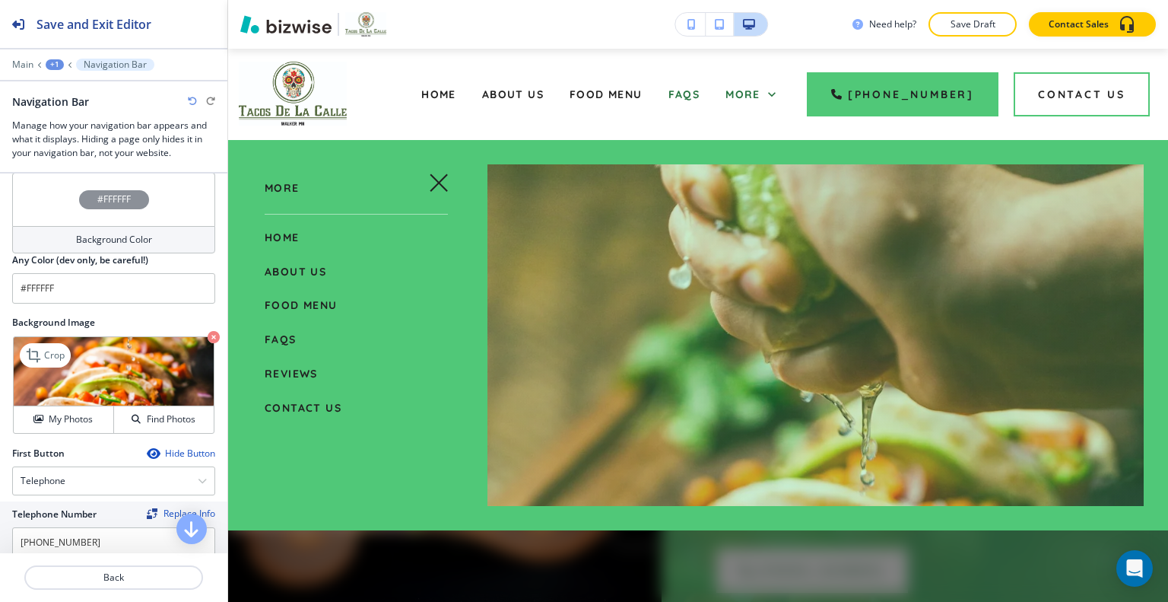
click at [90, 396] on img at bounding box center [114, 371] width 200 height 69
click at [76, 412] on h4 "My Photos" at bounding box center [71, 419] width 44 height 14
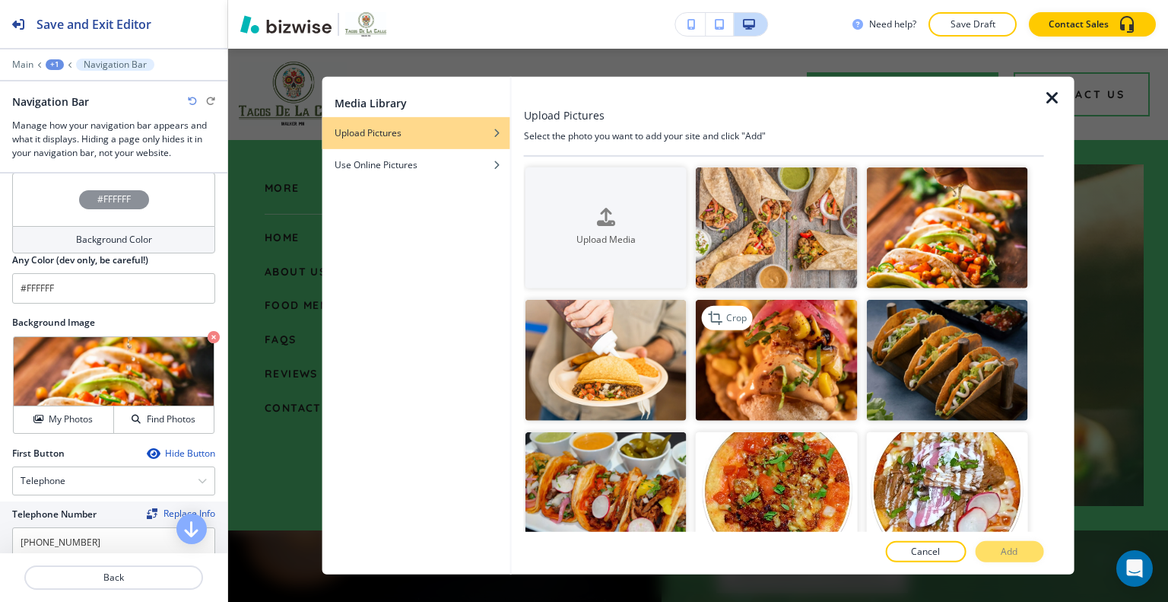
click at [819, 380] on img "button" at bounding box center [776, 360] width 161 height 121
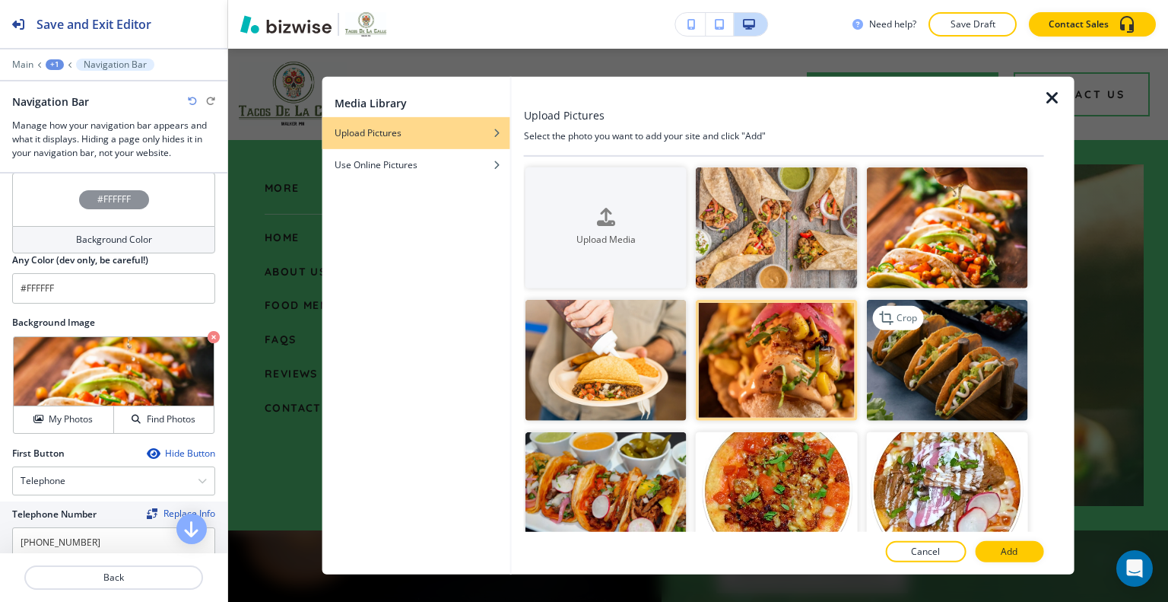
click at [922, 370] on img "button" at bounding box center [946, 360] width 161 height 121
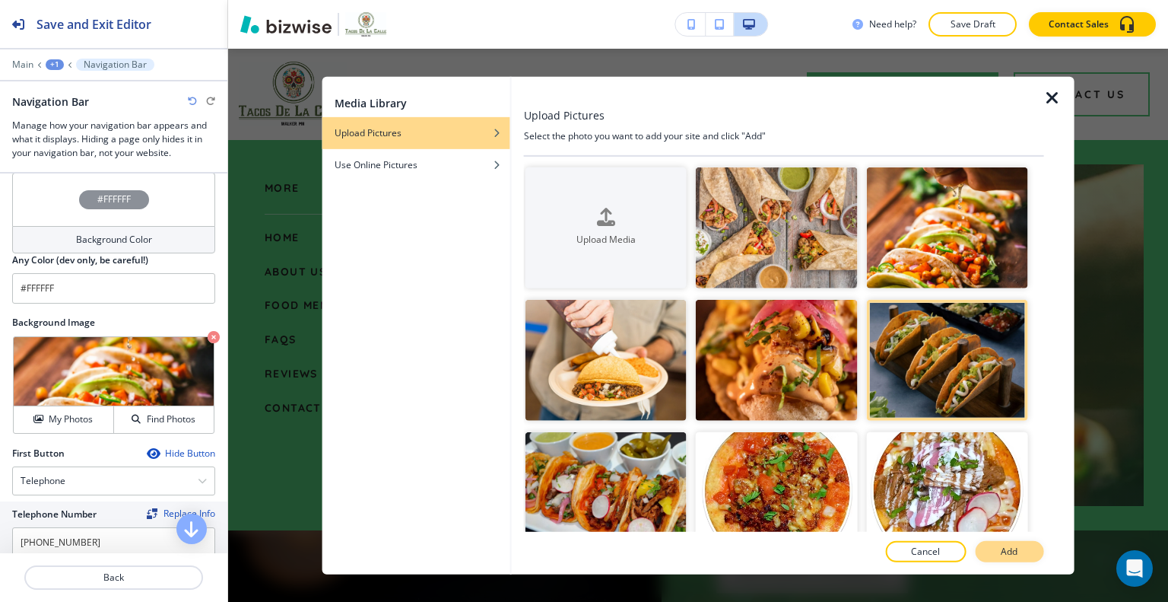
click at [1010, 556] on p "Add" at bounding box center [1009, 552] width 17 height 14
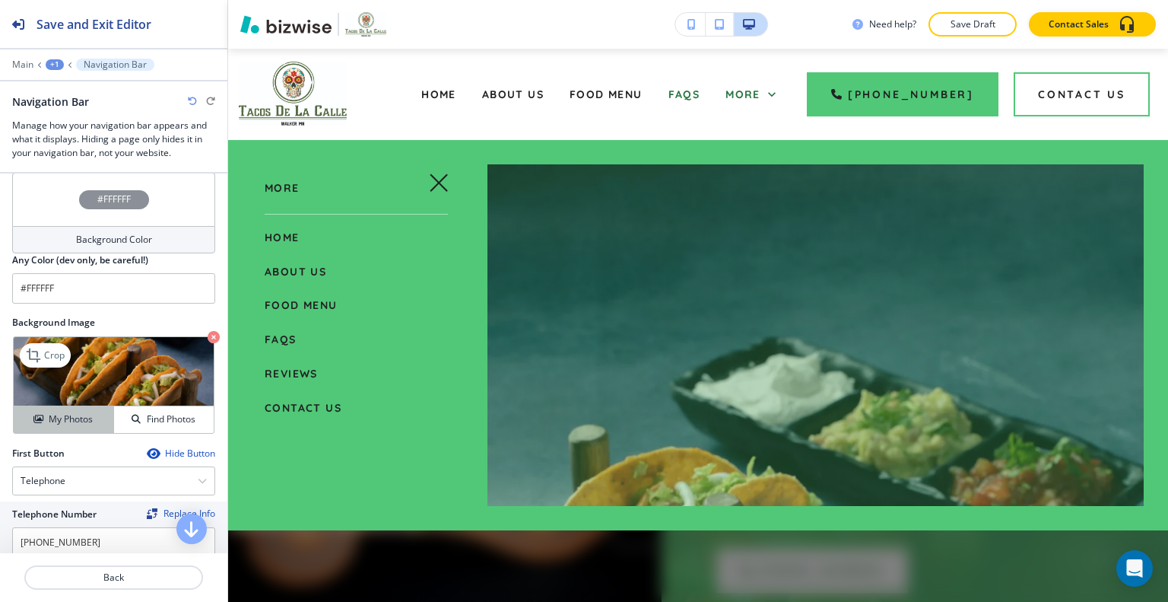
click at [79, 414] on h4 "My Photos" at bounding box center [71, 419] width 44 height 14
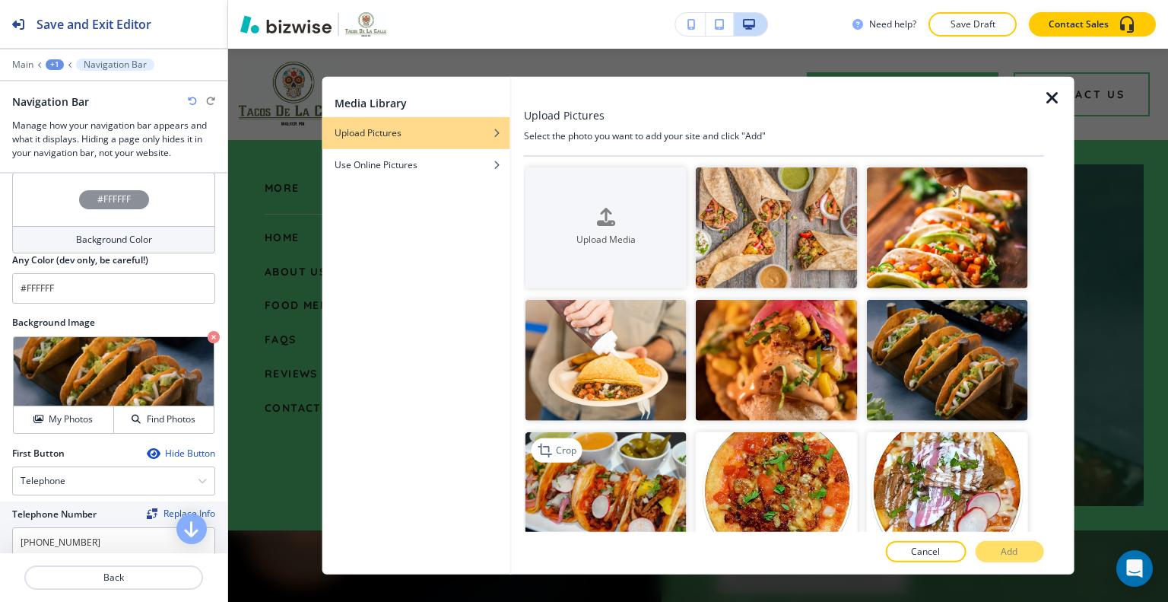
click at [604, 483] on img "button" at bounding box center [606, 492] width 161 height 121
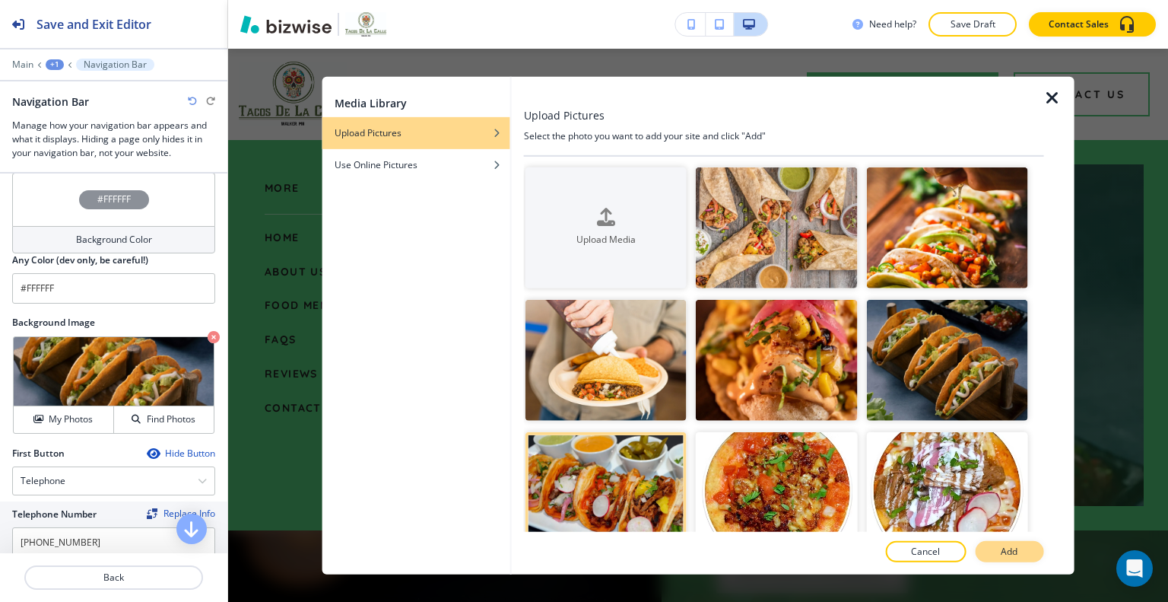
click at [996, 545] on button "Add" at bounding box center [1009, 551] width 68 height 21
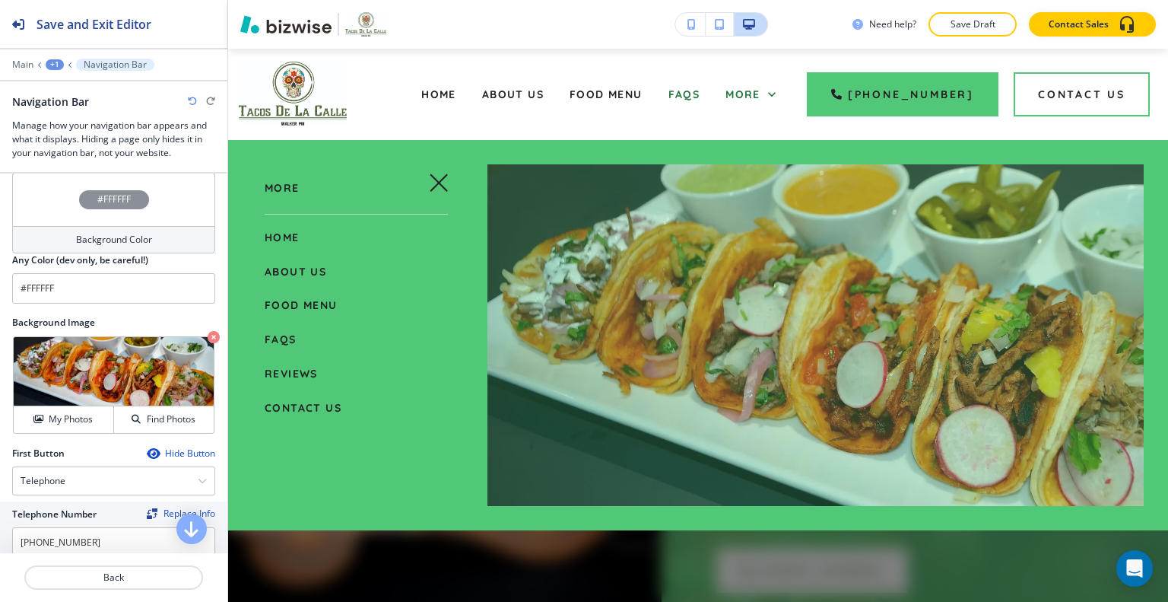
click at [895, 529] on div at bounding box center [698, 371] width 940 height 462
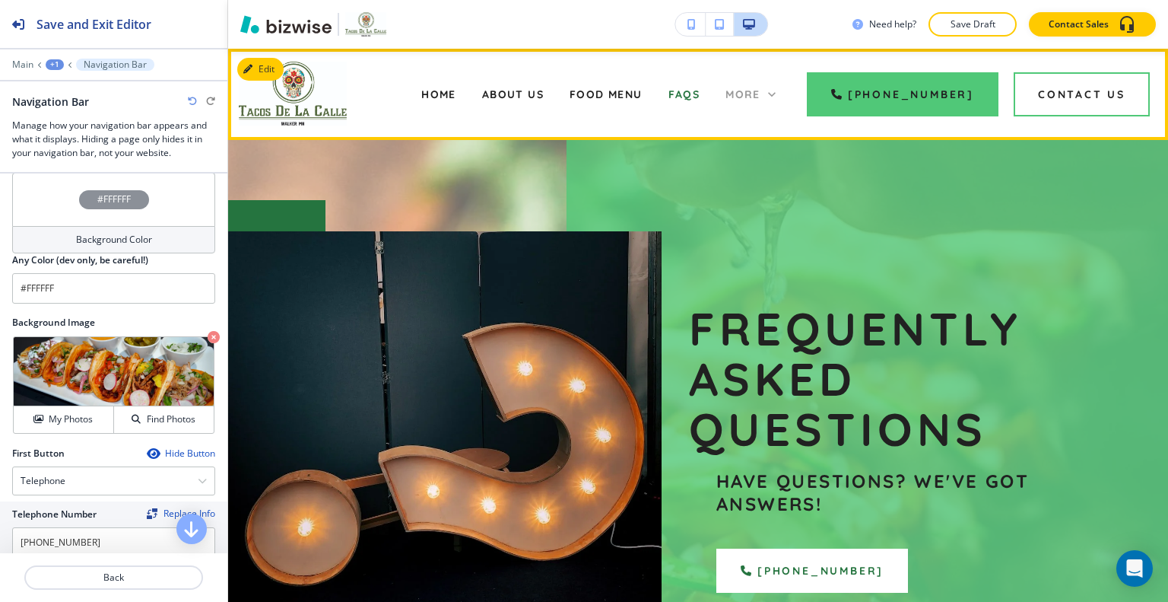
click at [780, 92] on icon at bounding box center [772, 94] width 15 height 15
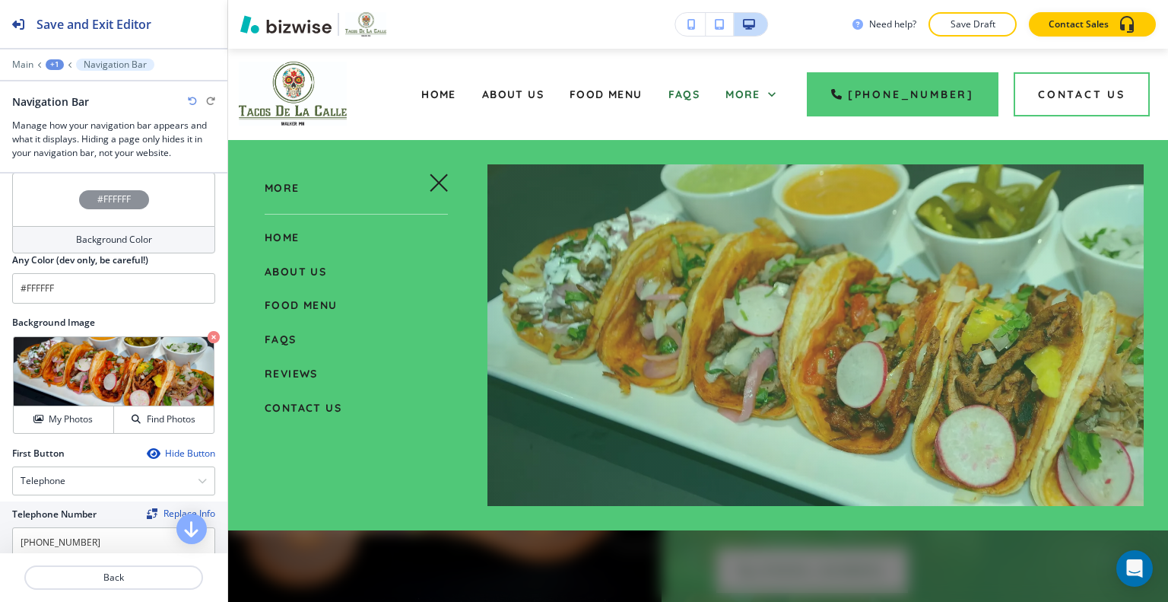
click at [307, 367] on span "Reviews" at bounding box center [291, 374] width 53 height 14
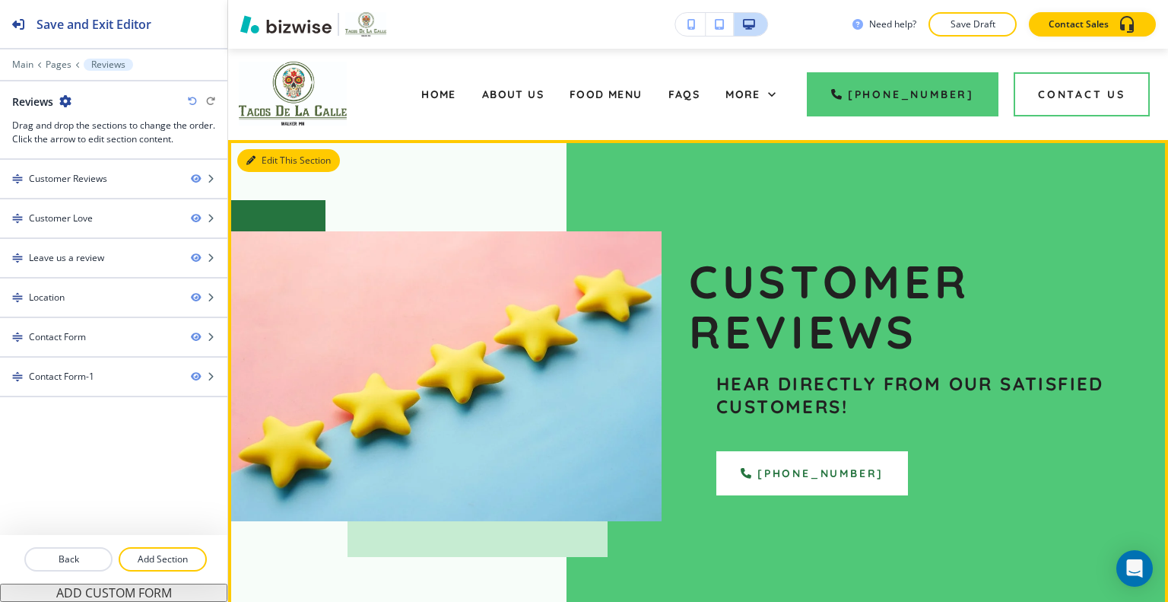
click at [275, 154] on button "Edit This Section" at bounding box center [288, 160] width 103 height 23
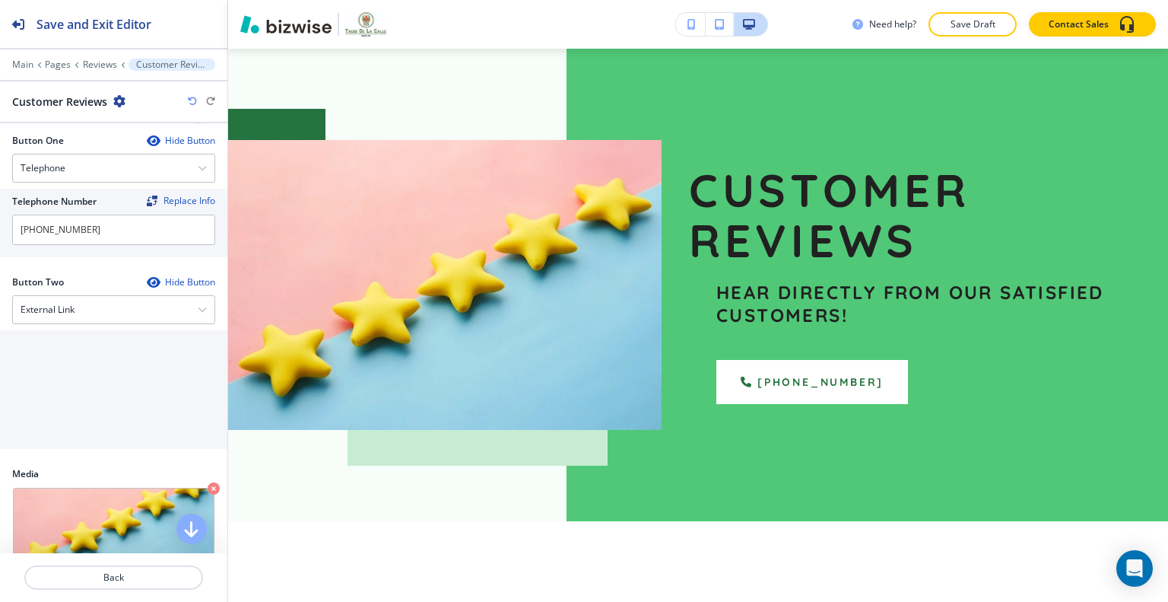
scroll to position [849, 0]
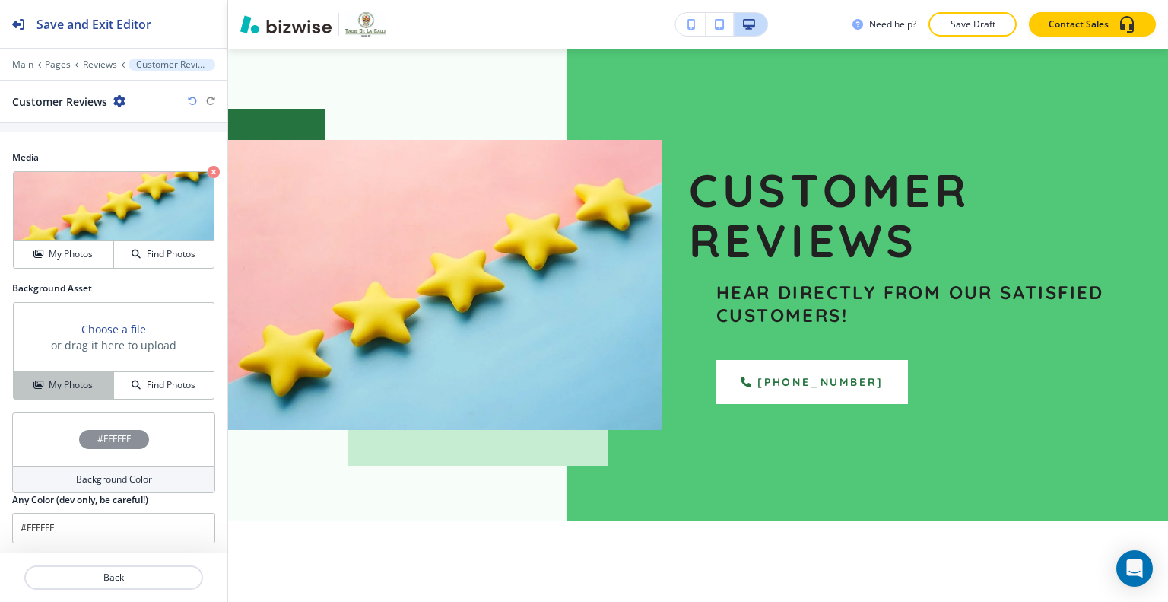
click at [81, 383] on h4 "My Photos" at bounding box center [71, 385] width 44 height 14
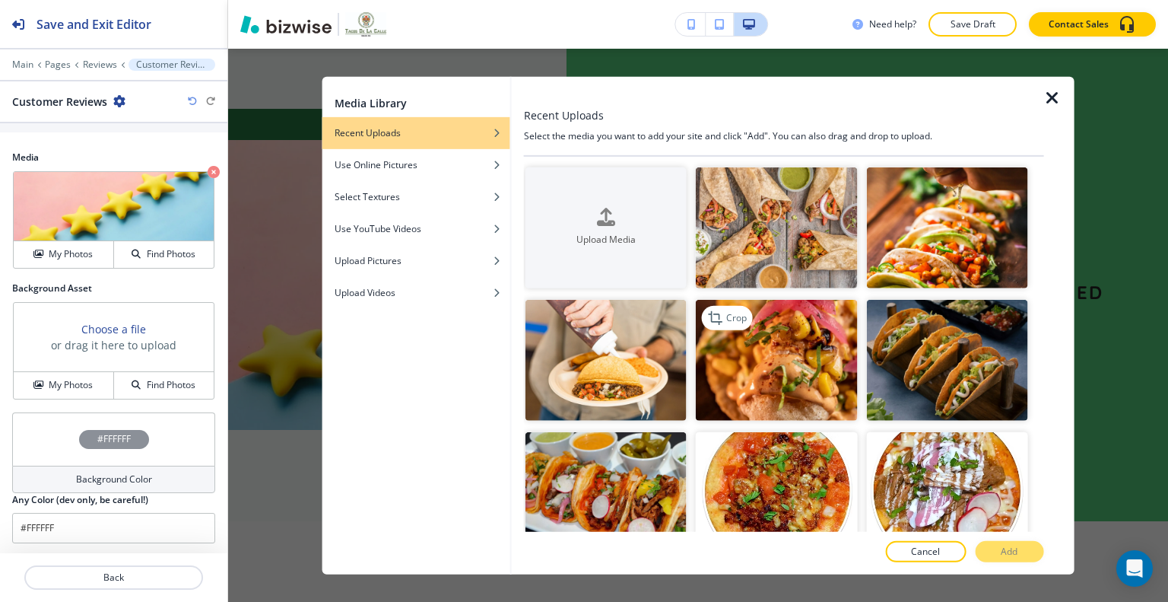
click at [784, 361] on img "button" at bounding box center [776, 360] width 161 height 121
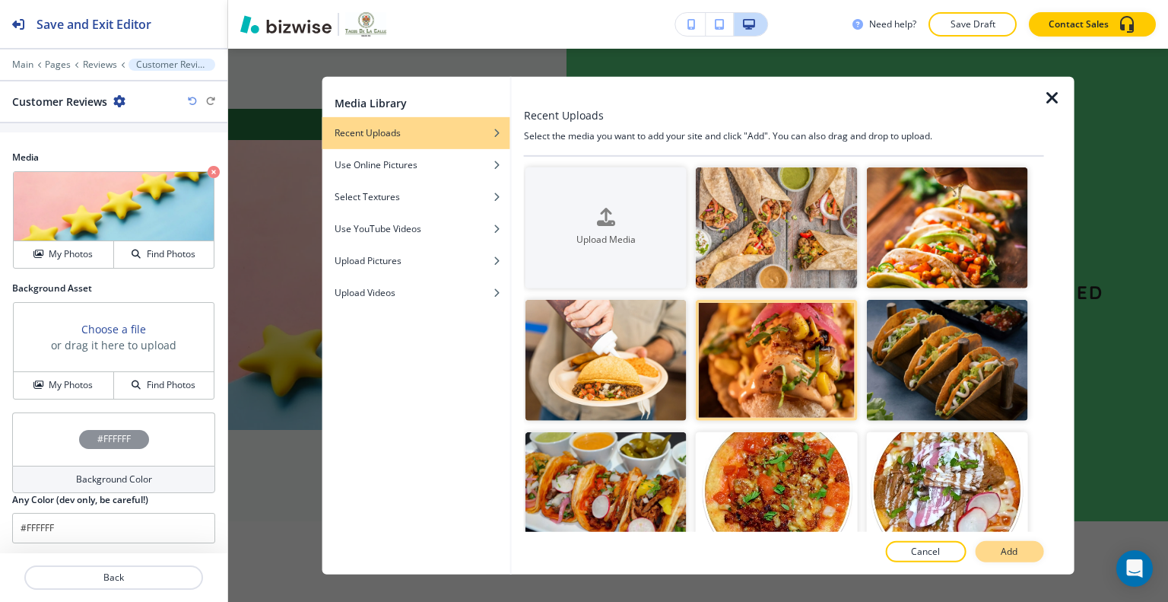
click at [1015, 552] on p "Add" at bounding box center [1009, 552] width 17 height 14
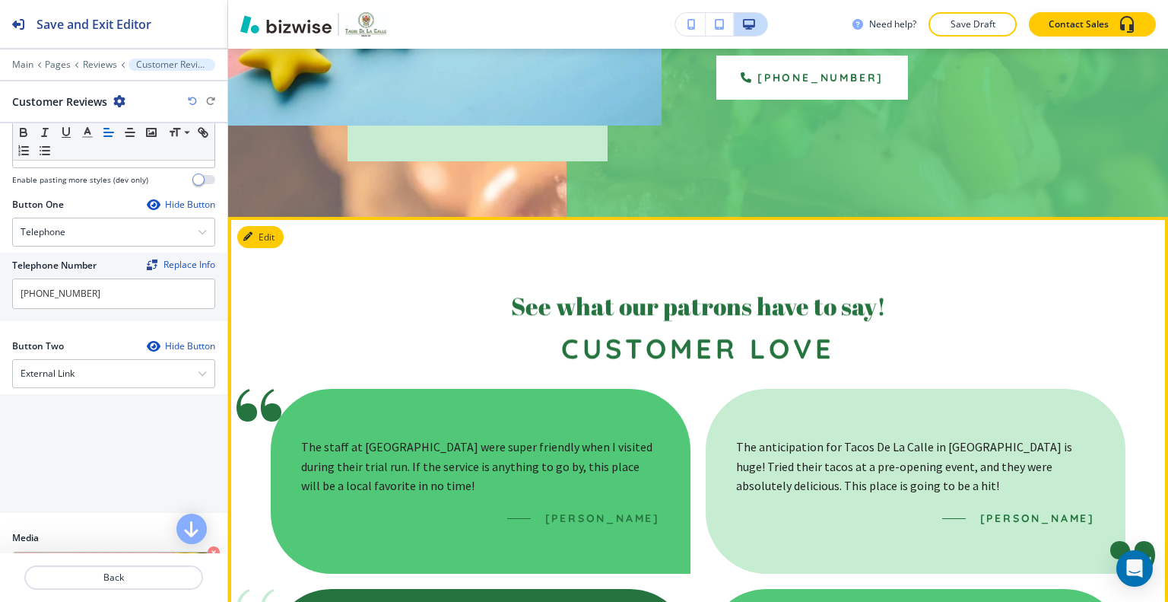
scroll to position [472, 0]
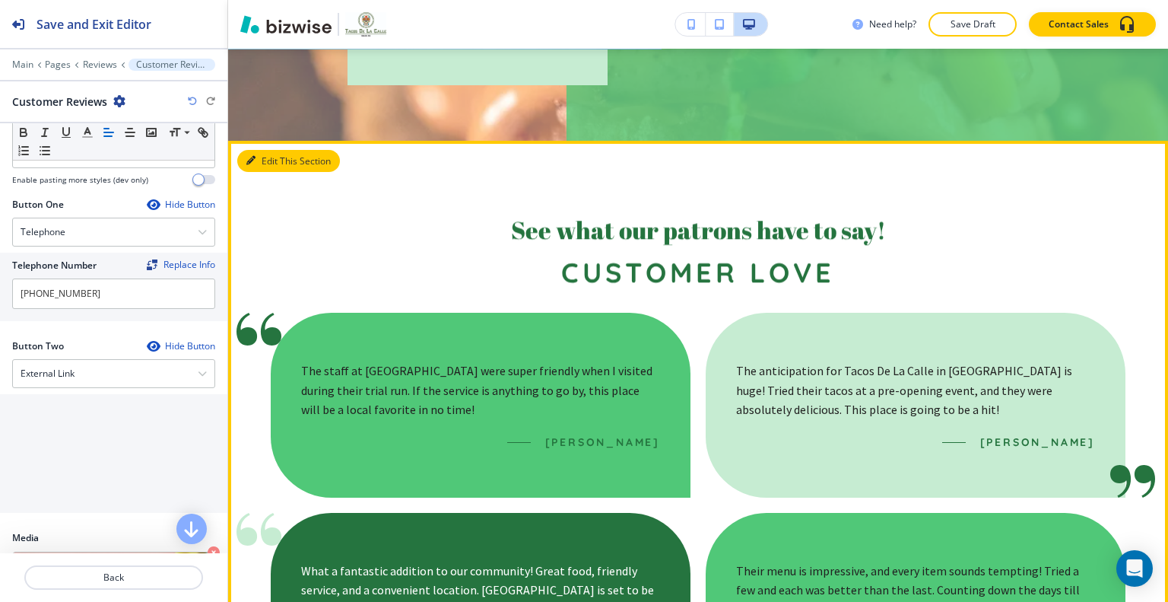
click at [264, 162] on button "Edit This Section" at bounding box center [288, 161] width 103 height 23
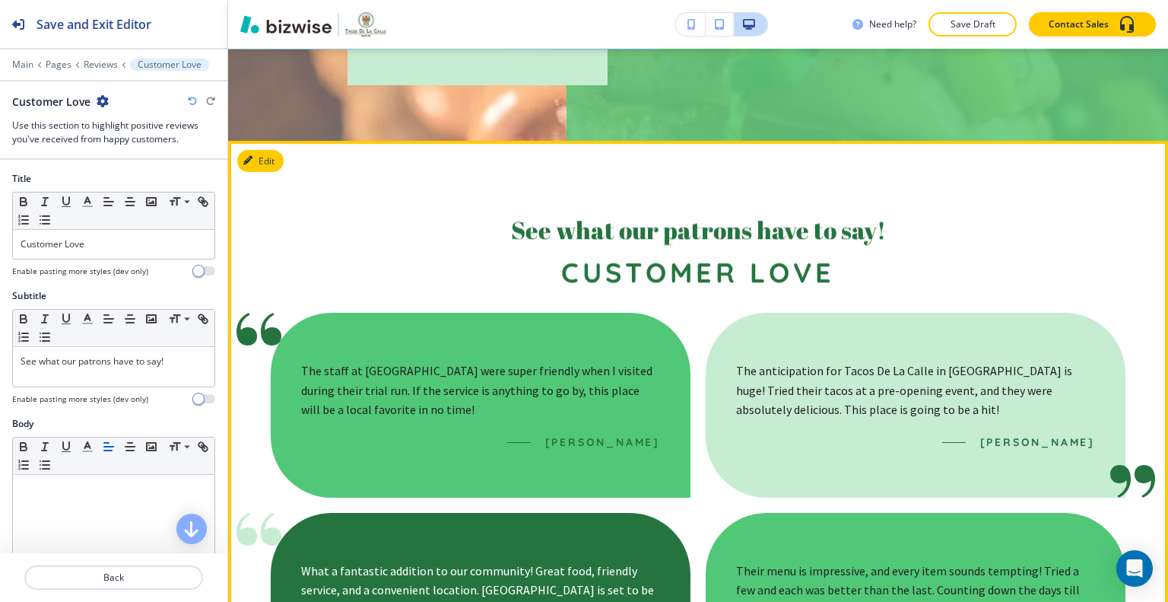
scroll to position [559, 0]
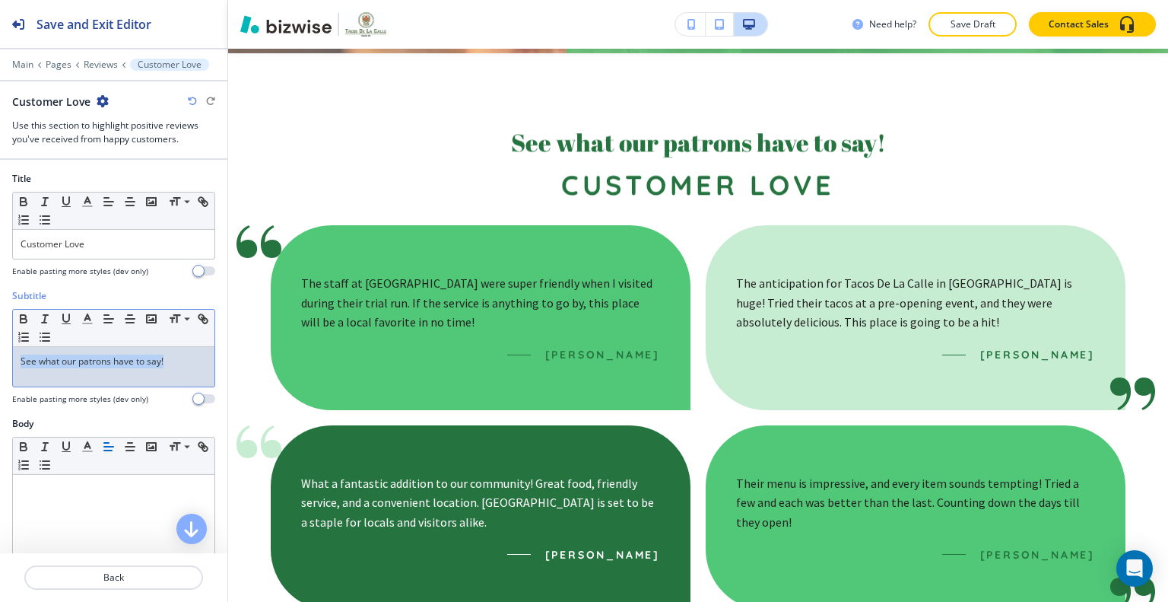
drag, startPoint x: 186, startPoint y: 361, endPoint x: 0, endPoint y: 353, distance: 185.8
click at [0, 353] on div "Subtitle Small Normal Large Huge See what our patrons have to say! Enable pasti…" at bounding box center [113, 353] width 227 height 128
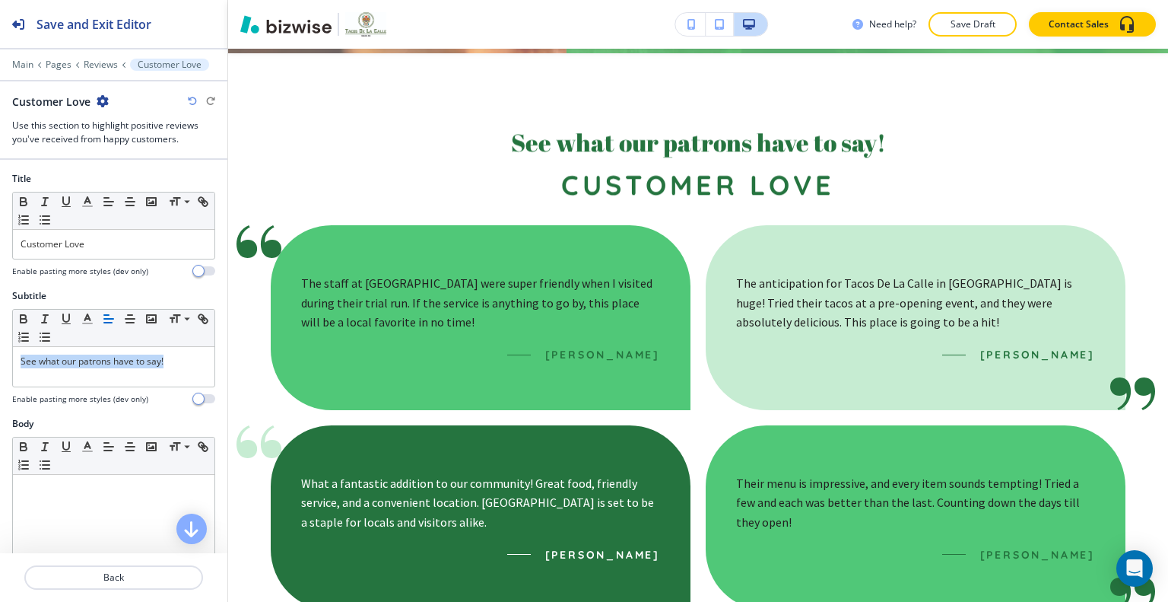
click at [0, 353] on div "Subtitle Small Normal Large Huge See what our patrons have to say! Enable pasti…" at bounding box center [113, 353] width 227 height 128
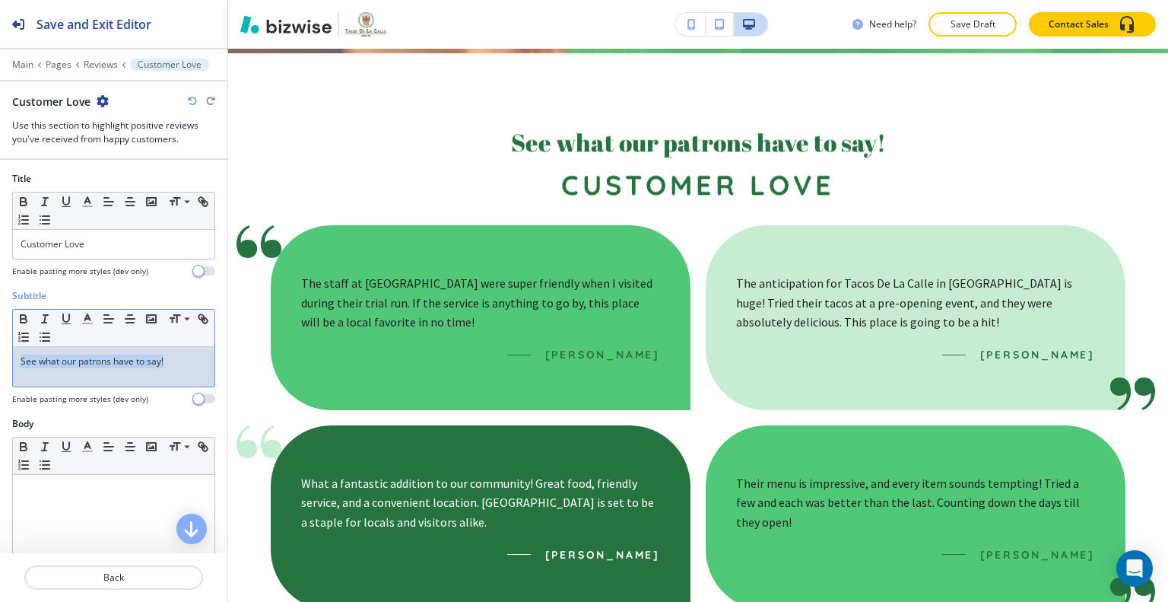
drag, startPoint x: 107, startPoint y: 357, endPoint x: 59, endPoint y: 353, distance: 48.1
click at [2, 360] on div "Subtitle Small Normal Large Huge See what our patrons have to say! Enable pasti…" at bounding box center [113, 353] width 227 height 128
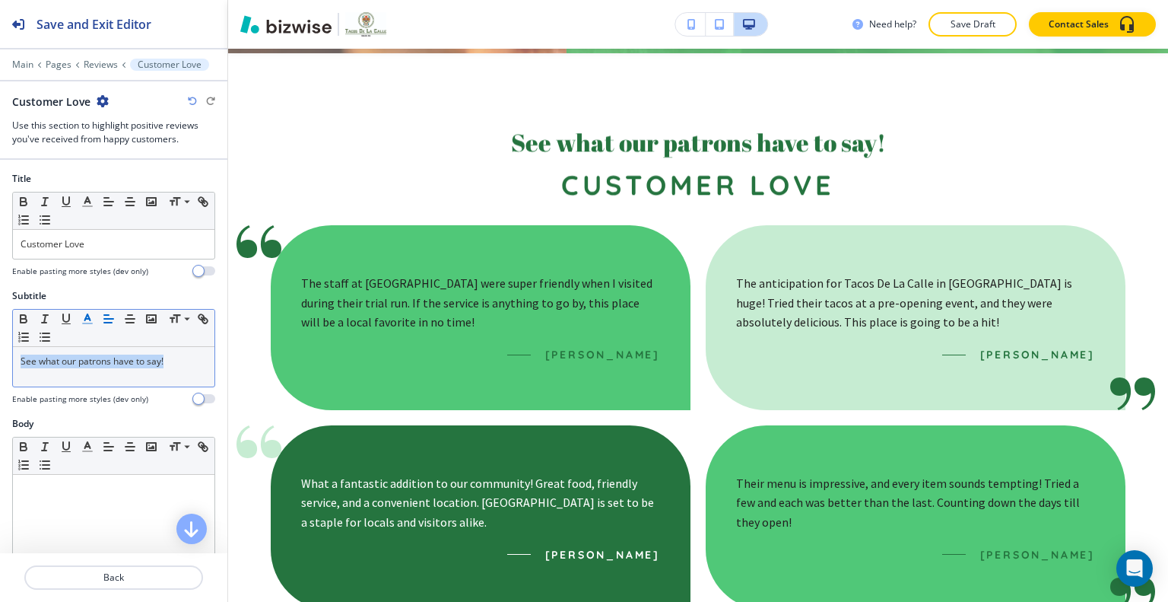
click at [82, 319] on icon "button" at bounding box center [88, 319] width 14 height 14
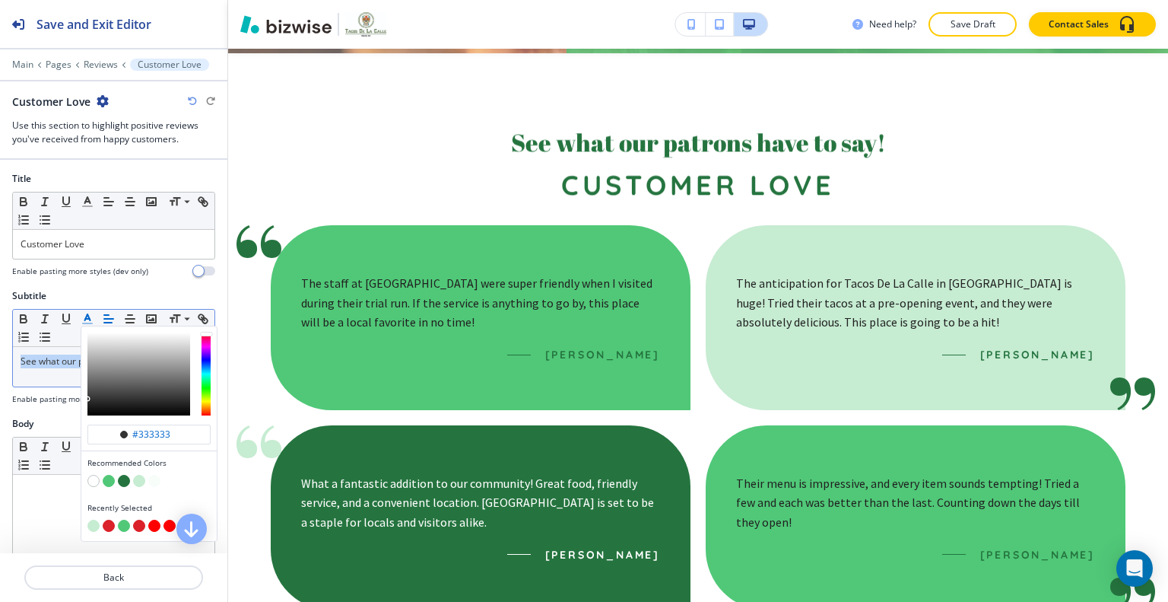
click at [106, 528] on button "button" at bounding box center [109, 526] width 12 height 12
type input "#db2129"
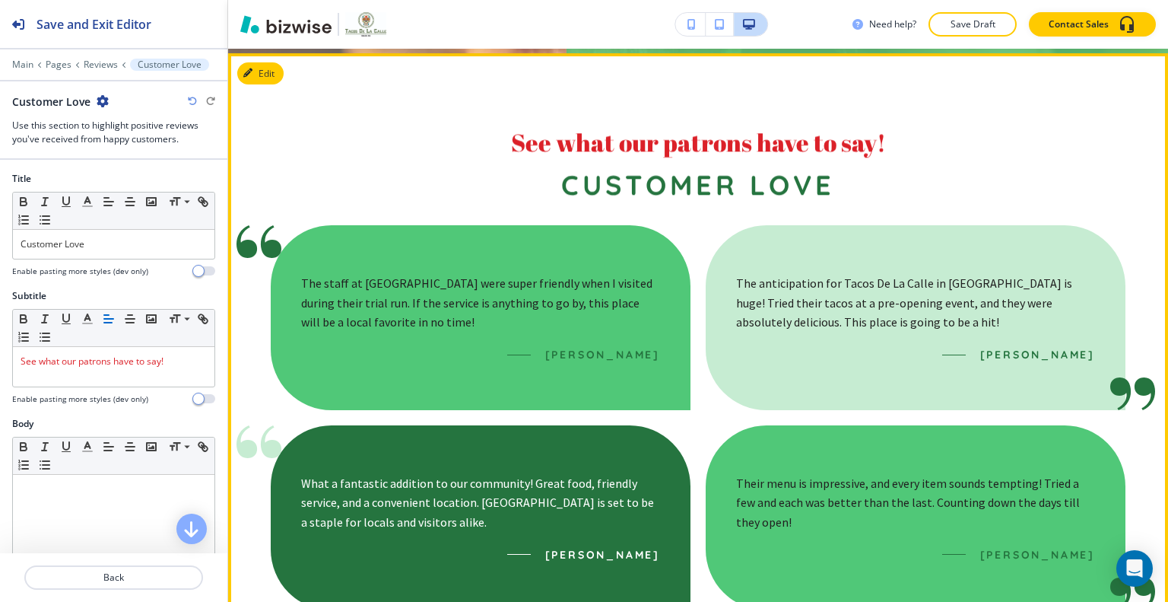
click at [368, 133] on p "See what our patrons have to say!" at bounding box center [698, 142] width 855 height 32
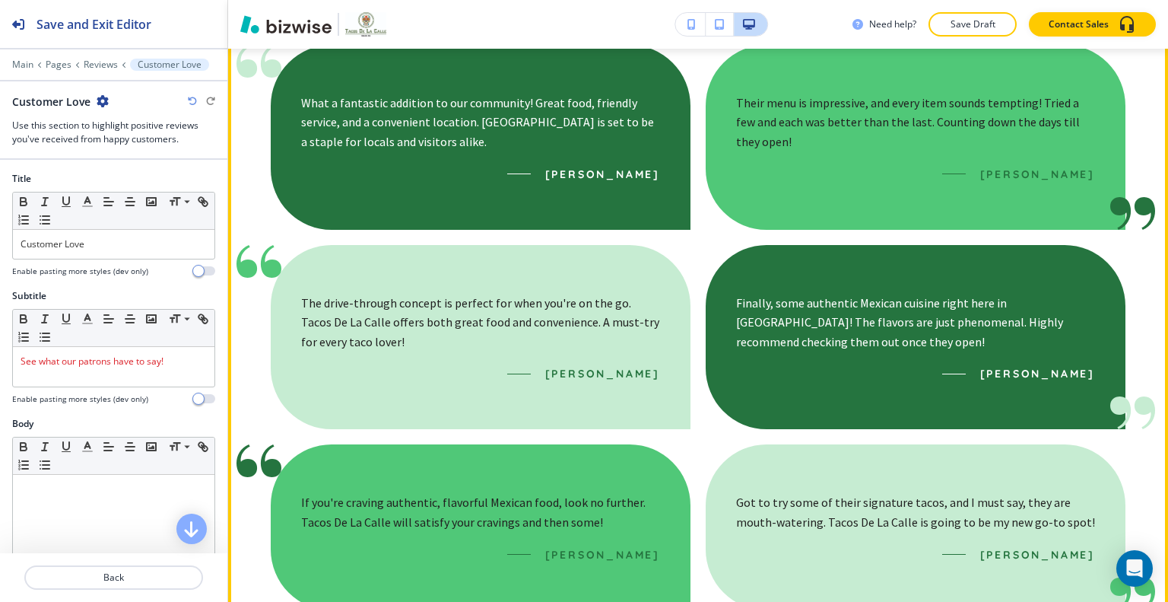
scroll to position [1396, 0]
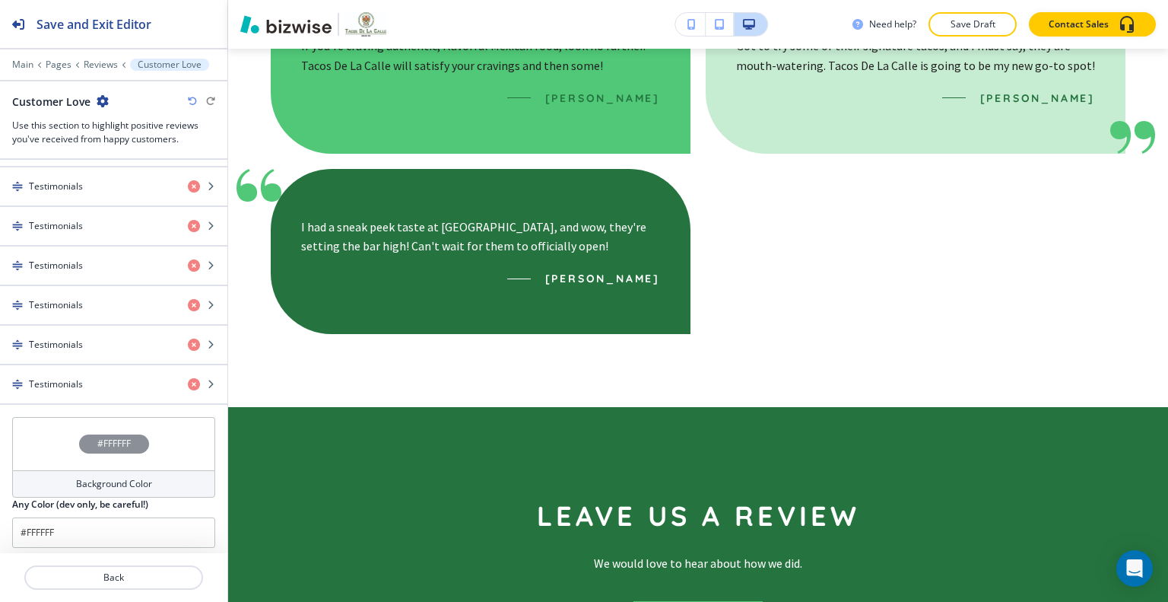
click at [33, 454] on div "#FFFFFF" at bounding box center [113, 443] width 203 height 53
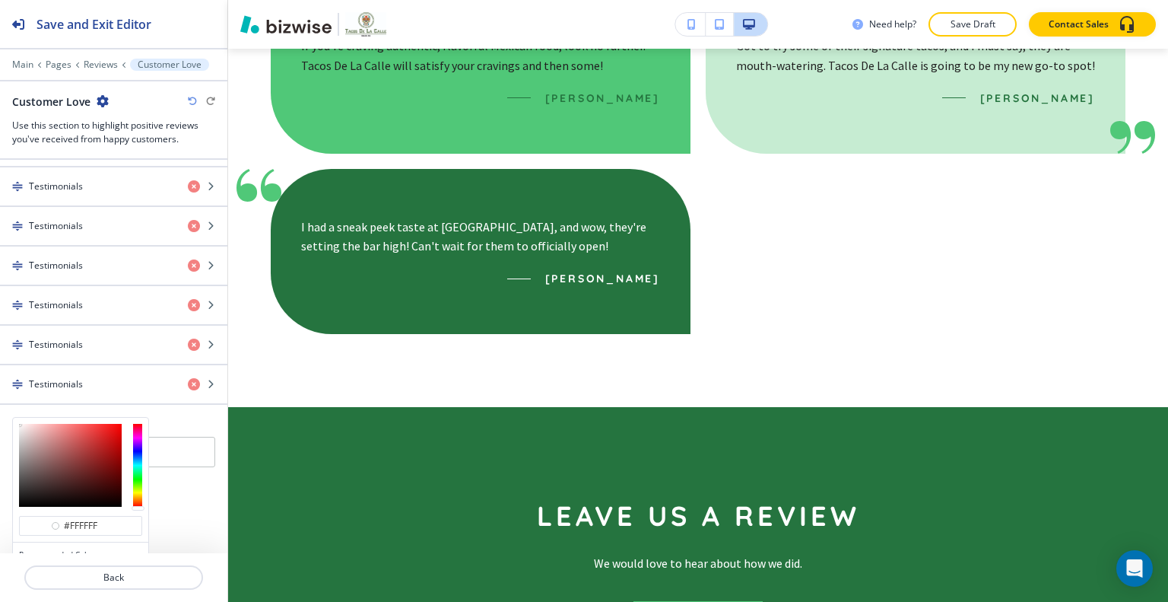
scroll to position [846, 0]
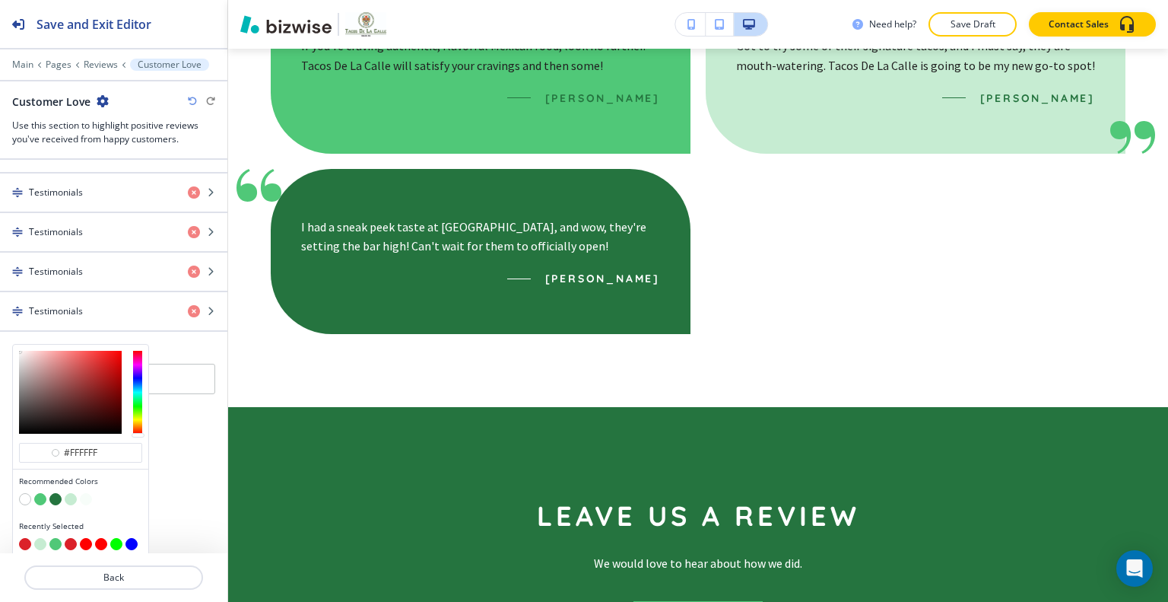
click at [24, 538] on button "button" at bounding box center [25, 544] width 12 height 12
type input "#db2129"
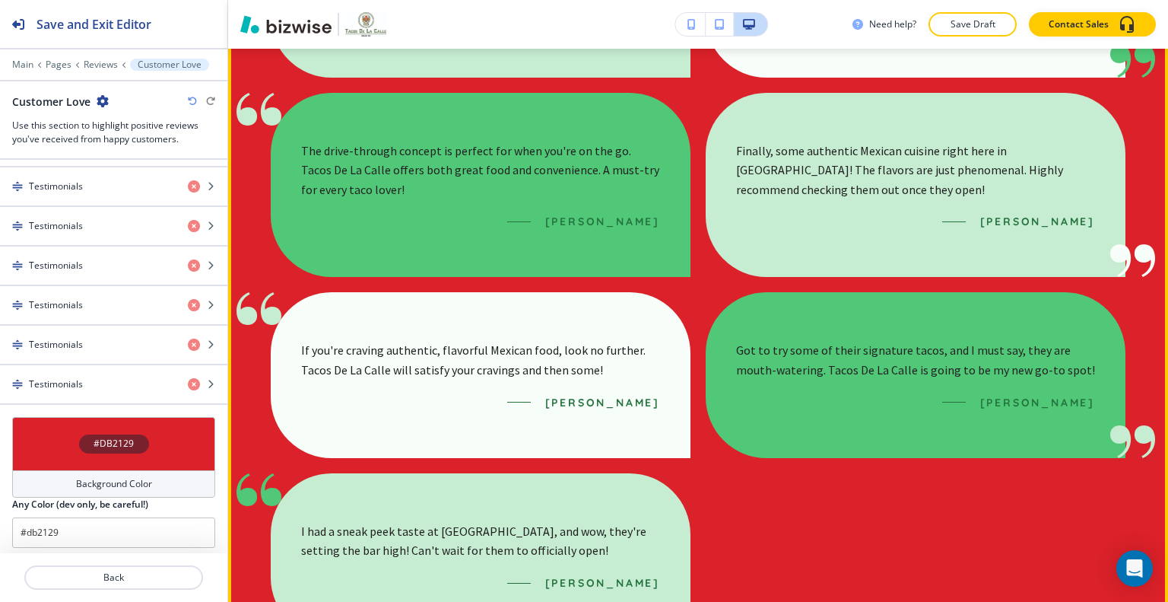
scroll to position [939, 0]
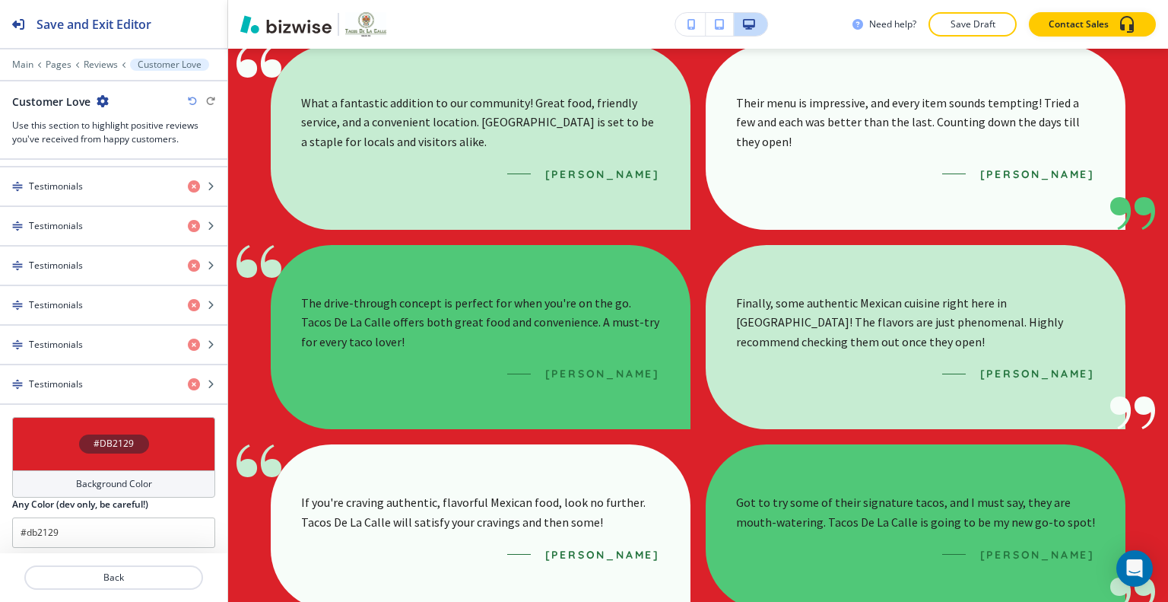
click at [45, 431] on div "#DB2129" at bounding box center [113, 443] width 203 height 53
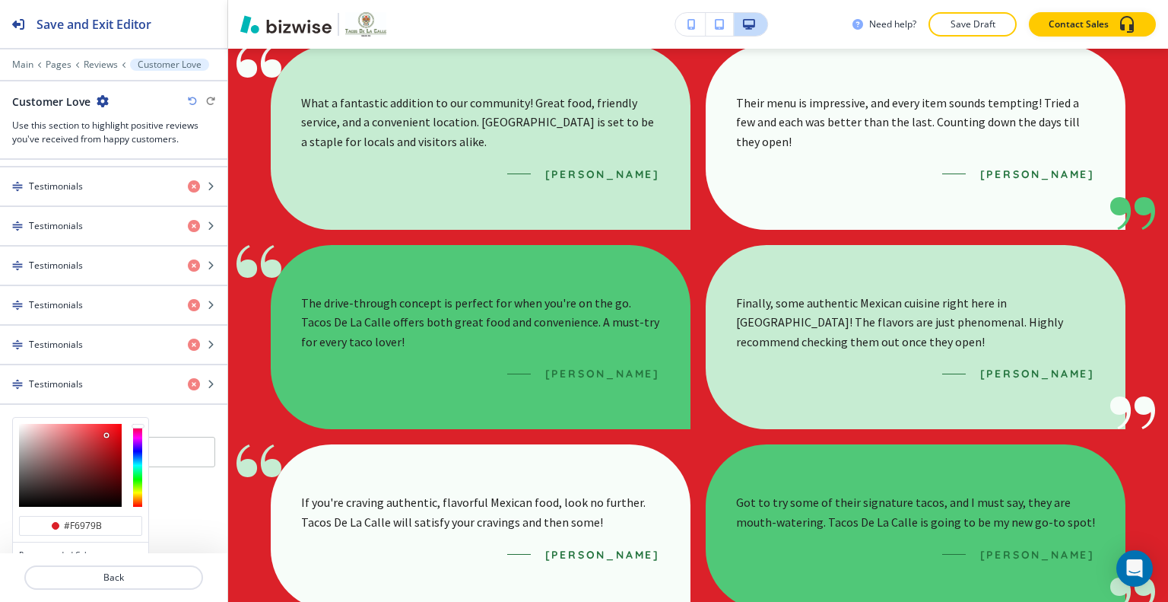
type input "#f8989c"
click at [59, 424] on div at bounding box center [70, 465] width 103 height 83
type input "#f8989c"
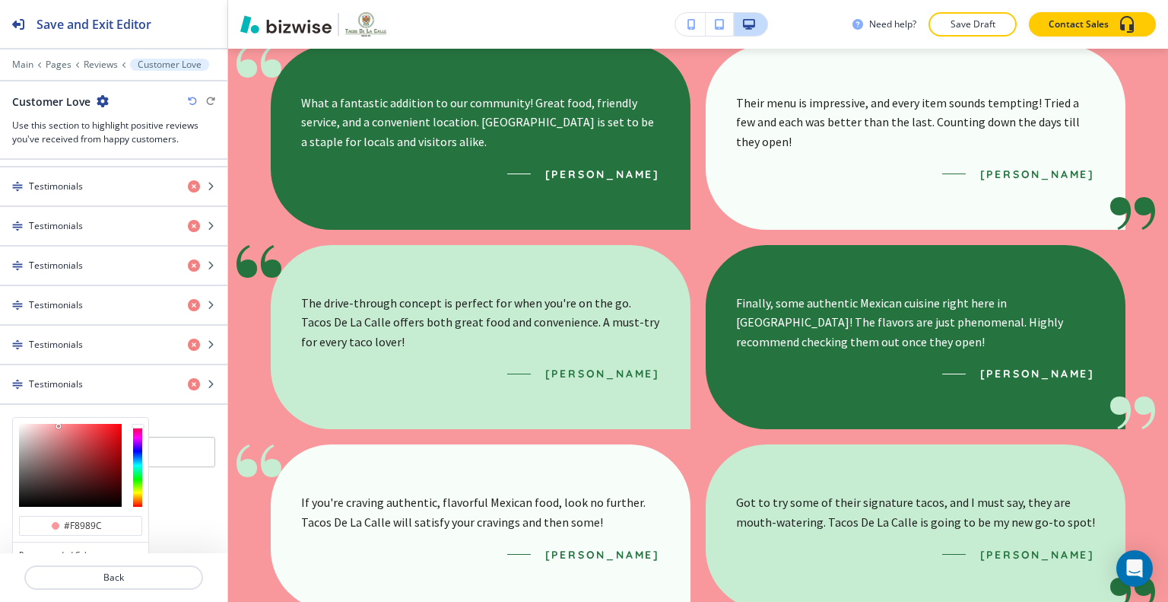
type input "#fac4c7"
click at [41, 424] on div at bounding box center [70, 465] width 103 height 83
type input "#fac4c7"
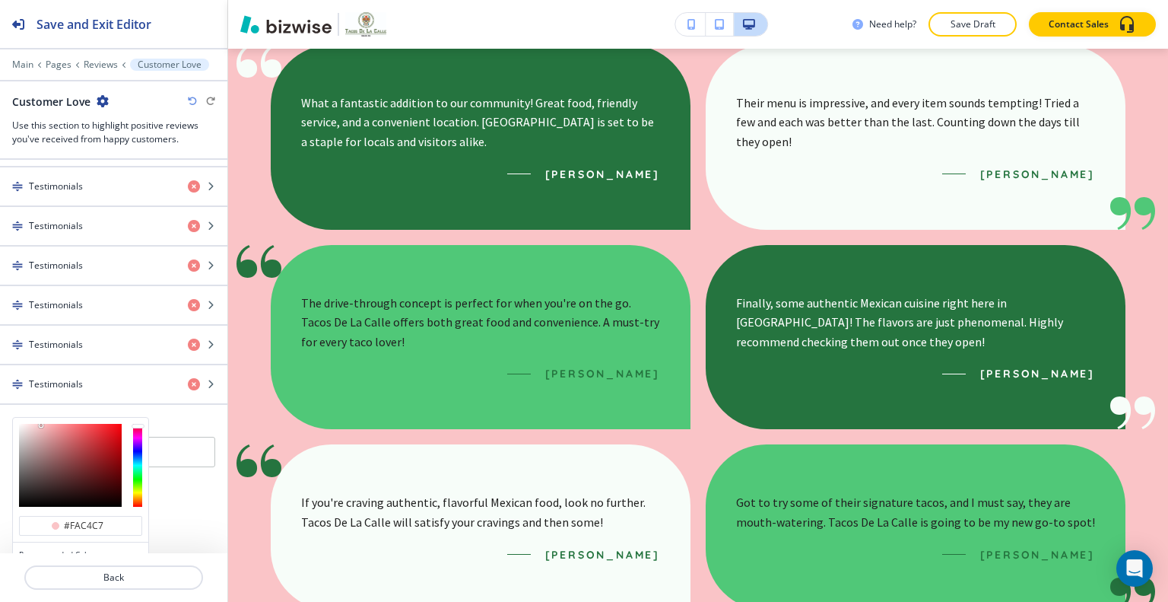
type input "#efe2e2"
click at [24, 424] on div at bounding box center [70, 465] width 103 height 83
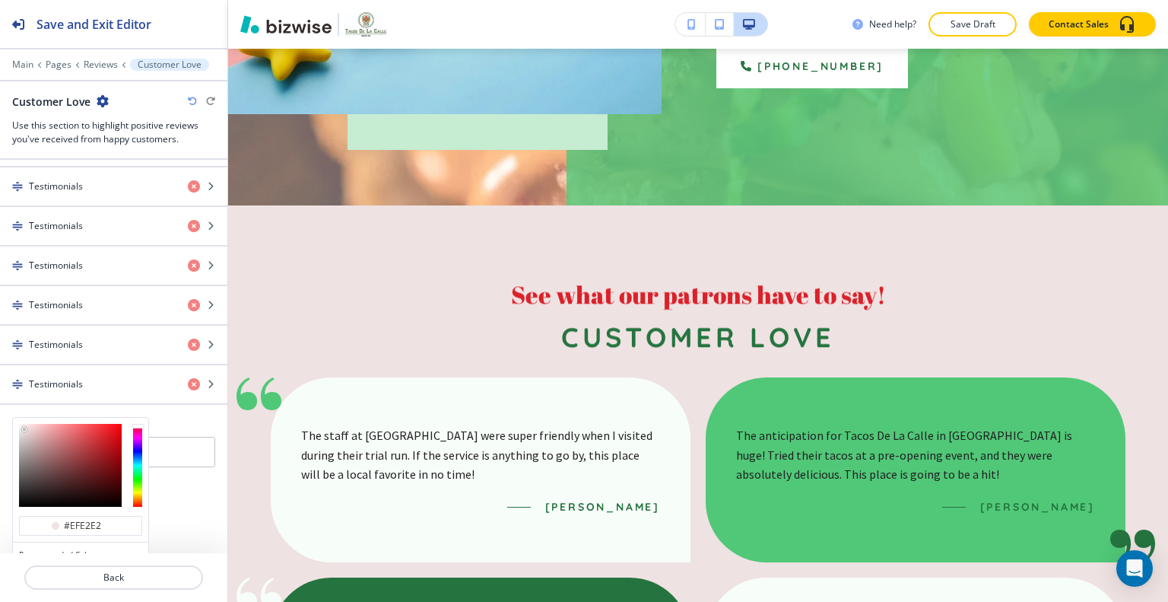
scroll to position [846, 0]
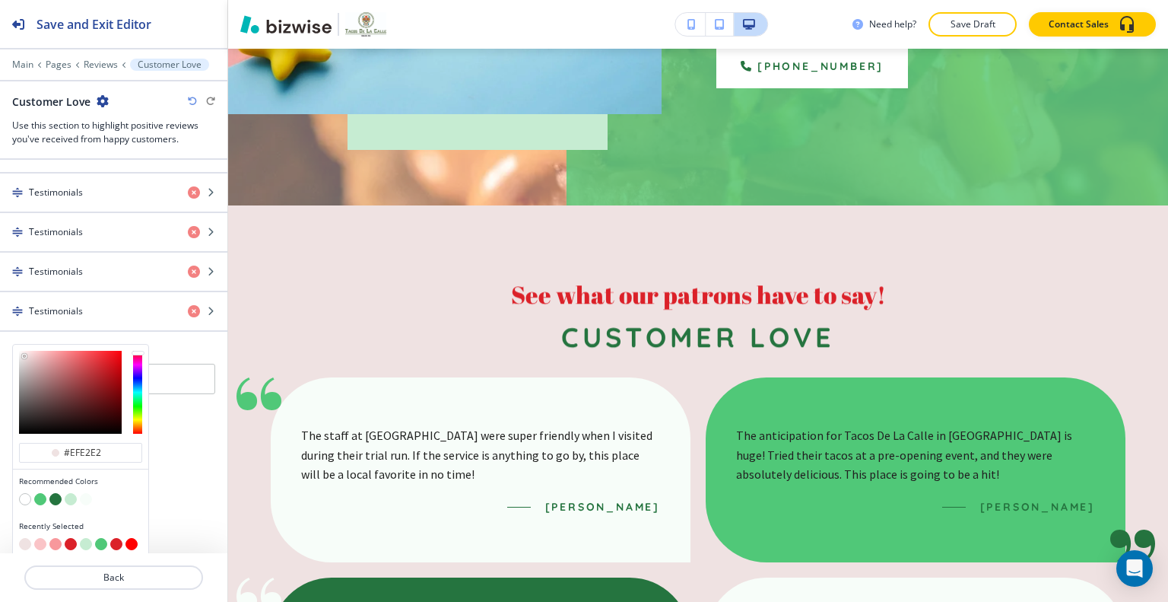
click at [20, 497] on div at bounding box center [80, 500] width 123 height 15
click at [21, 496] on button "button" at bounding box center [25, 499] width 12 height 12
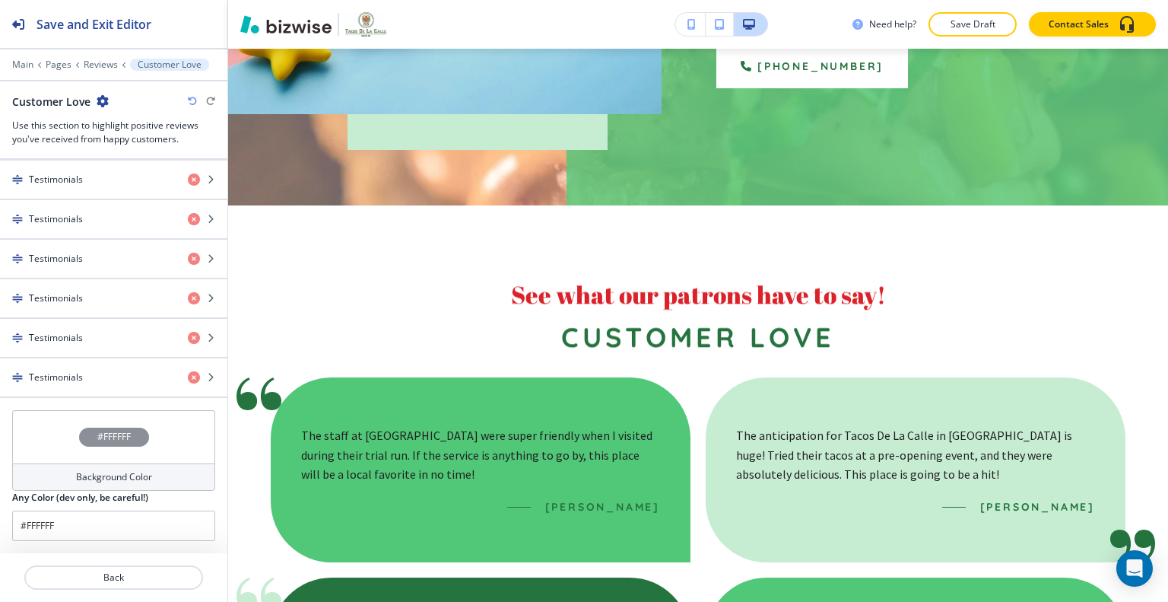
scroll to position [773, 0]
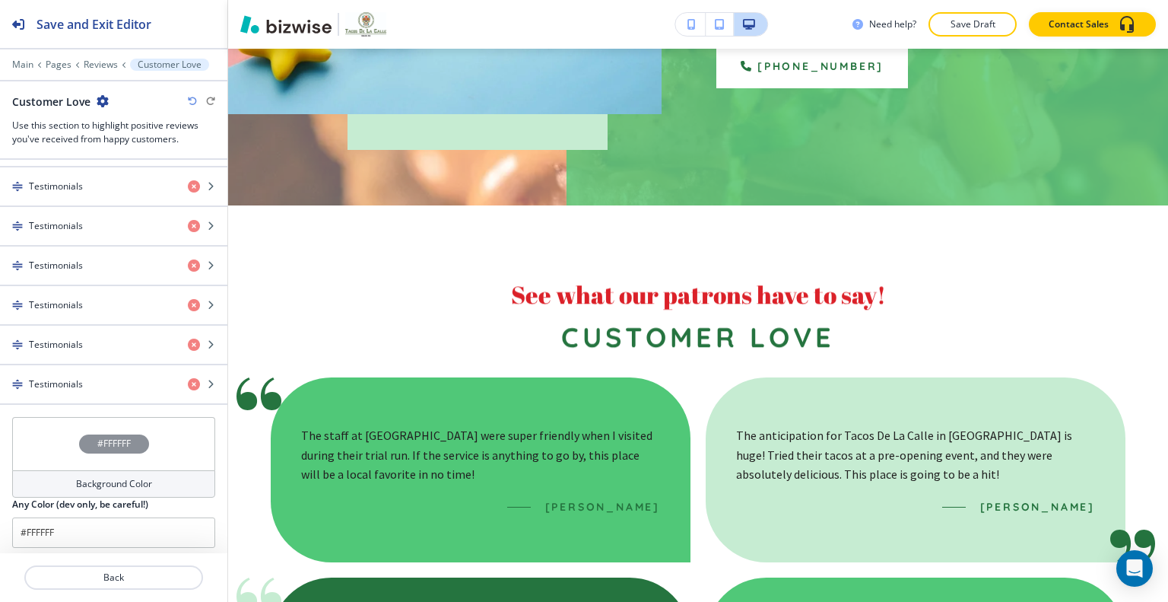
click at [52, 424] on div "#FFFFFF" at bounding box center [113, 443] width 203 height 53
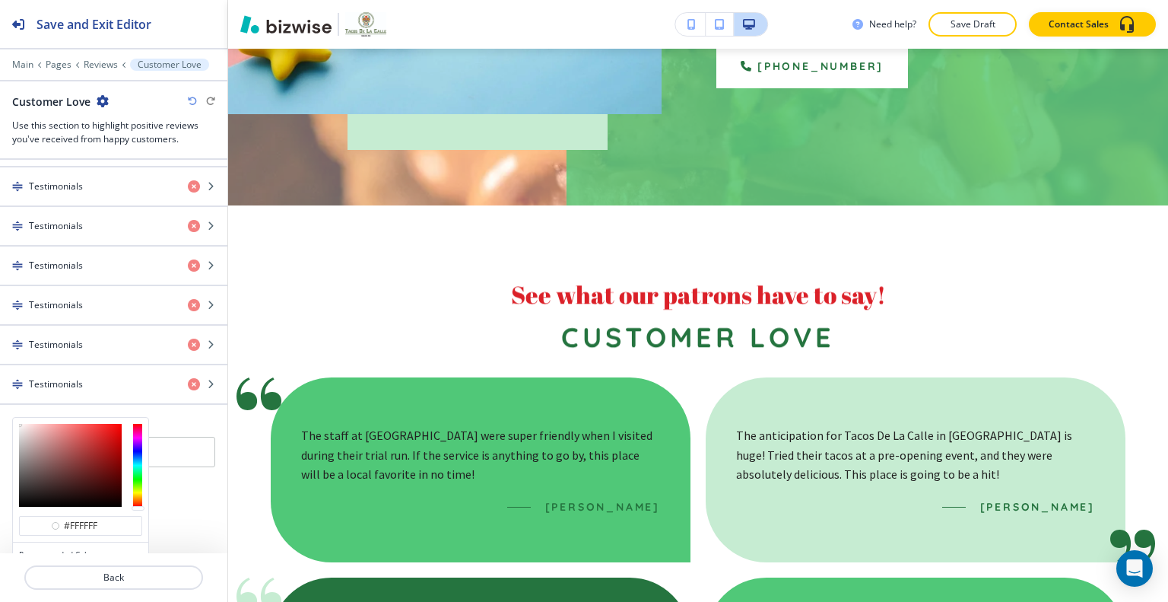
scroll to position [846, 0]
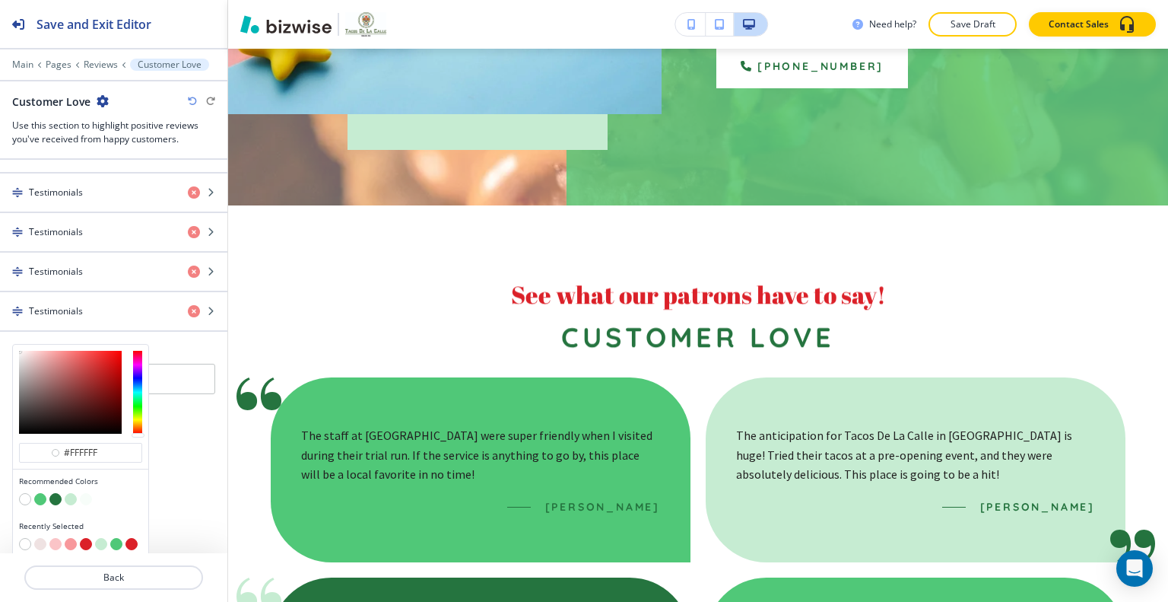
click at [57, 493] on button "button" at bounding box center [55, 499] width 12 height 12
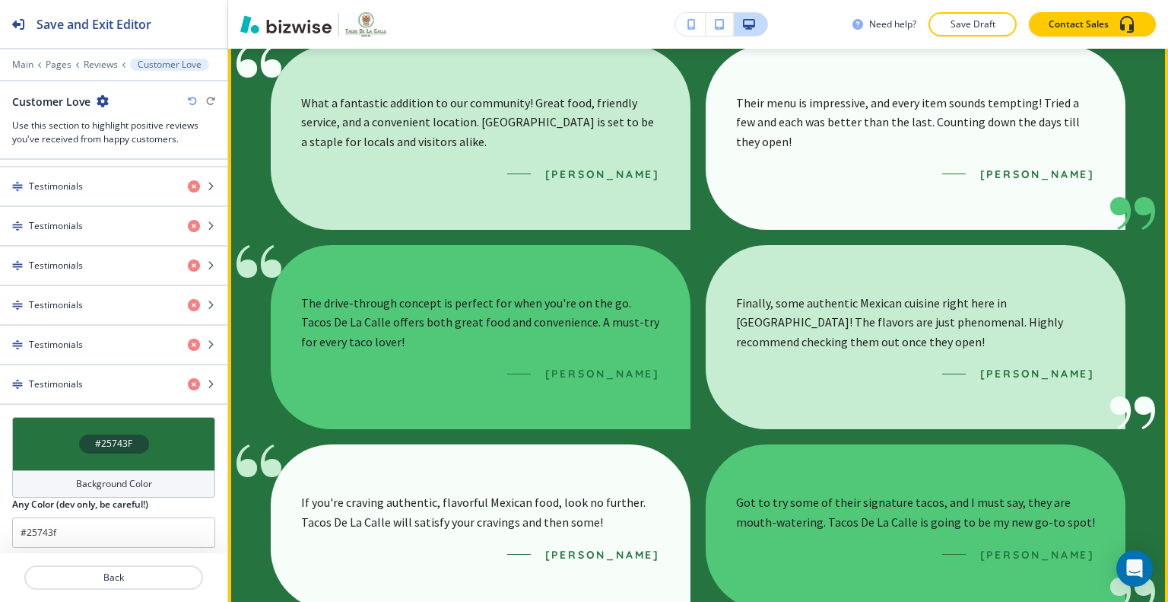
scroll to position [559, 0]
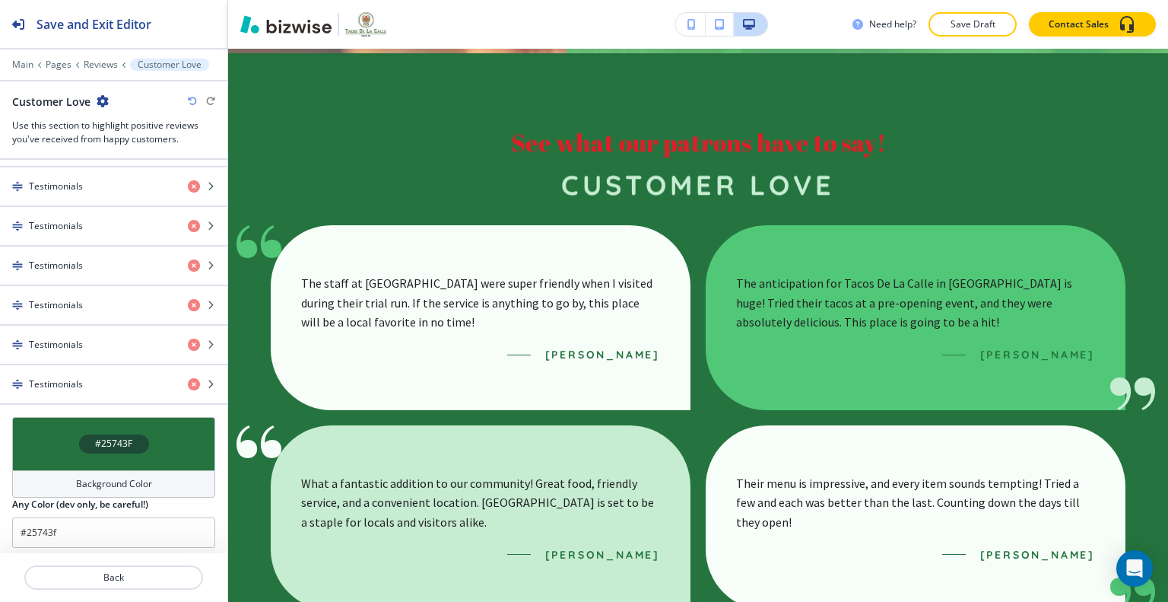
click at [65, 436] on div "#25743F" at bounding box center [113, 443] width 203 height 53
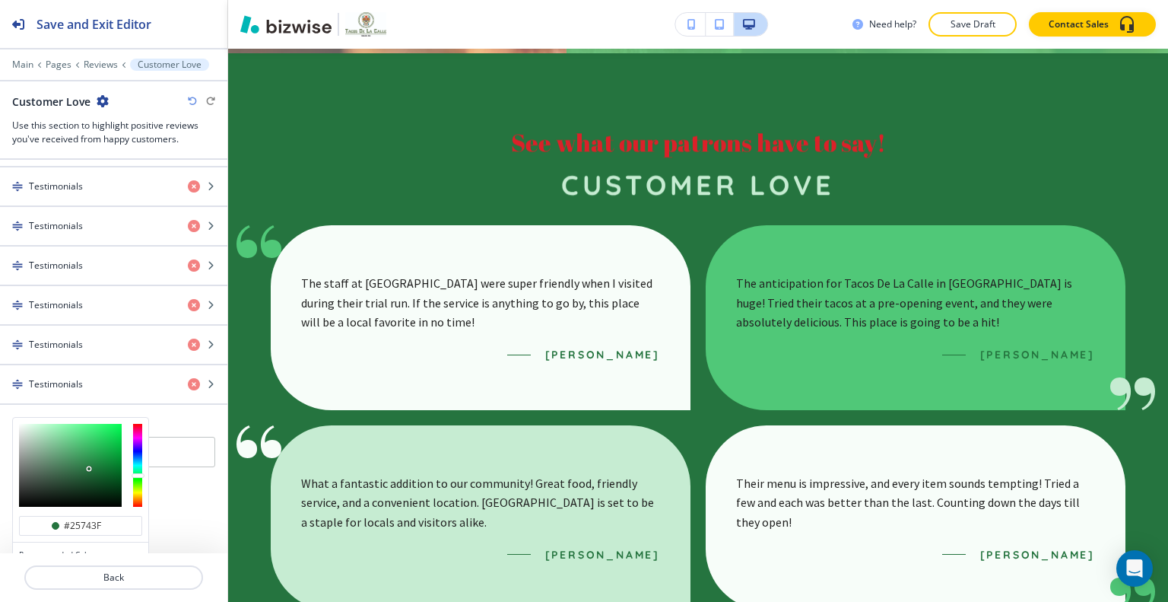
scroll to position [846, 0]
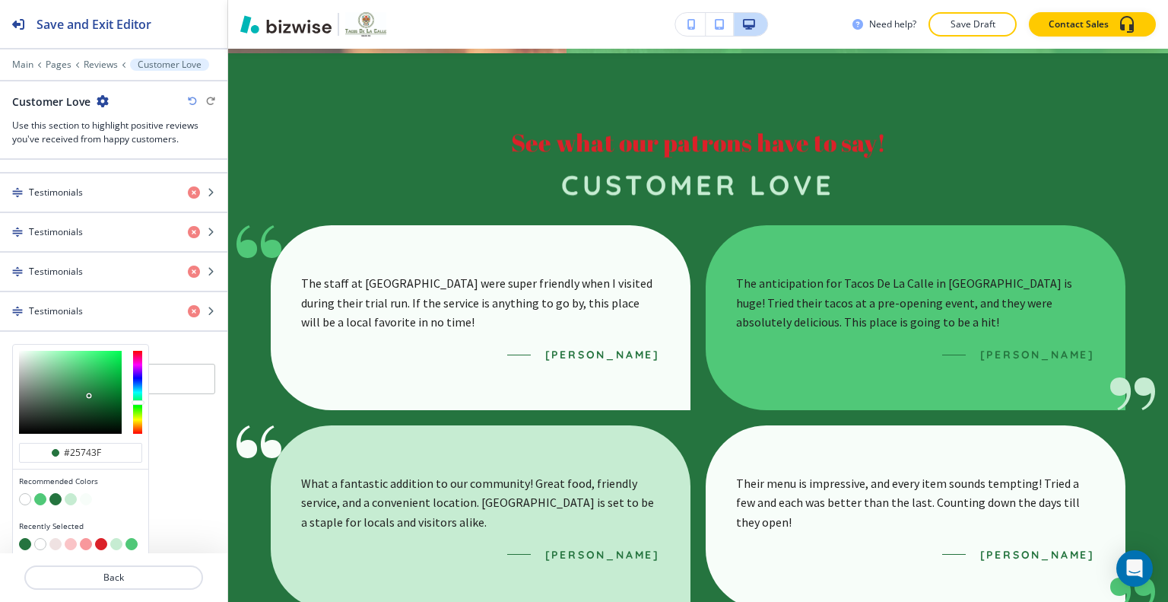
click at [27, 493] on button "button" at bounding box center [25, 499] width 12 height 12
type input "#FFFFFF"
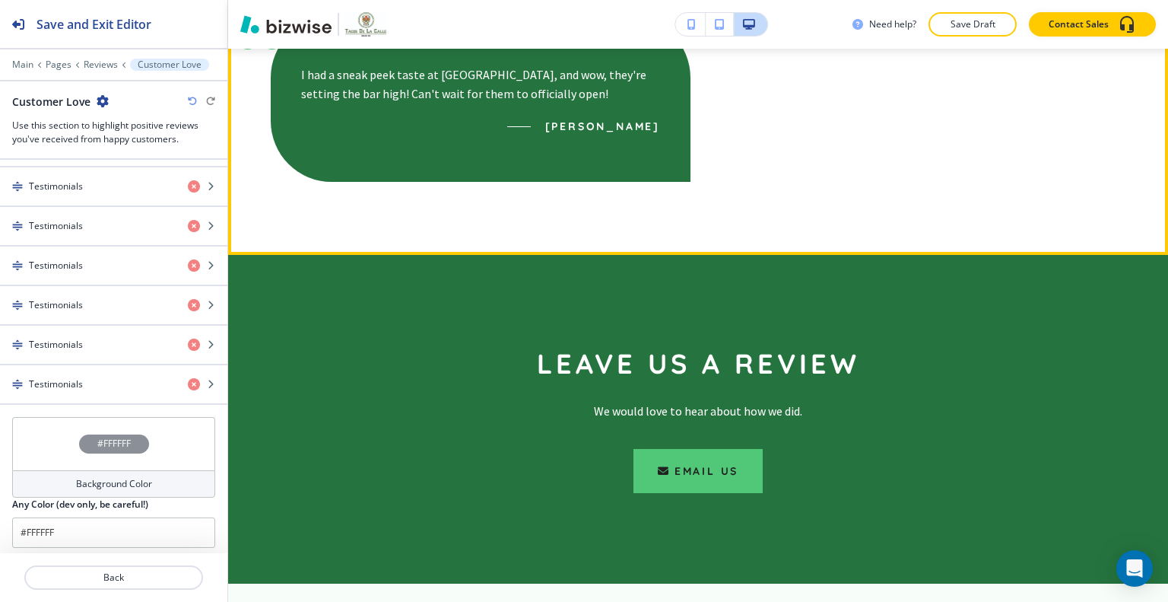
scroll to position [1624, 0]
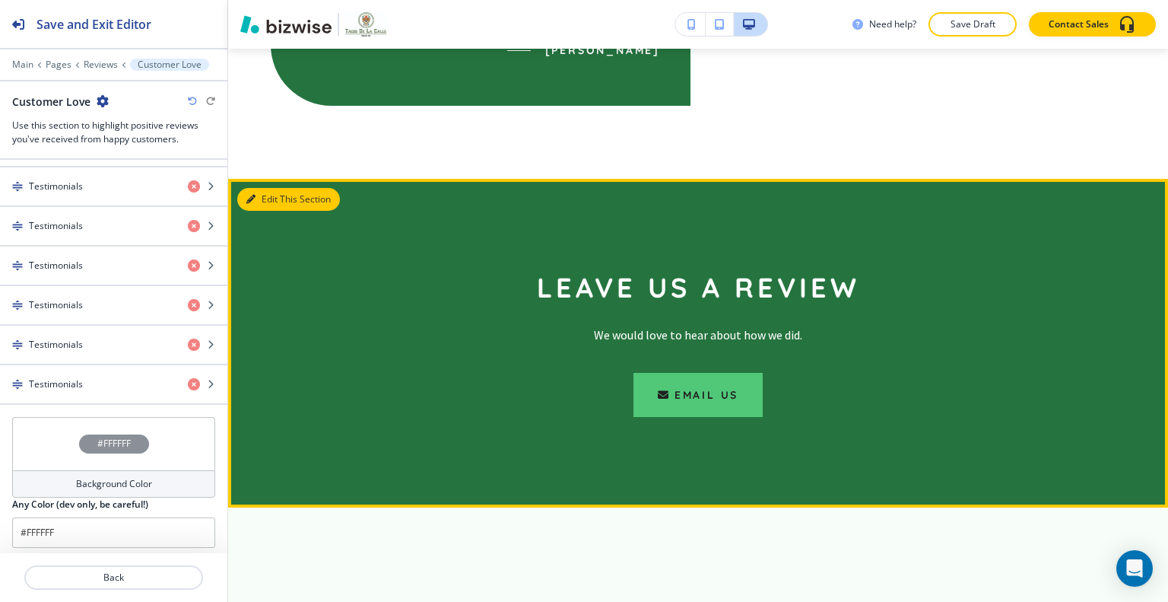
click at [276, 197] on button "Edit This Section" at bounding box center [288, 199] width 103 height 23
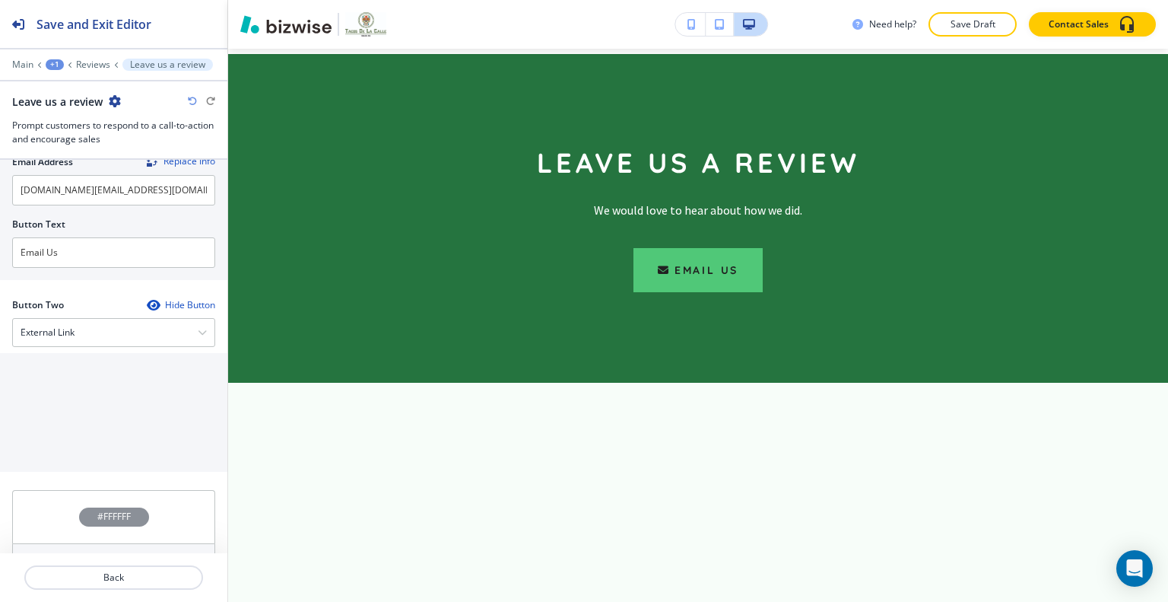
scroll to position [863, 0]
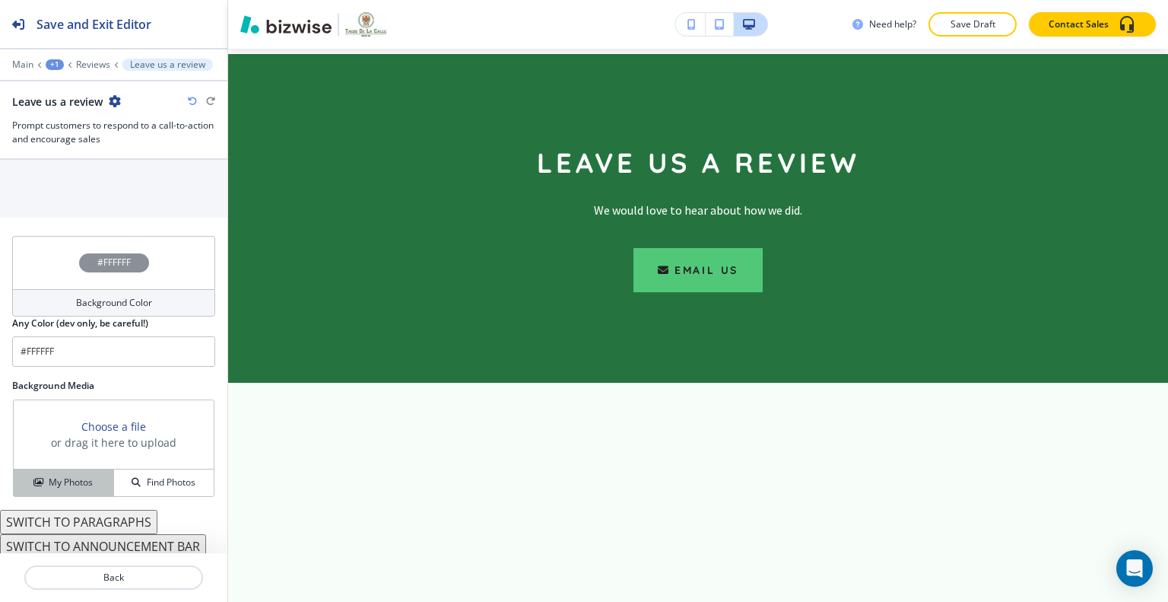
click at [65, 485] on button "My Photos" at bounding box center [64, 482] width 100 height 27
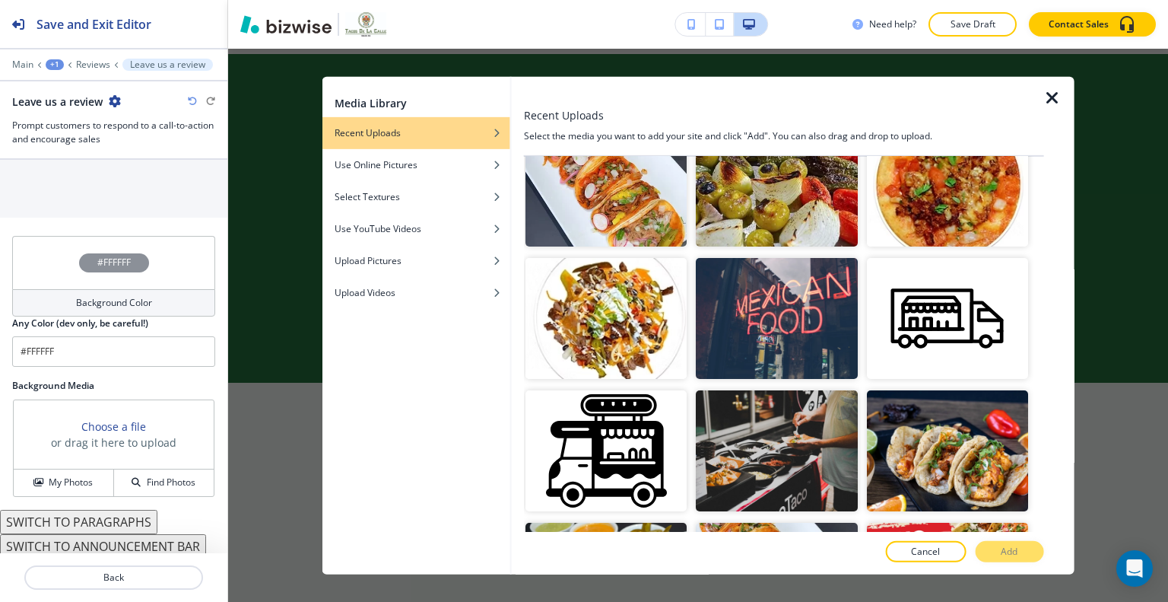
scroll to position [1141, 0]
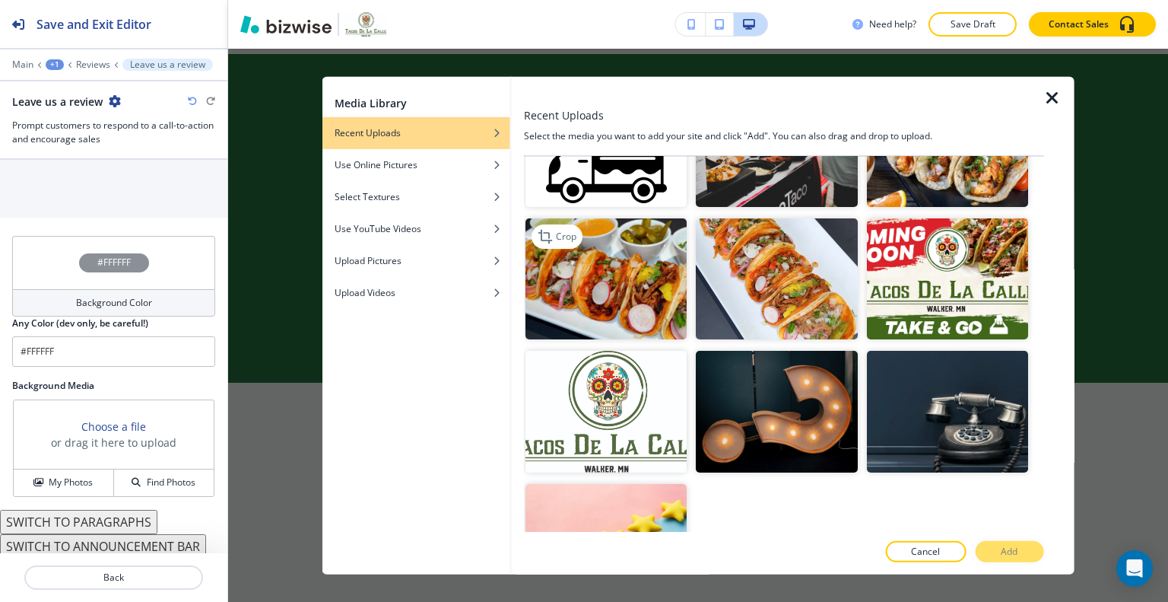
click at [642, 261] on img "button" at bounding box center [606, 278] width 161 height 121
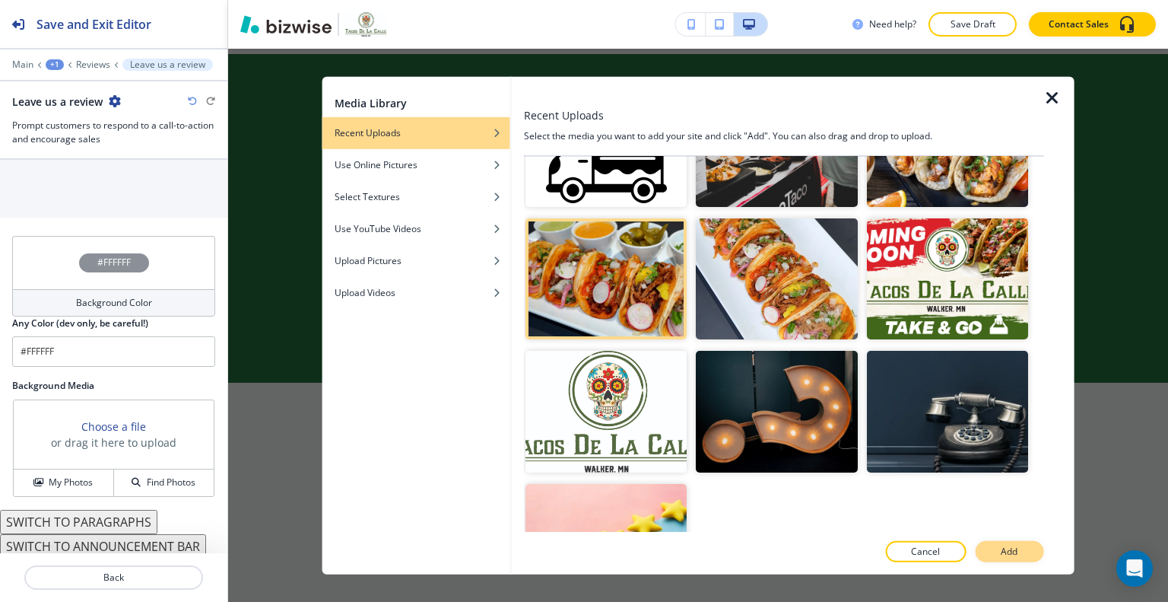
click at [1014, 558] on p "Add" at bounding box center [1009, 552] width 17 height 14
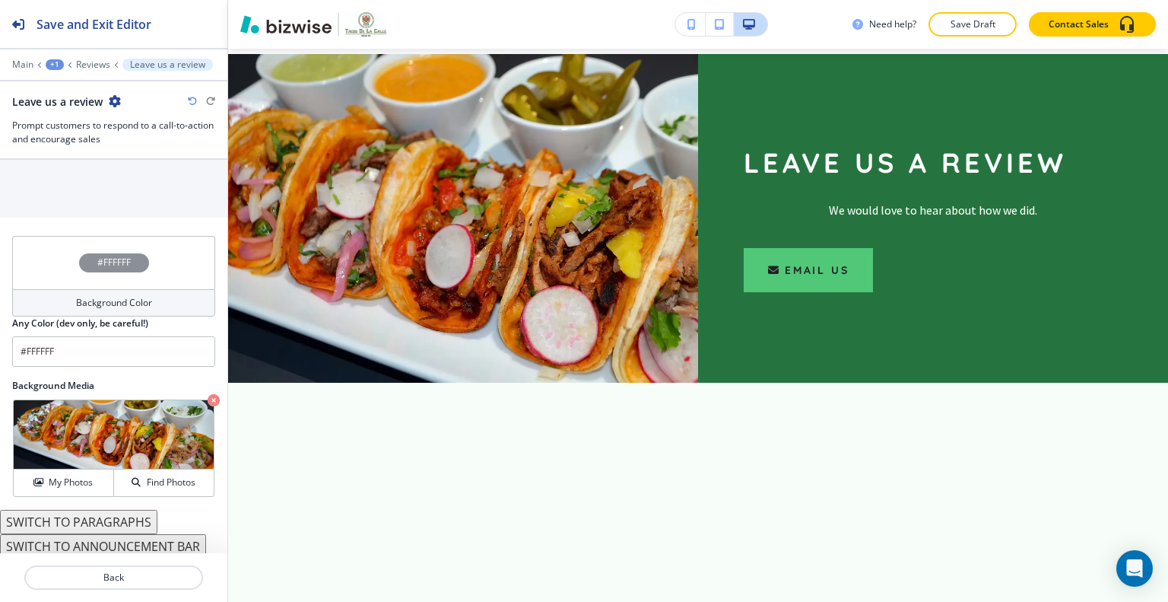
scroll to position [1673, 0]
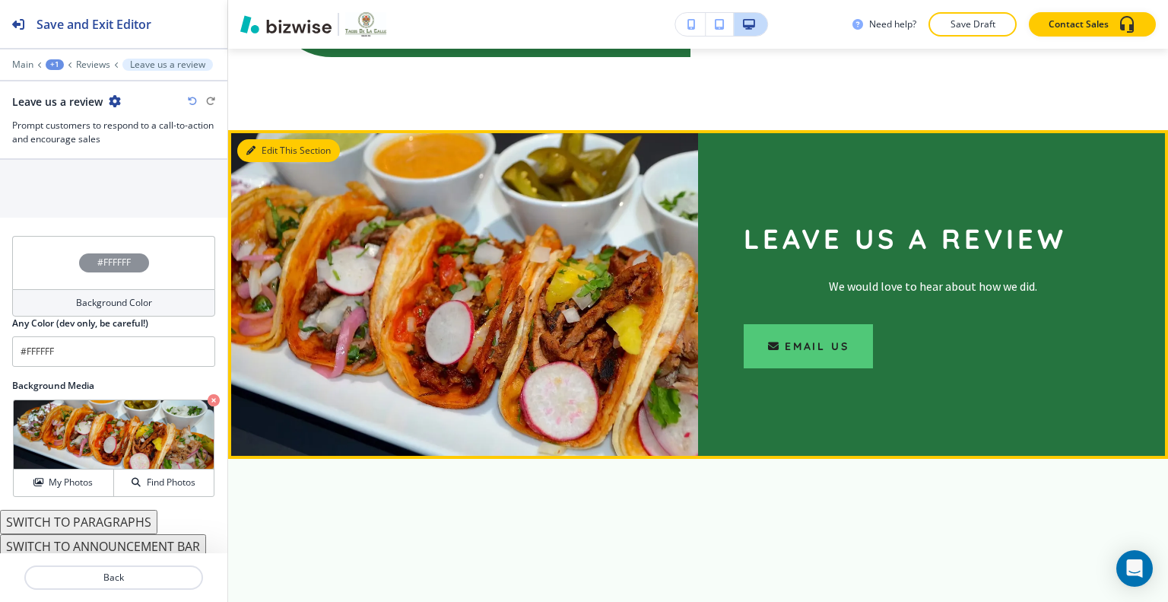
click at [268, 139] on button "Edit This Section" at bounding box center [288, 150] width 103 height 23
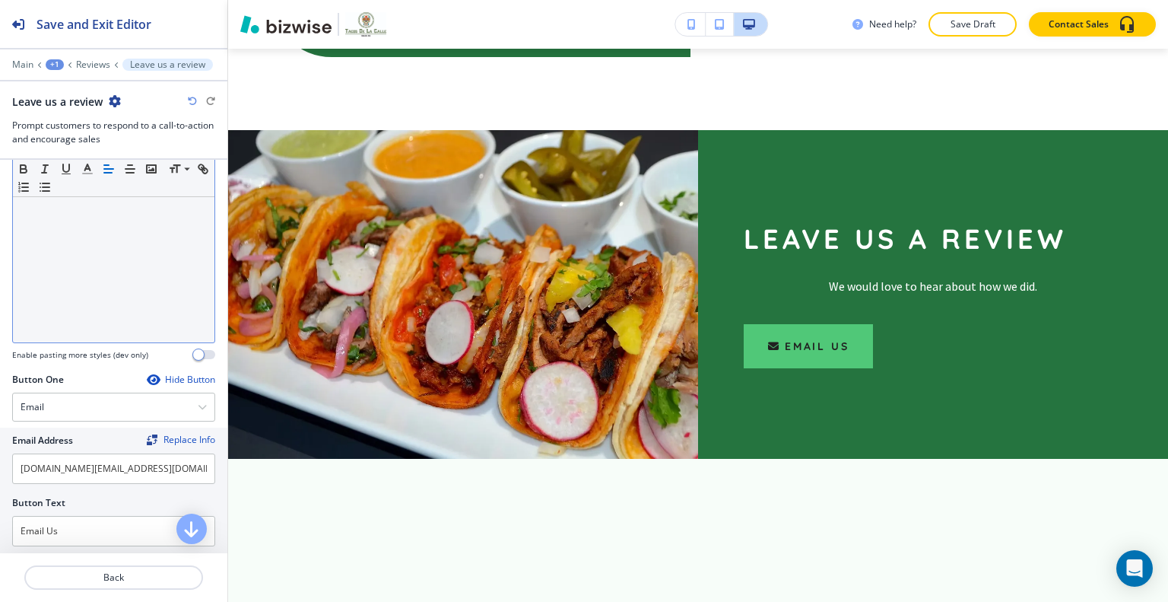
scroll to position [102, 0]
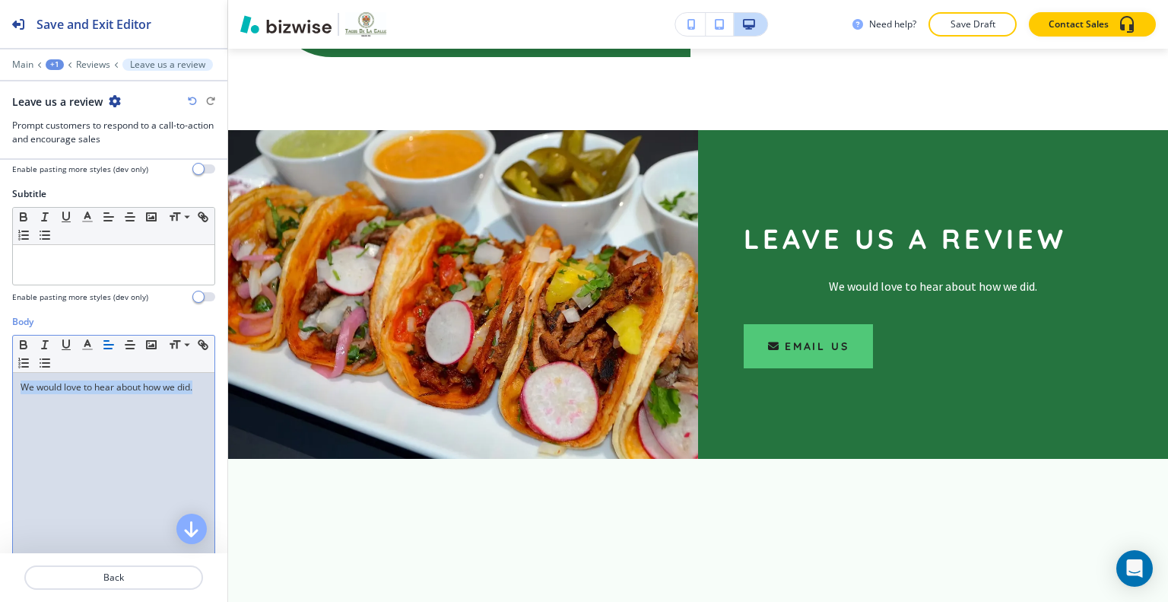
drag, startPoint x: 76, startPoint y: 424, endPoint x: 0, endPoint y: 335, distance: 117.7
click at [0, 335] on div "Body Small Normal Large Huge We would love to hear about how we did. Enable pas…" at bounding box center [113, 458] width 227 height 286
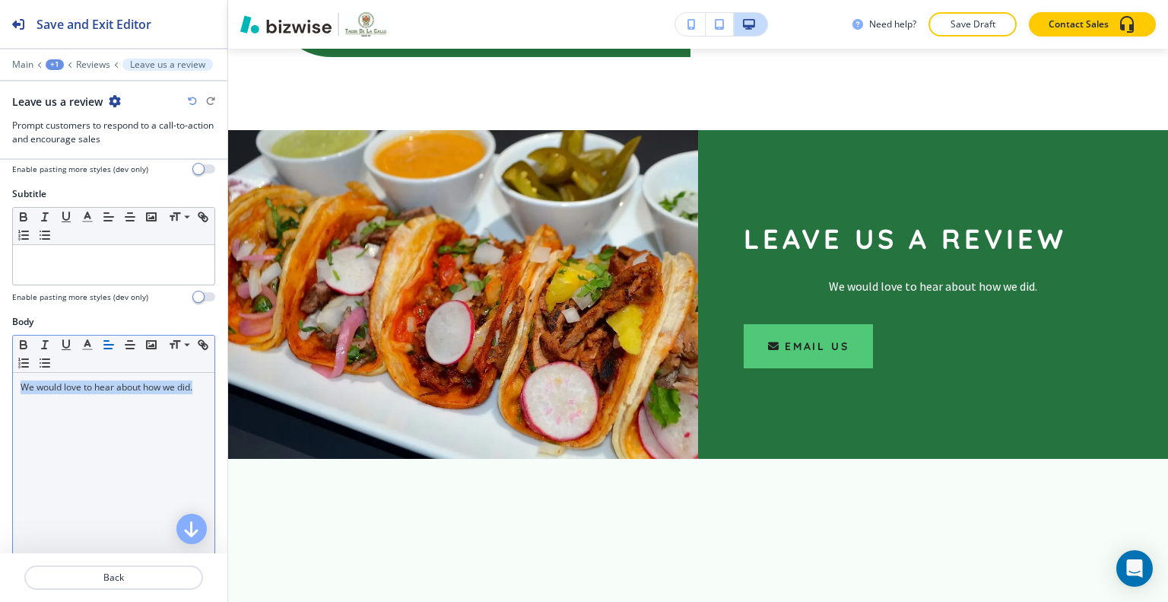
click at [106, 341] on icon "button" at bounding box center [109, 345] width 14 height 14
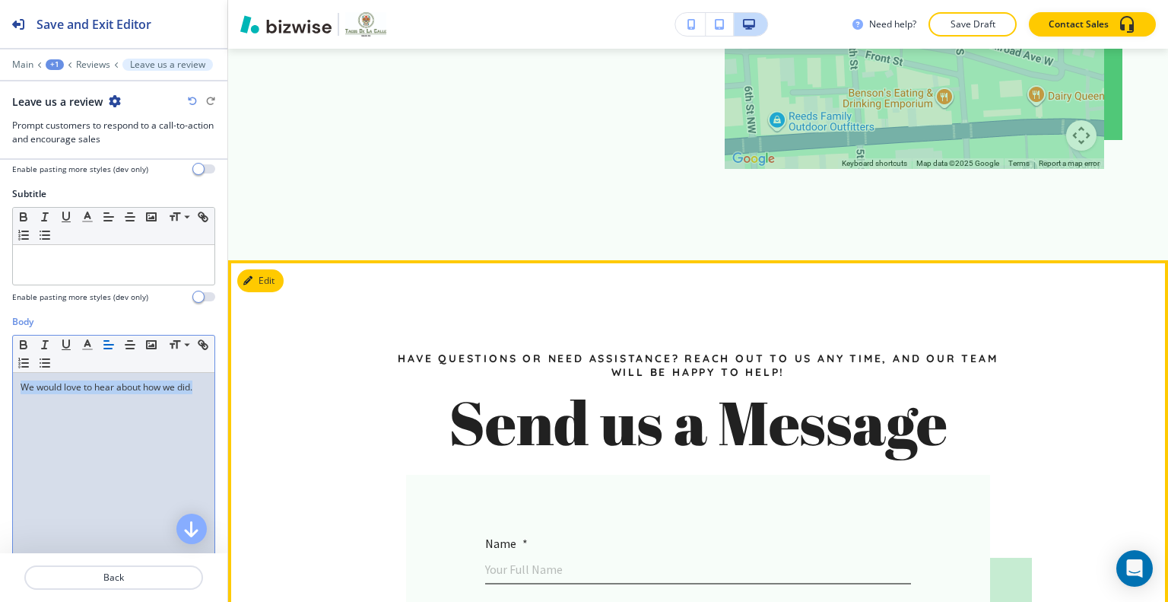
scroll to position [2586, 0]
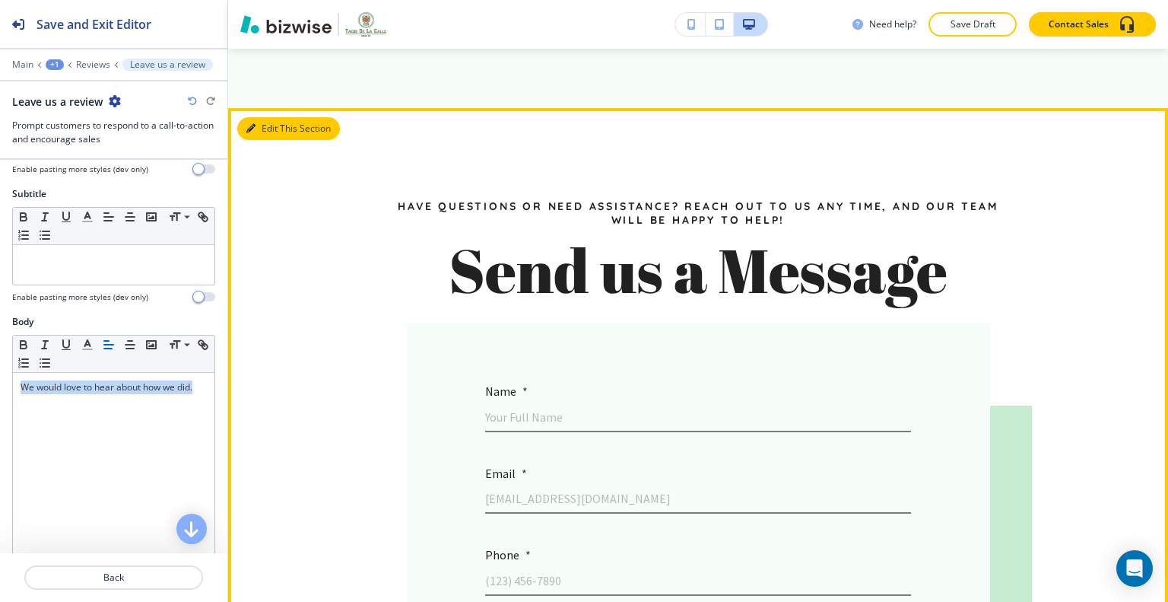
click at [269, 121] on button "Edit This Section" at bounding box center [288, 128] width 103 height 23
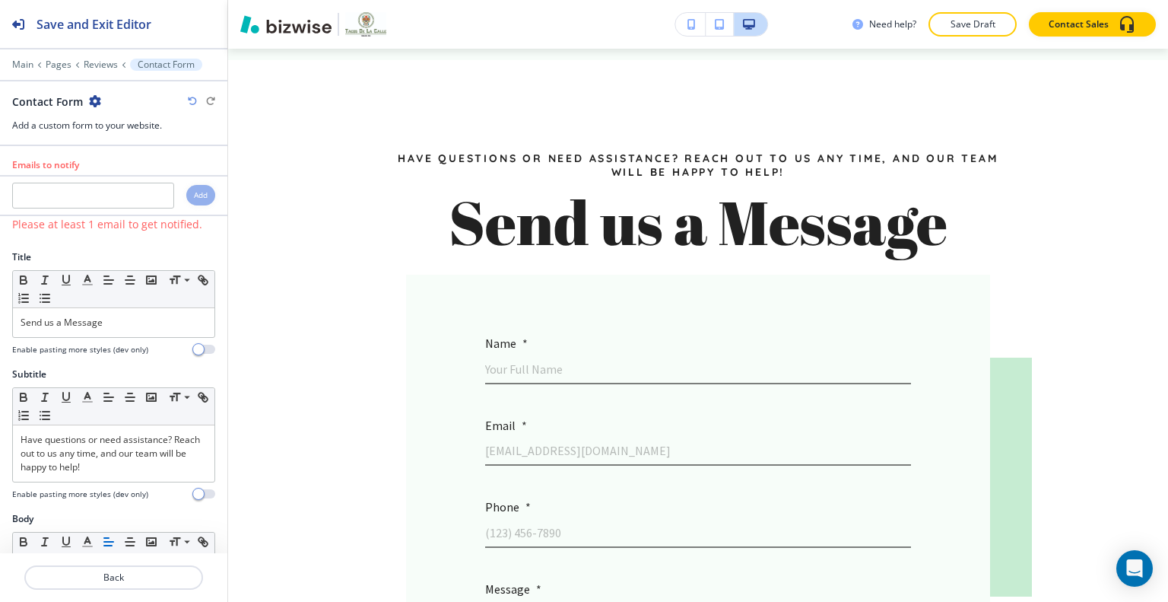
click at [99, 102] on icon "button" at bounding box center [95, 101] width 12 height 12
click at [125, 173] on p "Delete Section" at bounding box center [136, 180] width 78 height 14
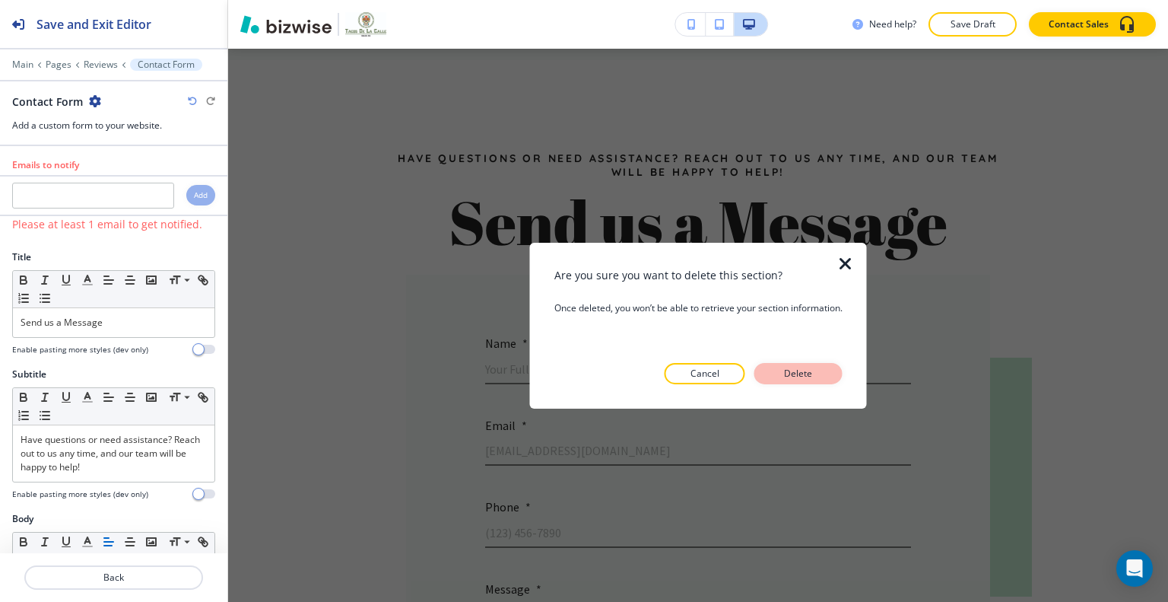
click at [831, 377] on button "Delete" at bounding box center [799, 373] width 88 height 21
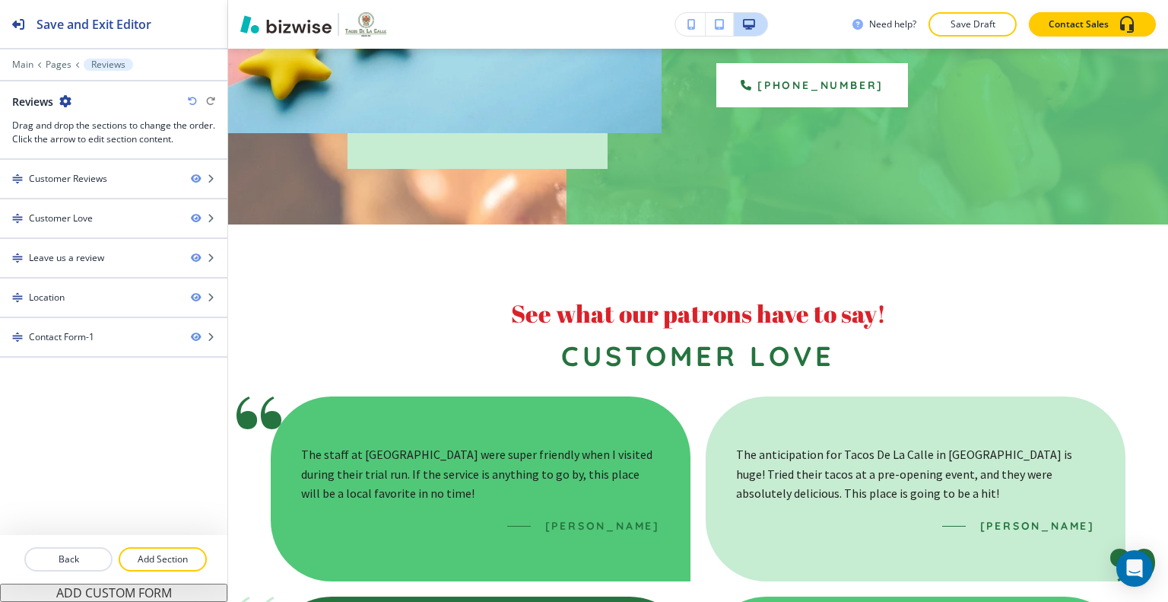
scroll to position [0, 0]
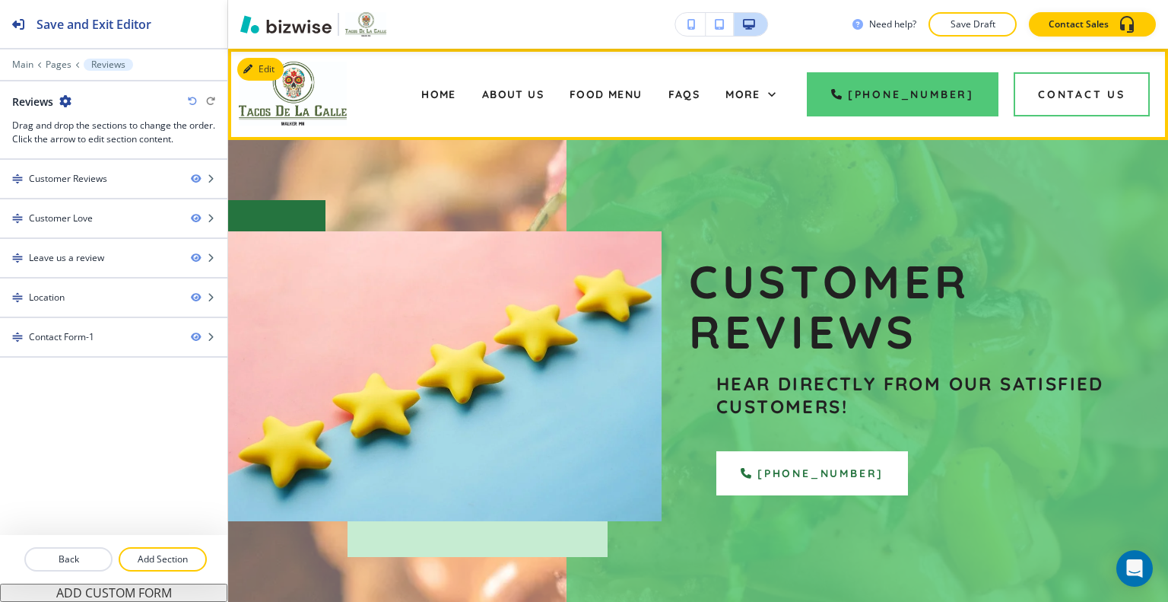
click at [775, 117] on div "More" at bounding box center [751, 94] width 76 height 61
click at [780, 97] on icon at bounding box center [772, 94] width 15 height 15
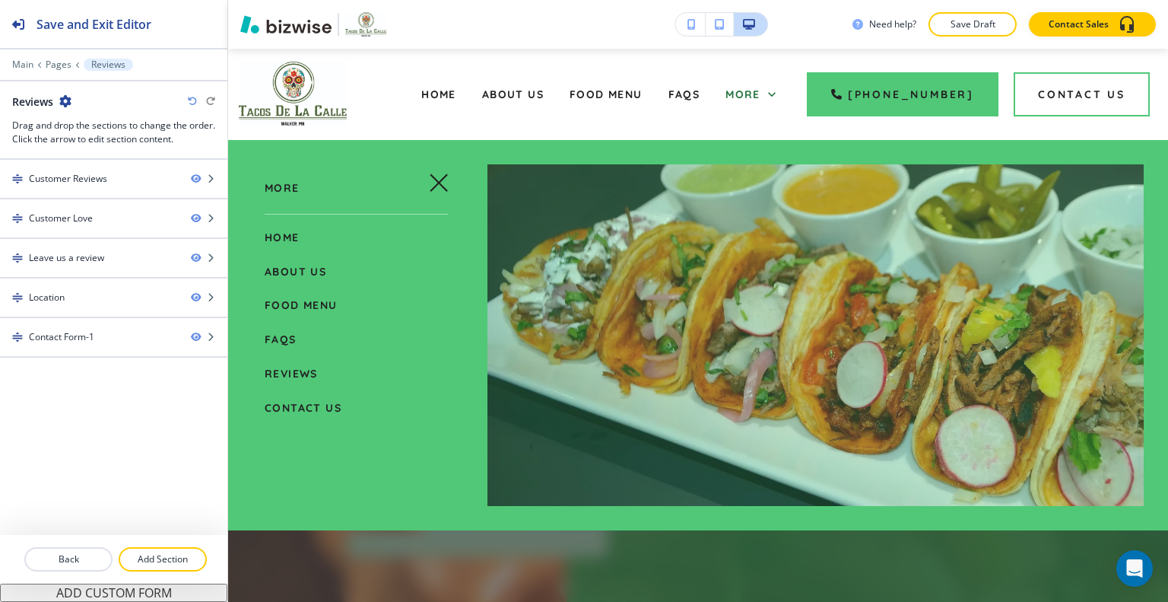
click at [289, 402] on span "Contact Us" at bounding box center [303, 408] width 77 height 14
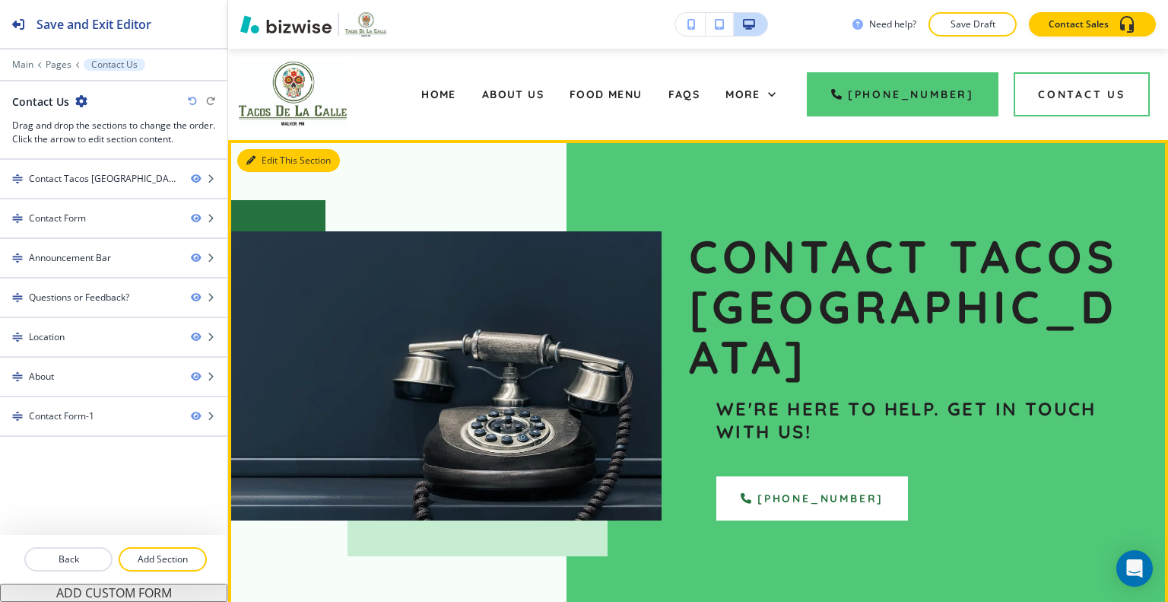
click at [271, 156] on button "Edit This Section" at bounding box center [288, 160] width 103 height 23
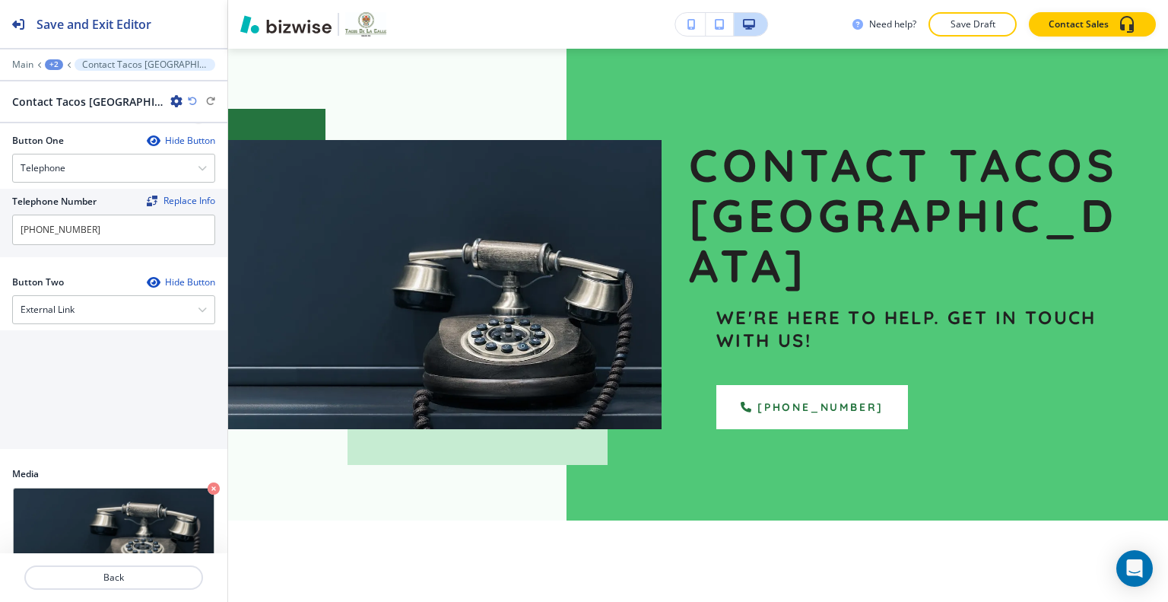
scroll to position [837, 0]
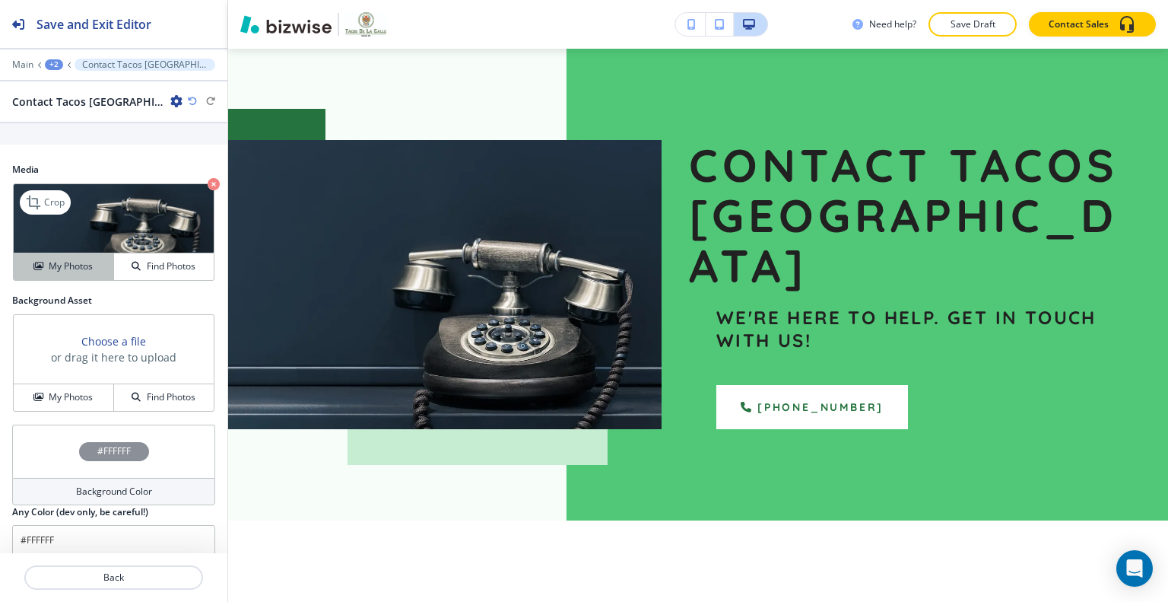
click at [81, 270] on button "My Photos" at bounding box center [64, 266] width 100 height 27
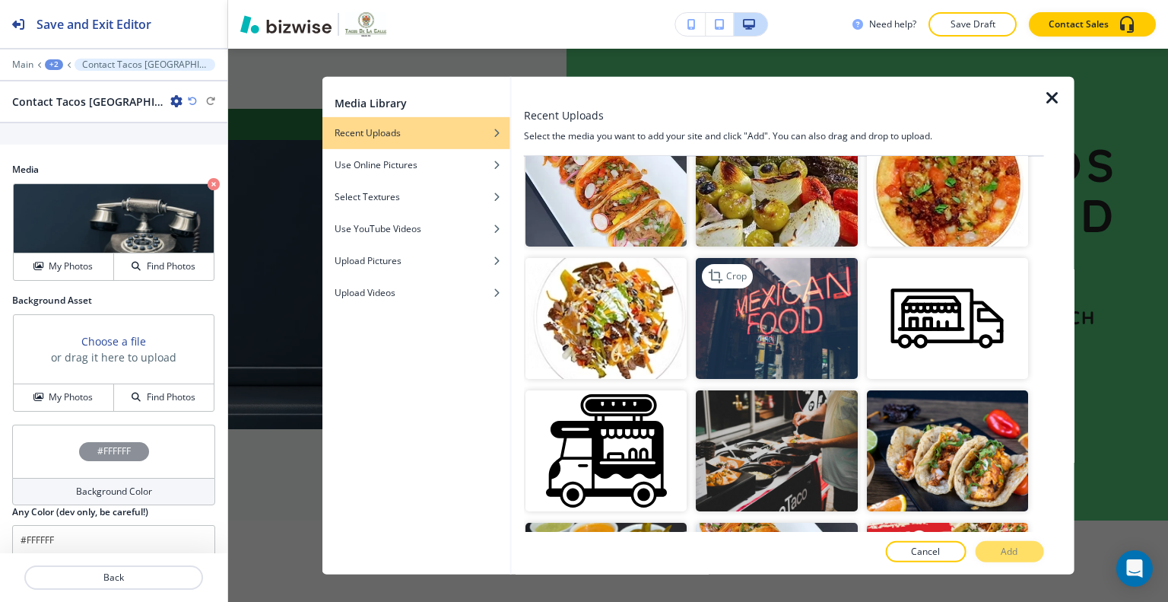
click at [825, 308] on img "button" at bounding box center [776, 318] width 161 height 121
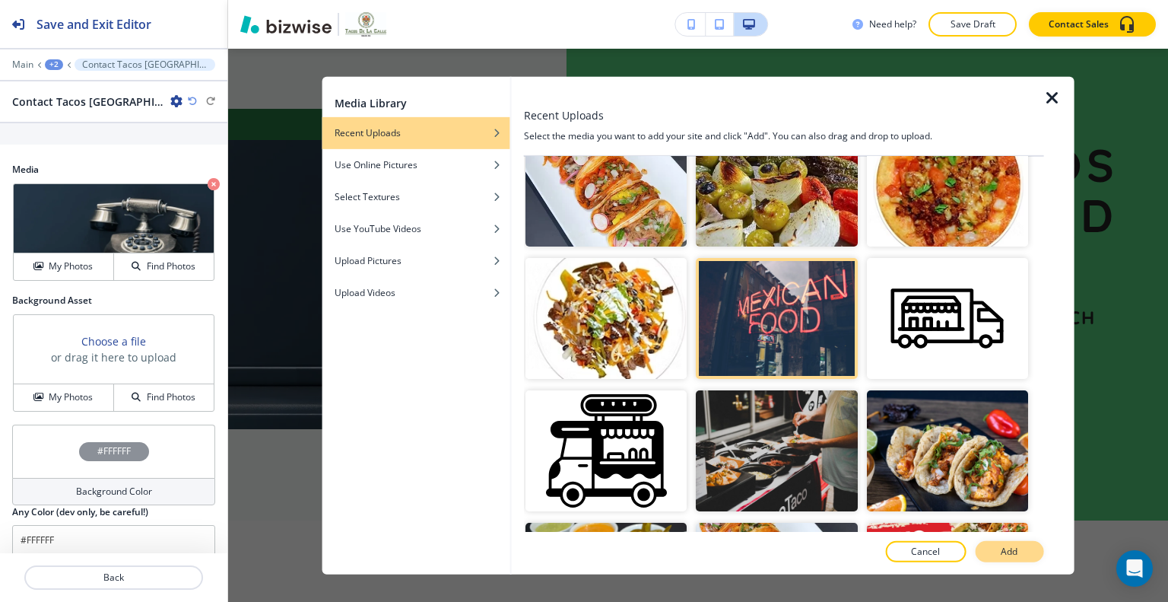
click at [1033, 556] on button "Add" at bounding box center [1009, 551] width 68 height 21
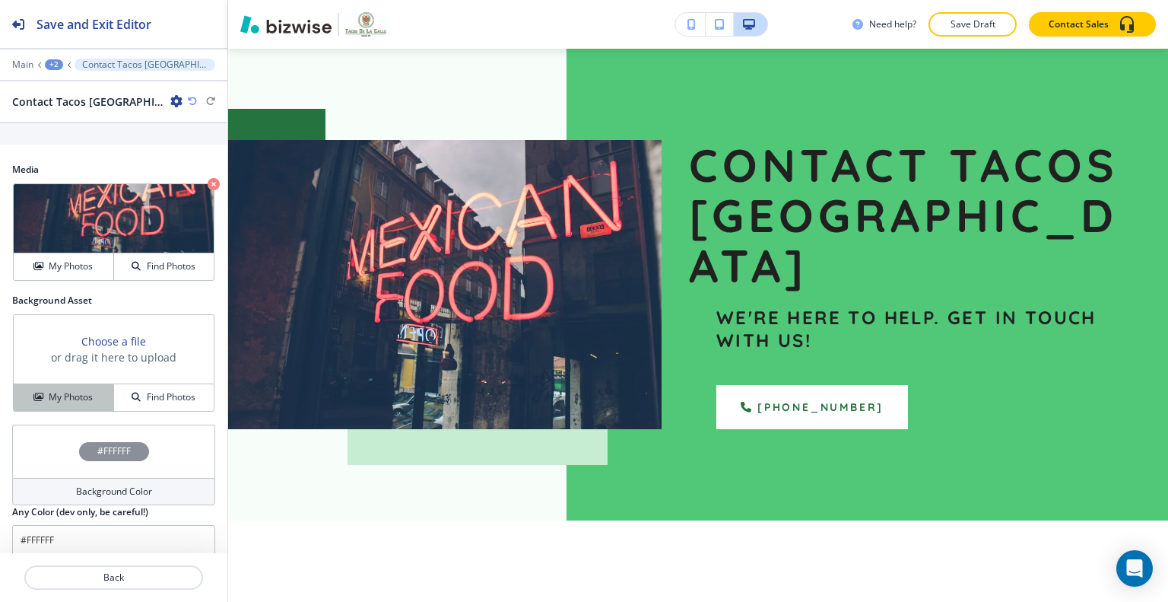
click at [91, 395] on div "My Photos" at bounding box center [64, 397] width 100 height 14
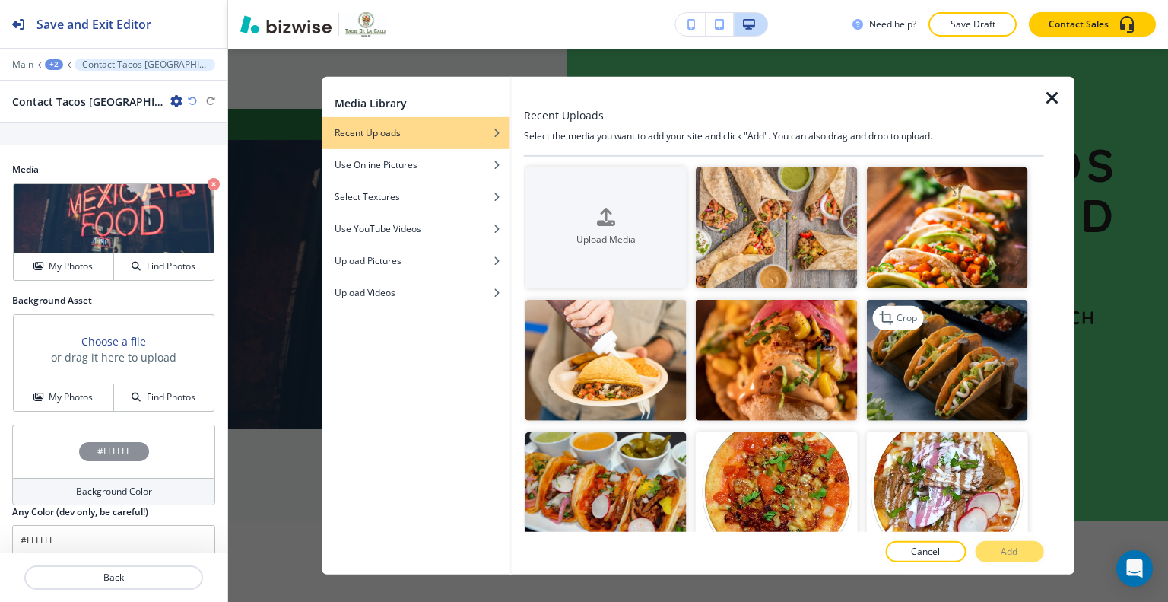
click at [878, 374] on img "button" at bounding box center [946, 360] width 161 height 121
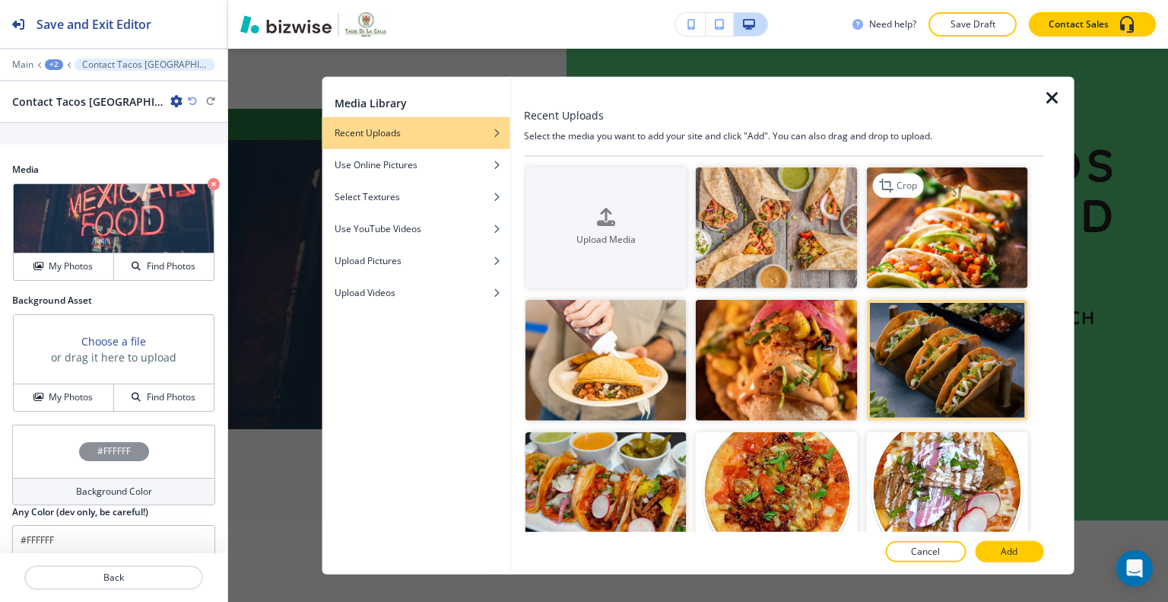
click at [969, 232] on img "button" at bounding box center [946, 227] width 161 height 121
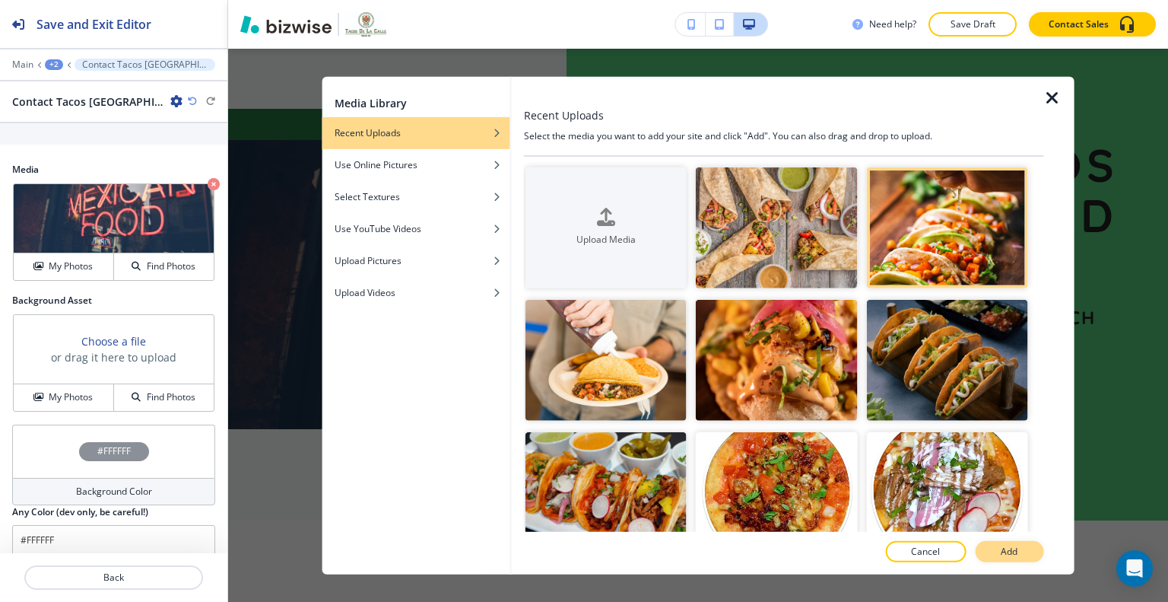
click at [1024, 552] on button "Add" at bounding box center [1009, 551] width 68 height 21
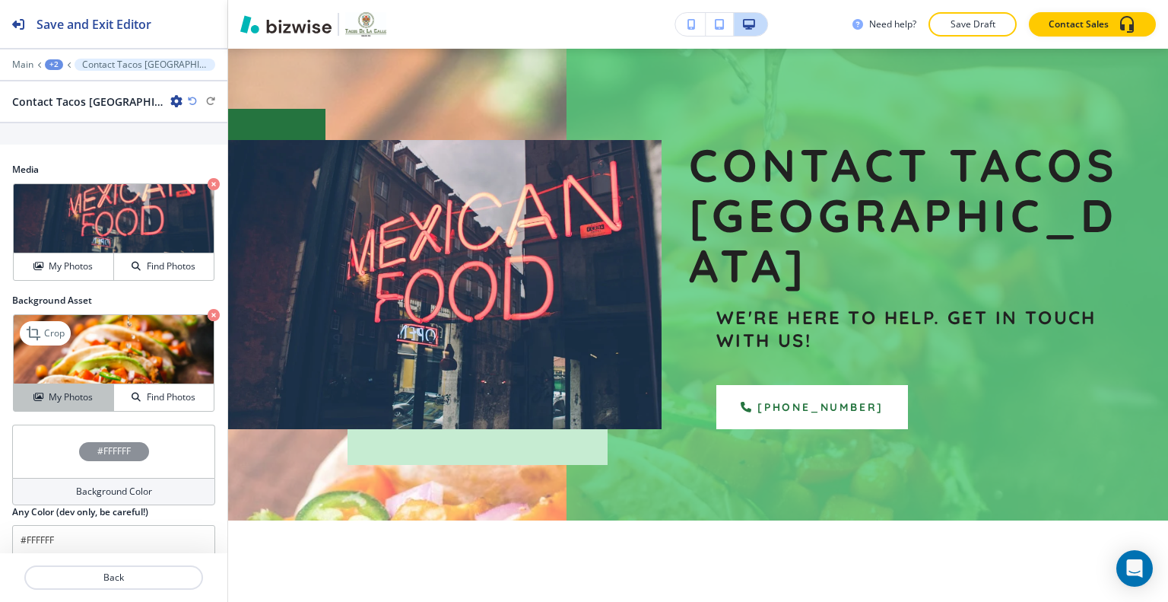
click at [88, 391] on h4 "My Photos" at bounding box center [71, 397] width 44 height 14
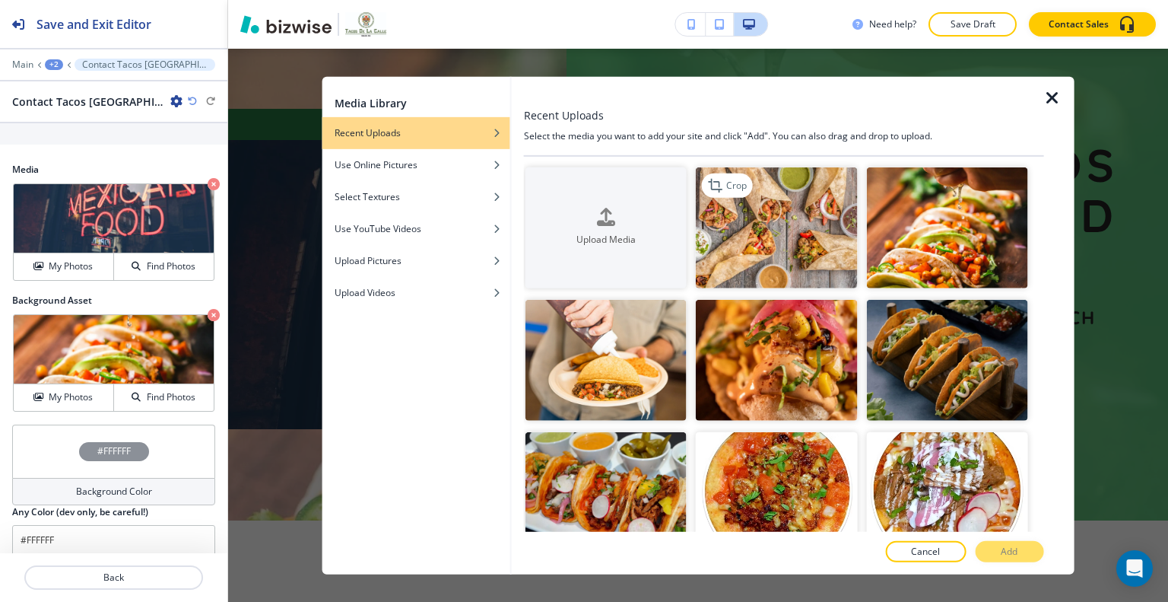
click at [749, 247] on img "button" at bounding box center [776, 227] width 161 height 121
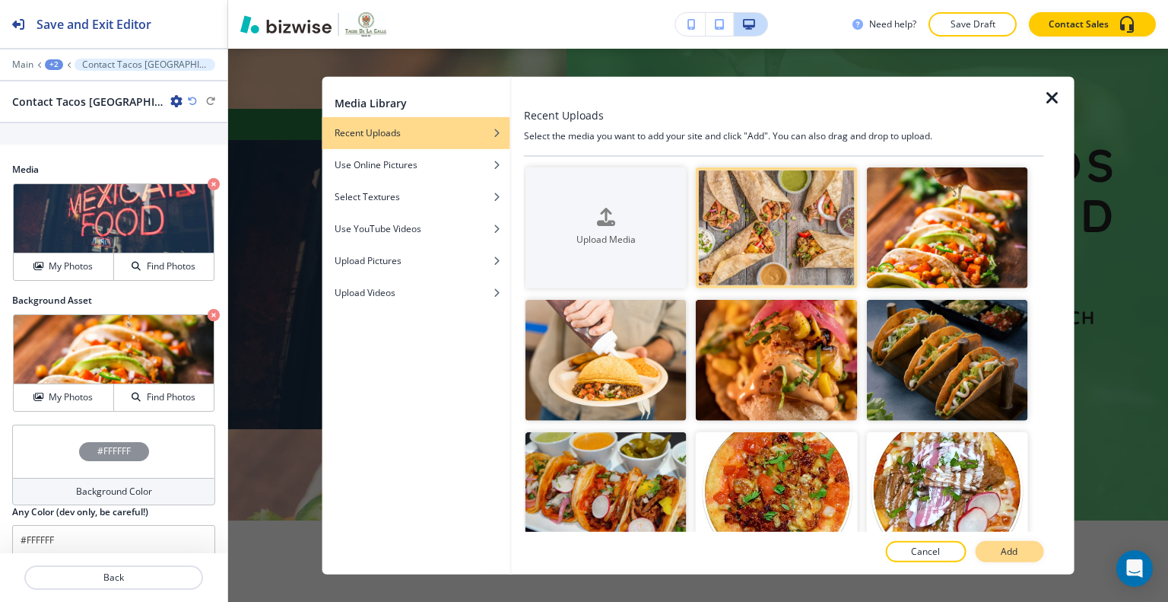
click at [997, 550] on button "Add" at bounding box center [1009, 551] width 68 height 21
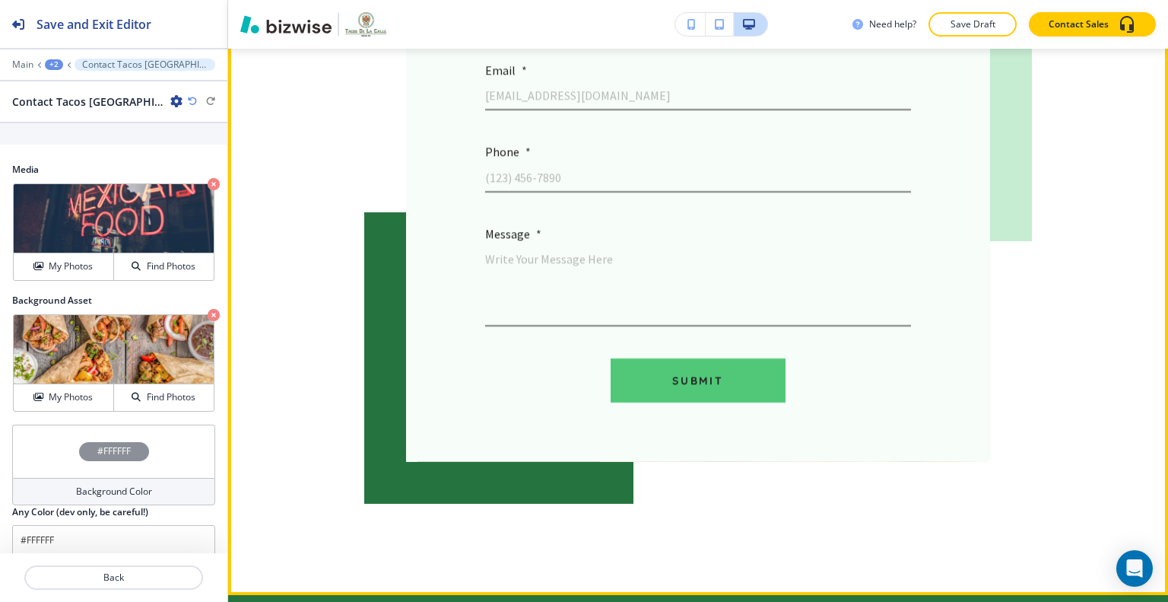
scroll to position [873, 0]
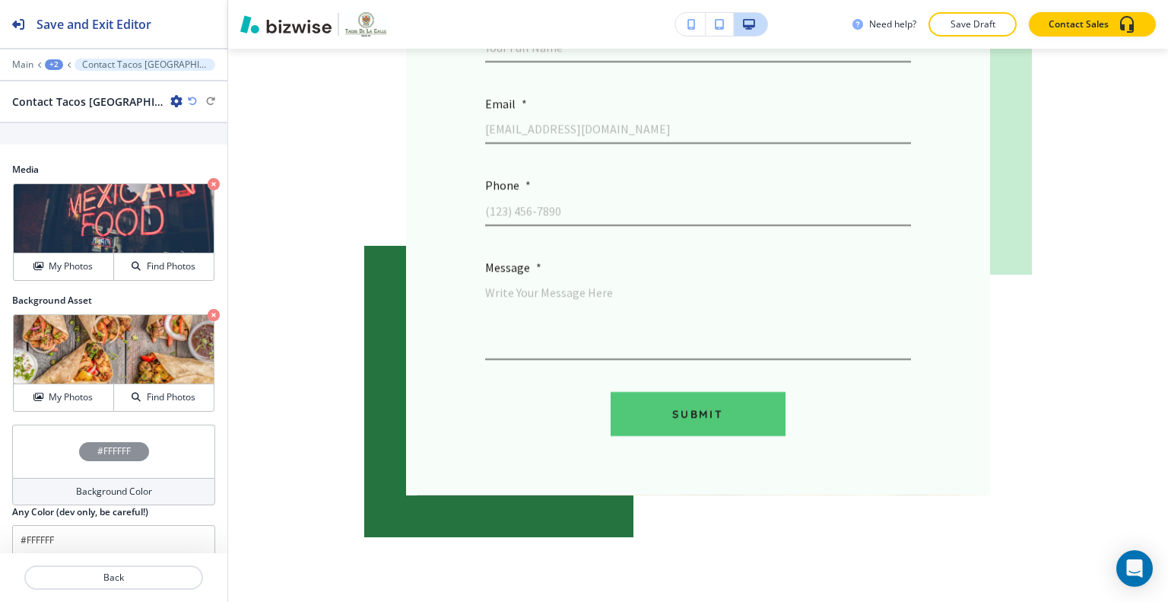
click at [58, 62] on div "+2" at bounding box center [54, 64] width 18 height 11
click at [75, 116] on p "Contact Us" at bounding box center [95, 116] width 78 height 14
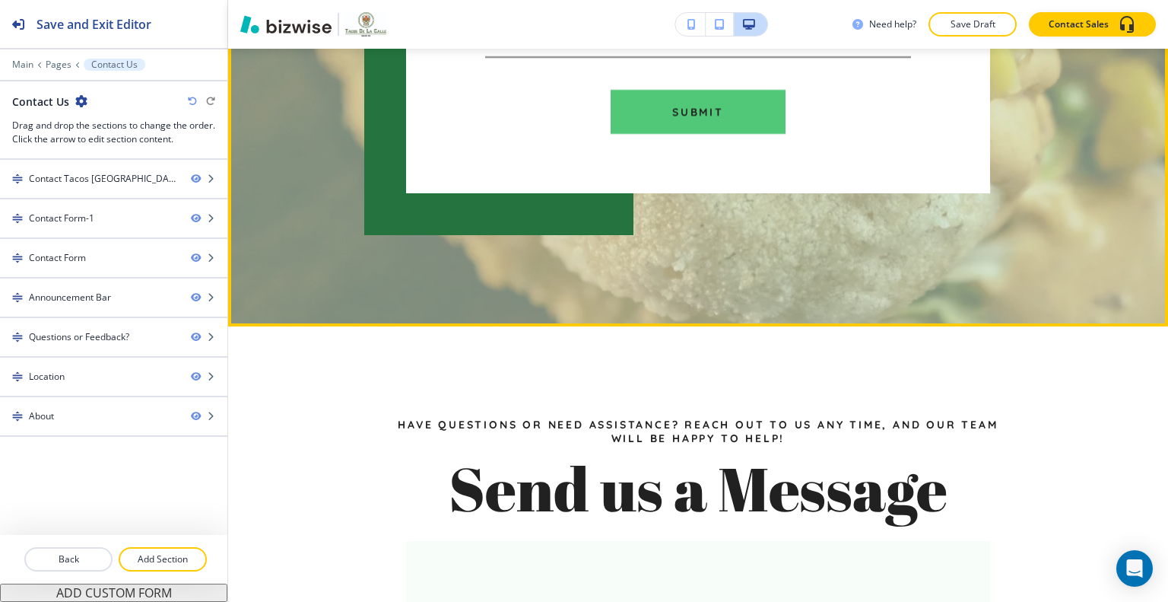
scroll to position [1396, 0]
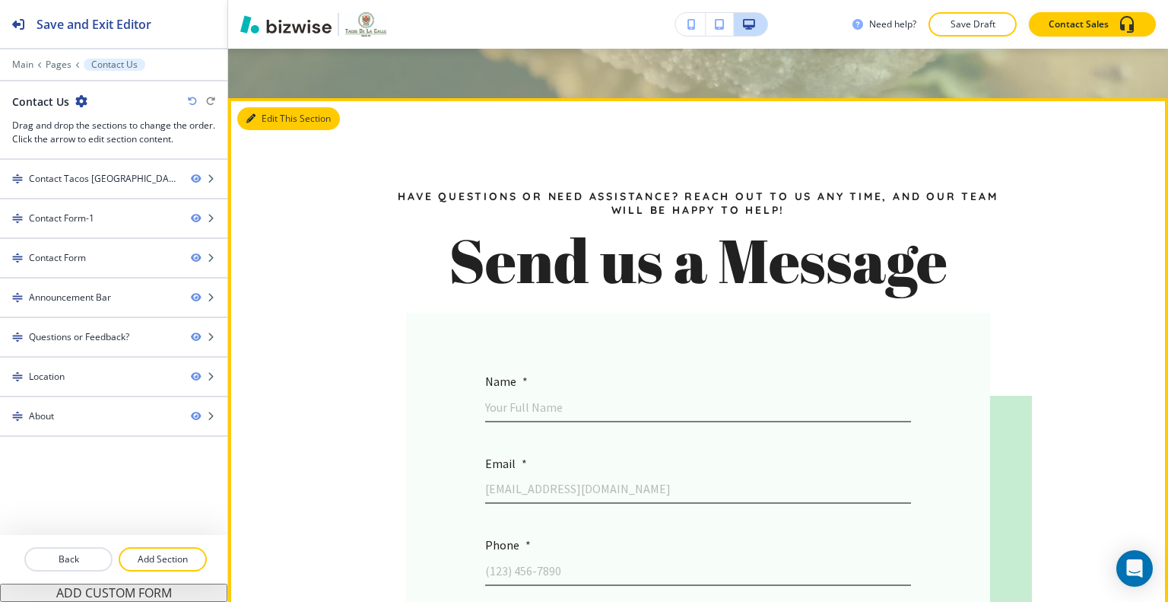
drag, startPoint x: 275, startPoint y: 111, endPoint x: 254, endPoint y: 109, distance: 21.4
click at [275, 112] on button "Edit This Section" at bounding box center [288, 118] width 103 height 23
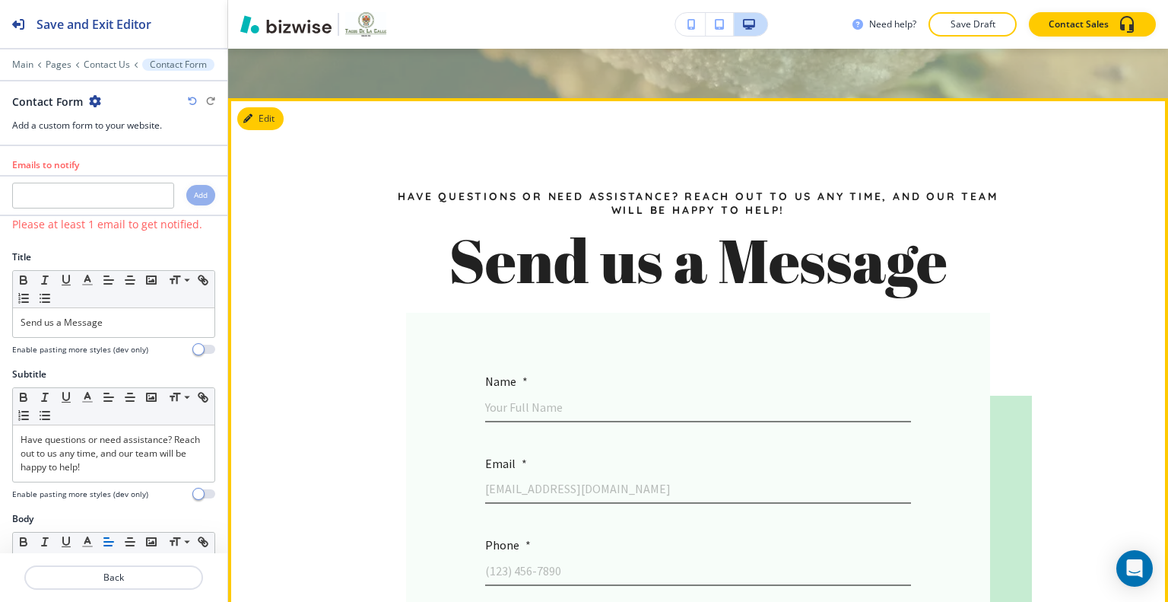
scroll to position [1441, 0]
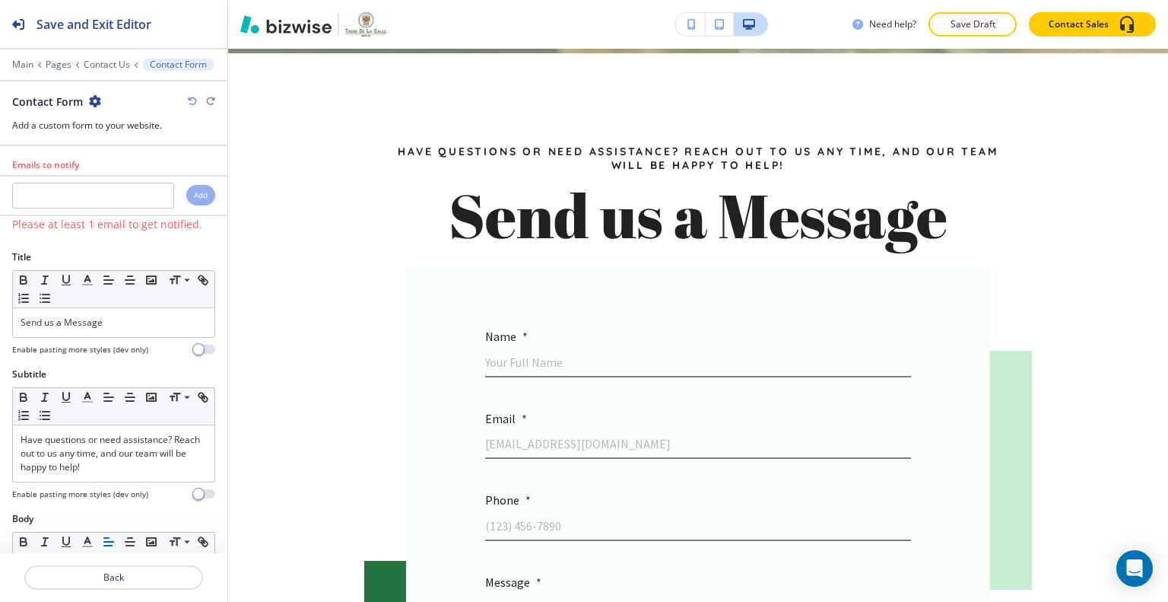
click at [97, 99] on icon "button" at bounding box center [95, 101] width 12 height 12
click at [137, 184] on p "Delete Section" at bounding box center [136, 180] width 78 height 14
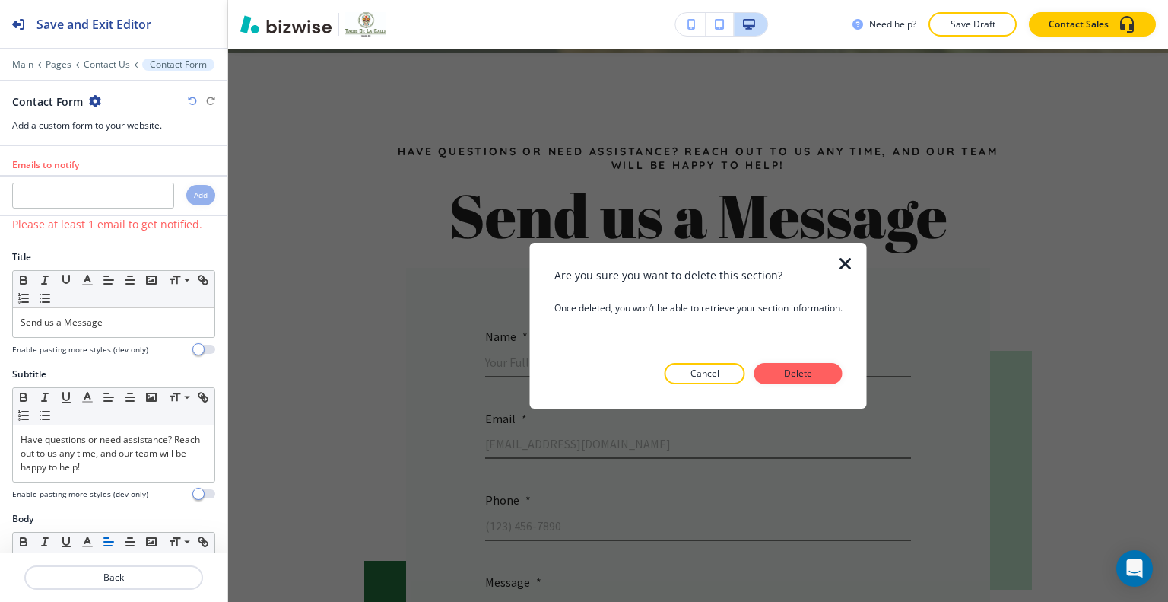
click at [805, 377] on p "Delete" at bounding box center [798, 374] width 37 height 14
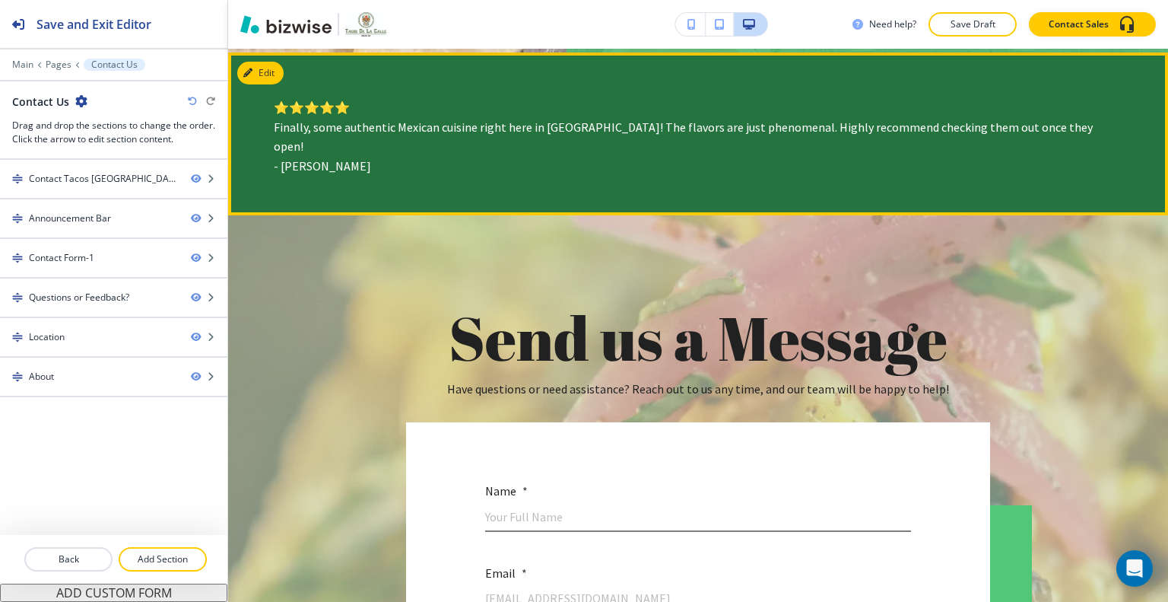
scroll to position [407, 0]
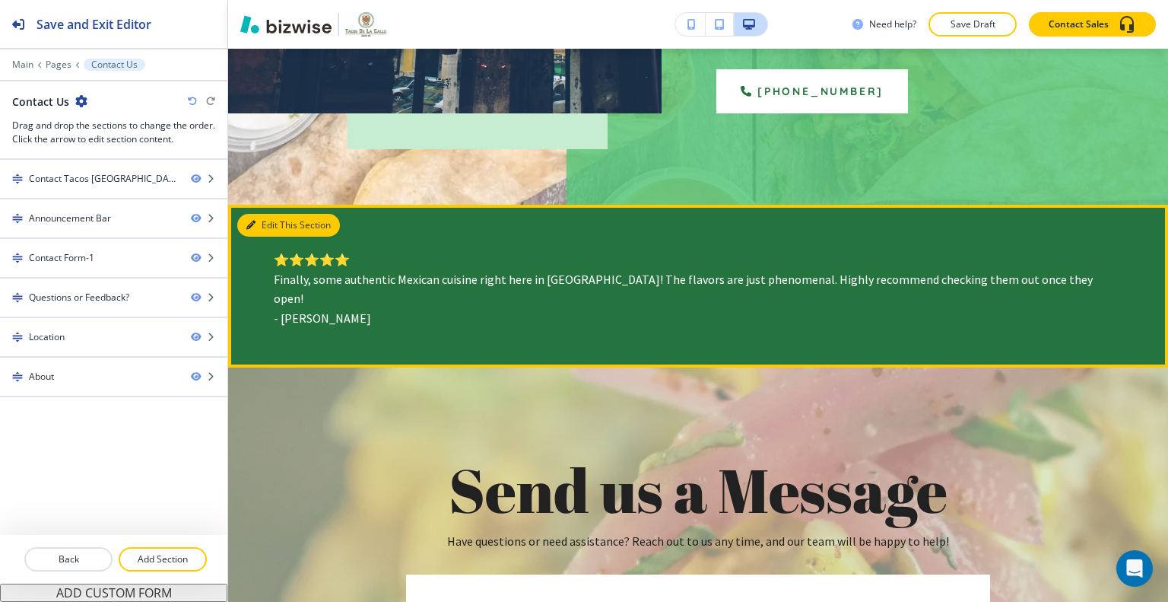
click at [272, 222] on button "Edit This Section" at bounding box center [288, 225] width 103 height 23
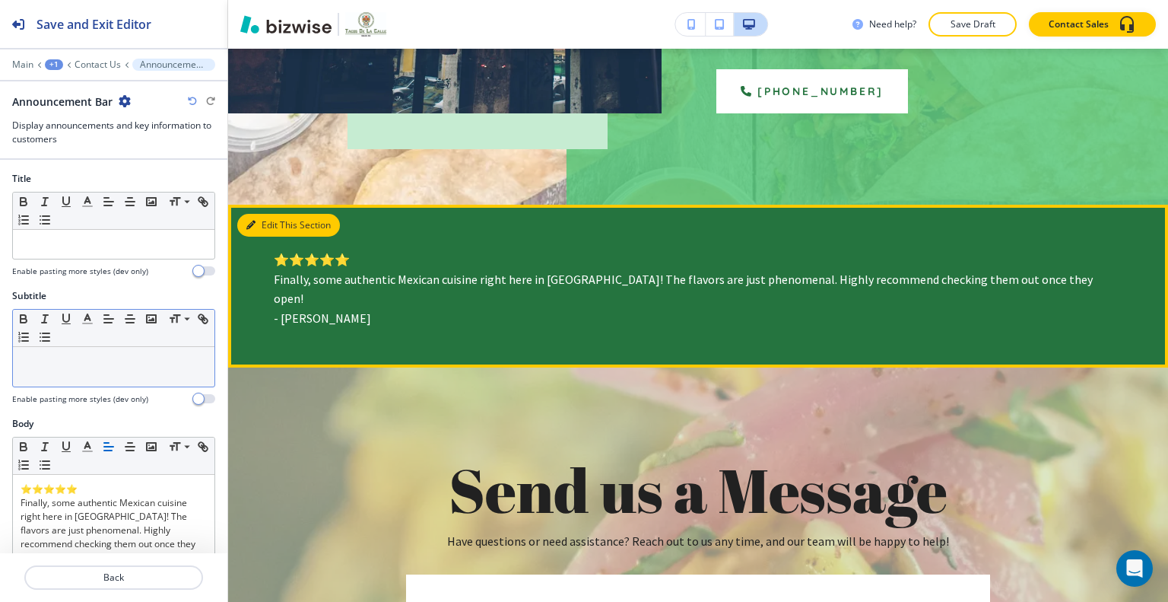
scroll to position [559, 0]
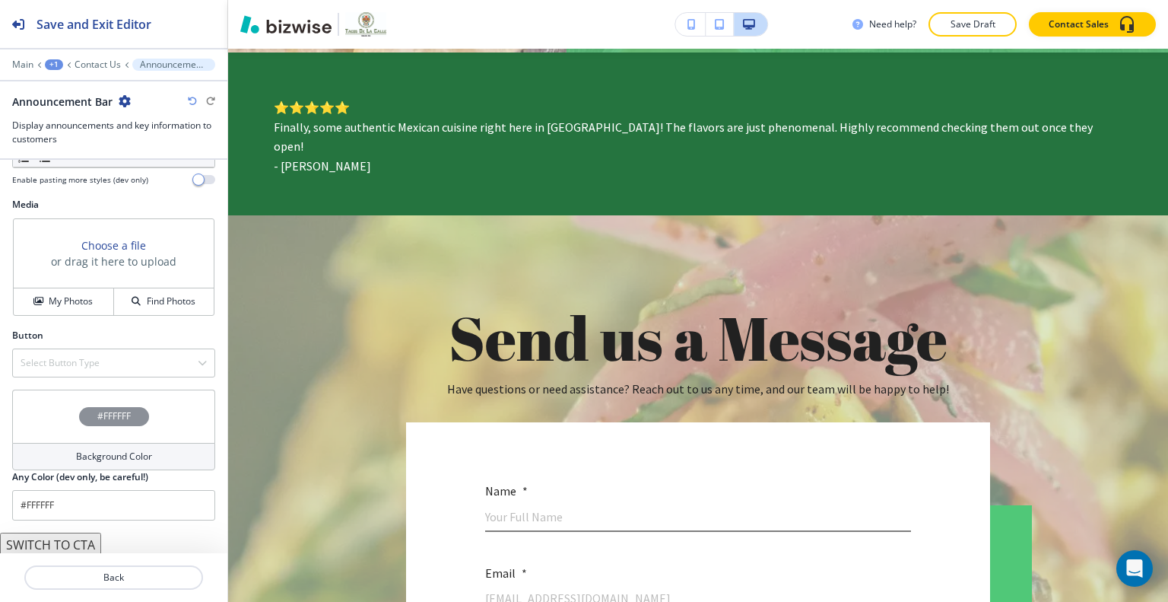
click at [46, 416] on div "#FFFFFF" at bounding box center [113, 415] width 203 height 53
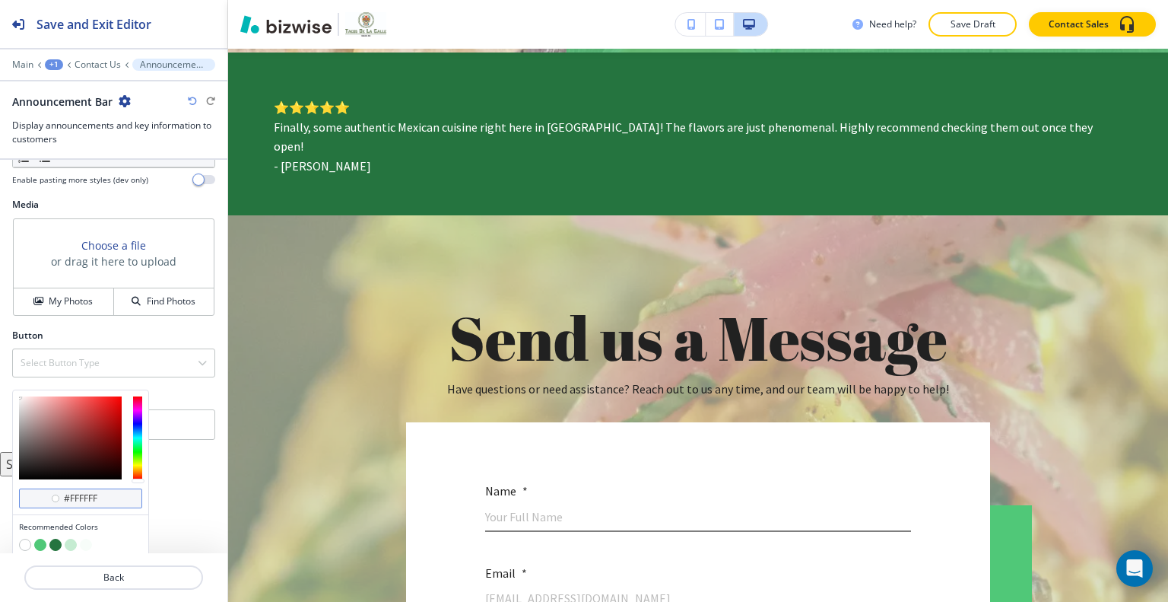
scroll to position [554, 0]
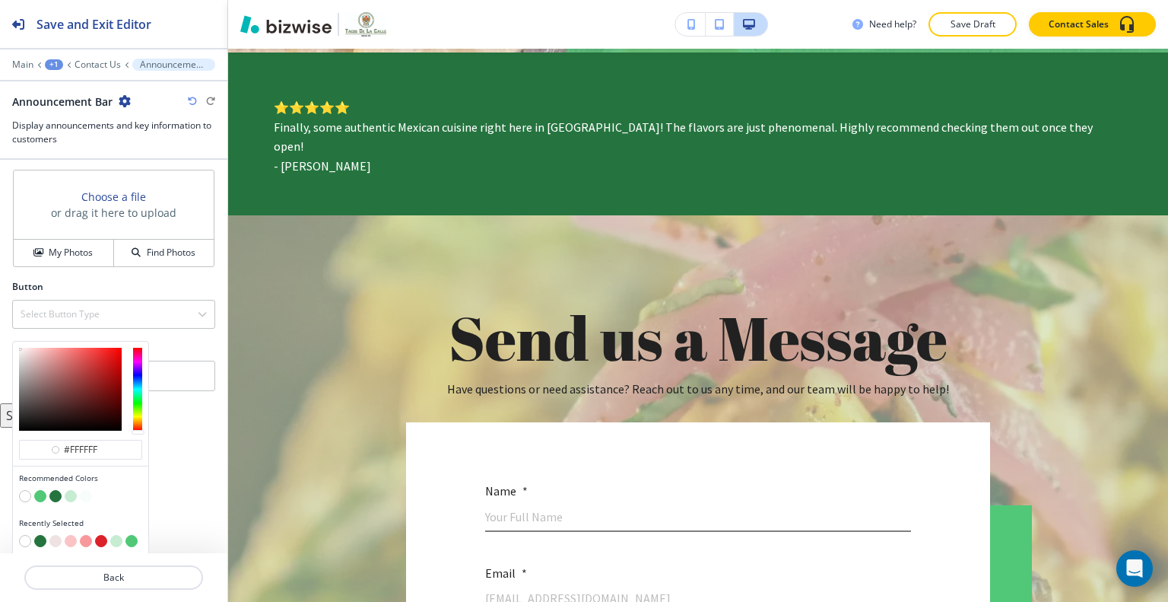
click at [100, 537] on button "button" at bounding box center [101, 541] width 12 height 12
type input "#db2129"
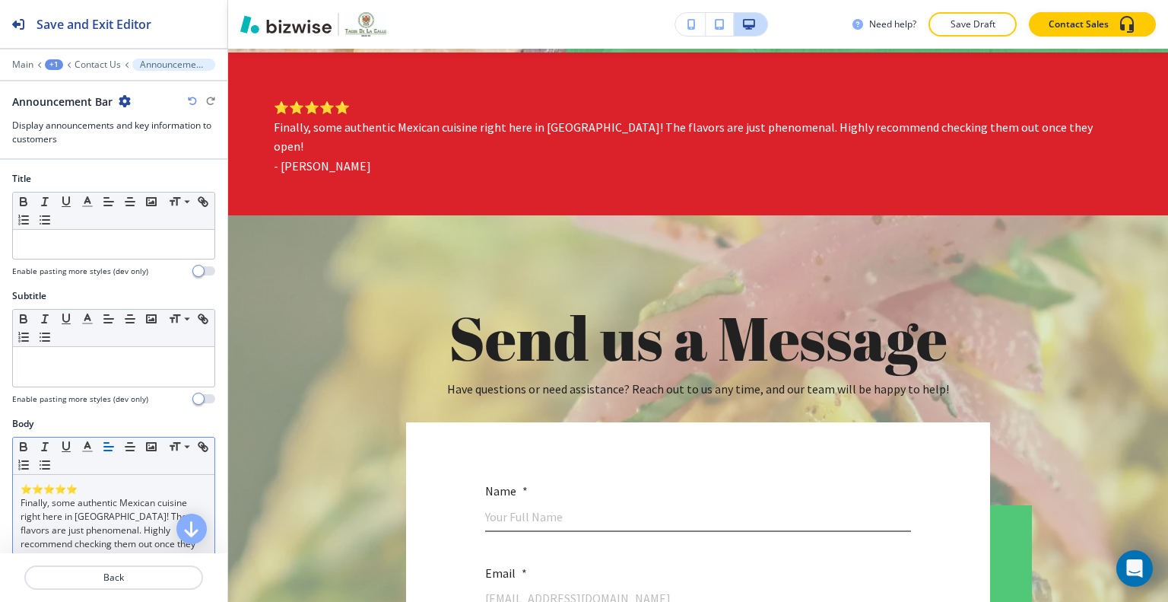
scroll to position [152, 0]
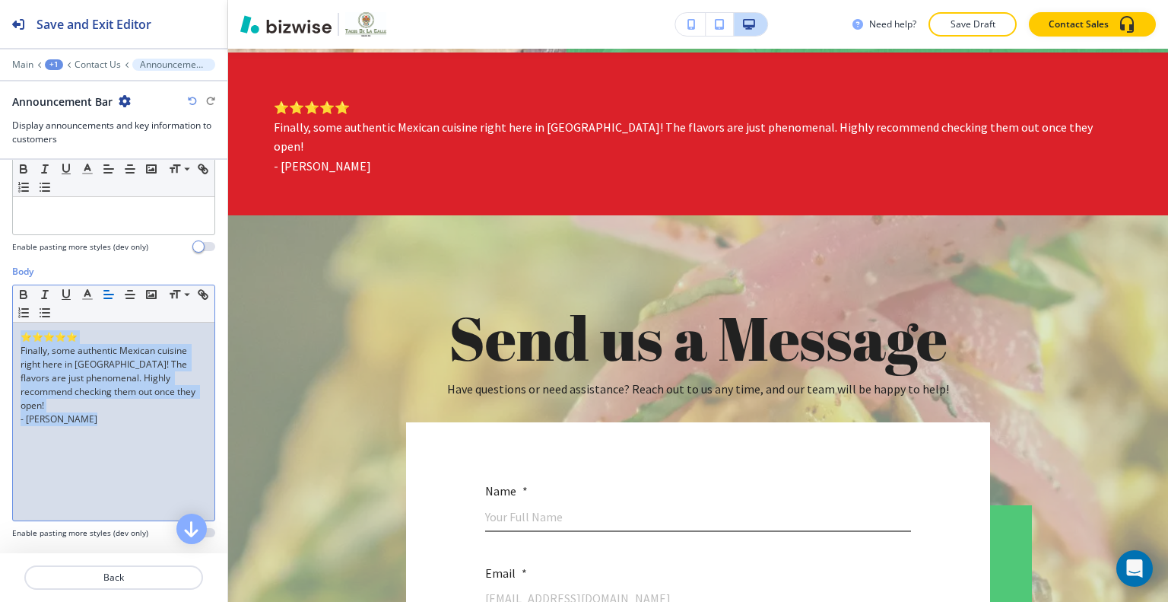
drag, startPoint x: 116, startPoint y: 419, endPoint x: 102, endPoint y: 301, distance: 118.8
click at [3, 304] on div "Body Small Normal Large Huge ⭐⭐⭐⭐⭐ Finally, some authentic Mexican cuisine righ…" at bounding box center [113, 408] width 227 height 286
click at [127, 289] on icon "button" at bounding box center [130, 295] width 14 height 14
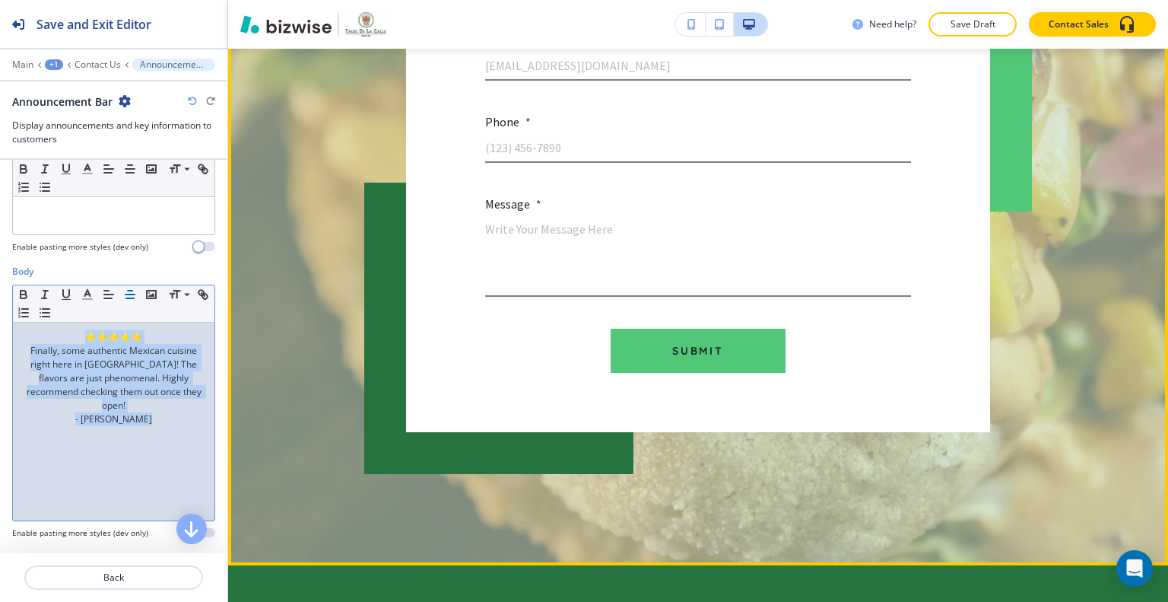
scroll to position [1472, 0]
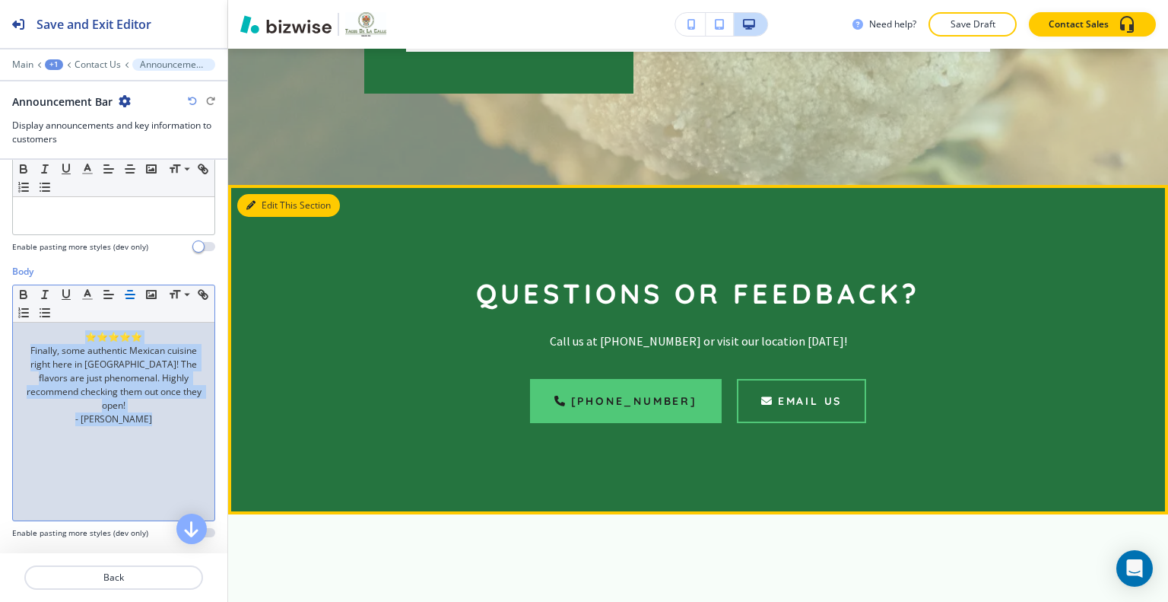
click at [275, 194] on button "Edit This Section" at bounding box center [288, 205] width 103 height 23
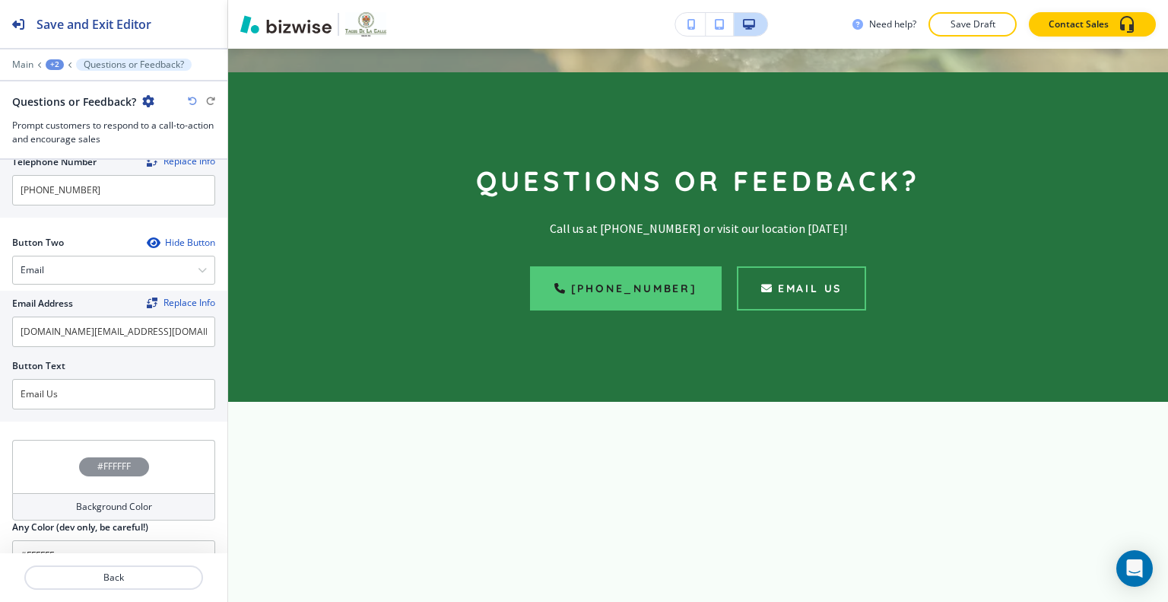
scroll to position [812, 0]
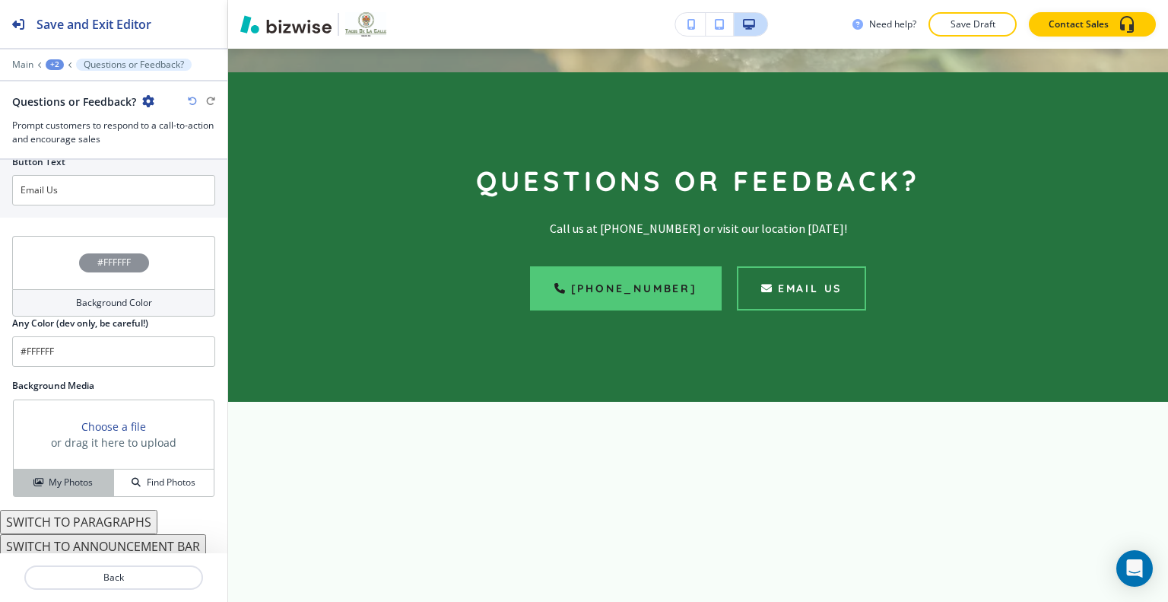
click at [103, 477] on div "My Photos" at bounding box center [64, 482] width 100 height 14
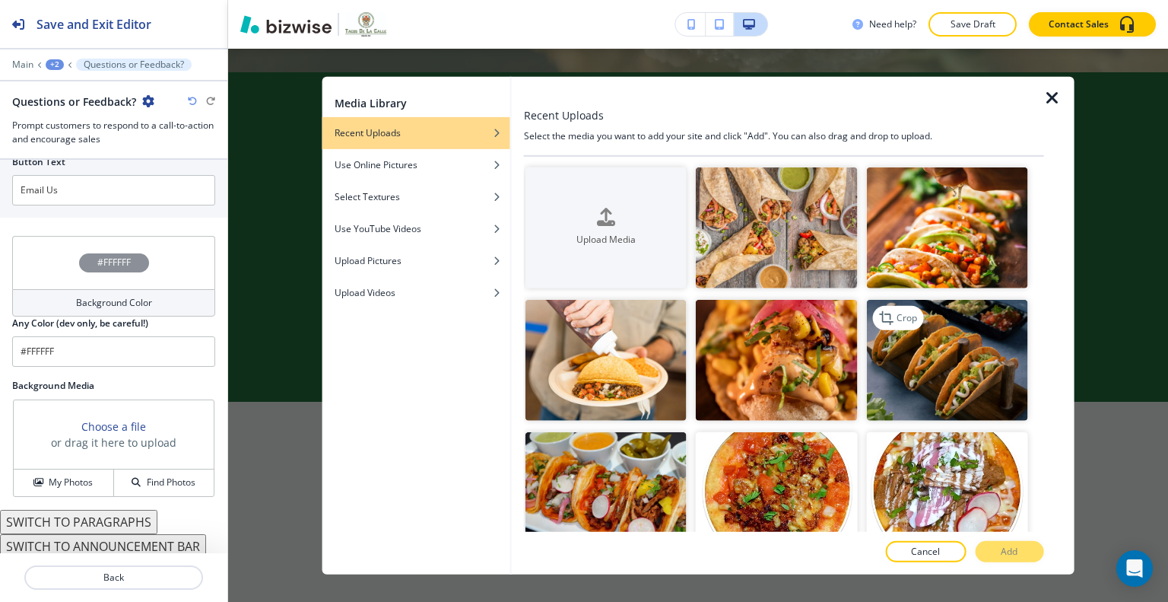
click at [930, 388] on img "button" at bounding box center [946, 360] width 161 height 121
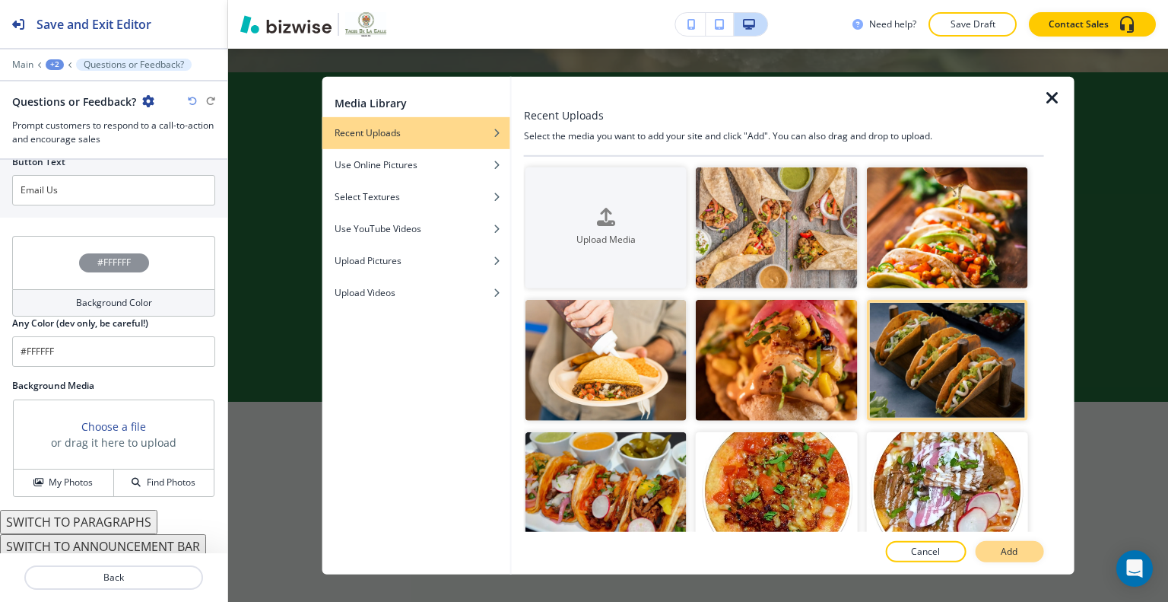
click at [1000, 554] on button "Add" at bounding box center [1009, 551] width 68 height 21
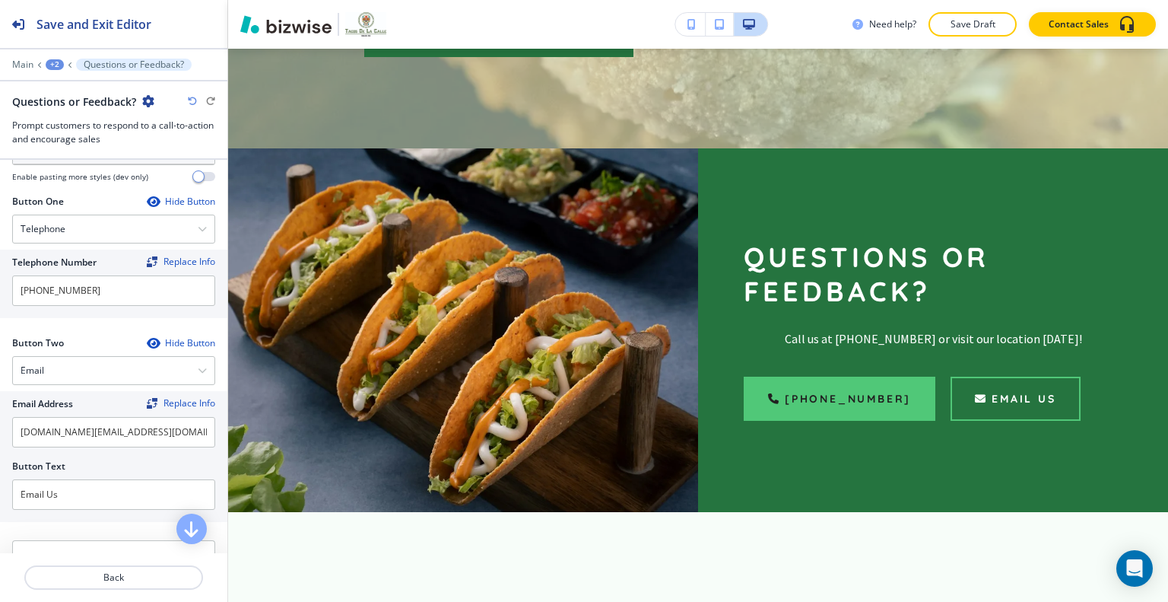
scroll to position [204, 0]
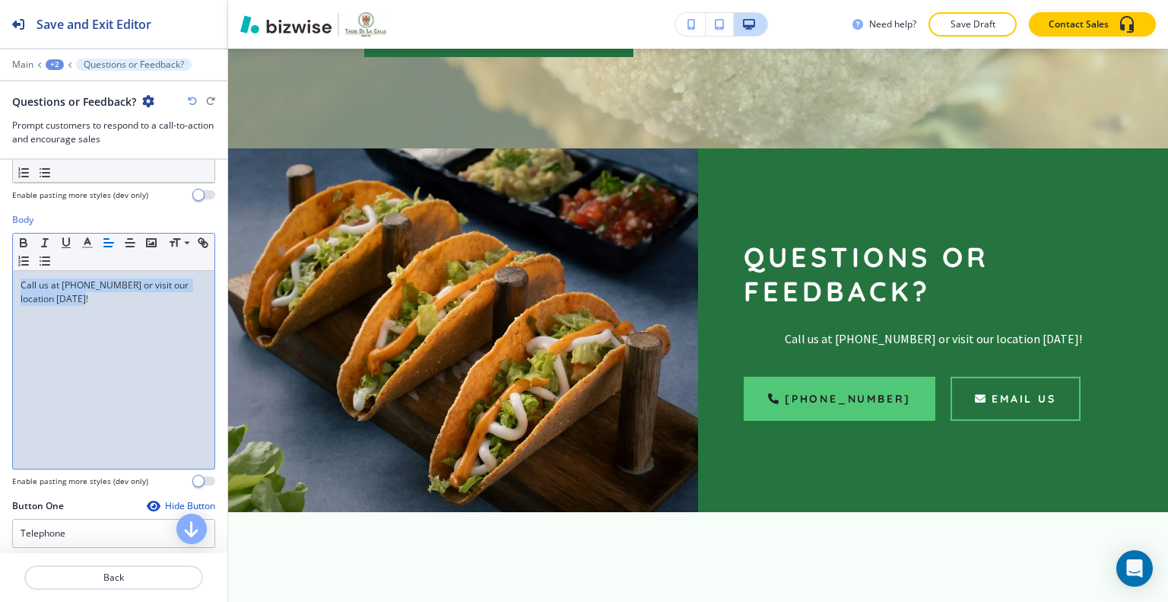
drag, startPoint x: 119, startPoint y: 322, endPoint x: 103, endPoint y: 249, distance: 74.8
click at [2, 262] on div "Body Small Normal Large Huge Call us at (218) 368-4062 or visit our location to…" at bounding box center [113, 356] width 227 height 286
click at [108, 243] on line "button" at bounding box center [108, 243] width 9 height 0
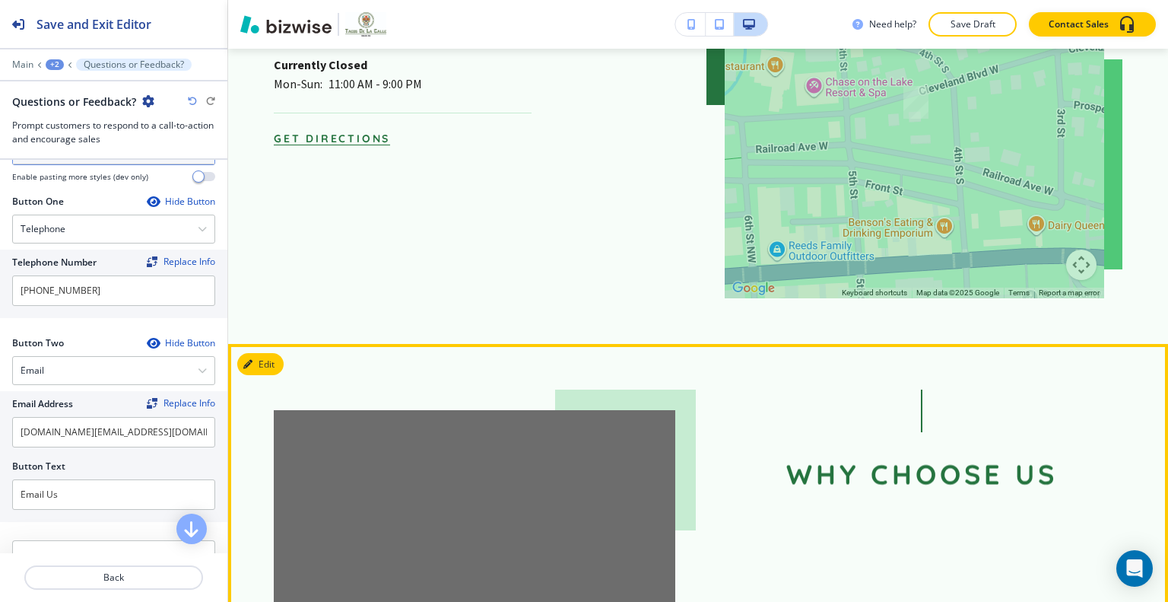
scroll to position [2345, 0]
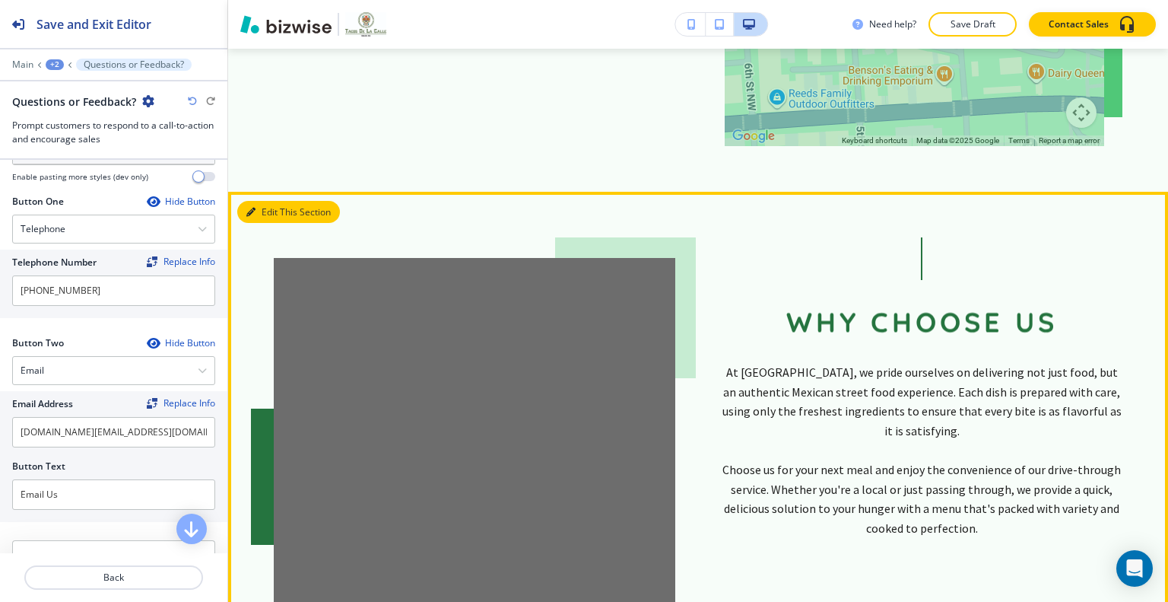
click at [268, 201] on button "Edit This Section" at bounding box center [288, 212] width 103 height 23
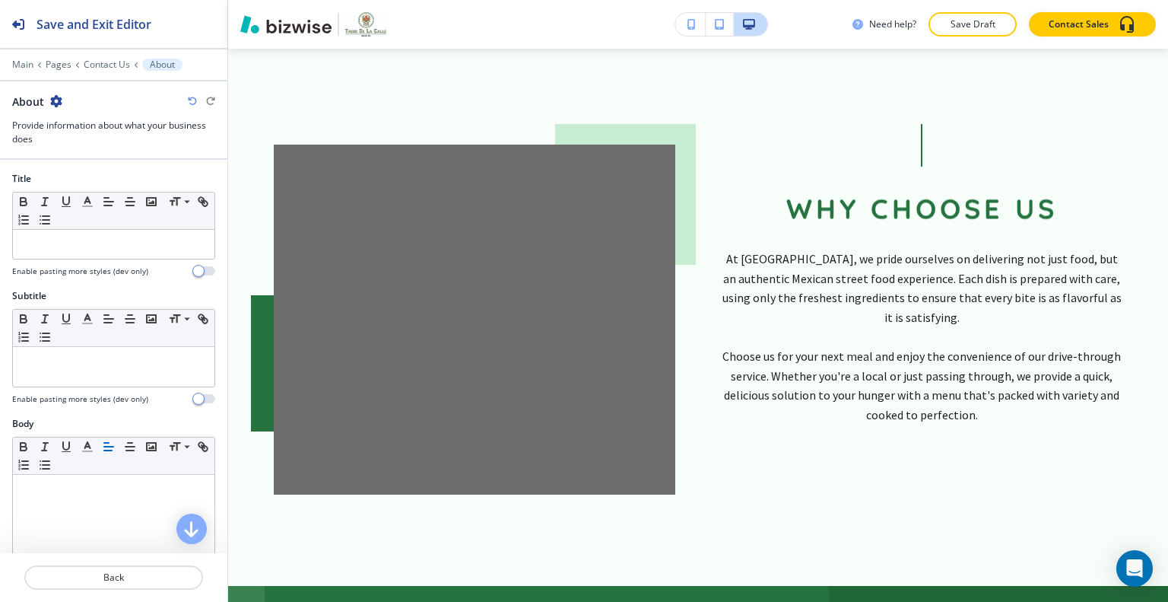
scroll to position [502, 0]
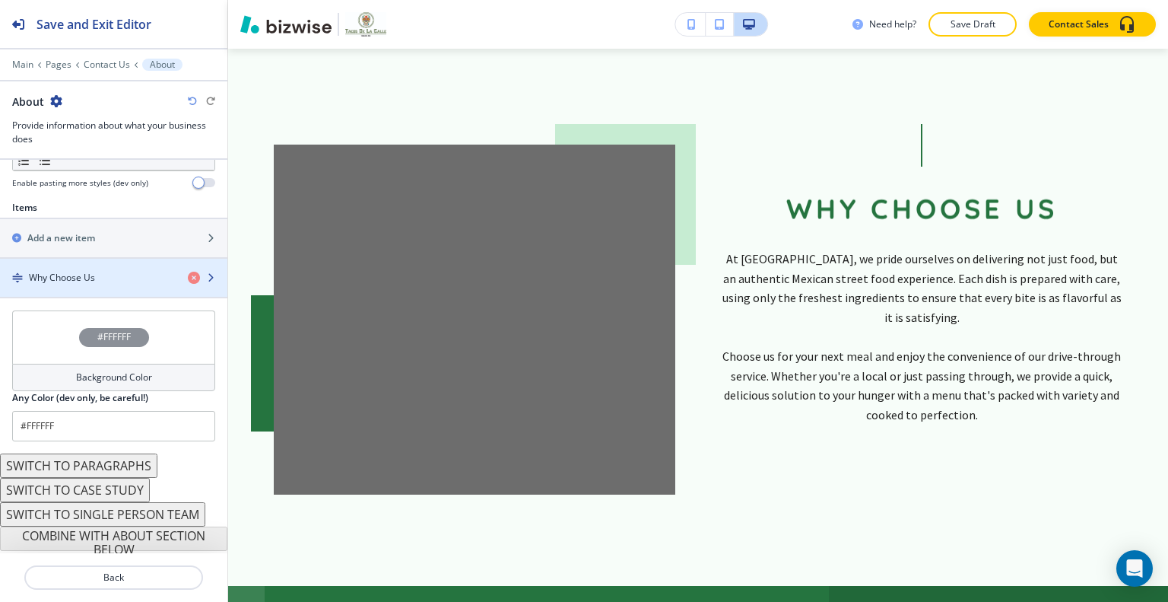
click at [123, 274] on div "Why Choose Us" at bounding box center [88, 278] width 176 height 14
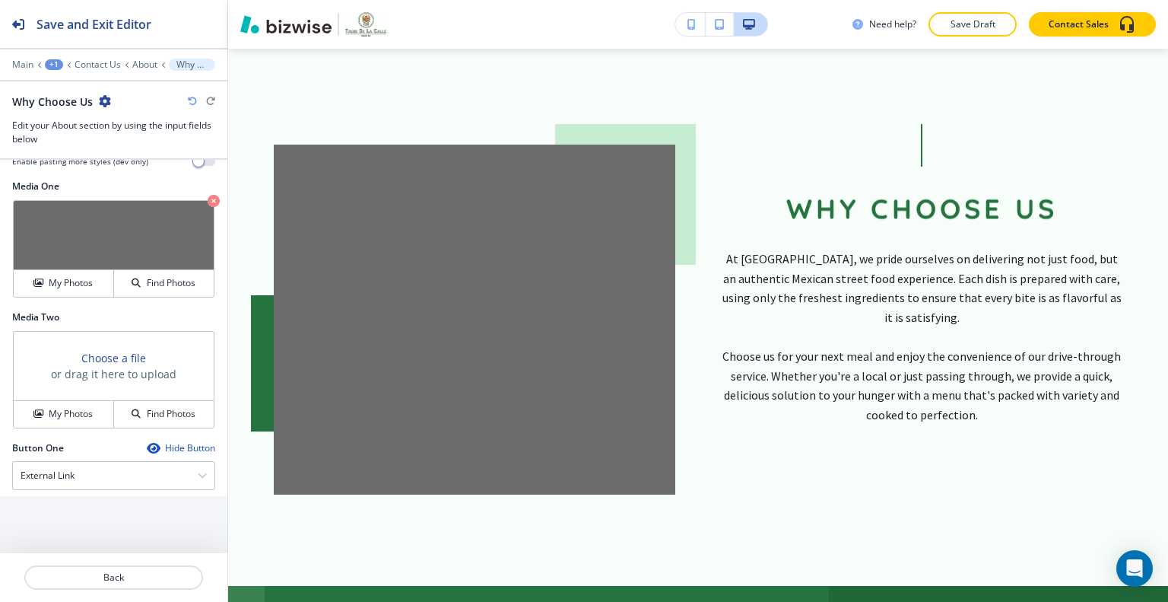
scroll to position [682, 0]
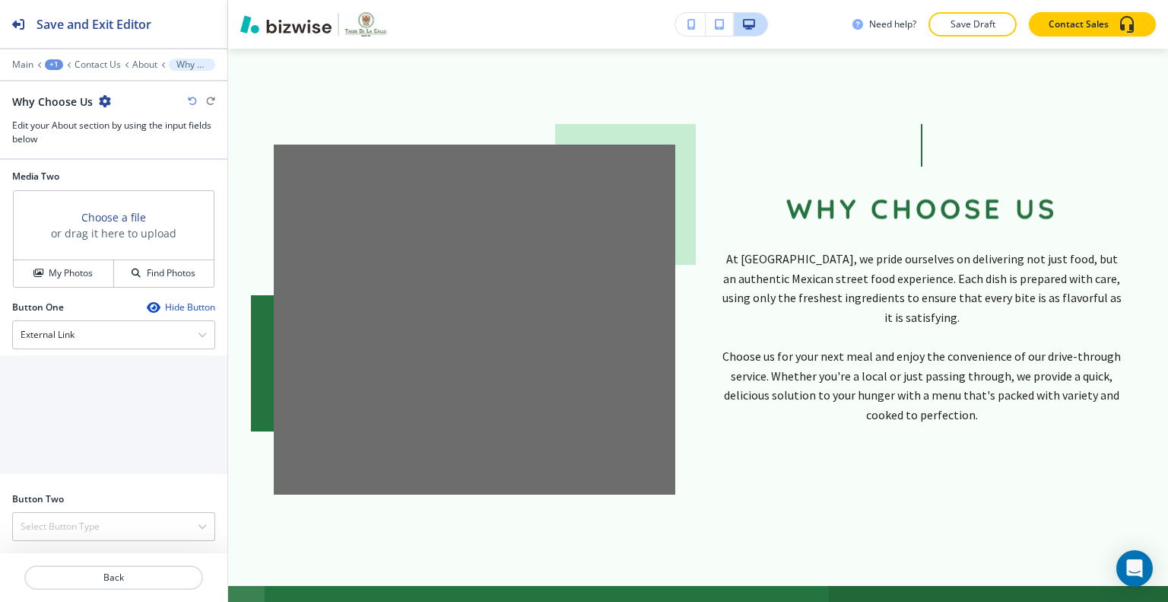
click at [79, 288] on div "Choose a file or drag it here to upload My Photos Find Photos" at bounding box center [113, 238] width 203 height 99
click at [87, 276] on h4 "My Photos" at bounding box center [71, 273] width 44 height 14
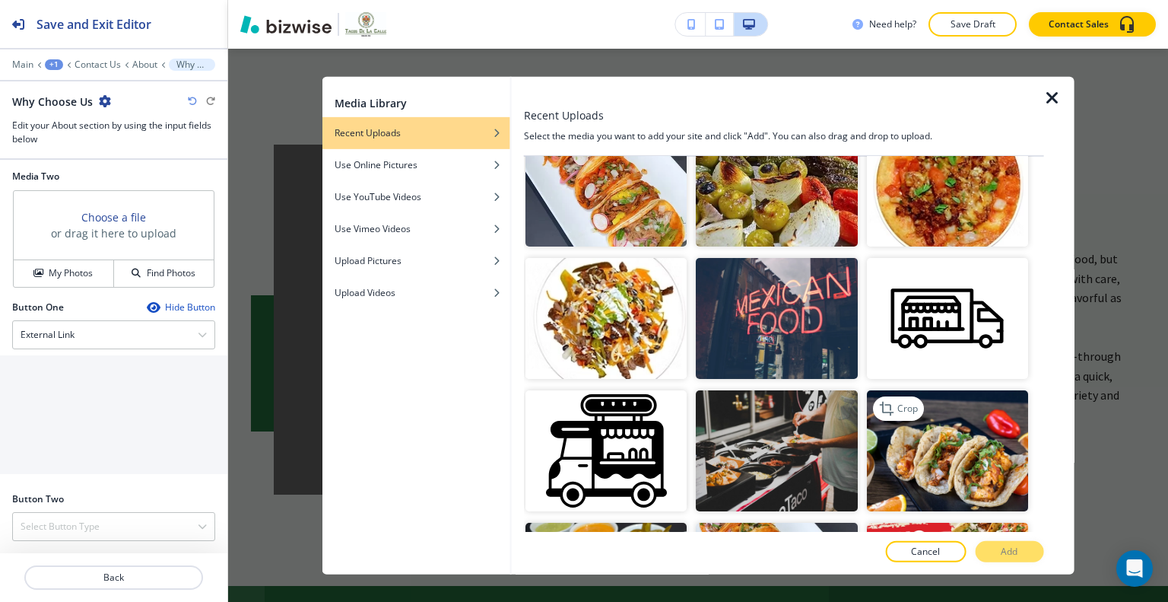
scroll to position [989, 0]
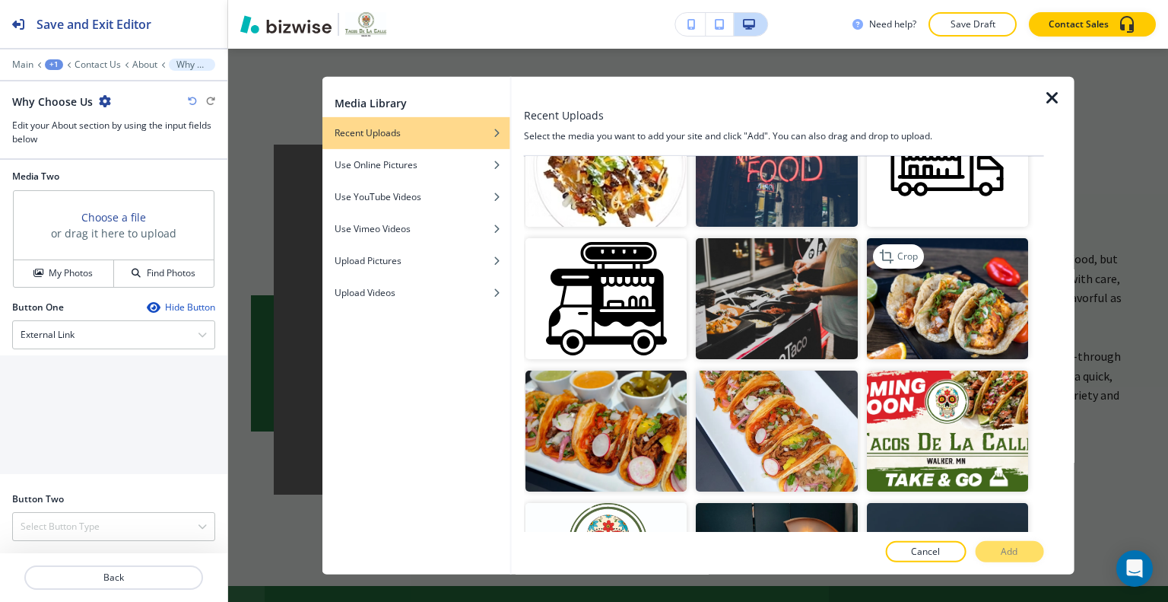
click at [941, 318] on img "button" at bounding box center [946, 298] width 161 height 121
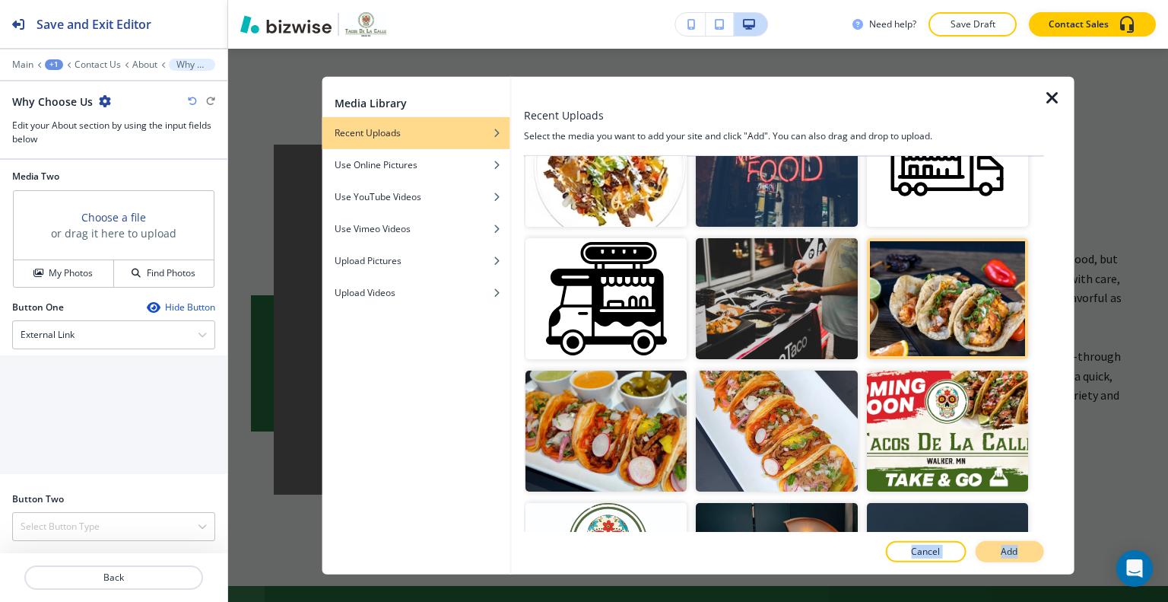
drag, startPoint x: 1019, startPoint y: 537, endPoint x: 1017, endPoint y: 553, distance: 16.0
click at [1017, 553] on div "Recent Uploads Select the media you want to add your site and click "Add". You …" at bounding box center [784, 325] width 520 height 498
click at [1017, 553] on p "Add" at bounding box center [1009, 552] width 17 height 14
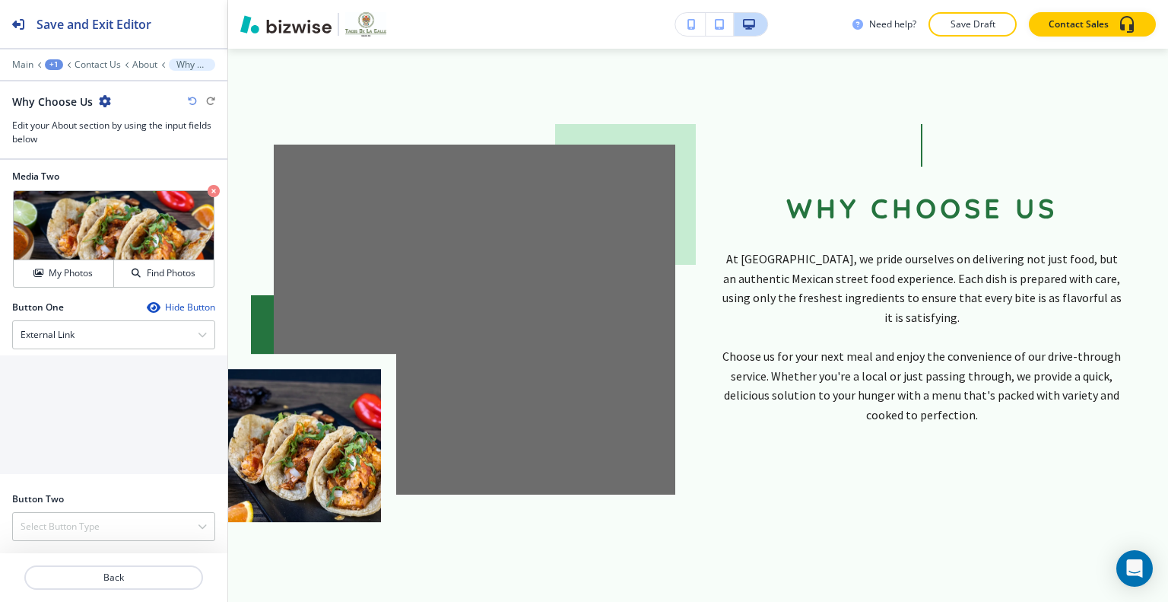
click at [195, 185] on div at bounding box center [113, 186] width 203 height 6
click at [208, 194] on icon "button" at bounding box center [214, 191] width 12 height 12
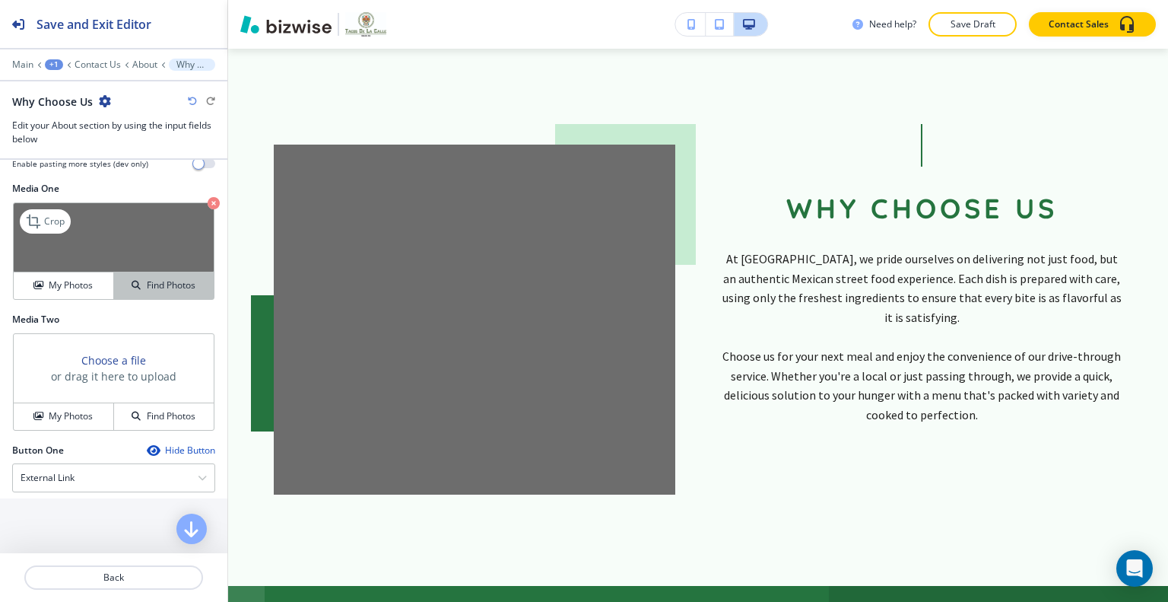
scroll to position [454, 0]
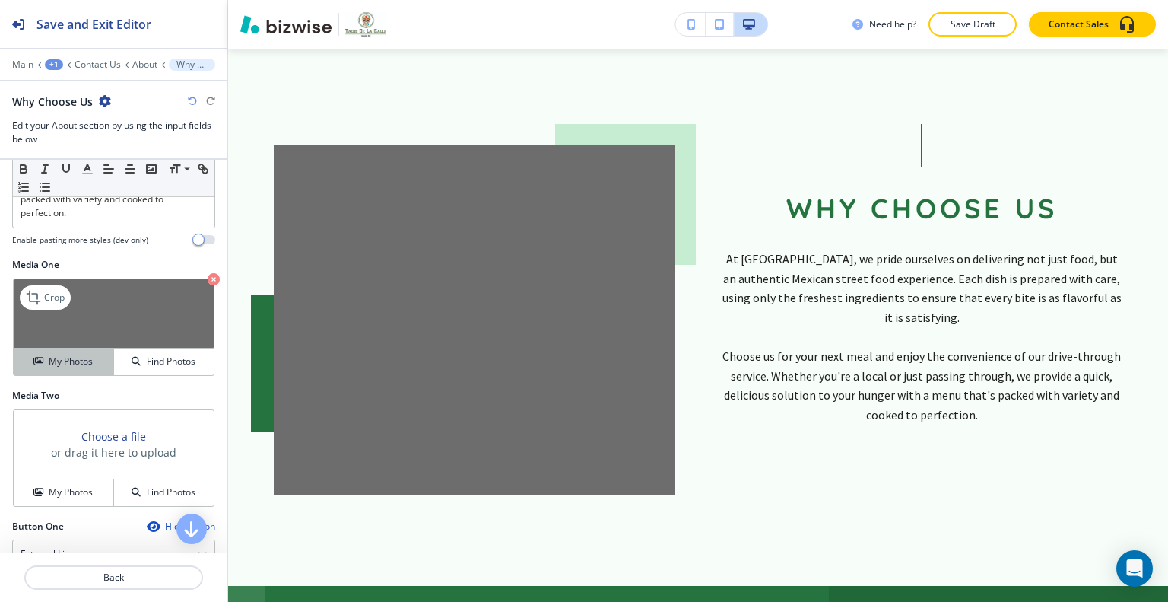
click at [86, 375] on button "My Photos" at bounding box center [64, 361] width 100 height 27
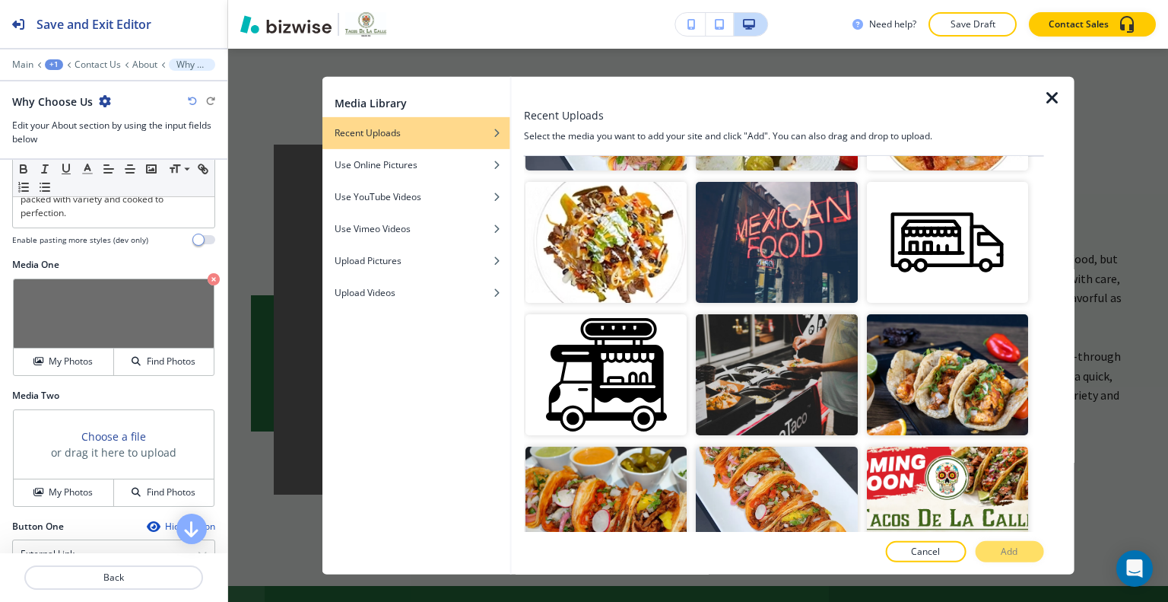
scroll to position [1065, 0]
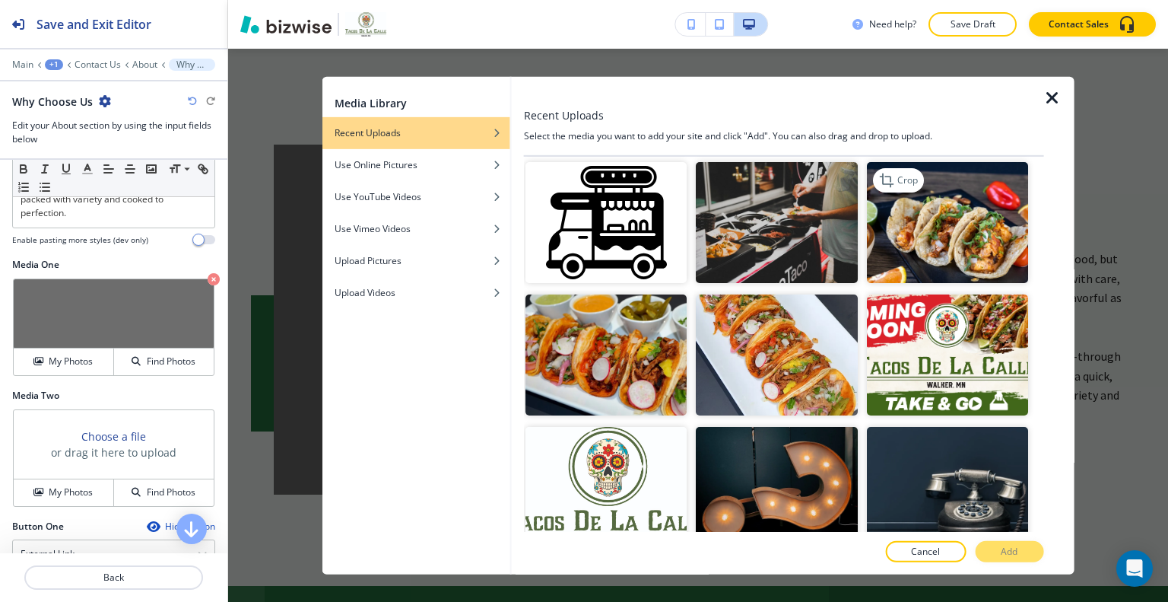
click at [974, 219] on img "button" at bounding box center [946, 222] width 161 height 121
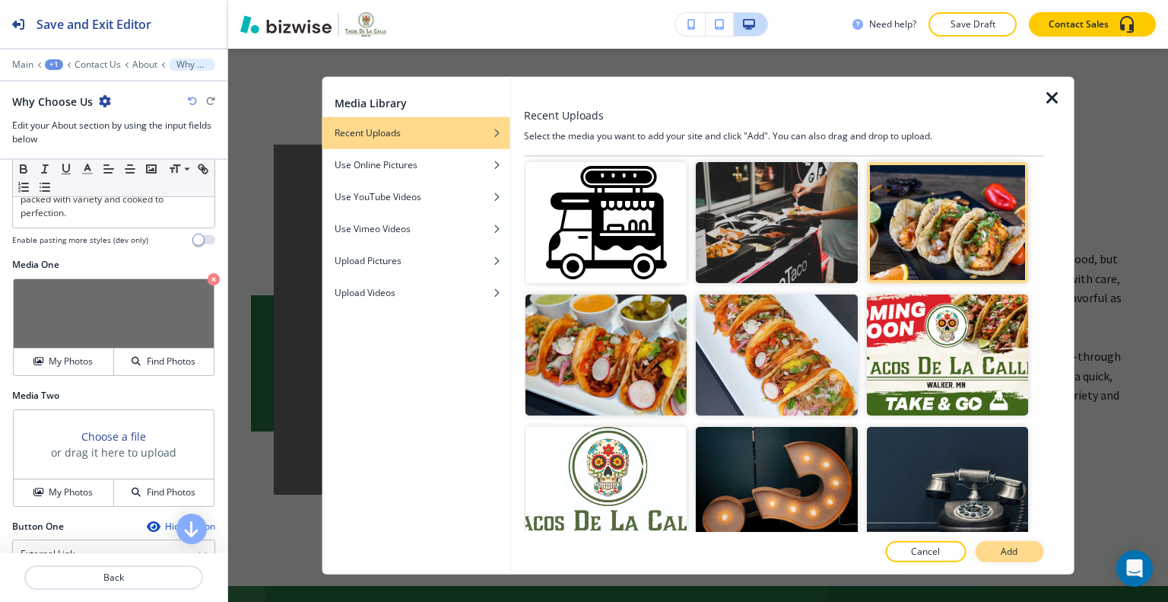
click at [1016, 552] on p "Add" at bounding box center [1009, 552] width 17 height 14
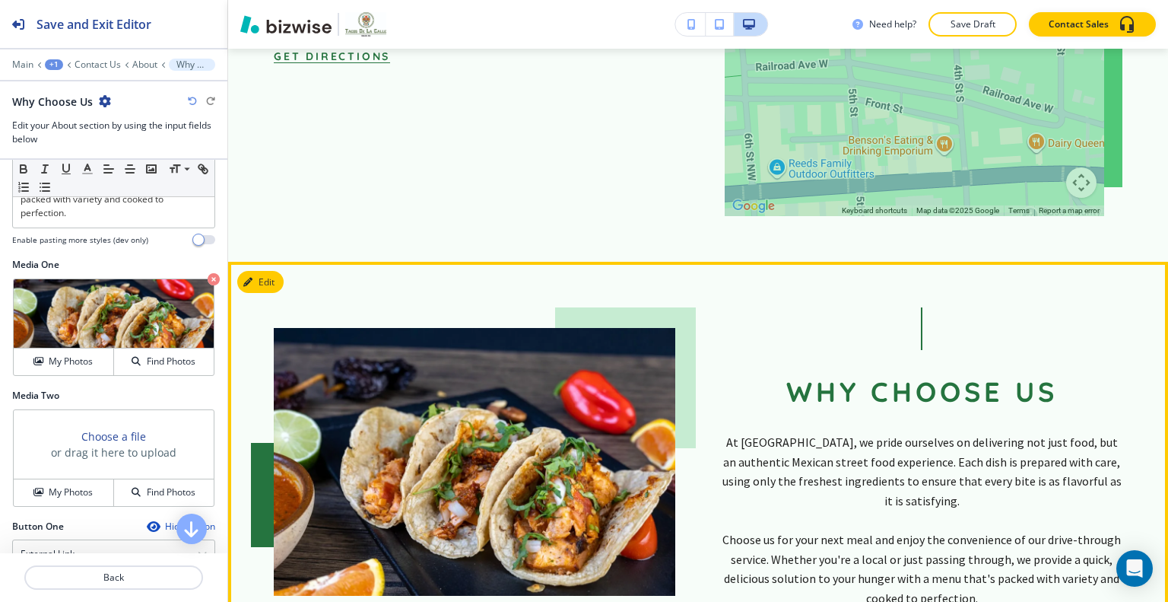
scroll to position [2199, 0]
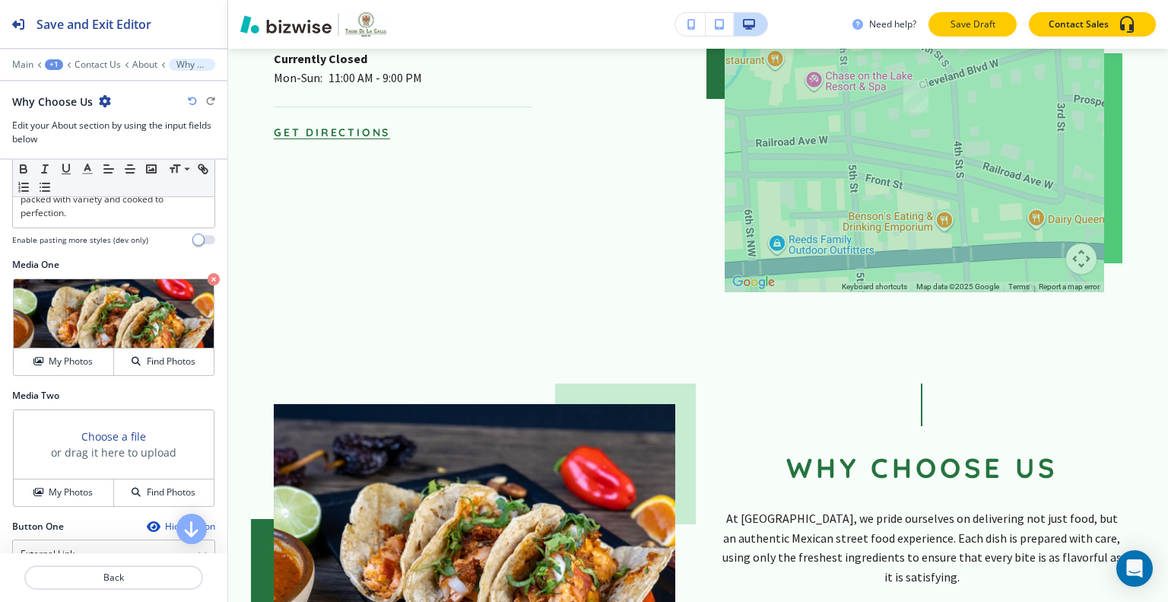
click at [954, 27] on p "Save Draft" at bounding box center [973, 24] width 49 height 14
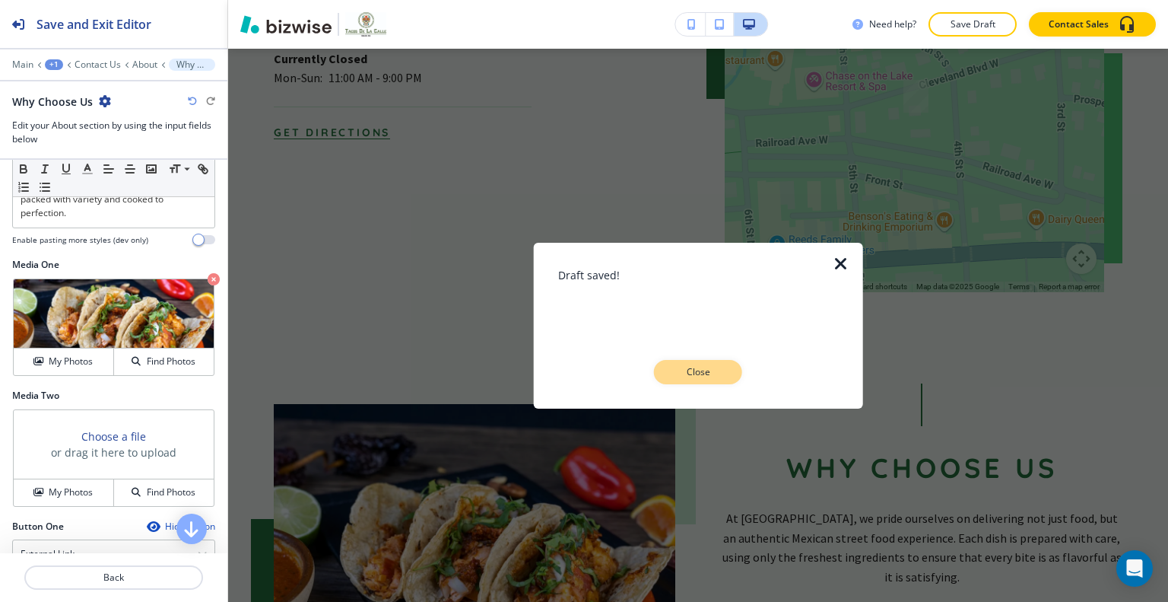
click at [723, 362] on button "Close" at bounding box center [698, 372] width 88 height 24
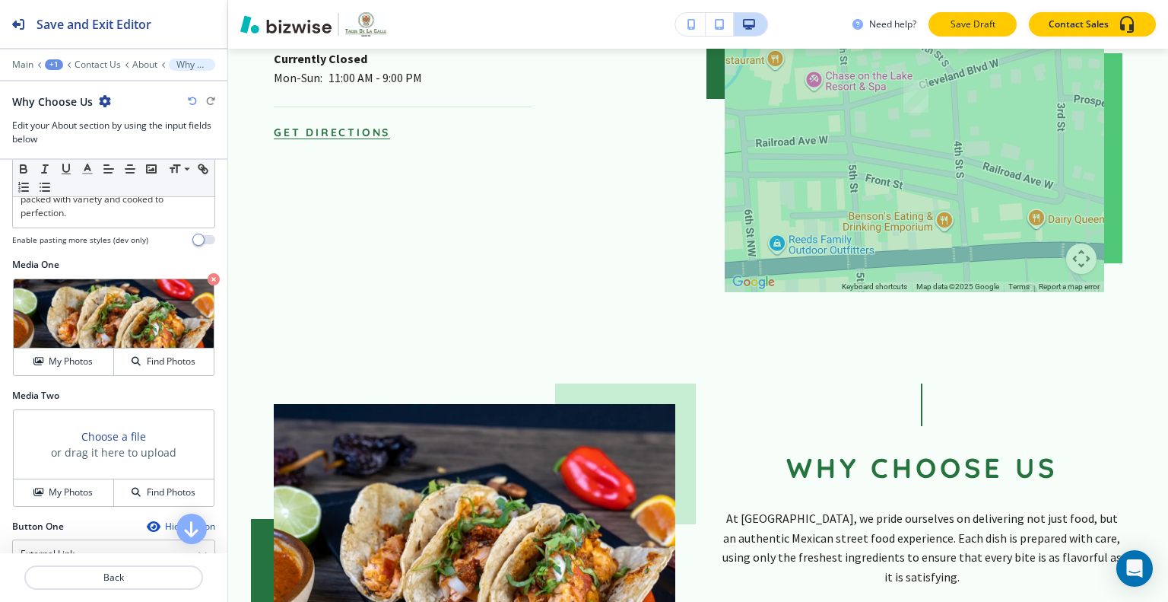
click at [971, 36] on button "Save Draft" at bounding box center [973, 24] width 88 height 24
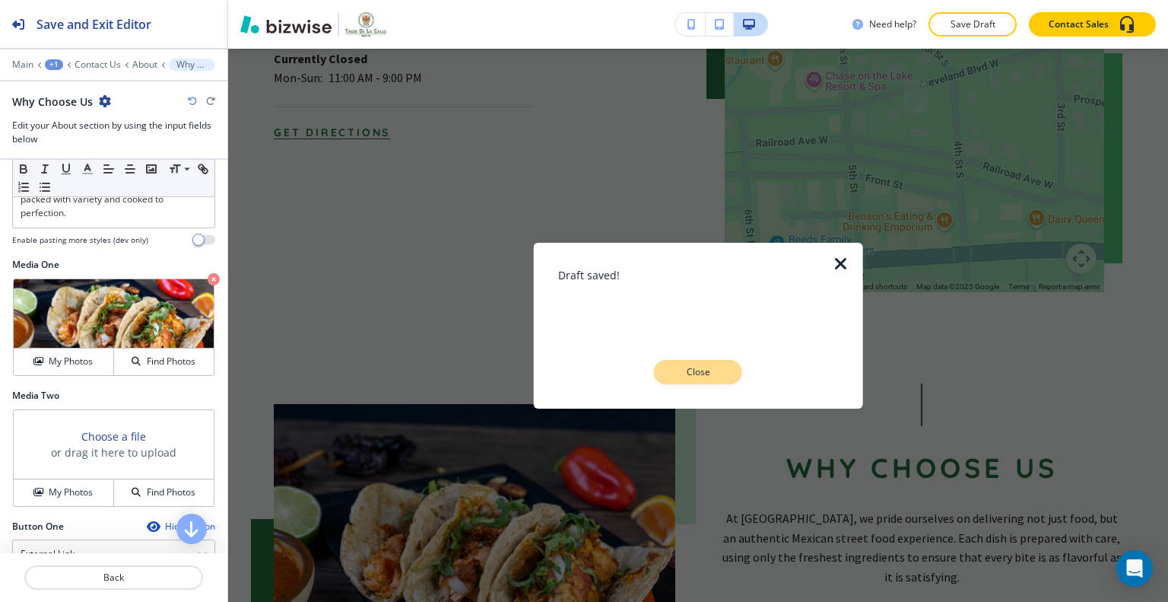
click at [715, 370] on p "Close" at bounding box center [698, 372] width 49 height 14
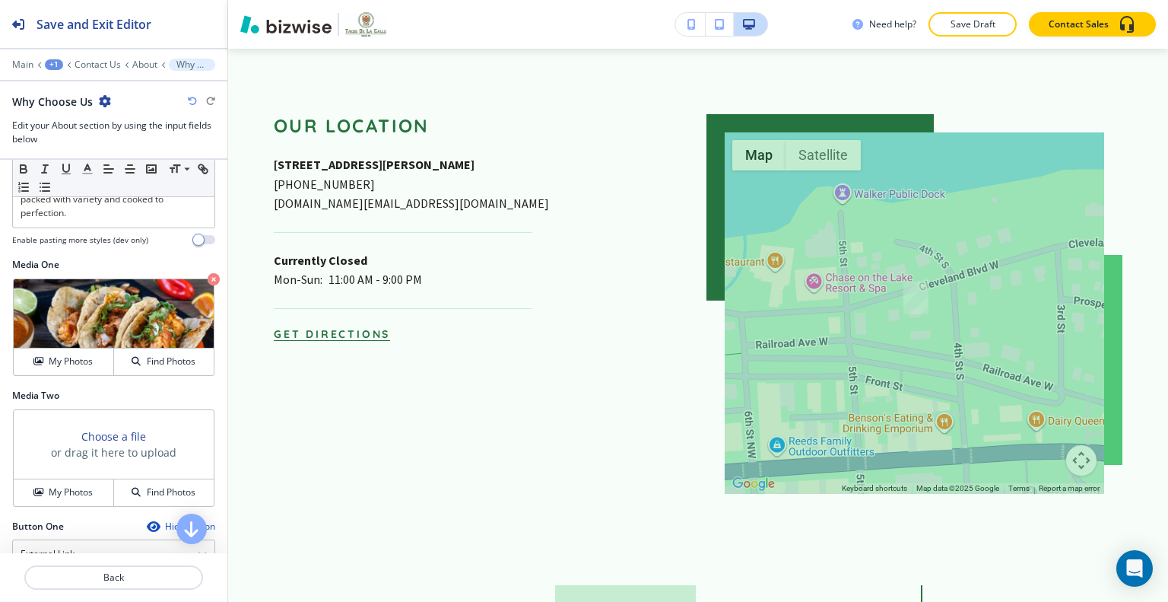
scroll to position [0, 0]
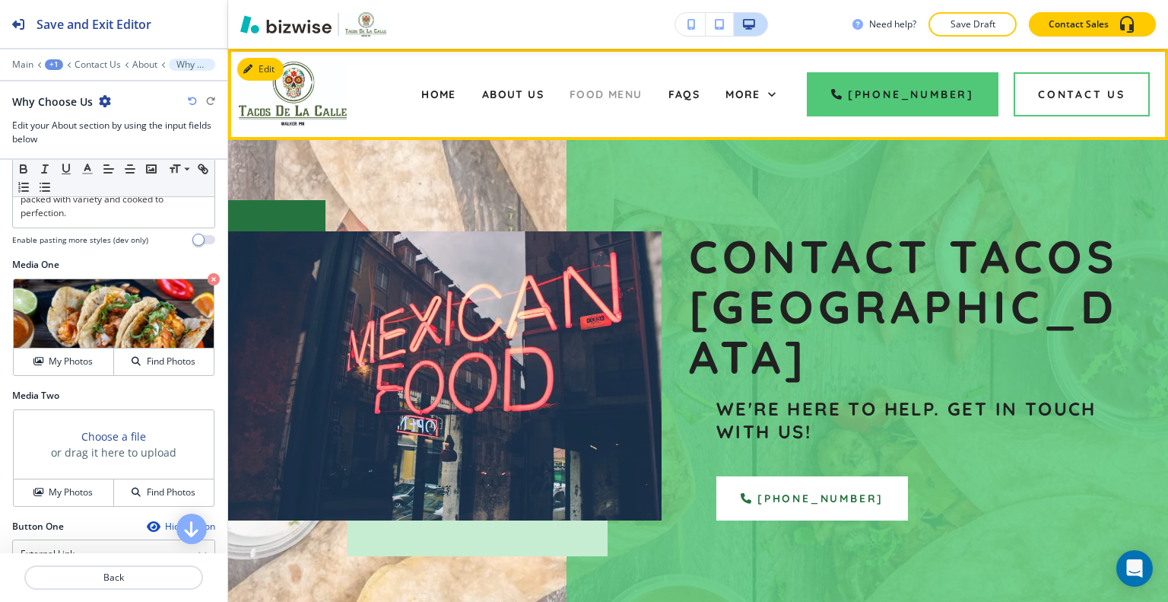
click at [629, 91] on span "Food Menu" at bounding box center [606, 94] width 73 height 14
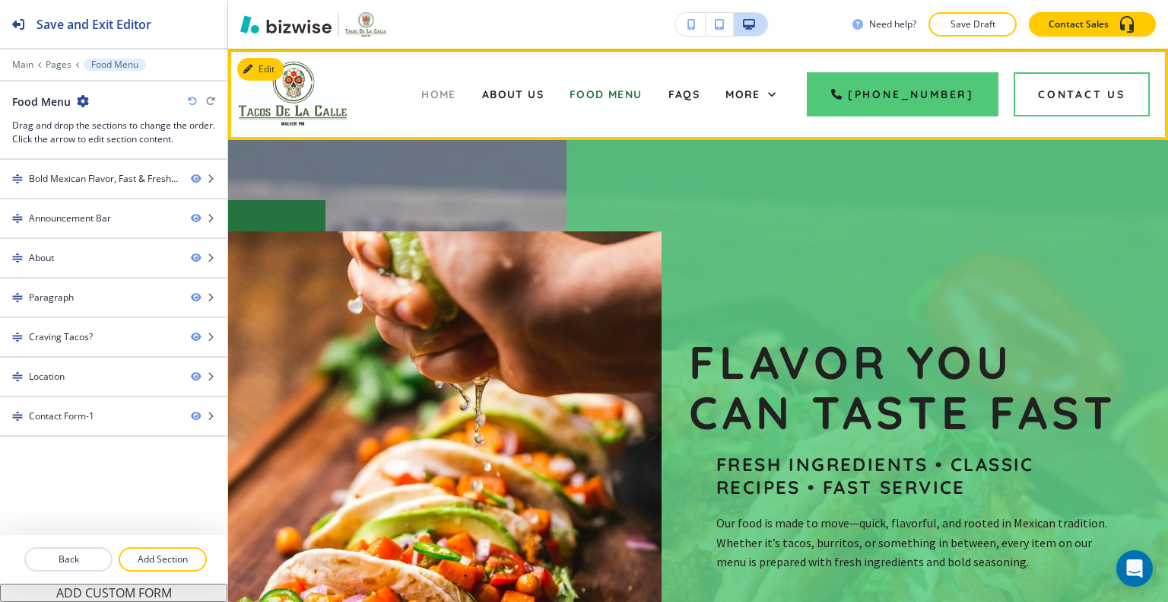
click at [455, 89] on span "Home" at bounding box center [438, 94] width 35 height 14
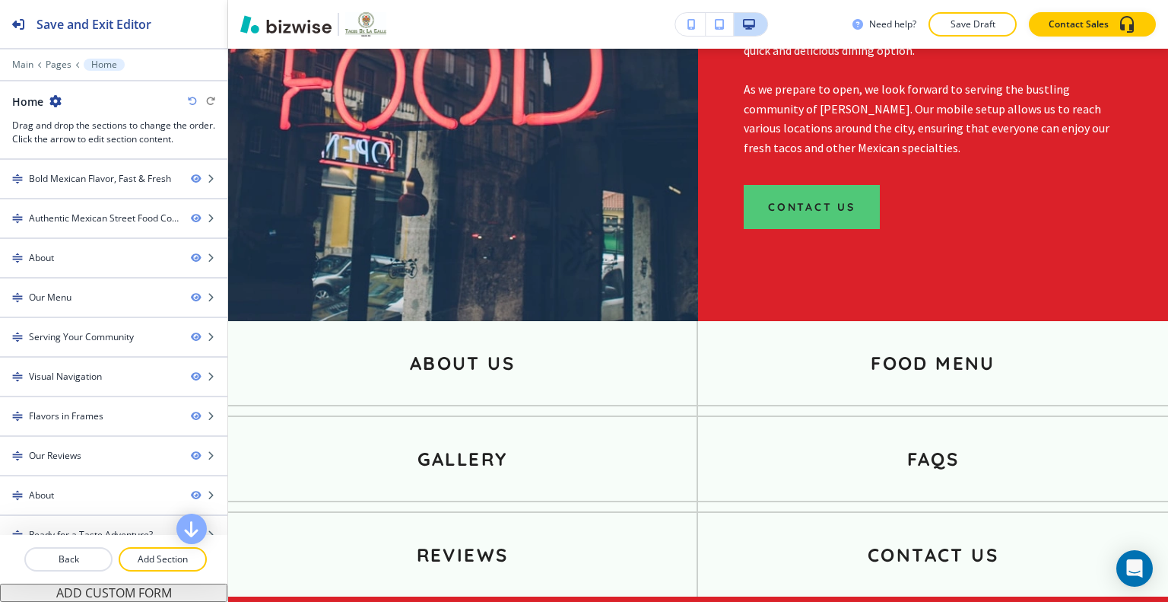
scroll to position [2462, 0]
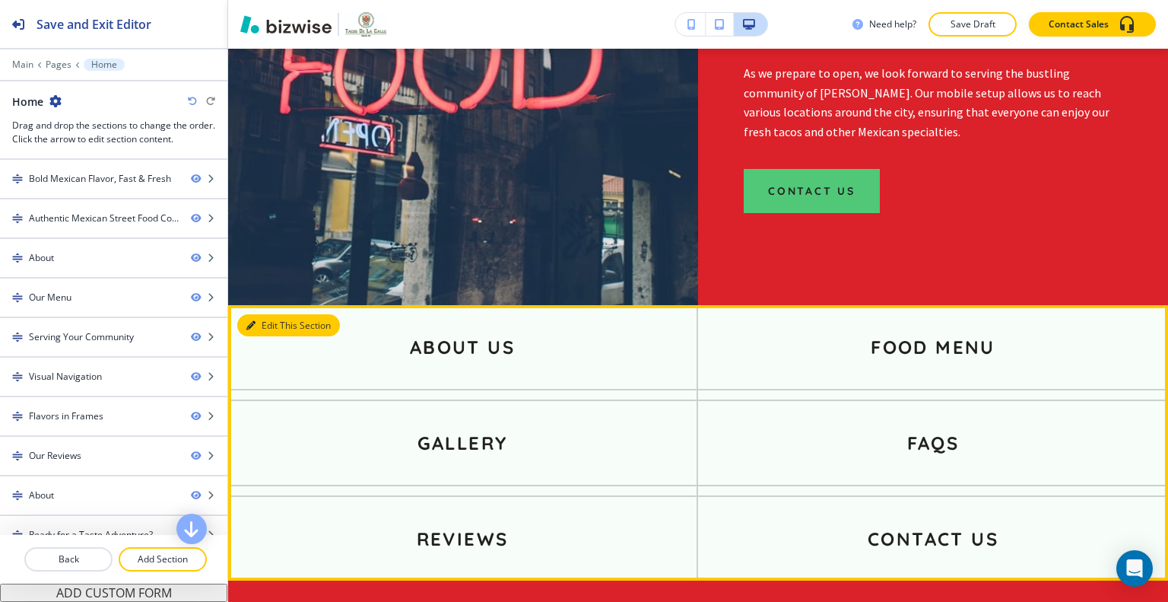
click at [272, 314] on button "Edit This Section" at bounding box center [288, 325] width 103 height 23
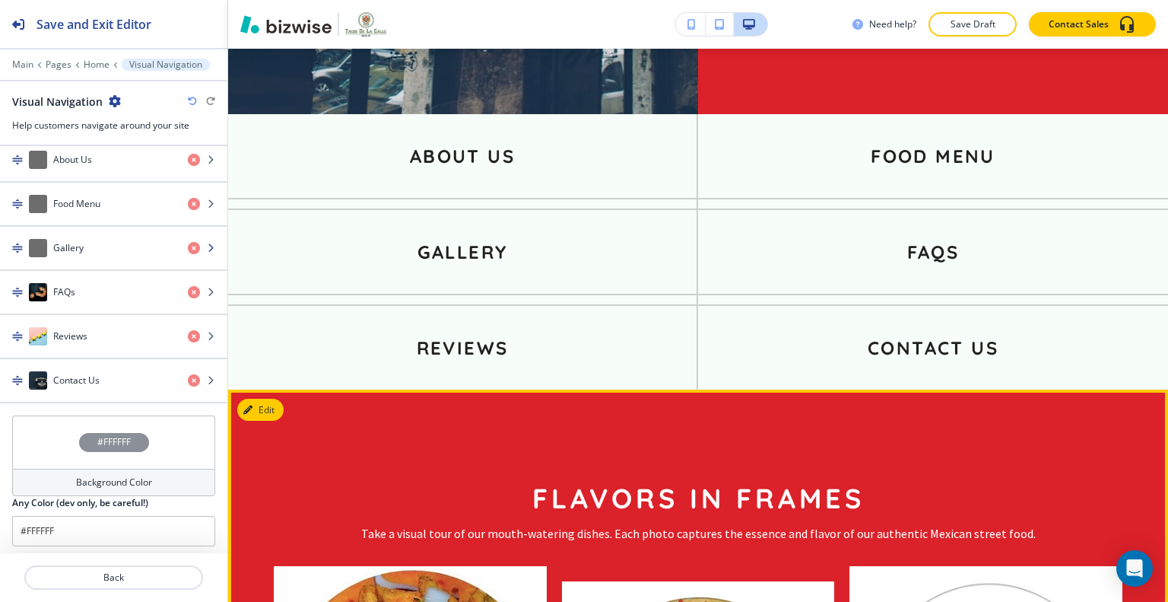
scroll to position [456, 0]
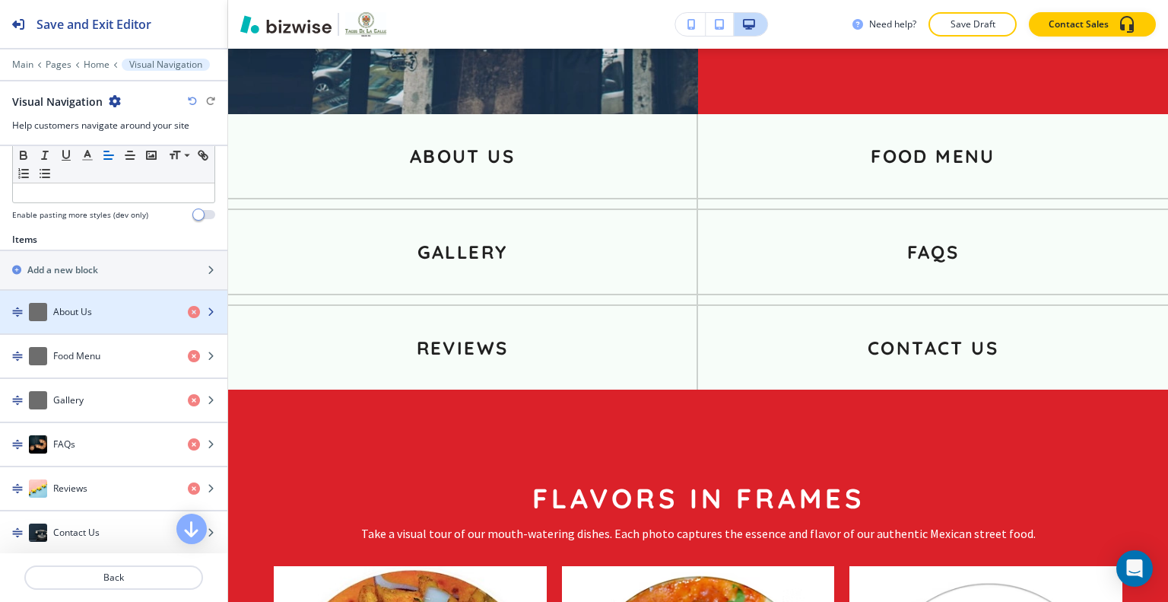
click at [99, 310] on div "About Us" at bounding box center [88, 312] width 176 height 18
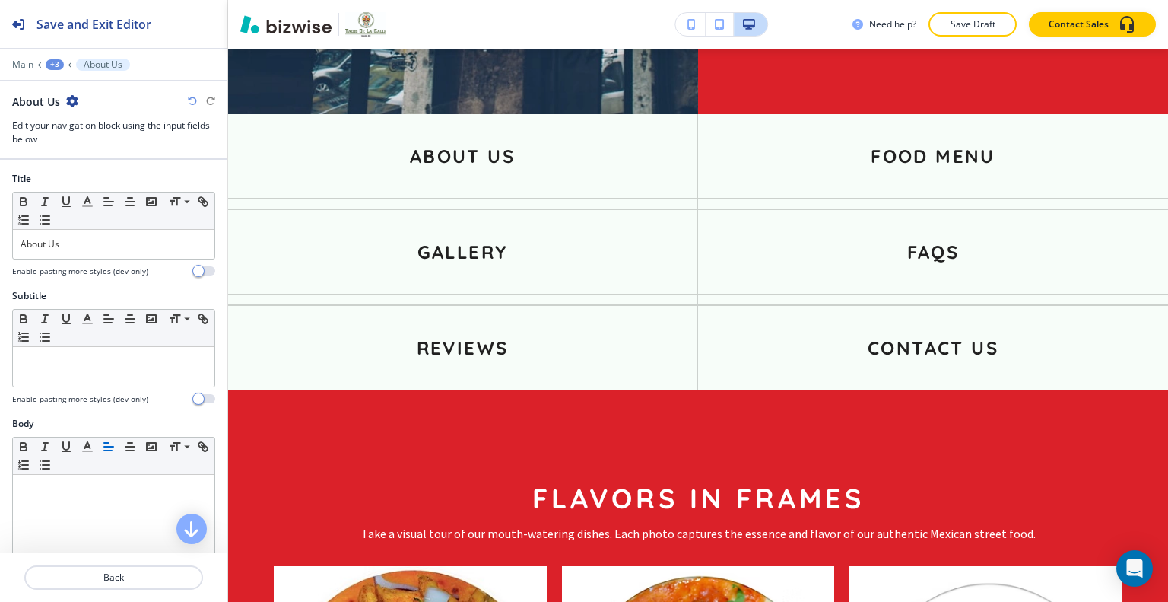
scroll to position [338, 0]
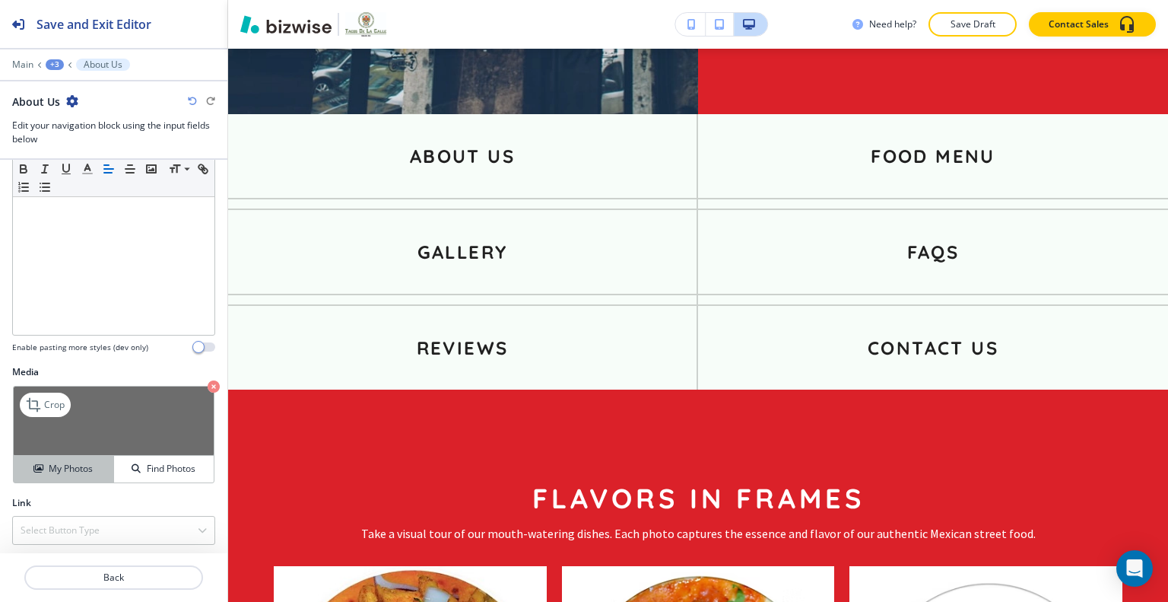
click at [82, 469] on h4 "My Photos" at bounding box center [71, 469] width 44 height 14
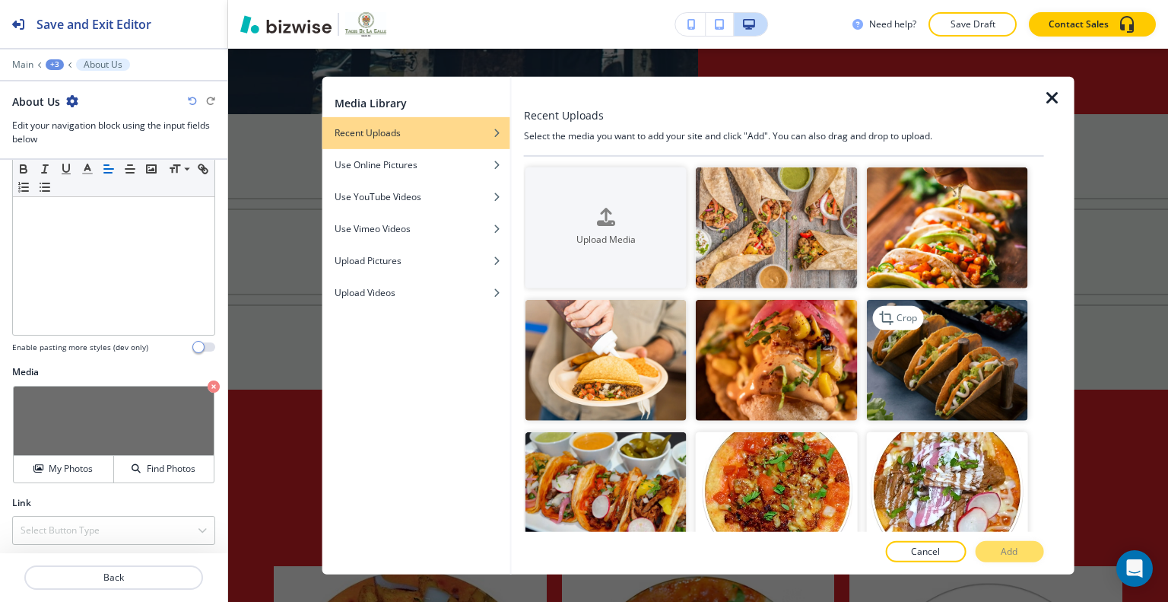
click at [918, 367] on img "button" at bounding box center [946, 360] width 161 height 121
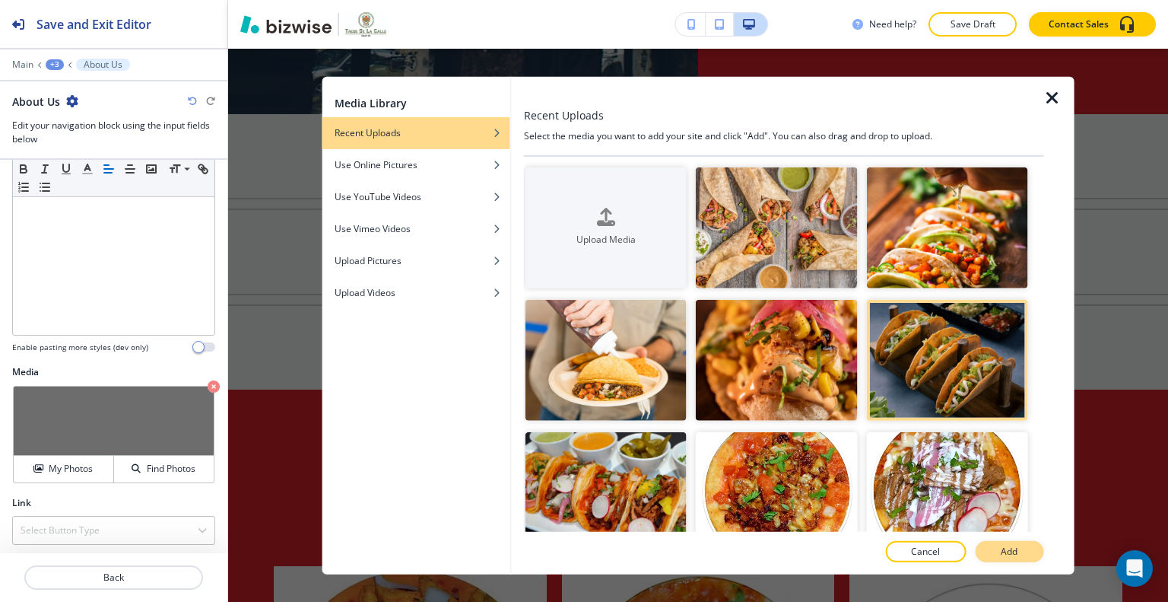
click at [997, 552] on button "Add" at bounding box center [1009, 551] width 68 height 21
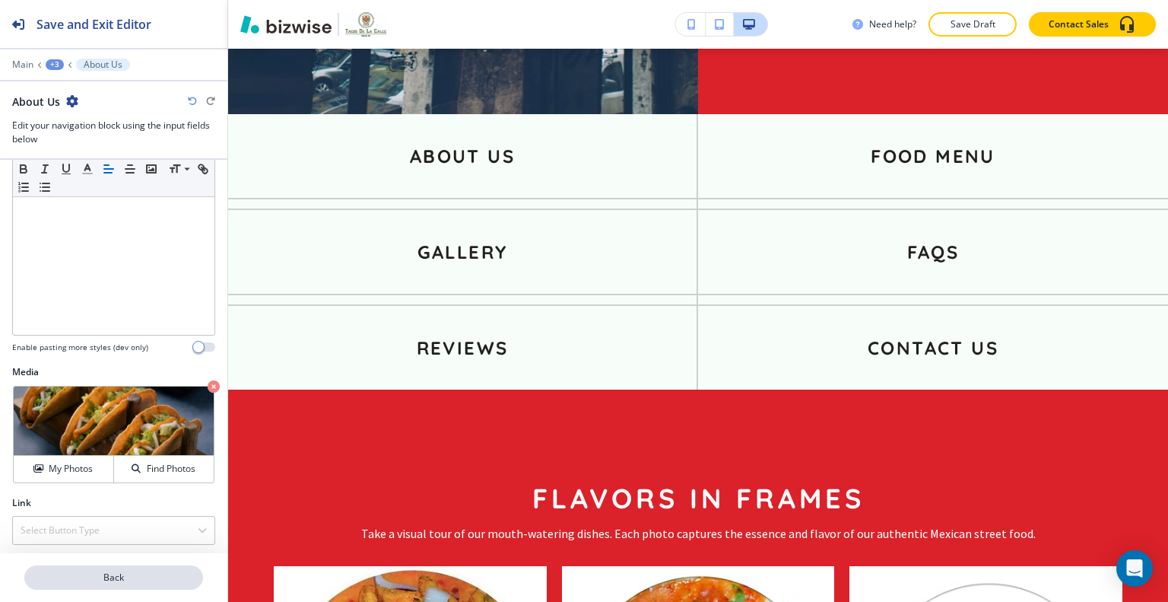
click at [142, 579] on p "Back" at bounding box center [114, 578] width 176 height 14
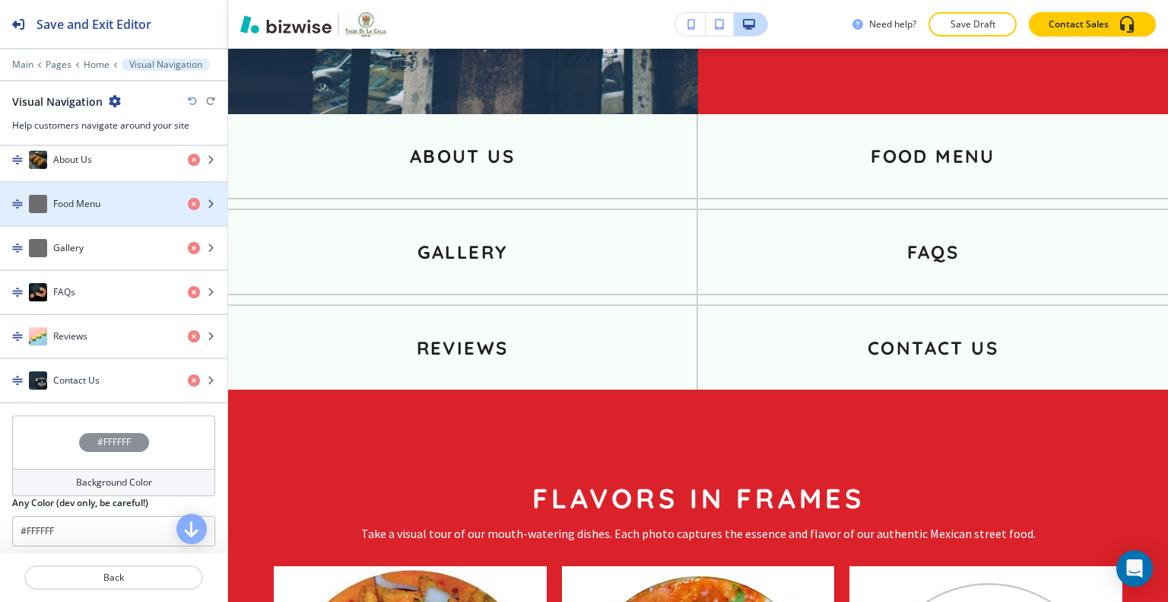
scroll to position [456, 0]
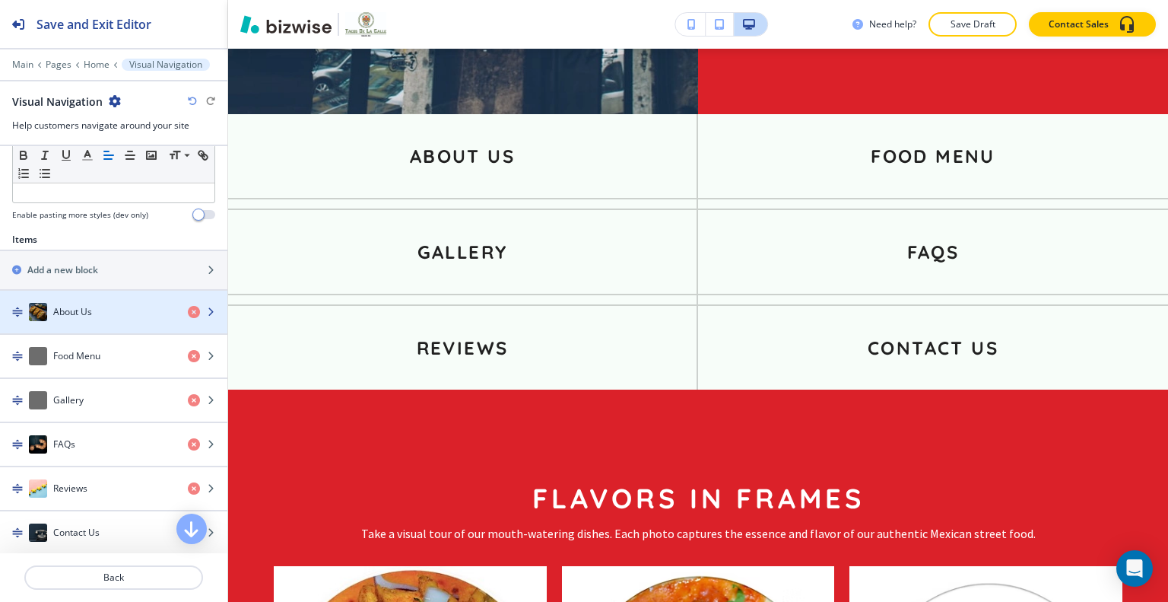
click at [113, 314] on div "About Us" at bounding box center [88, 312] width 176 height 18
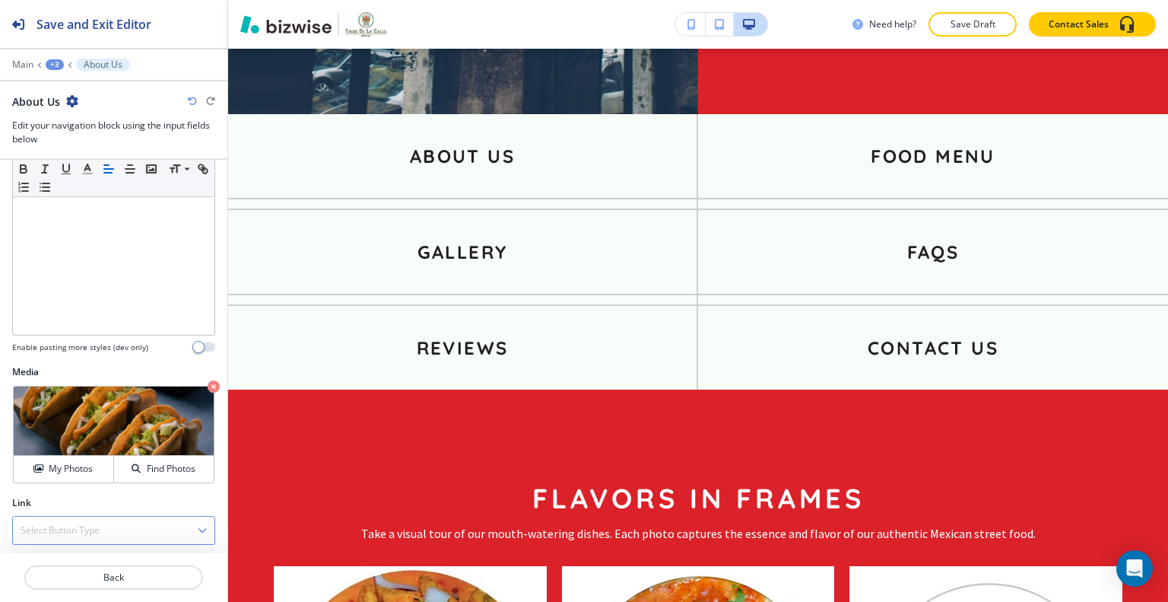
click at [74, 523] on h4 "Select Button Type" at bounding box center [60, 530] width 79 height 14
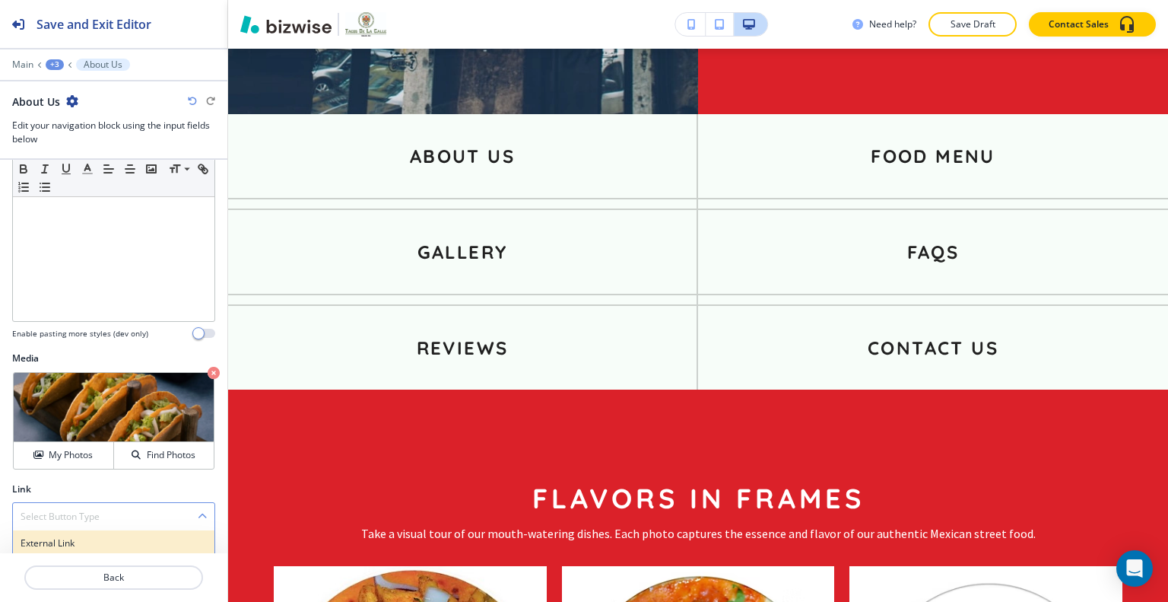
scroll to position [377, 0]
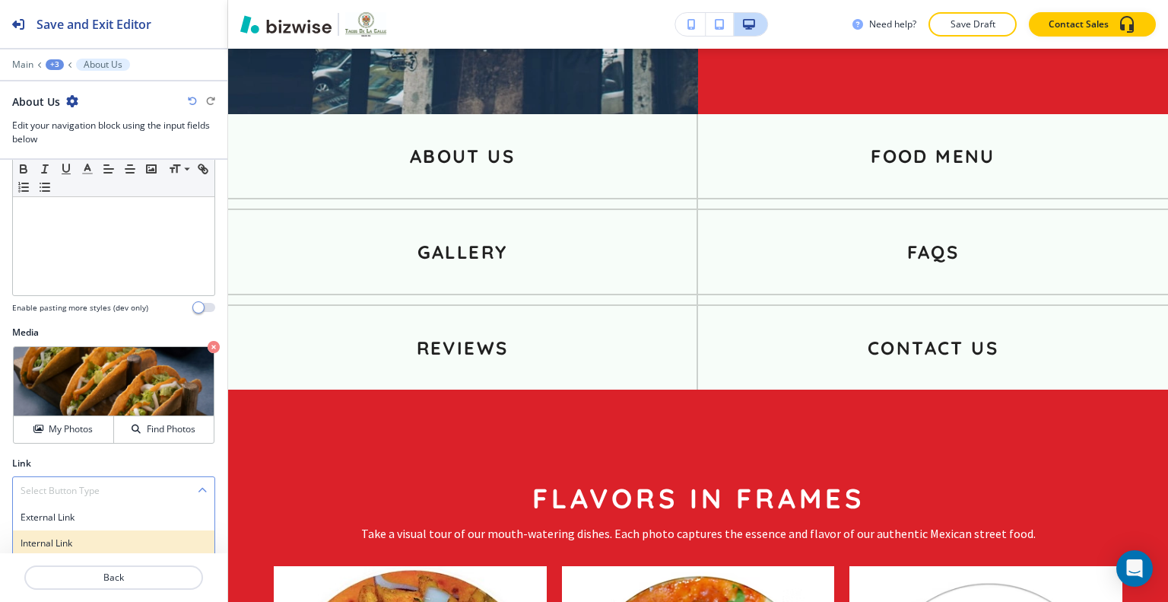
click at [69, 544] on h4 "Internal Link" at bounding box center [114, 543] width 186 height 14
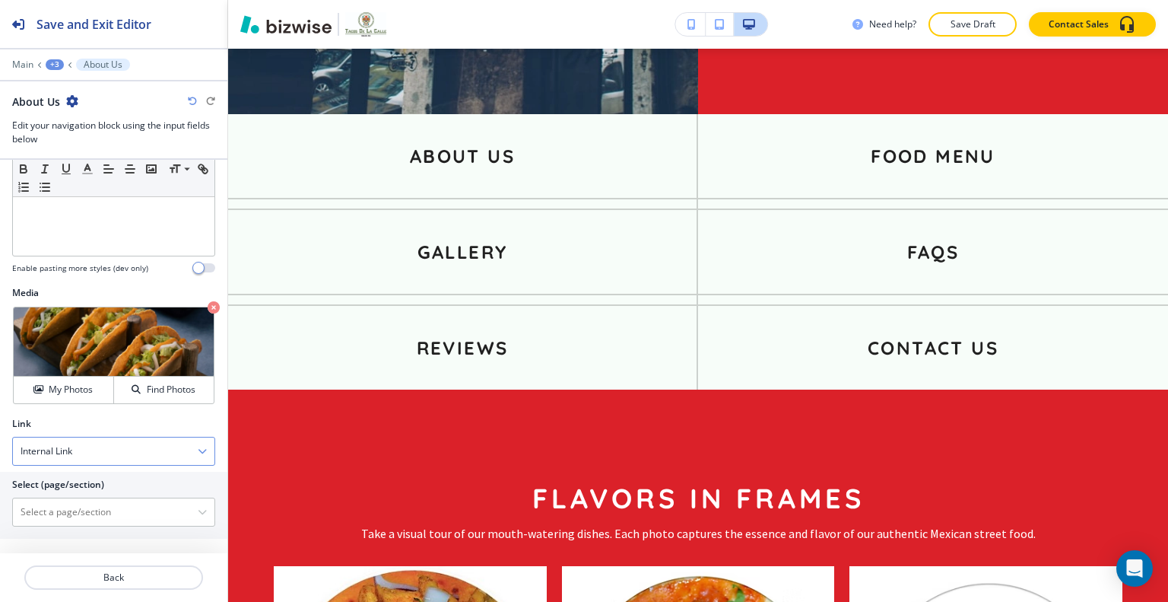
click at [51, 449] on h4 "Internal Link" at bounding box center [47, 451] width 52 height 14
click at [75, 442] on div "Internal Link" at bounding box center [114, 450] width 202 height 27
click at [73, 507] on \(page\/section\) "Manual Input" at bounding box center [105, 512] width 185 height 26
click at [68, 532] on h4 "About Us" at bounding box center [114, 539] width 186 height 14
type \(page\/section\) "About Us"
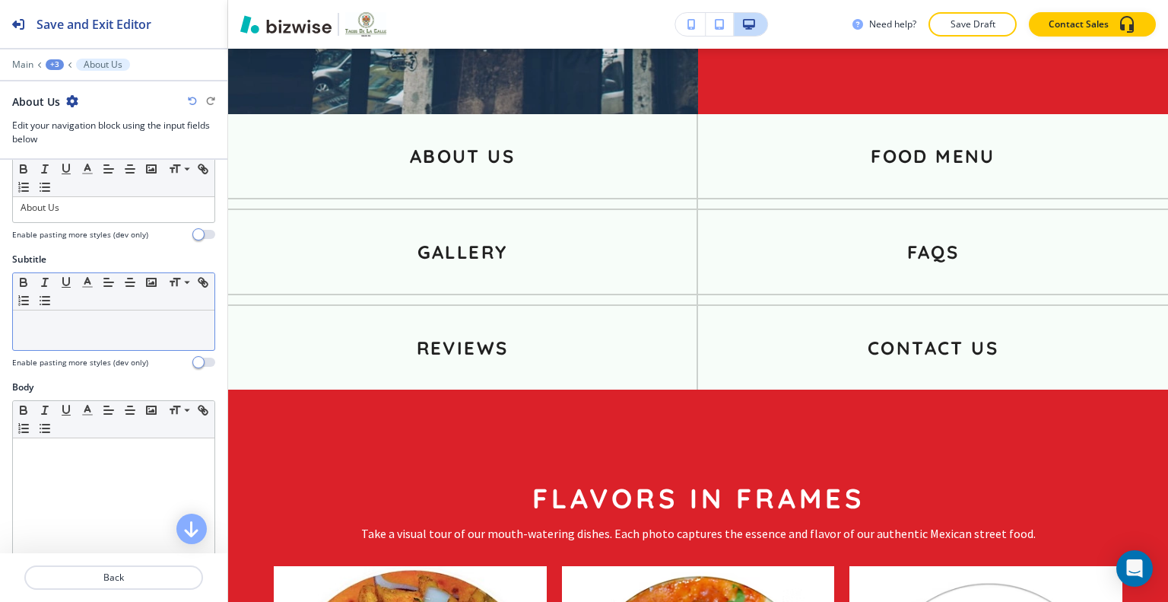
scroll to position [0, 0]
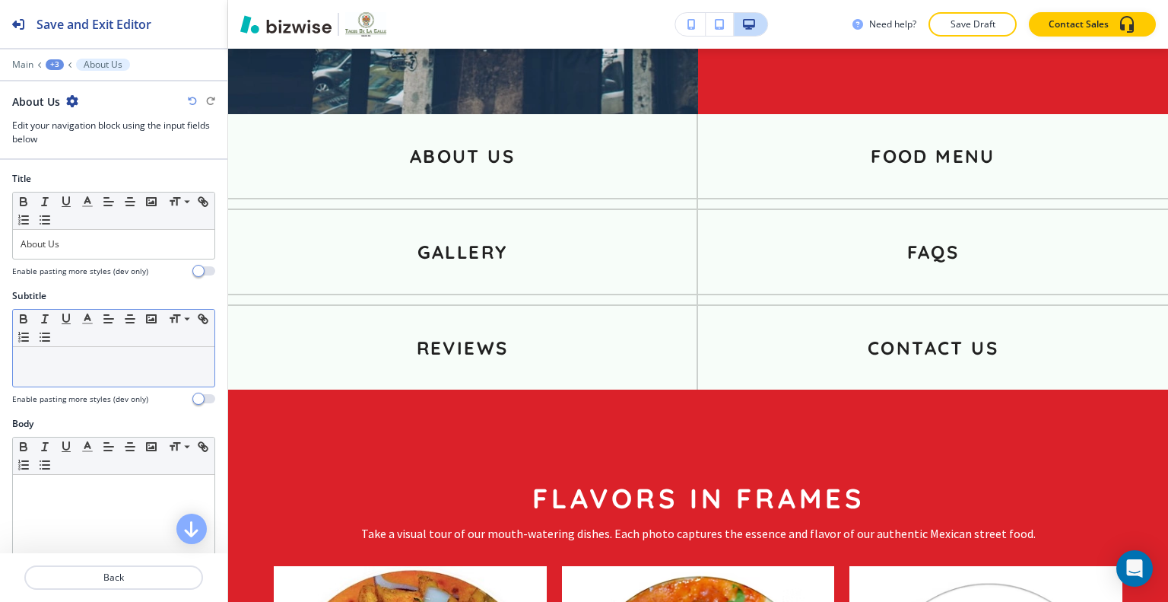
click at [73, 374] on div at bounding box center [114, 367] width 202 height 40
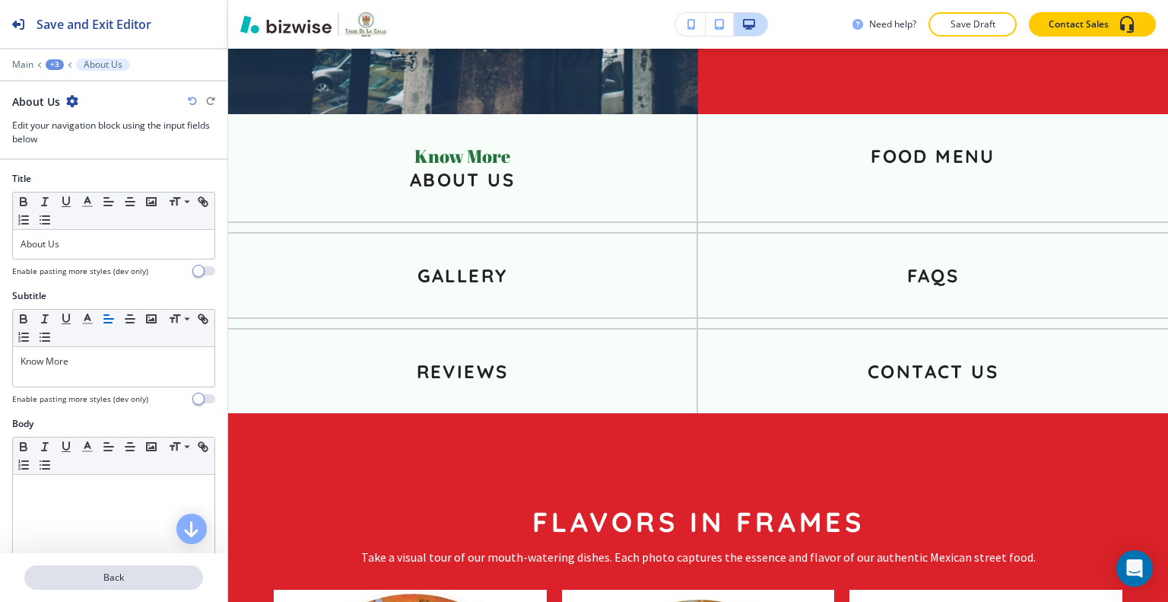
click at [85, 583] on p "Back" at bounding box center [114, 578] width 176 height 14
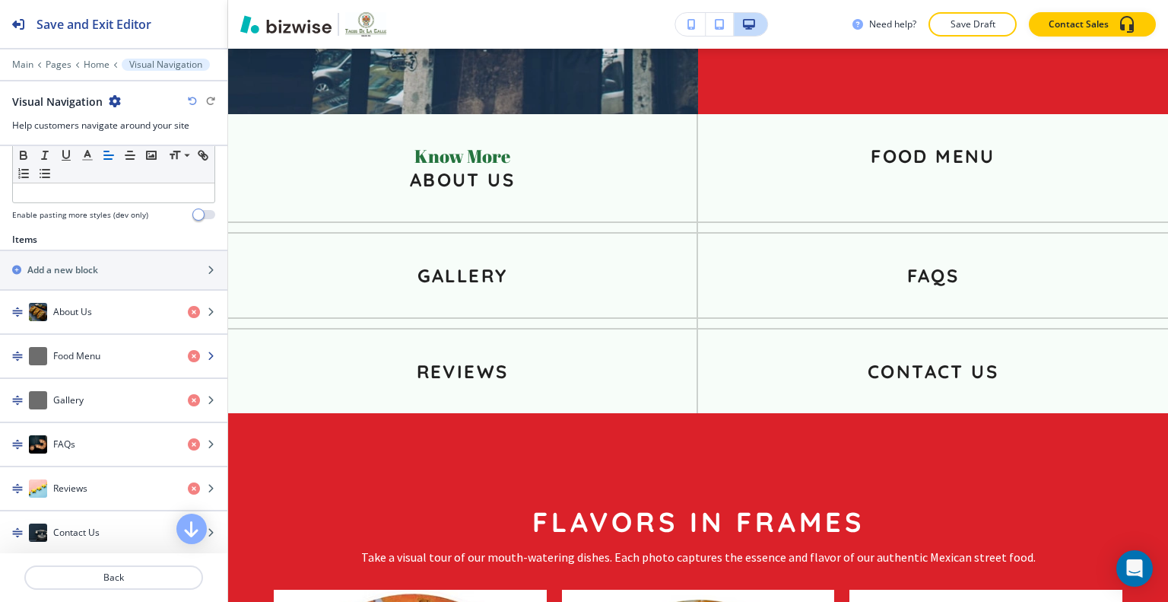
scroll to position [532, 0]
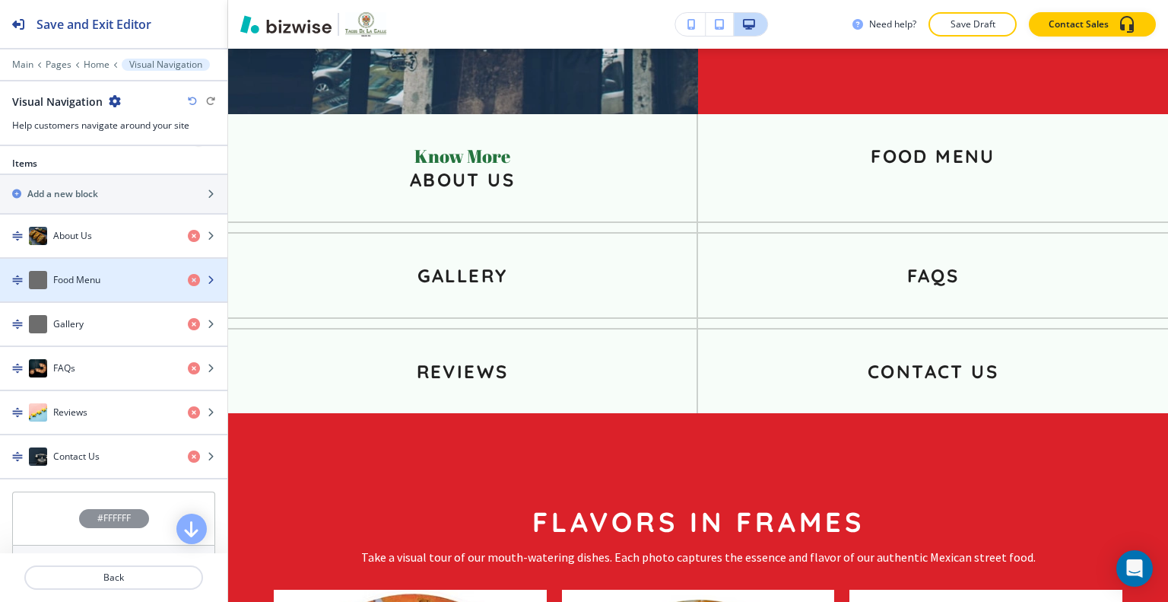
click at [77, 274] on h4 "Food Menu" at bounding box center [76, 280] width 47 height 14
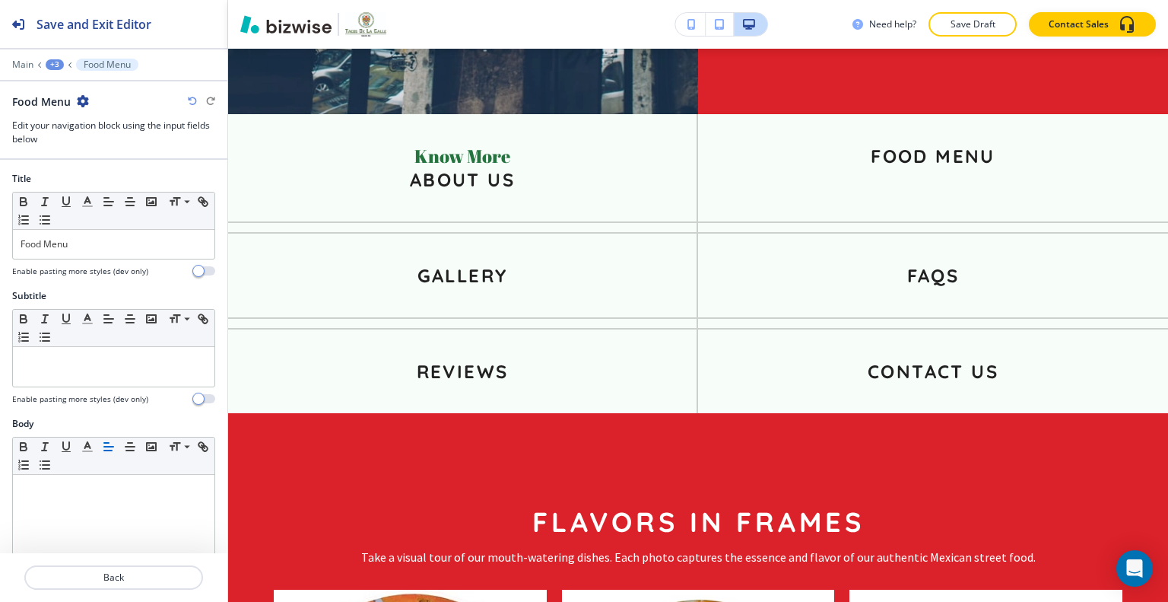
scroll to position [338, 0]
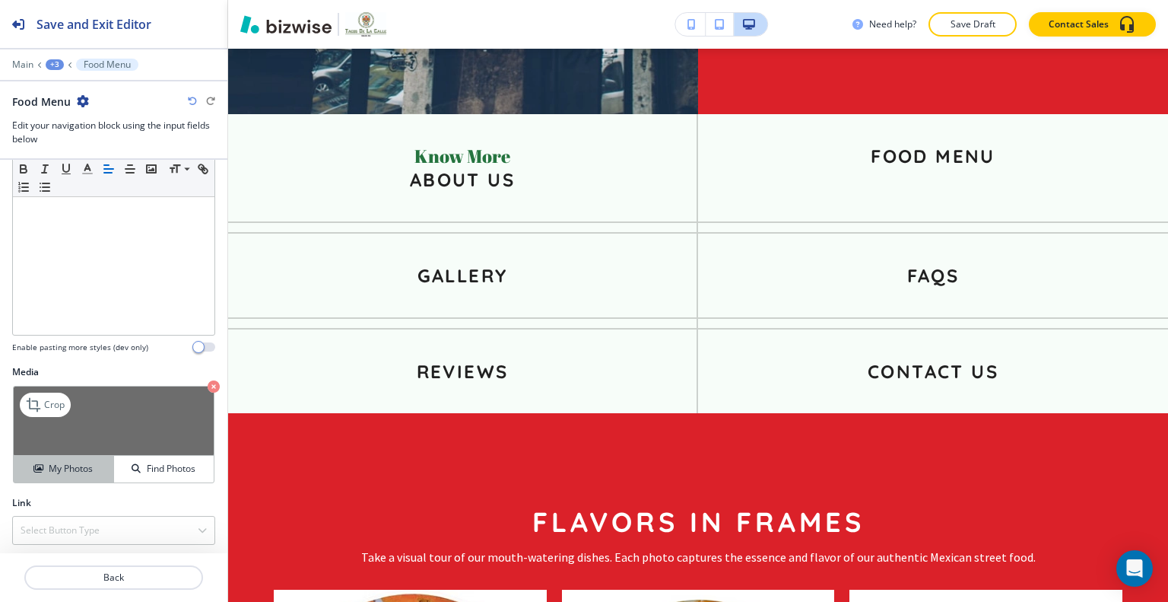
click at [58, 466] on h4 "My Photos" at bounding box center [71, 469] width 44 height 14
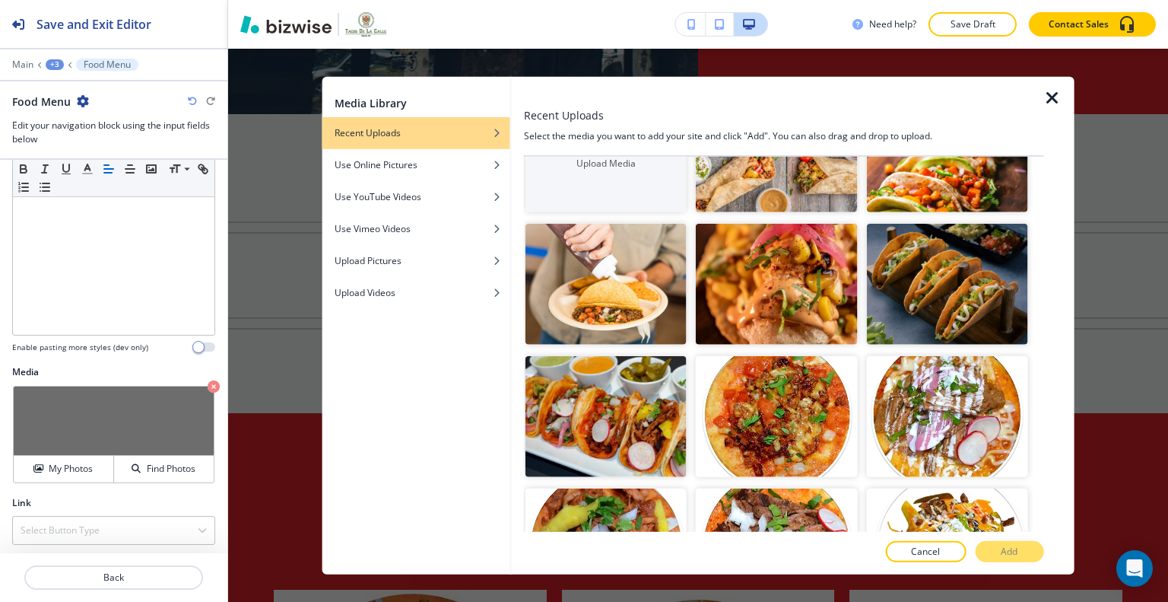
scroll to position [228, 0]
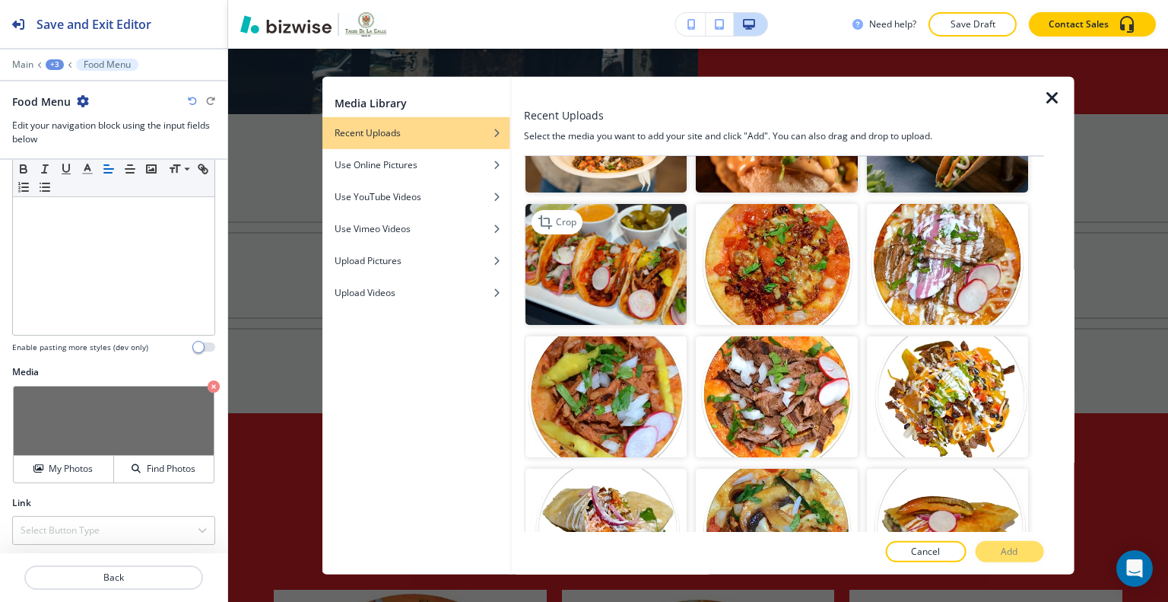
click at [651, 262] on img "button" at bounding box center [606, 264] width 161 height 121
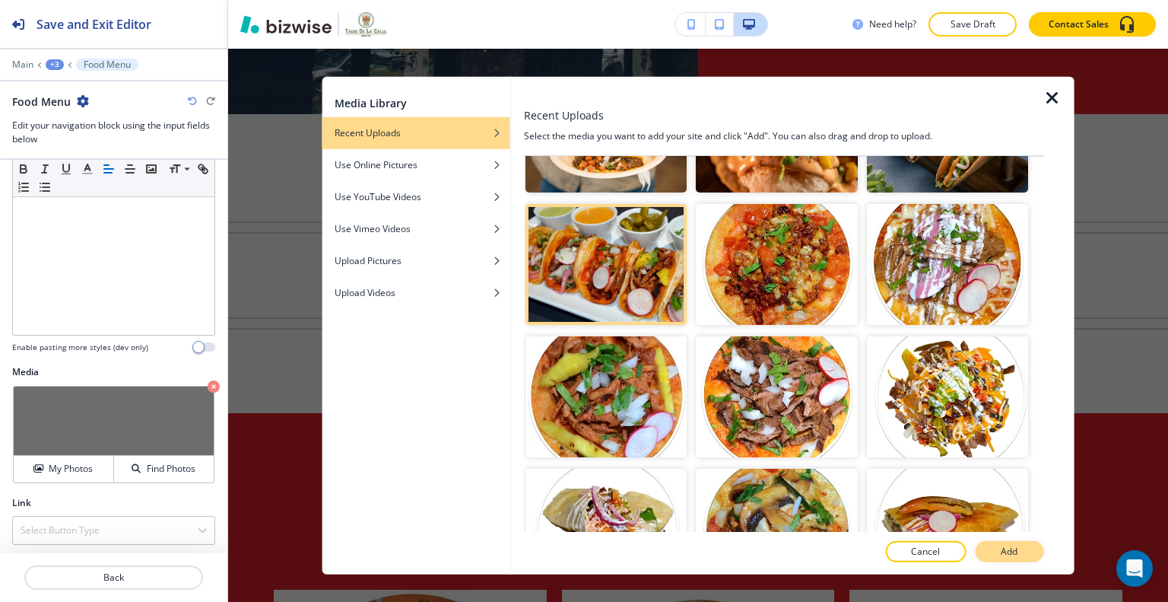
click at [1010, 560] on button "Add" at bounding box center [1009, 551] width 68 height 21
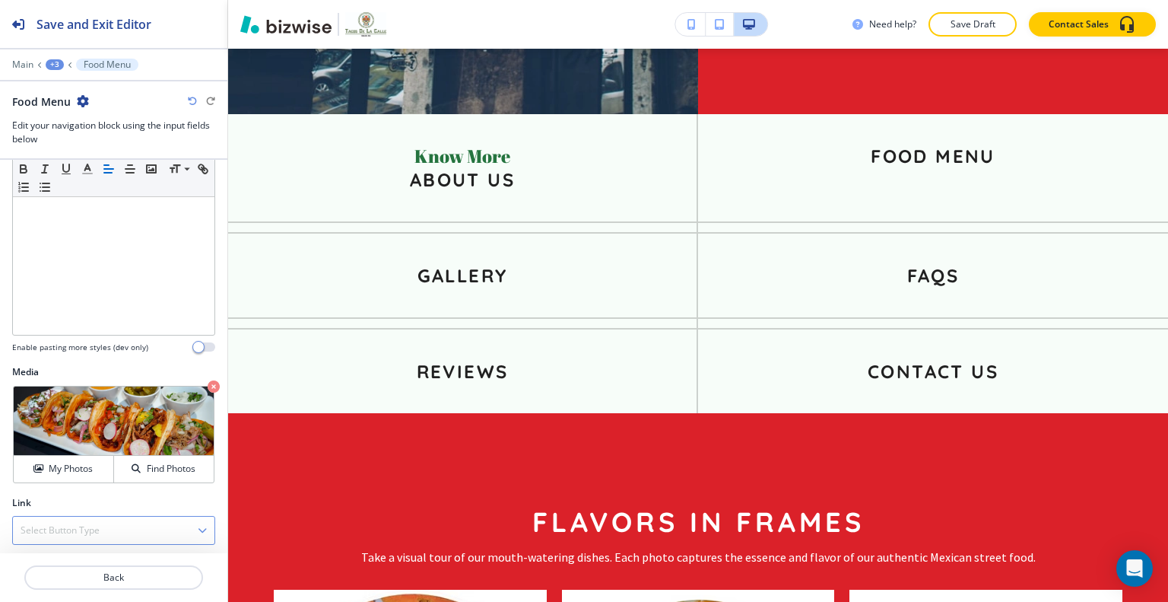
click at [98, 523] on h4 "Select Button Type" at bounding box center [60, 530] width 79 height 14
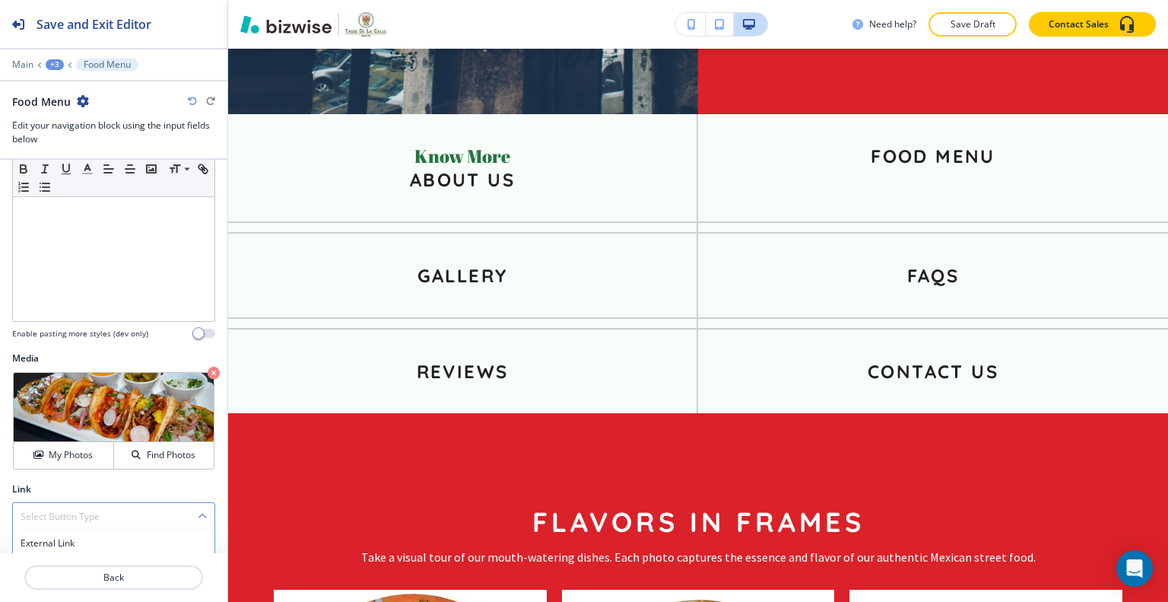
scroll to position [377, 0]
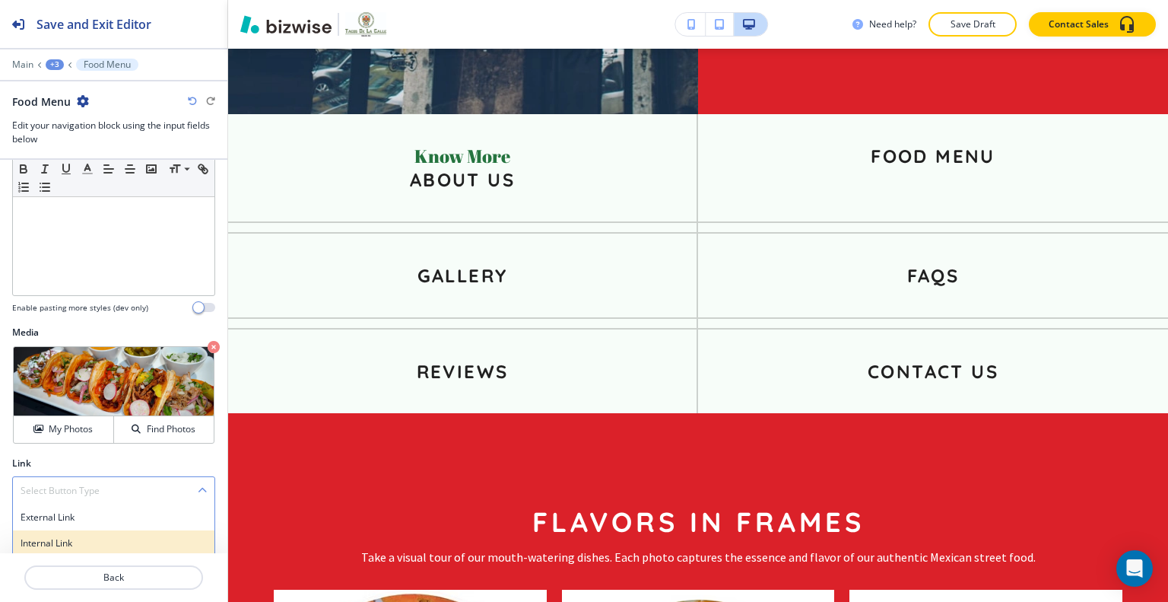
click at [93, 542] on h4 "Internal Link" at bounding box center [114, 543] width 186 height 14
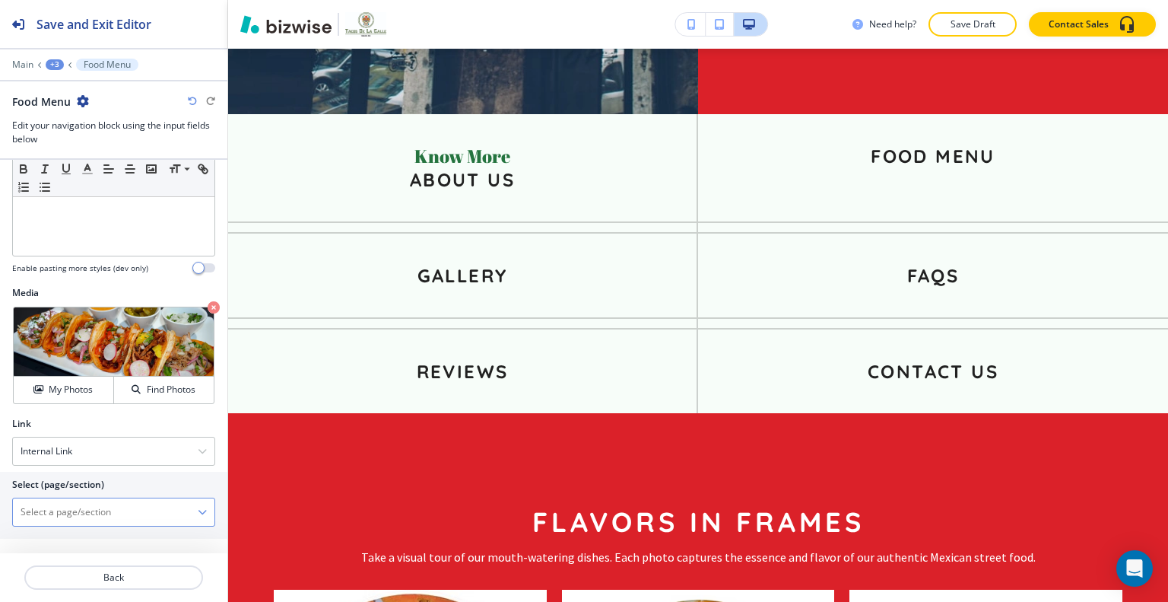
click at [79, 518] on \(page\/section\) "Manual Input" at bounding box center [105, 512] width 185 height 26
click at [76, 526] on div "Food Menu" at bounding box center [114, 539] width 202 height 26
type \(page\/section\) "Food Menu"
click at [80, 583] on p "Back" at bounding box center [114, 578] width 176 height 14
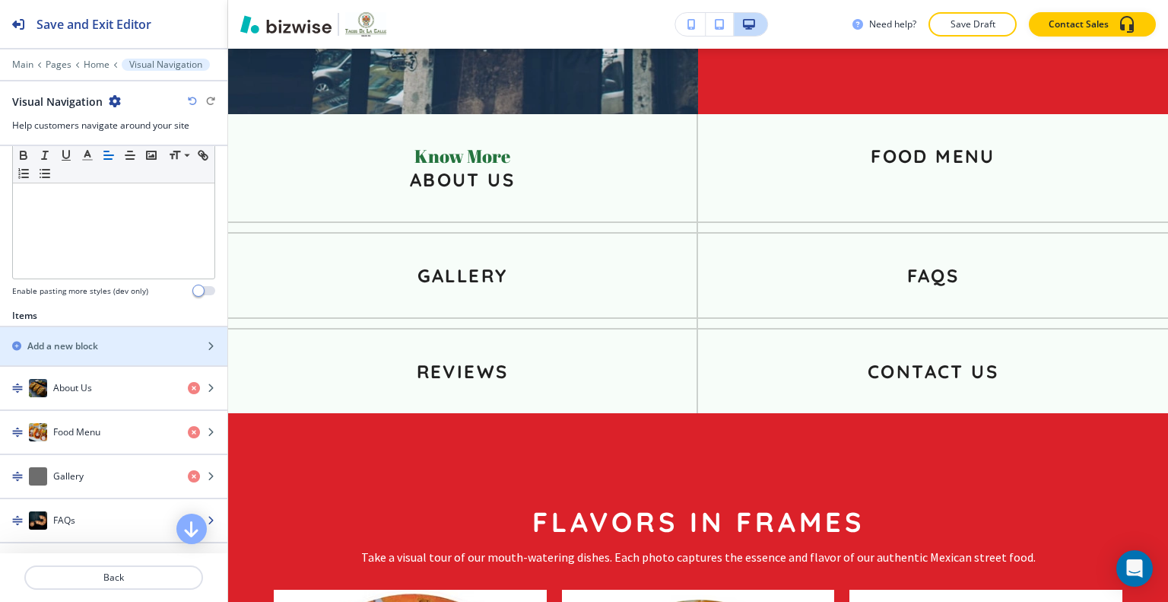
scroll to position [456, 0]
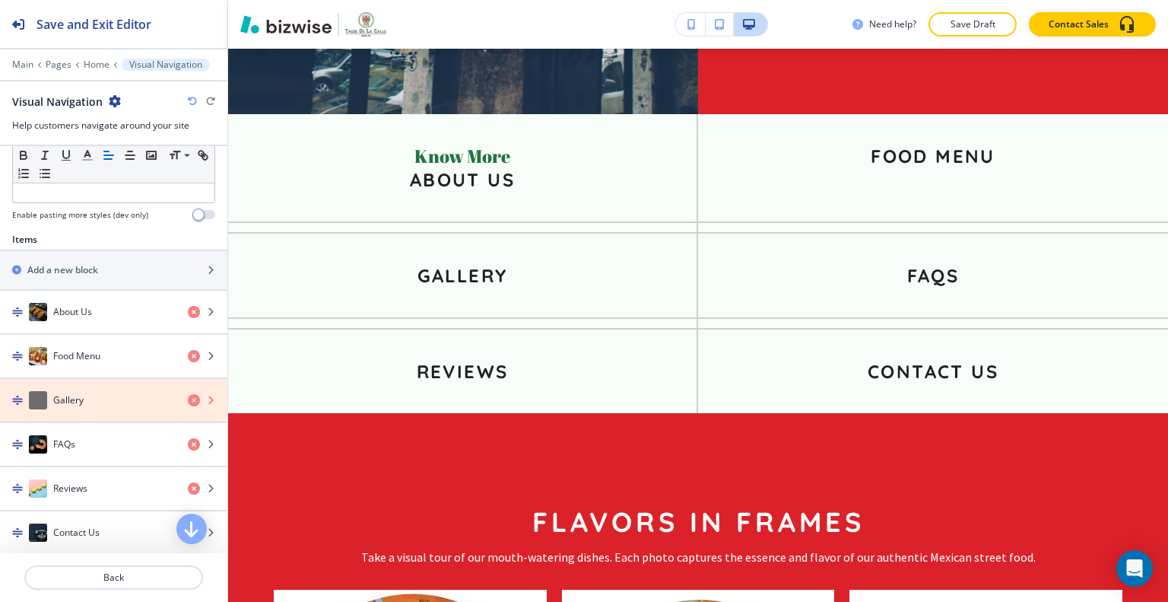
click at [188, 395] on icon "button" at bounding box center [194, 400] width 12 height 12
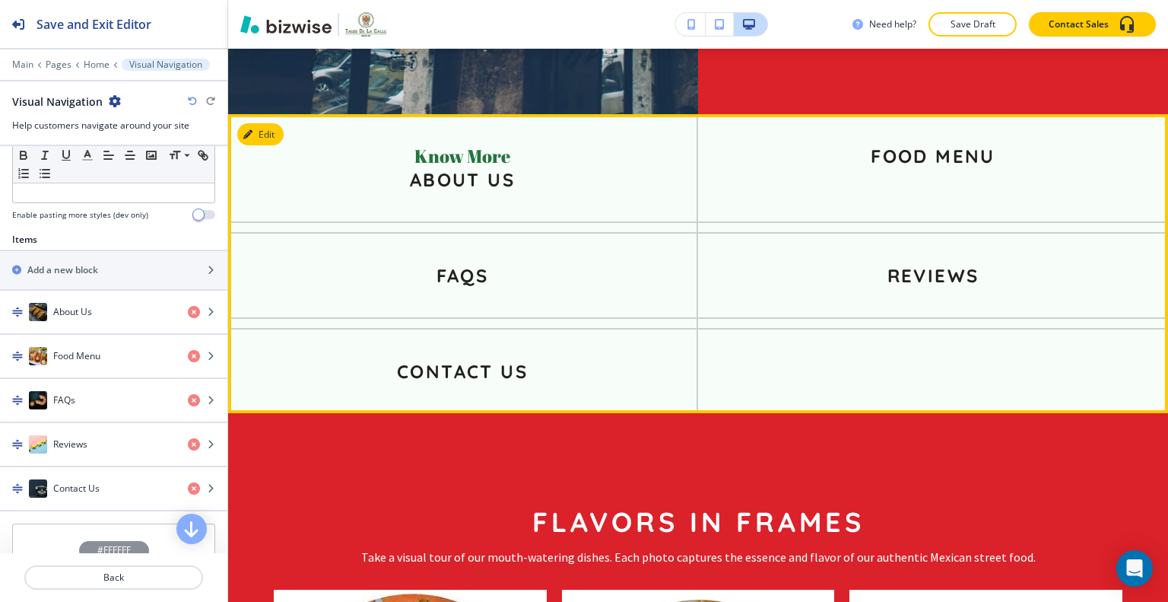
scroll to position [2577, 0]
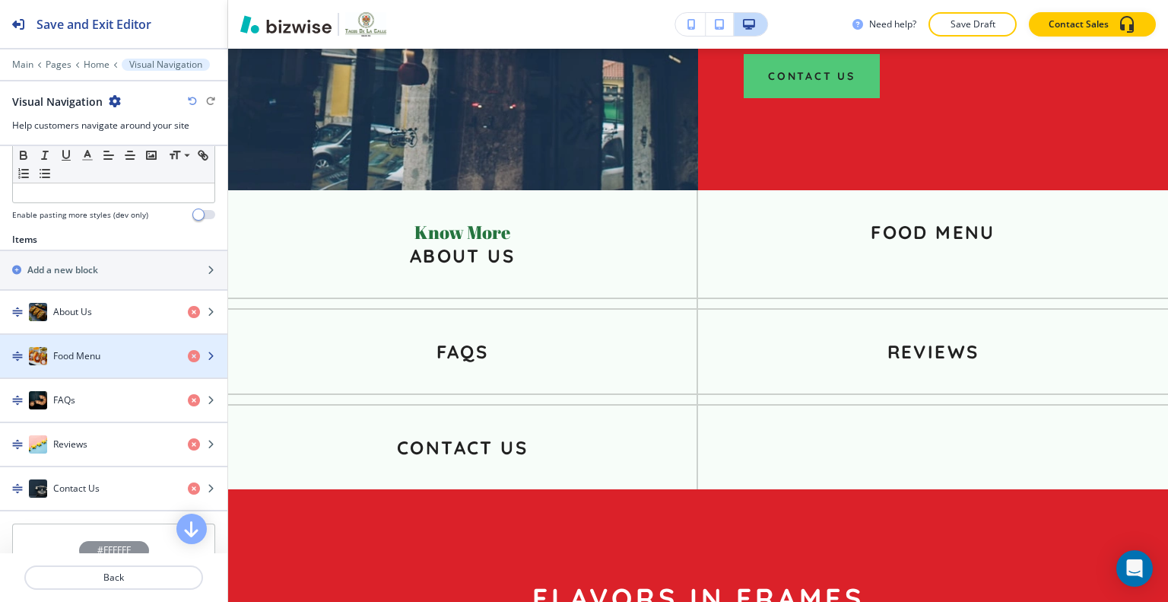
click at [91, 352] on h4 "Food Menu" at bounding box center [76, 356] width 47 height 14
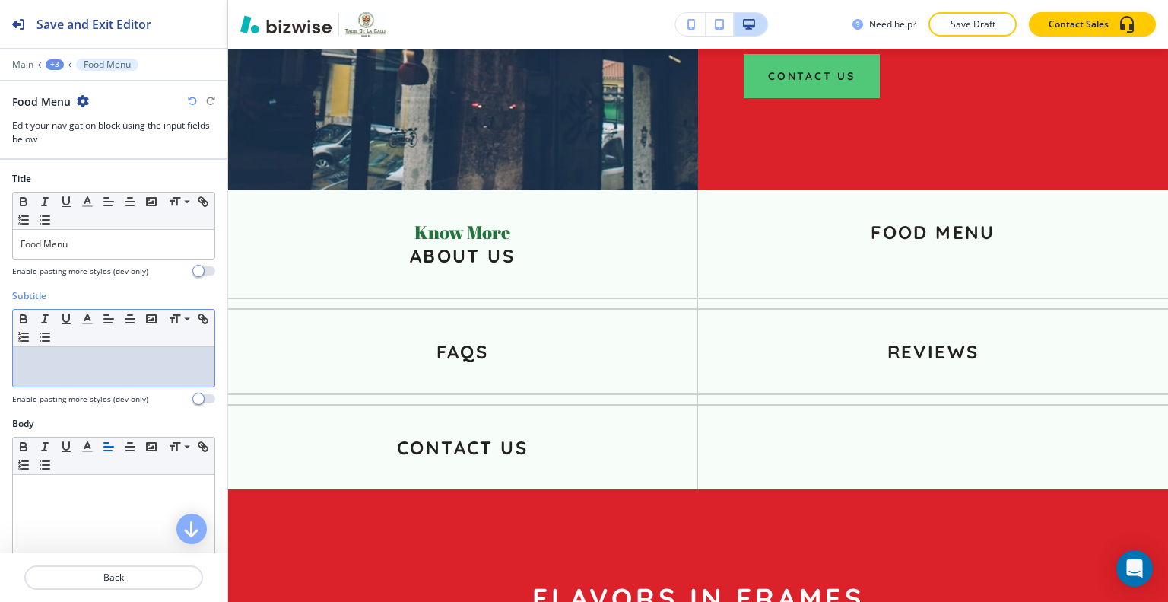
click at [76, 348] on div at bounding box center [114, 367] width 202 height 40
drag, startPoint x: 112, startPoint y: 365, endPoint x: 1, endPoint y: 364, distance: 111.1
click at [0, 362] on div "Subtitle Small Normal Large Huge Know More our Enable pasting more styles (dev …" at bounding box center [113, 353] width 227 height 128
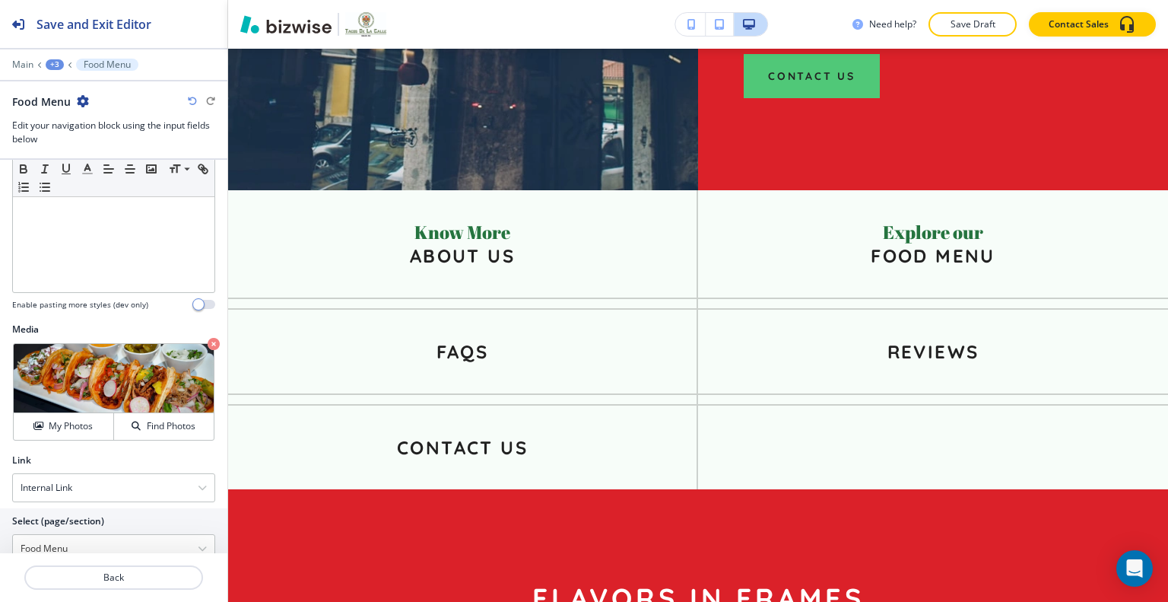
scroll to position [417, 0]
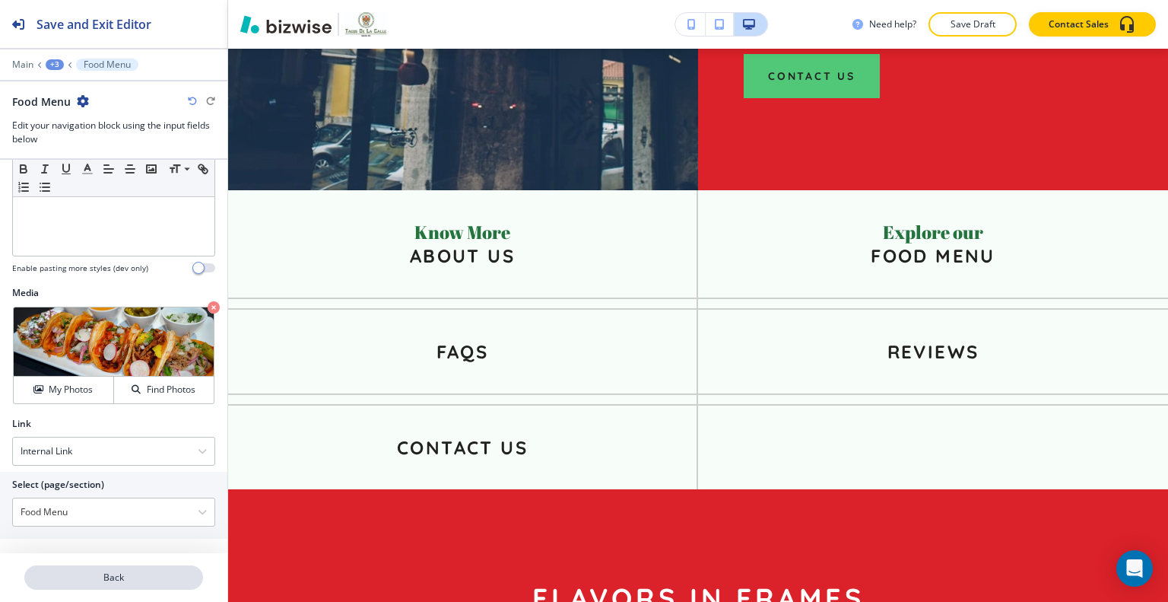
click at [94, 577] on p "Back" at bounding box center [114, 578] width 176 height 14
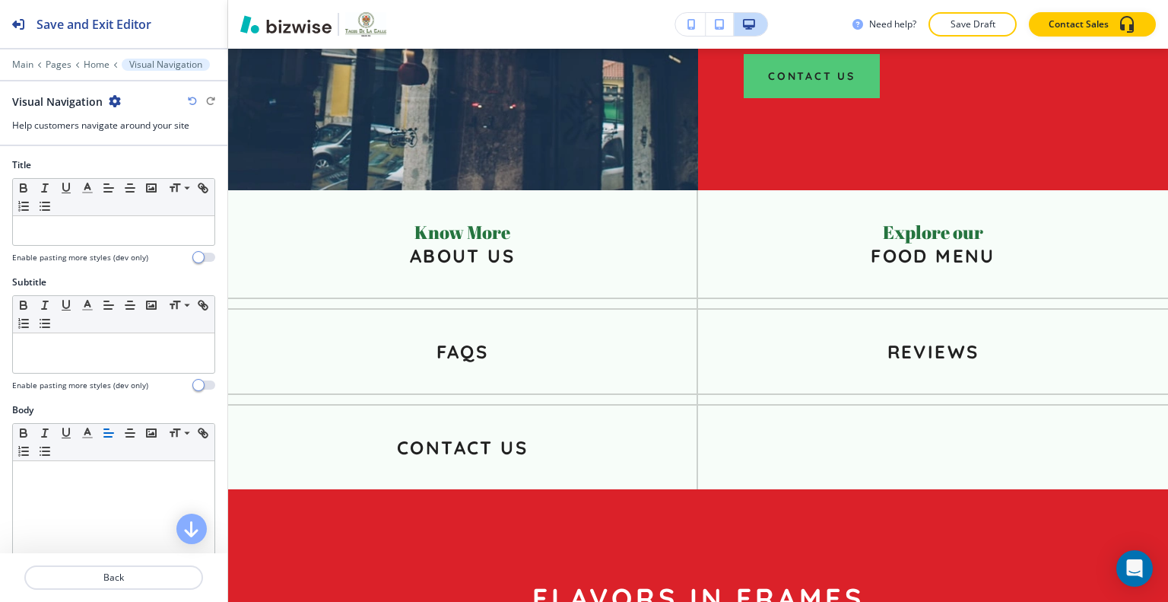
scroll to position [2653, 0]
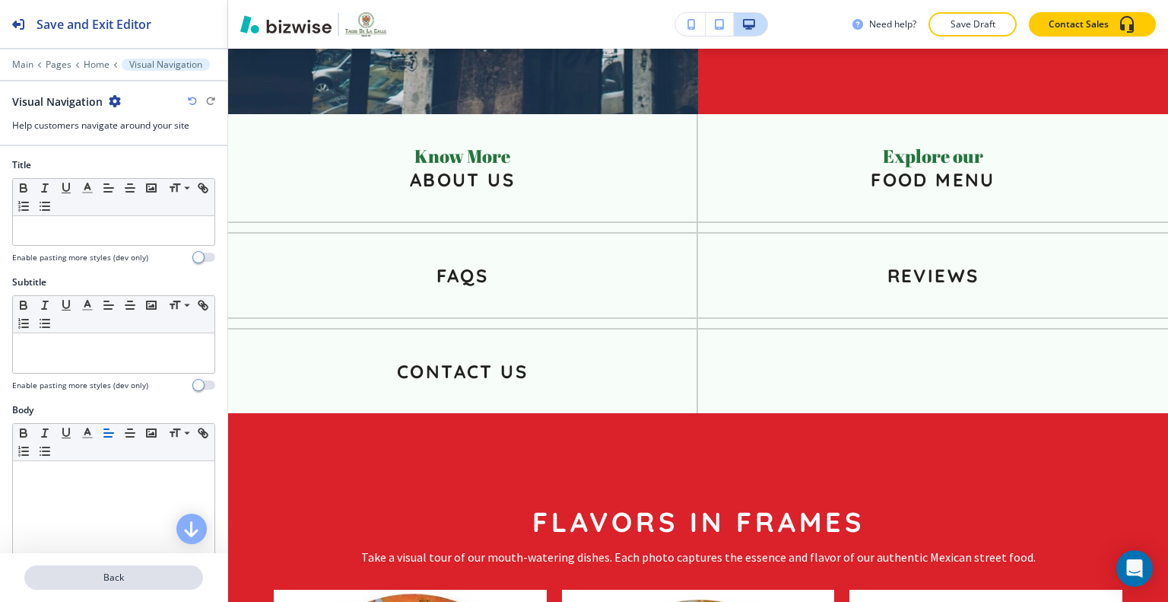
click at [161, 586] on button "Back" at bounding box center [113, 577] width 179 height 24
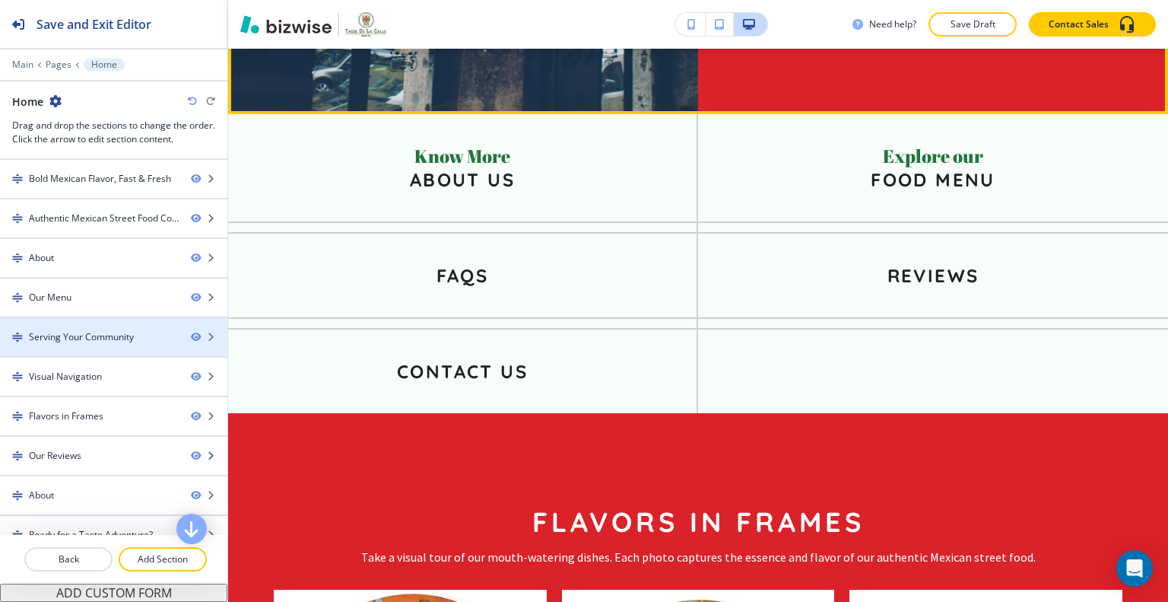
scroll to position [94, 0]
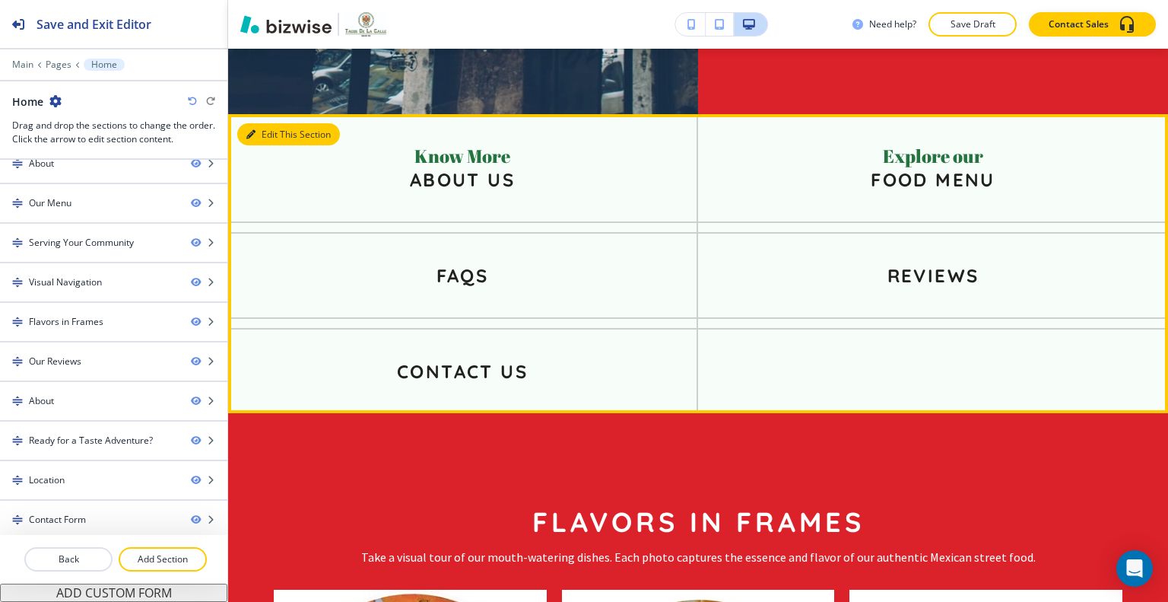
click at [270, 123] on button "Edit This Section" at bounding box center [288, 134] width 103 height 23
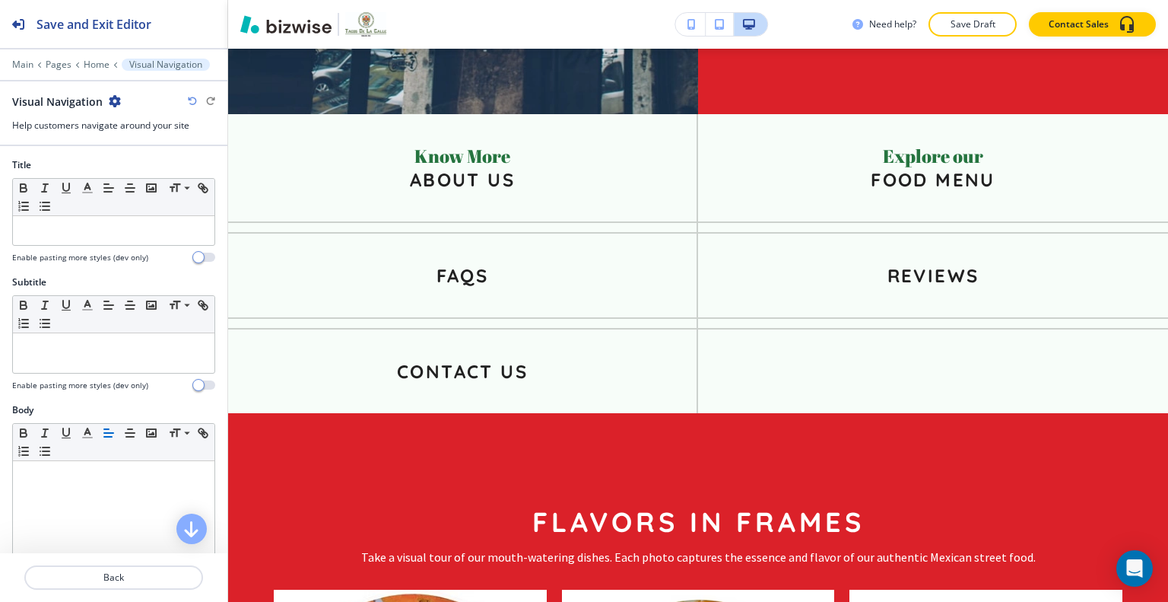
scroll to position [564, 0]
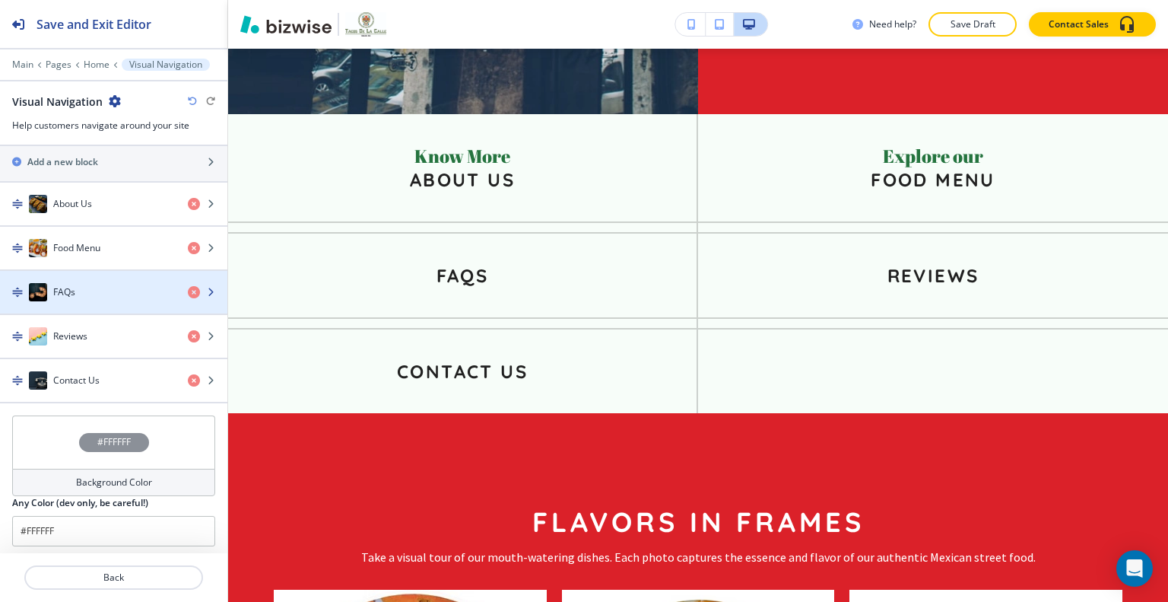
click at [118, 291] on div "FAQs" at bounding box center [88, 292] width 176 height 18
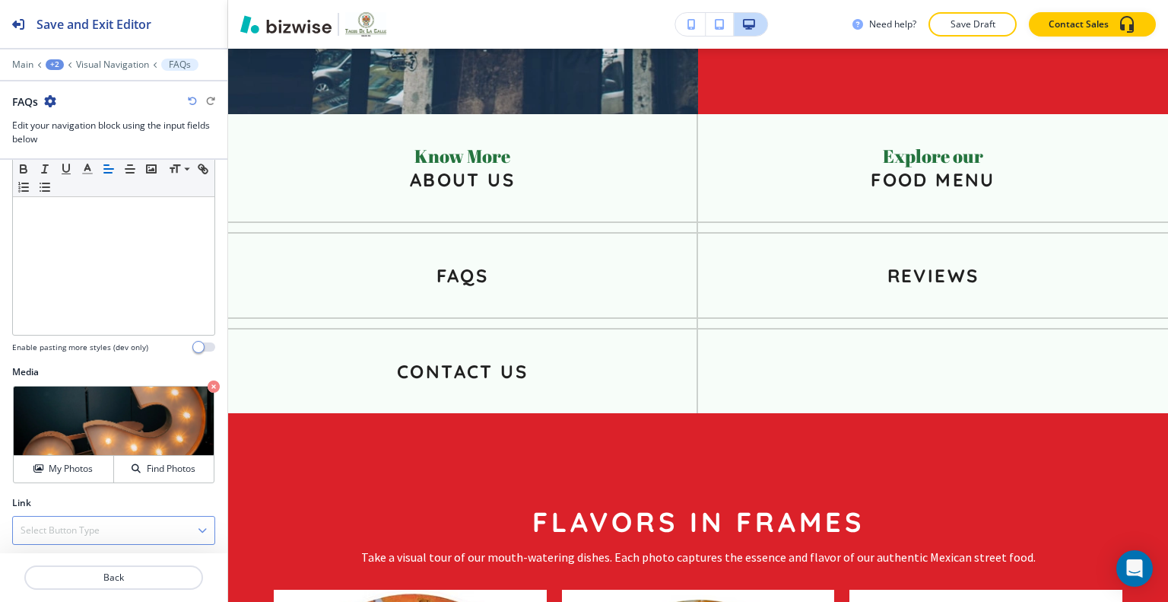
click at [67, 523] on h4 "Select Button Type" at bounding box center [60, 530] width 79 height 14
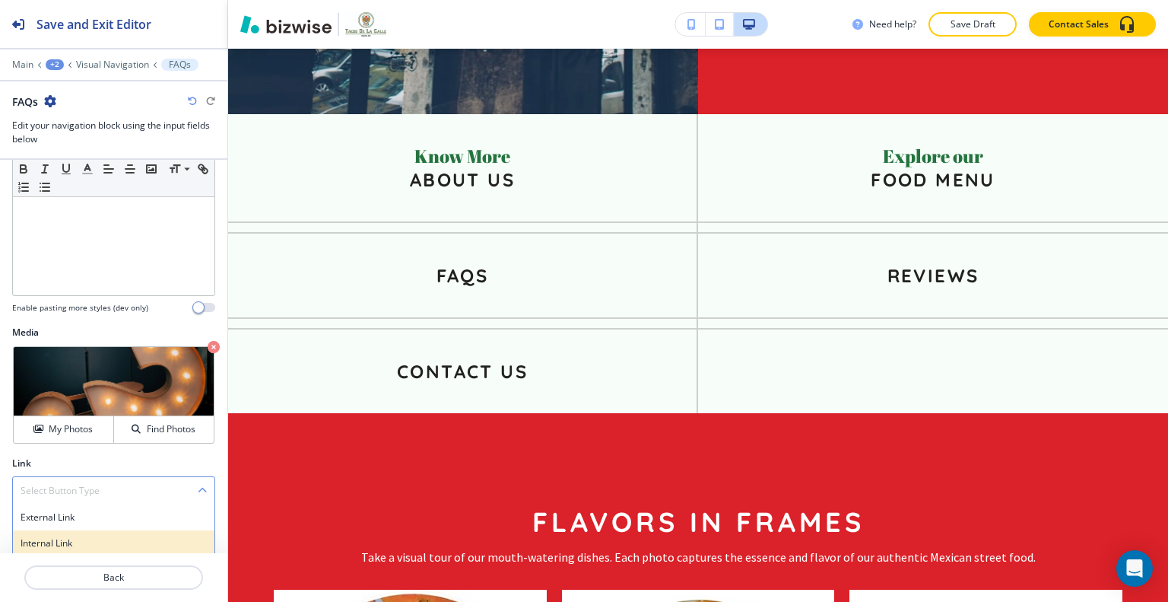
click at [70, 541] on h4 "Internal Link" at bounding box center [114, 543] width 186 height 14
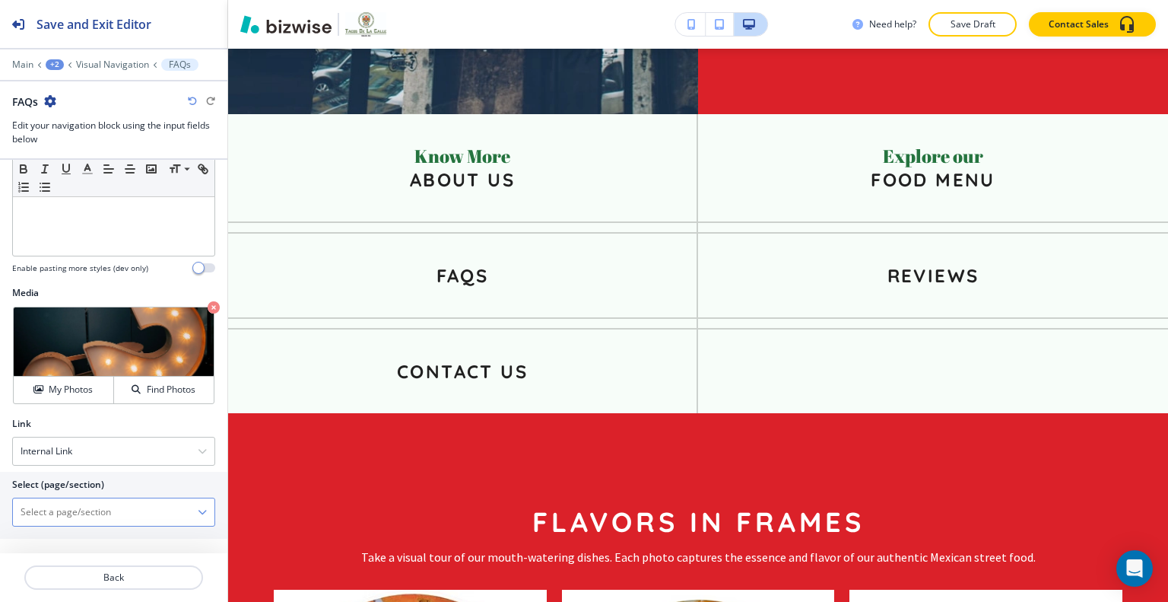
click at [75, 512] on \(page\/section\) "Manual Input" at bounding box center [105, 512] width 185 height 26
click at [74, 520] on \(page\/section\) "Manual Input" at bounding box center [105, 512] width 185 height 26
click at [79, 533] on h4 "FAQs" at bounding box center [114, 539] width 186 height 14
type \(page\/section\) "FAQs"
click at [82, 582] on p "Back" at bounding box center [114, 578] width 176 height 14
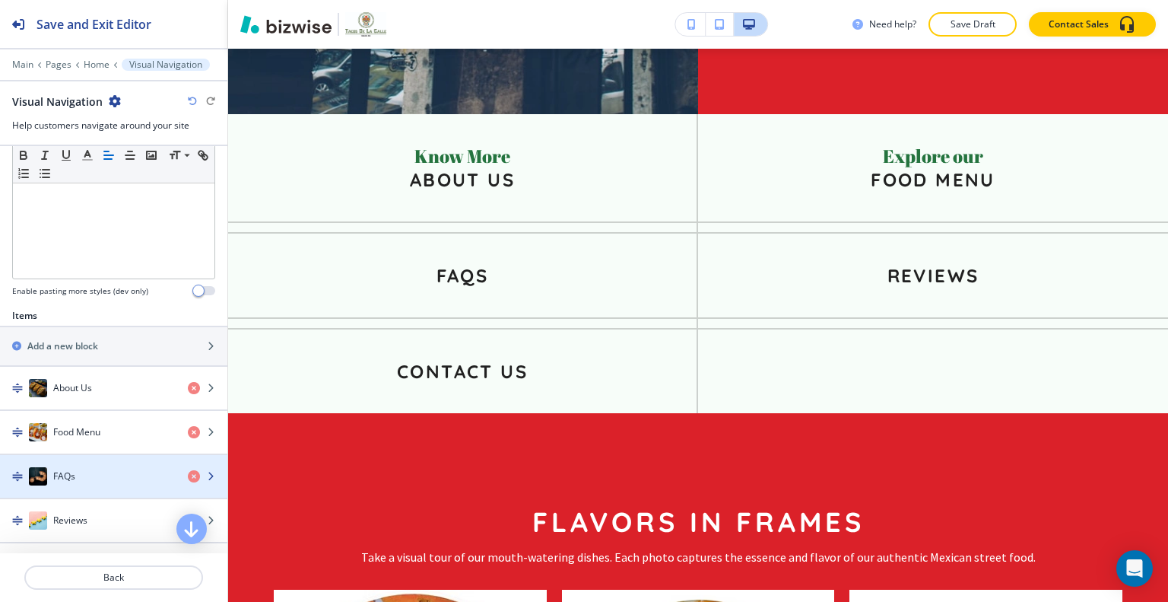
scroll to position [532, 0]
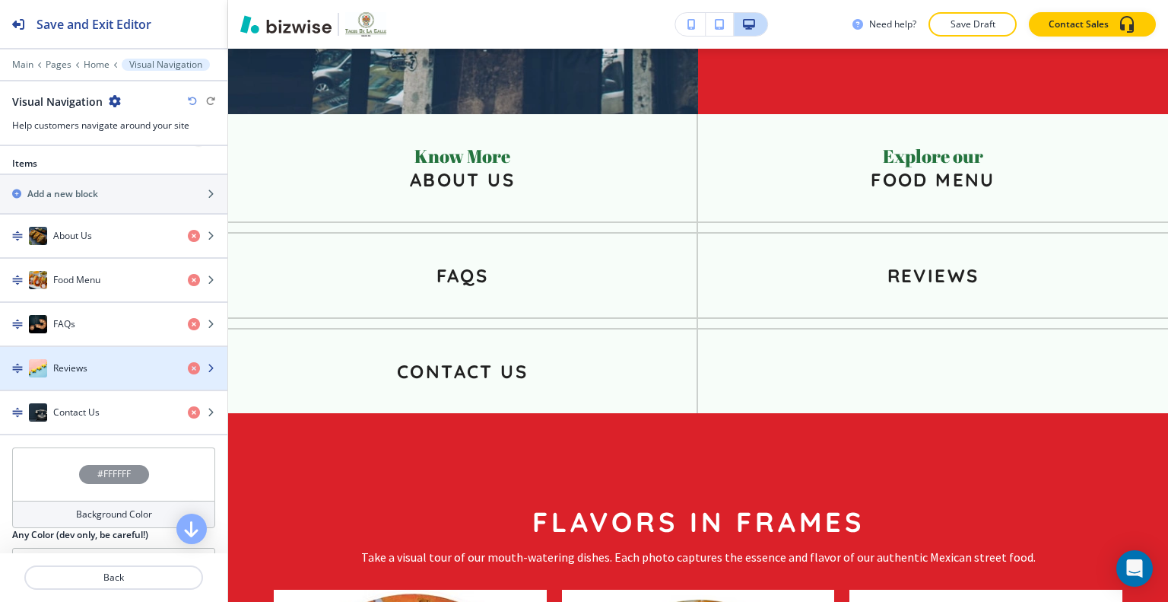
click at [101, 363] on div "Reviews" at bounding box center [88, 368] width 176 height 18
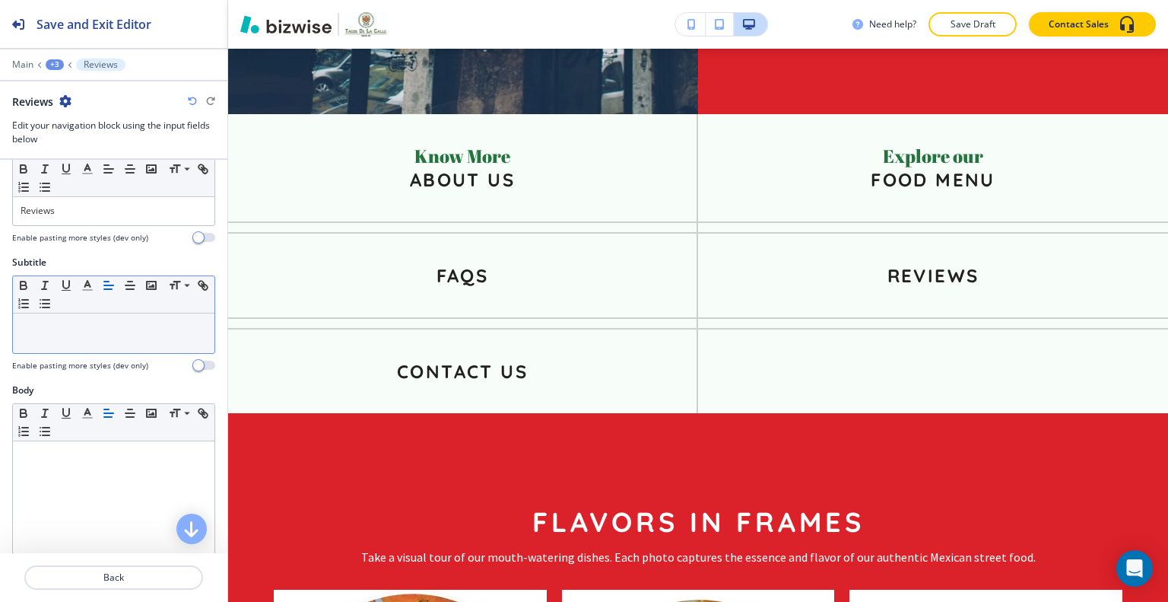
scroll to position [0, 0]
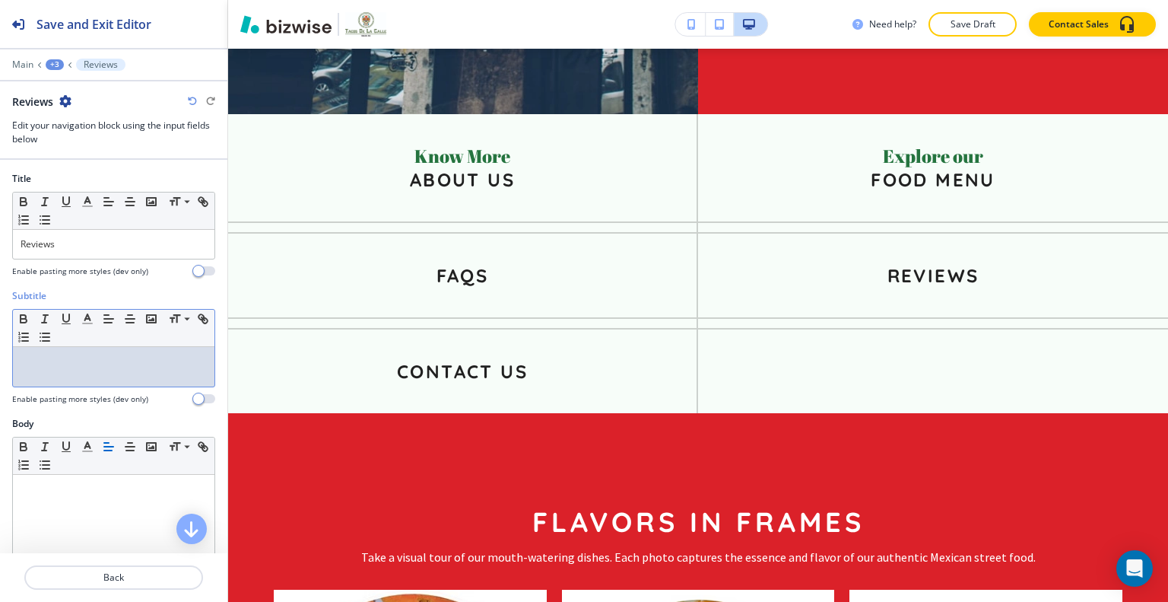
click at [61, 380] on div at bounding box center [114, 367] width 202 height 40
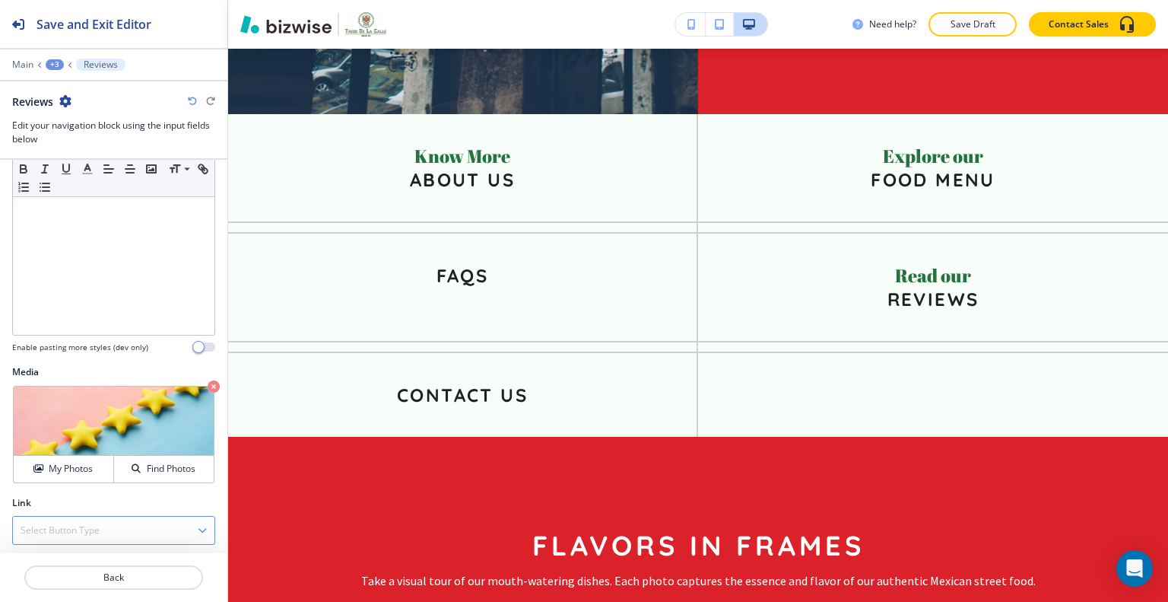
click at [103, 521] on div "Select Button Type" at bounding box center [114, 530] width 202 height 27
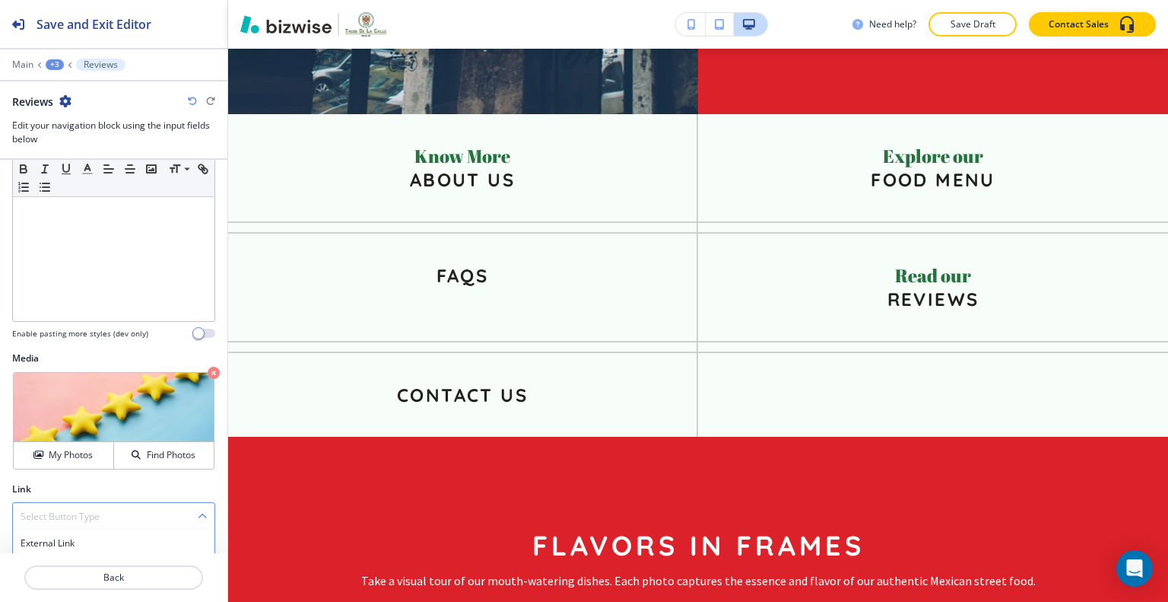
scroll to position [377, 0]
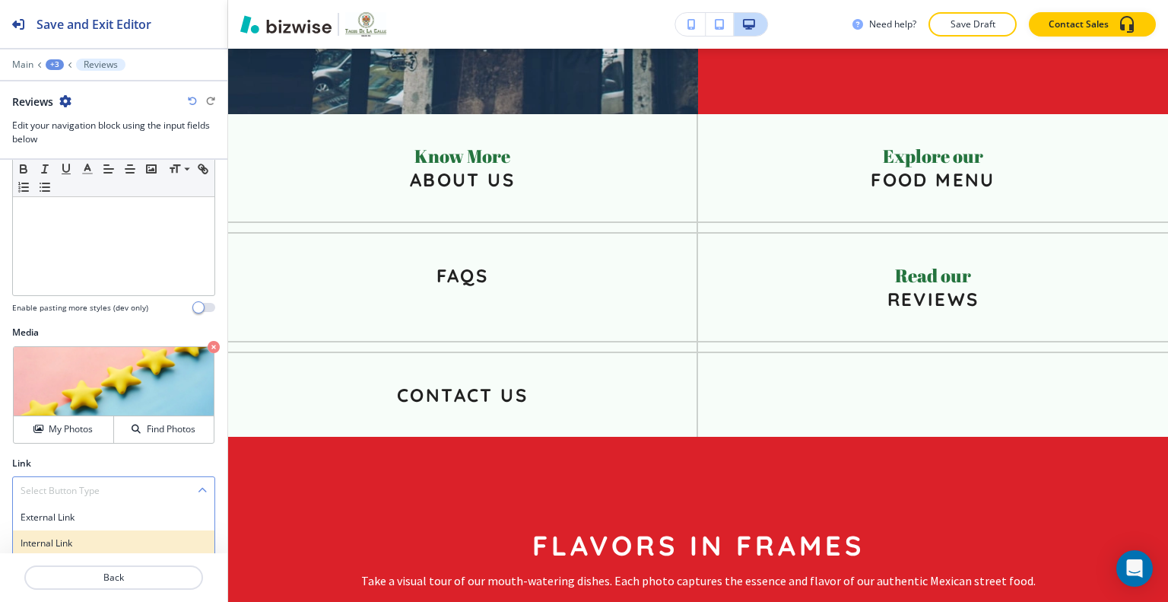
click at [97, 530] on div "Internal Link" at bounding box center [114, 543] width 202 height 26
click at [92, 545] on \(page\/section\) "Manual Input" at bounding box center [105, 552] width 185 height 26
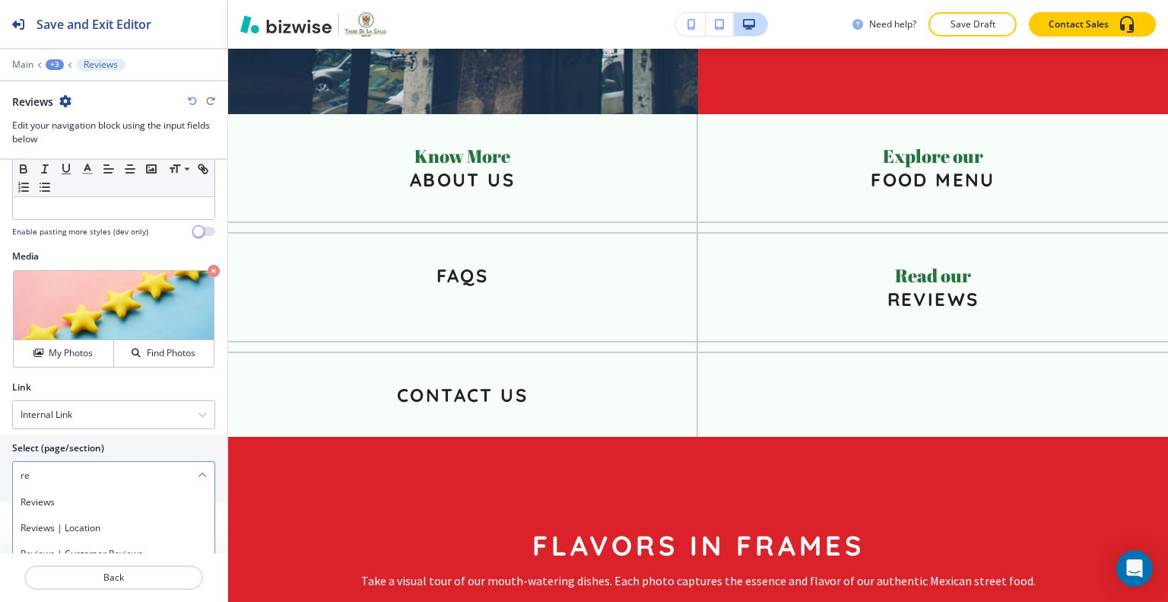
scroll to position [615, 0]
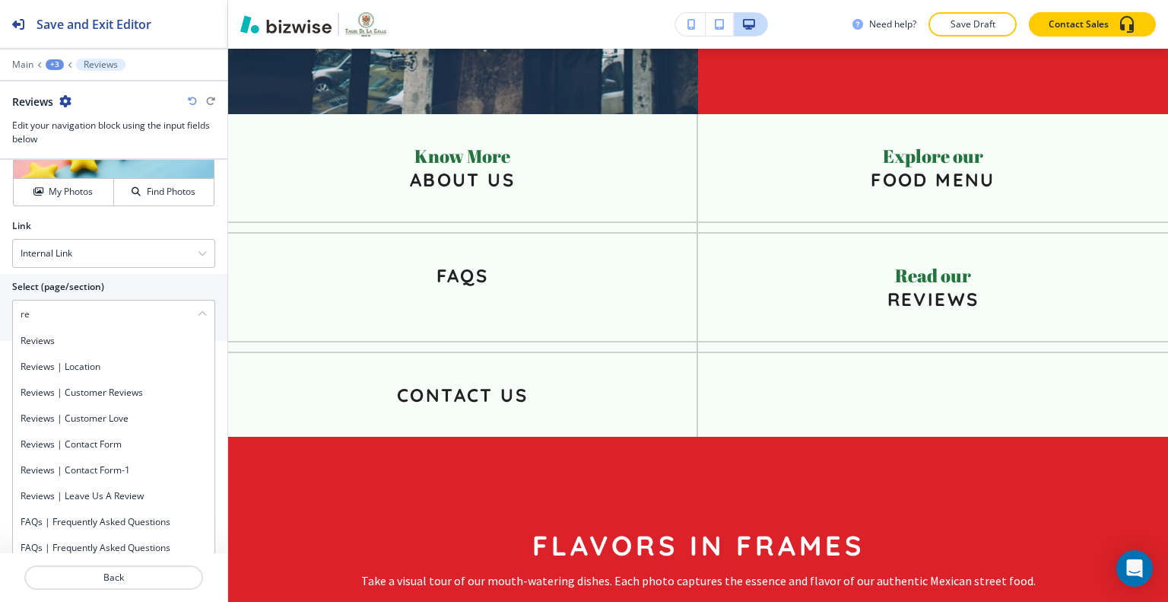
click at [44, 334] on h4 "Reviews" at bounding box center [114, 341] width 186 height 14
type \(page\/section\) "Reviews"
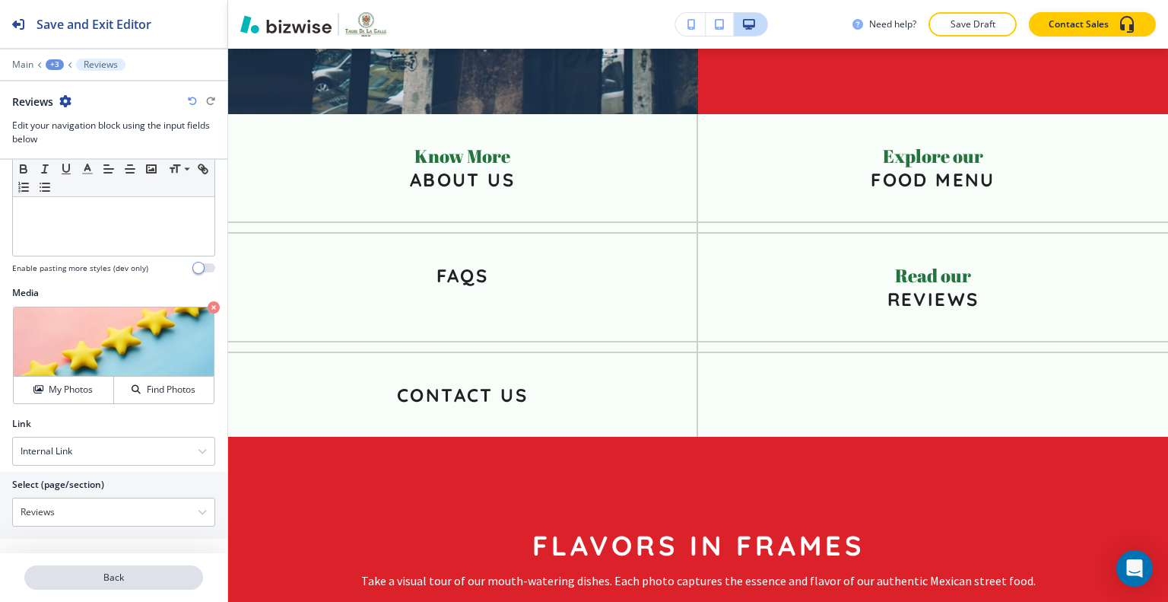
click at [111, 574] on p "Back" at bounding box center [114, 578] width 176 height 14
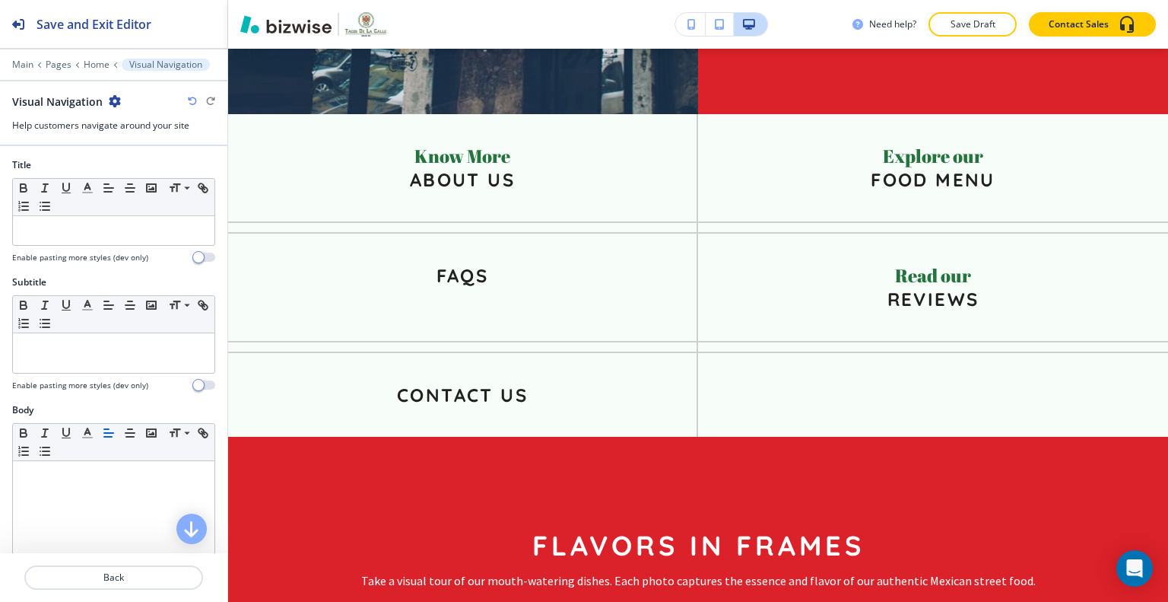
scroll to position [564, 0]
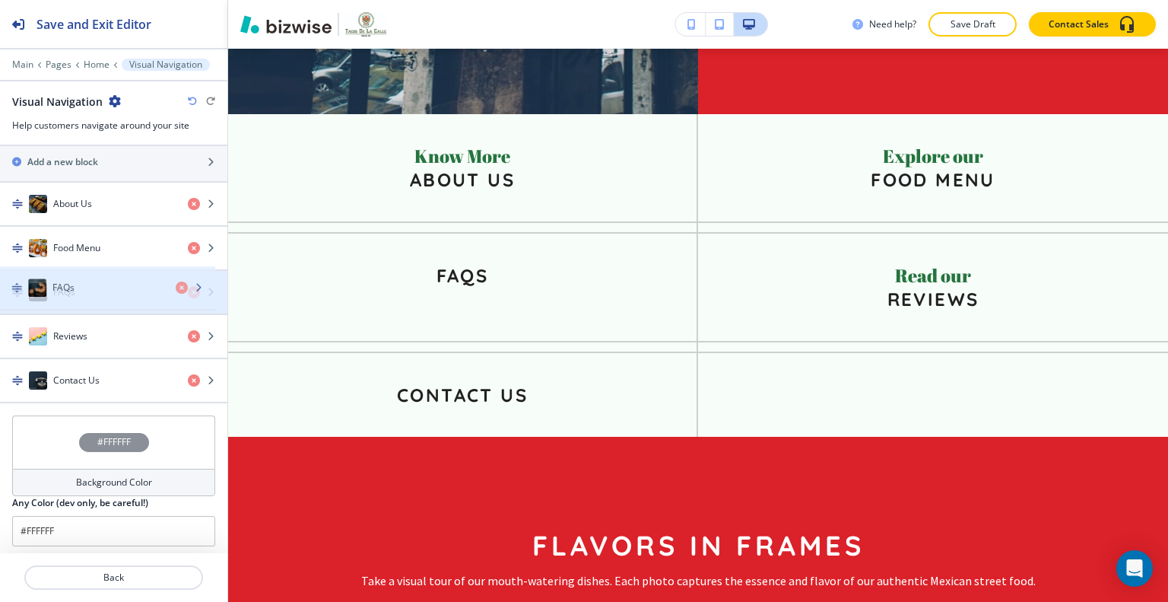
click at [110, 294] on div "FAQs" at bounding box center [88, 292] width 176 height 18
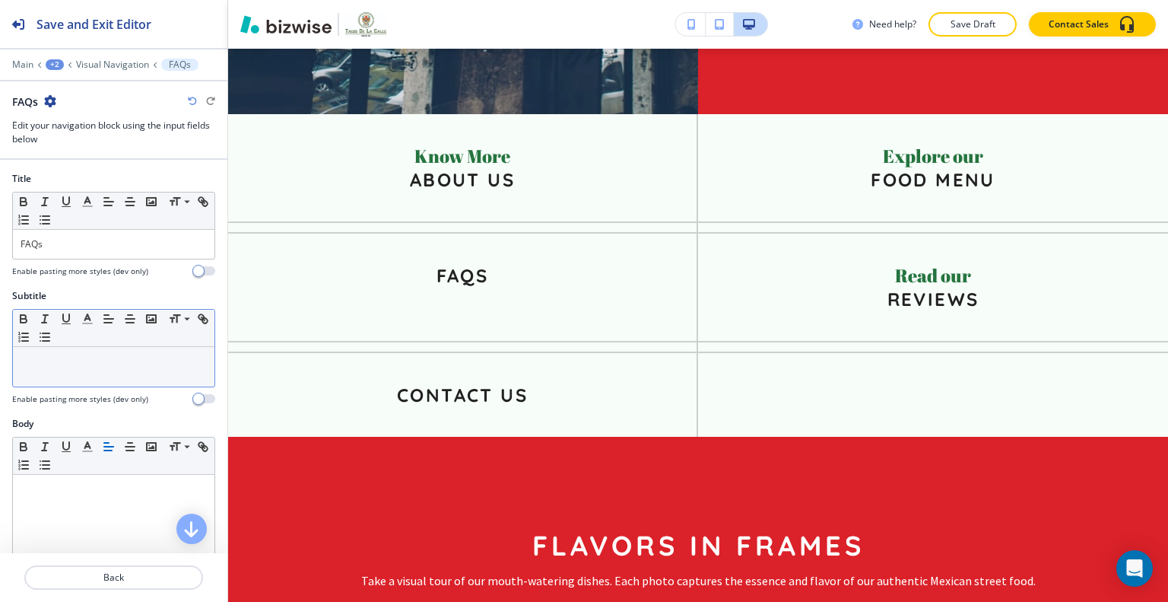
click at [73, 377] on div at bounding box center [114, 367] width 202 height 40
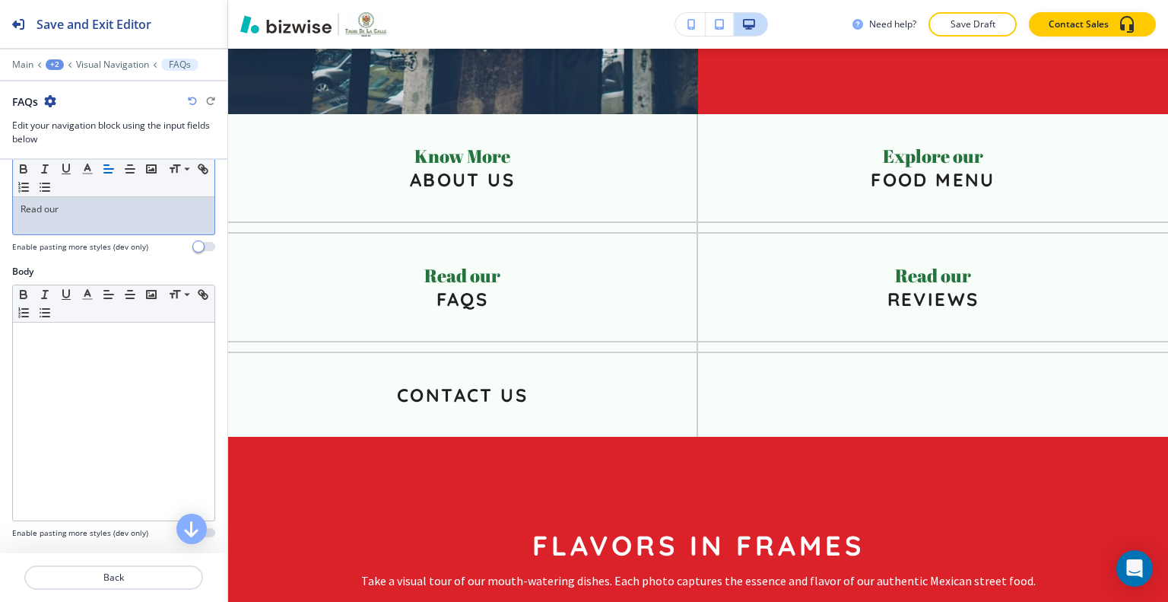
scroll to position [304, 0]
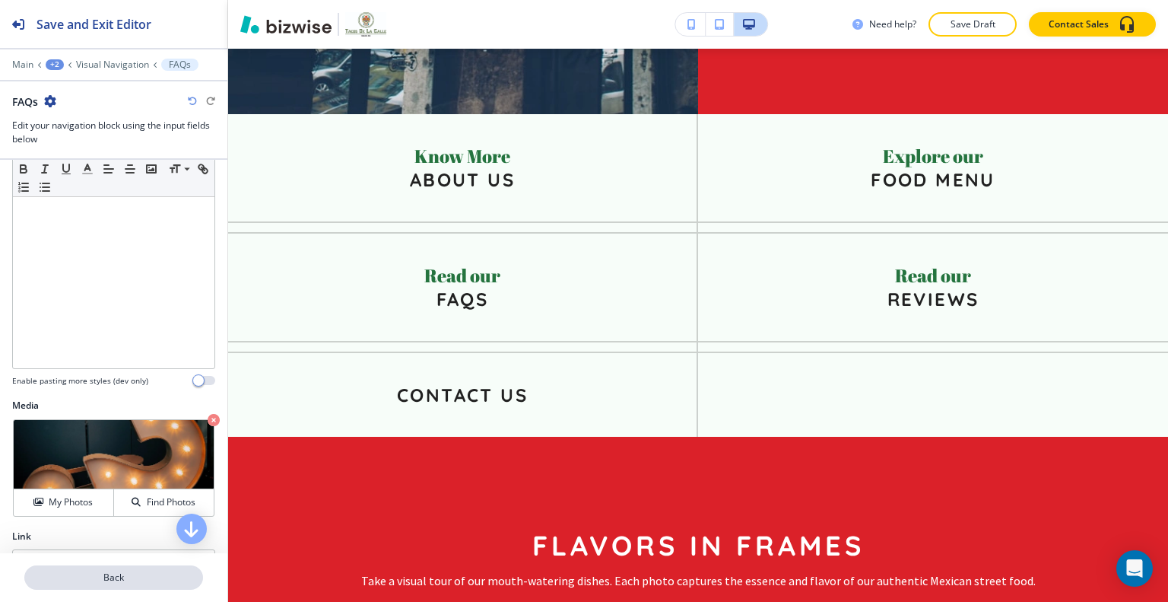
click at [106, 571] on p "Back" at bounding box center [114, 578] width 176 height 14
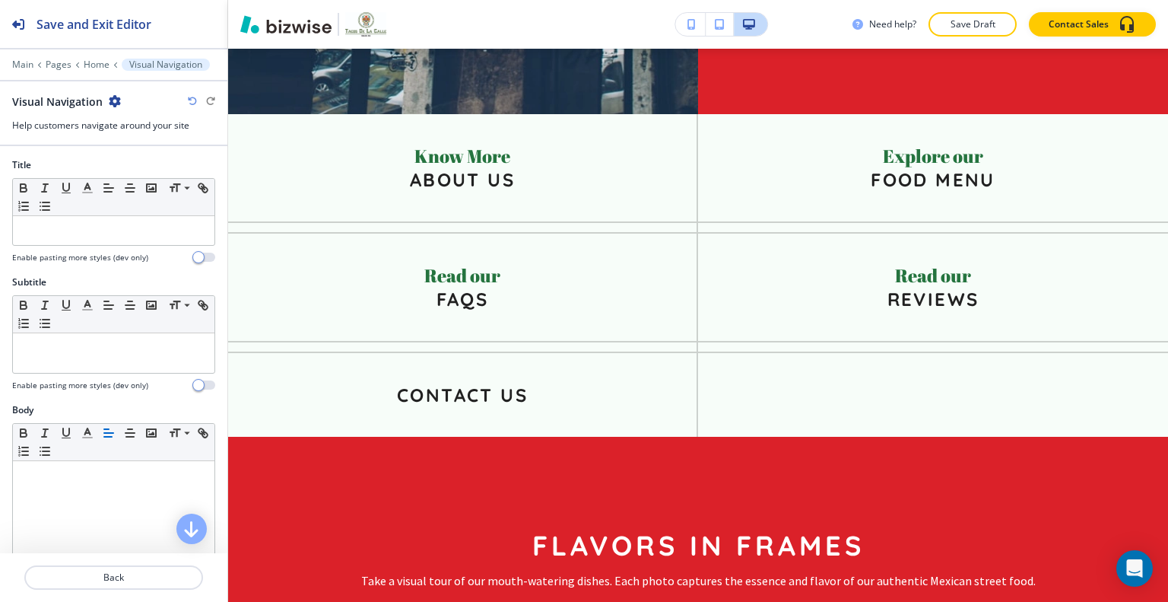
scroll to position [564, 0]
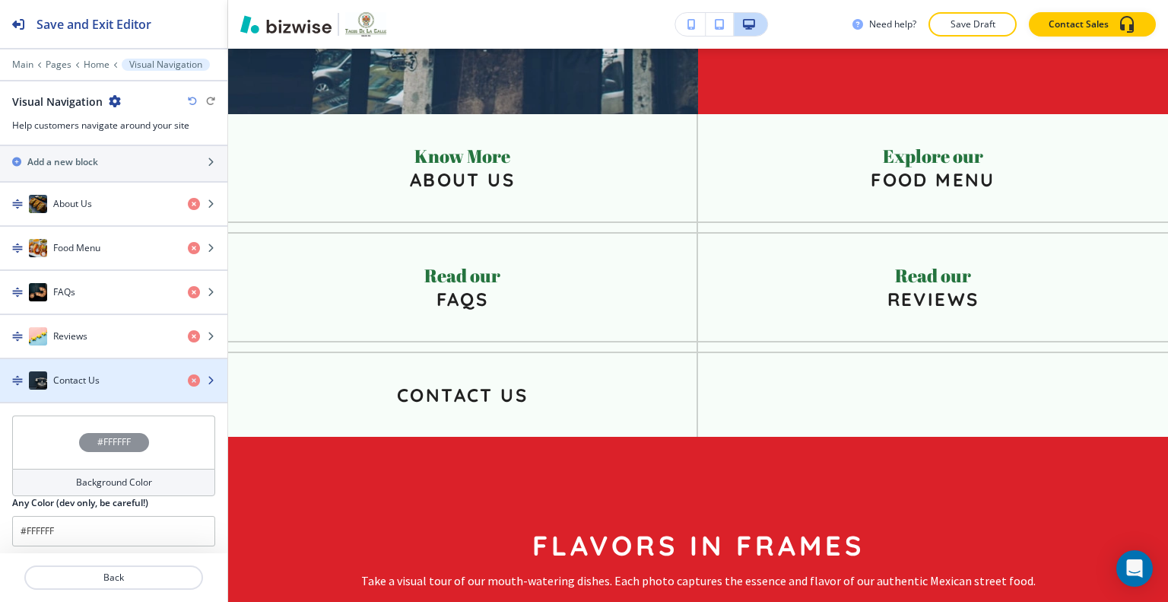
click at [109, 392] on div "button" at bounding box center [113, 395] width 227 height 12
click at [109, 391] on div "button" at bounding box center [113, 395] width 227 height 12
click at [109, 392] on div "button" at bounding box center [113, 395] width 227 height 12
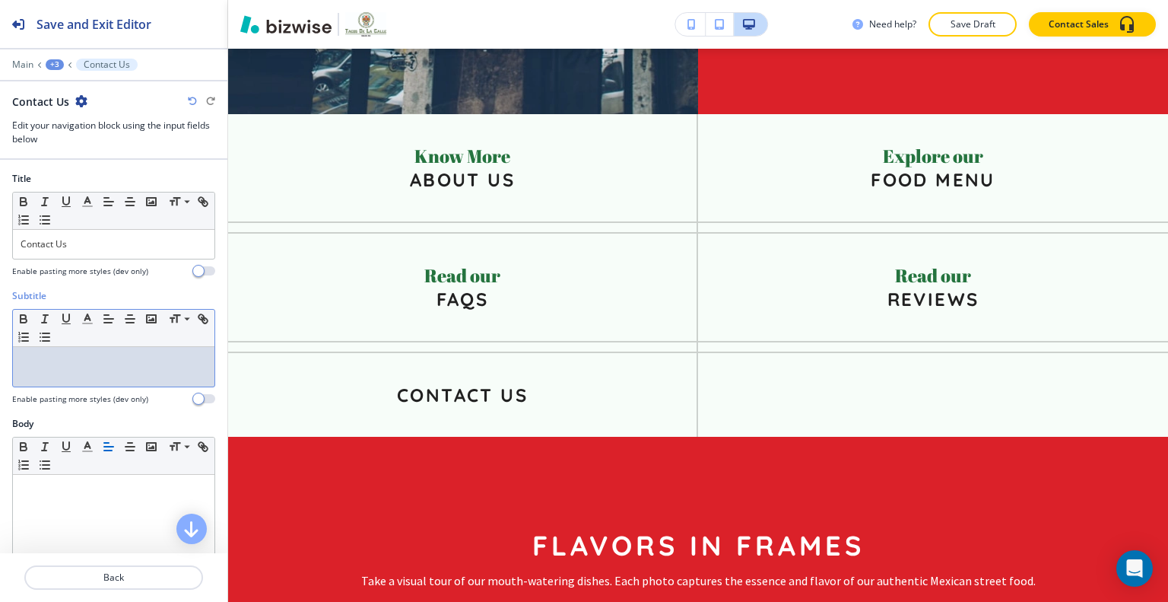
click at [55, 370] on div at bounding box center [114, 367] width 202 height 40
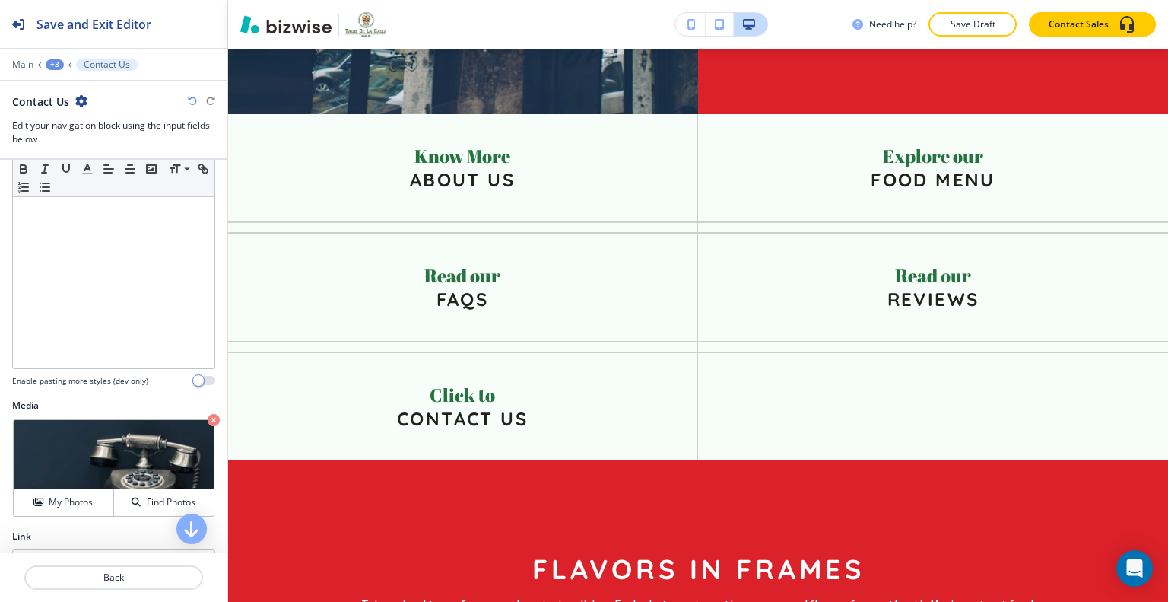
scroll to position [338, 0]
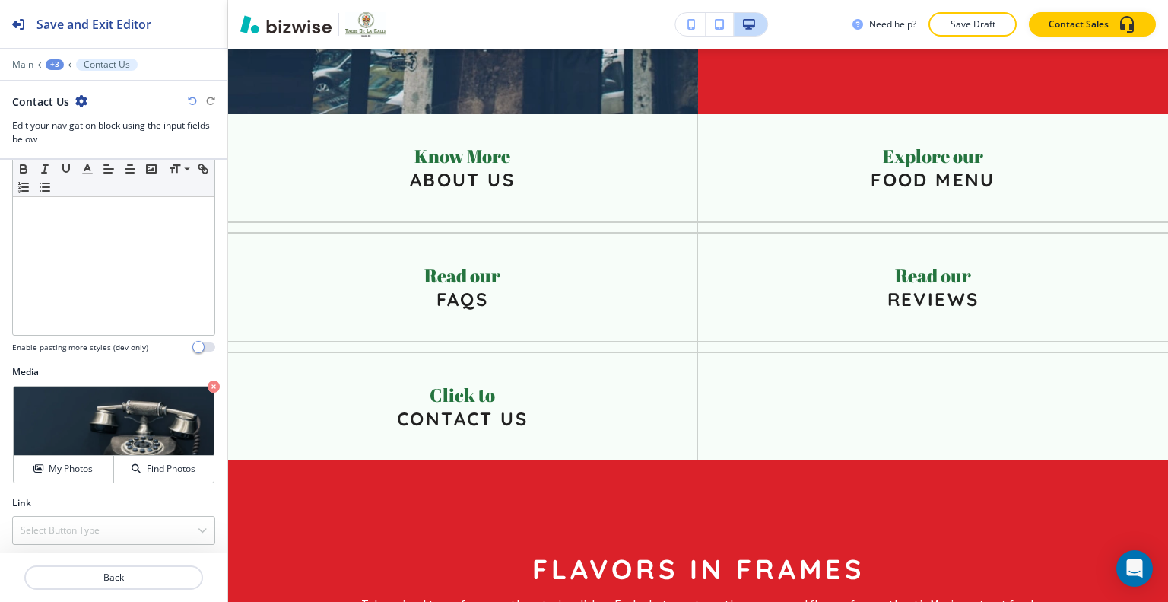
click at [62, 542] on div "Link Select Button Type External Link Internal Link" at bounding box center [113, 526] width 227 height 61
click at [65, 523] on h4 "Select Button Type" at bounding box center [60, 530] width 79 height 14
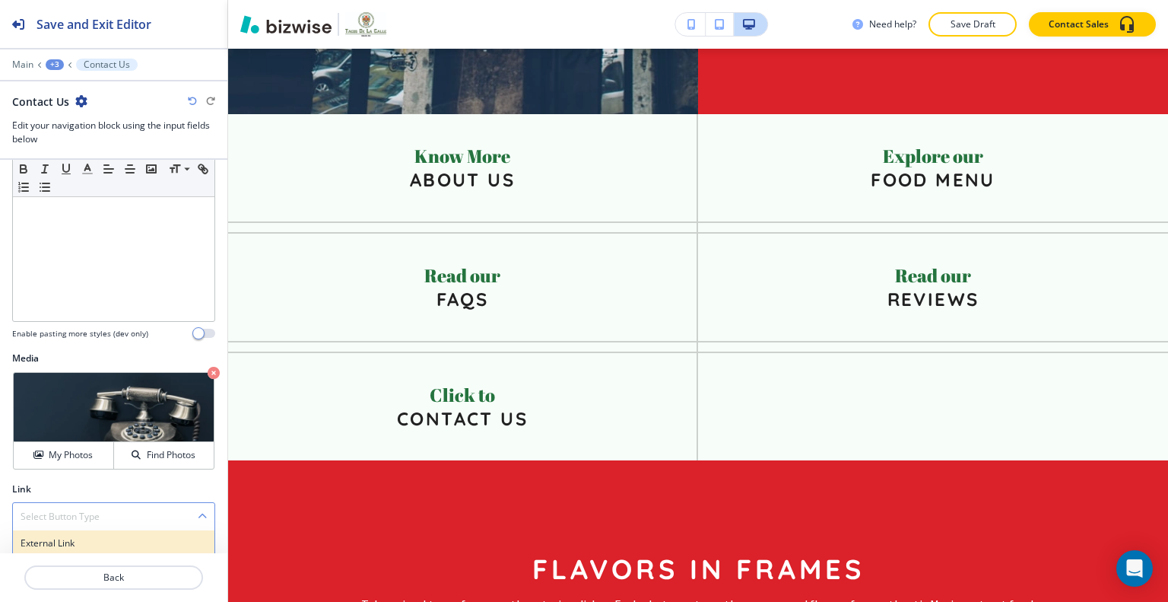
scroll to position [377, 0]
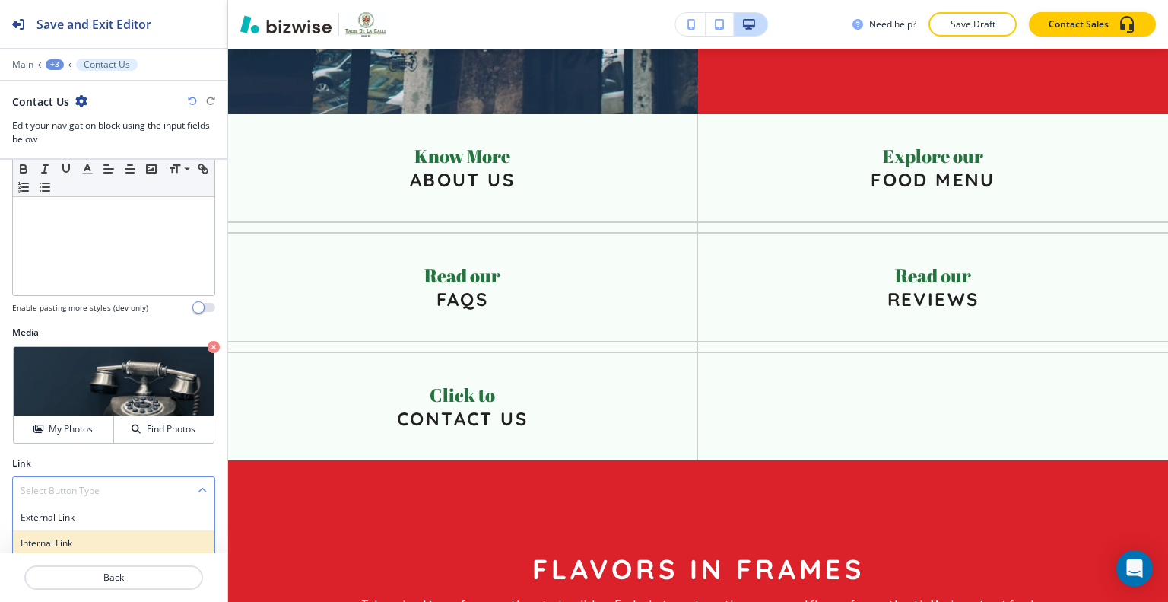
click at [60, 545] on h4 "Internal Link" at bounding box center [114, 543] width 186 height 14
click at [61, 526] on div "Select (page/section) Home Home | Hero Home | About Home | Our Menu Home | Serv…" at bounding box center [113, 541] width 203 height 49
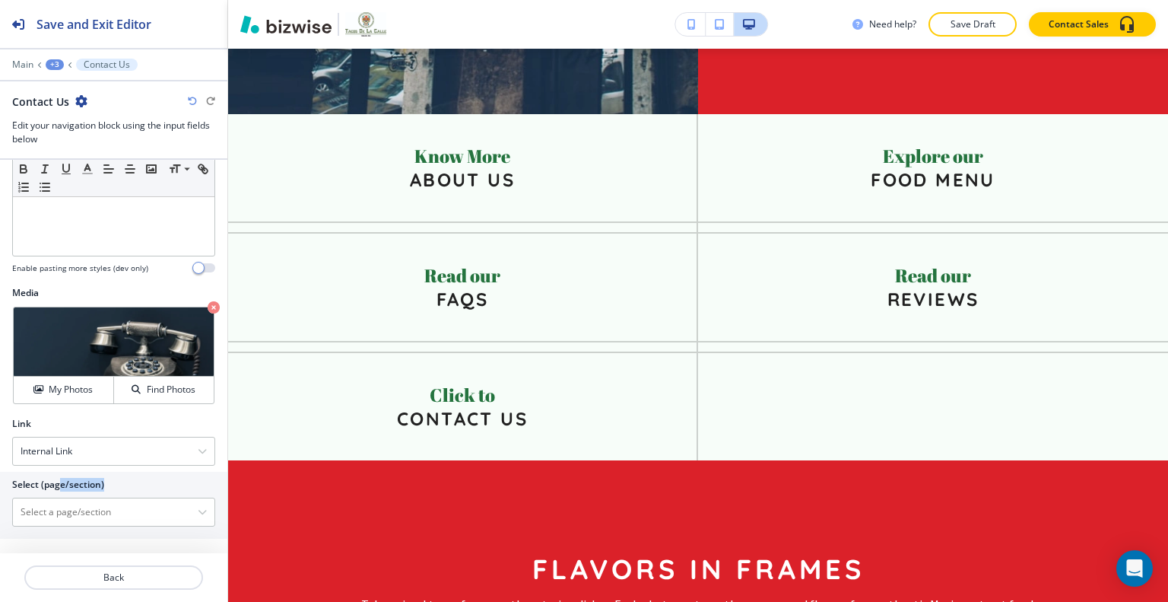
click at [55, 492] on div at bounding box center [113, 494] width 203 height 6
click at [49, 507] on \(page\/section\) "Manual Input" at bounding box center [105, 512] width 185 height 26
click at [47, 532] on h4 "Contact Us" at bounding box center [114, 539] width 186 height 14
type \(page\/section\) "Contact Us"
click at [170, 583] on p "Back" at bounding box center [114, 578] width 176 height 14
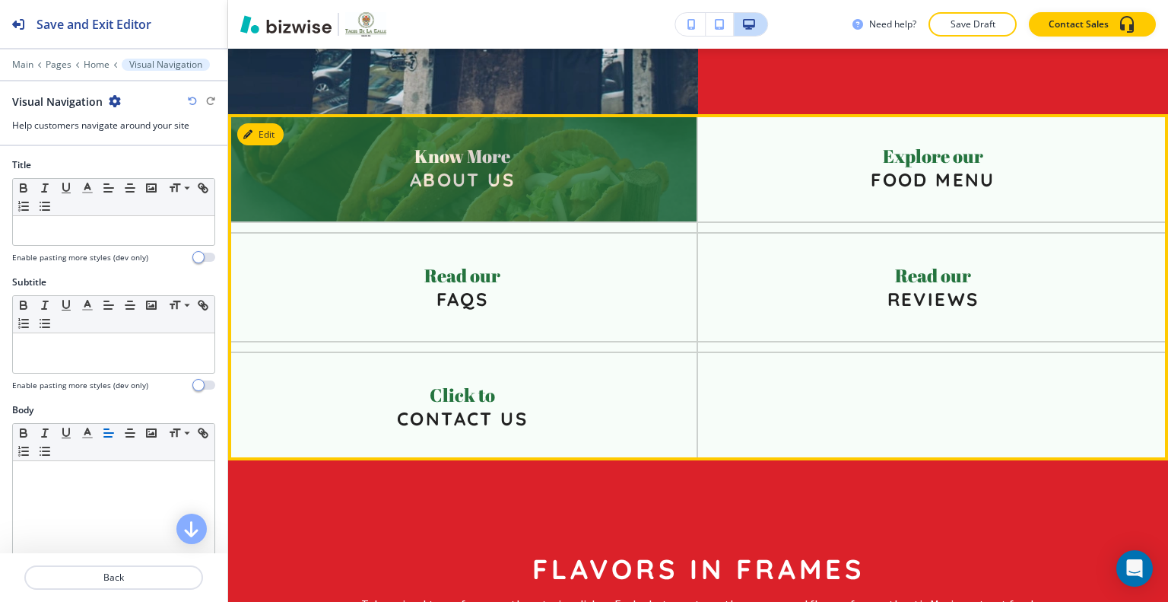
scroll to position [2501, 0]
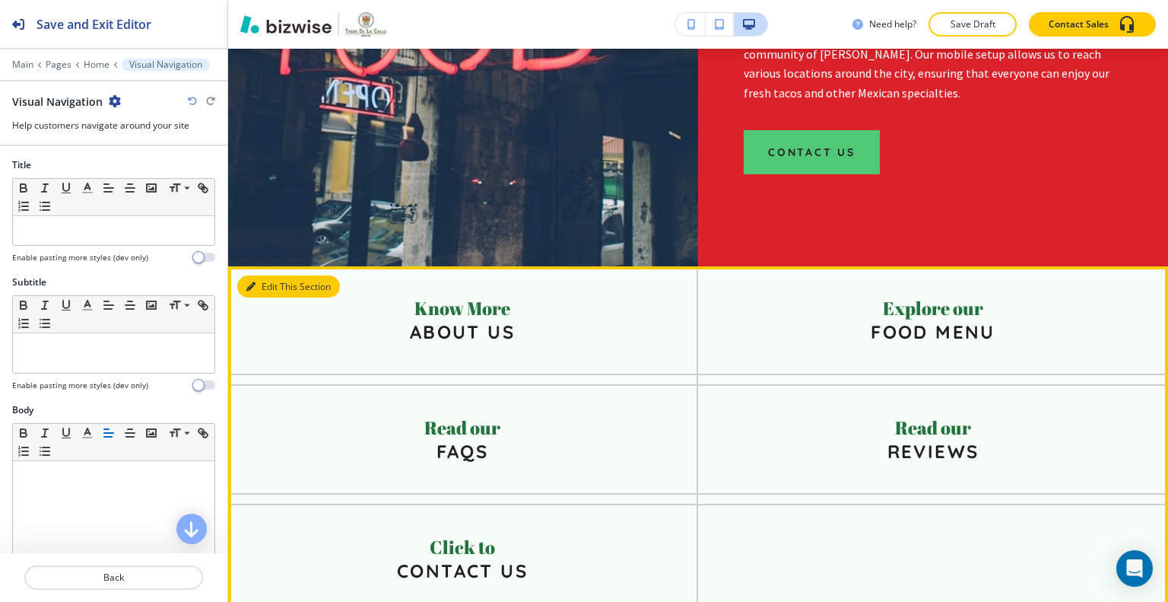
click at [276, 275] on button "Edit This Section" at bounding box center [288, 286] width 103 height 23
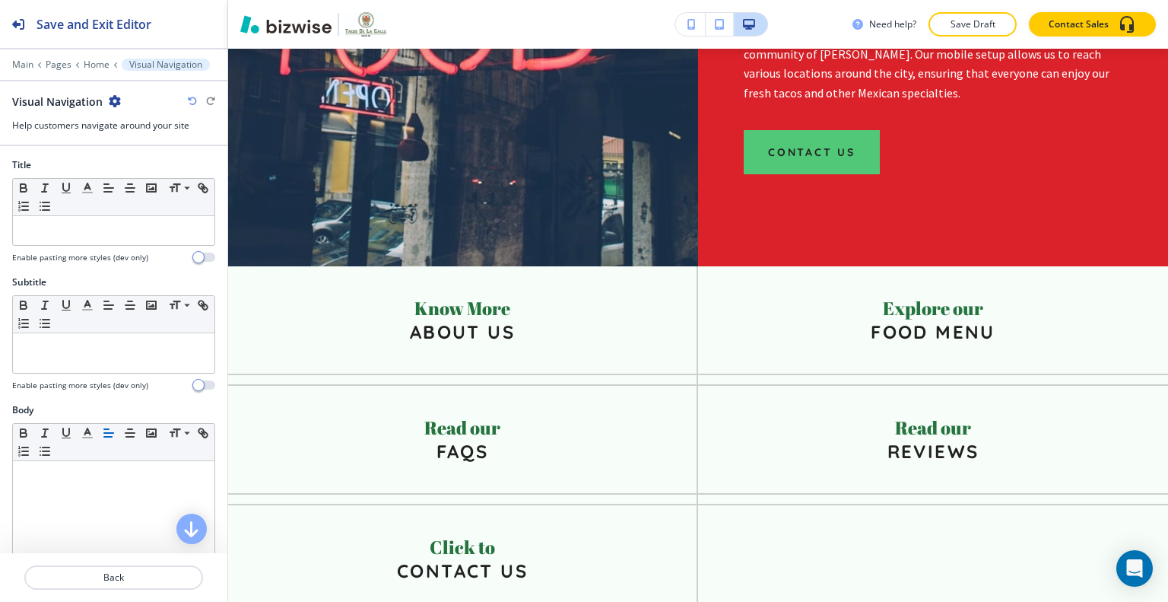
scroll to position [564, 0]
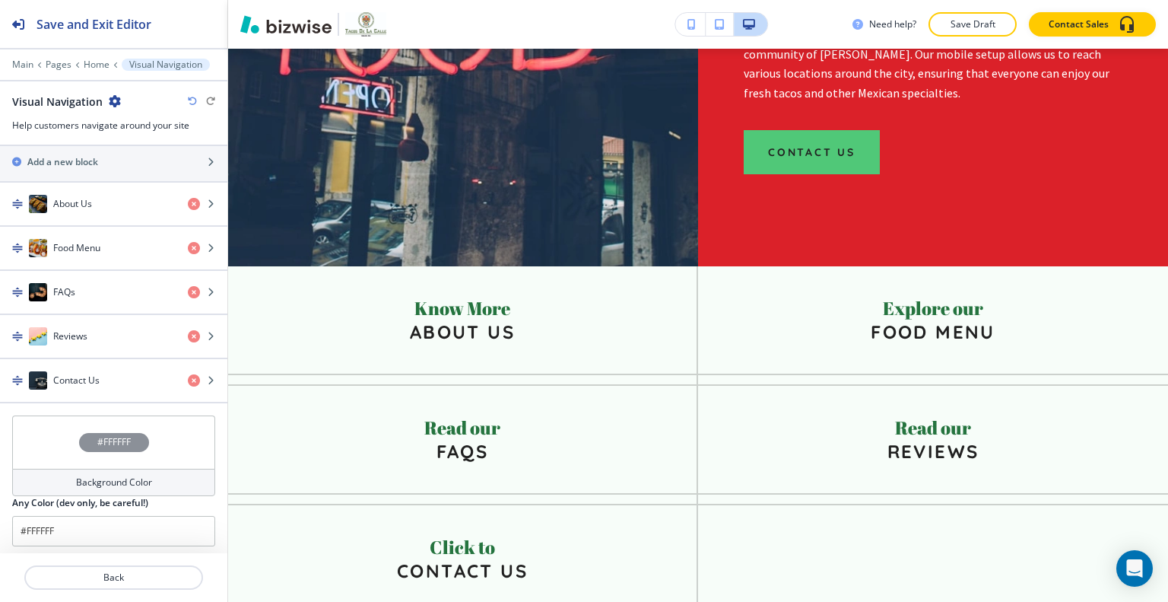
click at [39, 446] on div "#FFFFFF" at bounding box center [113, 441] width 203 height 53
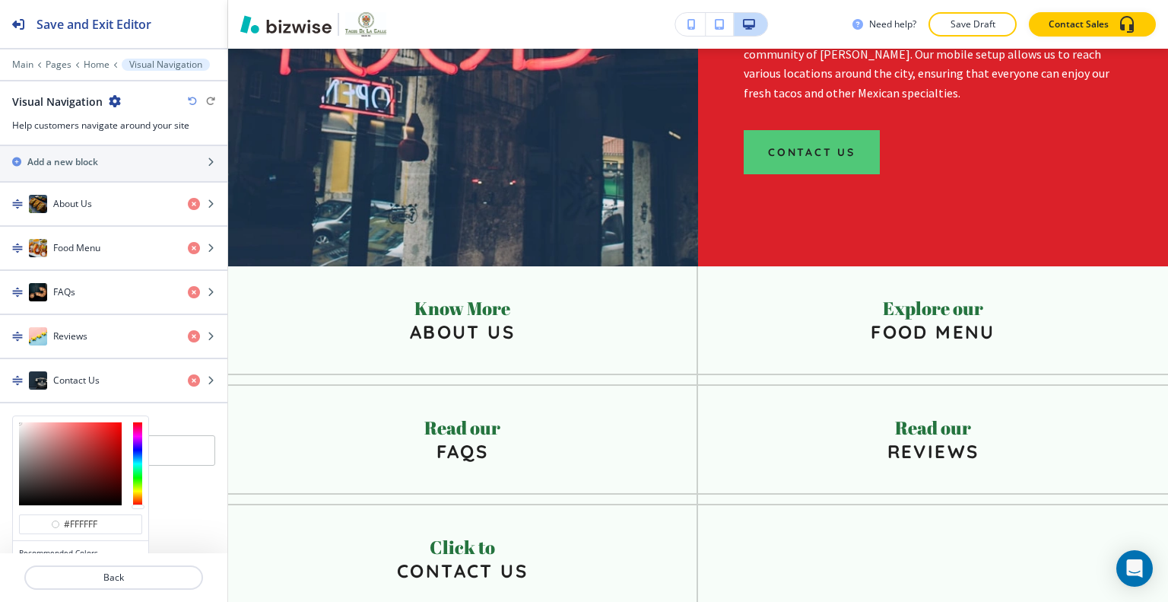
scroll to position [637, 0]
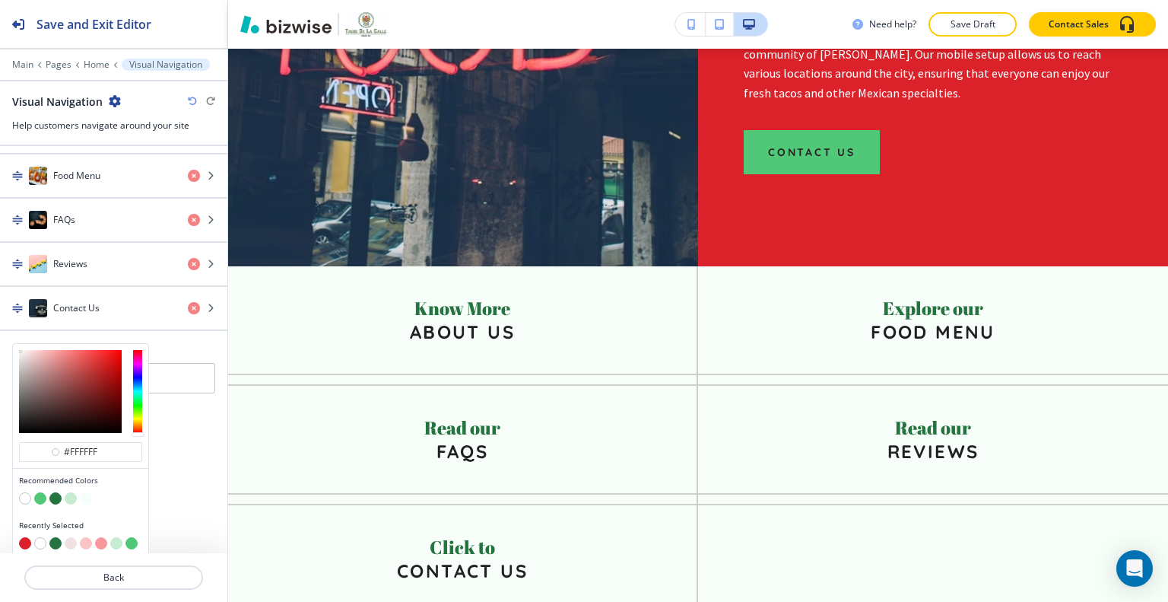
click at [71, 493] on button "button" at bounding box center [71, 498] width 12 height 12
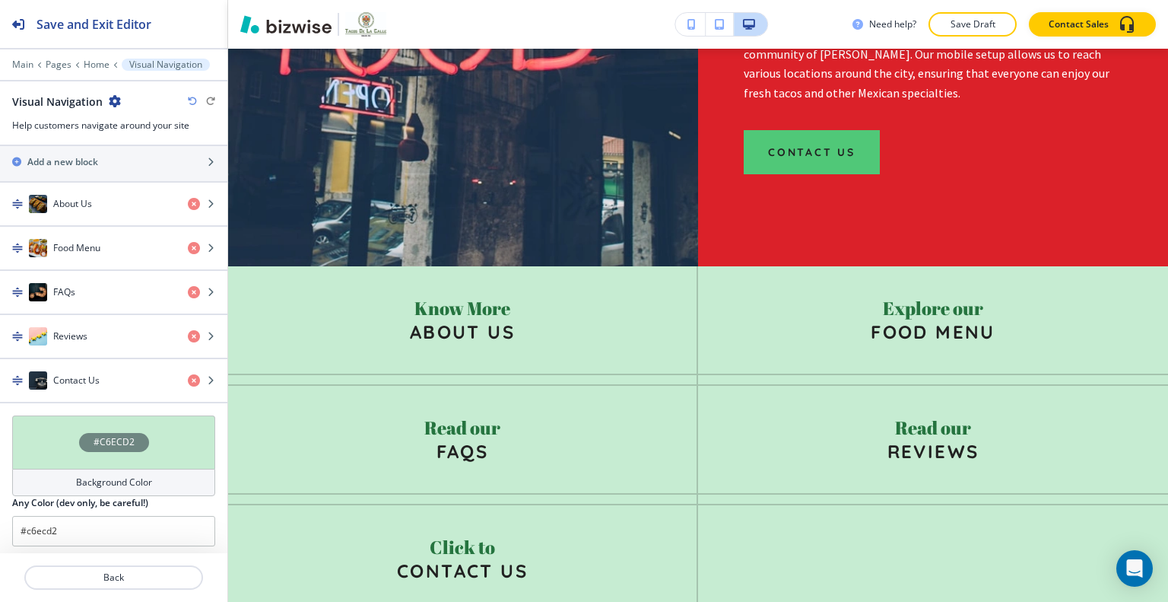
click at [52, 434] on div "#C6ECD2" at bounding box center [113, 441] width 203 height 53
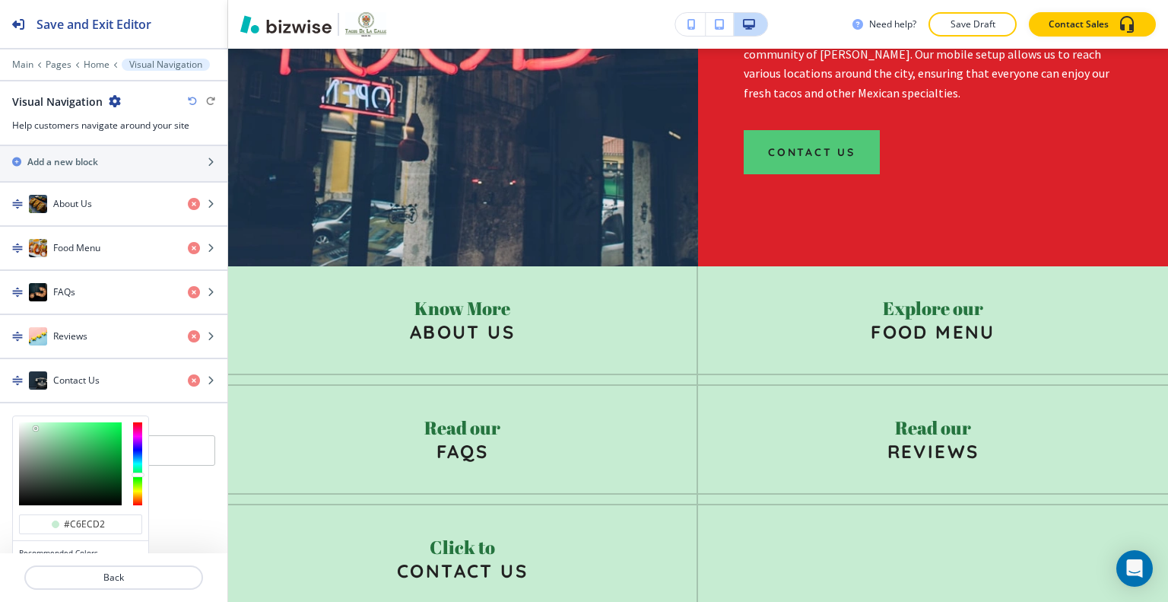
scroll to position [637, 0]
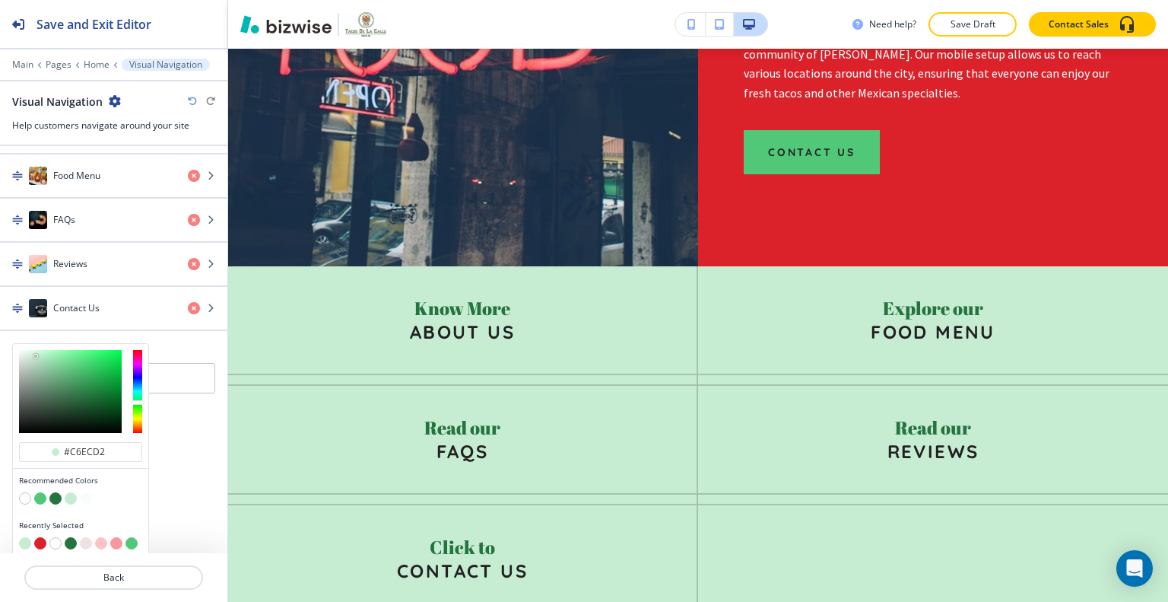
click at [40, 537] on button "button" at bounding box center [40, 543] width 12 height 12
type input "#db2129"
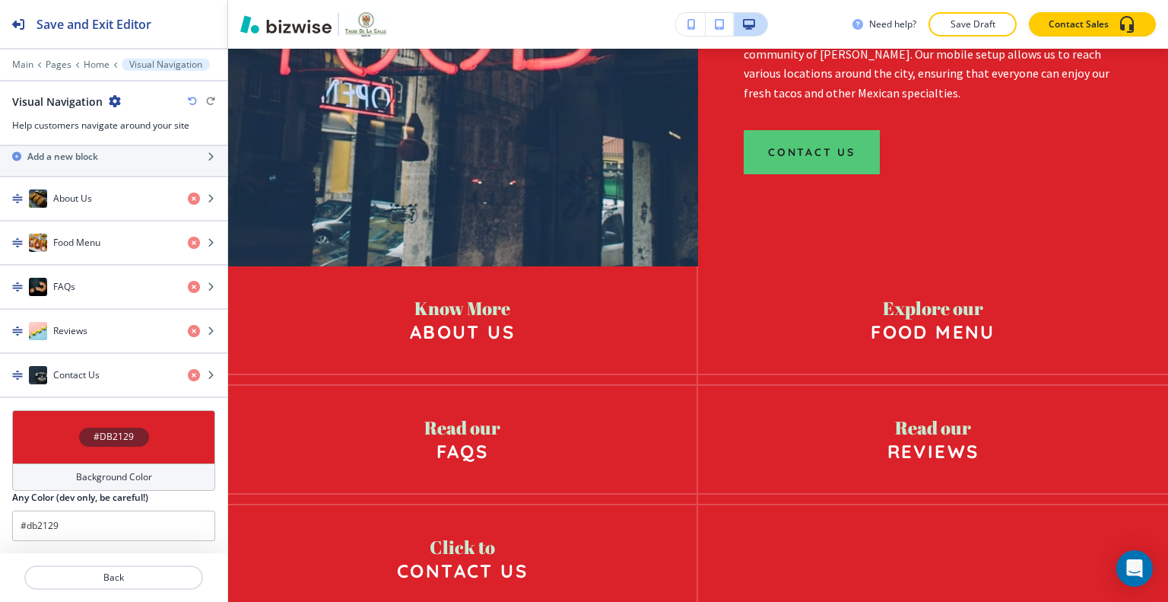
scroll to position [564, 0]
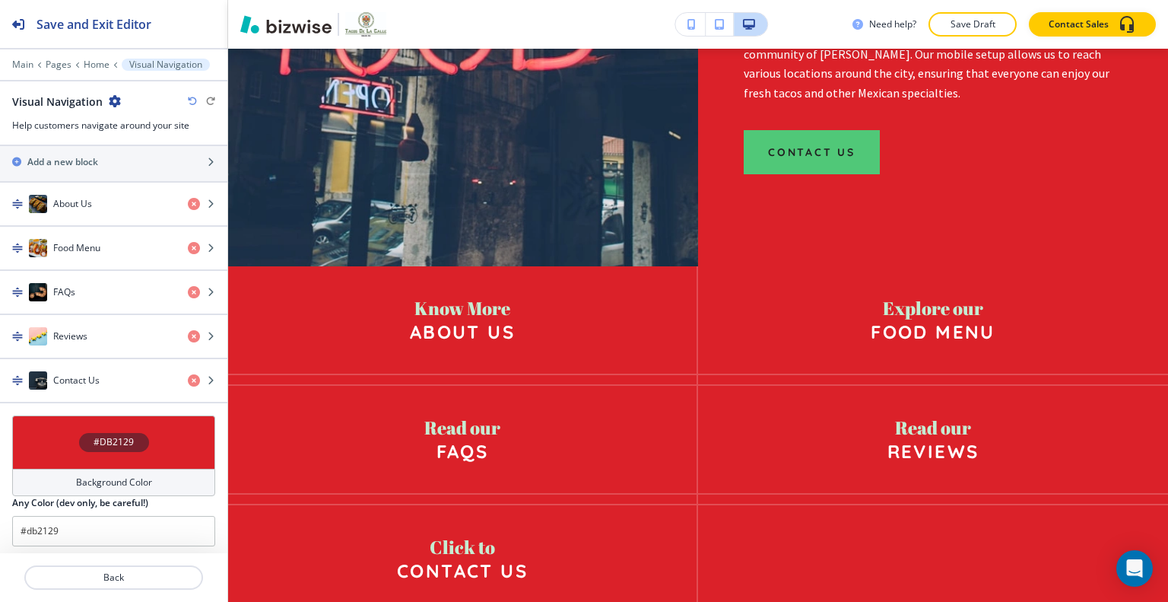
click at [48, 432] on div "#DB2129" at bounding box center [113, 441] width 203 height 53
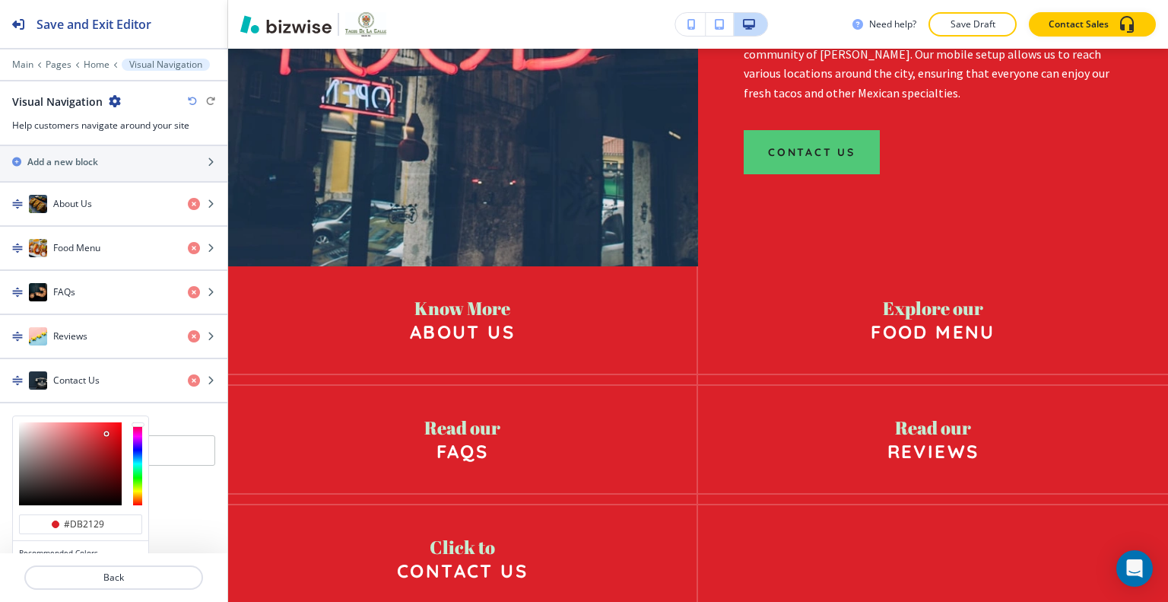
type input "#f4cacc"
click at [37, 422] on div at bounding box center [70, 463] width 103 height 83
type input "#f4cacc"
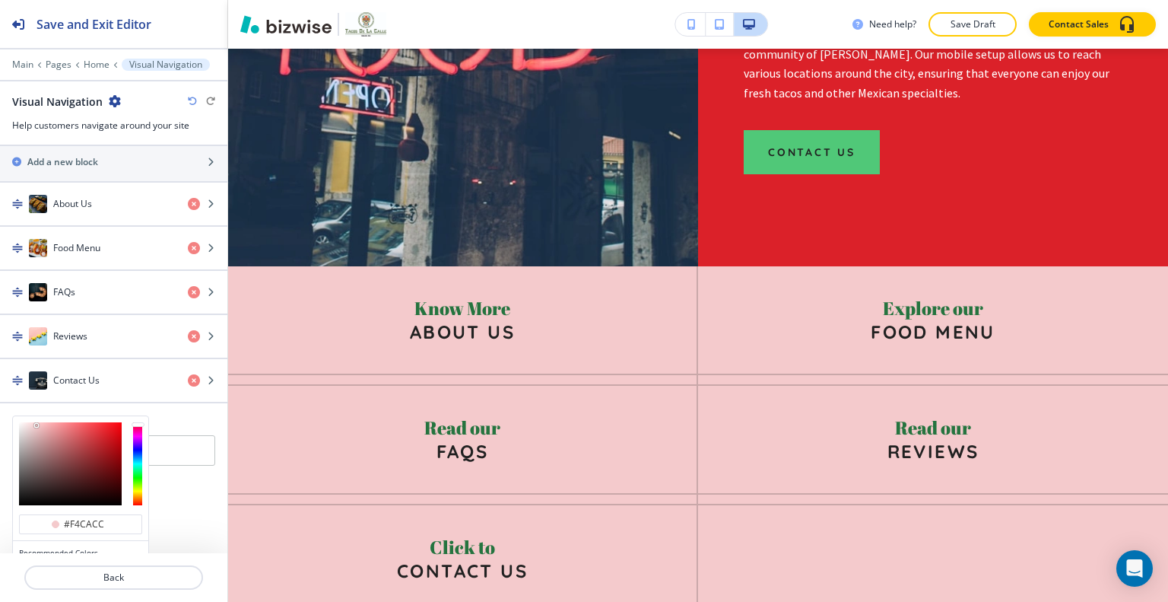
type input "#f4e2e3"
click at [27, 422] on div at bounding box center [70, 463] width 103 height 83
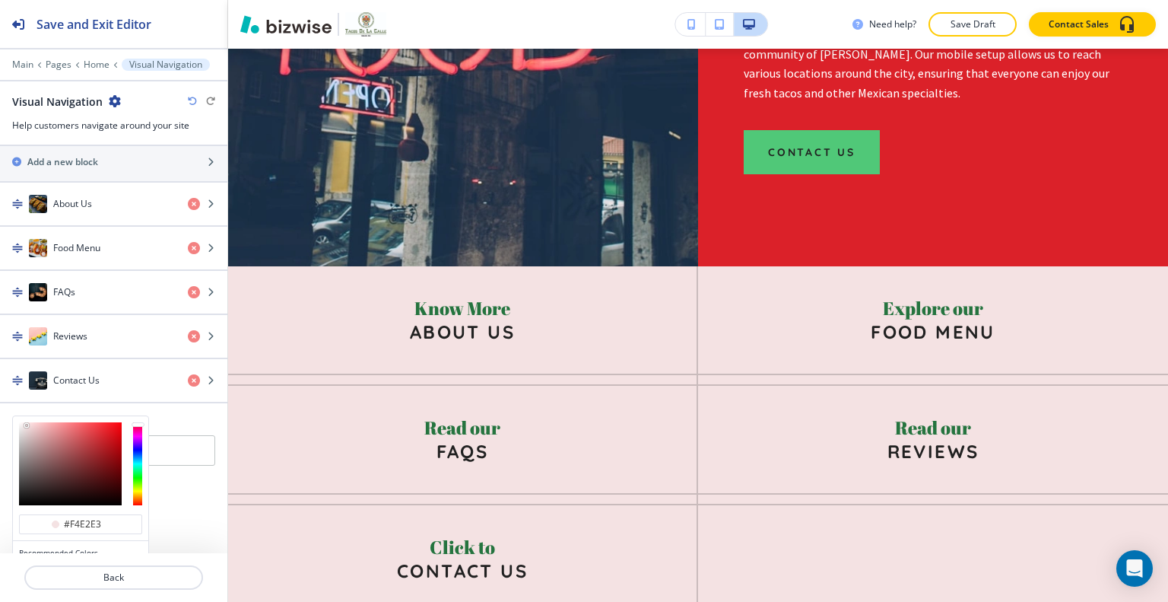
scroll to position [637, 0]
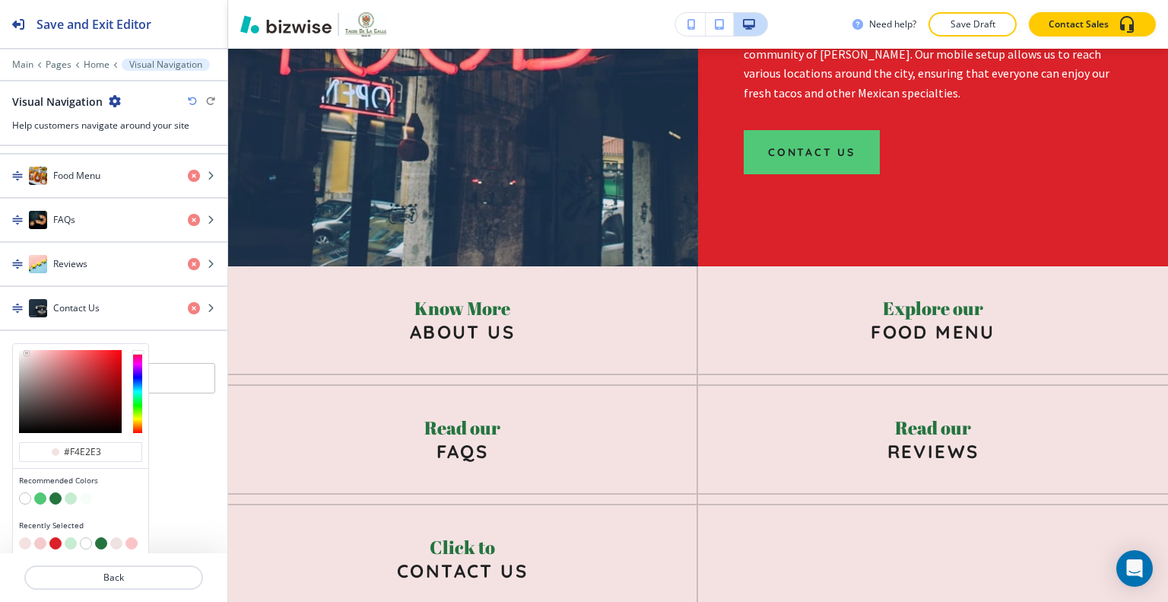
click at [56, 492] on button "button" at bounding box center [55, 498] width 12 height 12
type input "#25743f"
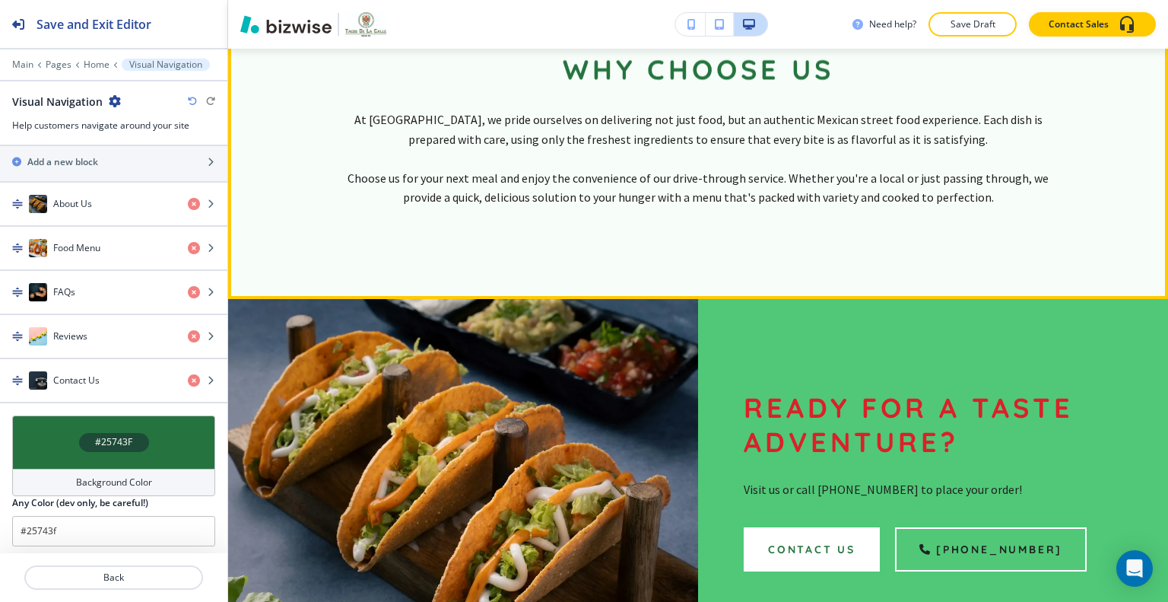
scroll to position [4403, 0]
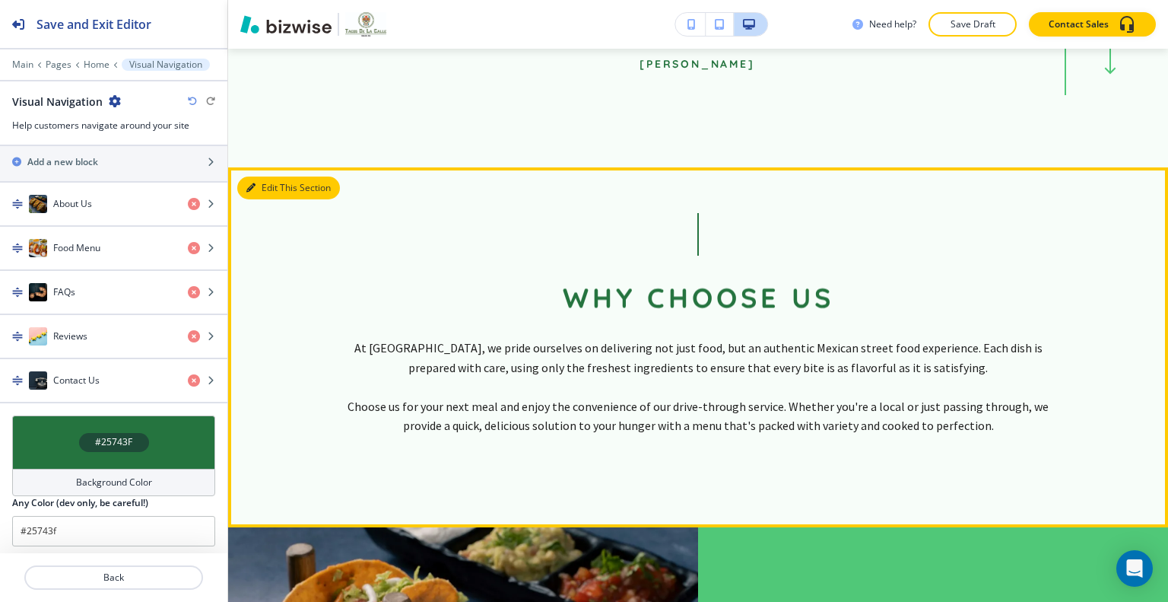
click at [269, 176] on button "Edit This Section" at bounding box center [288, 187] width 103 height 23
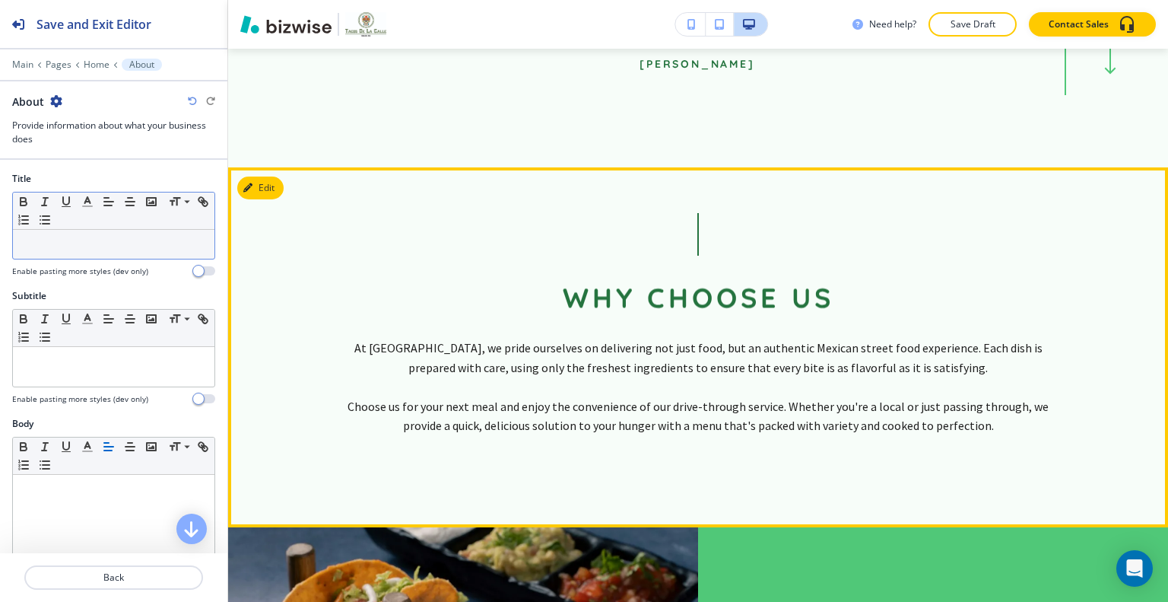
scroll to position [4460, 0]
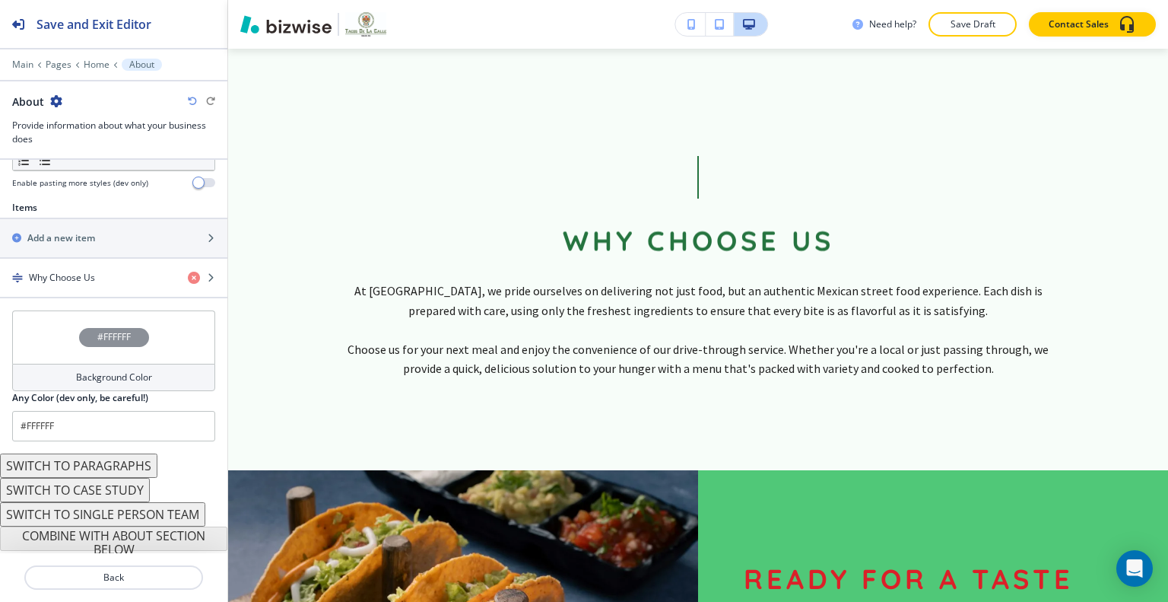
click at [63, 347] on div "#FFFFFF" at bounding box center [113, 336] width 203 height 53
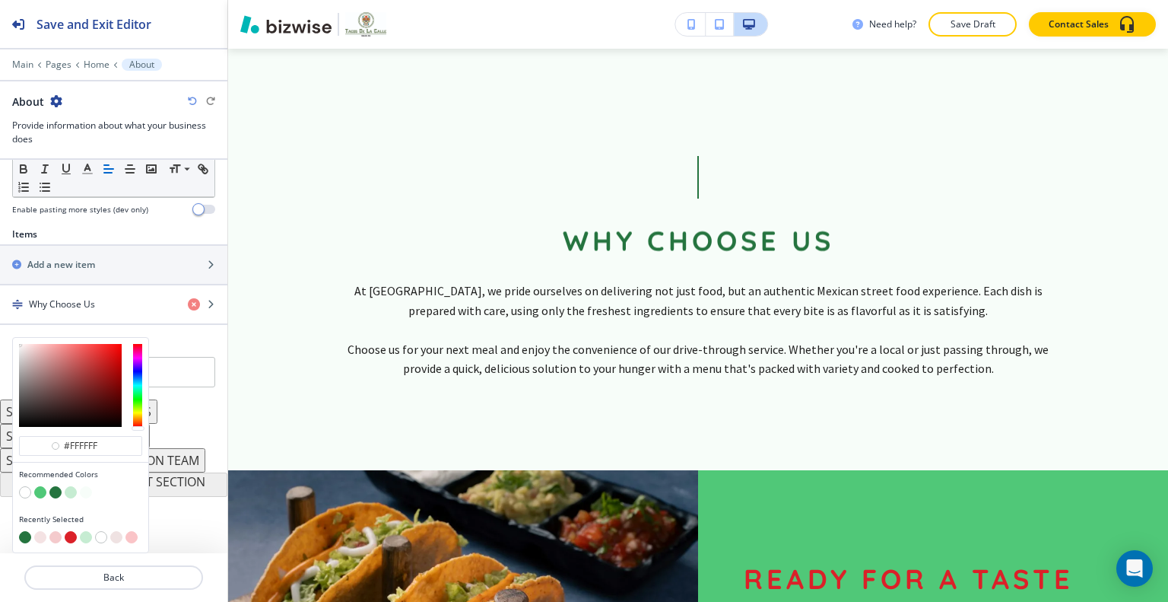
scroll to position [471, 0]
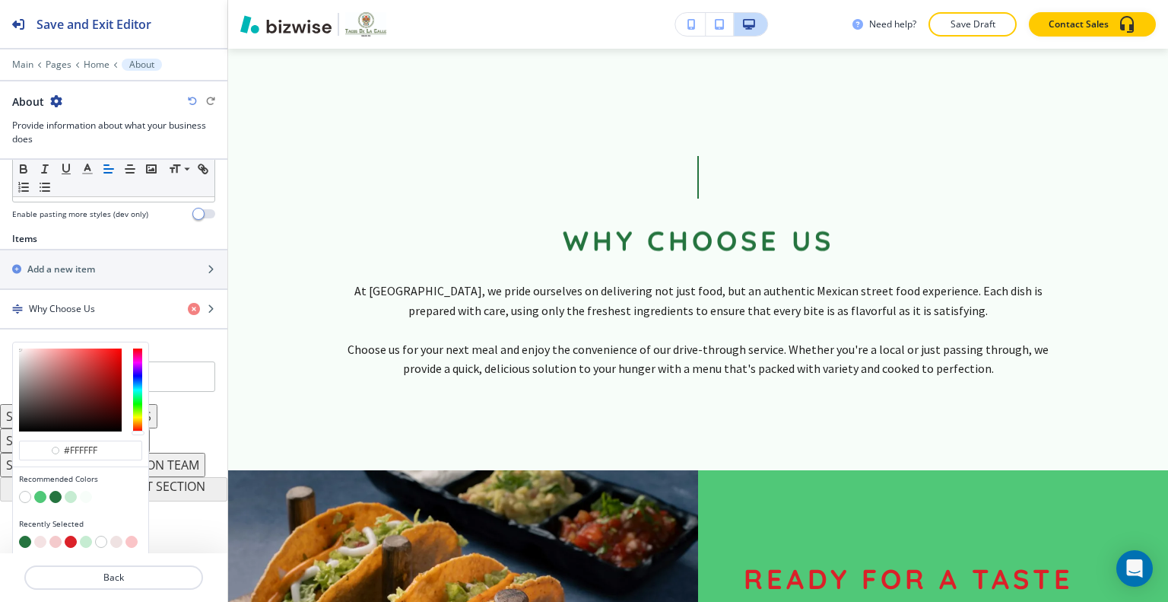
click at [70, 492] on button "button" at bounding box center [71, 497] width 12 height 12
type input "#c6ecd2"
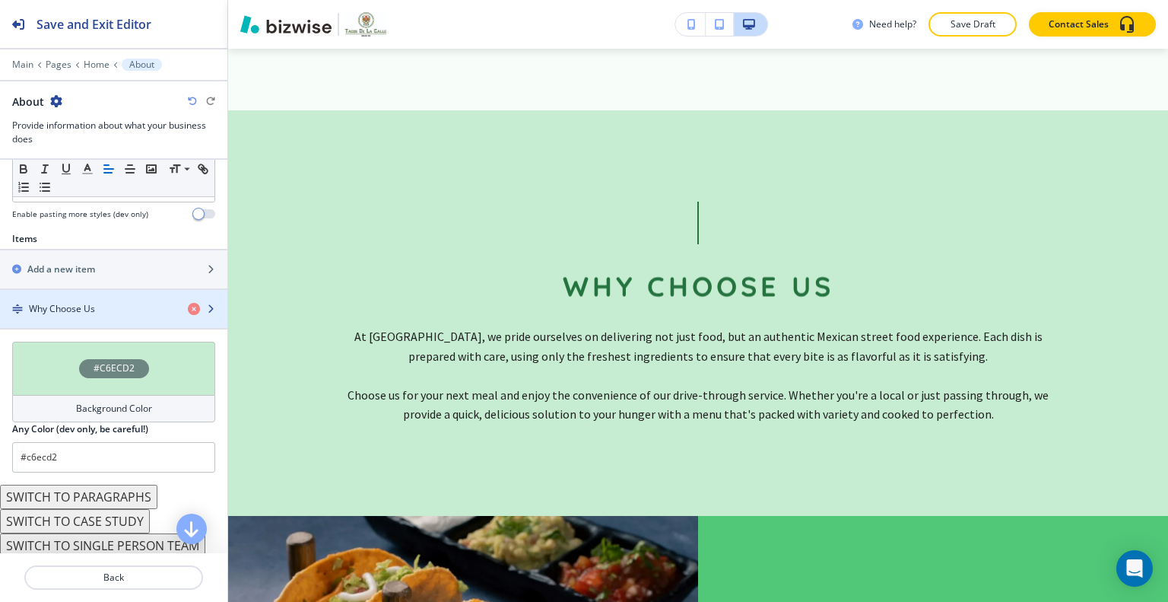
click at [102, 304] on div "Why Choose Us" at bounding box center [88, 309] width 176 height 14
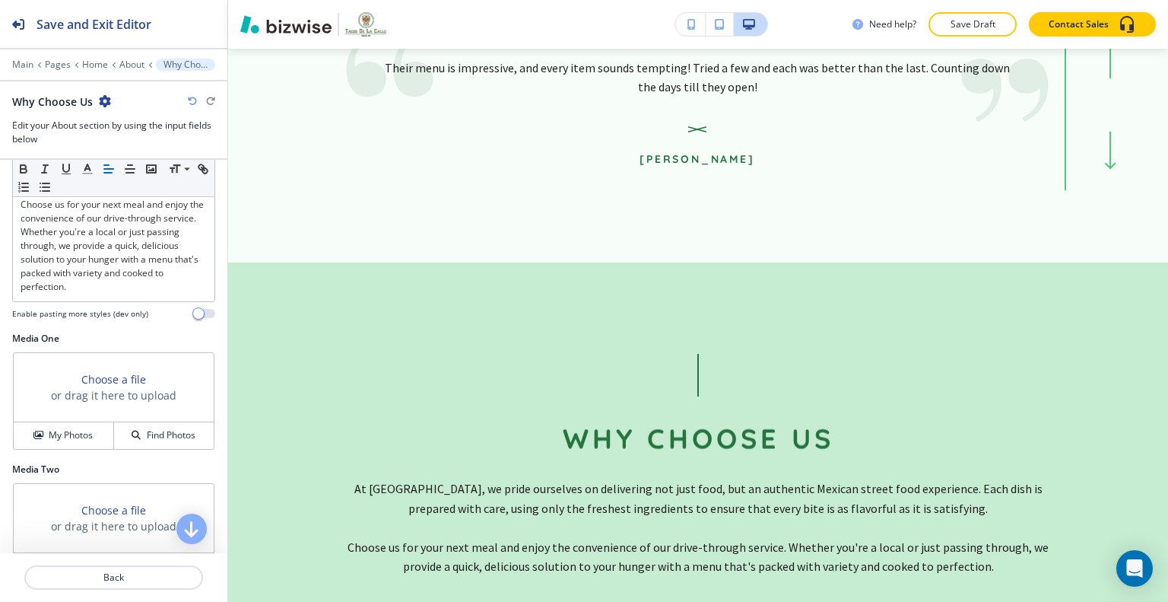
scroll to position [609, 0]
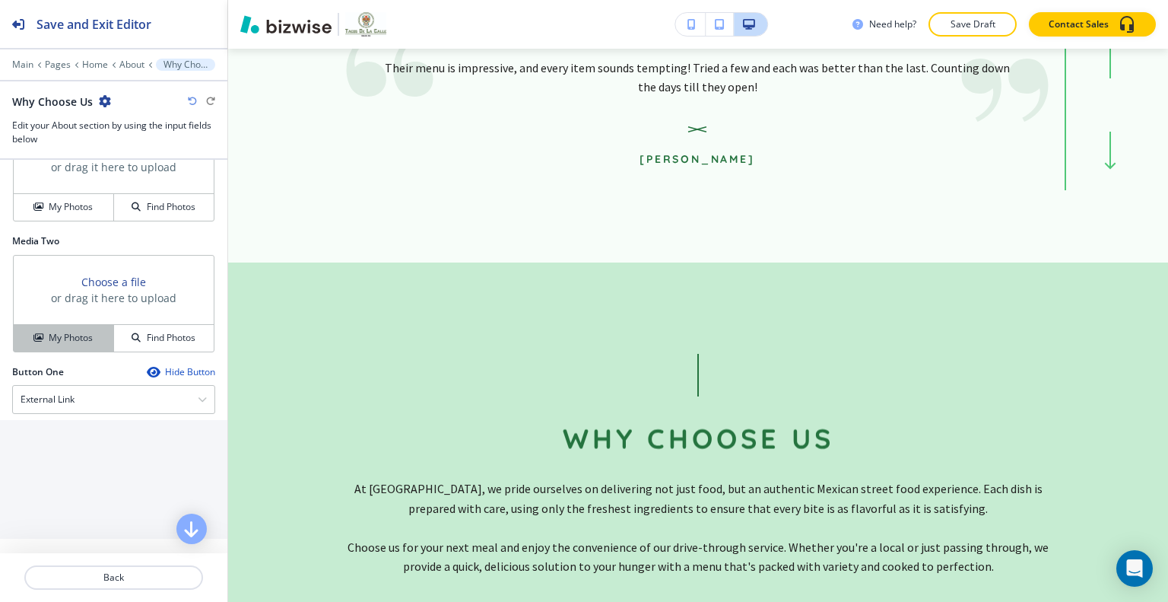
click at [82, 345] on h4 "My Photos" at bounding box center [71, 338] width 44 height 14
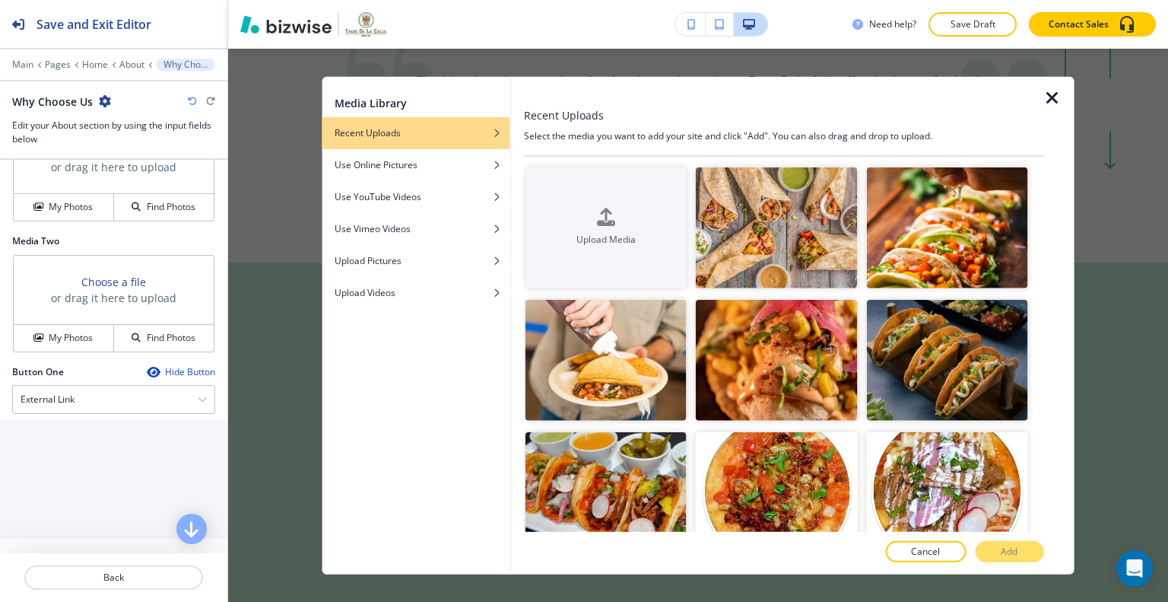
click at [1057, 99] on icon "button" at bounding box center [1053, 97] width 18 height 18
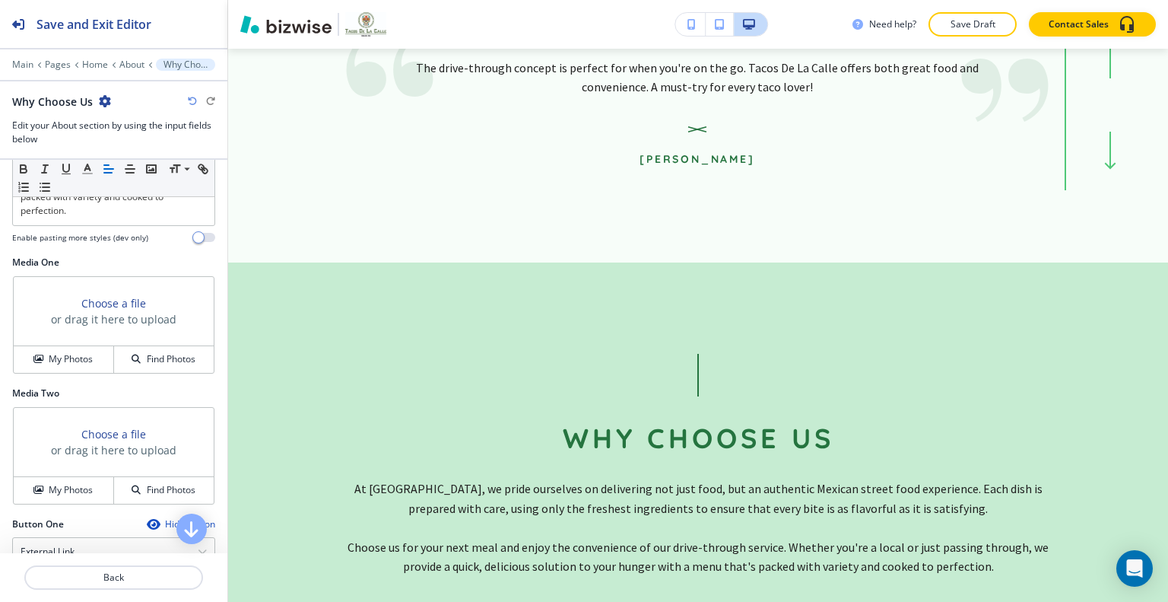
scroll to position [380, 0]
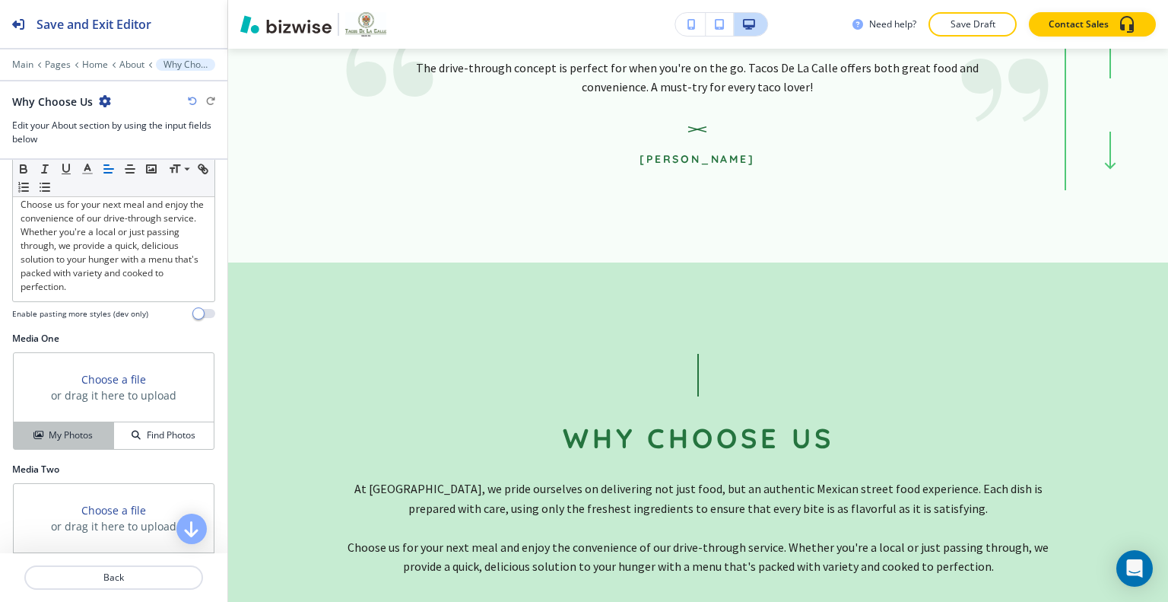
click at [58, 449] on button "My Photos" at bounding box center [64, 435] width 100 height 27
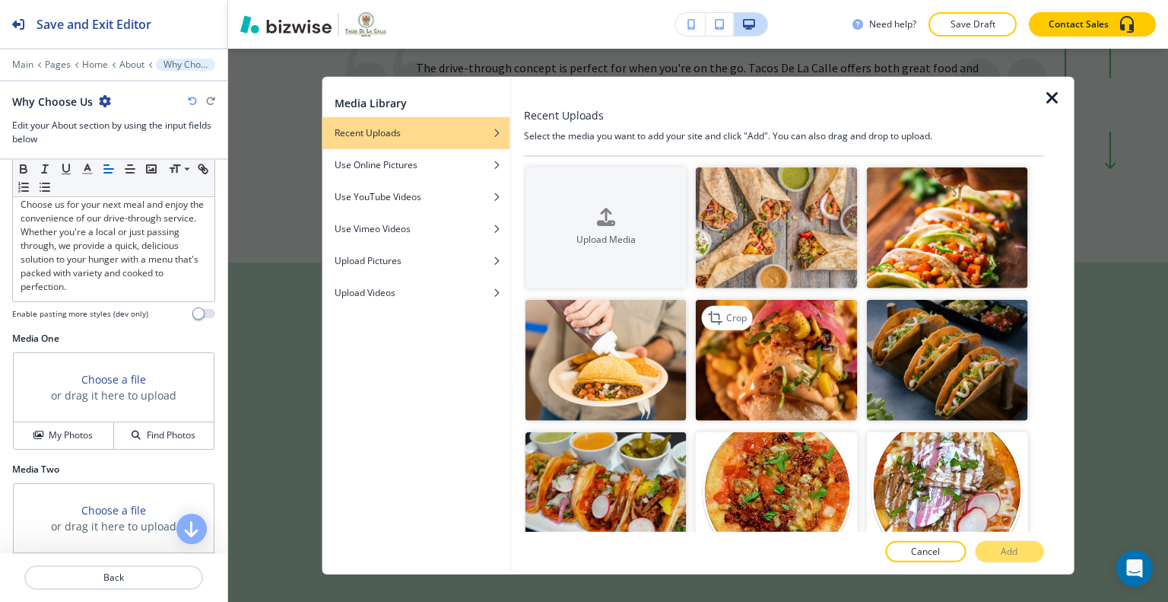
click at [791, 381] on img "button" at bounding box center [776, 360] width 161 height 121
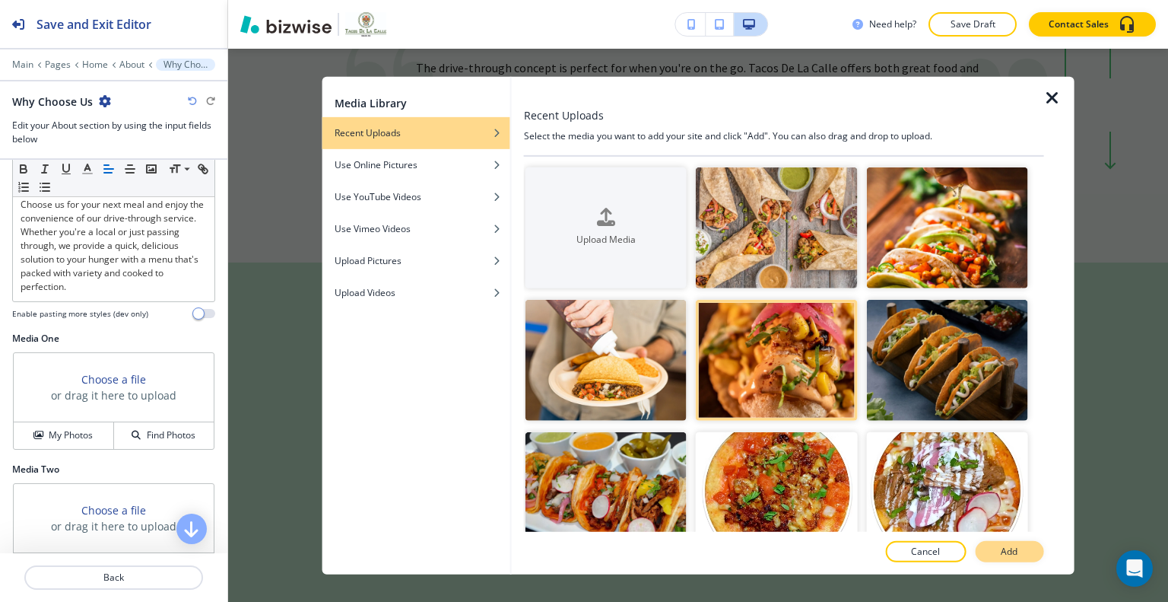
click at [989, 547] on button "Add" at bounding box center [1009, 551] width 68 height 21
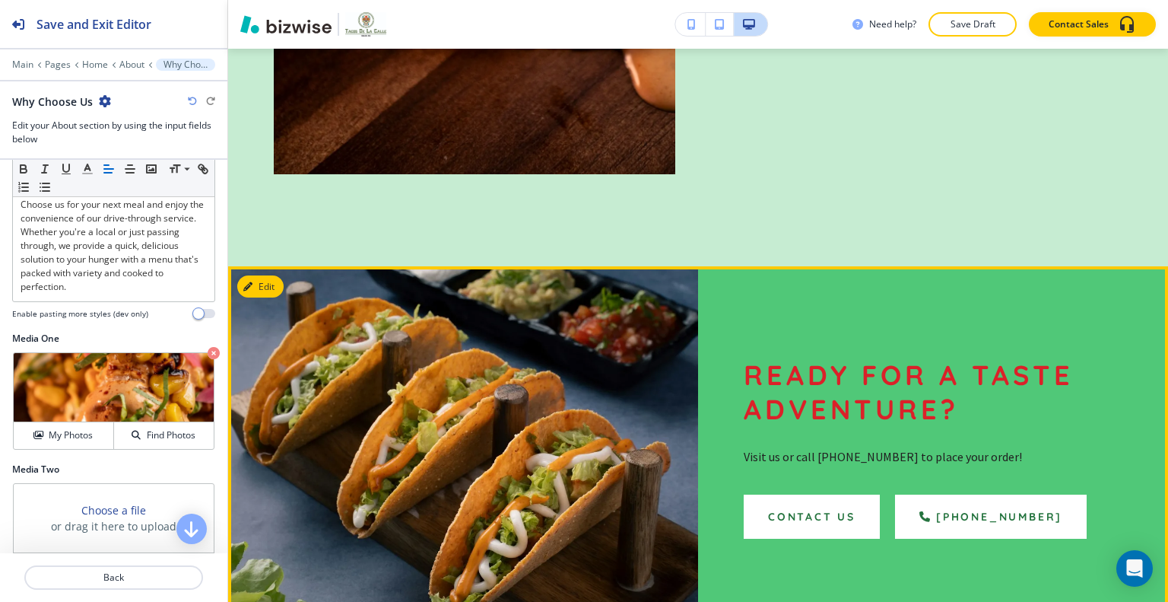
scroll to position [5297, 0]
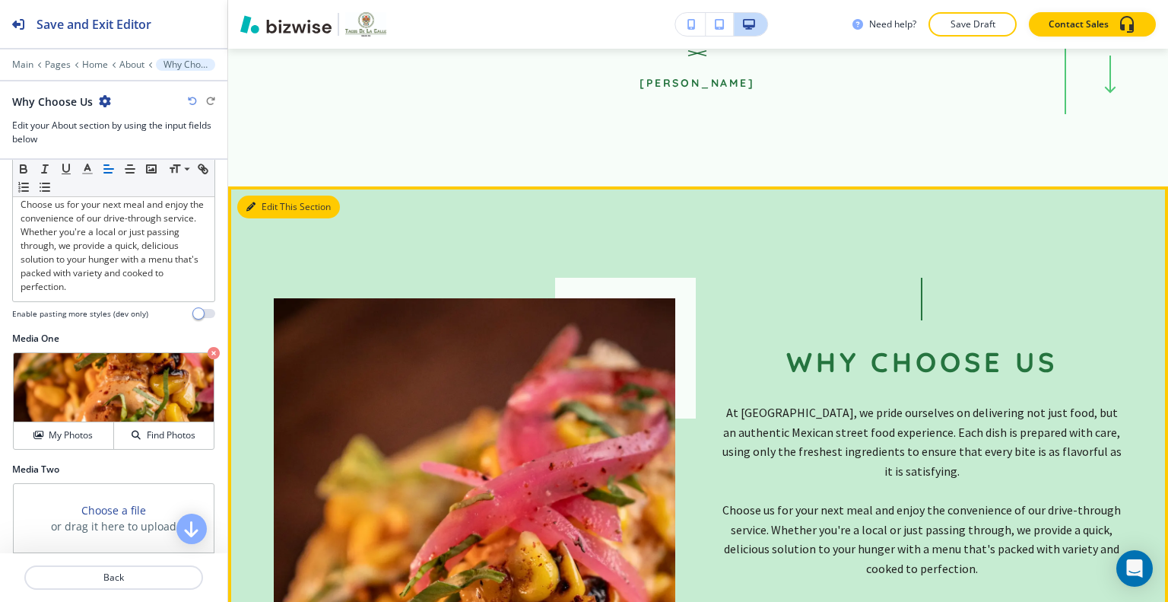
click at [277, 196] on button "Edit This Section" at bounding box center [288, 207] width 103 height 23
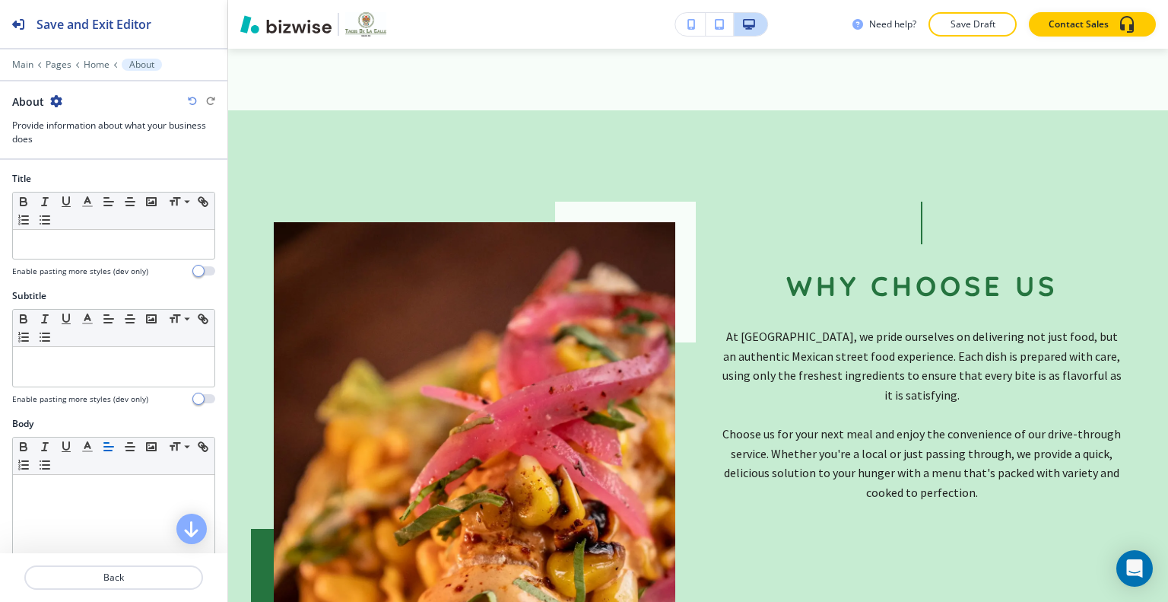
click at [57, 100] on icon "button" at bounding box center [56, 101] width 12 height 12
click at [78, 148] on p "Duplicate Section" at bounding box center [98, 154] width 78 height 14
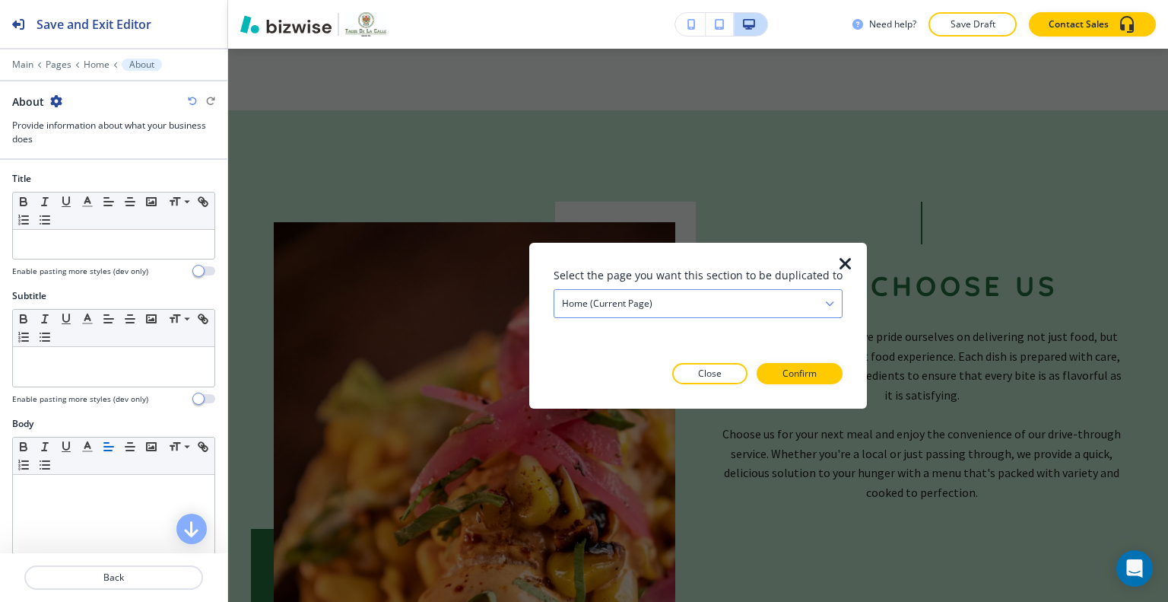
click at [660, 294] on div "Home (current page)" at bounding box center [699, 302] width 288 height 27
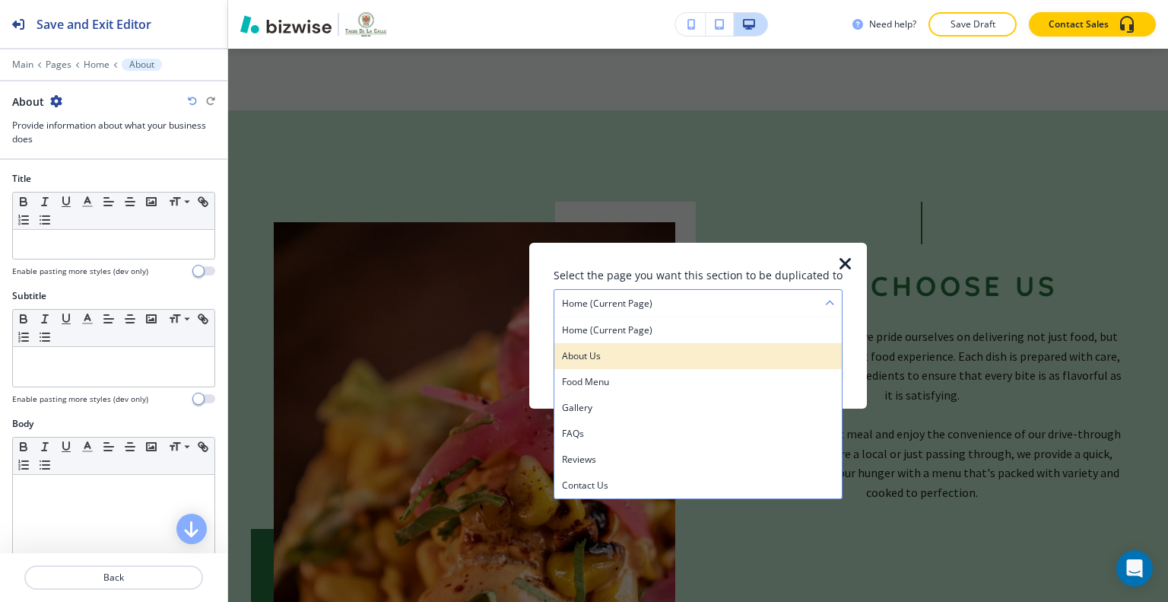
click at [666, 361] on h4 "About Us" at bounding box center [698, 355] width 272 height 14
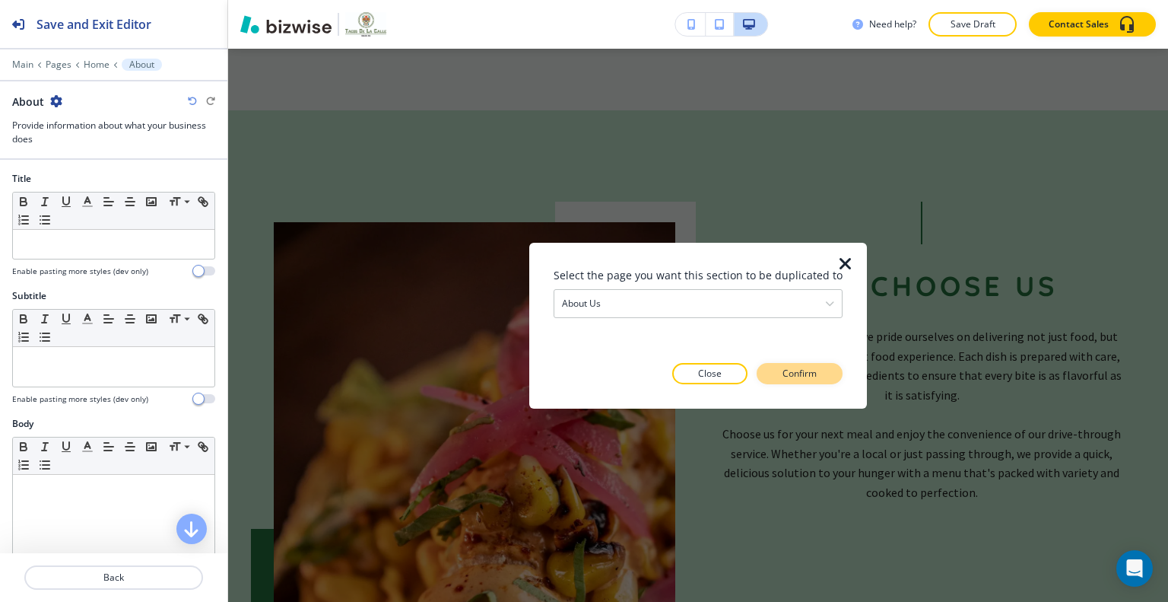
click at [788, 364] on button "Confirm" at bounding box center [800, 373] width 86 height 21
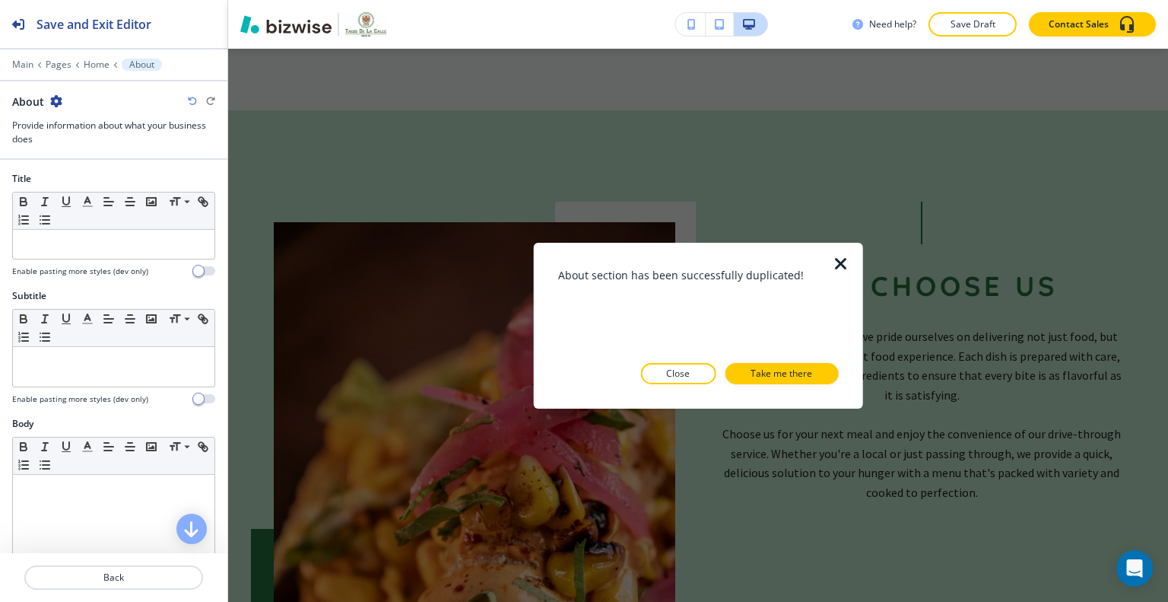
click at [834, 264] on icon "button" at bounding box center [841, 263] width 18 height 18
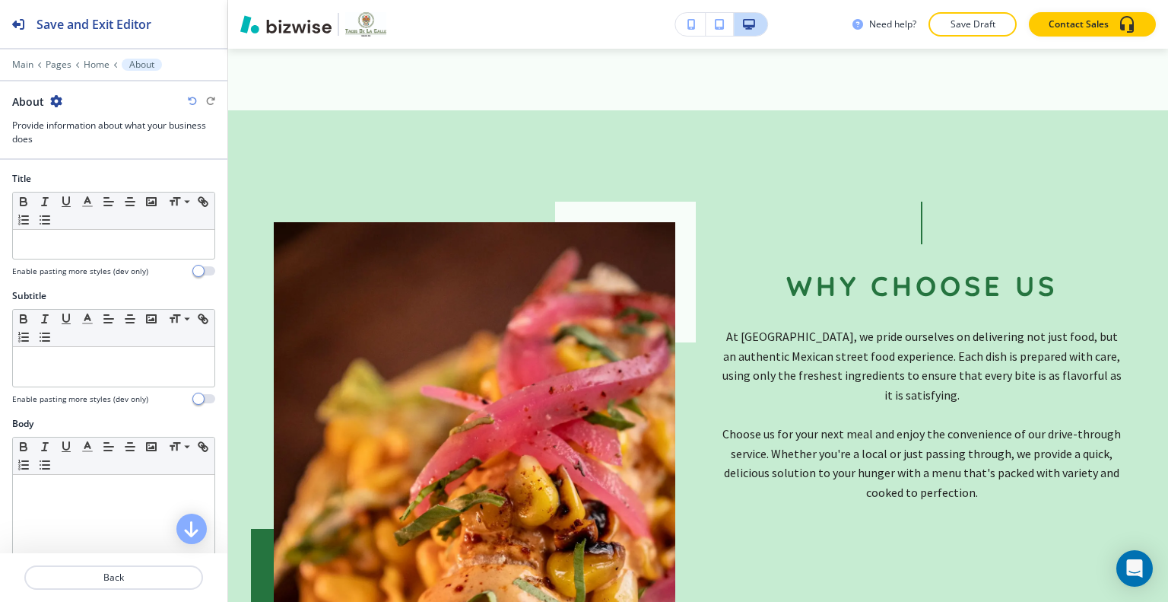
scroll to position [4308, 0]
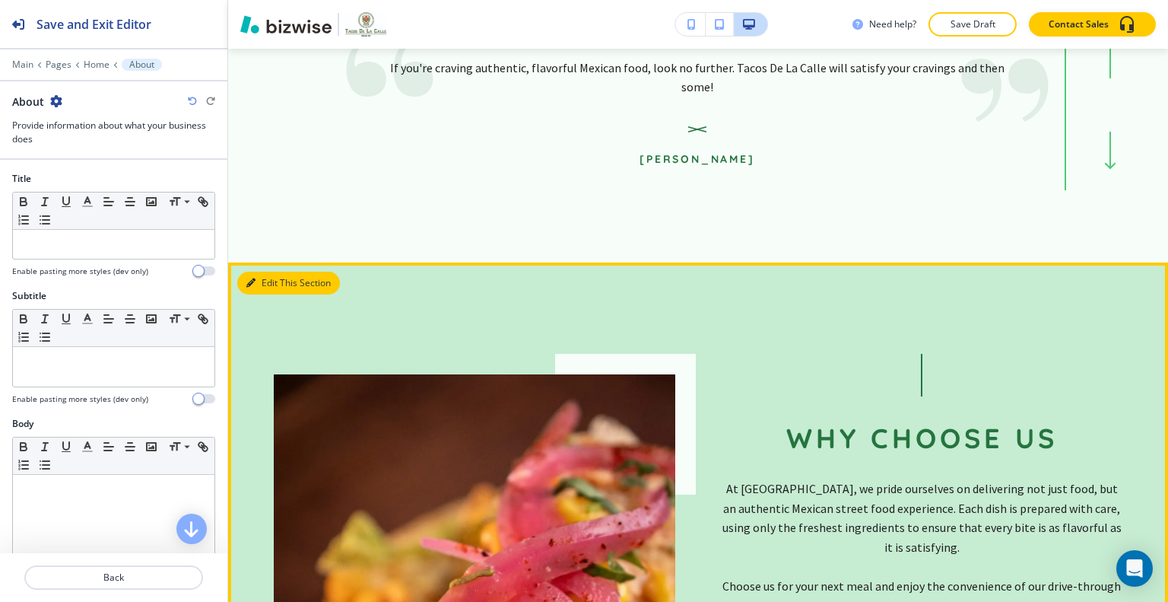
click at [262, 272] on button "Edit This Section" at bounding box center [288, 283] width 103 height 23
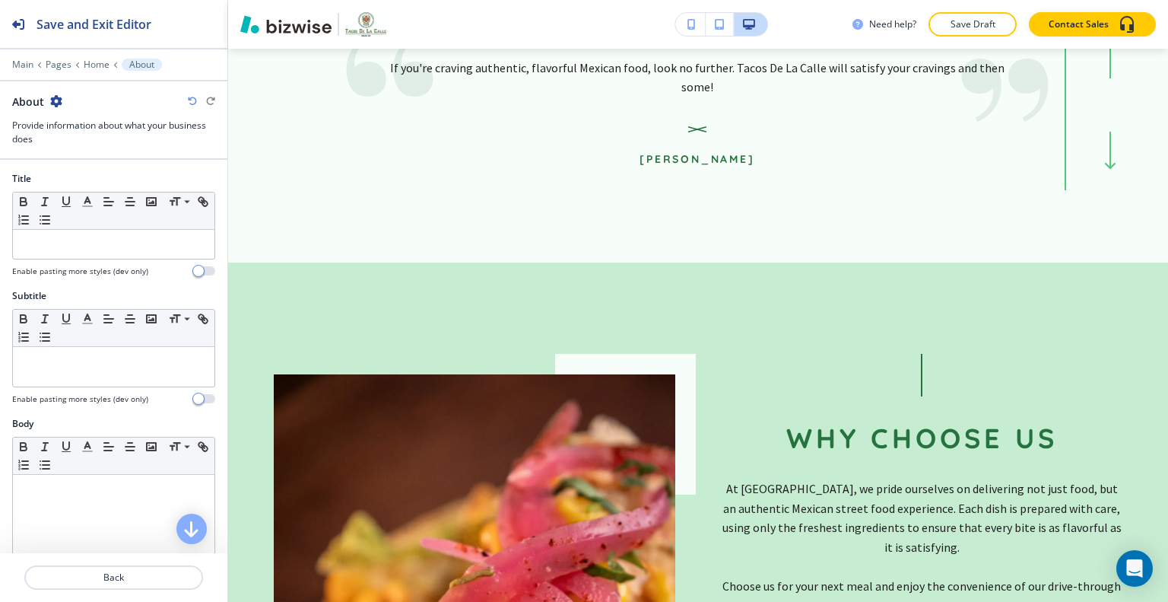
click at [52, 104] on icon "button" at bounding box center [56, 101] width 12 height 12
click at [89, 167] on button "Delete Section" at bounding box center [97, 180] width 97 height 27
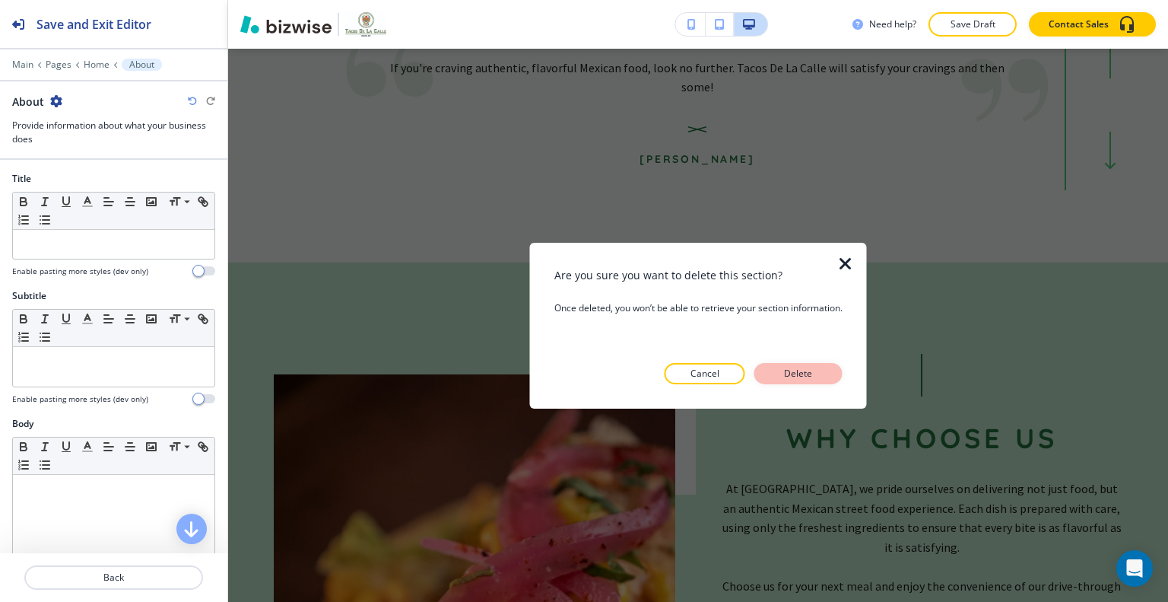
click at [796, 367] on p "Delete" at bounding box center [798, 374] width 37 height 14
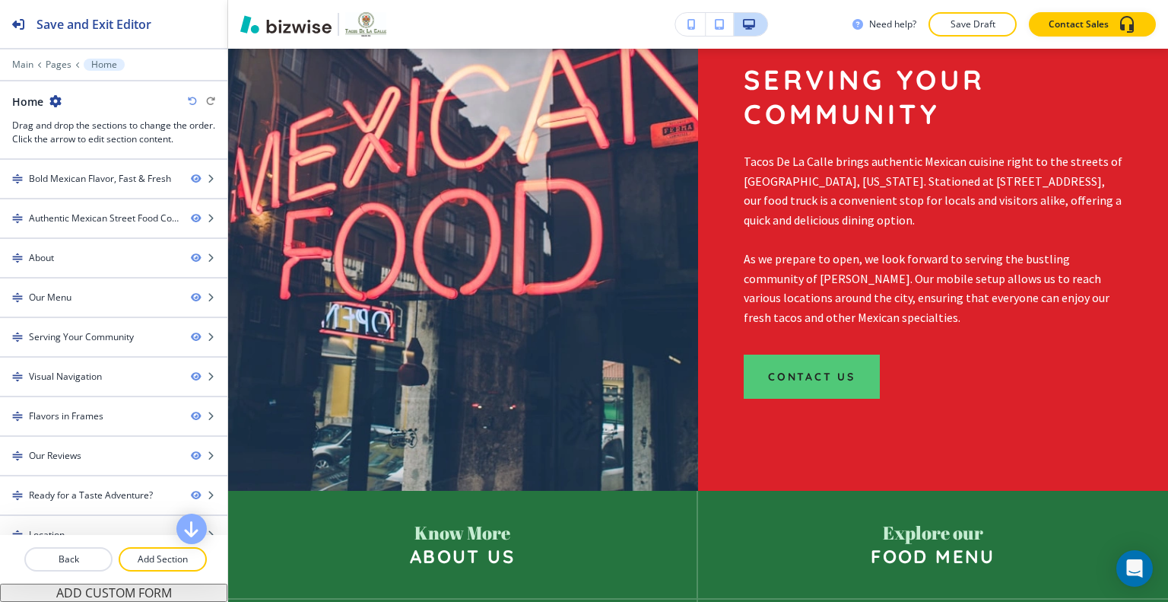
scroll to position [0, 0]
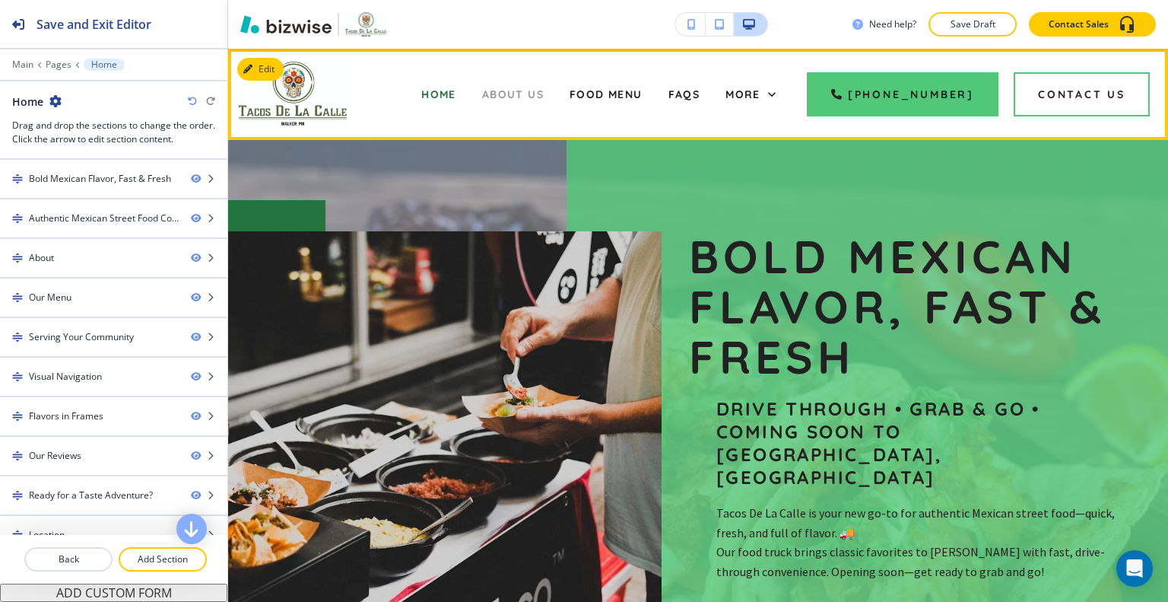
click at [544, 92] on span "About Us" at bounding box center [513, 94] width 62 height 14
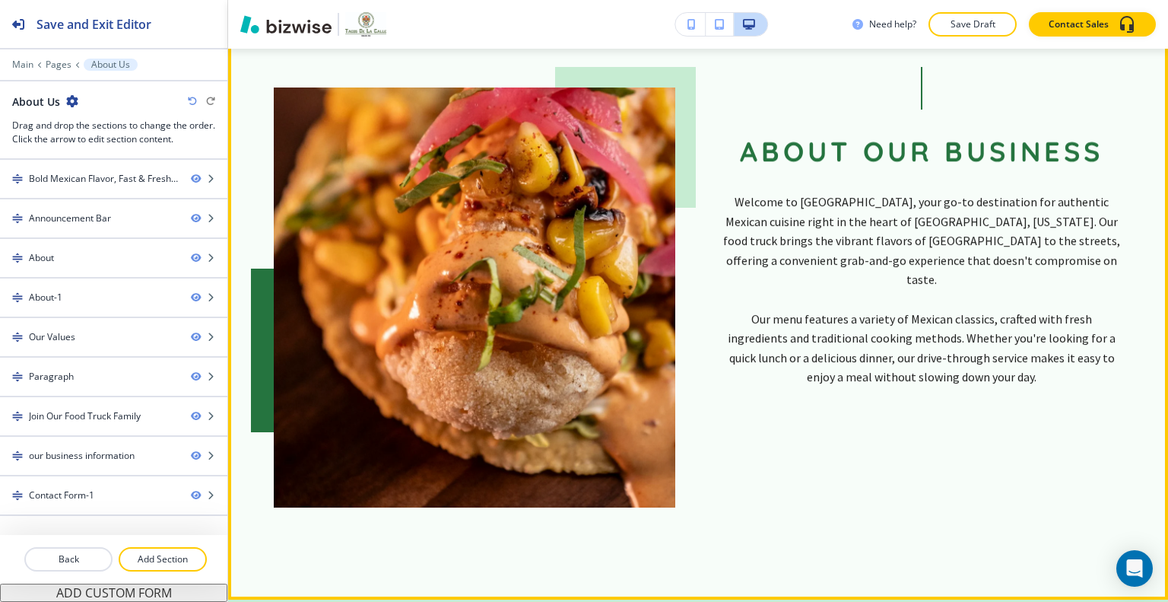
scroll to position [630, 0]
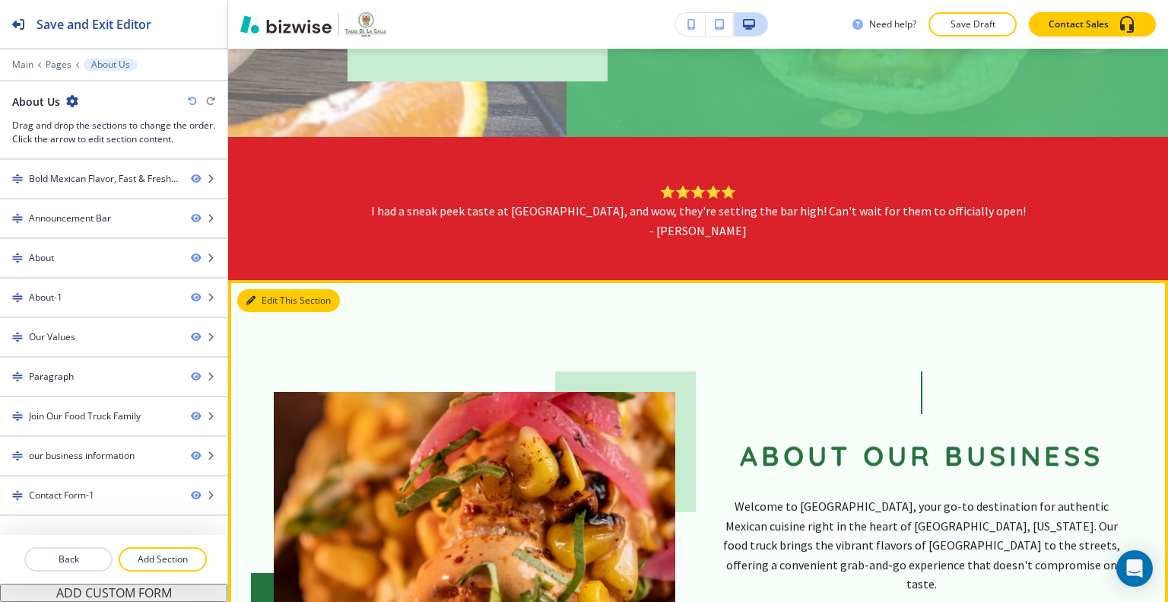
click at [270, 294] on button "Edit This Section" at bounding box center [288, 300] width 103 height 23
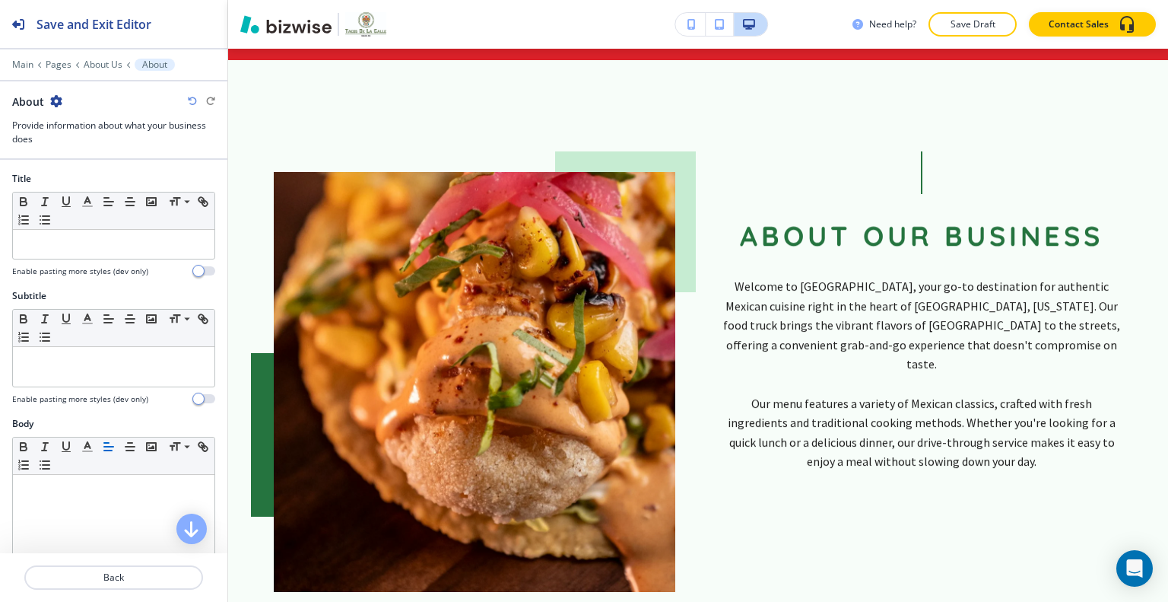
scroll to position [502, 0]
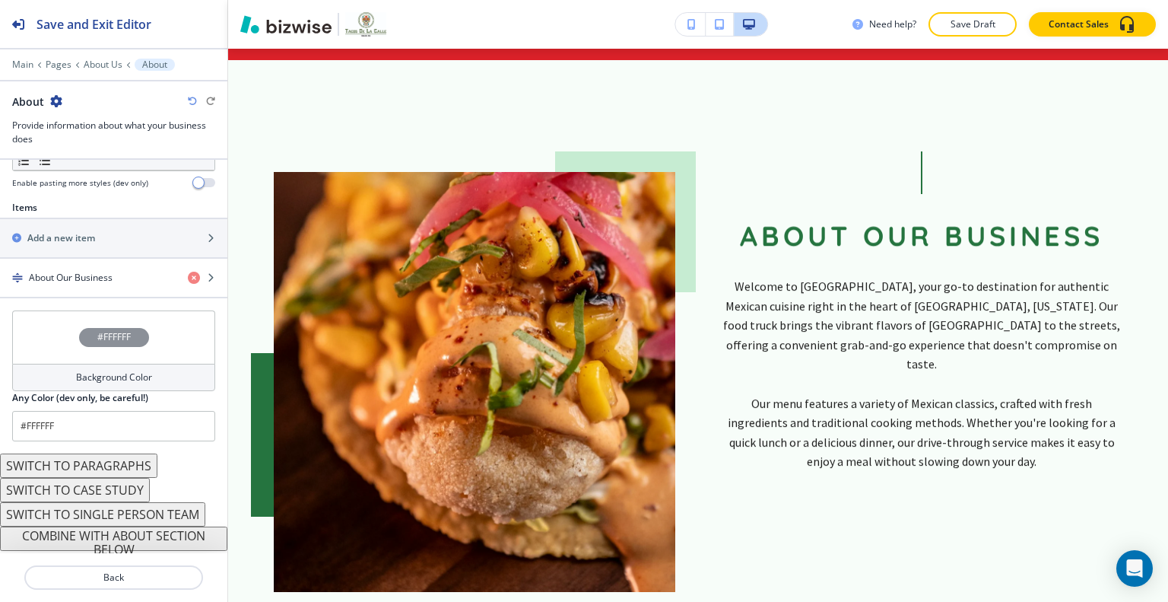
click at [103, 537] on button "COMBINE WITH ABOUT SECTION BELOW" at bounding box center [113, 538] width 227 height 24
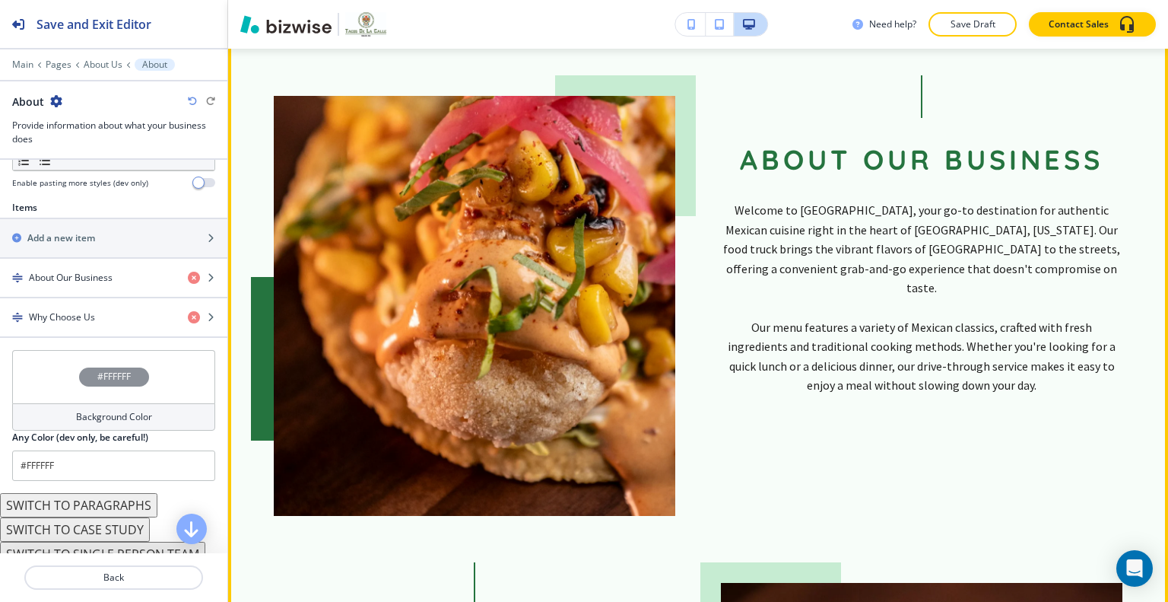
scroll to position [774, 0]
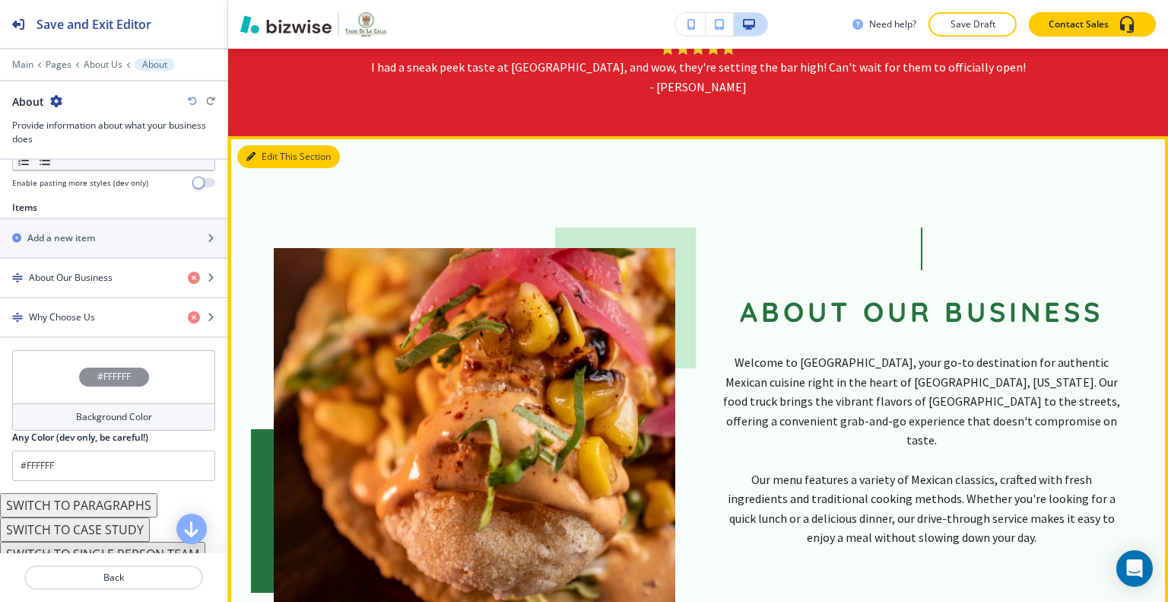
click at [266, 145] on button "Edit This Section" at bounding box center [288, 156] width 103 height 23
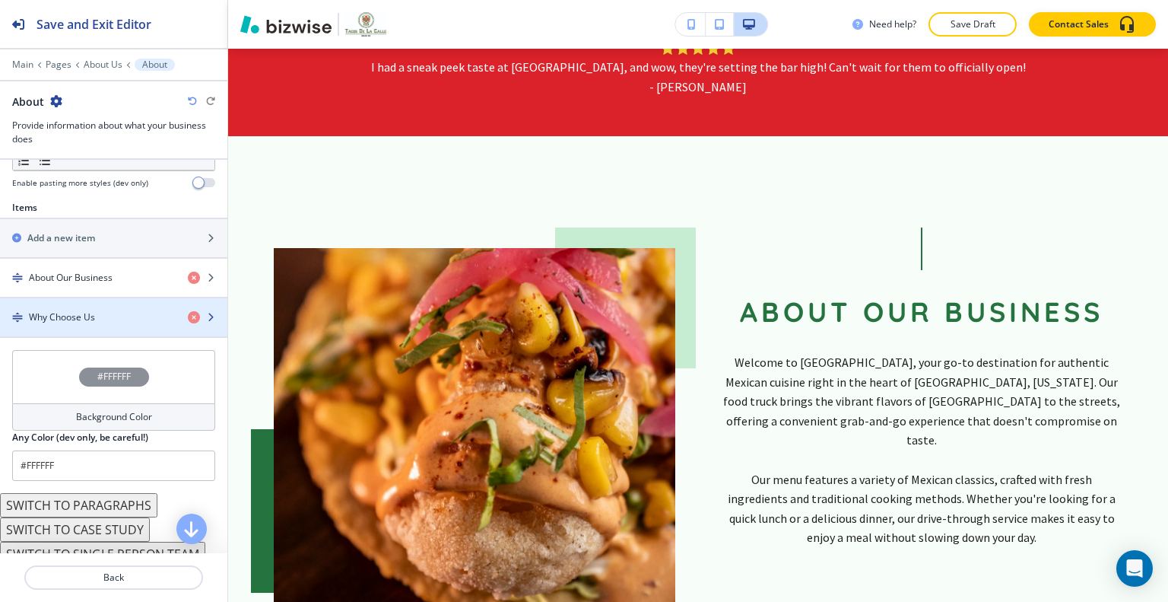
click at [125, 314] on div "Why Choose Us" at bounding box center [88, 317] width 176 height 14
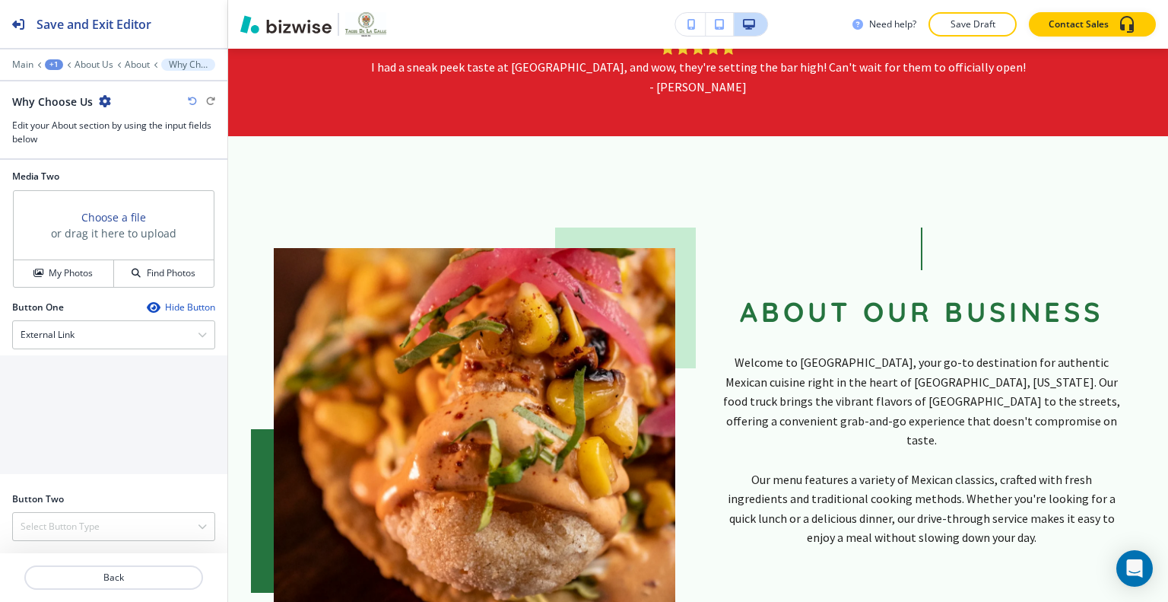
scroll to position [454, 0]
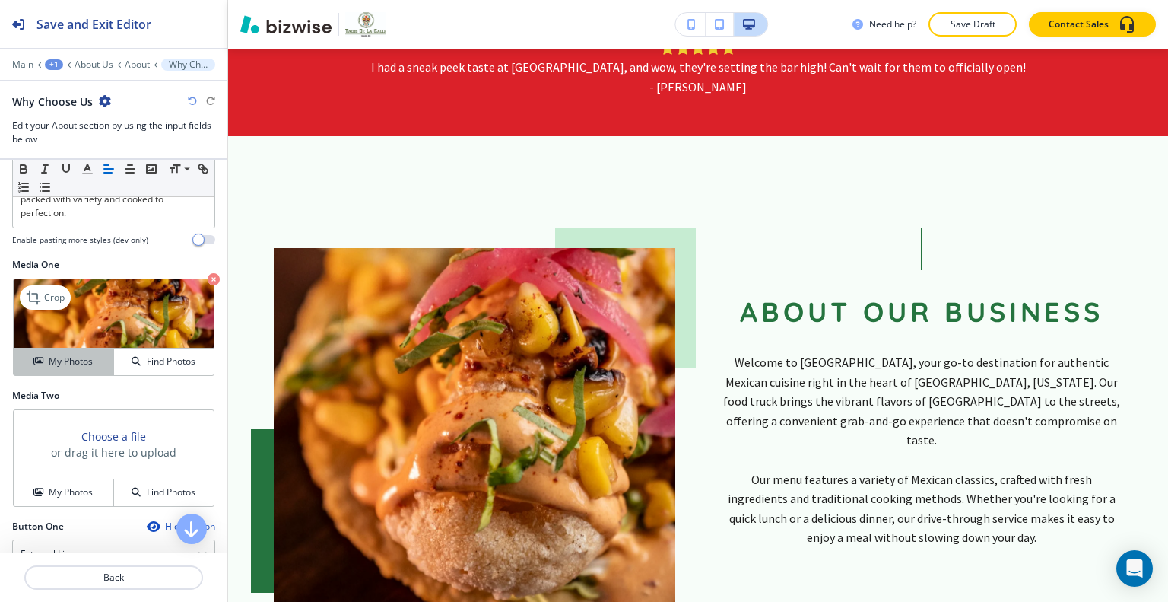
click at [59, 367] on h4 "My Photos" at bounding box center [71, 361] width 44 height 14
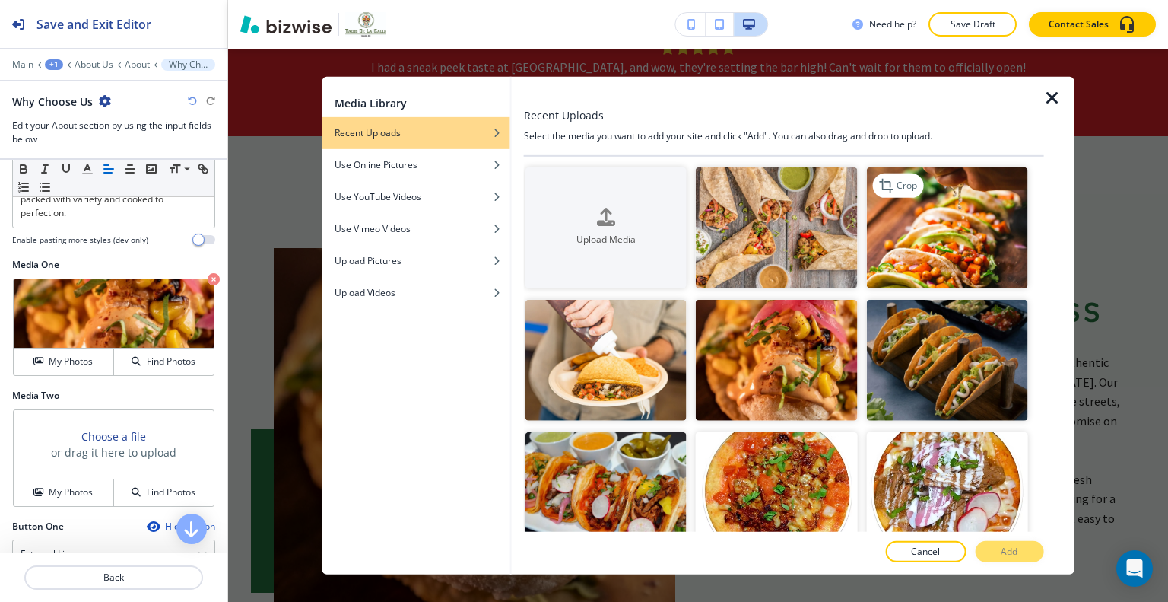
click at [905, 254] on img "button" at bounding box center [946, 227] width 161 height 121
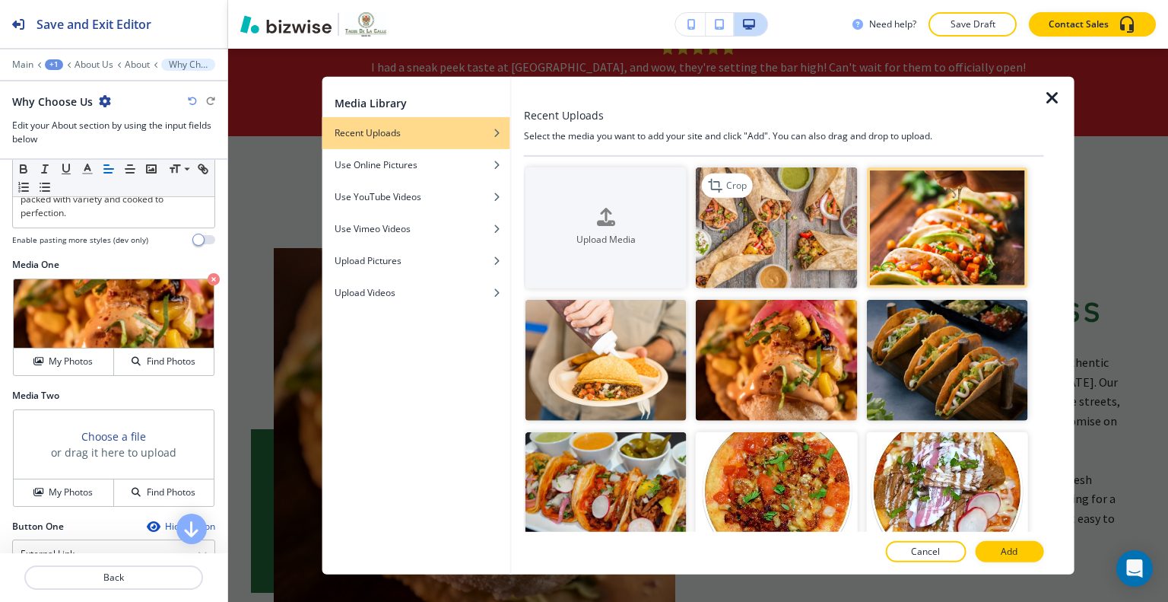
click at [825, 225] on img "button" at bounding box center [776, 227] width 161 height 121
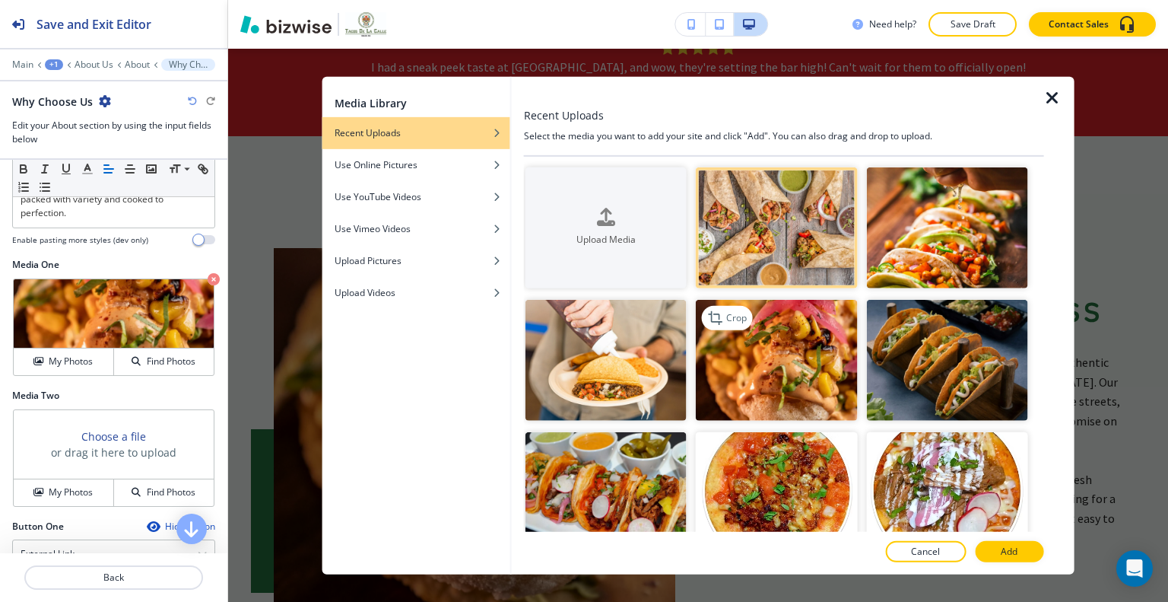
click at [806, 374] on img "button" at bounding box center [776, 360] width 161 height 121
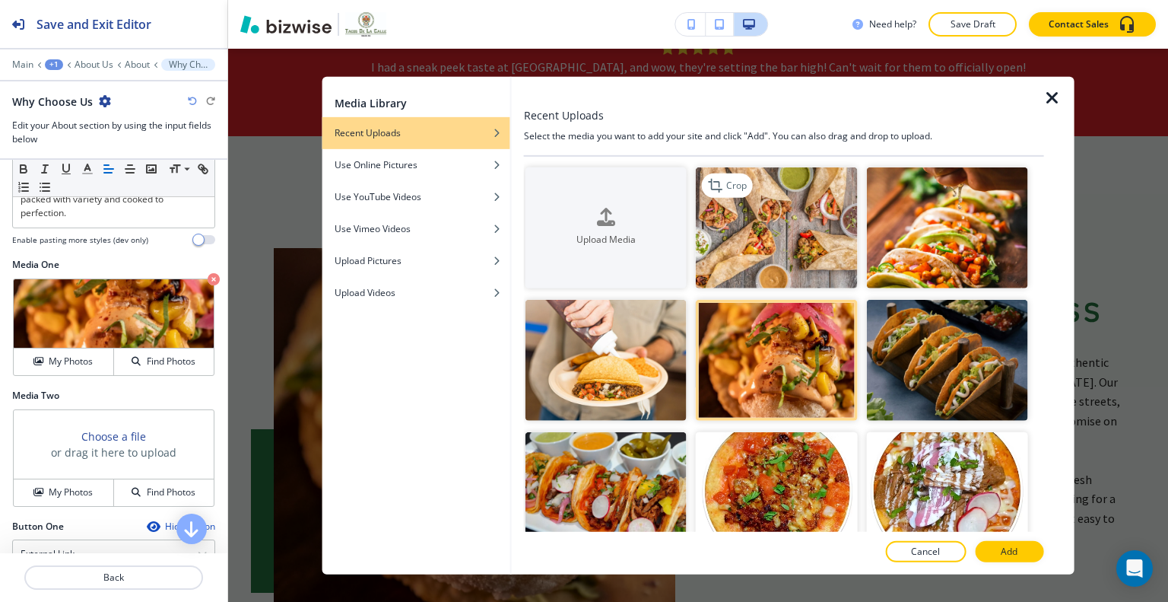
click at [849, 212] on img "button" at bounding box center [776, 227] width 161 height 121
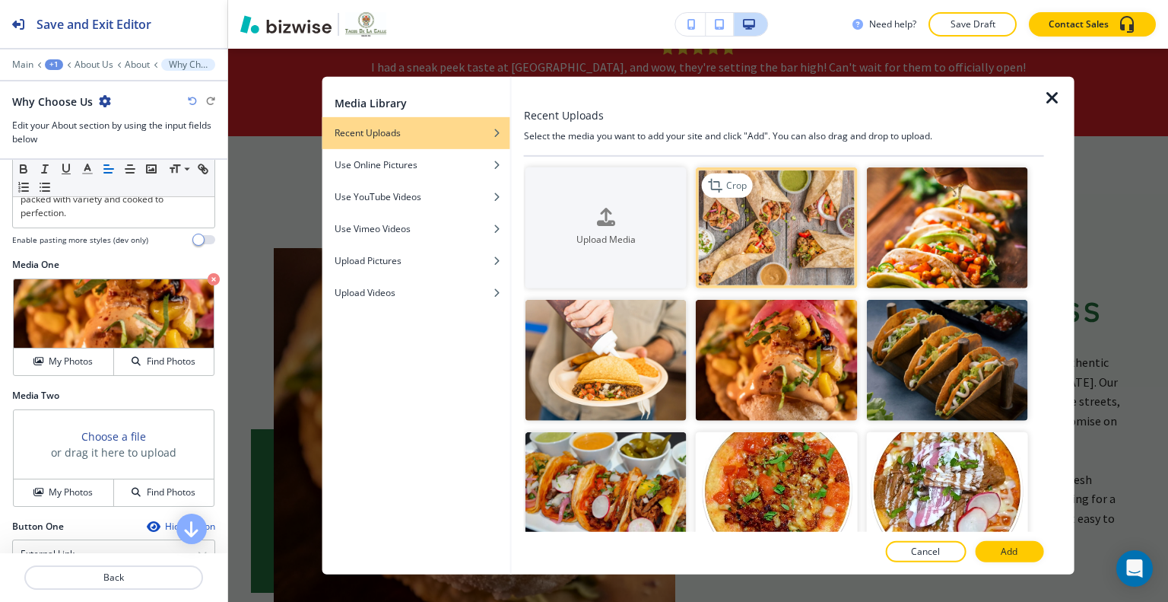
click at [791, 227] on img "button" at bounding box center [776, 227] width 161 height 121
click at [1003, 552] on p "Add" at bounding box center [1009, 552] width 17 height 14
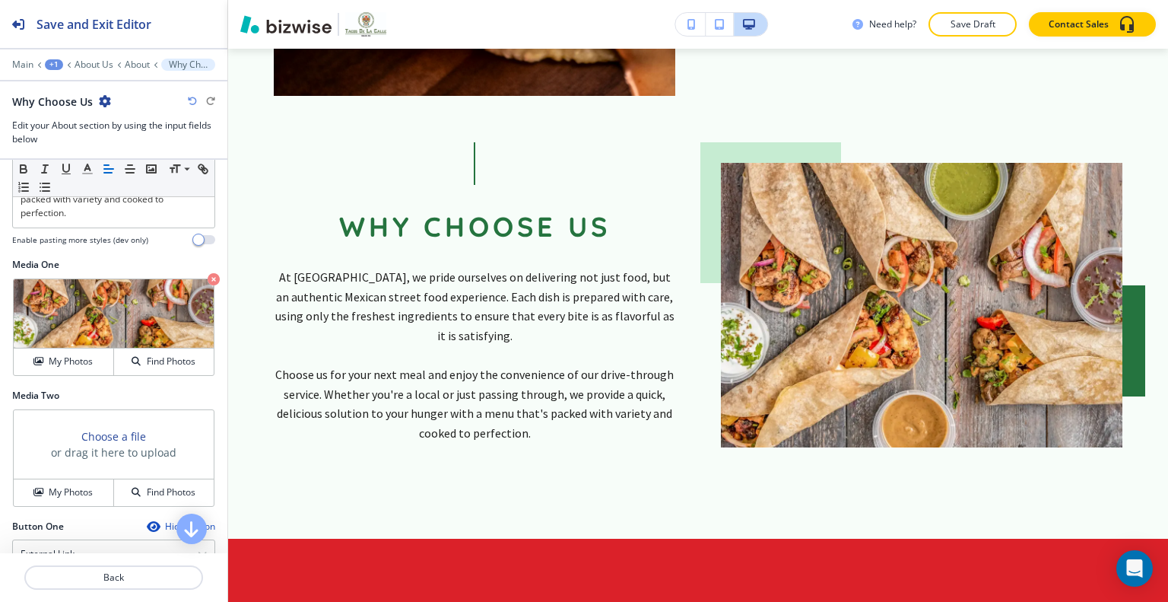
scroll to position [0, 0]
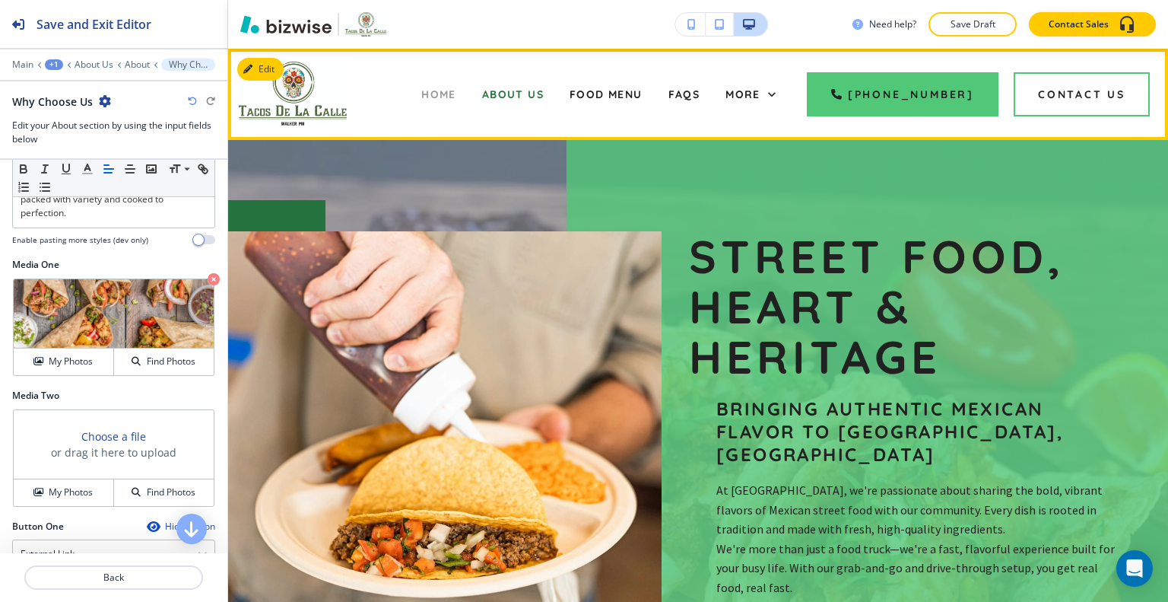
click at [451, 95] on span "Home" at bounding box center [438, 94] width 35 height 14
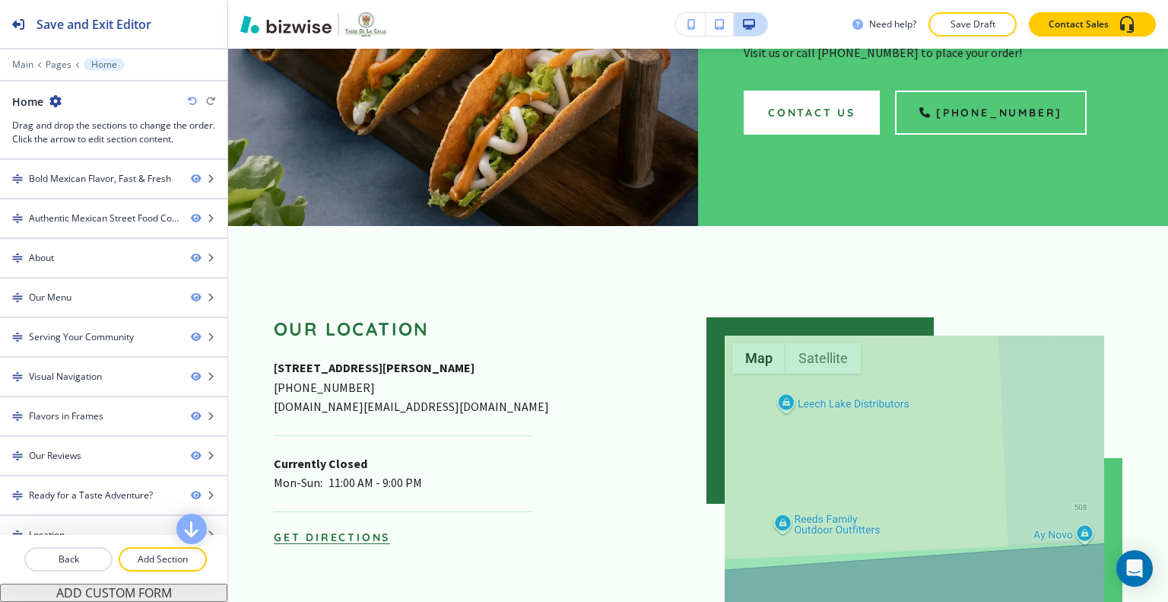
scroll to position [4715, 0]
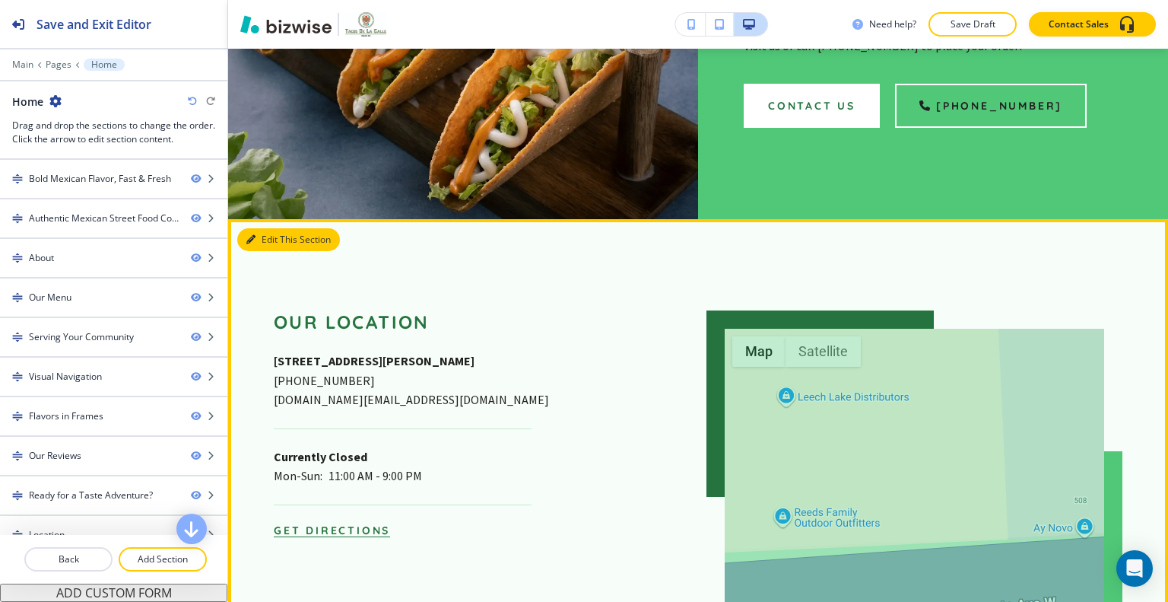
click at [262, 228] on button "Edit This Section" at bounding box center [288, 239] width 103 height 23
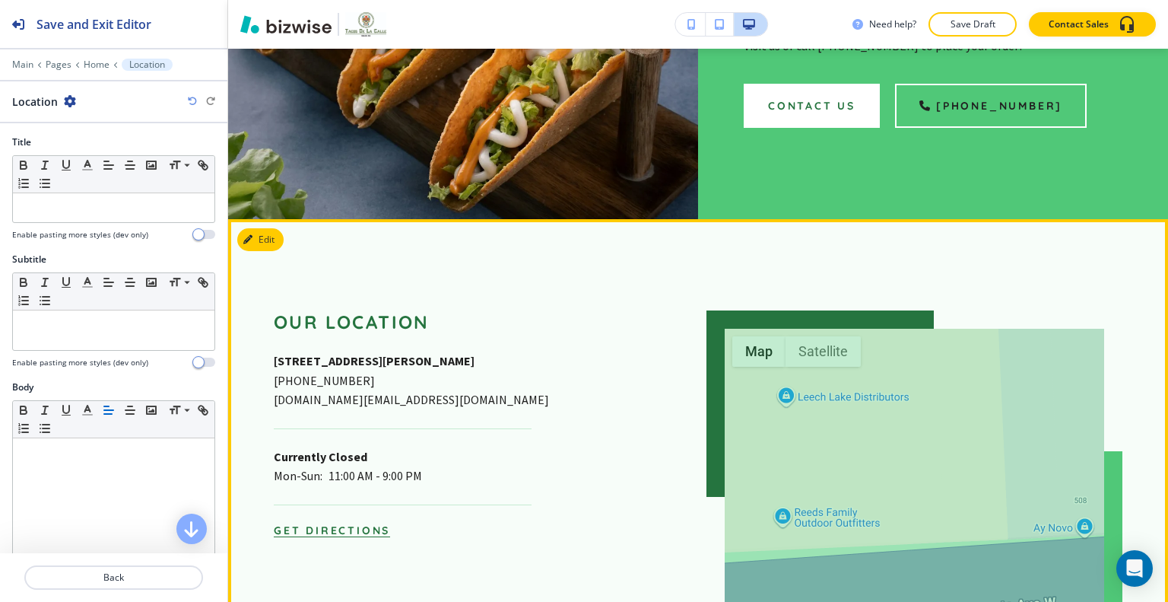
scroll to position [4823, 0]
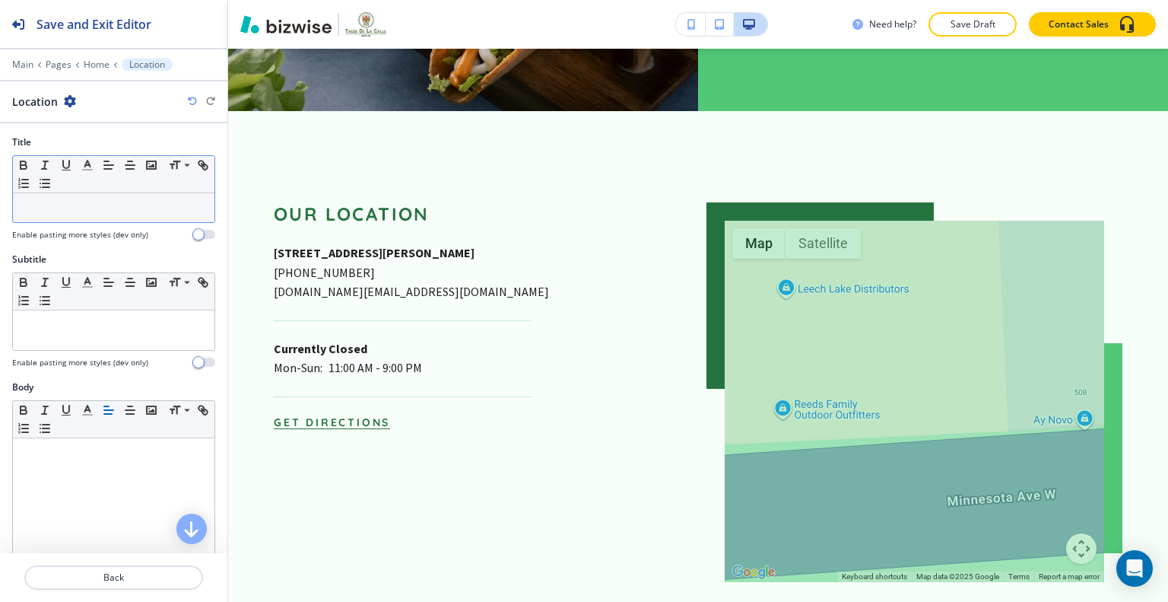
click at [82, 207] on p at bounding box center [114, 208] width 186 height 14
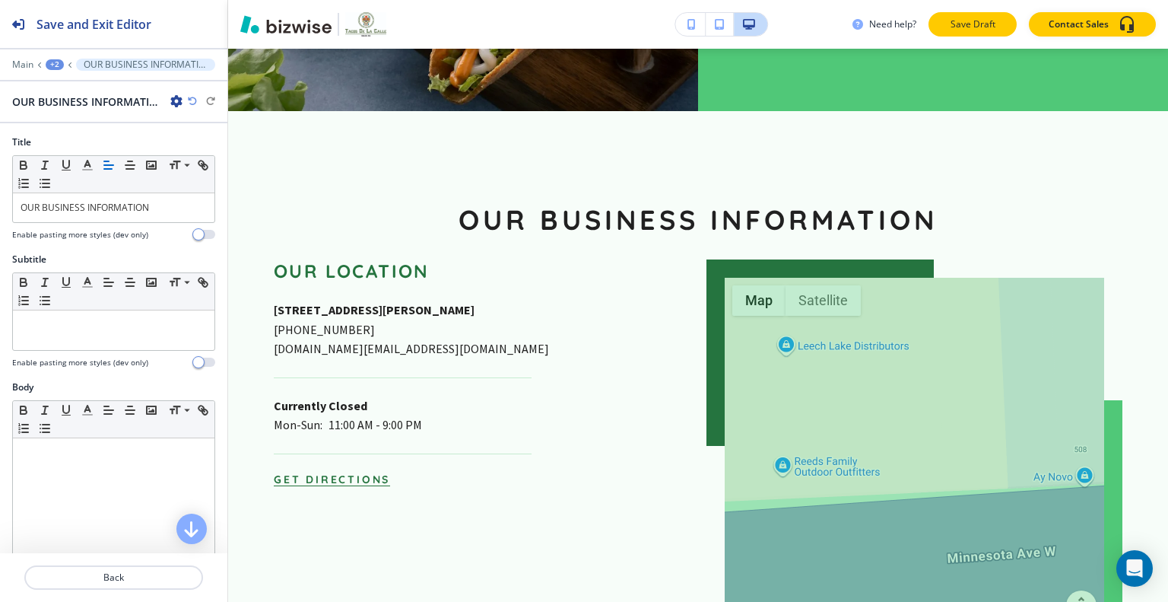
click at [1014, 21] on button "Save Draft" at bounding box center [973, 24] width 88 height 24
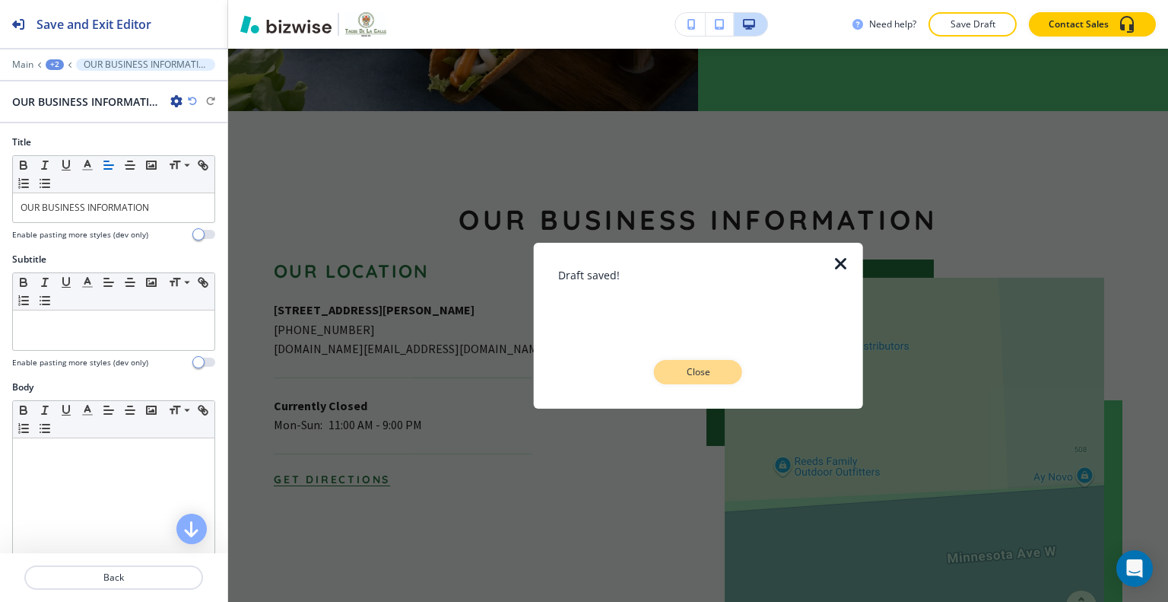
click at [718, 369] on p "Close" at bounding box center [698, 372] width 49 height 14
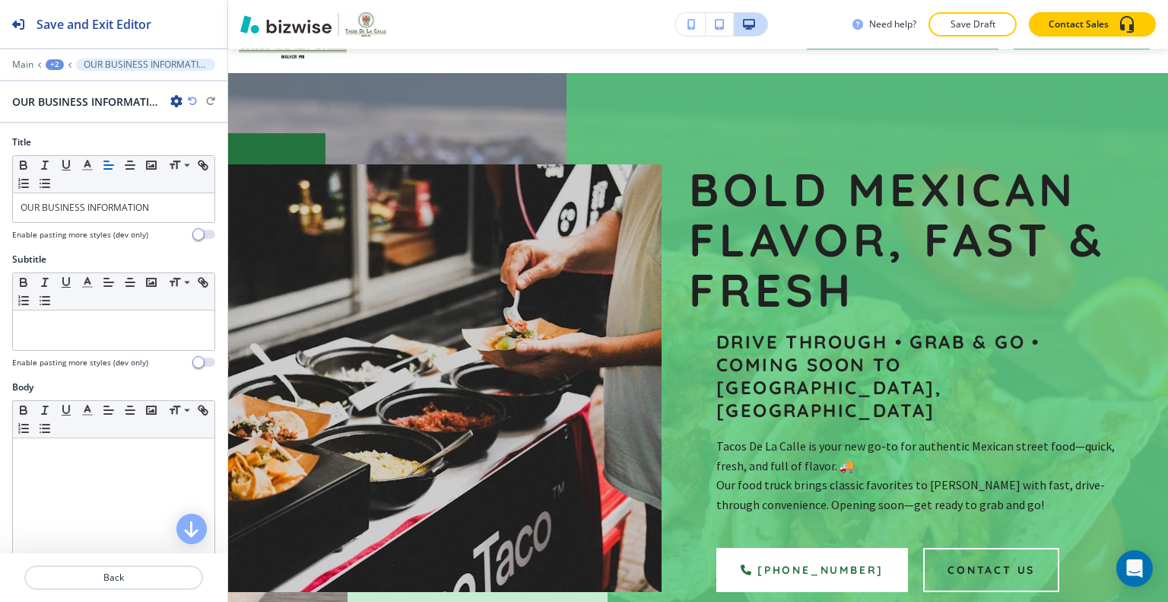
scroll to position [0, 0]
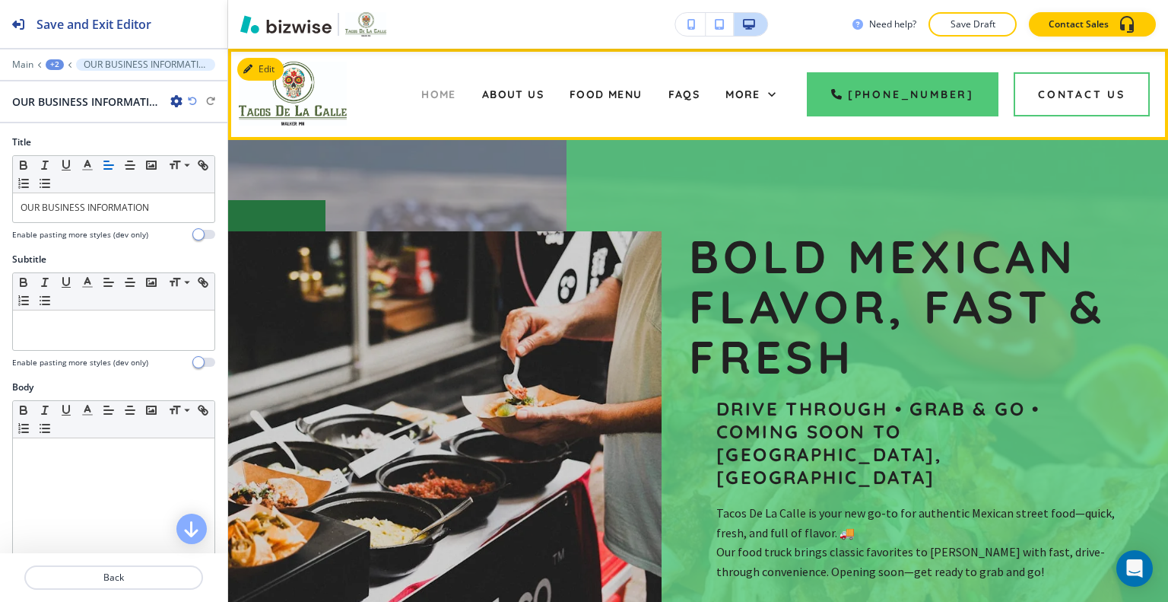
click at [443, 94] on span "Home" at bounding box center [438, 94] width 35 height 14
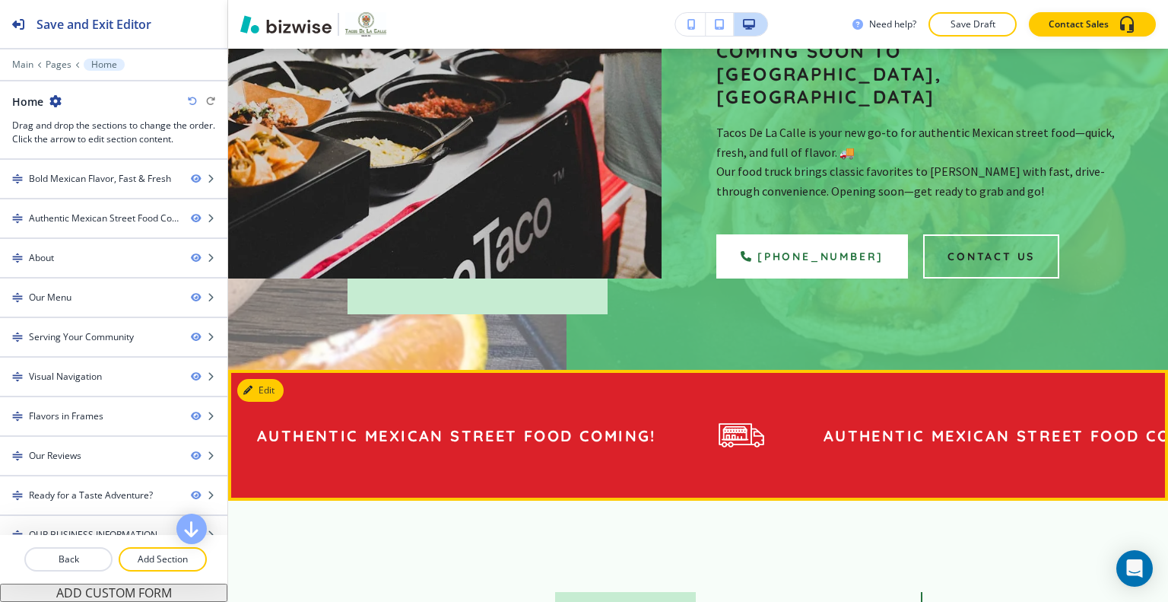
scroll to position [76, 0]
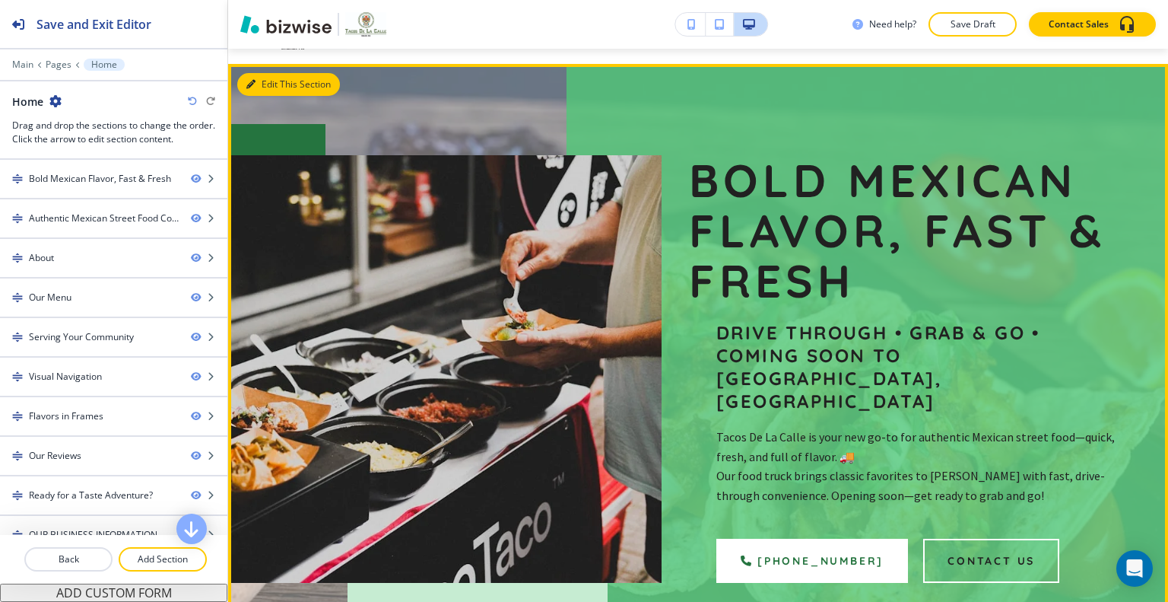
click at [271, 75] on button "Edit This Section" at bounding box center [288, 84] width 103 height 23
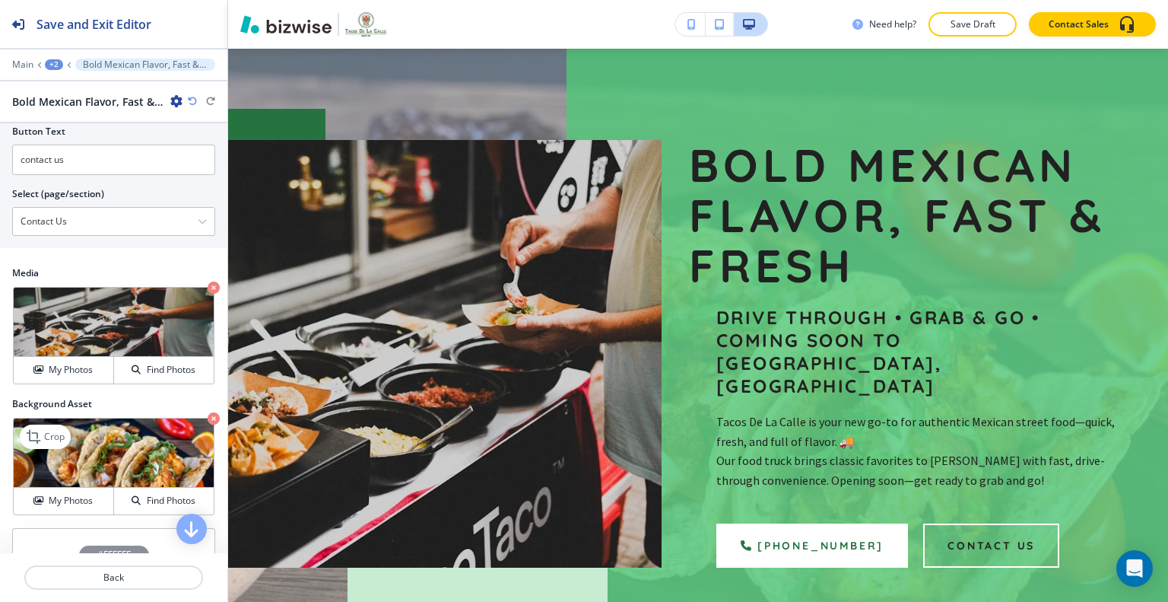
scroll to position [837, 0]
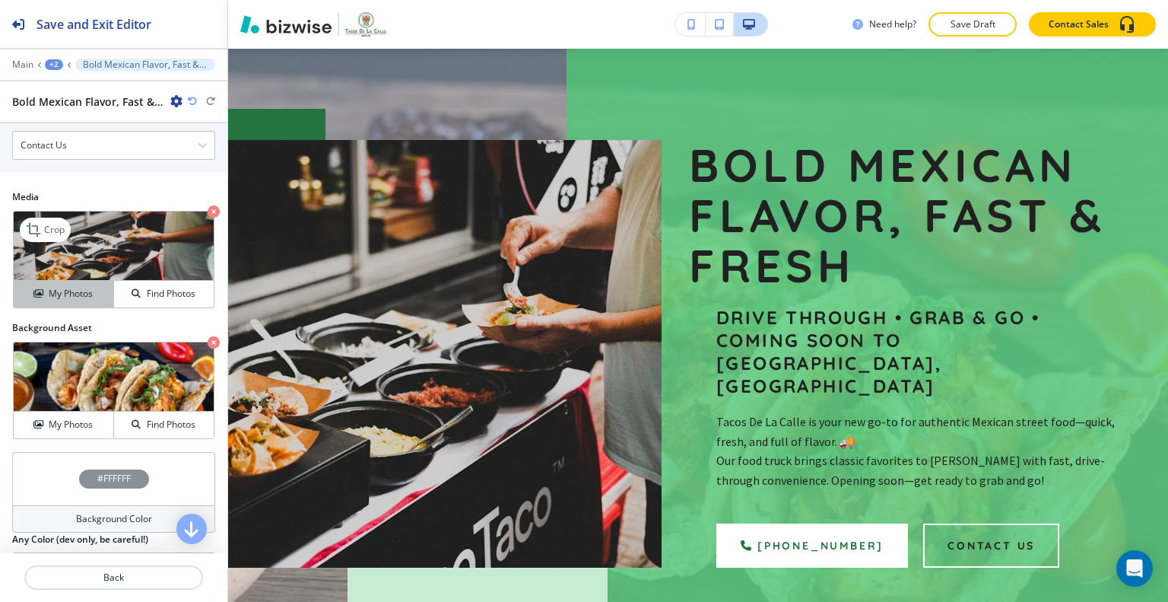
click at [55, 287] on h4 "My Photos" at bounding box center [71, 294] width 44 height 14
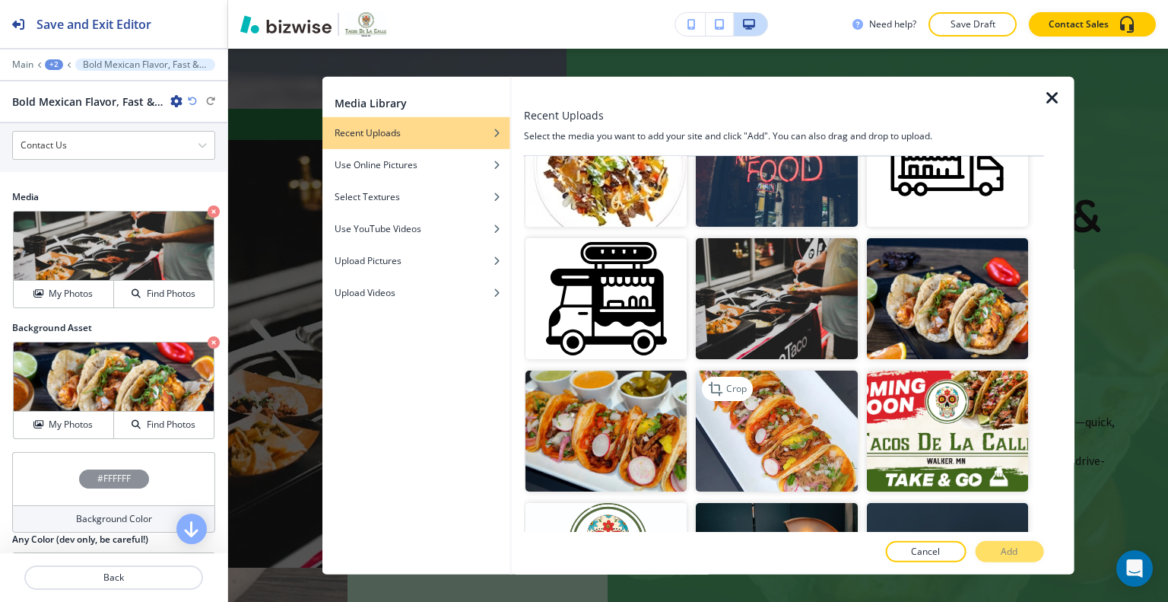
scroll to position [1065, 0]
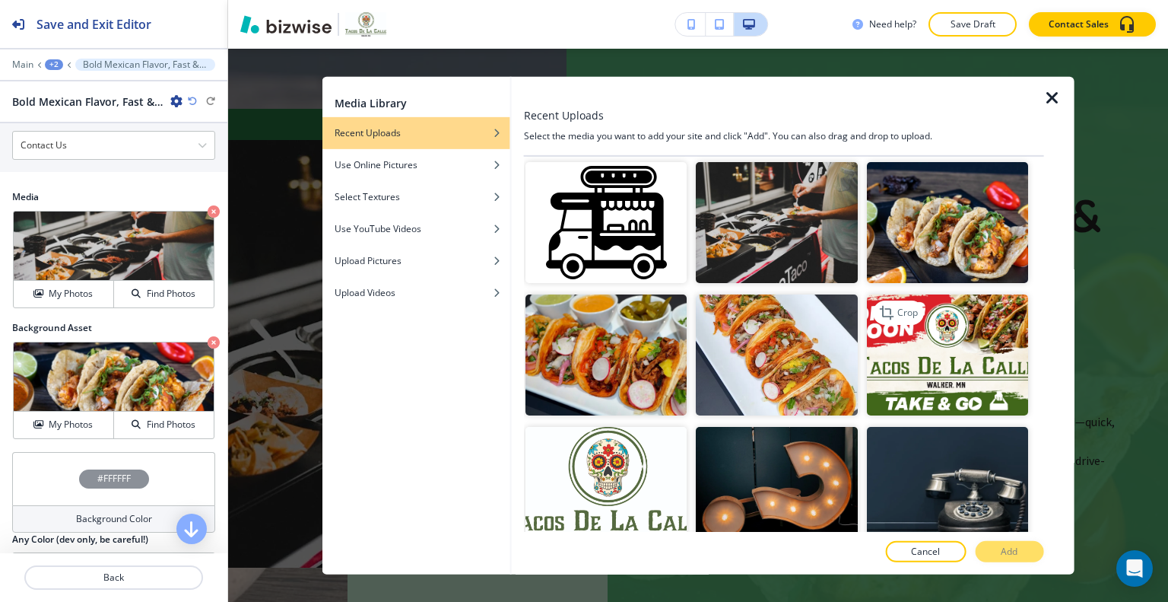
click at [903, 334] on img "button" at bounding box center [946, 354] width 161 height 121
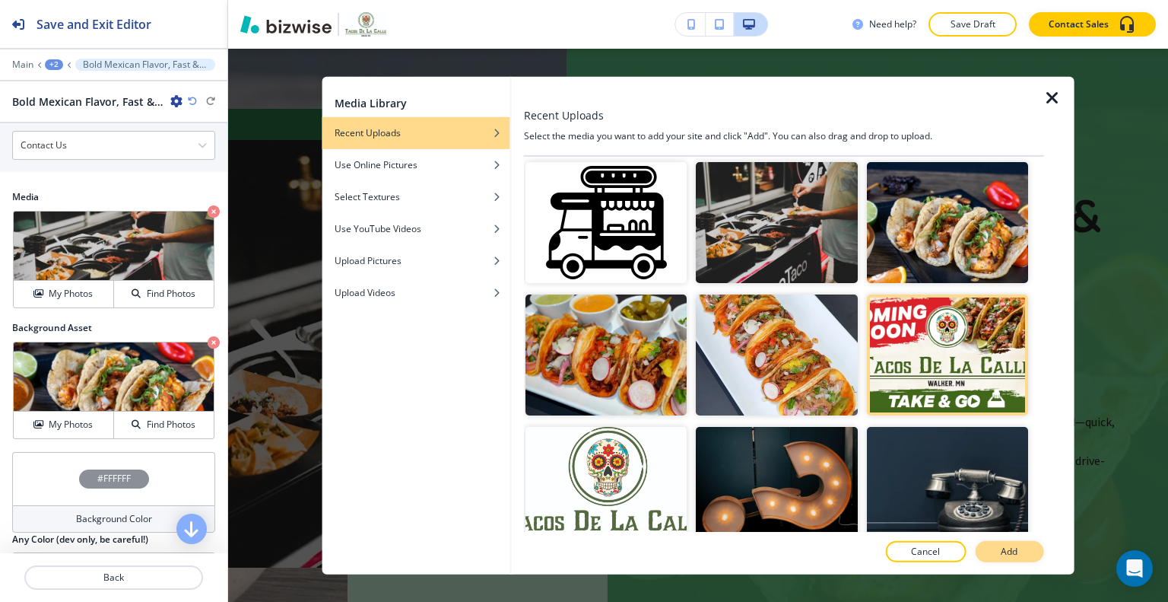
click at [1001, 549] on p "Add" at bounding box center [1009, 552] width 17 height 14
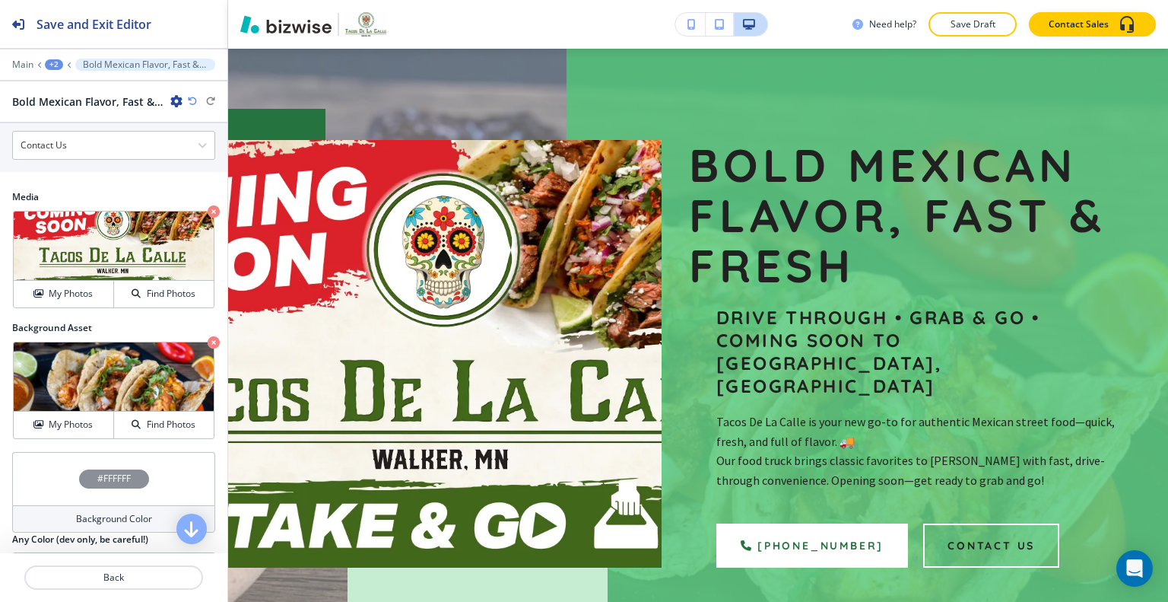
scroll to position [0, 0]
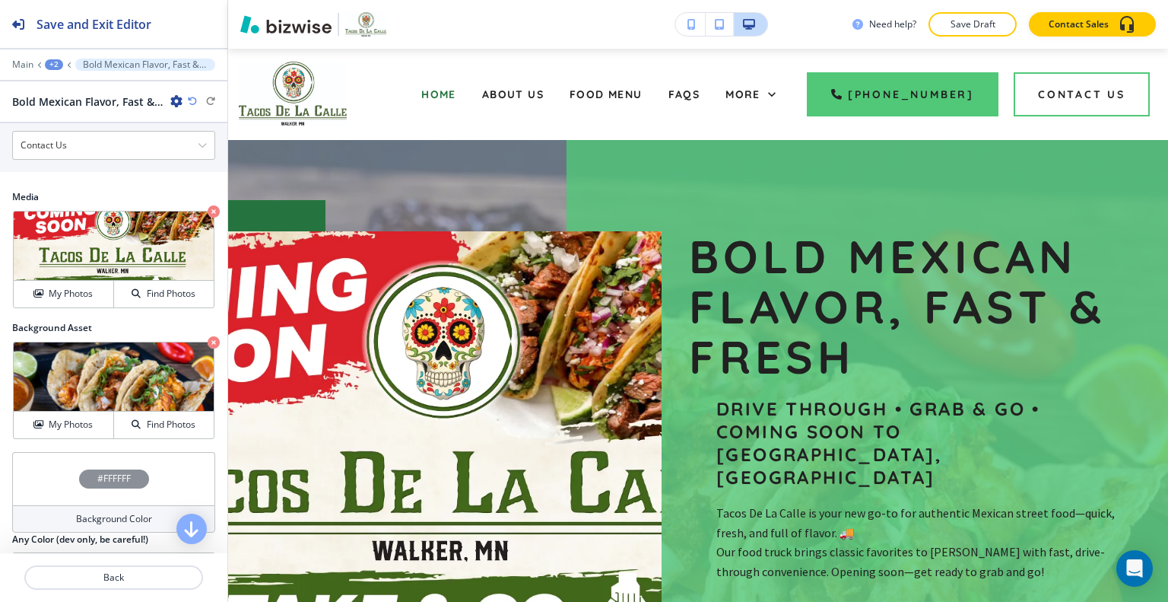
click at [191, 103] on icon "button" at bounding box center [192, 101] width 9 height 9
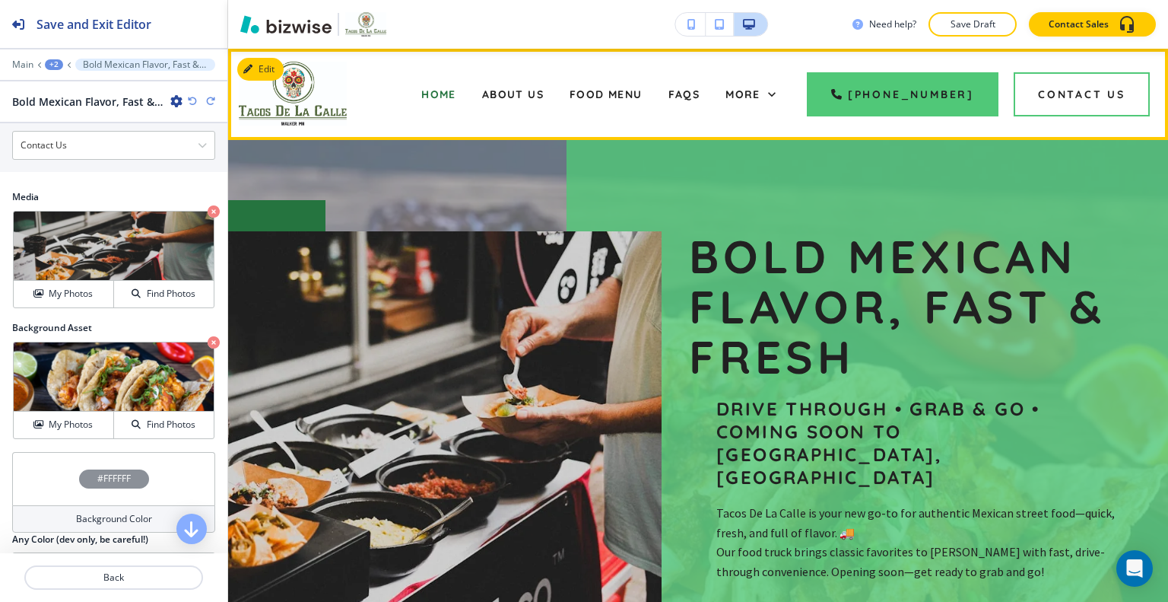
scroll to position [456, 0]
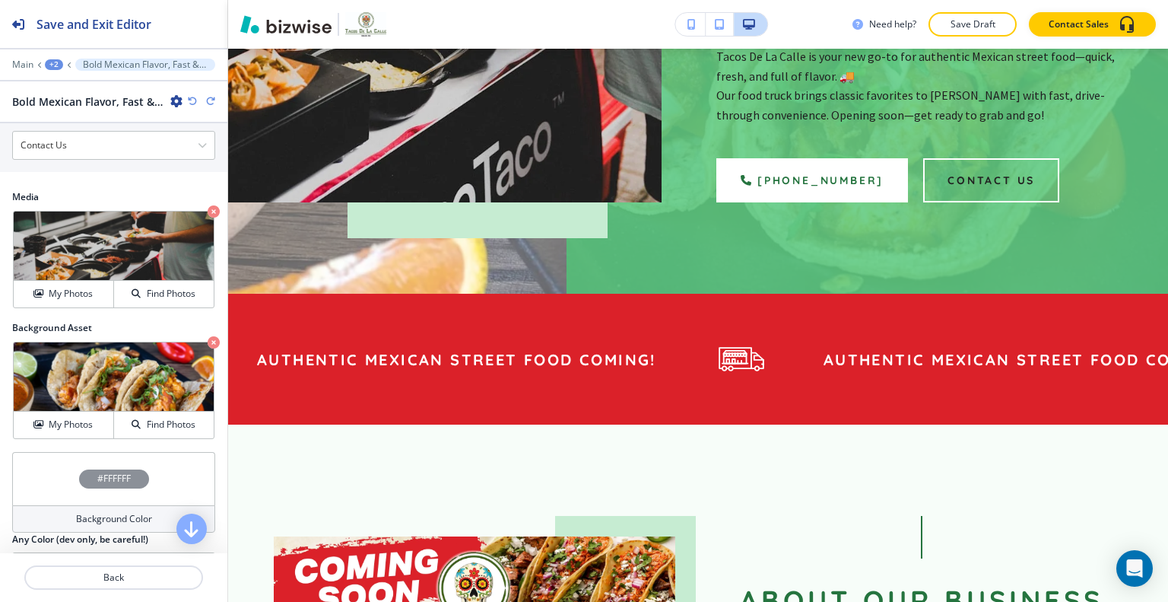
click at [18, 55] on div at bounding box center [113, 53] width 227 height 9
click at [18, 57] on div at bounding box center [113, 53] width 227 height 9
click at [22, 65] on p "Main" at bounding box center [22, 64] width 21 height 11
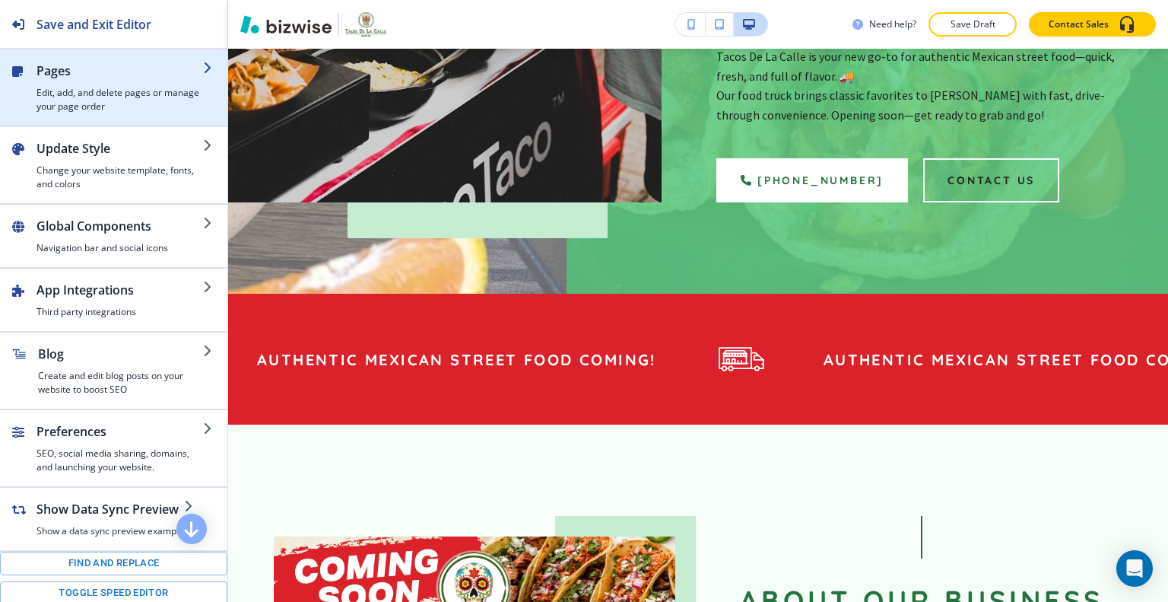
click at [52, 80] on div "button" at bounding box center [120, 83] width 167 height 6
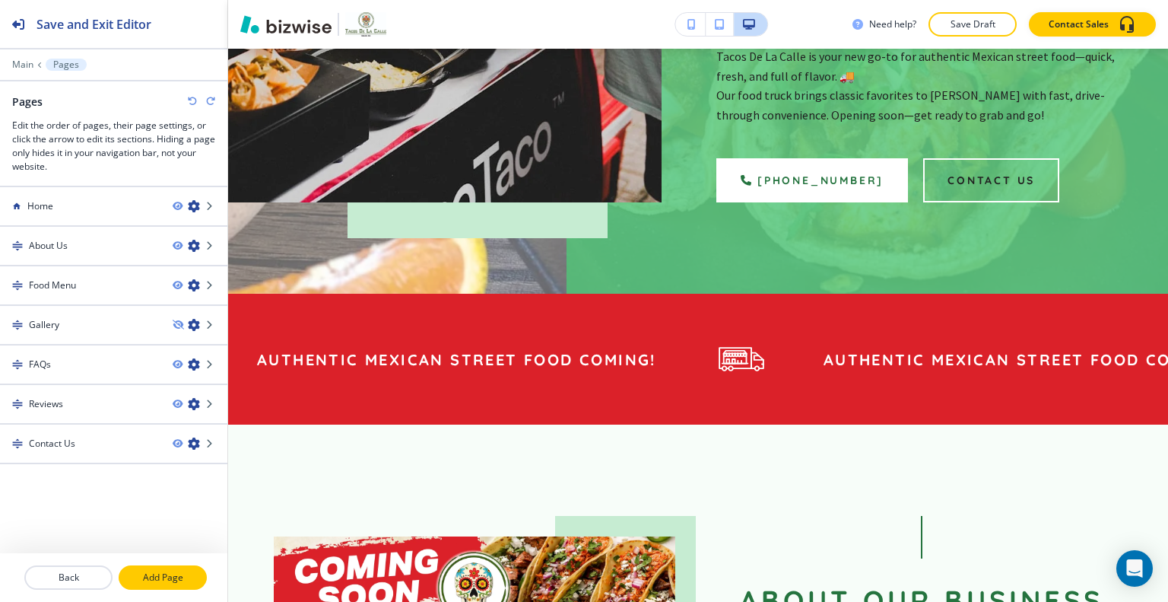
click at [163, 572] on p "Add Page" at bounding box center [162, 578] width 85 height 14
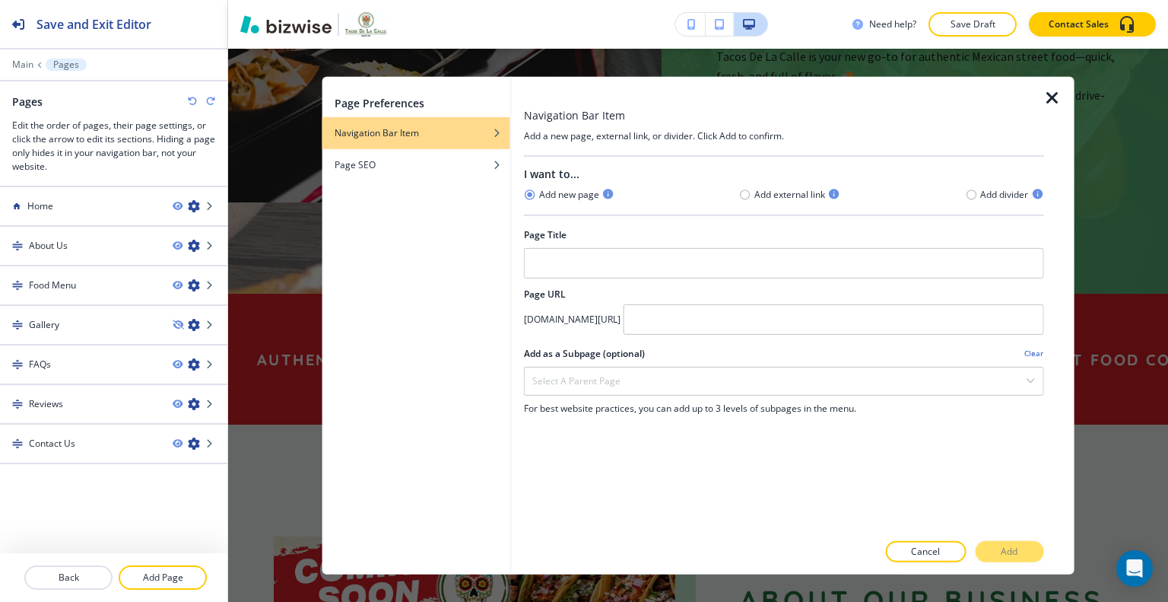
click at [1047, 94] on icon "button" at bounding box center [1053, 97] width 18 height 18
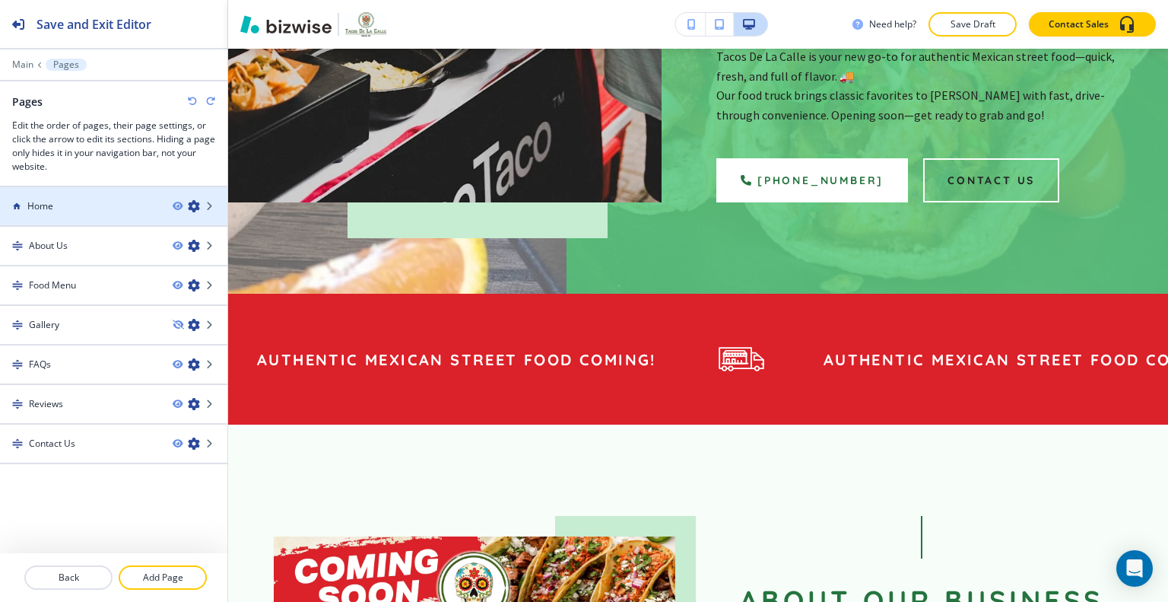
click at [101, 202] on div "Home" at bounding box center [80, 206] width 161 height 14
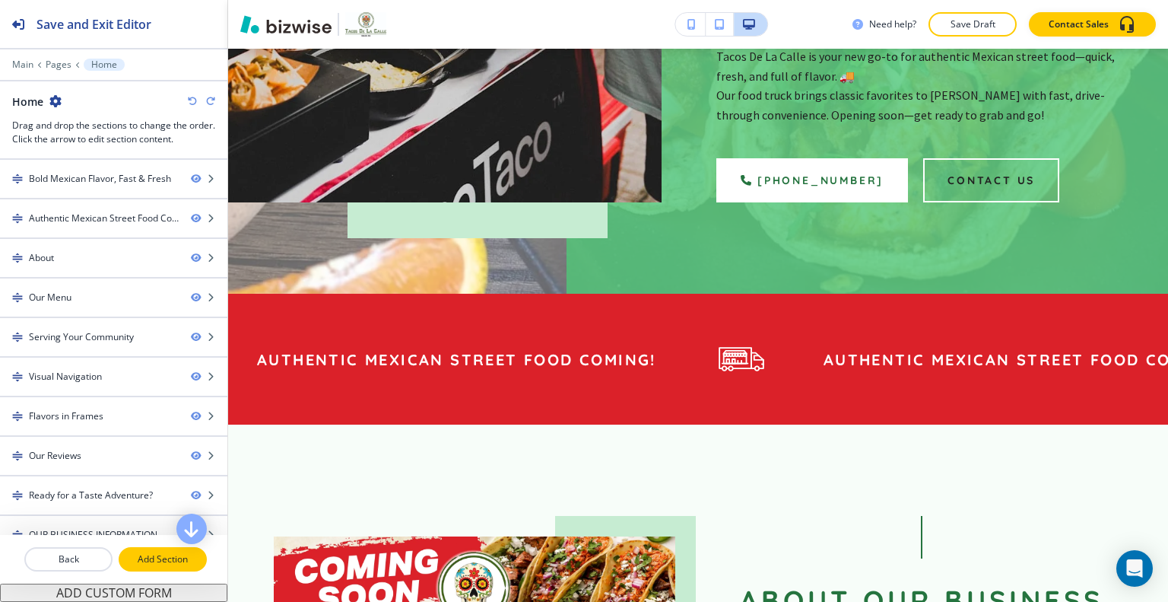
click at [137, 565] on p "Add Section" at bounding box center [162, 559] width 85 height 14
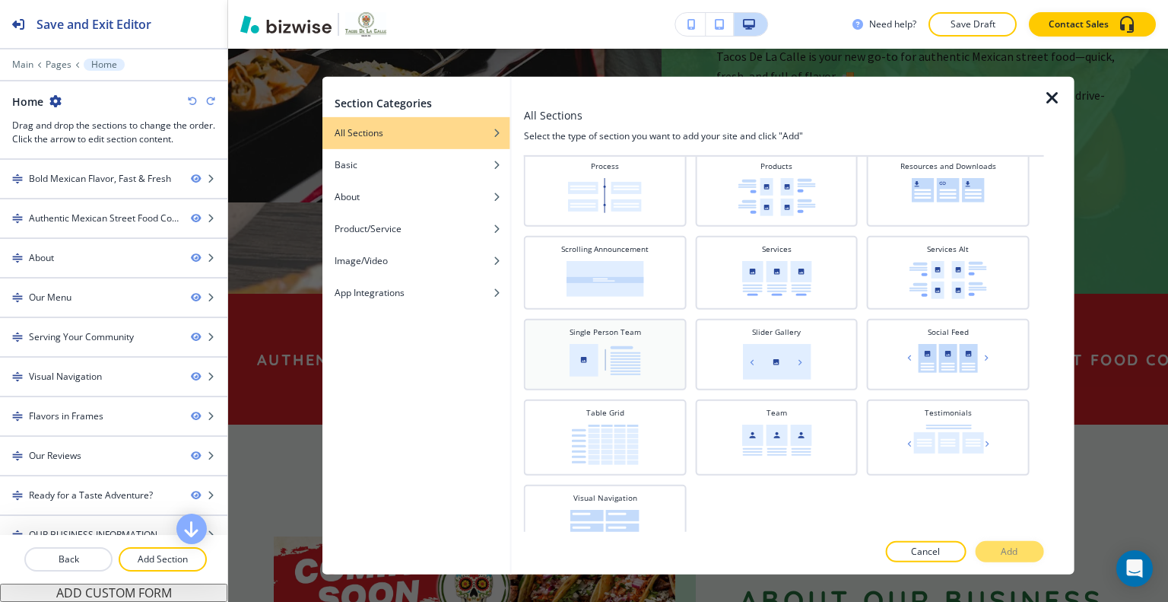
scroll to position [552, 0]
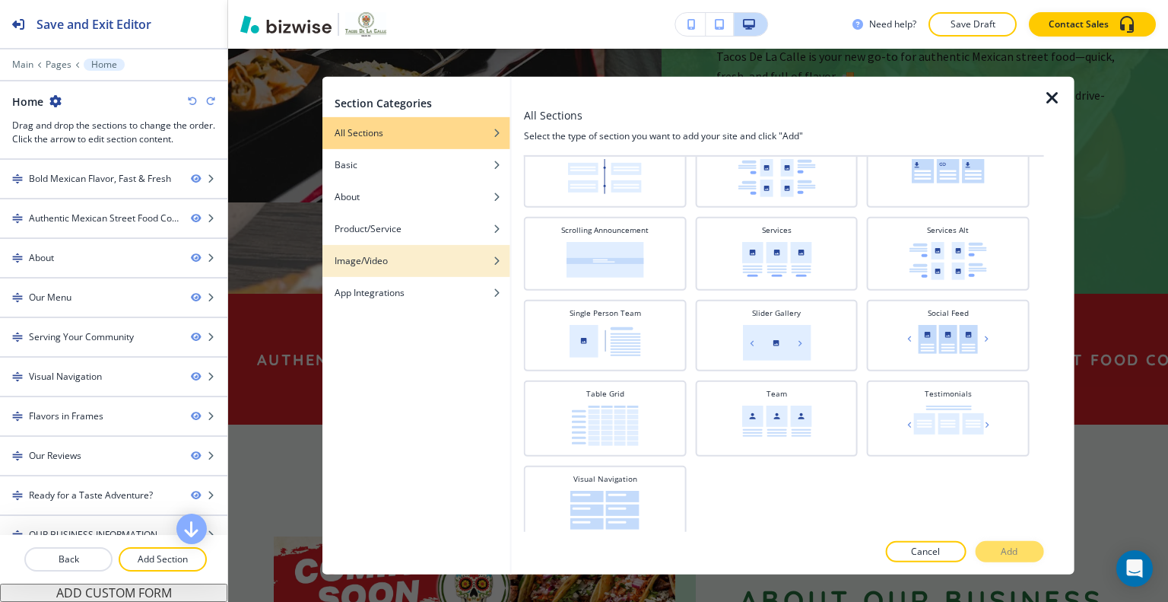
click at [382, 261] on h4 "Image/Video" at bounding box center [361, 260] width 53 height 14
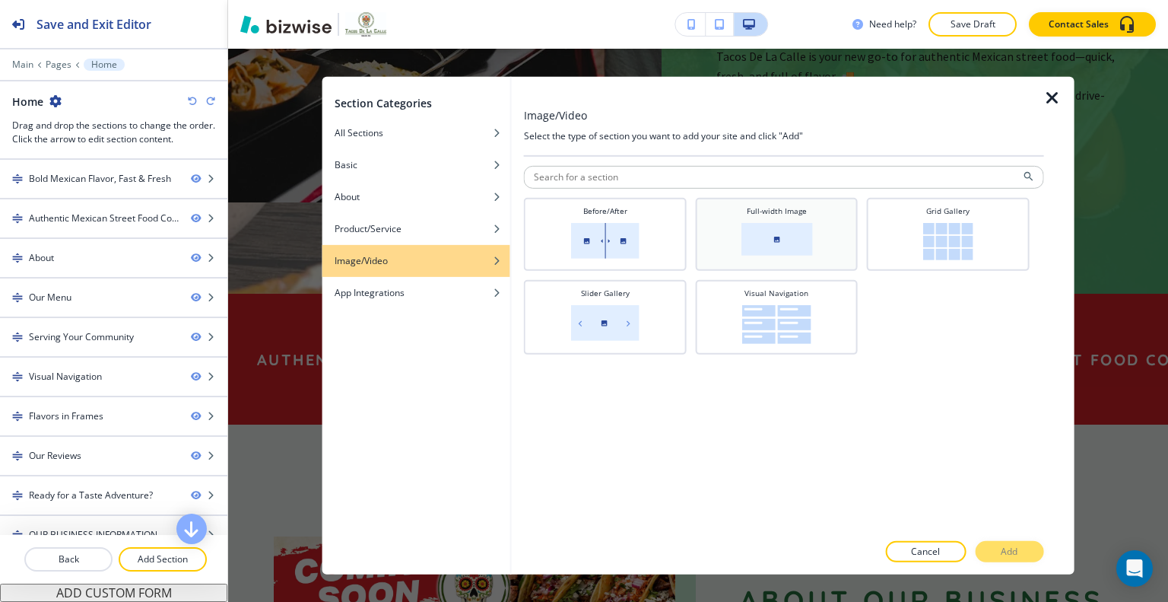
click at [781, 244] on img at bounding box center [777, 238] width 72 height 33
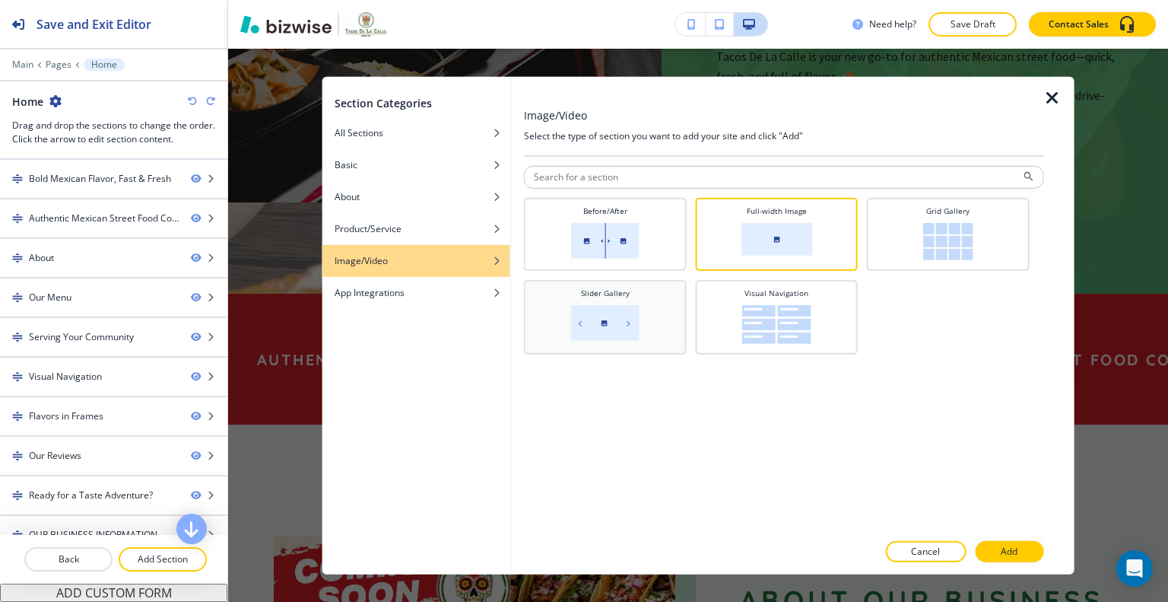
click at [567, 313] on div "Slider Gallery" at bounding box center [606, 315] width 148 height 56
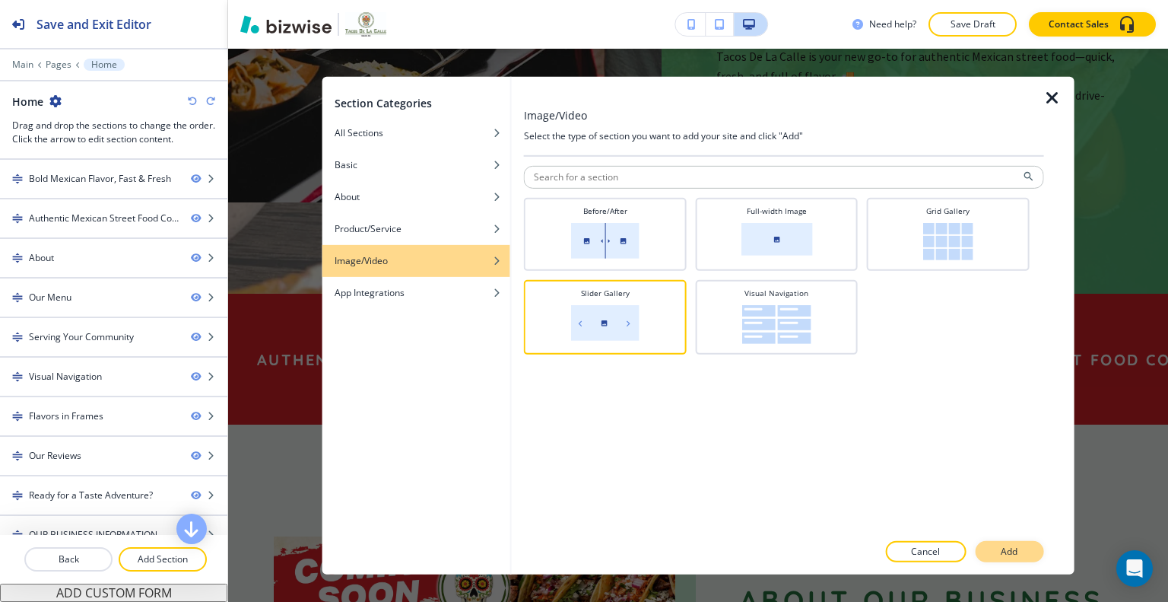
click at [1032, 553] on button "Add" at bounding box center [1009, 551] width 68 height 21
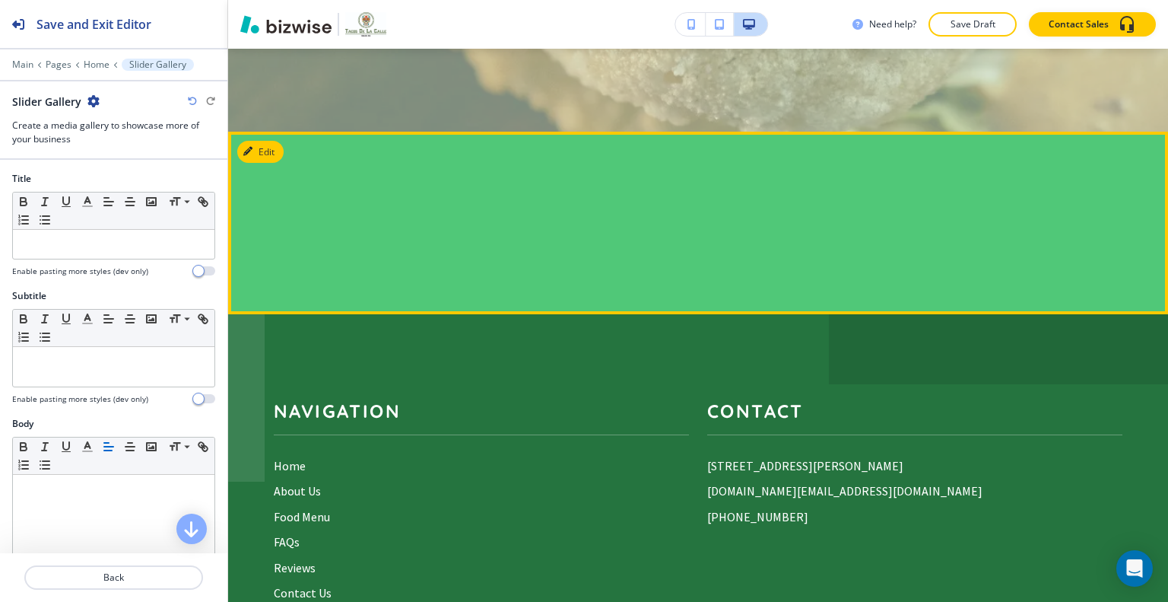
scroll to position [6242, 0]
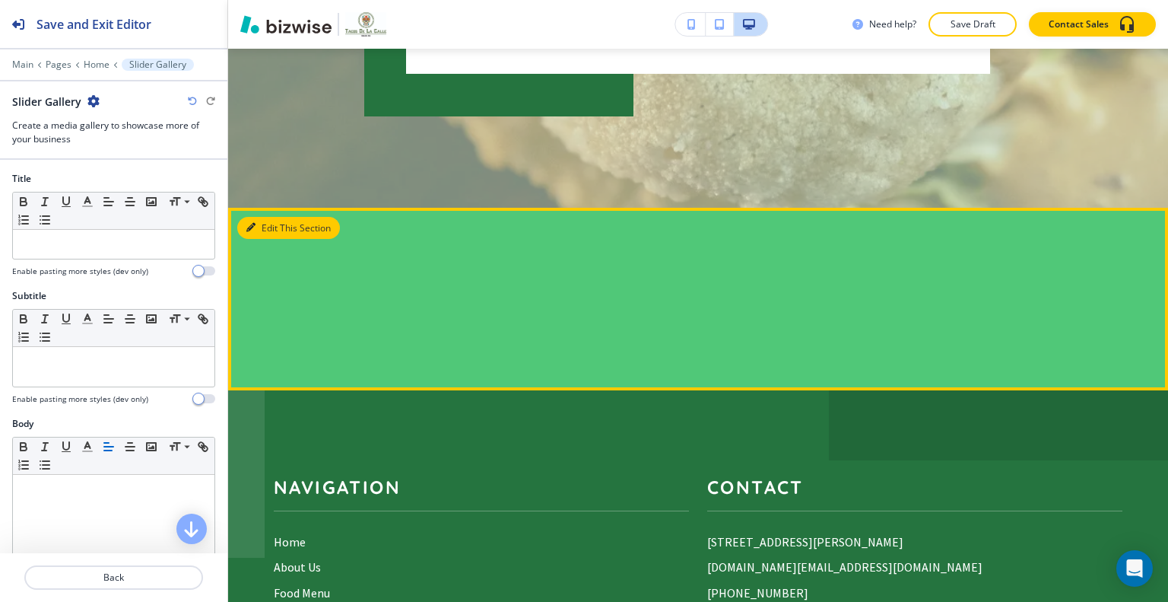
click at [278, 217] on button "Edit This Section" at bounding box center [288, 228] width 103 height 23
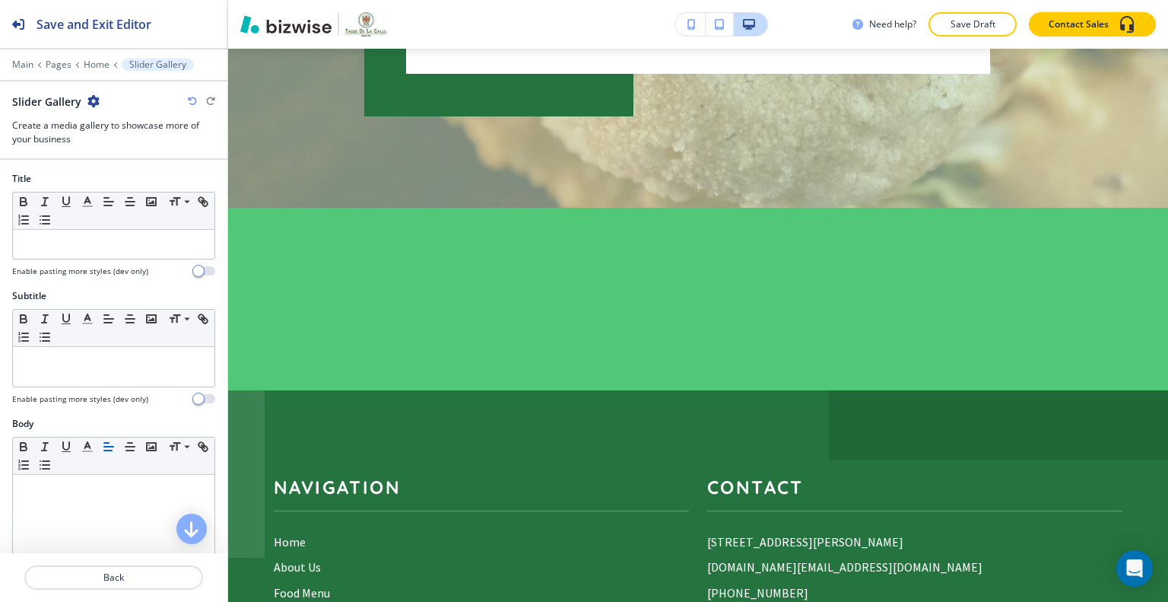
scroll to position [456, 0]
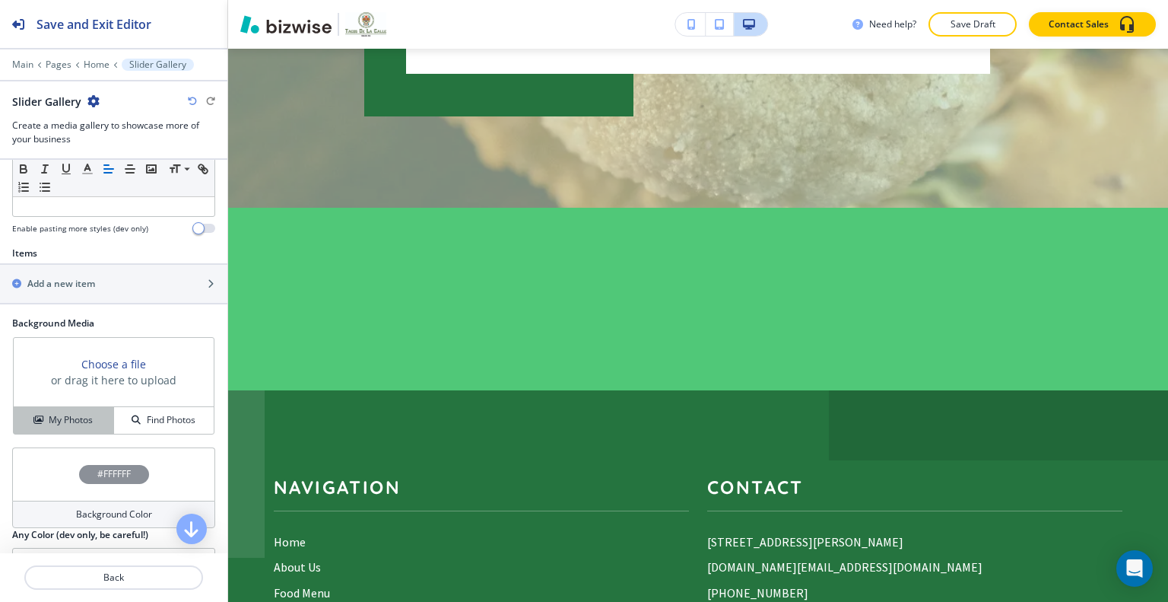
click at [79, 413] on h4 "My Photos" at bounding box center [71, 420] width 44 height 14
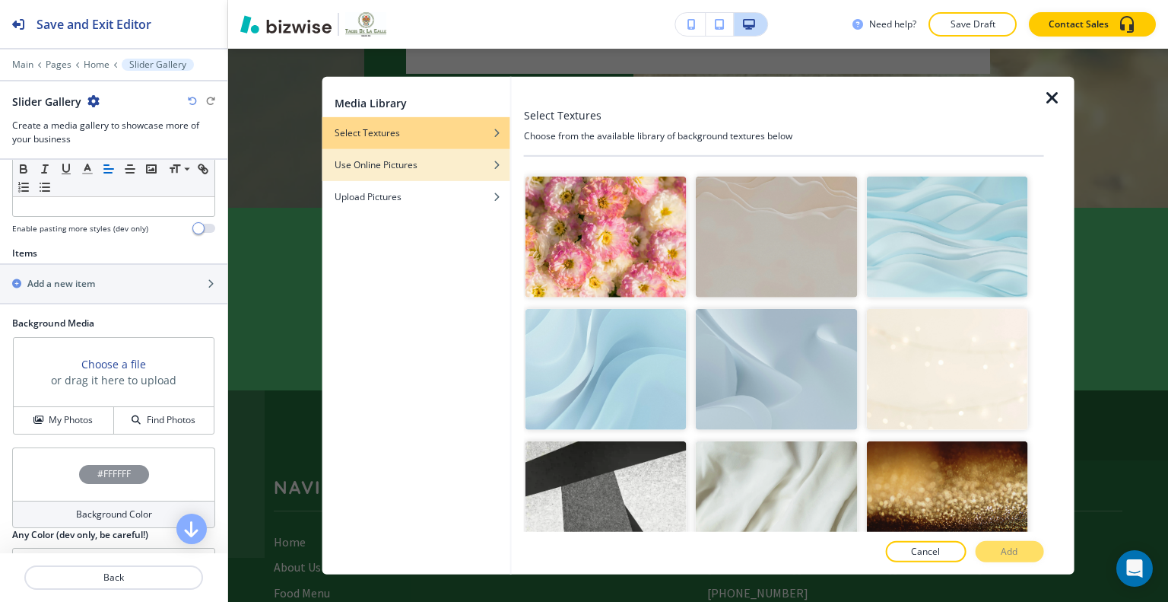
click at [364, 164] on h4 "Use Online Pictures" at bounding box center [376, 164] width 83 height 14
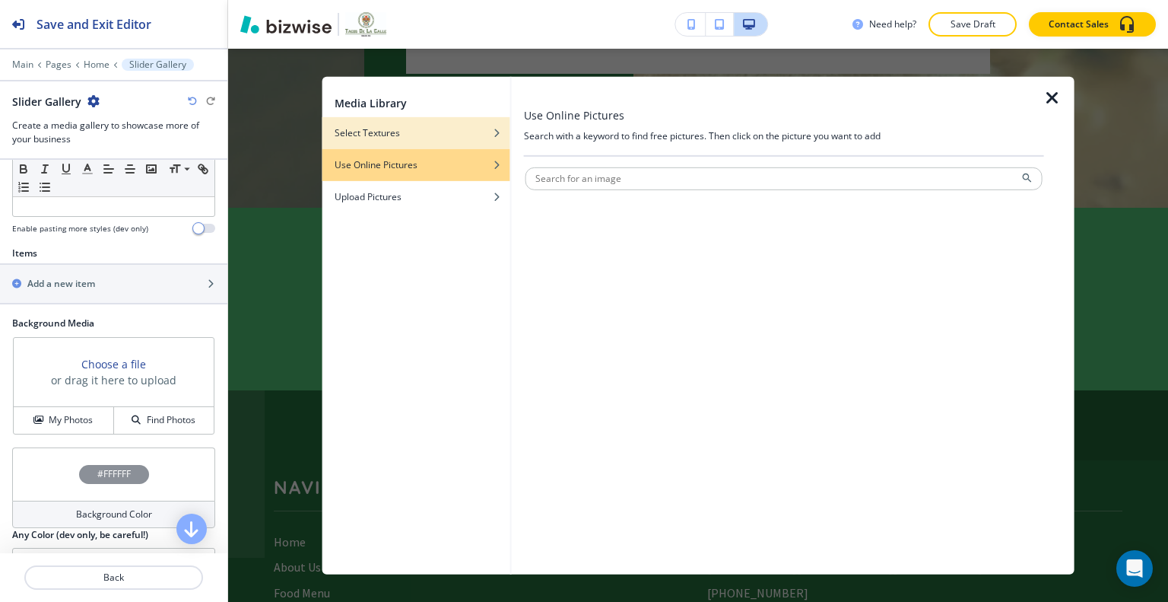
click at [371, 129] on h4 "Select Textures" at bounding box center [367, 133] width 65 height 14
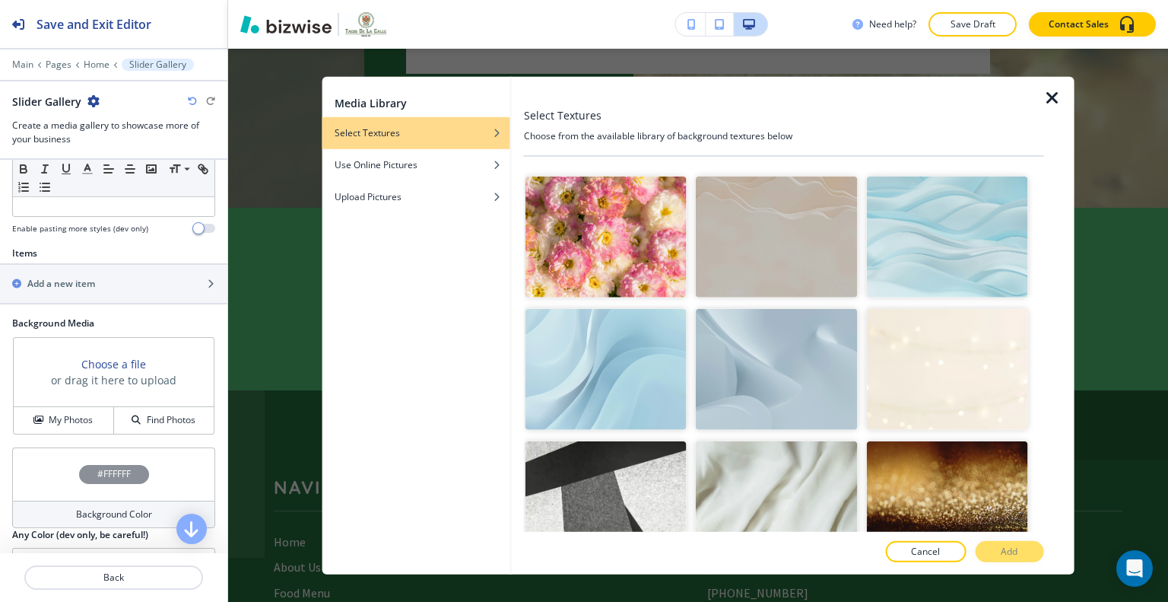
click at [394, 222] on div "Media Library Select Textures Use Online Pictures Upload Pictures" at bounding box center [417, 325] width 188 height 498
click at [394, 192] on h4 "Upload Pictures" at bounding box center [368, 196] width 67 height 14
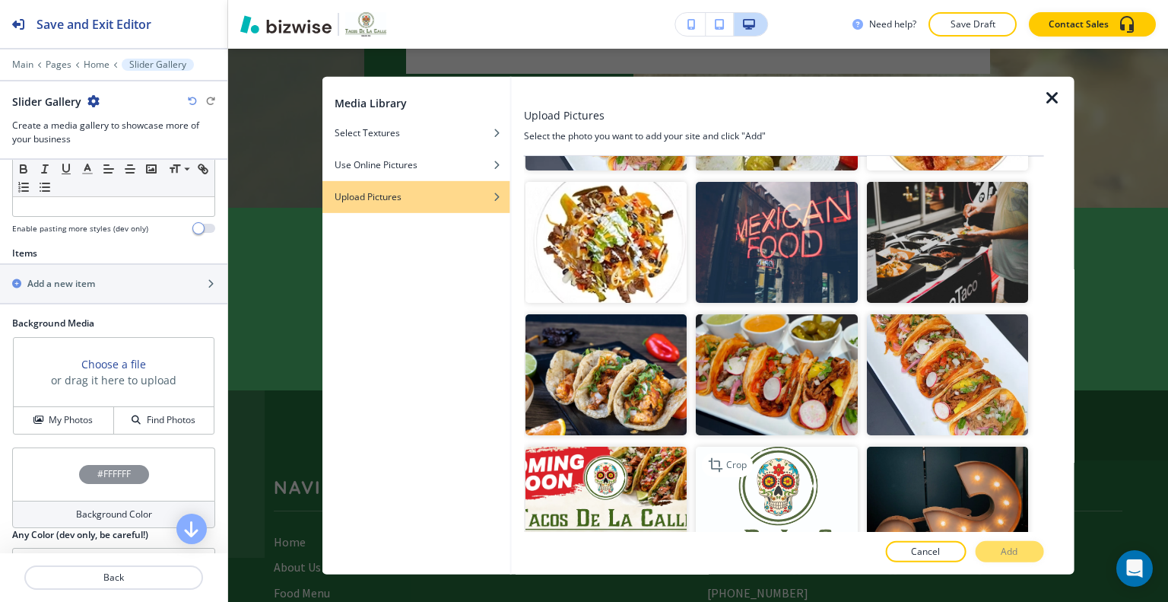
scroll to position [989, 0]
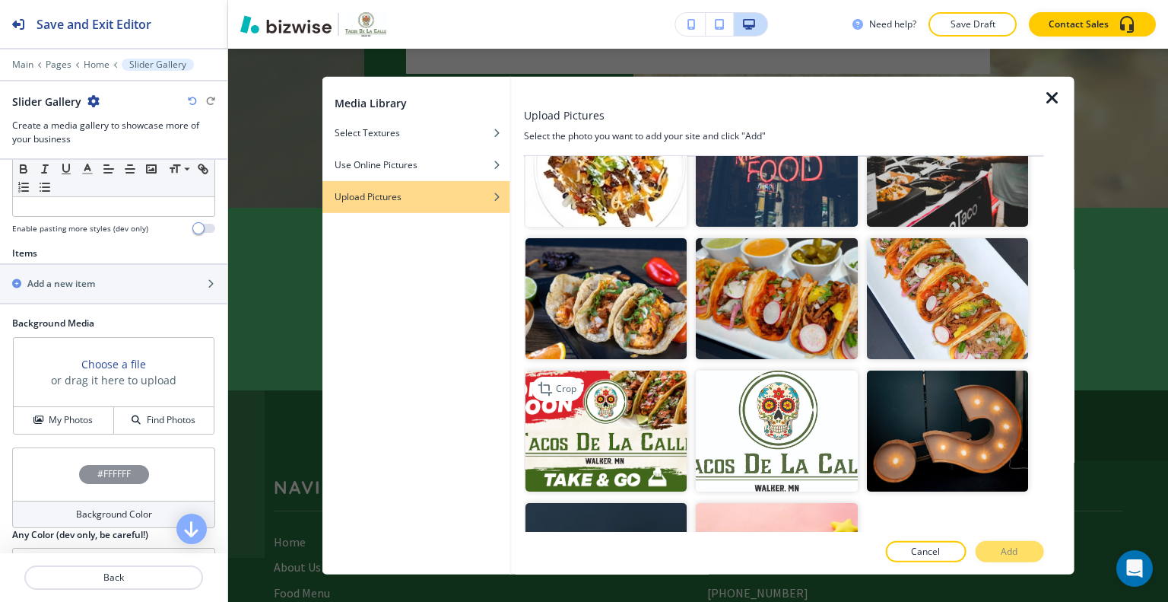
click at [572, 408] on img "button" at bounding box center [606, 430] width 161 height 121
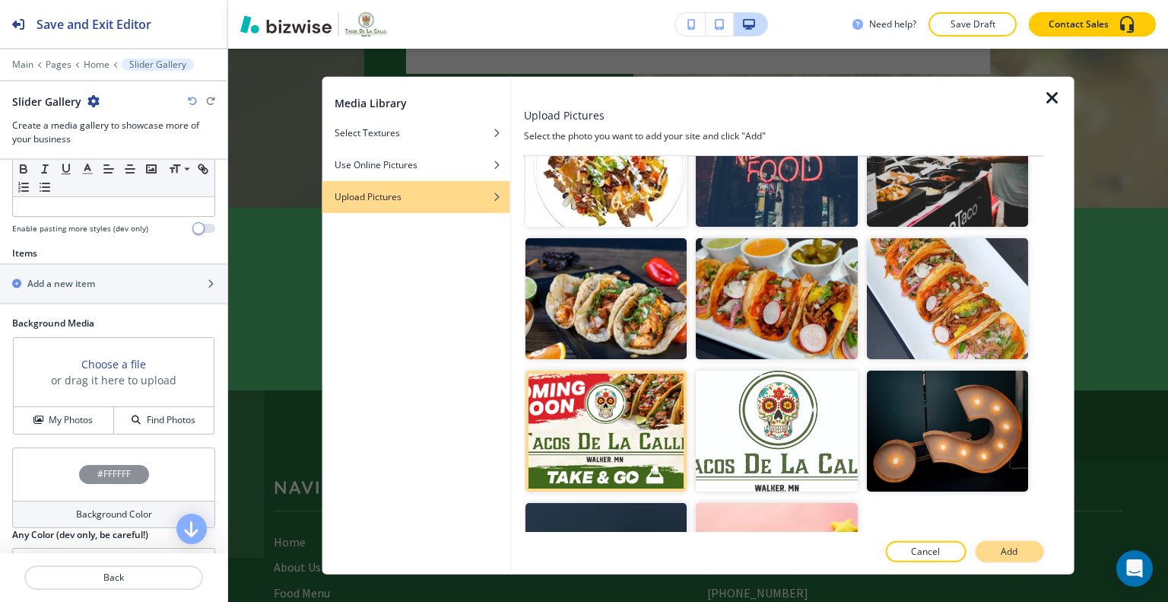
click at [1011, 544] on button "Add" at bounding box center [1009, 551] width 68 height 21
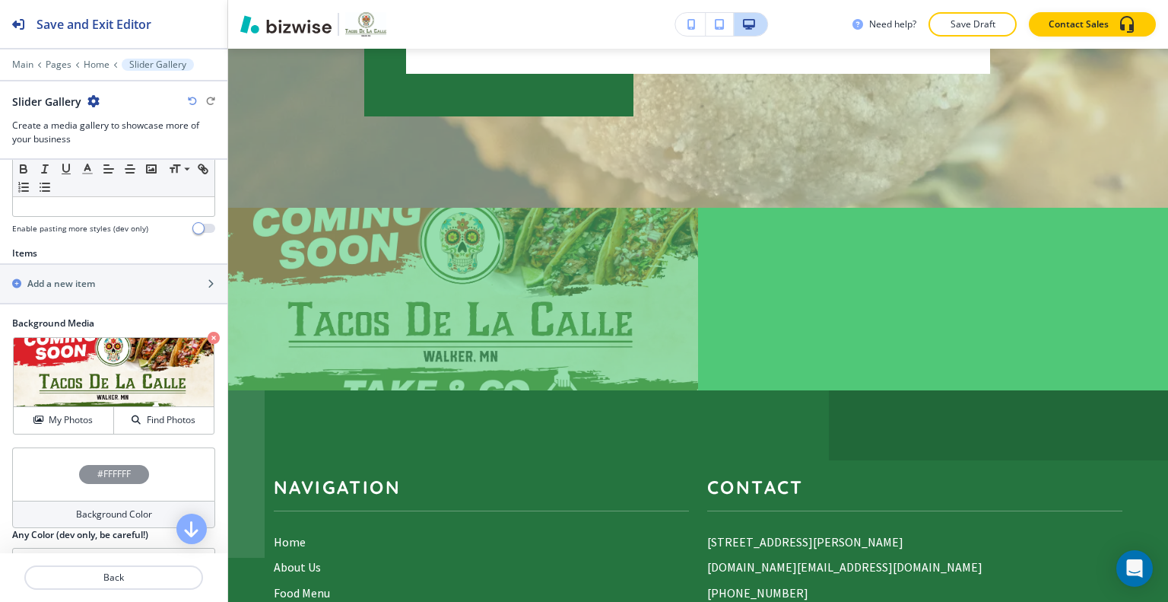
scroll to position [637, 0]
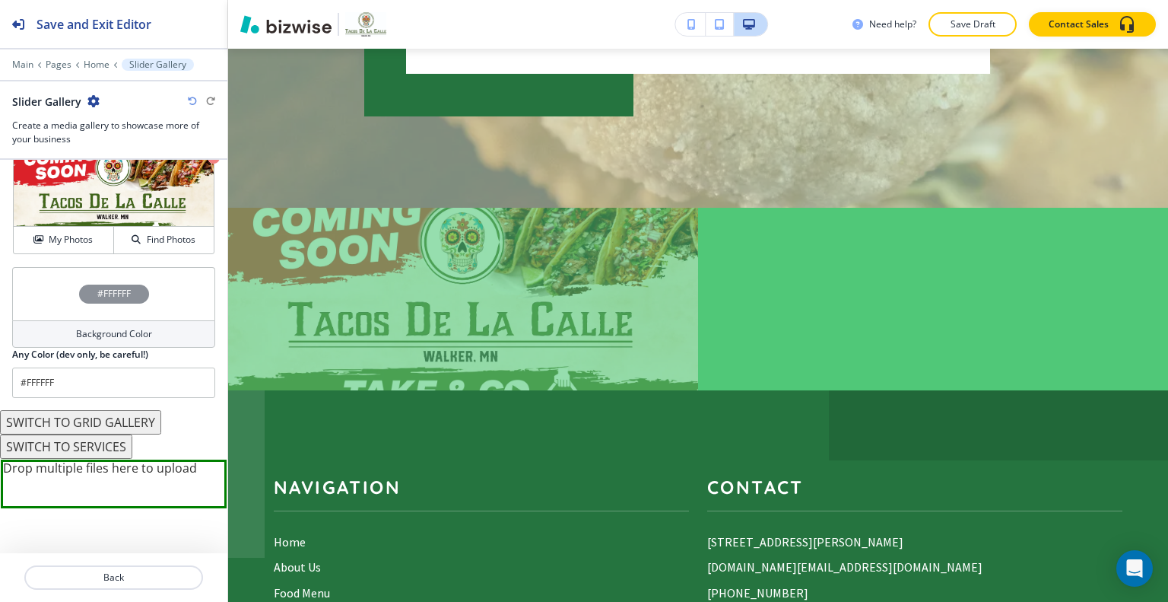
click at [137, 424] on button "SWITCH TO GRID GALLERY" at bounding box center [80, 422] width 161 height 24
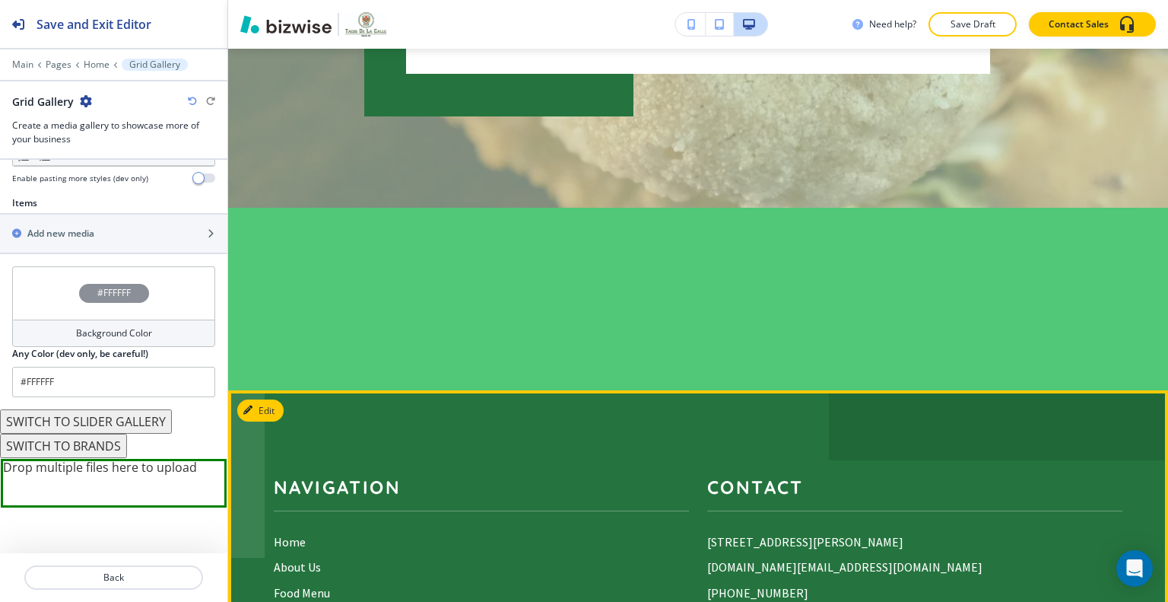
scroll to position [6090, 0]
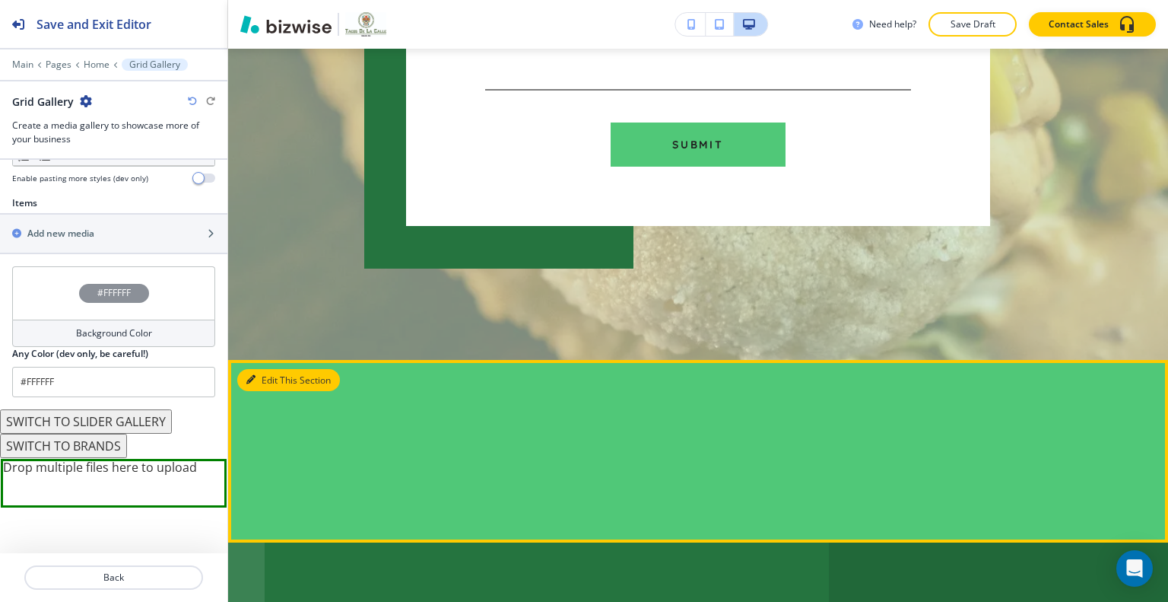
click at [274, 369] on button "Edit This Section" at bounding box center [288, 380] width 103 height 23
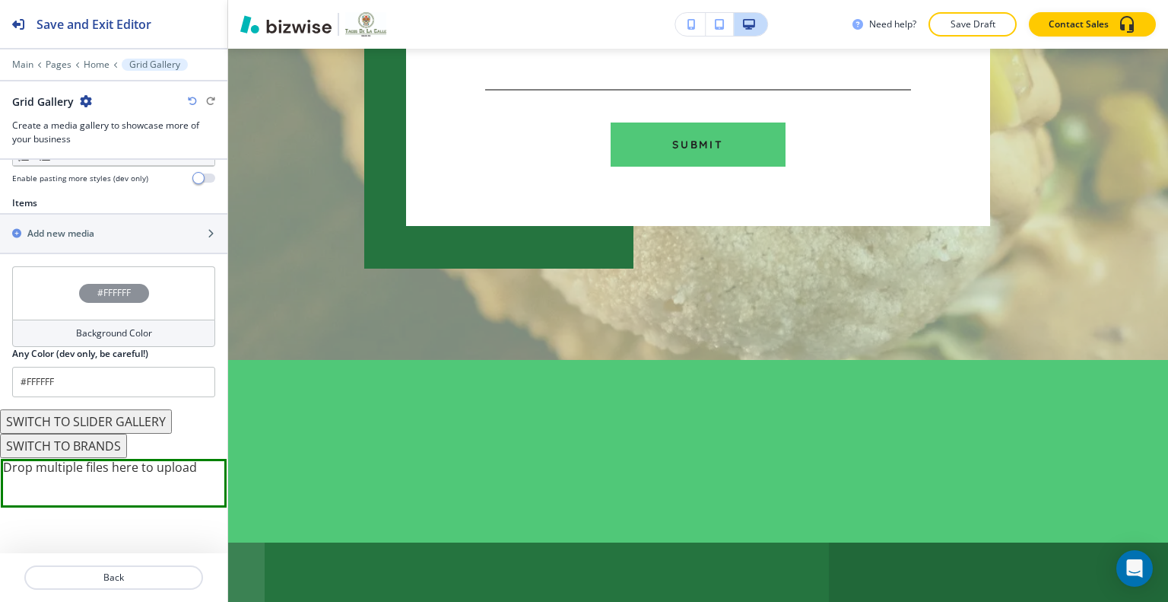
click at [91, 97] on div "Grid Gallery" at bounding box center [113, 102] width 203 height 16
click at [84, 97] on icon "button" at bounding box center [86, 101] width 12 height 12
click at [126, 178] on p "Delete Section" at bounding box center [128, 180] width 78 height 14
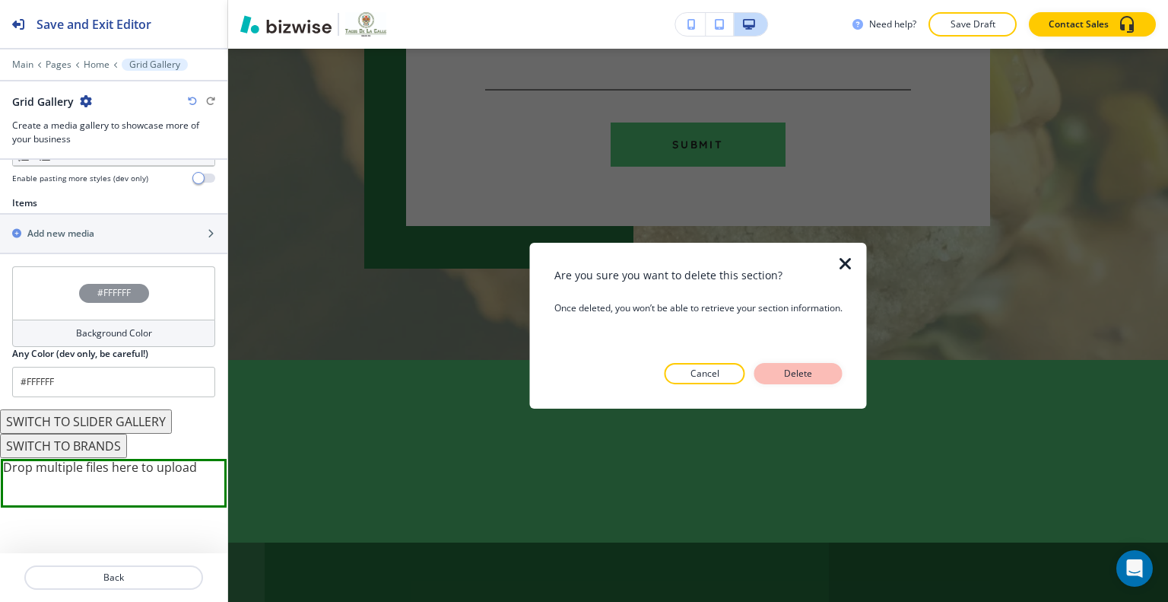
click at [787, 370] on p "Delete" at bounding box center [798, 374] width 37 height 14
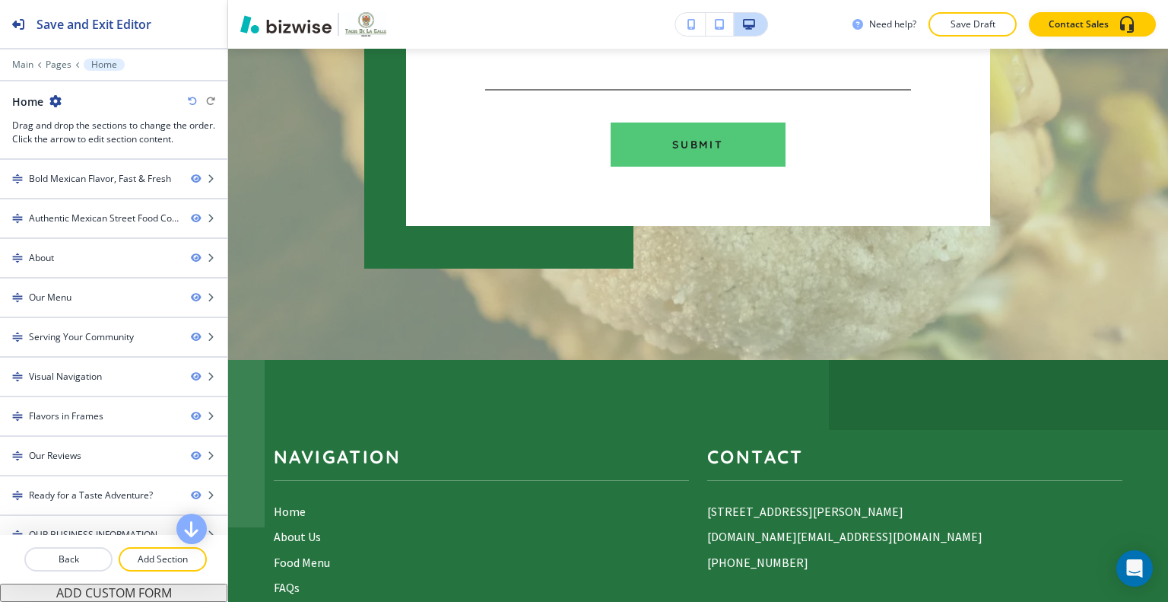
scroll to position [6230, 0]
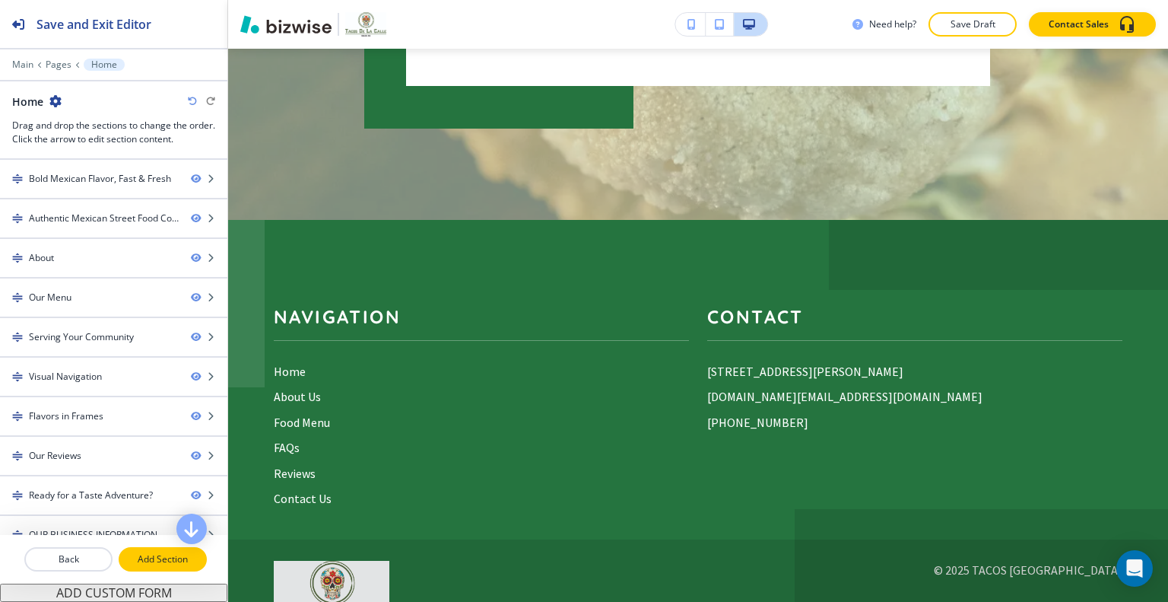
click at [154, 561] on p "Add Section" at bounding box center [162, 559] width 85 height 14
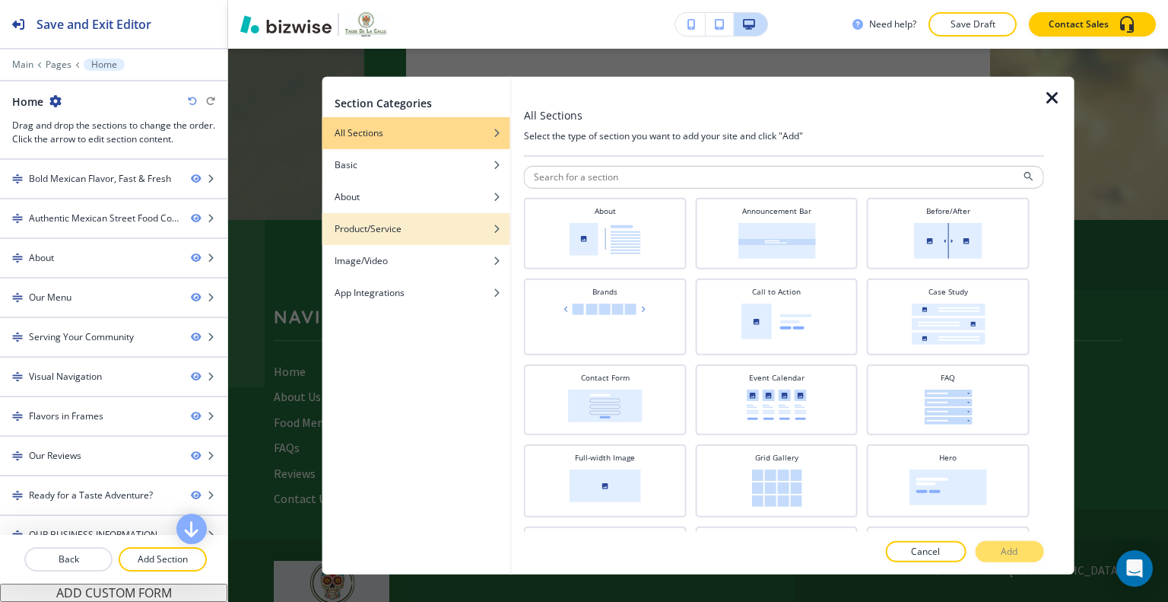
click at [380, 231] on h4 "Product/Service" at bounding box center [368, 228] width 67 height 14
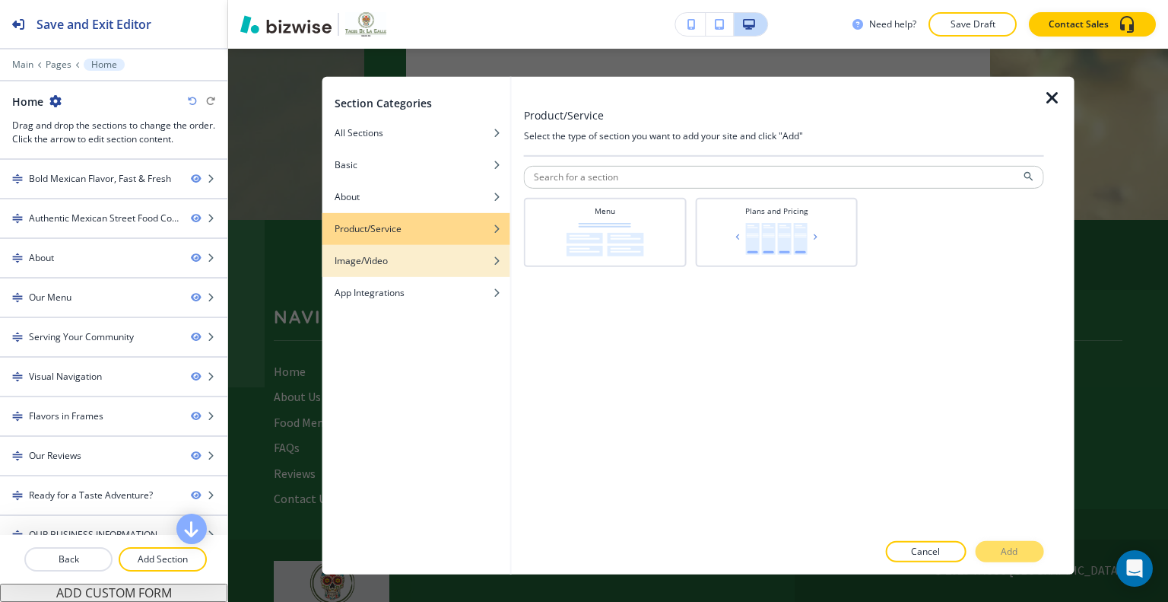
click at [387, 272] on div "button" at bounding box center [417, 271] width 188 height 9
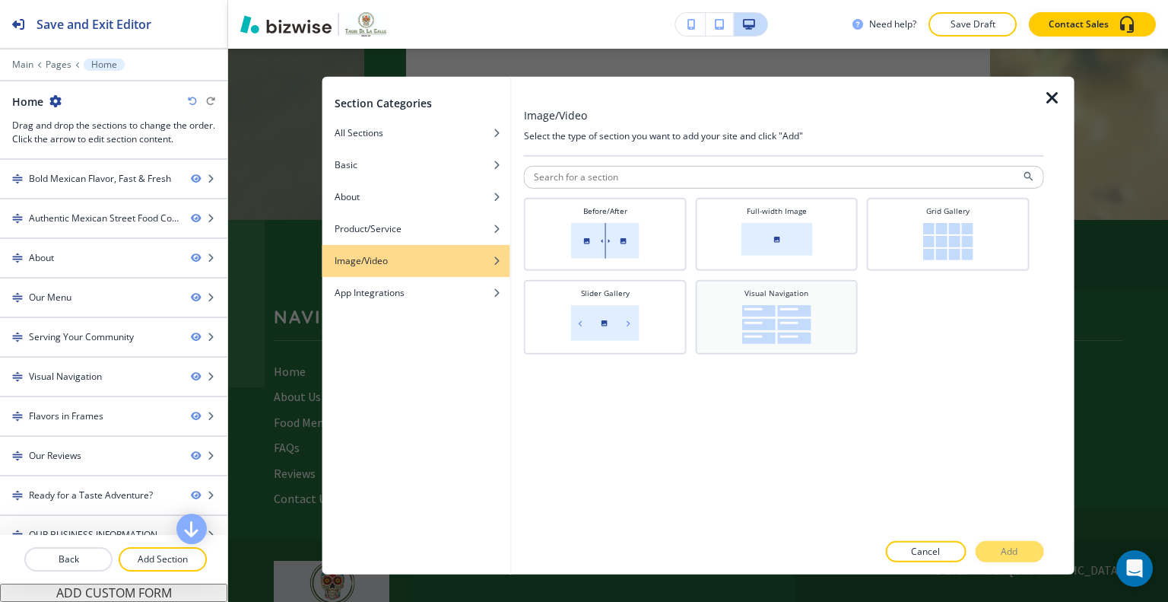
click at [799, 310] on img at bounding box center [776, 323] width 69 height 39
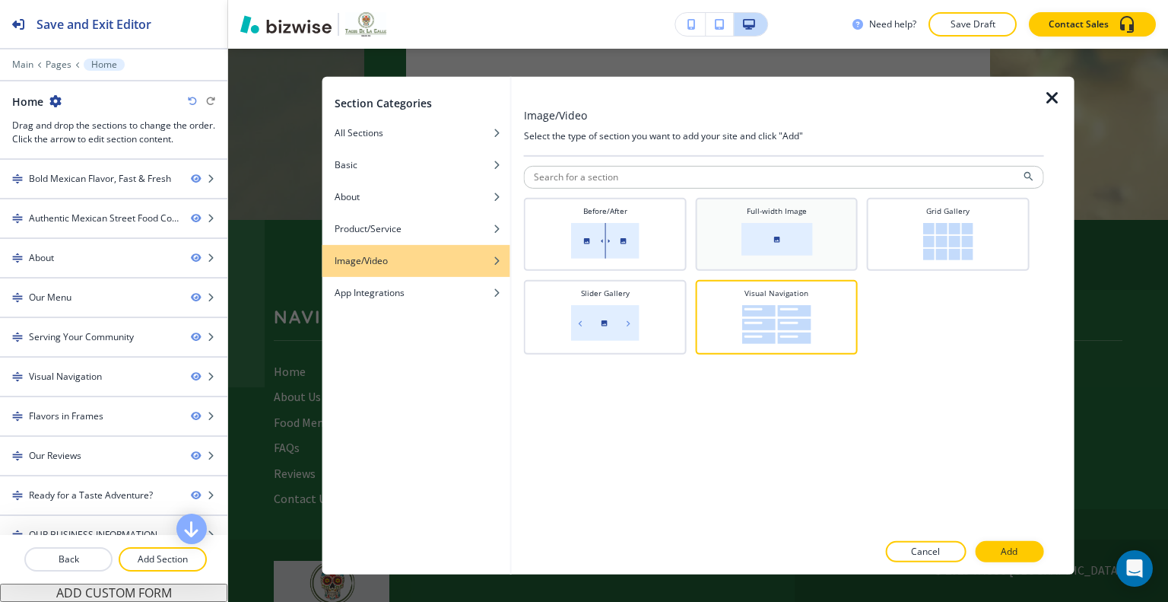
drag, startPoint x: 943, startPoint y: 220, endPoint x: 825, endPoint y: 247, distance: 121.8
click at [944, 220] on div "Grid Gallery" at bounding box center [949, 232] width 148 height 55
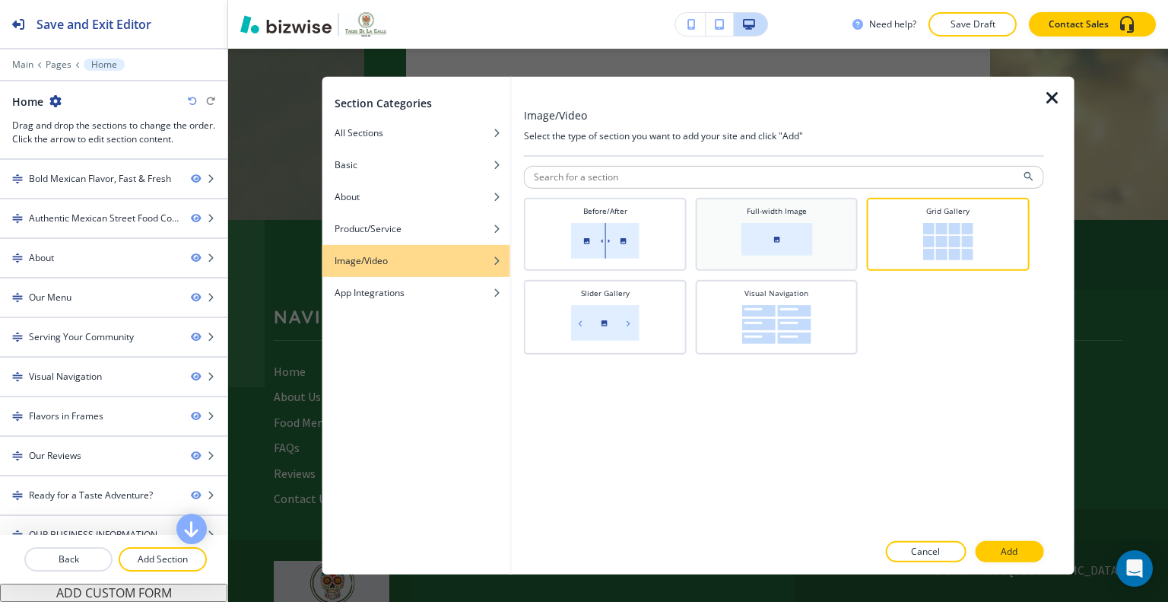
click at [758, 215] on h4 "Full-width Image" at bounding box center [777, 210] width 60 height 11
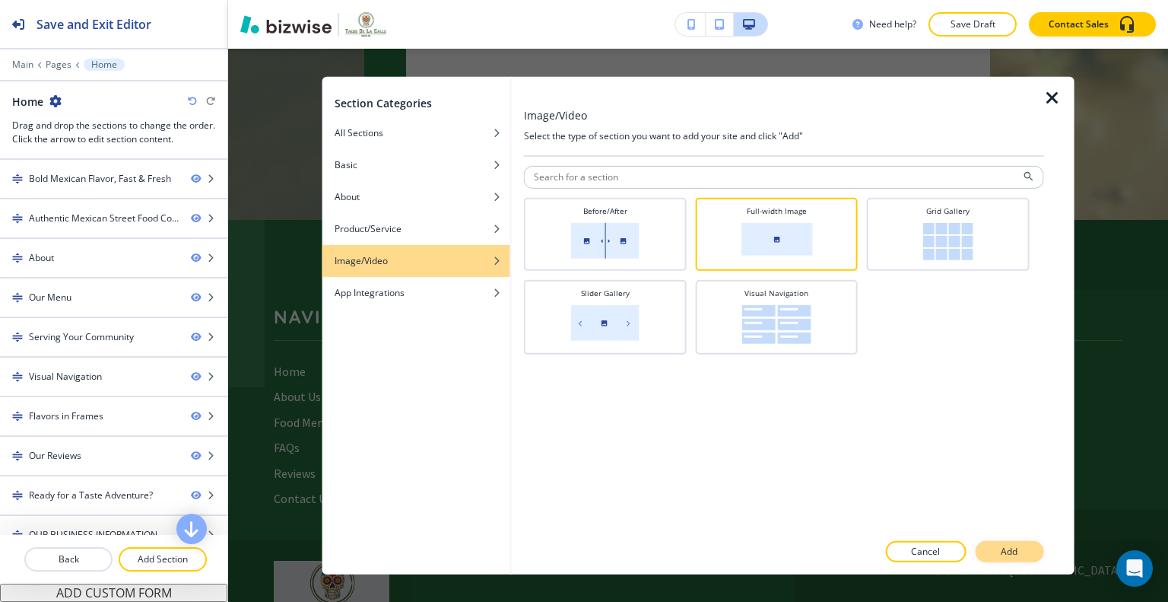
click at [1003, 542] on button "Add" at bounding box center [1009, 551] width 68 height 21
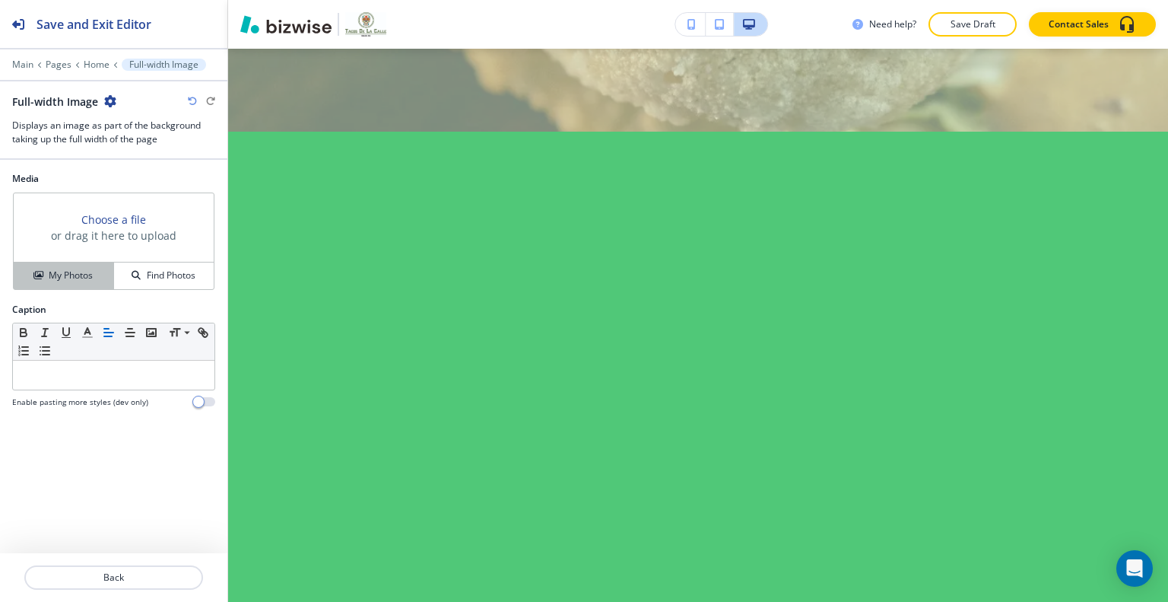
click at [88, 278] on h4 "My Photos" at bounding box center [71, 276] width 44 height 14
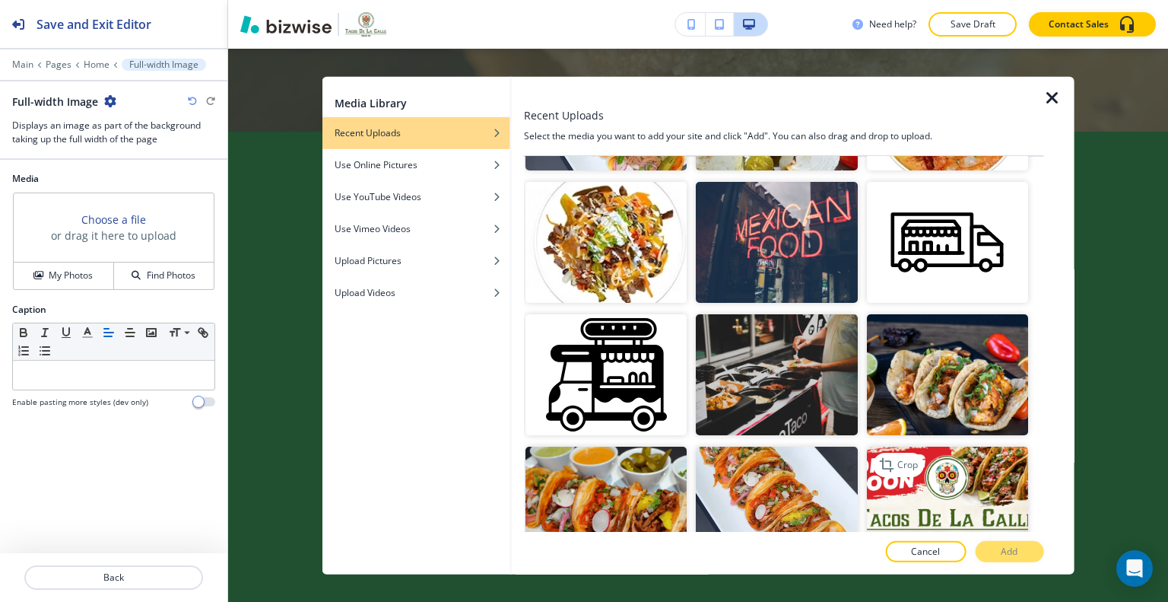
scroll to position [989, 0]
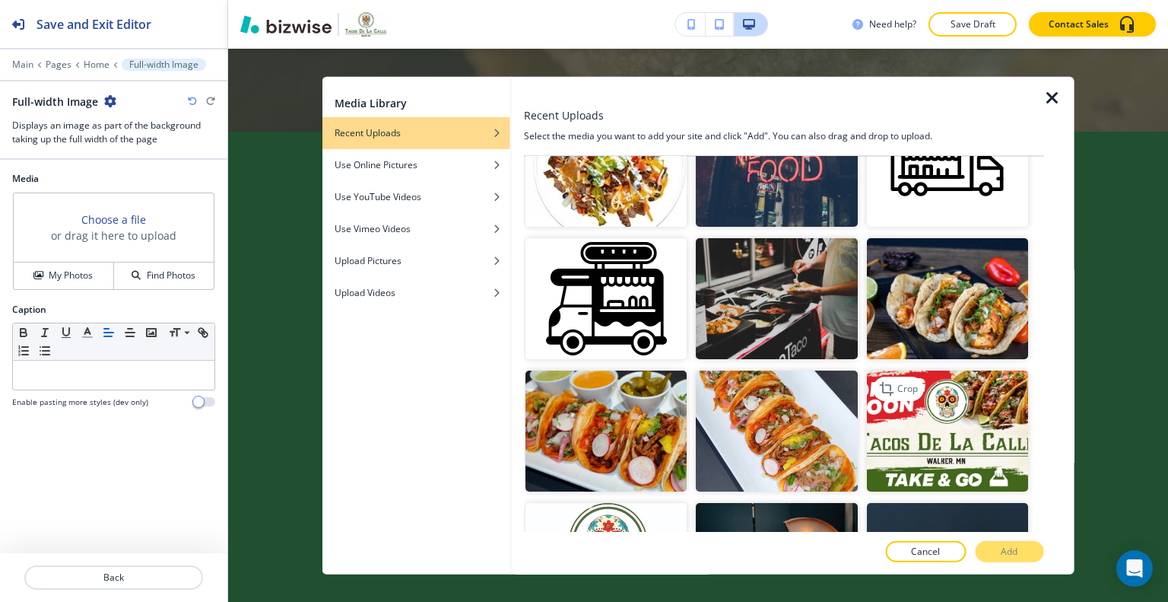
click at [924, 392] on img "button" at bounding box center [946, 430] width 161 height 121
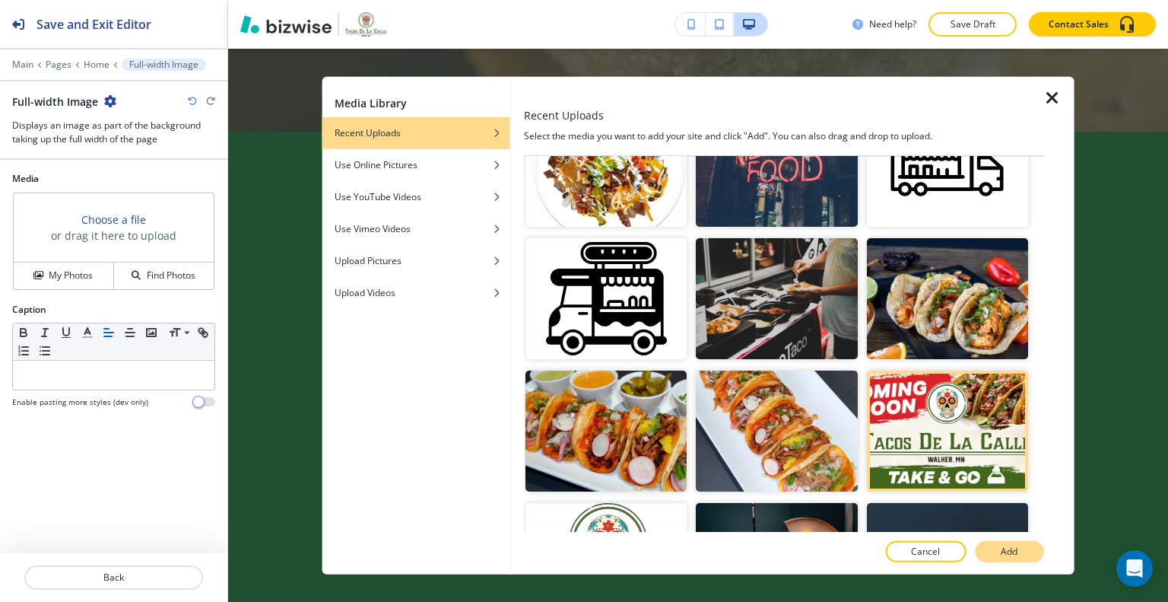
click at [1007, 552] on p "Add" at bounding box center [1009, 552] width 17 height 14
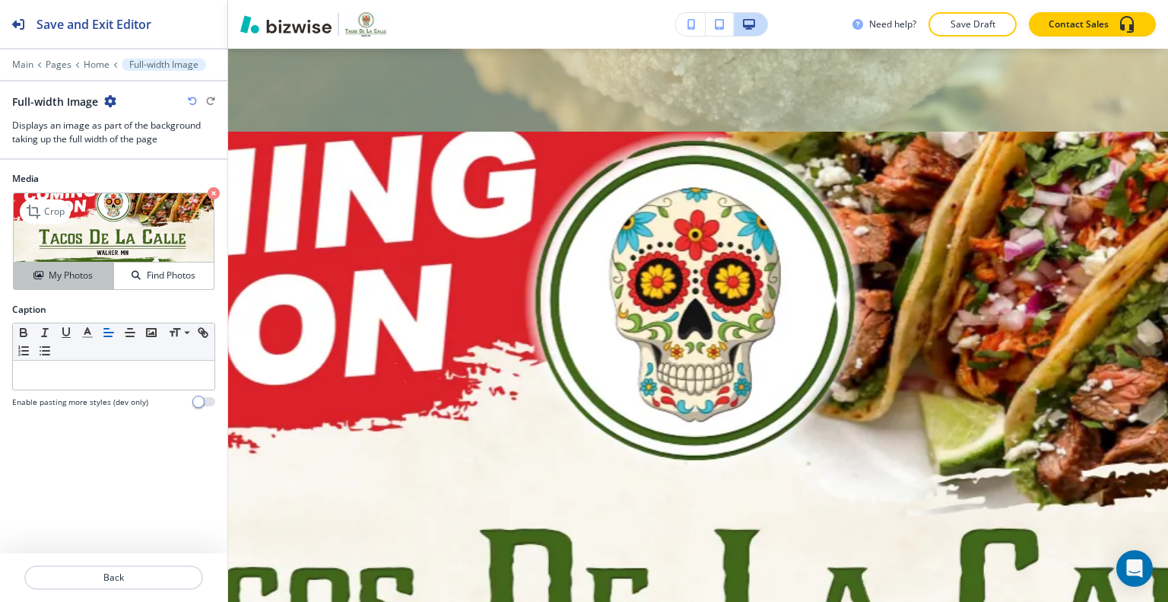
click at [65, 269] on h4 "My Photos" at bounding box center [71, 276] width 44 height 14
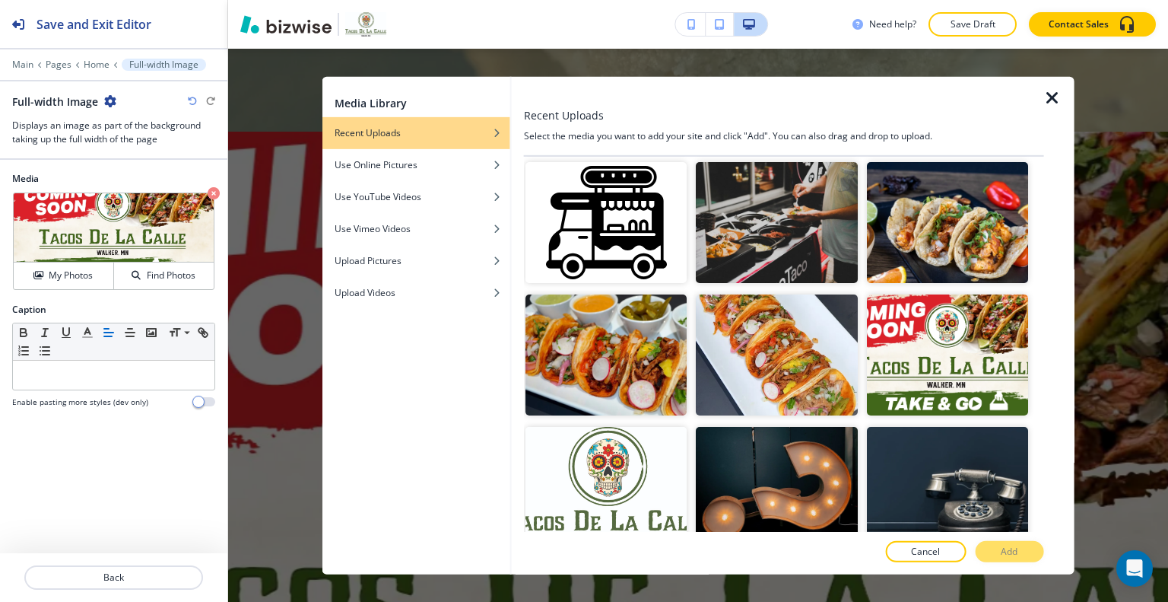
scroll to position [1141, 0]
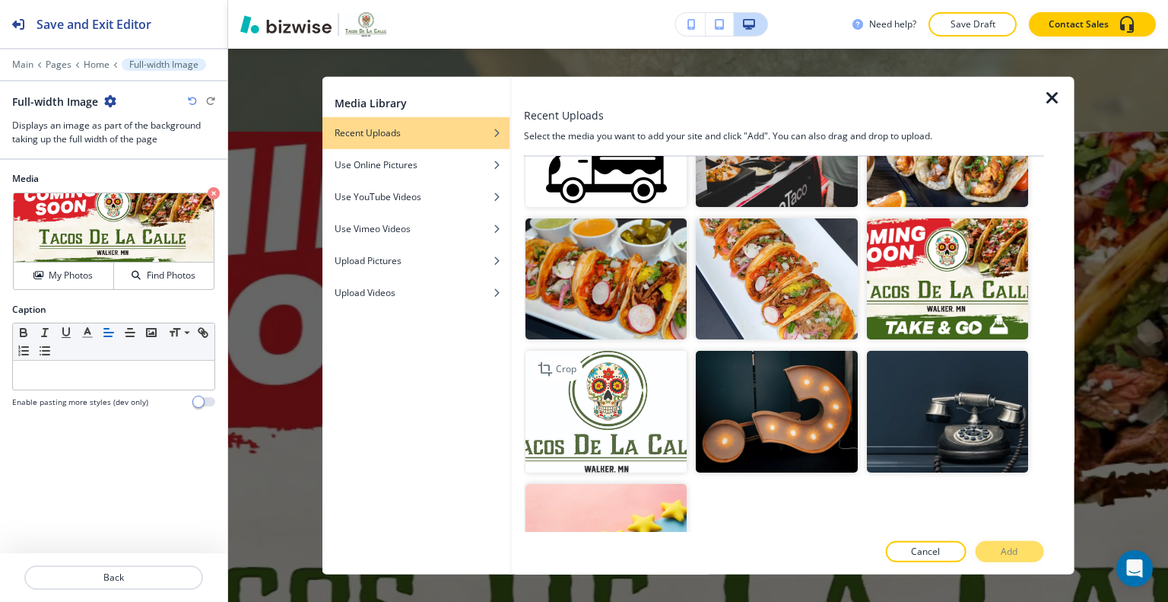
click at [617, 407] on img "button" at bounding box center [606, 411] width 161 height 121
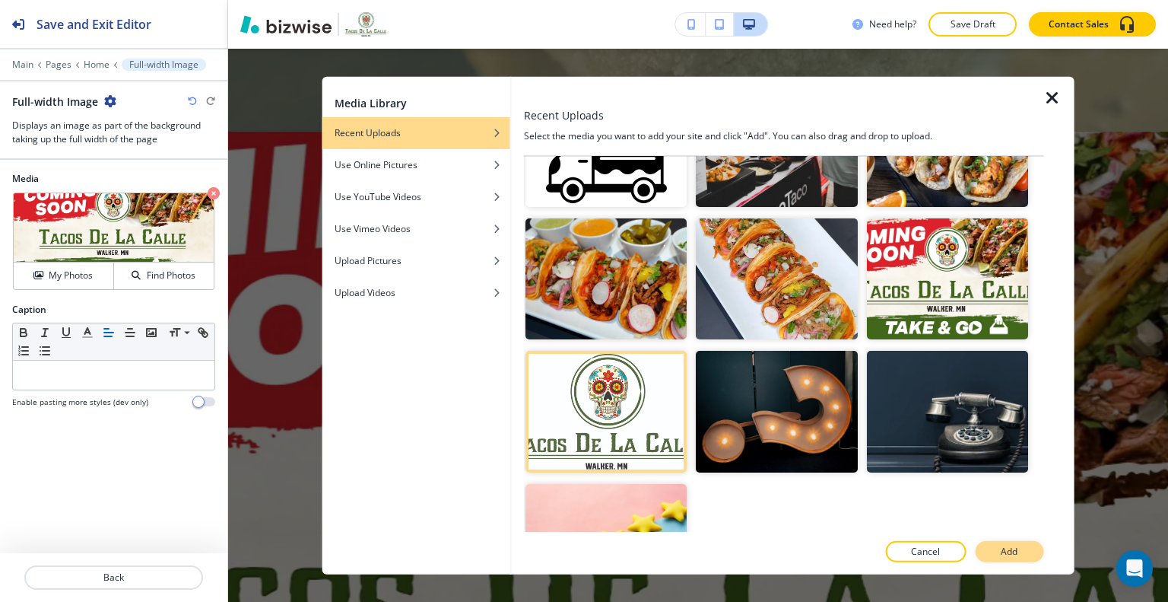
click at [1008, 553] on p "Add" at bounding box center [1009, 552] width 17 height 14
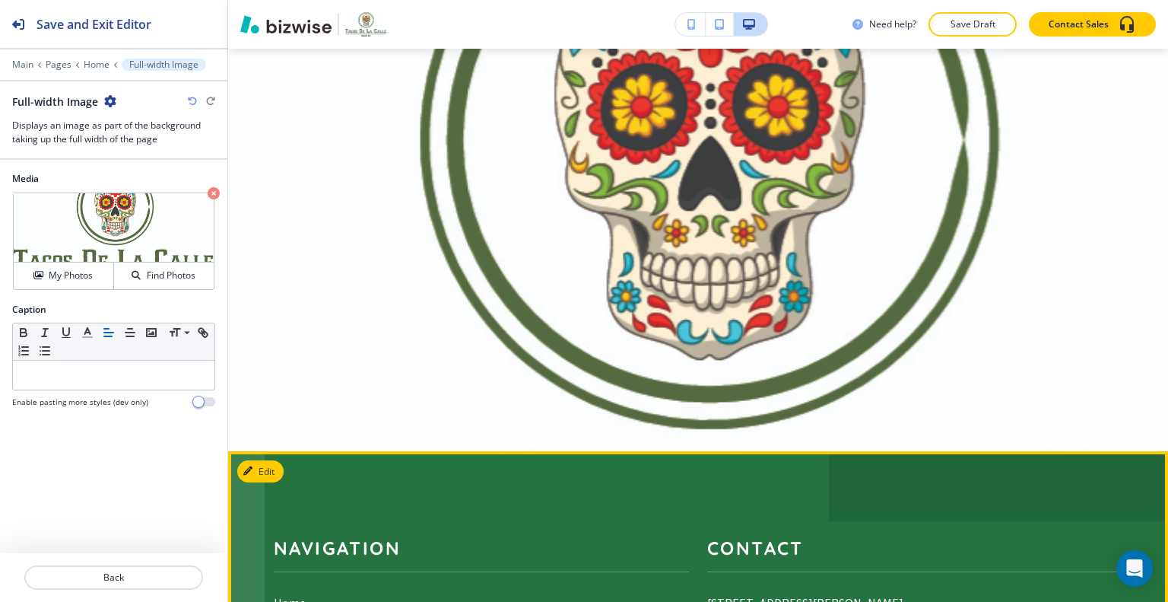
scroll to position [6395, 0]
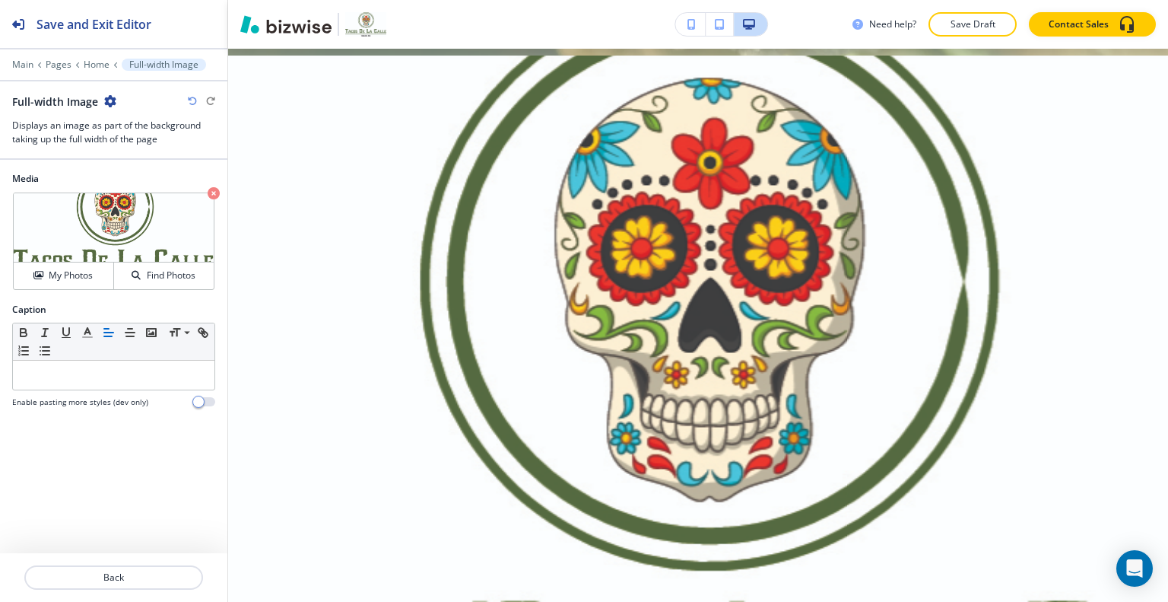
click at [192, 100] on icon "button" at bounding box center [192, 101] width 9 height 9
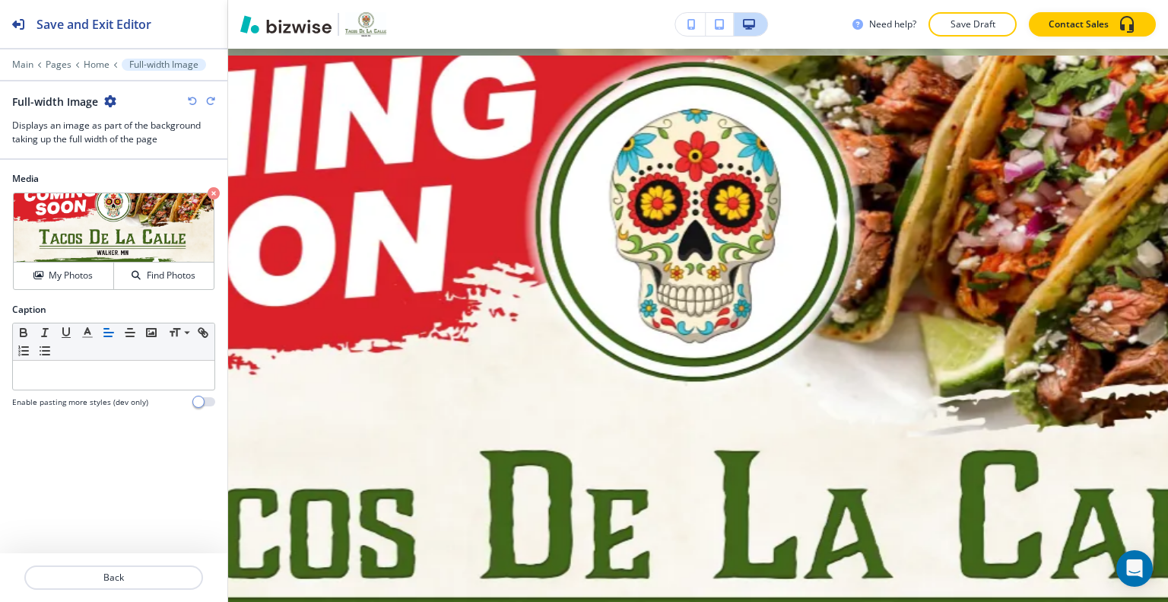
click at [186, 96] on div "Full-width Image" at bounding box center [113, 102] width 203 height 16
click at [189, 102] on icon "button" at bounding box center [192, 101] width 9 height 9
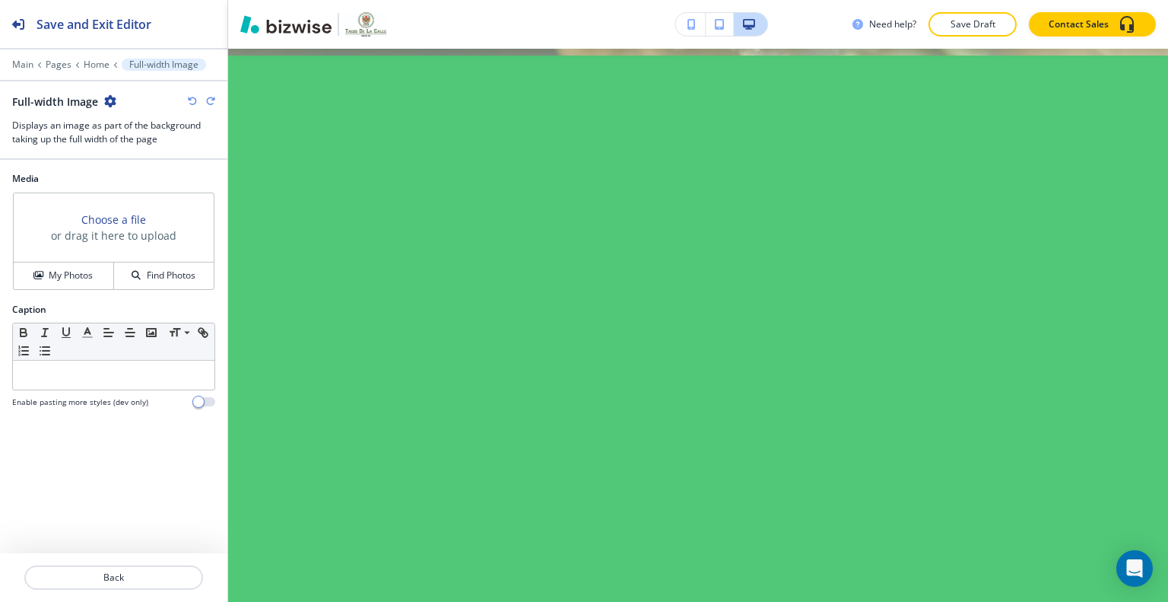
click at [189, 103] on icon "button" at bounding box center [192, 101] width 9 height 9
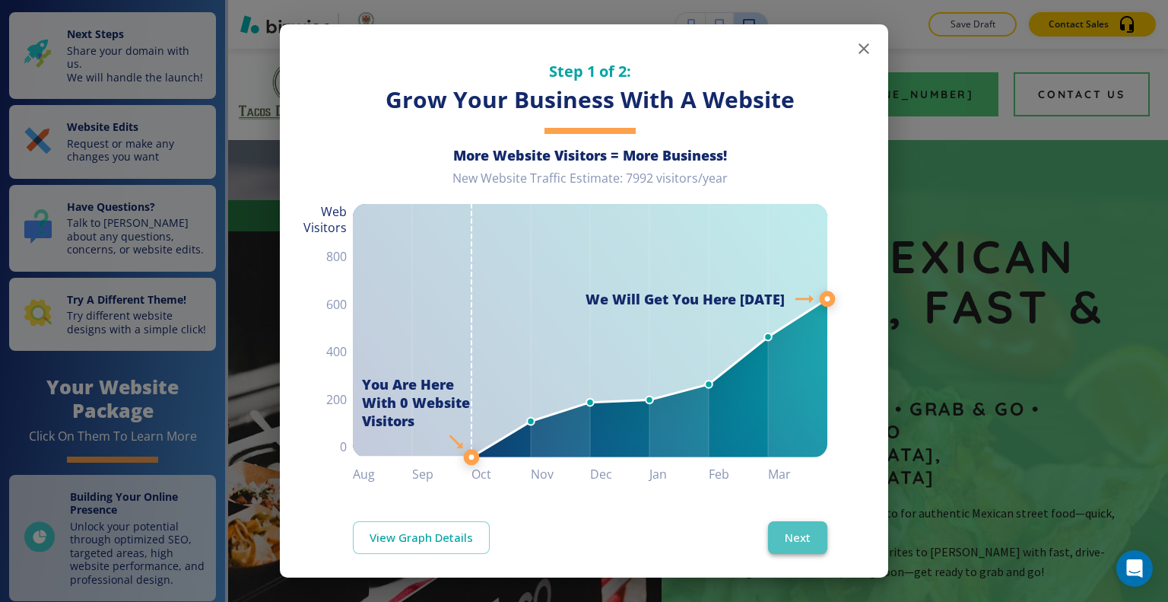
click at [788, 526] on button "Next" at bounding box center [797, 537] width 59 height 32
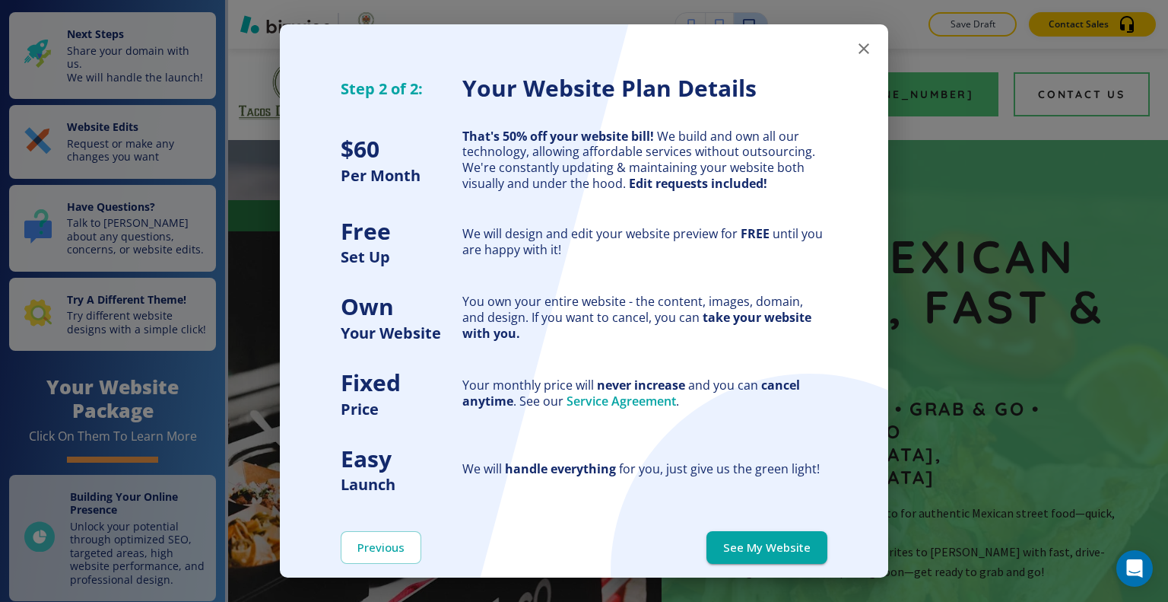
click at [788, 526] on div "Previous See My Website" at bounding box center [584, 546] width 609 height 105
click at [785, 536] on button "See My Website" at bounding box center [767, 547] width 121 height 32
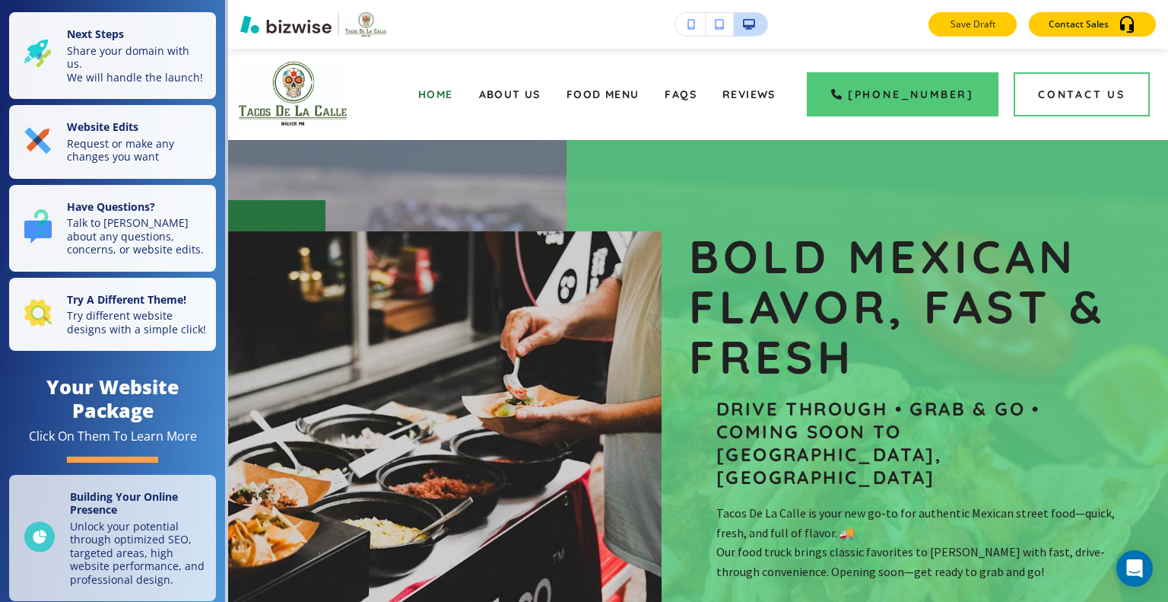
click at [984, 30] on p "Save Draft" at bounding box center [973, 24] width 49 height 14
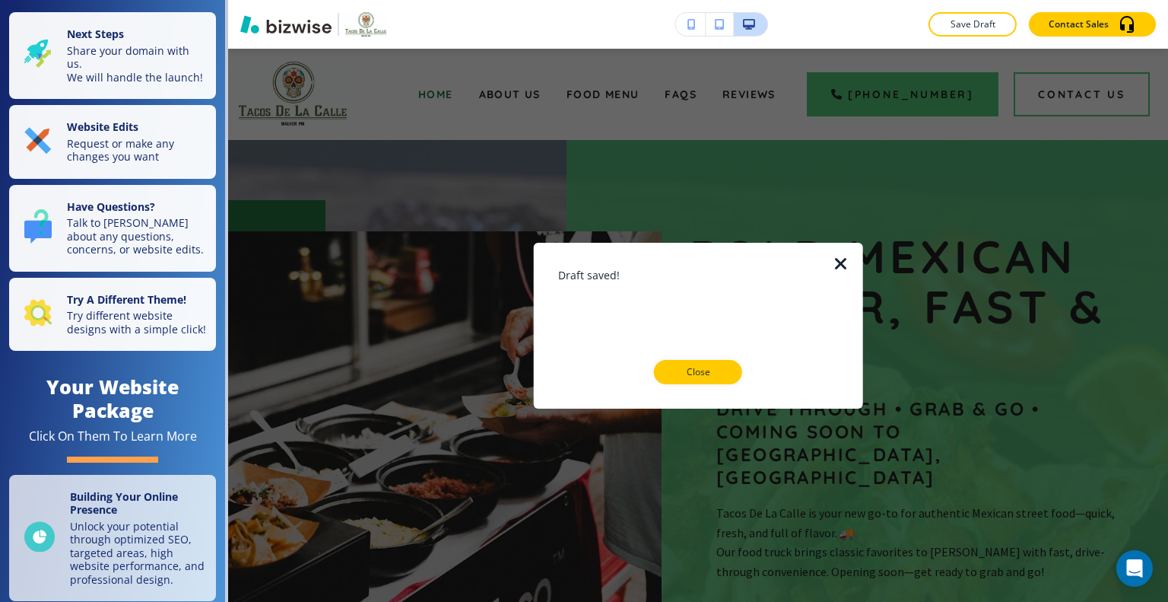
click at [845, 262] on icon "button" at bounding box center [841, 263] width 18 height 18
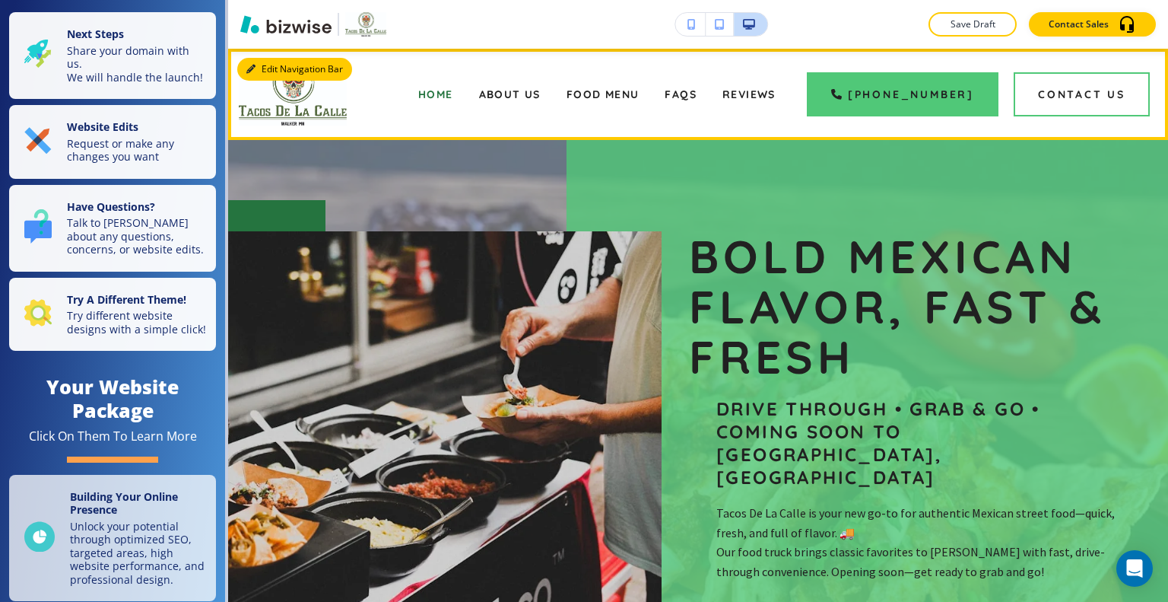
click at [270, 72] on button "Edit Navigation Bar" at bounding box center [294, 69] width 115 height 23
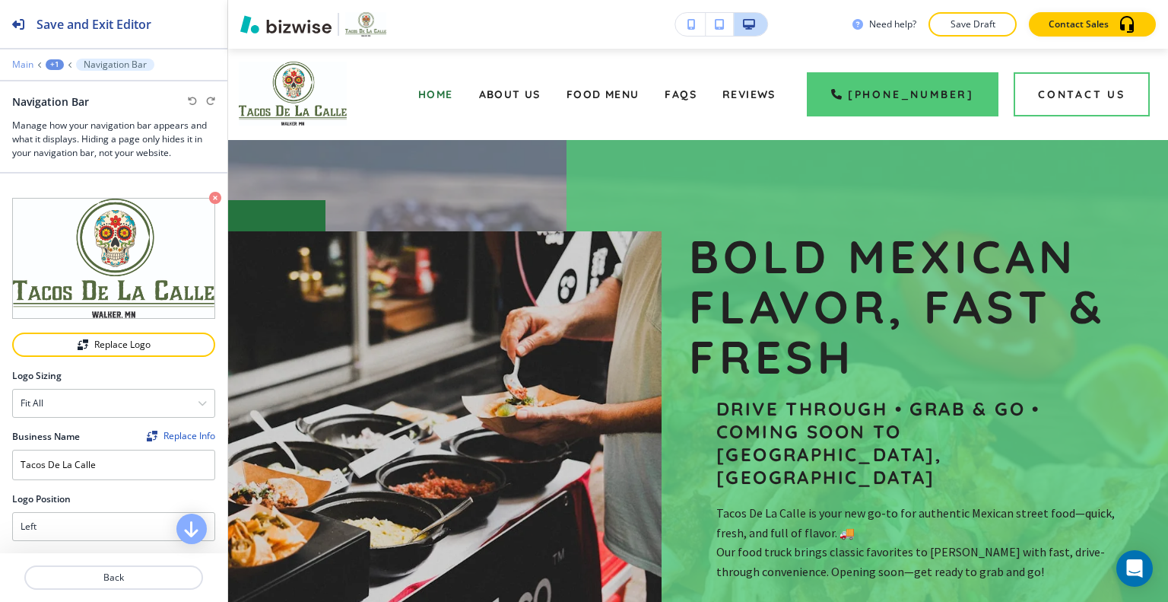
click at [24, 59] on p "Main" at bounding box center [22, 64] width 21 height 11
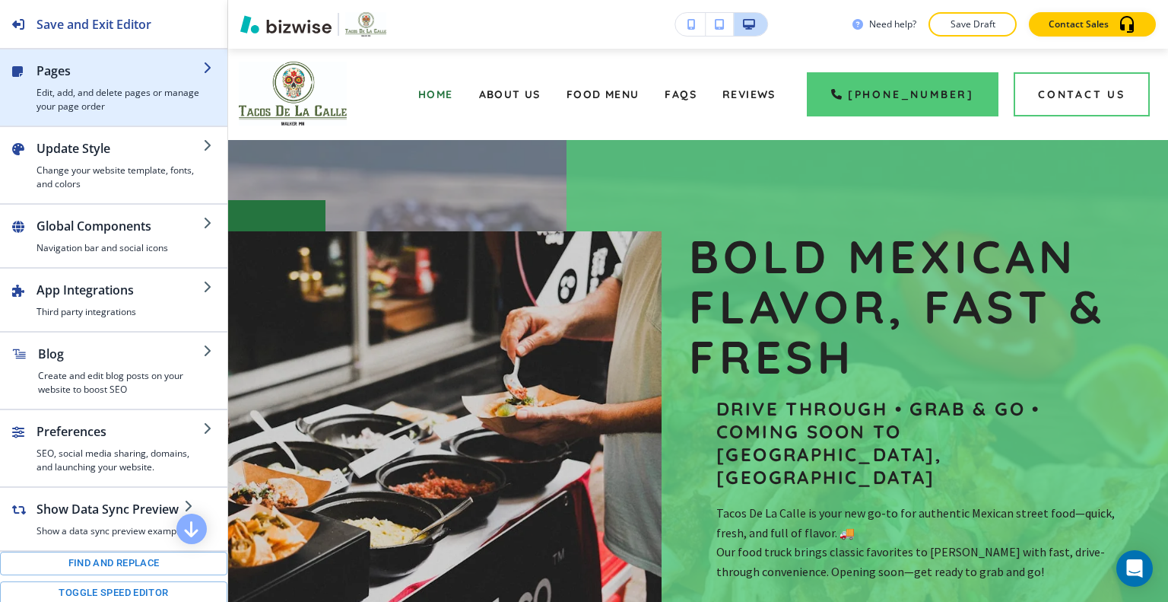
click at [46, 75] on h2 "Pages" at bounding box center [120, 71] width 167 height 18
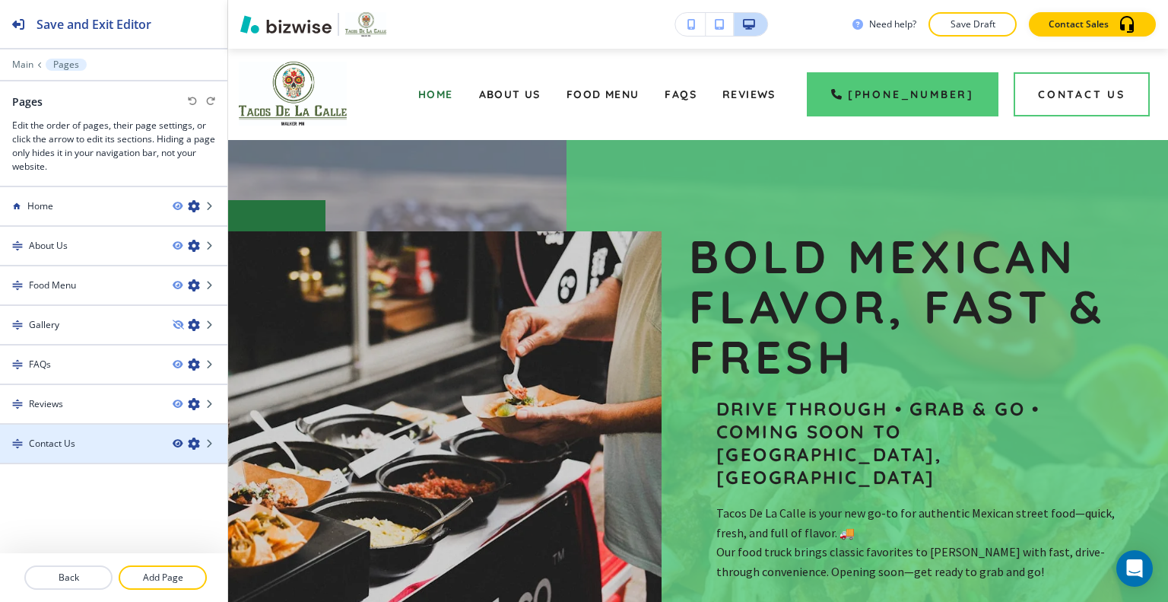
click at [176, 440] on icon "button" at bounding box center [177, 443] width 9 height 9
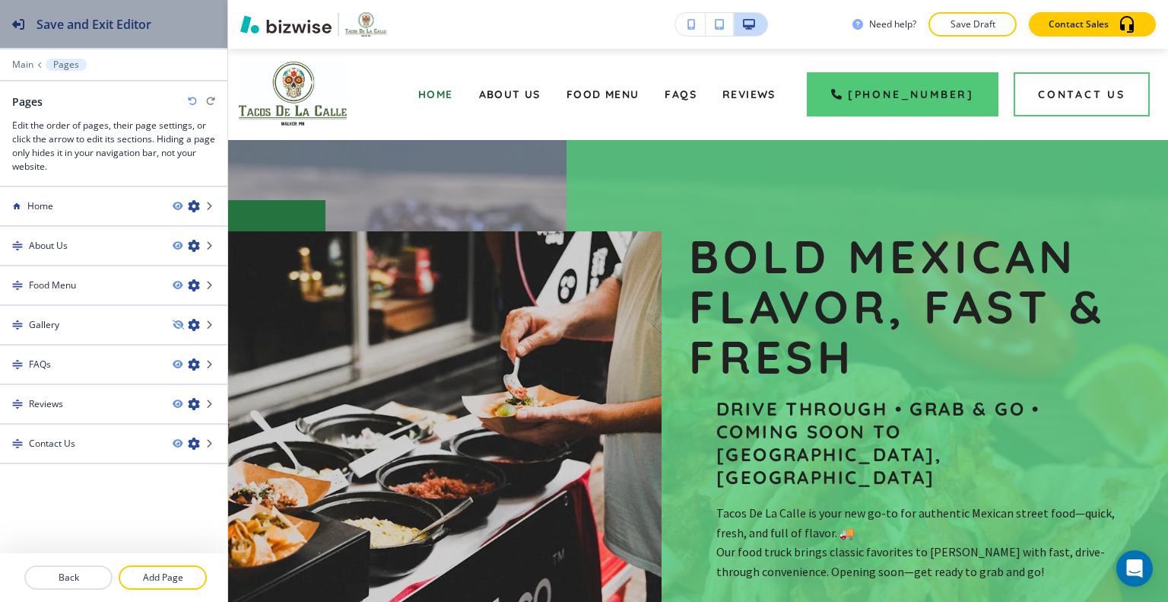
click at [116, 39] on div "Save and Exit Editor" at bounding box center [75, 24] width 151 height 48
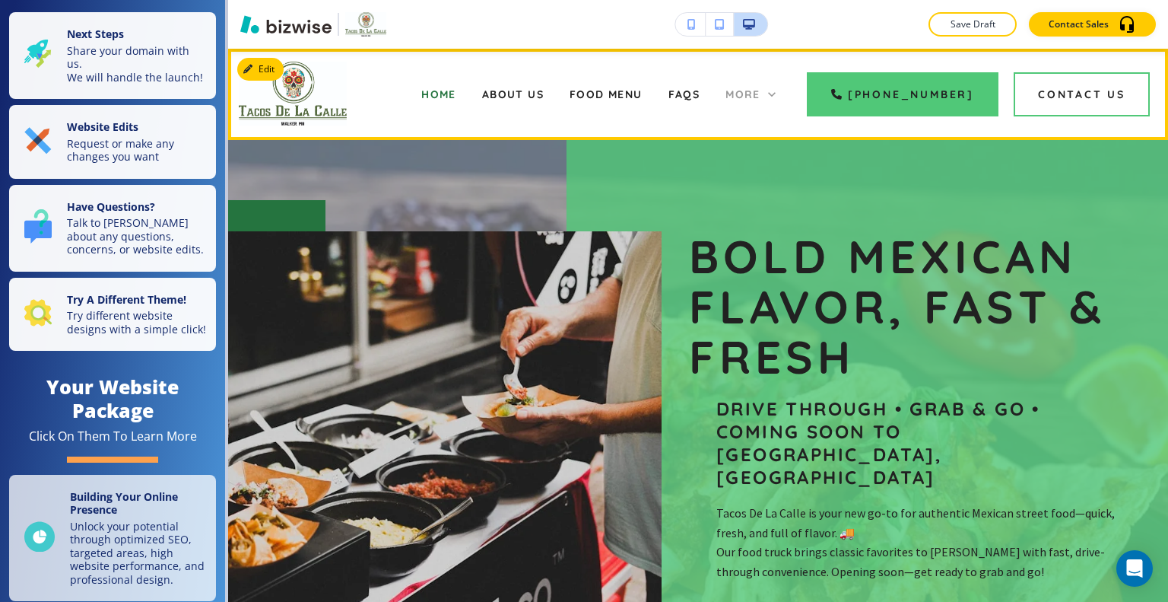
click at [761, 94] on span "More" at bounding box center [743, 94] width 35 height 14
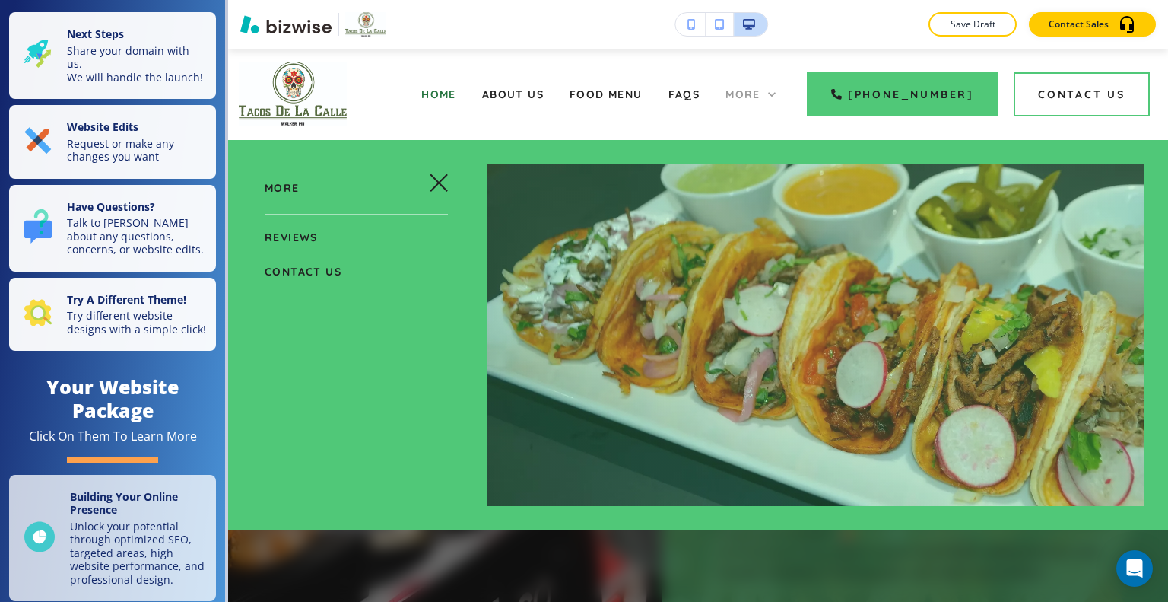
click at [761, 94] on span "More" at bounding box center [743, 94] width 35 height 14
click at [438, 190] on icon "button" at bounding box center [439, 182] width 18 height 18
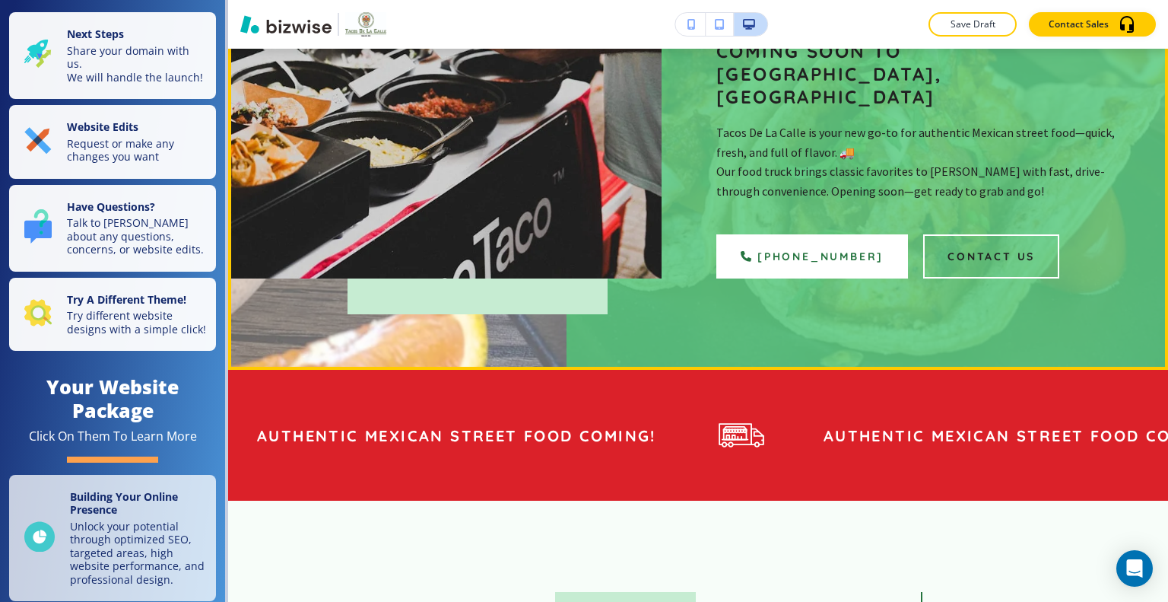
scroll to position [304, 0]
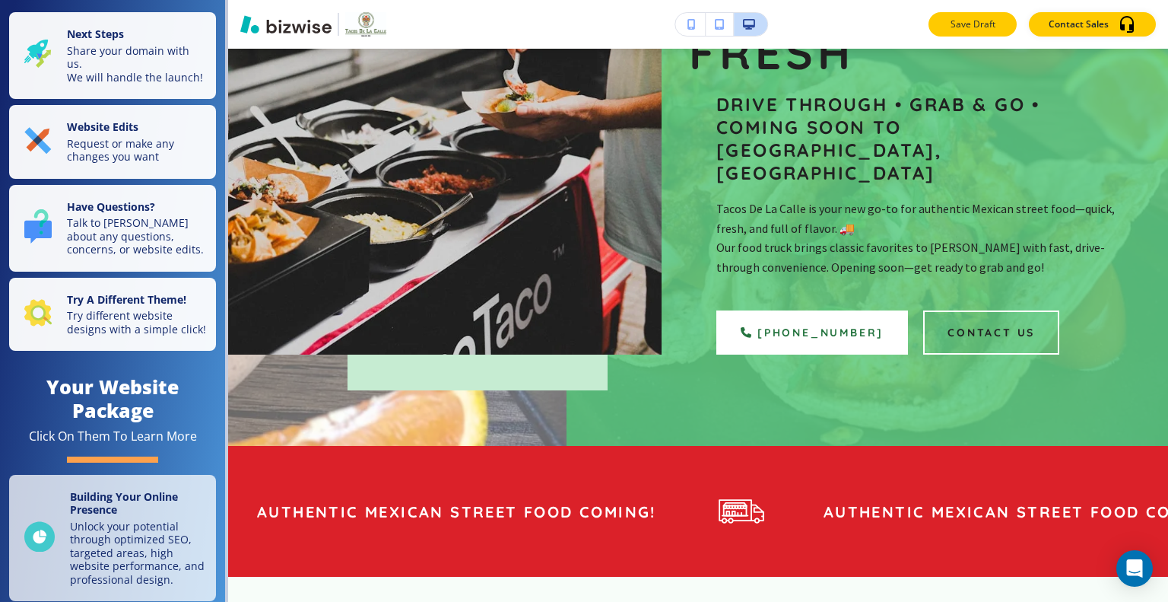
click at [961, 21] on p "Save Draft" at bounding box center [973, 24] width 49 height 14
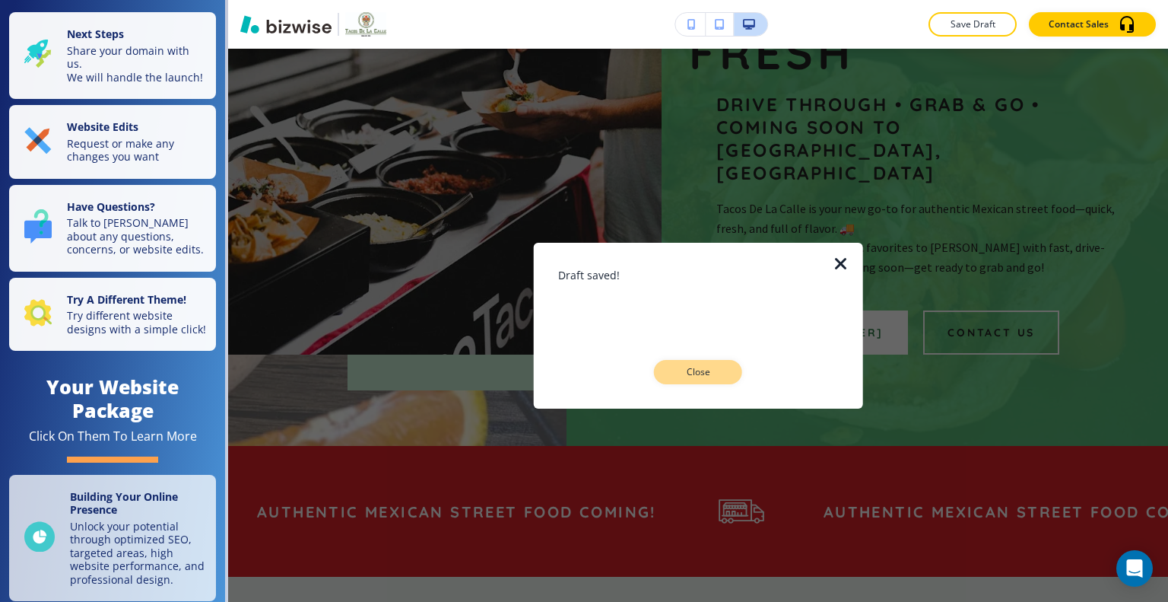
click at [727, 370] on button "Close" at bounding box center [698, 372] width 88 height 24
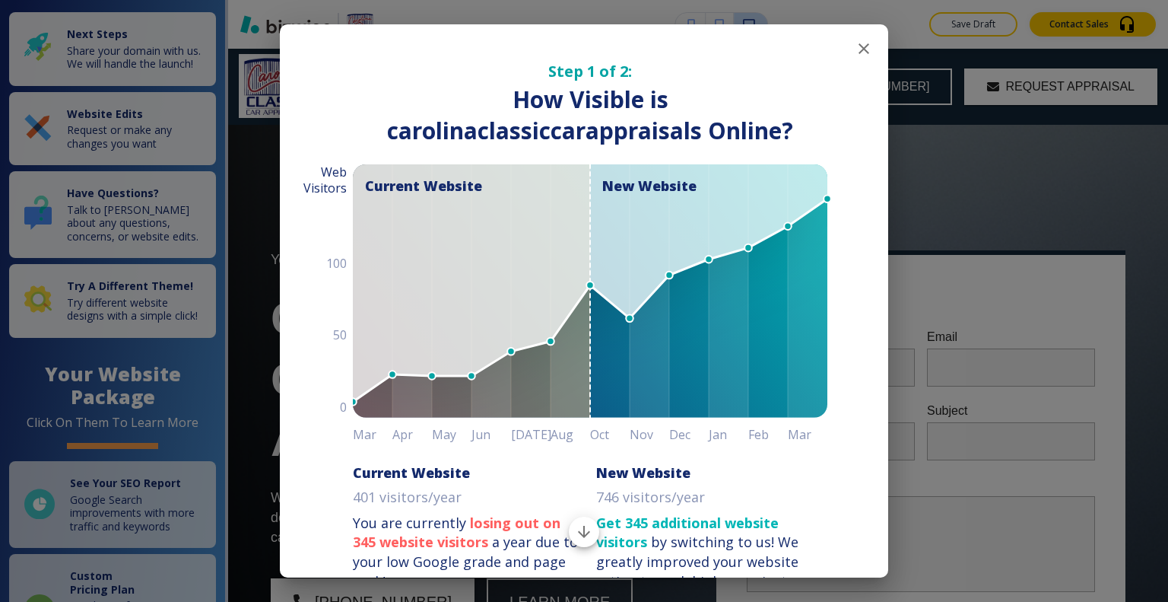
click at [863, 37] on button "button" at bounding box center [864, 48] width 30 height 30
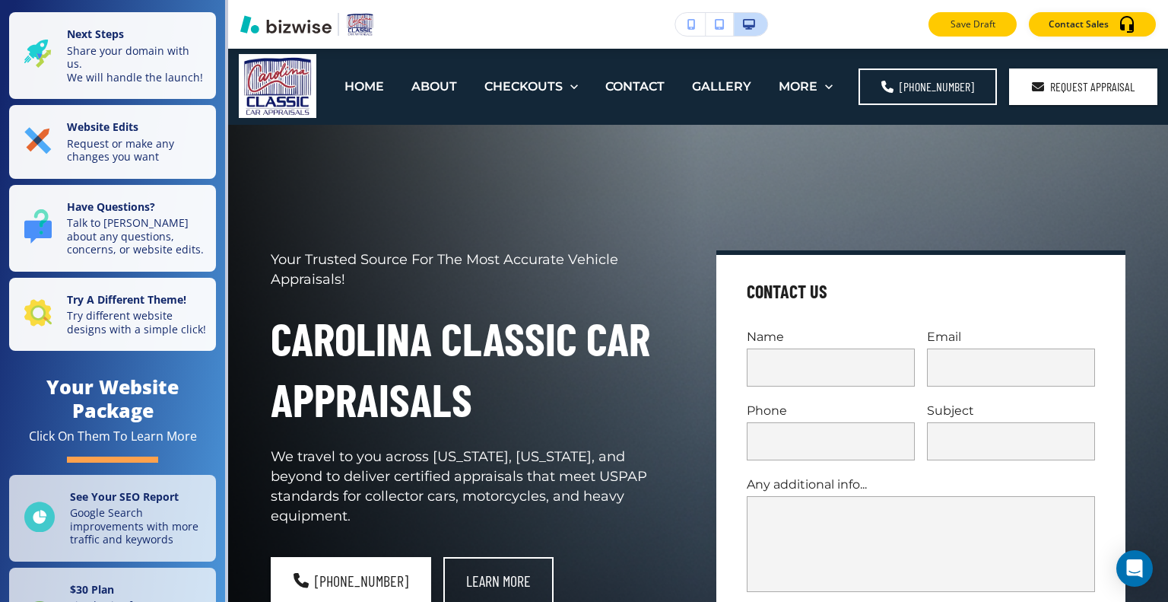
click at [975, 24] on p "Save Draft" at bounding box center [973, 24] width 49 height 14
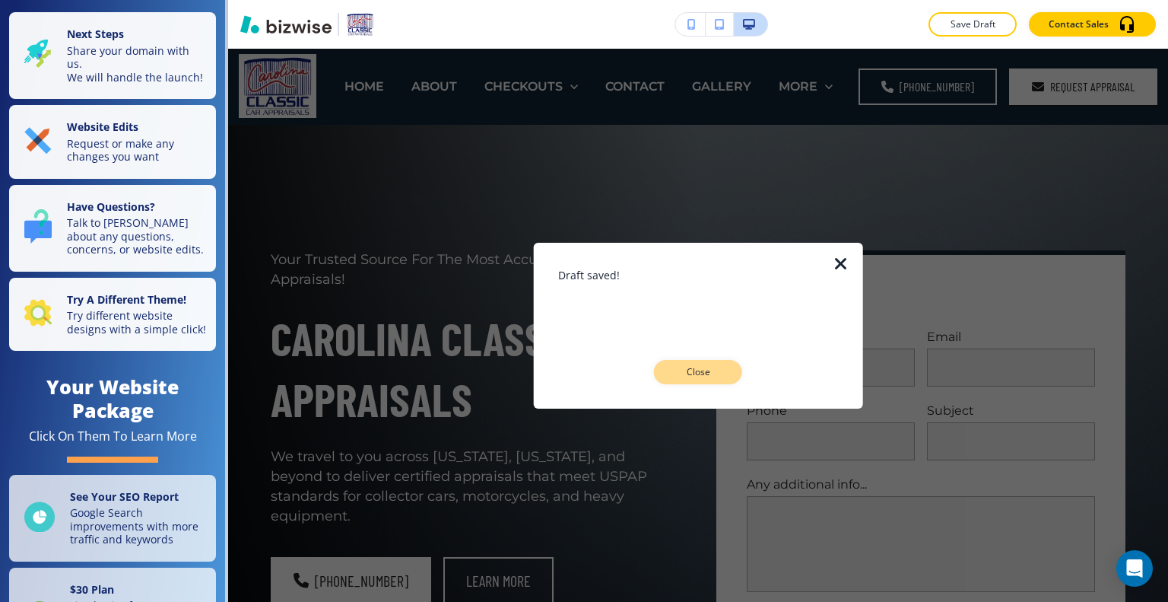
click at [733, 367] on button "Close" at bounding box center [698, 372] width 88 height 24
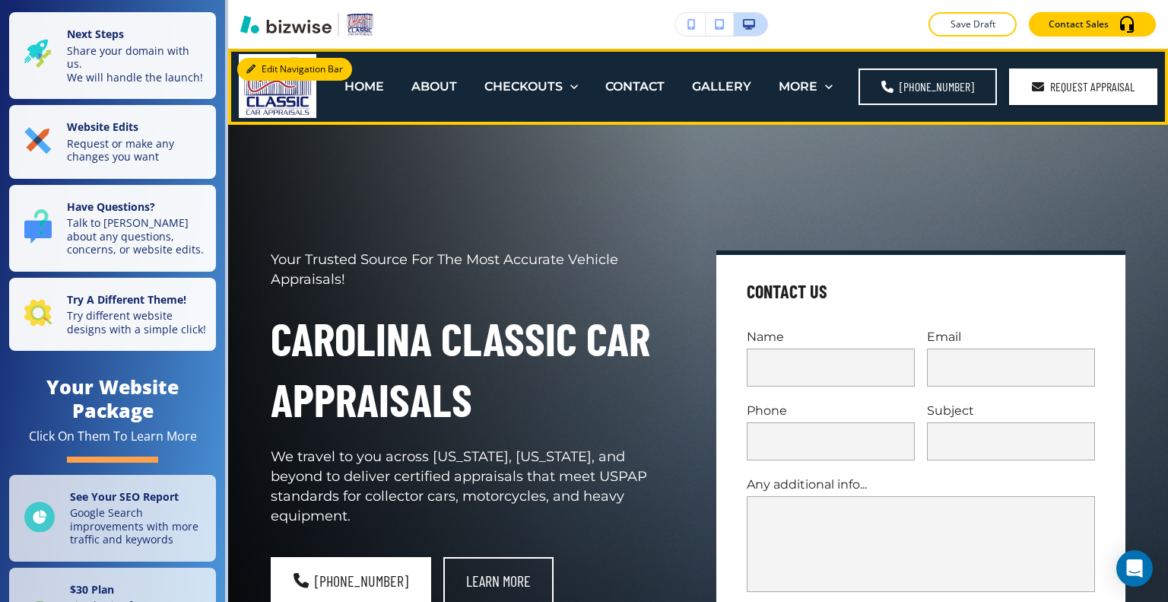
click at [250, 71] on icon "button" at bounding box center [250, 69] width 9 height 9
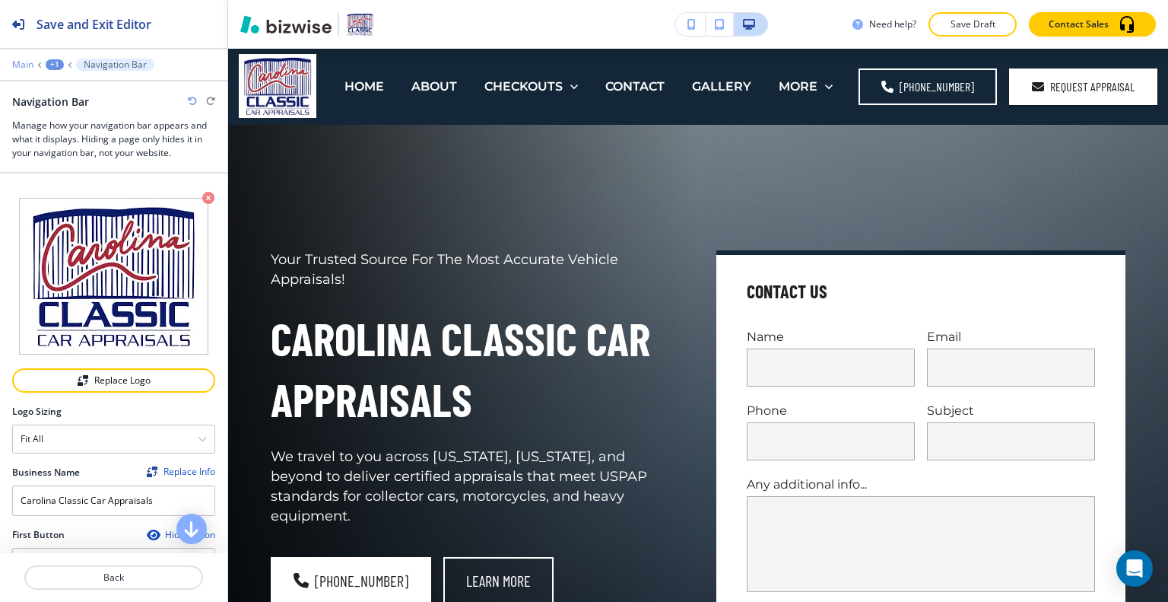
click at [24, 63] on p "Main" at bounding box center [22, 64] width 21 height 11
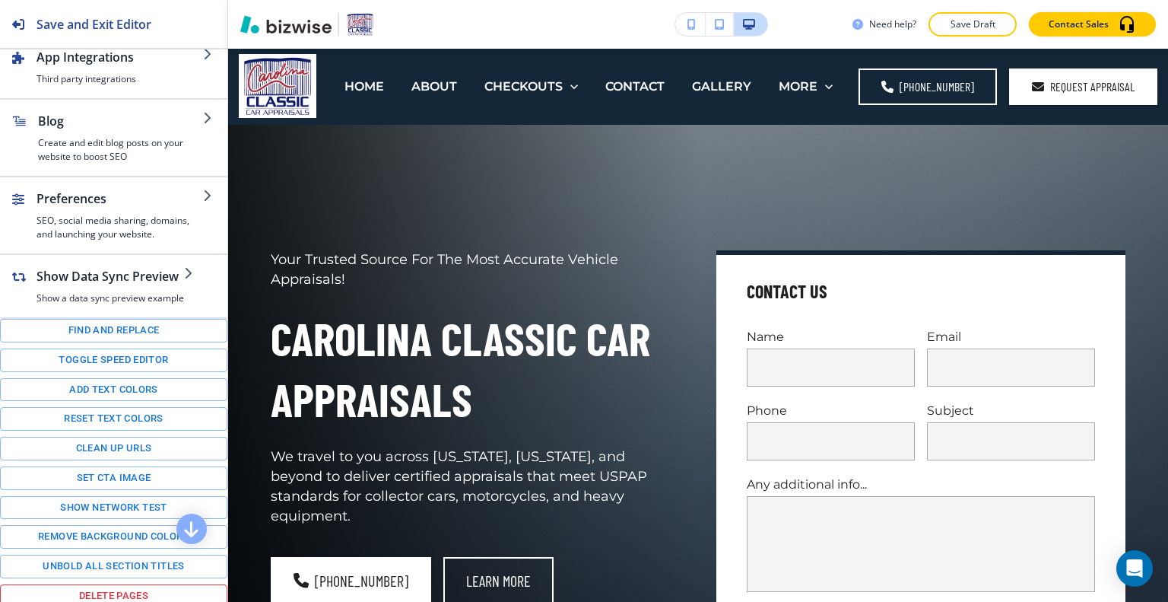
scroll to position [5, 0]
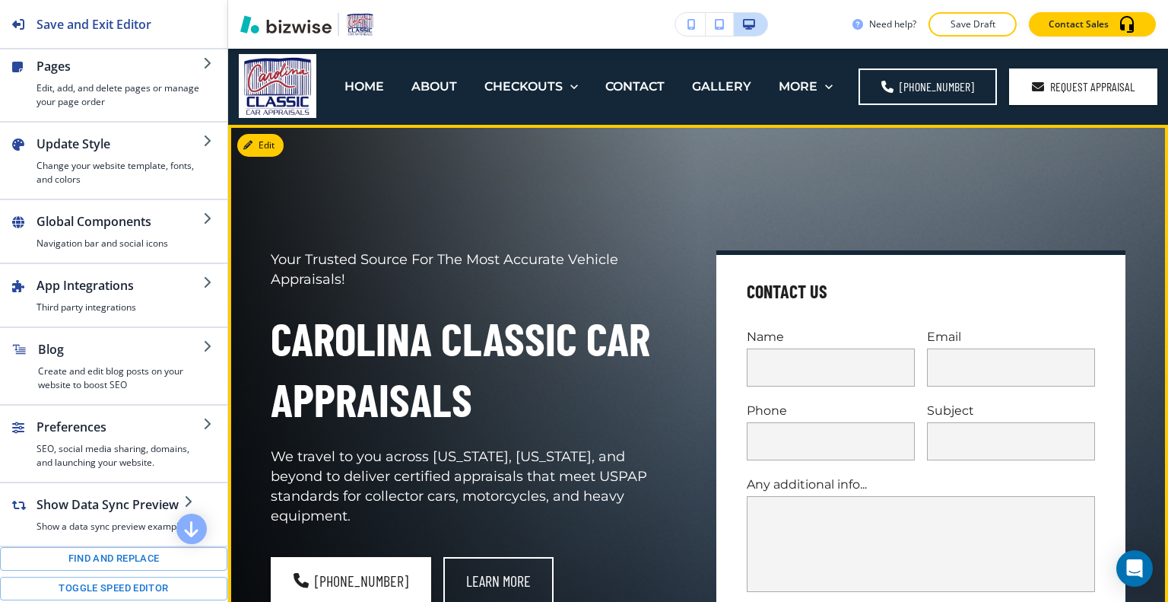
click at [298, 184] on div "Your Trusted Source For The Most Accurate Vehicle Appraisals! Carolina Classic …" at bounding box center [680, 435] width 892 height 565
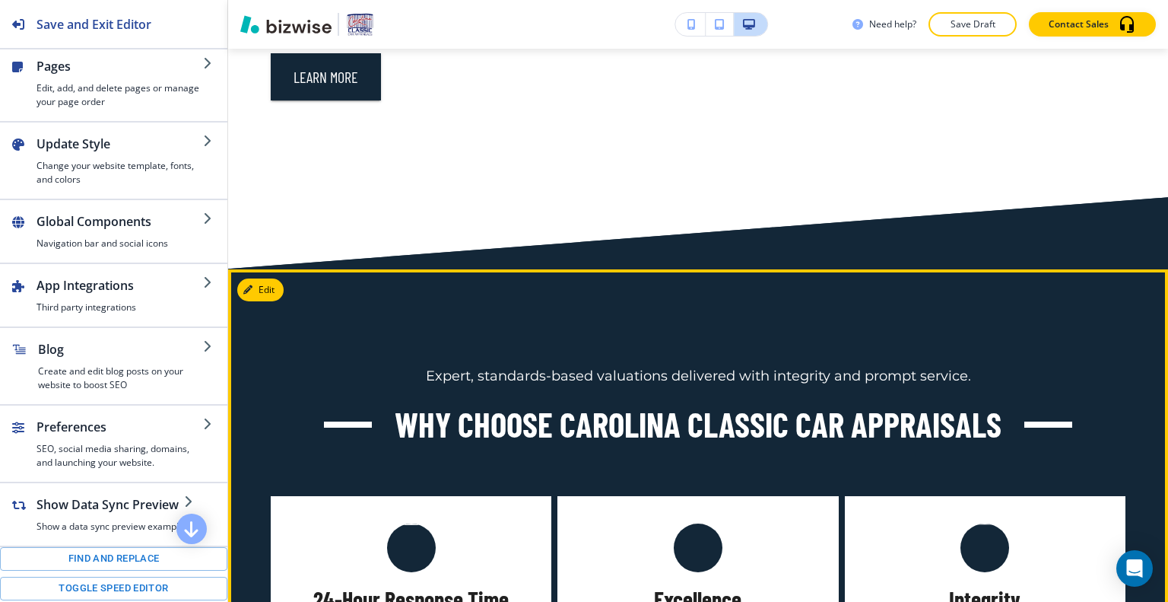
scroll to position [913, 0]
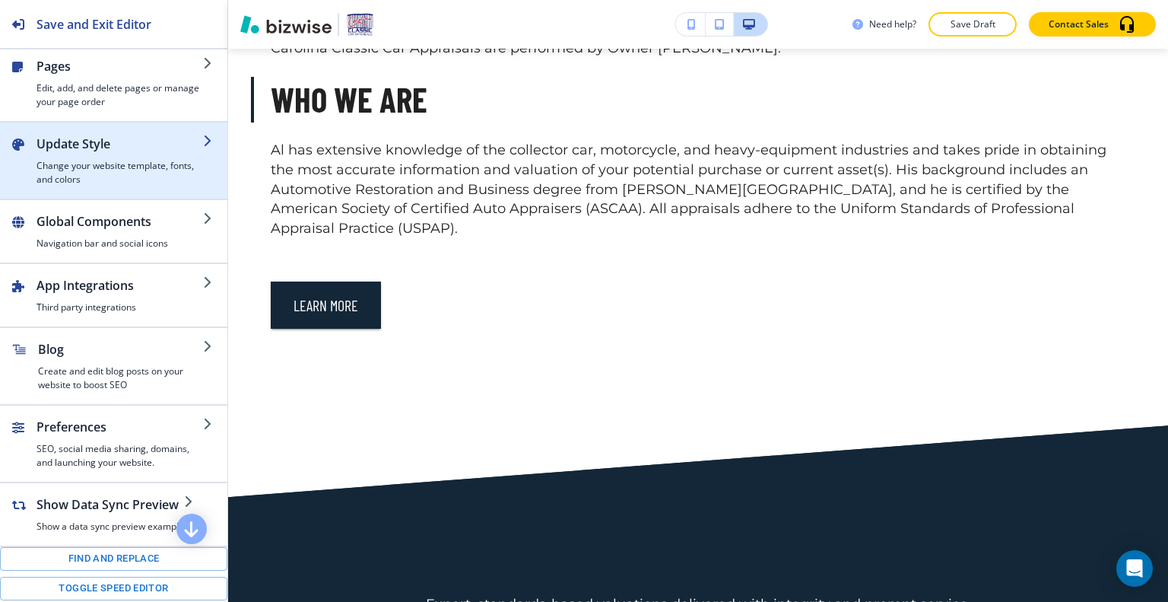
click at [97, 153] on div "button" at bounding box center [120, 156] width 167 height 6
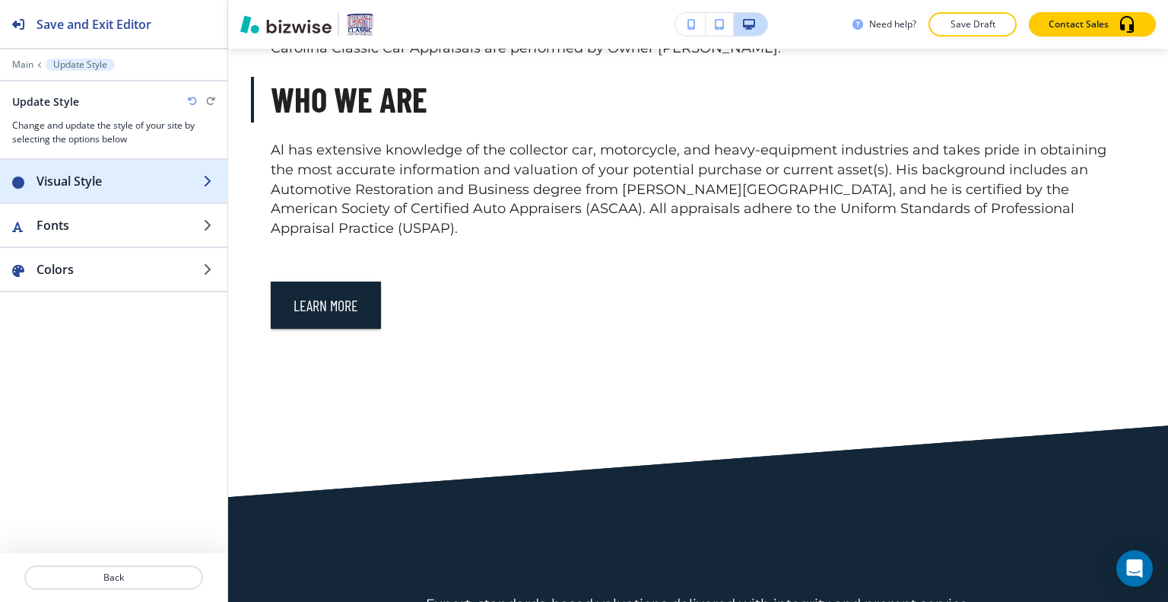
click at [123, 175] on h2 "Visual Style" at bounding box center [120, 181] width 167 height 18
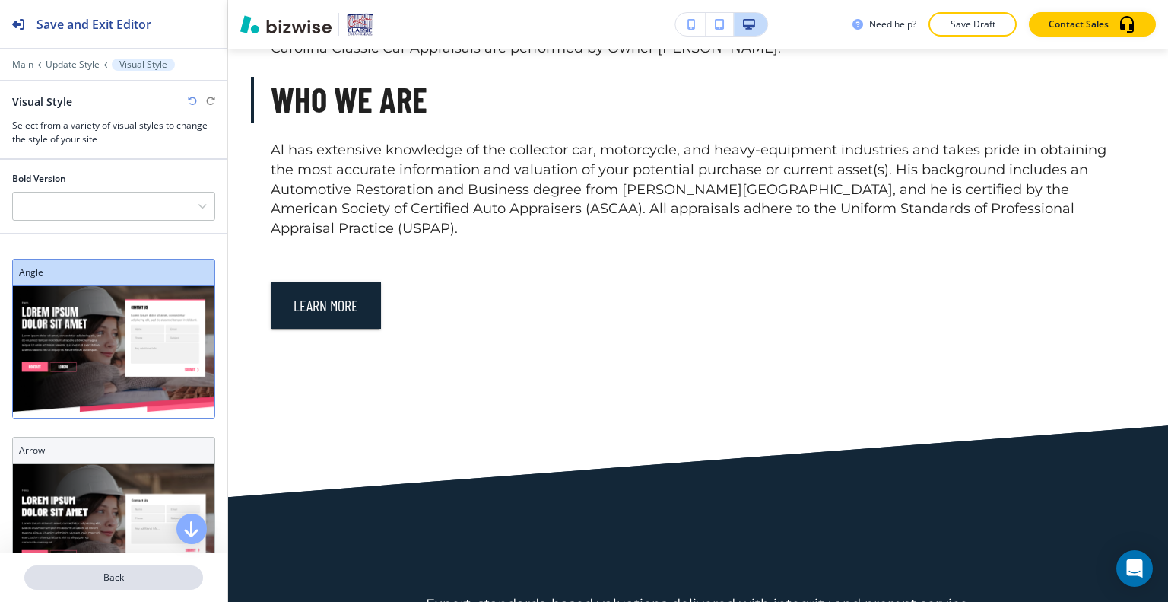
click at [117, 580] on p "Back" at bounding box center [114, 578] width 176 height 14
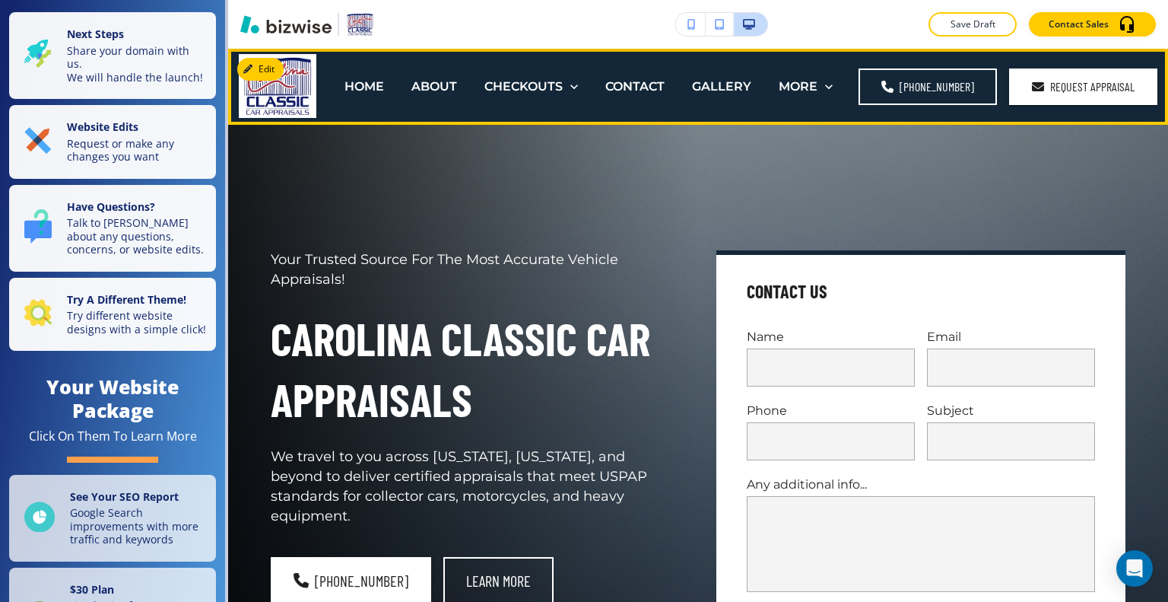
click at [269, 57] on img at bounding box center [278, 86] width 78 height 64
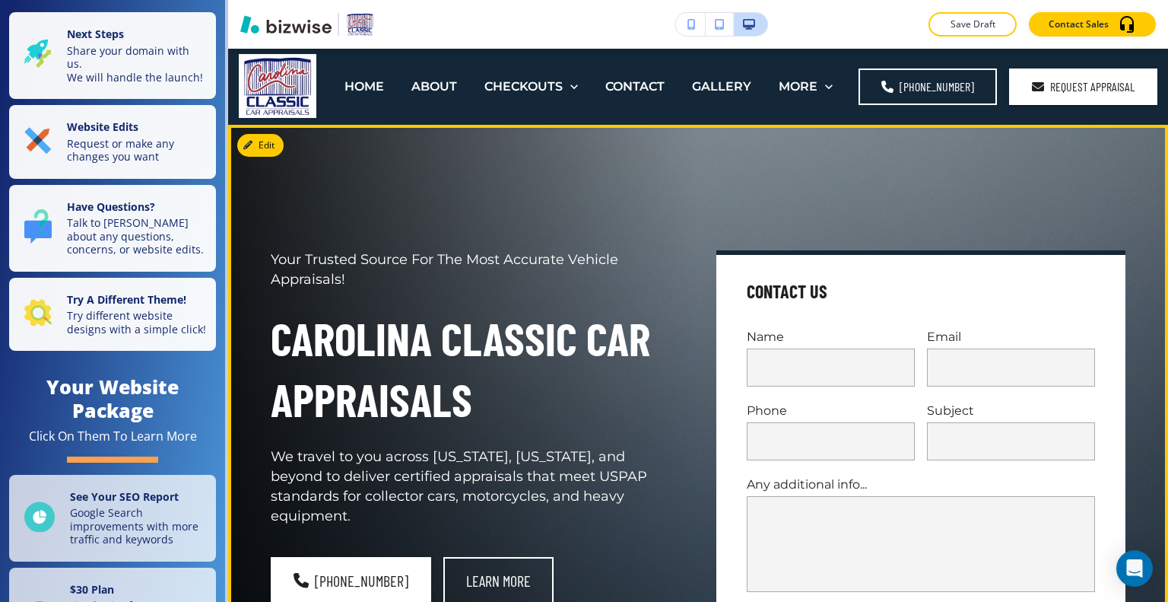
scroll to position [76, 0]
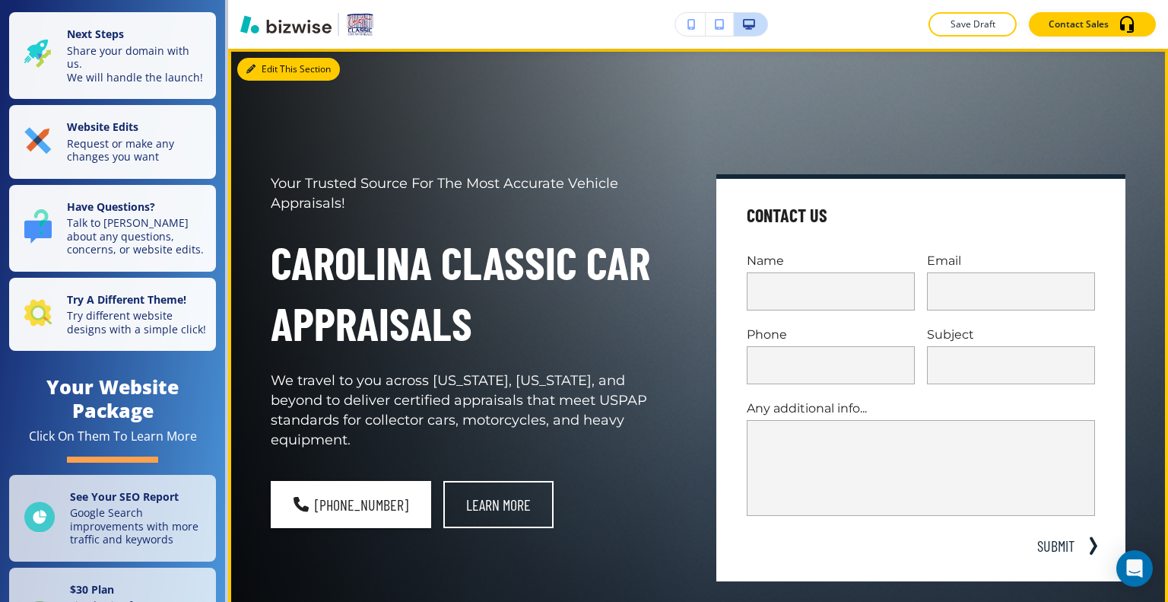
click at [267, 62] on button "Edit This Section" at bounding box center [288, 69] width 103 height 23
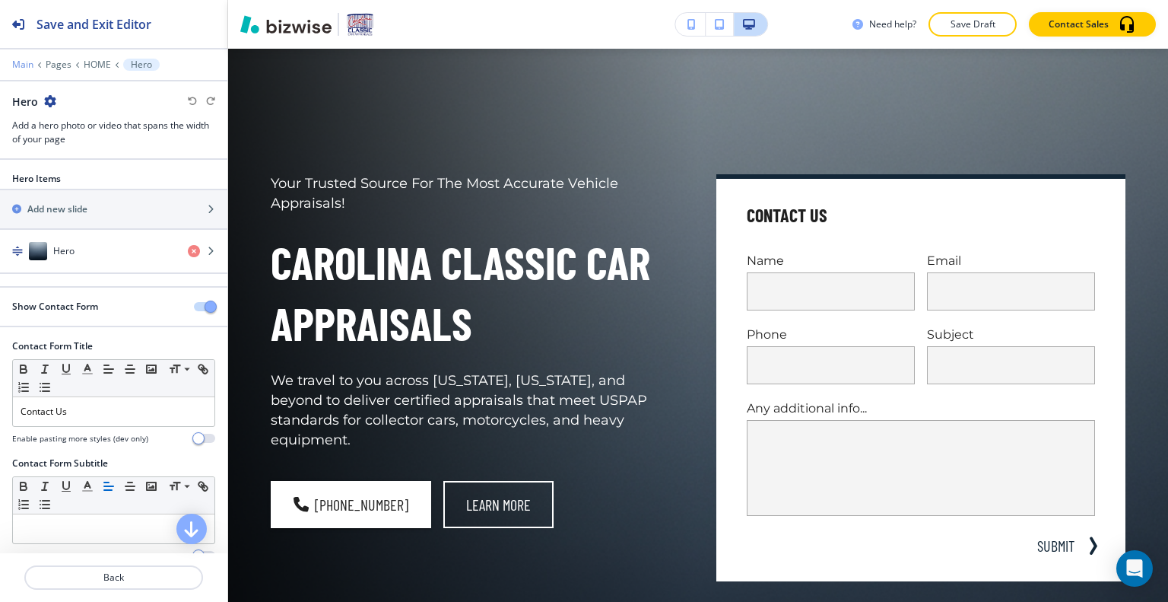
click at [28, 67] on p "Main" at bounding box center [22, 64] width 21 height 11
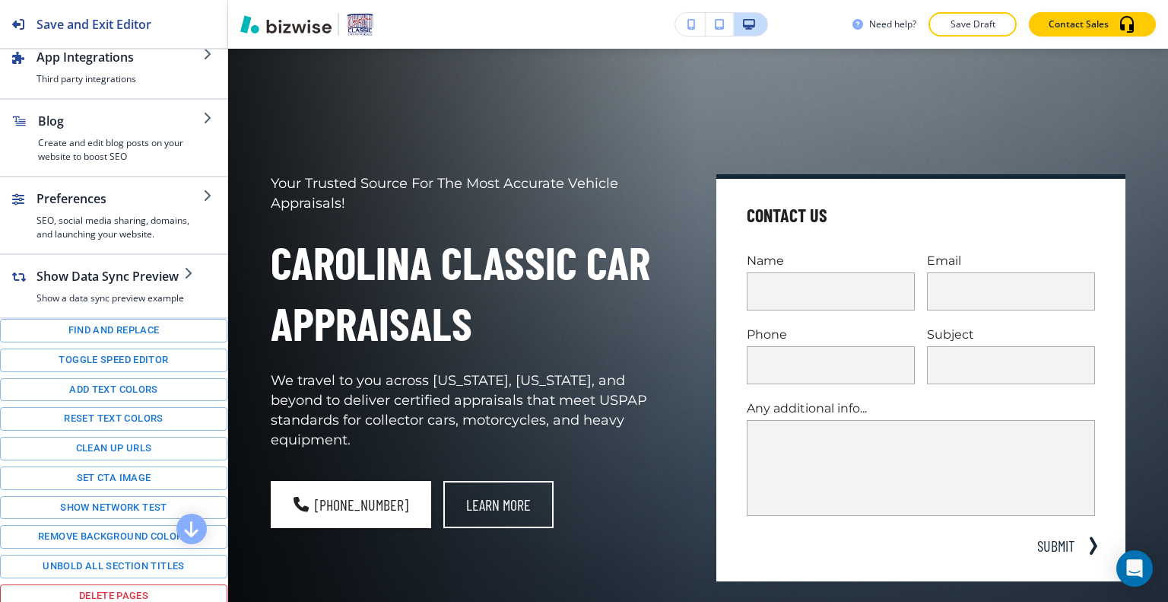
scroll to position [81, 0]
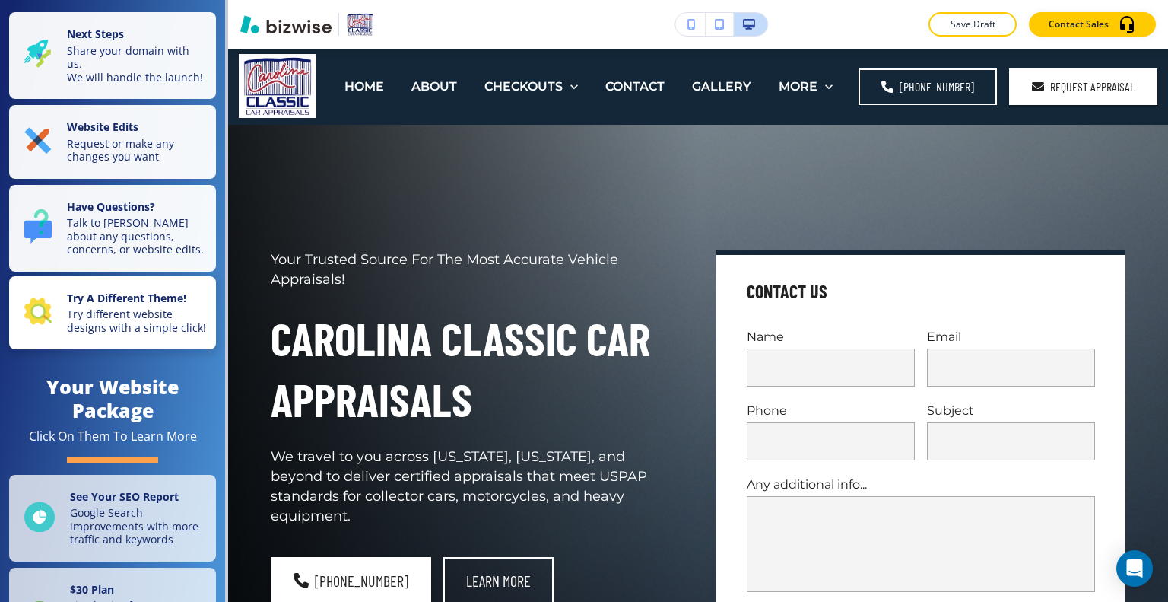
click at [68, 334] on p "Try different website designs with a simple click!" at bounding box center [137, 320] width 140 height 27
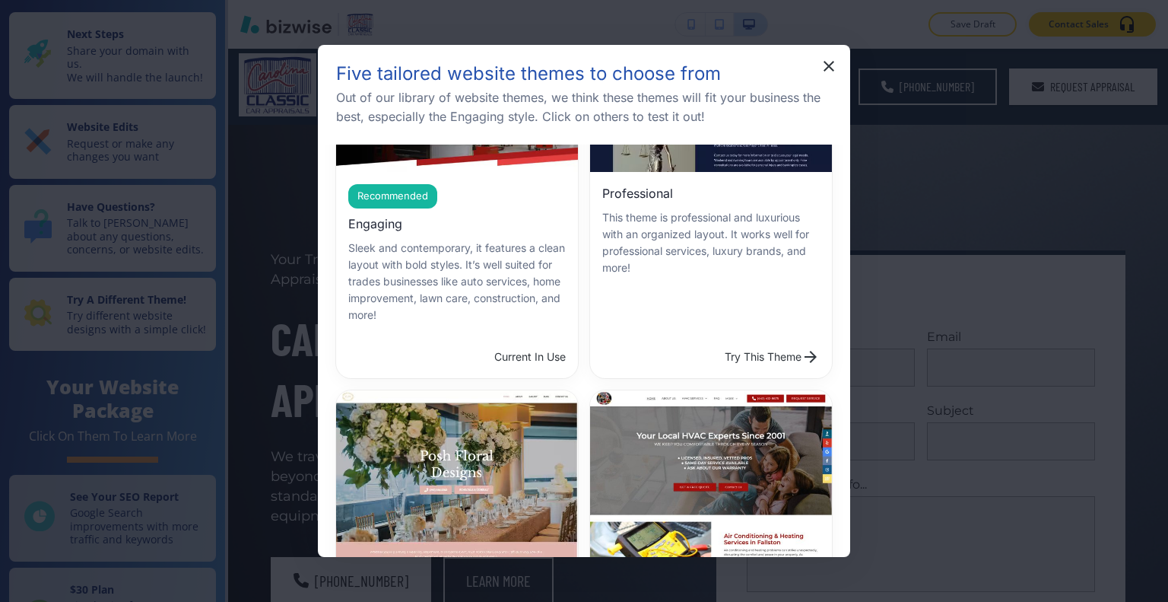
scroll to position [304, 0]
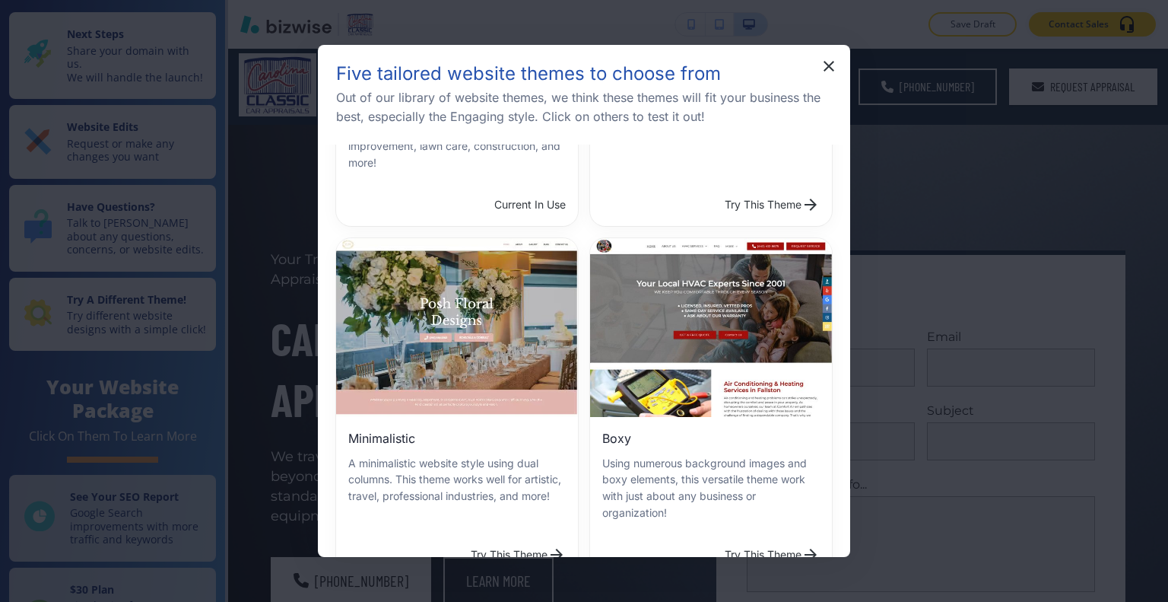
click at [550, 539] on button "Try This Theme" at bounding box center [518, 554] width 107 height 30
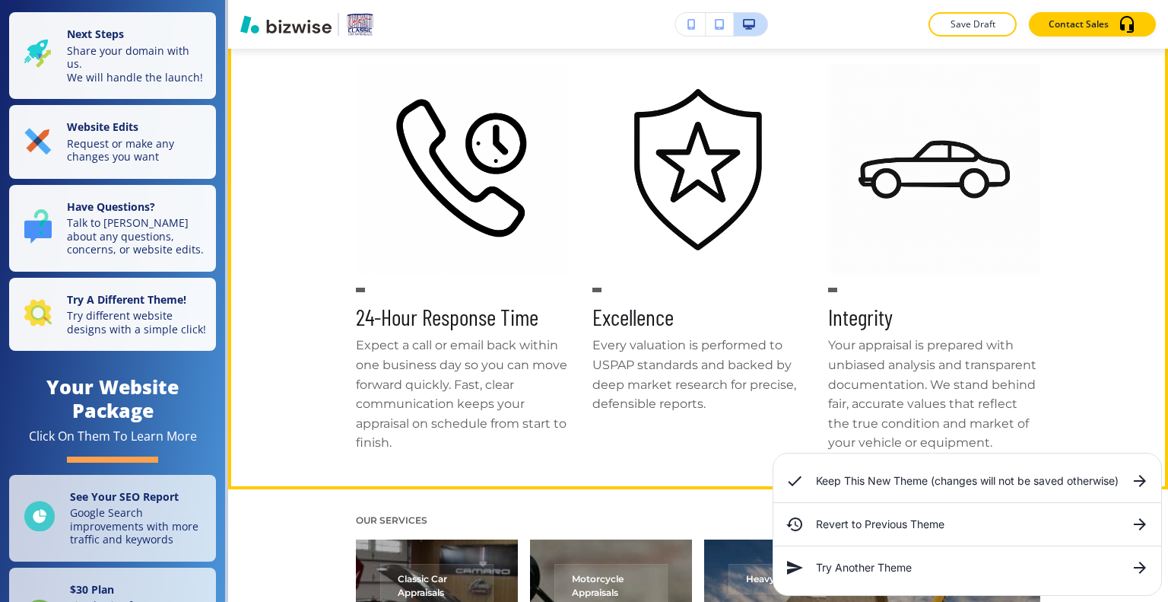
scroll to position [887, 0]
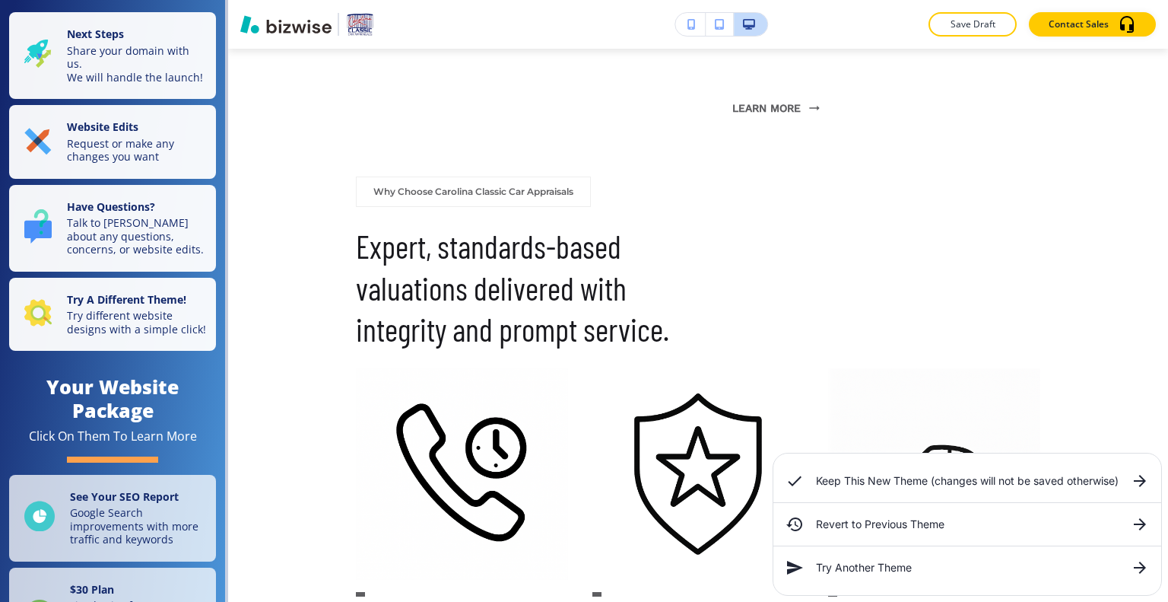
click at [934, 486] on h6 "Keep This New Theme (changes will not be saved otherwise)" at bounding box center [967, 480] width 303 height 17
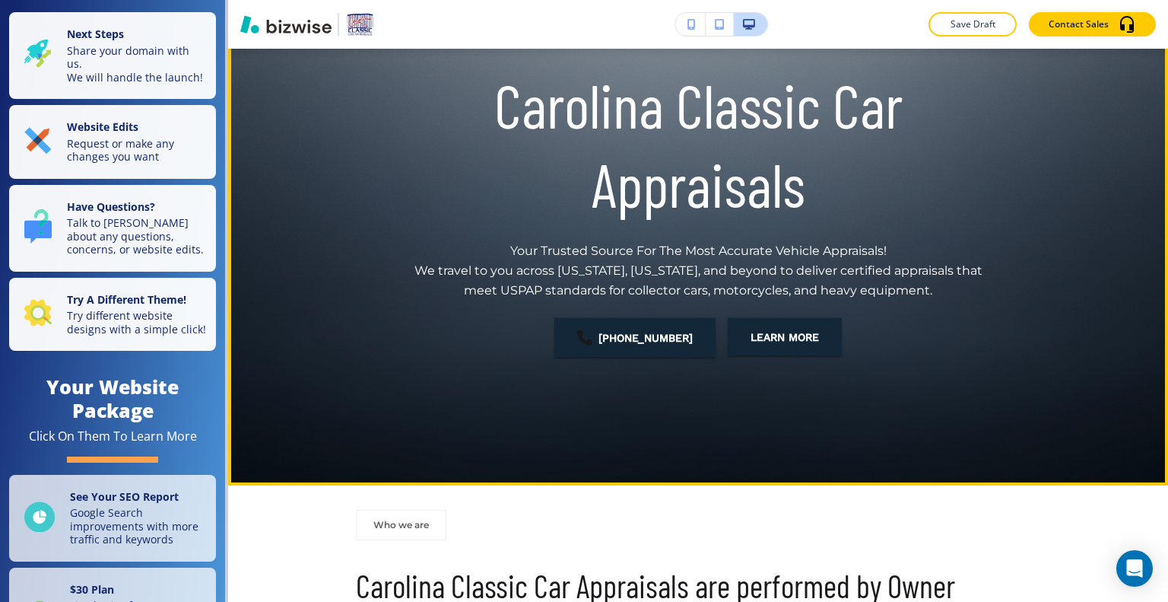
scroll to position [0, 0]
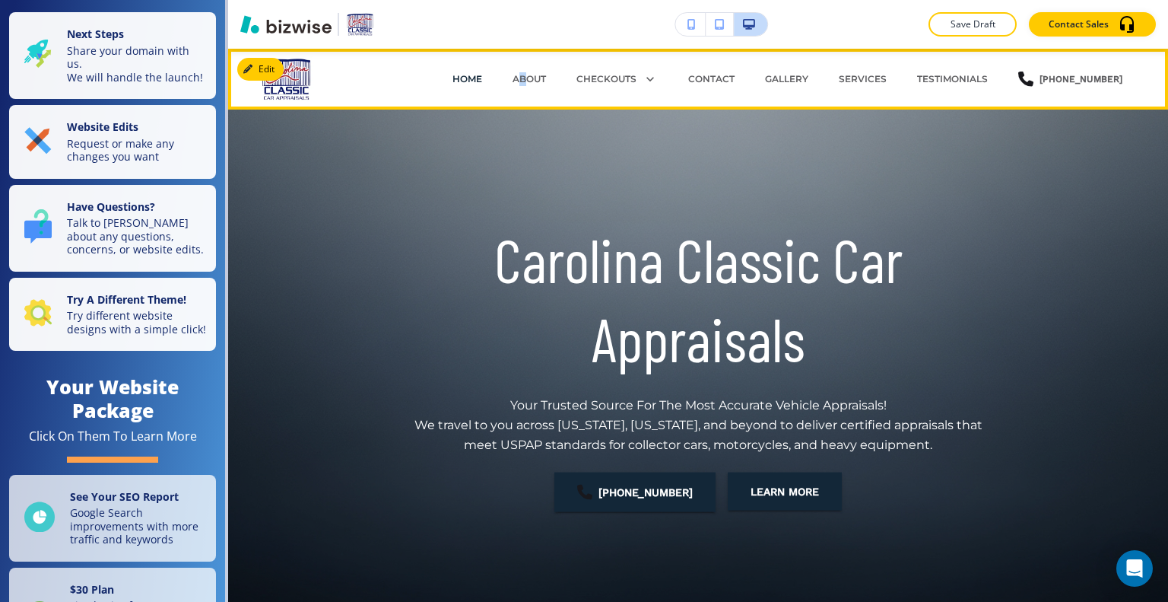
click at [531, 66] on div "ABOUT" at bounding box center [530, 79] width 64 height 46
click at [532, 72] on p "ABOUT" at bounding box center [529, 79] width 33 height 14
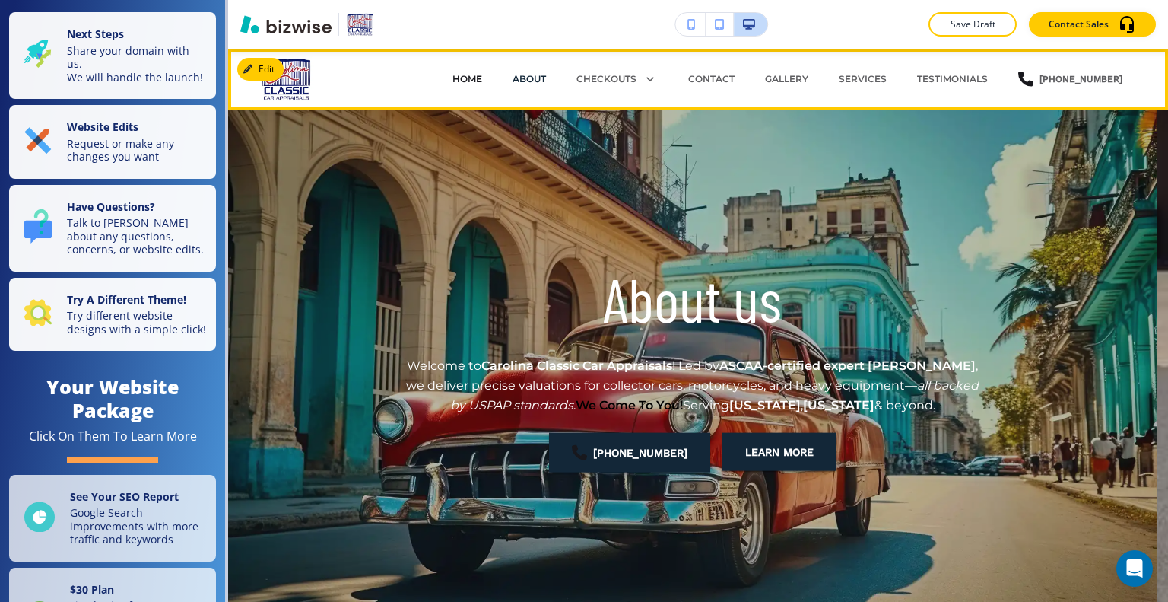
click at [468, 73] on p "HOME" at bounding box center [468, 79] width 30 height 14
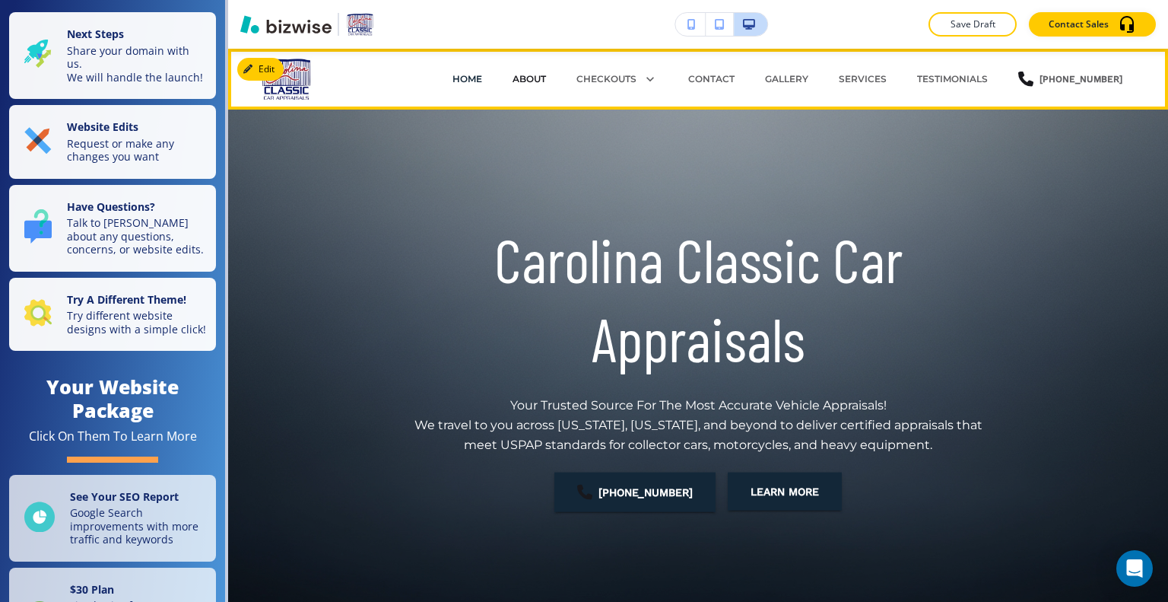
click at [536, 81] on p "ABOUT" at bounding box center [529, 79] width 33 height 14
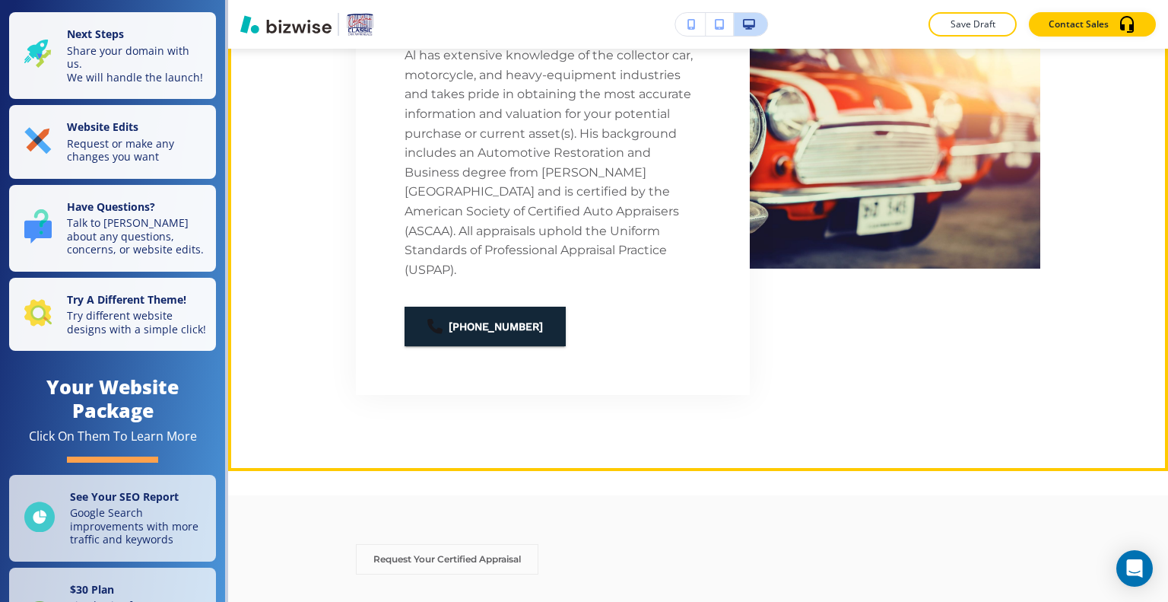
scroll to position [456, 0]
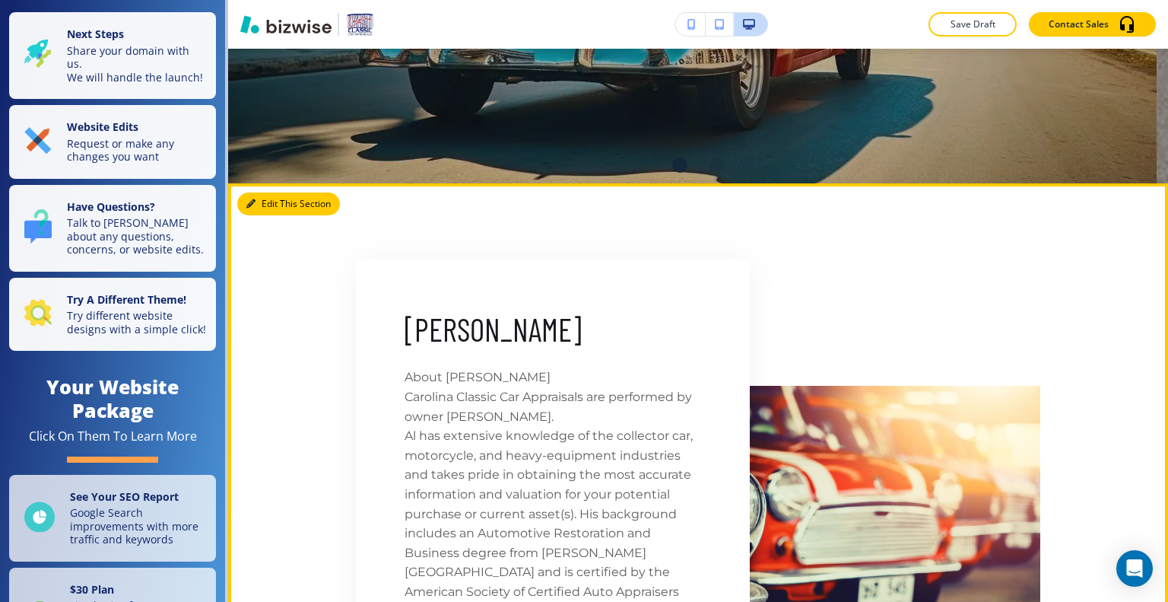
click at [274, 202] on button "Edit This Section" at bounding box center [288, 203] width 103 height 23
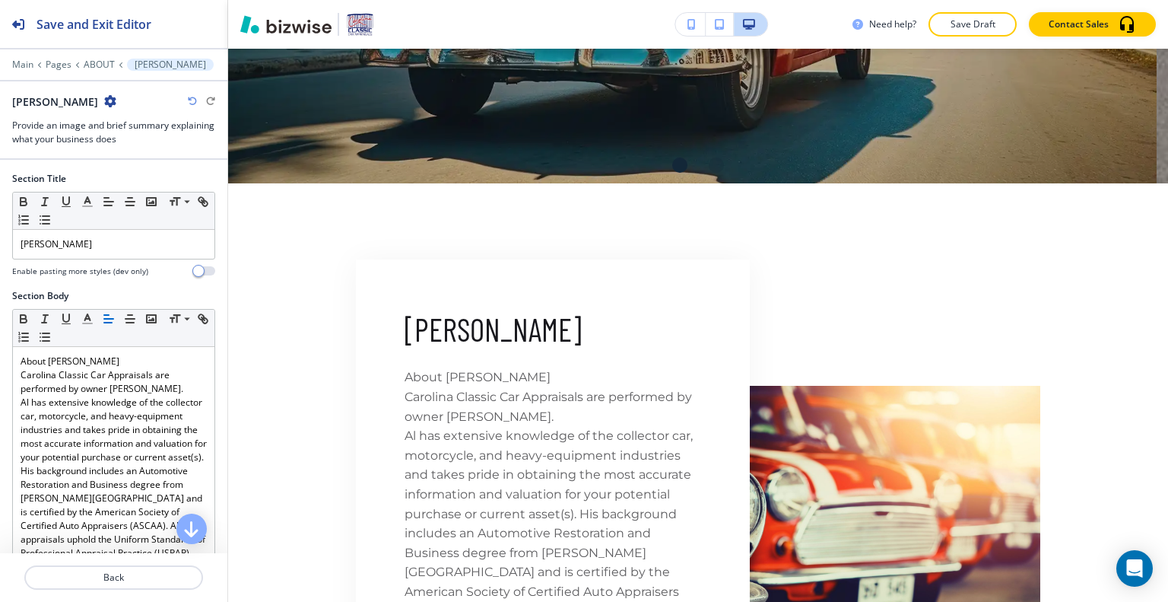
scroll to position [590, 0]
